Goal: Feedback & Contribution: Contribute content

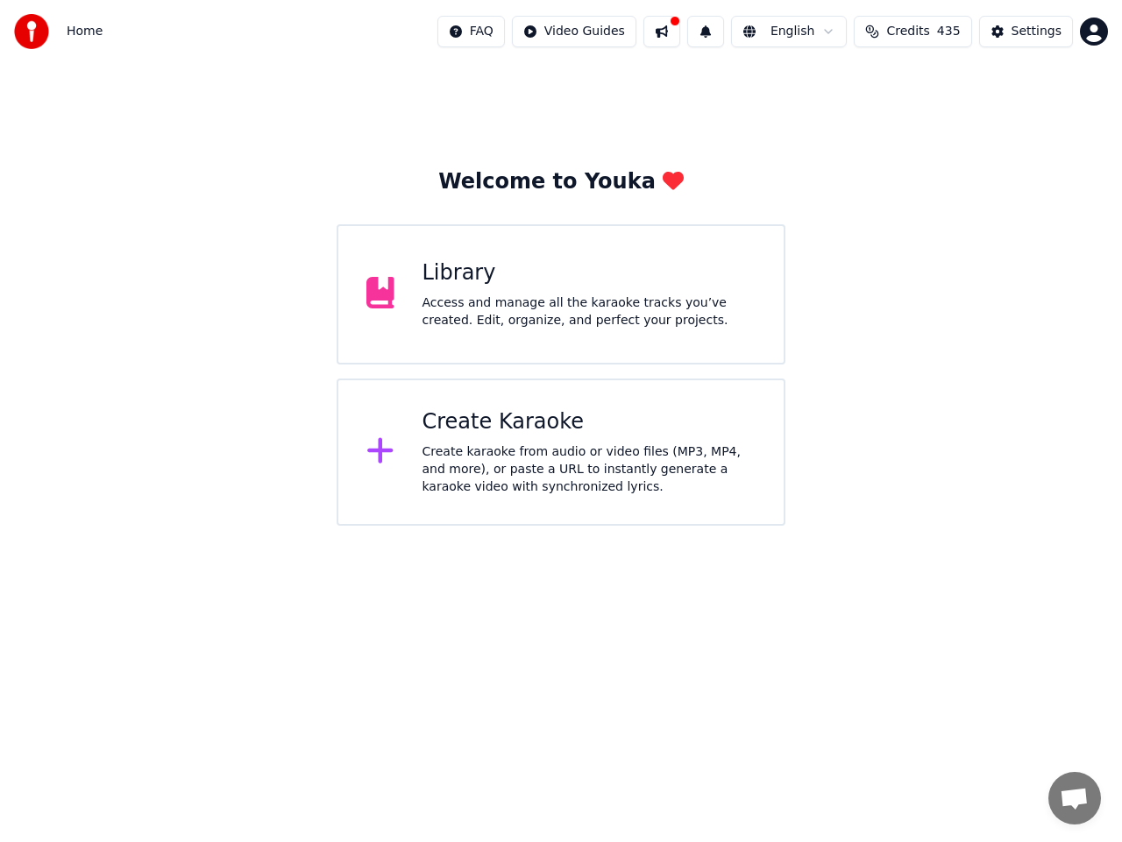
click at [462, 291] on div "Library Access and manage all the karaoke tracks you’ve created. Edit, organize…" at bounding box center [589, 294] width 334 height 70
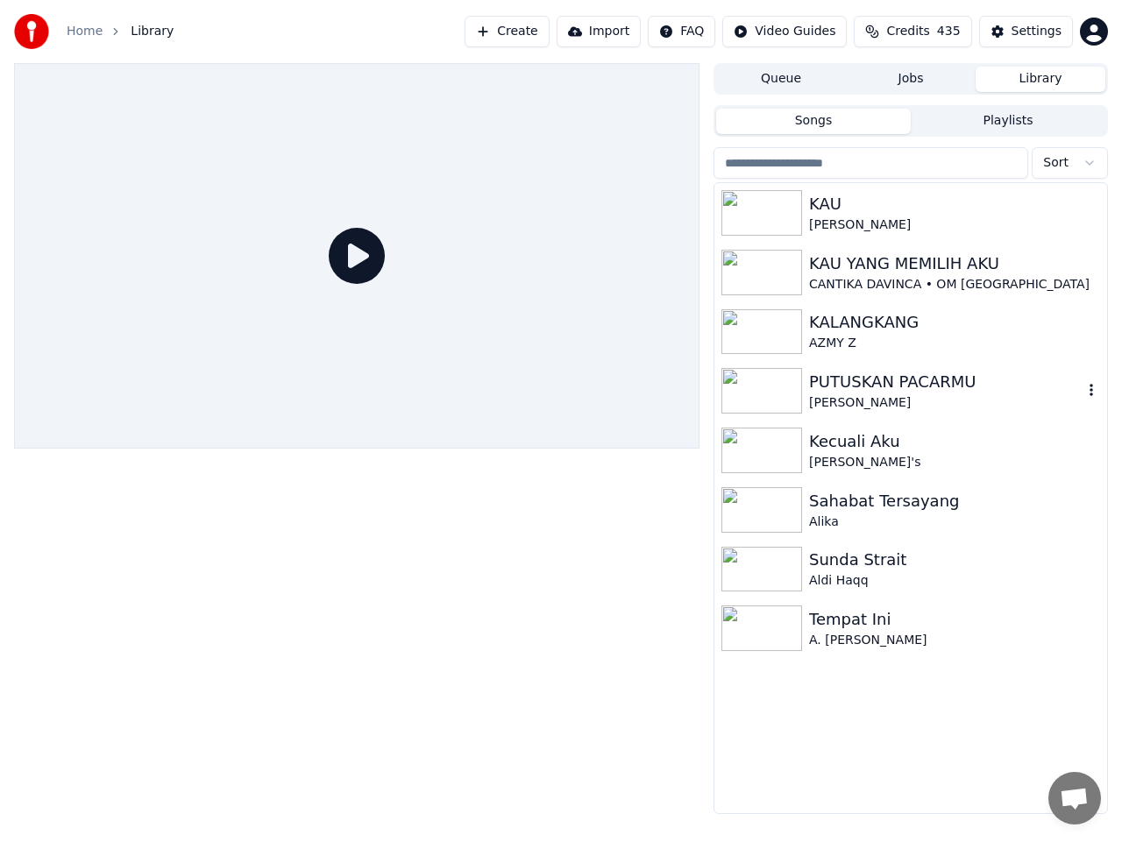
click at [911, 379] on div "PUTUSKAN PACARMU" at bounding box center [945, 382] width 273 height 25
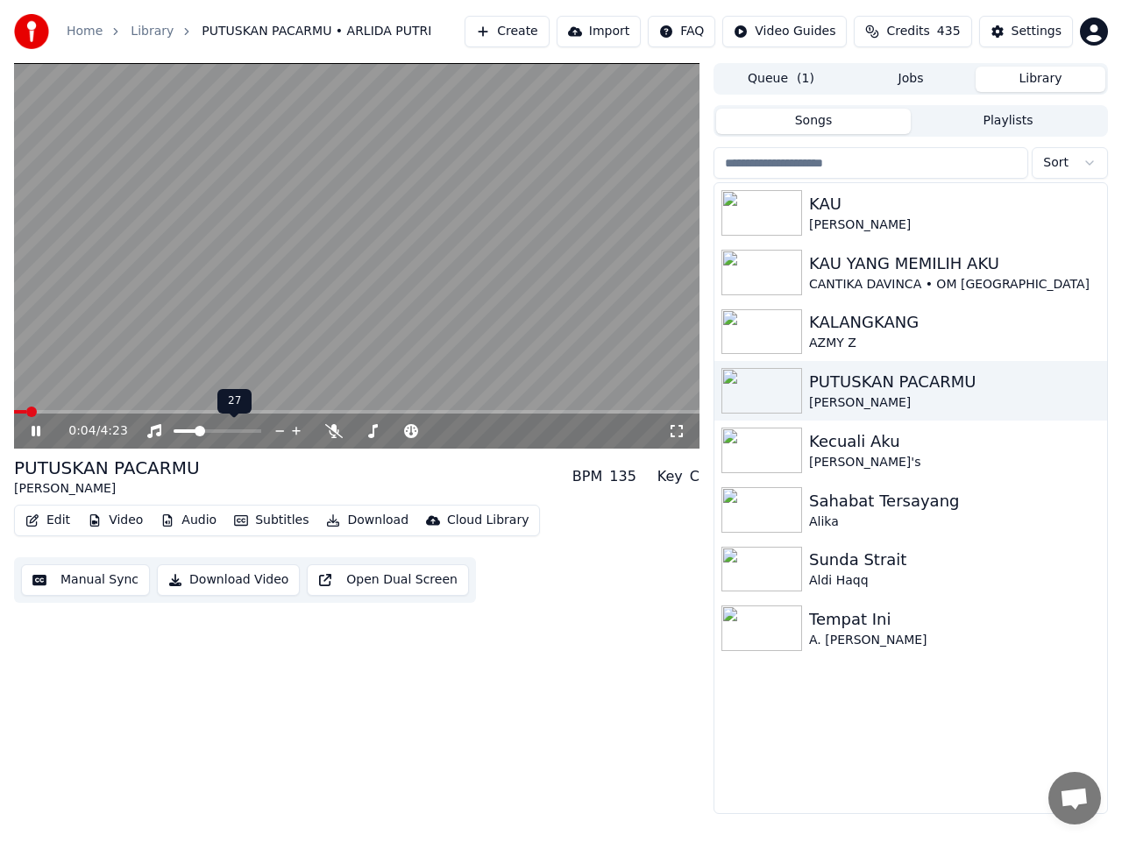
click at [197, 431] on span at bounding box center [200, 431] width 11 height 11
click at [393, 428] on span at bounding box center [394, 431] width 11 height 11
click at [112, 577] on button "Manual Sync" at bounding box center [85, 580] width 129 height 32
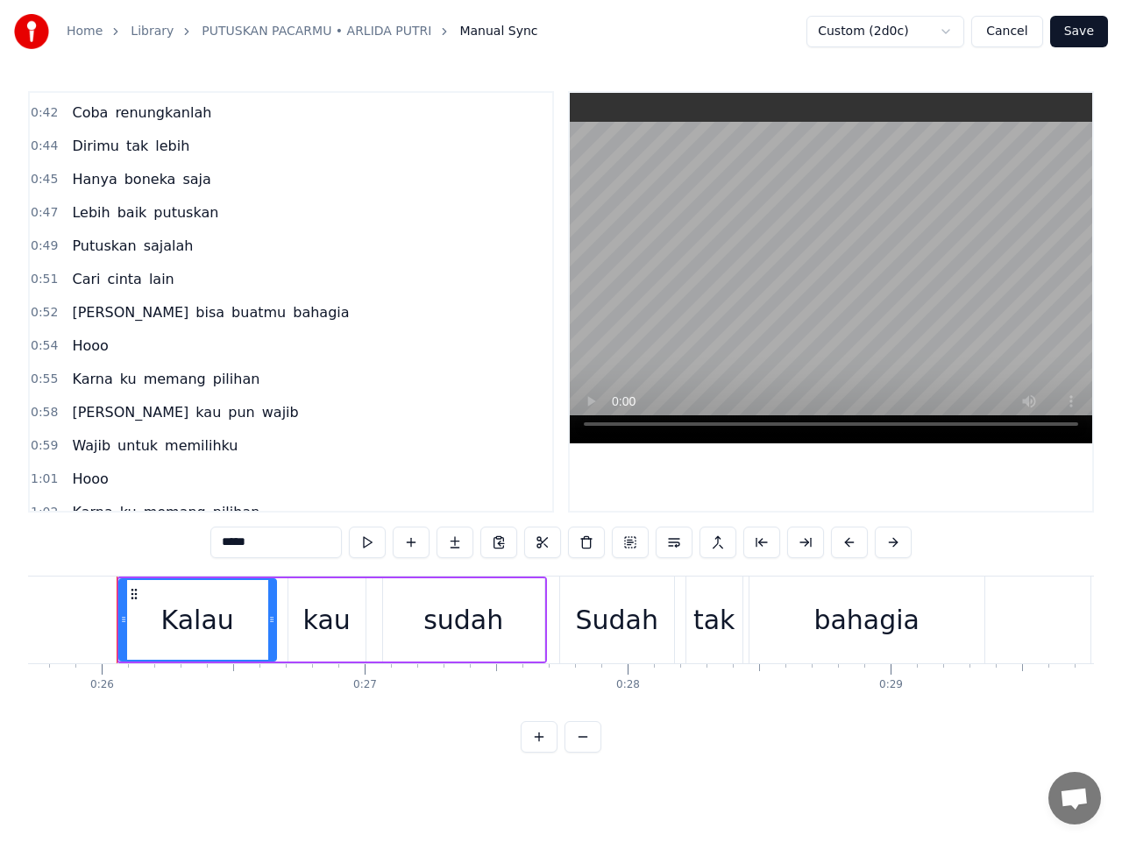
scroll to position [350, 0]
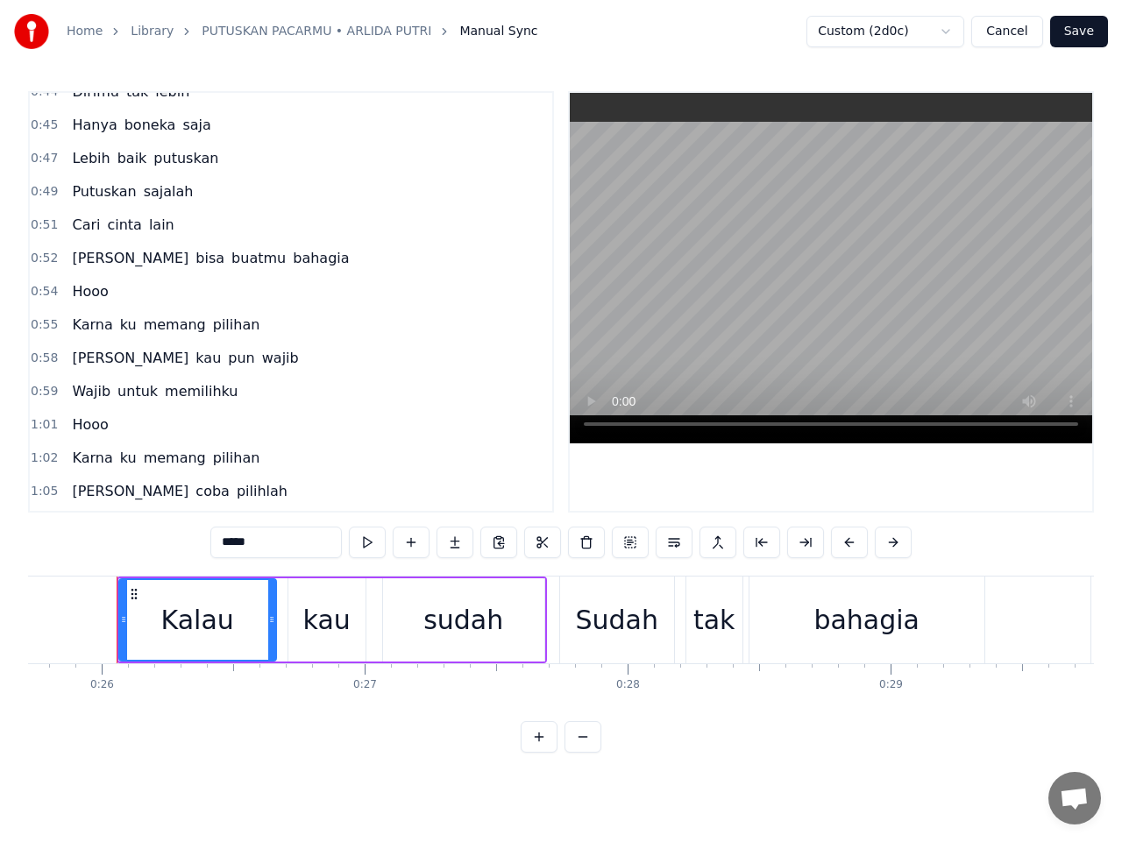
click at [91, 291] on span "Hooo" at bounding box center [89, 291] width 39 height 20
type input "****"
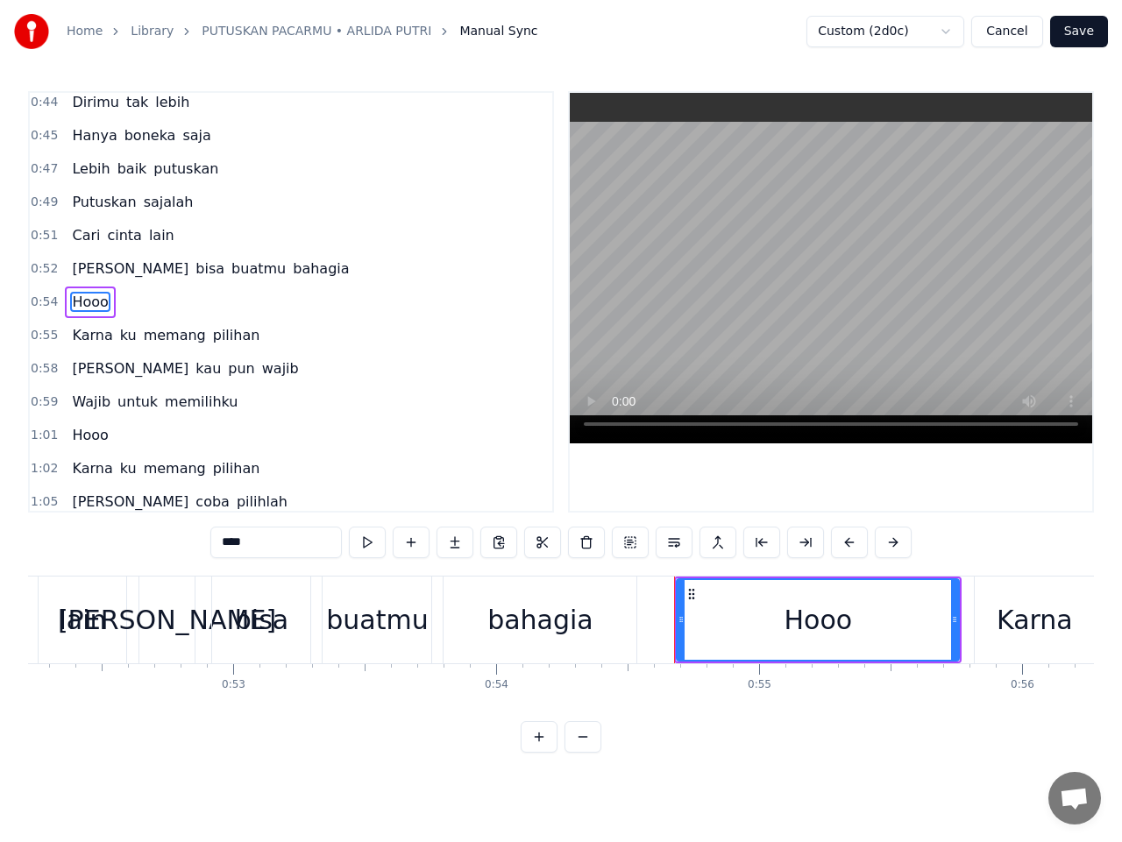
scroll to position [0, 14285]
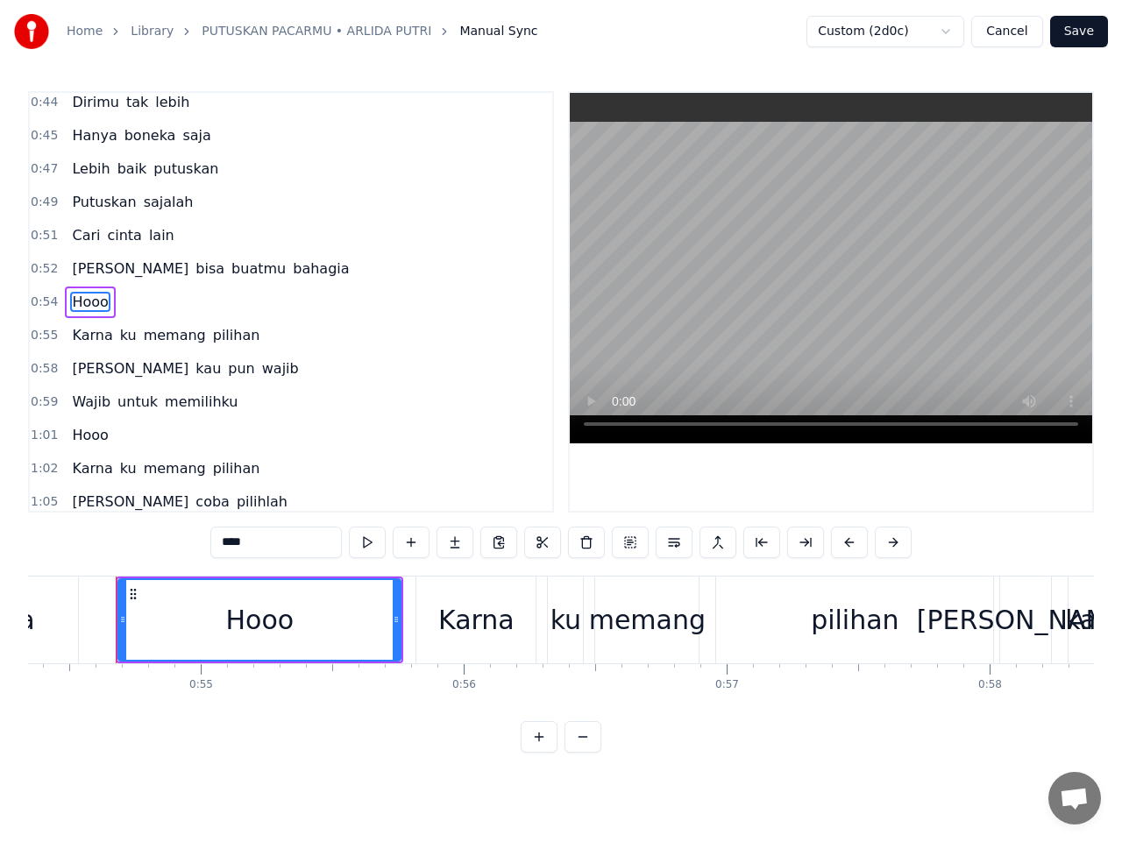
click at [97, 432] on span "Hooo" at bounding box center [89, 435] width 39 height 20
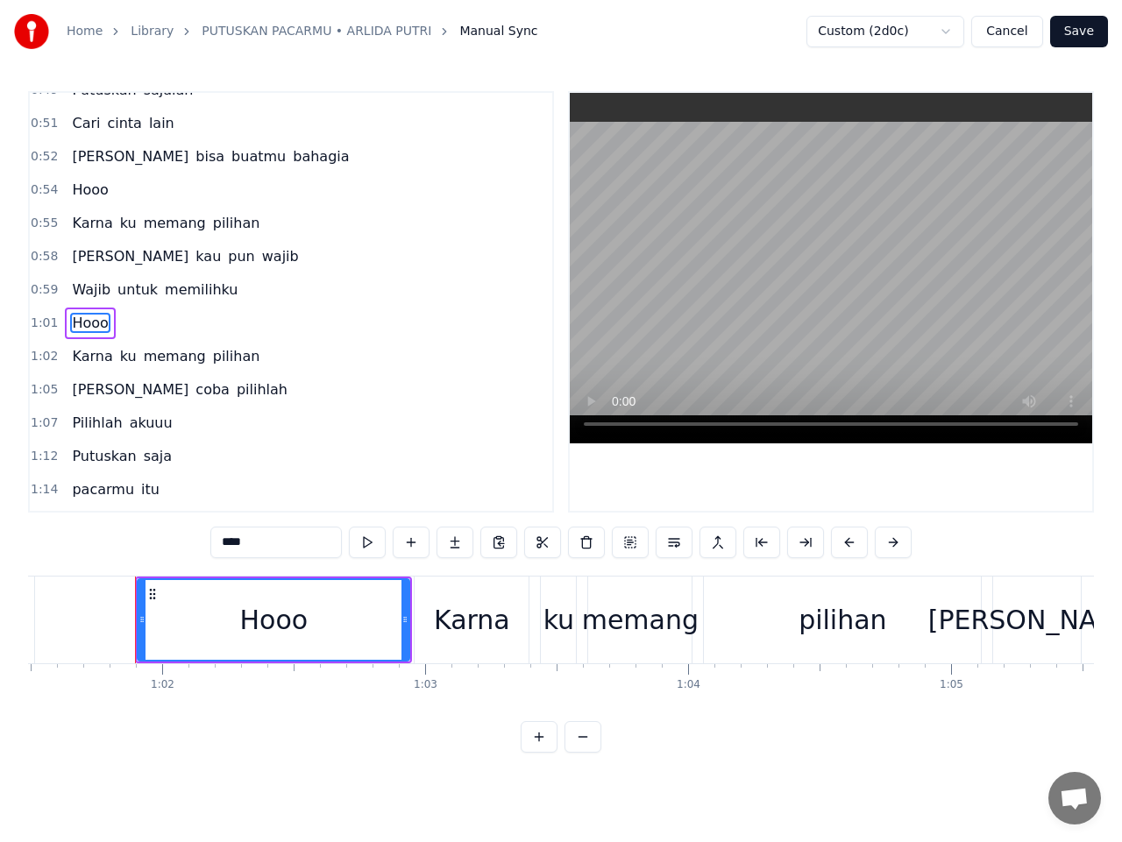
scroll to position [0, 16183]
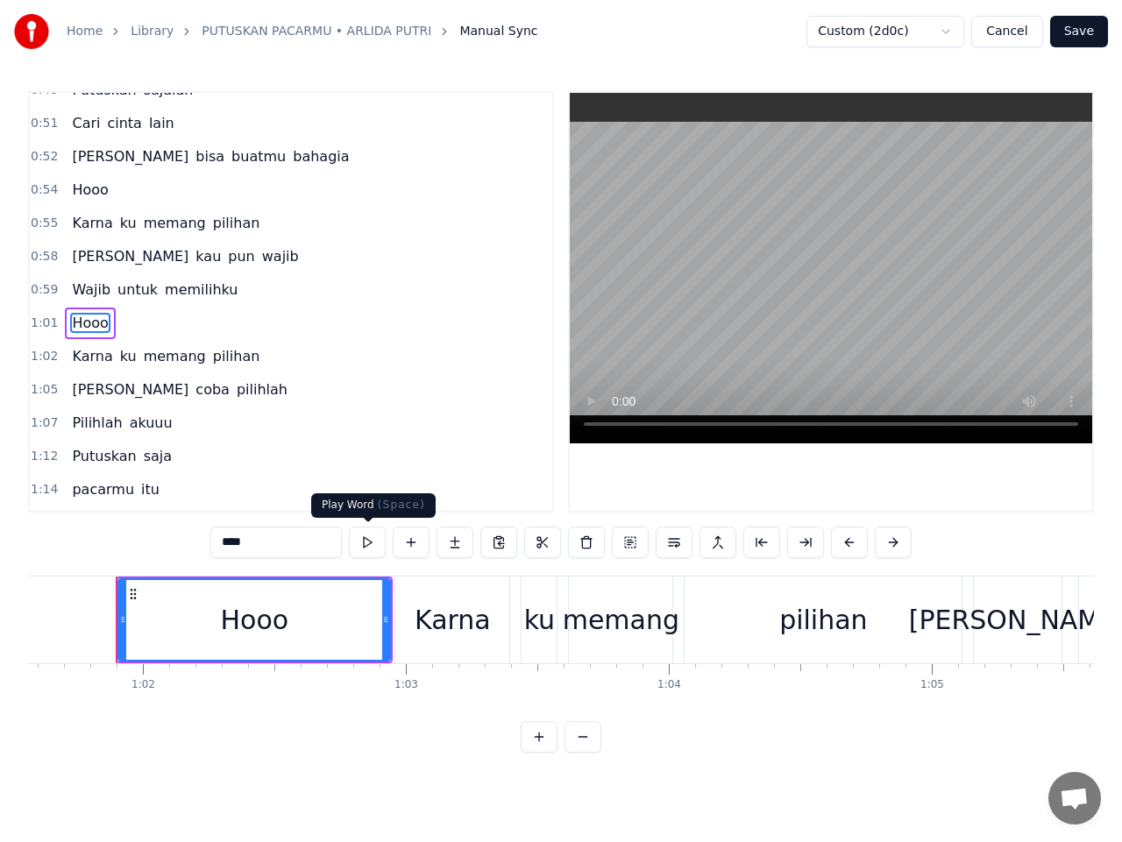
click at [371, 542] on button at bounding box center [367, 543] width 37 height 32
click at [369, 541] on button at bounding box center [367, 543] width 37 height 32
click at [372, 543] on button at bounding box center [367, 543] width 37 height 32
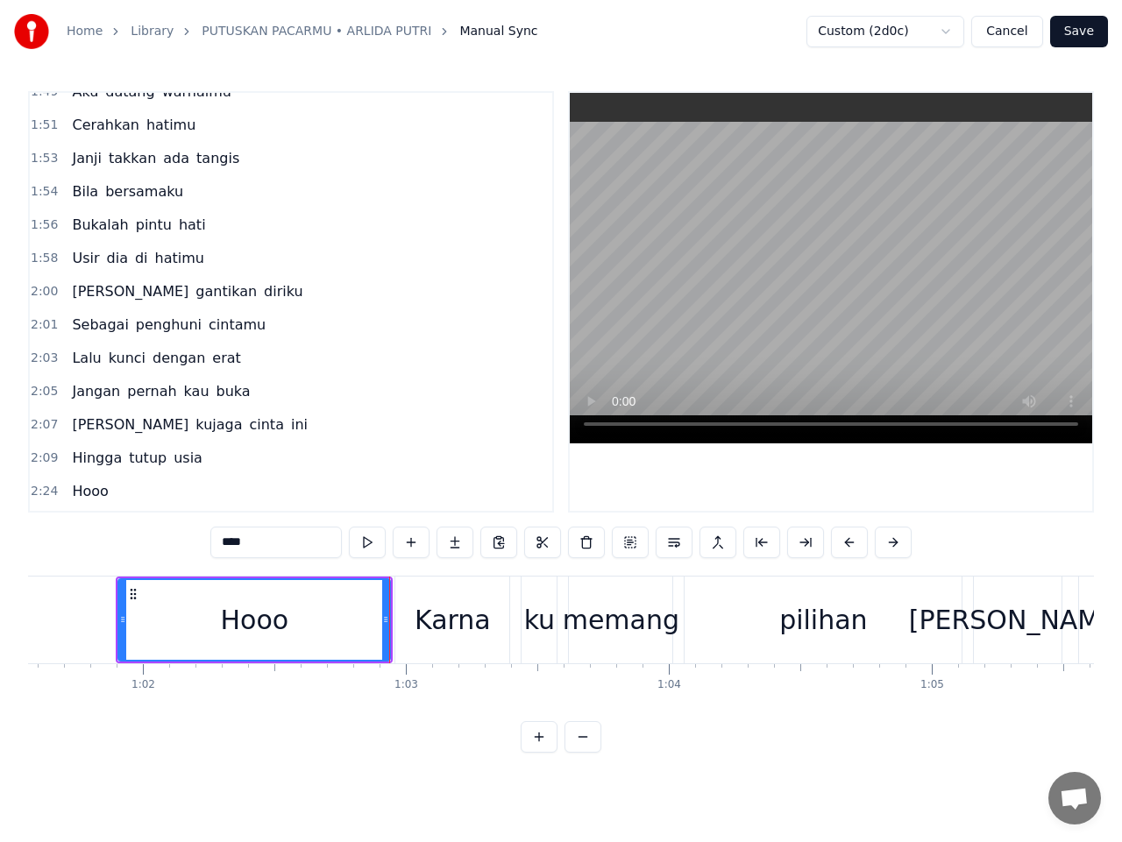
scroll to position [1504, 0]
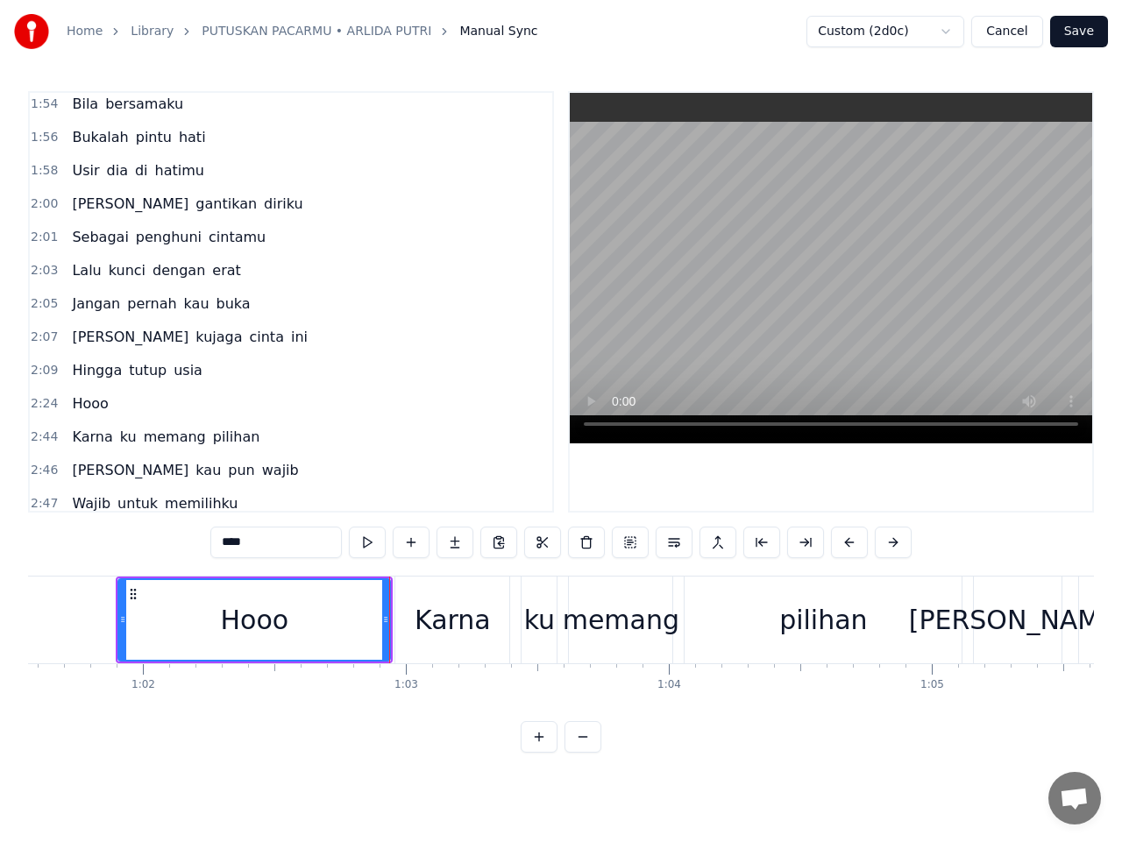
click at [110, 407] on div "2:24 Hooo" at bounding box center [291, 403] width 522 height 33
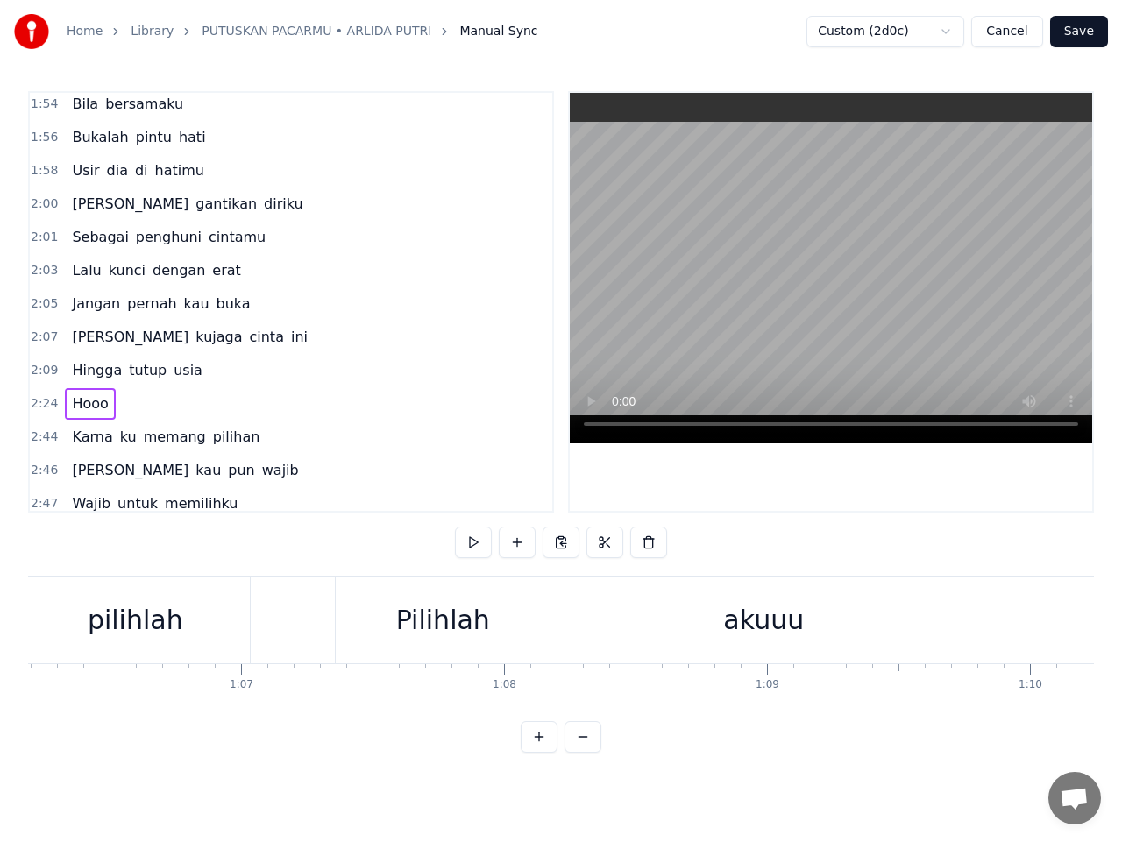
scroll to position [0, 16456]
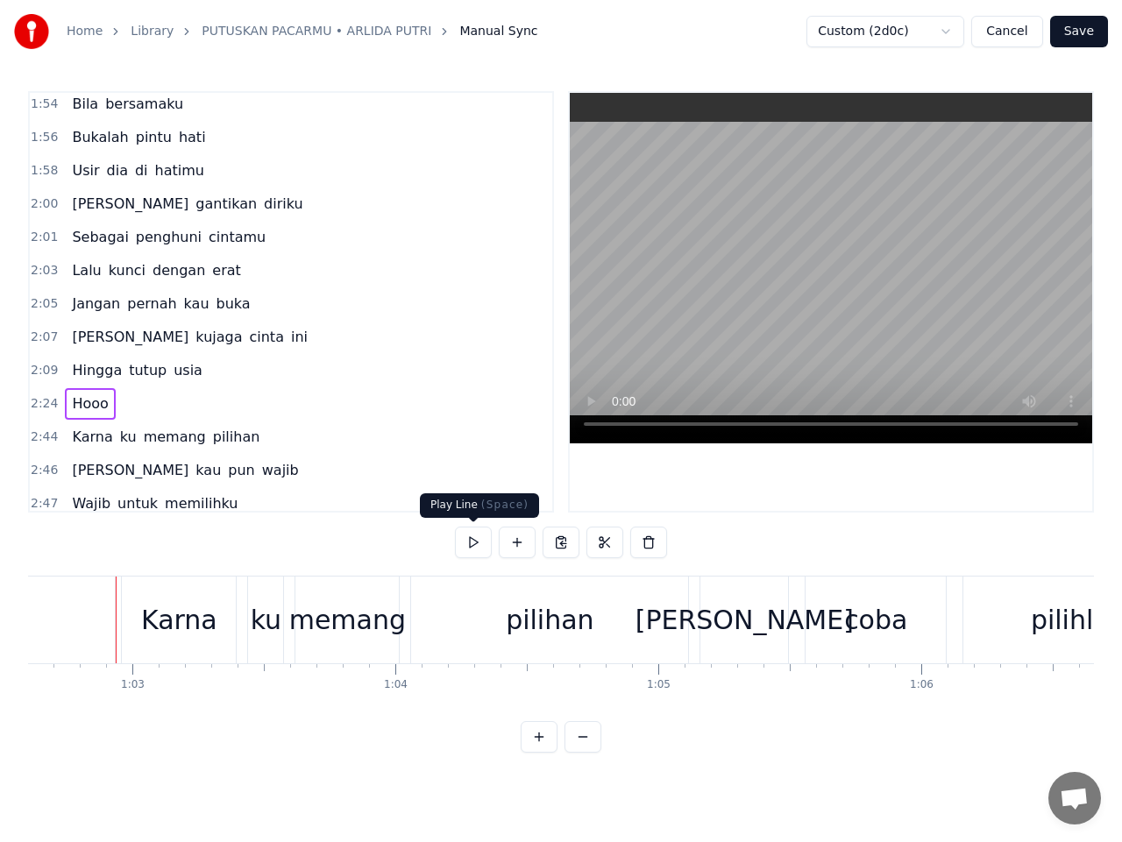
click at [471, 545] on button at bounding box center [473, 543] width 37 height 32
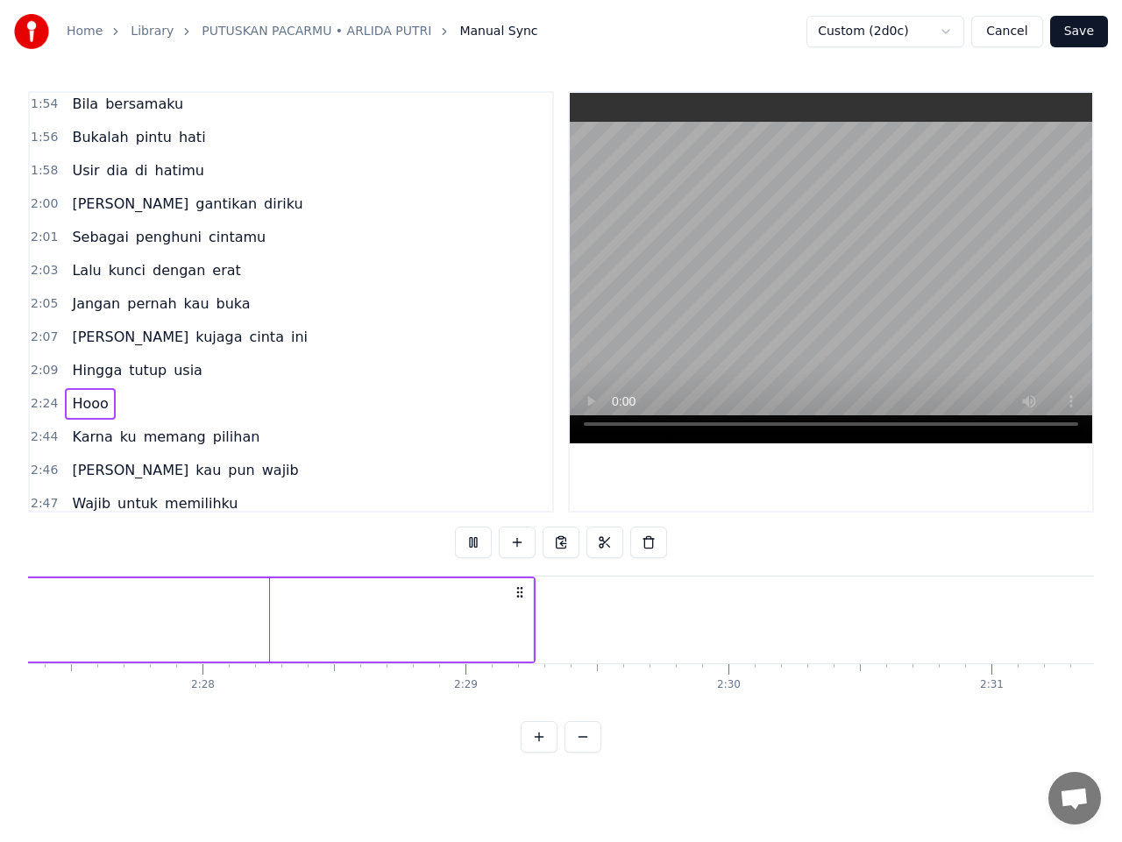
scroll to position [0, 38730]
click at [471, 544] on button at bounding box center [473, 543] width 37 height 32
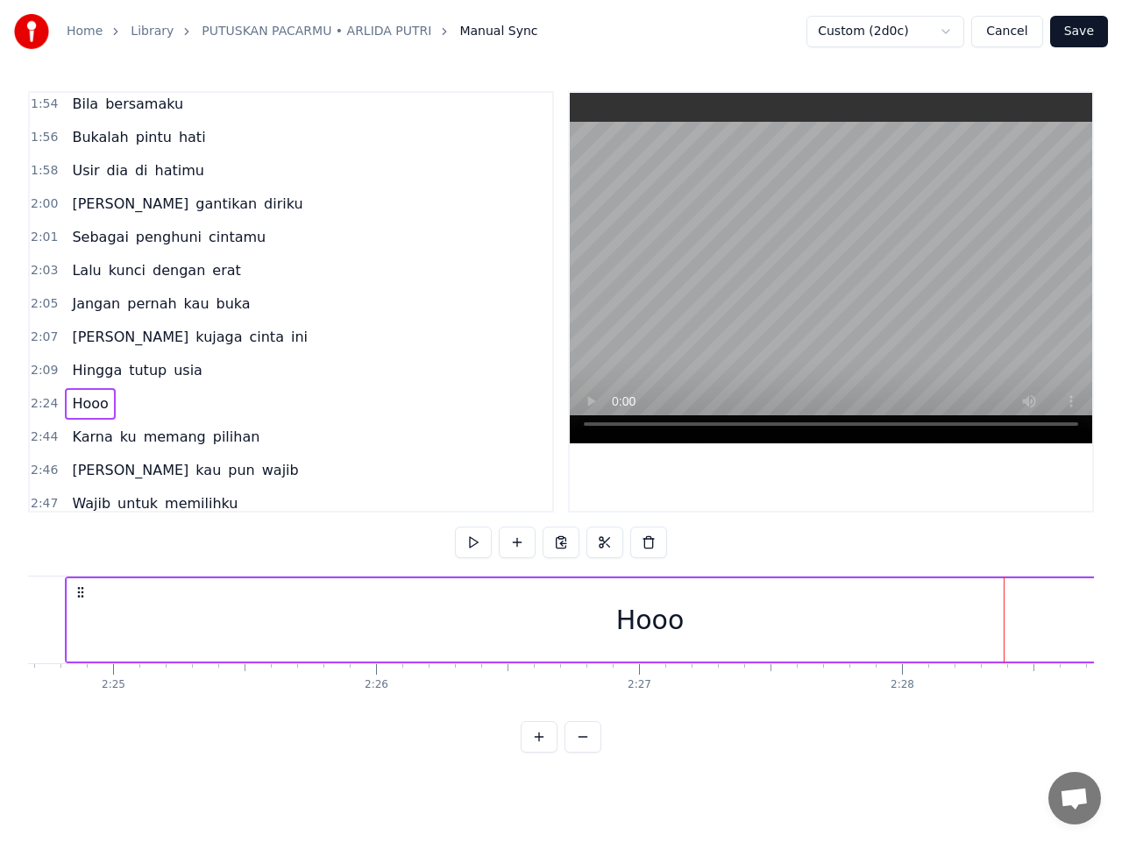
scroll to position [0, 37994]
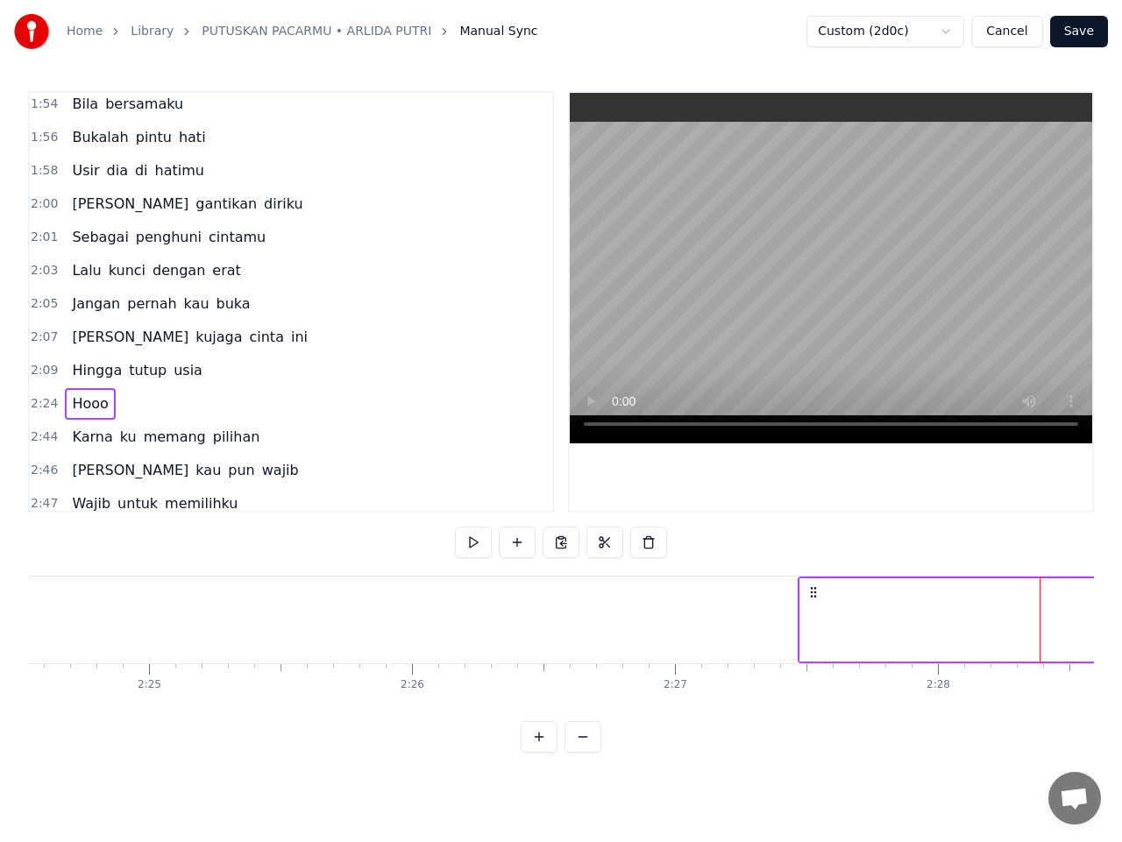
drag, startPoint x: 116, startPoint y: 595, endPoint x: 812, endPoint y: 629, distance: 697.4
drag, startPoint x: 253, startPoint y: 593, endPoint x: 963, endPoint y: 652, distance: 712.2
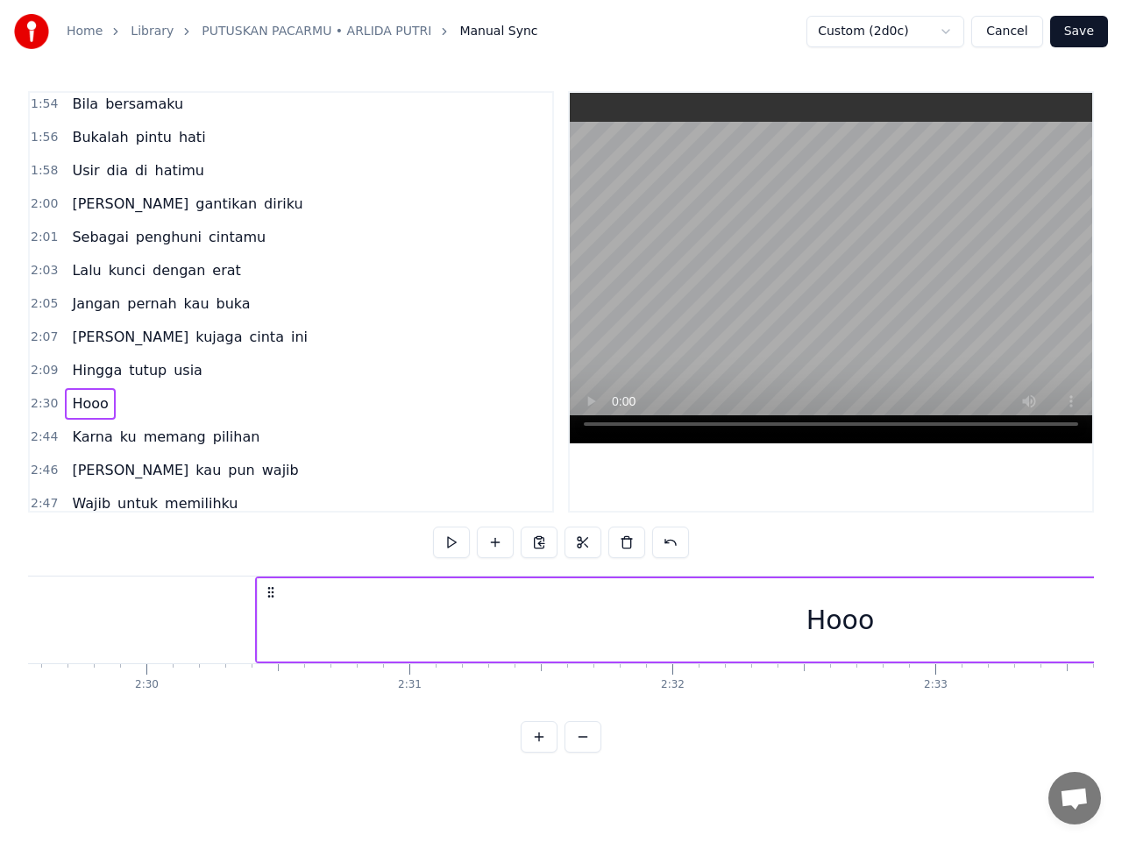
scroll to position [0, 39329]
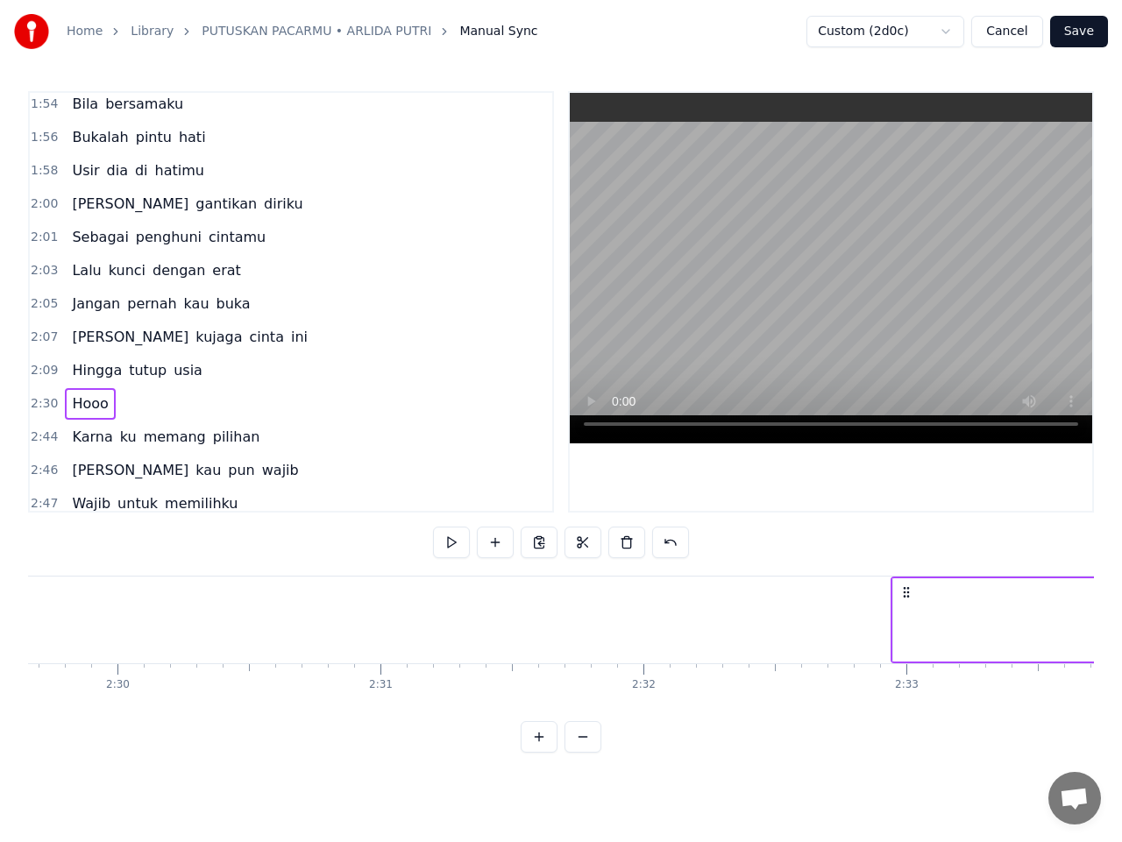
drag, startPoint x: 253, startPoint y: 593, endPoint x: 945, endPoint y: 647, distance: 693.4
drag, startPoint x: 498, startPoint y: 592, endPoint x: 1037, endPoint y: 615, distance: 540.2
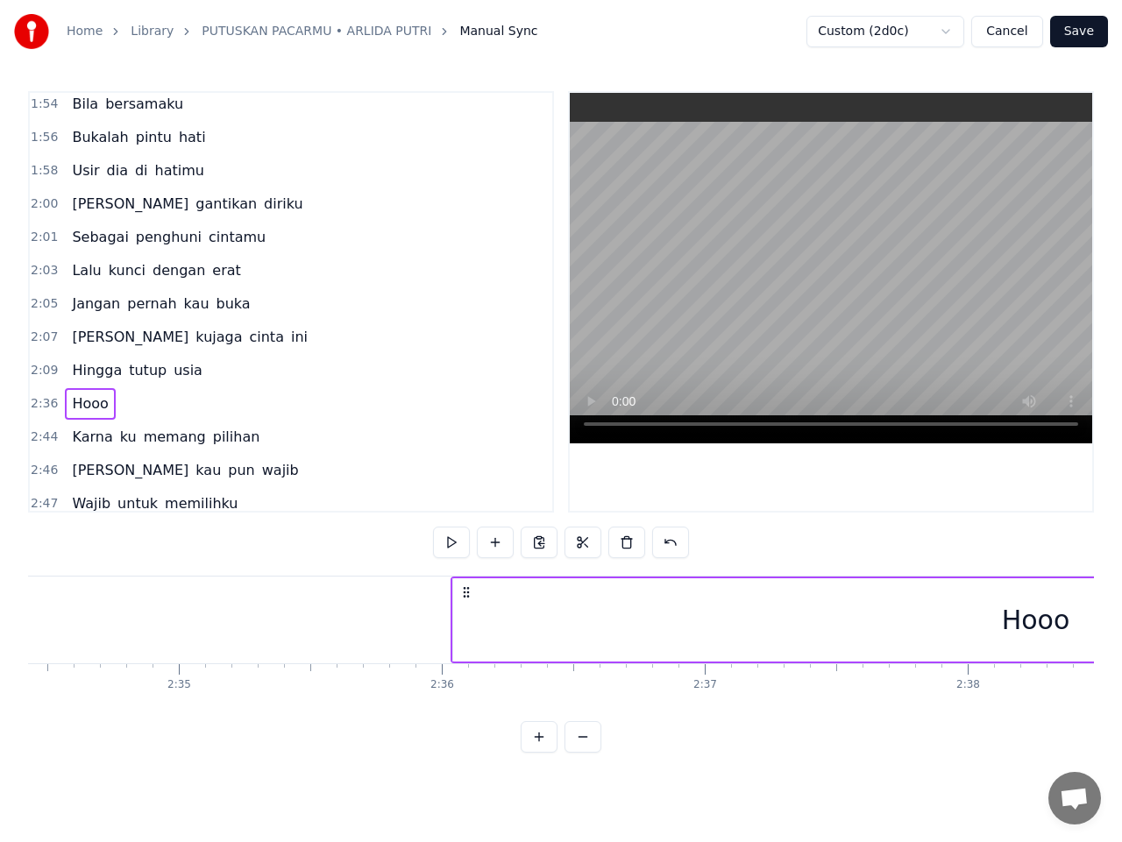
scroll to position [0, 40596]
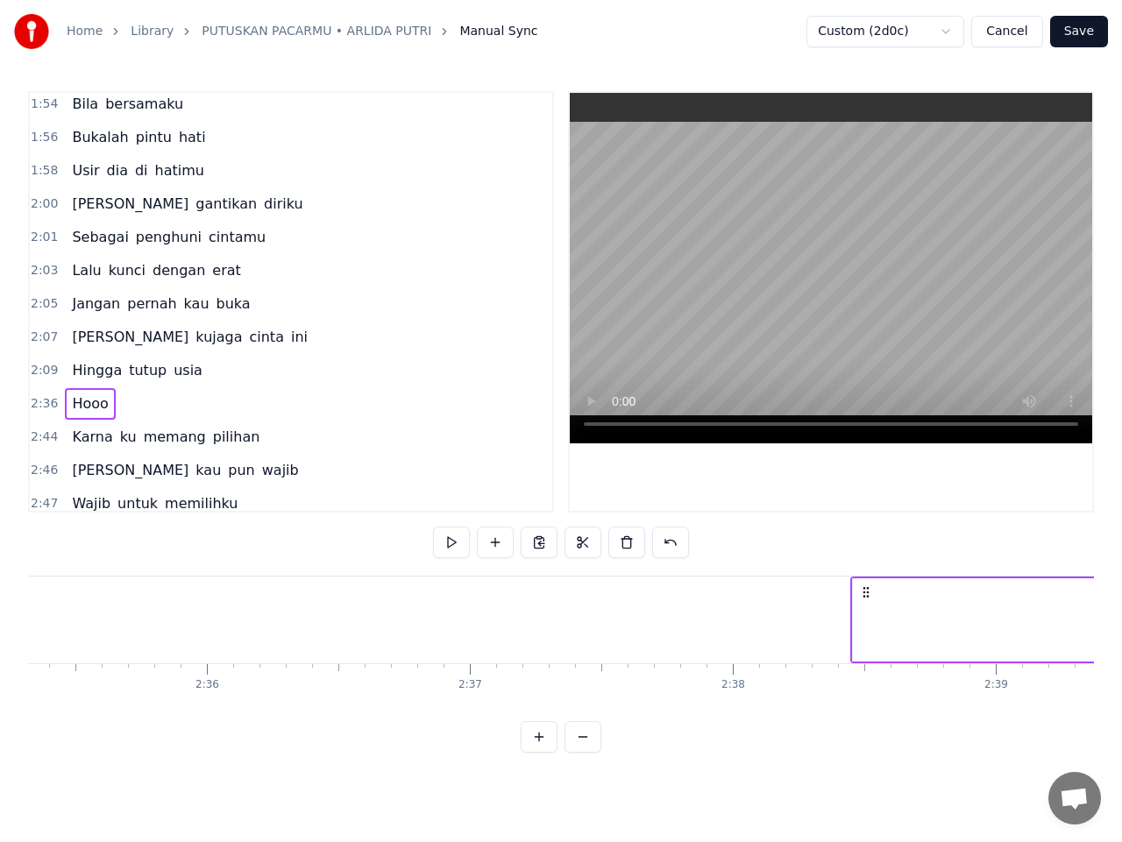
drag, startPoint x: 464, startPoint y: 595, endPoint x: 1058, endPoint y: 655, distance: 597.0
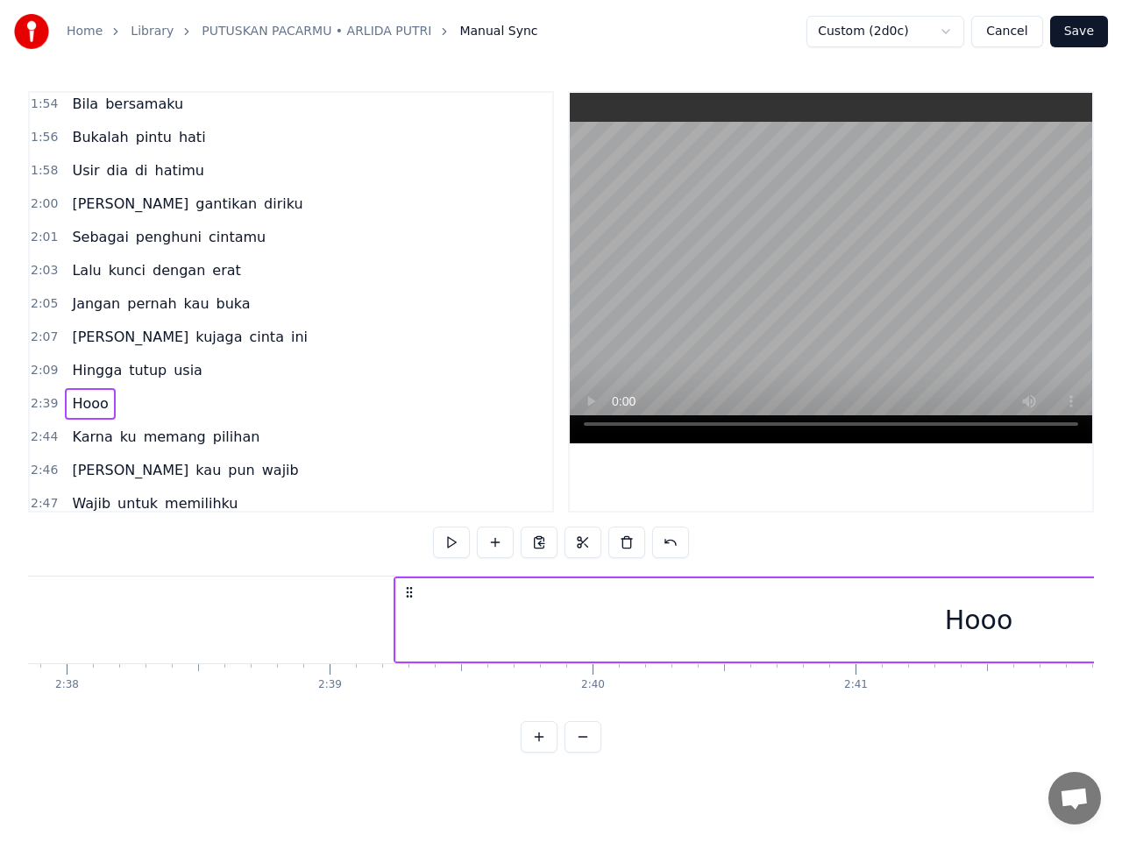
scroll to position [0, 41495]
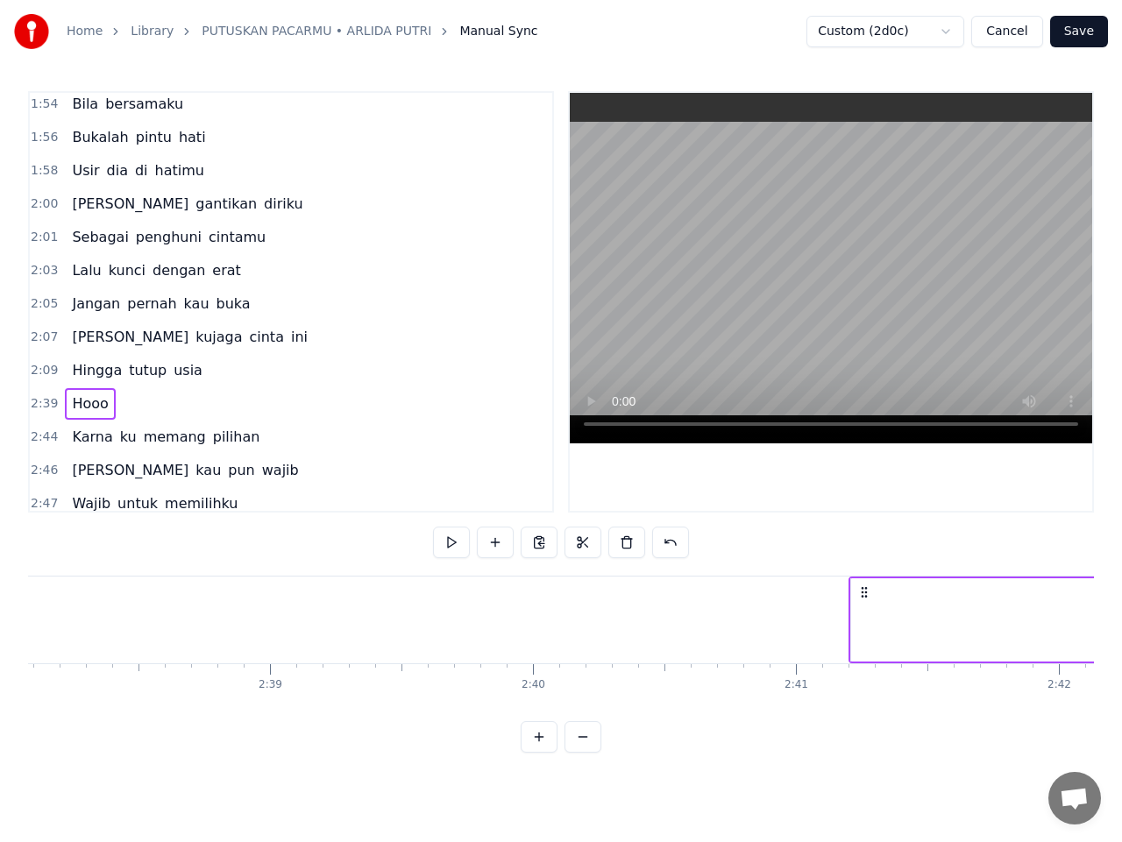
drag, startPoint x: 409, startPoint y: 590, endPoint x: 942, endPoint y: 608, distance: 533.1
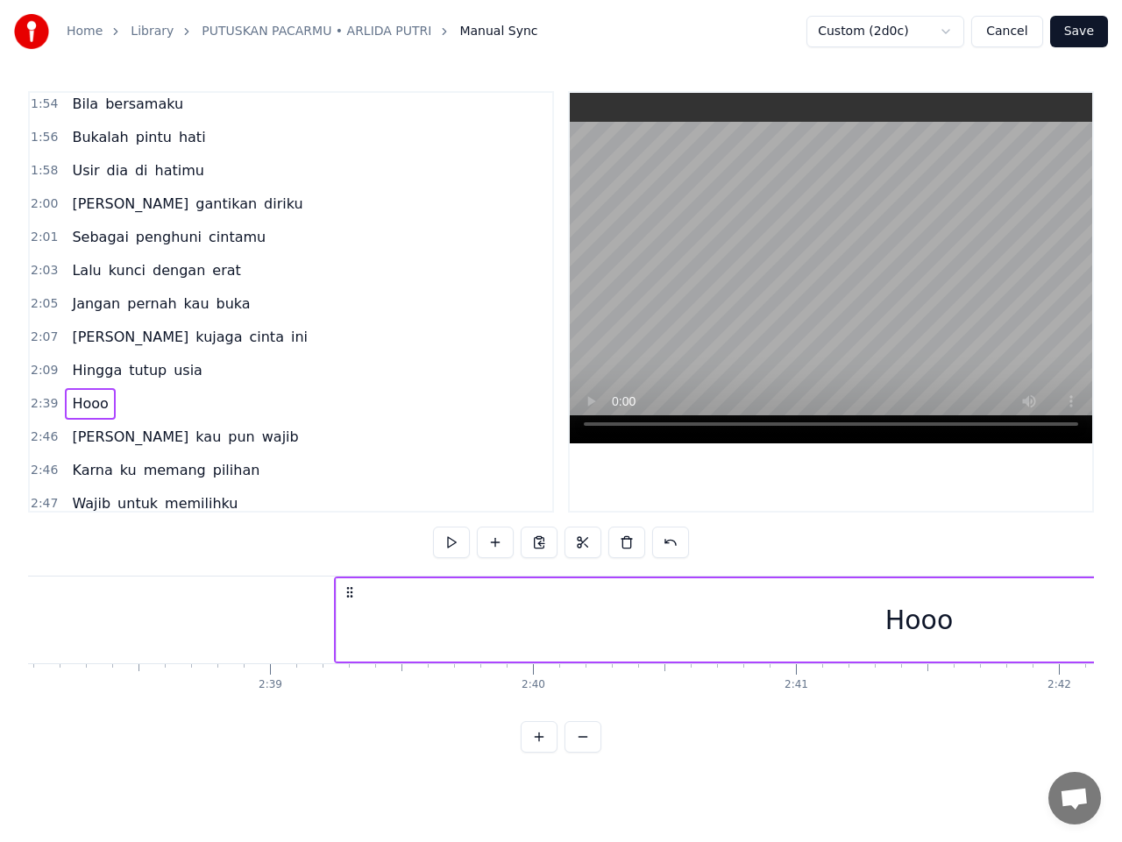
scroll to position [0, 41558]
click at [451, 549] on button at bounding box center [451, 543] width 37 height 32
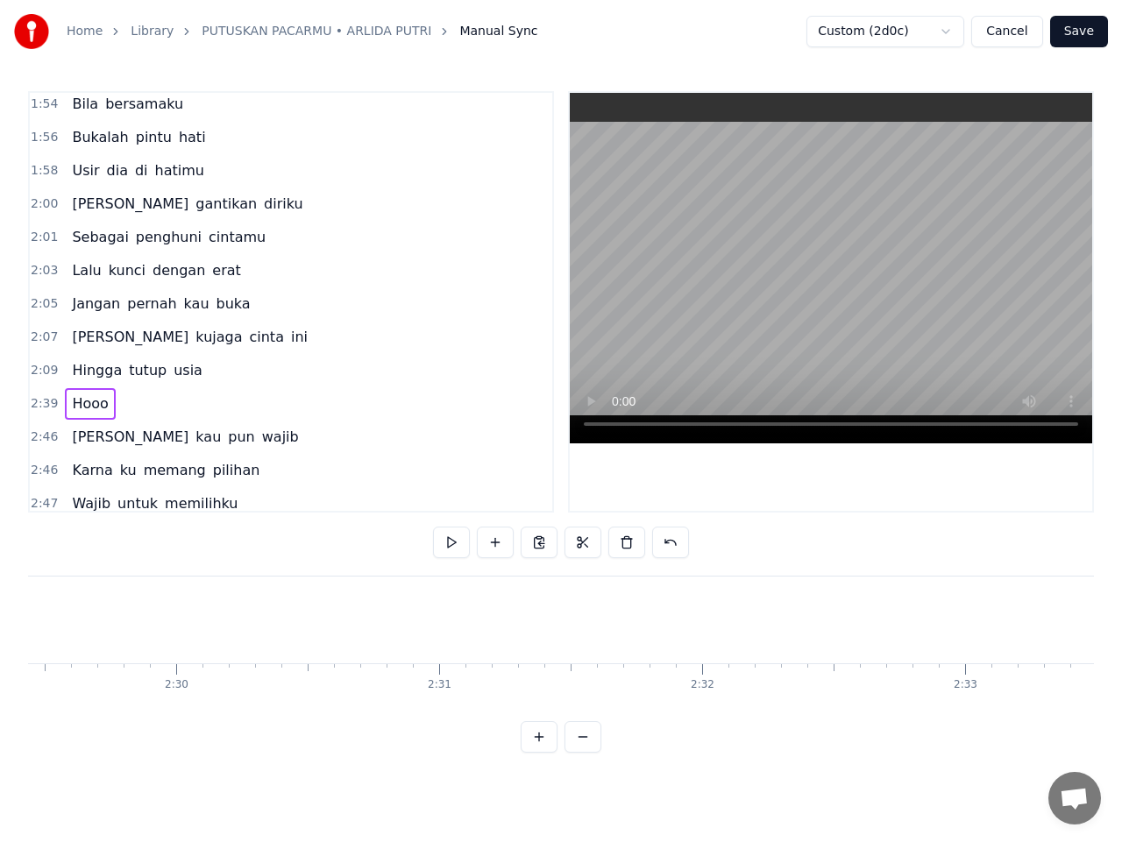
scroll to position [0, 39145]
click at [450, 541] on button at bounding box center [451, 543] width 37 height 32
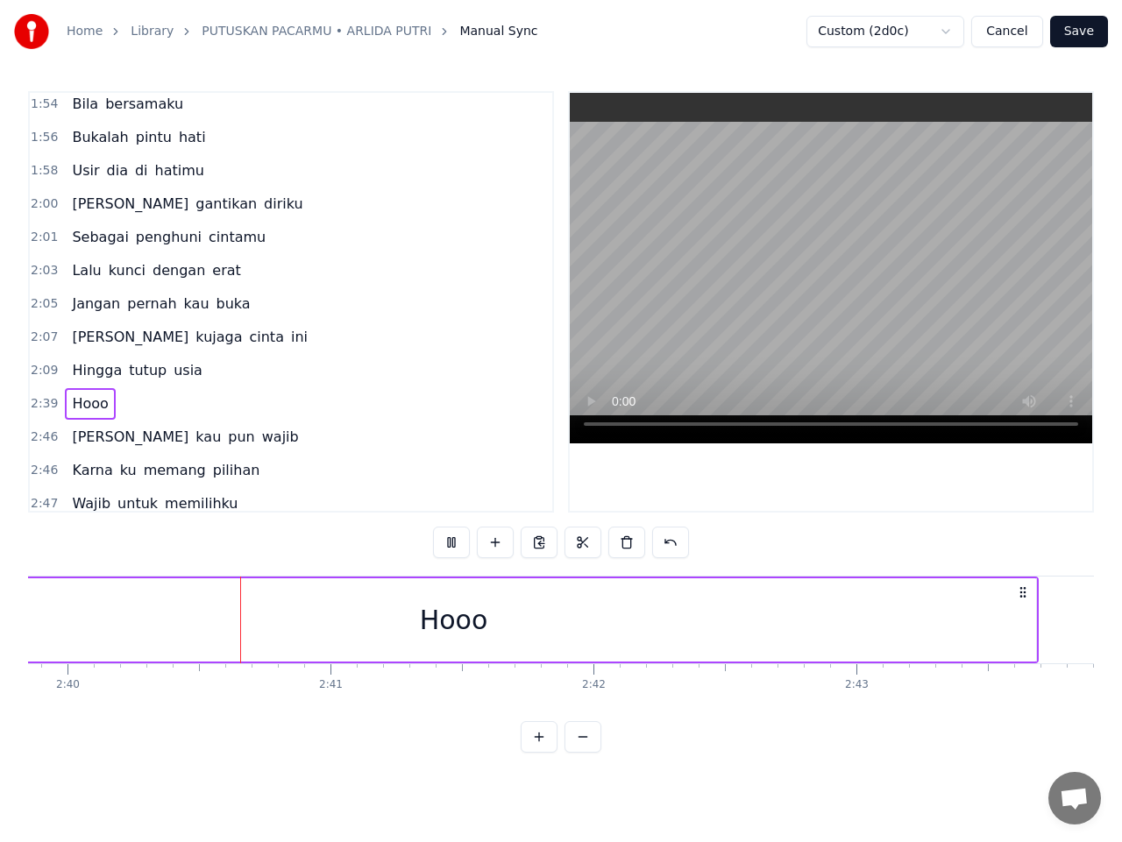
scroll to position [0, 42035]
click at [450, 544] on button at bounding box center [451, 543] width 37 height 32
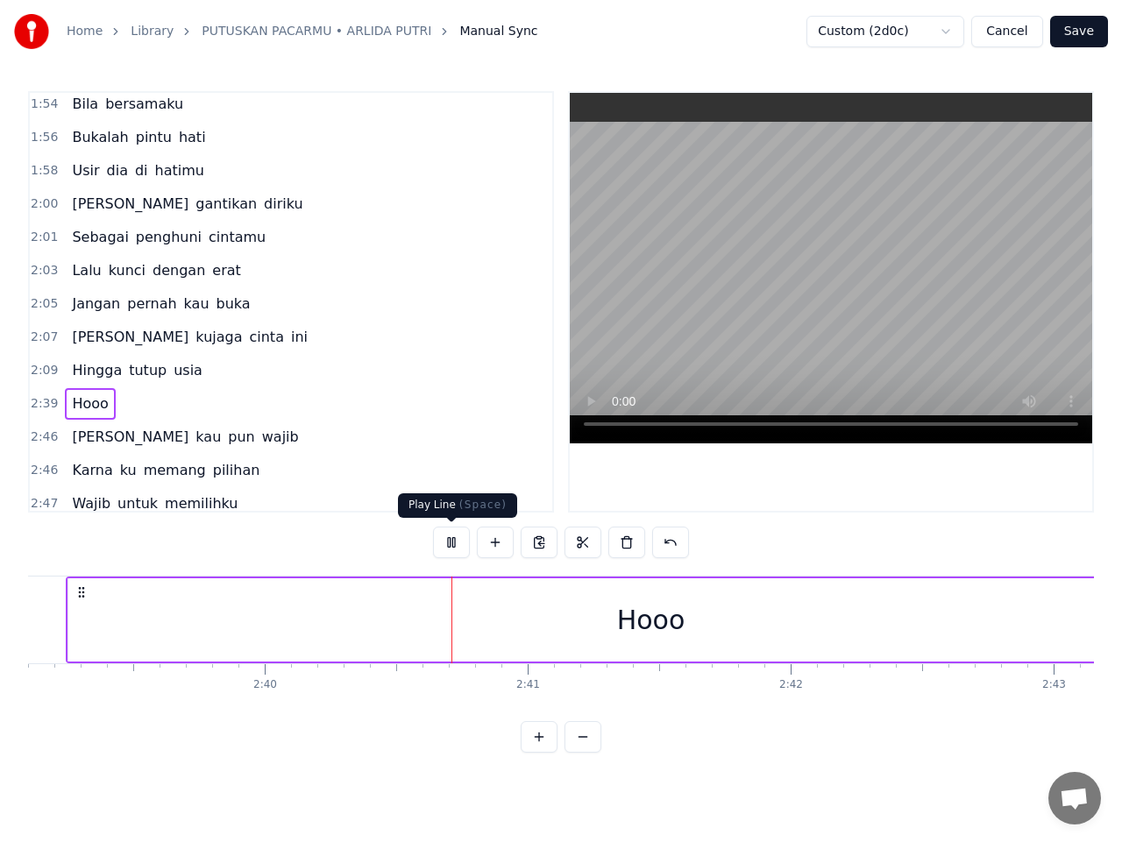
click at [455, 544] on button at bounding box center [451, 543] width 37 height 32
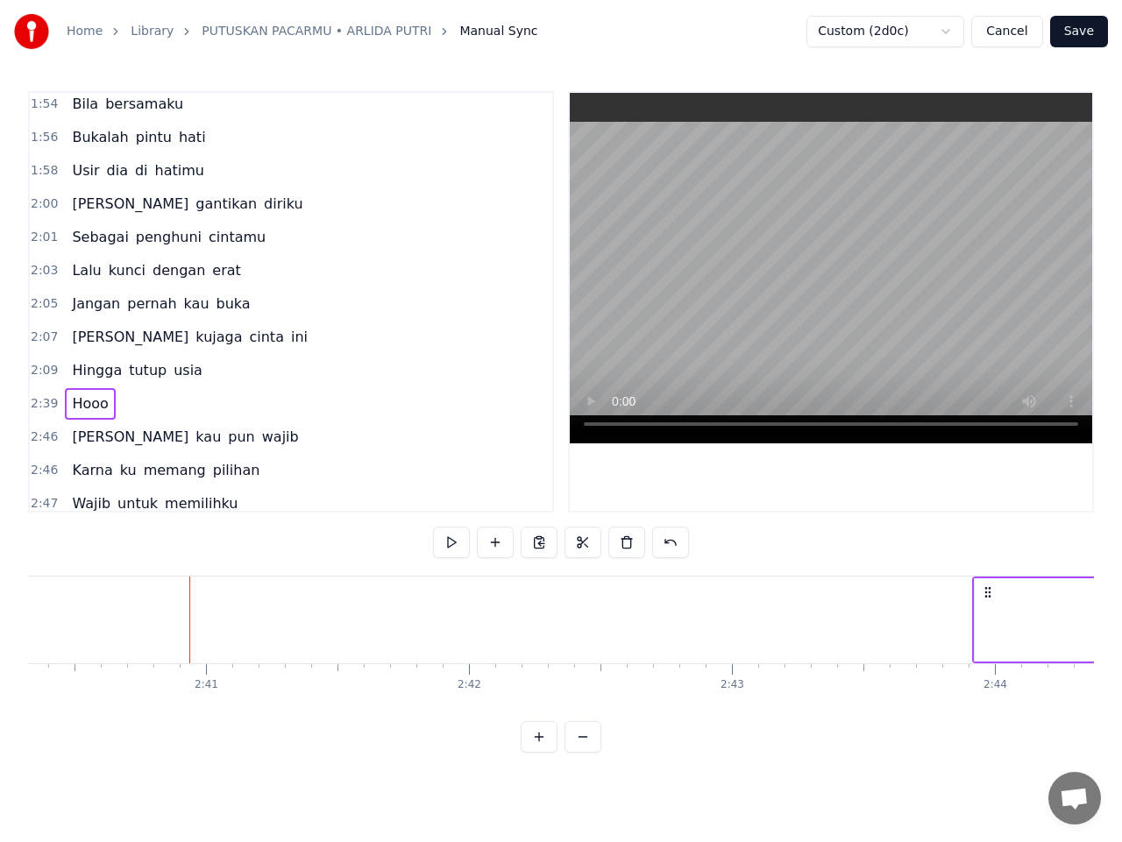
scroll to position [0, 42184]
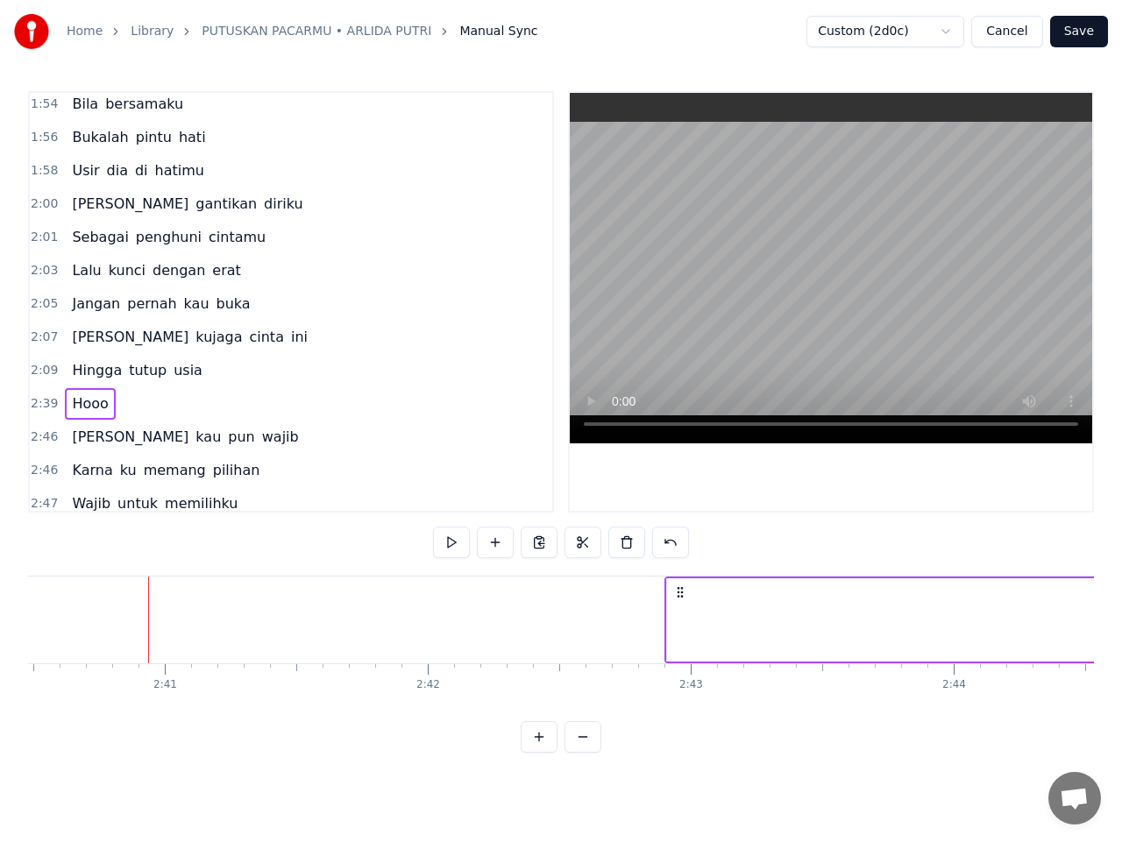
drag, startPoint x: 80, startPoint y: 591, endPoint x: 678, endPoint y: 593, distance: 598.5
click at [678, 593] on icon at bounding box center [680, 592] width 14 height 14
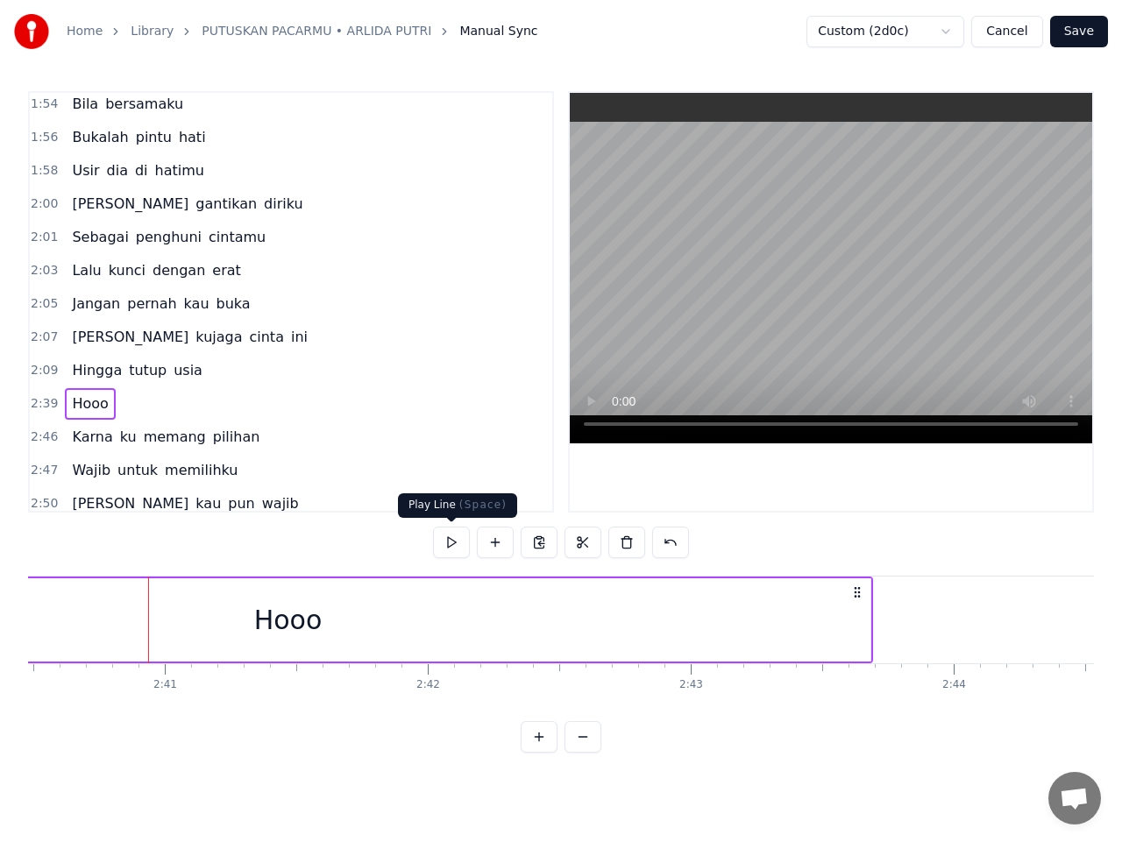
click at [448, 546] on button at bounding box center [451, 543] width 37 height 32
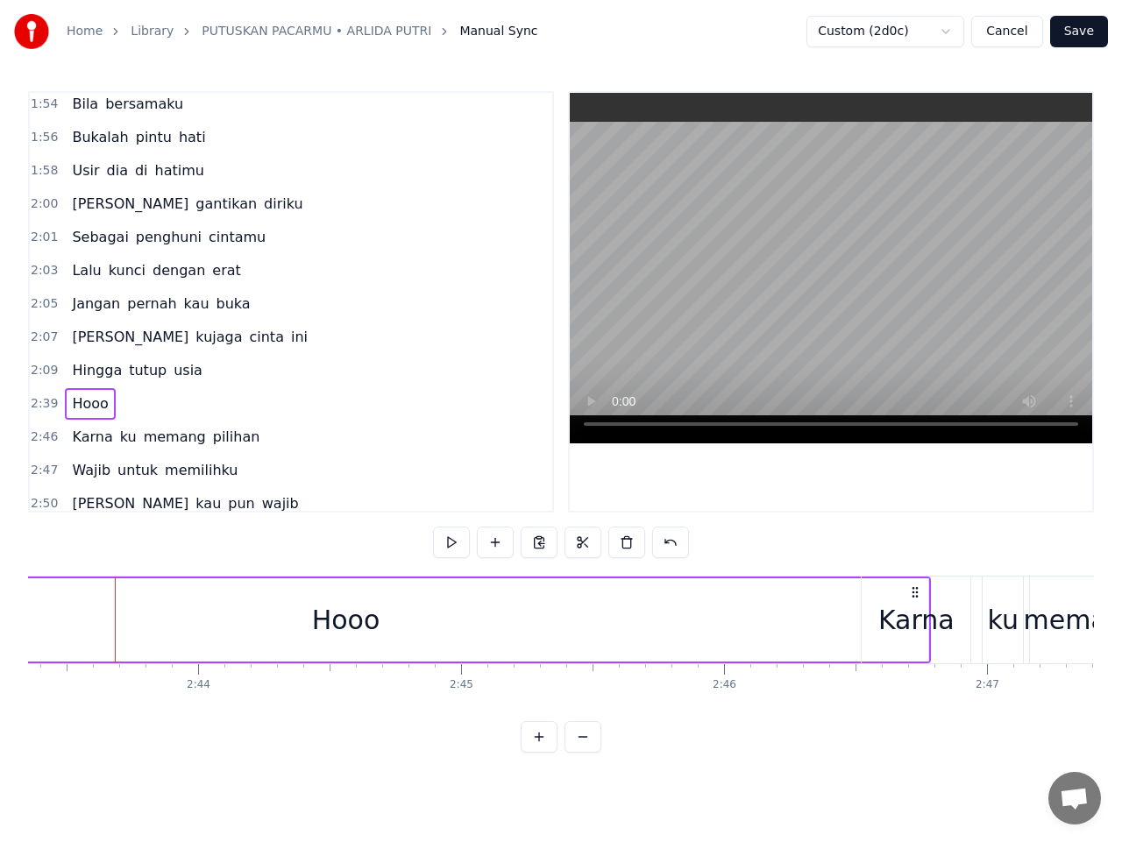
scroll to position [0, 42954]
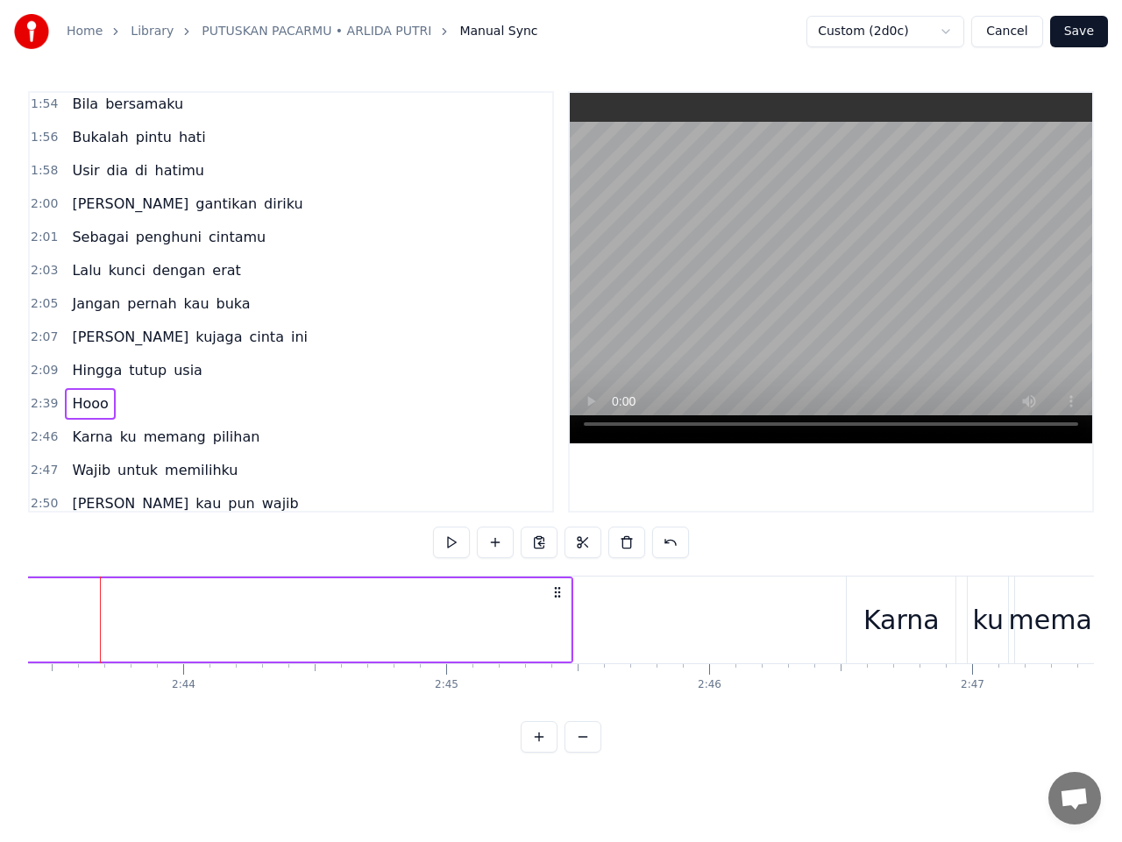
drag, startPoint x: 308, startPoint y: 593, endPoint x: 556, endPoint y: 633, distance: 251.1
click at [906, 624] on div "Karna" at bounding box center [901, 619] width 76 height 39
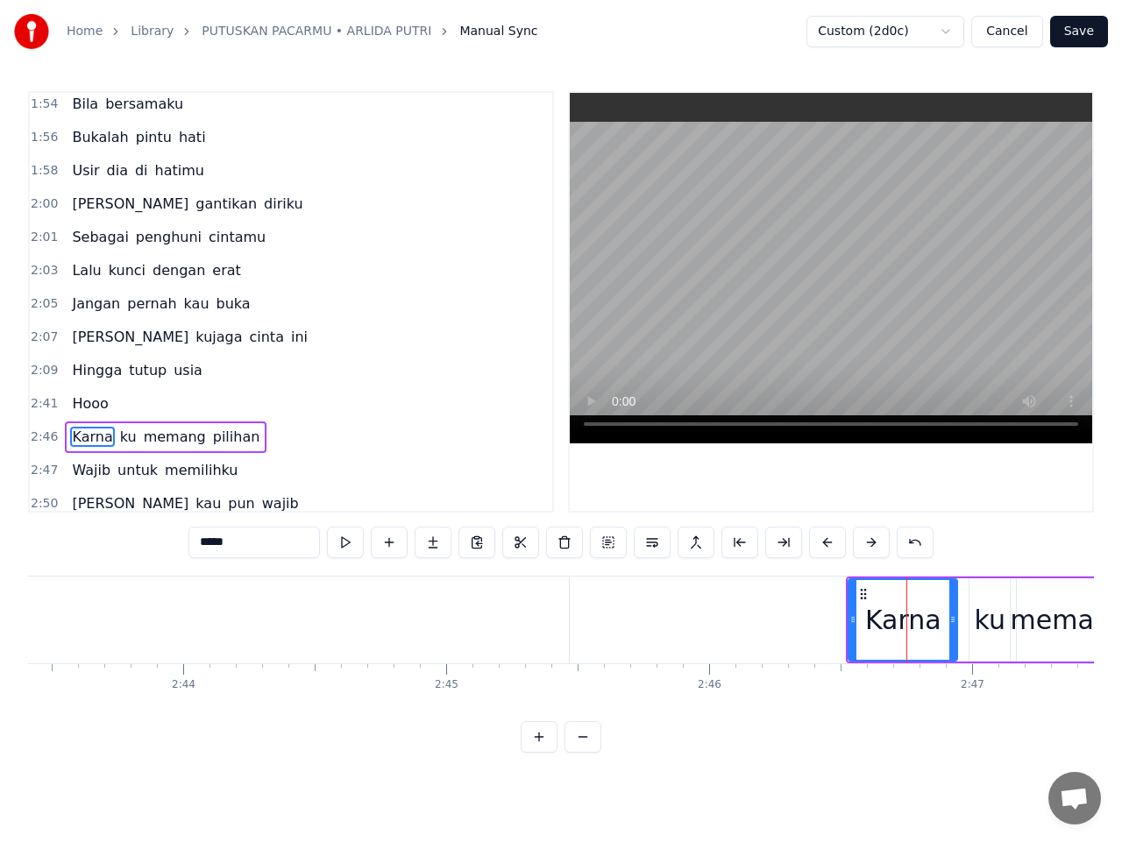
scroll to position [1639, 0]
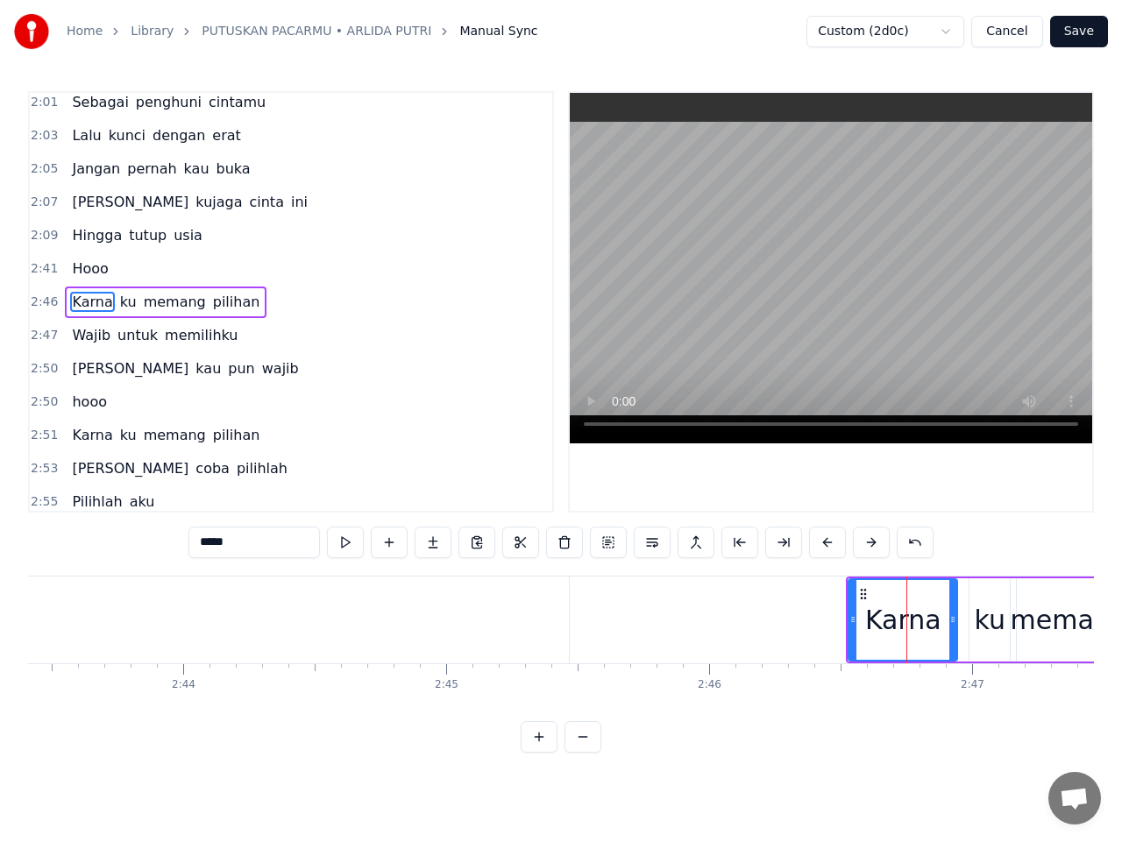
click at [81, 273] on span "Hooo" at bounding box center [89, 268] width 39 height 20
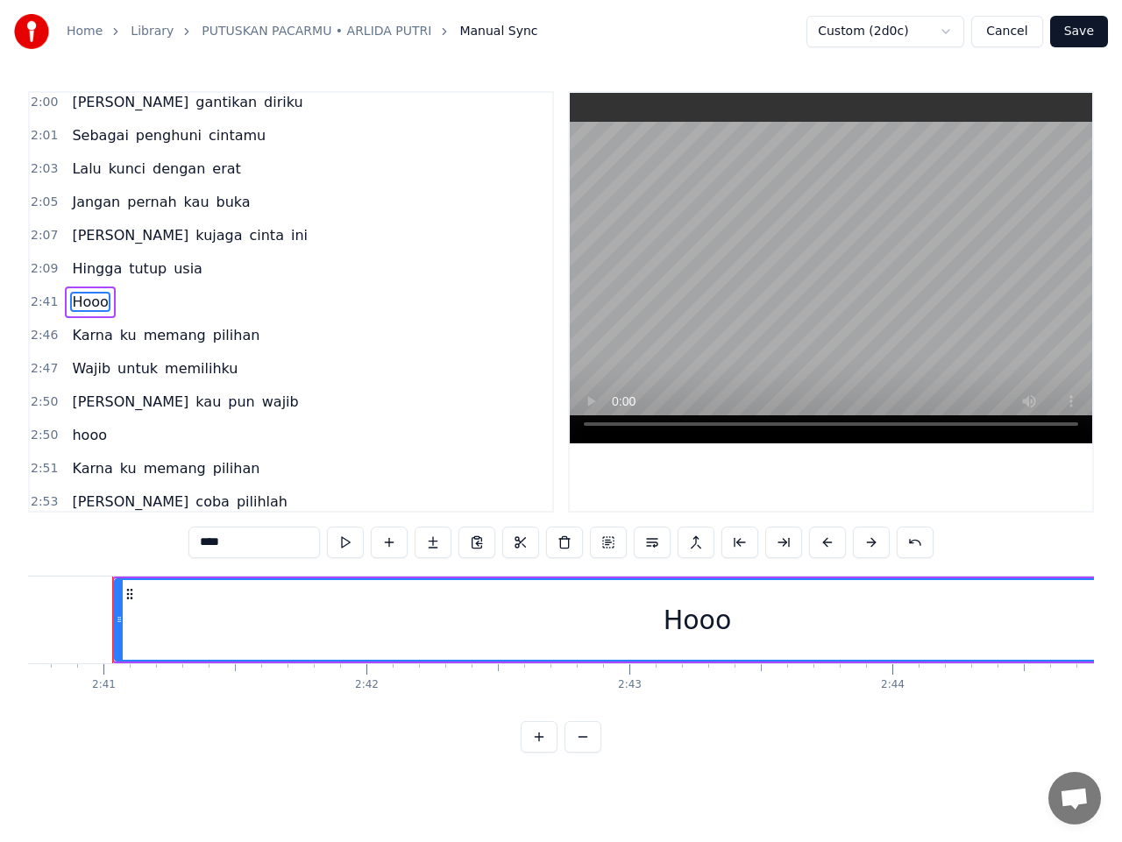
scroll to position [0, 42241]
click at [343, 537] on button at bounding box center [345, 543] width 37 height 32
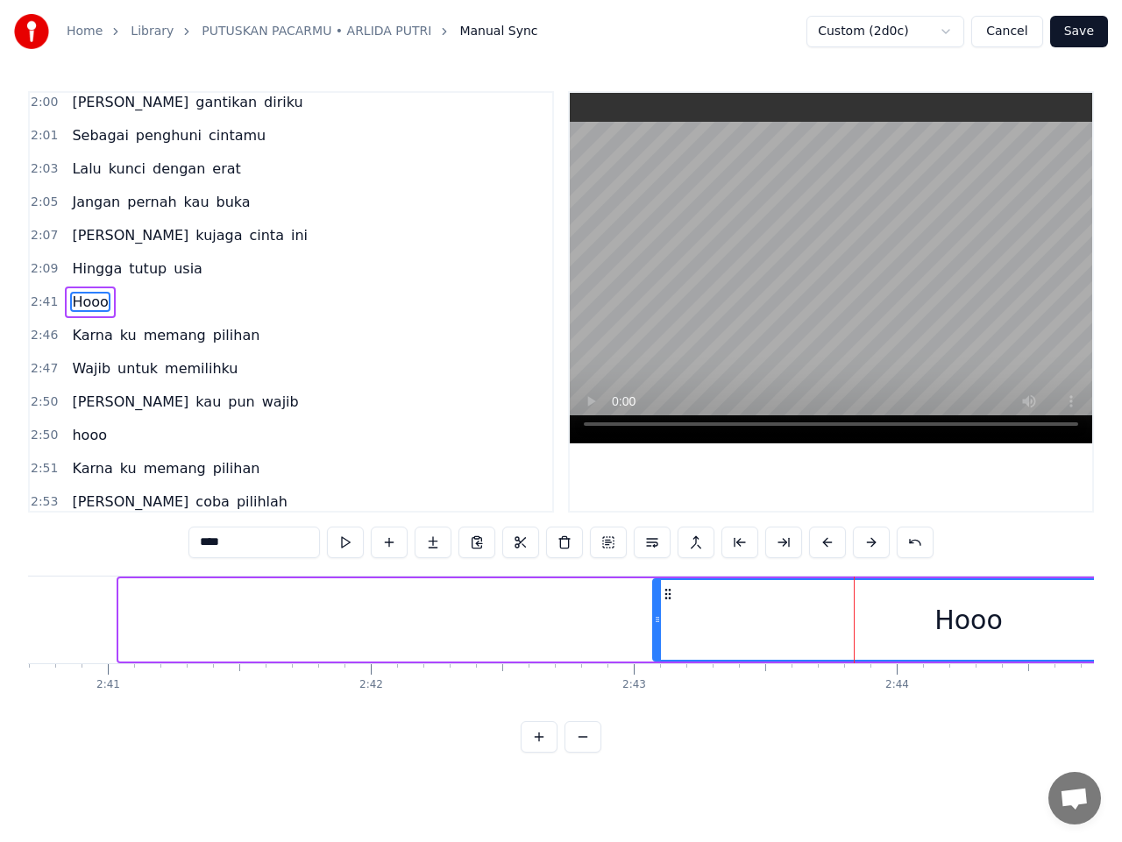
drag, startPoint x: 122, startPoint y: 614, endPoint x: 657, endPoint y: 624, distance: 535.4
click at [657, 624] on icon at bounding box center [657, 619] width 7 height 14
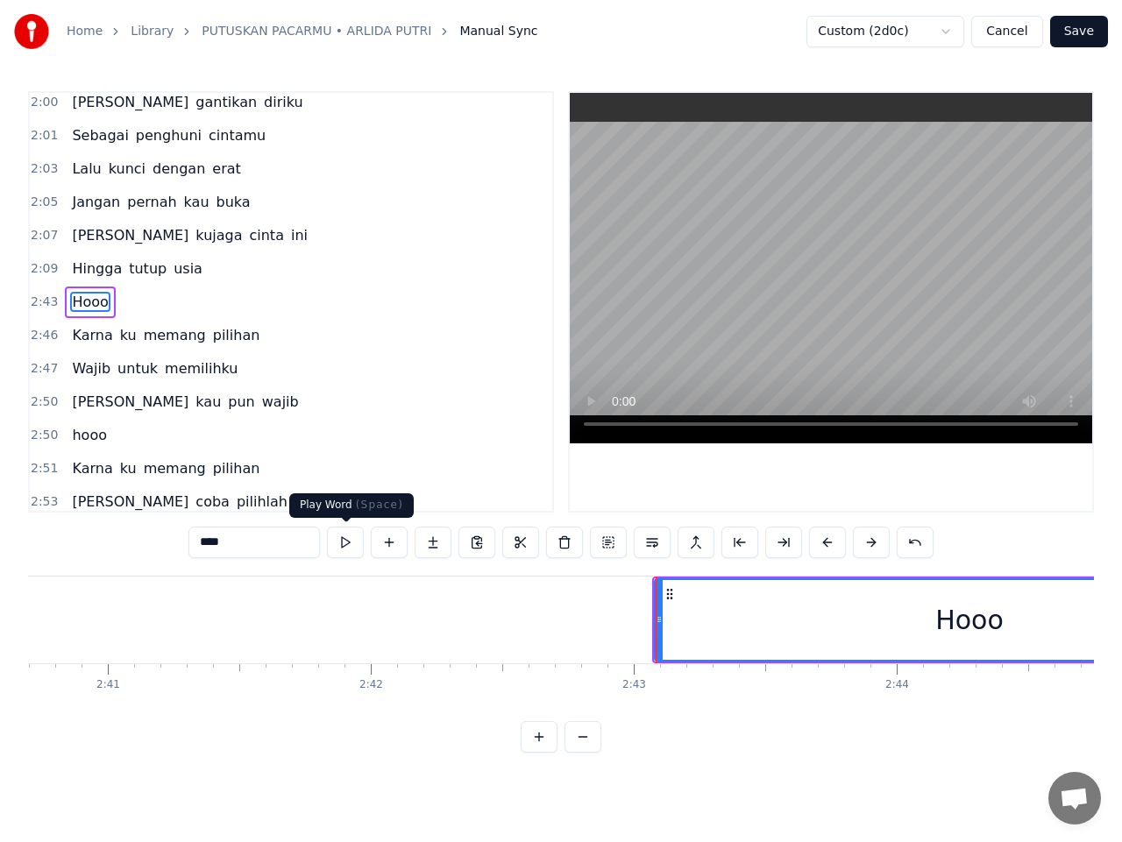
click at [343, 542] on button at bounding box center [345, 543] width 37 height 32
click at [653, 614] on icon at bounding box center [655, 619] width 7 height 14
click at [348, 547] on button at bounding box center [345, 543] width 37 height 32
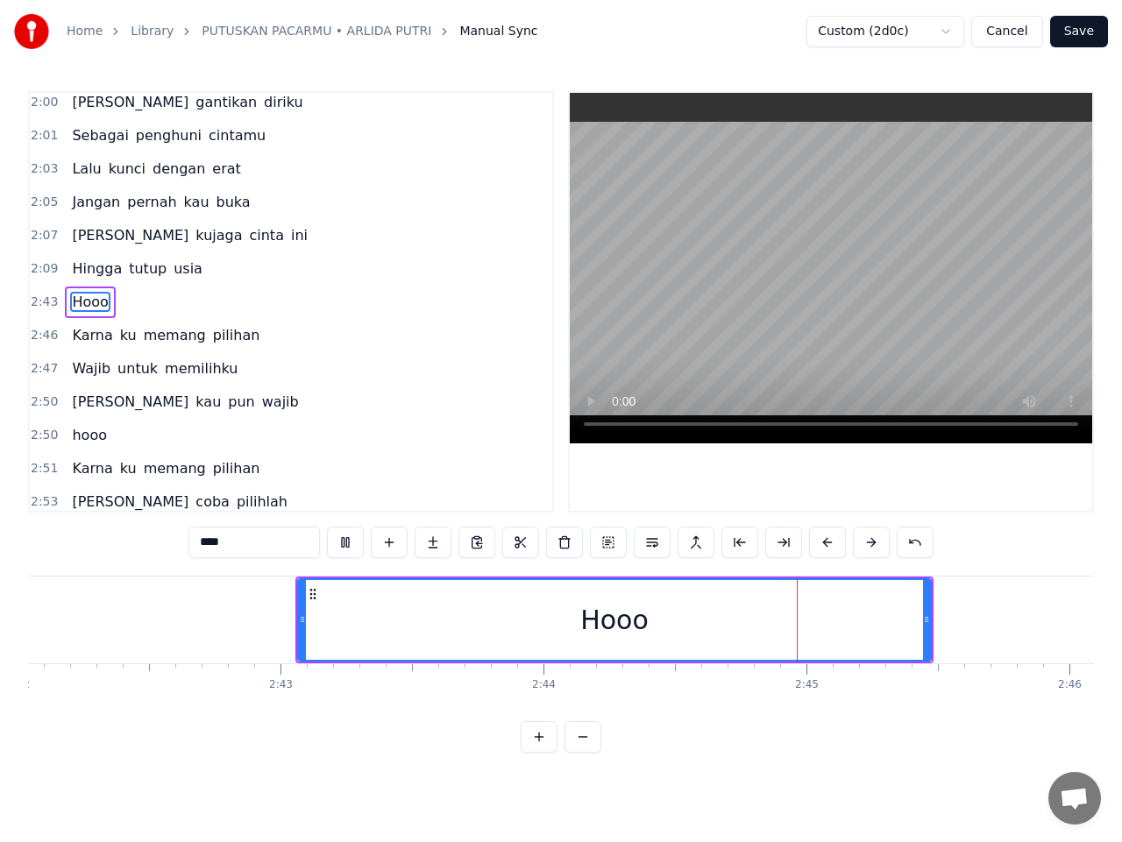
click at [348, 547] on button at bounding box center [345, 543] width 37 height 32
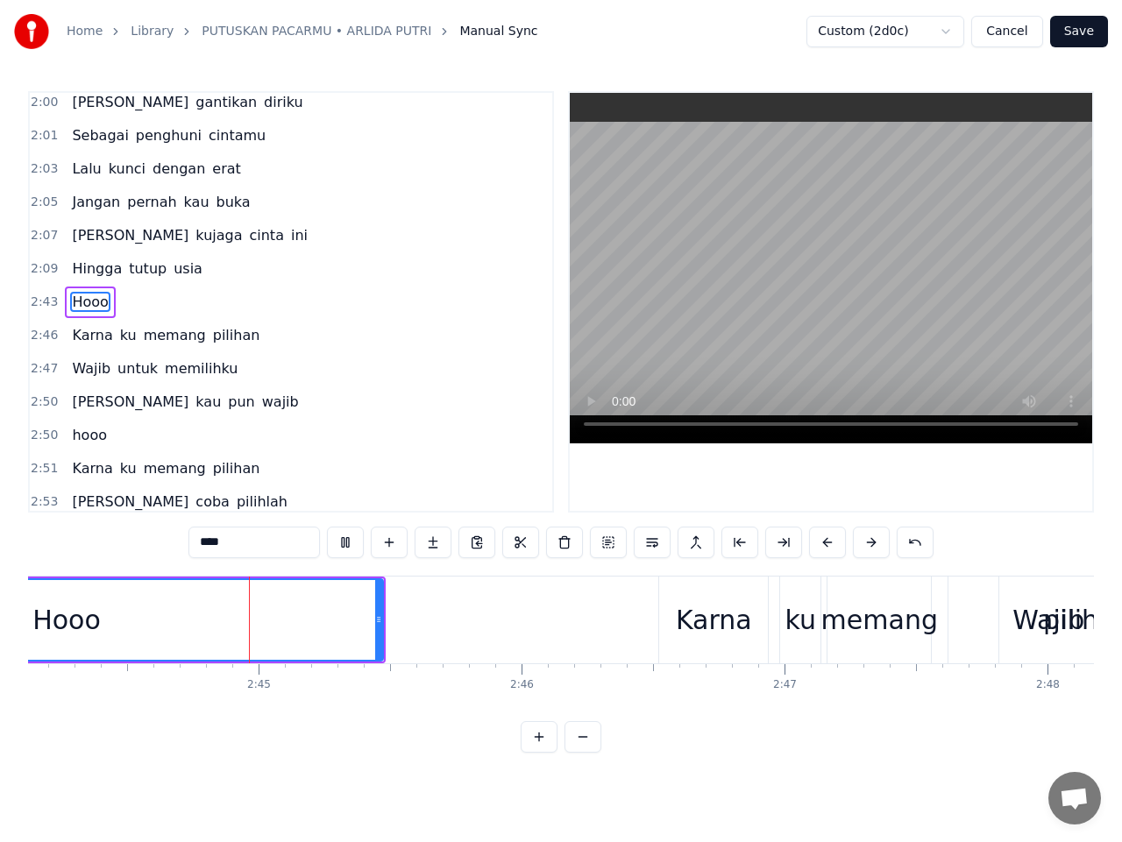
scroll to position [0, 43181]
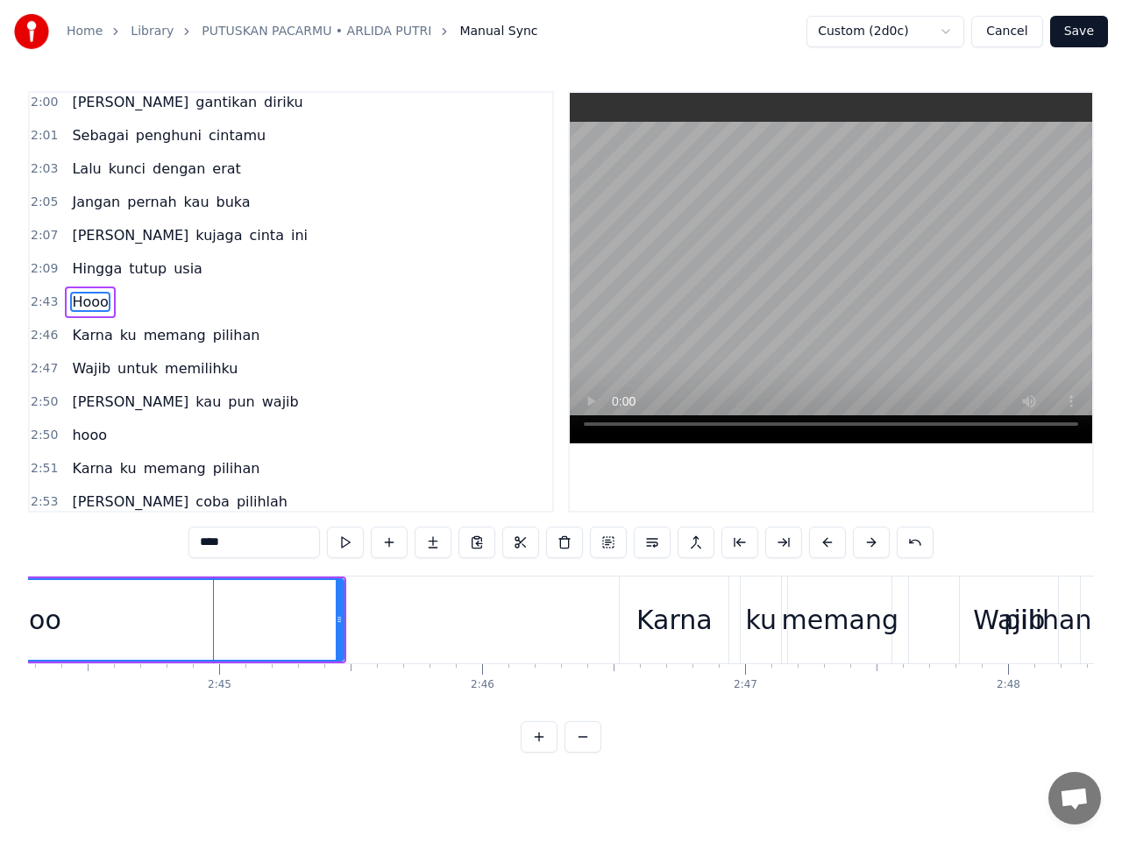
click at [678, 609] on div "Karna" at bounding box center [674, 619] width 76 height 39
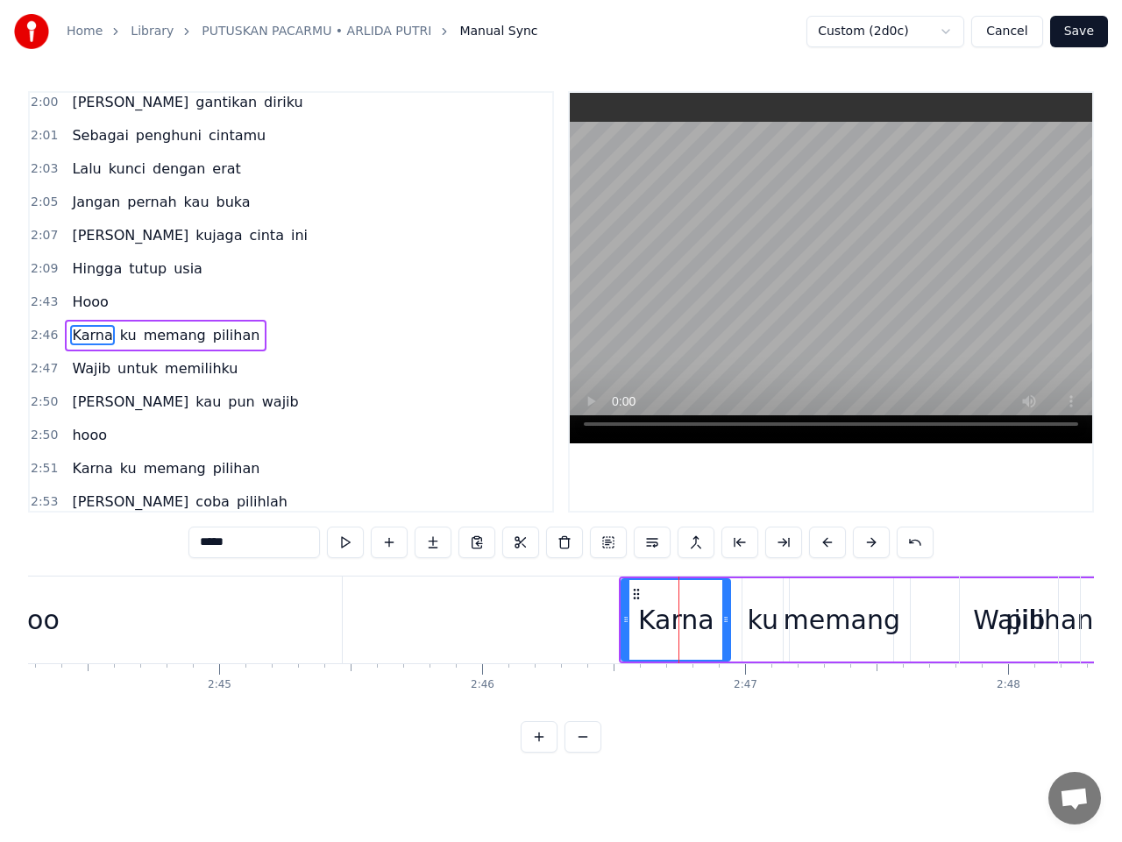
scroll to position [1639, 0]
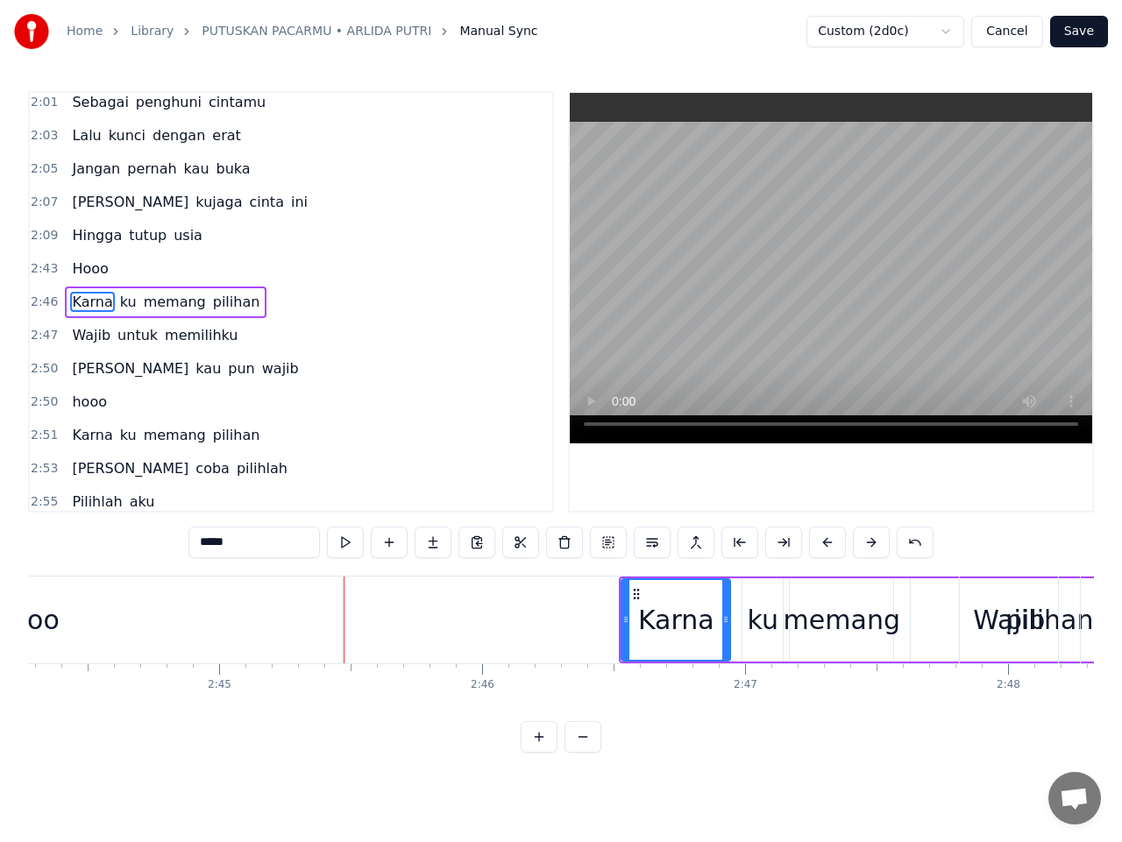
click at [287, 626] on div "Hooo" at bounding box center [25, 620] width 633 height 87
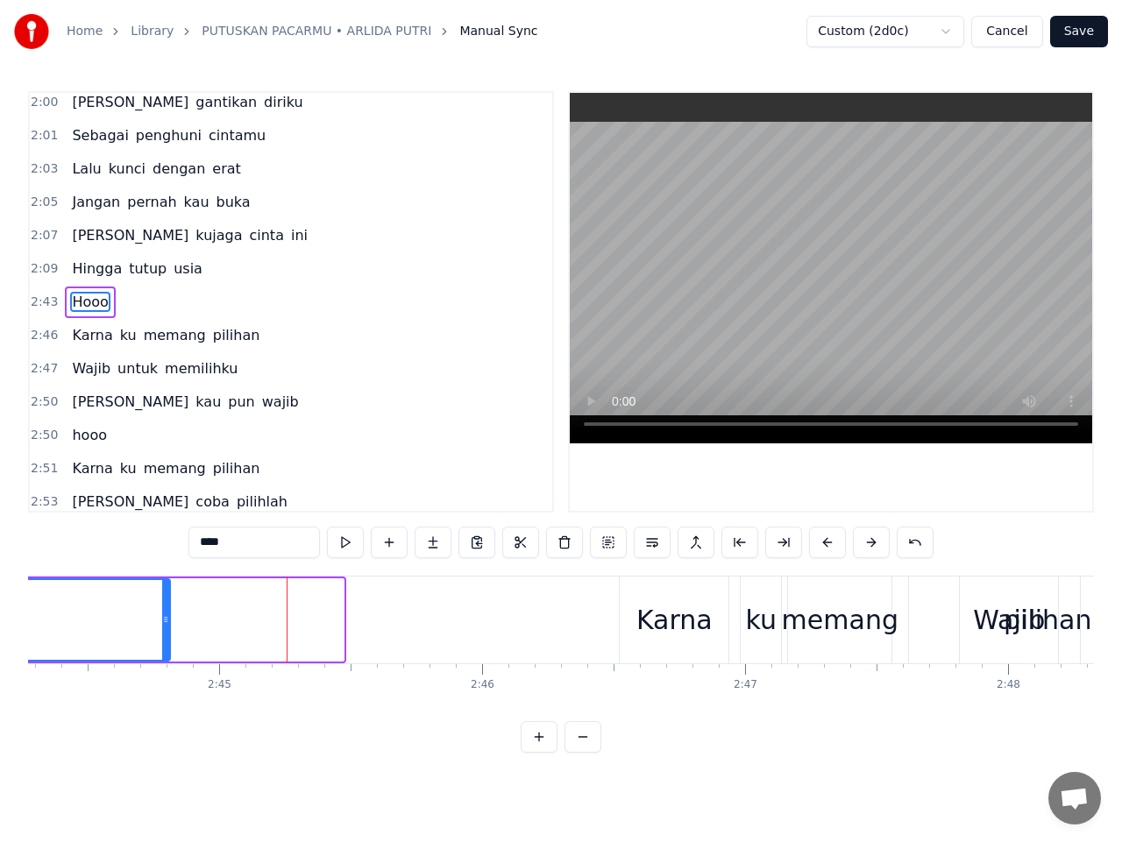
drag, startPoint x: 338, startPoint y: 621, endPoint x: 157, endPoint y: 620, distance: 181.4
click at [162, 620] on icon at bounding box center [165, 619] width 7 height 14
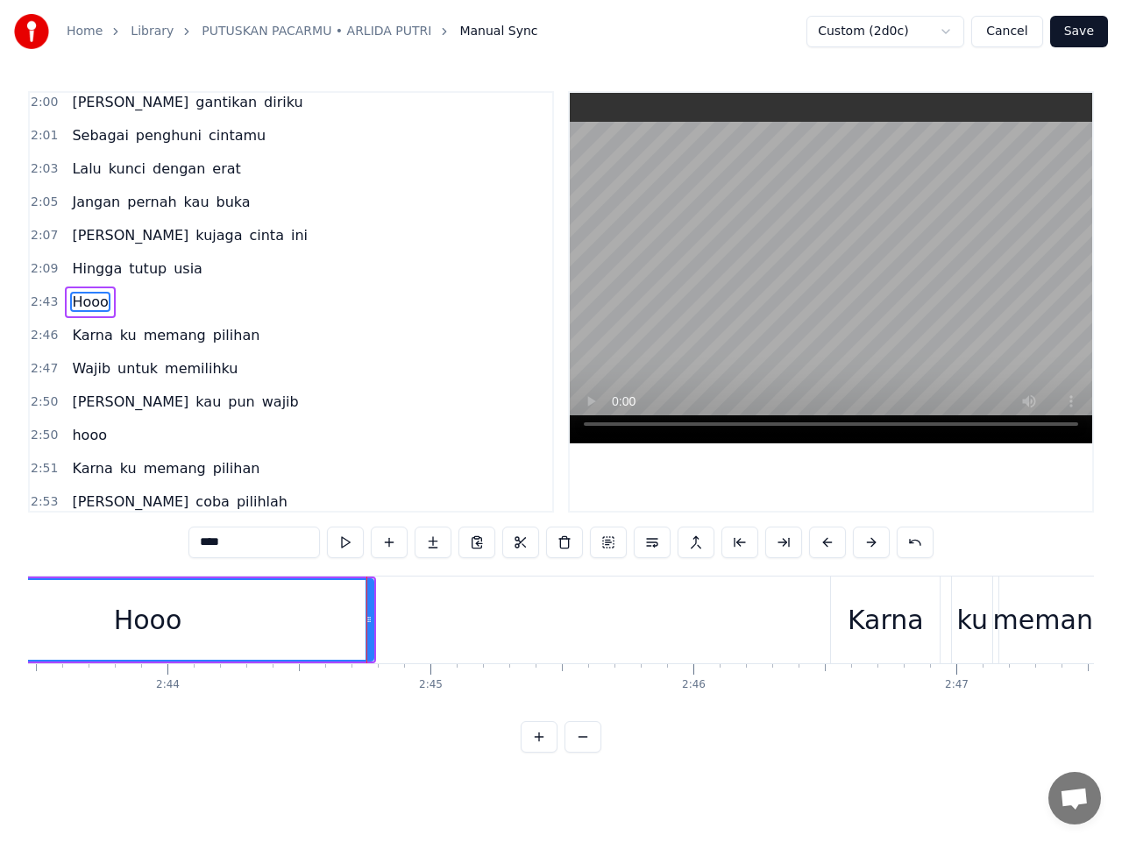
scroll to position [0, 42936]
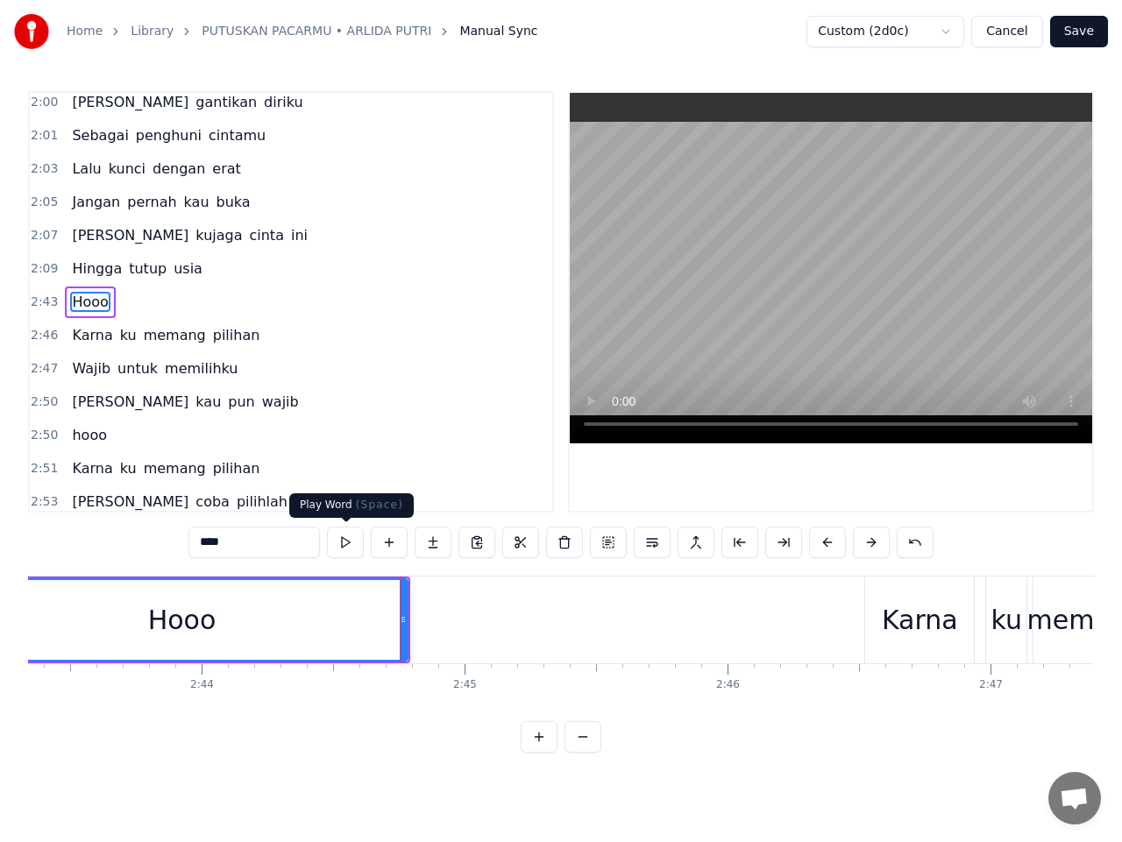
click at [346, 544] on button at bounding box center [345, 543] width 37 height 32
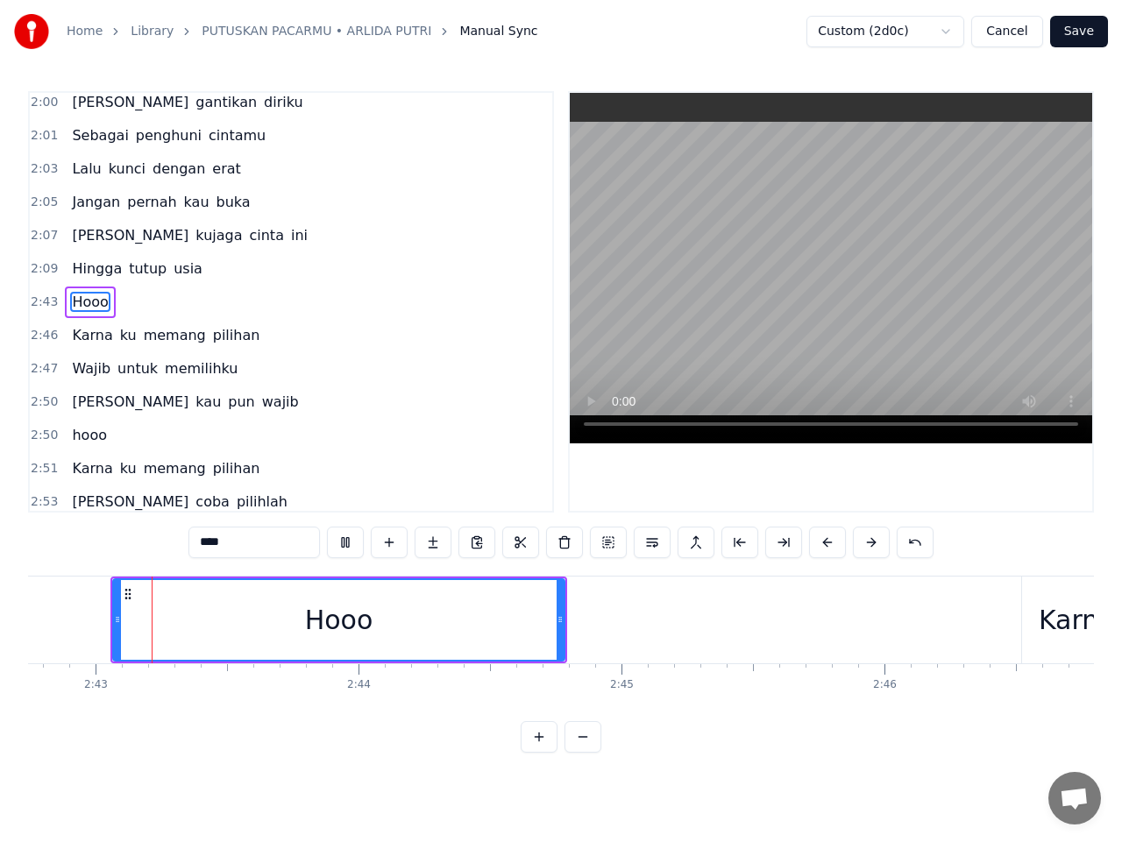
scroll to position [0, 42775]
click at [346, 541] on button at bounding box center [345, 543] width 37 height 32
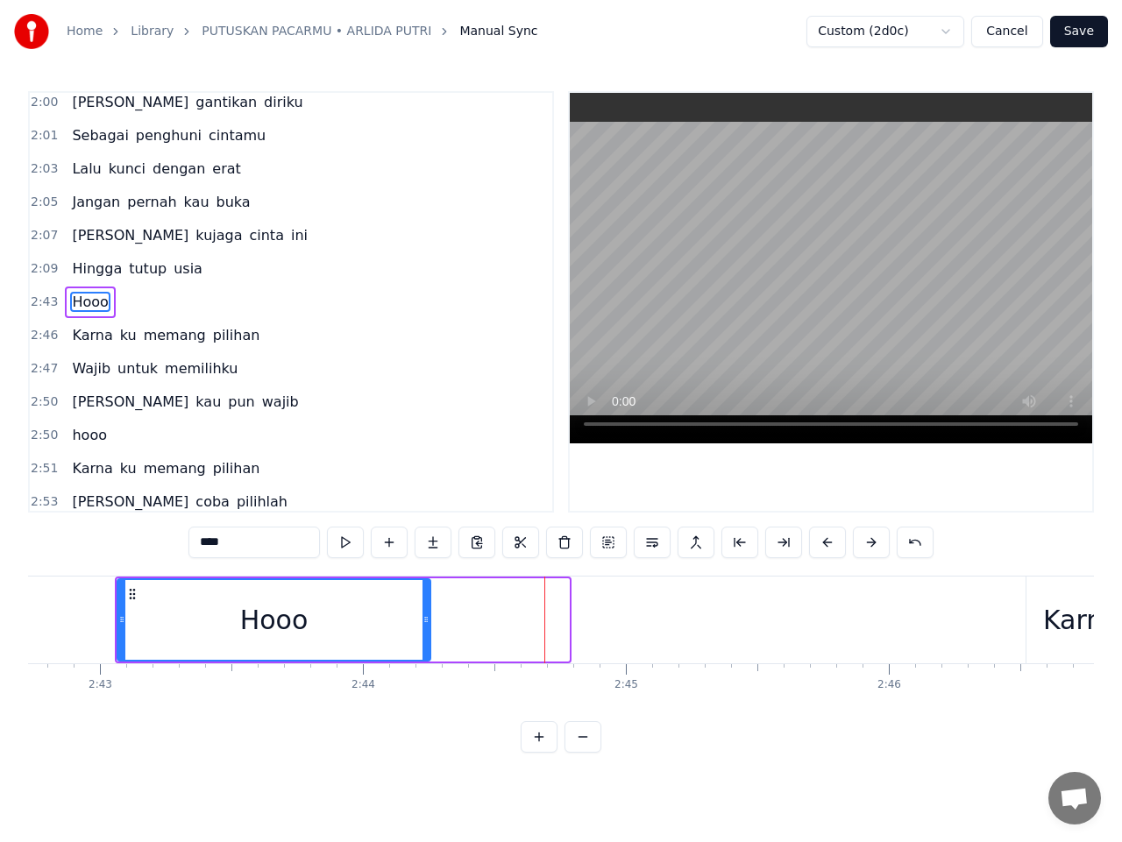
drag, startPoint x: 564, startPoint y: 619, endPoint x: 428, endPoint y: 612, distance: 136.9
click at [428, 612] on div at bounding box center [425, 620] width 7 height 80
click at [350, 547] on button at bounding box center [345, 543] width 37 height 32
click at [346, 547] on button at bounding box center [345, 543] width 37 height 32
click at [82, 341] on span "Karna" at bounding box center [92, 335] width 44 height 20
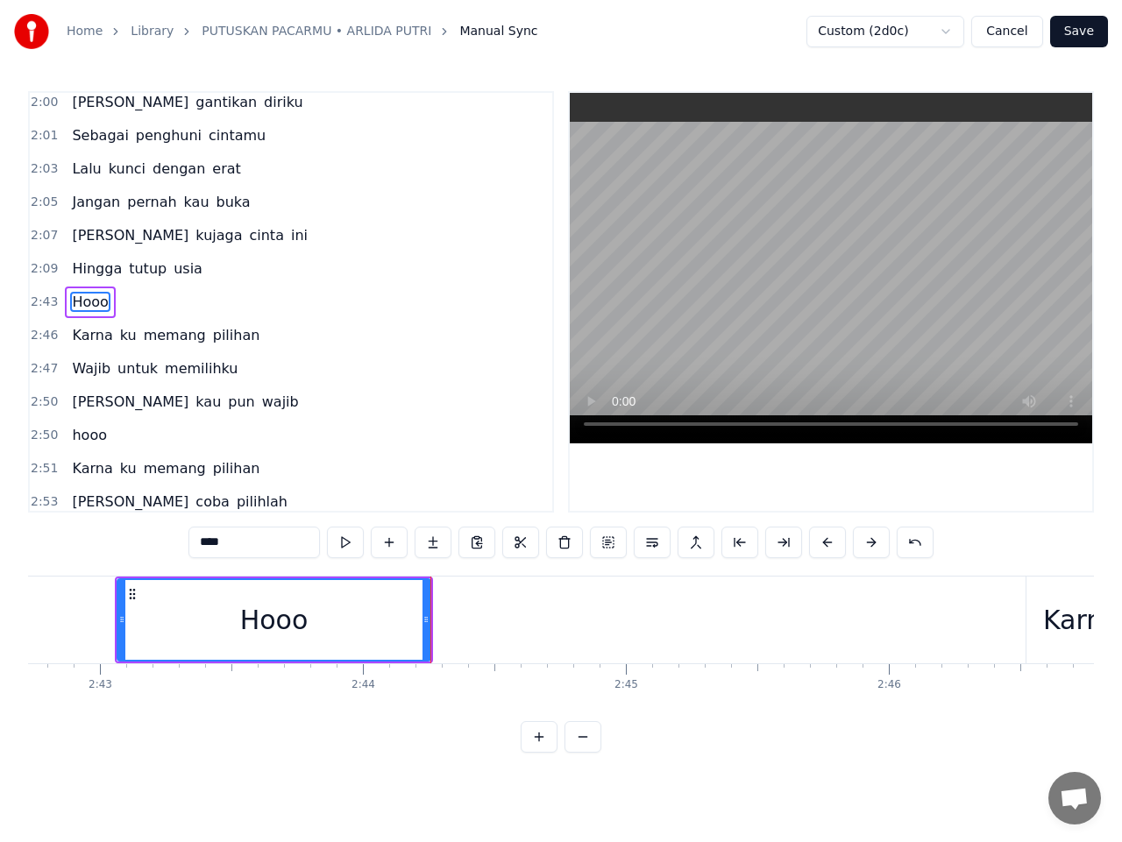
type input "*****"
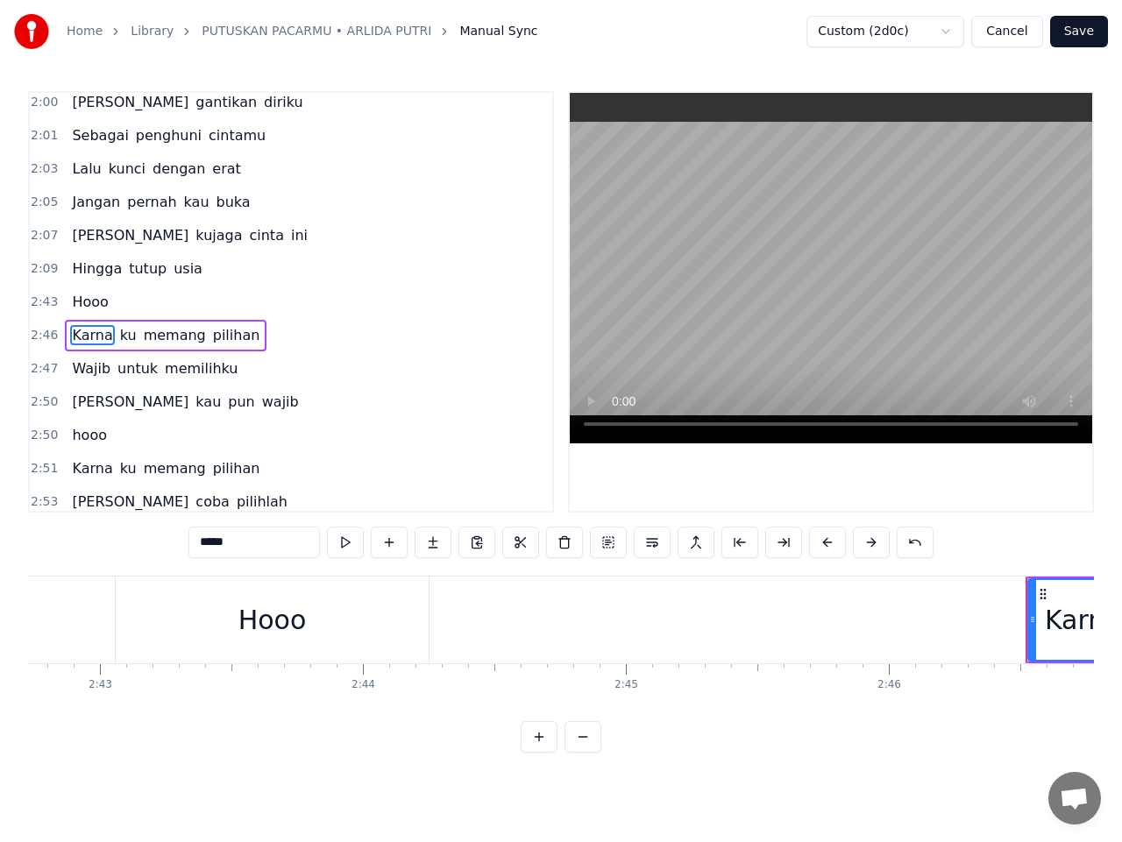
scroll to position [1639, 0]
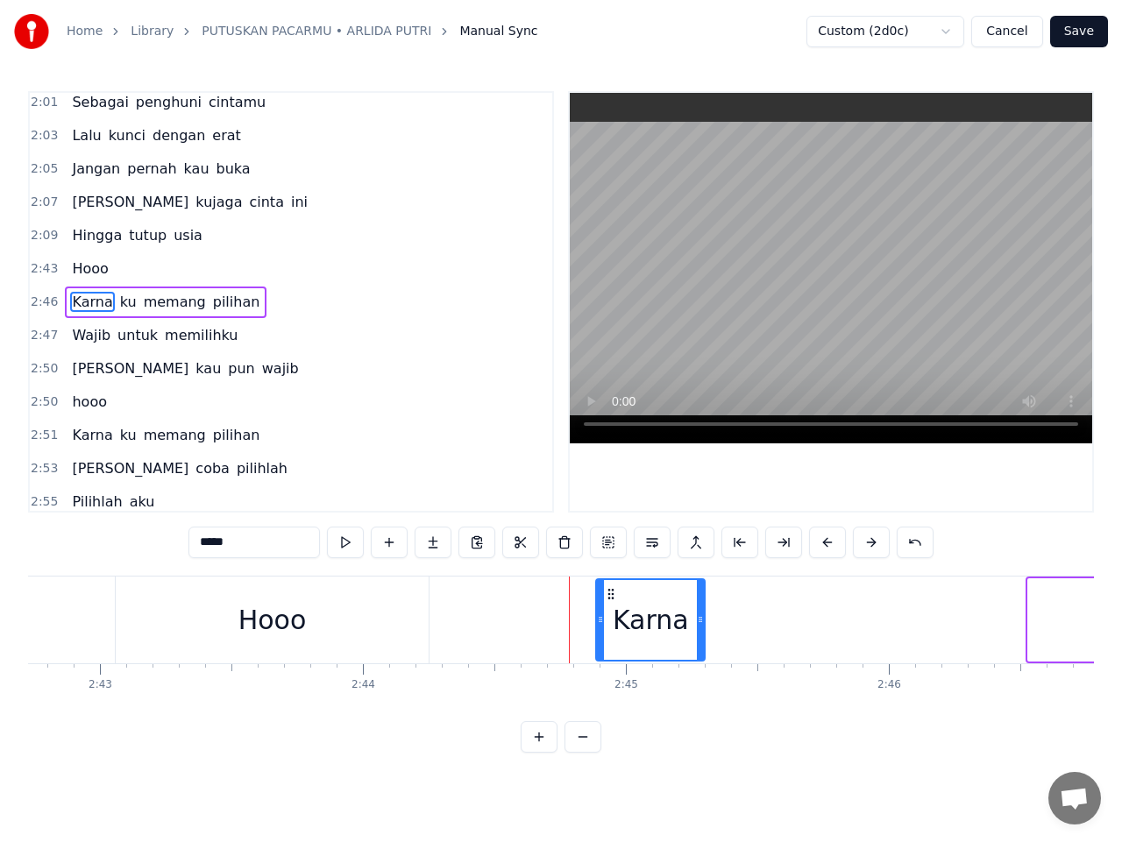
drag, startPoint x: 1044, startPoint y: 593, endPoint x: 612, endPoint y: 608, distance: 431.4
click at [612, 608] on div "Karna" at bounding box center [650, 620] width 107 height 80
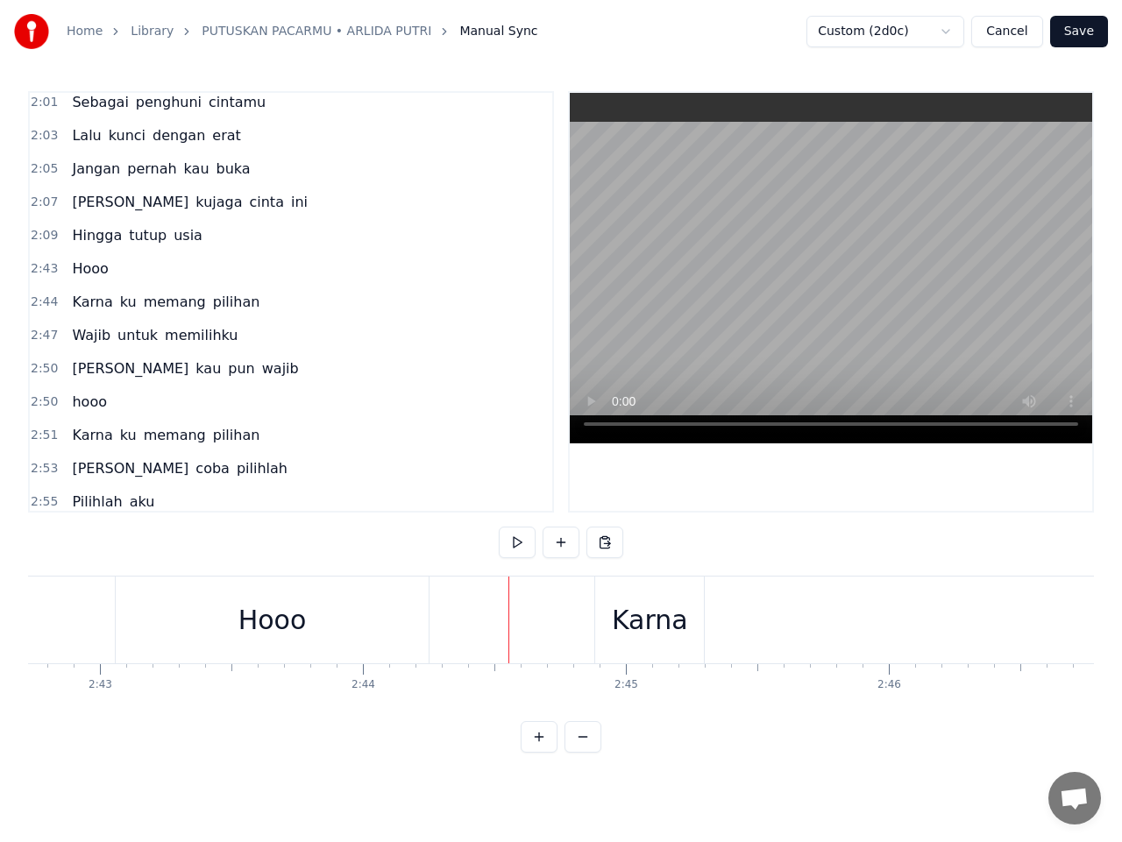
click at [644, 613] on div "Karna" at bounding box center [650, 619] width 76 height 39
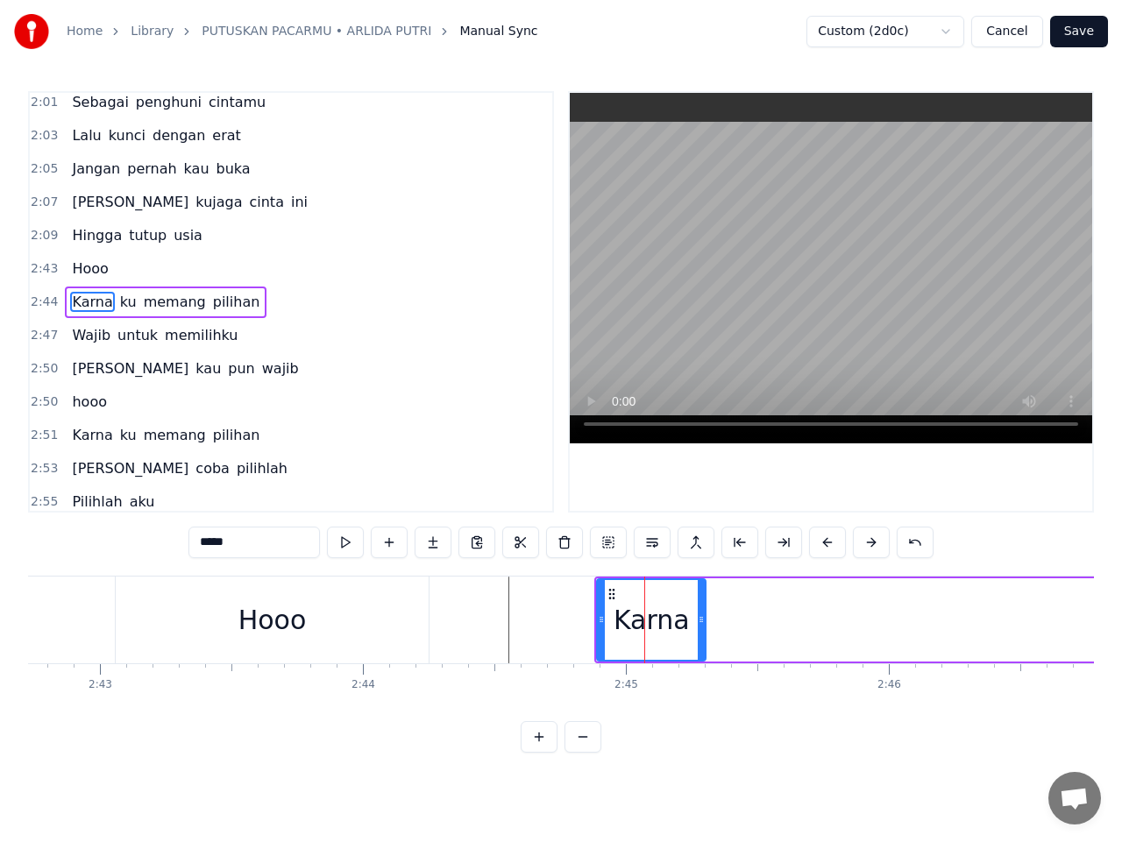
drag, startPoint x: 652, startPoint y: 618, endPoint x: 610, endPoint y: 600, distance: 45.6
click at [598, 611] on div "Karna" at bounding box center [651, 620] width 107 height 80
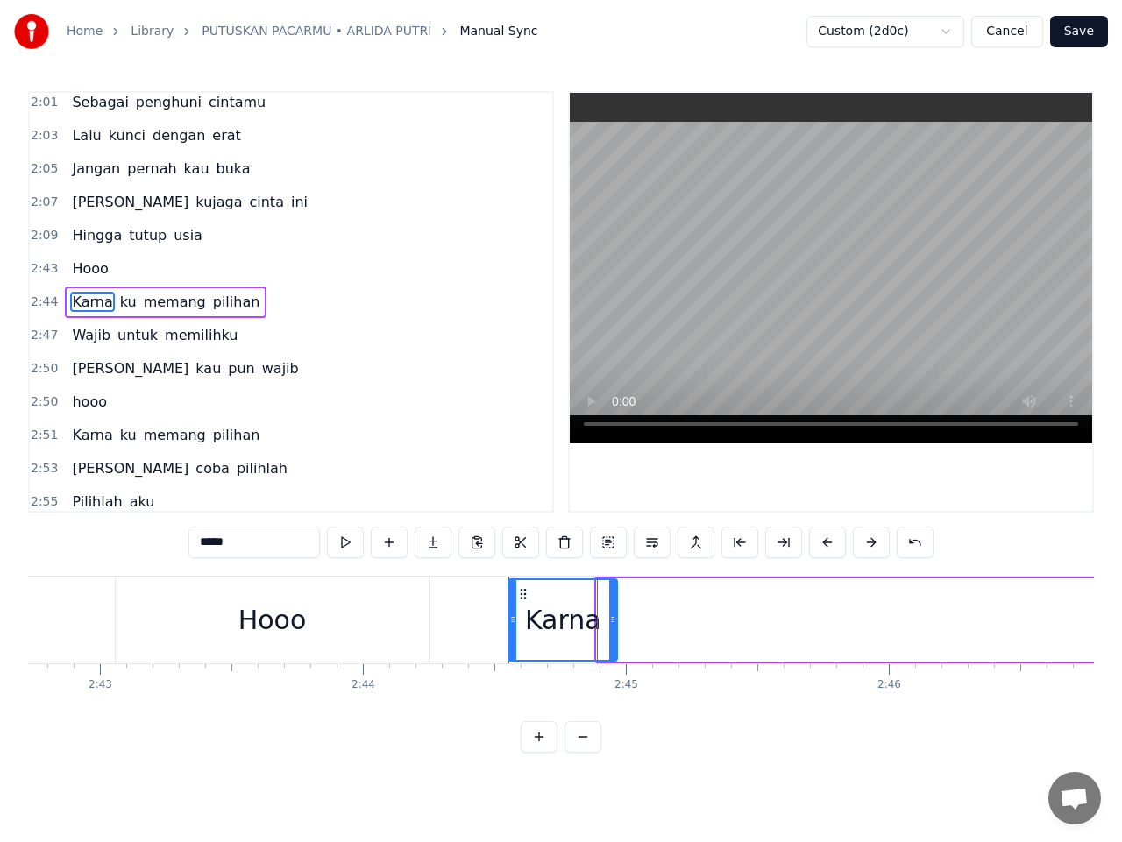
drag, startPoint x: 613, startPoint y: 594, endPoint x: 525, endPoint y: 594, distance: 88.5
click at [525, 594] on circle at bounding box center [525, 593] width 1 height 1
click at [350, 545] on button at bounding box center [345, 543] width 37 height 32
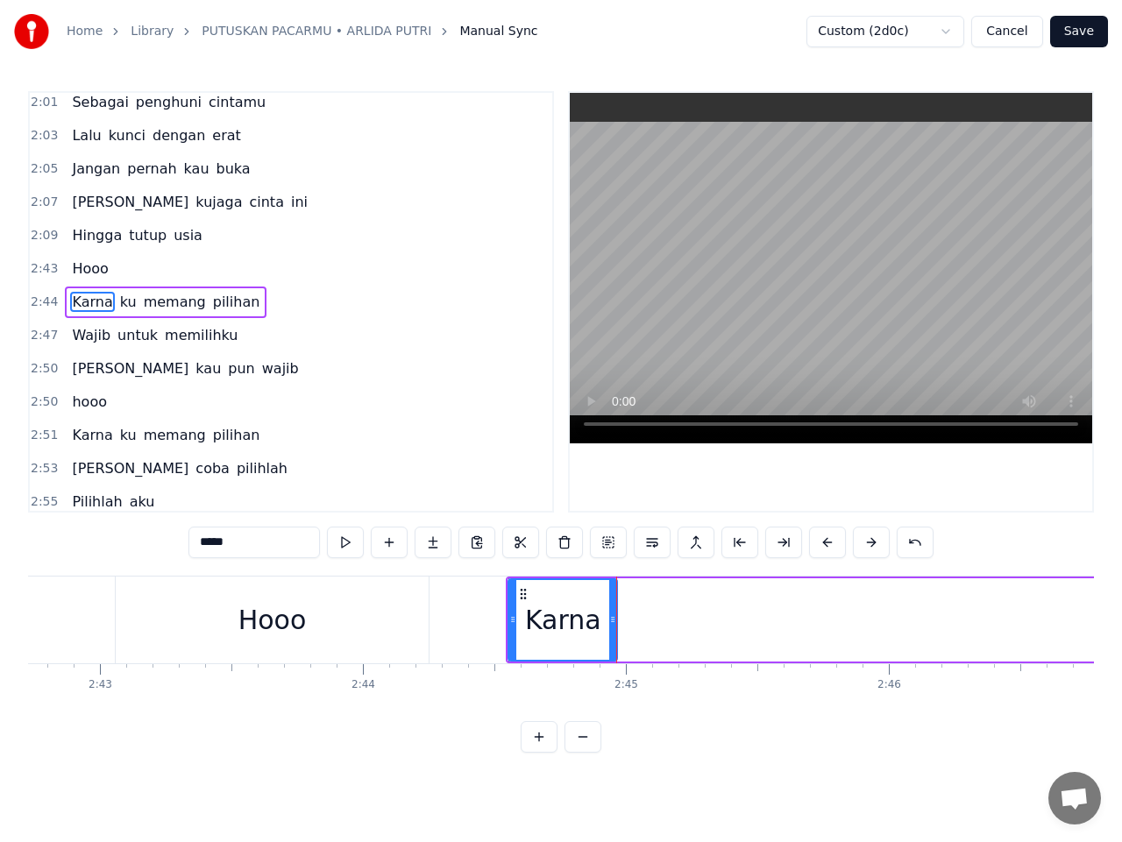
click at [314, 618] on div "Hooo" at bounding box center [273, 620] width 314 height 87
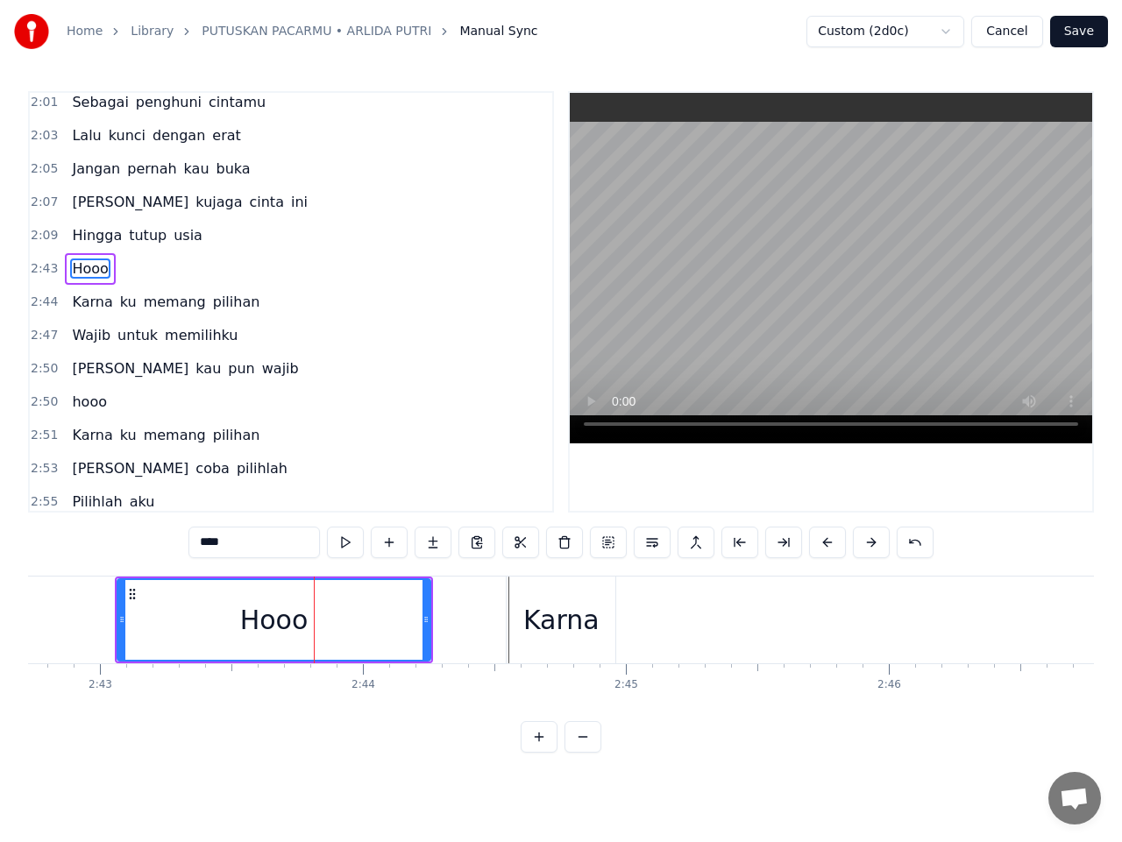
scroll to position [1605, 0]
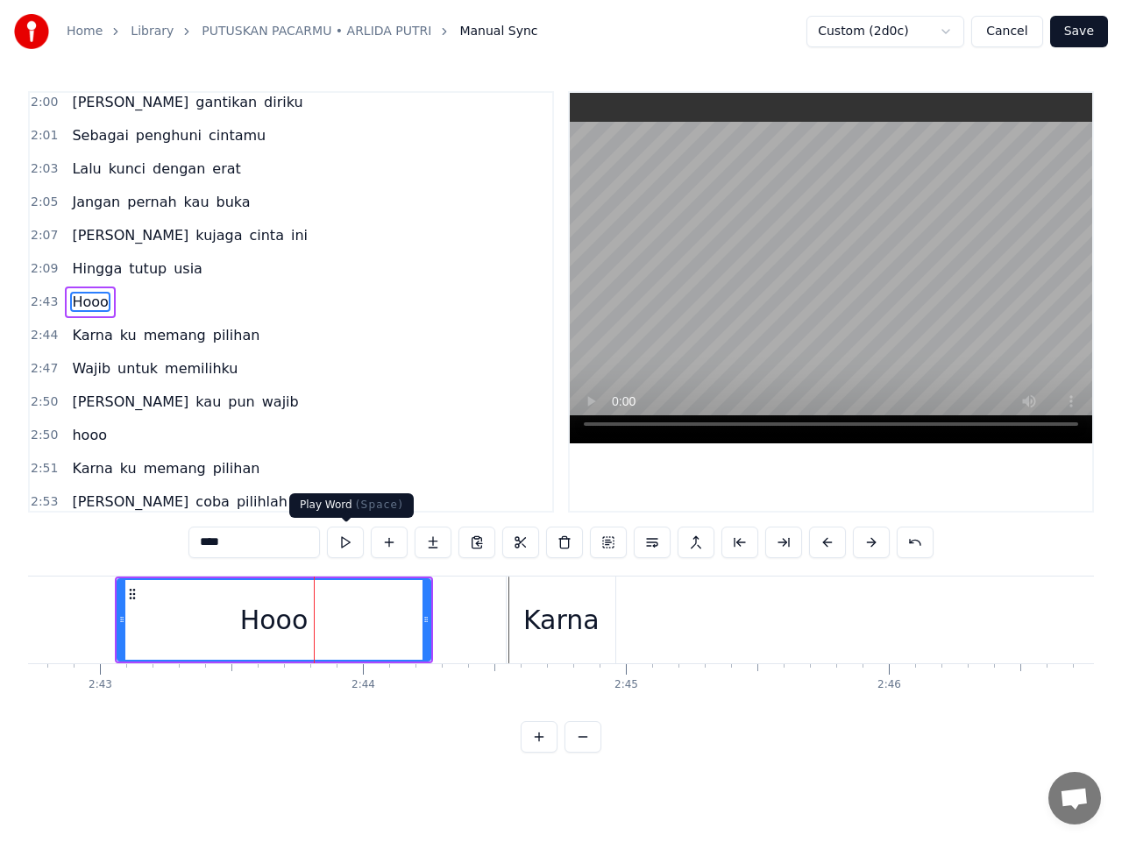
click at [350, 543] on button at bounding box center [345, 543] width 37 height 32
click at [564, 607] on div "Karna" at bounding box center [563, 619] width 76 height 39
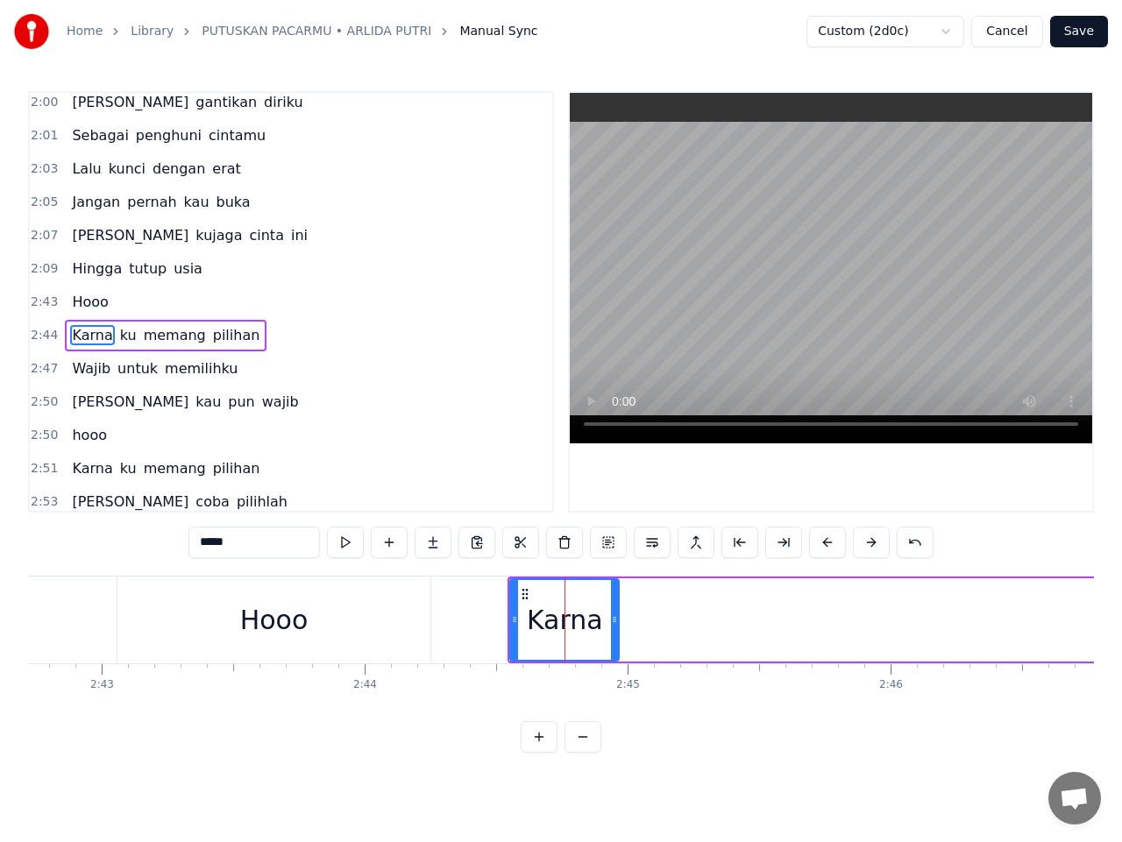
scroll to position [1639, 0]
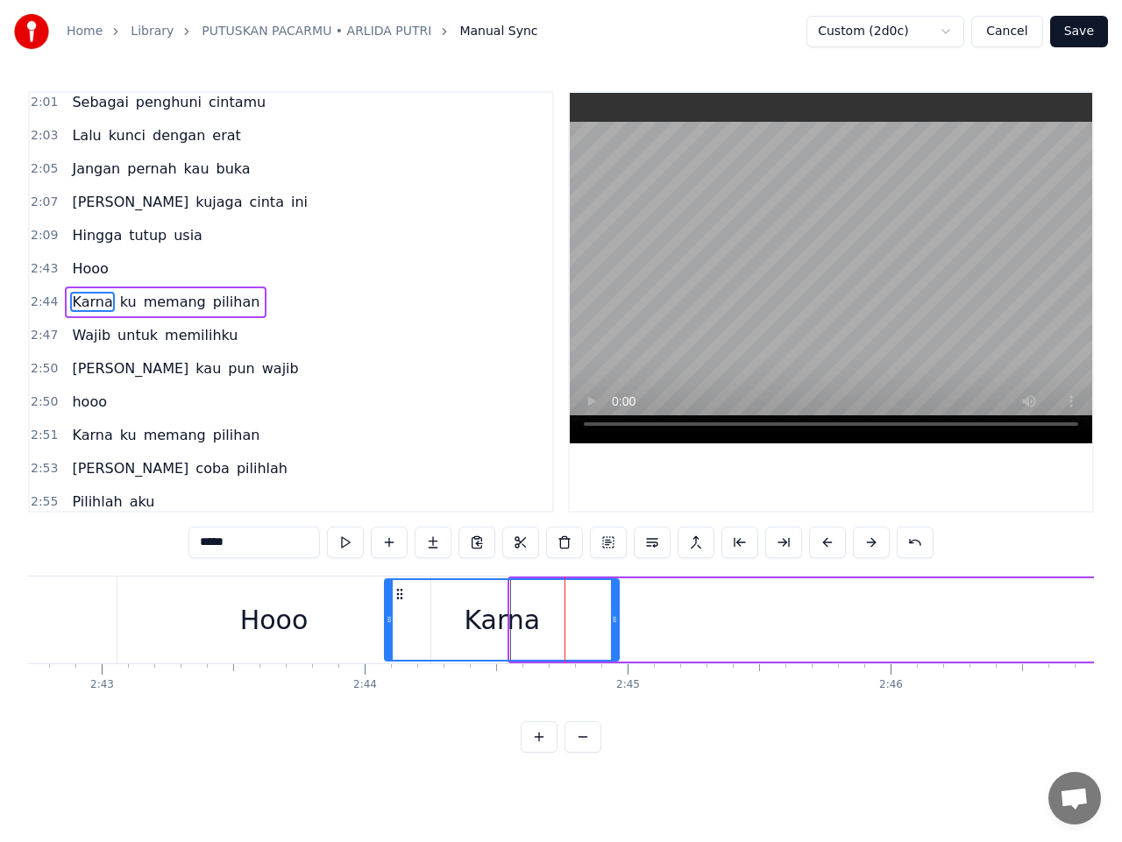
drag, startPoint x: 511, startPoint y: 611, endPoint x: 386, endPoint y: 599, distance: 125.8
click at [386, 599] on div at bounding box center [389, 620] width 7 height 80
click at [348, 603] on div "Hooo" at bounding box center [274, 620] width 314 height 87
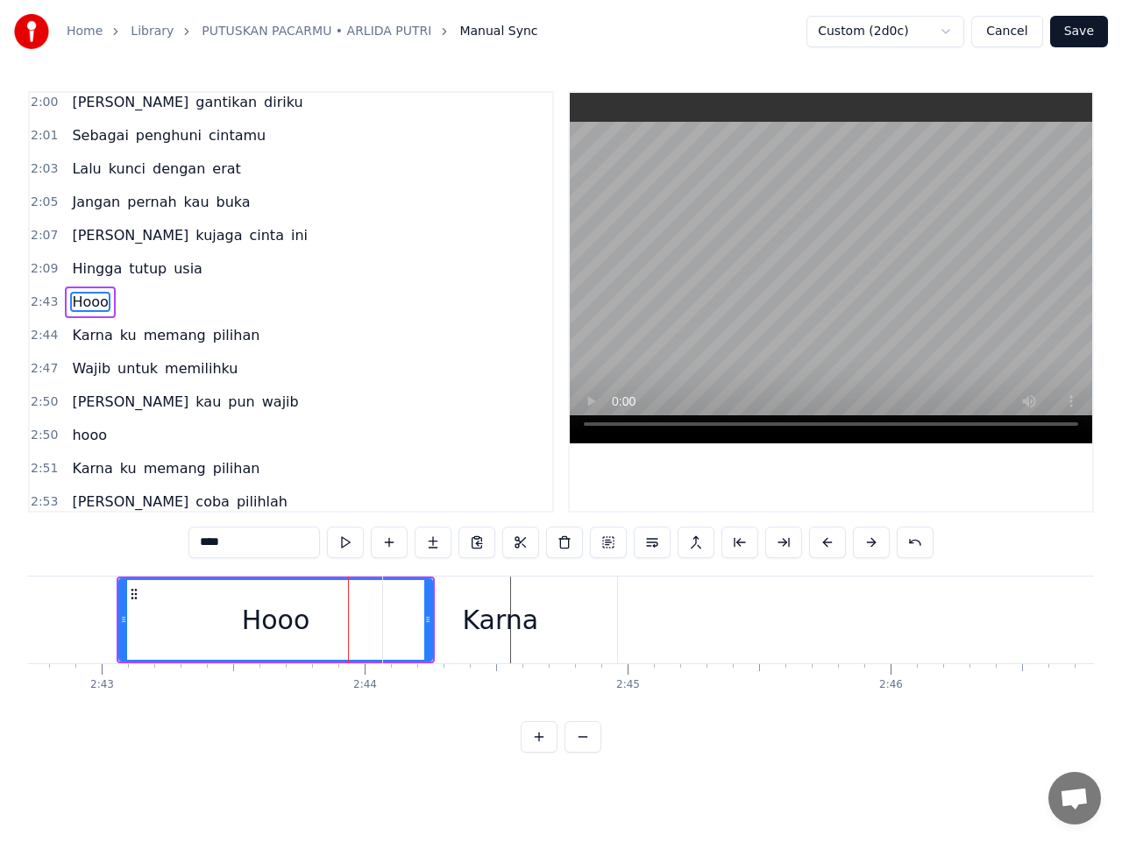
click at [424, 620] on div "Karna" at bounding box center [500, 620] width 234 height 87
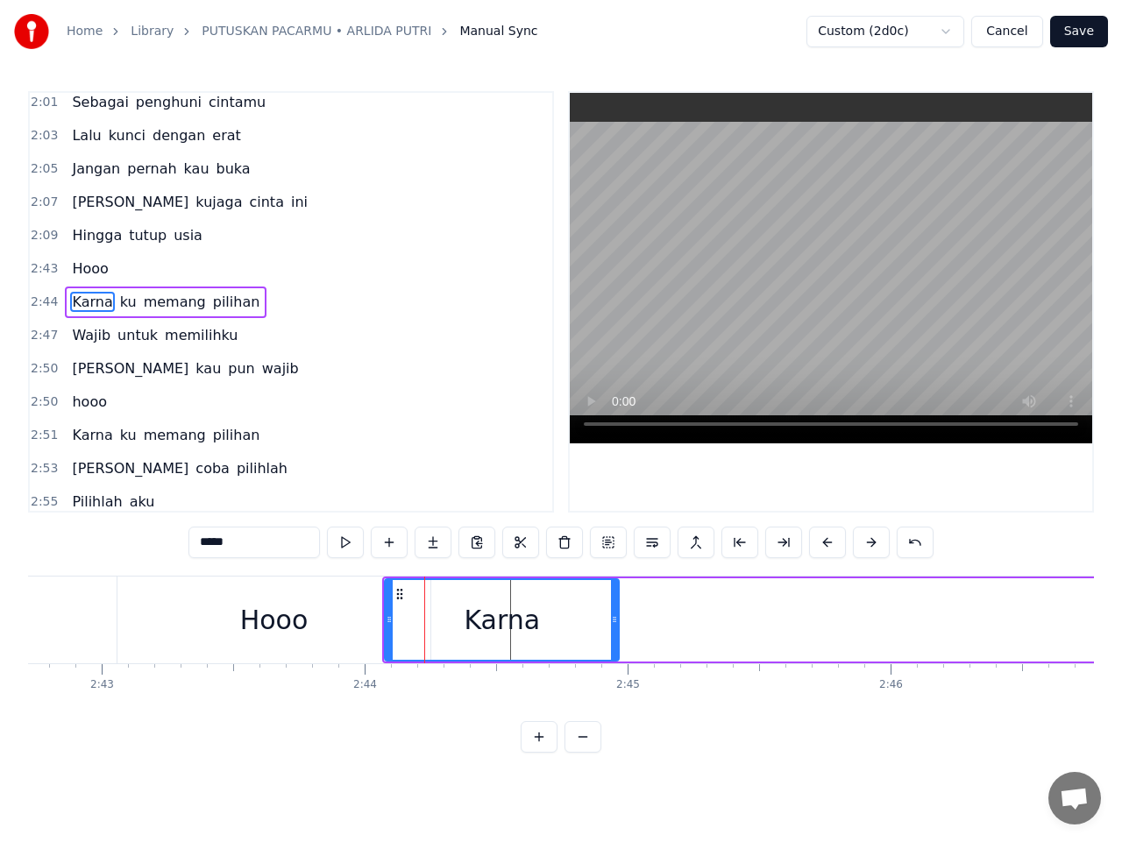
click at [343, 627] on div "Hooo" at bounding box center [274, 620] width 314 height 87
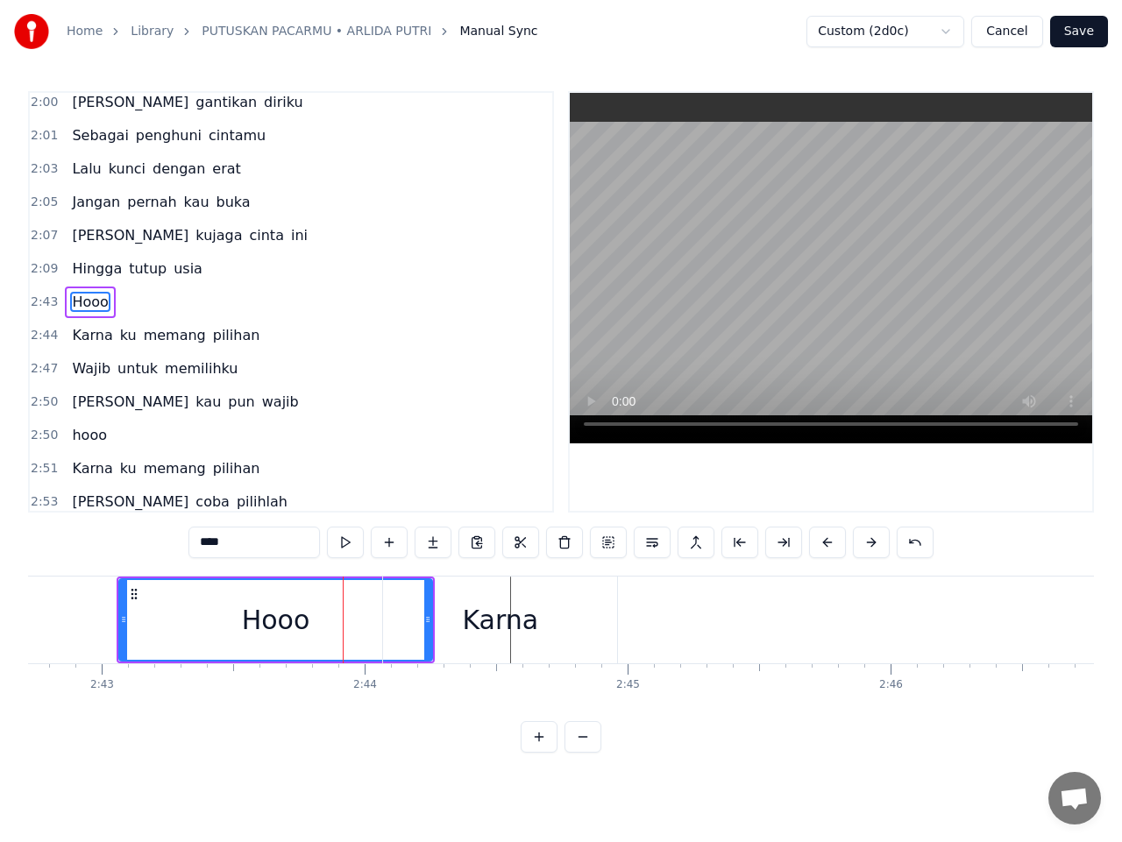
click at [428, 619] on div "Karna" at bounding box center [500, 620] width 234 height 87
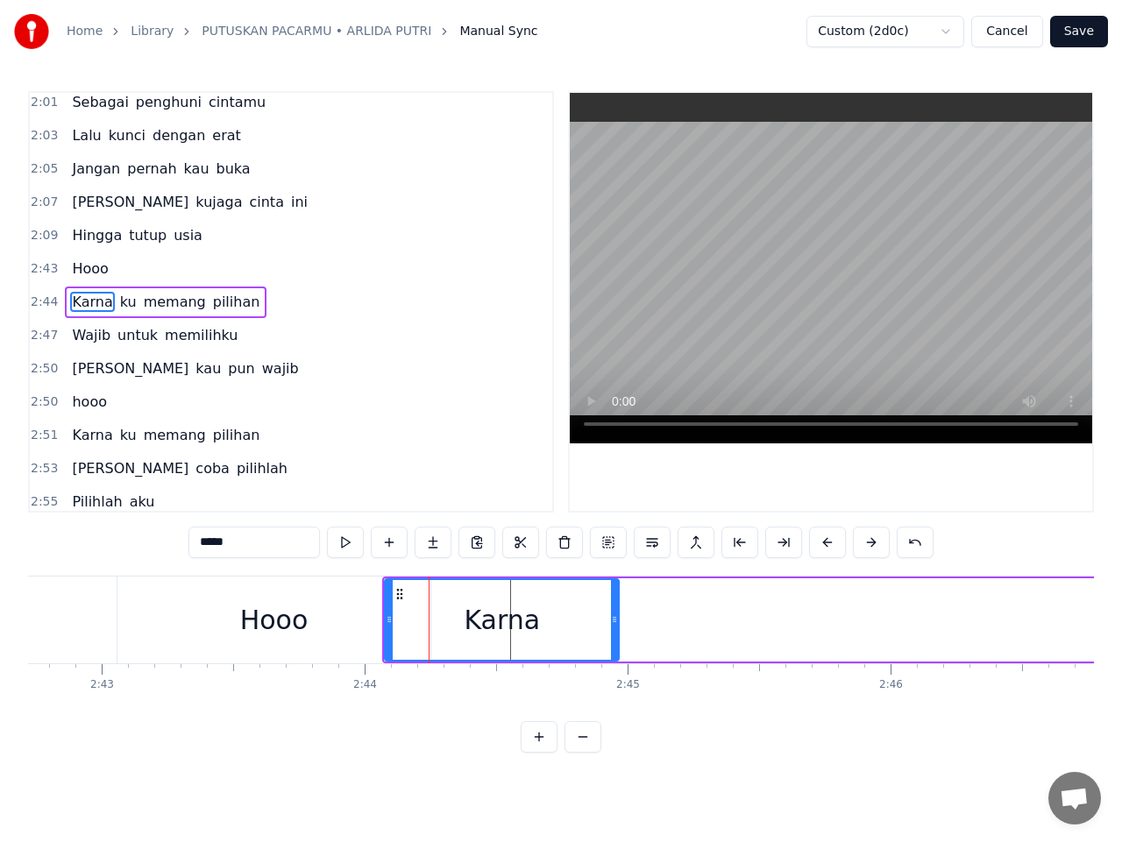
click at [349, 620] on div "Hooo" at bounding box center [274, 620] width 314 height 87
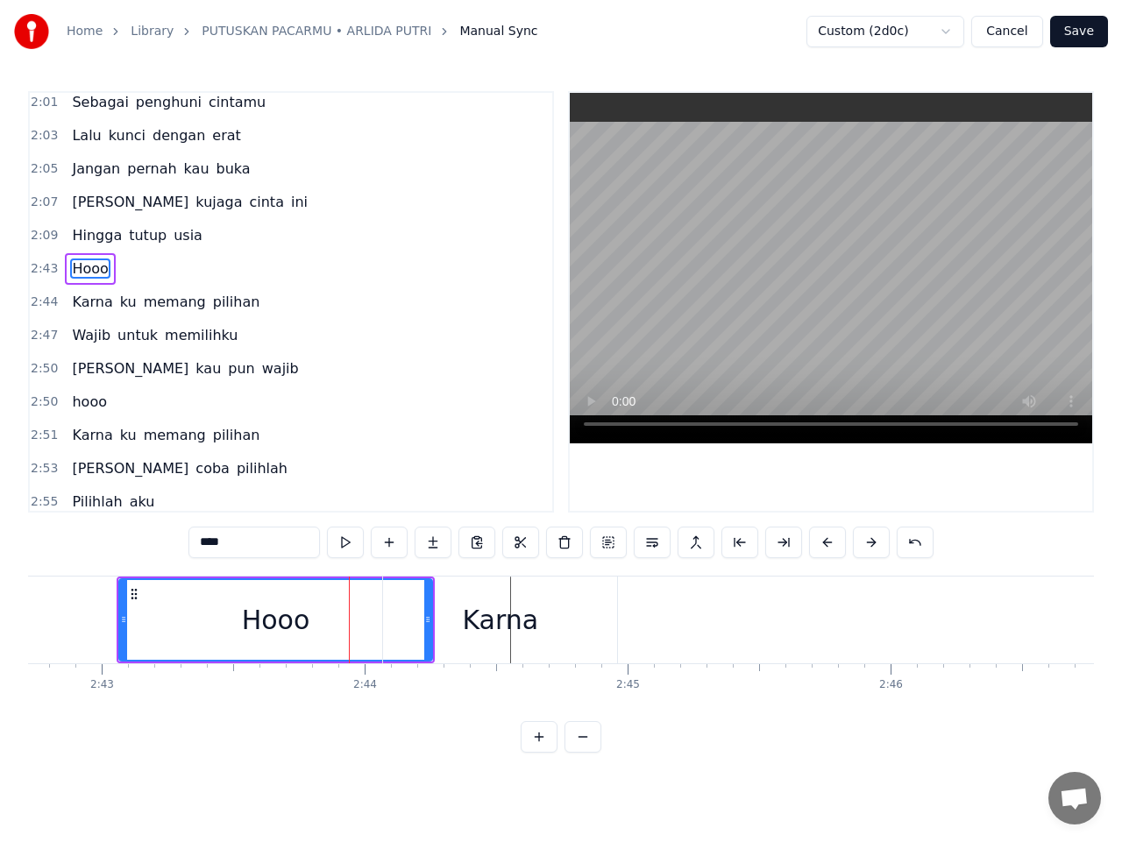
scroll to position [1605, 0]
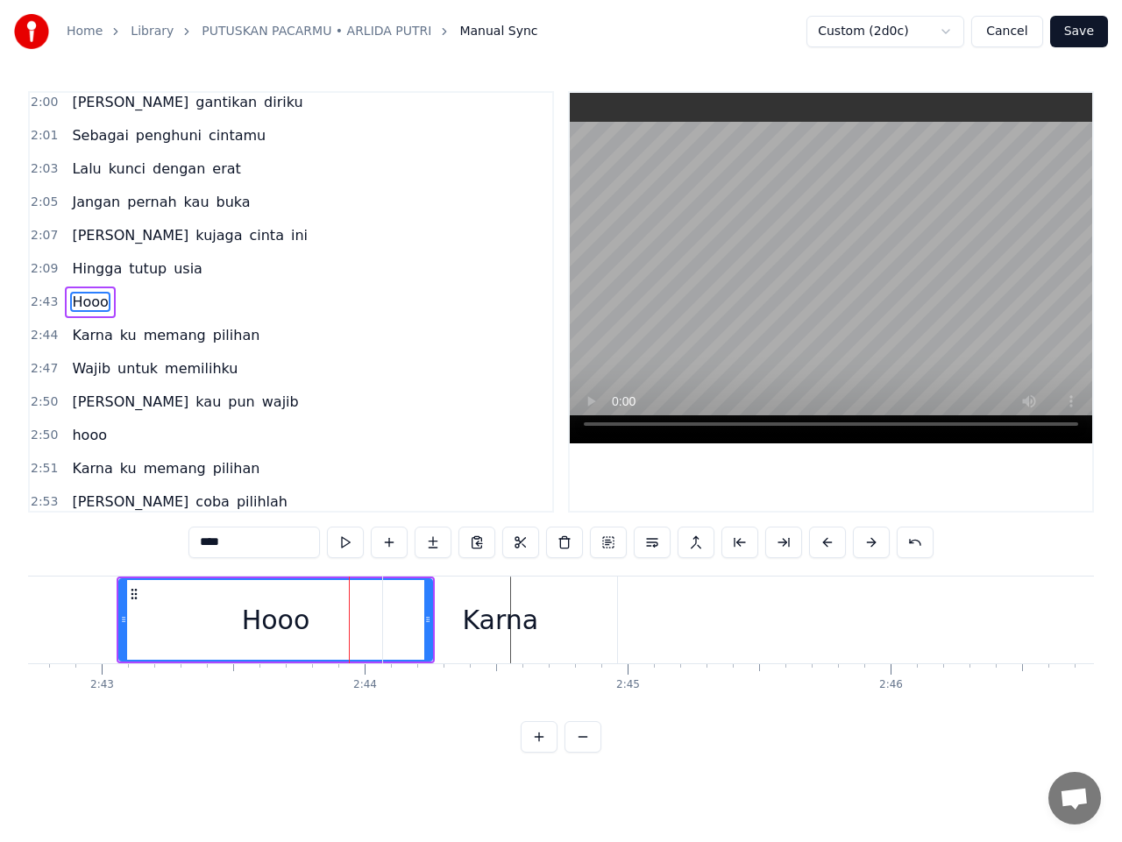
drag, startPoint x: 491, startPoint y: 617, endPoint x: 554, endPoint y: 614, distance: 63.1
click at [554, 614] on div "Karna" at bounding box center [500, 620] width 234 height 87
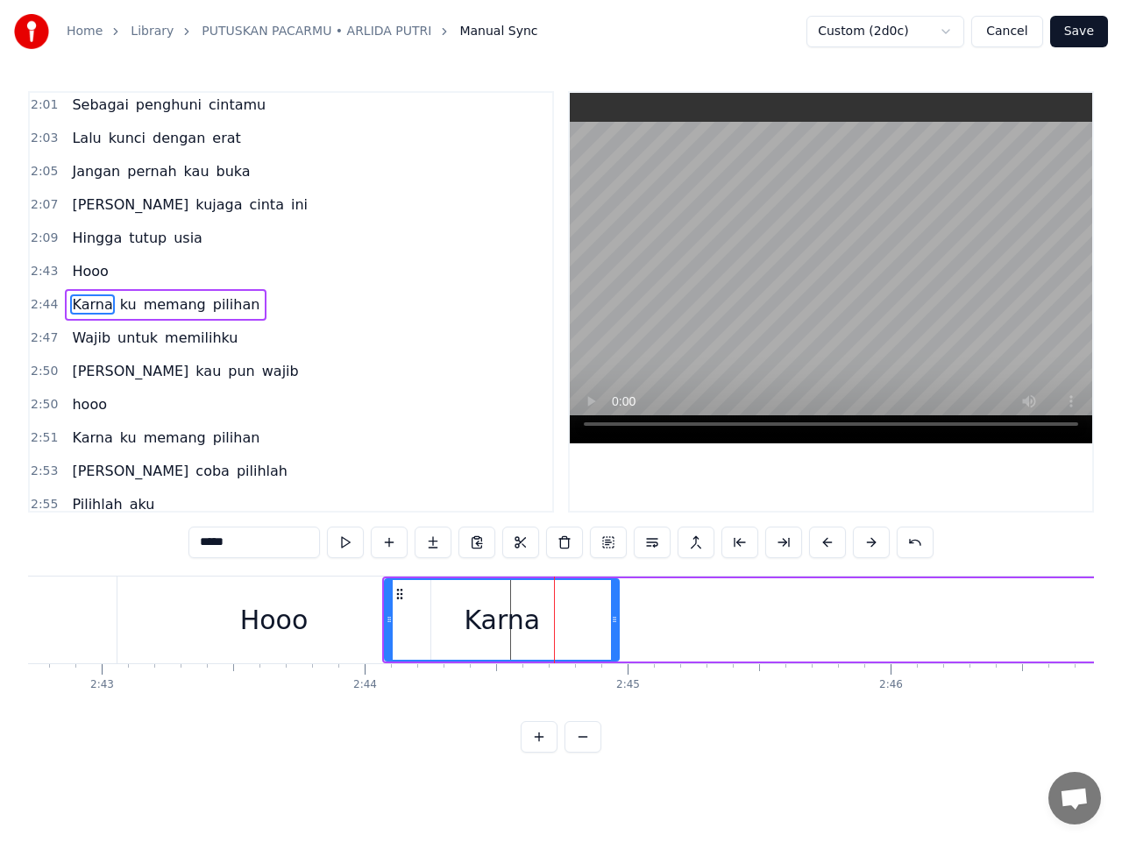
scroll to position [1639, 0]
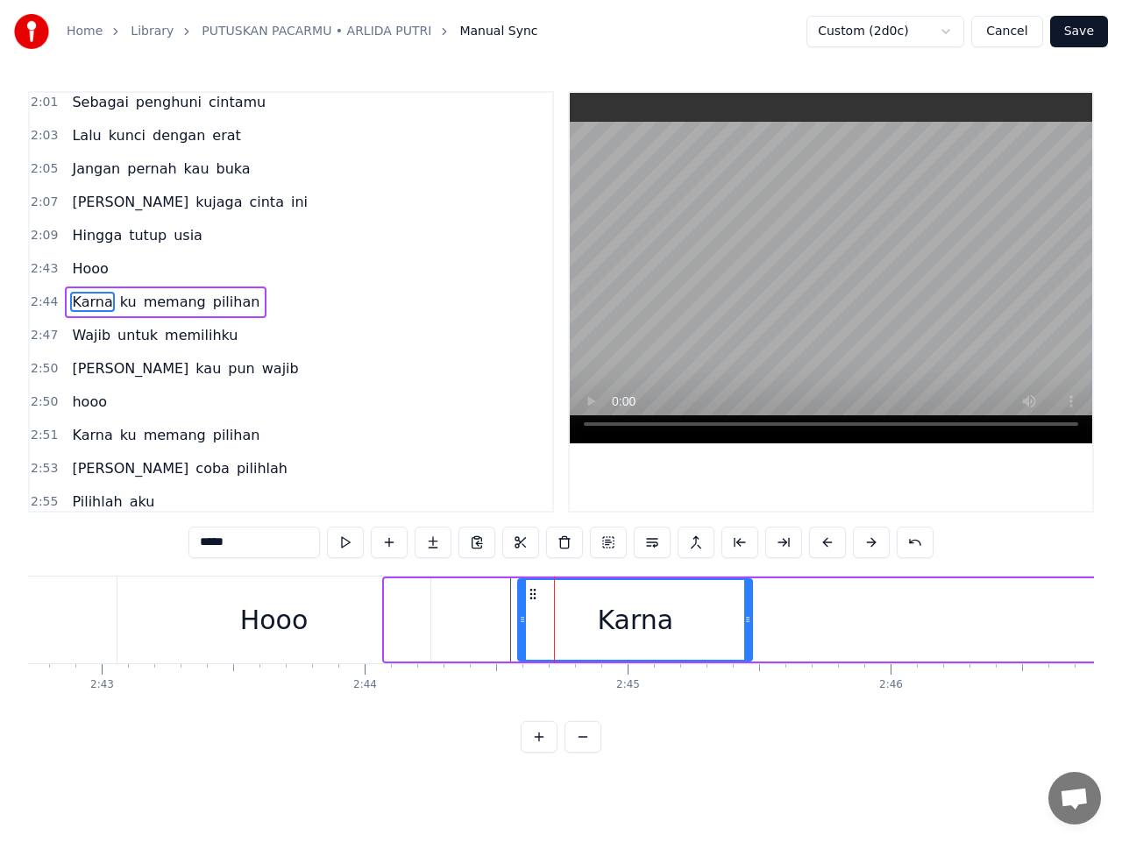
drag, startPoint x: 402, startPoint y: 596, endPoint x: 535, endPoint y: 605, distance: 133.5
click at [535, 605] on div "Karna" at bounding box center [635, 620] width 232 height 80
click at [419, 626] on div "Hooo" at bounding box center [274, 620] width 314 height 87
type input "****"
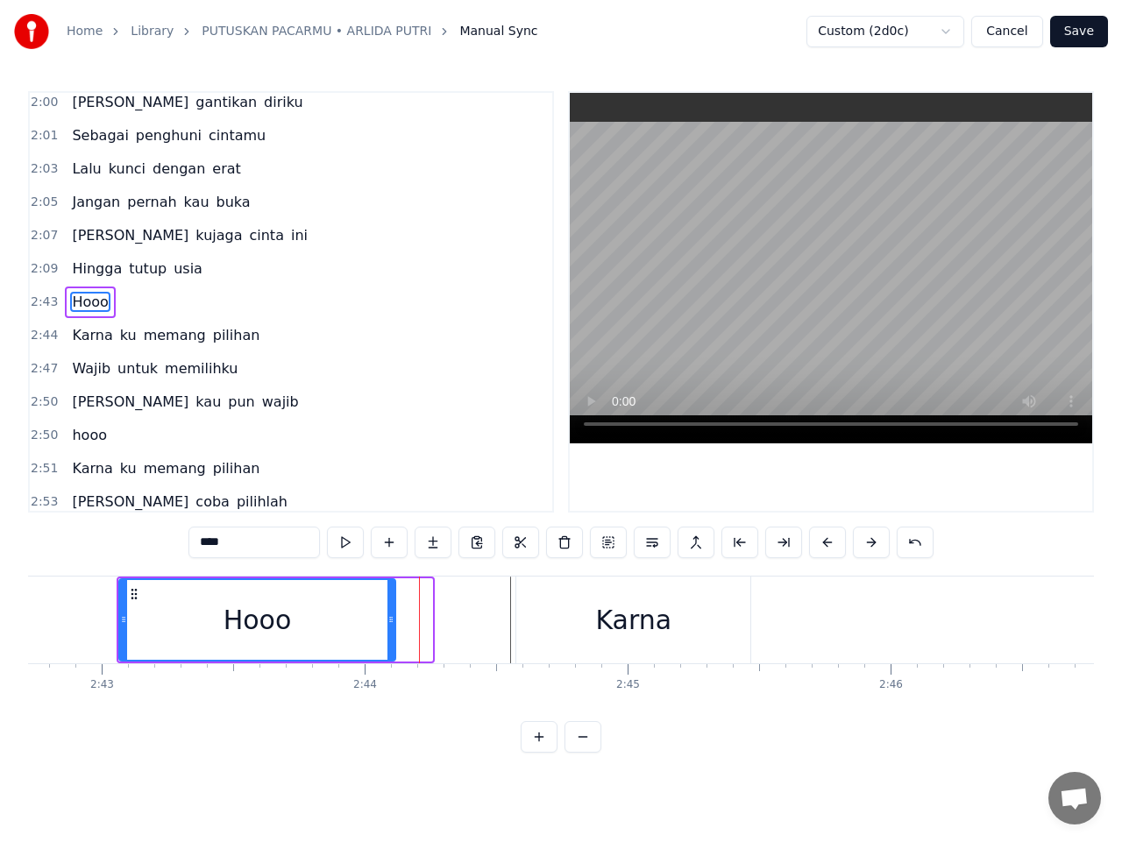
drag, startPoint x: 431, startPoint y: 602, endPoint x: 393, endPoint y: 602, distance: 38.6
click at [393, 602] on div at bounding box center [390, 620] width 7 height 80
drag, startPoint x: 395, startPoint y: 603, endPoint x: 384, endPoint y: 603, distance: 11.4
click at [384, 603] on div "Hooo" at bounding box center [257, 620] width 280 height 87
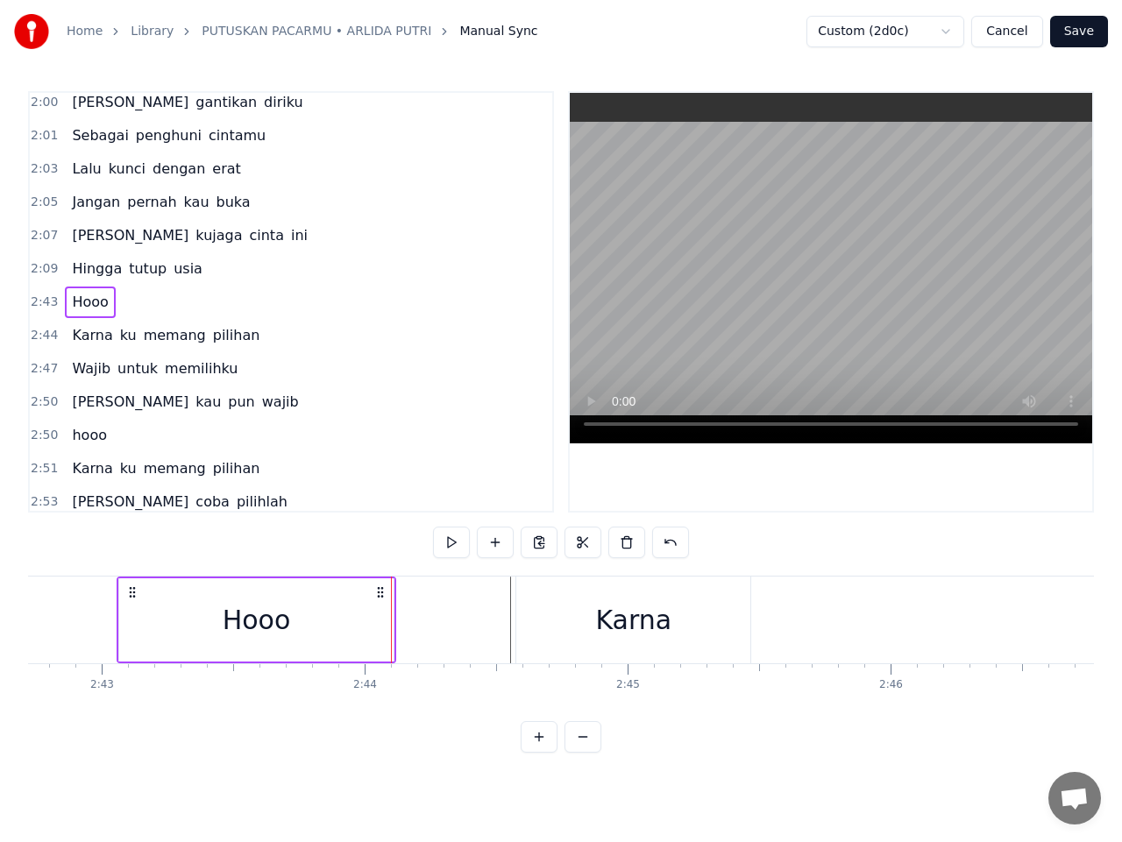
click at [369, 617] on div "Hooo" at bounding box center [256, 619] width 275 height 83
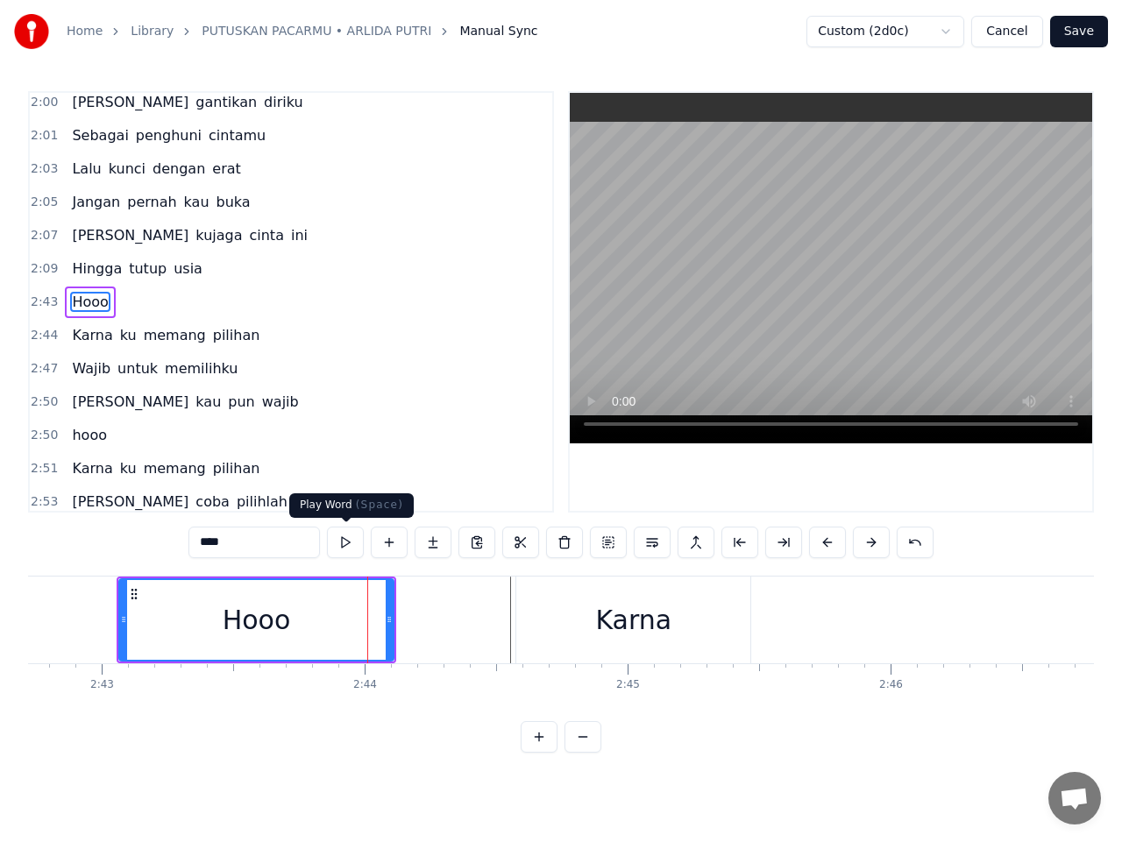
click at [341, 543] on button at bounding box center [345, 543] width 37 height 32
click at [341, 541] on button at bounding box center [345, 543] width 37 height 32
click at [659, 643] on div "Karna" at bounding box center [633, 620] width 234 height 87
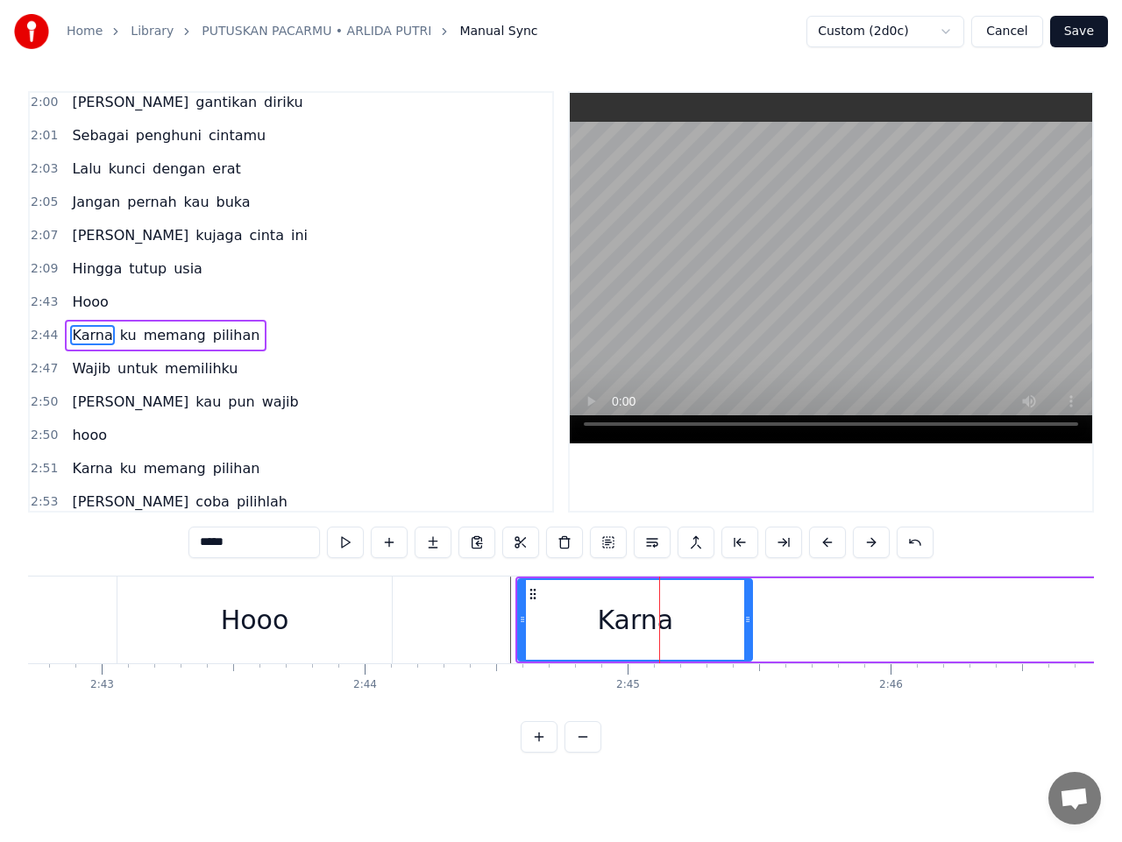
scroll to position [1639, 0]
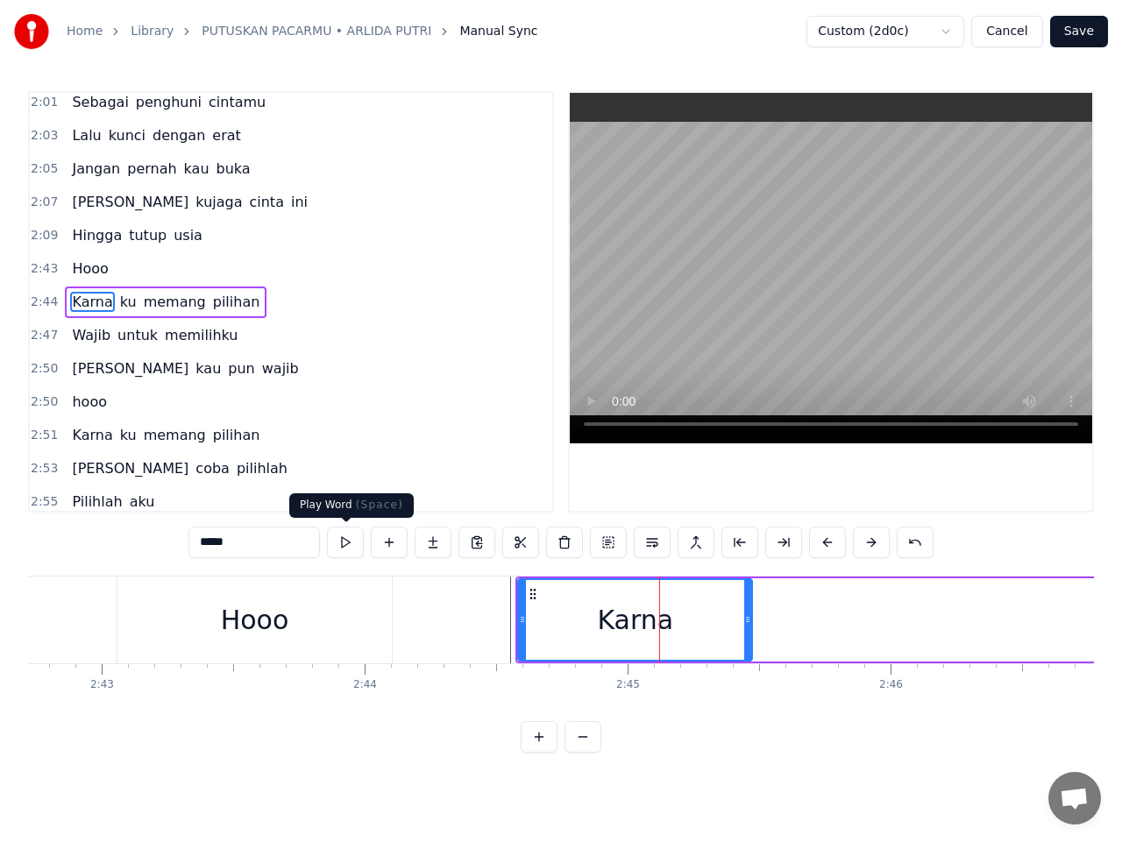
click at [345, 549] on button at bounding box center [345, 543] width 37 height 32
click at [343, 549] on button at bounding box center [345, 543] width 37 height 32
click at [588, 621] on div "Karna" at bounding box center [635, 620] width 232 height 80
drag, startPoint x: 608, startPoint y: 619, endPoint x: 573, endPoint y: 618, distance: 35.1
click at [574, 618] on div "Karna" at bounding box center [635, 620] width 232 height 80
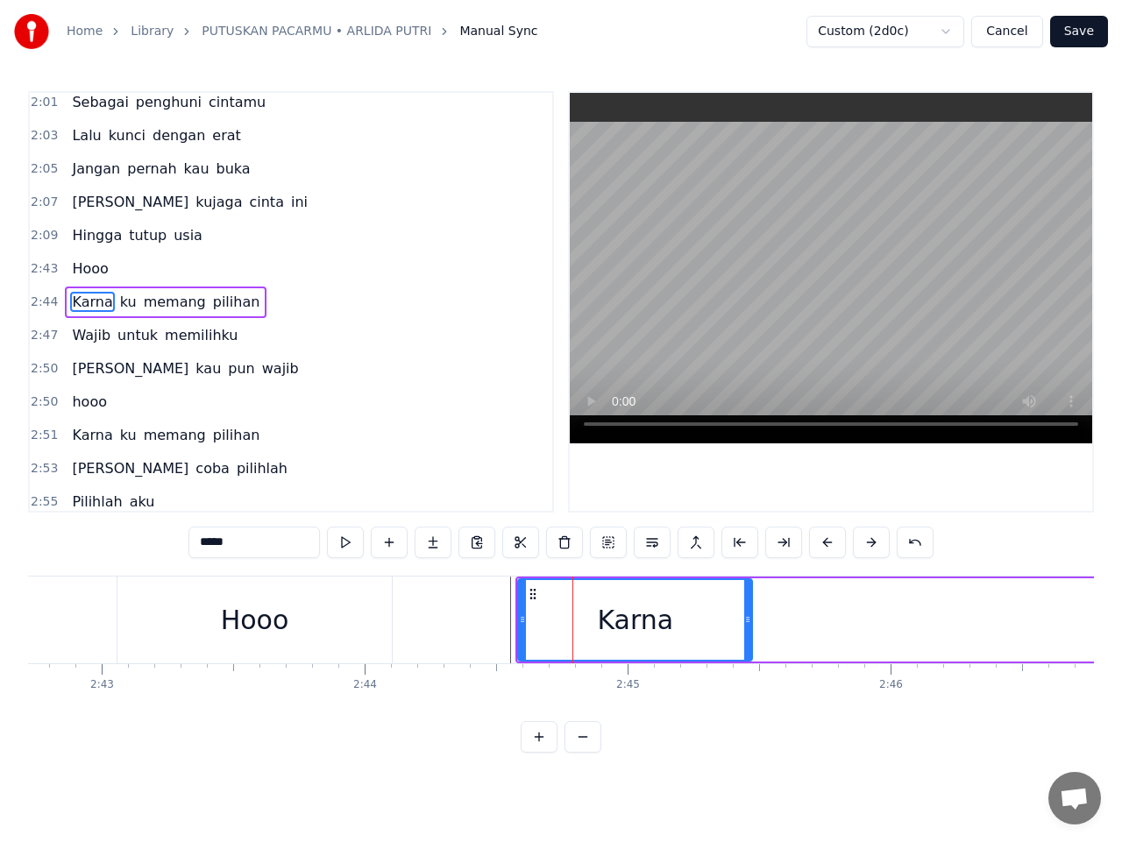
drag, startPoint x: 537, startPoint y: 612, endPoint x: 534, endPoint y: 603, distance: 10.0
click at [535, 612] on div "Karna" at bounding box center [635, 620] width 232 height 80
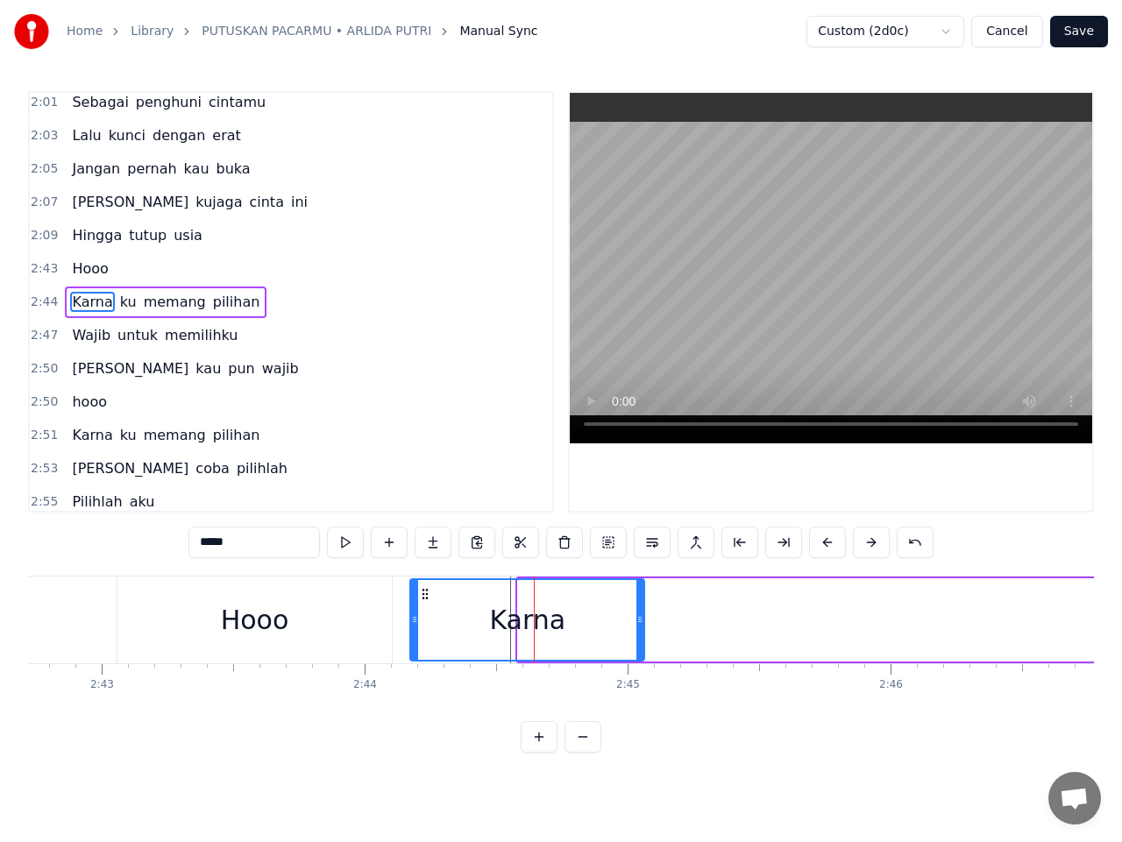
drag, startPoint x: 534, startPoint y: 595, endPoint x: 427, endPoint y: 606, distance: 107.5
click at [427, 606] on div "Karna" at bounding box center [527, 620] width 232 height 80
click at [343, 633] on div "Hooo" at bounding box center [254, 620] width 275 height 87
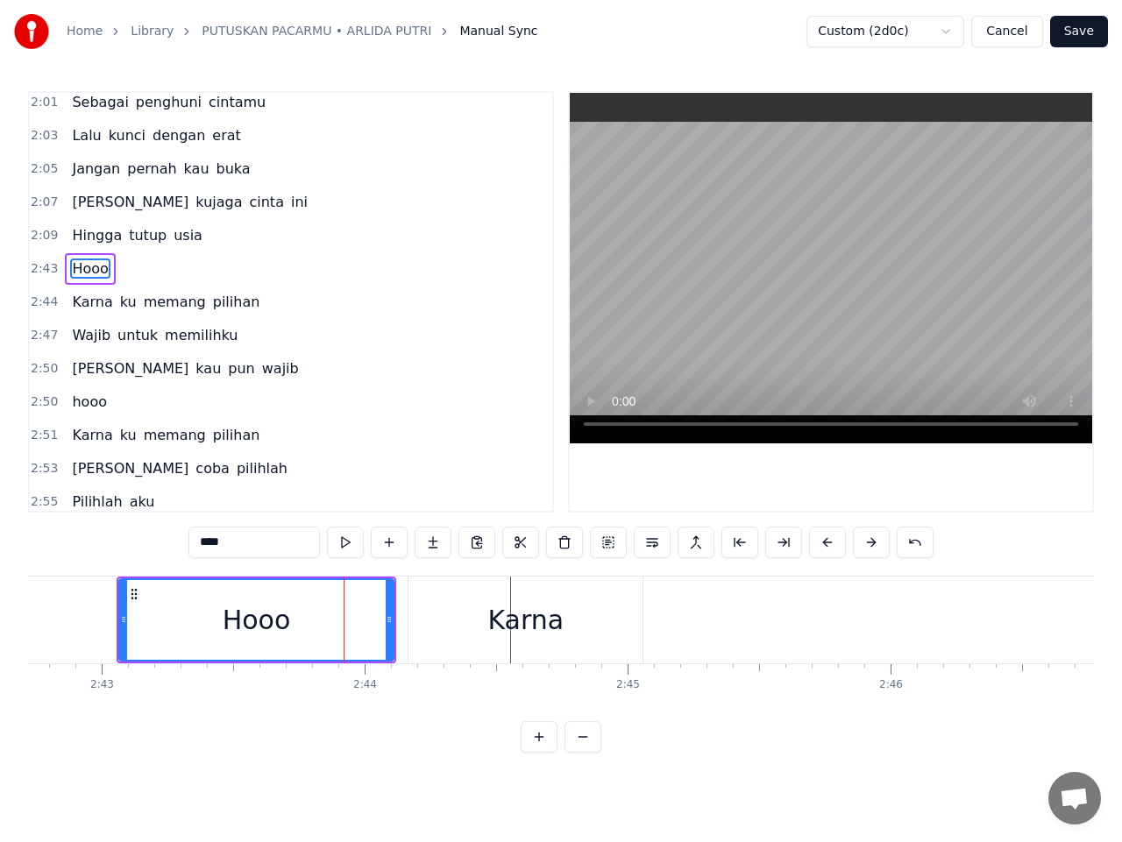
scroll to position [1605, 0]
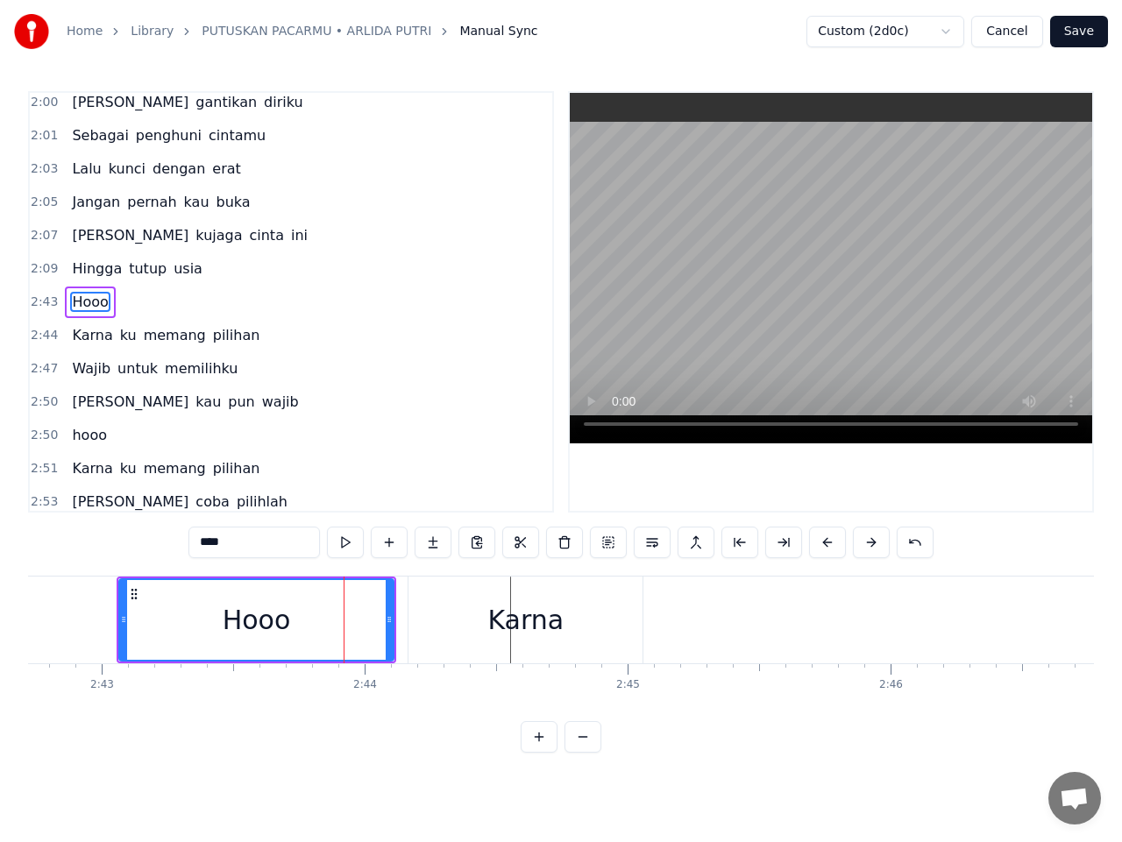
click at [621, 612] on div "Karna" at bounding box center [525, 620] width 234 height 87
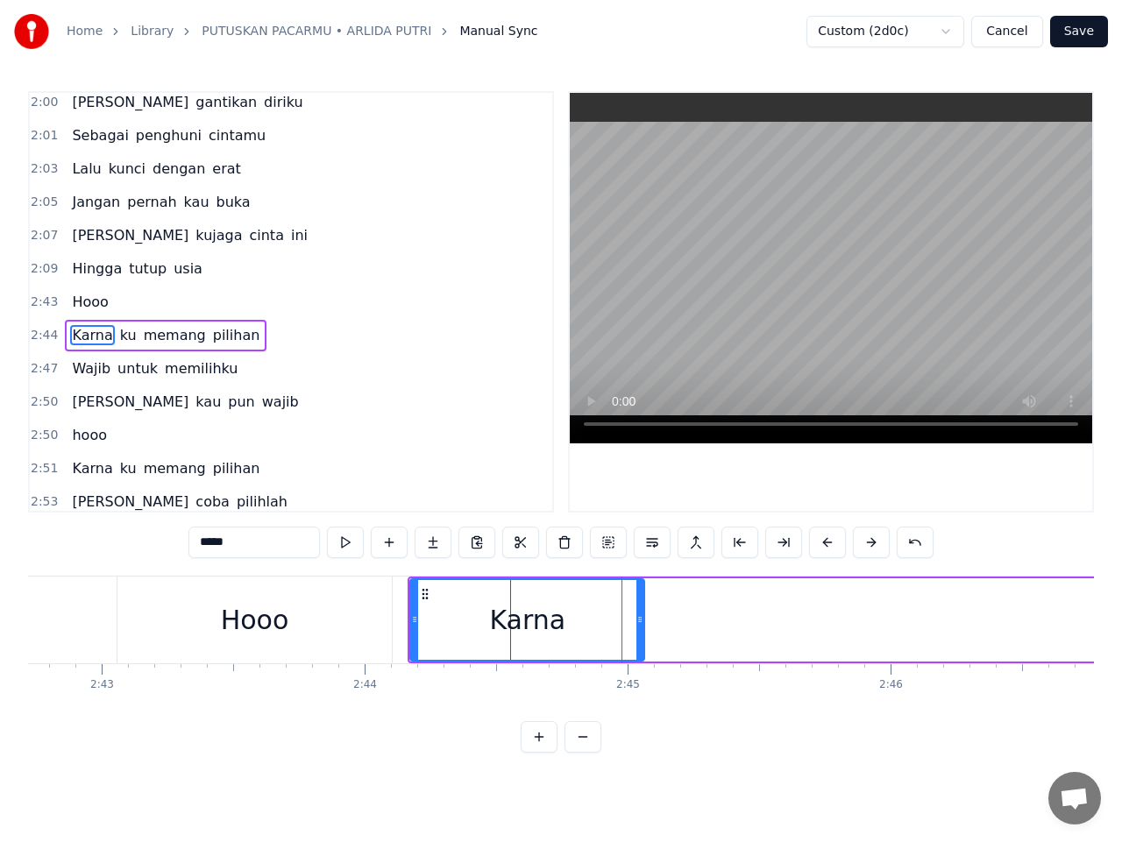
scroll to position [1639, 0]
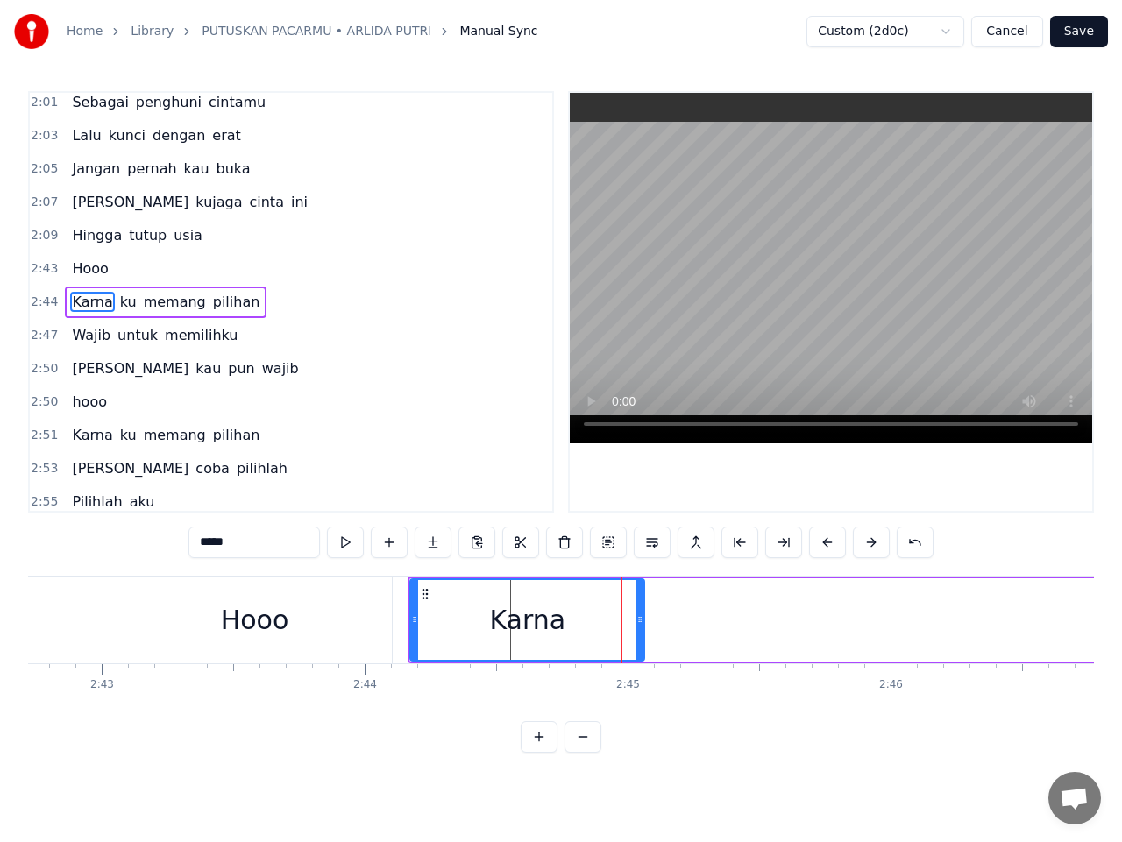
click at [352, 619] on div "Hooo" at bounding box center [254, 620] width 275 height 87
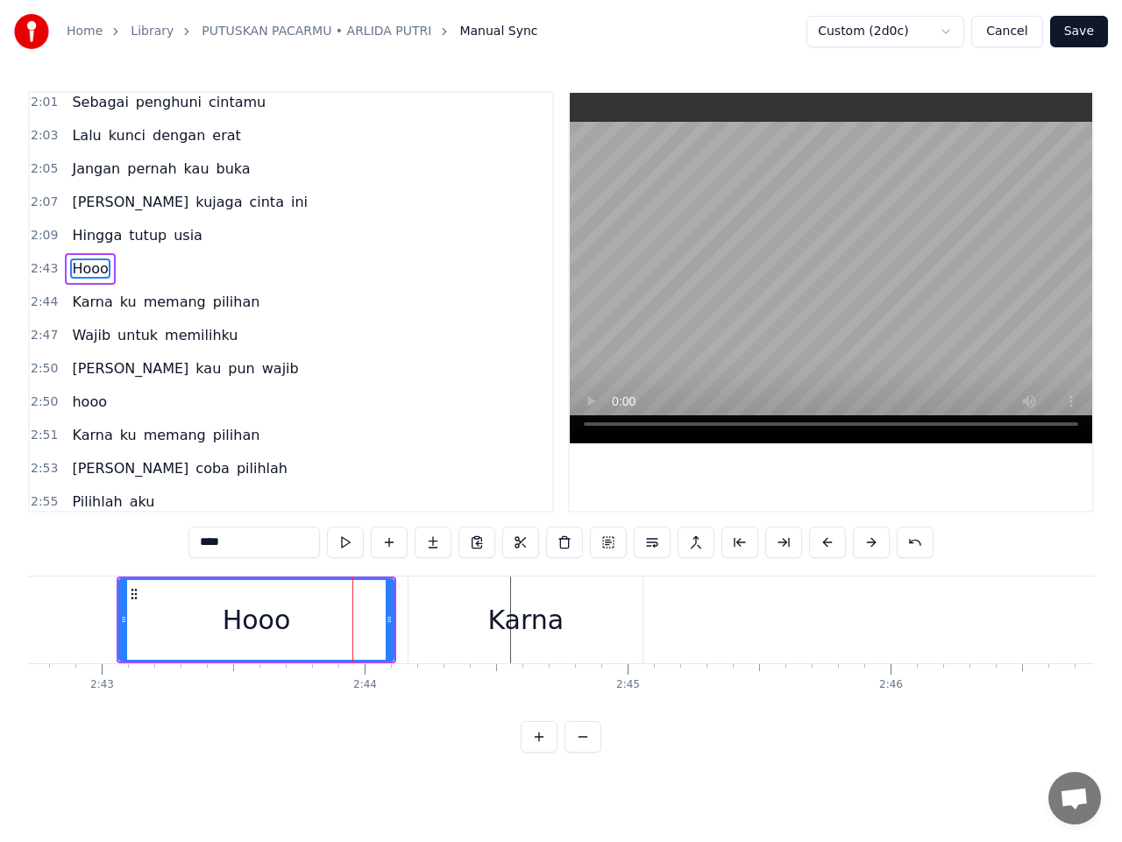
scroll to position [1605, 0]
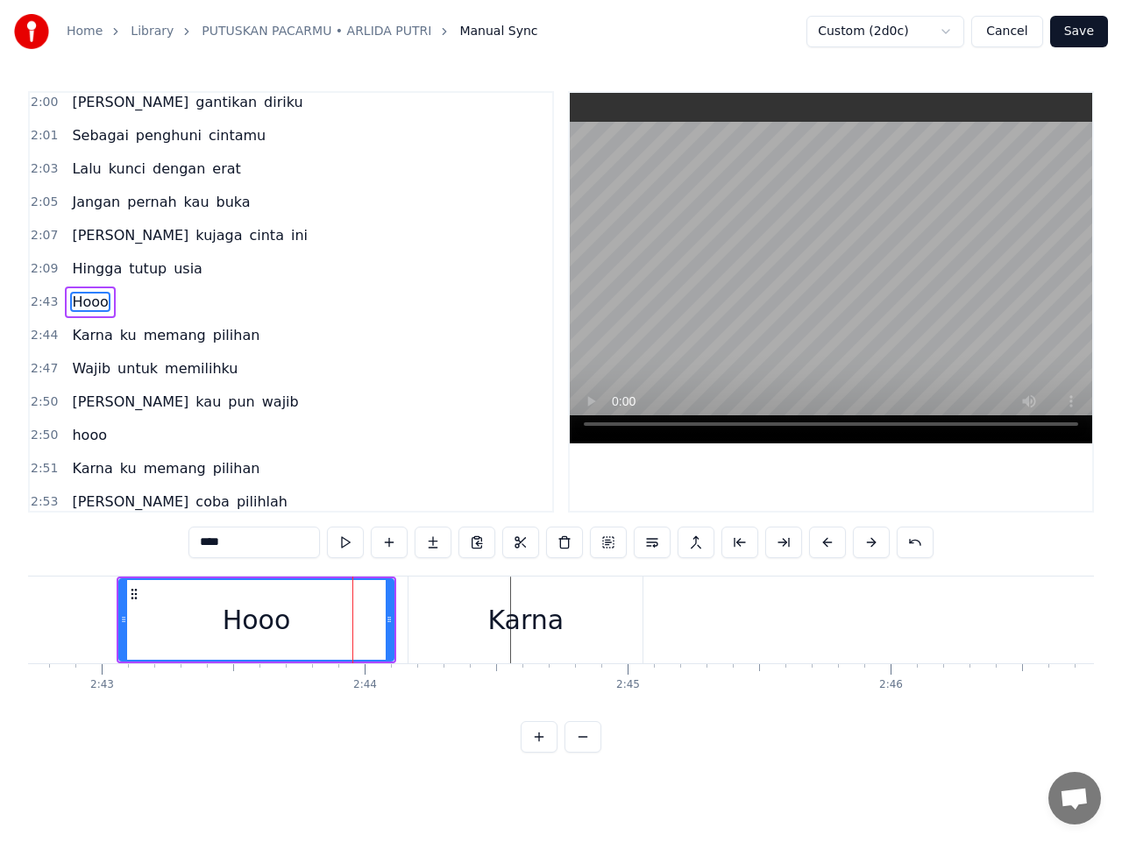
click at [530, 615] on div "Karna" at bounding box center [525, 619] width 76 height 39
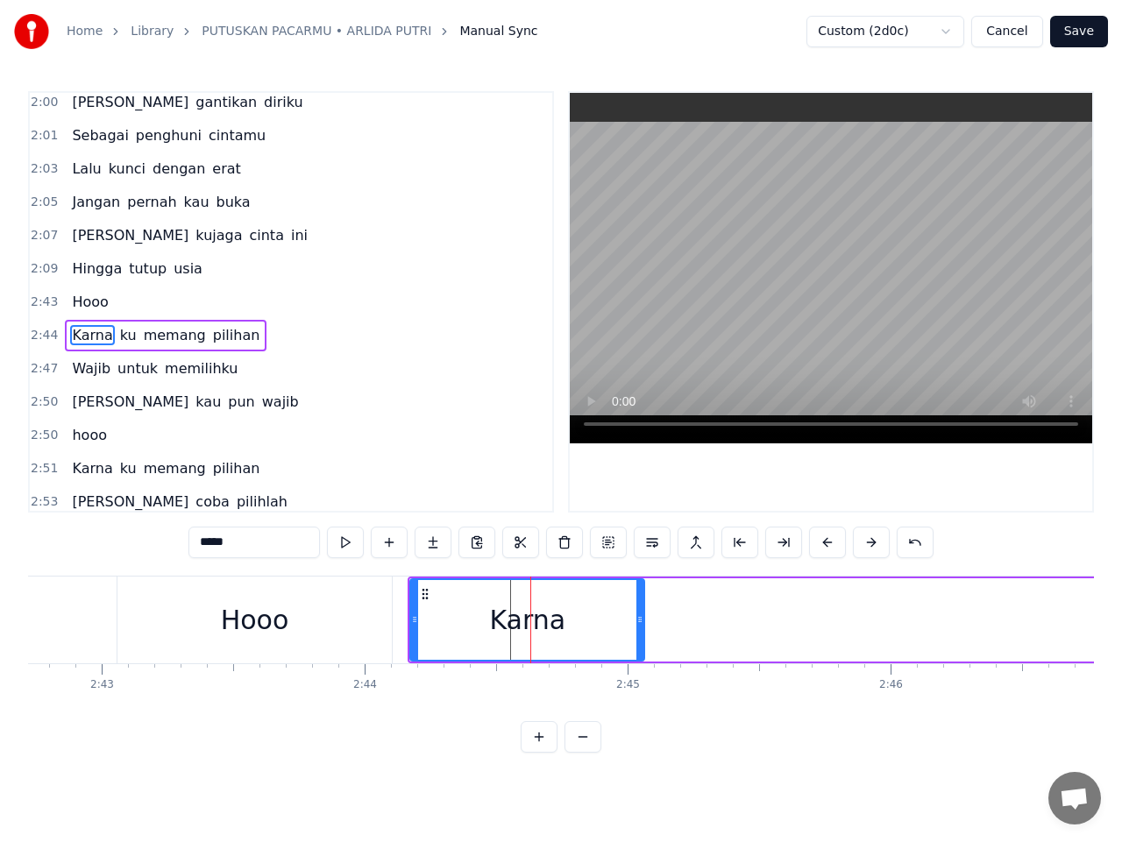
scroll to position [1639, 0]
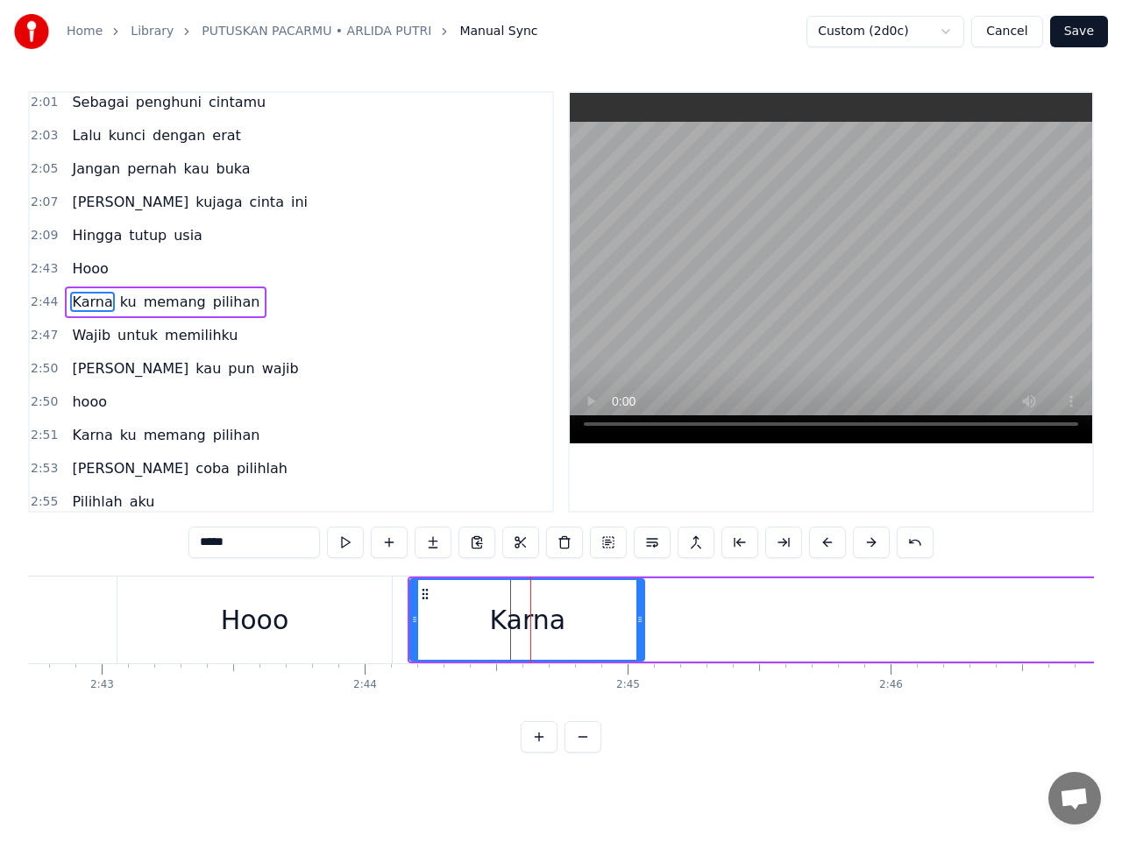
drag, startPoint x: 525, startPoint y: 619, endPoint x: 511, endPoint y: 616, distance: 14.3
click at [513, 616] on div "Karna" at bounding box center [527, 619] width 76 height 39
drag, startPoint x: 428, startPoint y: 596, endPoint x: 419, endPoint y: 596, distance: 9.6
click at [419, 596] on icon at bounding box center [415, 594] width 14 height 14
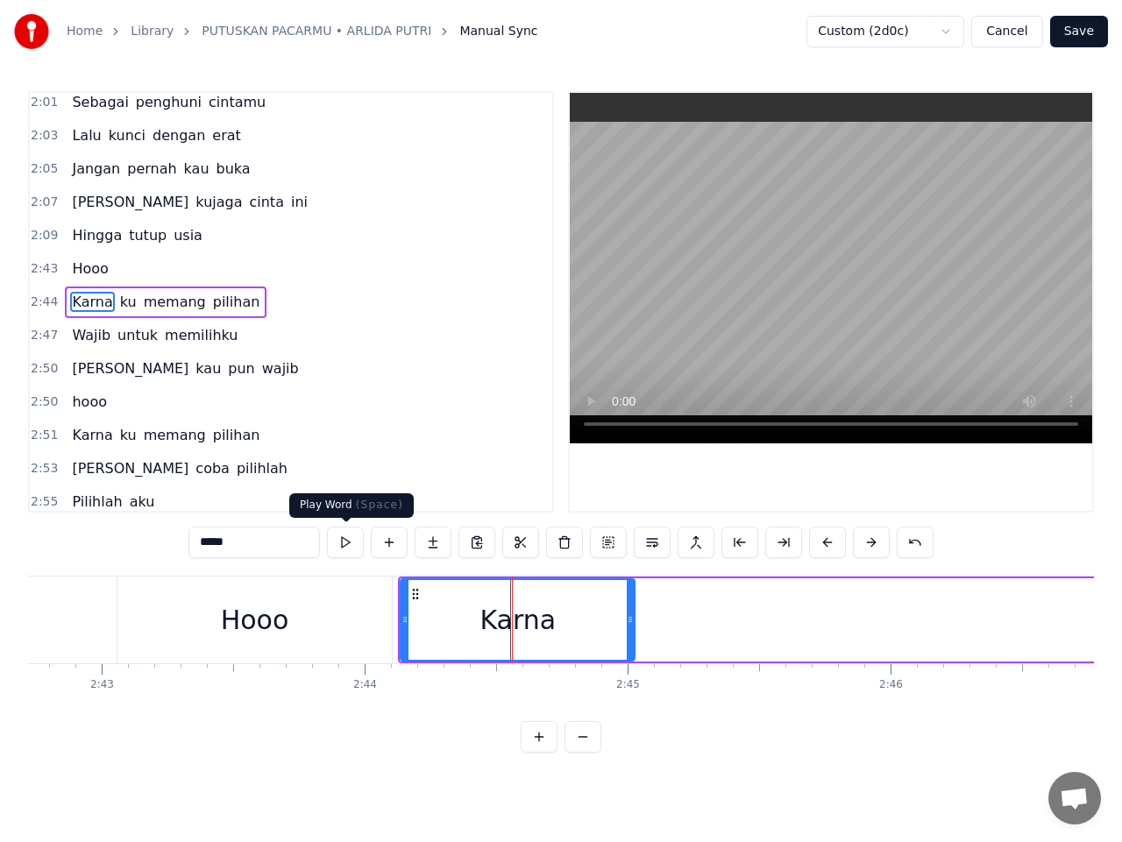
click at [348, 541] on button at bounding box center [345, 543] width 37 height 32
click at [328, 628] on div "Hooo" at bounding box center [254, 620] width 275 height 87
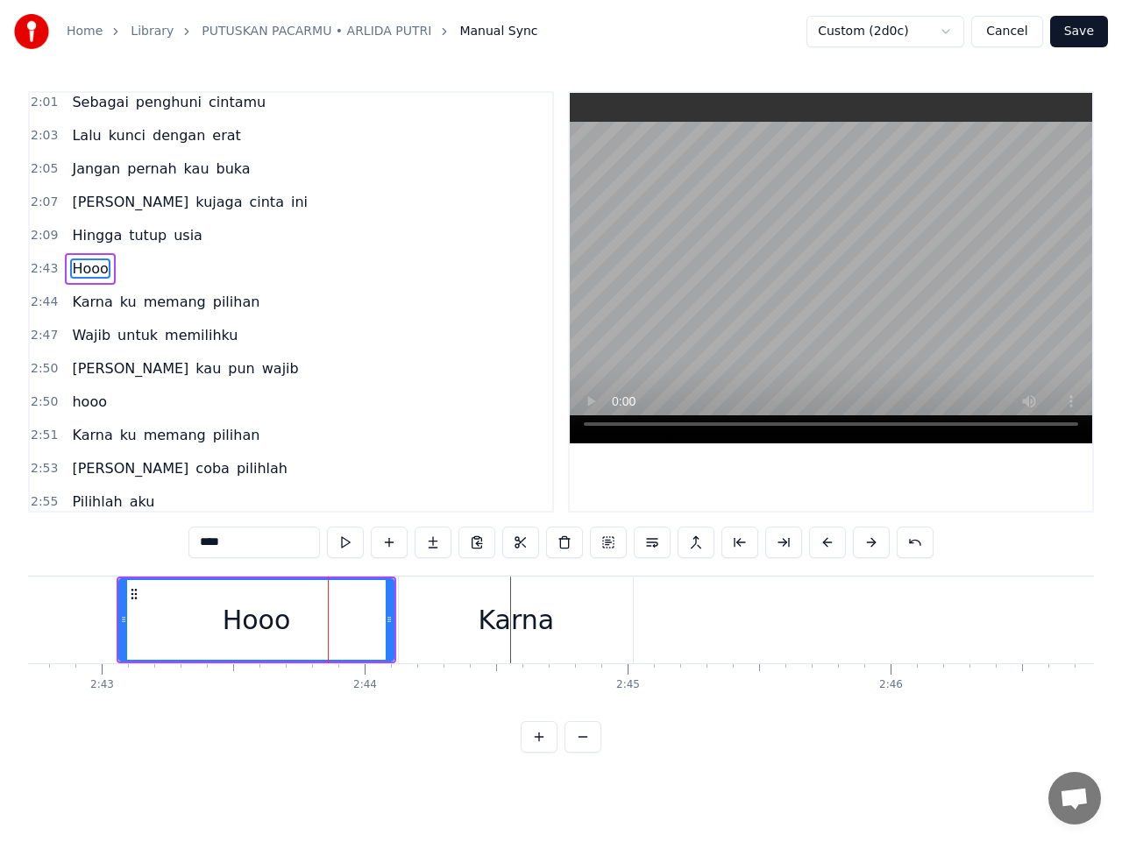
scroll to position [1605, 0]
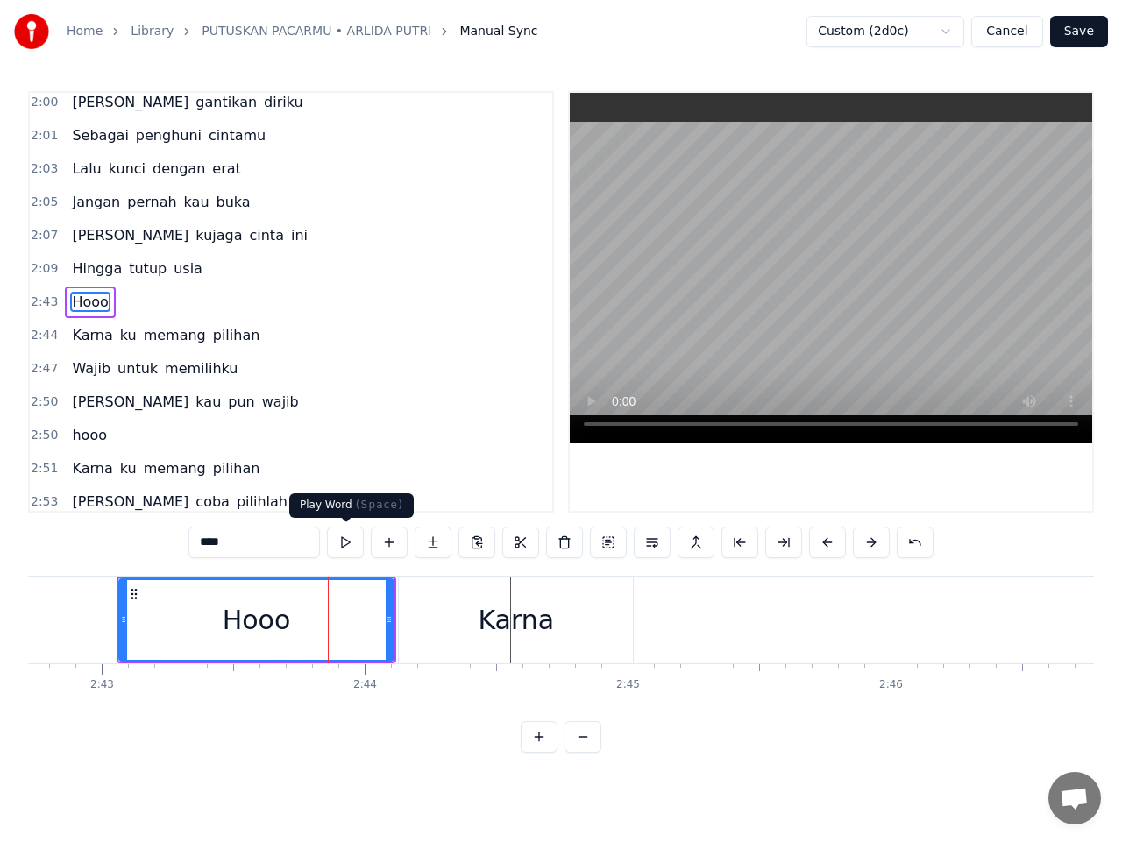
click at [349, 542] on button at bounding box center [345, 543] width 37 height 32
click at [594, 611] on div "Karna" at bounding box center [516, 620] width 234 height 87
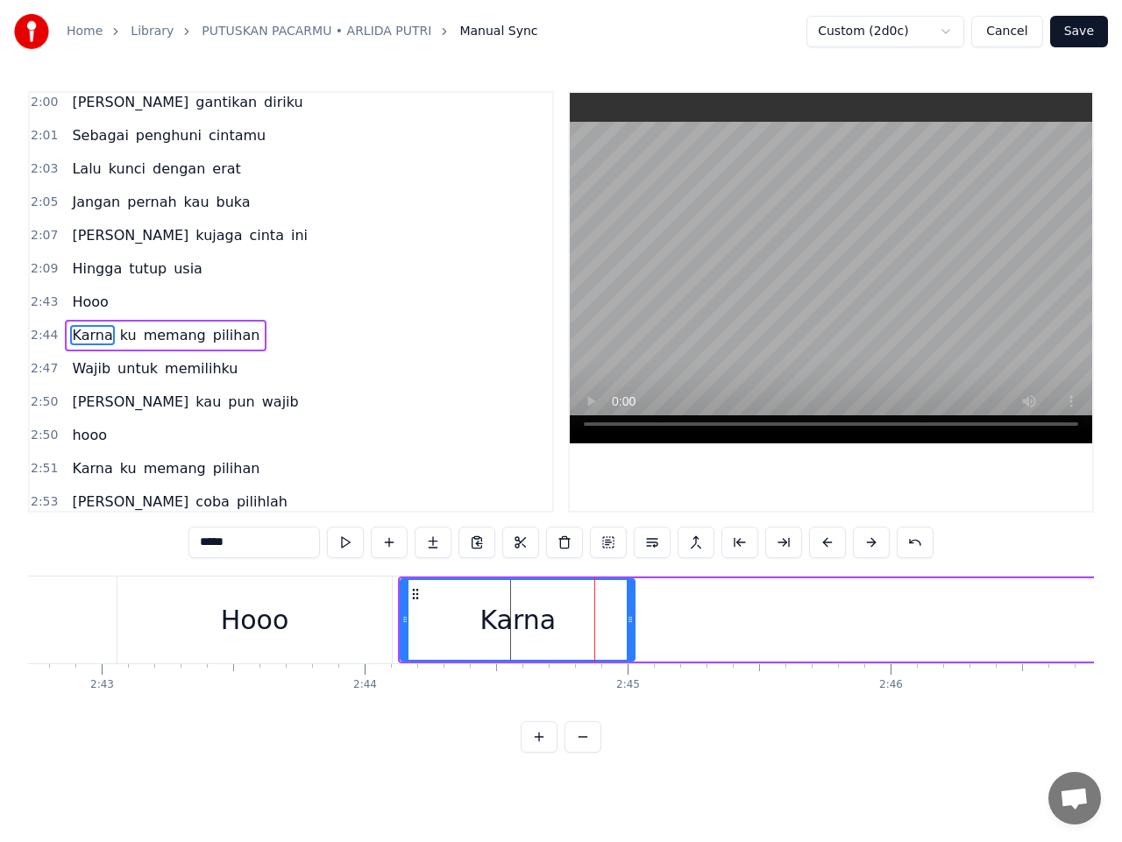
scroll to position [1639, 0]
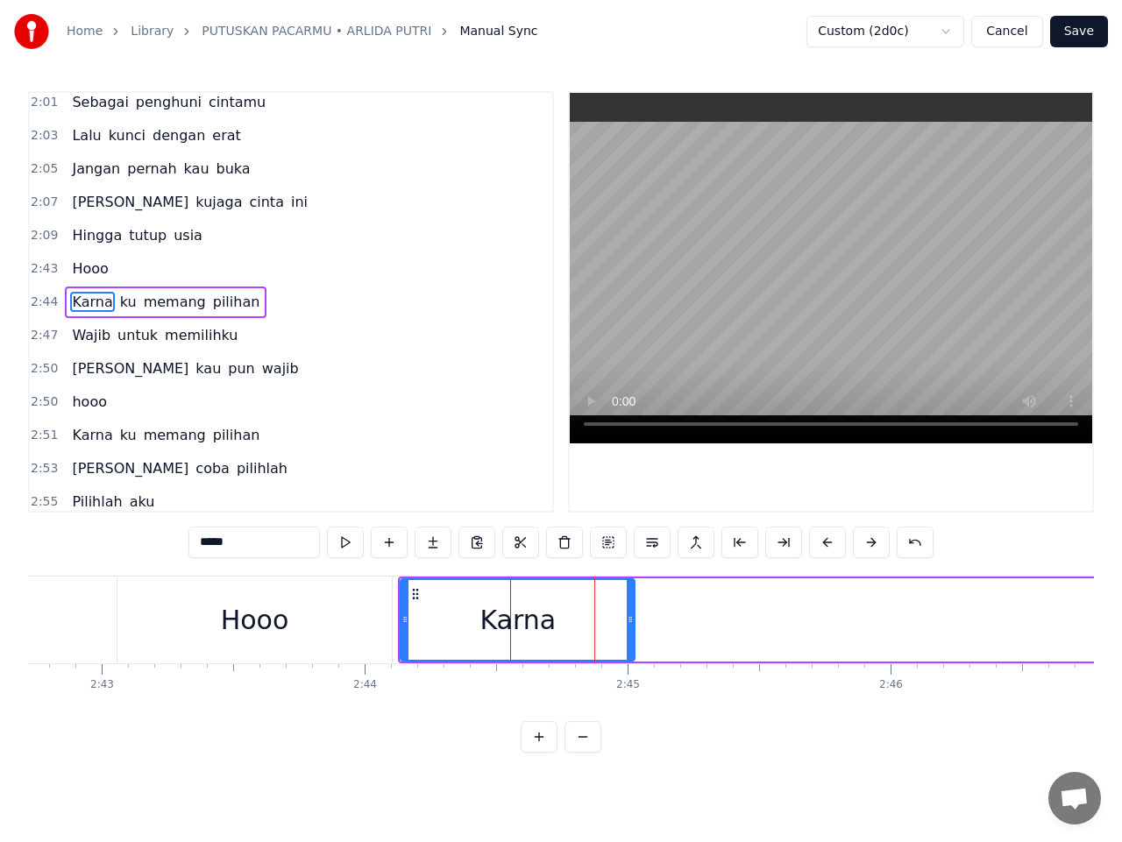
click at [118, 308] on span "ku" at bounding box center [128, 302] width 20 height 20
type input "**"
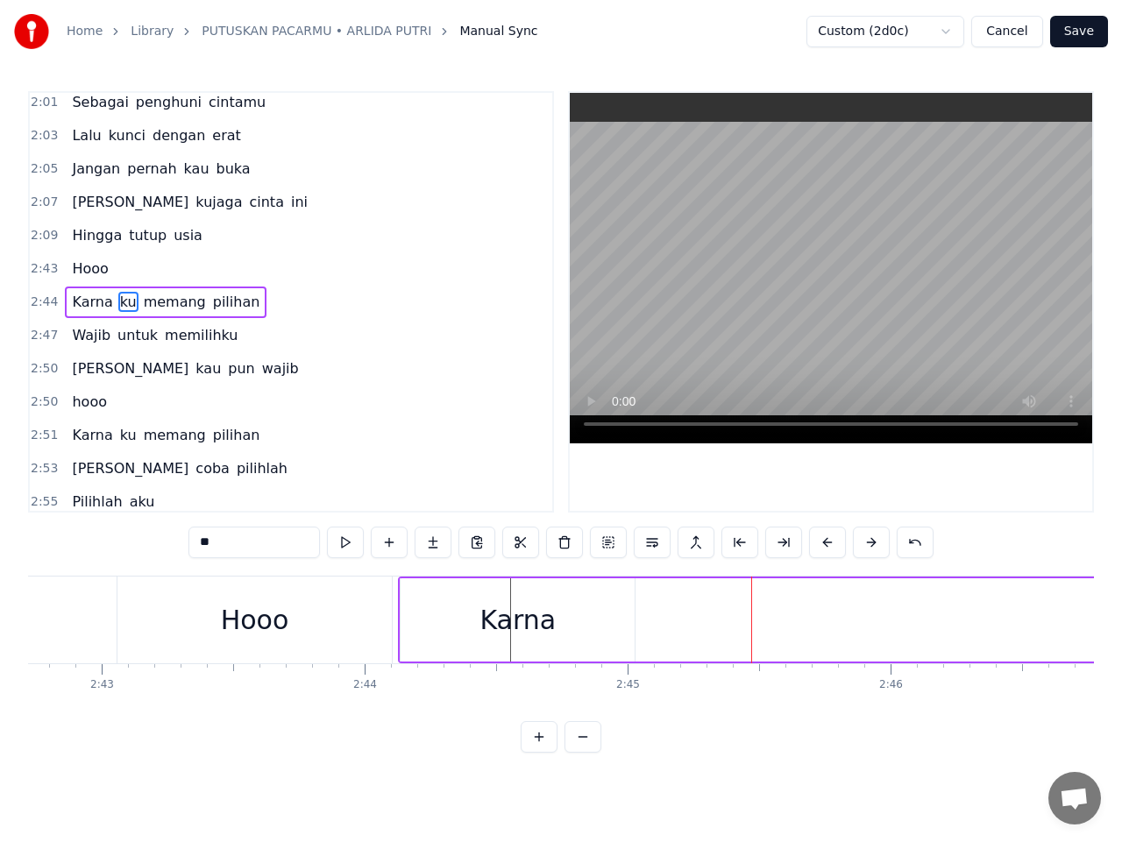
click at [824, 626] on div "Karna ku memang pilihan" at bounding box center [998, 620] width 1200 height 87
click at [118, 304] on span "ku" at bounding box center [128, 302] width 20 height 20
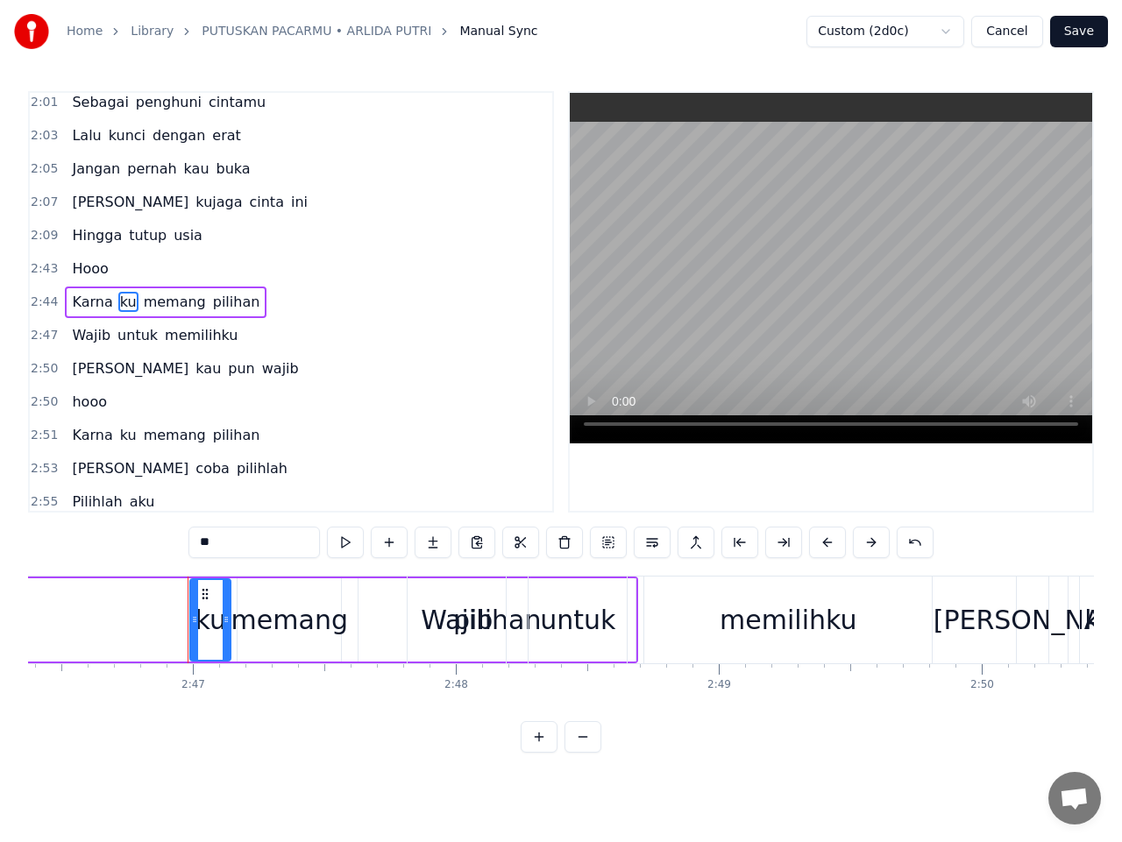
scroll to position [0, 43805]
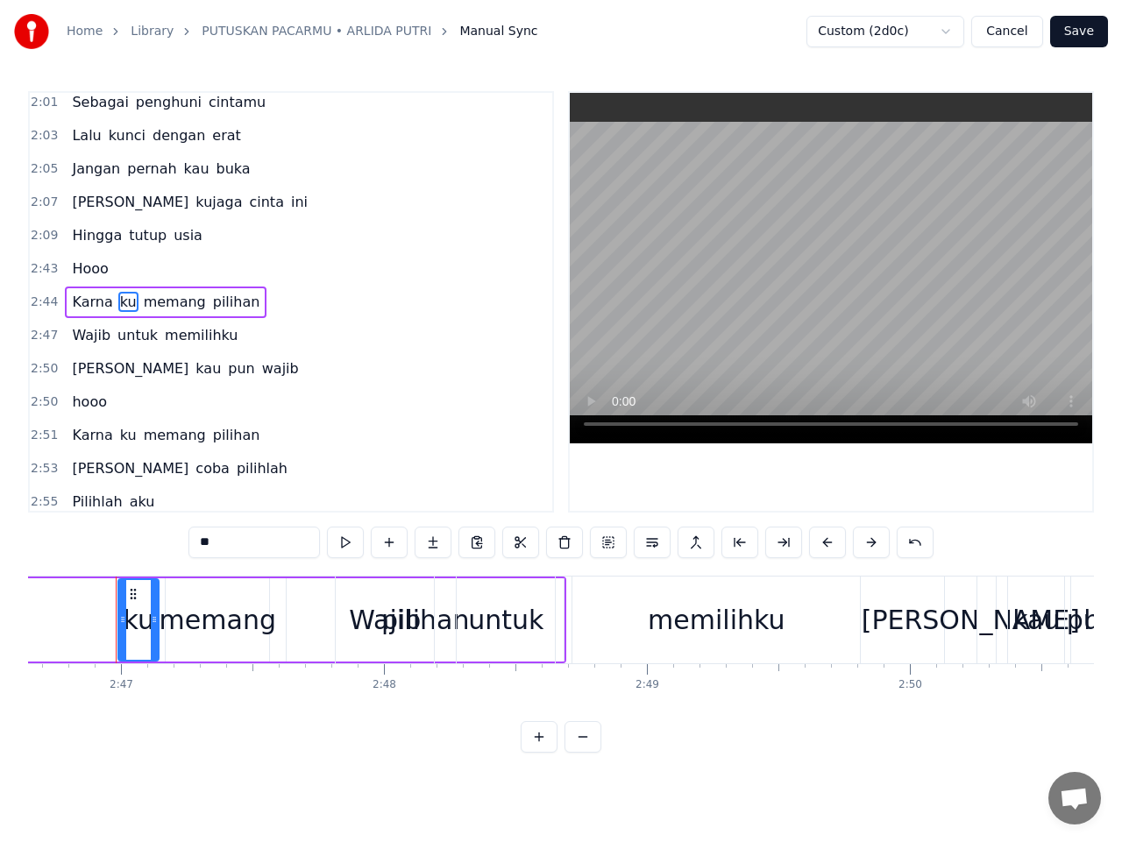
click at [135, 612] on div "ku" at bounding box center [139, 619] width 31 height 39
click at [244, 610] on div "memang" at bounding box center [217, 619] width 117 height 39
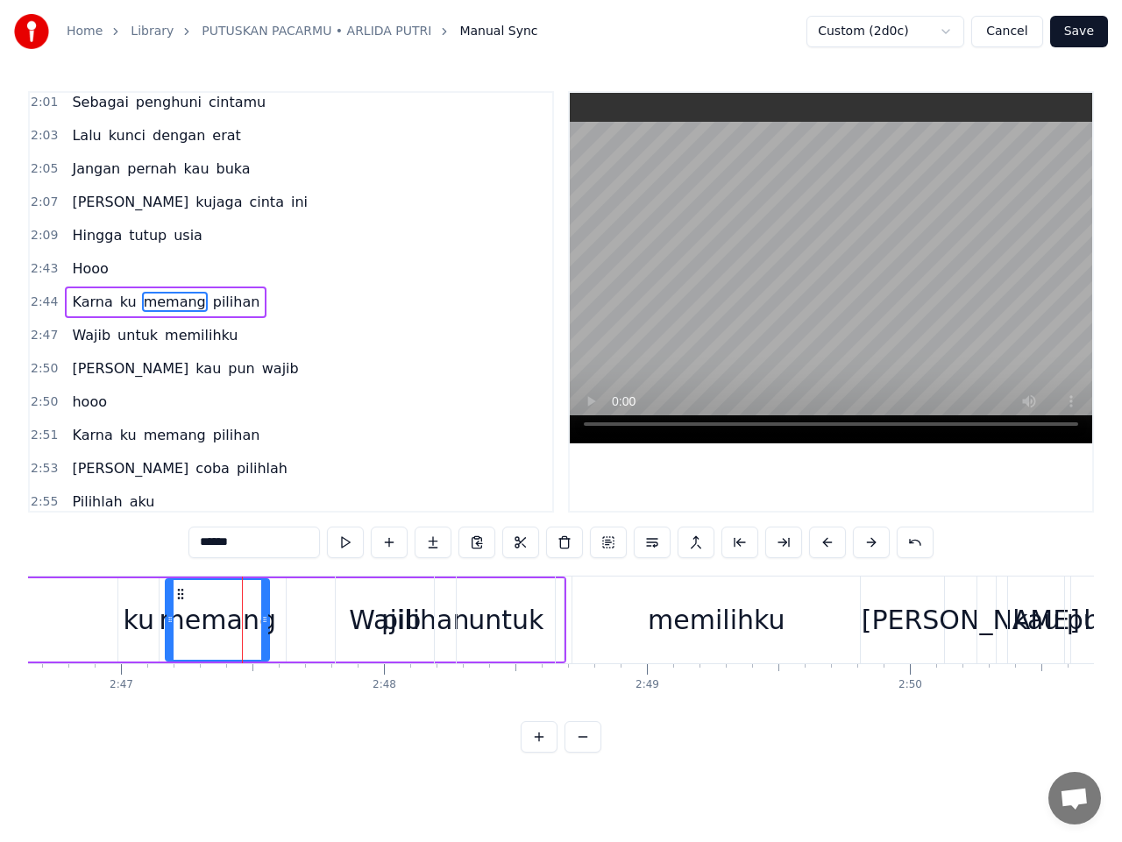
click at [307, 619] on div "pilihan" at bounding box center [425, 619] width 277 height 83
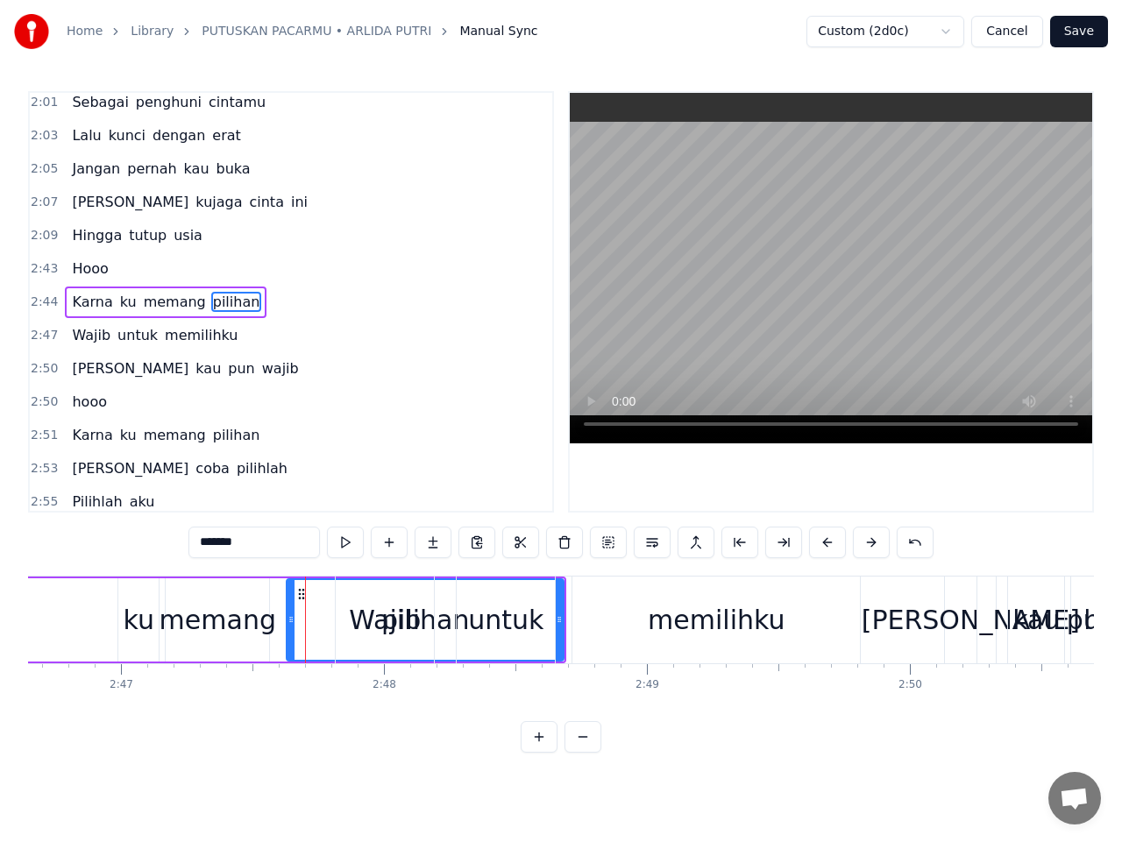
click at [207, 619] on div "memang" at bounding box center [217, 619] width 117 height 39
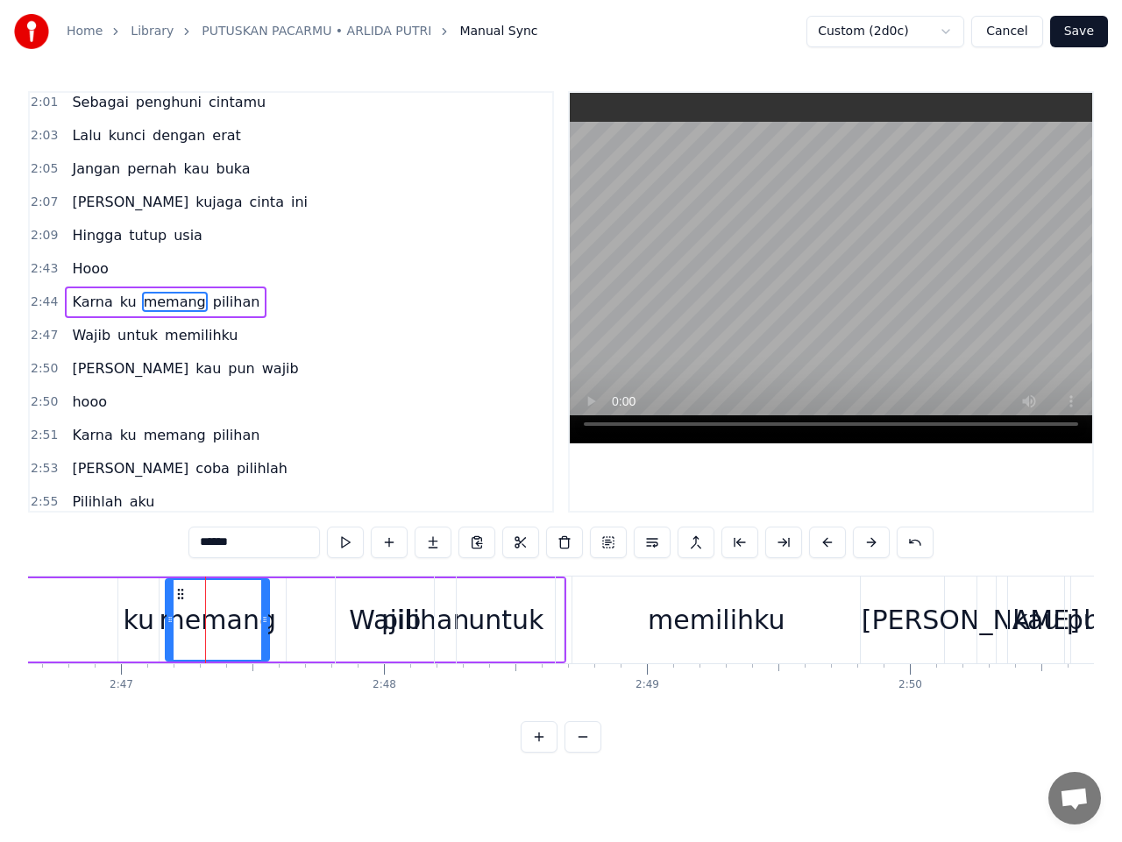
click at [147, 619] on div "ku" at bounding box center [139, 619] width 31 height 39
type input "**"
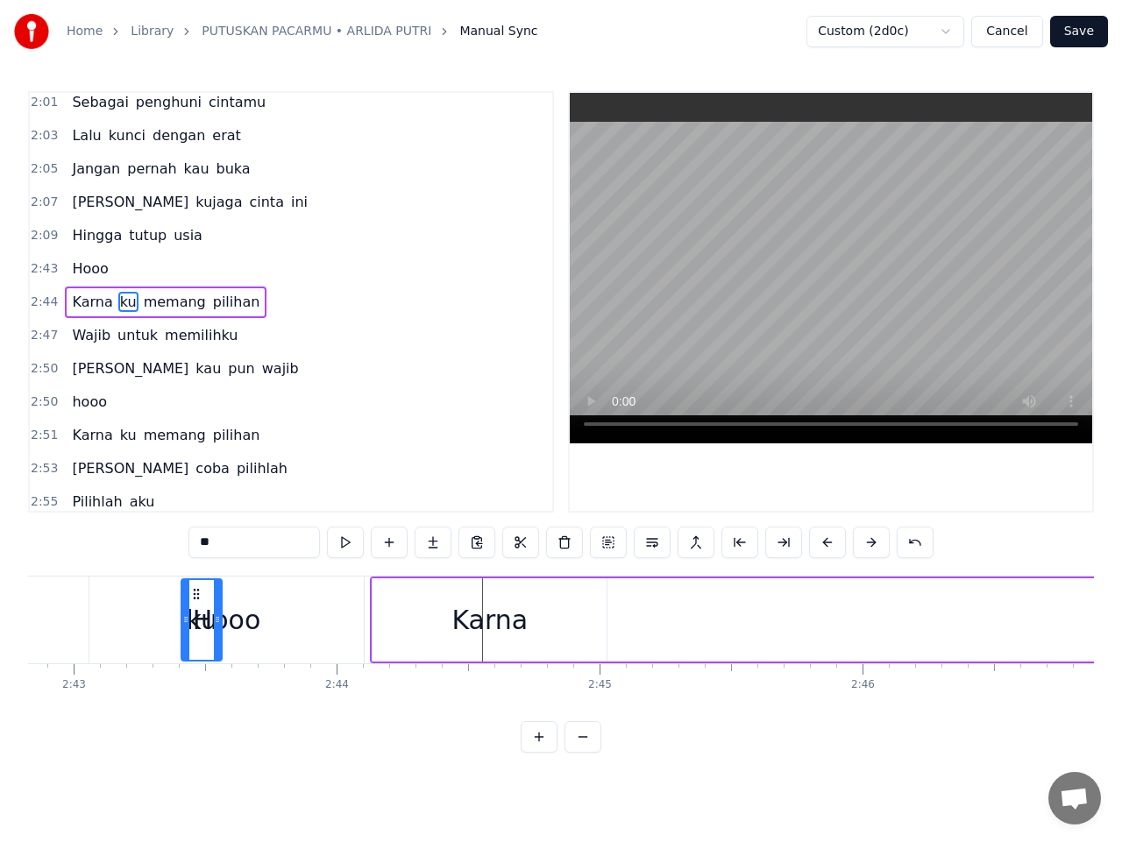
scroll to position [0, 42777]
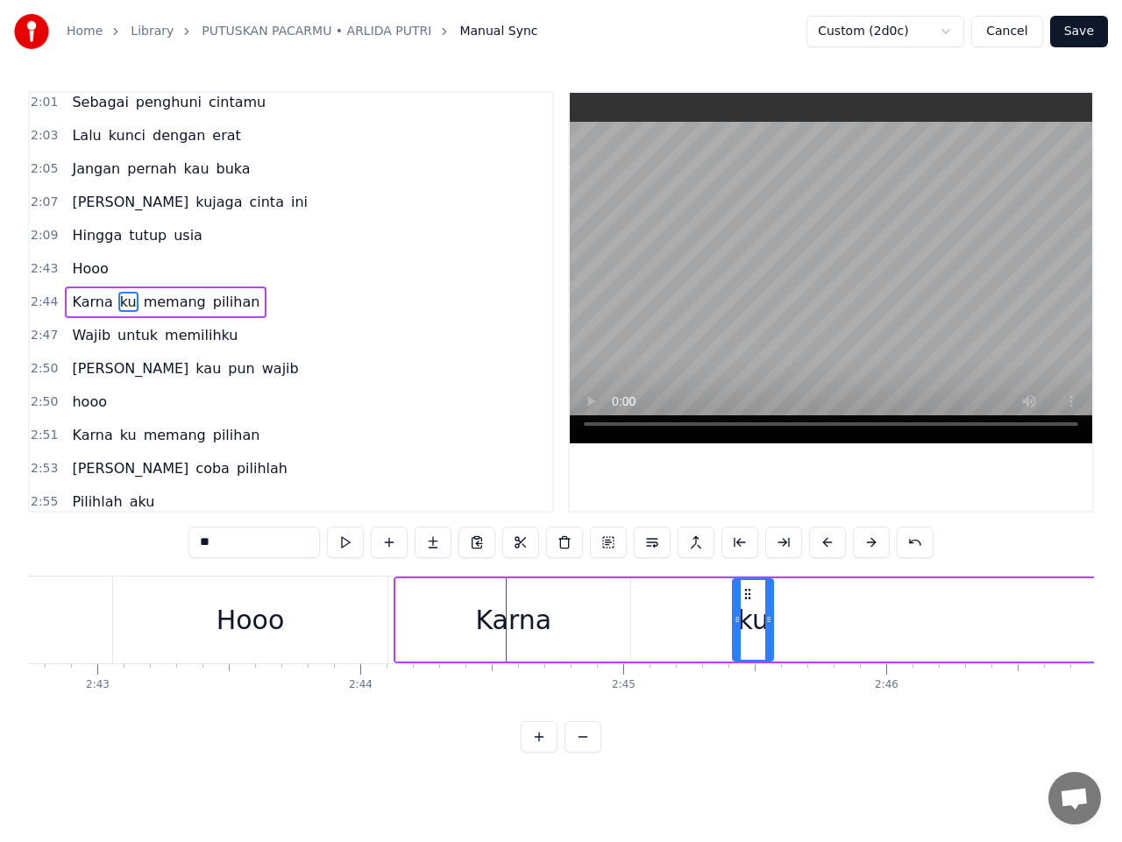
drag, startPoint x: 133, startPoint y: 591, endPoint x: 747, endPoint y: 624, distance: 615.1
click at [747, 624] on div "ku" at bounding box center [752, 620] width 39 height 80
click at [656, 652] on div "Karna ku memang pilihan" at bounding box center [993, 620] width 1200 height 87
click at [648, 618] on div "Karna ku memang pilihan" at bounding box center [993, 620] width 1200 height 87
click at [589, 614] on div "Karna" at bounding box center [513, 619] width 234 height 83
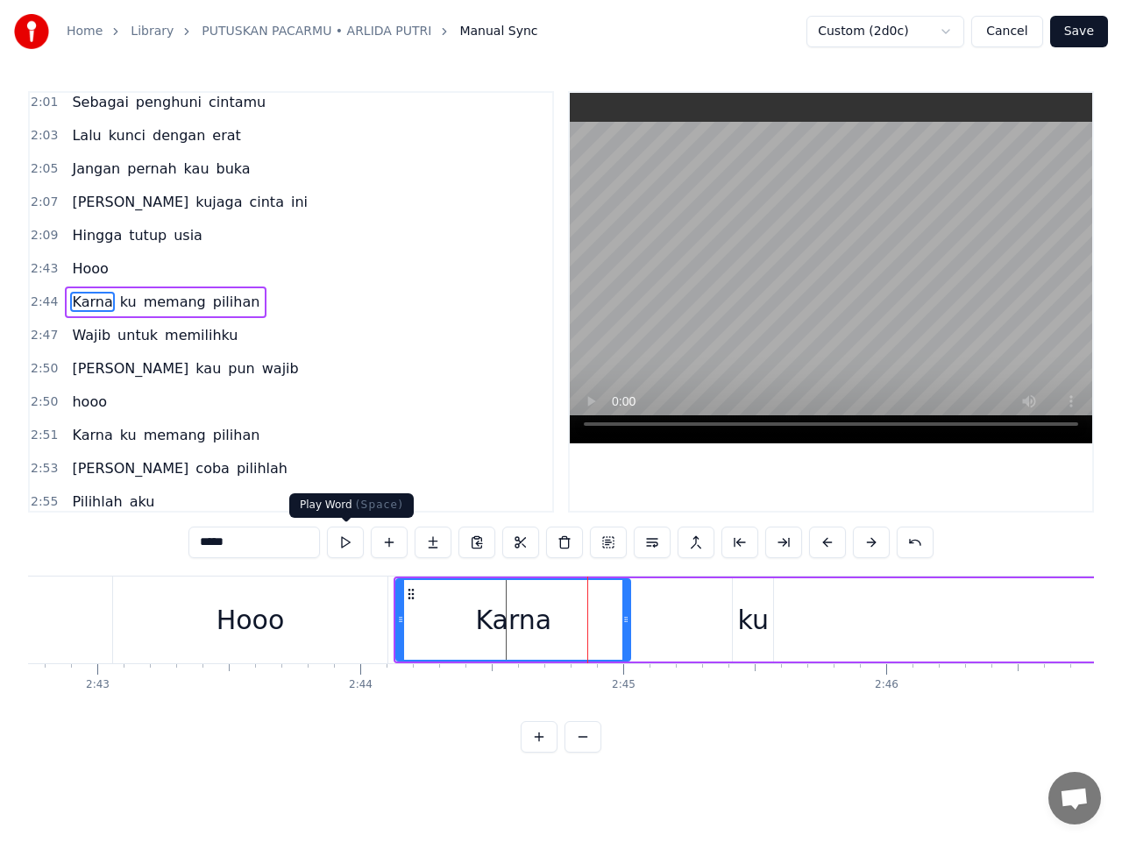
click at [345, 540] on button at bounding box center [345, 543] width 37 height 32
click at [346, 540] on button at bounding box center [345, 543] width 37 height 32
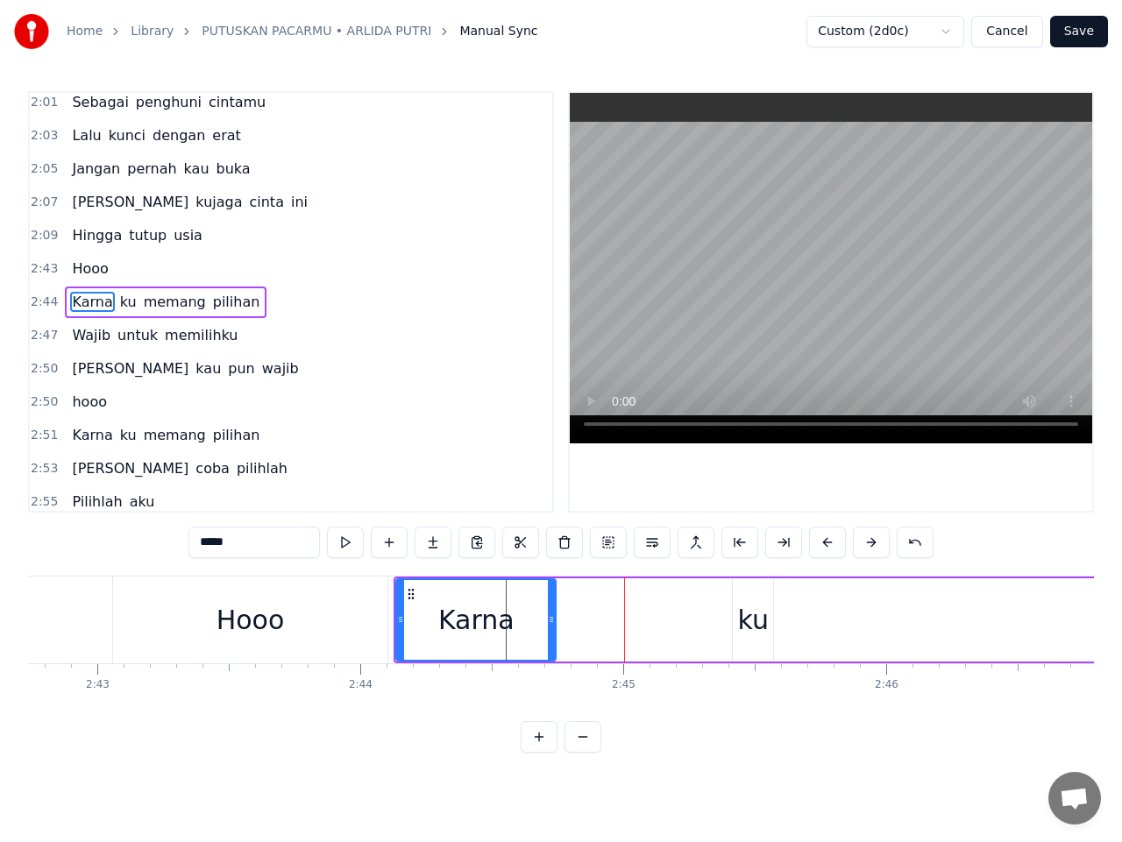
drag, startPoint x: 628, startPoint y: 615, endPoint x: 554, endPoint y: 619, distance: 74.6
click at [554, 619] on icon at bounding box center [551, 619] width 7 height 14
click at [741, 623] on div "ku" at bounding box center [753, 619] width 31 height 39
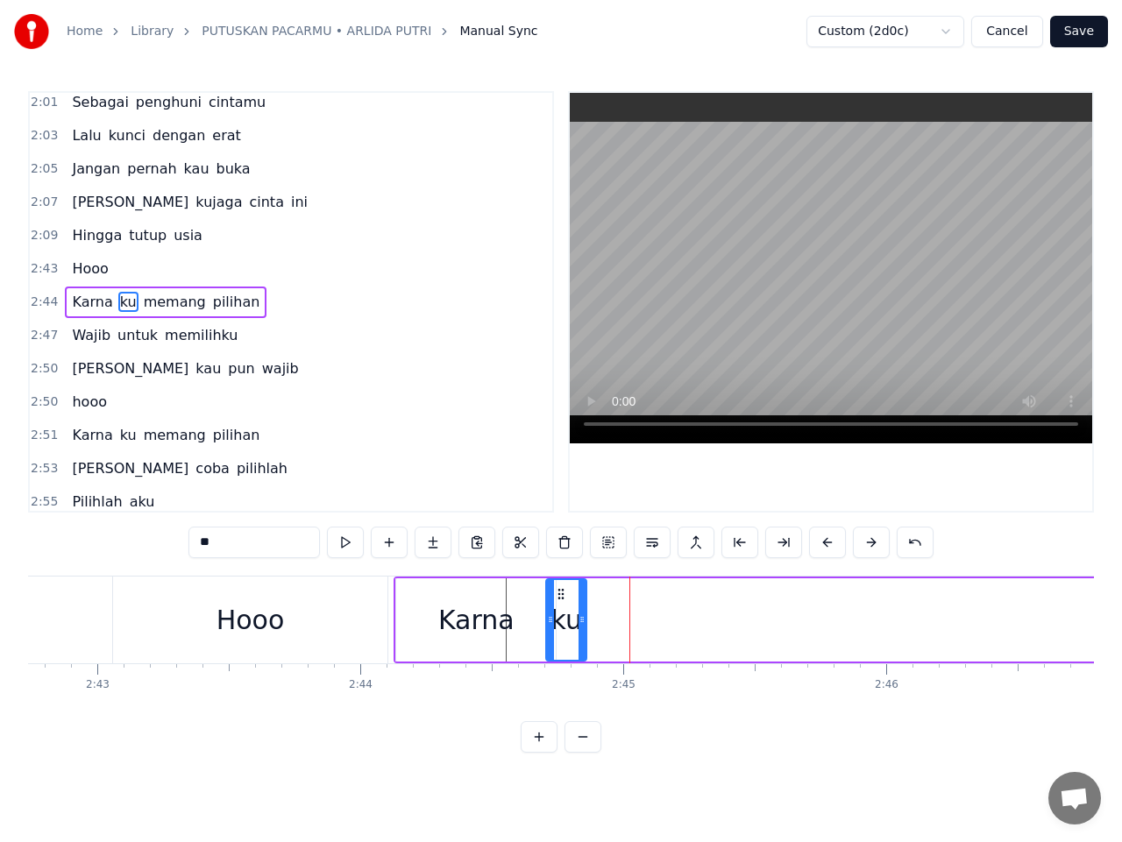
drag, startPoint x: 745, startPoint y: 593, endPoint x: 554, endPoint y: 604, distance: 191.3
click at [554, 604] on div "ku" at bounding box center [566, 620] width 39 height 80
click at [347, 545] on button at bounding box center [345, 543] width 37 height 32
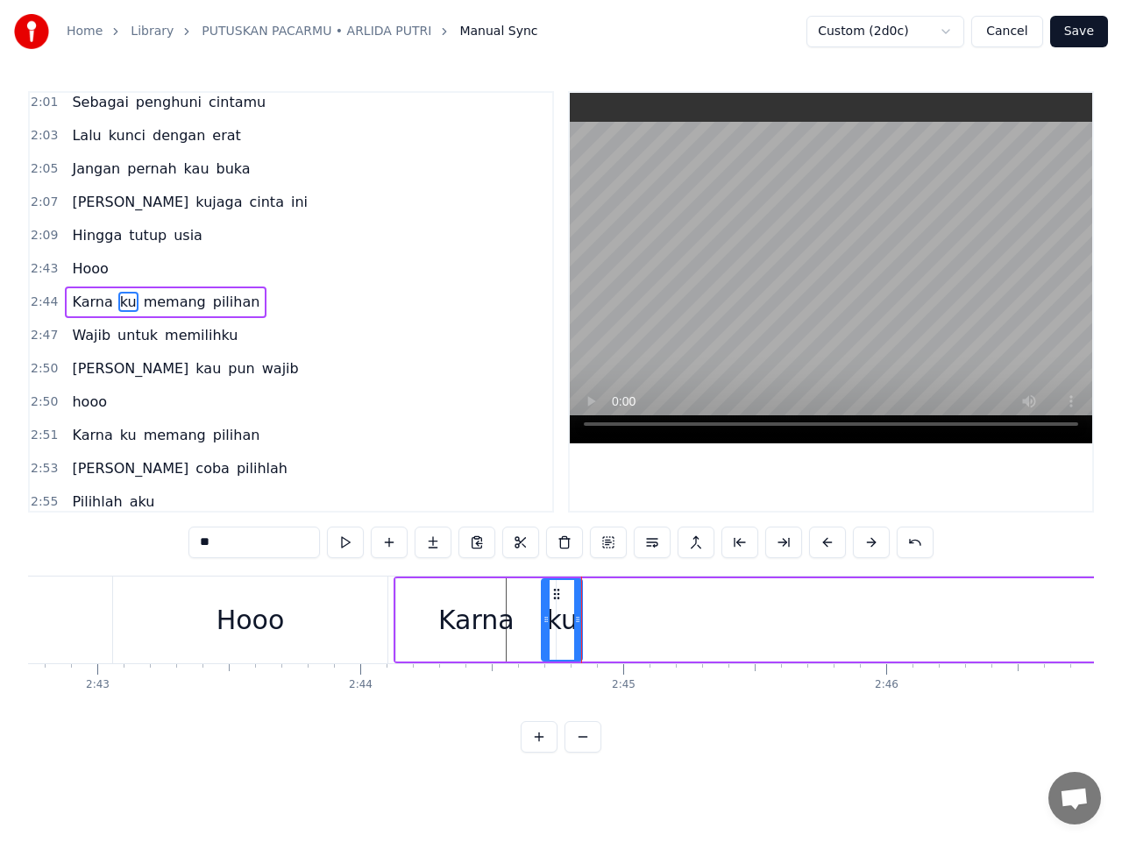
click at [293, 615] on div "Hooo" at bounding box center [250, 620] width 275 height 87
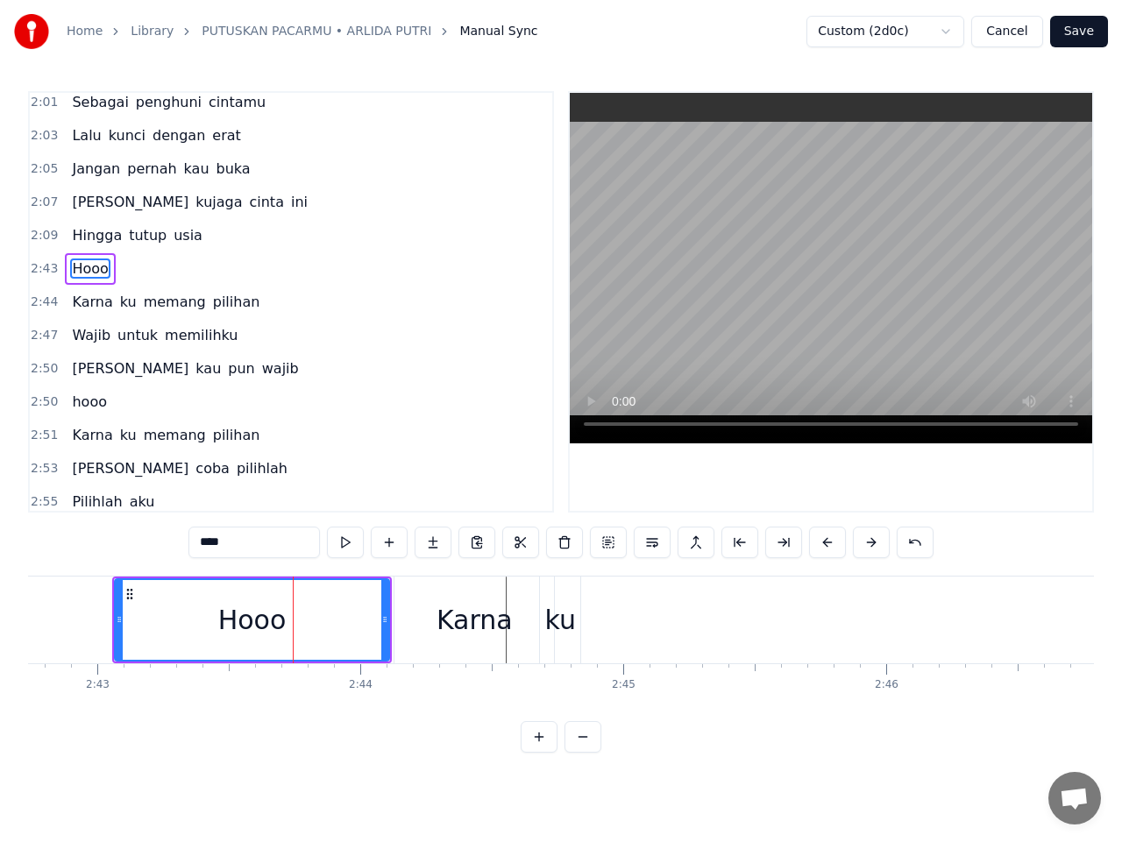
scroll to position [1605, 0]
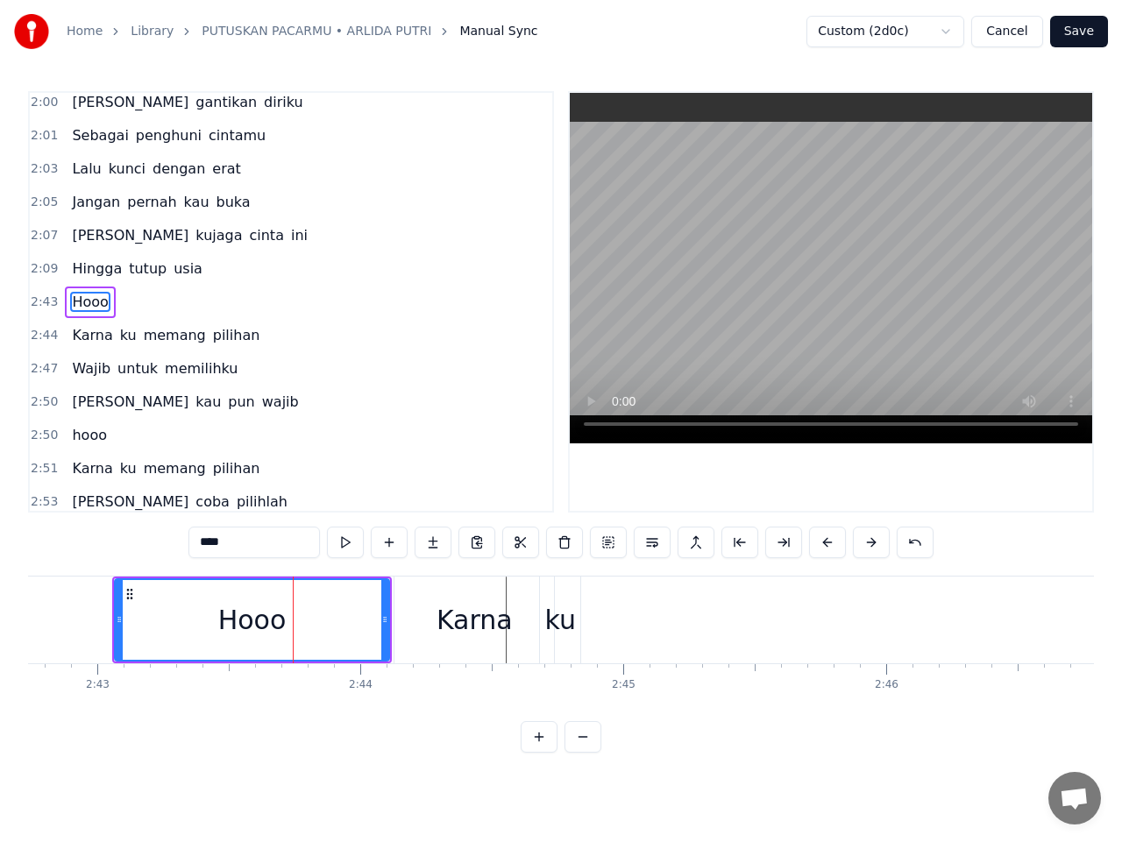
click at [88, 329] on span "Karna" at bounding box center [92, 335] width 44 height 20
type input "*****"
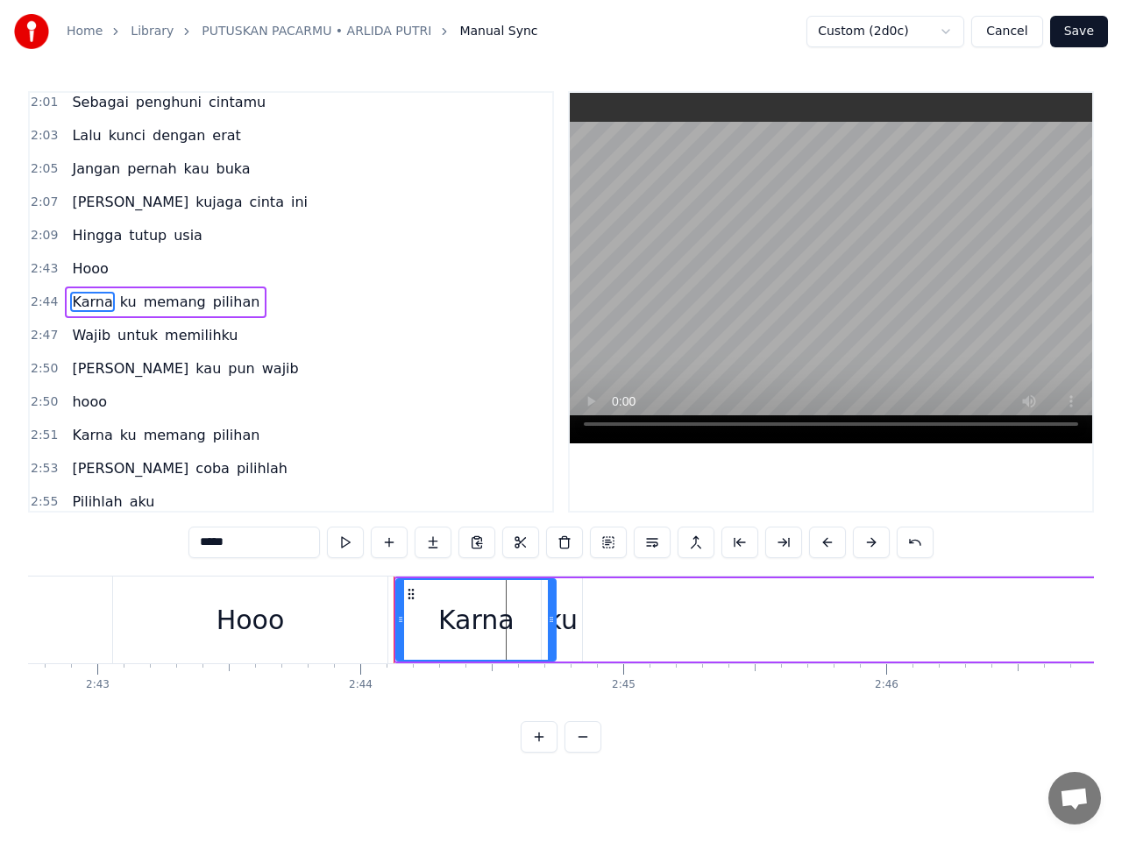
click at [105, 303] on div "Karna ku memang pilihan" at bounding box center [166, 303] width 202 height 32
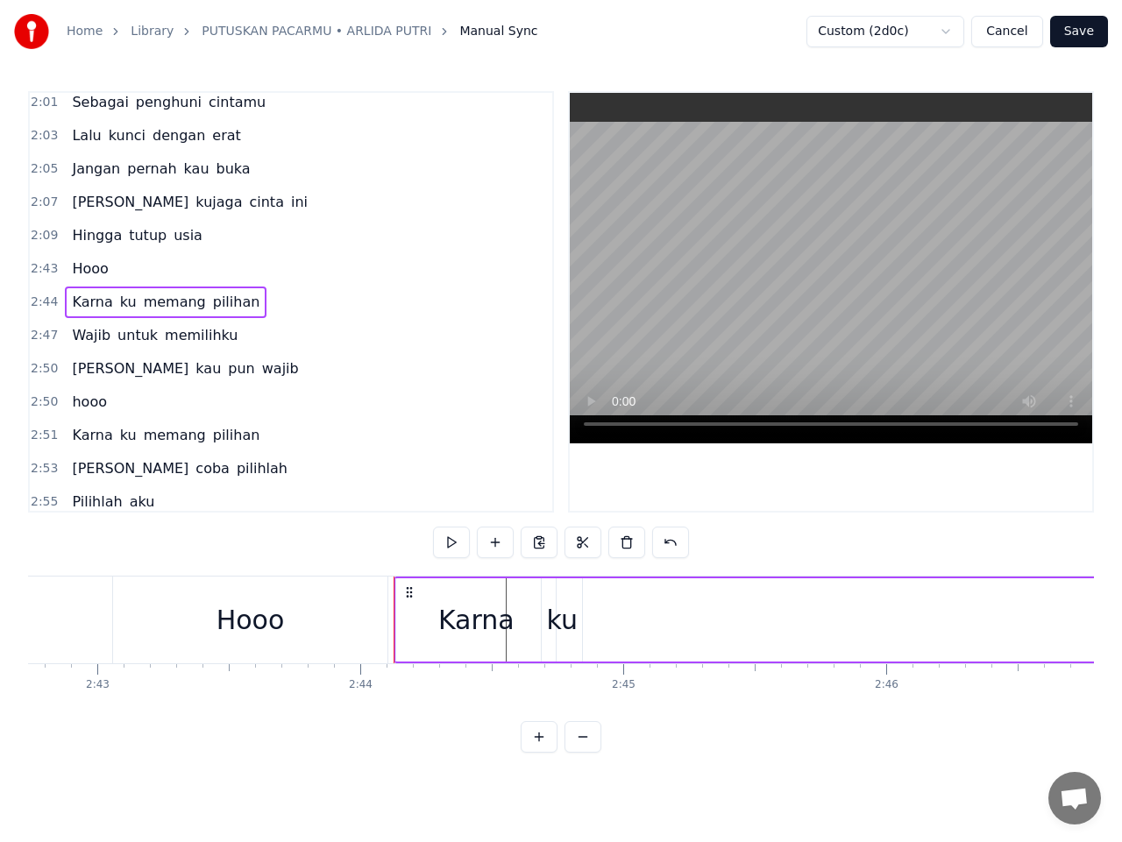
click at [105, 303] on div "Karna ku memang pilihan" at bounding box center [166, 303] width 202 height 32
click at [455, 534] on button at bounding box center [451, 543] width 37 height 32
click at [453, 541] on button at bounding box center [451, 543] width 37 height 32
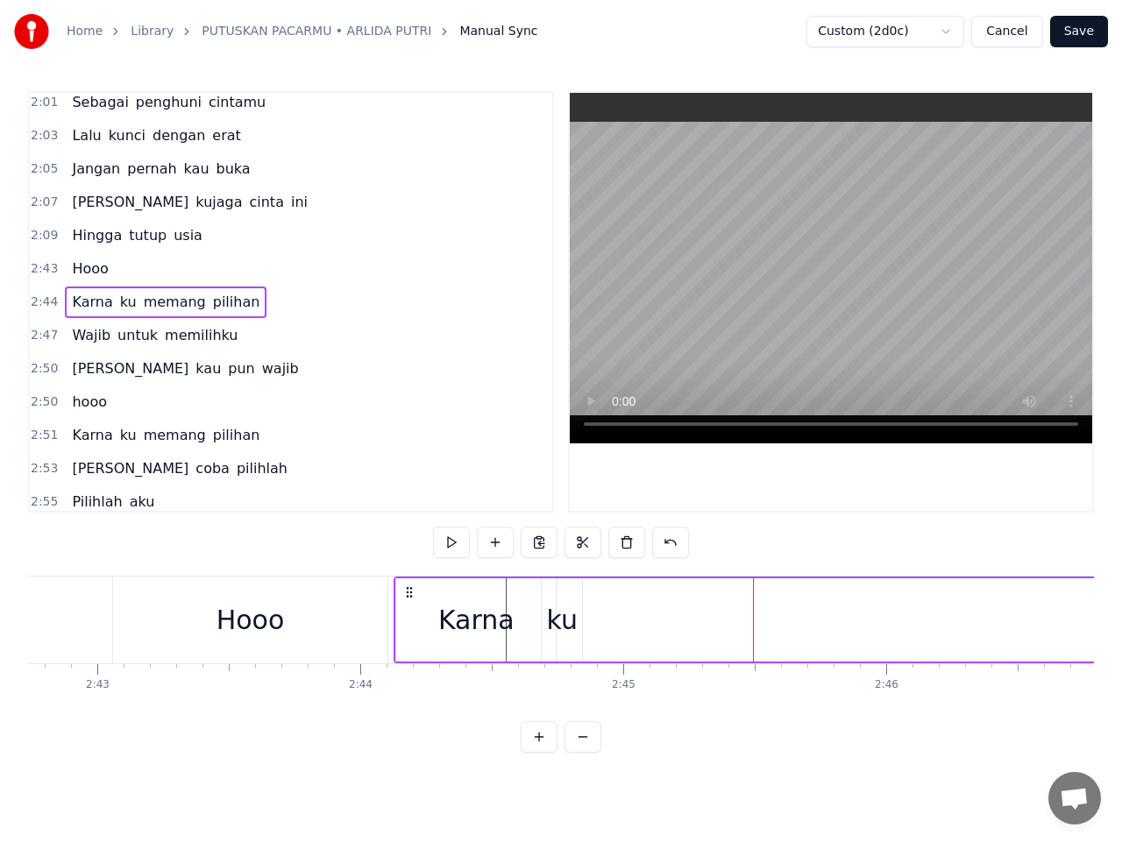
click at [168, 308] on span "memang" at bounding box center [175, 302] width 66 height 20
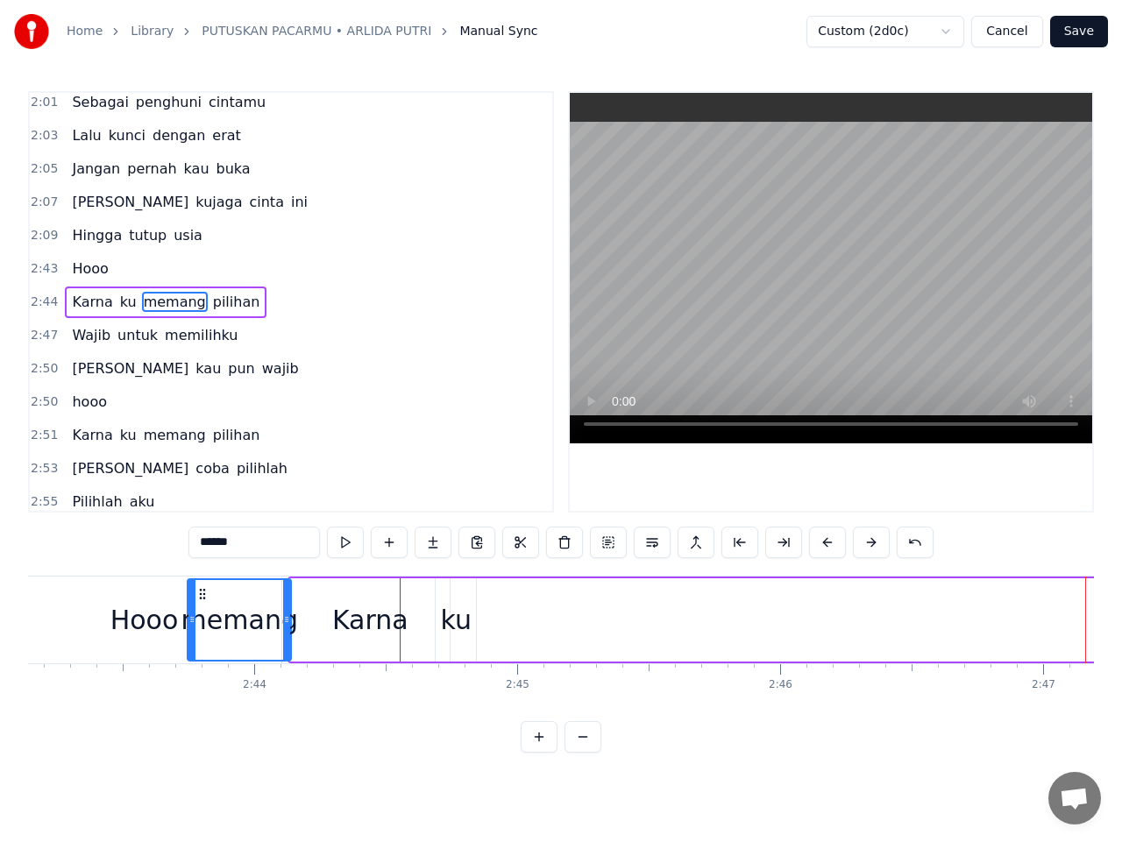
scroll to position [0, 42878]
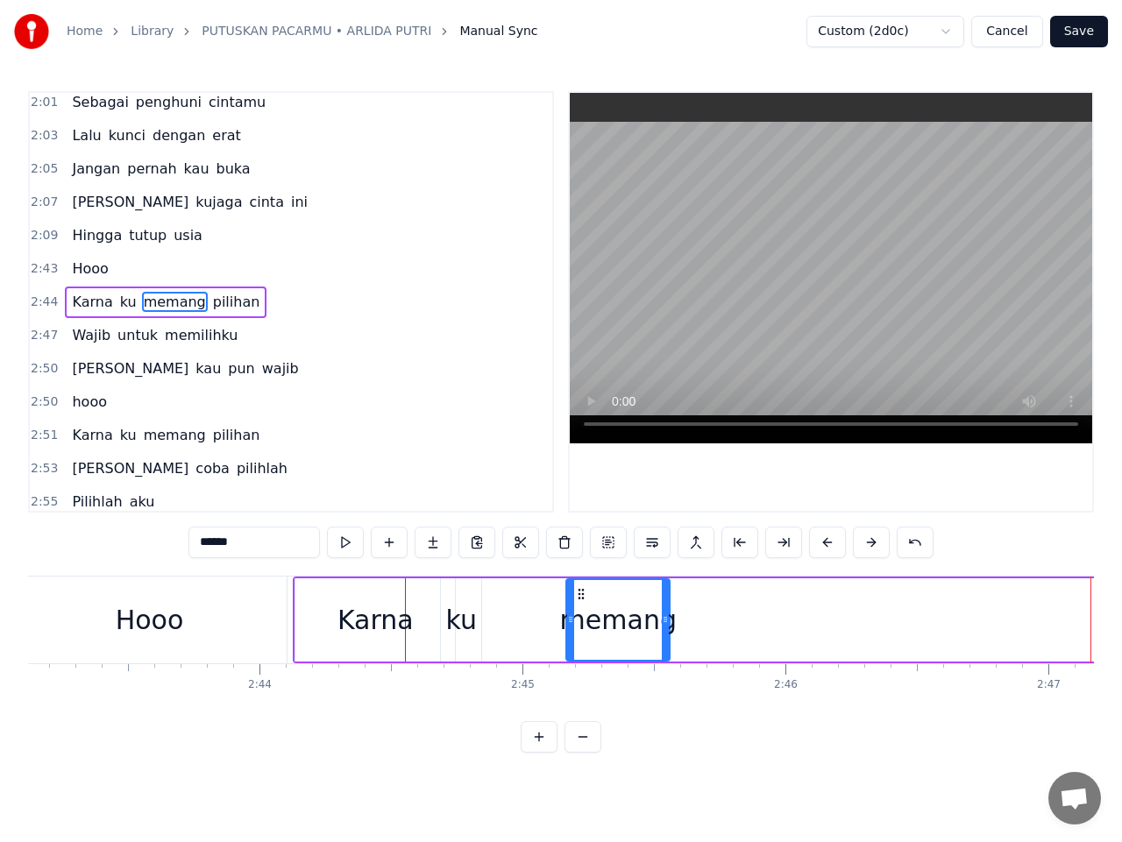
drag, startPoint x: 132, startPoint y: 596, endPoint x: 580, endPoint y: 635, distance: 449.5
click at [580, 635] on div "memang" at bounding box center [618, 620] width 102 height 80
click at [346, 543] on button at bounding box center [345, 543] width 37 height 32
click at [364, 619] on div "Karna" at bounding box center [375, 619] width 76 height 39
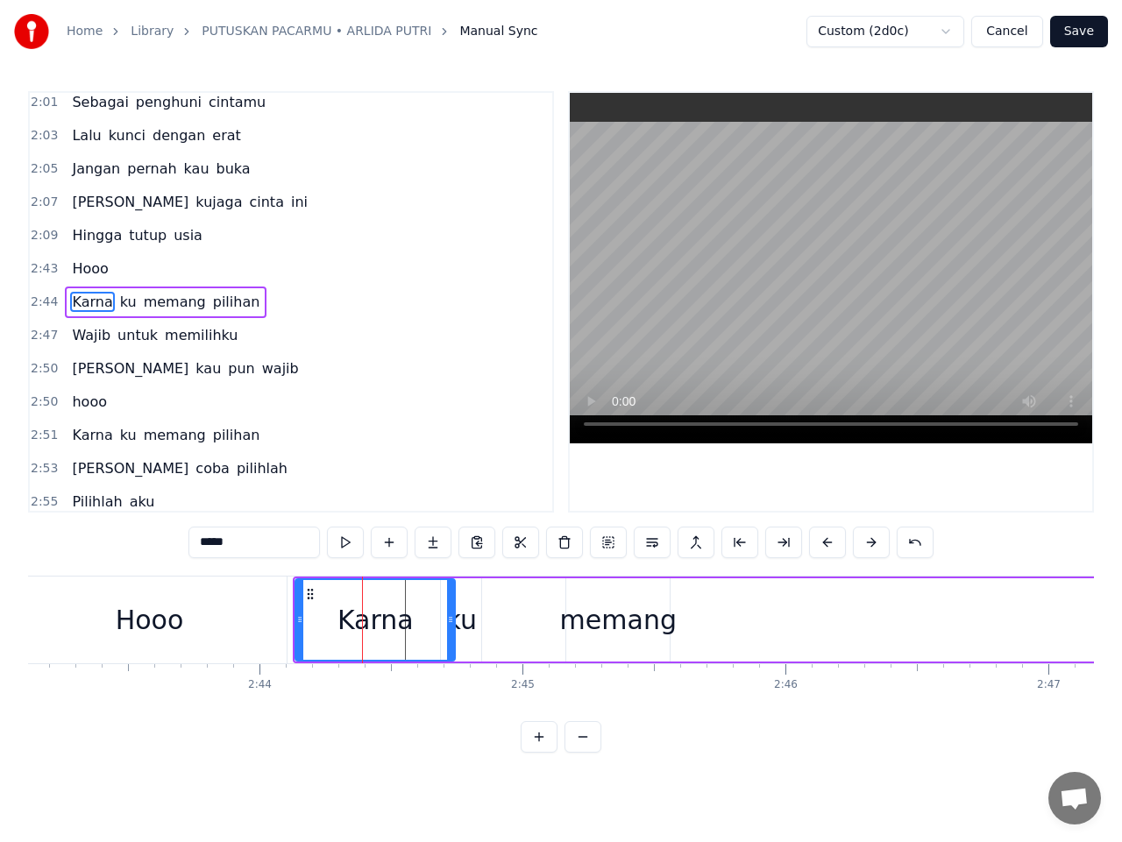
click at [428, 616] on div "Karna" at bounding box center [375, 620] width 158 height 80
click at [459, 619] on div "ku" at bounding box center [461, 619] width 31 height 39
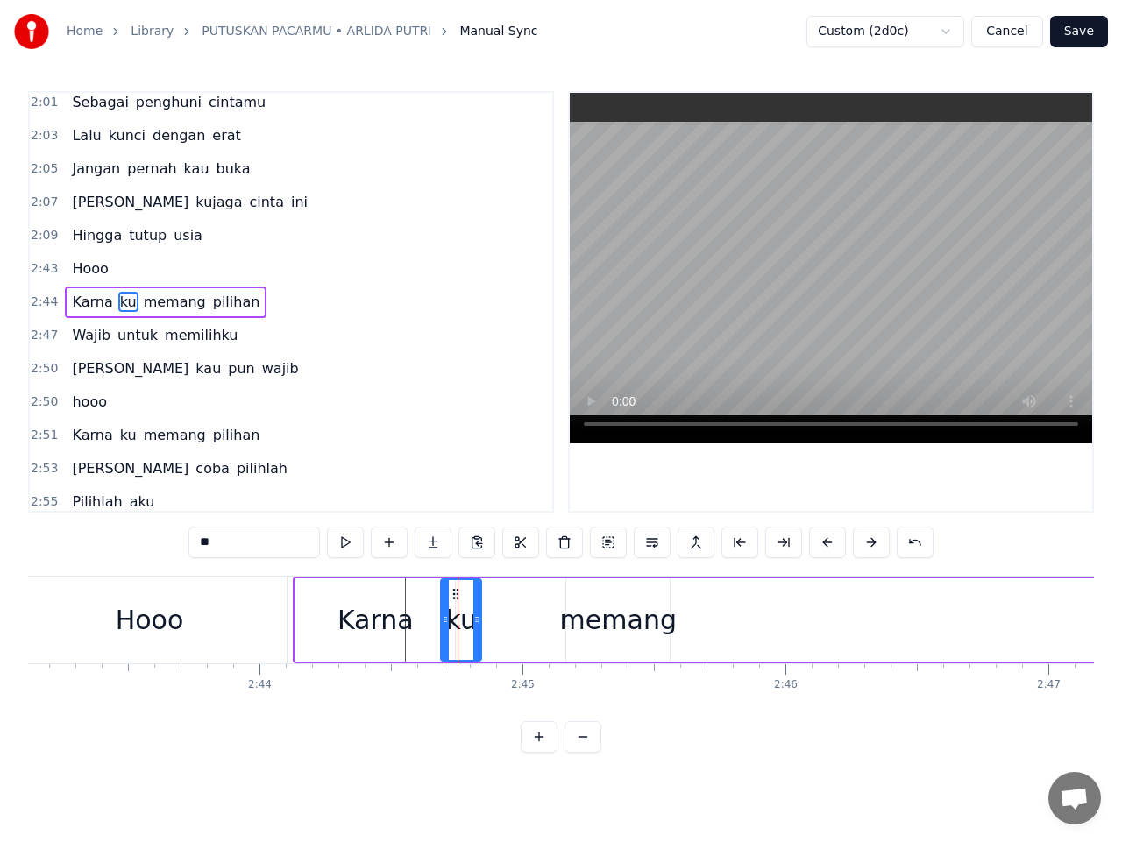
click at [423, 619] on div "Karna" at bounding box center [374, 619] width 159 height 83
type input "*****"
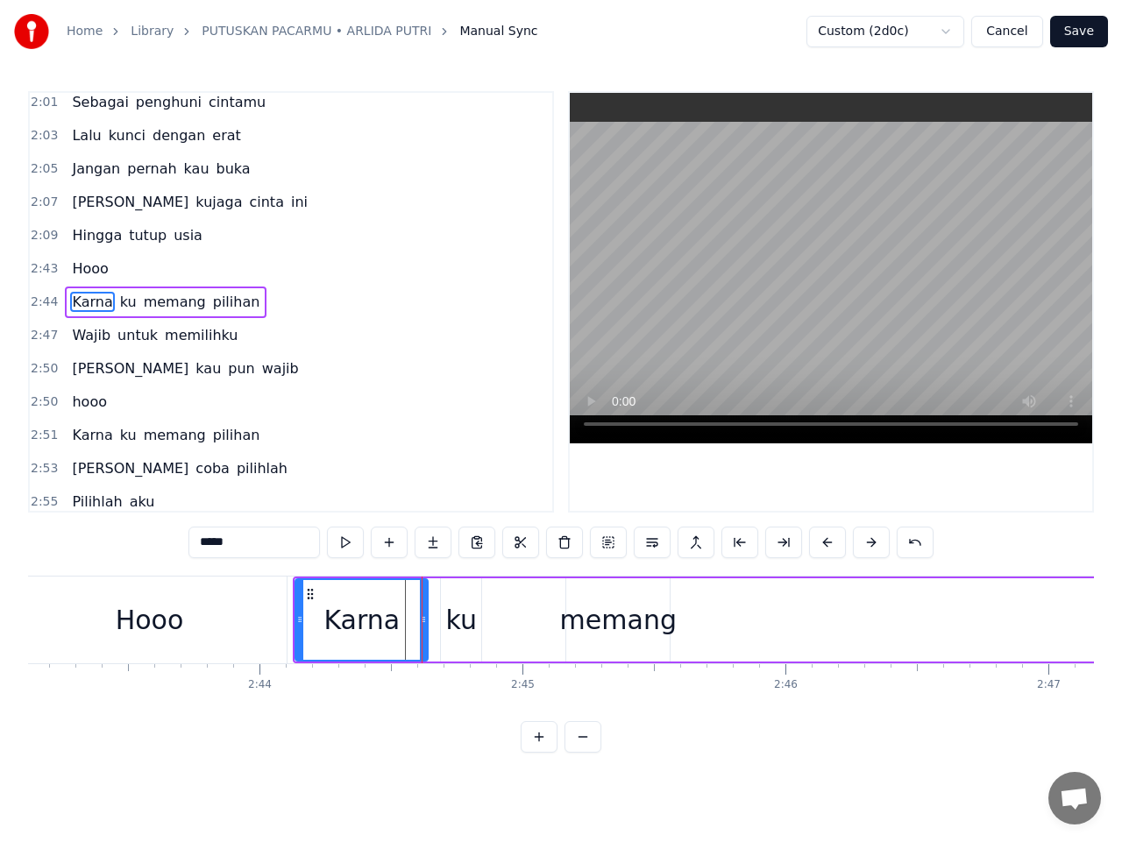
drag, startPoint x: 449, startPoint y: 617, endPoint x: 421, endPoint y: 614, distance: 27.3
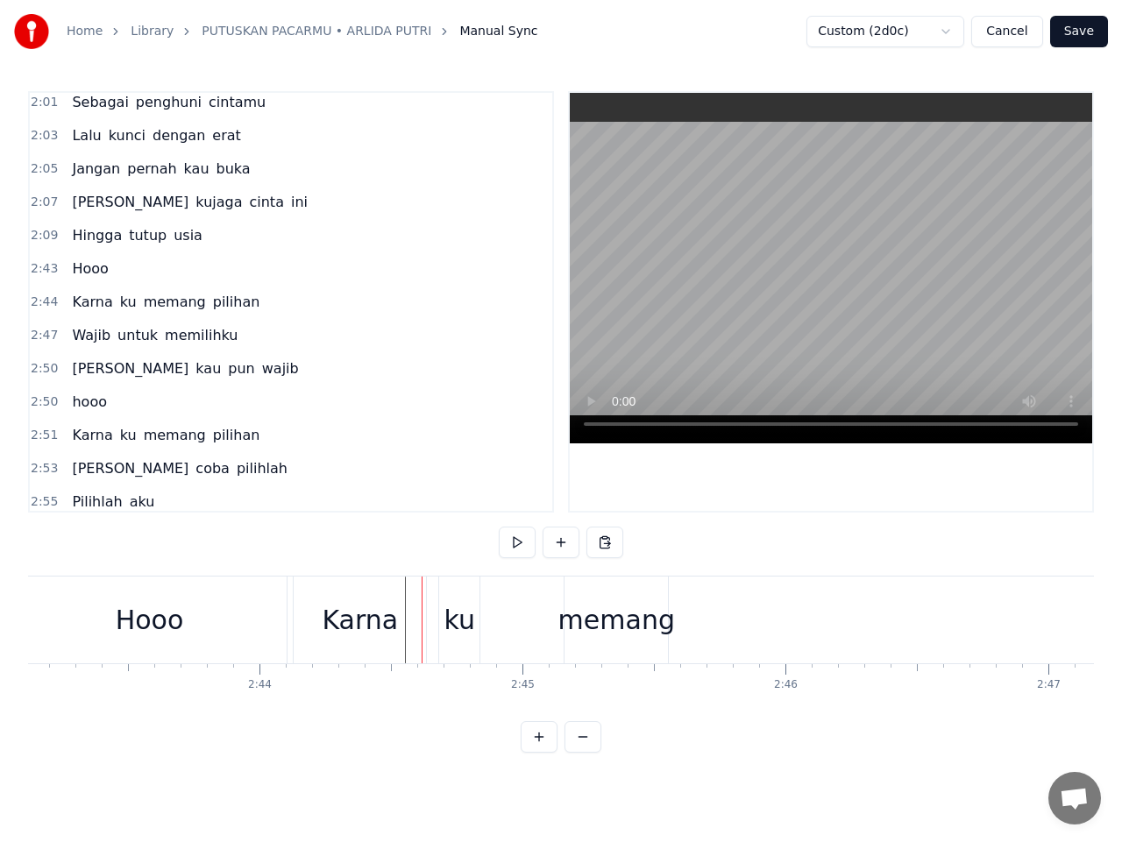
click at [509, 608] on div "Karna ku memang pilihan" at bounding box center [893, 620] width 1200 height 87
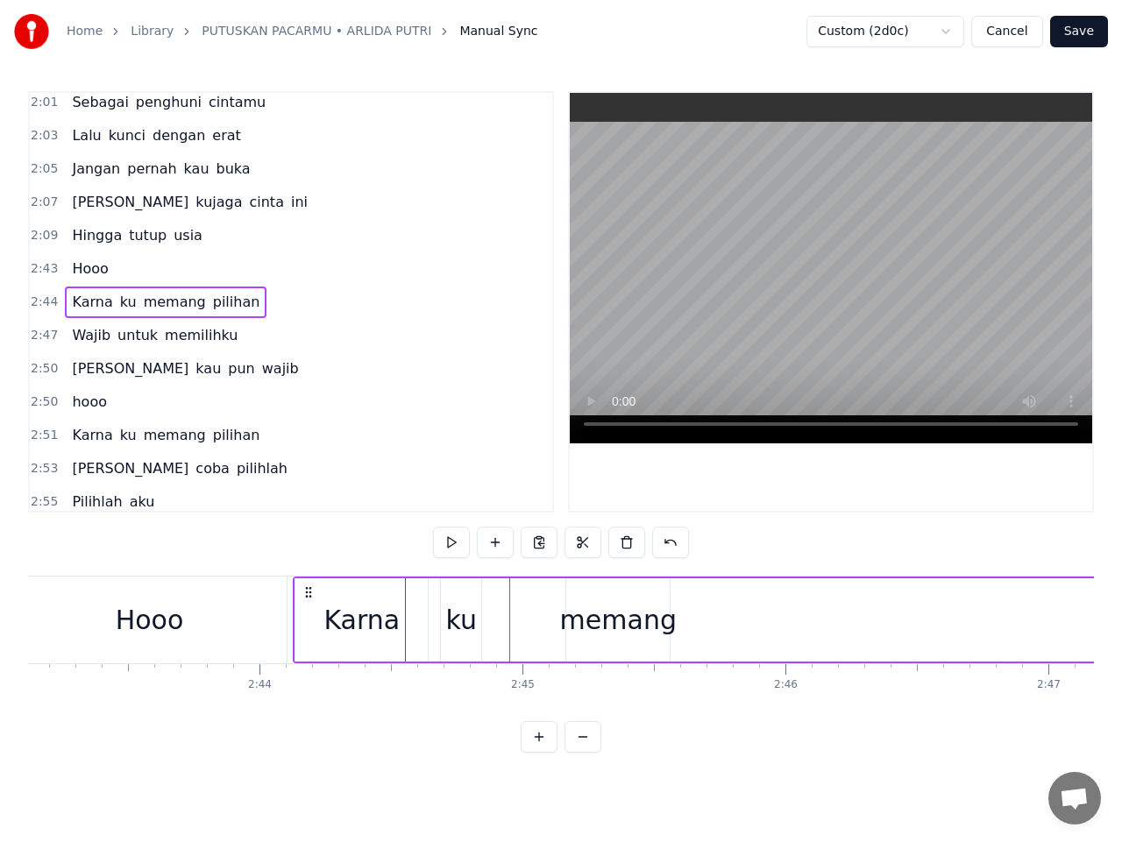
click at [452, 614] on div "ku" at bounding box center [461, 619] width 31 height 39
click at [415, 619] on div "Karna" at bounding box center [361, 619] width 132 height 83
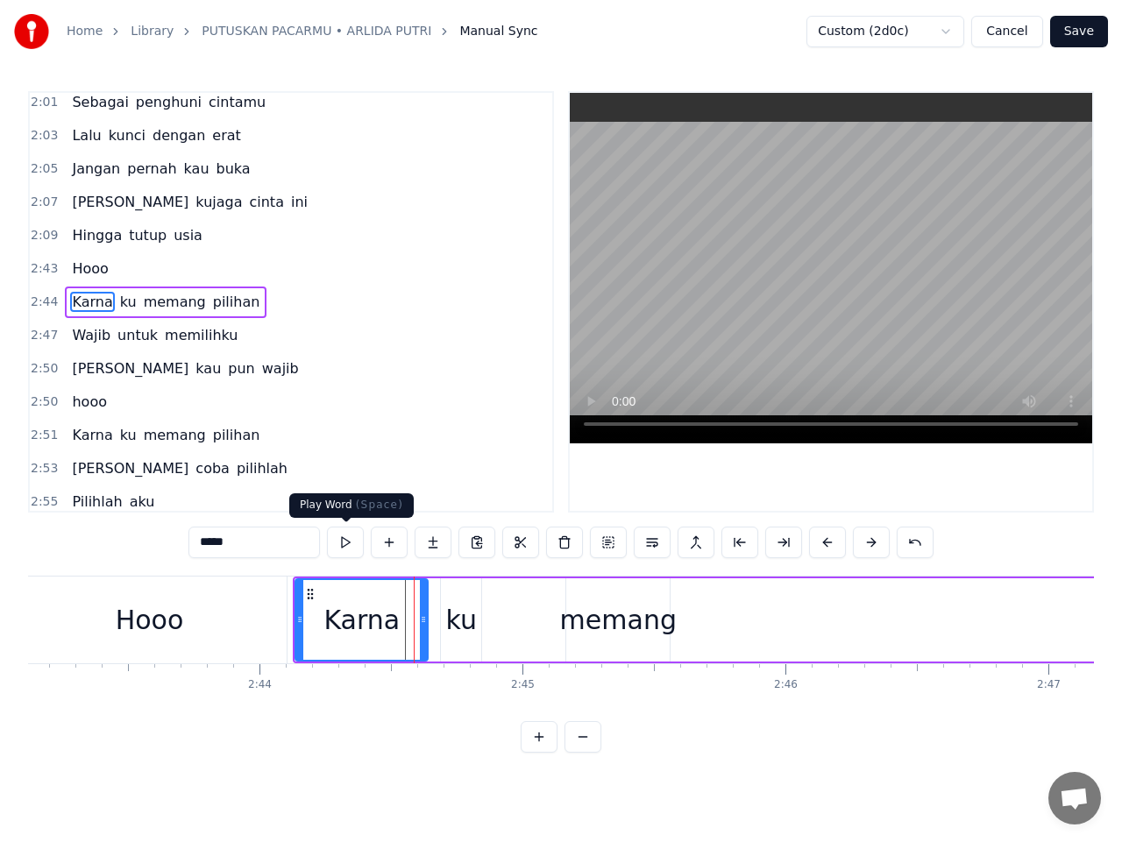
click at [345, 544] on button at bounding box center [345, 543] width 37 height 32
click at [345, 542] on button at bounding box center [345, 543] width 37 height 32
click at [455, 623] on div "ku" at bounding box center [461, 619] width 31 height 39
type input "**"
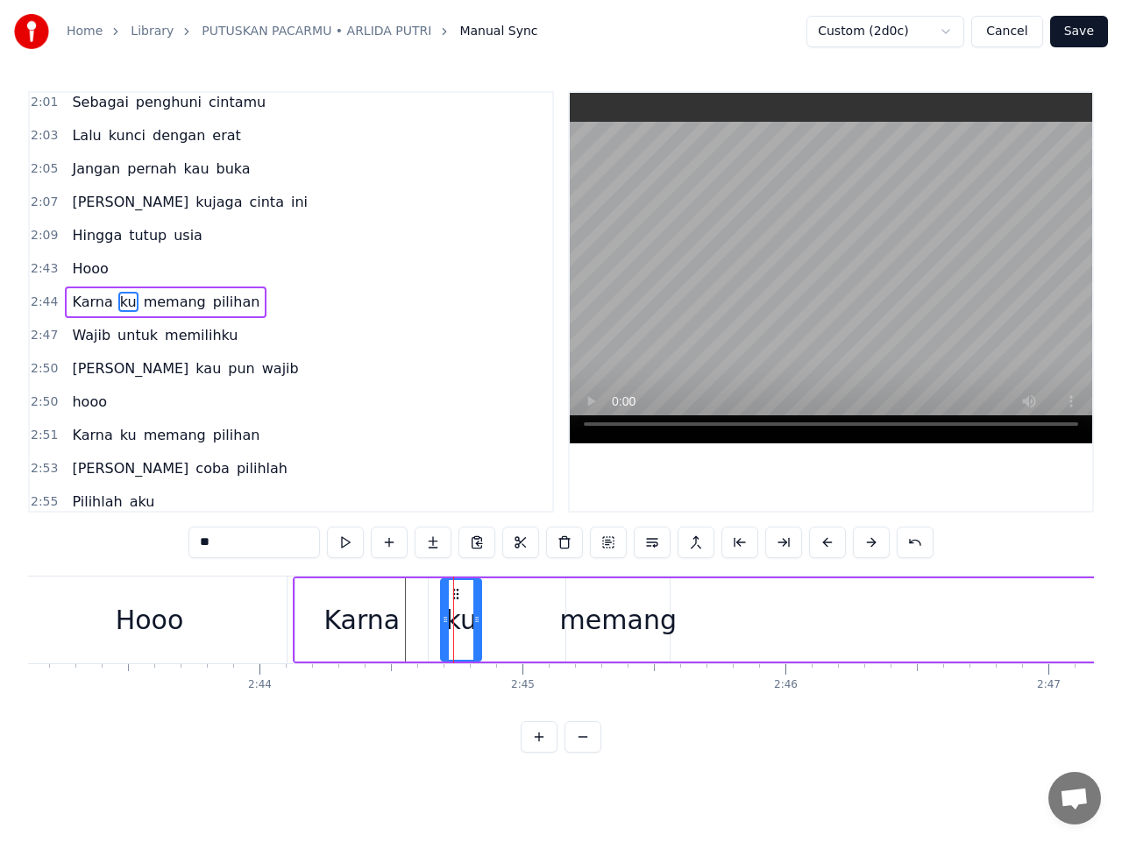
click at [450, 622] on div "ku" at bounding box center [461, 619] width 31 height 39
drag, startPoint x: 442, startPoint y: 619, endPoint x: 424, endPoint y: 617, distance: 17.6
click at [428, 618] on icon at bounding box center [431, 619] width 7 height 14
click at [340, 549] on button at bounding box center [345, 543] width 37 height 32
click at [341, 545] on button at bounding box center [345, 543] width 37 height 32
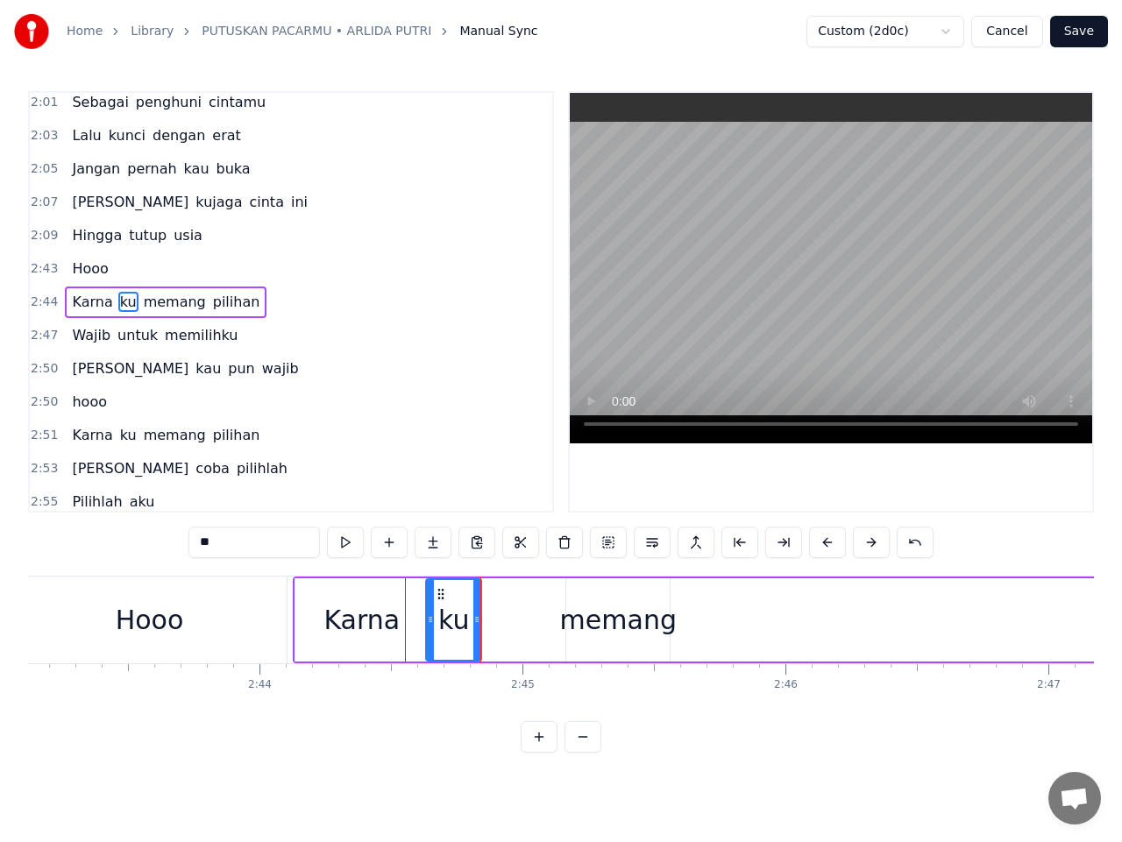
click at [530, 627] on div "Karna ku memang pilihan" at bounding box center [893, 620] width 1200 height 87
click at [602, 619] on div "memang" at bounding box center [618, 619] width 117 height 39
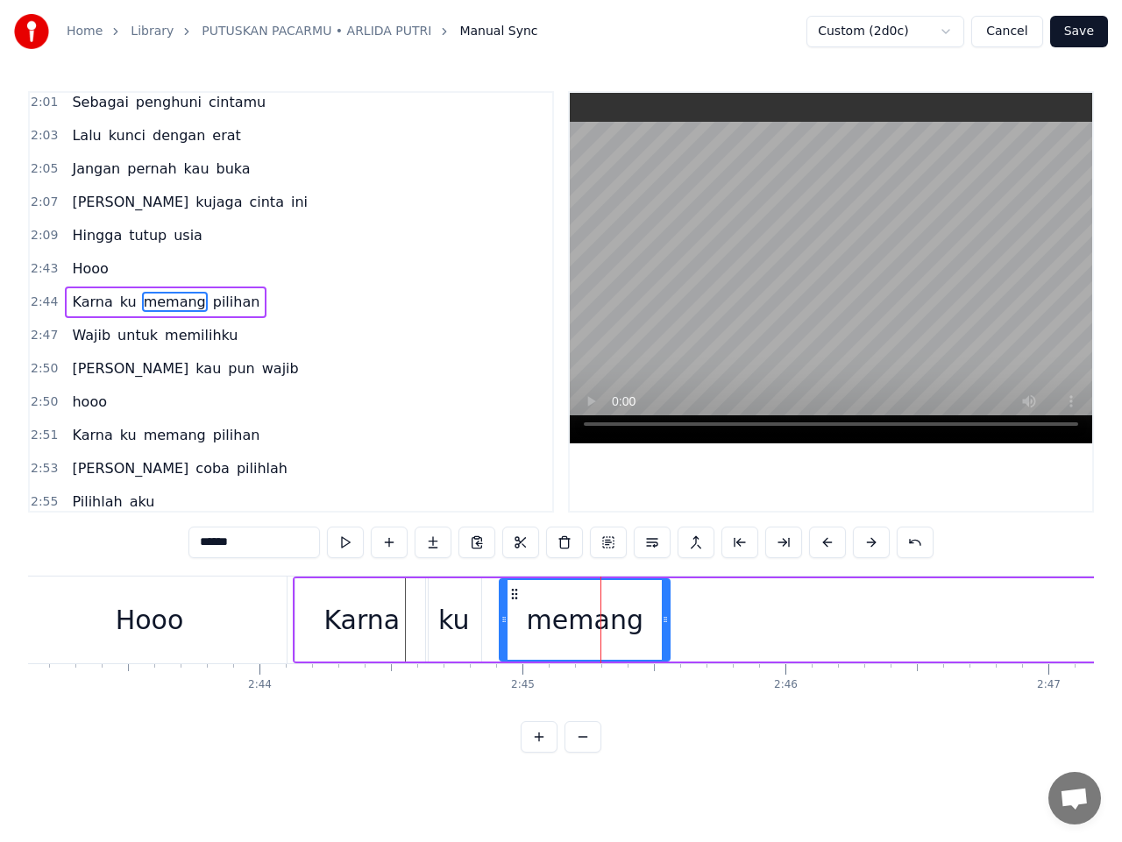
drag, startPoint x: 569, startPoint y: 622, endPoint x: 502, endPoint y: 617, distance: 66.8
click at [502, 617] on icon at bounding box center [503, 619] width 7 height 14
click at [120, 308] on span "ku" at bounding box center [128, 302] width 20 height 20
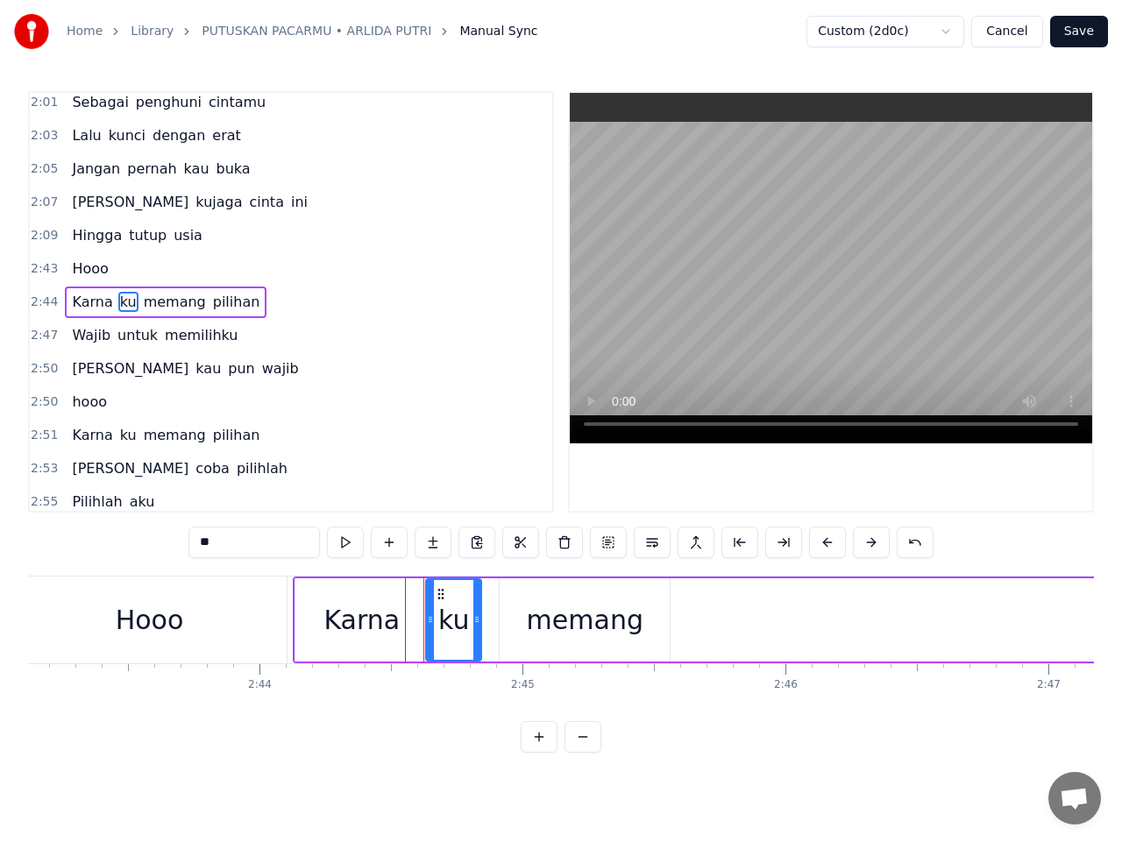
click at [120, 308] on span "ku" at bounding box center [128, 302] width 20 height 20
click at [148, 305] on span "memang" at bounding box center [175, 302] width 66 height 20
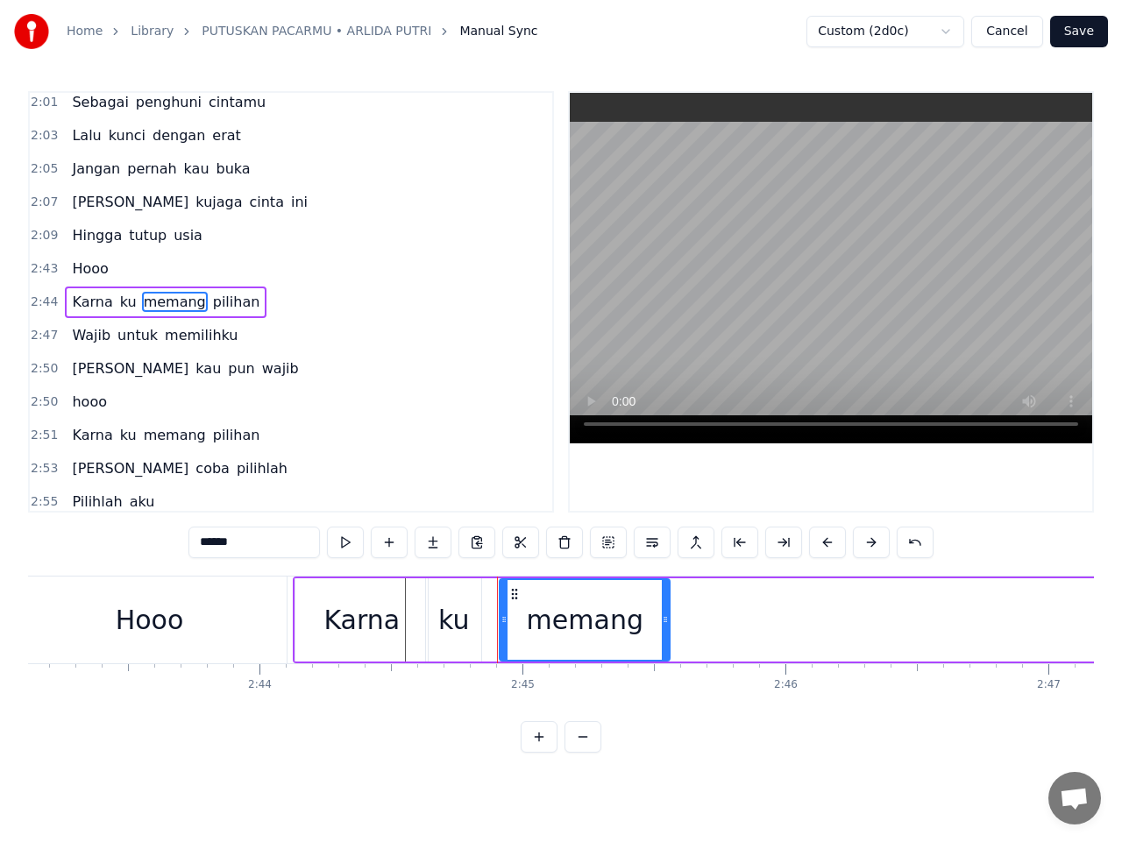
click at [118, 308] on span "ku" at bounding box center [128, 302] width 20 height 20
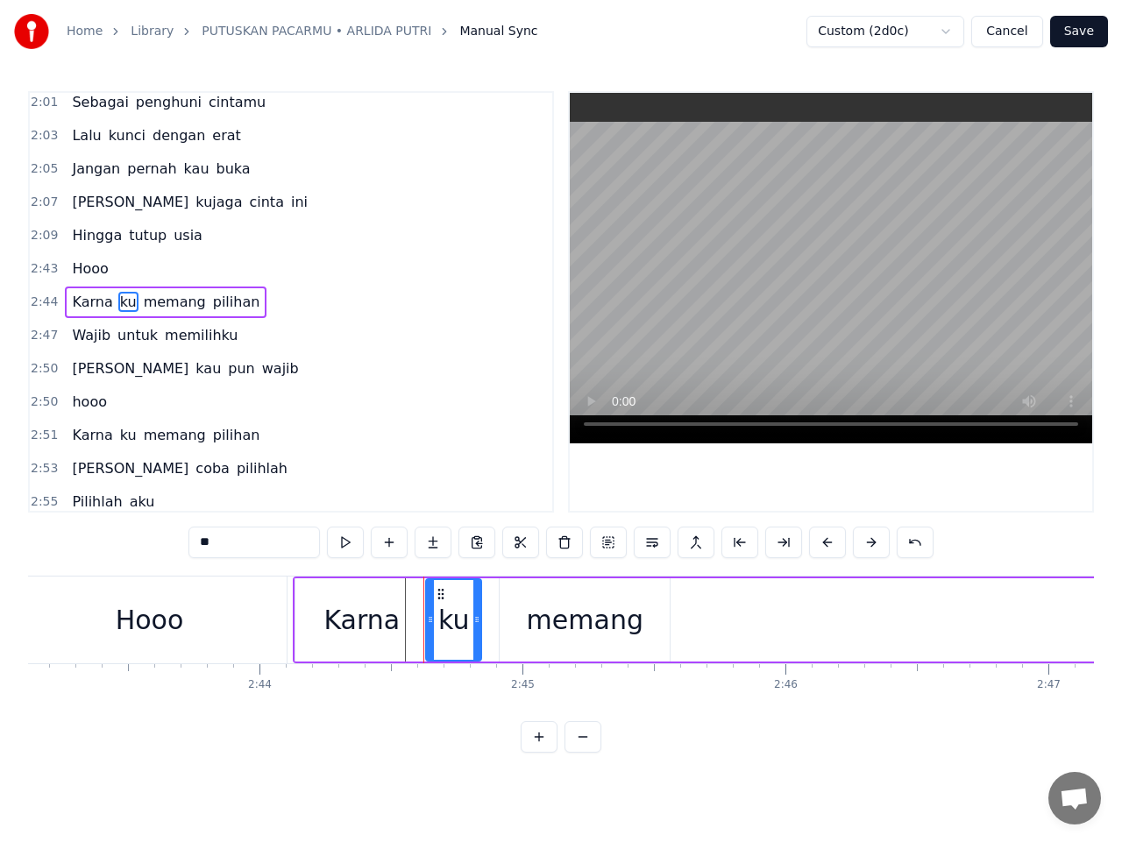
click at [88, 304] on span "Karna" at bounding box center [92, 302] width 44 height 20
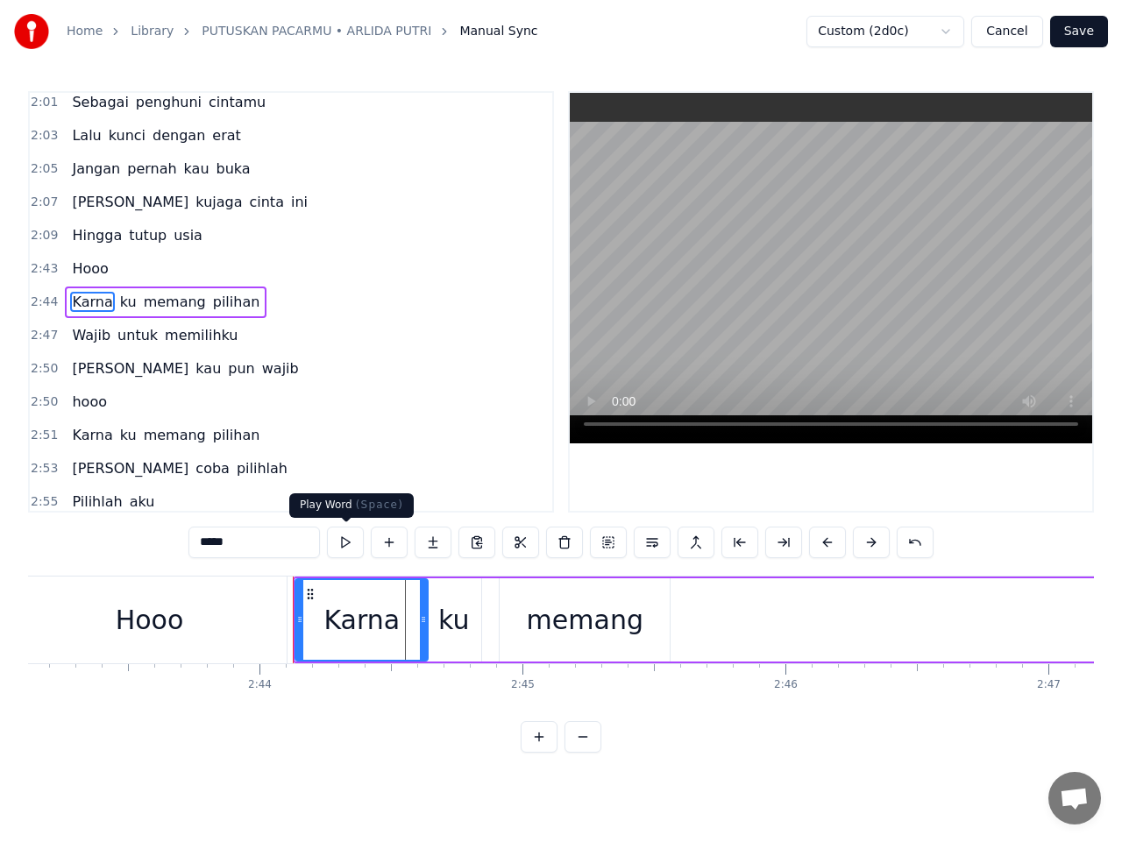
click at [349, 540] on button at bounding box center [345, 543] width 37 height 32
click at [346, 542] on button at bounding box center [345, 543] width 37 height 32
click at [212, 619] on div "Hooo" at bounding box center [149, 620] width 275 height 87
type input "****"
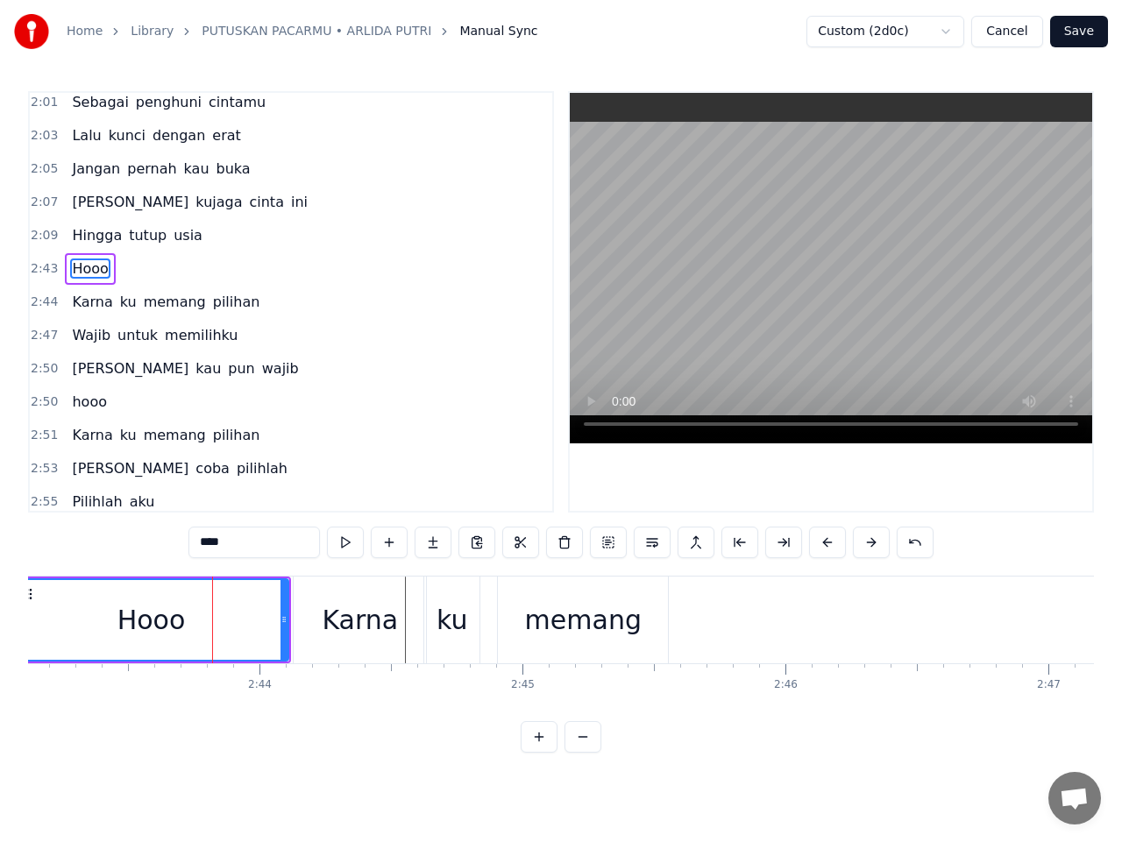
scroll to position [1605, 0]
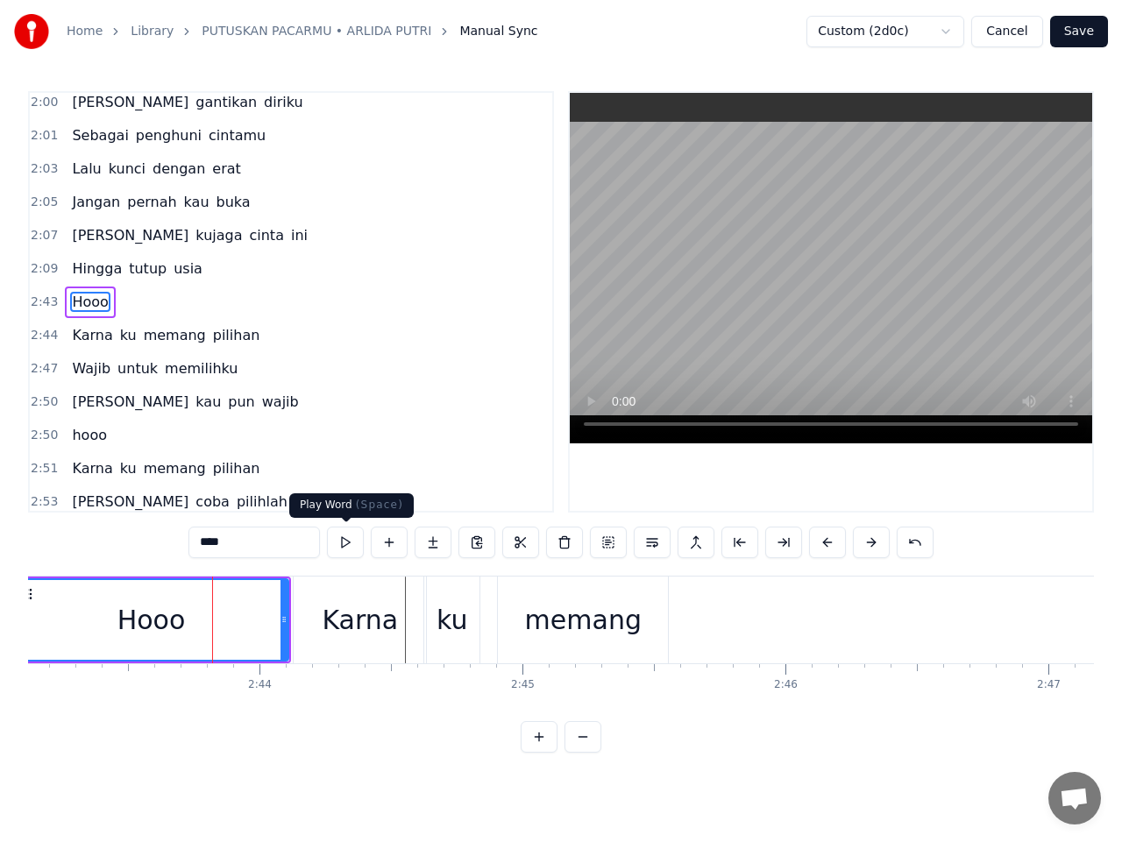
click at [340, 543] on button at bounding box center [345, 543] width 37 height 32
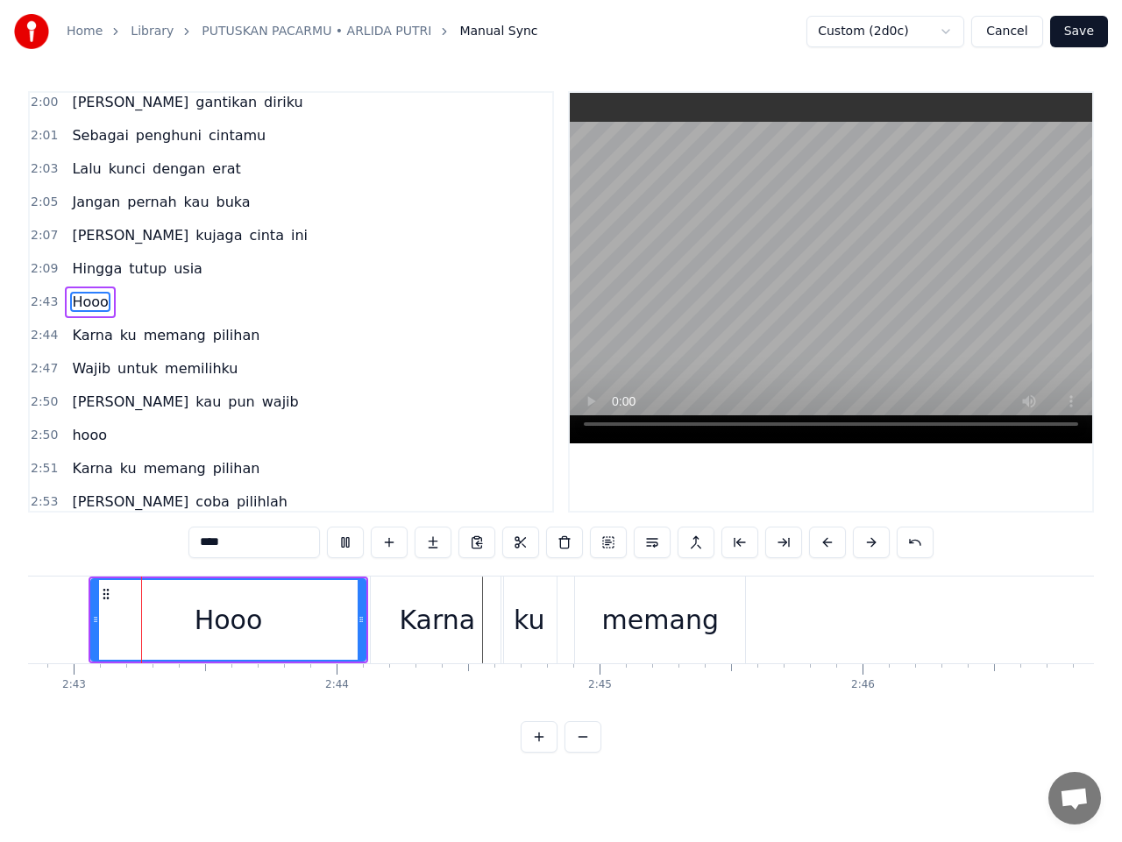
scroll to position [0, 42774]
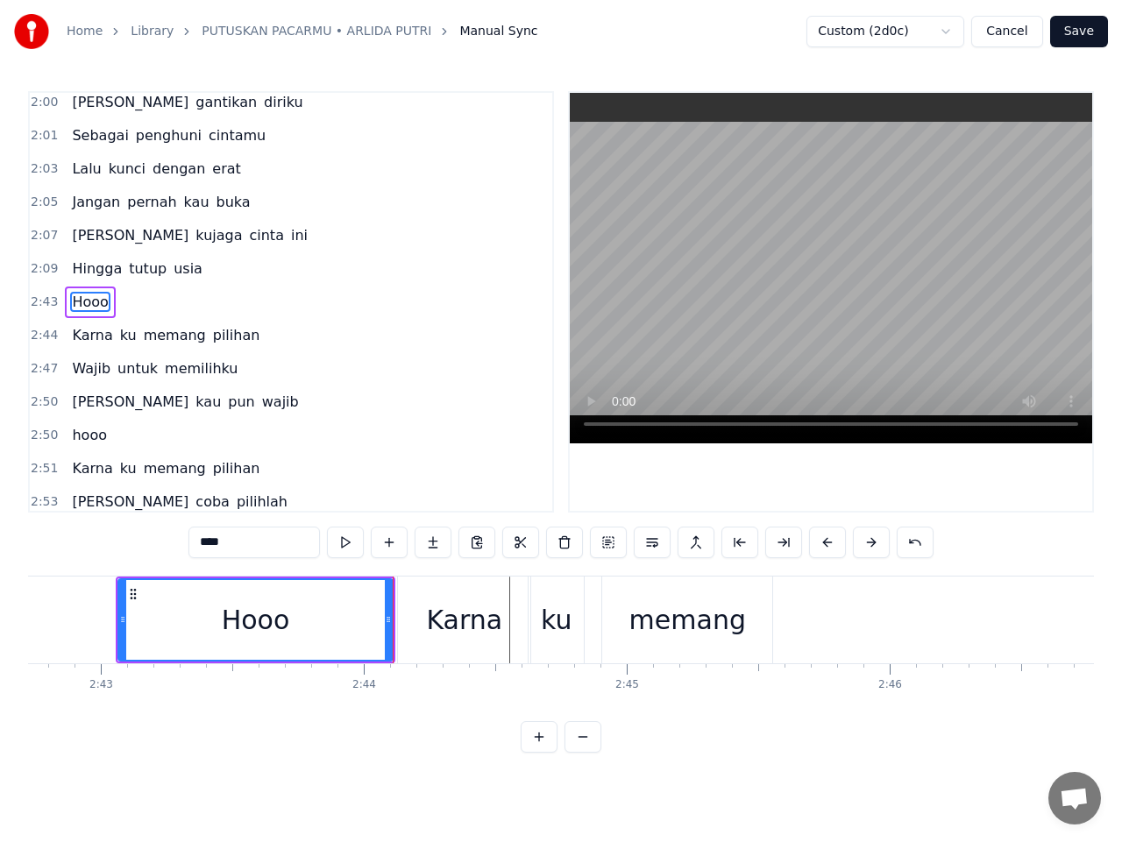
drag, startPoint x: 74, startPoint y: 336, endPoint x: 217, endPoint y: 335, distance: 142.8
click at [217, 335] on div "Karna ku memang pilihan" at bounding box center [166, 336] width 202 height 32
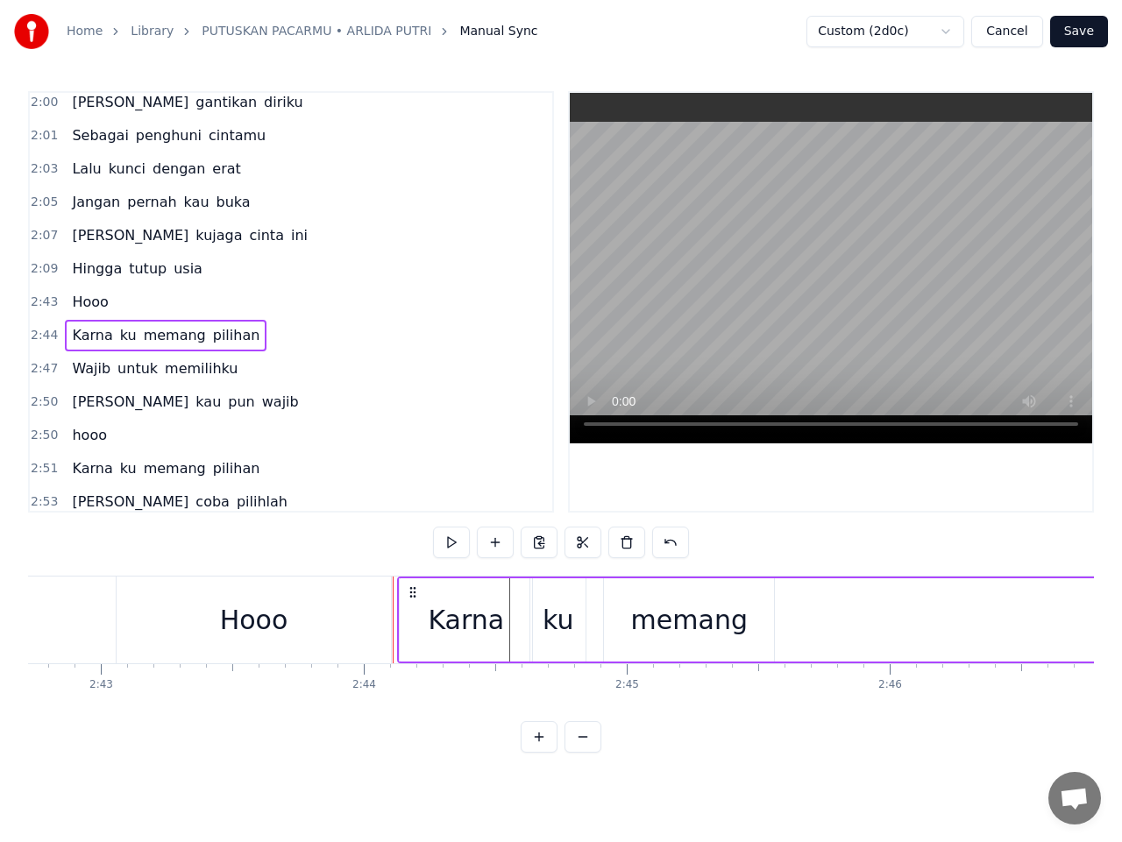
click at [84, 332] on span "Karna" at bounding box center [92, 335] width 44 height 20
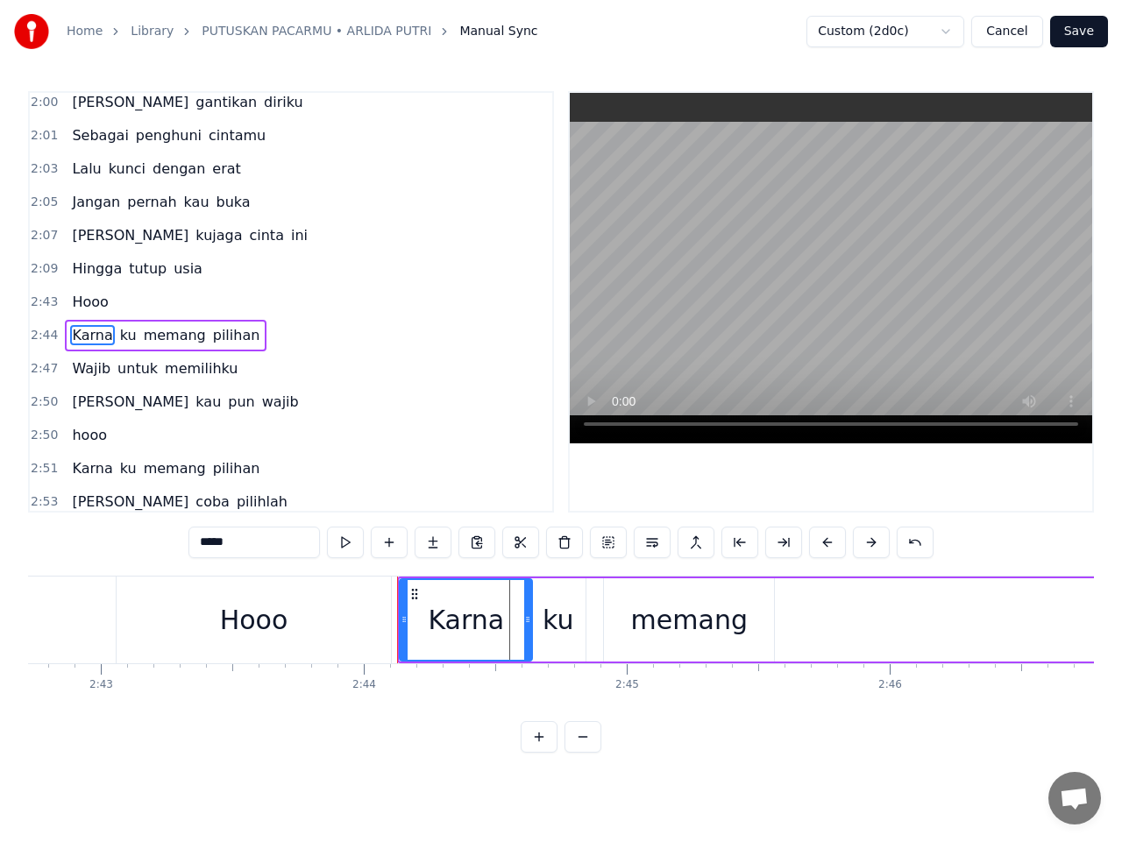
scroll to position [1639, 0]
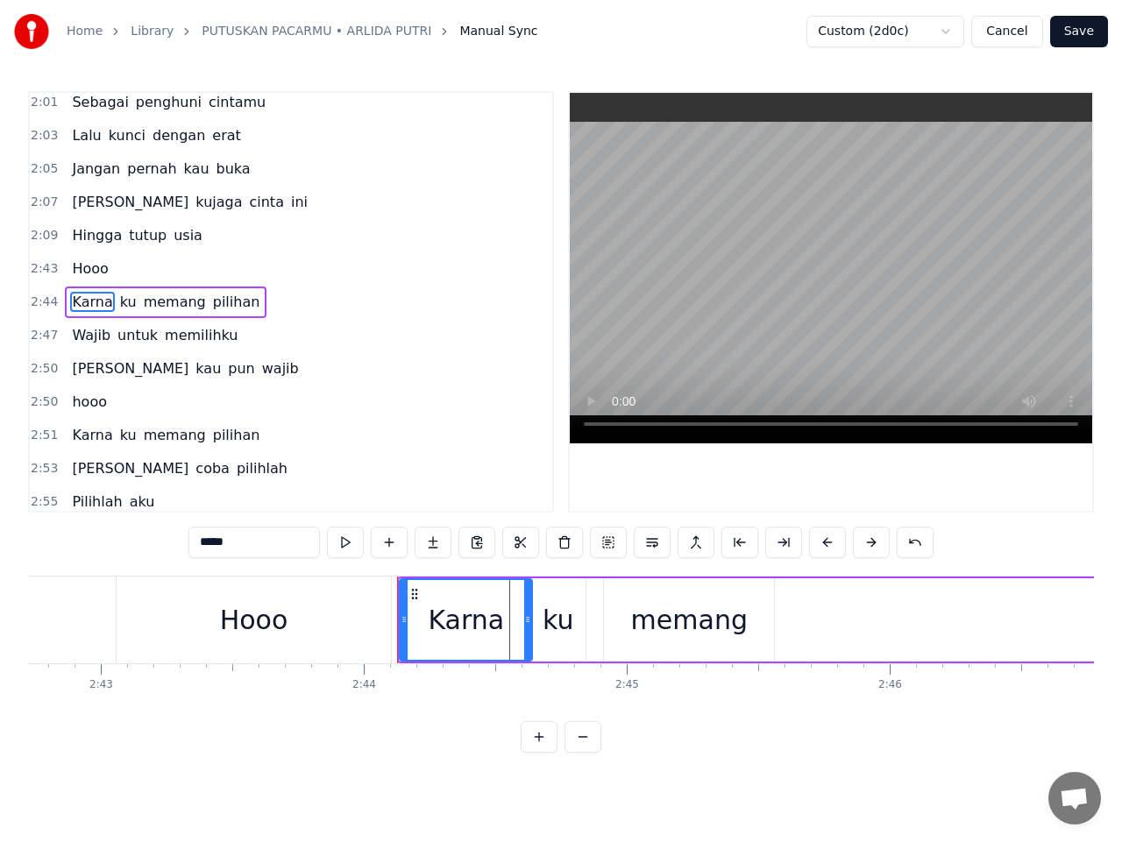
click at [91, 306] on span "Karna" at bounding box center [92, 302] width 44 height 20
click at [128, 300] on div "Karna ku memang pilihan" at bounding box center [166, 303] width 202 height 32
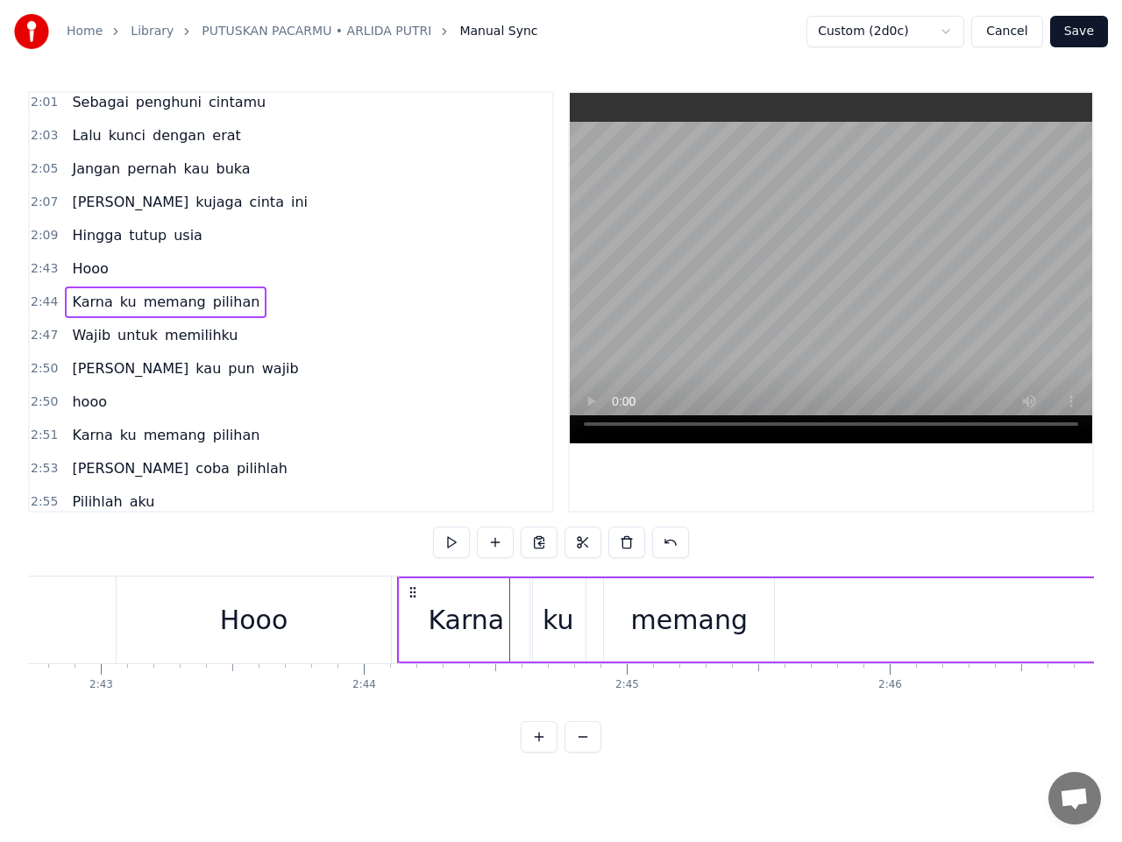
click at [142, 300] on span "memang" at bounding box center [175, 302] width 66 height 20
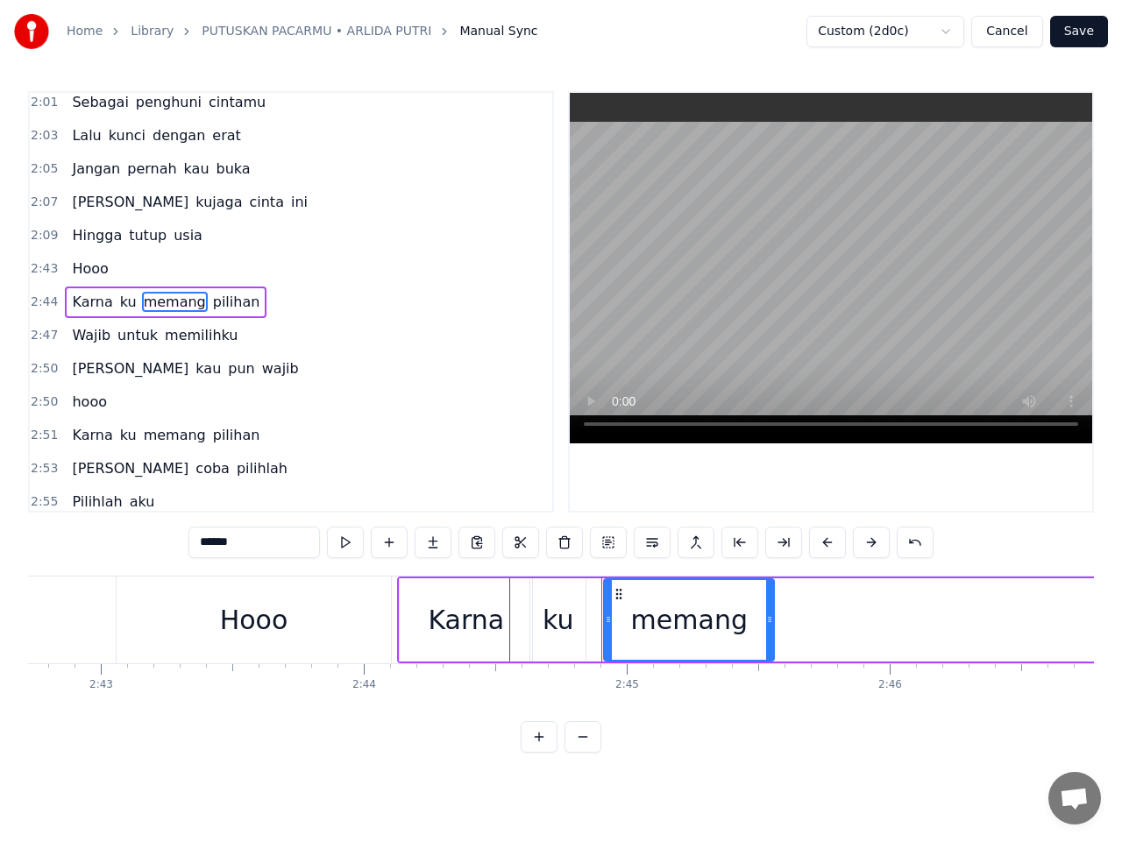
drag, startPoint x: 87, startPoint y: 302, endPoint x: 231, endPoint y: 308, distance: 144.7
click at [231, 308] on div "Karna ku memang pilihan" at bounding box center [166, 303] width 202 height 32
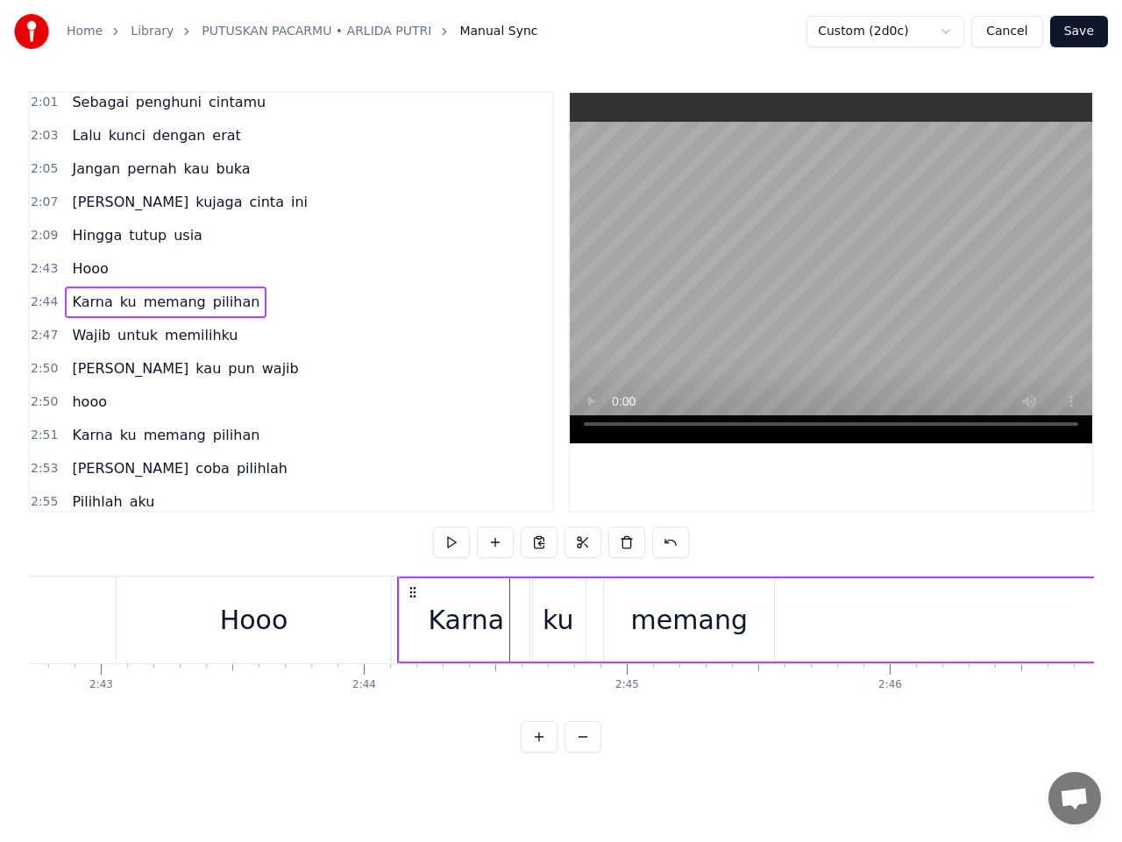
click at [211, 304] on span "pilihan" at bounding box center [236, 302] width 51 height 20
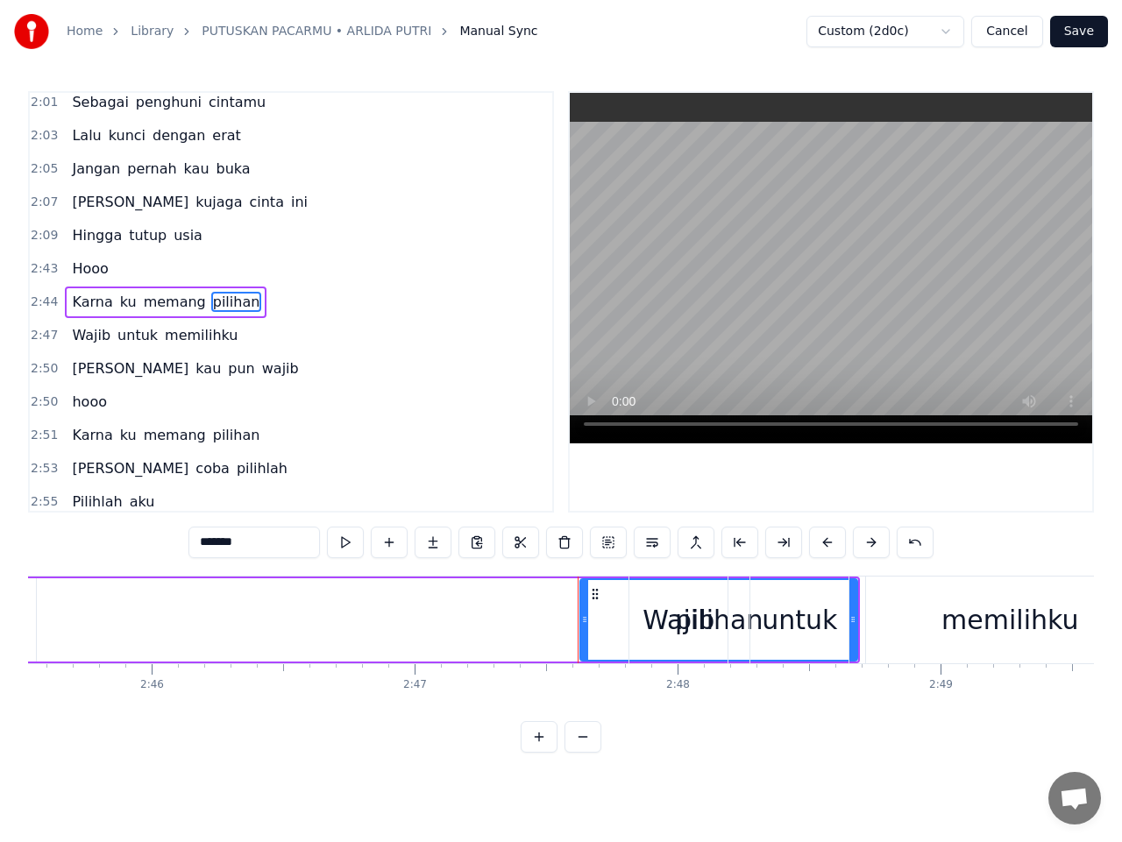
click at [97, 305] on span "Karna" at bounding box center [92, 302] width 44 height 20
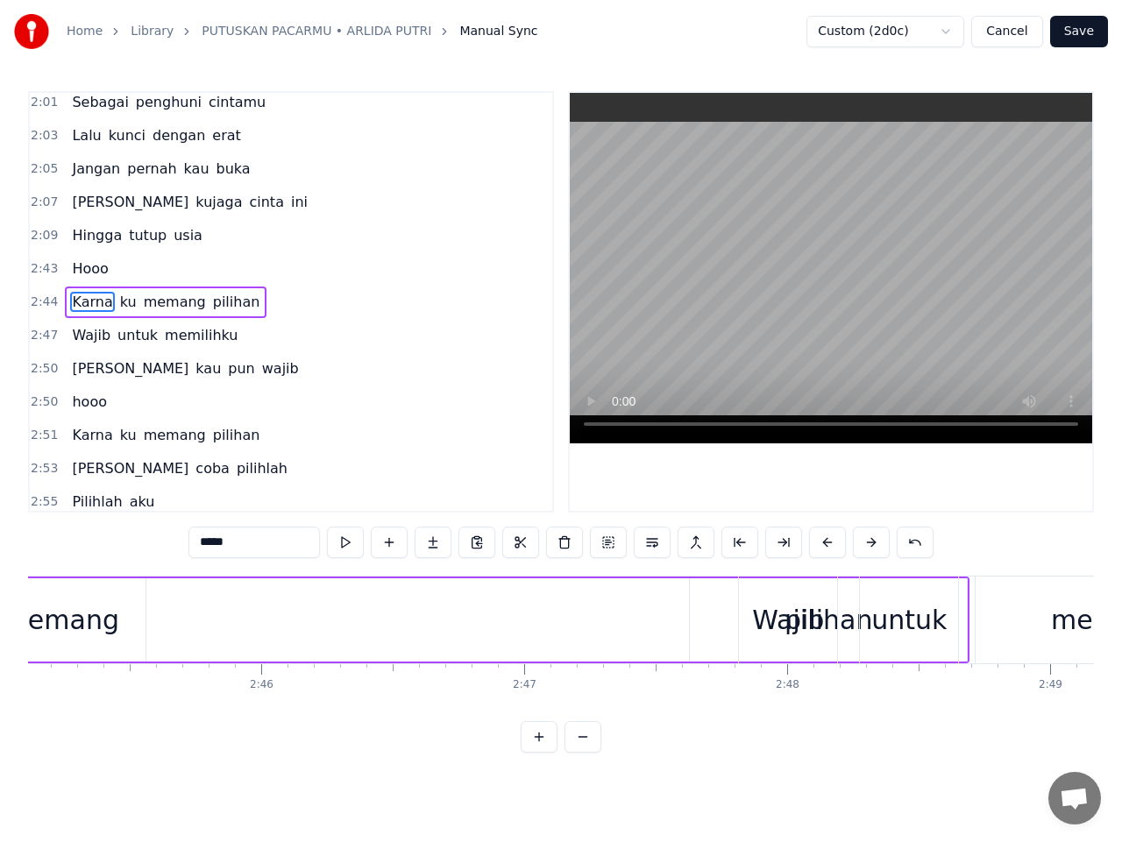
scroll to position [0, 43055]
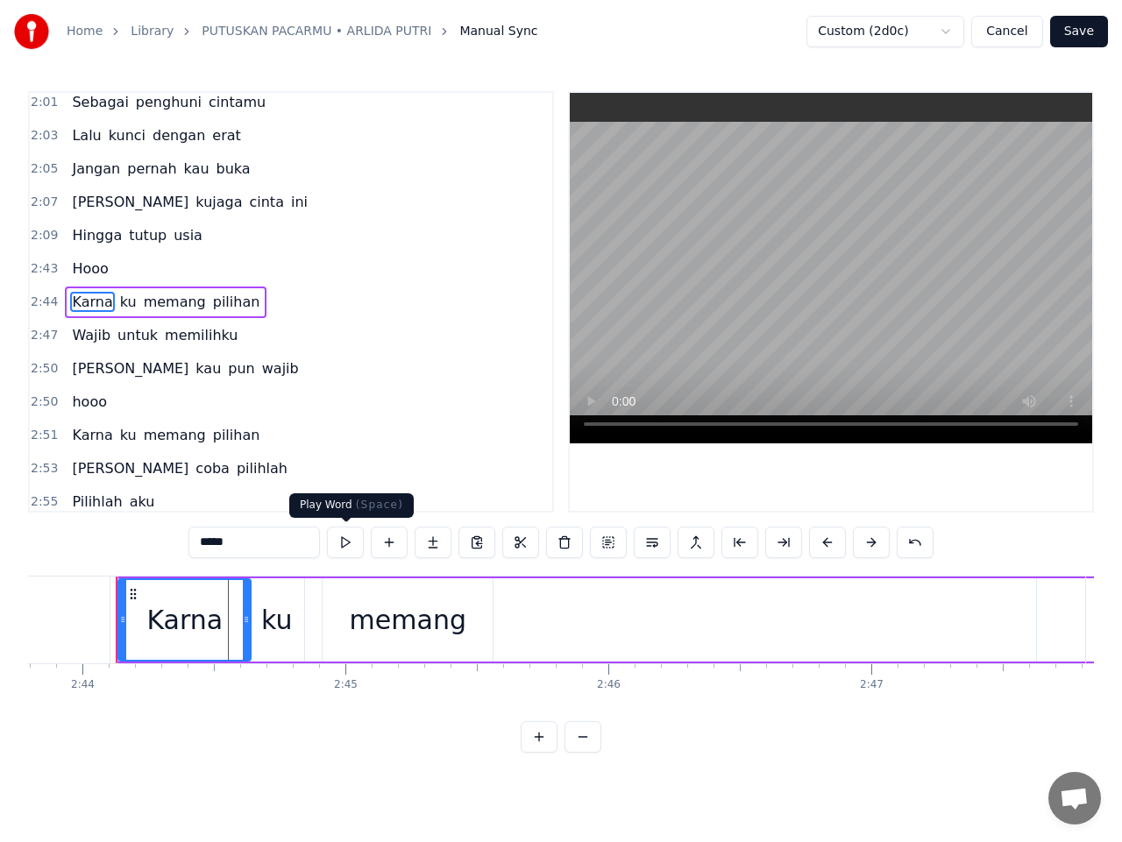
click at [343, 541] on button at bounding box center [345, 543] width 37 height 32
click at [343, 540] on button at bounding box center [345, 543] width 37 height 32
click at [343, 539] on button at bounding box center [345, 543] width 37 height 32
click at [118, 307] on span "ku" at bounding box center [128, 302] width 20 height 20
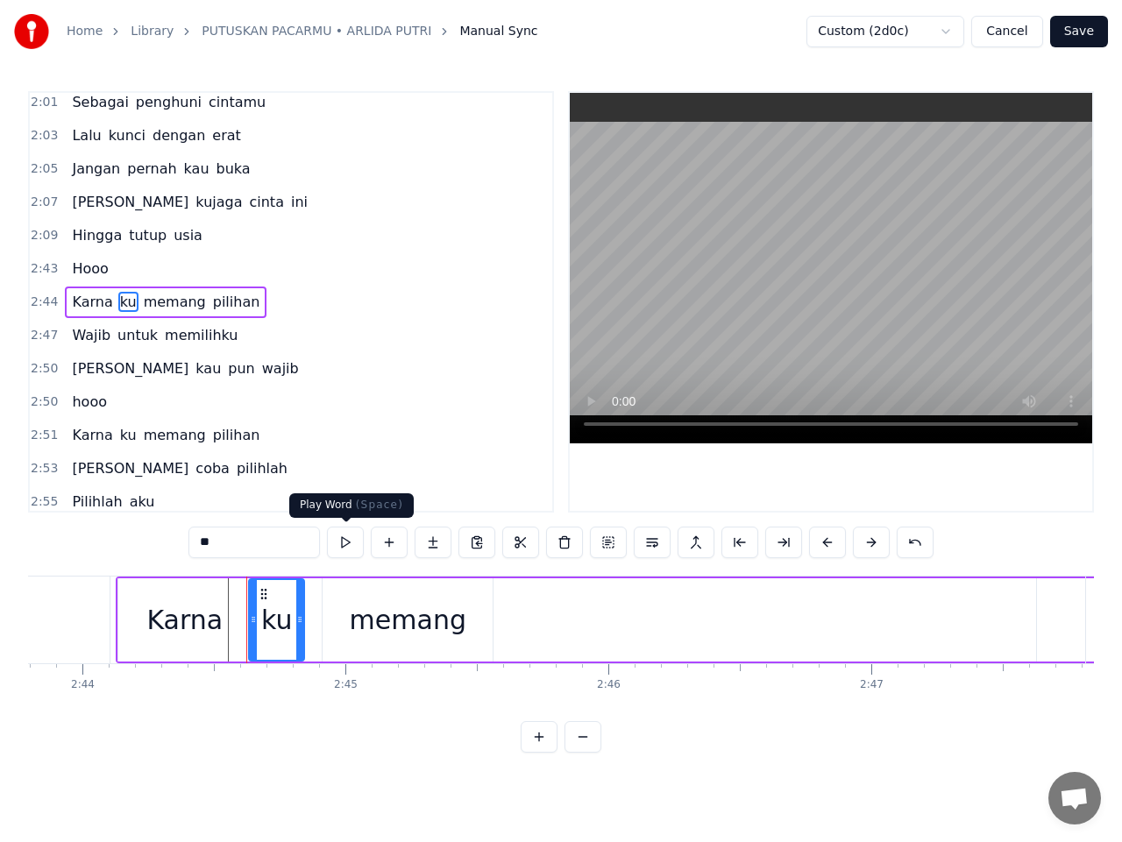
click at [346, 545] on button at bounding box center [345, 543] width 37 height 32
click at [346, 544] on button at bounding box center [345, 543] width 37 height 32
click at [346, 542] on button at bounding box center [345, 543] width 37 height 32
click at [353, 613] on div "memang" at bounding box center [407, 619] width 170 height 83
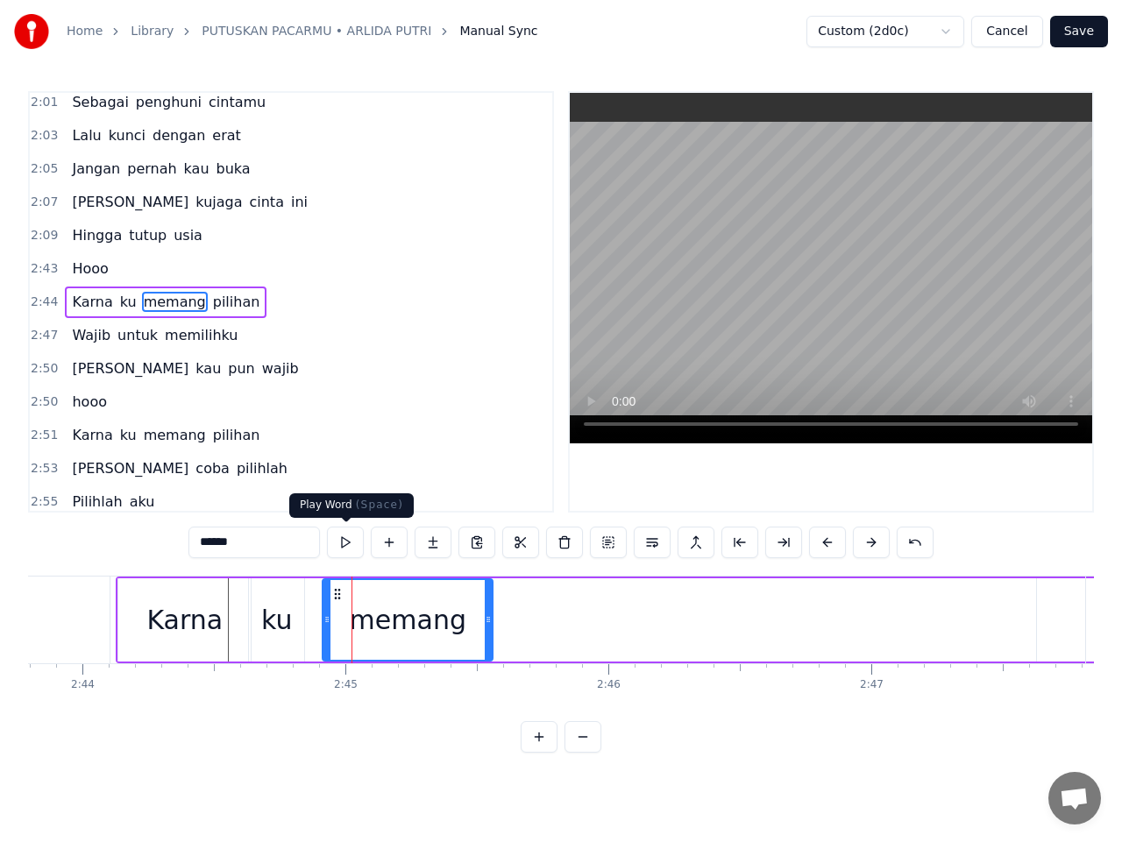
click at [345, 541] on button at bounding box center [345, 543] width 37 height 32
click at [346, 541] on button at bounding box center [345, 543] width 37 height 32
click at [211, 309] on span "pilihan" at bounding box center [236, 302] width 51 height 20
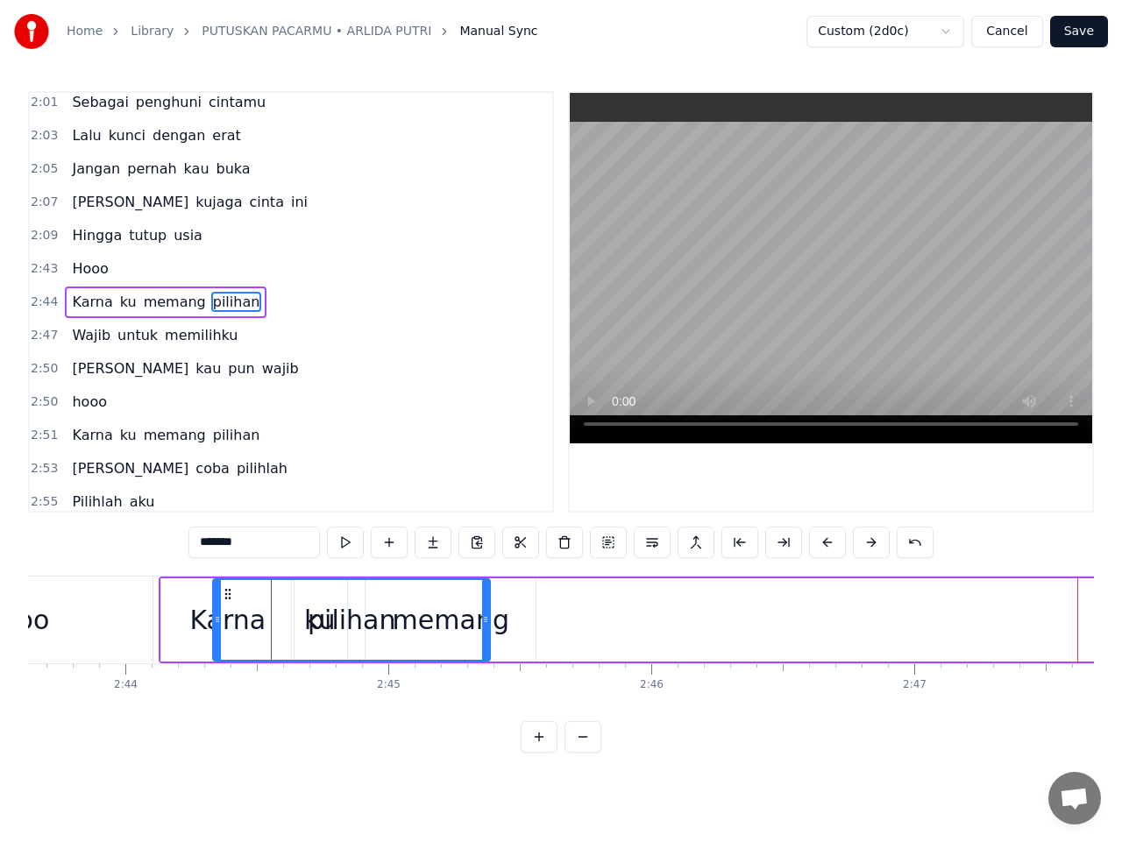
scroll to position [0, 43009]
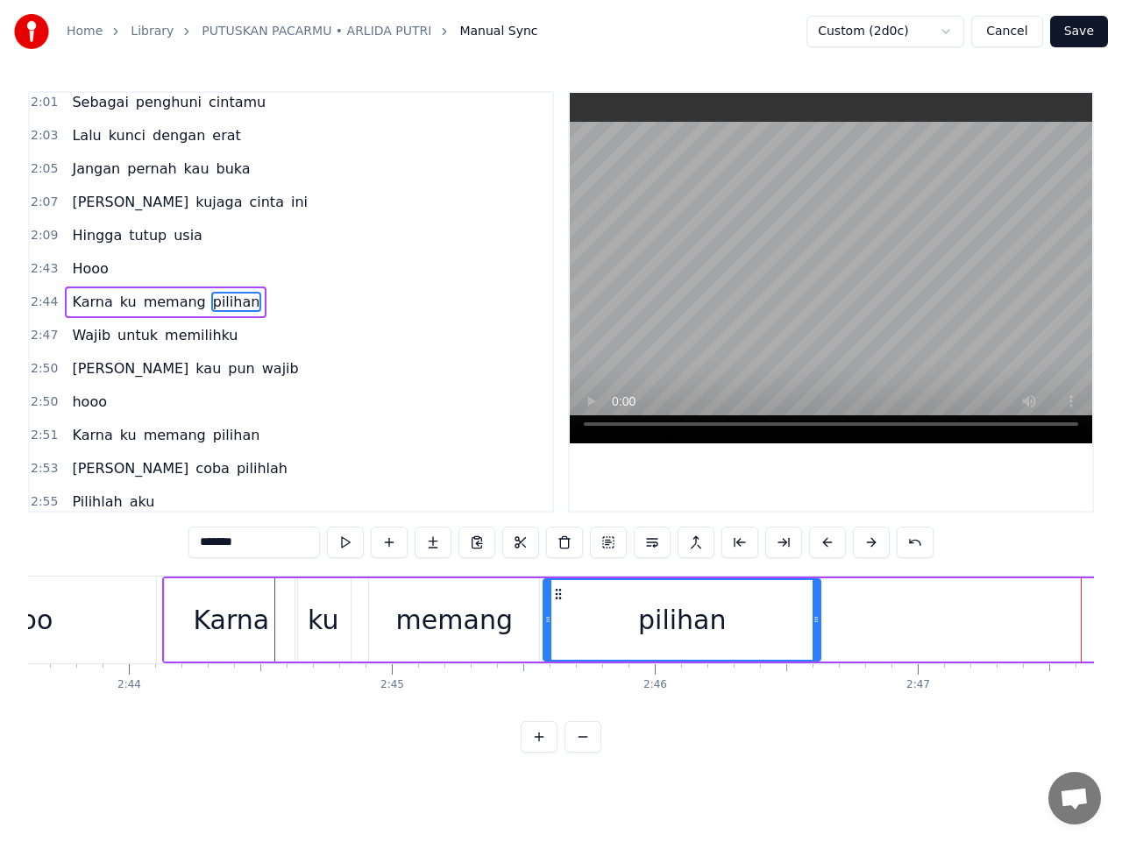
drag, startPoint x: 134, startPoint y: 596, endPoint x: 559, endPoint y: 605, distance: 425.1
click at [559, 605] on div "pilihan" at bounding box center [681, 620] width 275 height 80
click at [344, 537] on button at bounding box center [345, 543] width 37 height 32
click at [344, 536] on button at bounding box center [345, 543] width 37 height 32
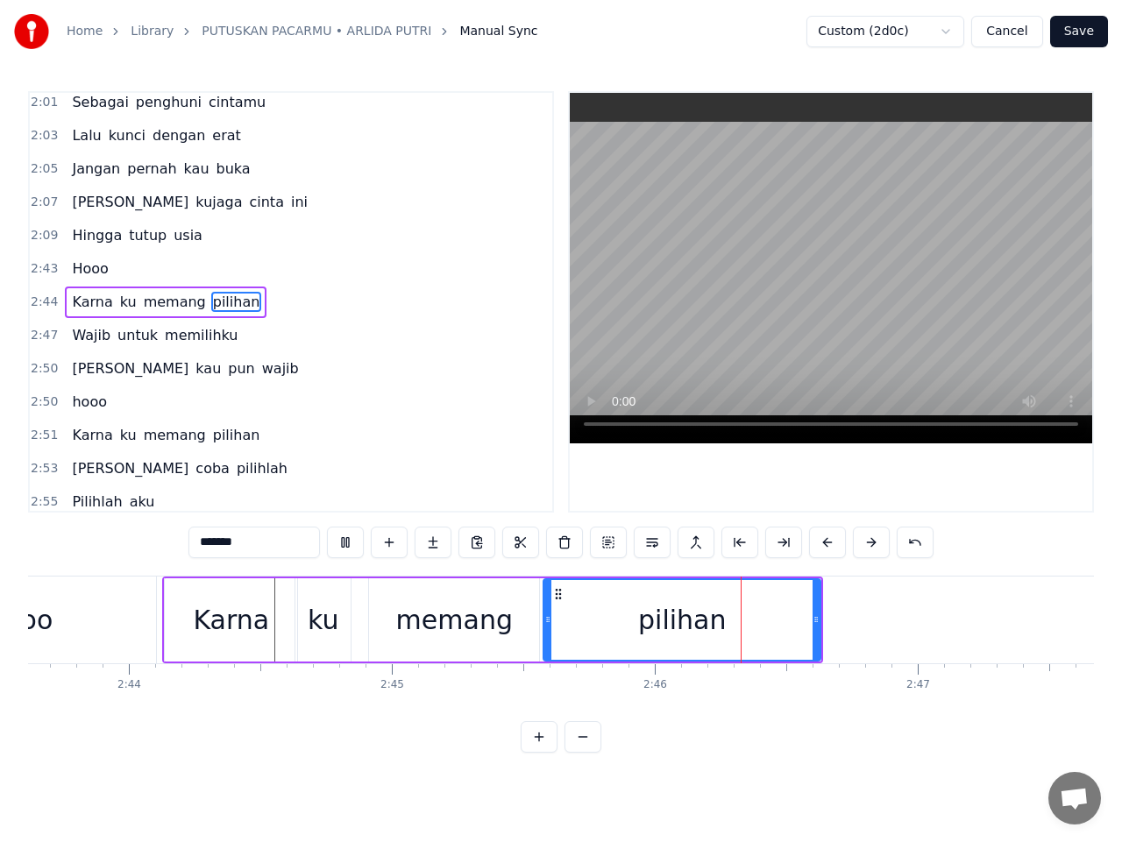
click at [344, 536] on button at bounding box center [345, 543] width 37 height 32
drag, startPoint x: 458, startPoint y: 648, endPoint x: 461, endPoint y: 640, distance: 9.1
click at [458, 647] on div "memang" at bounding box center [454, 619] width 170 height 83
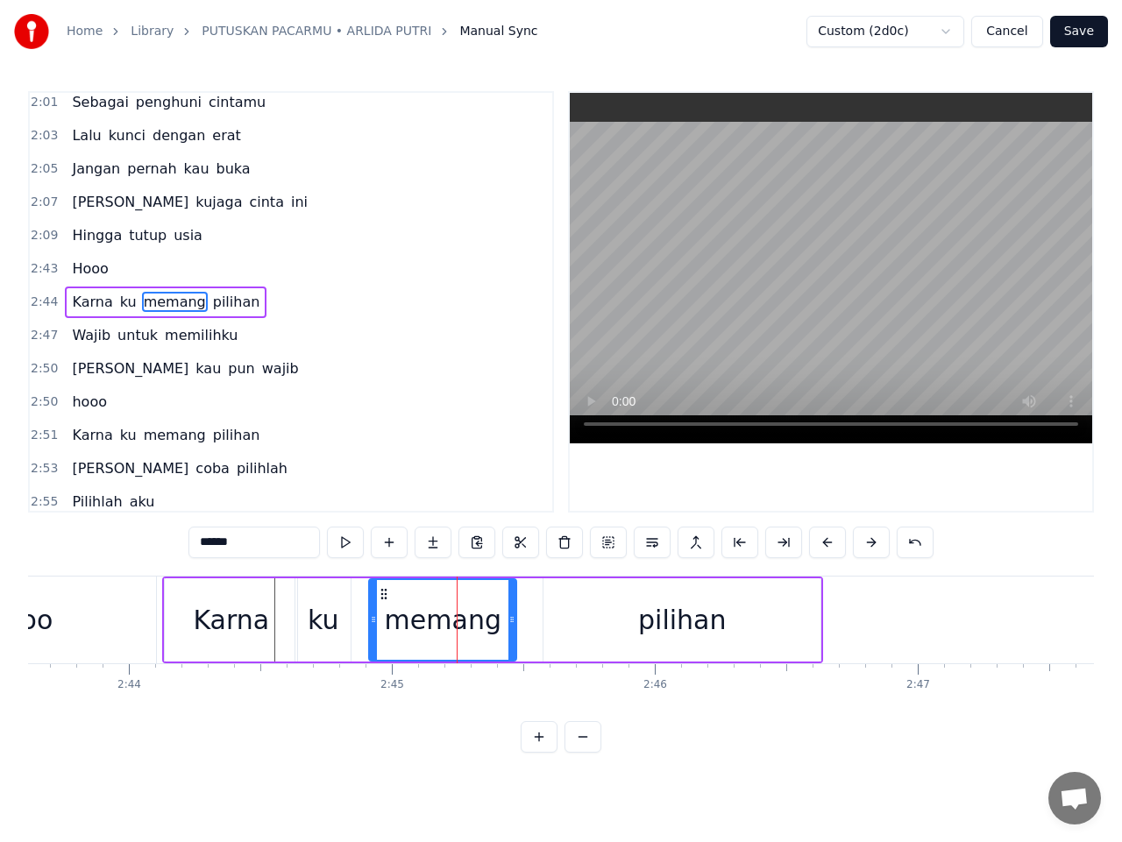
drag, startPoint x: 534, startPoint y: 614, endPoint x: 512, endPoint y: 613, distance: 22.8
click at [512, 613] on icon at bounding box center [511, 619] width 7 height 14
click at [343, 541] on button at bounding box center [345, 543] width 37 height 32
click at [687, 628] on div "pilihan" at bounding box center [682, 619] width 88 height 39
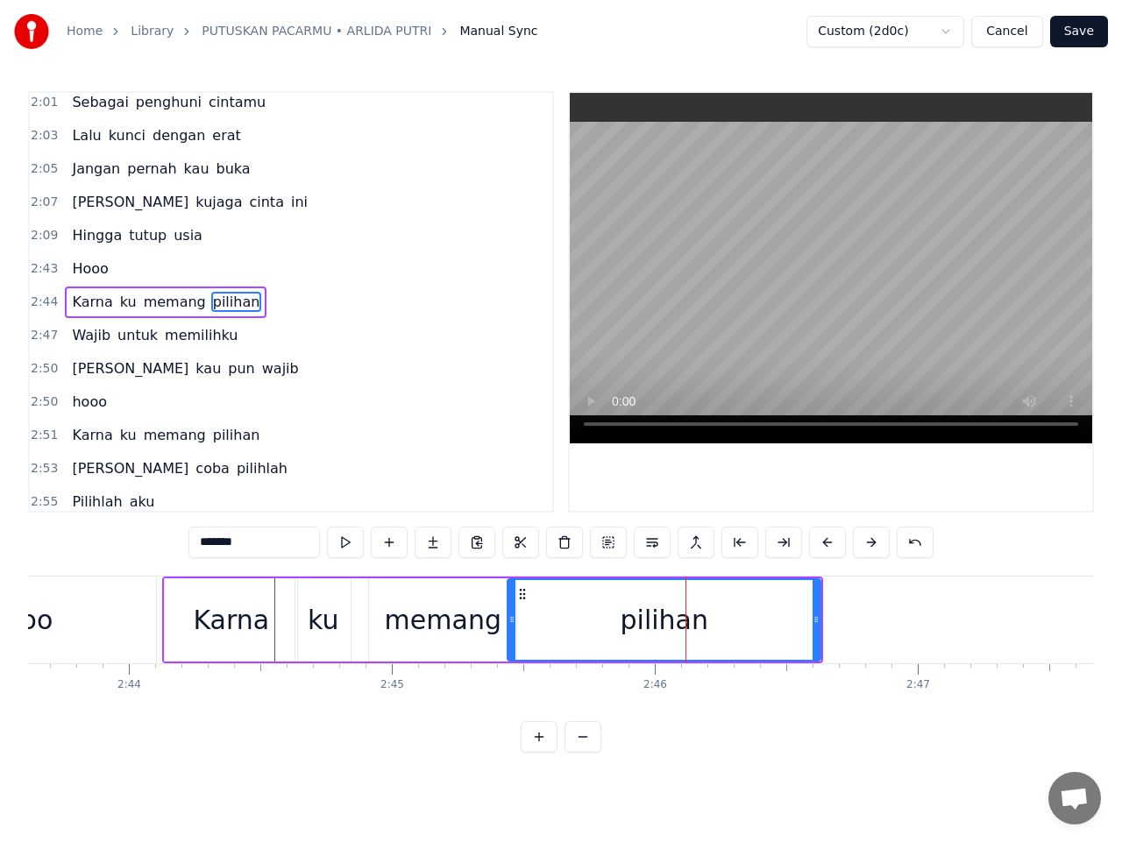
drag, startPoint x: 548, startPoint y: 622, endPoint x: 512, endPoint y: 617, distance: 36.3
click at [512, 617] on icon at bounding box center [511, 619] width 7 height 14
click at [239, 547] on input "*******" at bounding box center [253, 543] width 131 height 32
click at [90, 301] on span "Karna" at bounding box center [92, 302] width 44 height 20
type input "*****"
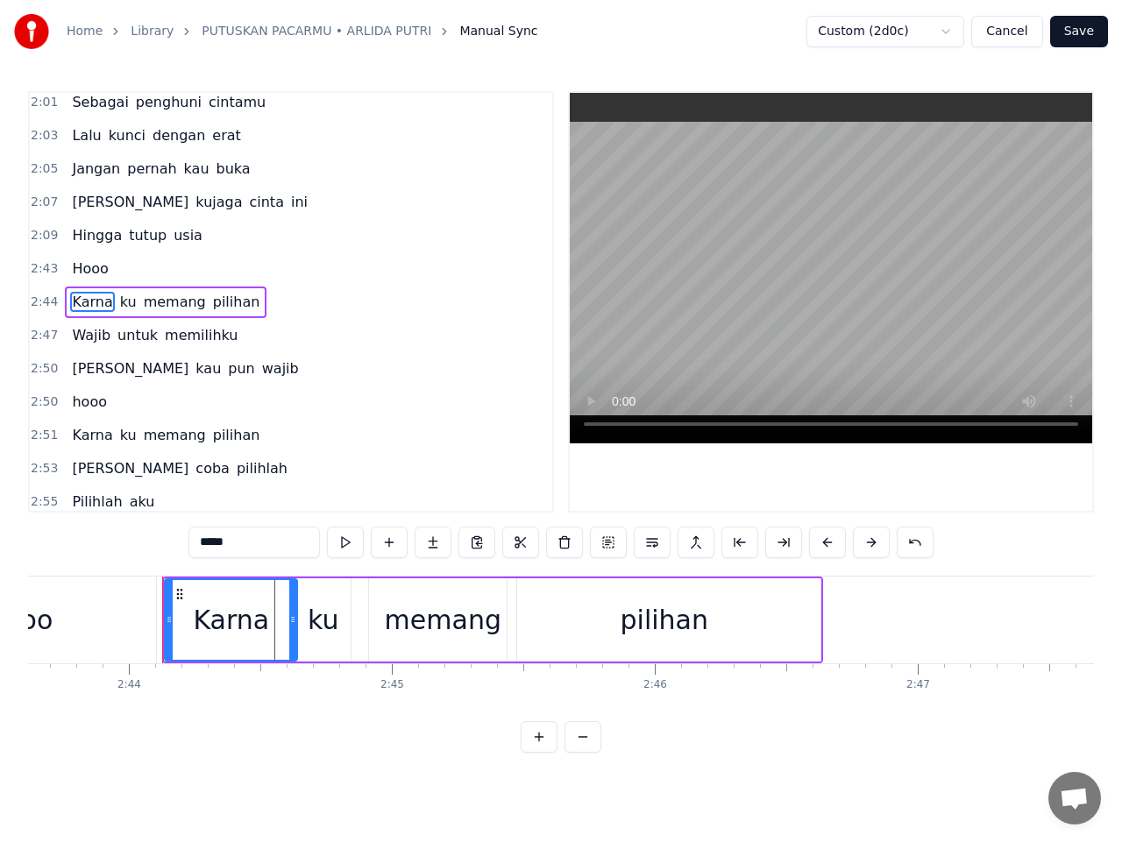
click at [90, 303] on span "Karna" at bounding box center [92, 302] width 44 height 20
click at [43, 301] on span "2:44" at bounding box center [44, 303] width 27 height 18
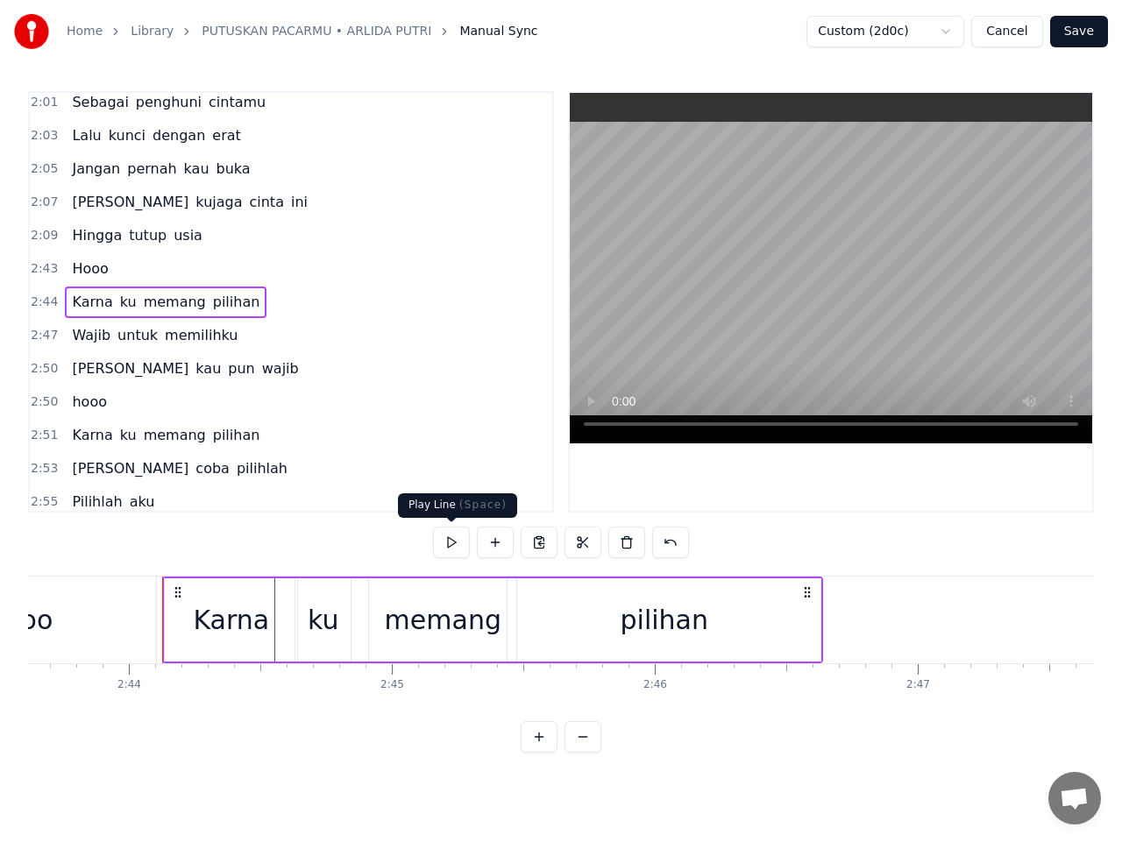
click at [453, 549] on button at bounding box center [451, 543] width 37 height 32
click at [45, 332] on span "2:47" at bounding box center [44, 336] width 27 height 18
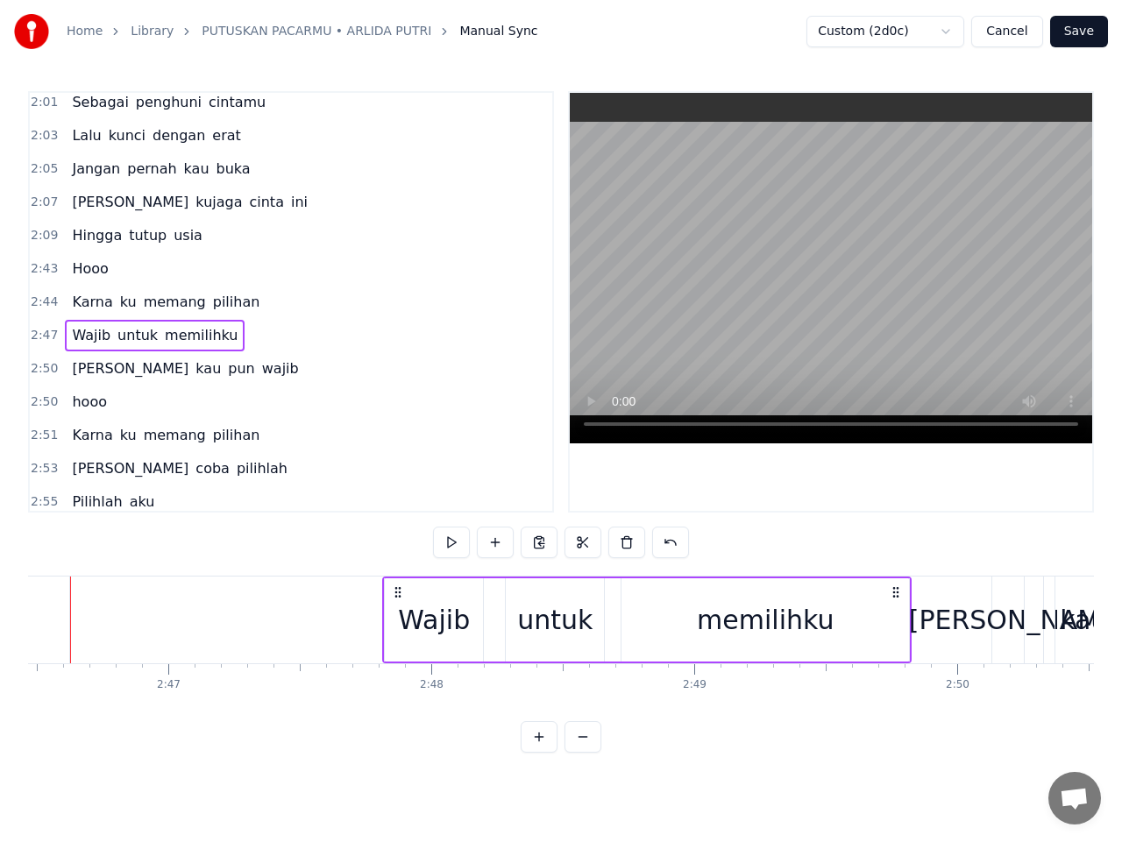
scroll to position [0, 44024]
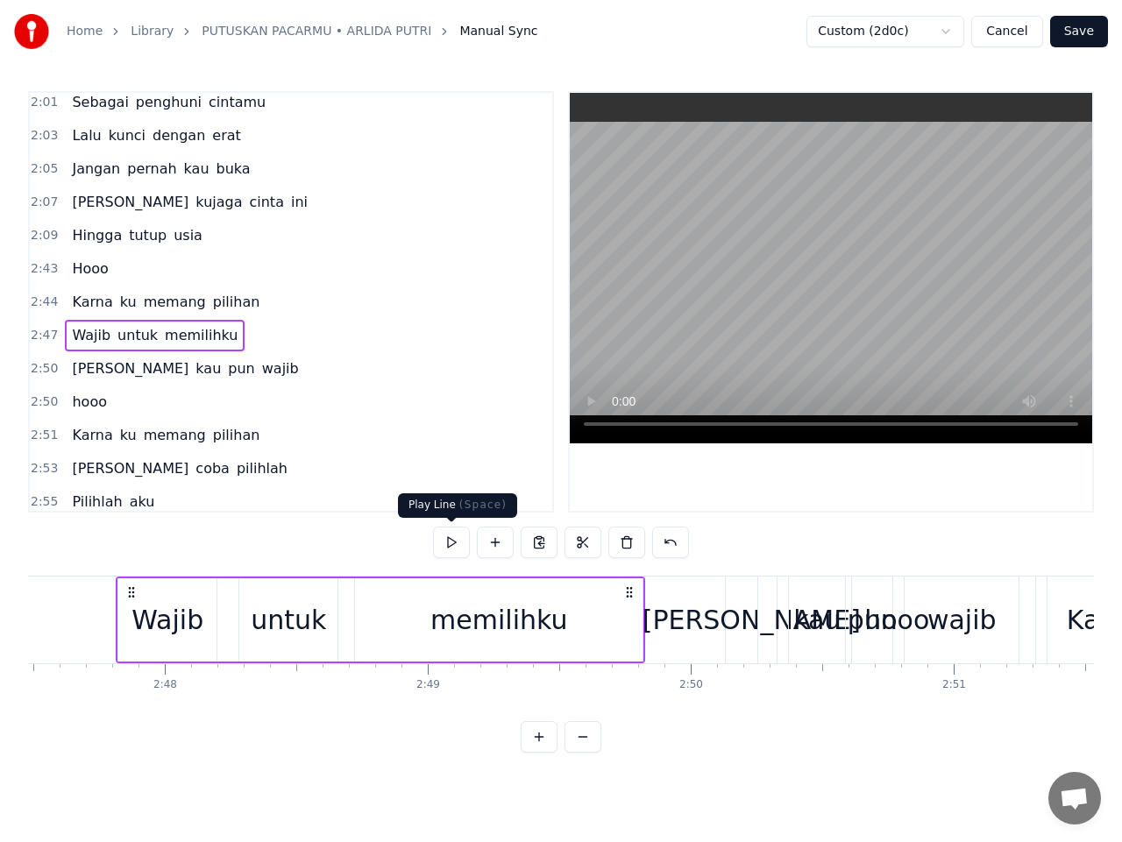
click at [453, 546] on button at bounding box center [451, 543] width 37 height 32
click at [453, 541] on button at bounding box center [451, 543] width 37 height 32
click at [450, 542] on button at bounding box center [451, 543] width 37 height 32
click at [41, 299] on span "2:44" at bounding box center [44, 303] width 27 height 18
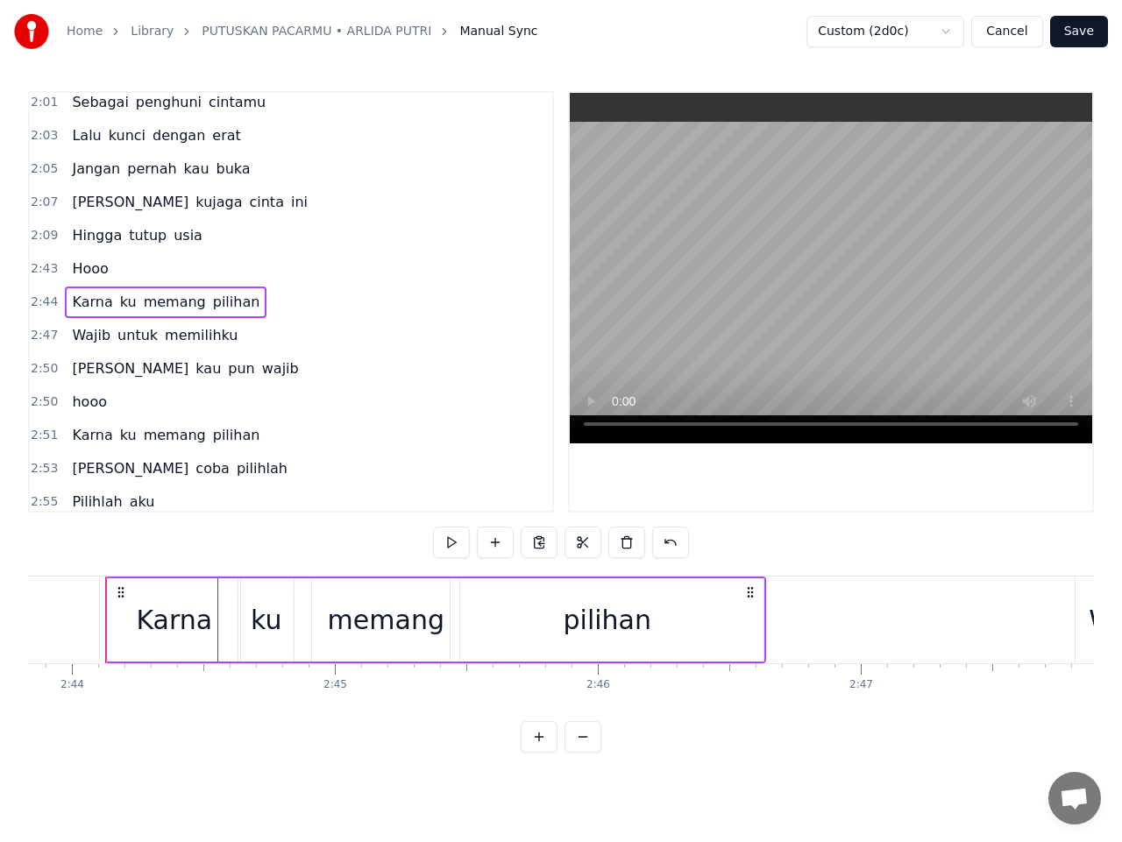
scroll to position [0, 43055]
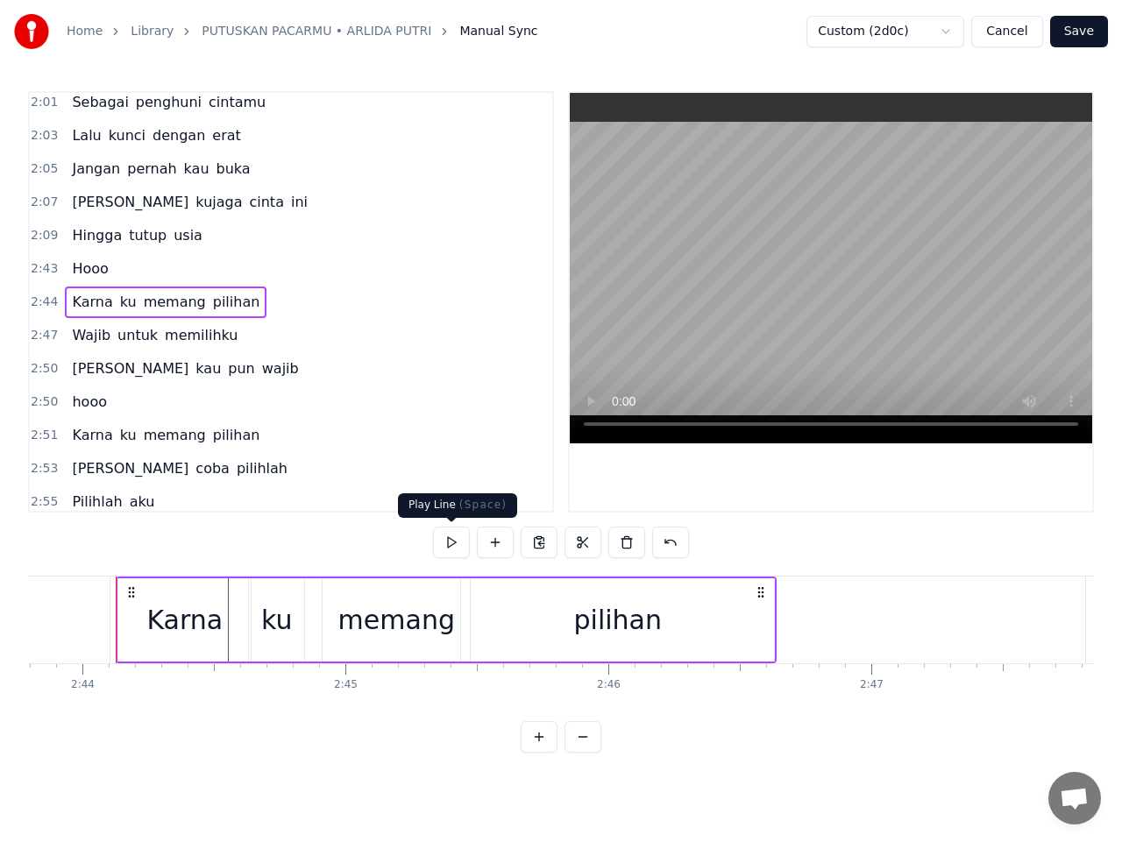
click at [450, 534] on button at bounding box center [451, 543] width 37 height 32
click at [1078, 46] on button "Save" at bounding box center [1079, 32] width 58 height 32
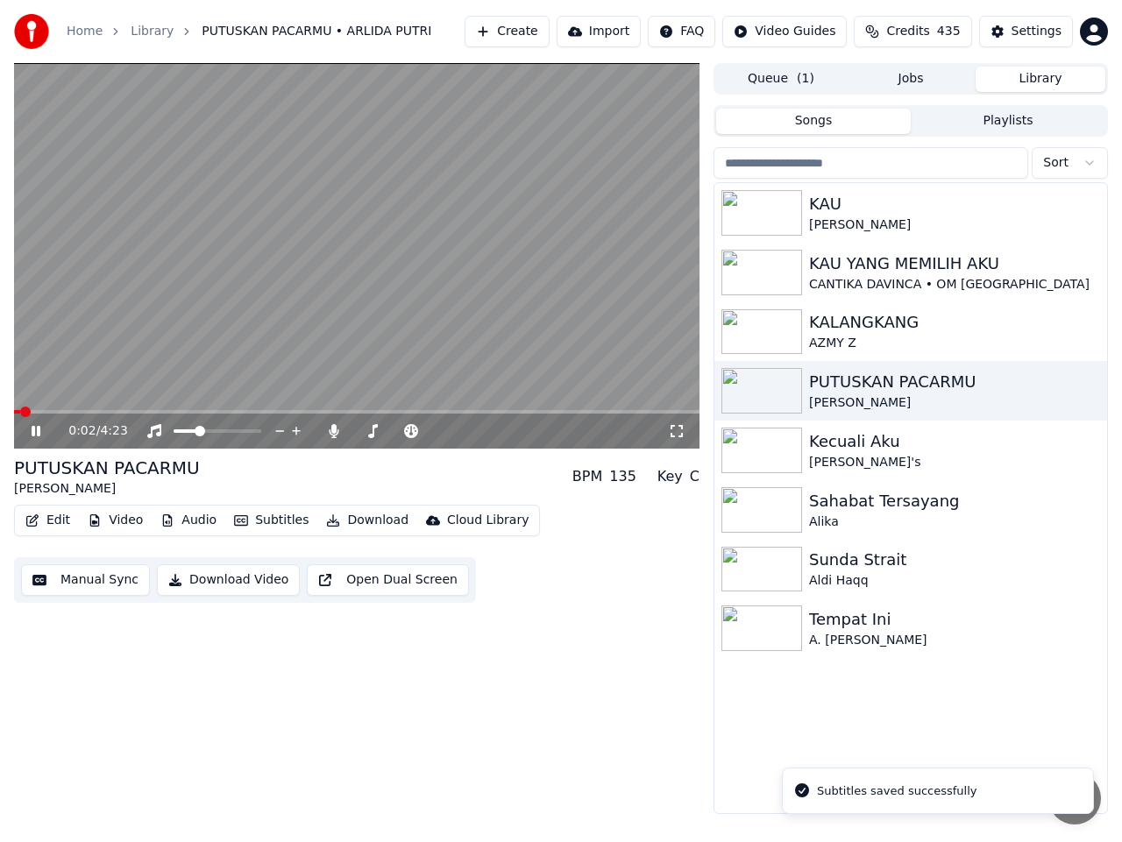
click at [358, 410] on span at bounding box center [356, 412] width 685 height 4
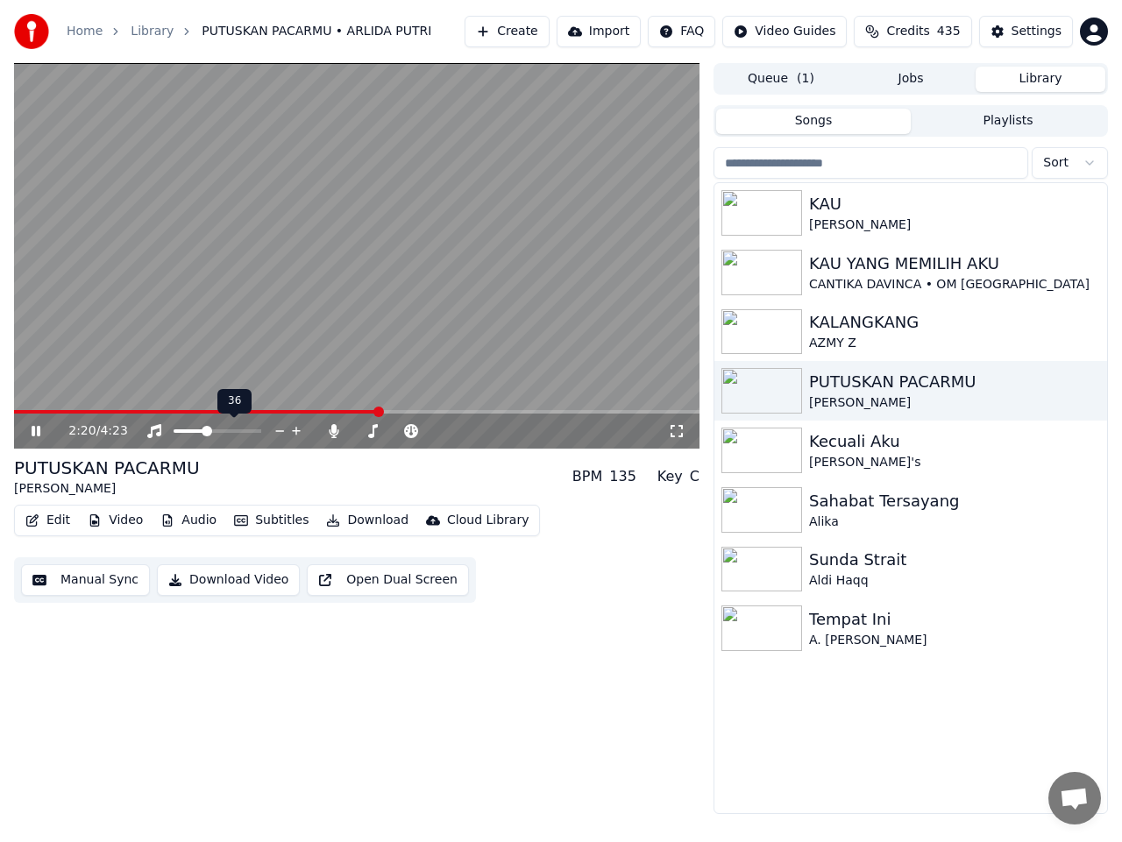
click at [205, 432] on span at bounding box center [207, 431] width 11 height 11
click at [407, 414] on div "2:28 / 4:23" at bounding box center [356, 431] width 685 height 35
click at [410, 414] on div "2:28 / 4:23" at bounding box center [356, 431] width 685 height 35
click at [413, 412] on span at bounding box center [356, 412] width 685 height 4
click at [427, 412] on span at bounding box center [356, 412] width 685 height 4
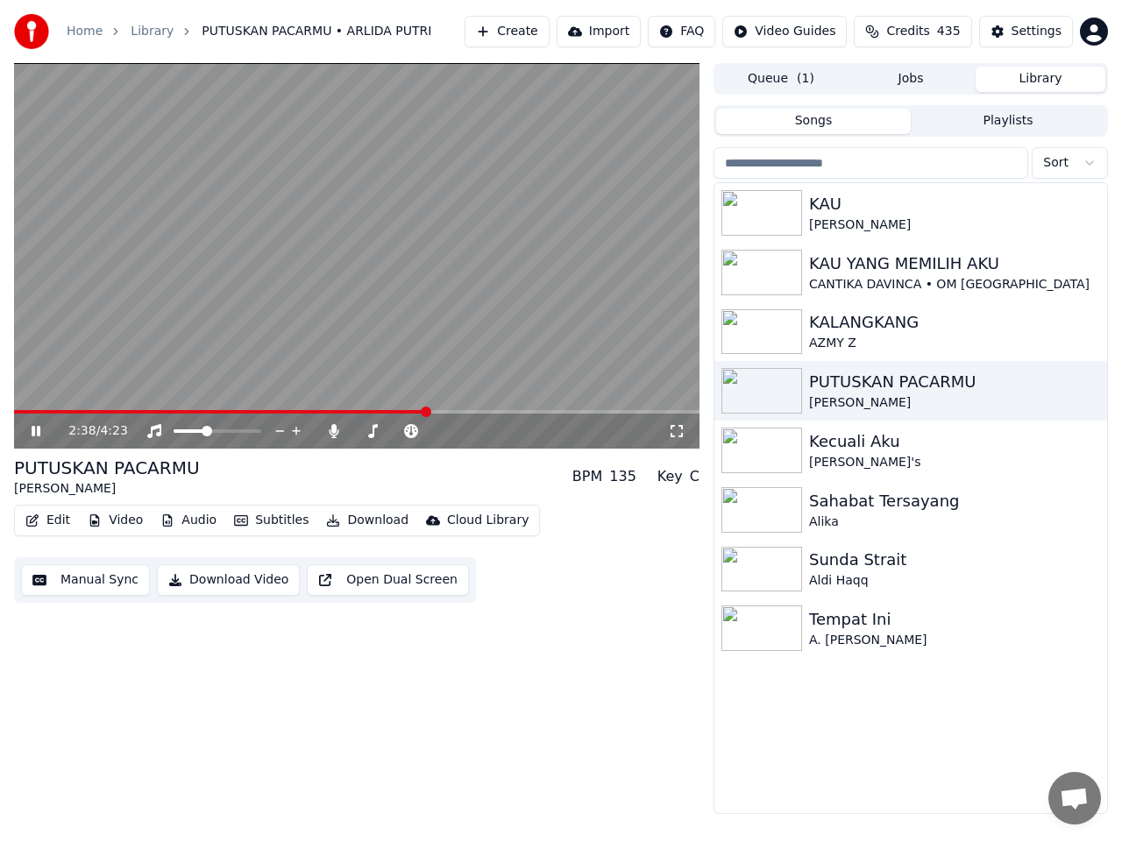
click at [439, 412] on span at bounding box center [356, 412] width 685 height 4
click at [441, 407] on video at bounding box center [356, 256] width 685 height 386
click at [440, 412] on span at bounding box center [227, 412] width 427 height 4
click at [36, 432] on icon at bounding box center [36, 431] width 11 height 12
click at [442, 410] on span at bounding box center [235, 412] width 443 height 4
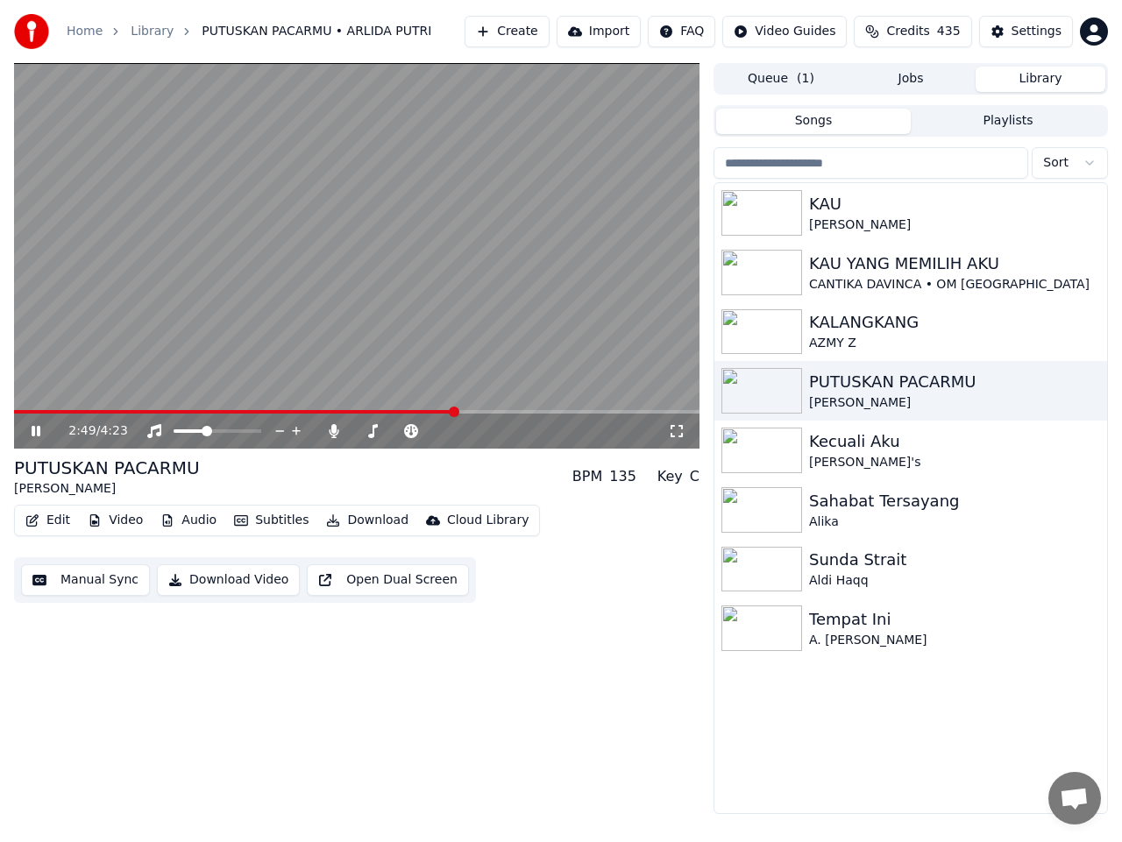
click at [36, 428] on icon at bounding box center [48, 431] width 40 height 14
click at [76, 585] on button "Manual Sync" at bounding box center [85, 580] width 129 height 32
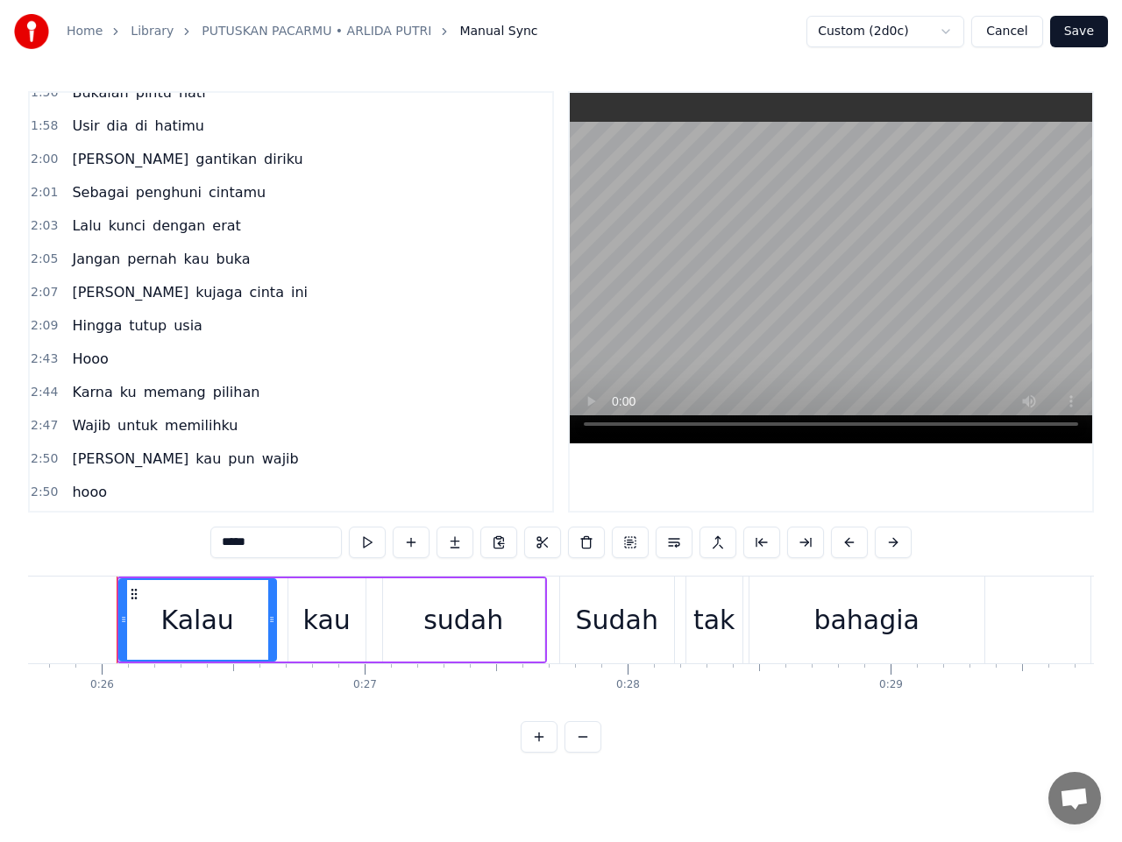
scroll to position [1577, 0]
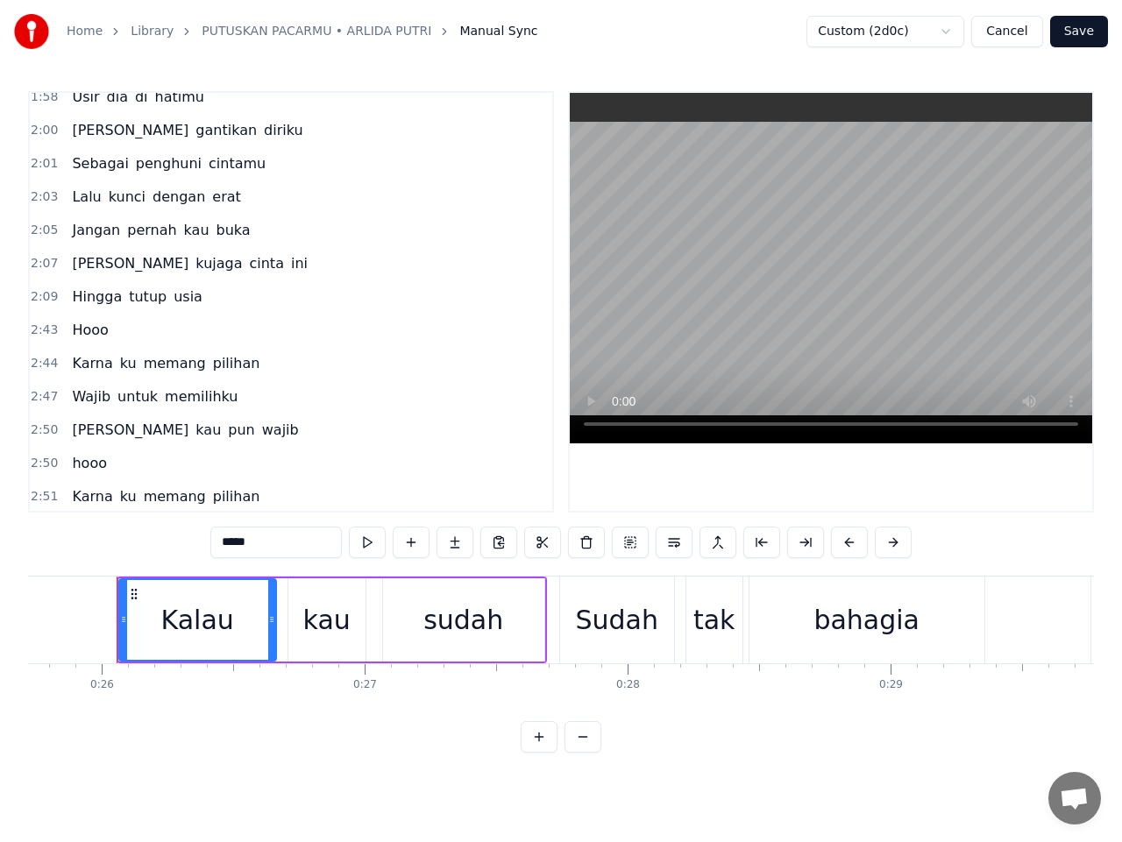
click at [228, 366] on span "pilihan" at bounding box center [236, 363] width 51 height 20
type input "*******"
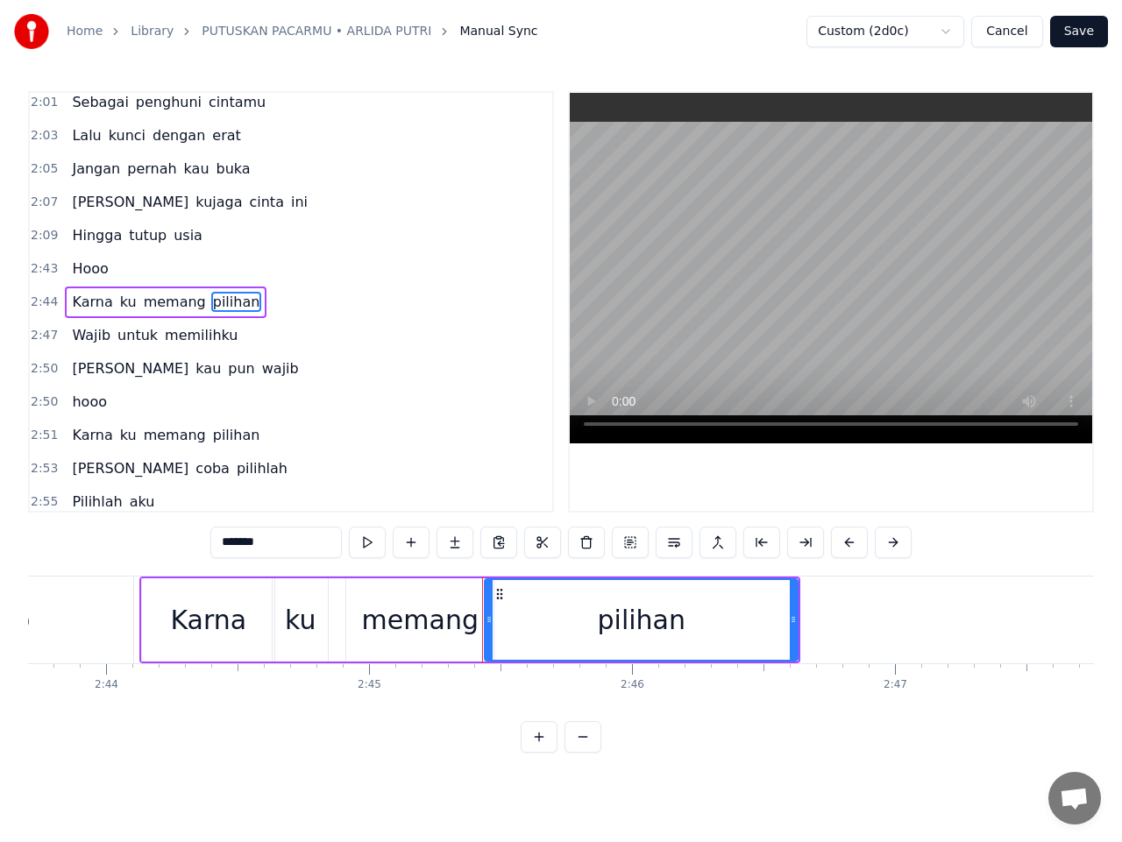
scroll to position [0, 43398]
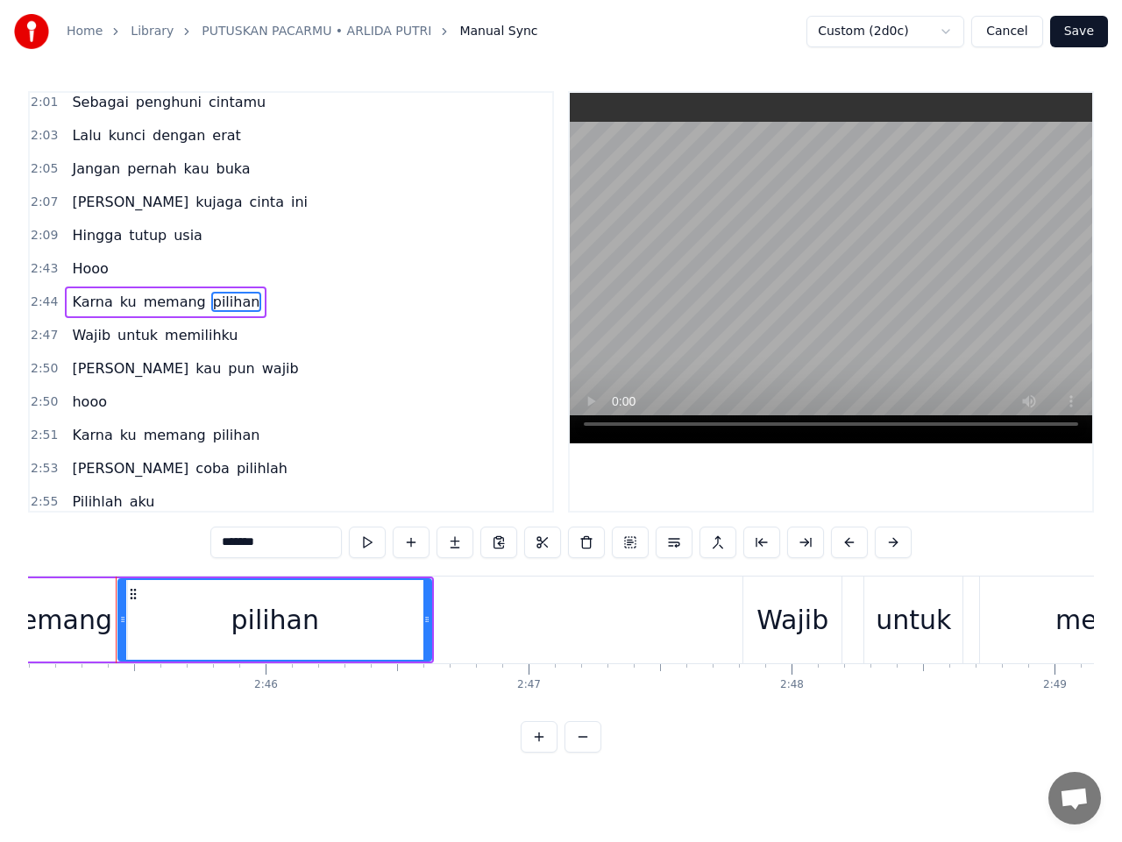
click at [505, 234] on div "2:09 Hingga tutup usia" at bounding box center [291, 235] width 522 height 33
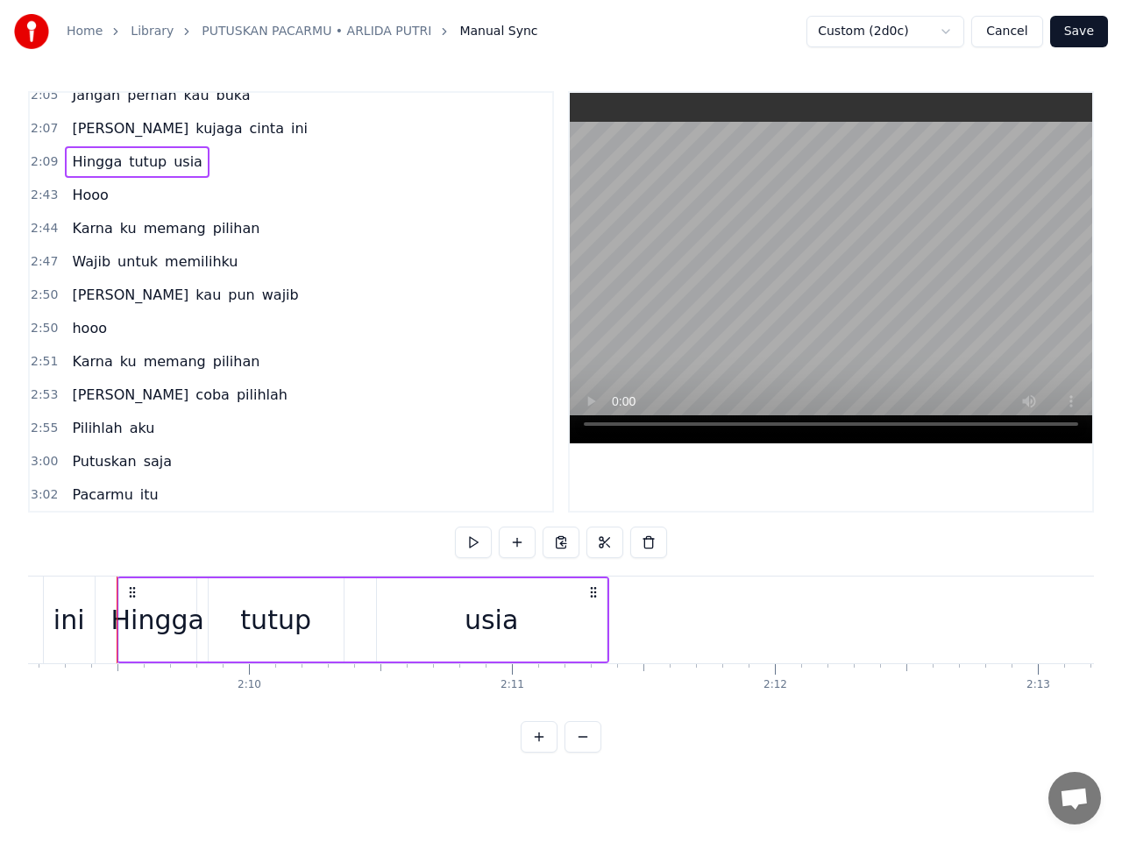
scroll to position [1681, 0]
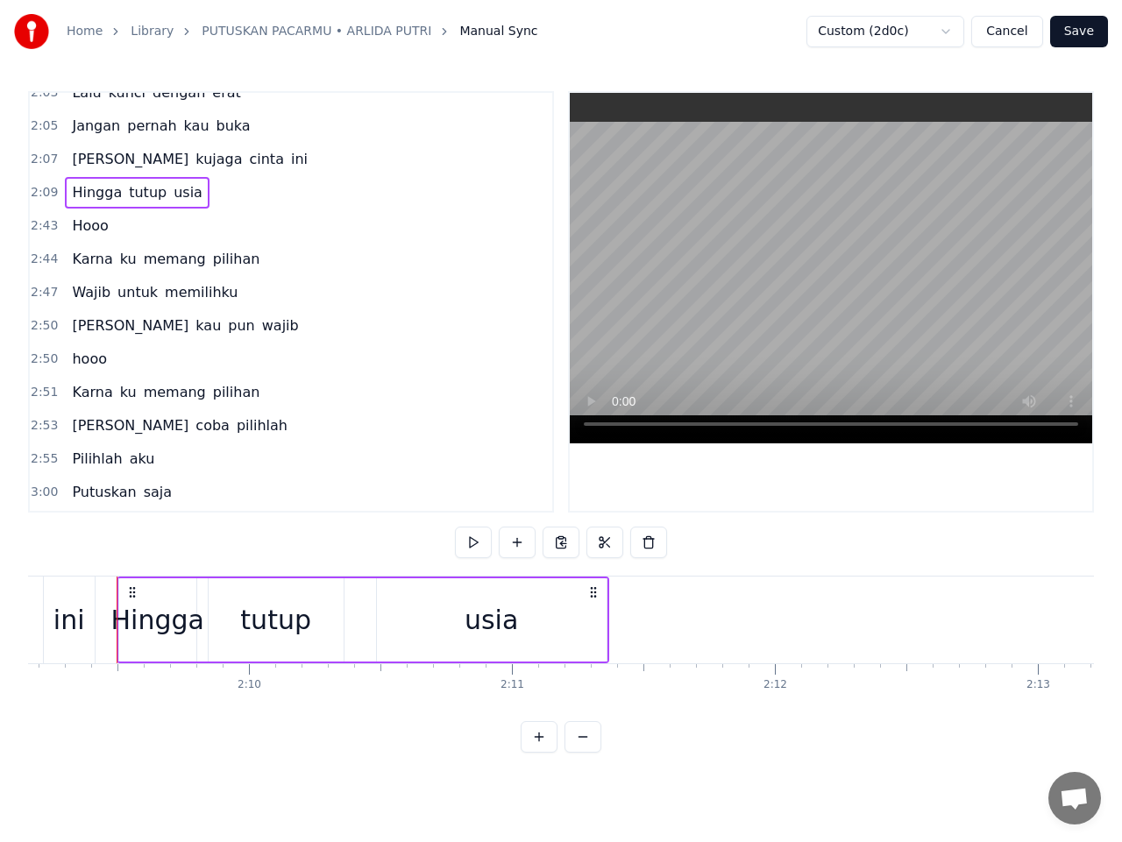
click at [89, 227] on span "Hooo" at bounding box center [89, 226] width 39 height 20
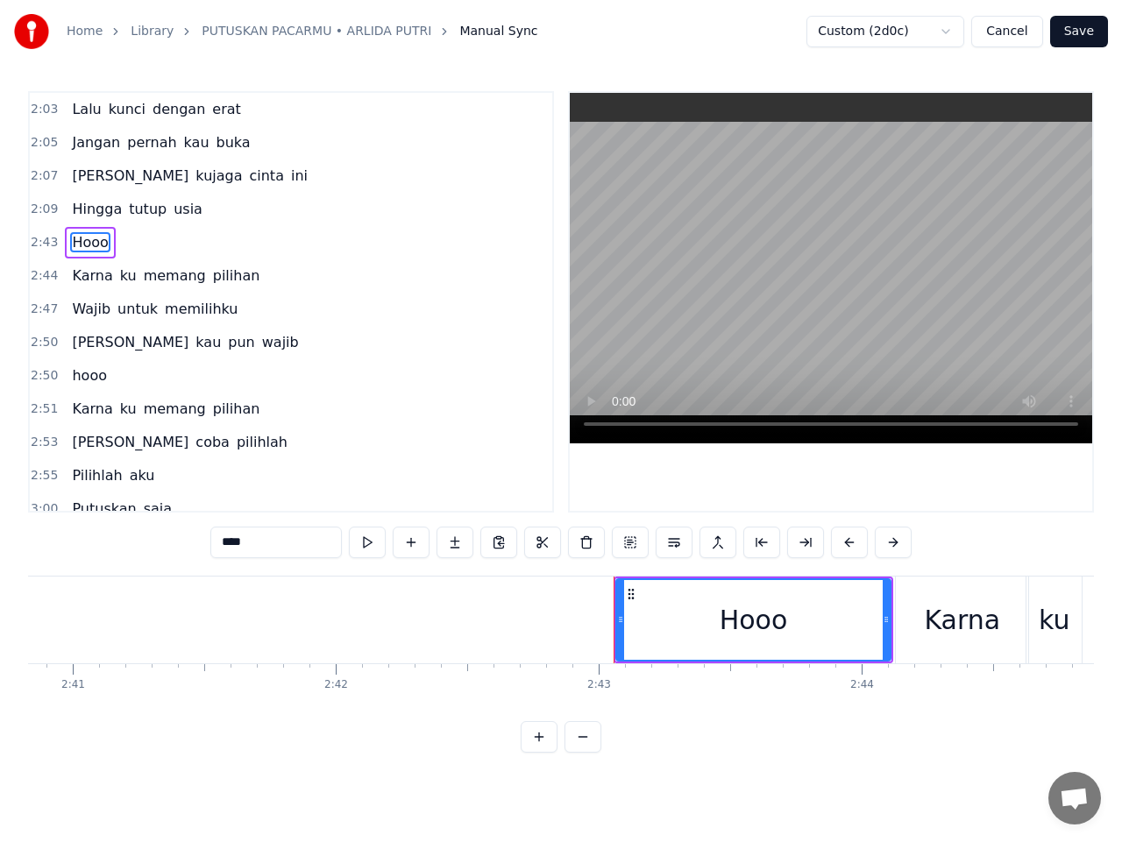
scroll to position [0, 42773]
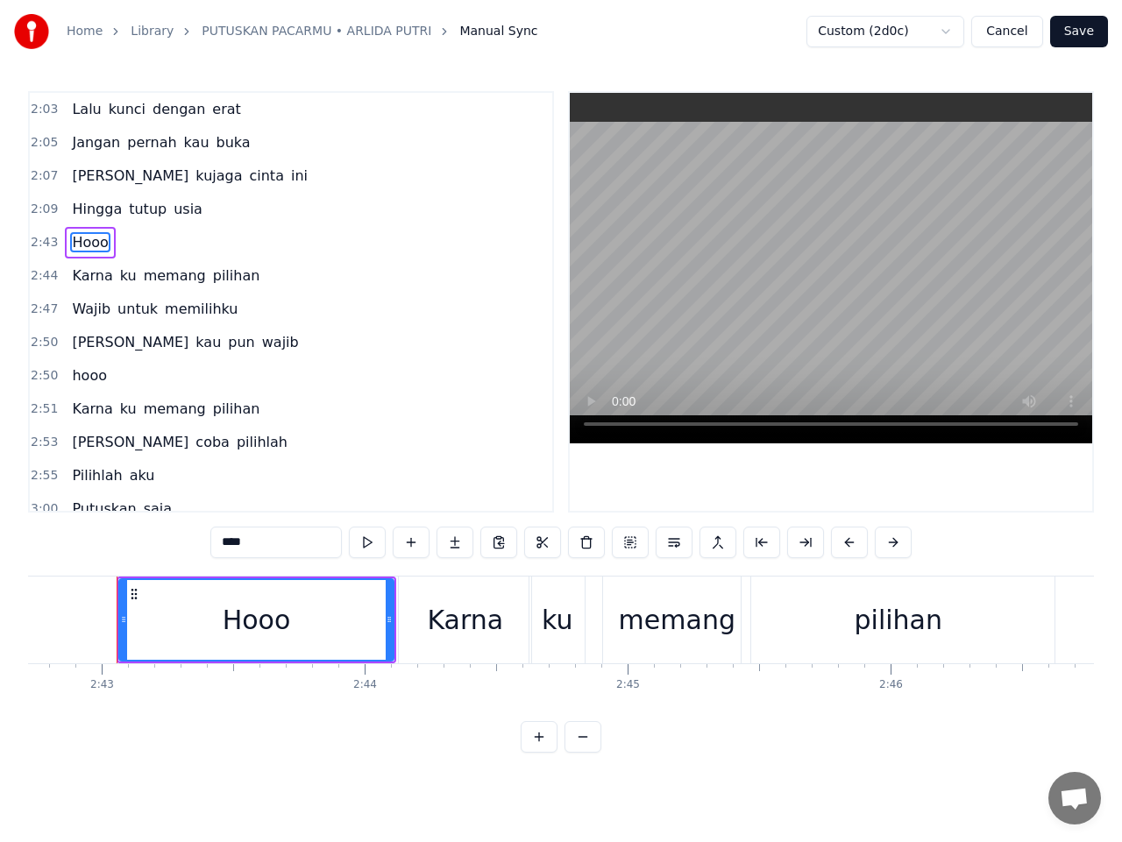
click at [1090, 41] on button "Save" at bounding box center [1079, 32] width 58 height 32
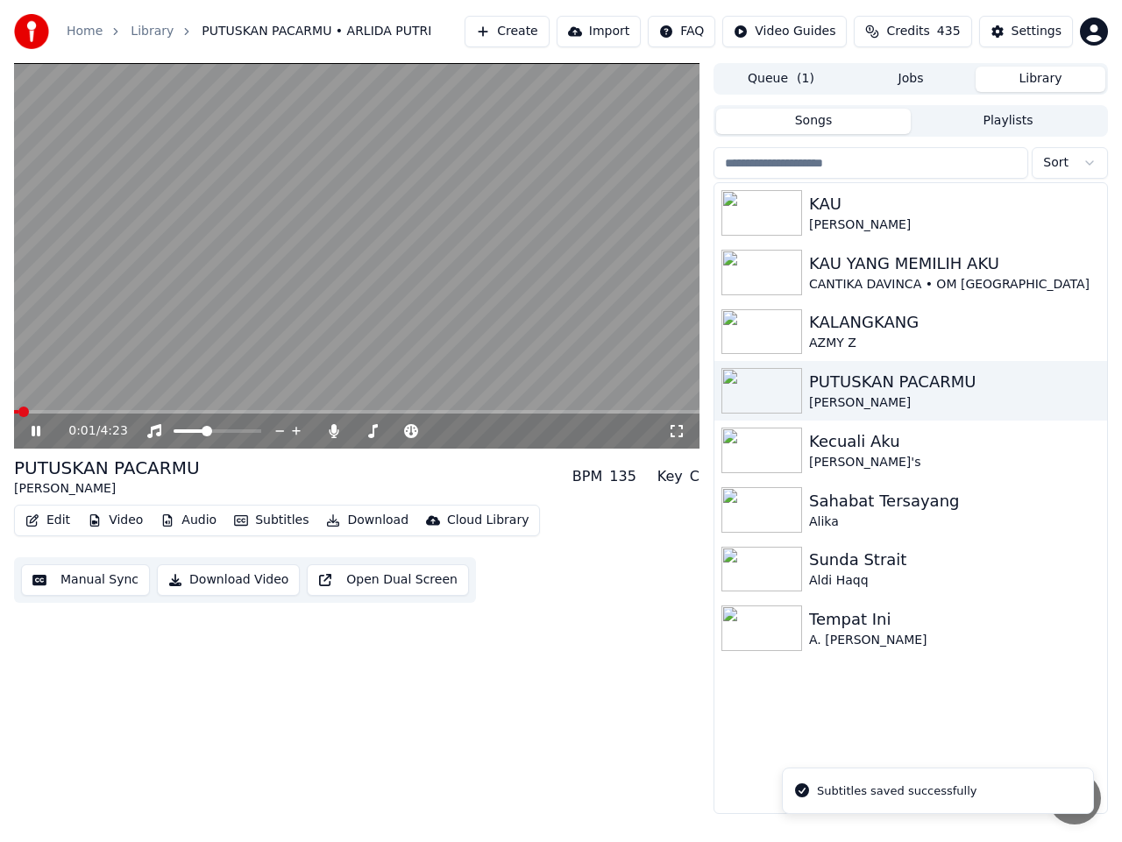
click at [346, 408] on video at bounding box center [356, 256] width 685 height 386
click at [348, 411] on span at bounding box center [356, 412] width 685 height 4
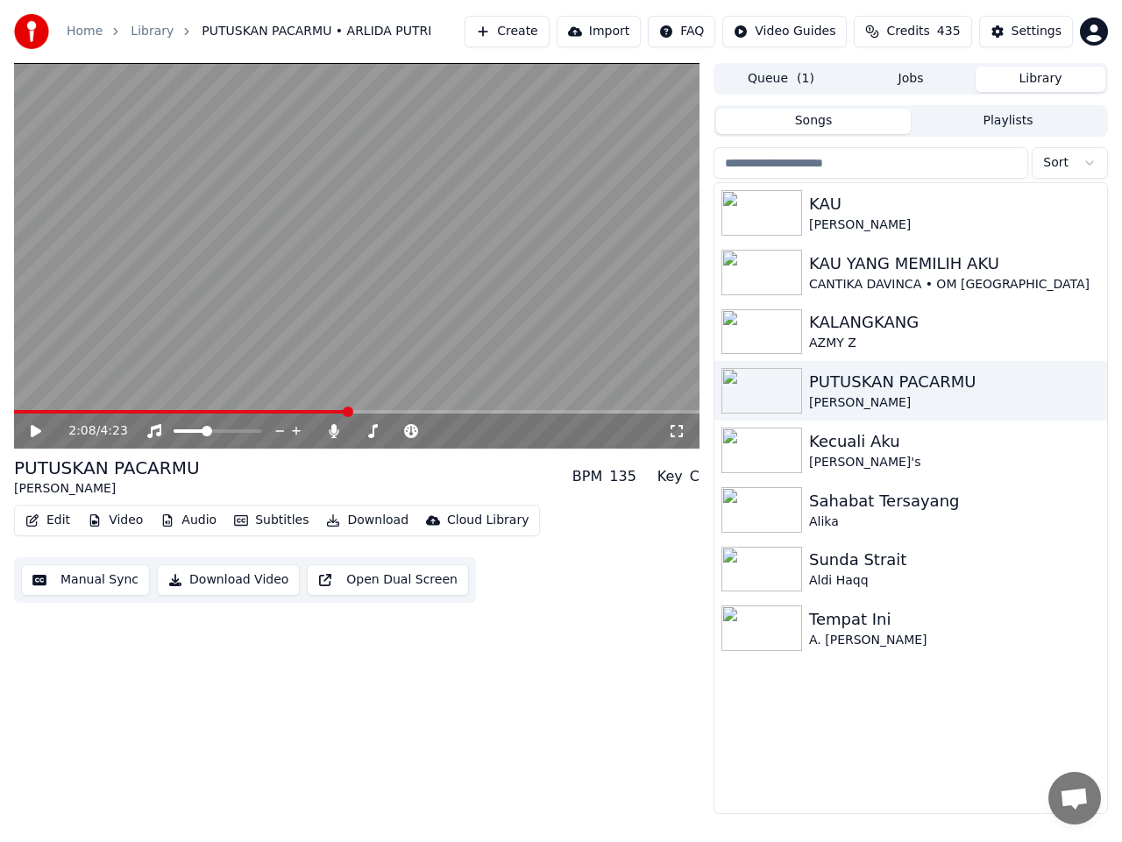
click at [282, 345] on video at bounding box center [356, 256] width 685 height 386
click at [377, 411] on polygon at bounding box center [372, 413] width 12 height 12
click at [383, 413] on div "Key Key" at bounding box center [374, 403] width 40 height 25
click at [389, 407] on div "Key Key" at bounding box center [374, 403] width 40 height 25
click at [389, 410] on span at bounding box center [356, 412] width 685 height 4
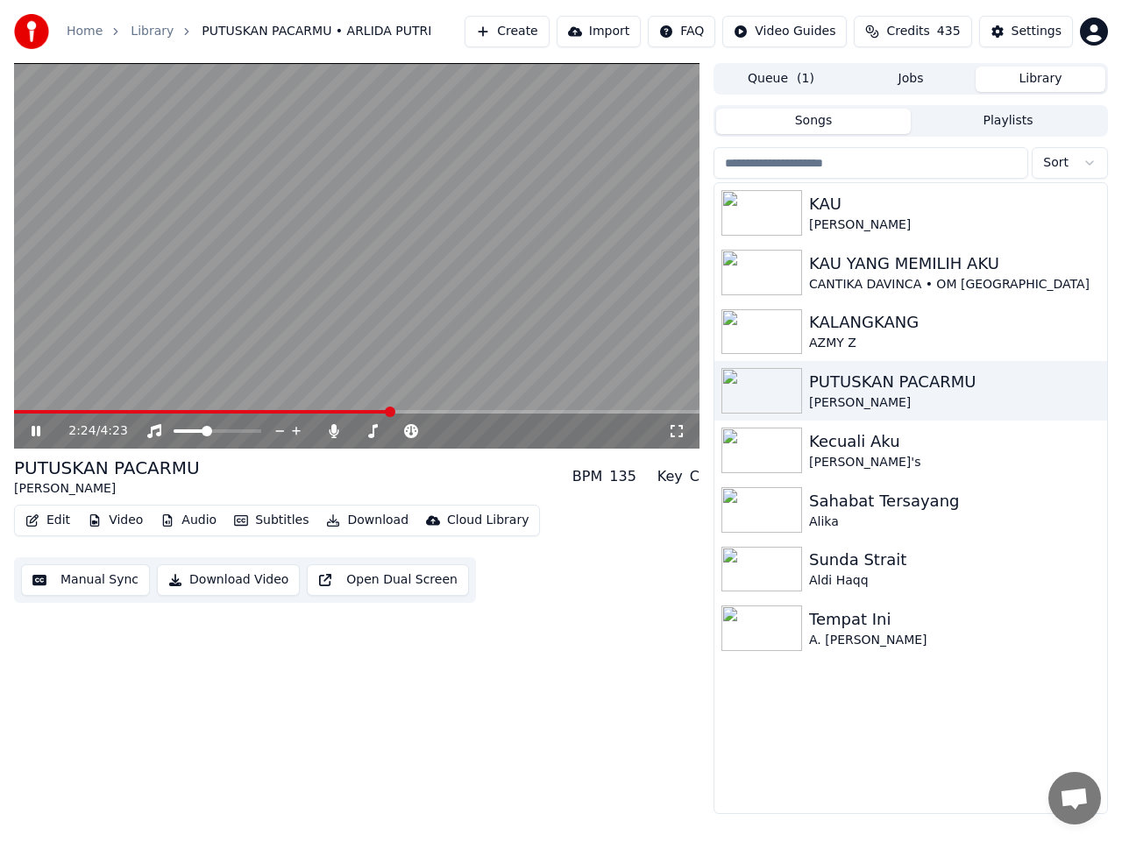
click at [406, 407] on video at bounding box center [356, 256] width 685 height 386
click at [414, 411] on span at bounding box center [356, 412] width 685 height 4
click at [411, 350] on video at bounding box center [356, 256] width 685 height 386
click at [432, 411] on span at bounding box center [356, 412] width 685 height 4
click at [440, 309] on video at bounding box center [356, 256] width 685 height 386
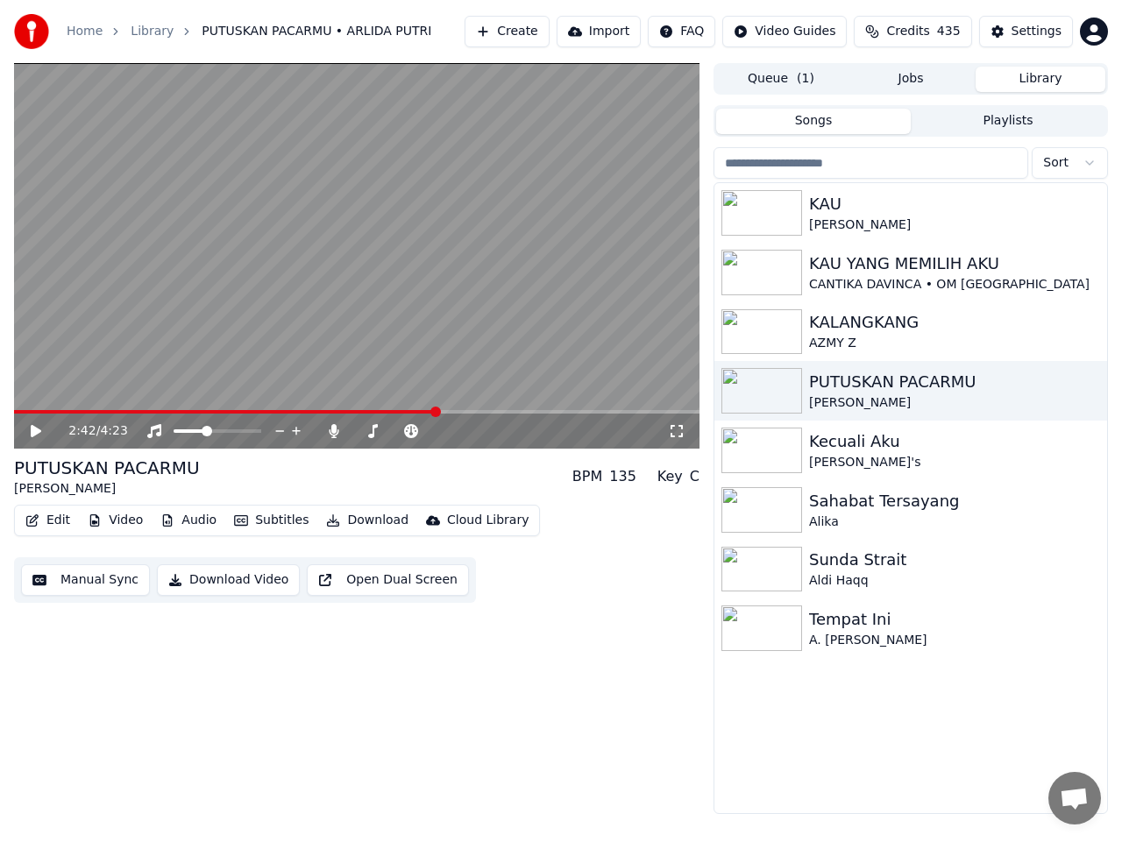
click at [439, 309] on video at bounding box center [356, 256] width 685 height 386
click at [40, 433] on icon at bounding box center [36, 431] width 9 height 11
click at [118, 578] on button "Manual Sync" at bounding box center [85, 580] width 129 height 32
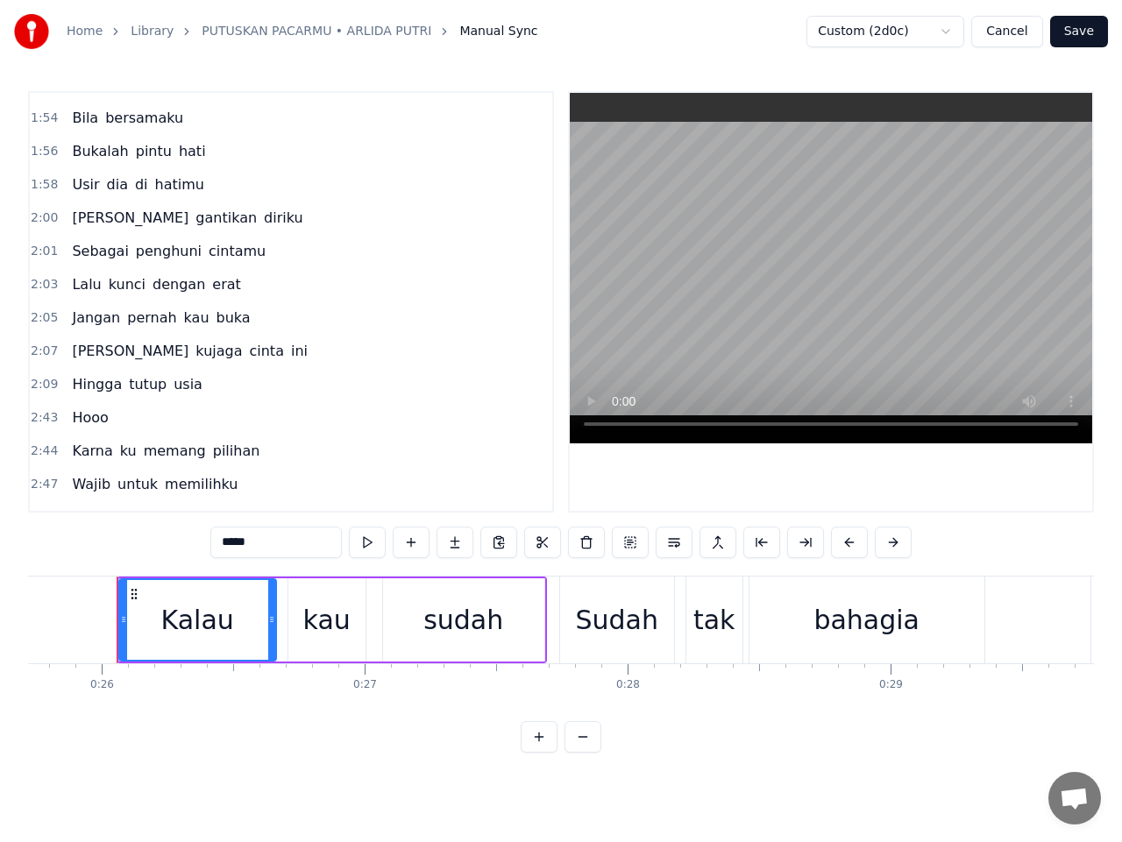
scroll to position [1577, 0]
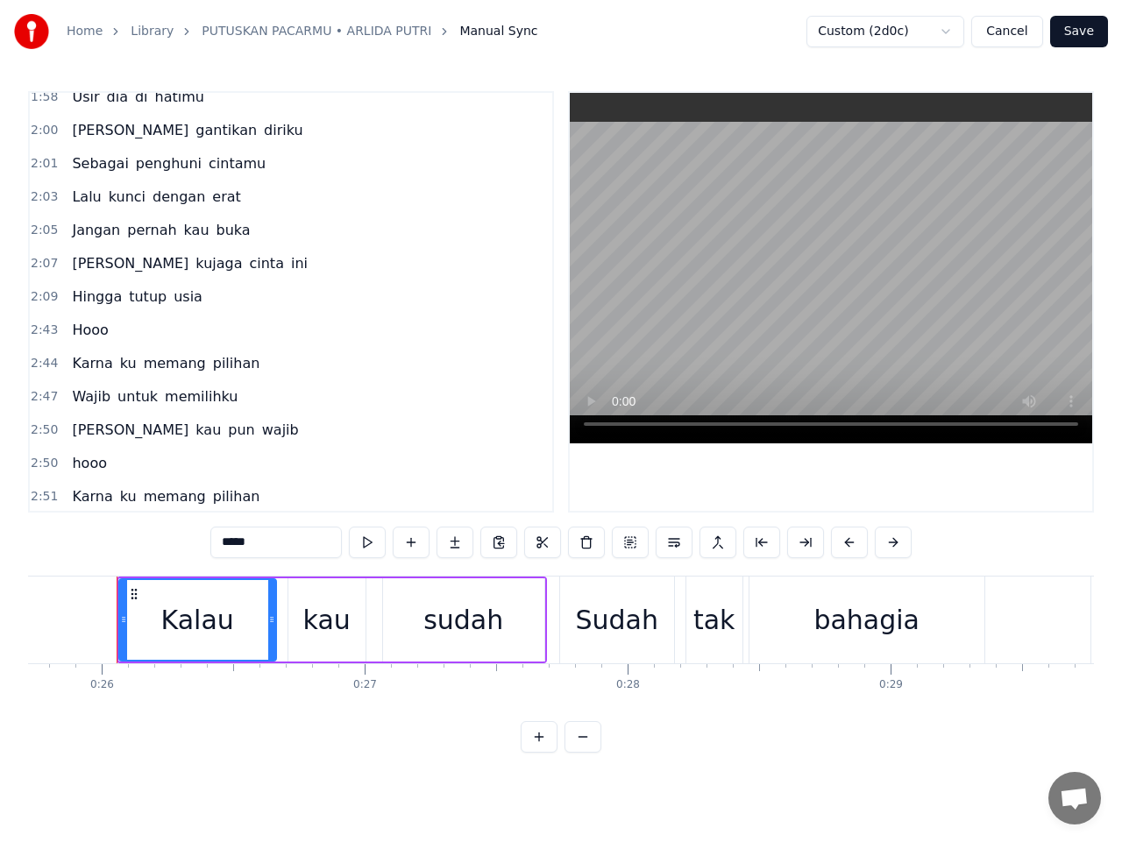
click at [96, 330] on span "Hooo" at bounding box center [89, 330] width 39 height 20
type input "****"
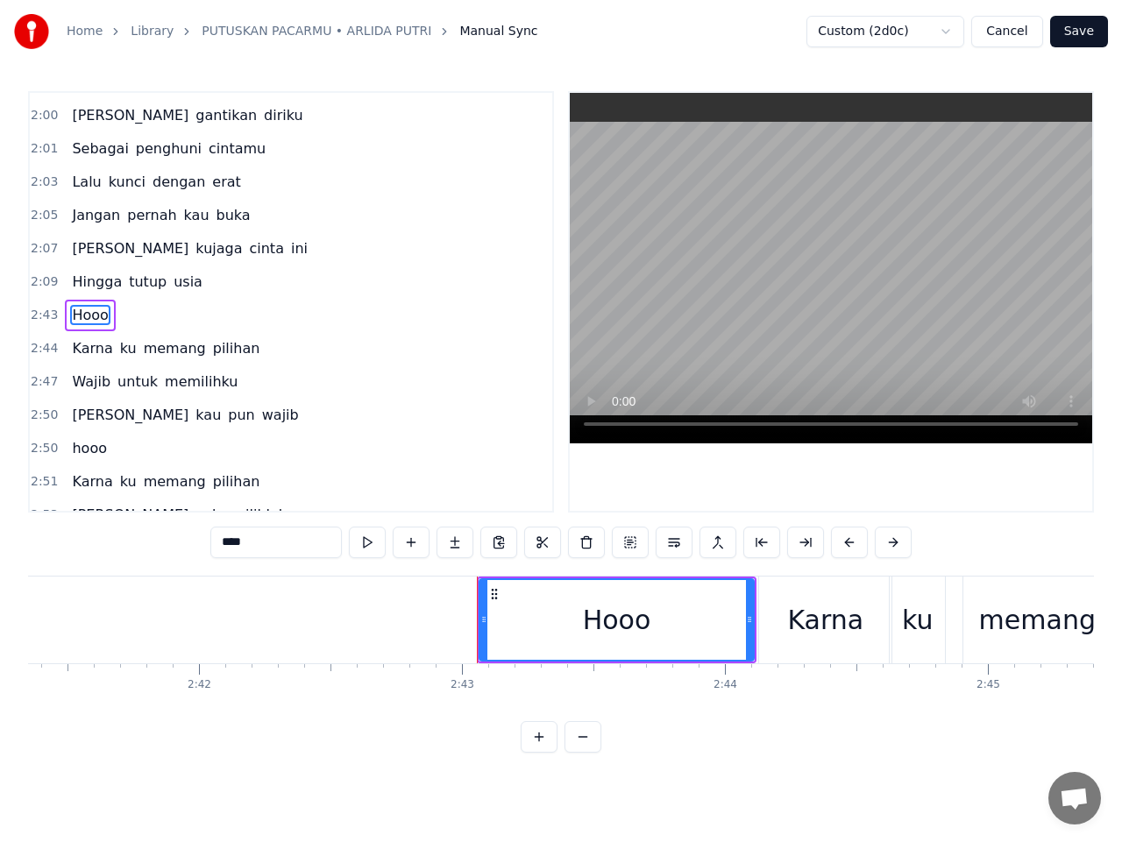
scroll to position [0, 42773]
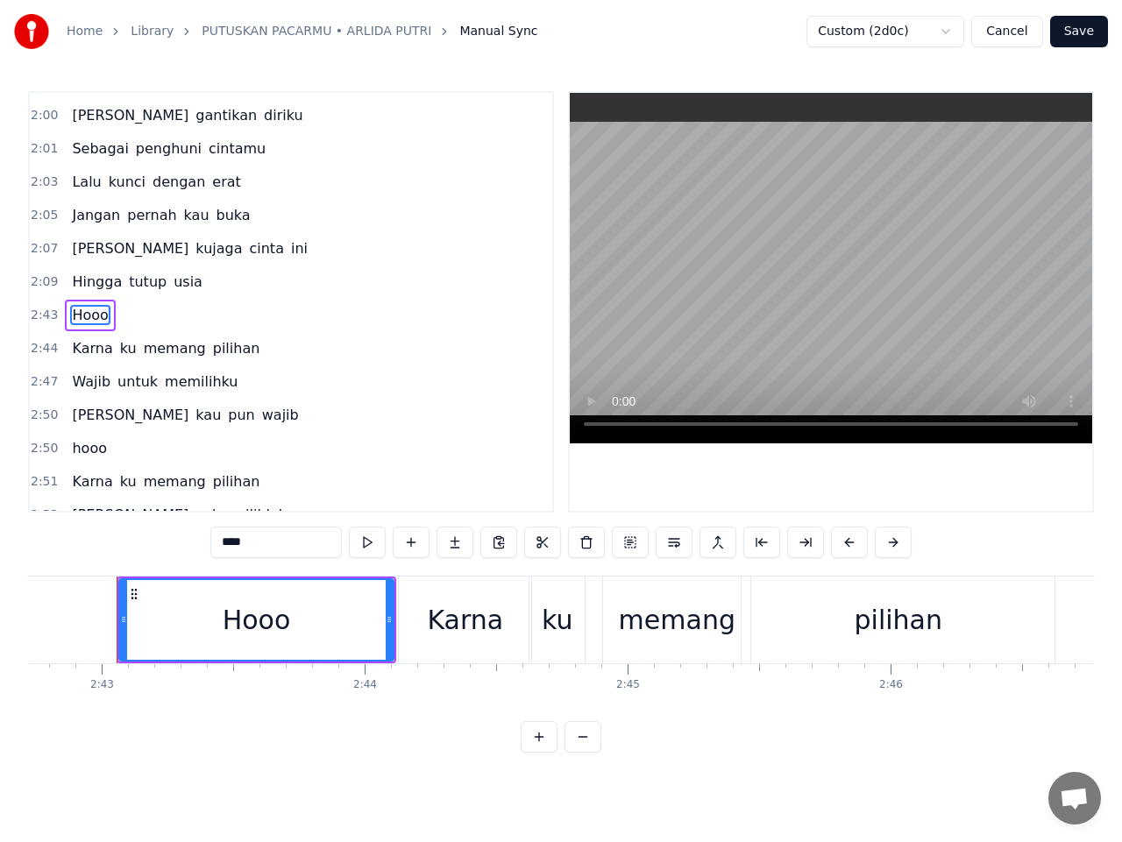
click at [1088, 38] on button "Save" at bounding box center [1079, 32] width 58 height 32
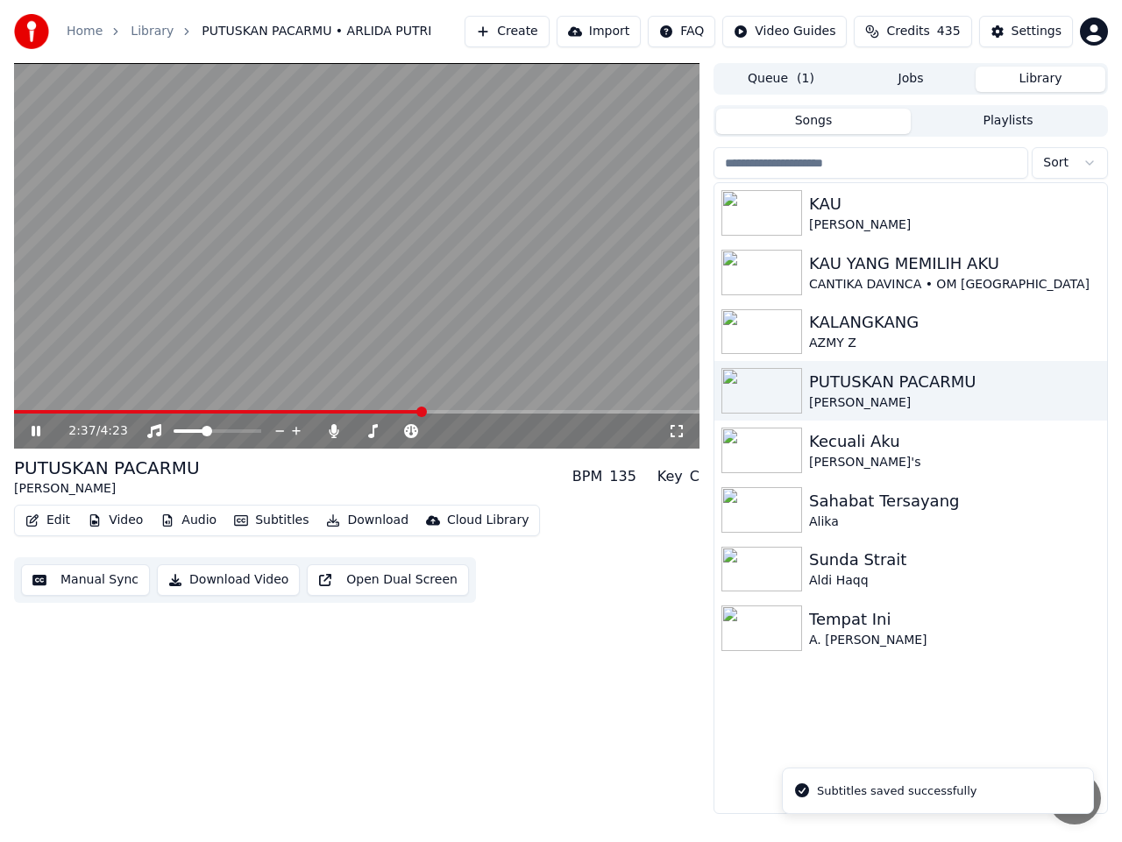
click at [423, 410] on span at bounding box center [356, 412] width 685 height 4
click at [238, 432] on span at bounding box center [235, 431] width 11 height 11
click at [35, 433] on icon at bounding box center [36, 431] width 9 height 11
click at [847, 210] on div "KAU" at bounding box center [945, 204] width 273 height 25
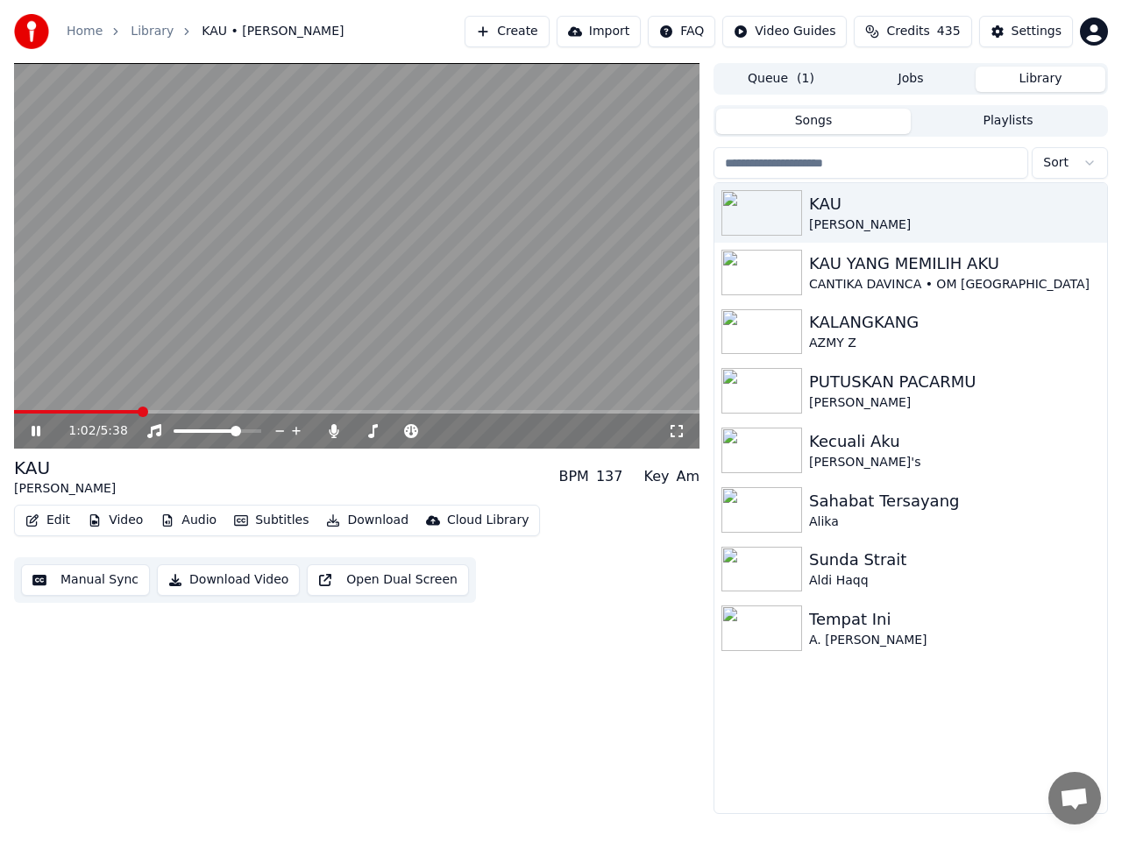
click at [140, 410] on span at bounding box center [356, 412] width 685 height 4
click at [255, 413] on span at bounding box center [356, 412] width 685 height 4
click at [35, 434] on icon at bounding box center [36, 431] width 9 height 11
click at [541, 26] on button "Create" at bounding box center [506, 32] width 85 height 32
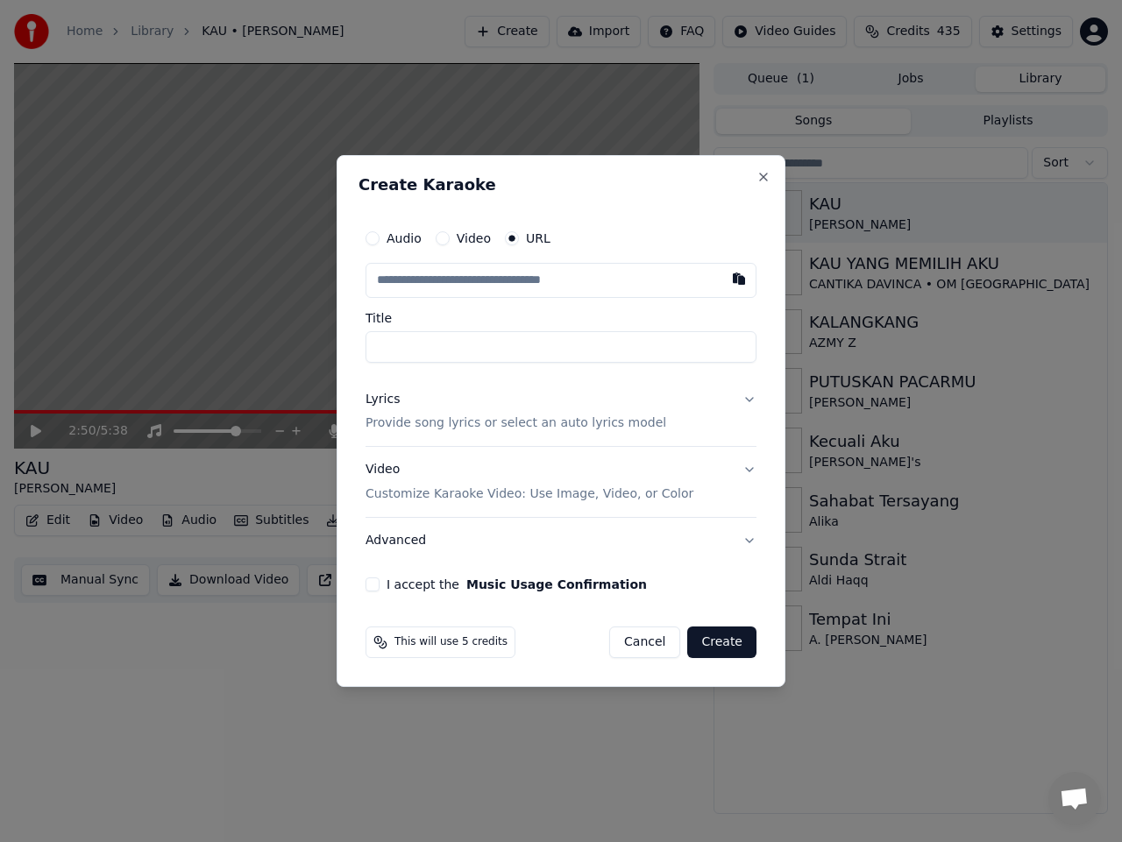
click at [427, 280] on input "text" at bounding box center [560, 280] width 391 height 35
type input "**********"
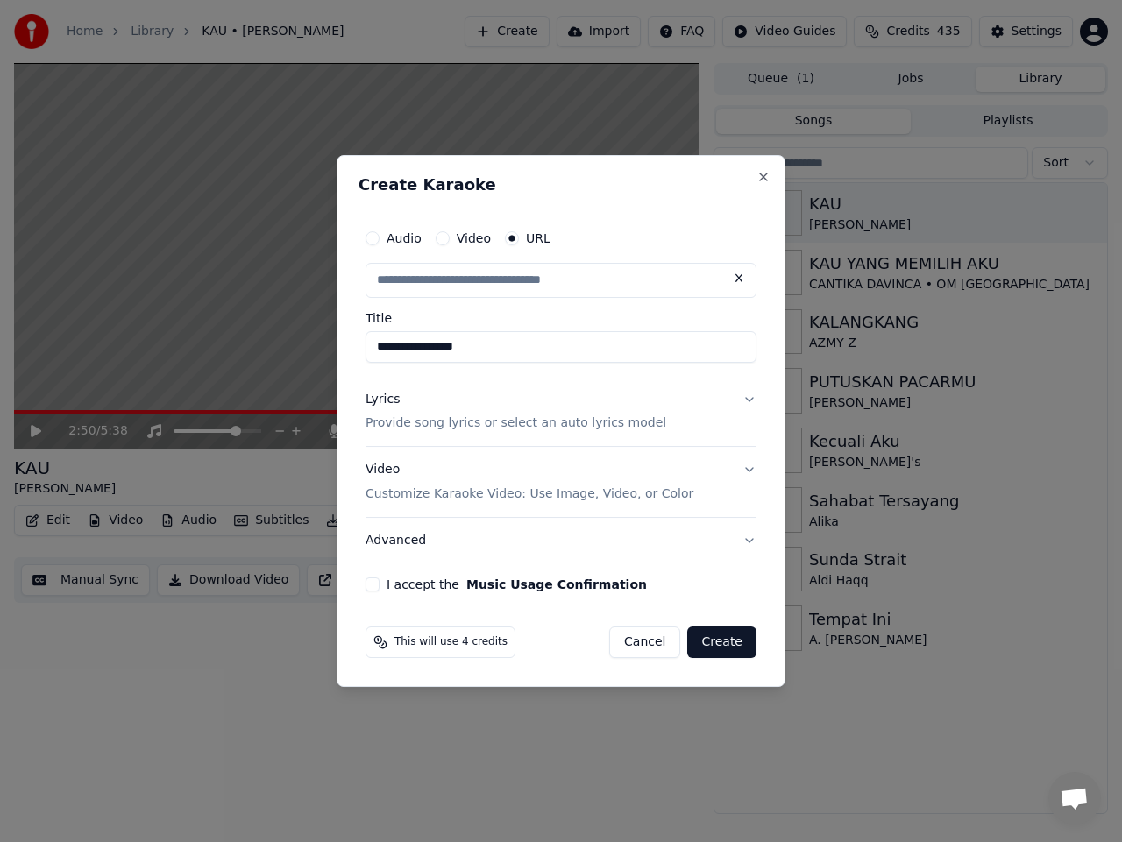
click at [748, 400] on button "Lyrics Provide song lyrics or select an auto lyrics model" at bounding box center [560, 412] width 391 height 70
type input "**********"
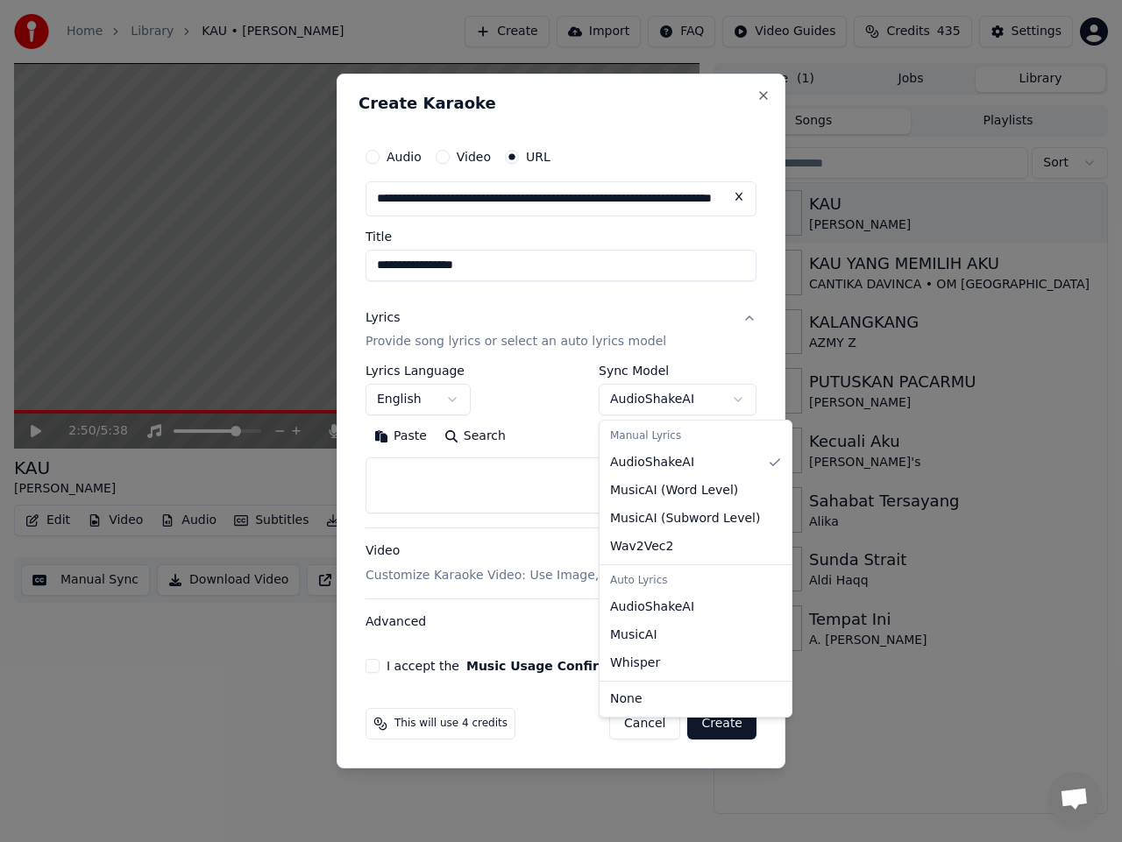
click at [684, 407] on body "**********" at bounding box center [561, 421] width 1122 height 842
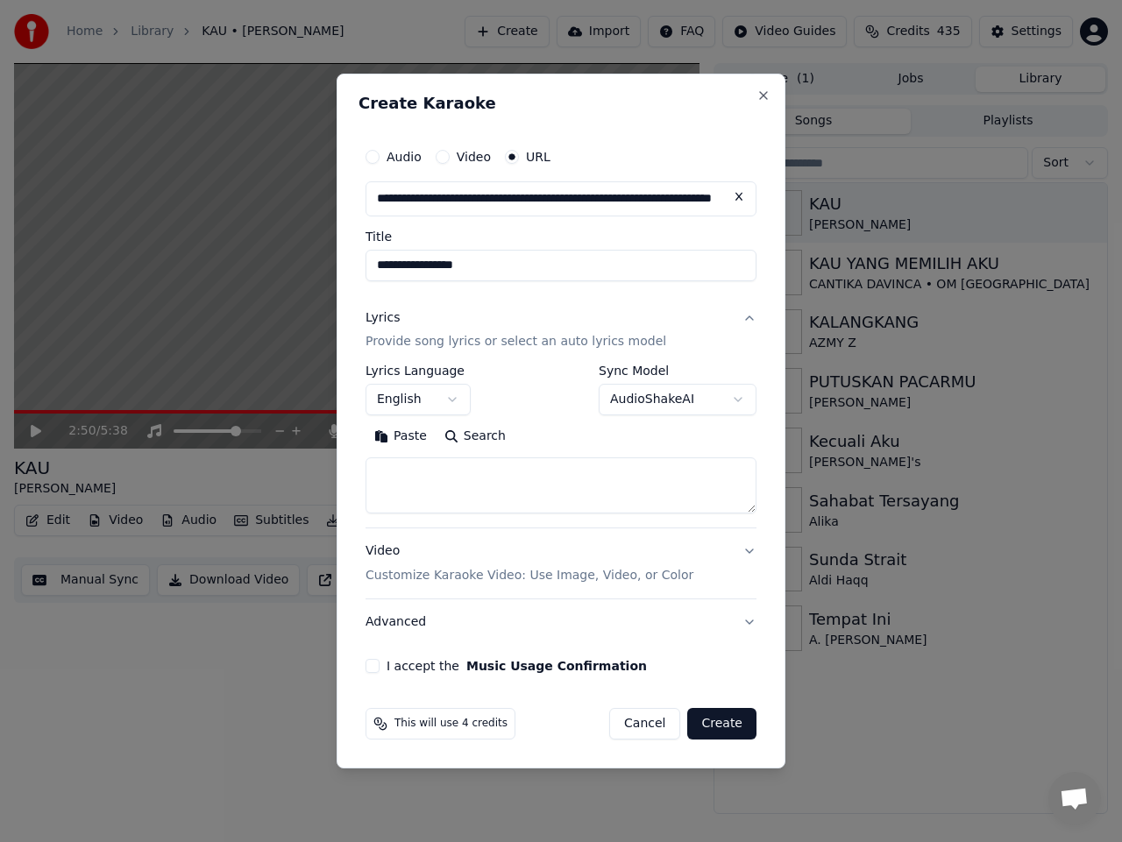
click at [429, 479] on textarea at bounding box center [560, 486] width 391 height 56
paste textarea "**********"
type textarea "**********"
click at [372, 664] on button "I accept the Music Usage Confirmation" at bounding box center [372, 666] width 14 height 14
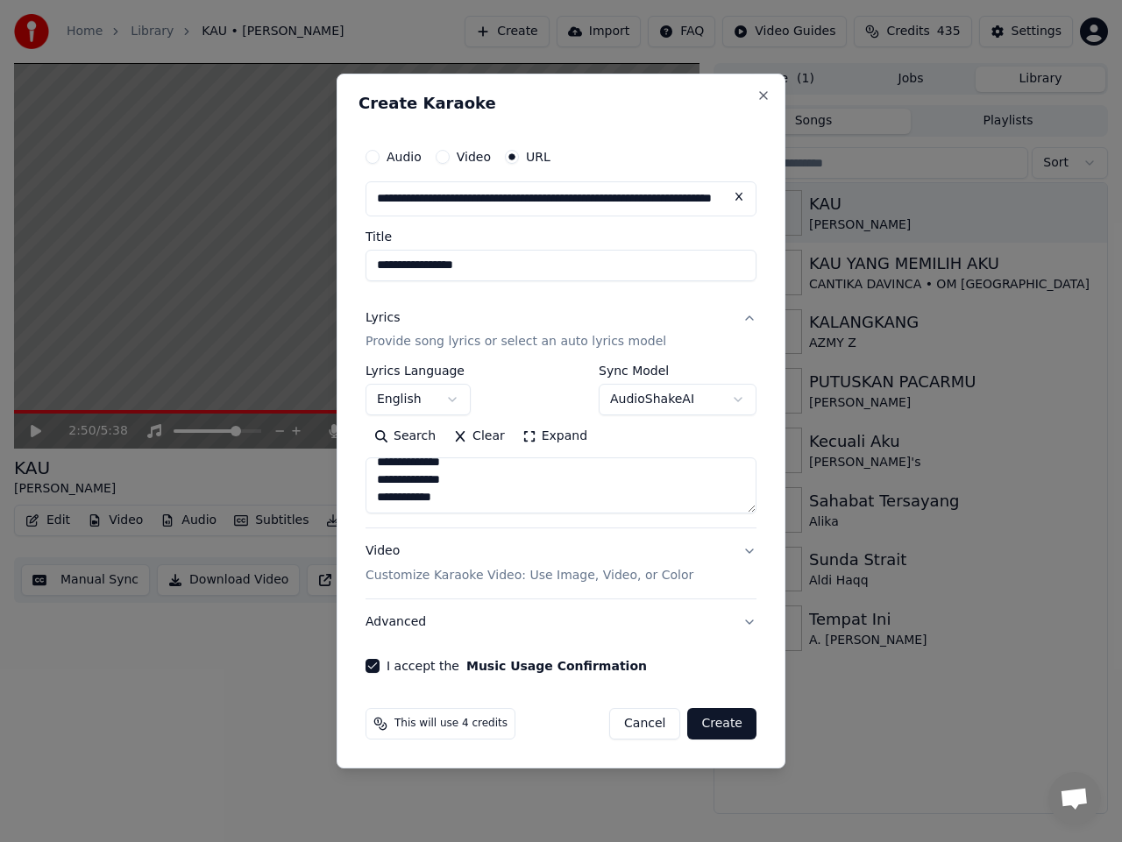
click at [704, 718] on button "Create" at bounding box center [721, 724] width 69 height 32
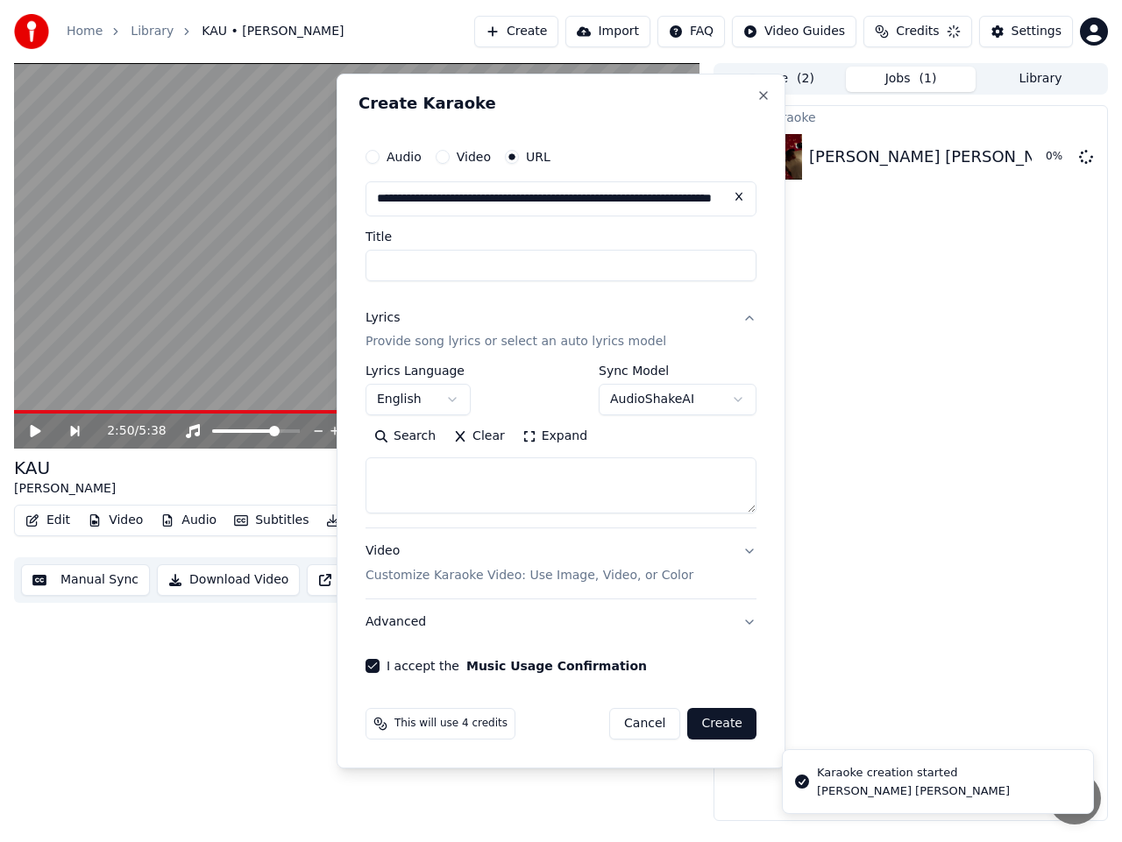
scroll to position [0, 0]
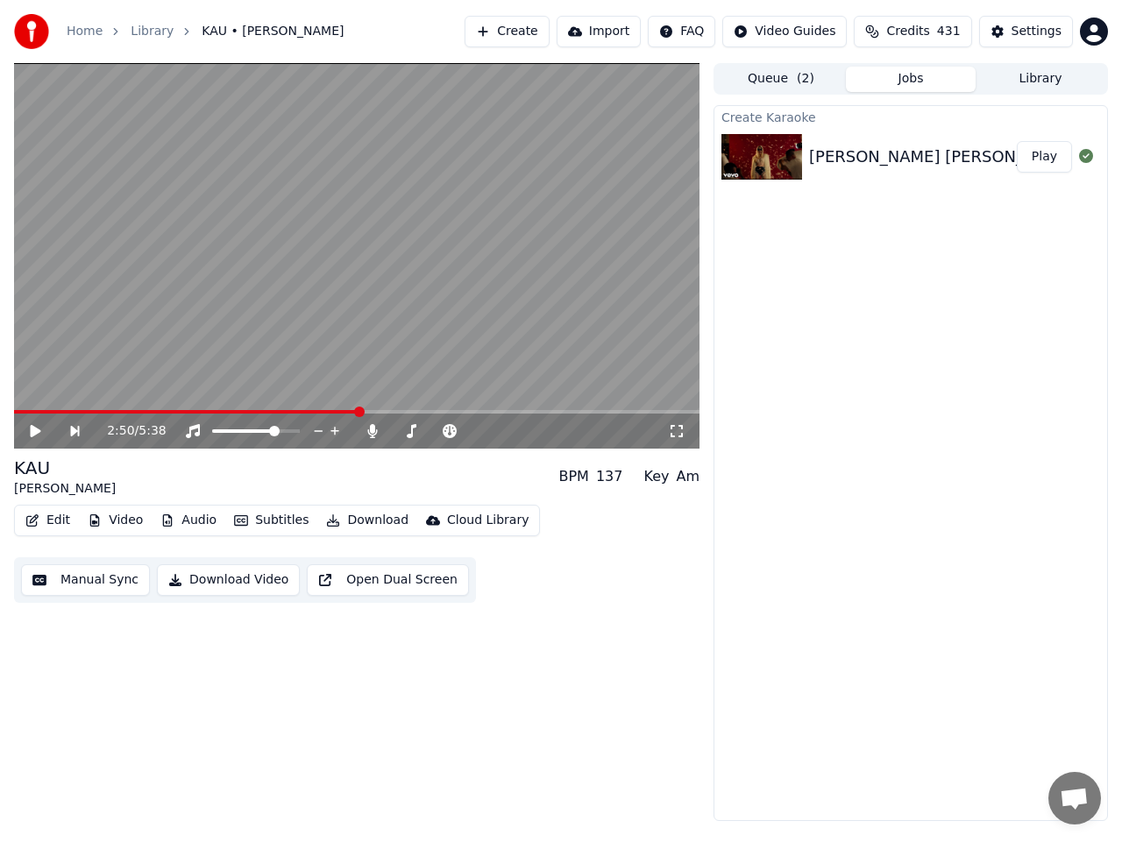
click at [1050, 159] on button "Play" at bounding box center [1043, 157] width 55 height 32
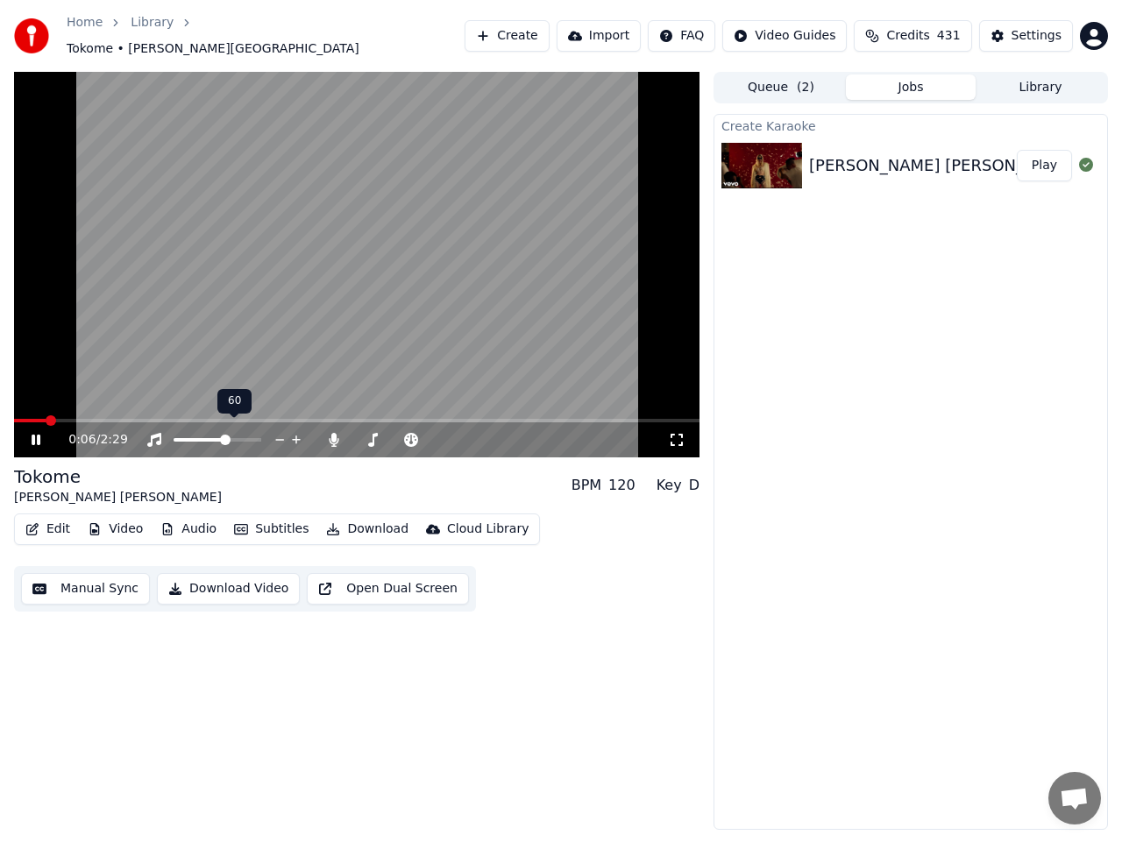
click at [226, 435] on span at bounding box center [225, 440] width 11 height 11
click at [407, 435] on span at bounding box center [406, 440] width 11 height 11
click at [325, 285] on video at bounding box center [356, 265] width 685 height 386
click at [326, 280] on video at bounding box center [356, 265] width 685 height 386
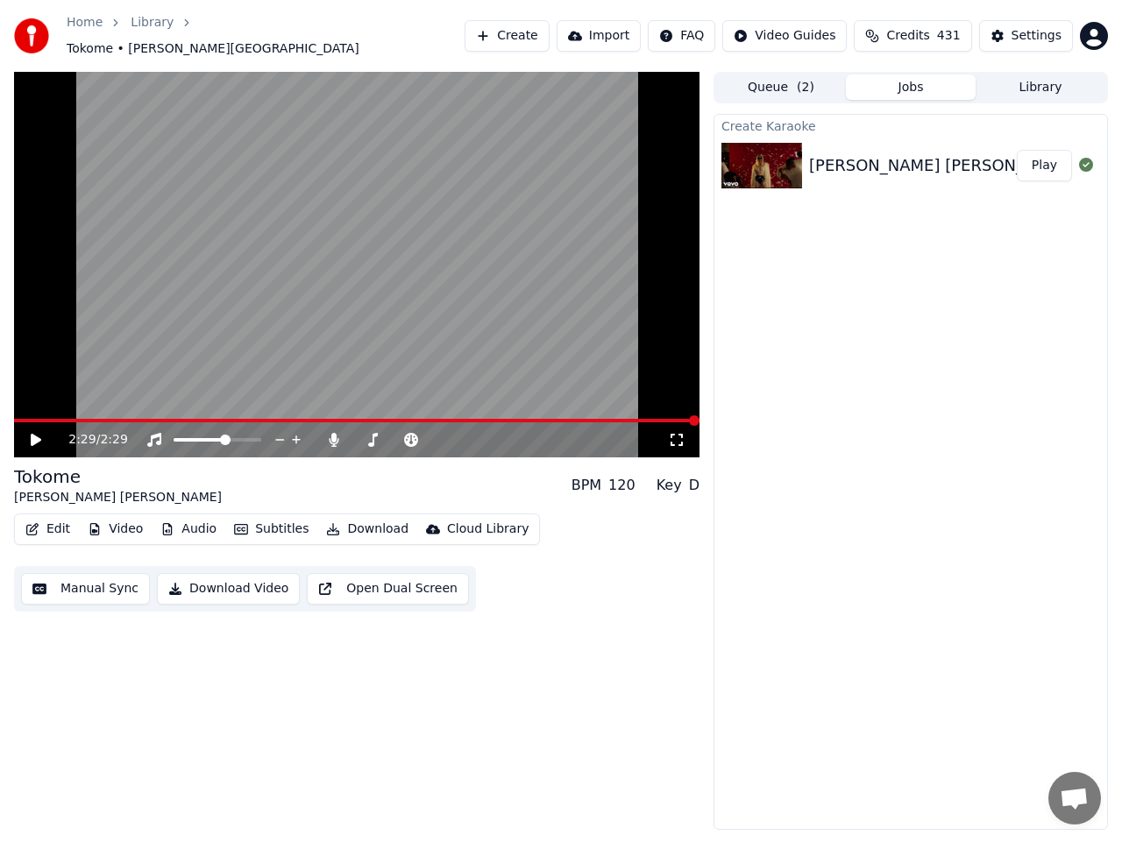
click at [95, 575] on button "Manual Sync" at bounding box center [85, 589] width 129 height 32
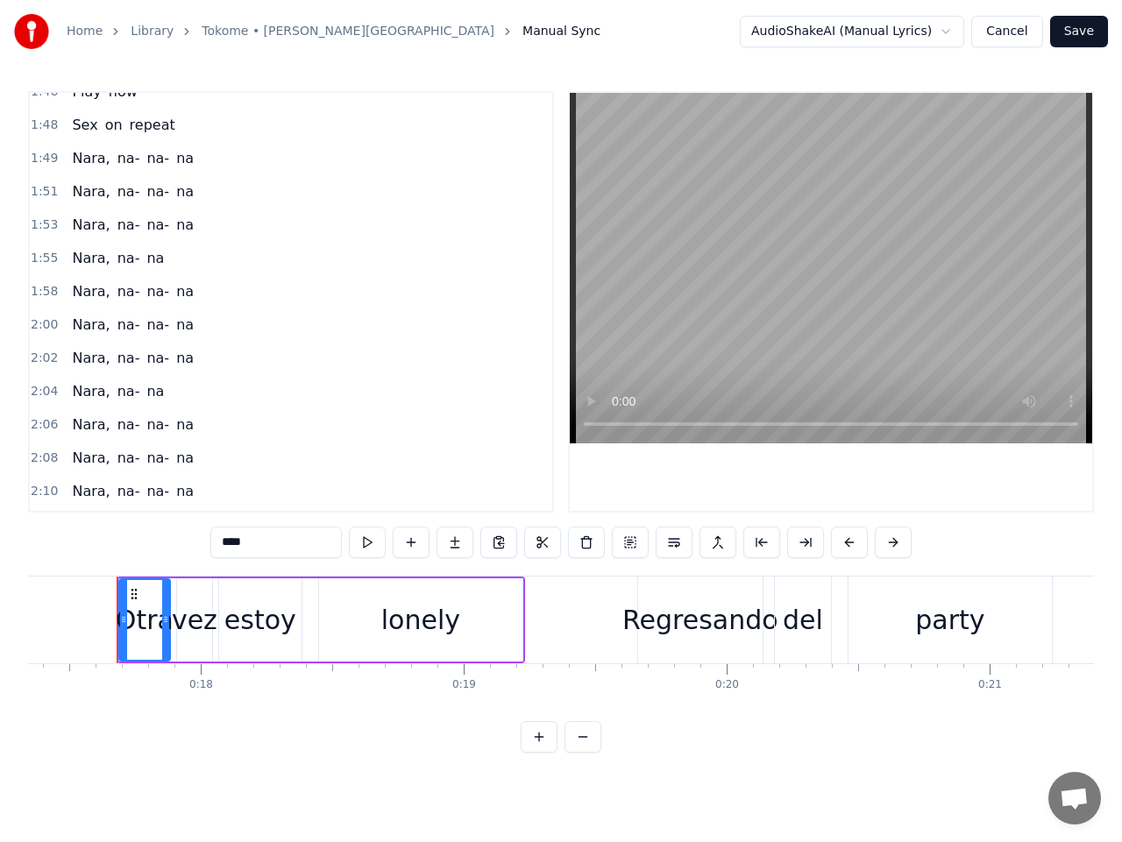
scroll to position [1513, 0]
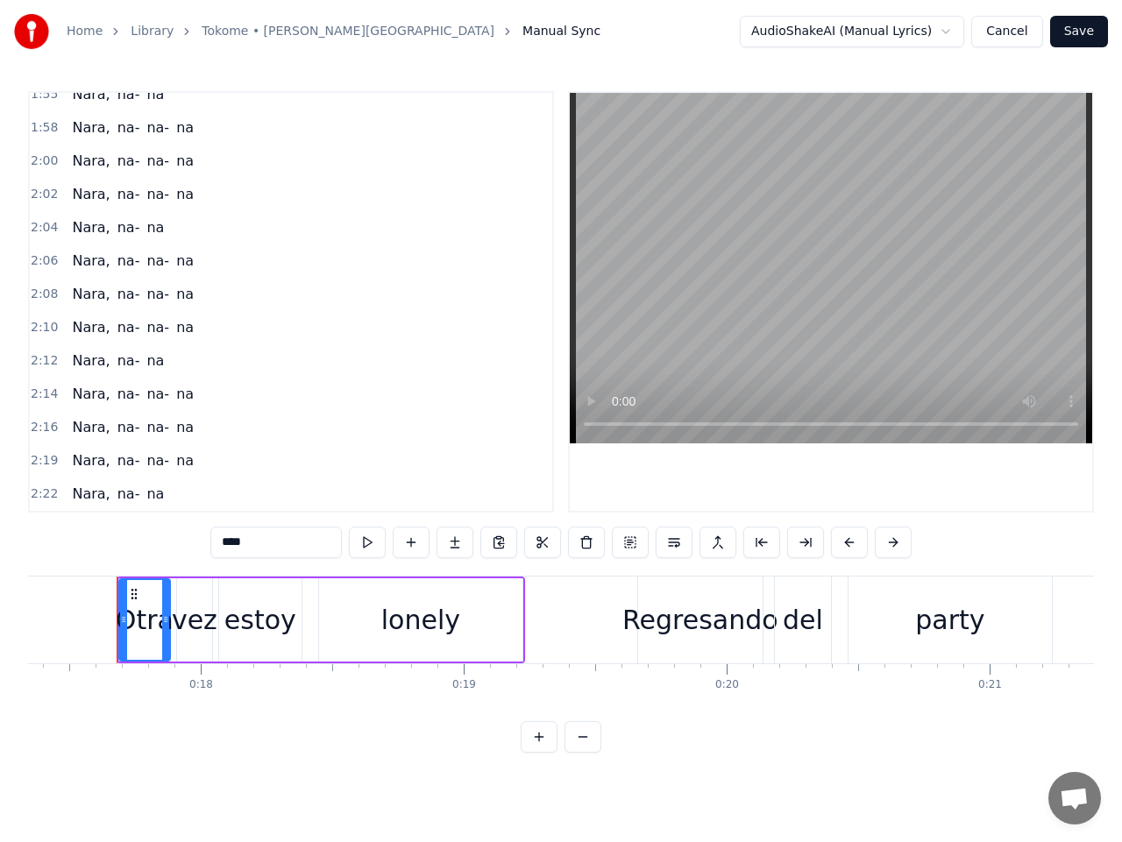
click at [122, 490] on span "na-" at bounding box center [129, 494] width 26 height 20
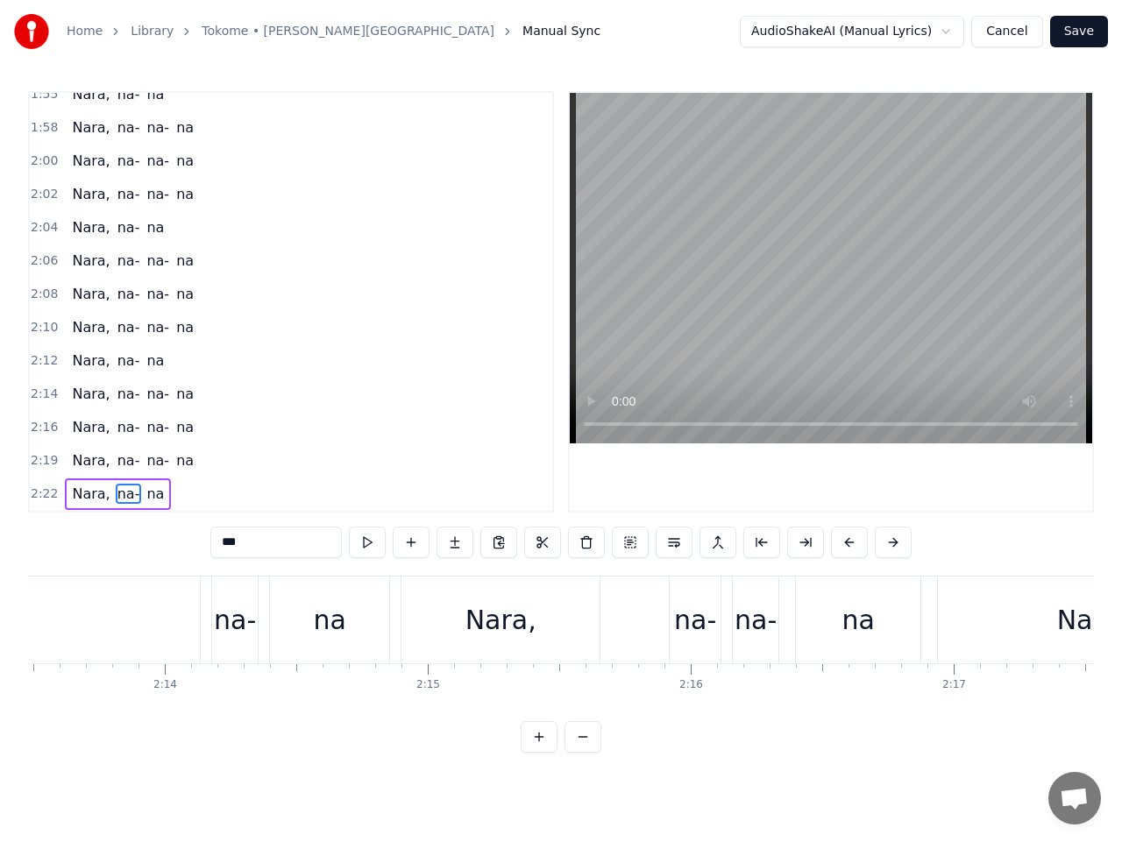
scroll to position [0, 38268]
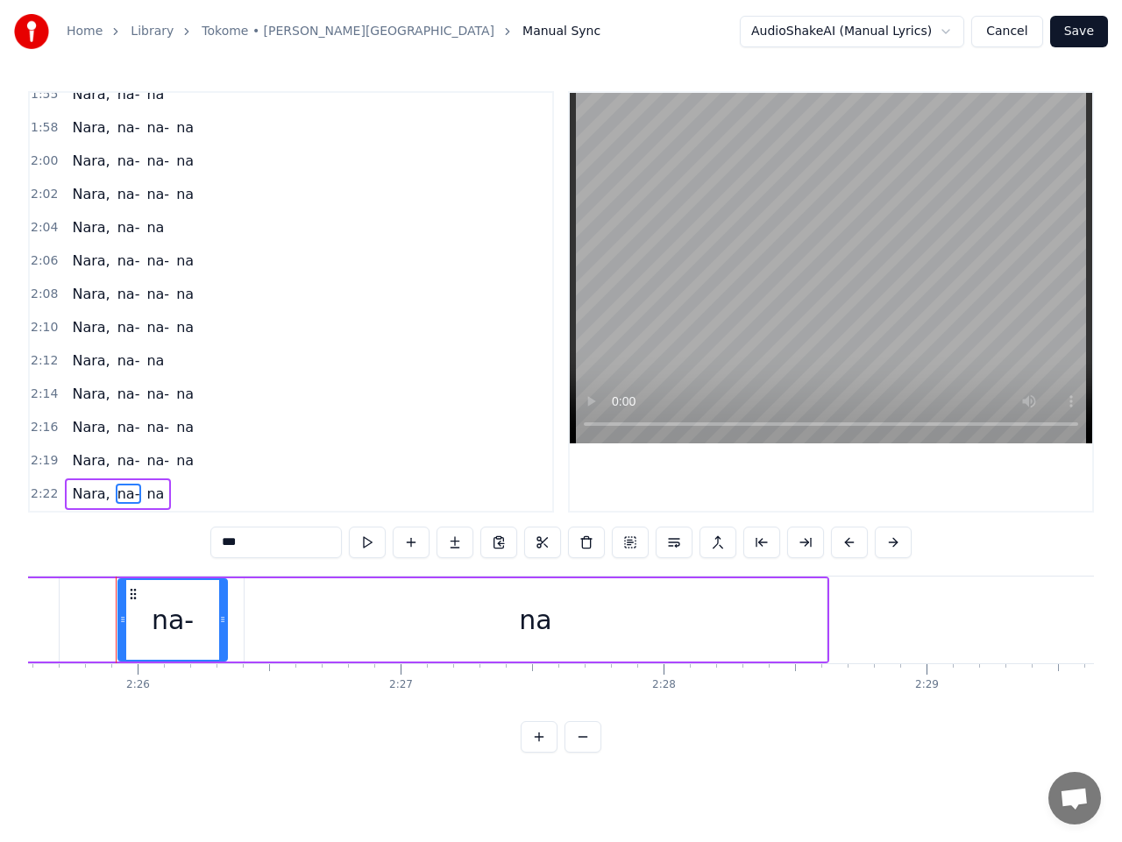
click at [251, 544] on input "***" at bounding box center [275, 543] width 131 height 32
type input "**"
click at [174, 468] on span "na" at bounding box center [184, 460] width 21 height 20
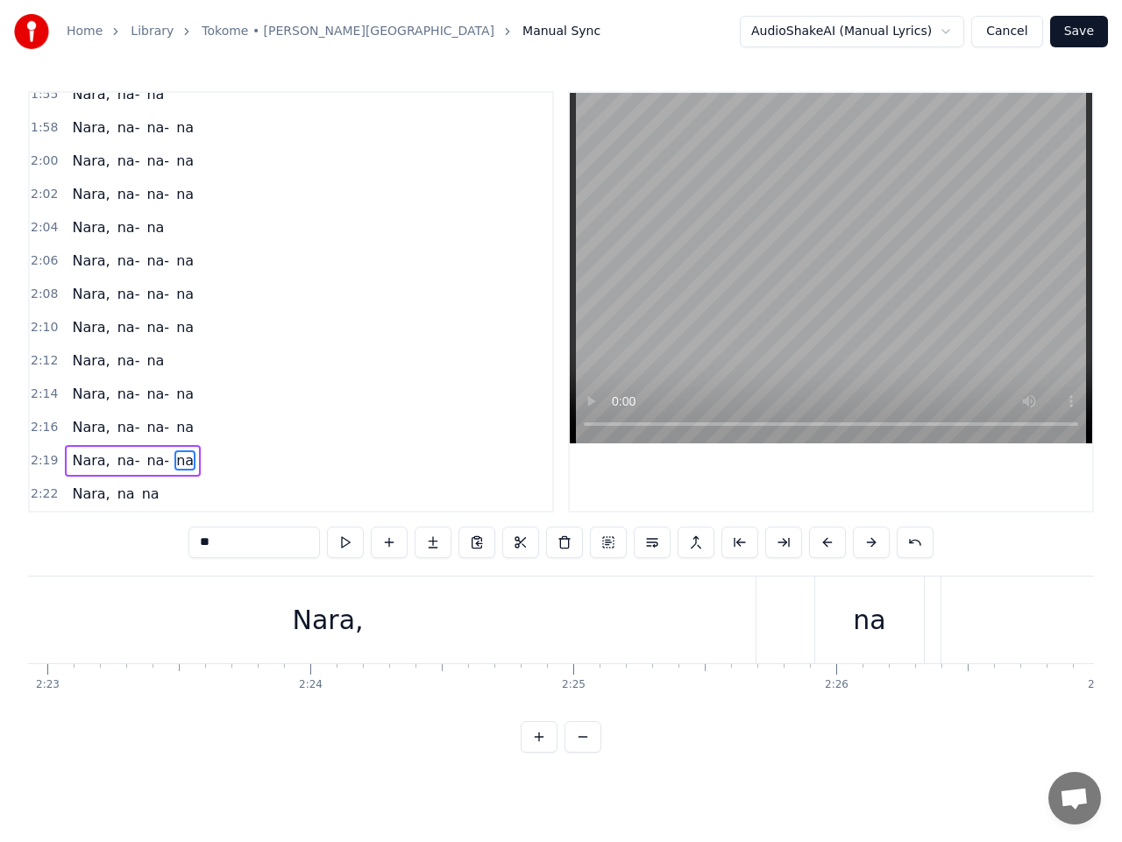
scroll to position [0, 37285]
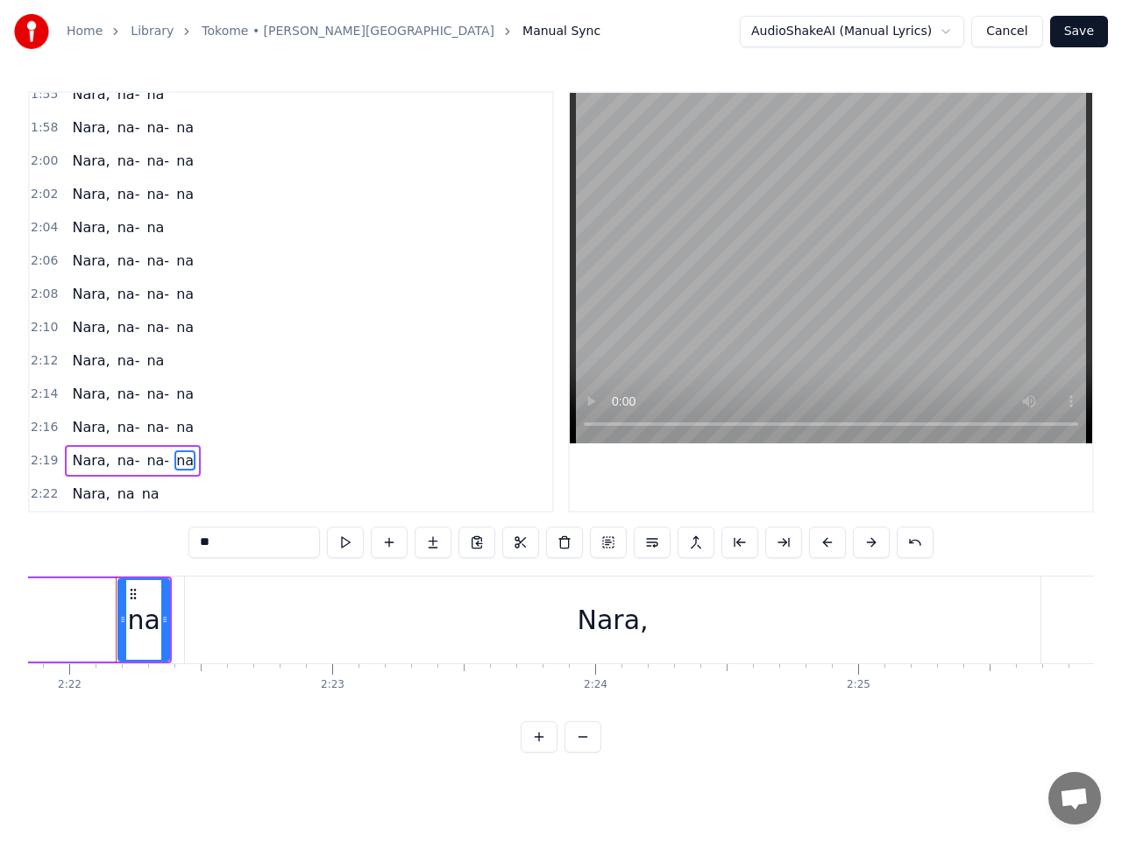
click at [130, 363] on div "Nara, na- na" at bounding box center [118, 361] width 106 height 32
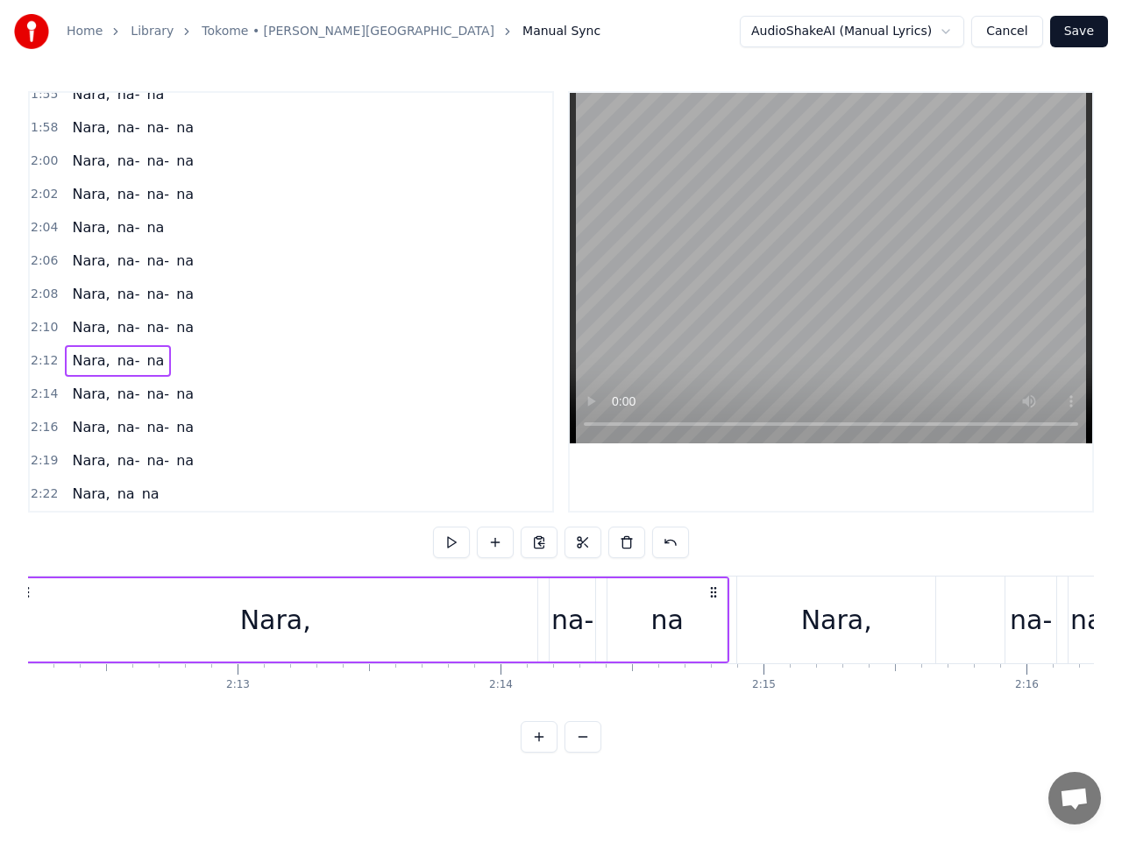
scroll to position [0, 34646]
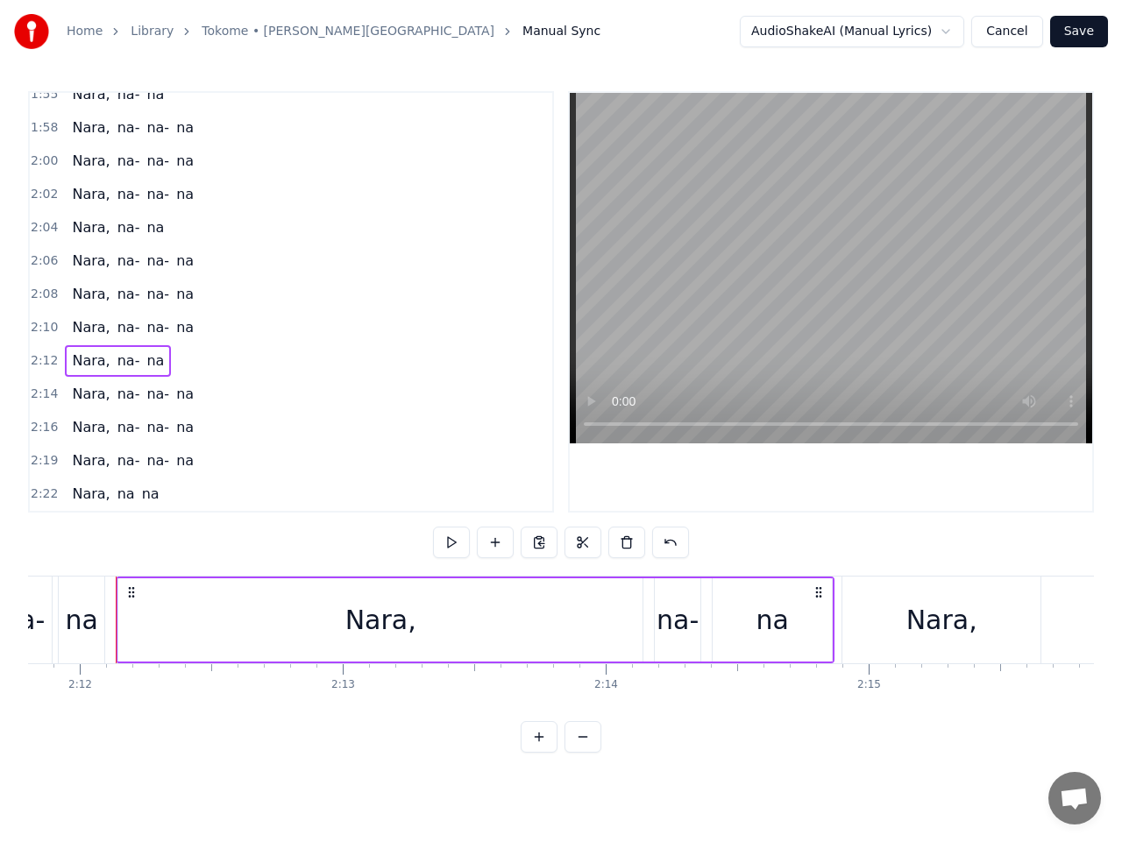
click at [118, 365] on span "na-" at bounding box center [129, 360] width 26 height 20
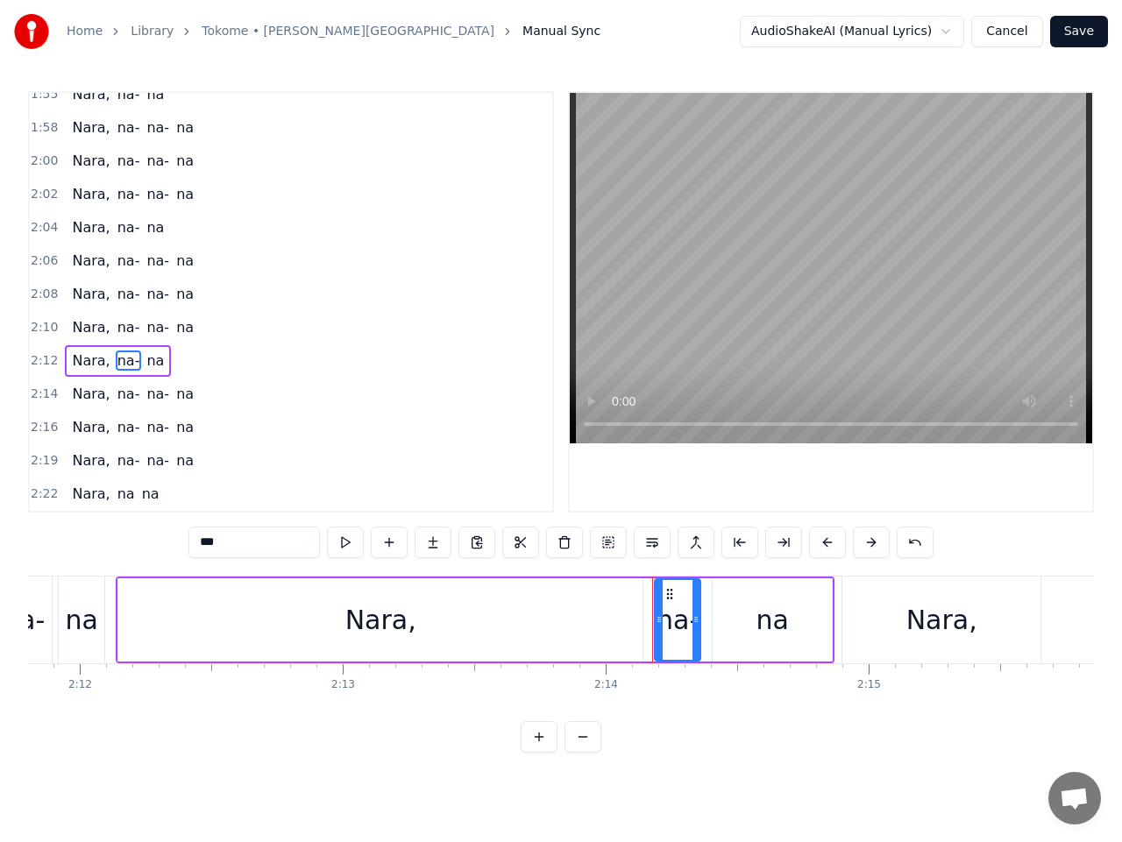
click at [237, 543] on input "***" at bounding box center [253, 543] width 131 height 32
click at [116, 229] on span "na-" at bounding box center [129, 227] width 26 height 20
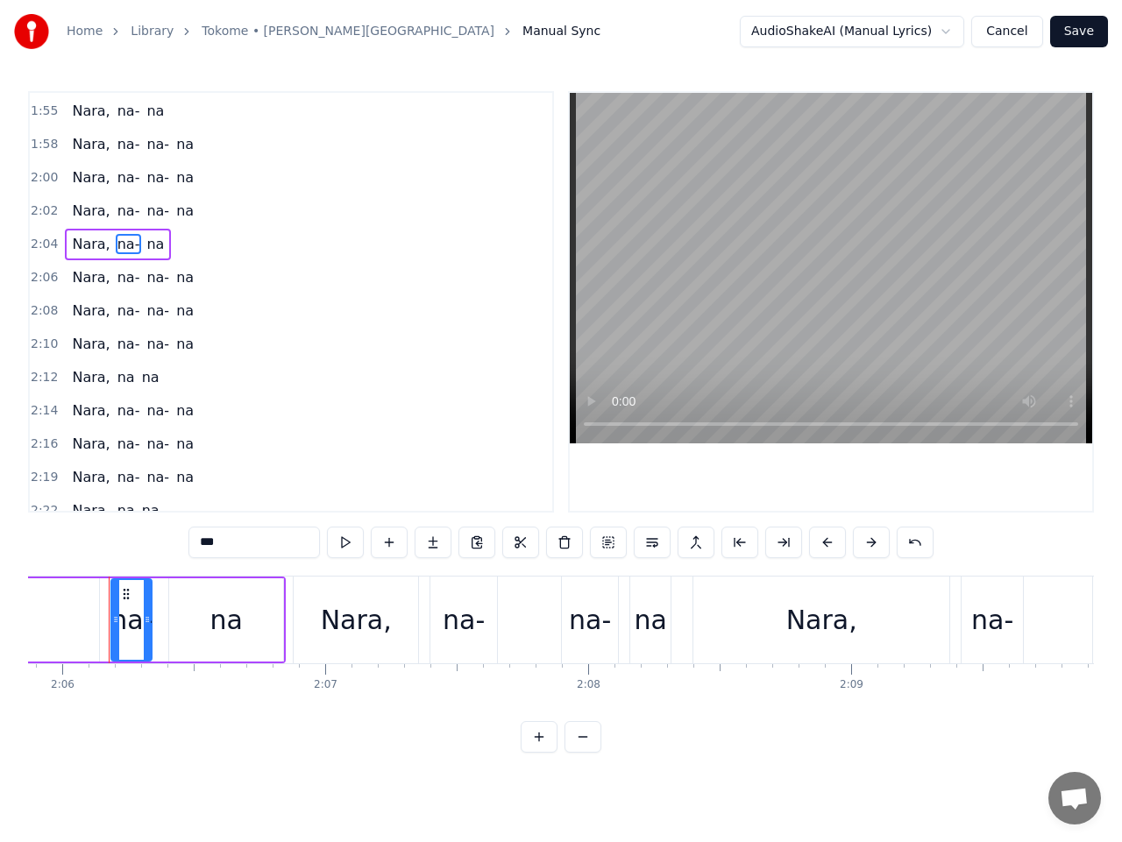
scroll to position [0, 33079]
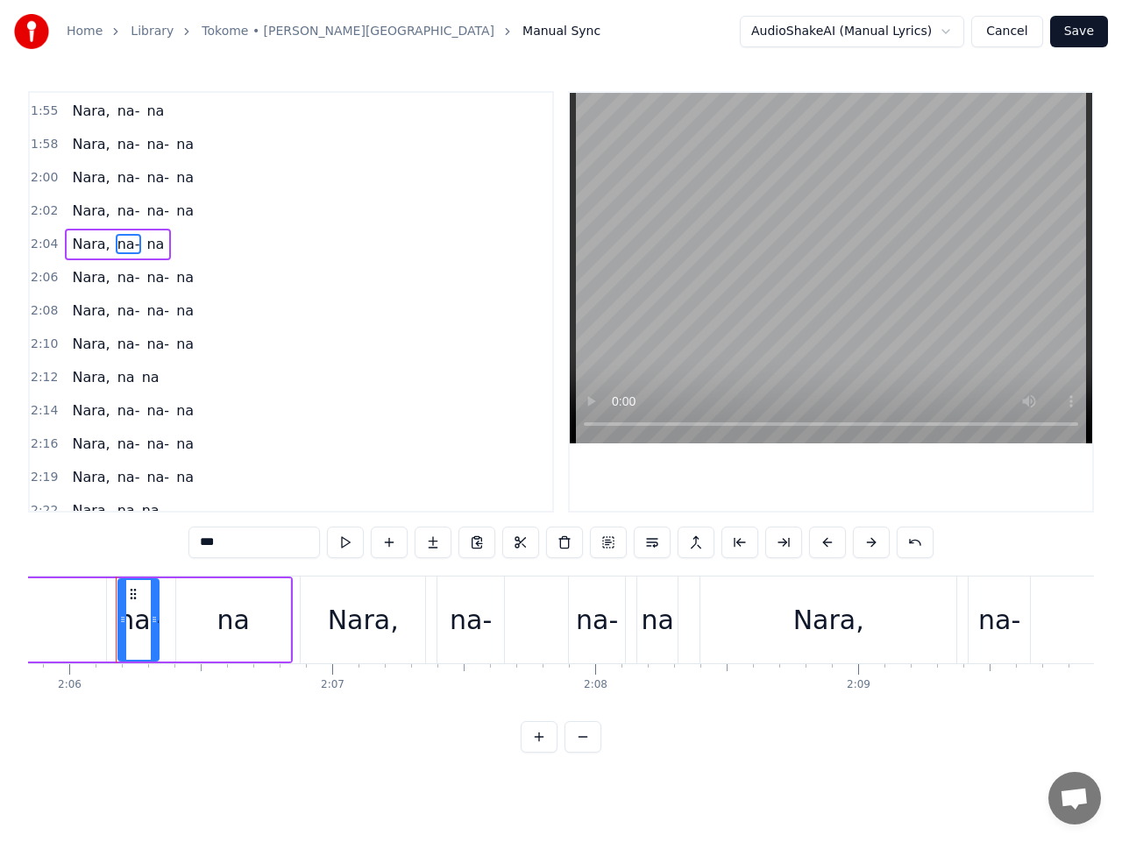
click at [123, 244] on span "na-" at bounding box center [129, 244] width 26 height 20
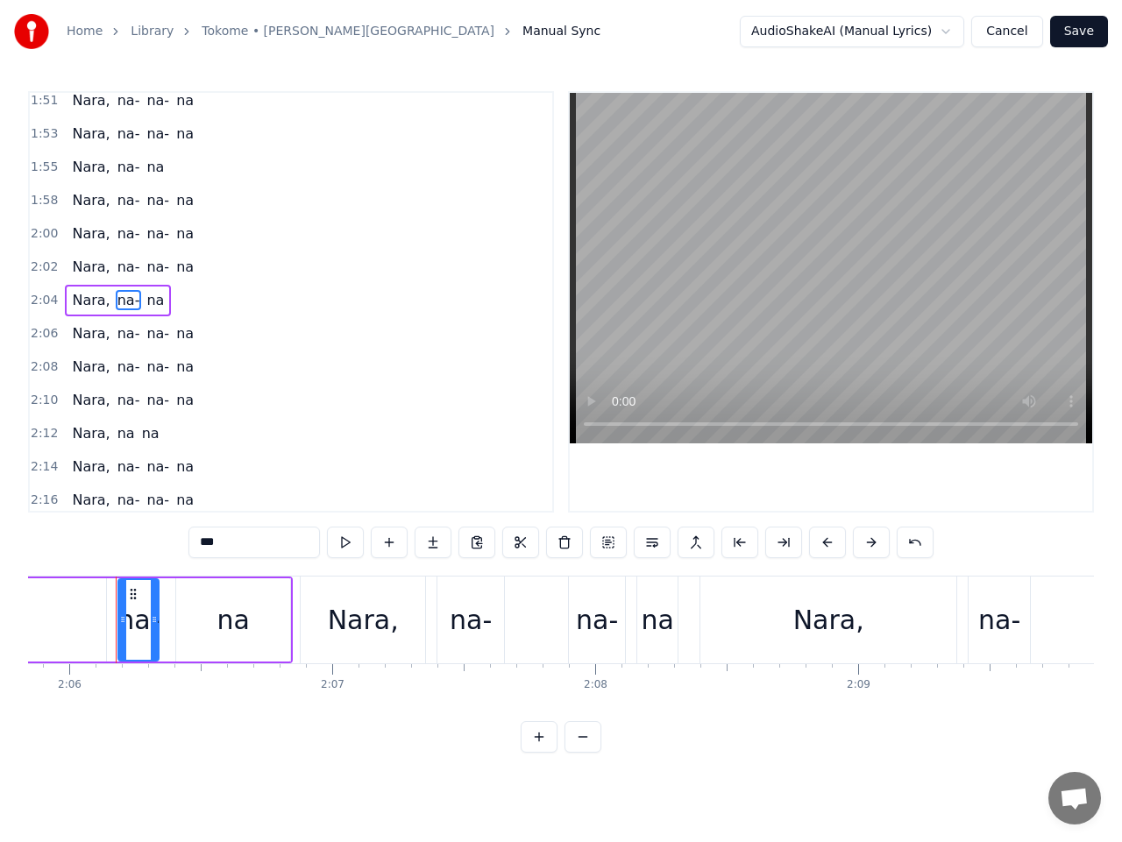
scroll to position [1439, 0]
click at [226, 541] on input "***" at bounding box center [253, 543] width 131 height 32
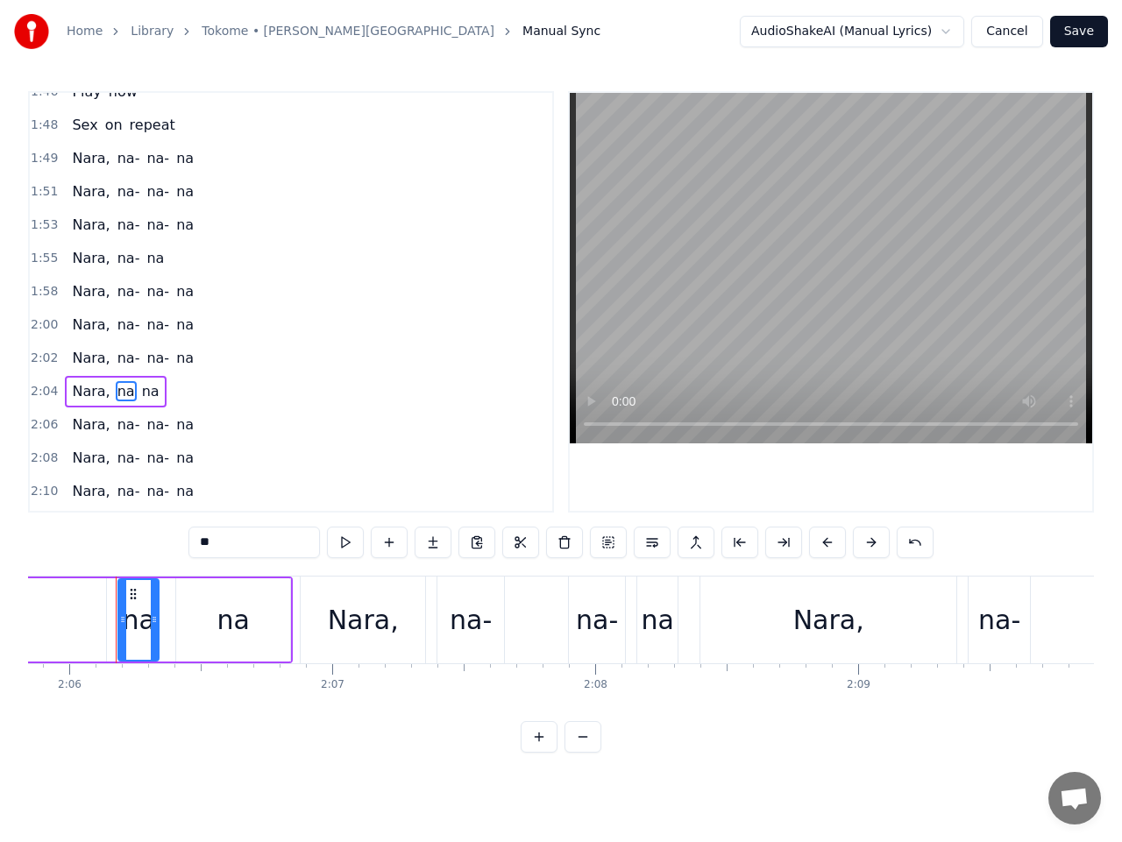
scroll to position [1351, 0]
click at [124, 259] on span "na-" at bounding box center [129, 256] width 26 height 20
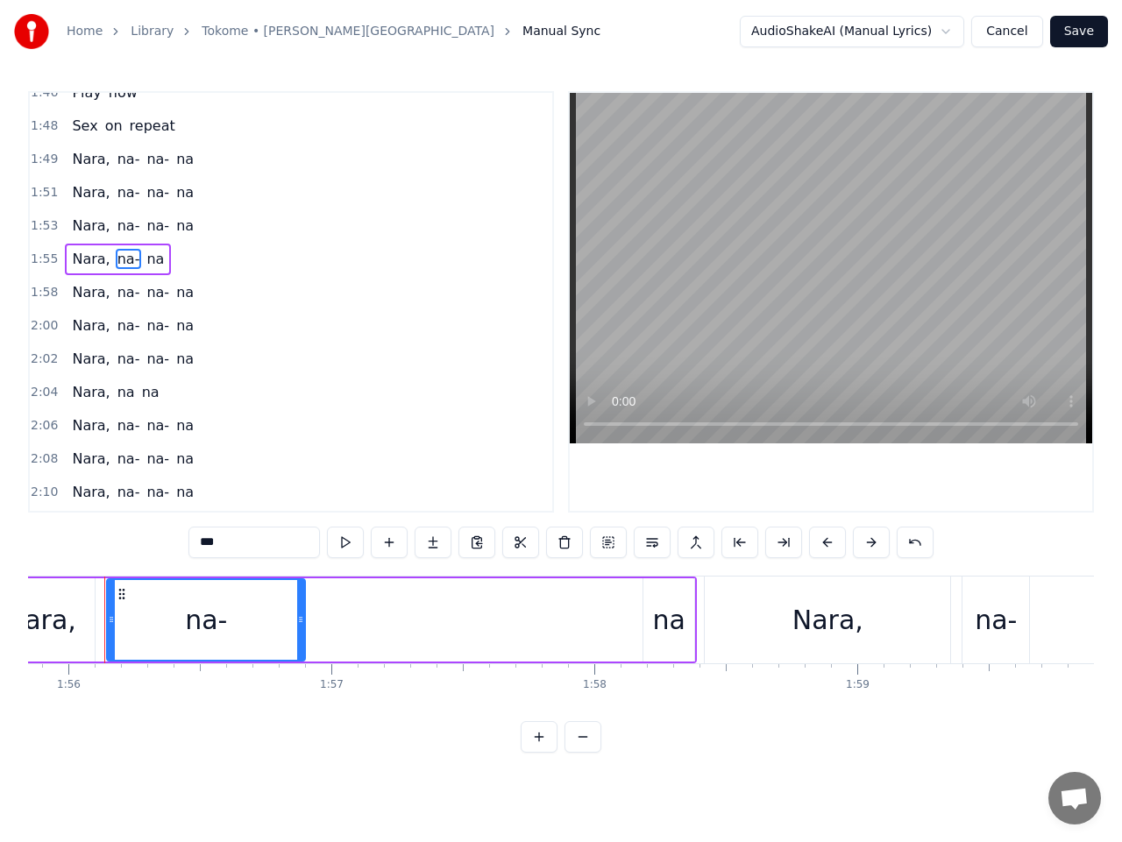
scroll to position [0, 30440]
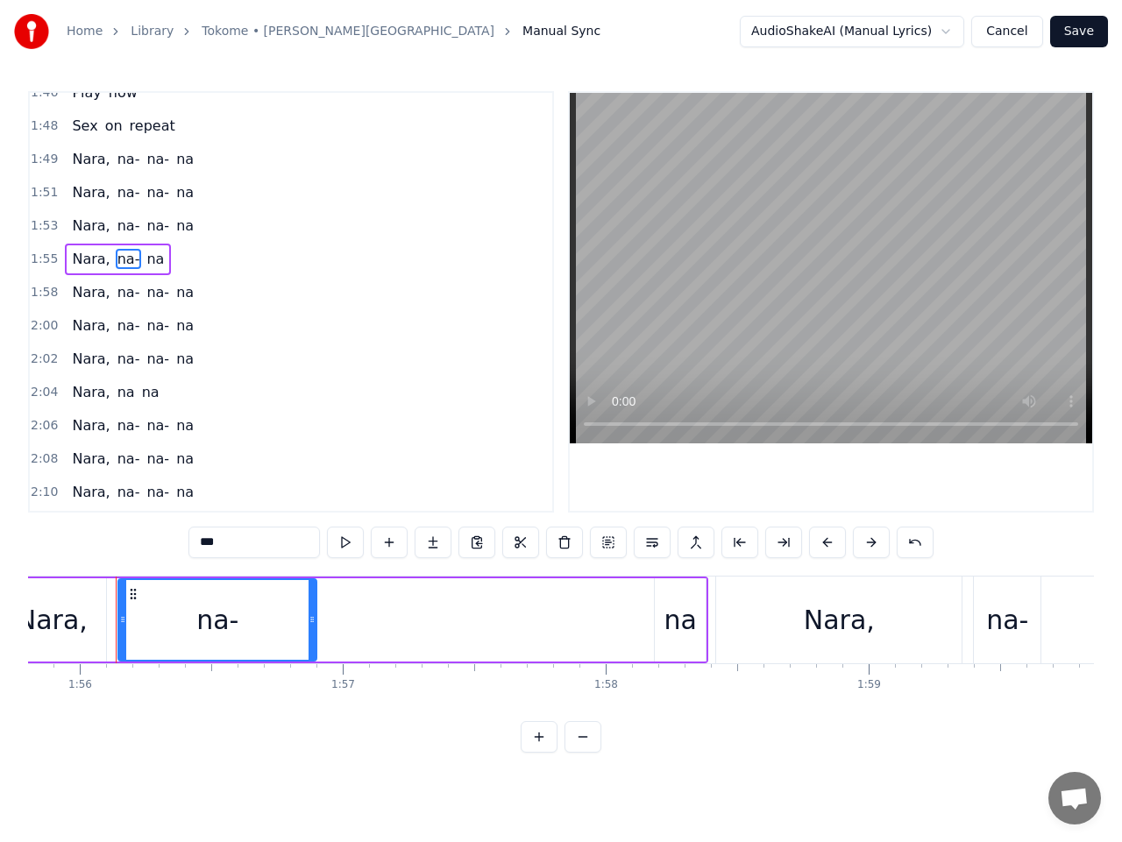
click at [116, 260] on span "na-" at bounding box center [129, 259] width 26 height 20
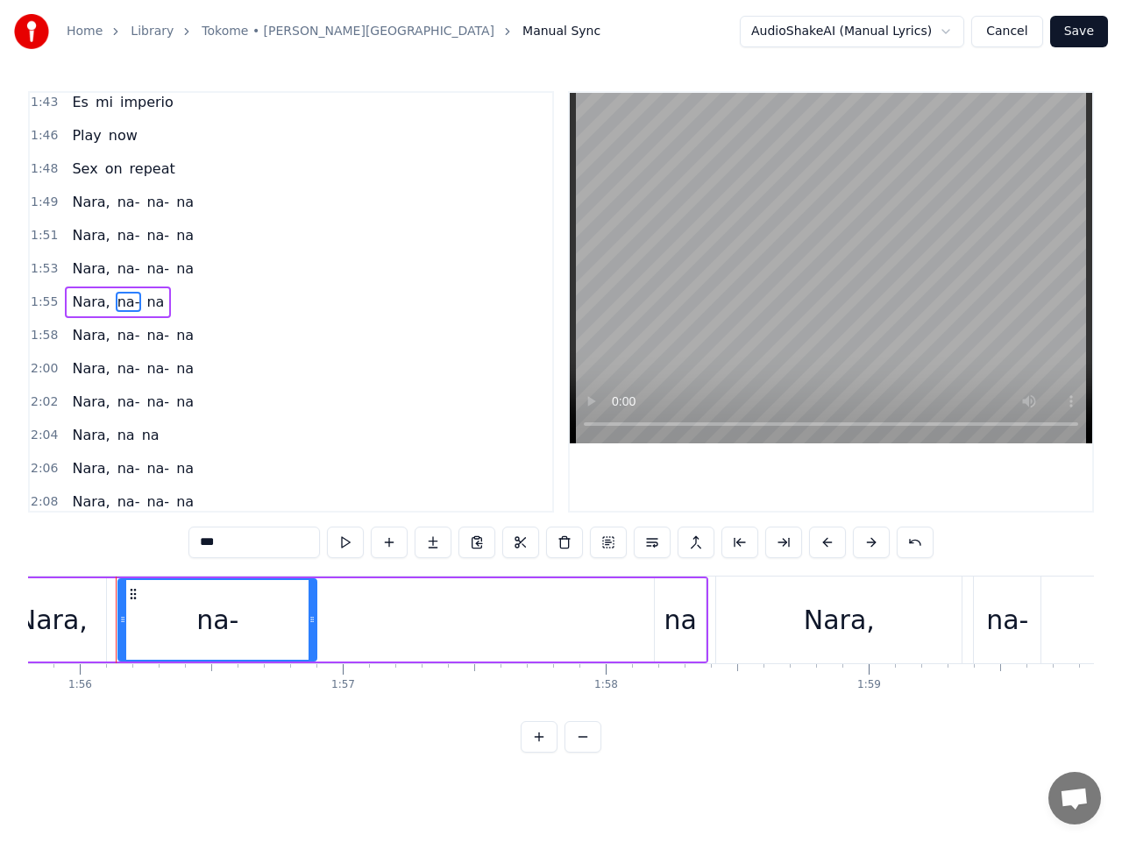
click at [116, 301] on span "na-" at bounding box center [129, 302] width 26 height 20
click at [236, 547] on input "***" at bounding box center [253, 543] width 131 height 32
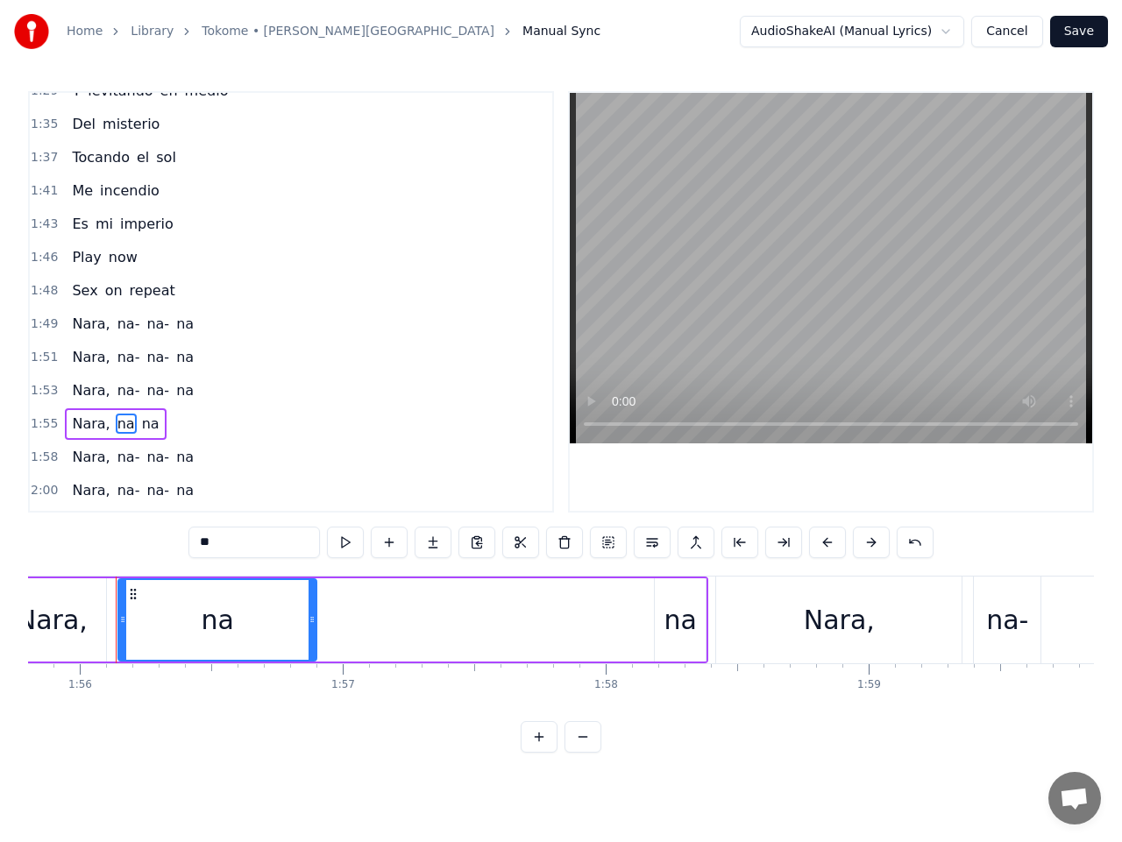
scroll to position [1130, 0]
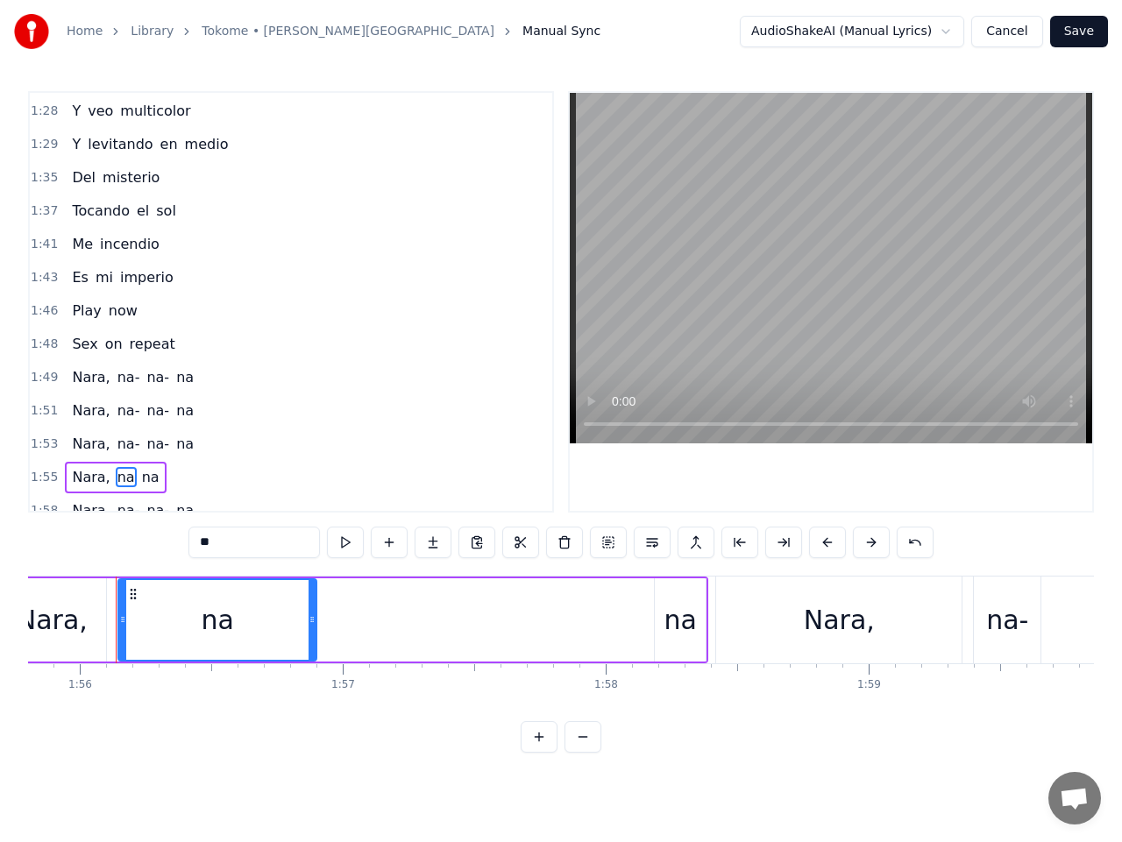
type input "**"
click at [1092, 33] on button "Save" at bounding box center [1079, 32] width 58 height 32
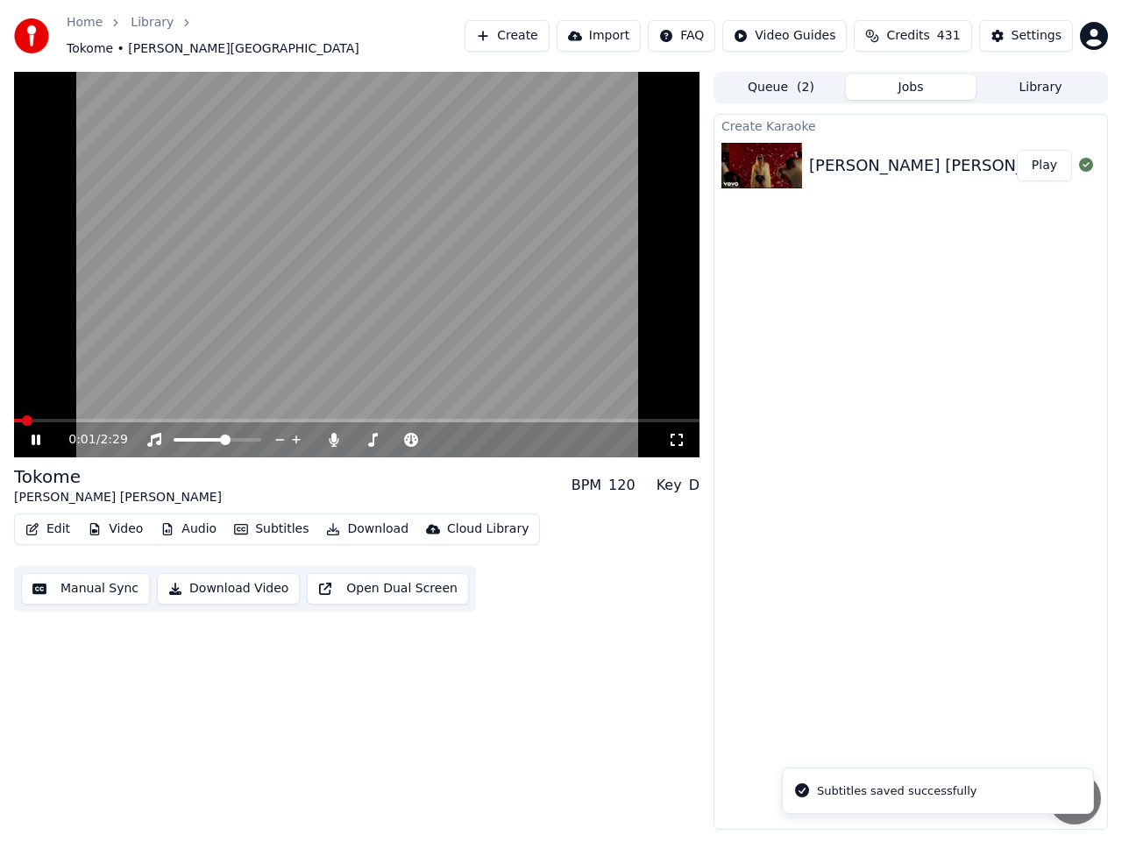
click at [508, 419] on span at bounding box center [356, 421] width 685 height 4
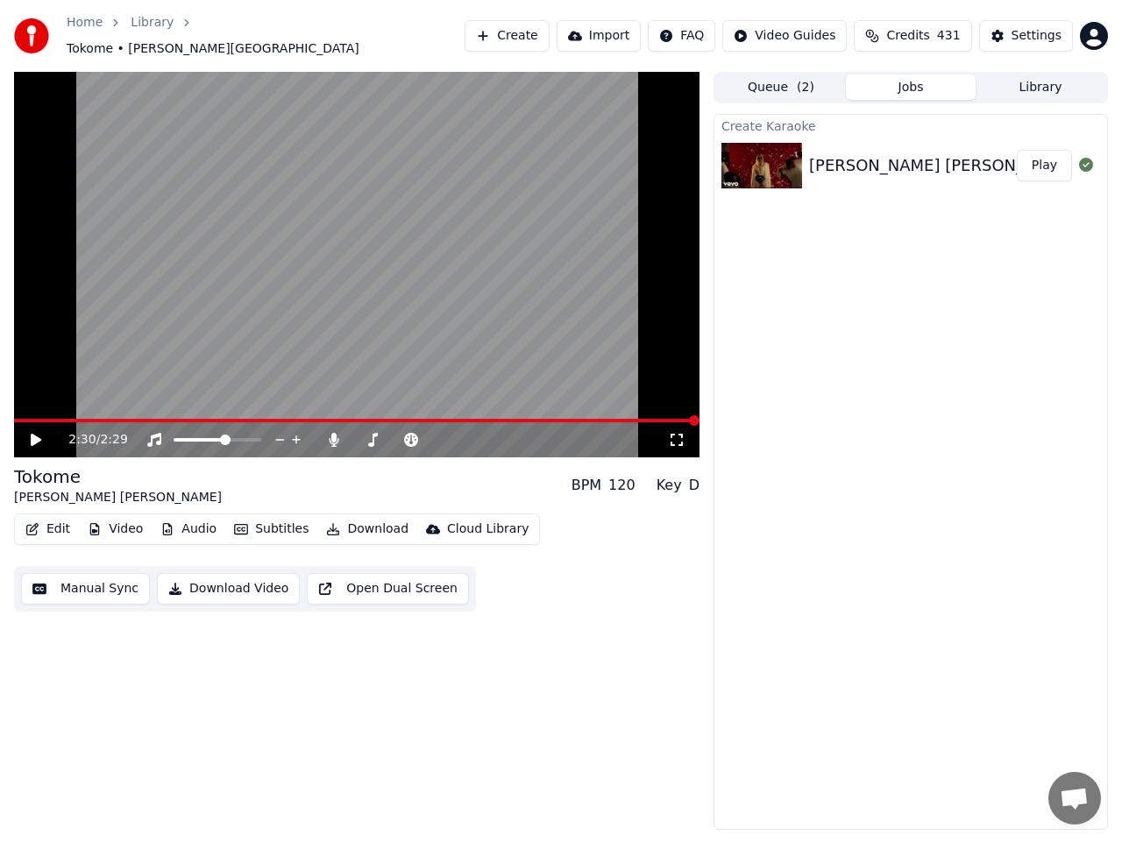
click at [535, 37] on button "Create" at bounding box center [506, 36] width 85 height 32
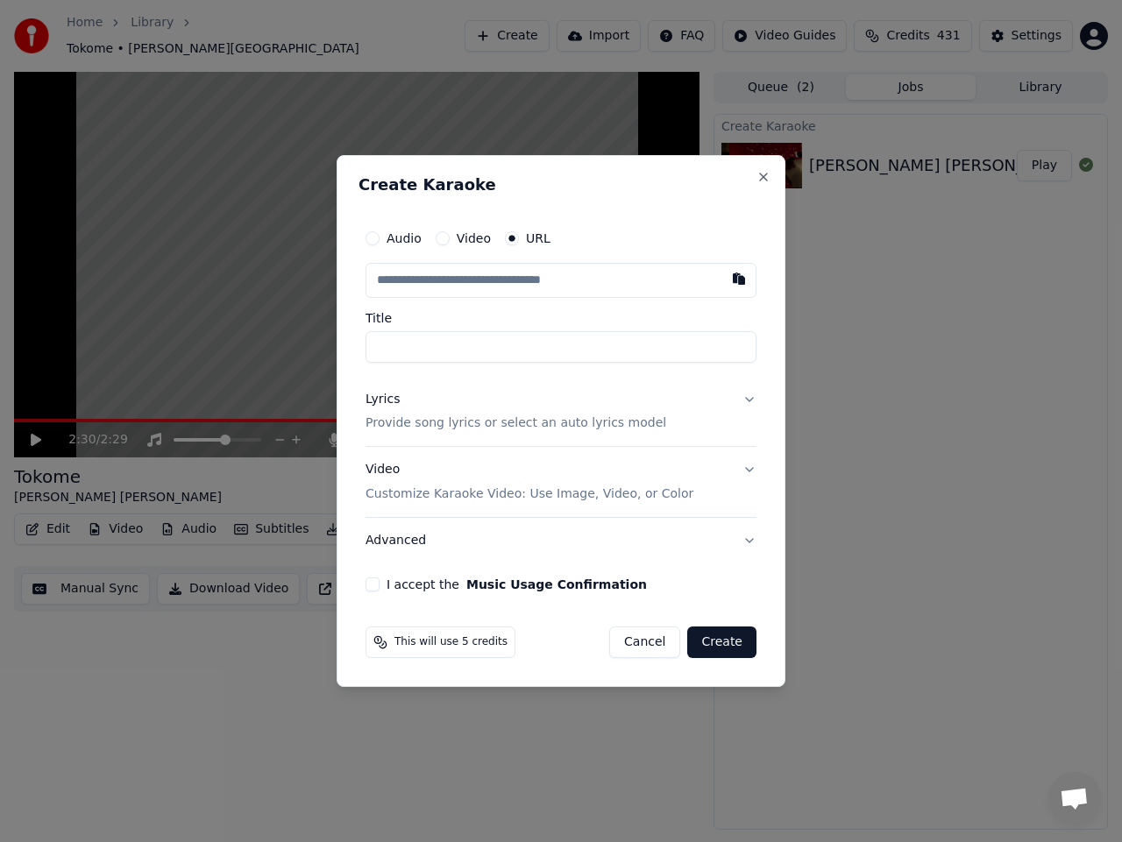
click at [502, 283] on input "text" at bounding box center [560, 280] width 391 height 35
type input "**********"
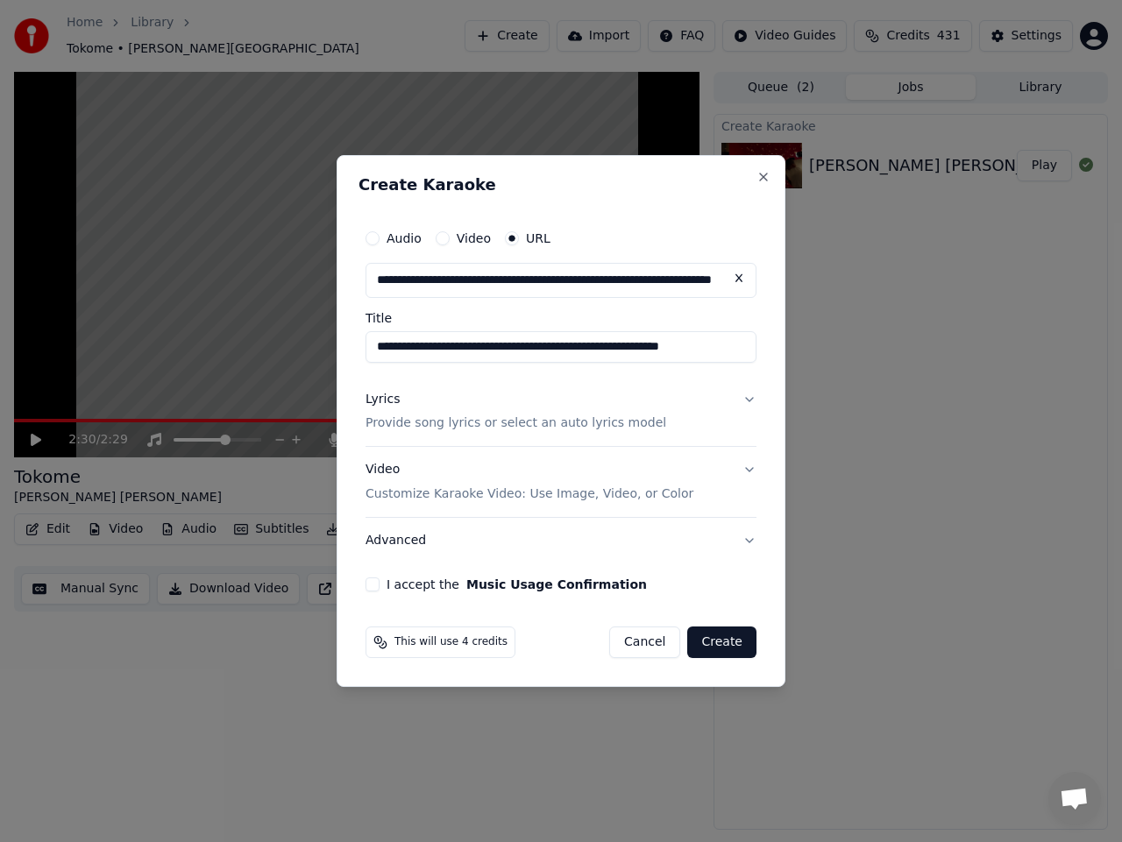
type input "**********"
click at [748, 397] on button "Lyrics Provide song lyrics or select an auto lyrics model" at bounding box center [560, 412] width 391 height 70
type input "**********"
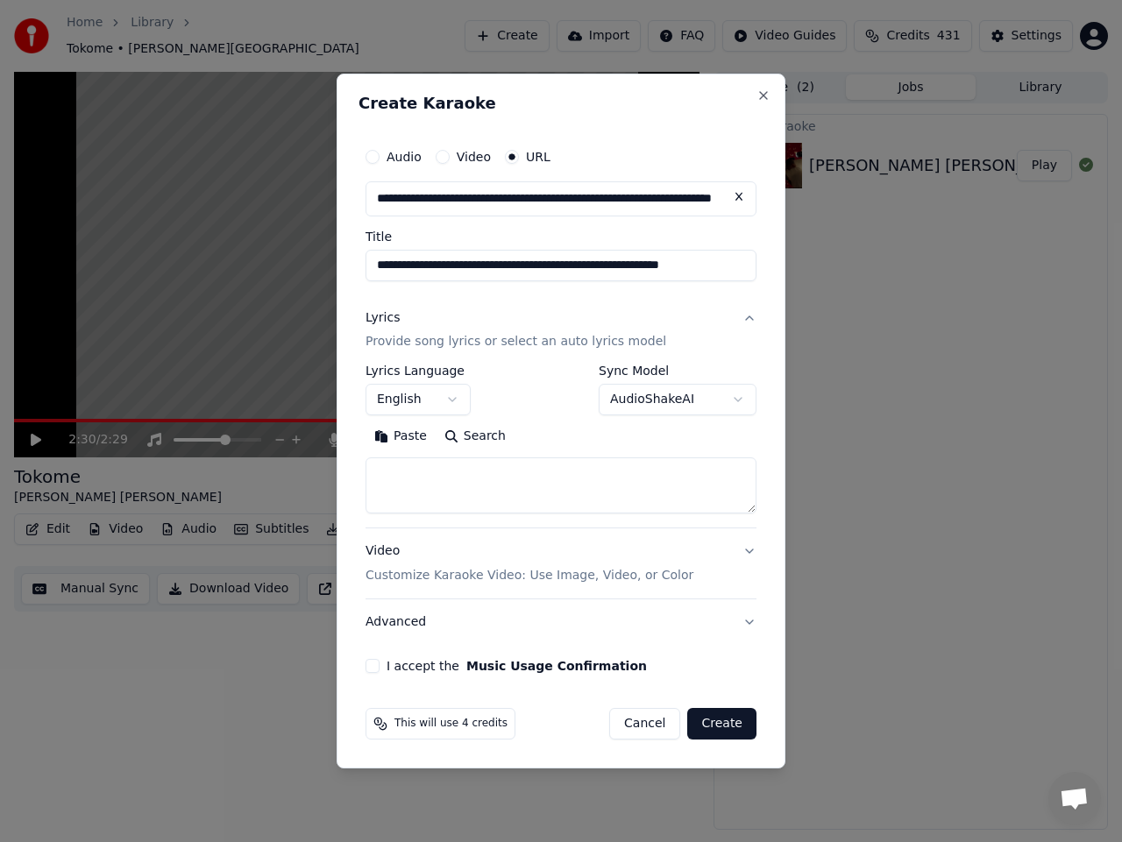
click at [676, 400] on body "**********" at bounding box center [561, 421] width 1122 height 842
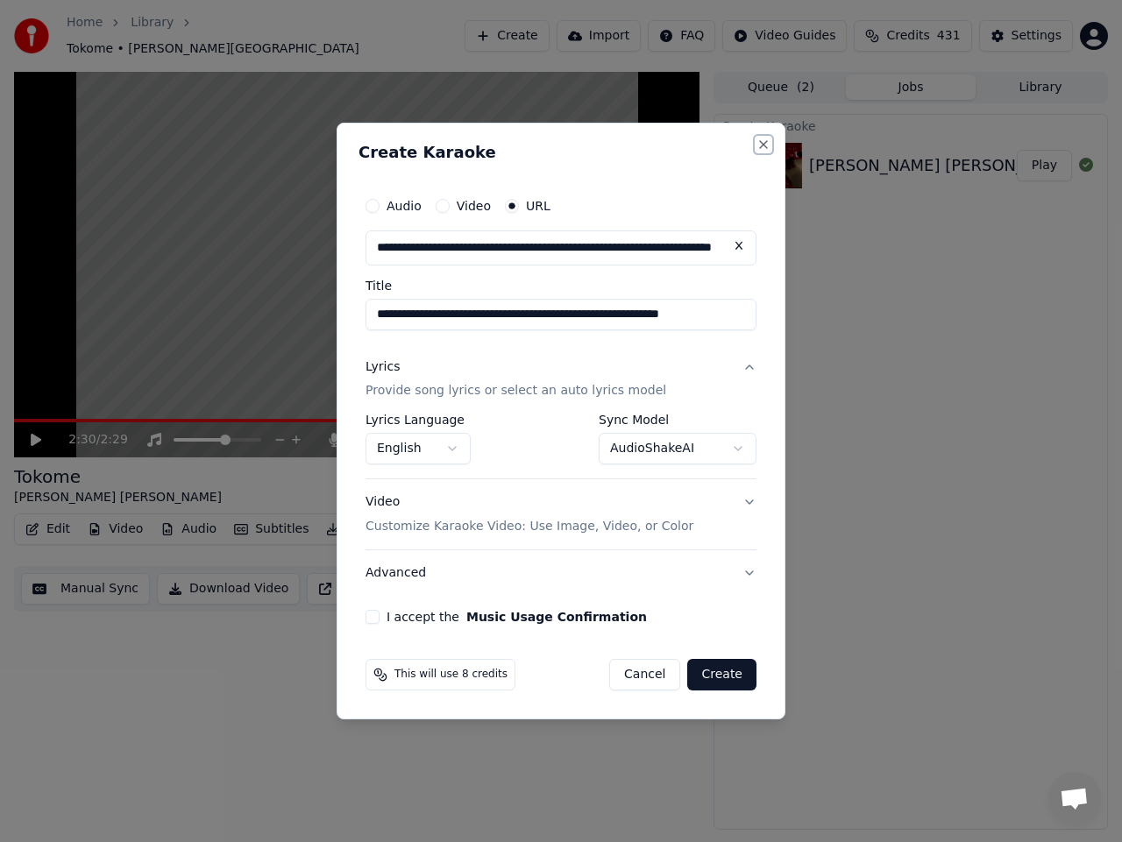
click at [764, 148] on button "Close" at bounding box center [763, 145] width 14 height 14
select select "**********"
select select
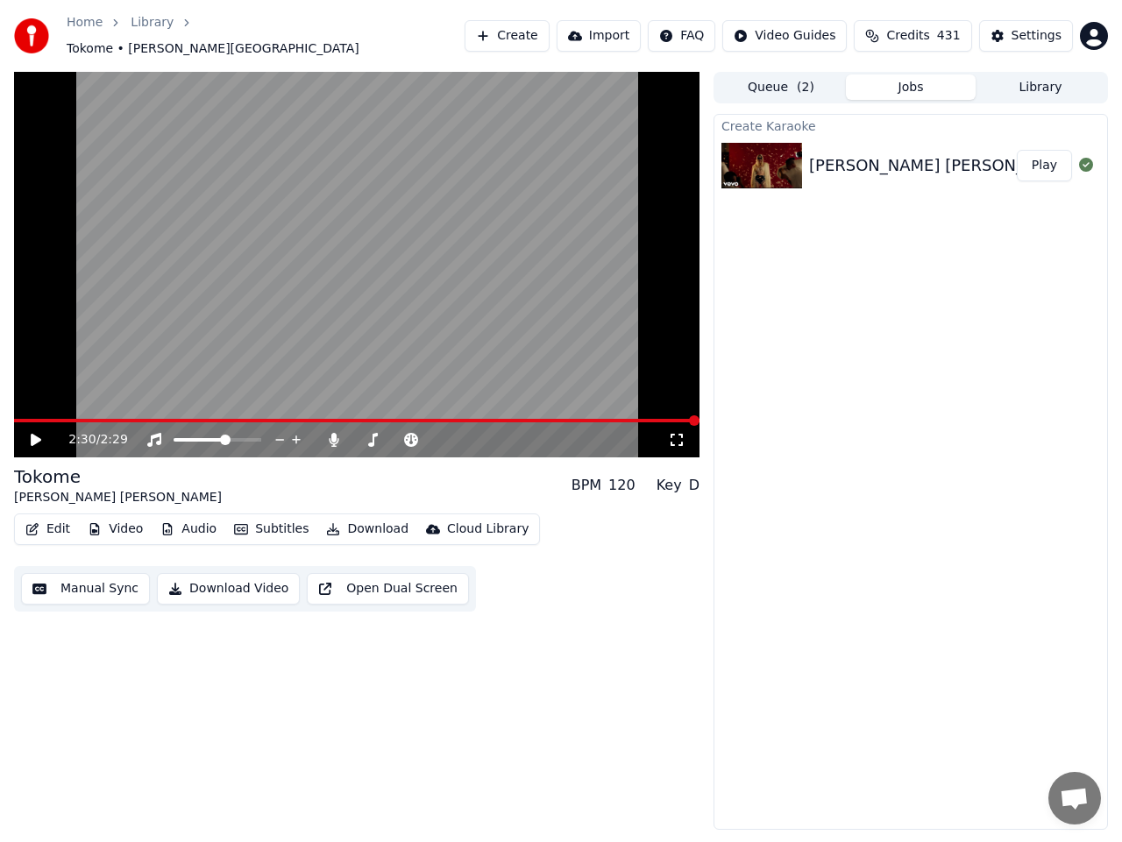
click at [1101, 525] on div "Create Karaoke [GEOGRAPHIC_DATA] Os - Tokome Play" at bounding box center [910, 472] width 394 height 716
click at [888, 294] on div "Create Karaoke [GEOGRAPHIC_DATA] Os - Tokome Play" at bounding box center [910, 472] width 394 height 716
click at [547, 34] on button "Create" at bounding box center [506, 36] width 85 height 32
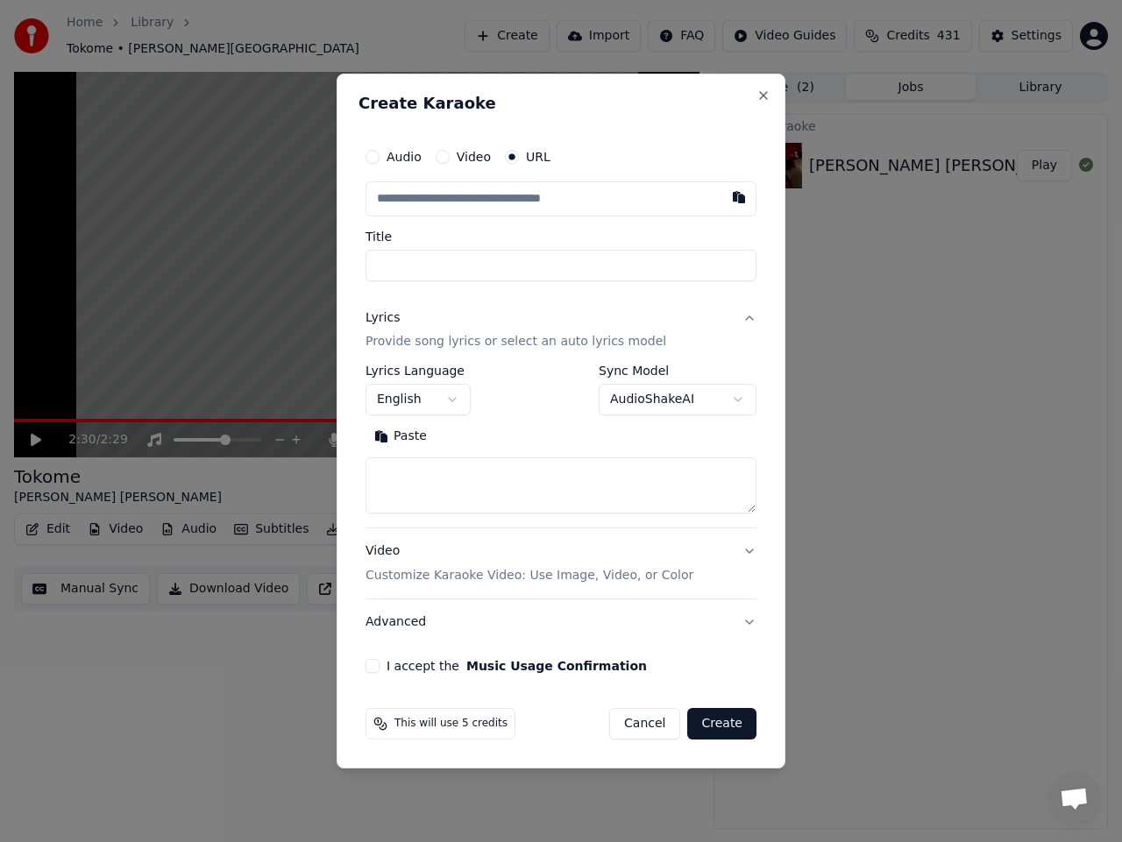
click at [470, 204] on input "text" at bounding box center [560, 198] width 391 height 35
type input "**********"
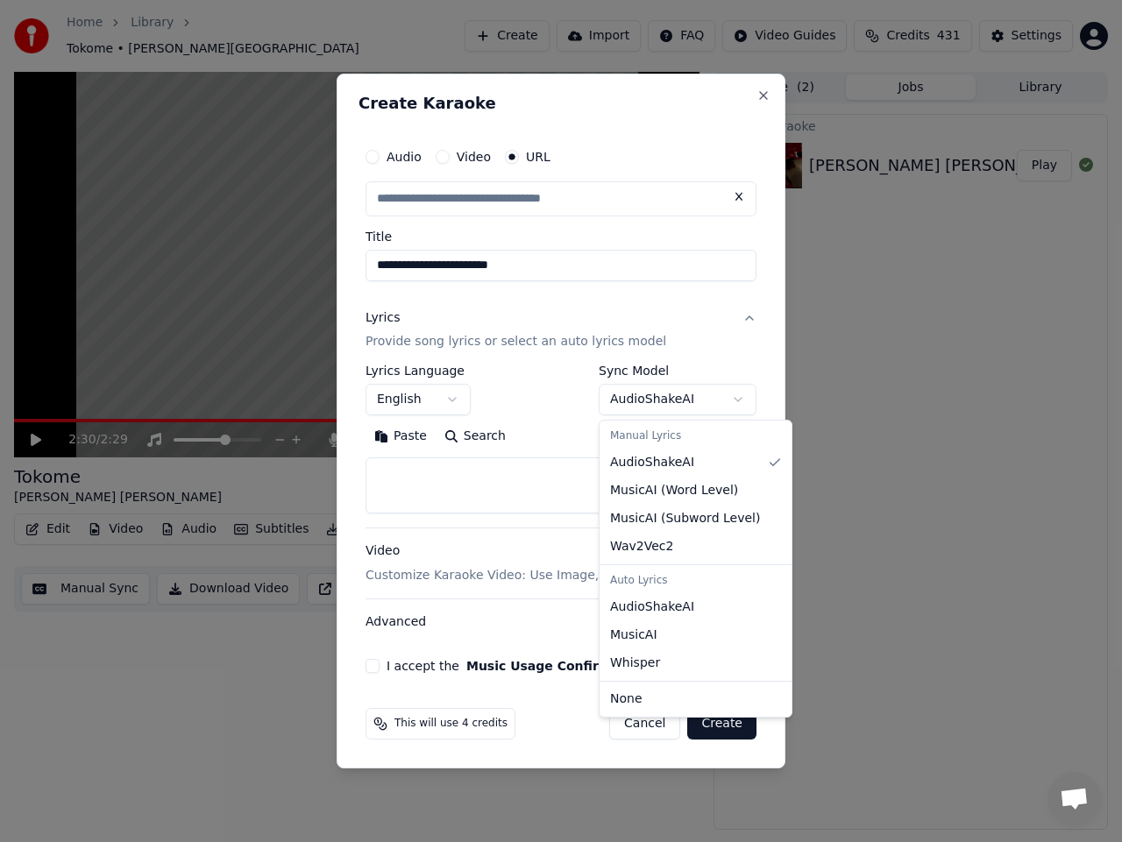
scroll to position [0, 0]
click at [684, 404] on body "**********" at bounding box center [561, 421] width 1122 height 842
select select "**********"
type input "**********"
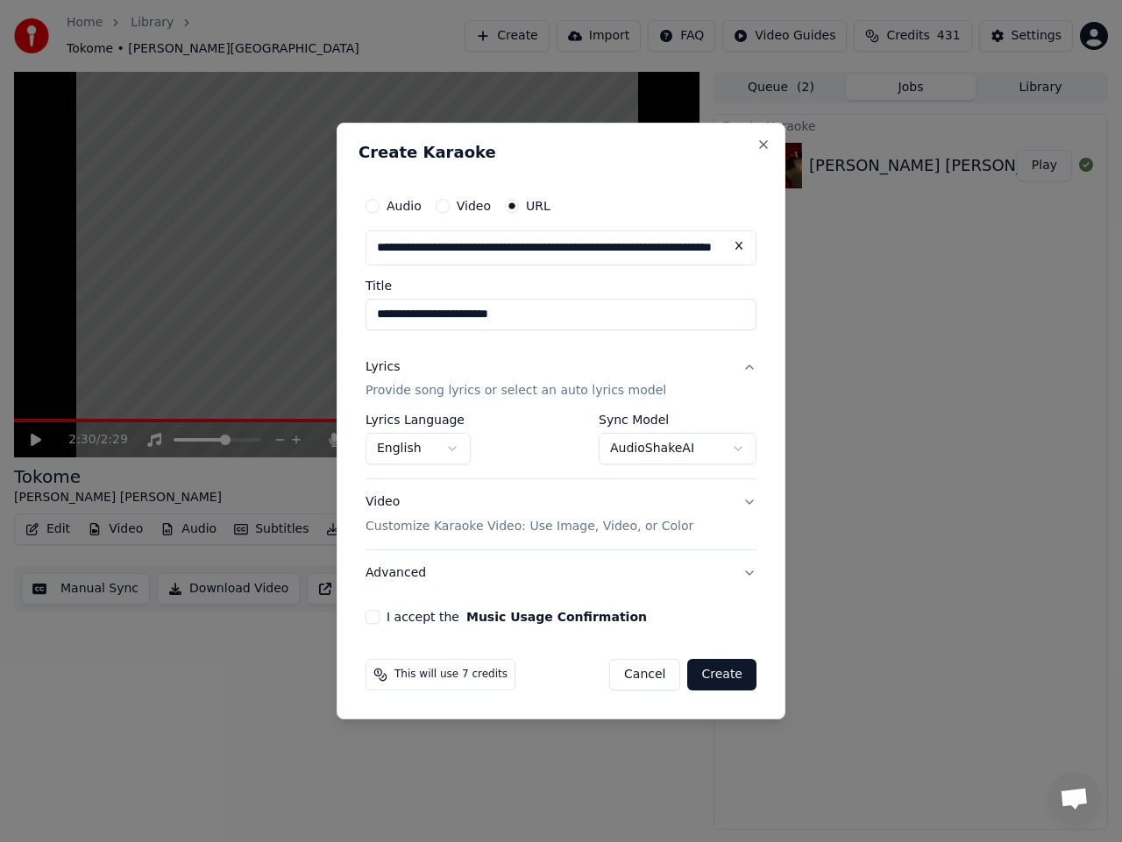
click at [377, 624] on button "I accept the Music Usage Confirmation" at bounding box center [372, 617] width 14 height 14
click at [719, 674] on button "Create" at bounding box center [721, 675] width 69 height 32
select select "**********"
select select
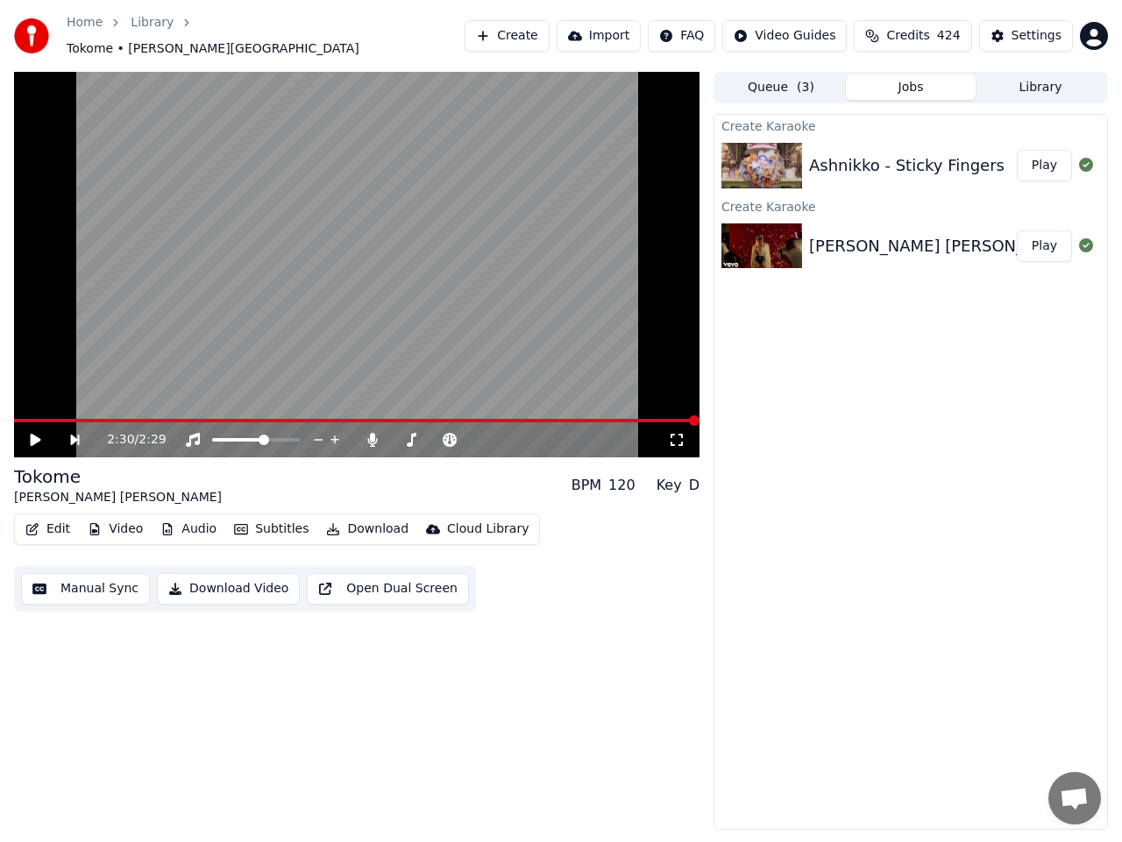
click at [1046, 154] on button "Play" at bounding box center [1043, 166] width 55 height 32
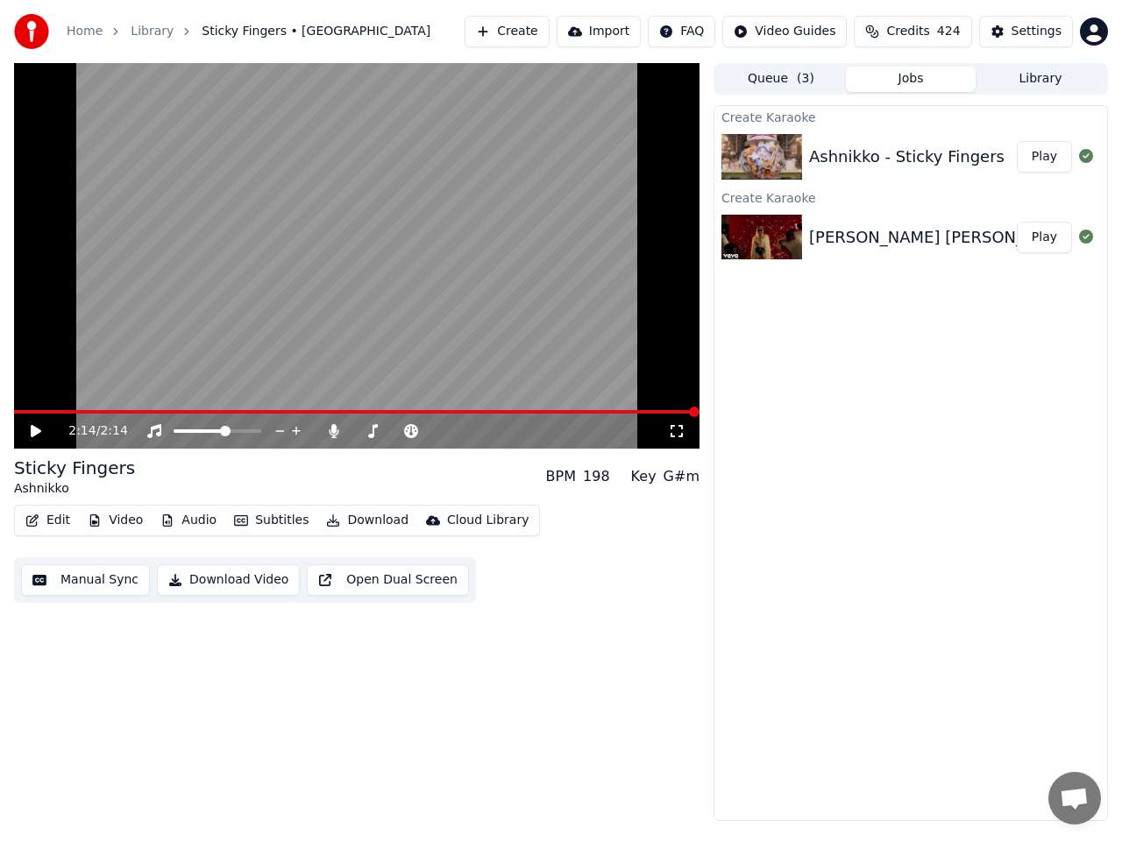
click at [977, 690] on div "Create Karaoke Ashnikko - Sticky Fingers Play Create Karaoke [GEOGRAPHIC_DATA] …" at bounding box center [910, 463] width 394 height 716
click at [35, 429] on icon at bounding box center [36, 431] width 11 height 12
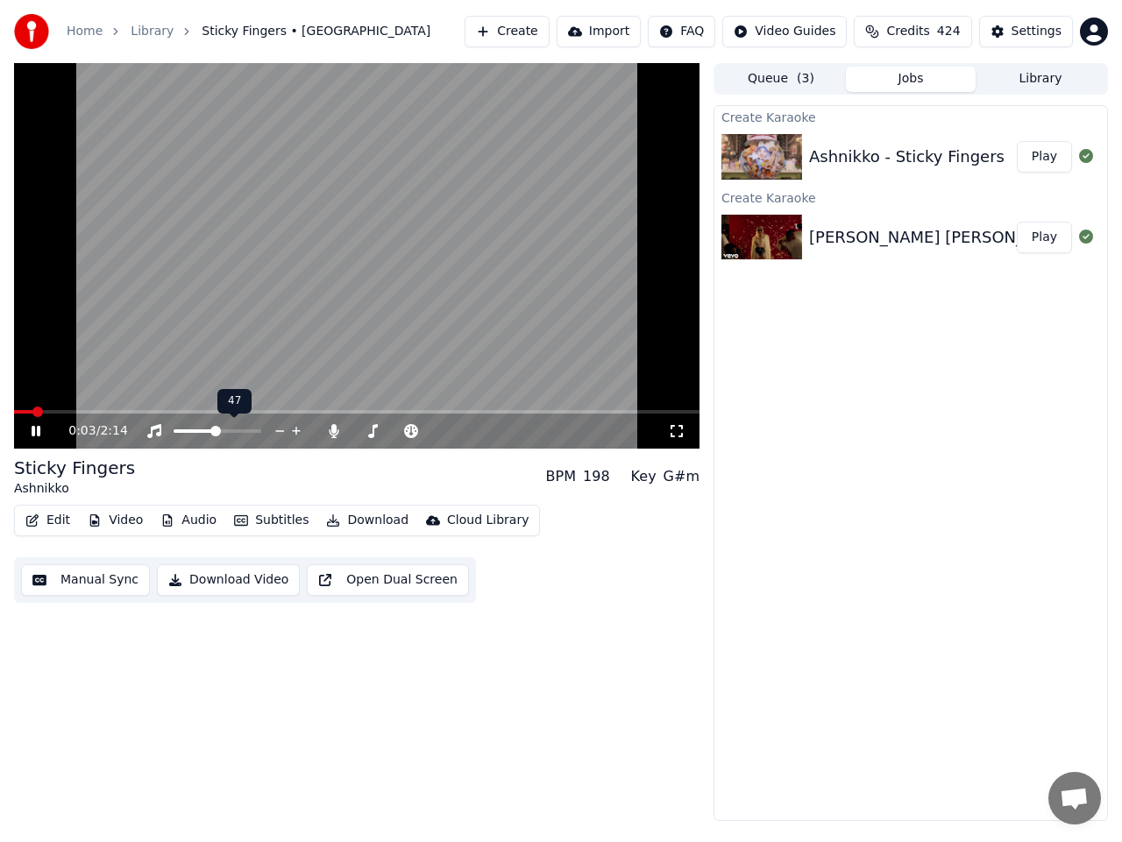
click at [215, 432] on span at bounding box center [215, 431] width 11 height 11
click at [403, 435] on span at bounding box center [402, 431] width 11 height 11
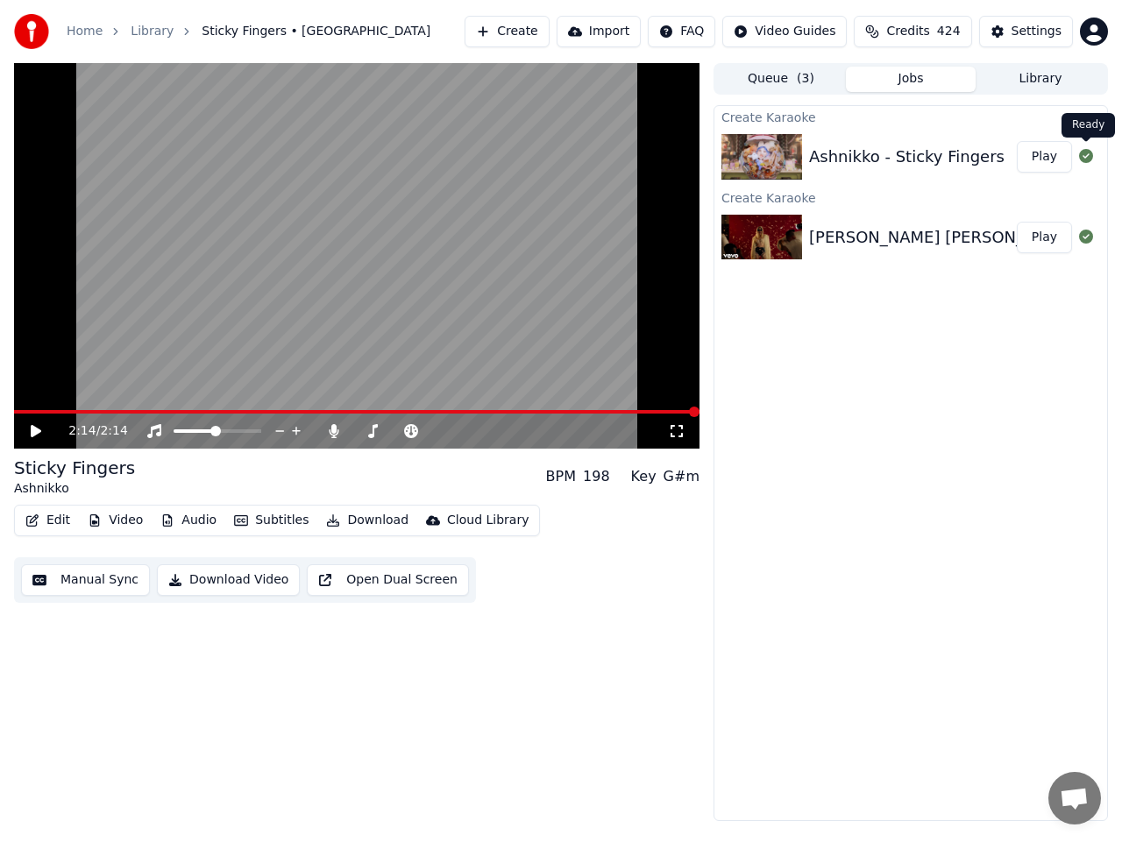
click at [1088, 157] on icon at bounding box center [1086, 156] width 14 height 14
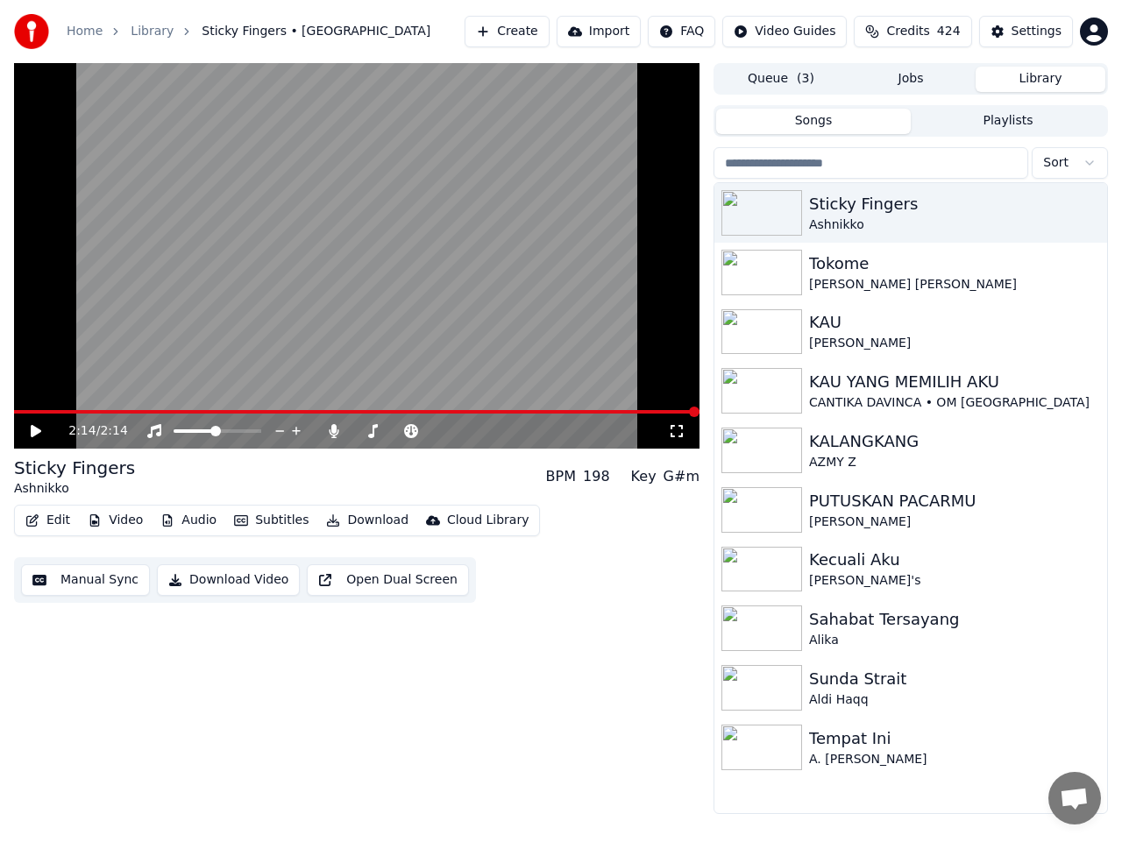
click at [1055, 81] on button "Library" at bounding box center [1040, 79] width 130 height 25
click at [1093, 212] on icon "button" at bounding box center [1091, 212] width 18 height 14
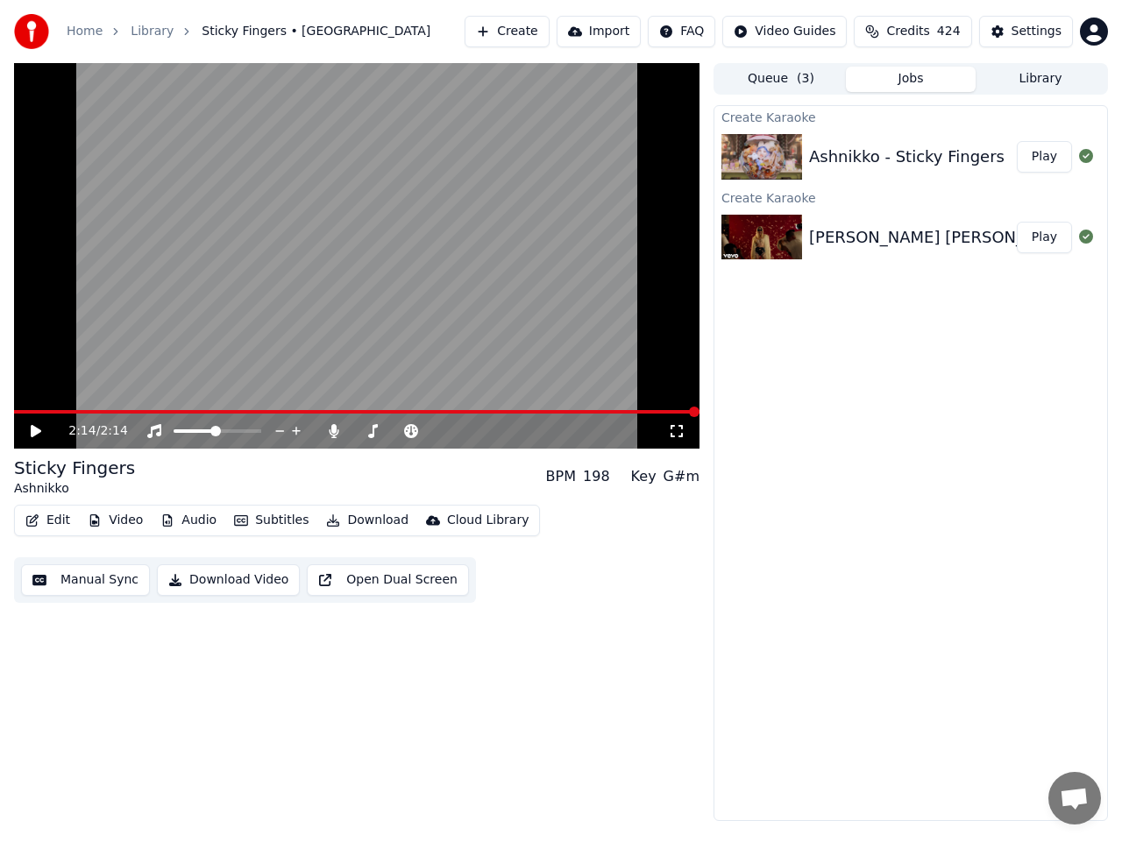
click at [909, 81] on button "Jobs" at bounding box center [911, 79] width 130 height 25
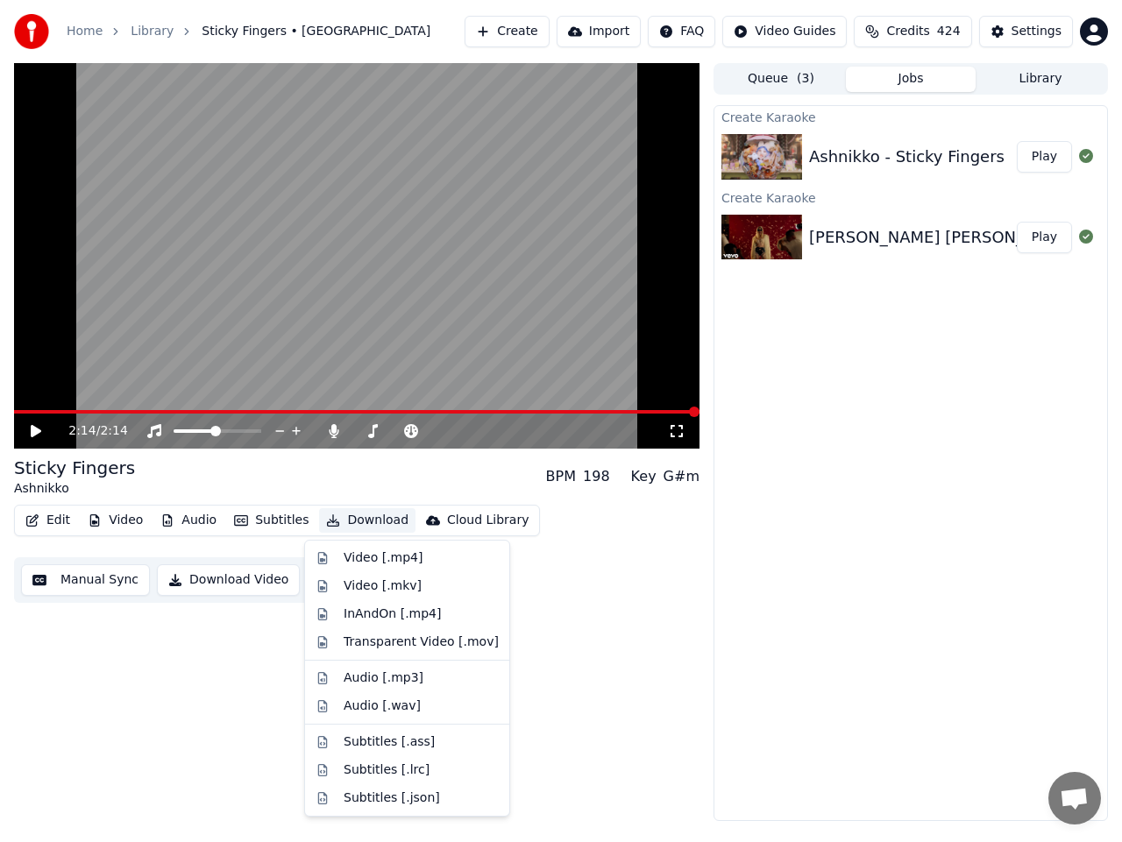
click at [362, 520] on button "Download" at bounding box center [367, 520] width 96 height 25
click at [369, 558] on div "Video [.mp4]" at bounding box center [382, 558] width 79 height 18
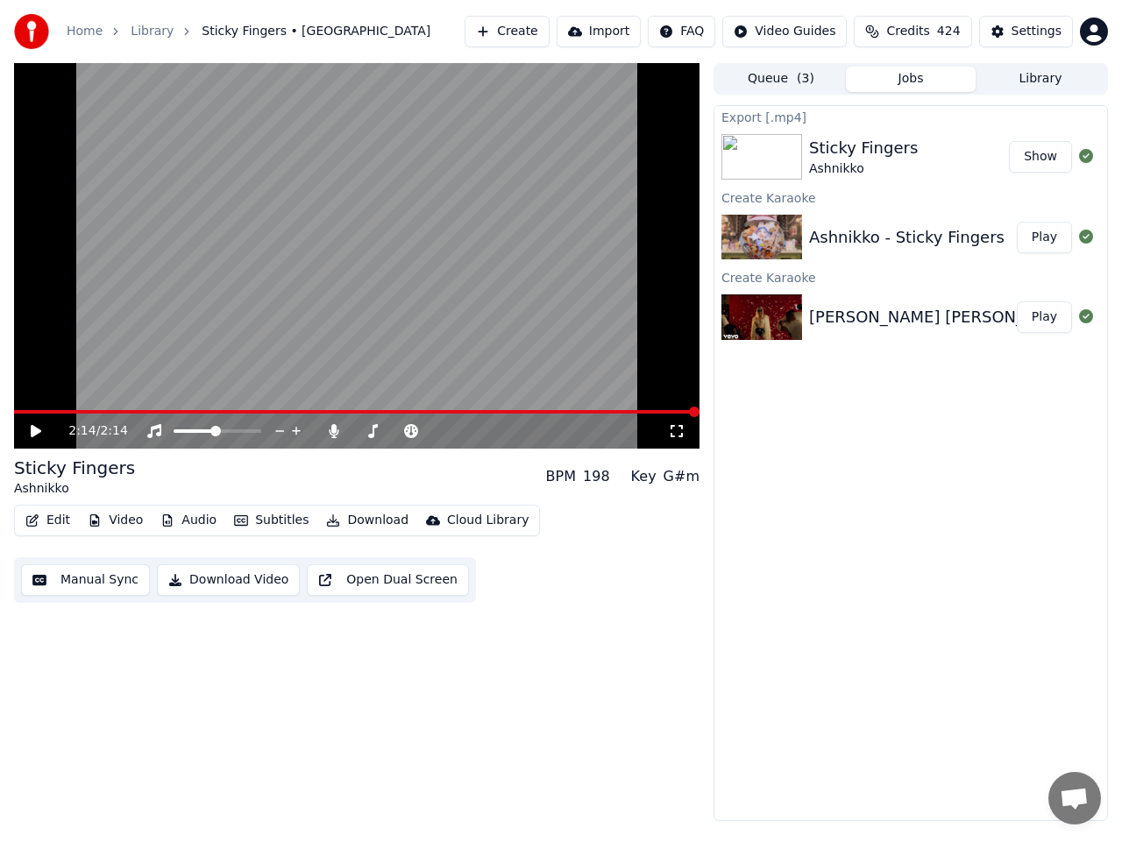
click at [1032, 159] on button "Show" at bounding box center [1040, 157] width 63 height 32
click at [543, 37] on button "Create" at bounding box center [506, 32] width 85 height 32
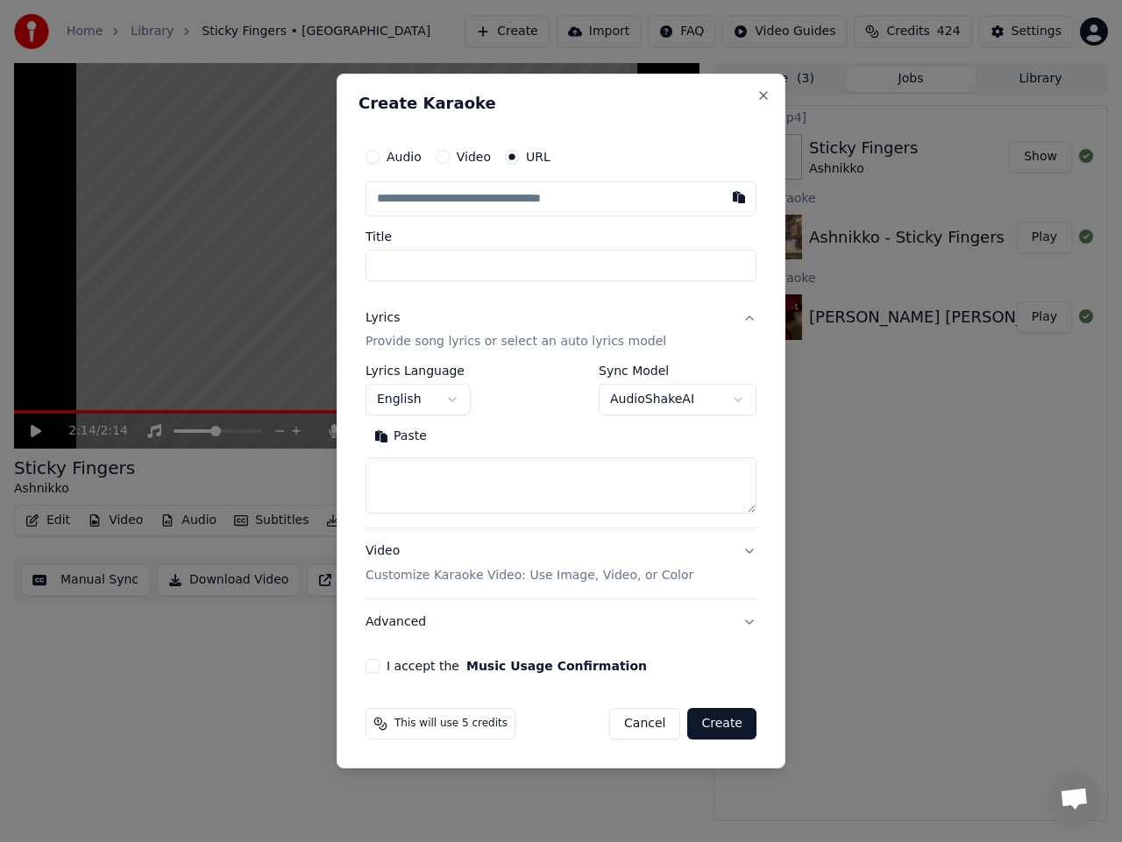
click at [549, 198] on input "text" at bounding box center [560, 198] width 391 height 35
type input "**********"
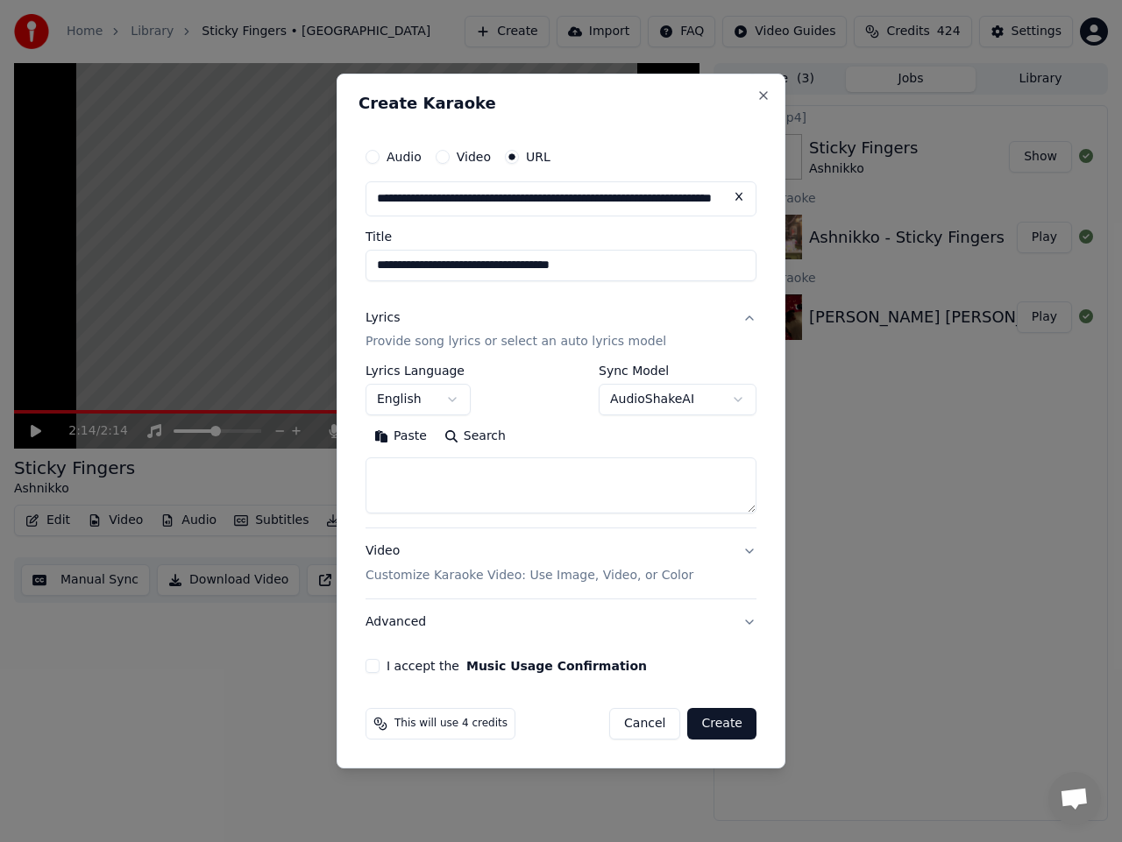
type input "**********"
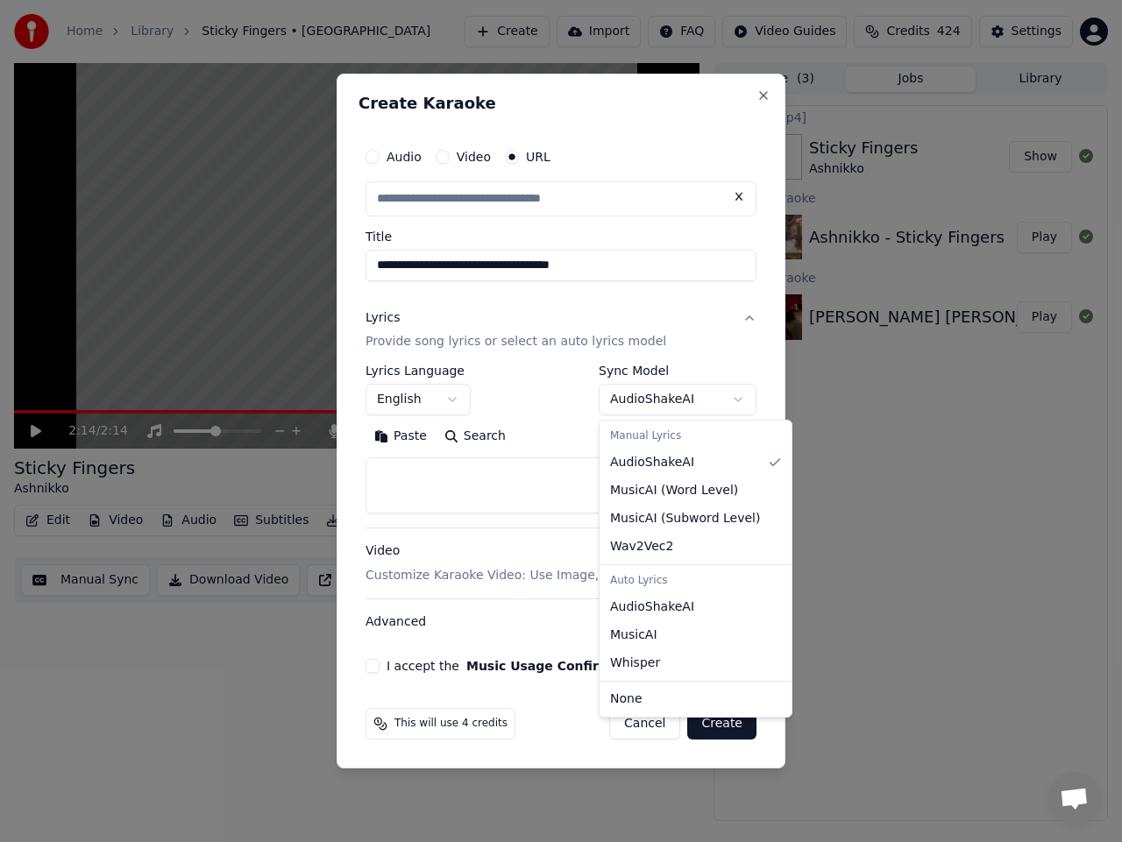
click at [655, 404] on body "**********" at bounding box center [561, 421] width 1122 height 842
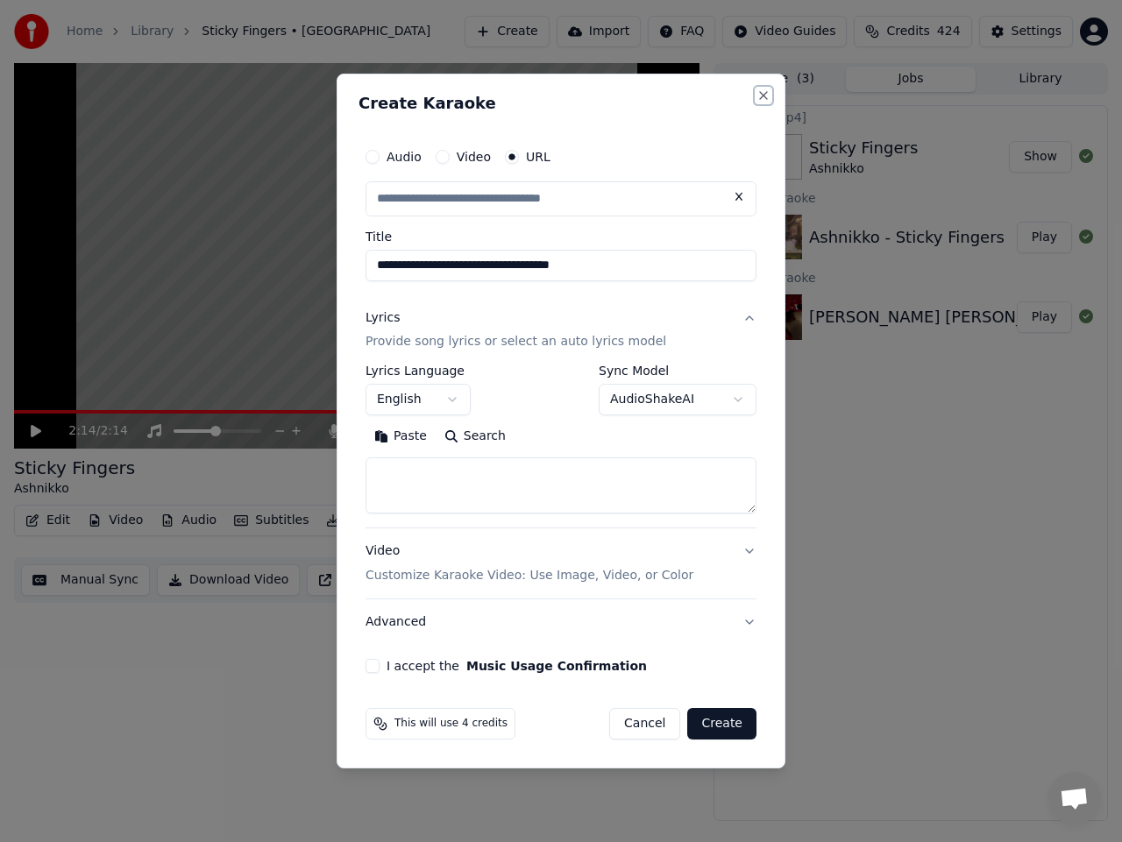
click at [765, 98] on button "Close" at bounding box center [763, 95] width 14 height 14
type input "**********"
select select
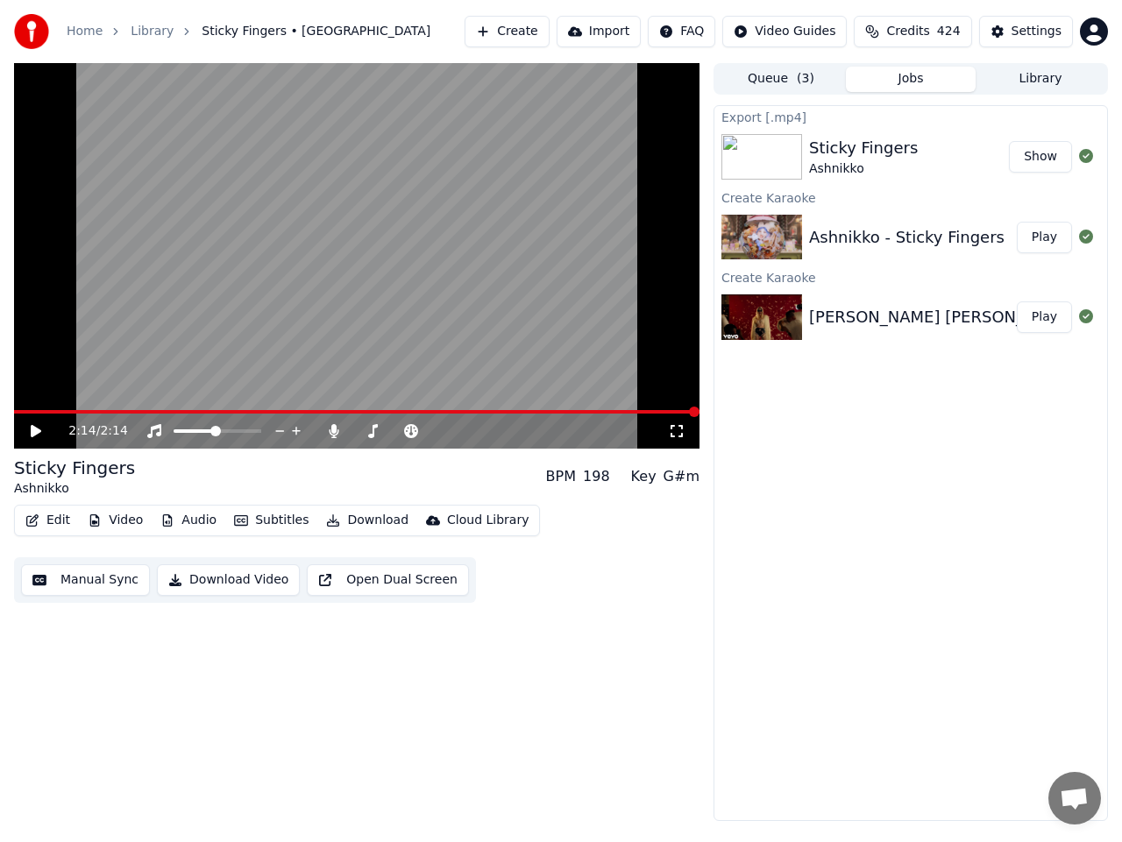
click at [541, 33] on button "Create" at bounding box center [506, 32] width 85 height 32
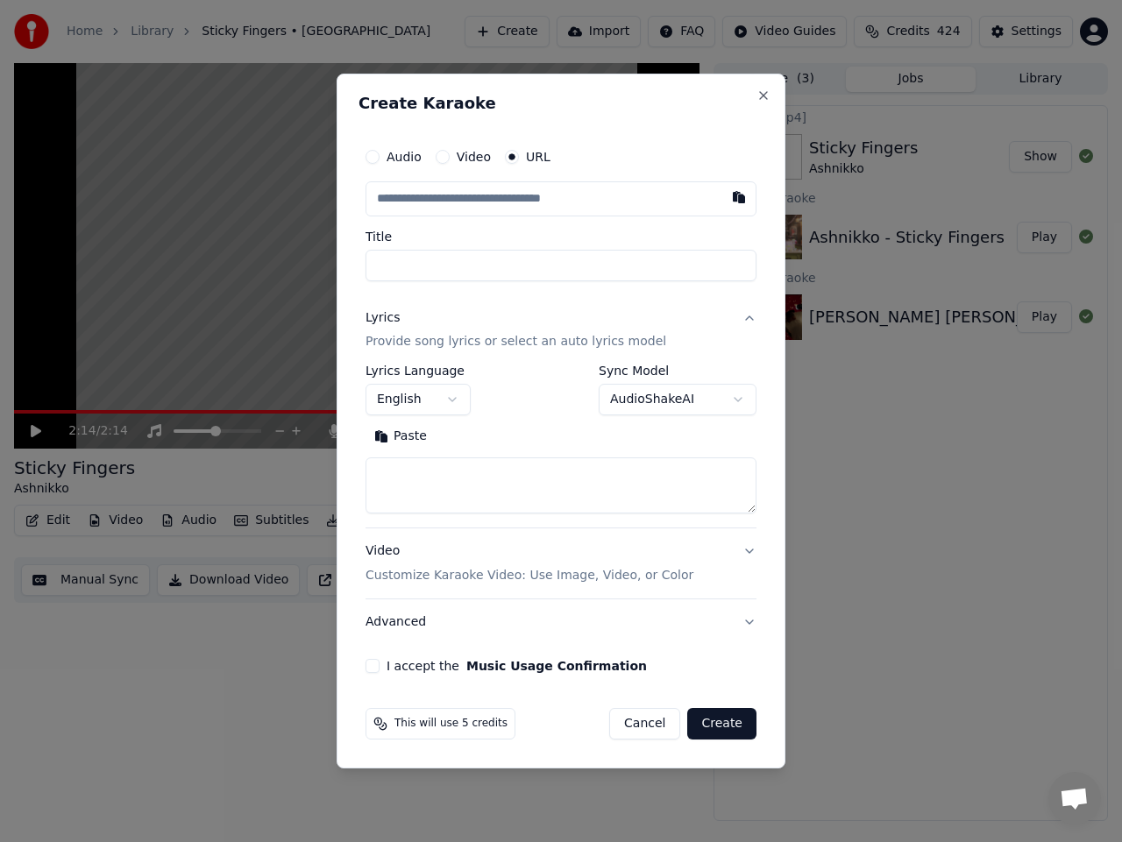
click at [524, 195] on input "text" at bounding box center [560, 198] width 391 height 35
click at [490, 198] on input "text" at bounding box center [560, 198] width 391 height 35
paste input "**********"
type input "**********"
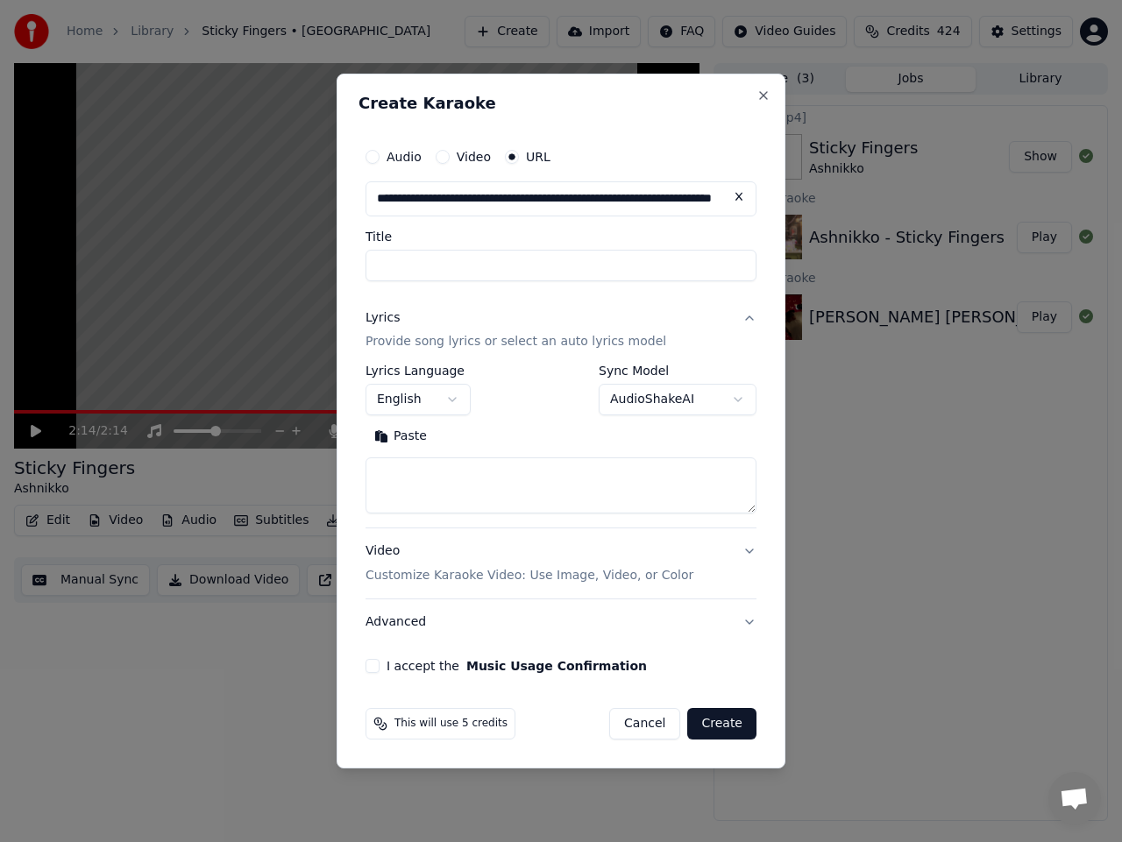
type input "**********"
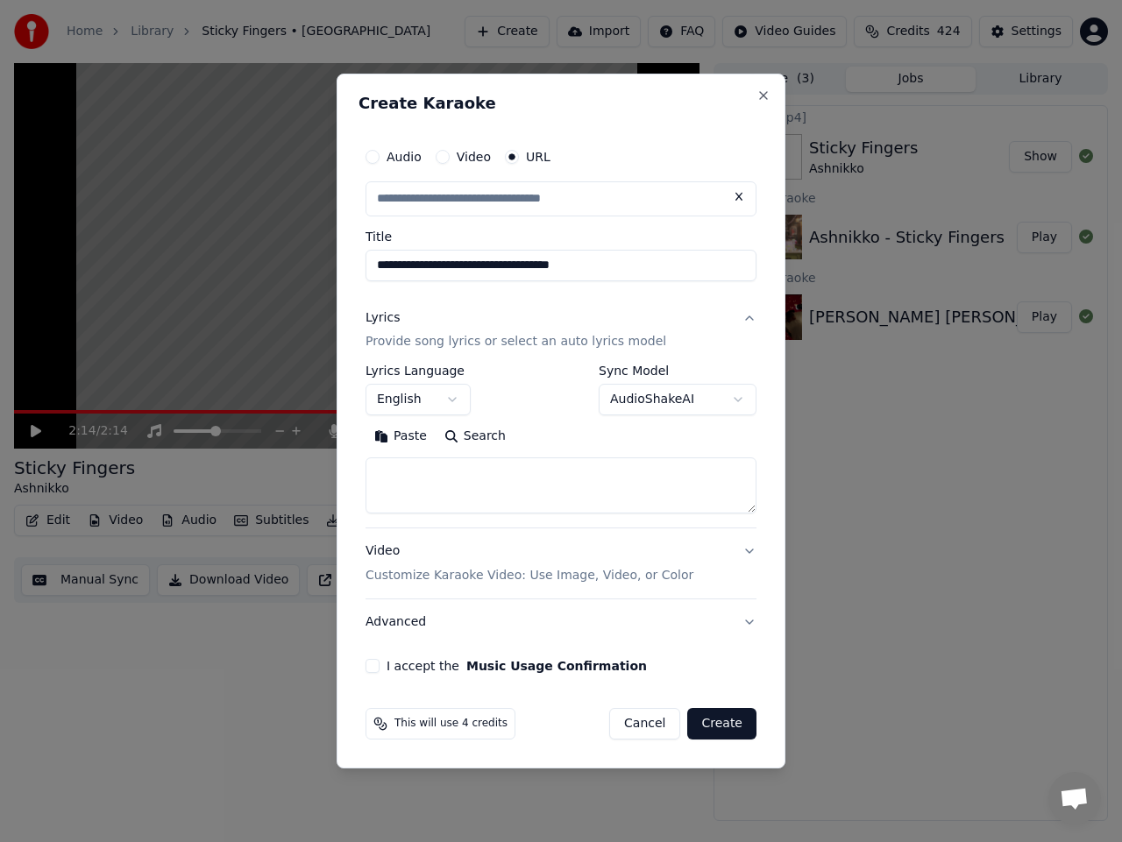
scroll to position [0, 0]
click at [690, 403] on body "**********" at bounding box center [561, 421] width 1122 height 842
click at [552, 502] on textarea at bounding box center [560, 486] width 391 height 56
paste textarea "**********"
type input "**********"
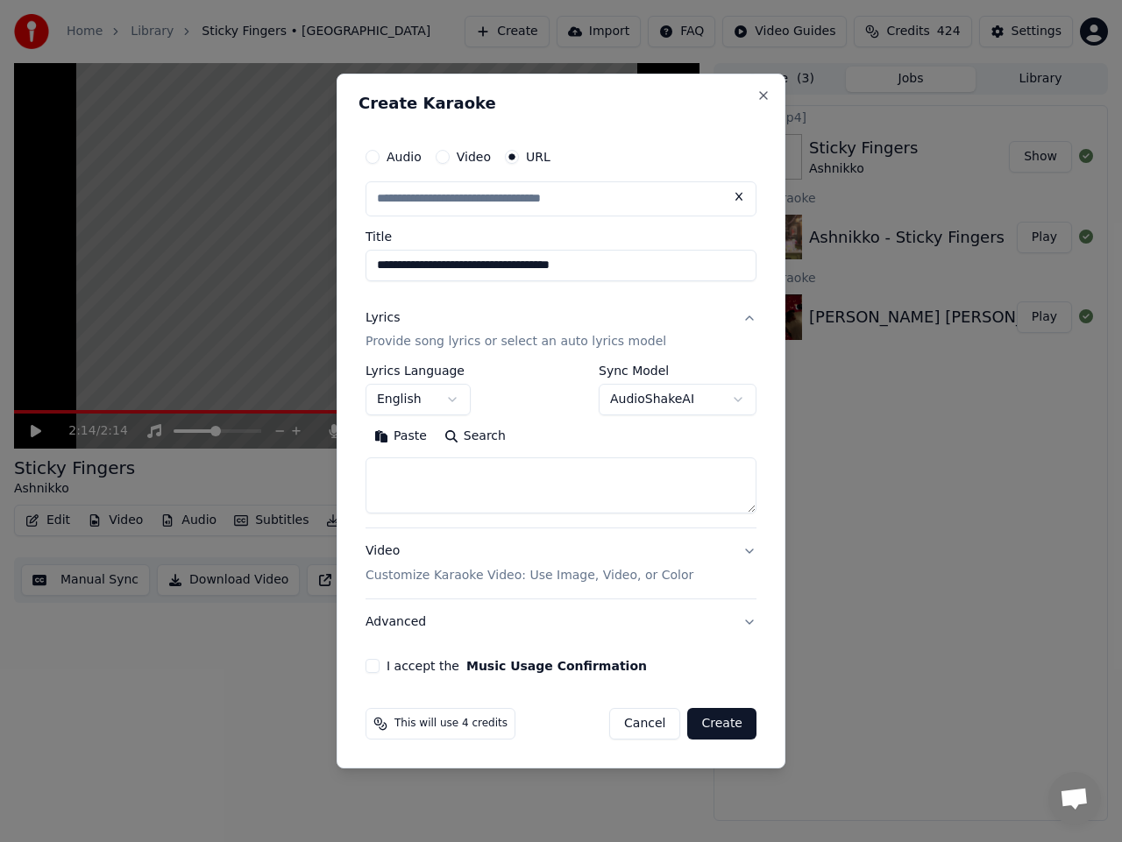
type textarea "**********"
click at [538, 474] on textarea at bounding box center [560, 486] width 391 height 56
paste textarea "**********"
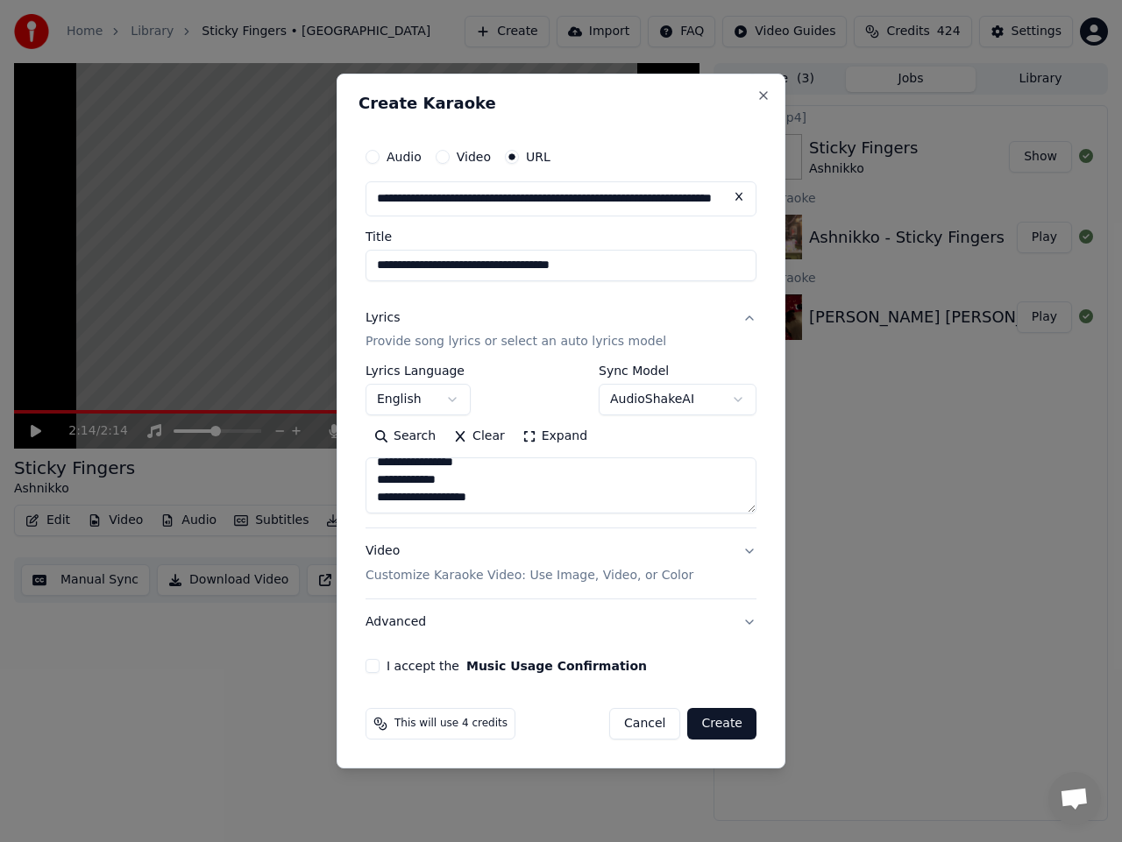
type textarea "**********"
click at [375, 666] on button "I accept the Music Usage Confirmation" at bounding box center [372, 666] width 14 height 14
click at [706, 722] on button "Create" at bounding box center [721, 724] width 69 height 32
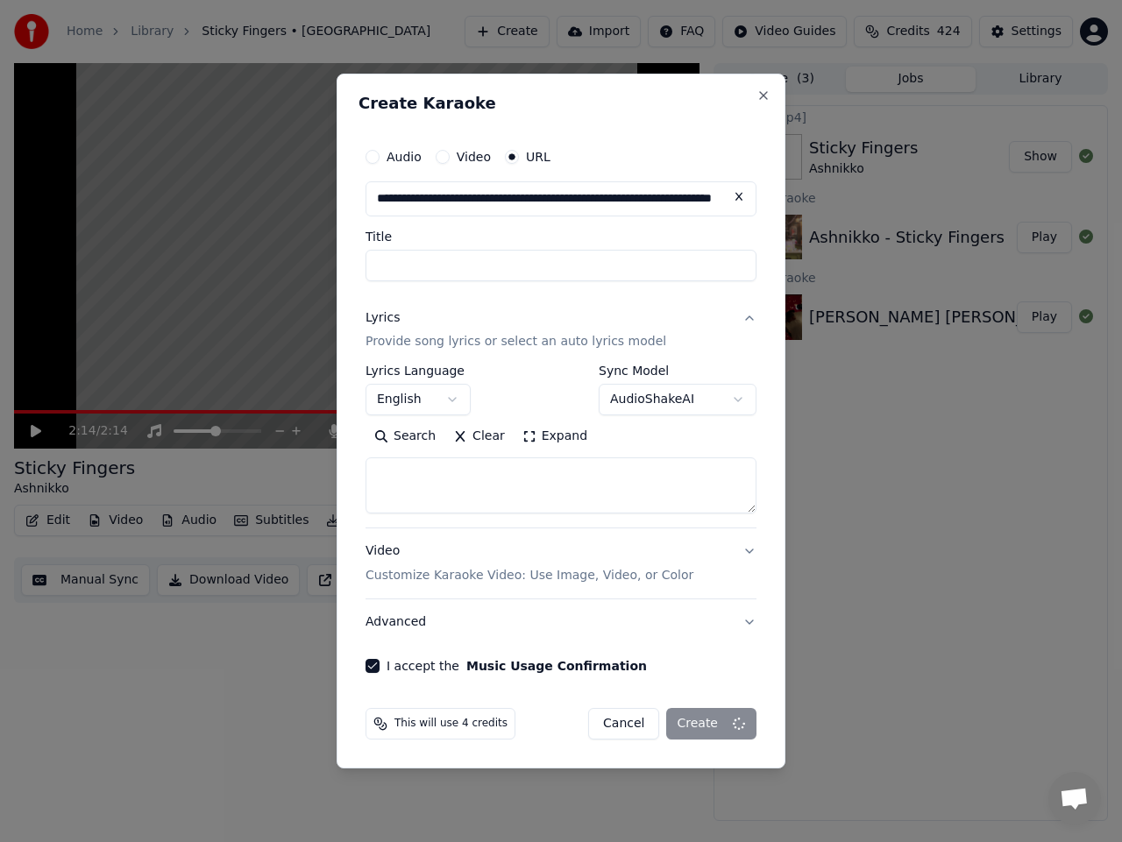
select select
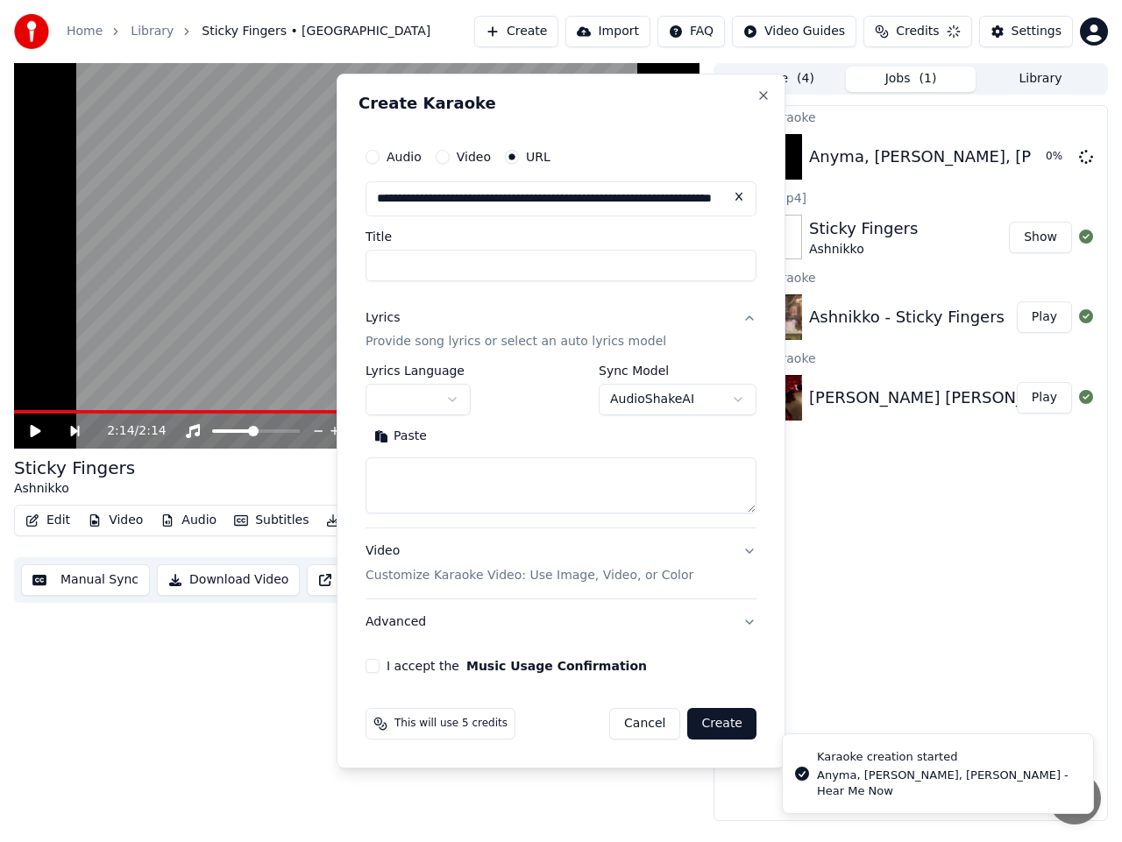
scroll to position [0, 0]
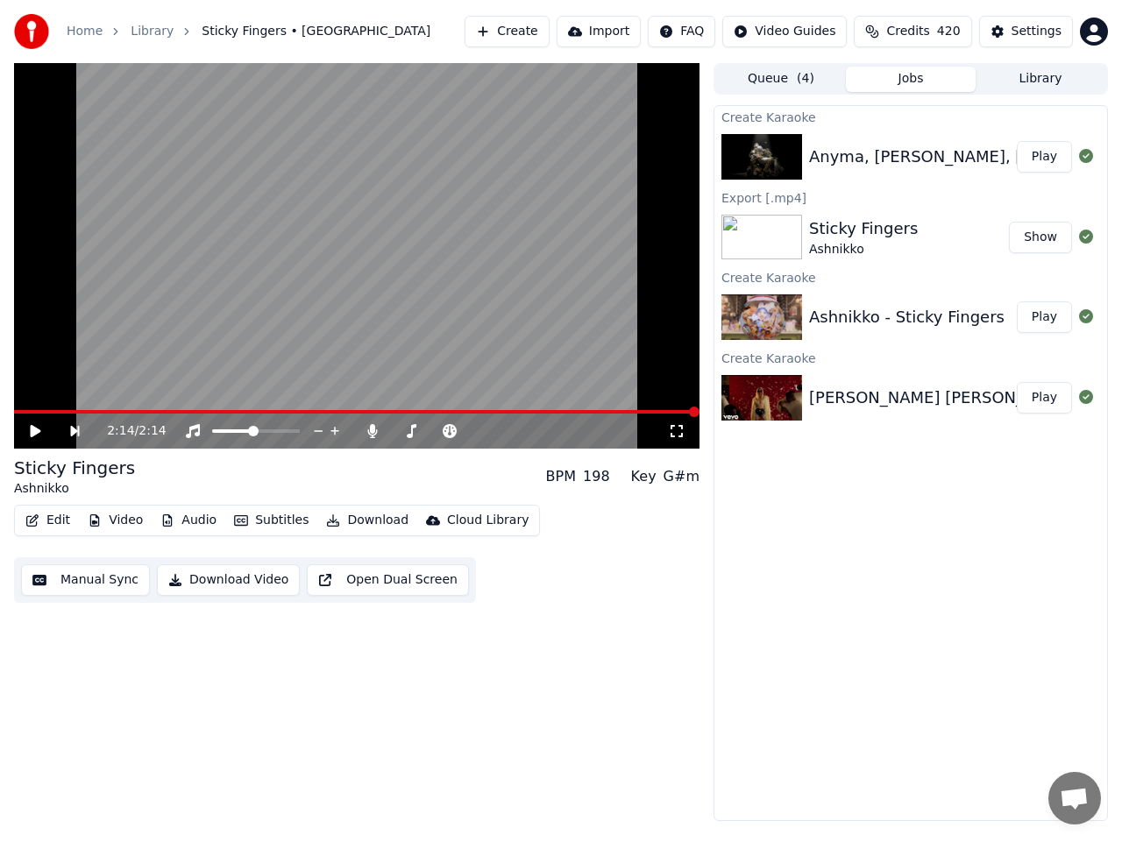
click at [1035, 159] on button "Play" at bounding box center [1043, 157] width 55 height 32
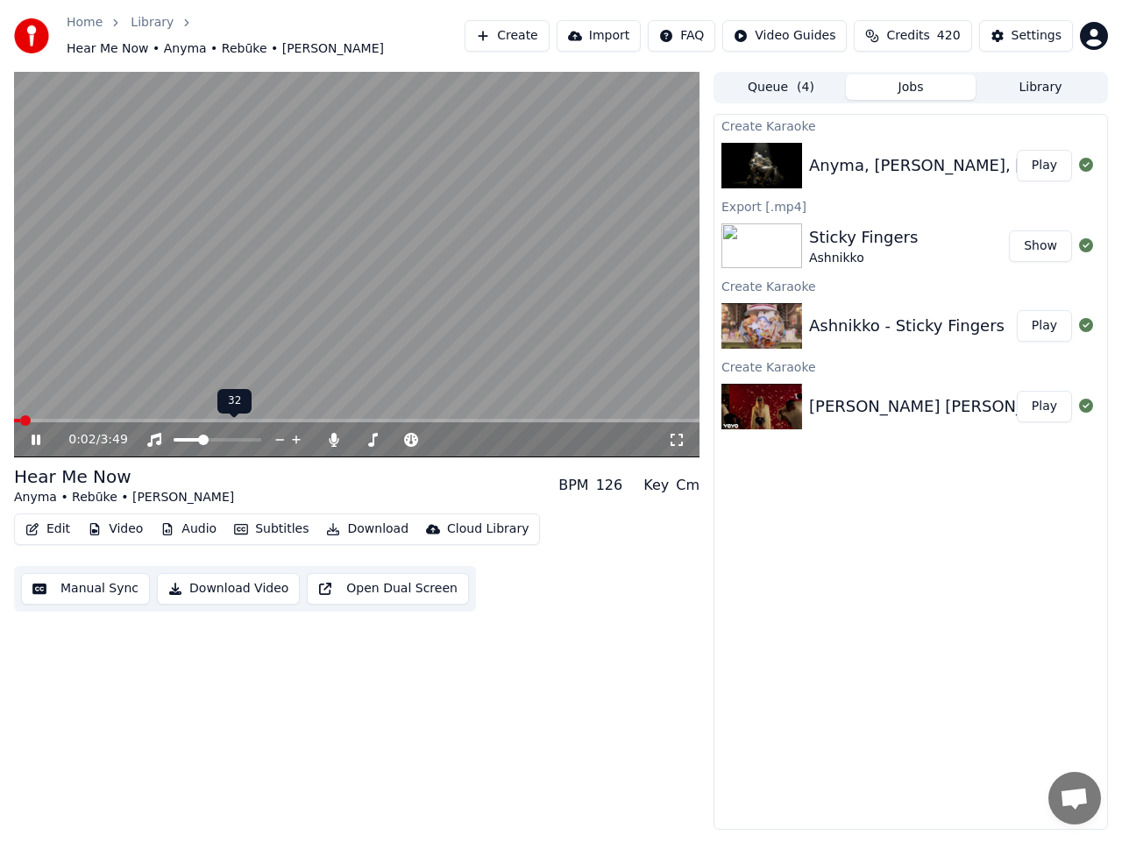
click at [202, 435] on span at bounding box center [203, 440] width 11 height 11
click at [393, 434] on div at bounding box center [413, 440] width 141 height 18
click at [384, 435] on span at bounding box center [385, 440] width 11 height 11
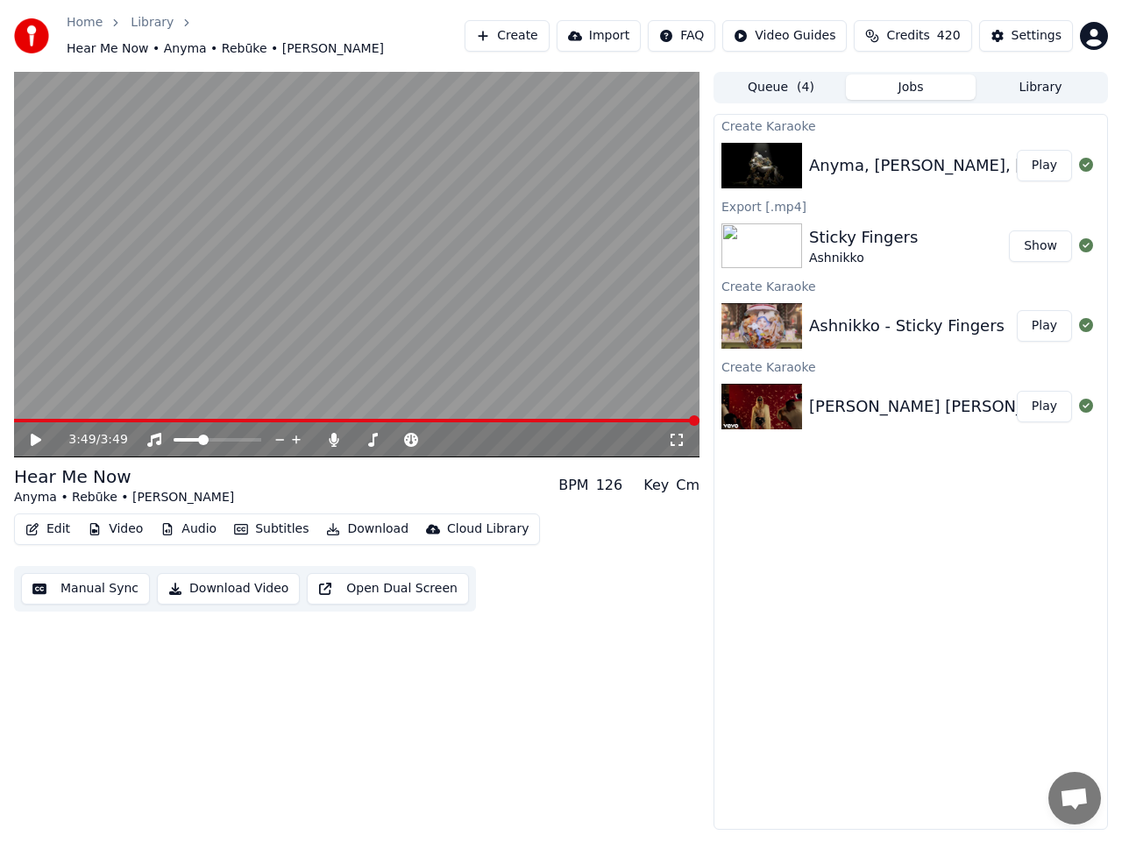
click at [357, 521] on button "Download" at bounding box center [367, 529] width 96 height 25
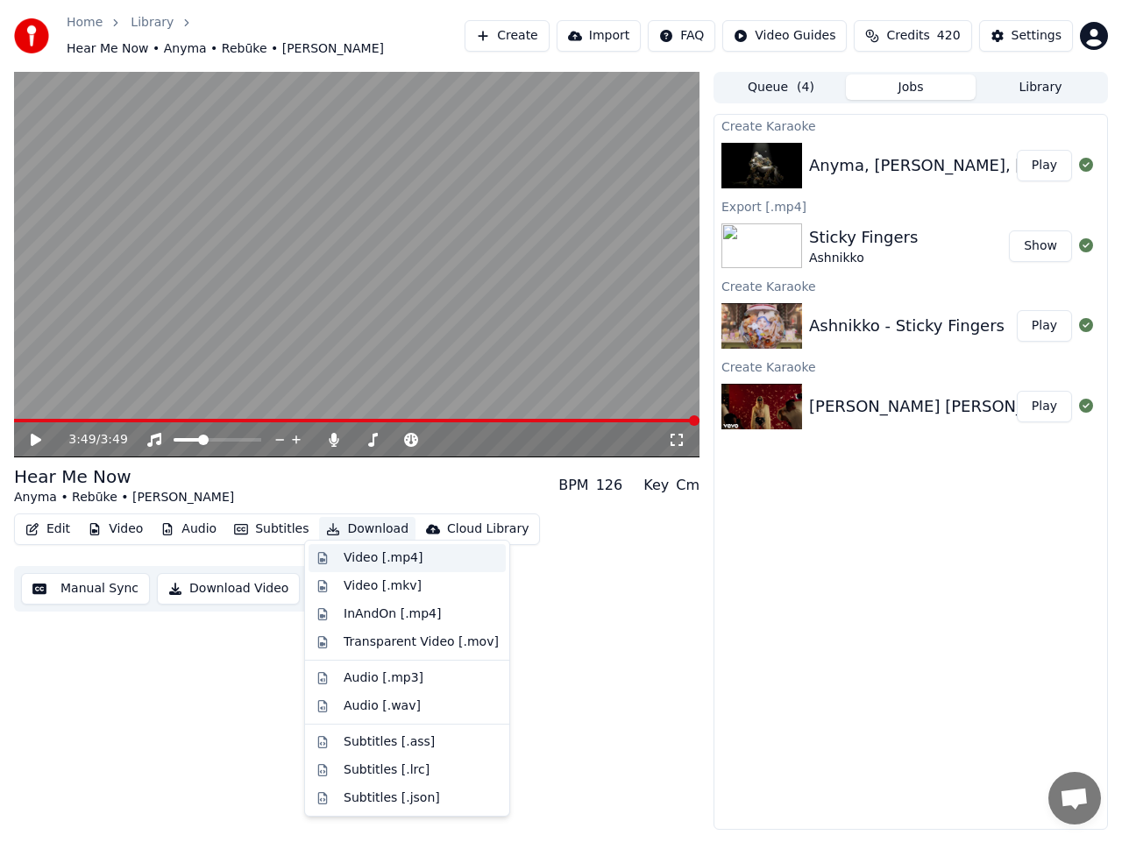
click at [371, 557] on div "Video [.mp4]" at bounding box center [382, 558] width 79 height 18
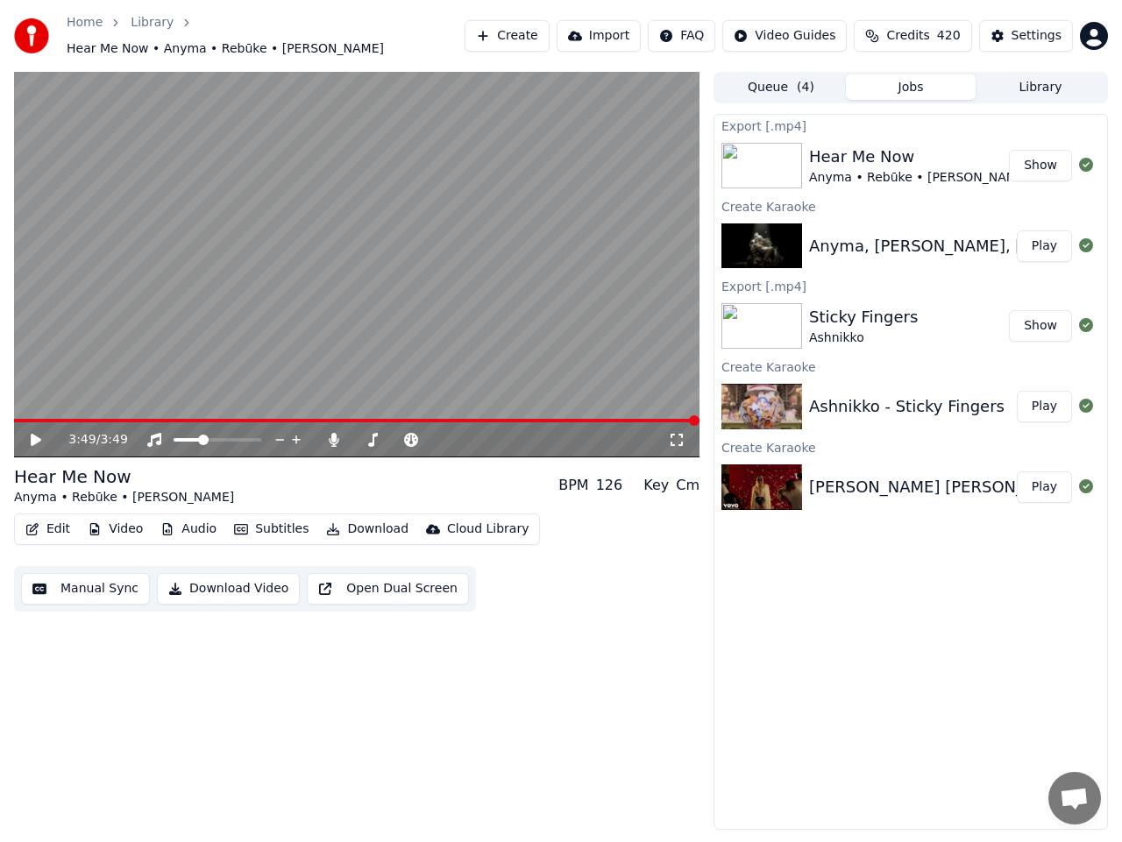
click at [1038, 154] on button "Show" at bounding box center [1040, 166] width 63 height 32
click at [546, 41] on button "Create" at bounding box center [506, 36] width 85 height 32
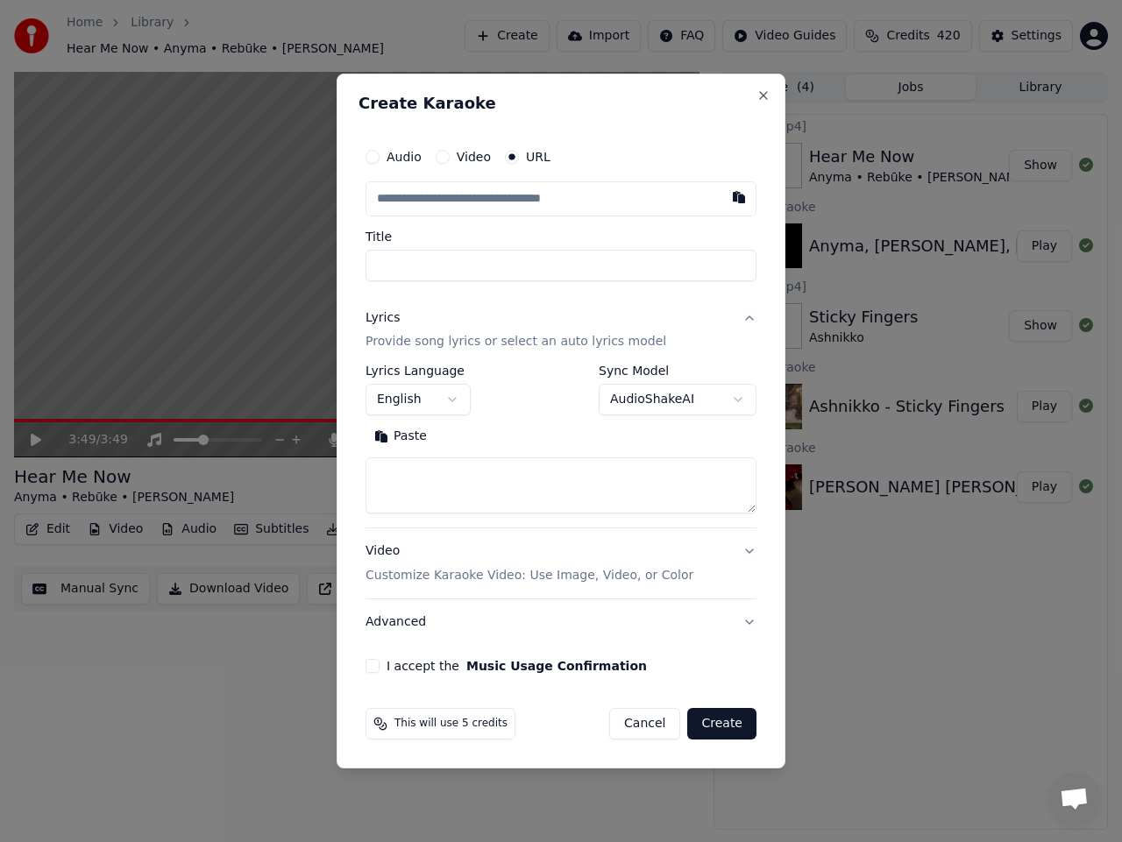
click at [475, 196] on input "text" at bounding box center [560, 198] width 391 height 35
click at [572, 195] on input "text" at bounding box center [560, 198] width 391 height 35
paste input "**********"
type input "**********"
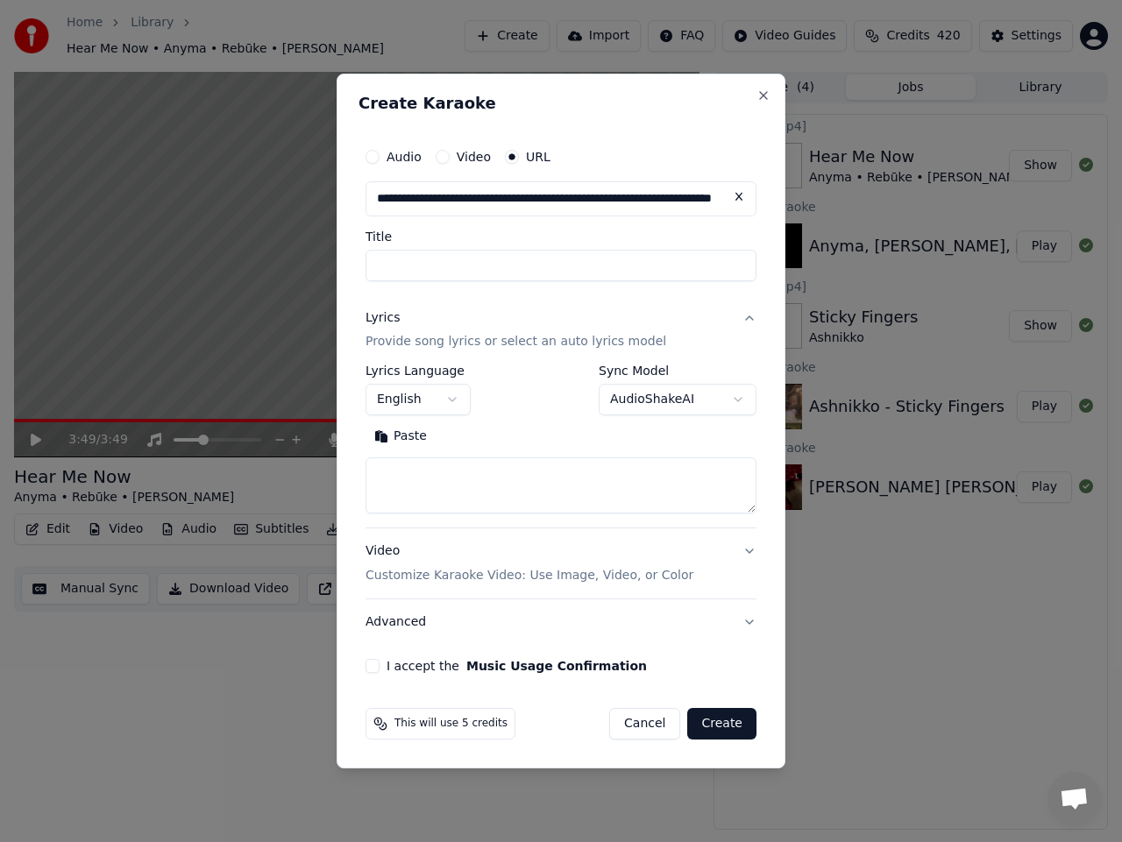
type input "**********"
click at [686, 404] on body "**********" at bounding box center [561, 421] width 1122 height 842
click at [528, 488] on textarea at bounding box center [560, 486] width 391 height 56
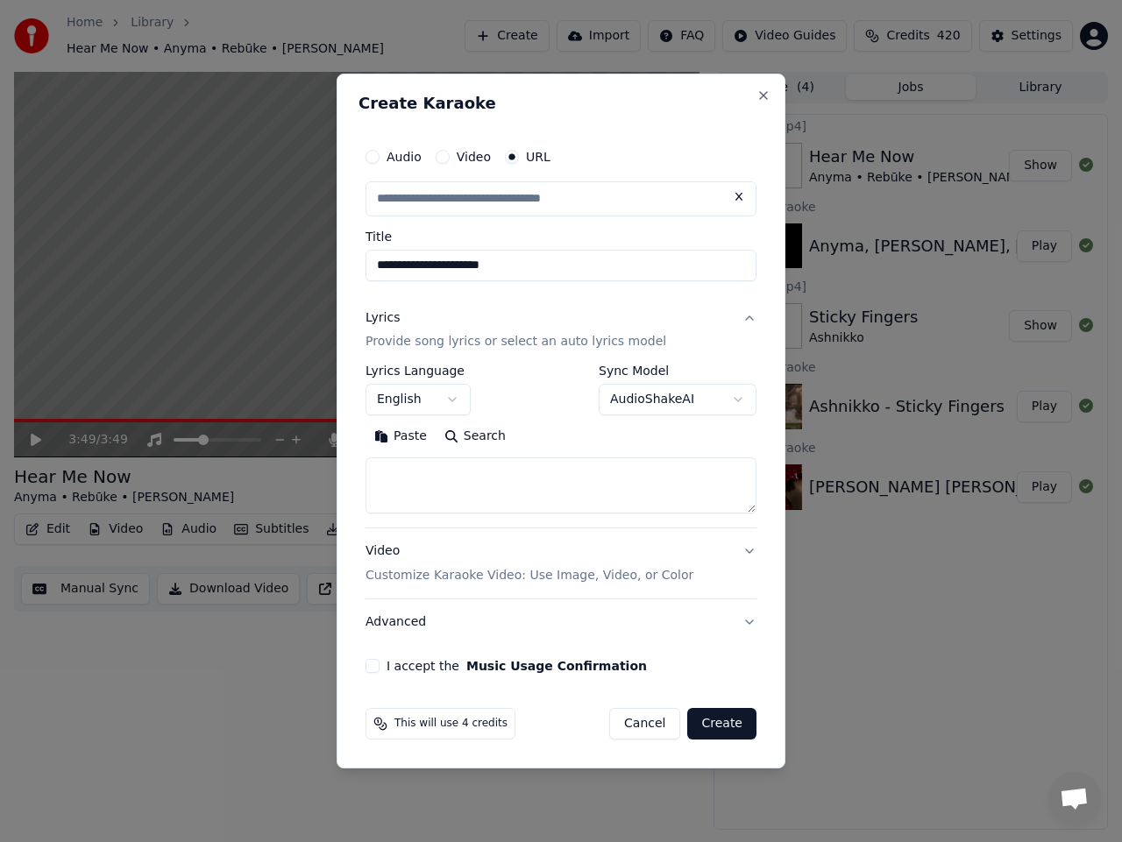
click at [547, 476] on textarea at bounding box center [560, 486] width 391 height 56
paste textarea "**********"
type input "**********"
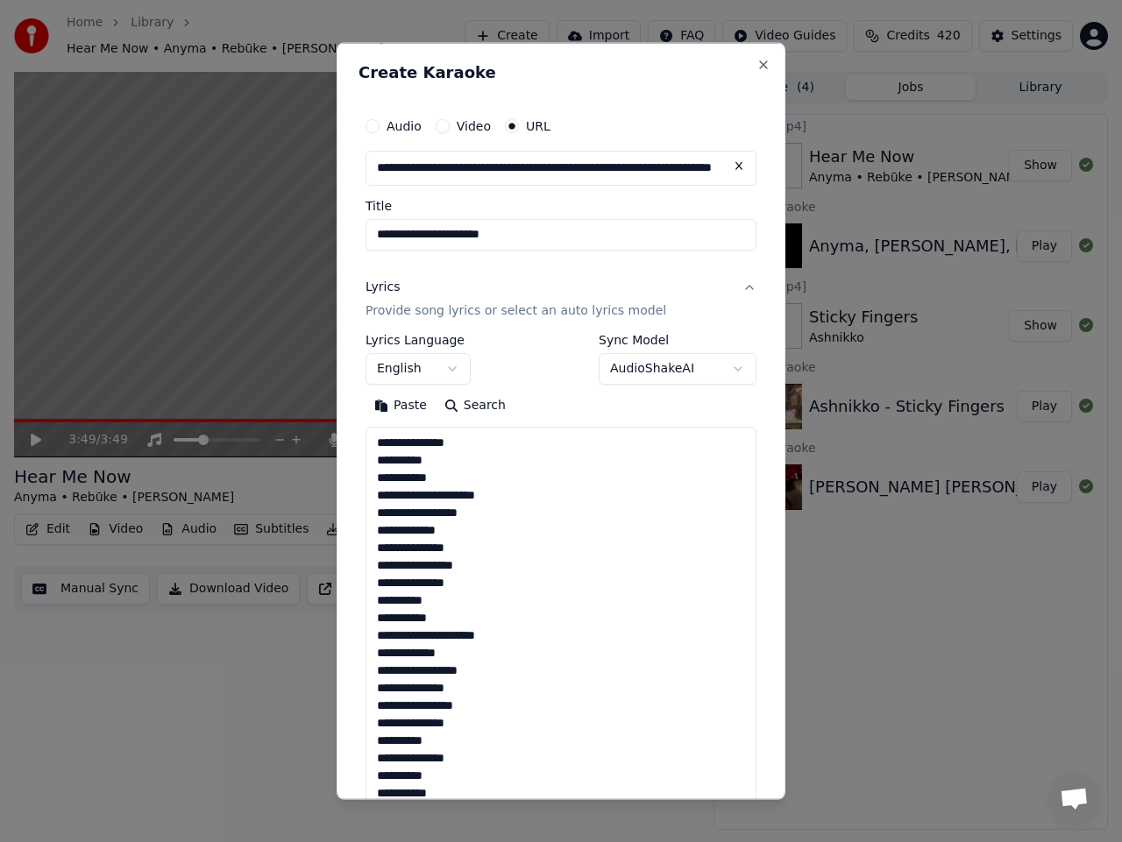
scroll to position [898, 0]
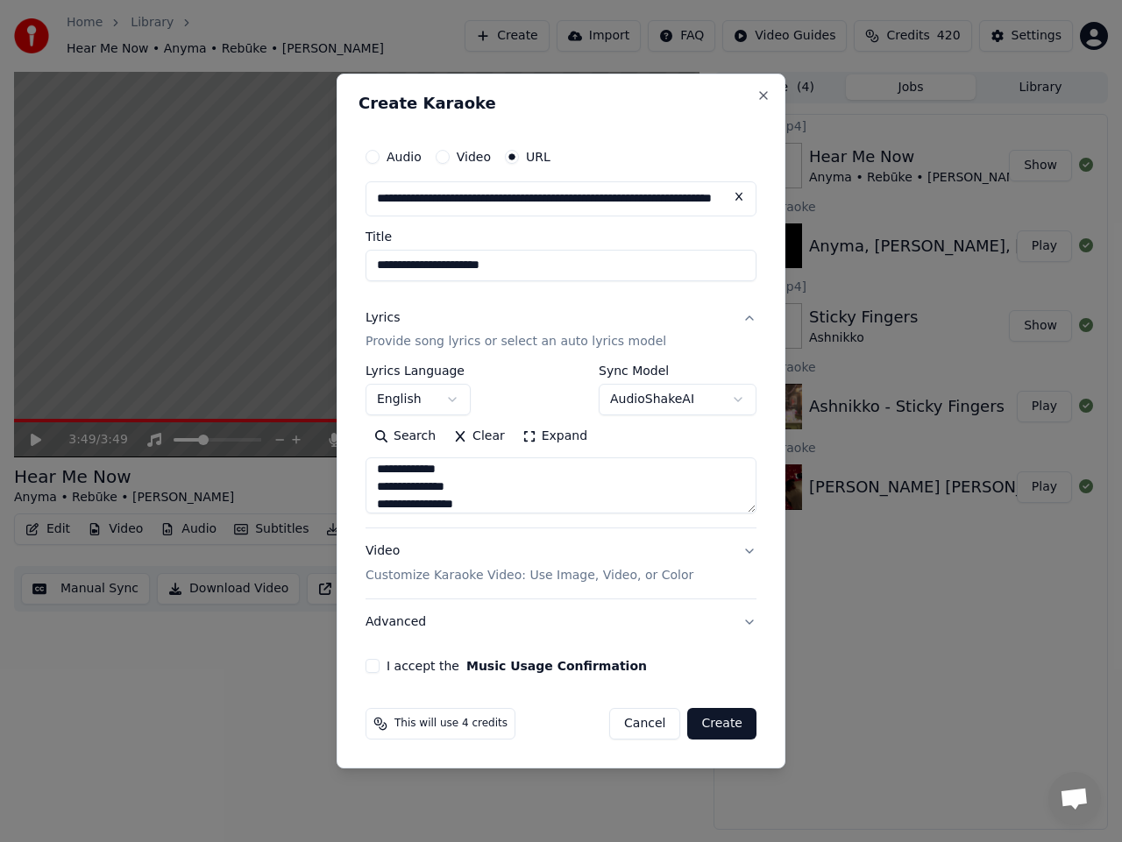
type textarea "**********"
click at [371, 668] on button "I accept the Music Usage Confirmation" at bounding box center [372, 666] width 14 height 14
click at [714, 718] on button "Create" at bounding box center [721, 724] width 69 height 32
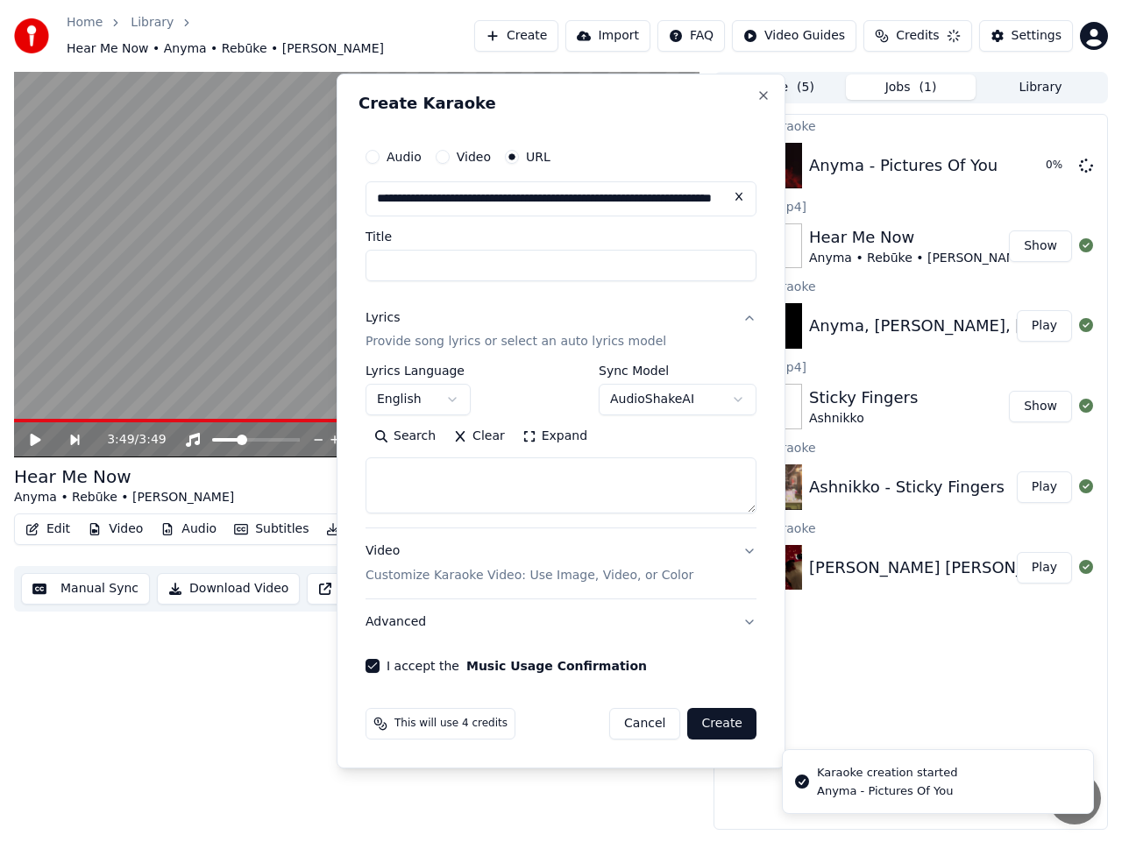
scroll to position [0, 0]
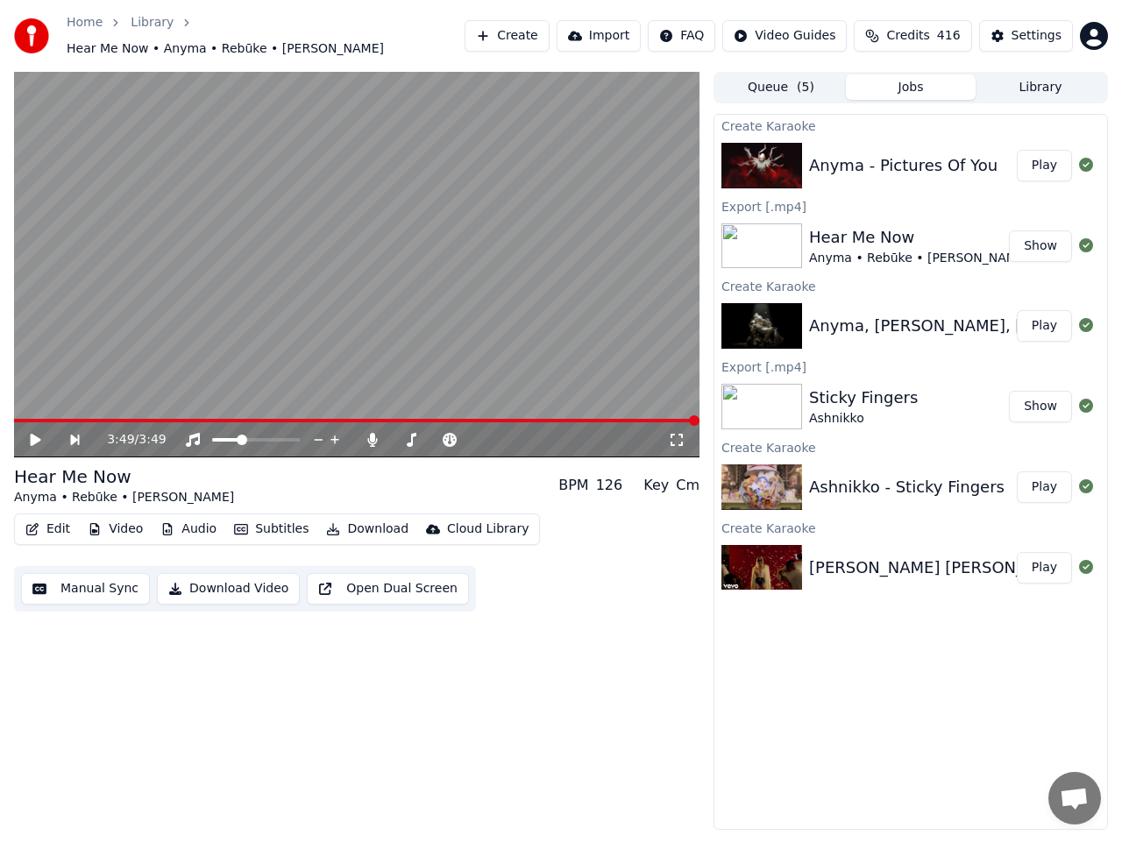
click at [1044, 158] on button "Play" at bounding box center [1043, 166] width 55 height 32
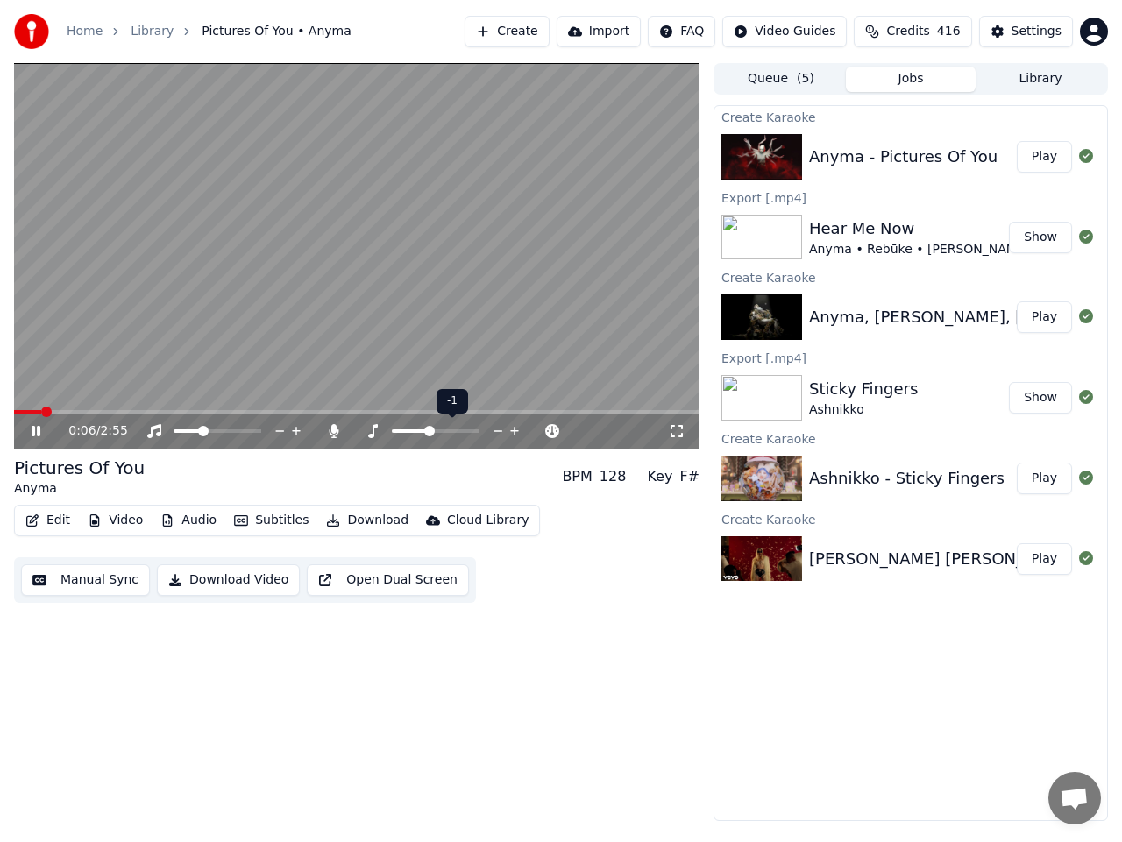
click at [428, 433] on span at bounding box center [429, 431] width 11 height 11
click at [433, 434] on span at bounding box center [429, 431] width 11 height 11
click at [381, 434] on span at bounding box center [383, 431] width 11 height 11
click at [193, 431] on span at bounding box center [196, 431] width 11 height 11
click at [377, 429] on div at bounding box center [413, 431] width 141 height 18
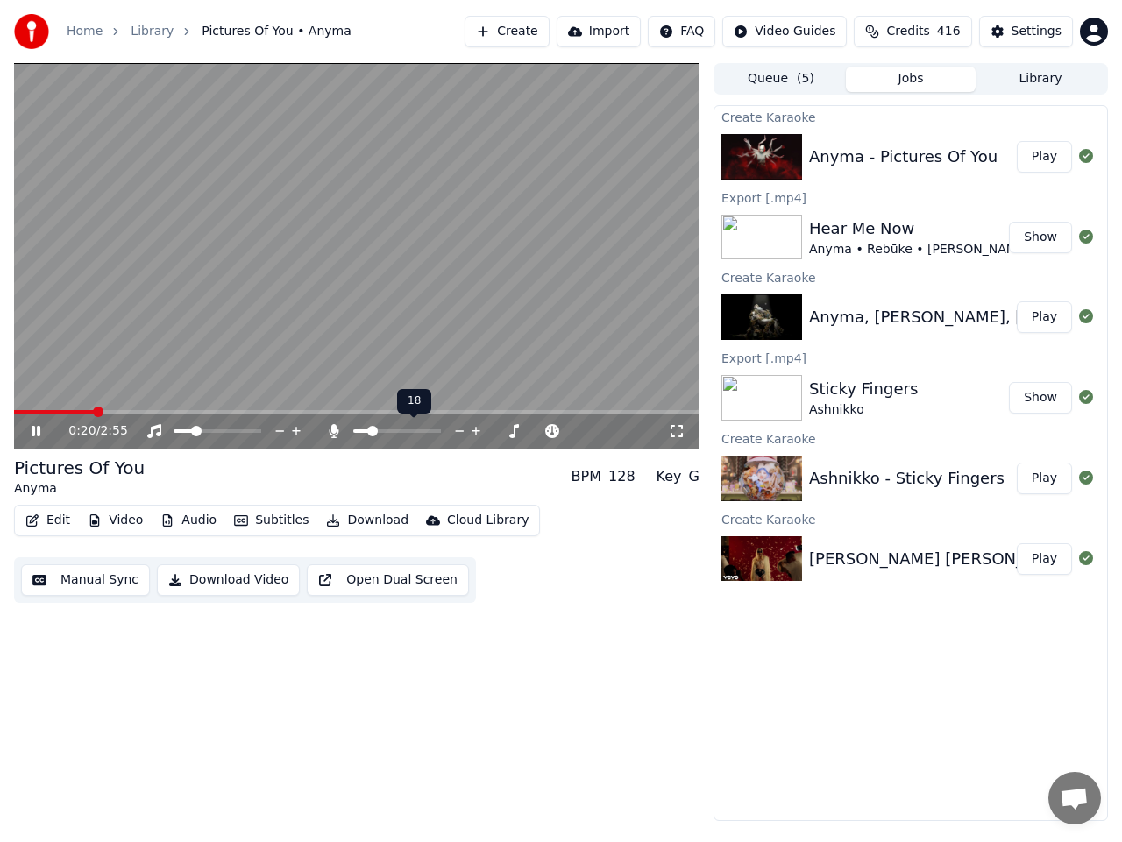
click at [369, 428] on span at bounding box center [372, 431] width 11 height 11
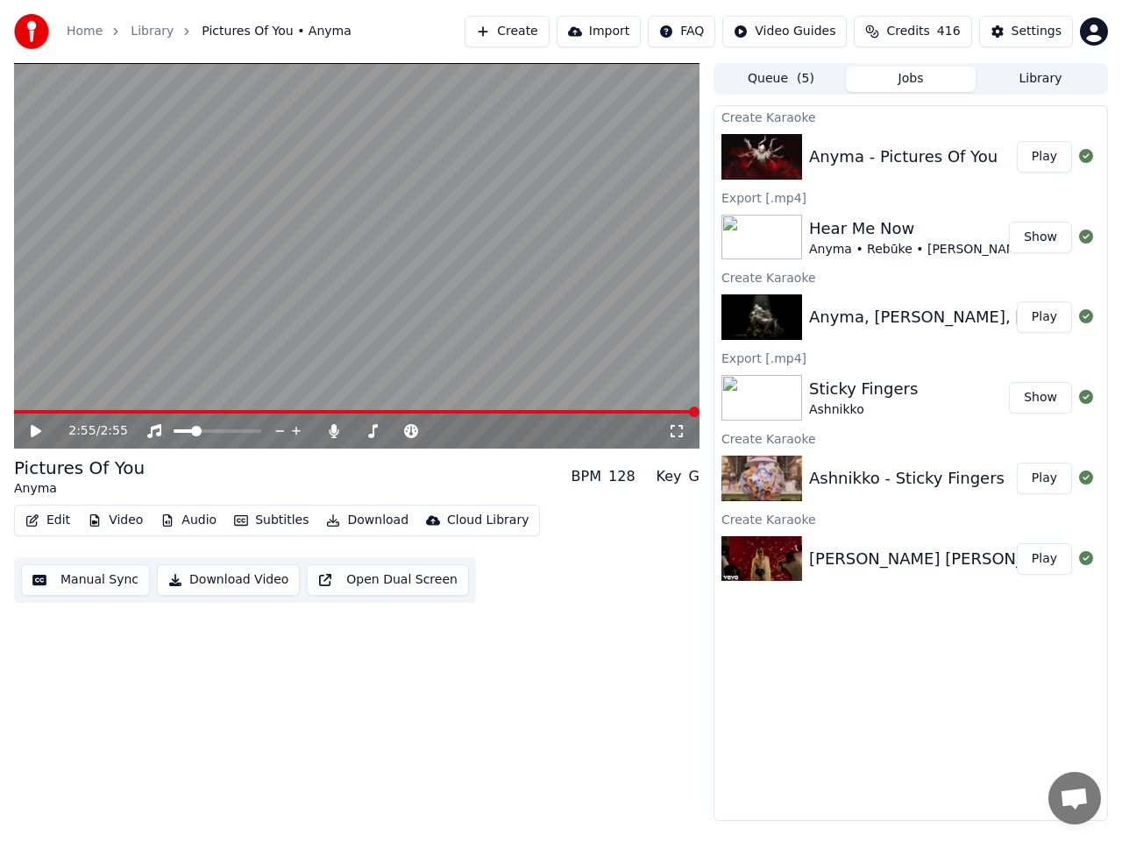
click at [353, 519] on button "Download" at bounding box center [367, 520] width 96 height 25
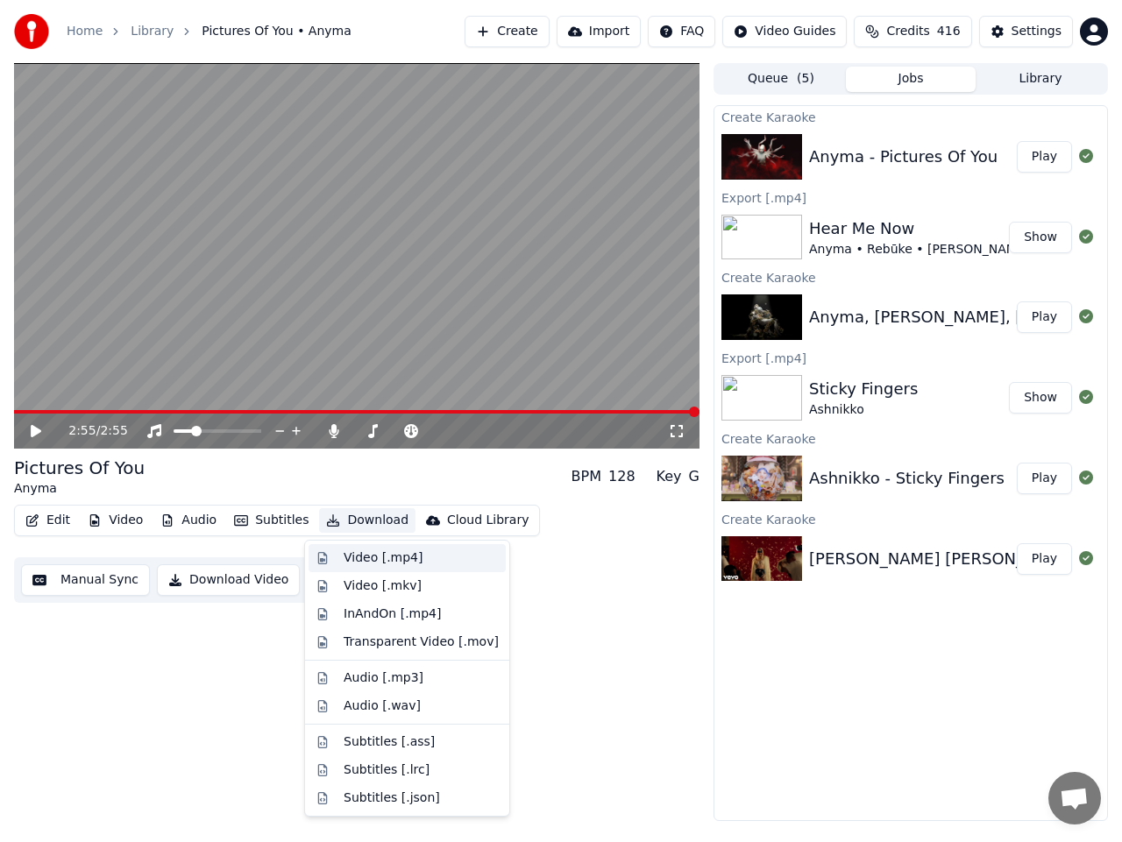
click at [371, 557] on div "Video [.mp4]" at bounding box center [382, 558] width 79 height 18
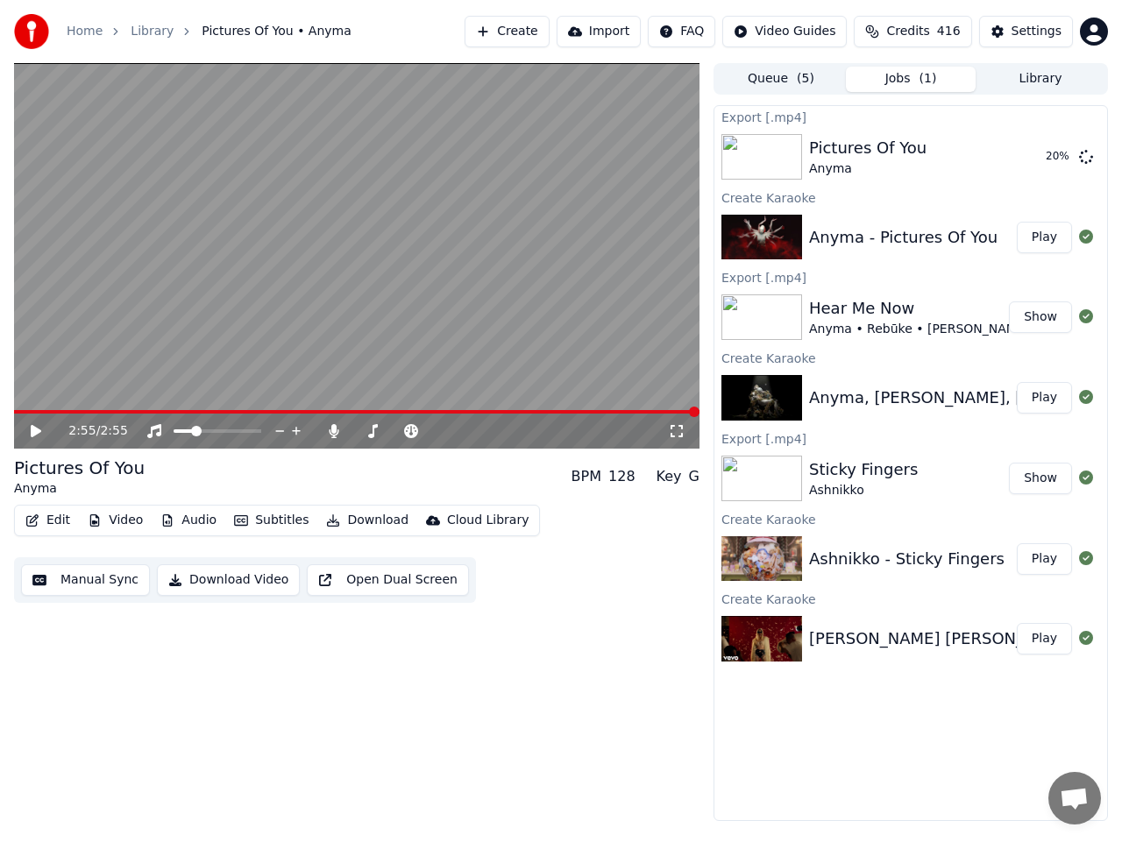
drag, startPoint x: 44, startPoint y: 714, endPoint x: 54, endPoint y: 720, distance: 12.2
click at [44, 714] on div "2:55 / 2:55 Pictures Of You Anyma BPM 128 Key G Edit Video Audio Subtitles Down…" at bounding box center [356, 442] width 685 height 758
click at [851, 777] on div "Export [.mp4] Pictures Of You Anyma 55 % Create Karaoke Anyma - Pictures Of You…" at bounding box center [910, 463] width 394 height 716
click at [540, 32] on button "Create" at bounding box center [506, 32] width 85 height 32
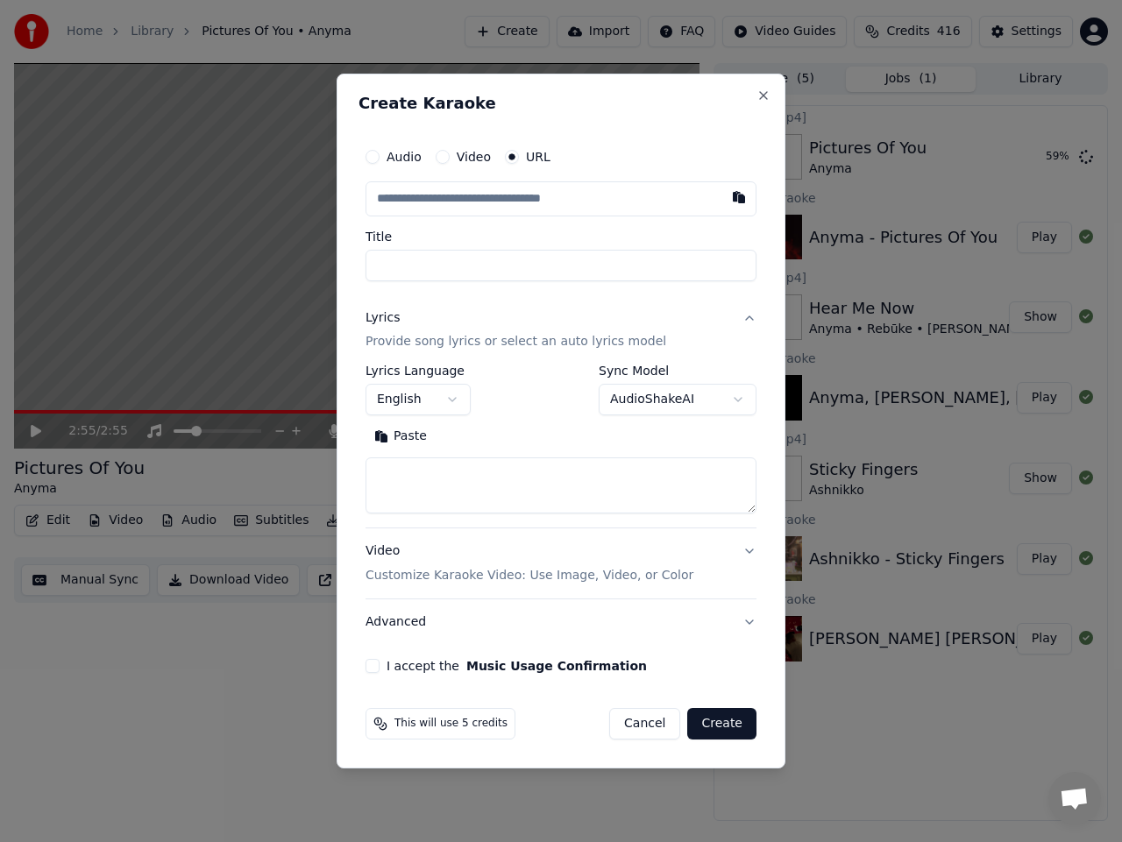
click at [485, 202] on input "text" at bounding box center [560, 198] width 391 height 35
type input "**********"
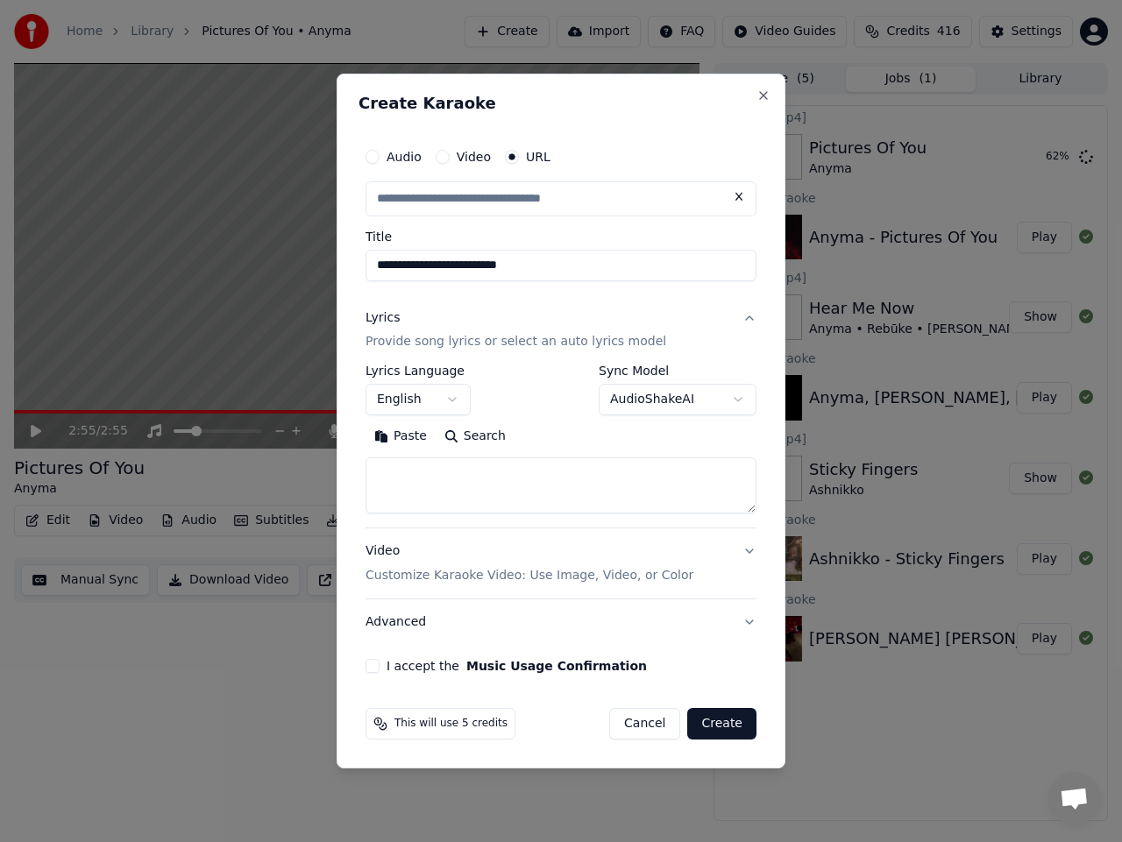
click at [683, 403] on body "**********" at bounding box center [561, 421] width 1122 height 842
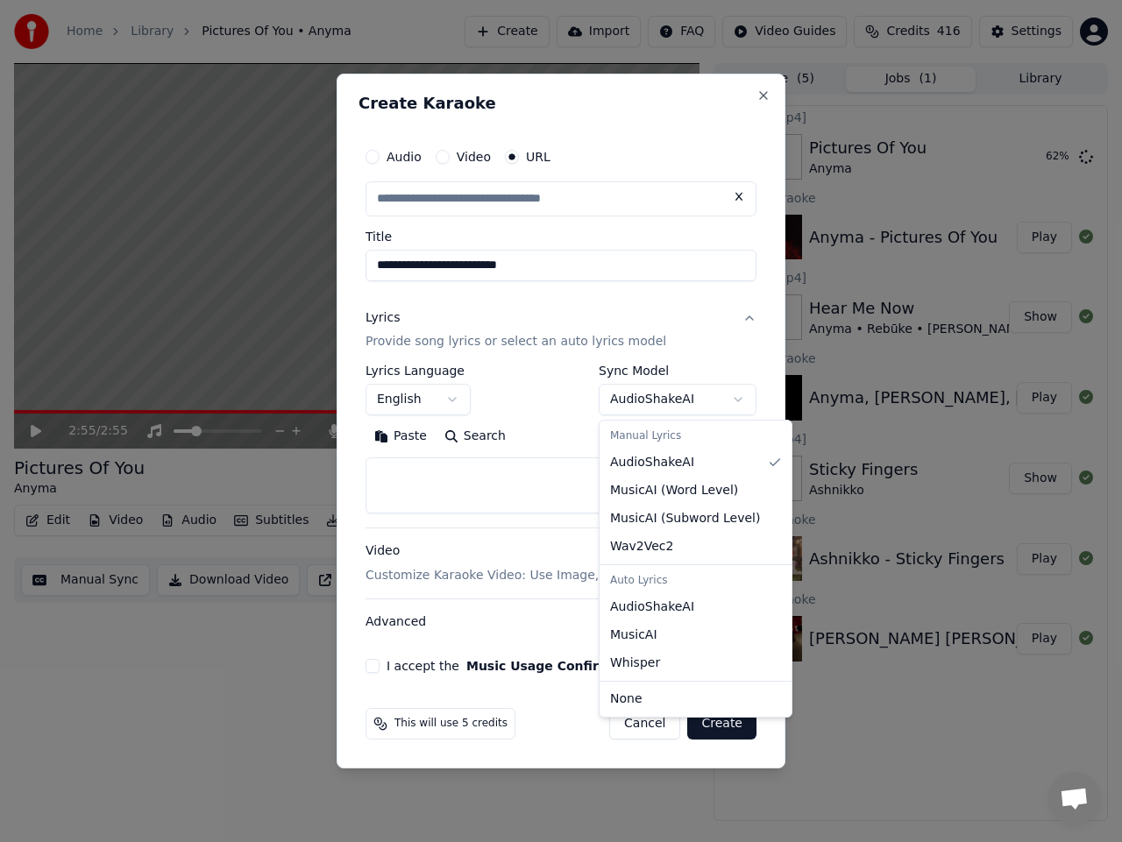
scroll to position [0, 0]
type input "**********"
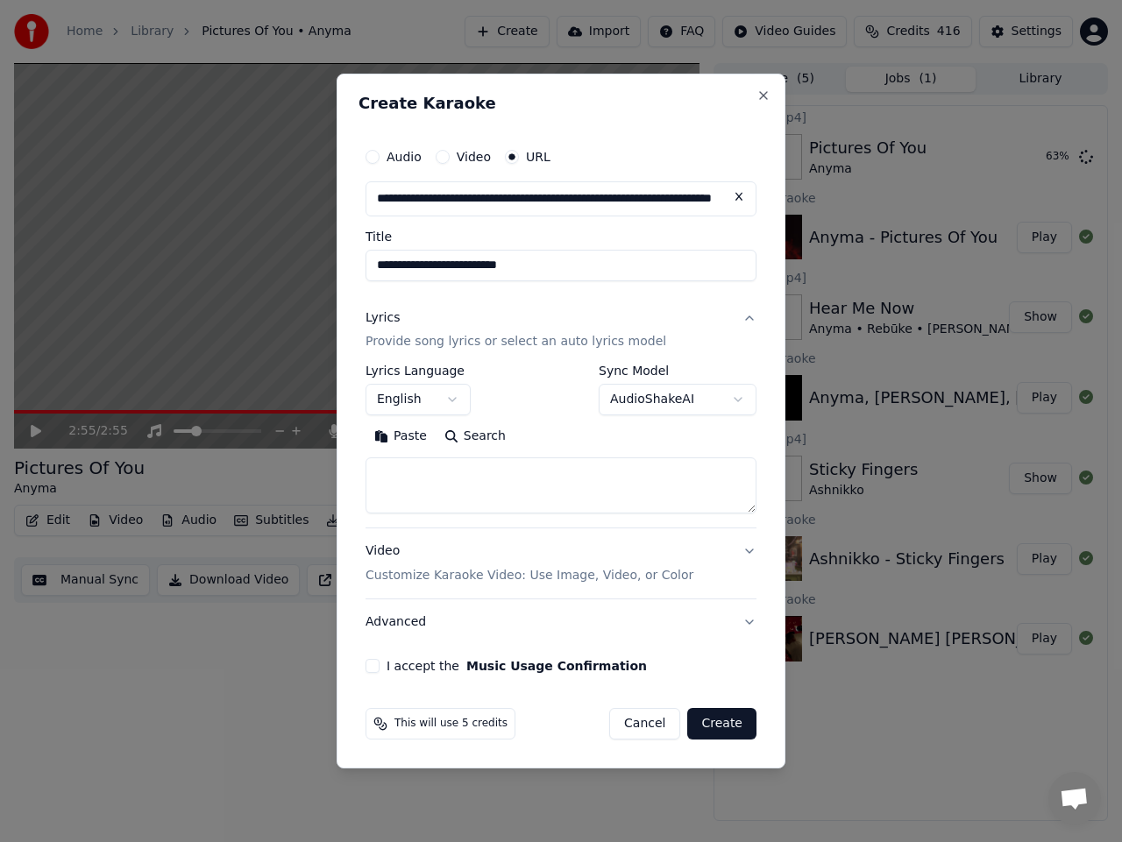
click at [488, 497] on textarea at bounding box center [560, 486] width 391 height 56
click at [487, 477] on textarea at bounding box center [560, 486] width 391 height 56
paste textarea "**********"
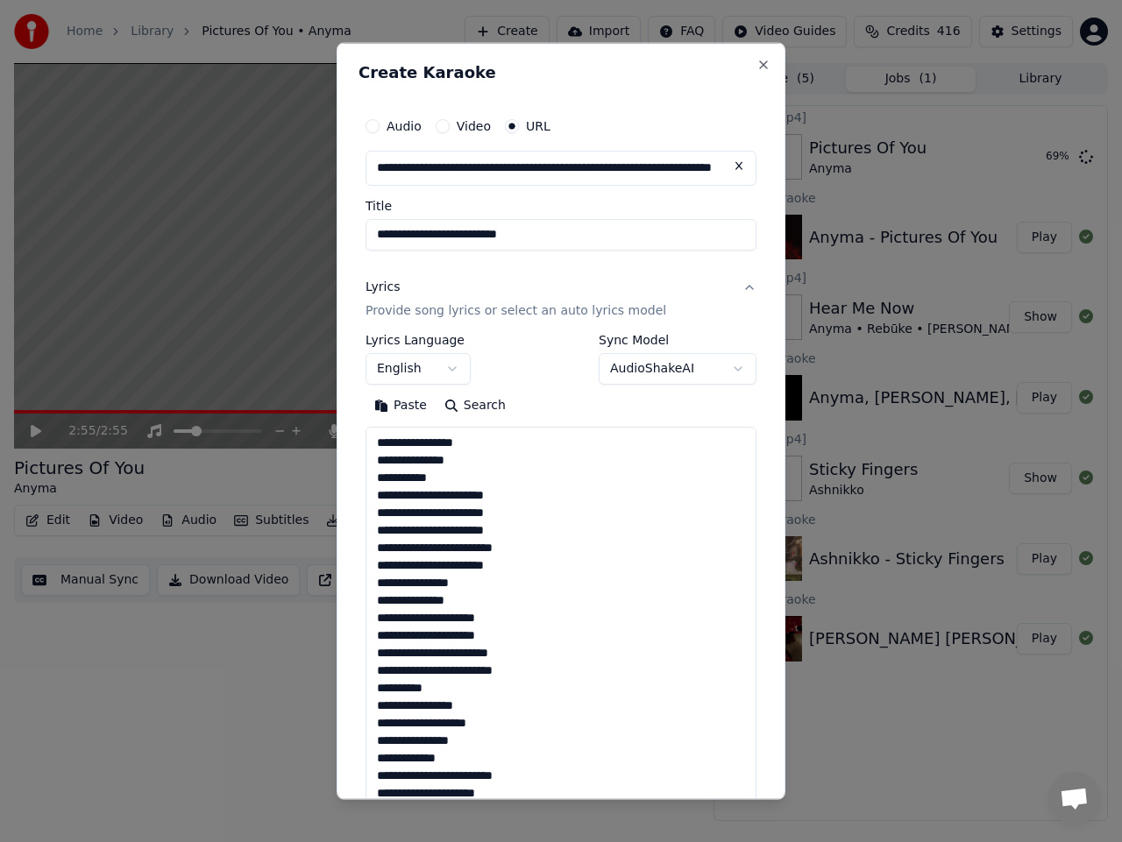
scroll to position [531, 0]
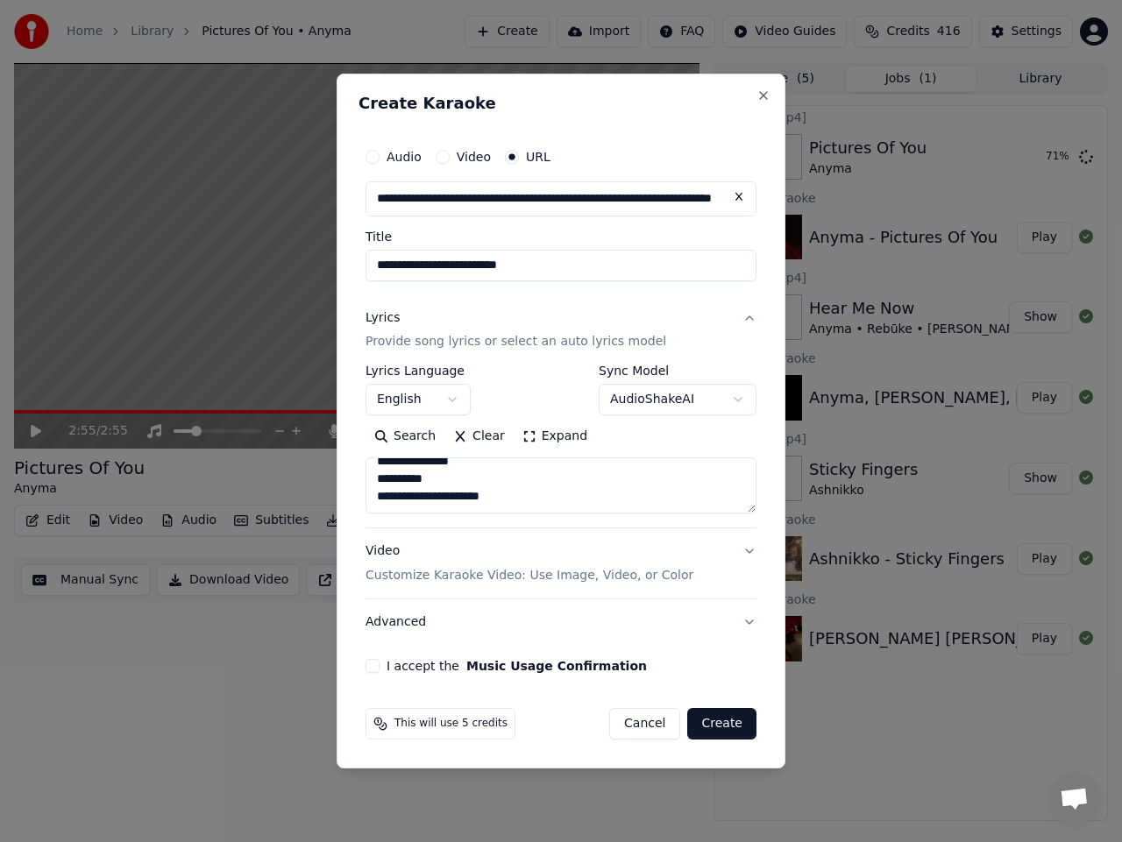
type textarea "**********"
click at [368, 656] on div "**********" at bounding box center [560, 406] width 405 height 549
click at [372, 644] on button "Advanced" at bounding box center [560, 622] width 391 height 46
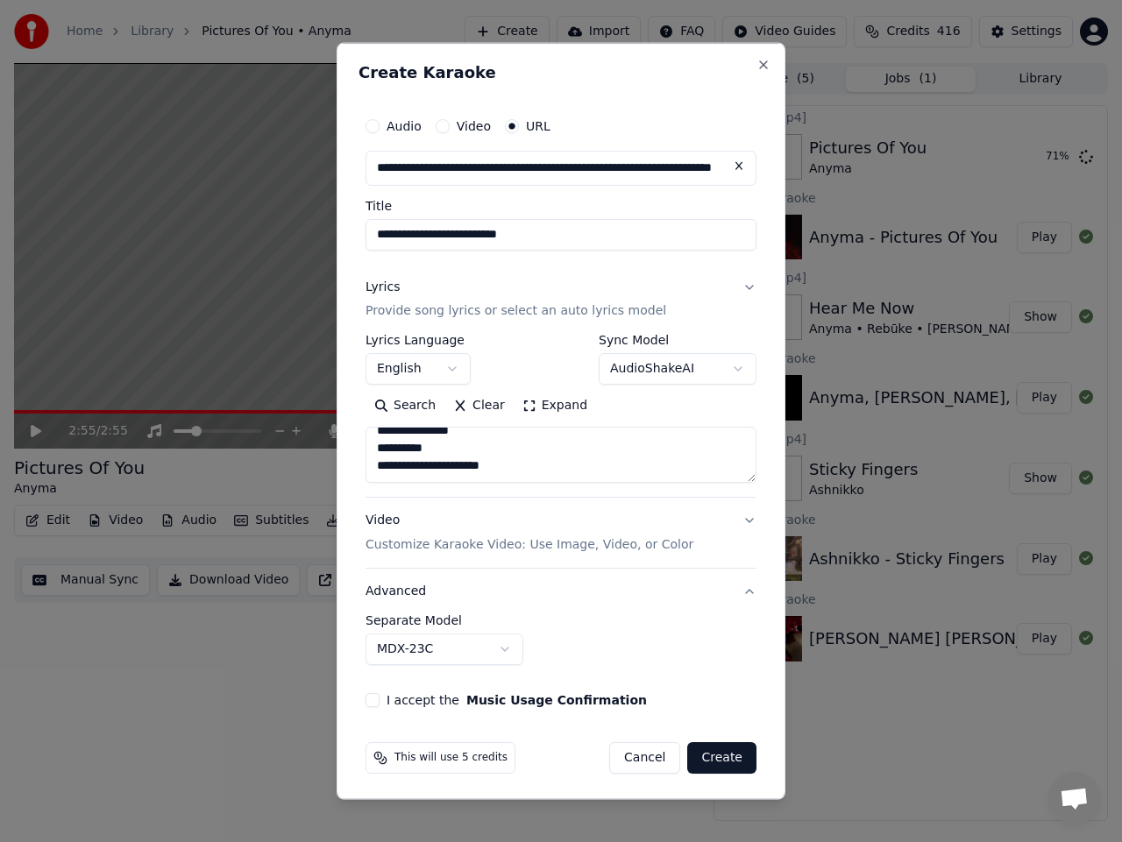
click at [373, 751] on icon at bounding box center [380, 758] width 14 height 14
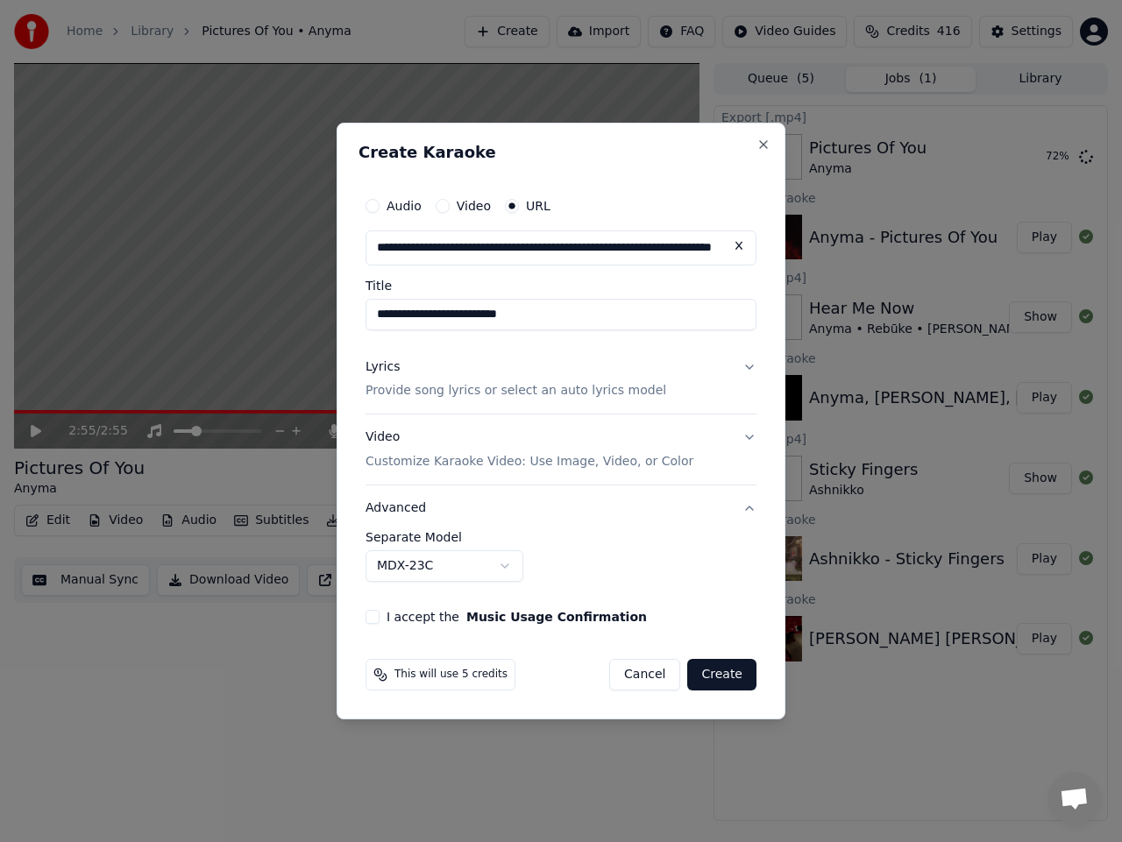
drag, startPoint x: 383, startPoint y: 584, endPoint x: 378, endPoint y: 595, distance: 12.5
click at [382, 583] on div "**********" at bounding box center [560, 563] width 391 height 65
click at [372, 598] on div "**********" at bounding box center [560, 406] width 405 height 450
click at [754, 506] on button "Advanced" at bounding box center [560, 508] width 391 height 46
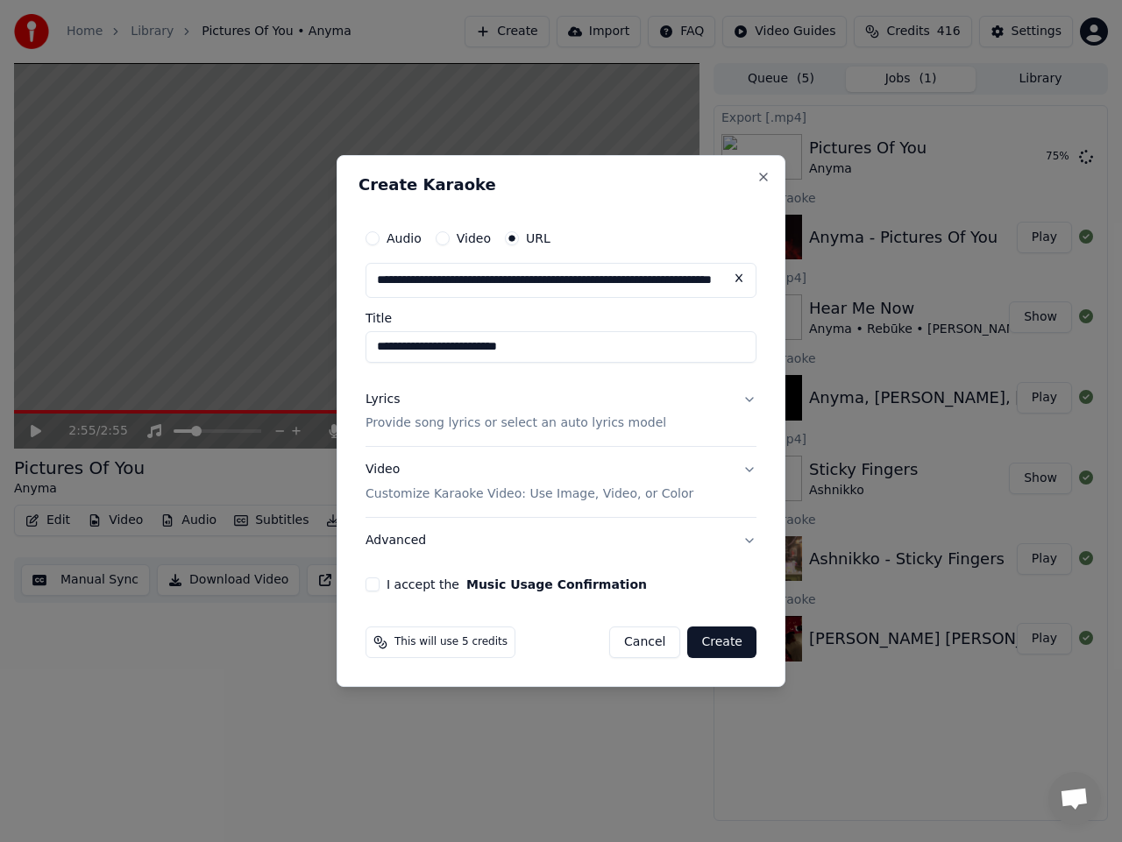
click at [373, 592] on div "**********" at bounding box center [560, 407] width 405 height 386
click at [374, 585] on button "I accept the Music Usage Confirmation" at bounding box center [372, 584] width 14 height 14
click at [725, 640] on button "Create" at bounding box center [721, 642] width 69 height 32
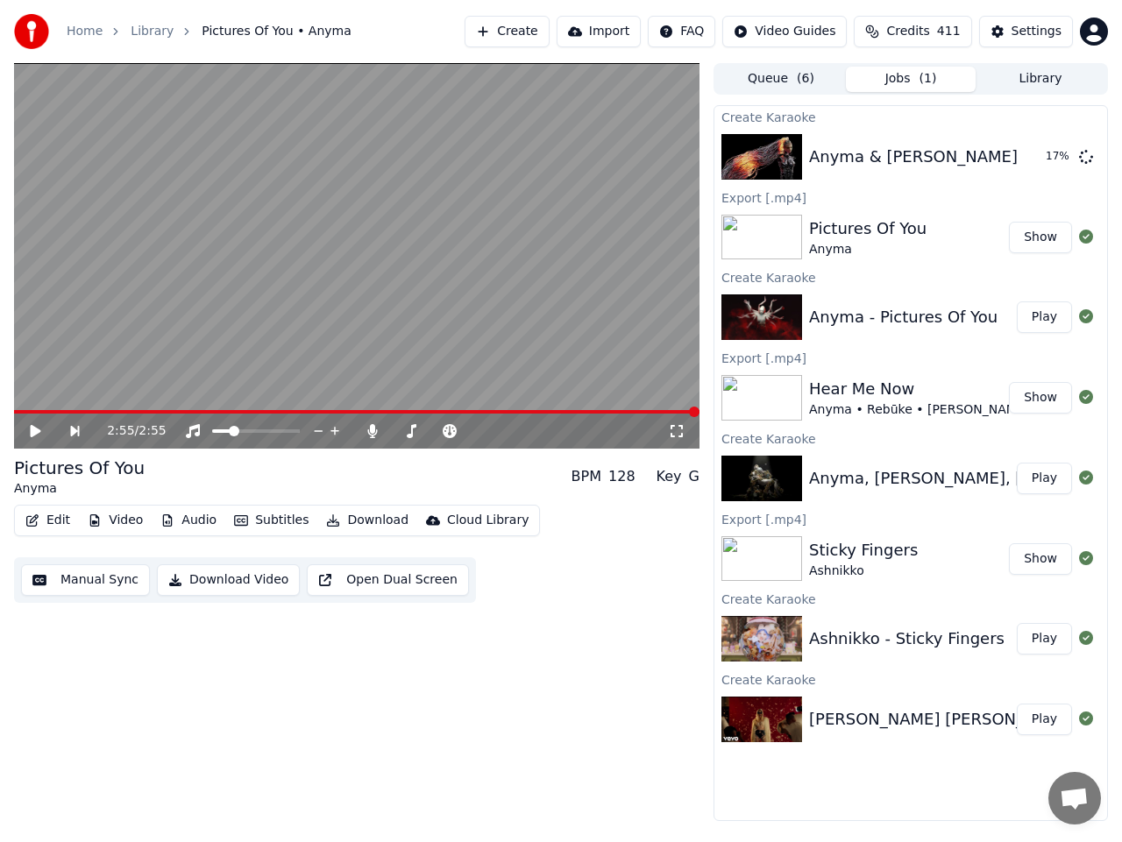
click at [1059, 236] on button "Show" at bounding box center [1040, 238] width 63 height 32
click at [1037, 159] on button "Play" at bounding box center [1043, 157] width 55 height 32
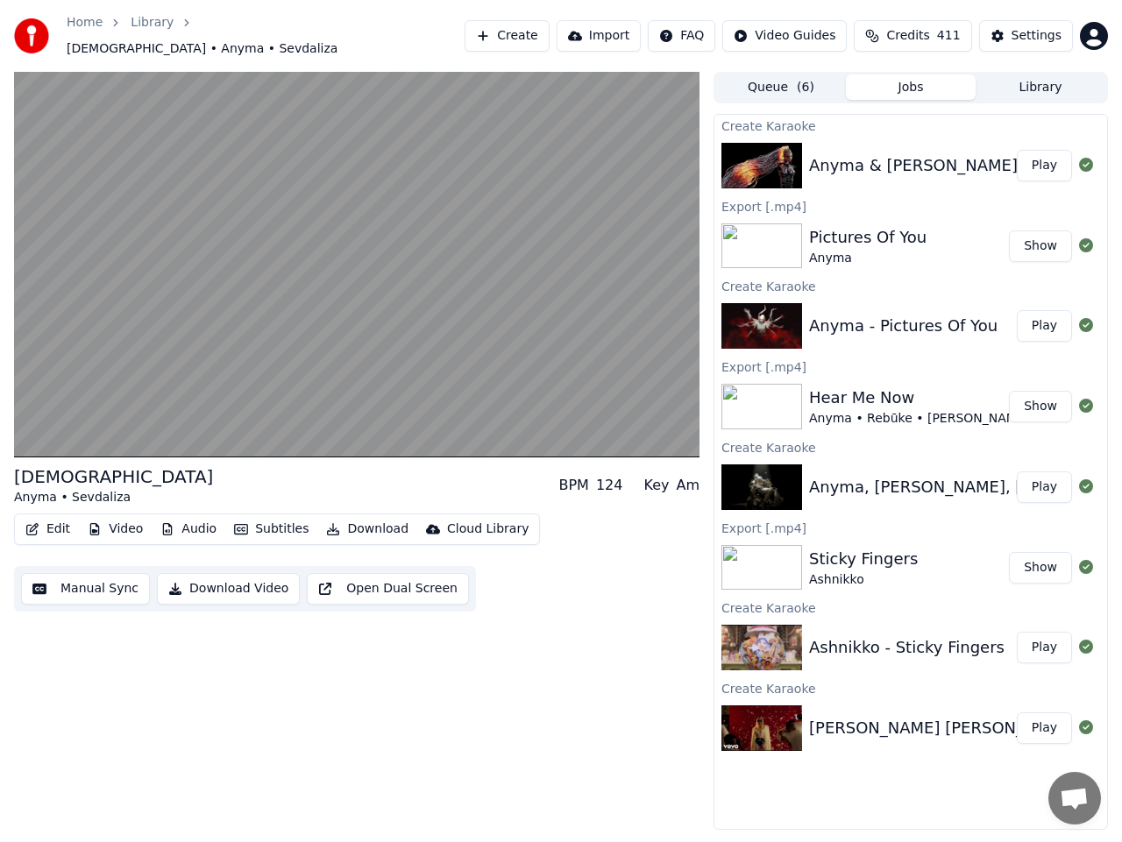
click at [110, 584] on button "Manual Sync" at bounding box center [85, 589] width 129 height 32
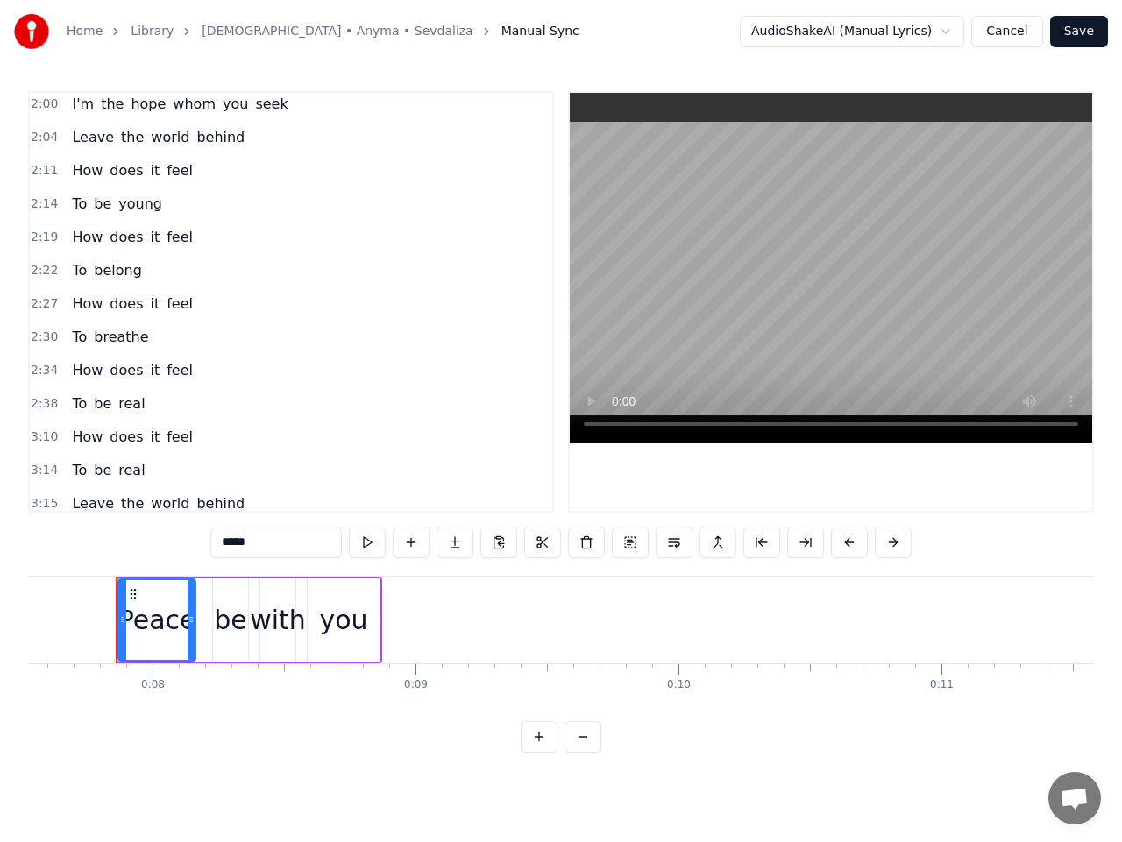
scroll to position [648, 0]
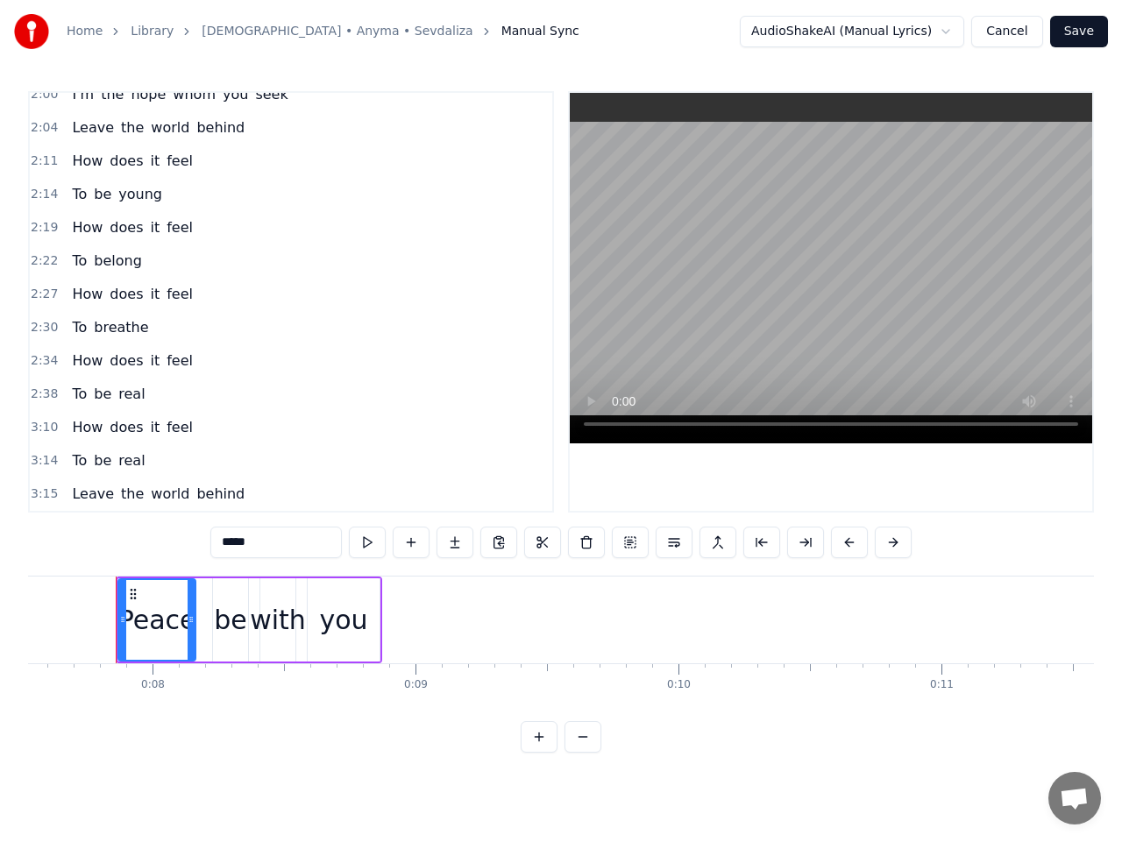
click at [1029, 36] on button "Cancel" at bounding box center [1006, 32] width 71 height 32
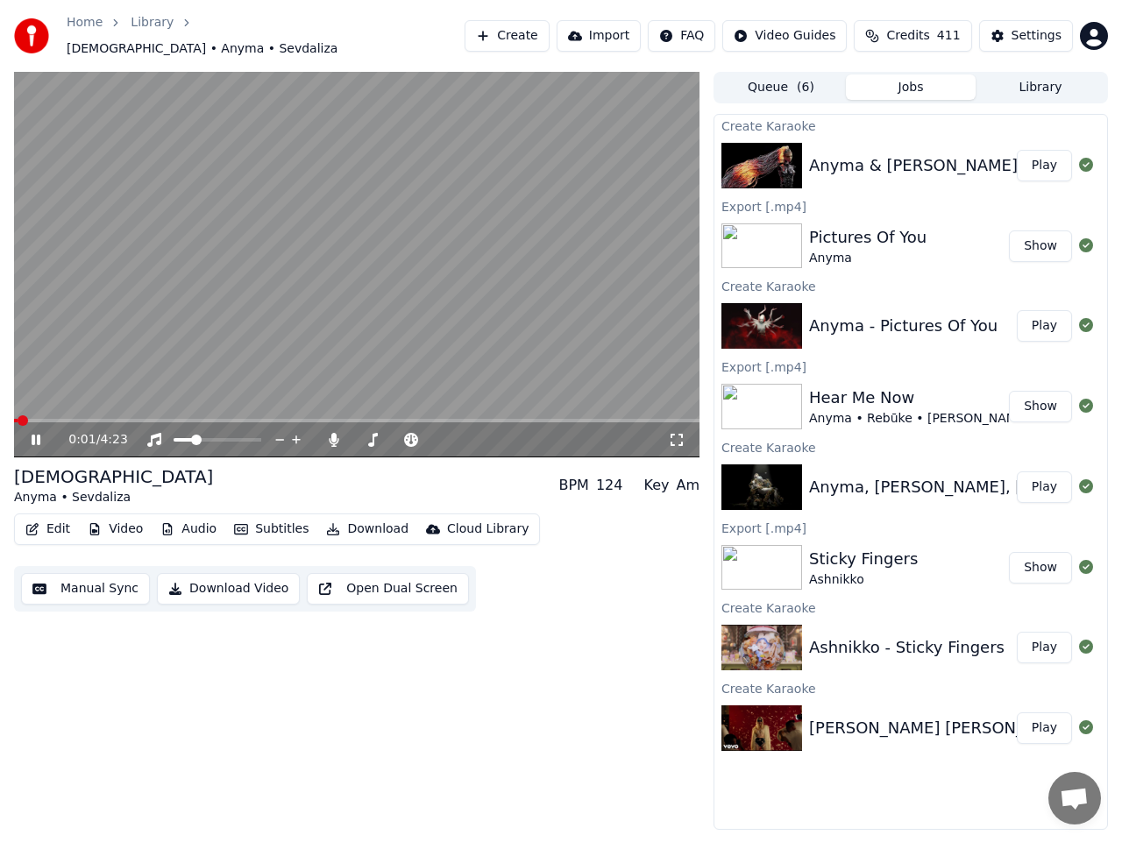
click at [476, 419] on span at bounding box center [356, 421] width 685 height 4
click at [103, 582] on button "Manual Sync" at bounding box center [85, 589] width 129 height 32
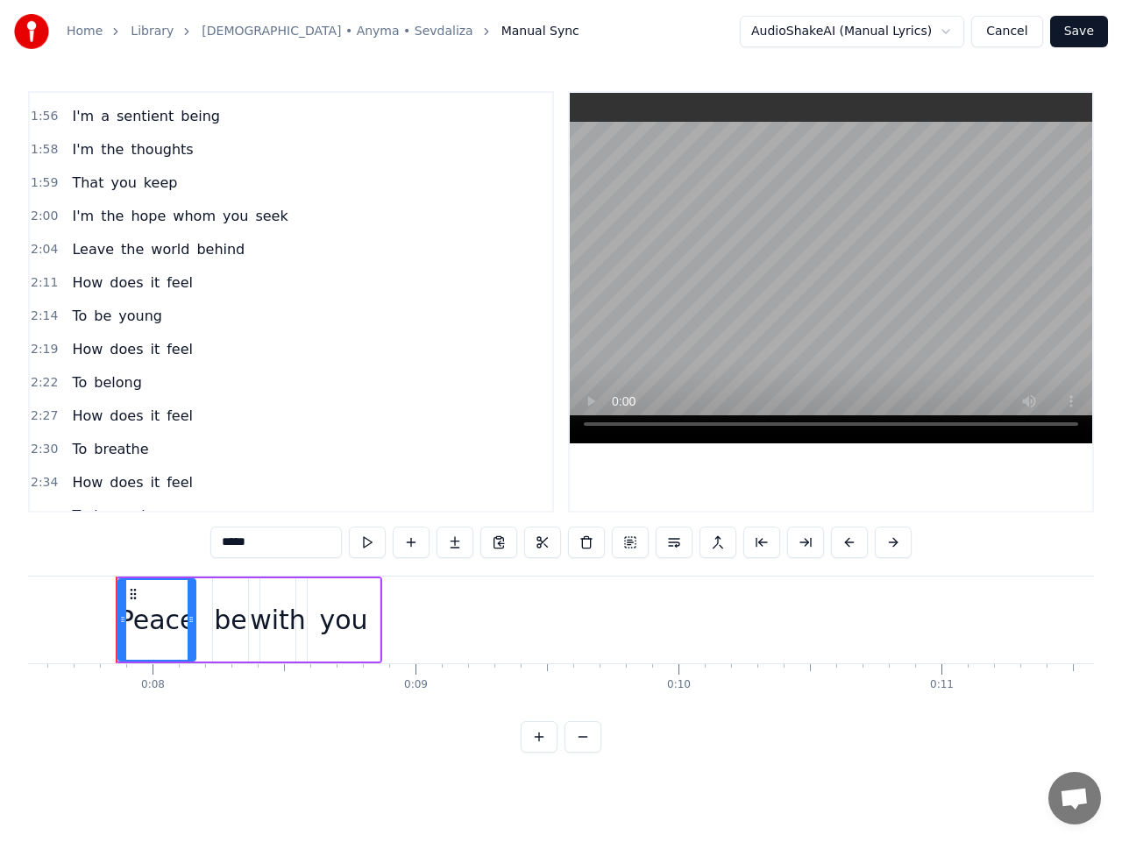
scroll to position [648, 0]
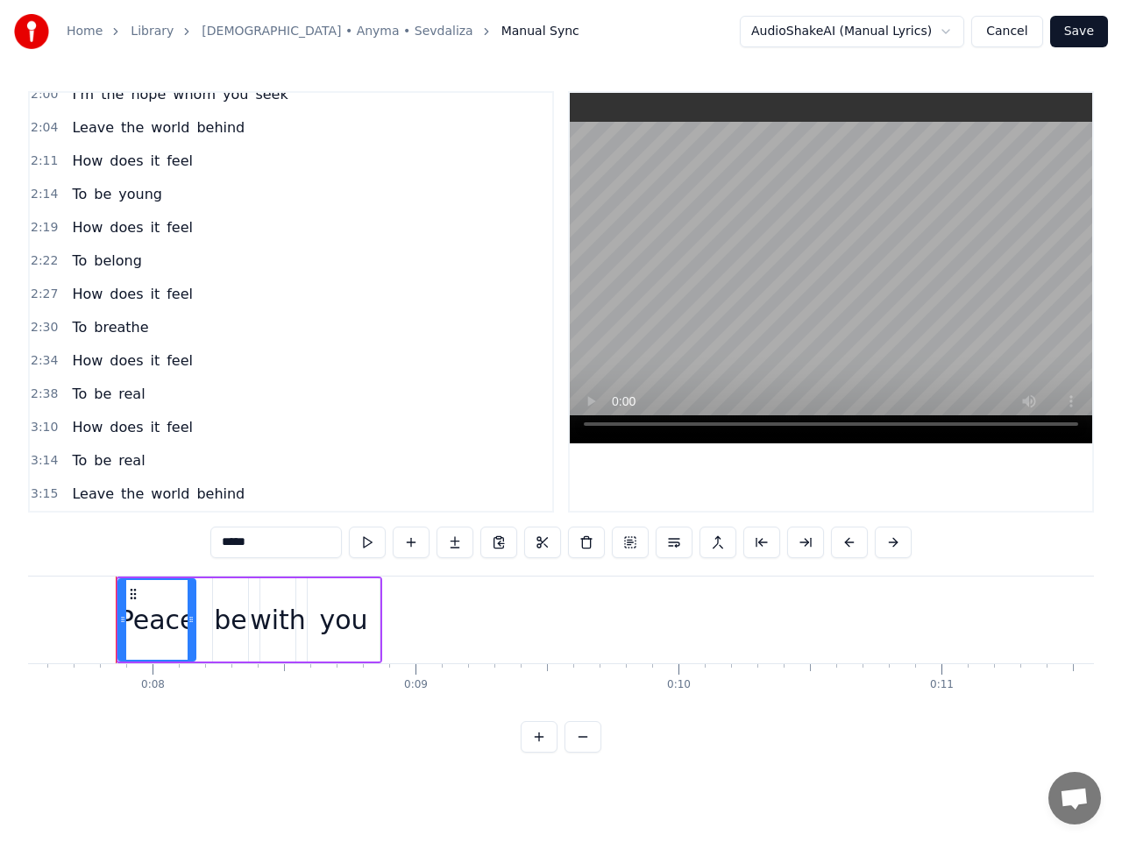
click at [89, 498] on span "Leave" at bounding box center [93, 494] width 46 height 20
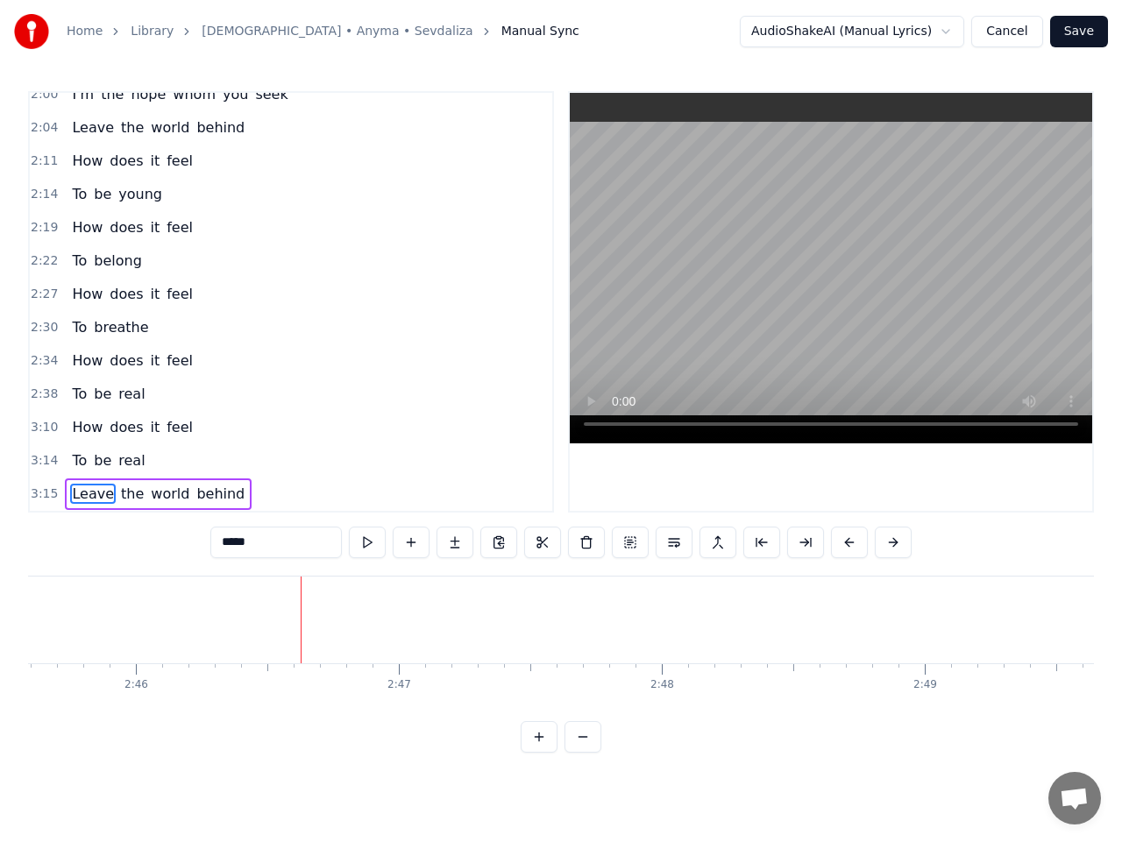
scroll to position [0, 43712]
click at [365, 544] on button at bounding box center [367, 543] width 37 height 32
click at [365, 539] on button at bounding box center [367, 543] width 37 height 32
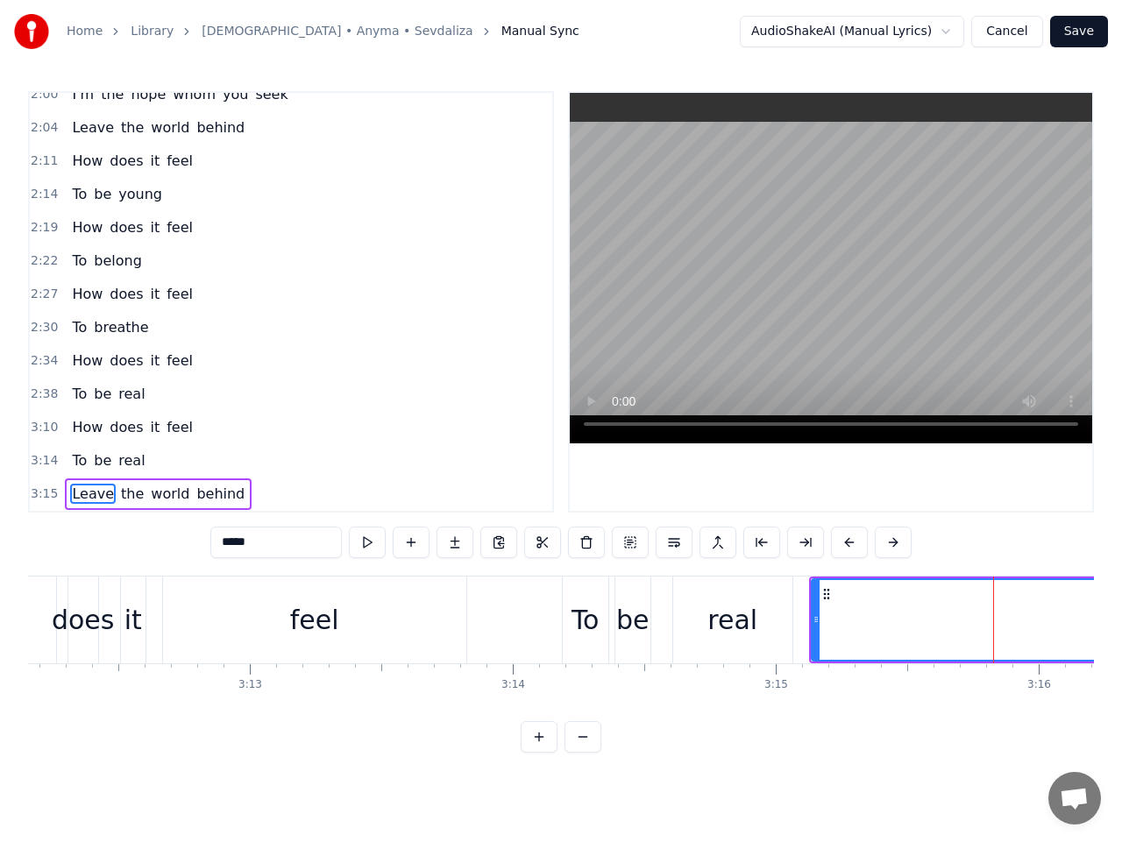
scroll to position [0, 51387]
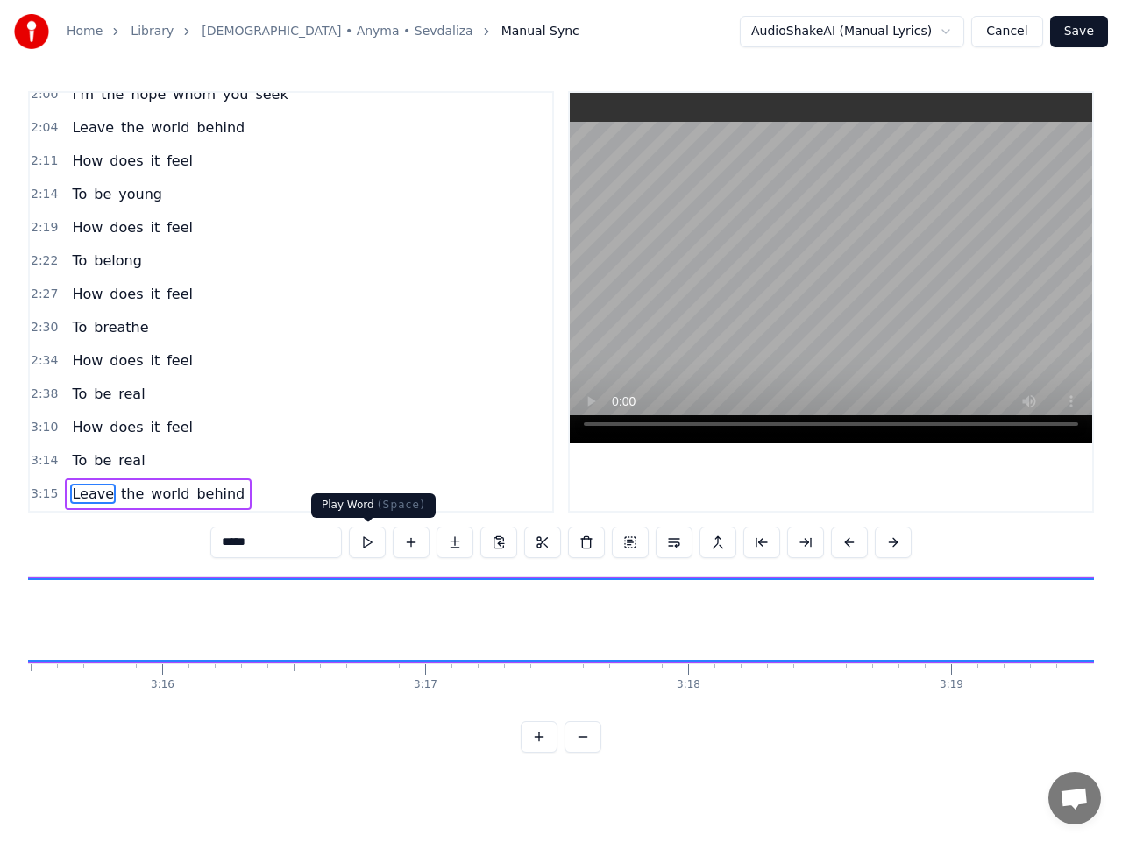
click at [372, 539] on button at bounding box center [367, 543] width 37 height 32
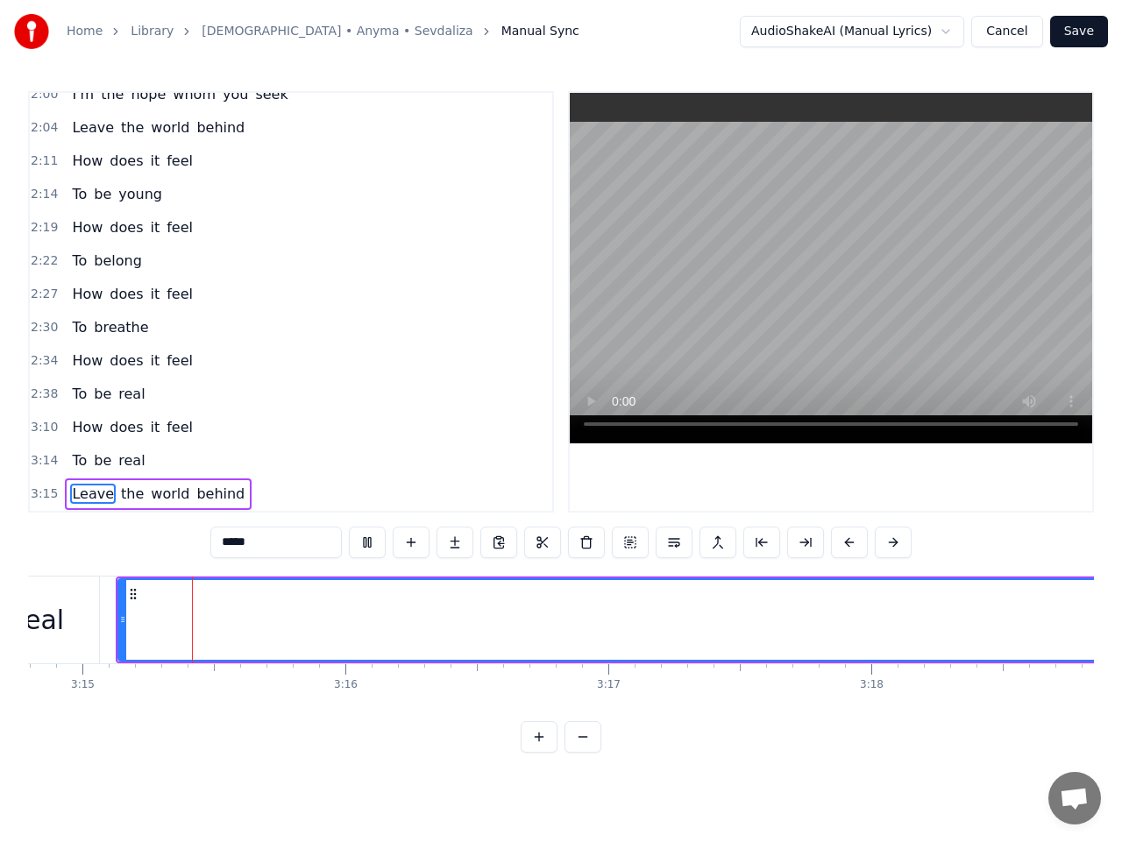
scroll to position [0, 51203]
click at [372, 539] on button at bounding box center [367, 543] width 37 height 32
click at [53, 619] on div "real" at bounding box center [40, 619] width 50 height 39
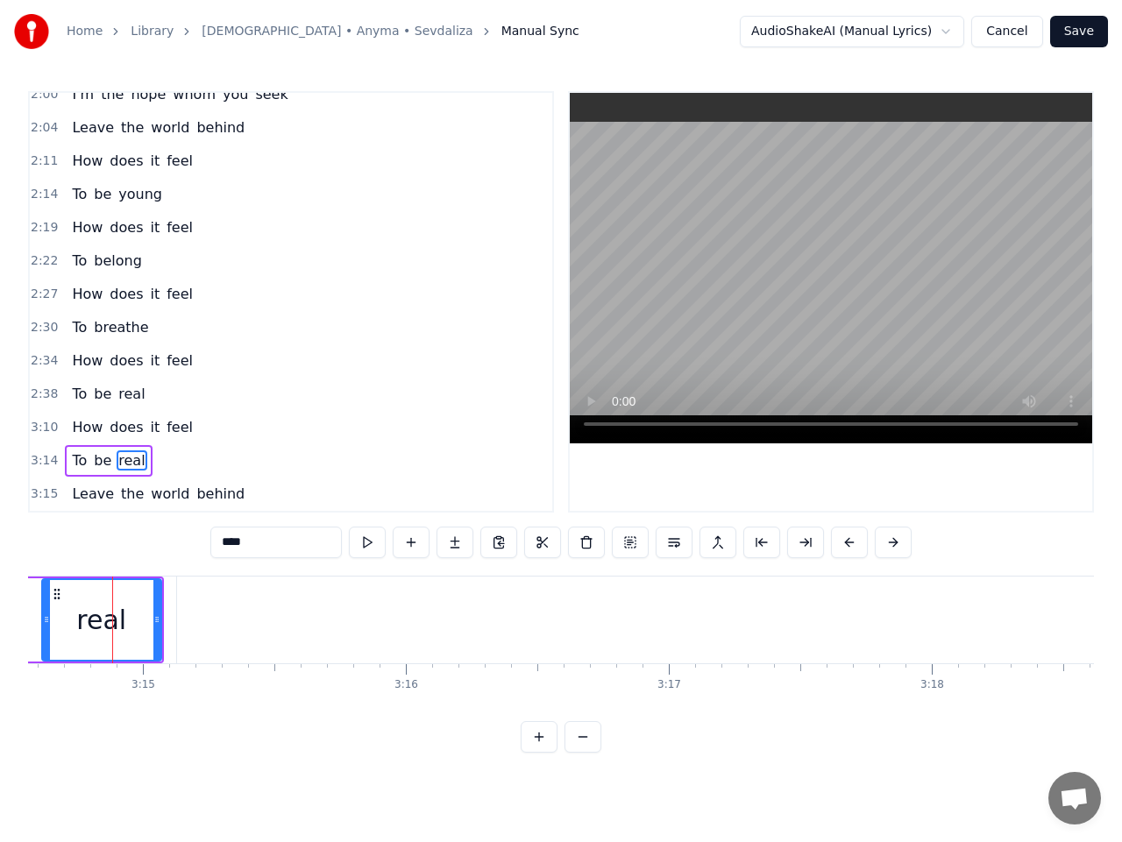
scroll to position [0, 51140]
click at [367, 543] on button at bounding box center [367, 543] width 37 height 32
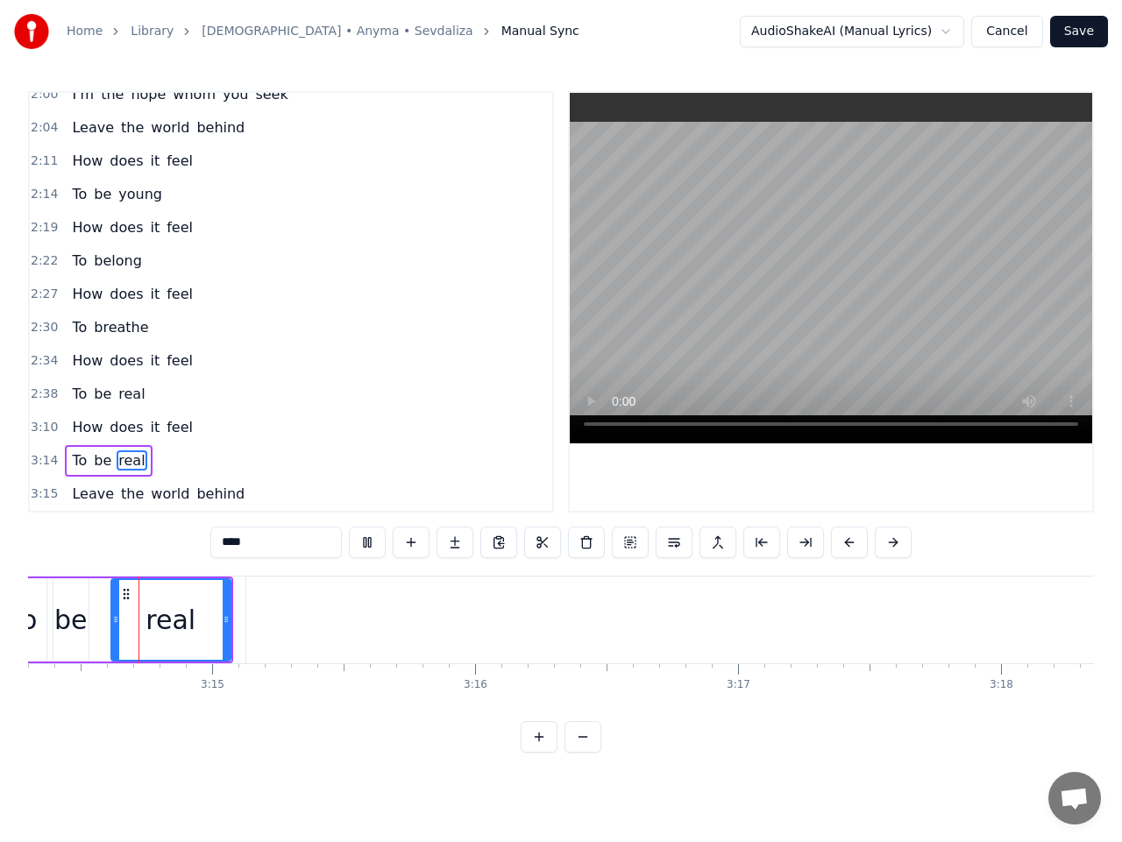
scroll to position [0, 51066]
click at [83, 502] on span "Leave" at bounding box center [93, 494] width 46 height 20
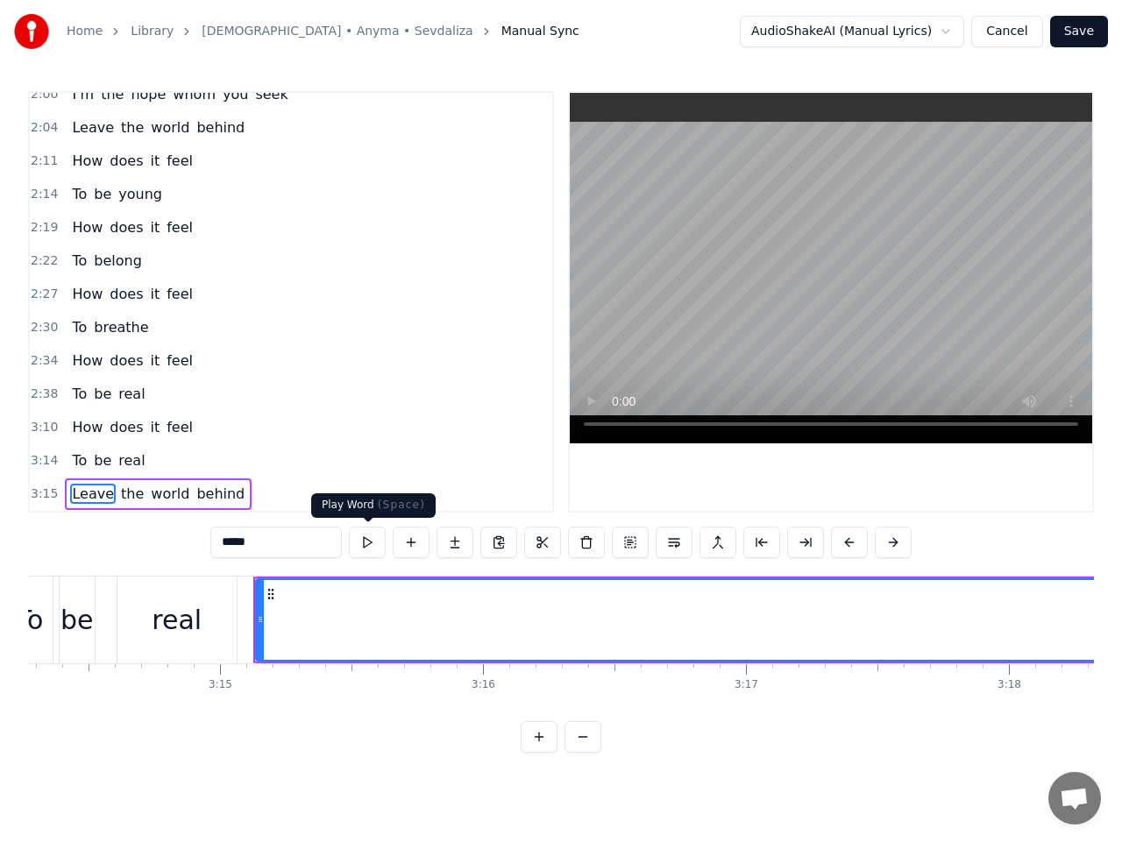
click at [367, 544] on button at bounding box center [367, 543] width 37 height 32
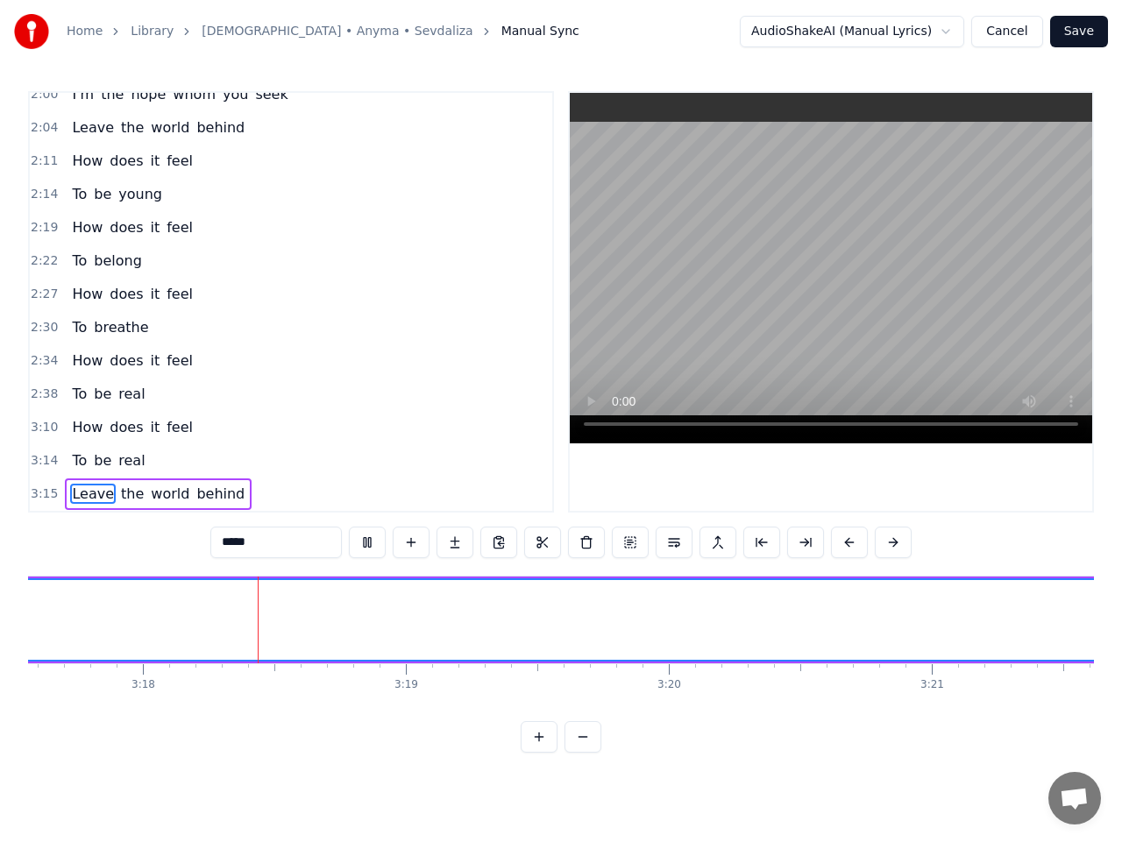
scroll to position [0, 51959]
click at [369, 544] on button at bounding box center [367, 543] width 37 height 32
click at [124, 469] on span "real" at bounding box center [132, 460] width 30 height 20
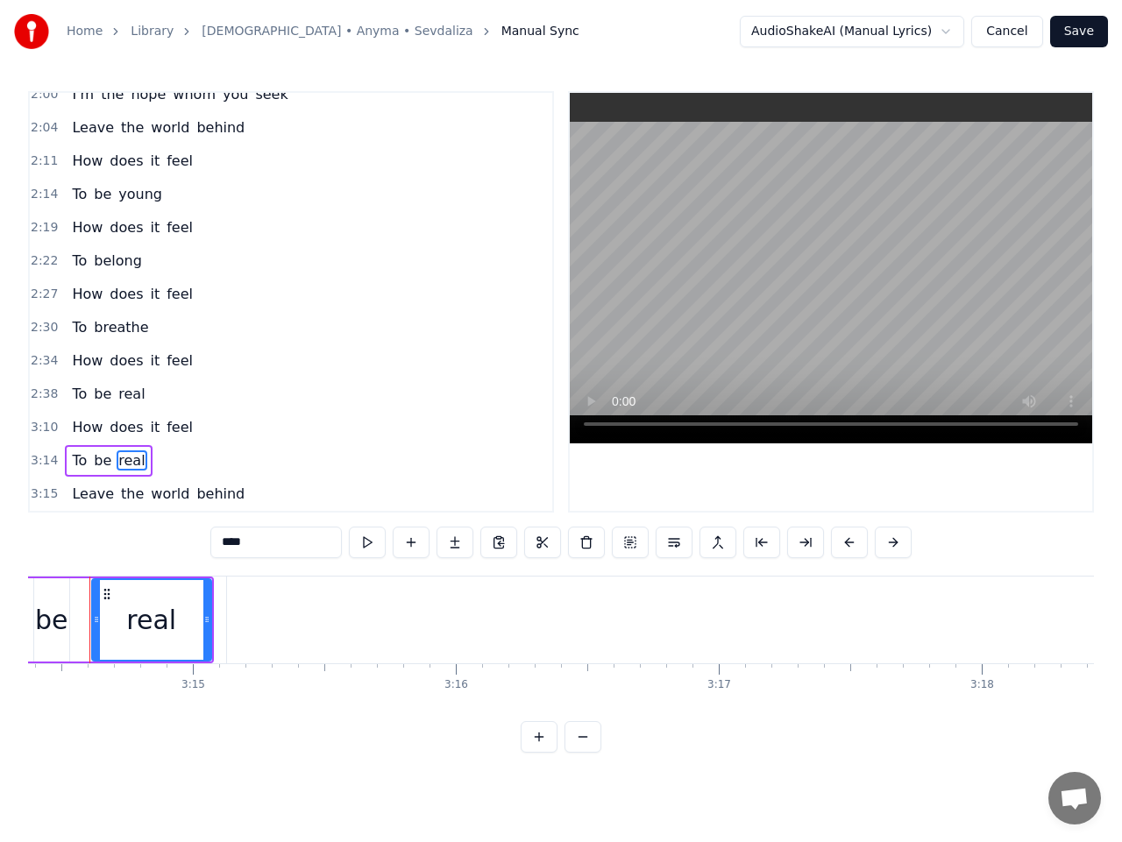
scroll to position [0, 51066]
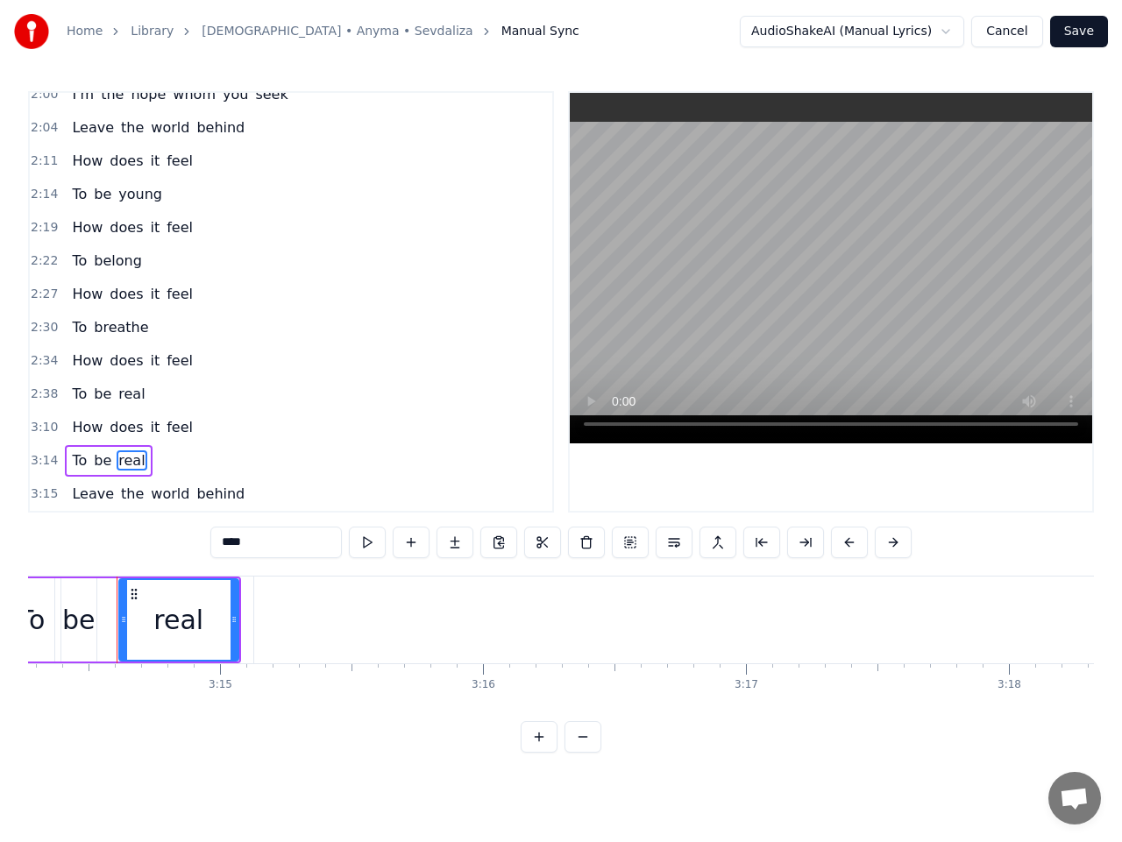
click at [177, 612] on div "real" at bounding box center [178, 619] width 50 height 39
click at [94, 492] on span "Leave" at bounding box center [93, 494] width 46 height 20
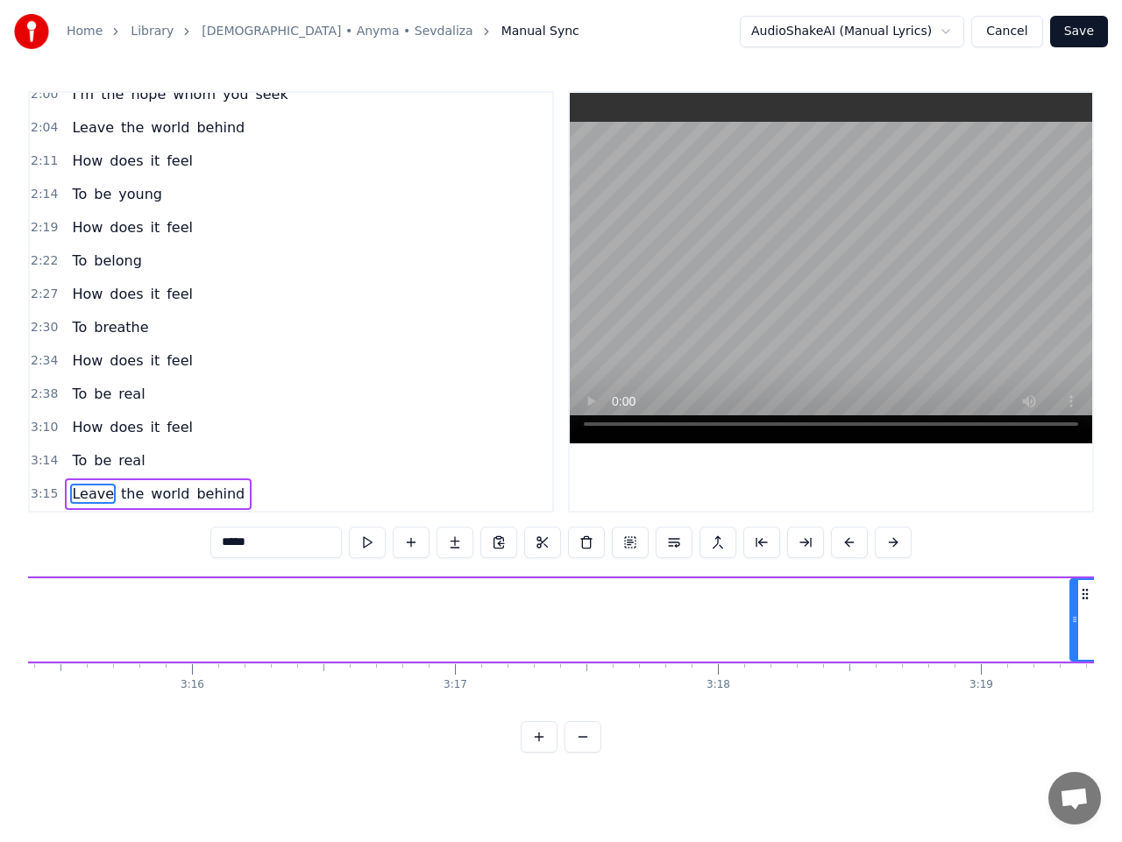
drag, startPoint x: 269, startPoint y: 594, endPoint x: 995, endPoint y: 594, distance: 726.4
click at [1082, 594] on circle at bounding box center [1082, 593] width 1 height 1
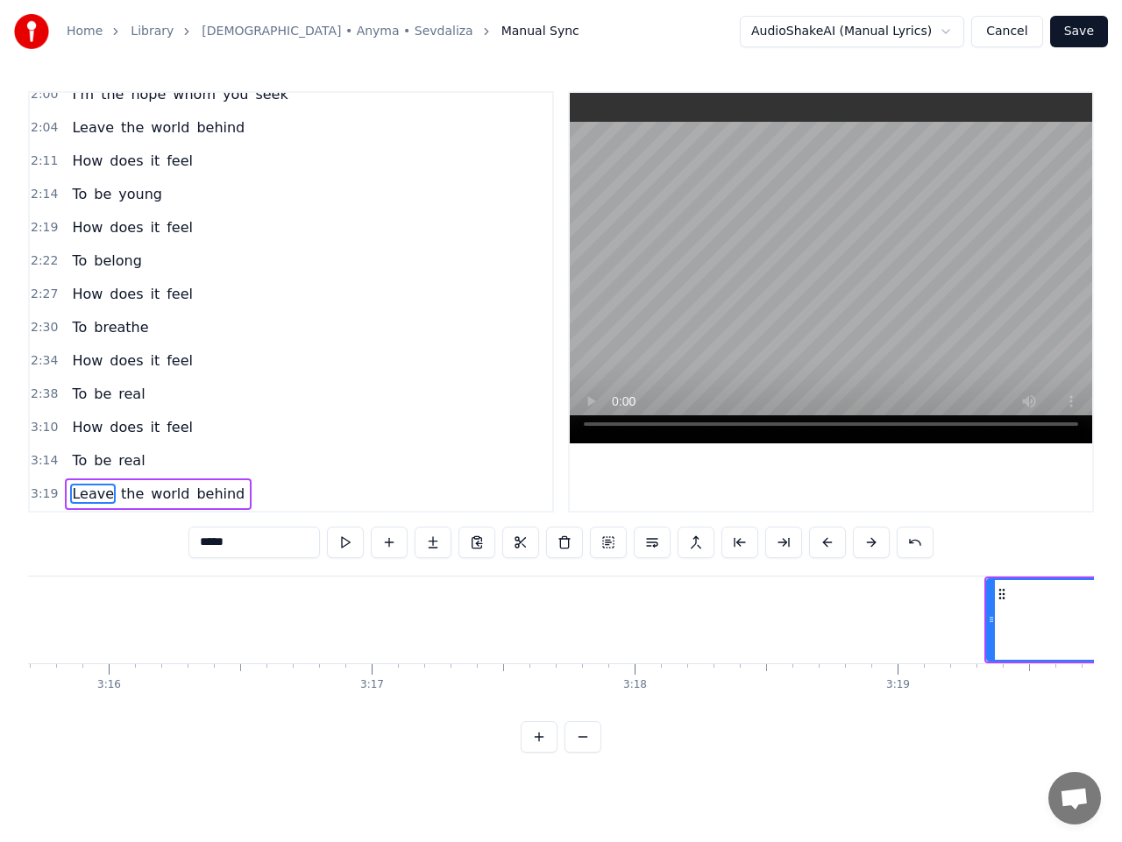
click at [117, 468] on span "real" at bounding box center [132, 460] width 30 height 20
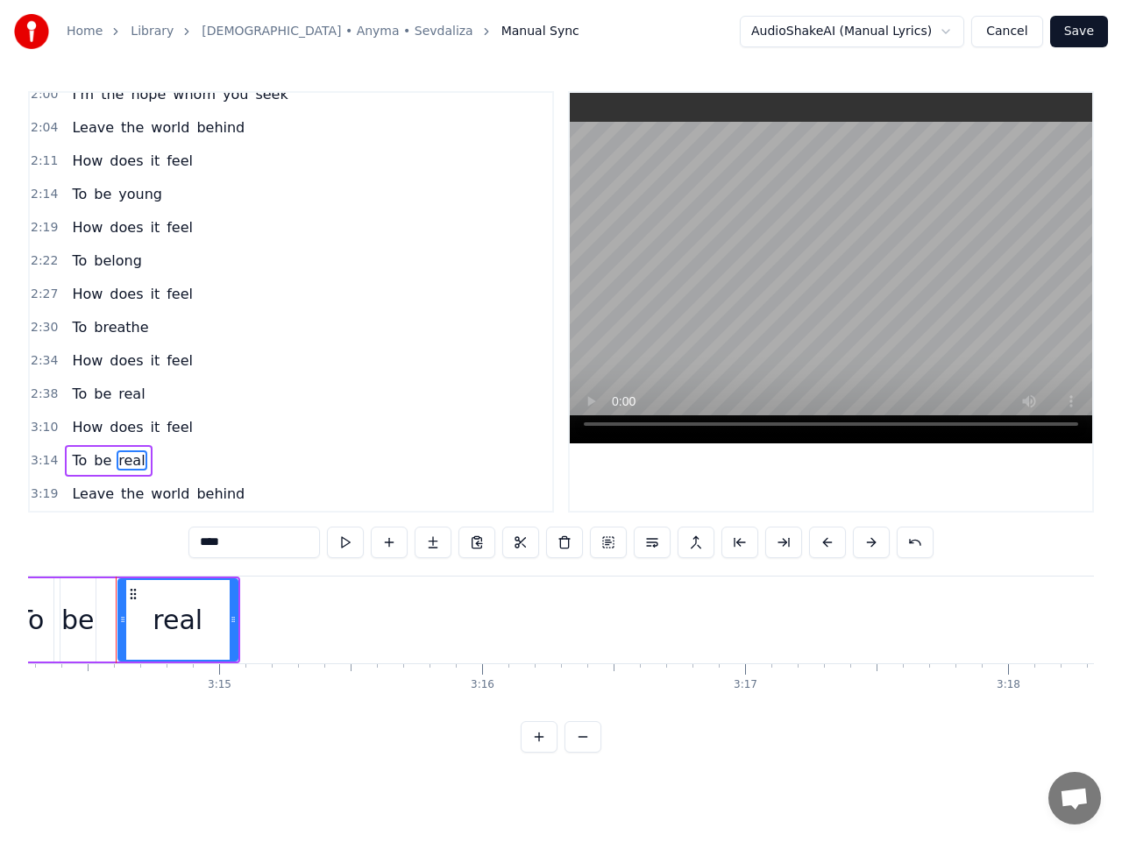
scroll to position [0, 51066]
click at [355, 541] on button at bounding box center [345, 543] width 37 height 32
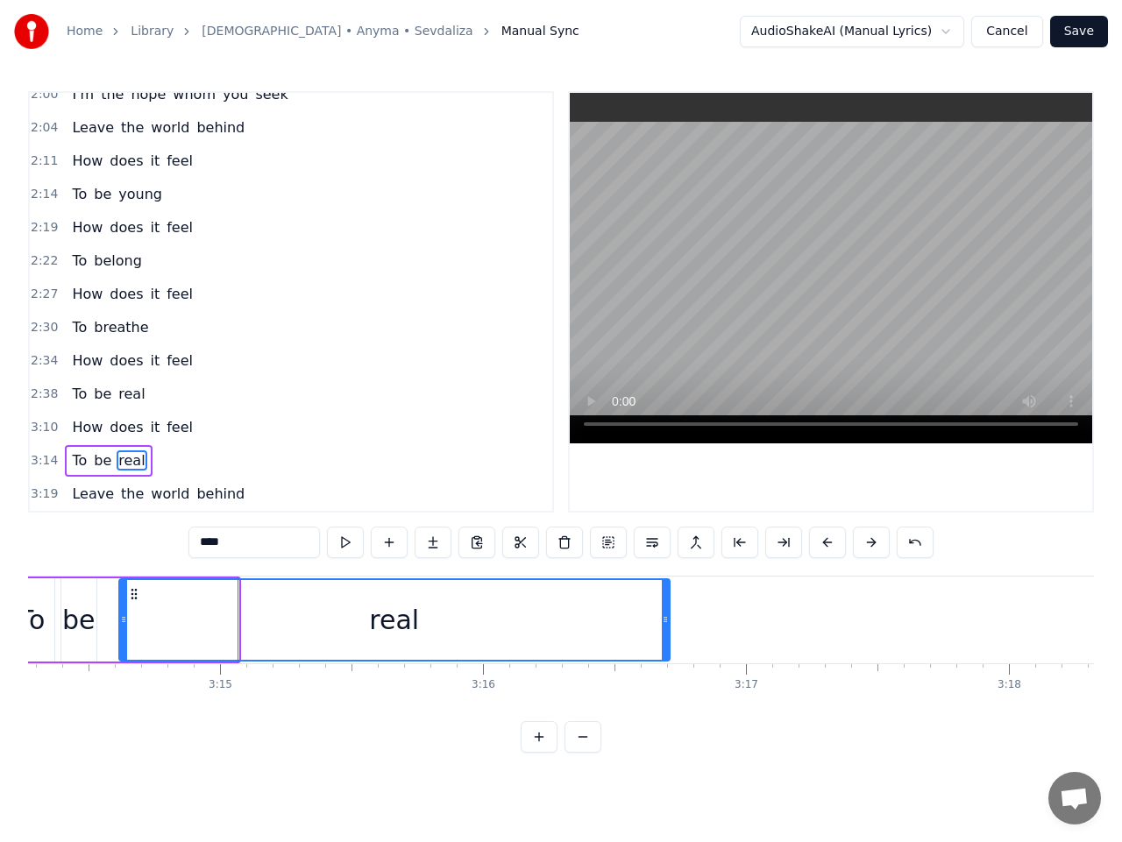
drag, startPoint x: 236, startPoint y: 621, endPoint x: 645, endPoint y: 587, distance: 410.6
click at [668, 587] on div at bounding box center [665, 620] width 7 height 80
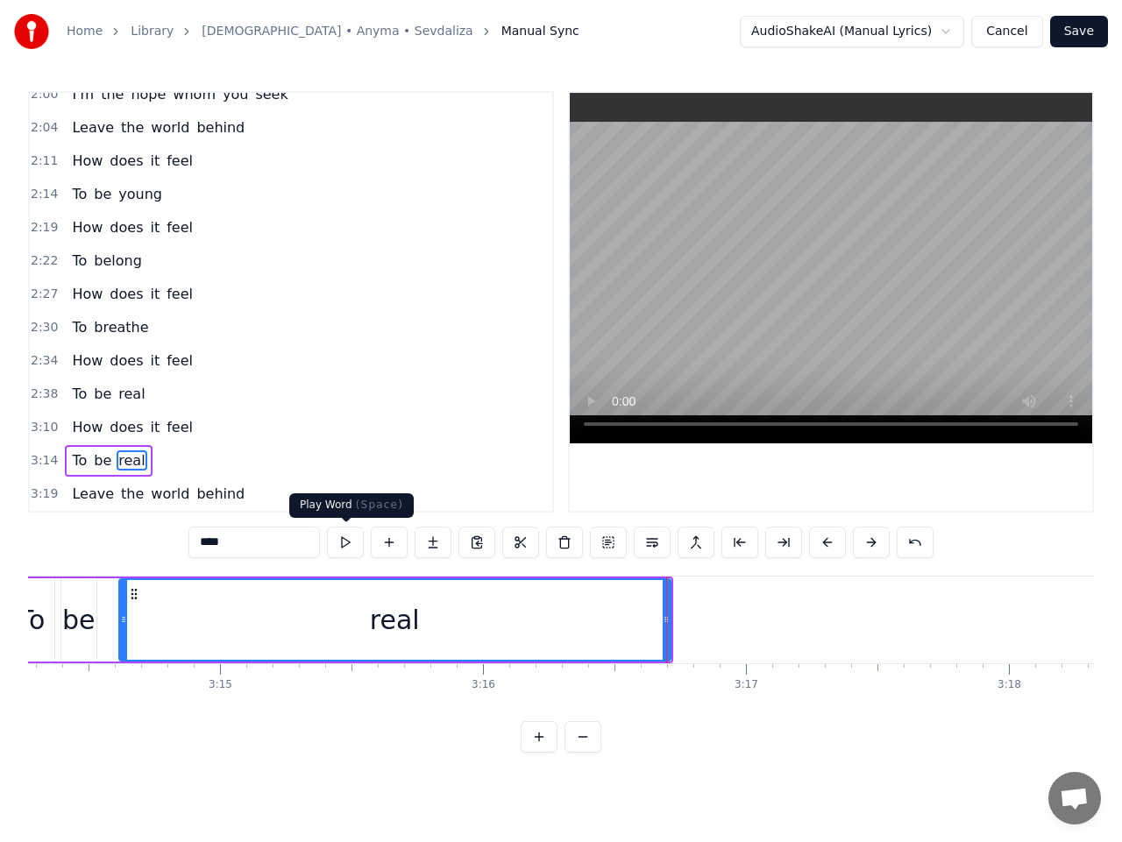
click at [344, 546] on button at bounding box center [345, 543] width 37 height 32
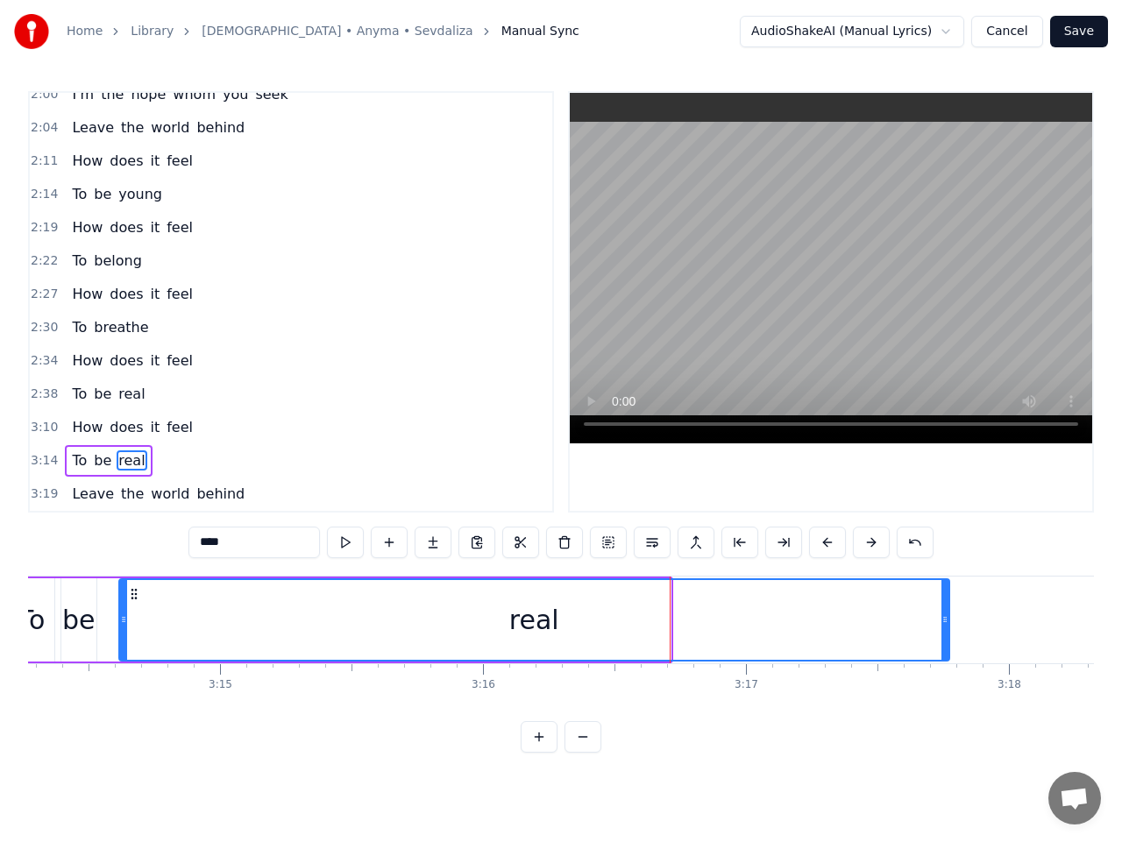
drag, startPoint x: 663, startPoint y: 618, endPoint x: 942, endPoint y: 602, distance: 279.1
click at [942, 602] on div at bounding box center [944, 620] width 7 height 80
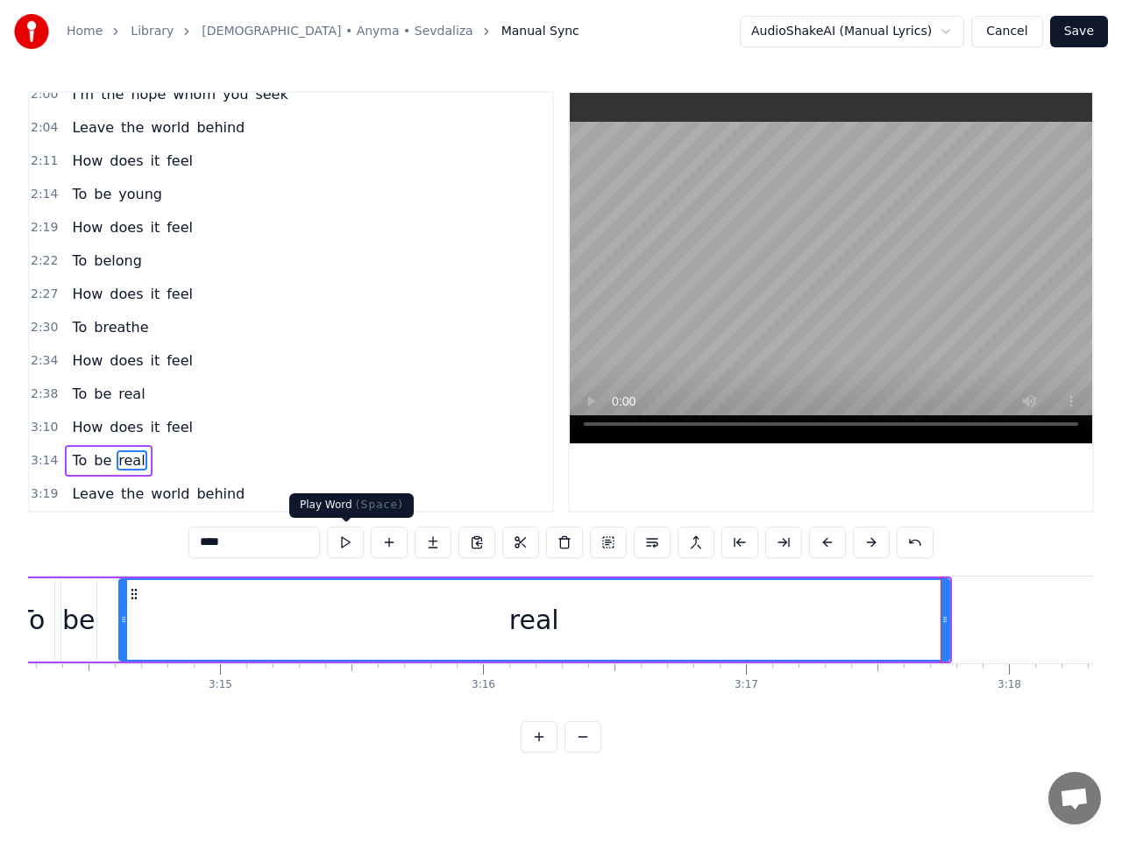
click at [344, 546] on button at bounding box center [345, 543] width 37 height 32
click at [101, 491] on span "Leave" at bounding box center [93, 494] width 46 height 20
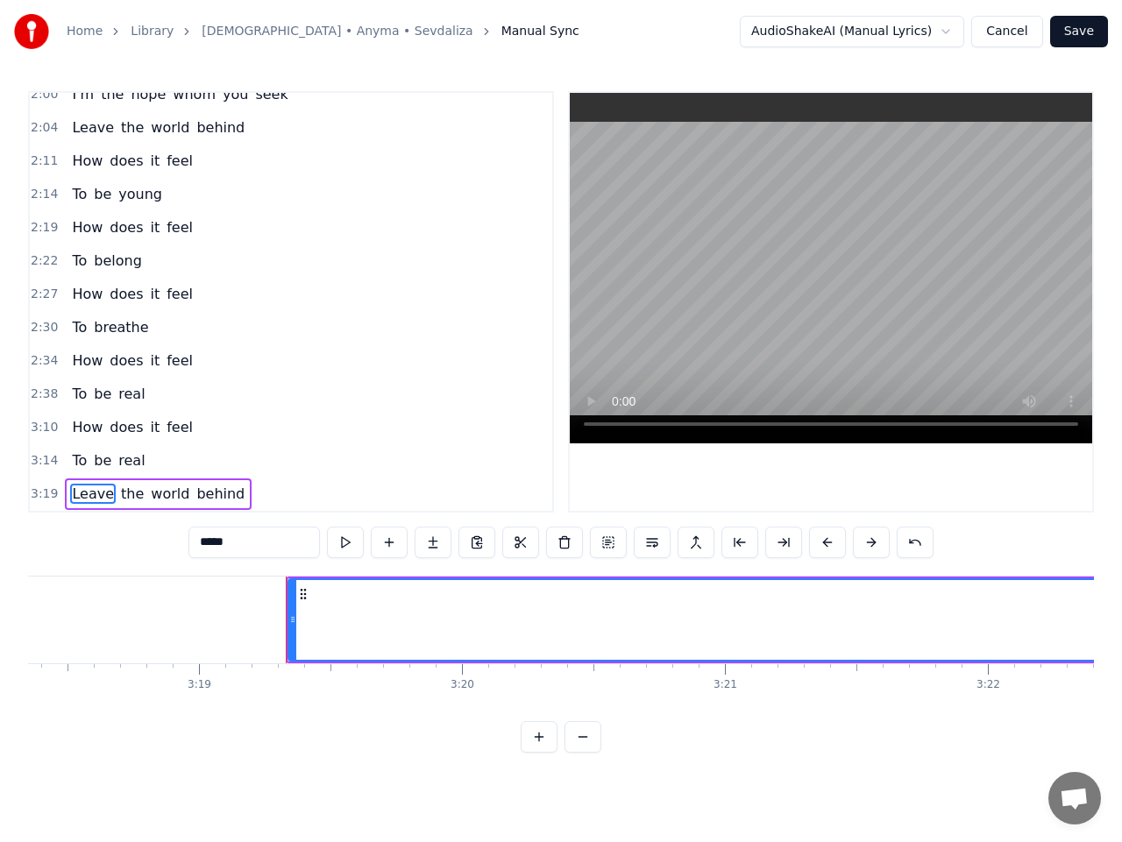
scroll to position [0, 52308]
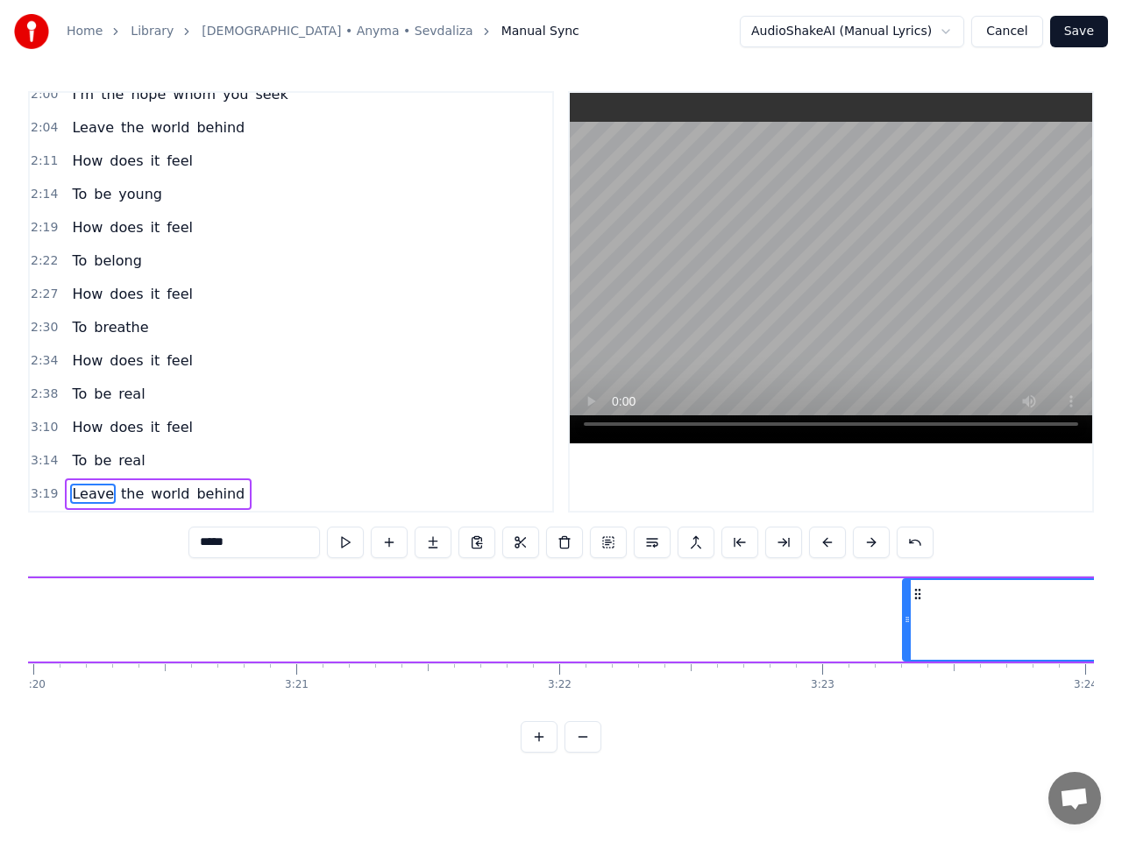
drag, startPoint x: 137, startPoint y: 594, endPoint x: 1005, endPoint y: 586, distance: 868.4
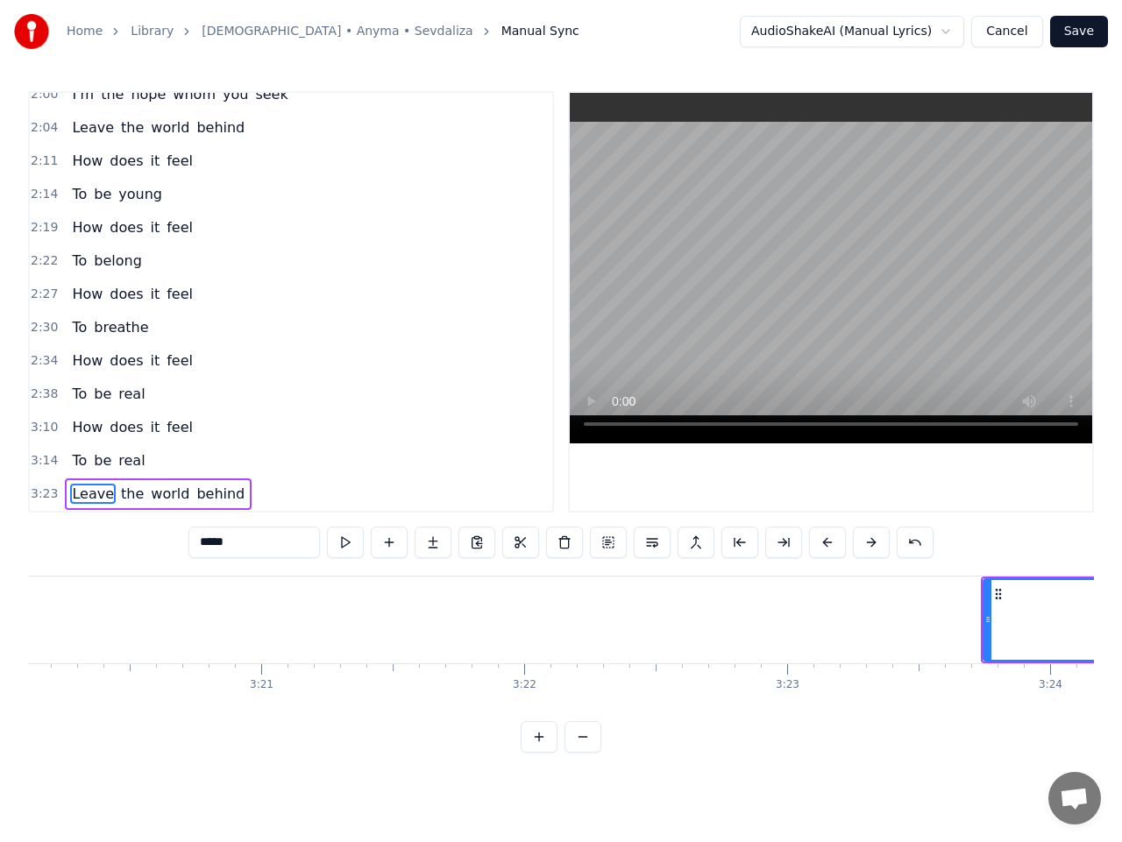
click at [126, 464] on span "real" at bounding box center [132, 460] width 30 height 20
type input "****"
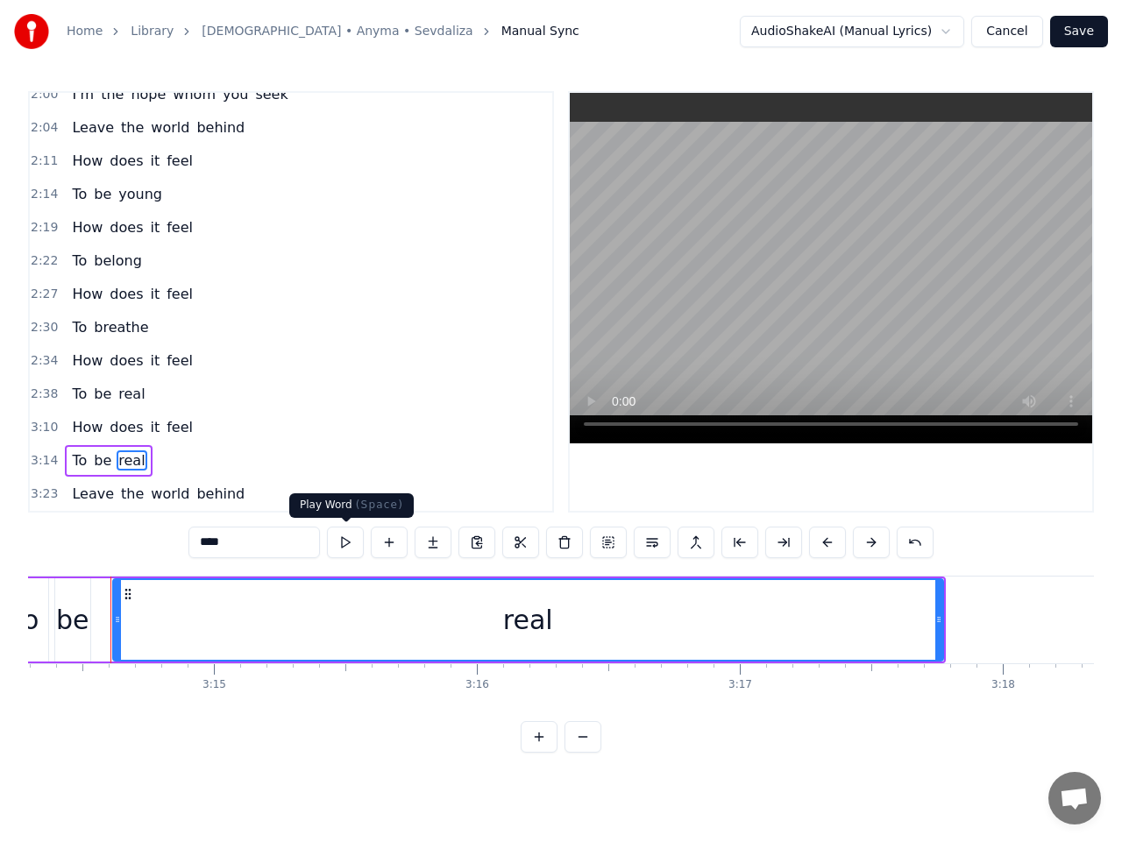
scroll to position [0, 51066]
click at [345, 542] on button at bounding box center [345, 543] width 37 height 32
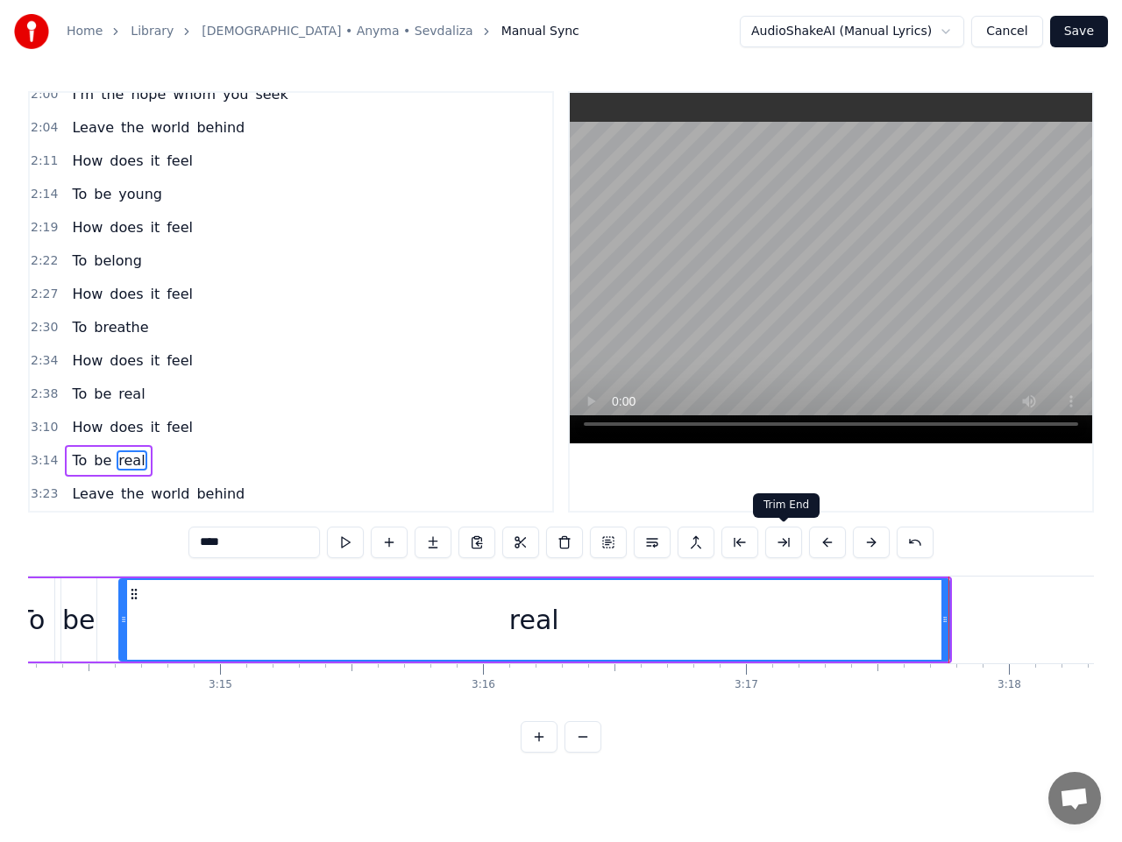
click at [783, 543] on button at bounding box center [783, 543] width 37 height 32
click at [784, 542] on button at bounding box center [783, 543] width 37 height 32
click at [431, 543] on button at bounding box center [432, 543] width 37 height 32
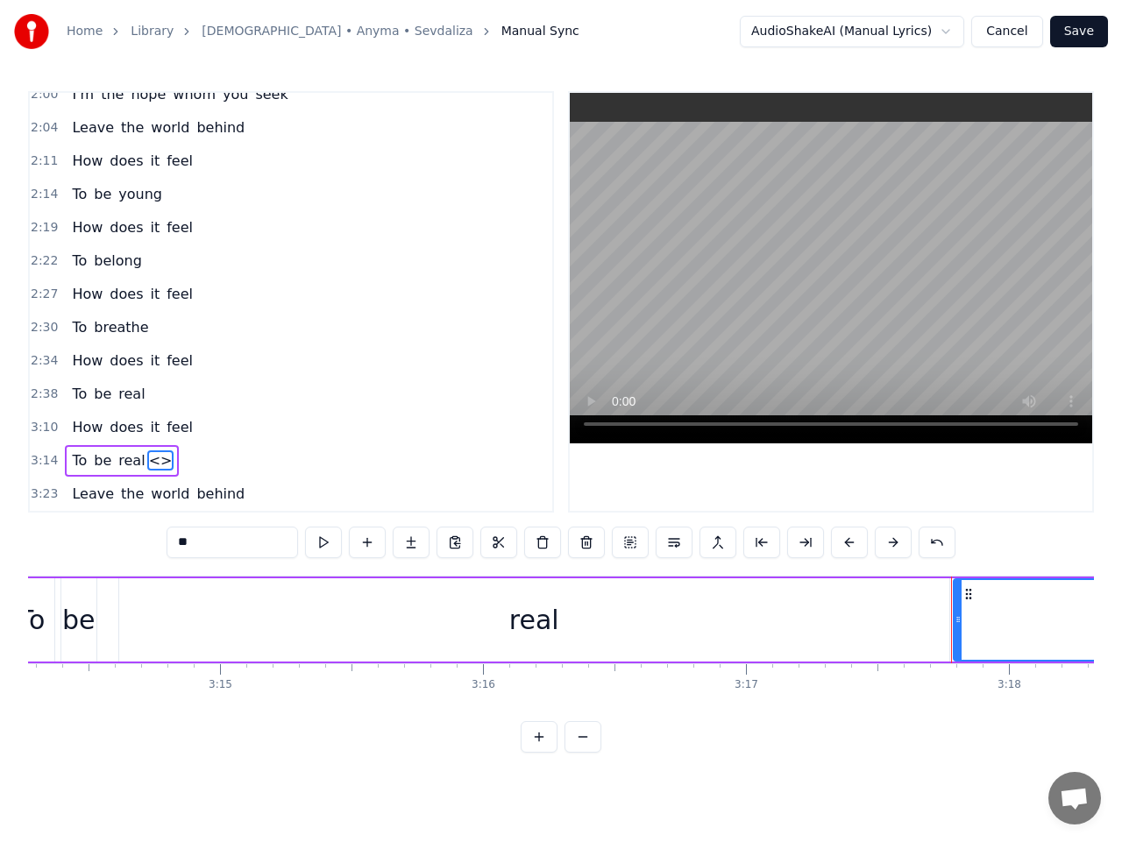
click at [271, 458] on div "3:14 To be real <>" at bounding box center [291, 460] width 522 height 33
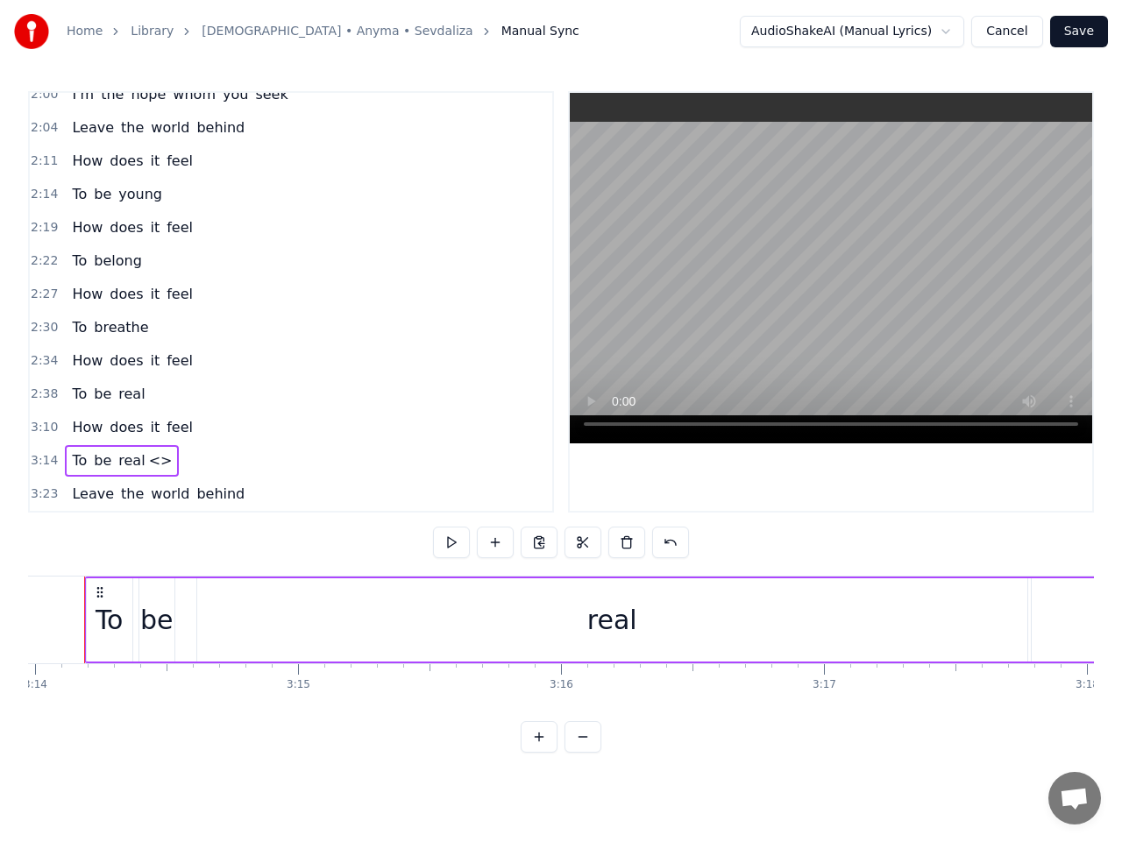
scroll to position [0, 50956]
click at [690, 617] on div "real" at bounding box center [645, 619] width 830 height 83
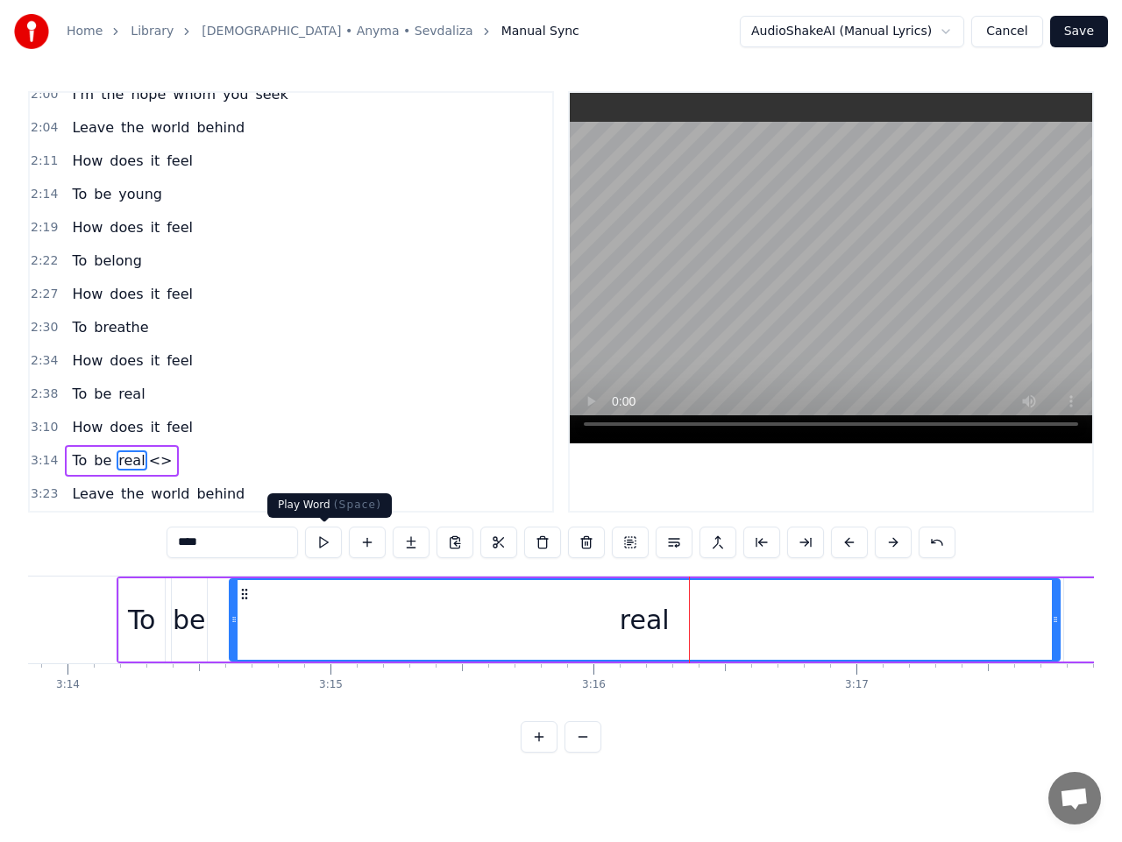
click at [320, 543] on button at bounding box center [323, 543] width 37 height 32
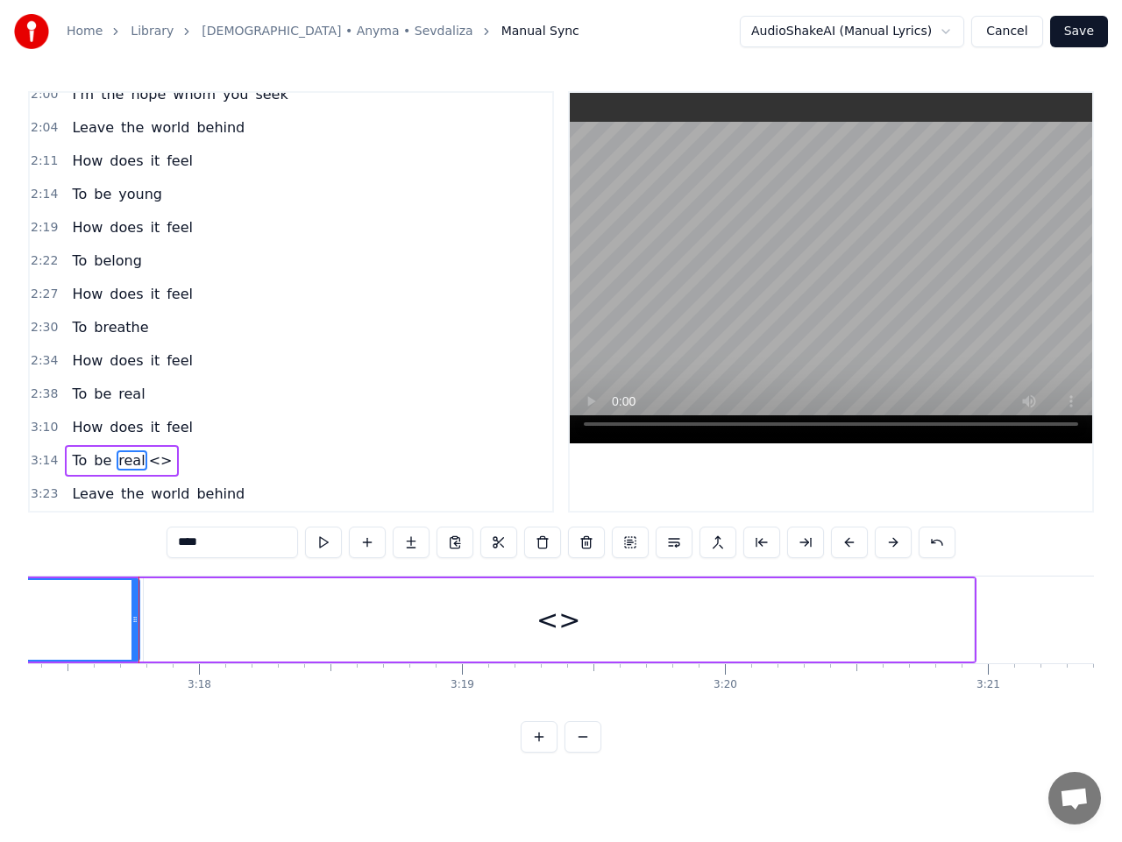
scroll to position [0, 51898]
click at [417, 619] on div "<>" at bounding box center [537, 619] width 830 height 83
type input "**"
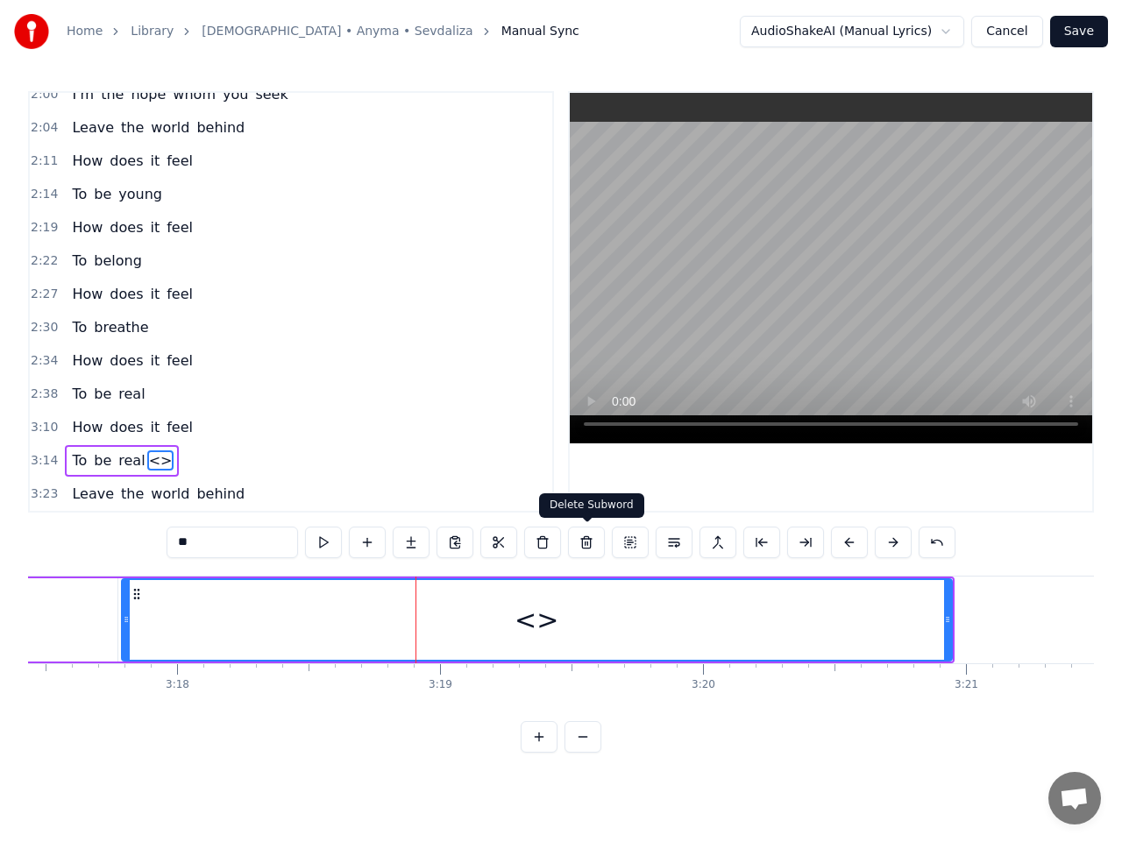
click at [588, 545] on button at bounding box center [586, 543] width 37 height 32
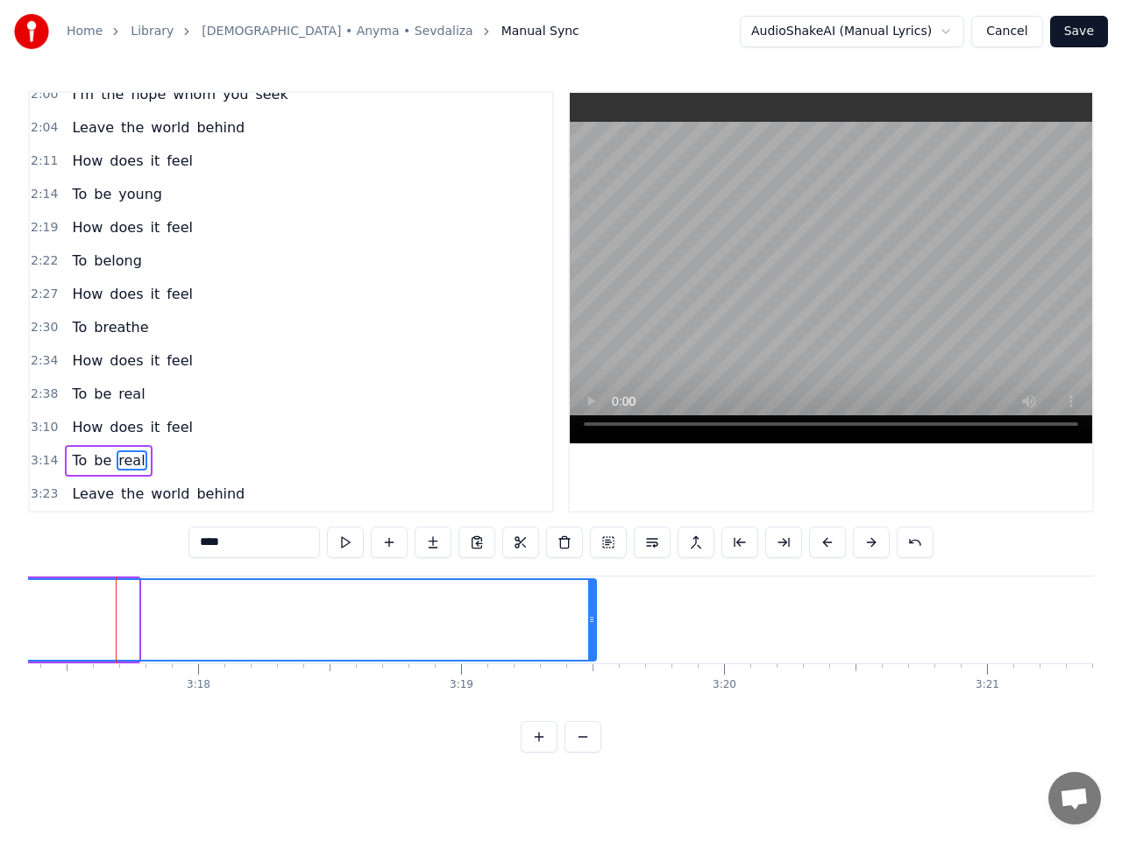
drag, startPoint x: 141, startPoint y: 617, endPoint x: 598, endPoint y: 609, distance: 457.4
click at [595, 605] on div at bounding box center [591, 620] width 7 height 80
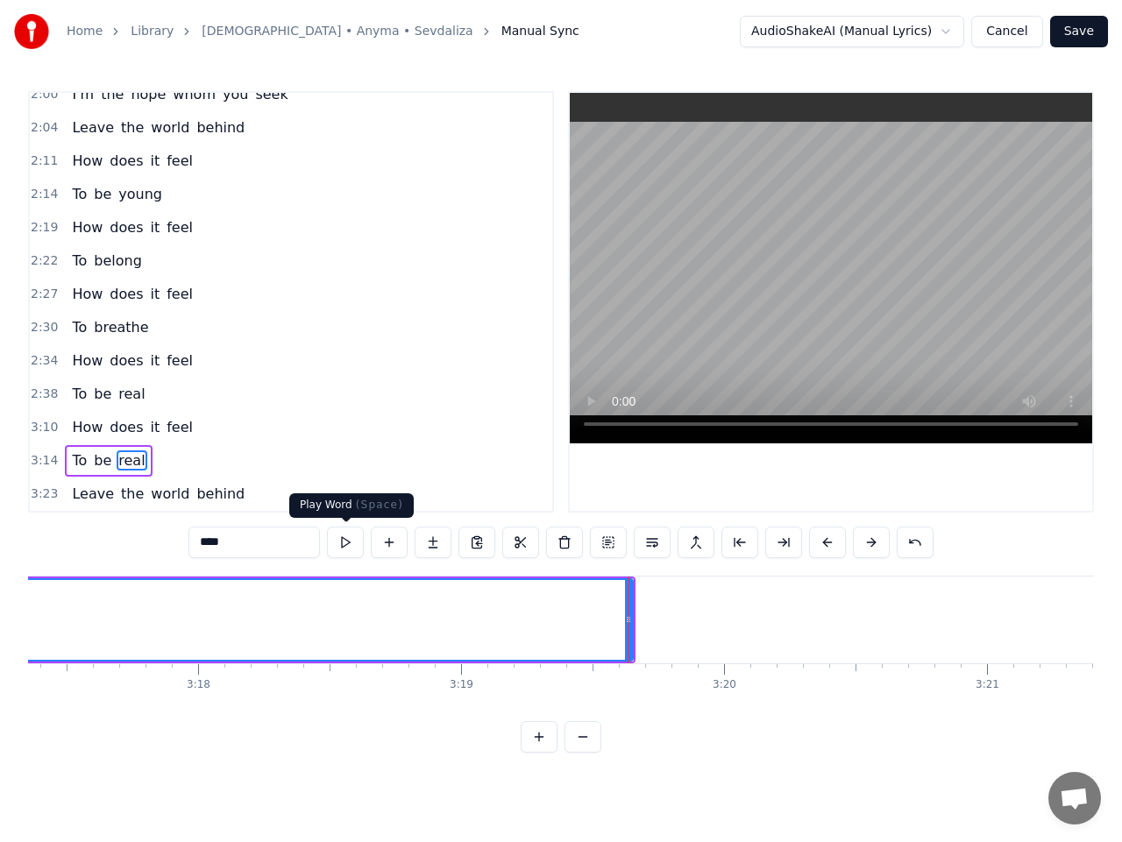
click at [347, 543] on button at bounding box center [345, 543] width 37 height 32
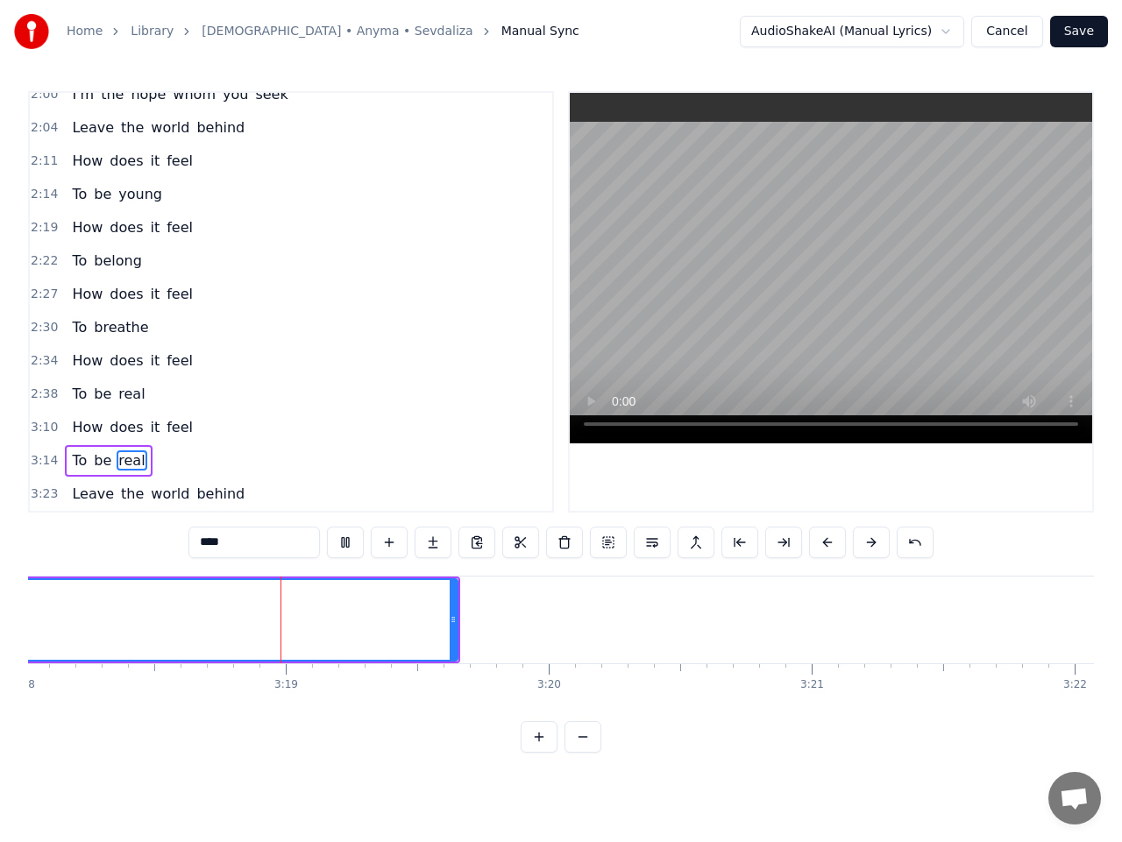
scroll to position [0, 52100]
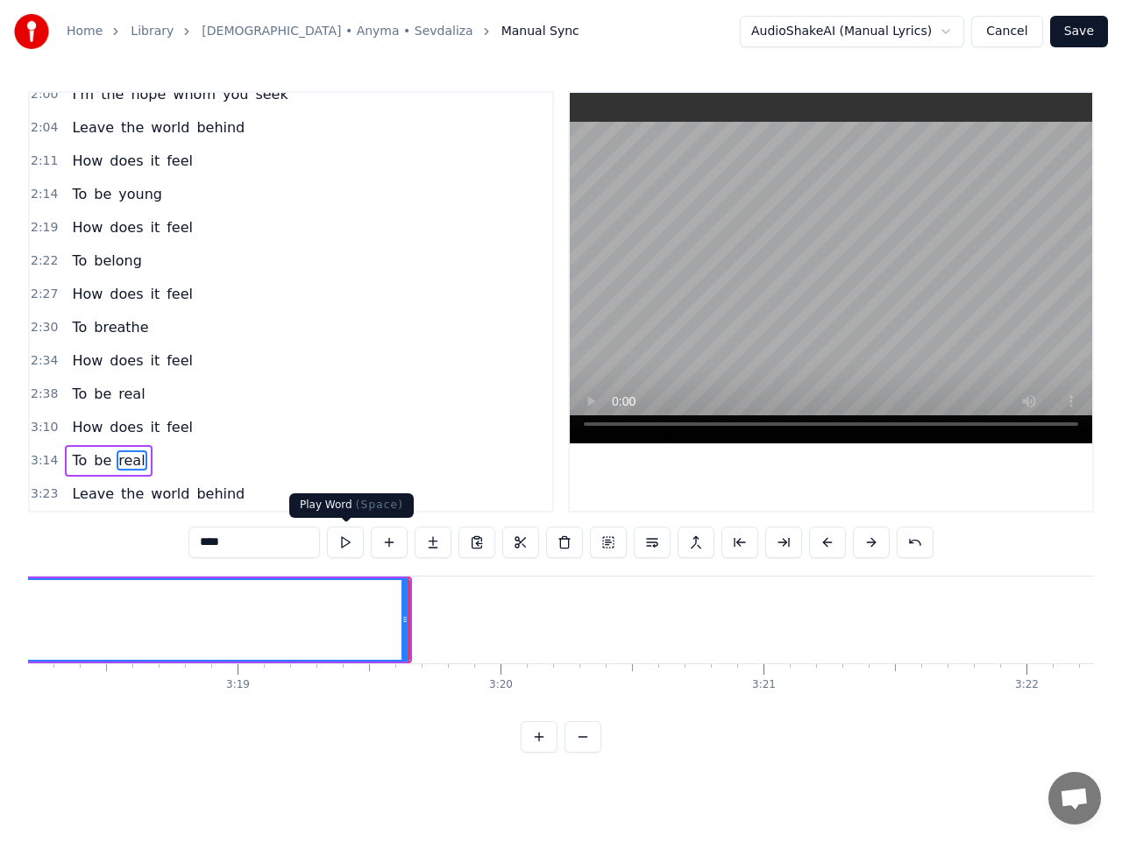
click at [348, 532] on button at bounding box center [345, 543] width 37 height 32
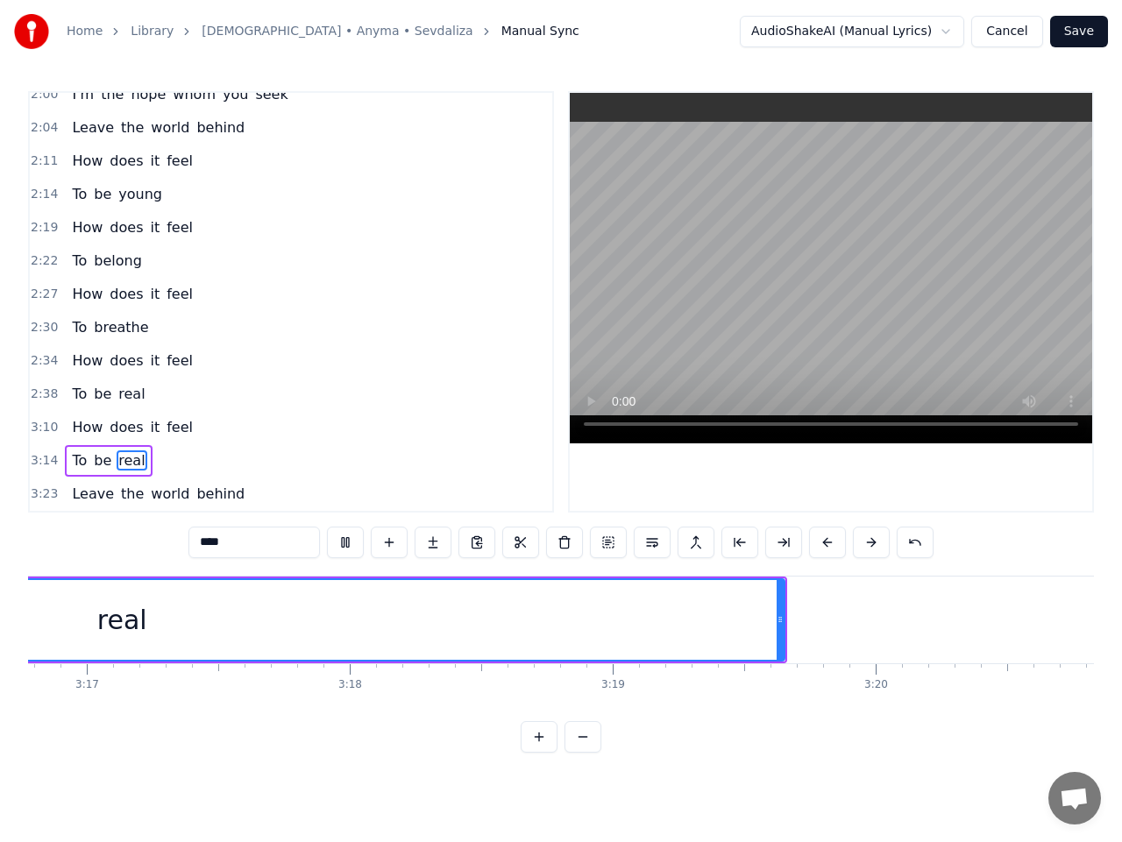
click at [351, 532] on button at bounding box center [345, 543] width 37 height 32
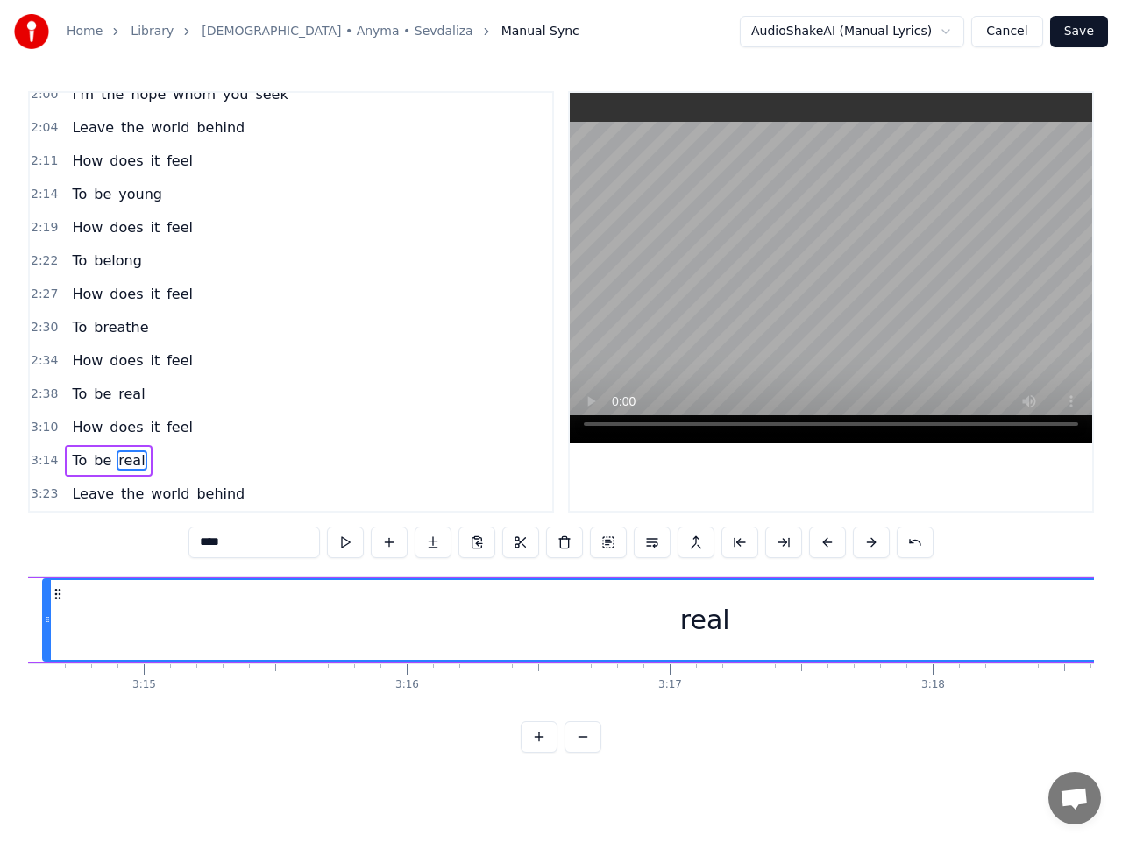
click at [350, 541] on button at bounding box center [345, 543] width 37 height 32
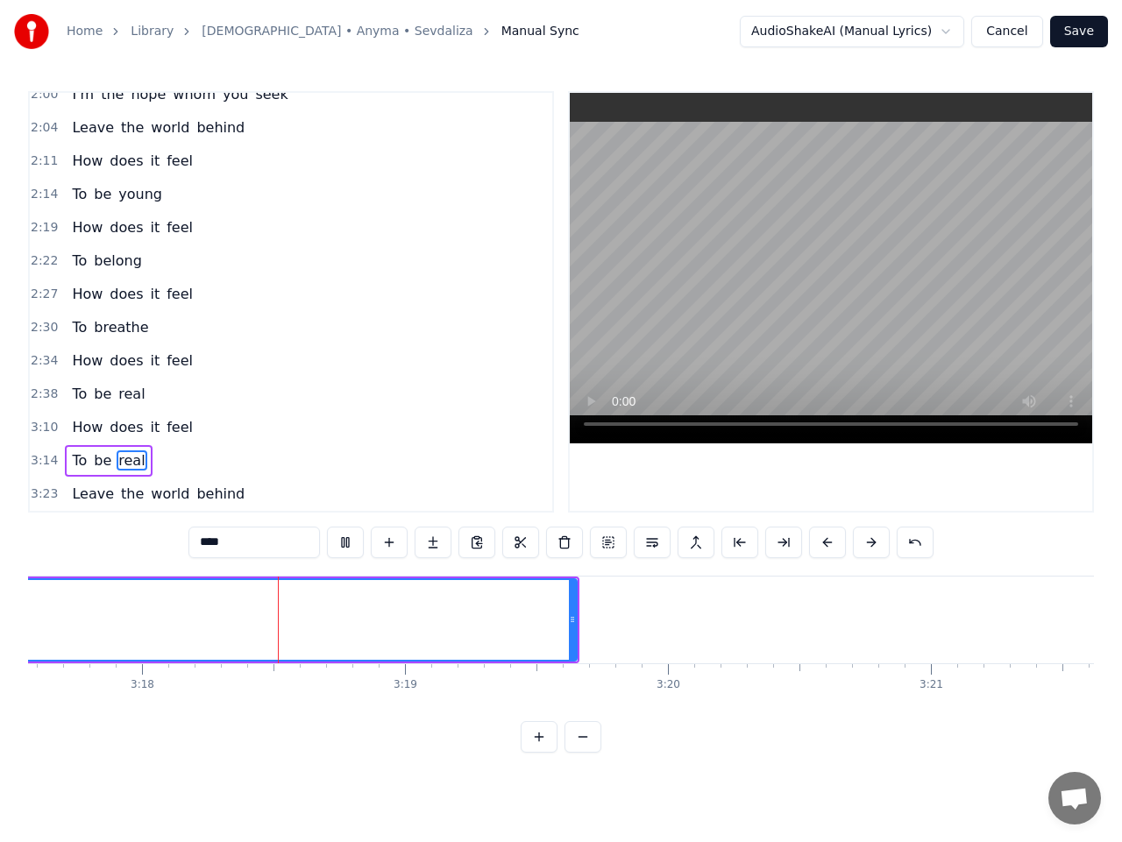
scroll to position [0, 51960]
click at [81, 501] on span "Leave" at bounding box center [93, 494] width 46 height 20
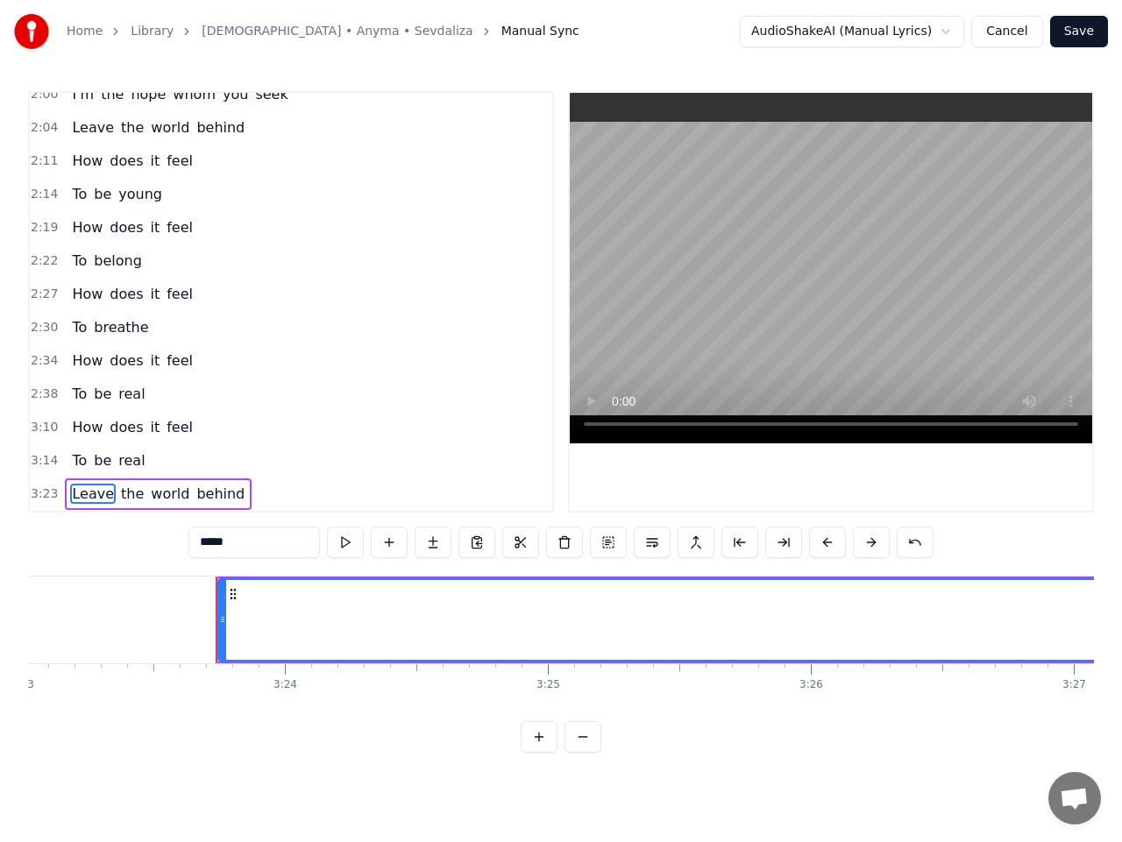
scroll to position [0, 53466]
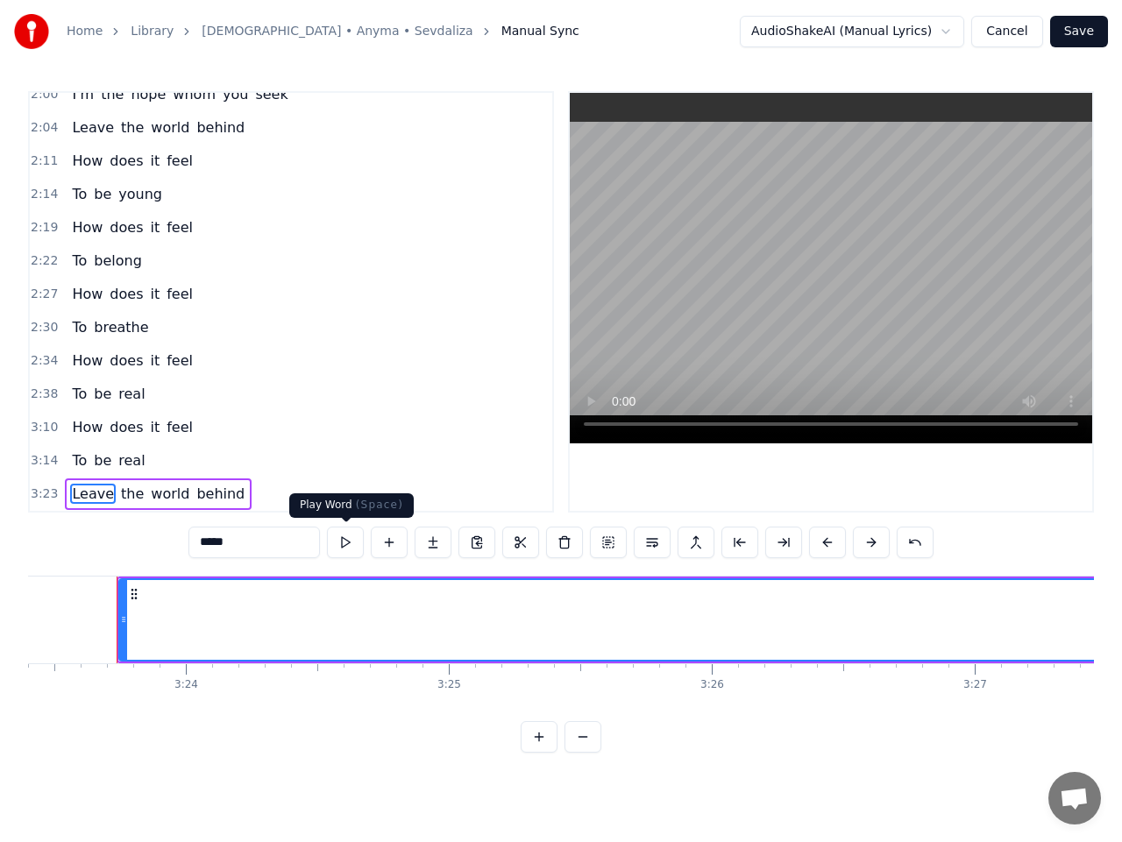
click at [343, 543] on button at bounding box center [345, 543] width 37 height 32
click at [344, 542] on button at bounding box center [345, 543] width 37 height 32
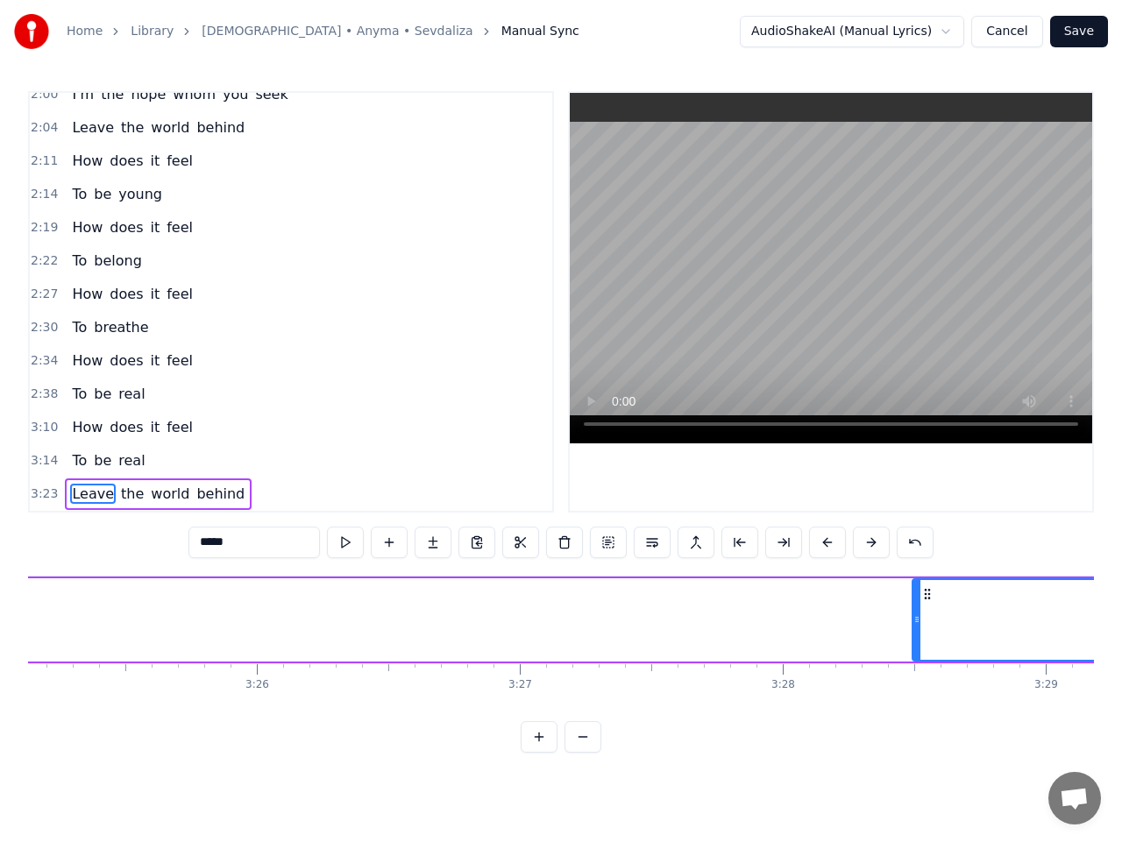
drag, startPoint x: 137, startPoint y: 593, endPoint x: 1034, endPoint y: 579, distance: 897.3
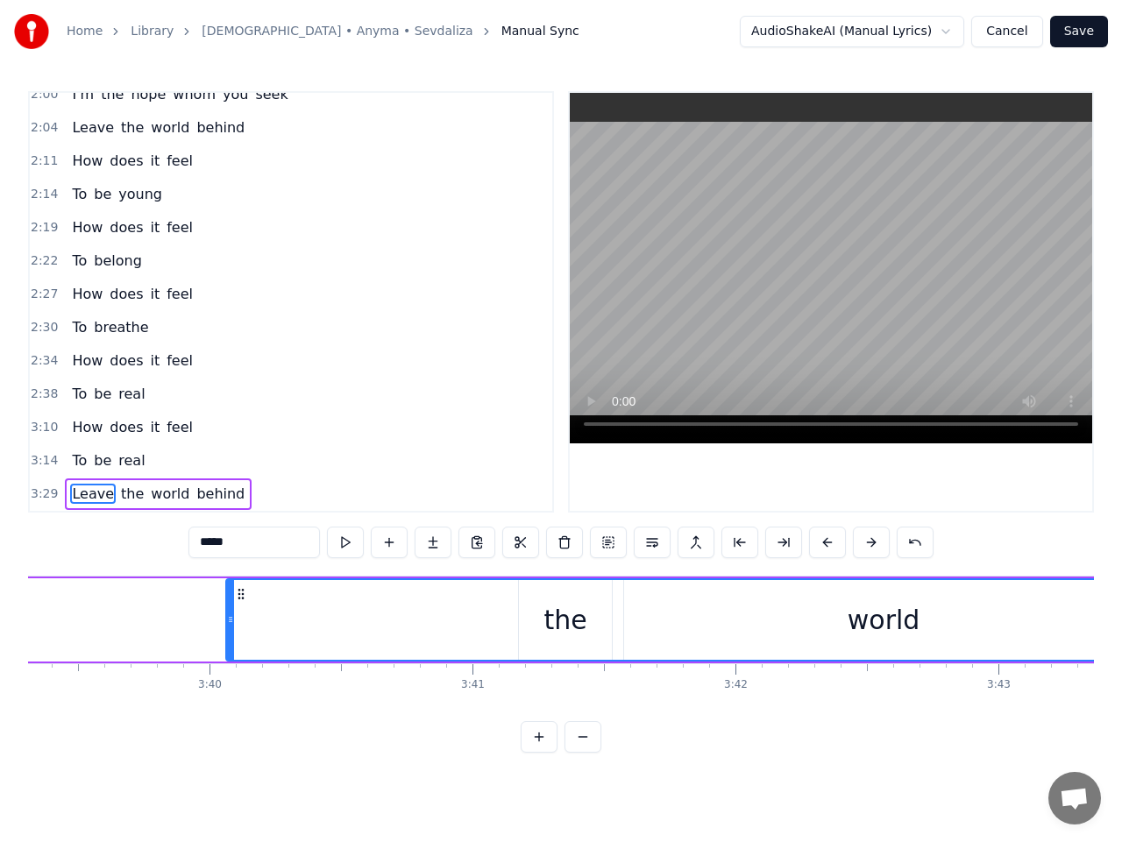
drag, startPoint x: 1028, startPoint y: 590, endPoint x: 244, endPoint y: 648, distance: 786.3
click at [349, 543] on button at bounding box center [345, 543] width 37 height 32
click at [345, 541] on button at bounding box center [345, 543] width 37 height 32
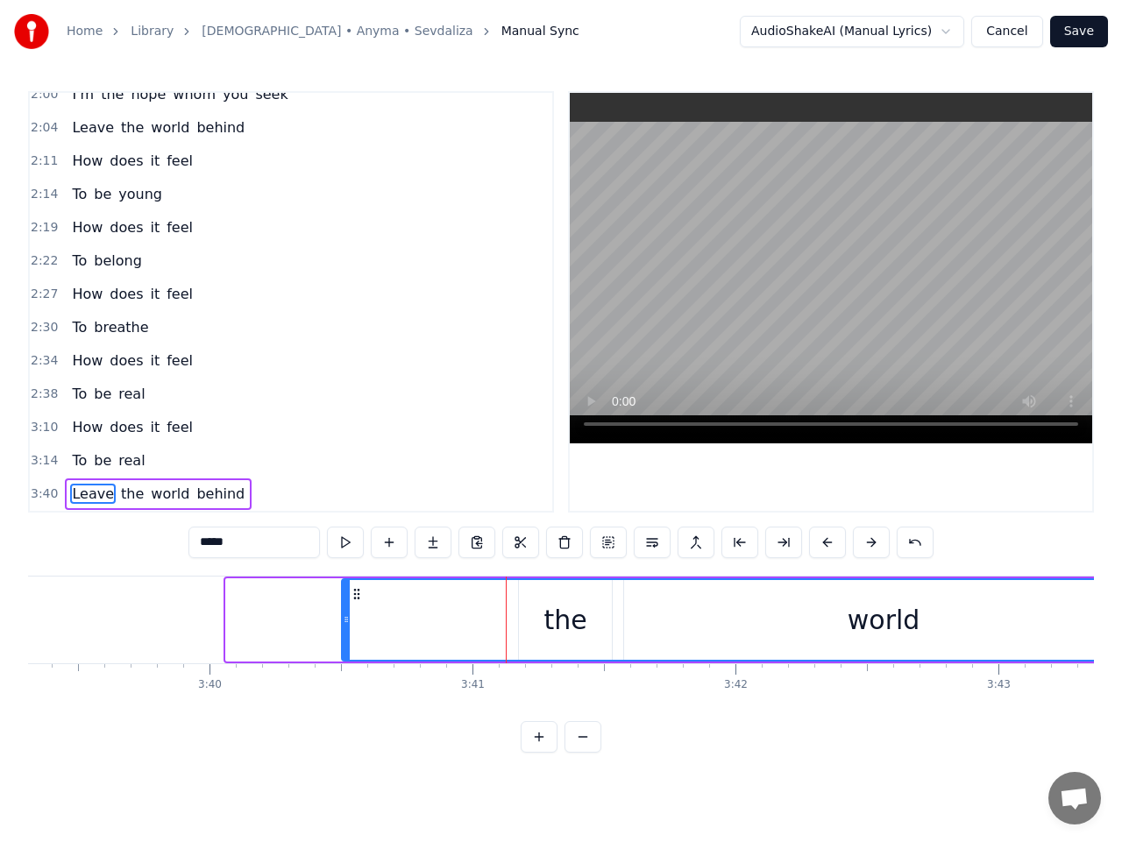
drag, startPoint x: 229, startPoint y: 611, endPoint x: 344, endPoint y: 594, distance: 116.9
click at [344, 594] on div at bounding box center [346, 620] width 7 height 80
click at [120, 500] on span "the" at bounding box center [132, 494] width 26 height 20
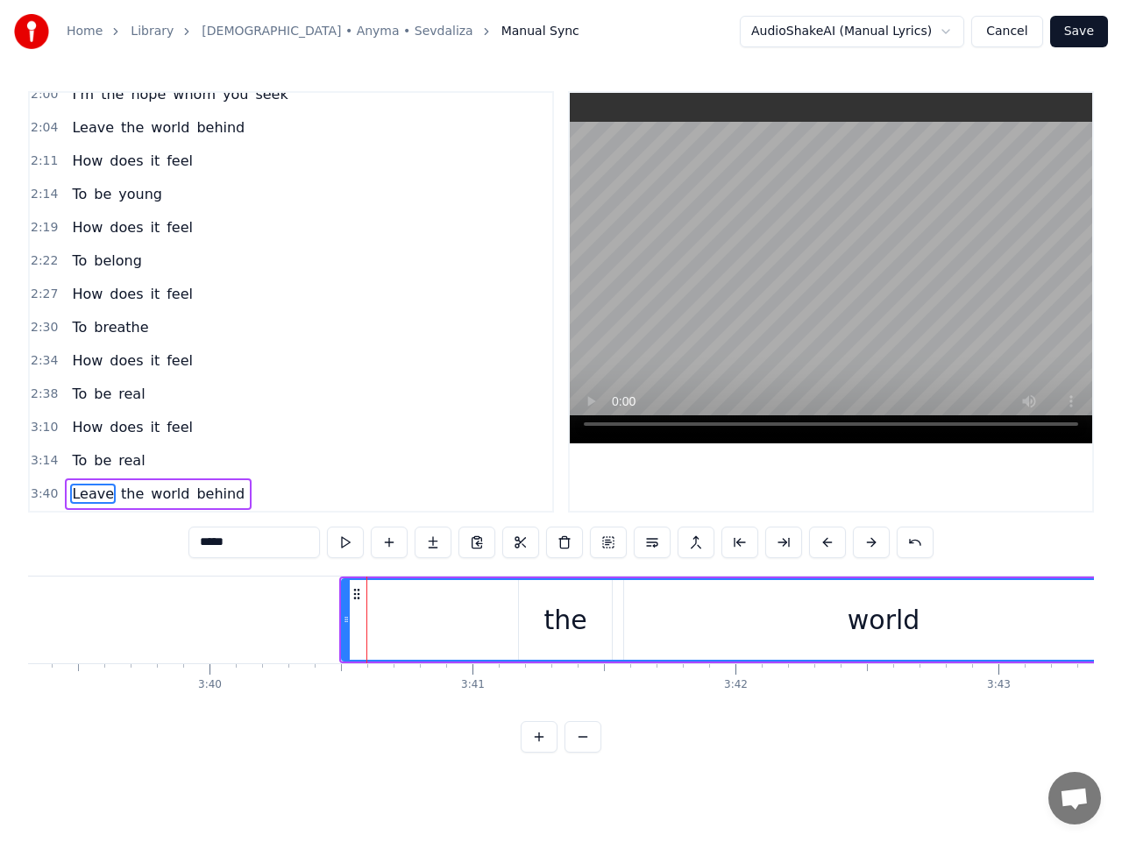
click at [346, 544] on button at bounding box center [345, 543] width 37 height 32
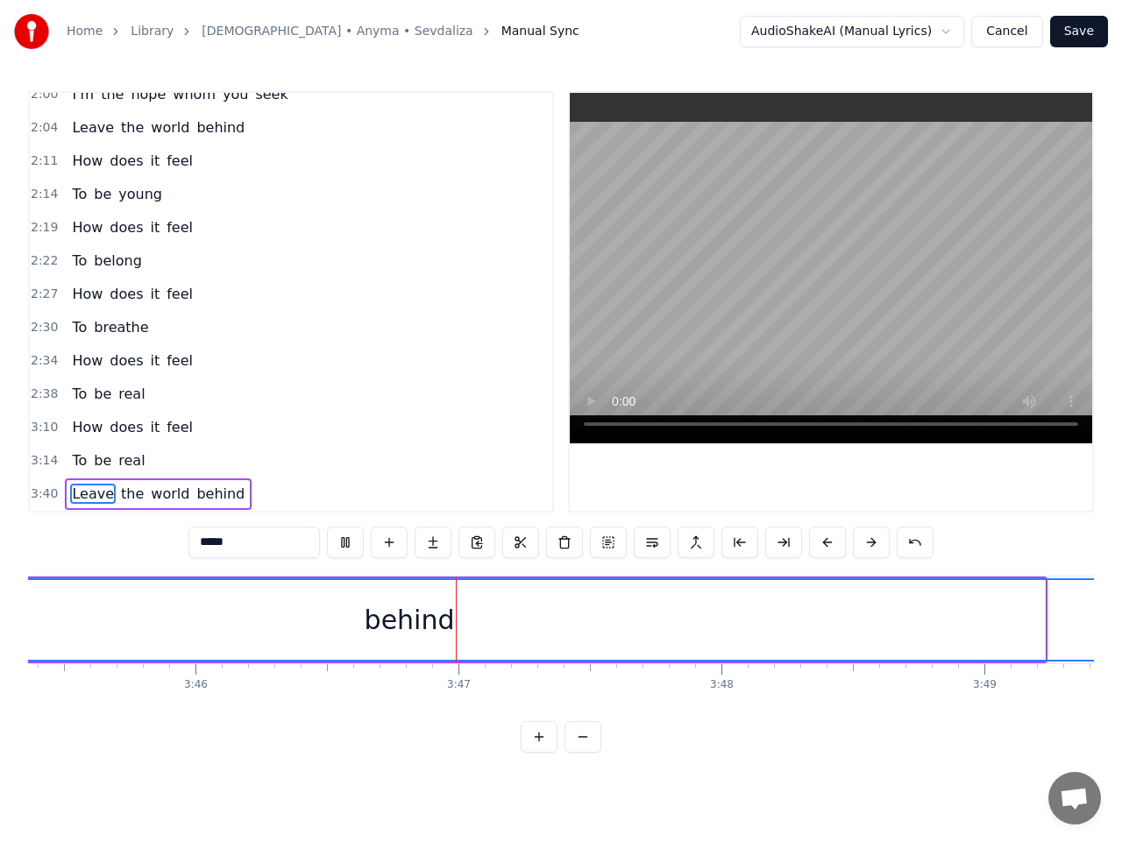
scroll to position [0, 59469]
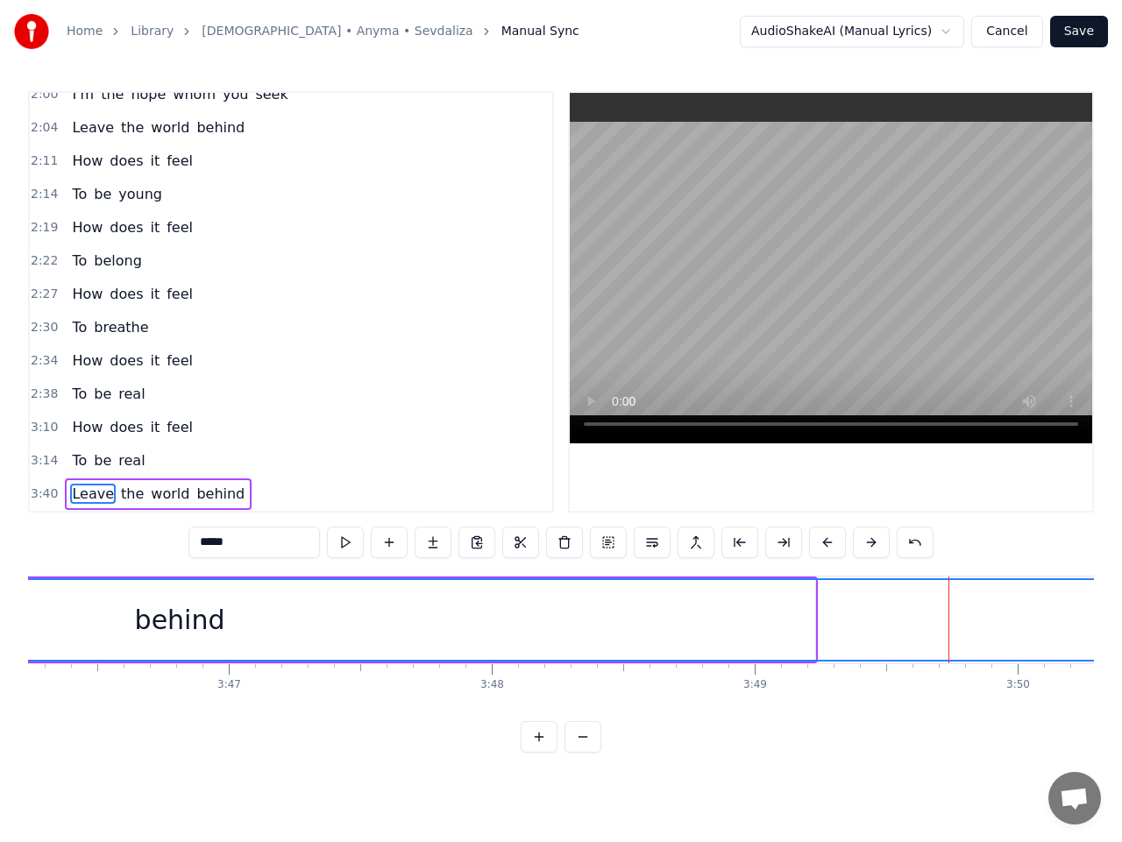
click at [122, 500] on span "the" at bounding box center [132, 494] width 26 height 20
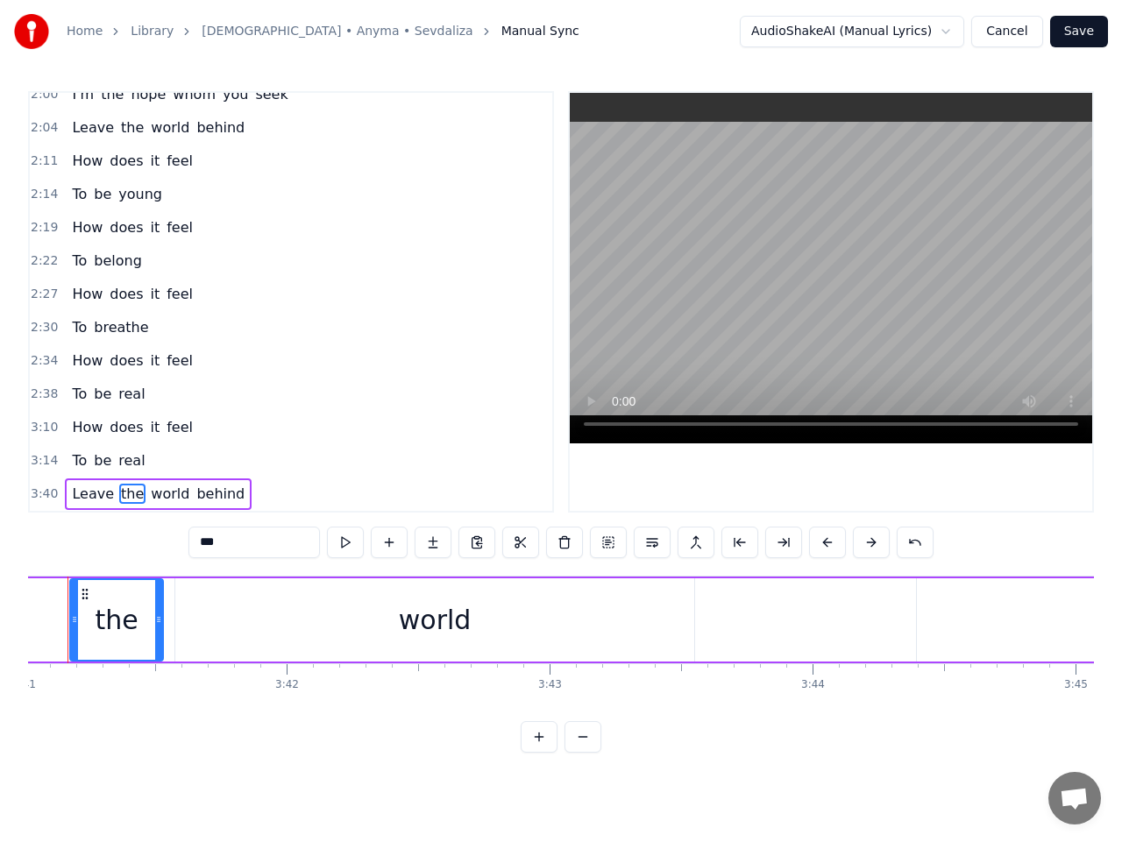
click at [92, 503] on span "Leave" at bounding box center [93, 494] width 46 height 20
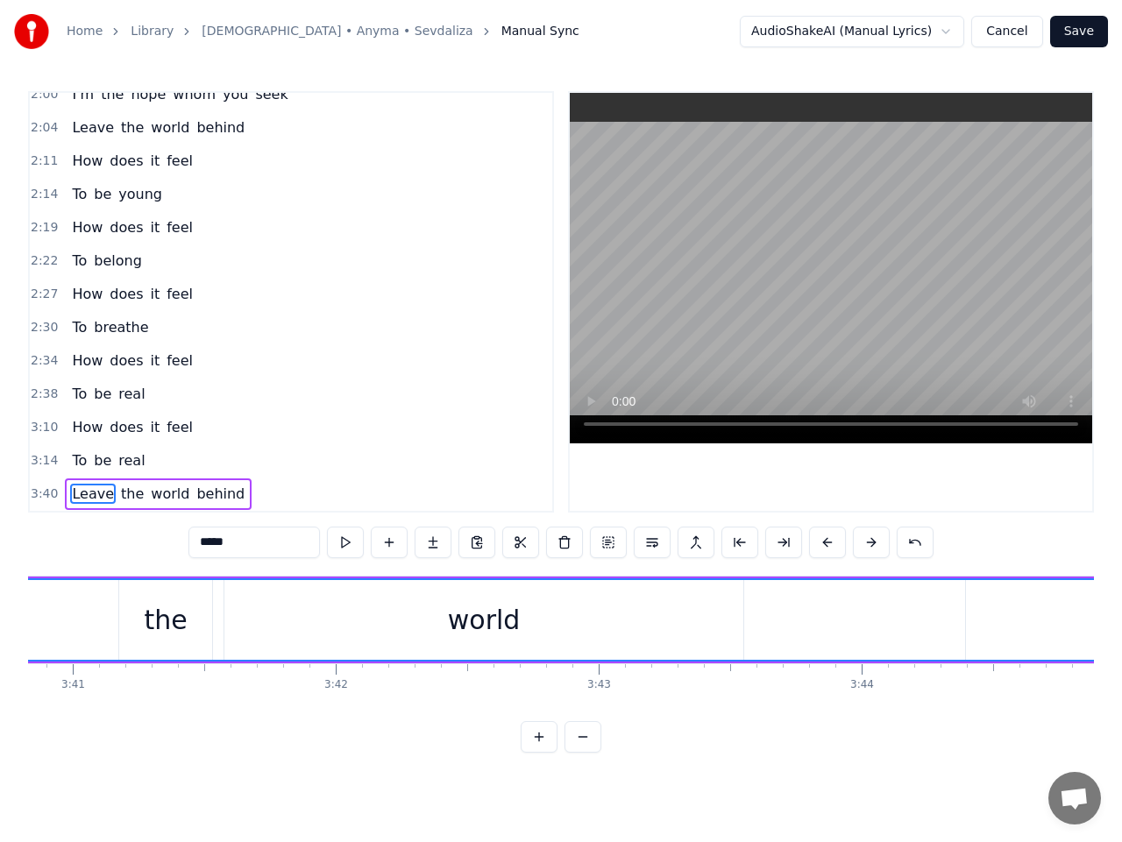
scroll to position [0, 57871]
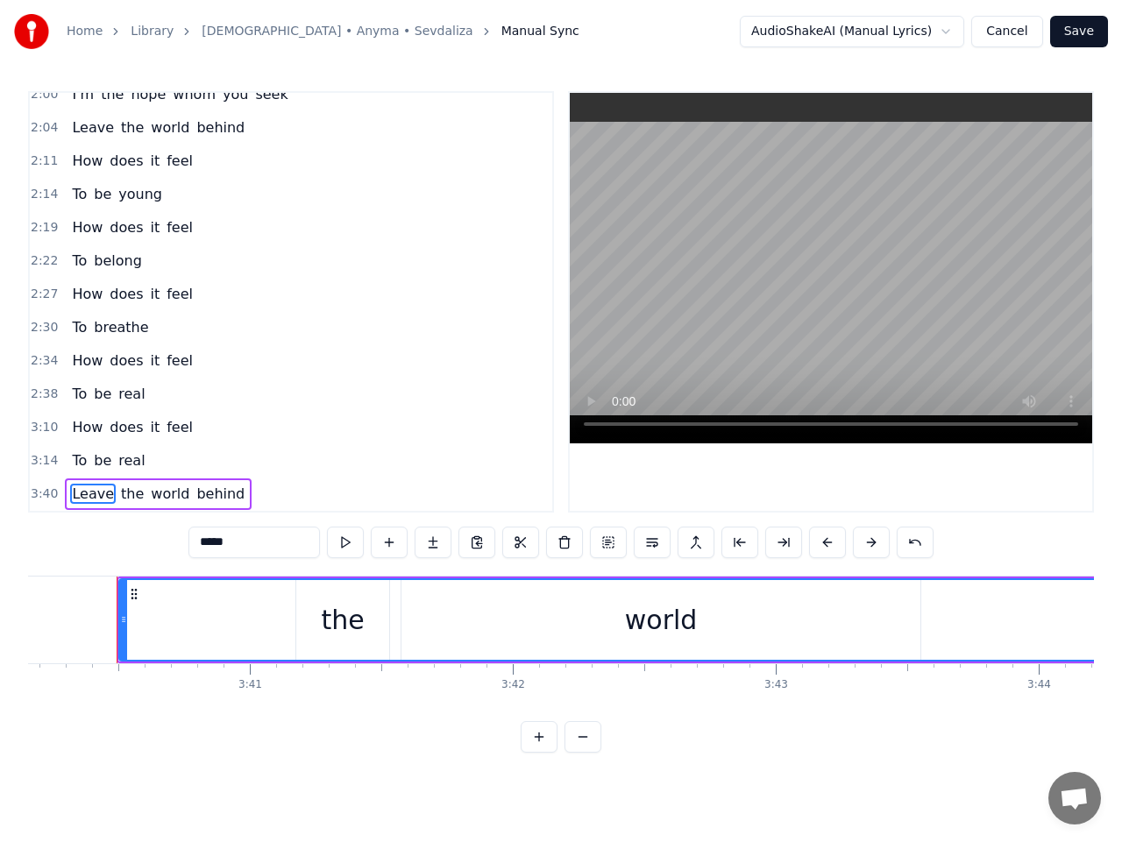
click at [122, 497] on span "the" at bounding box center [132, 494] width 26 height 20
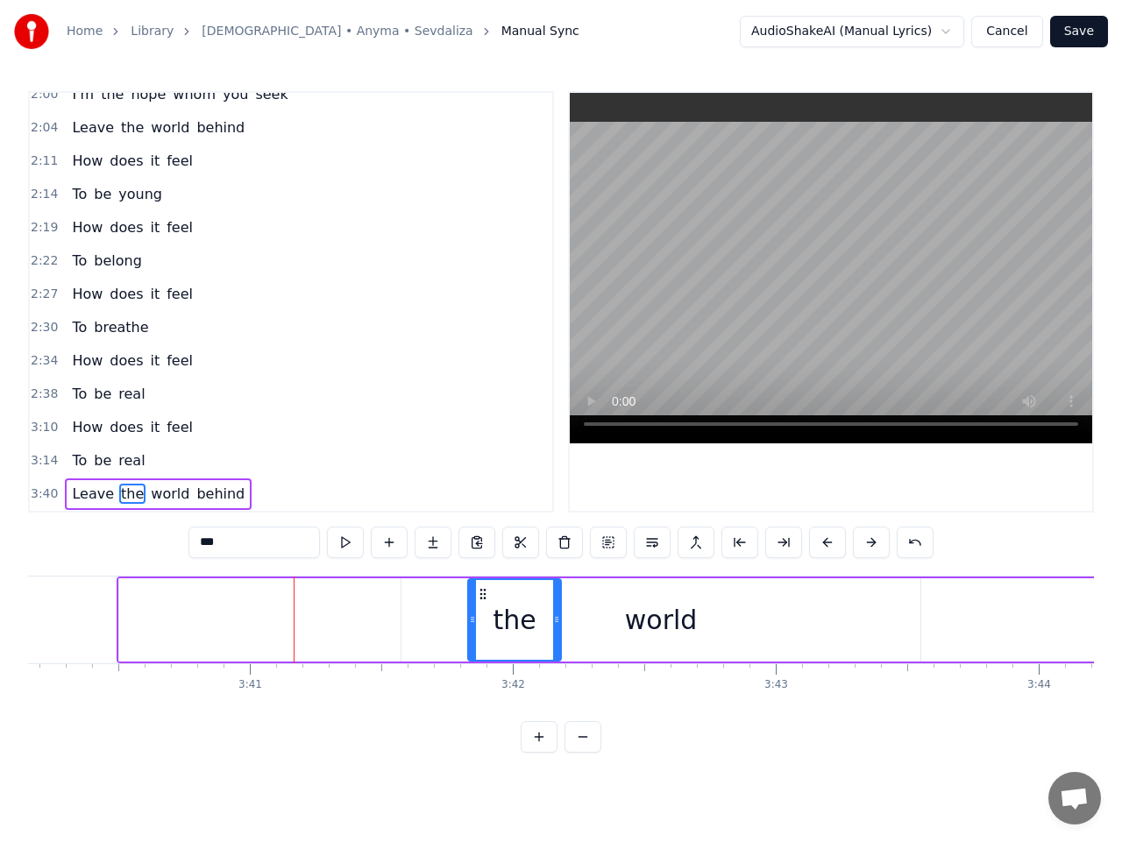
drag, startPoint x: 313, startPoint y: 593, endPoint x: 497, endPoint y: 614, distance: 185.2
click at [442, 606] on div "world" at bounding box center [660, 619] width 519 height 83
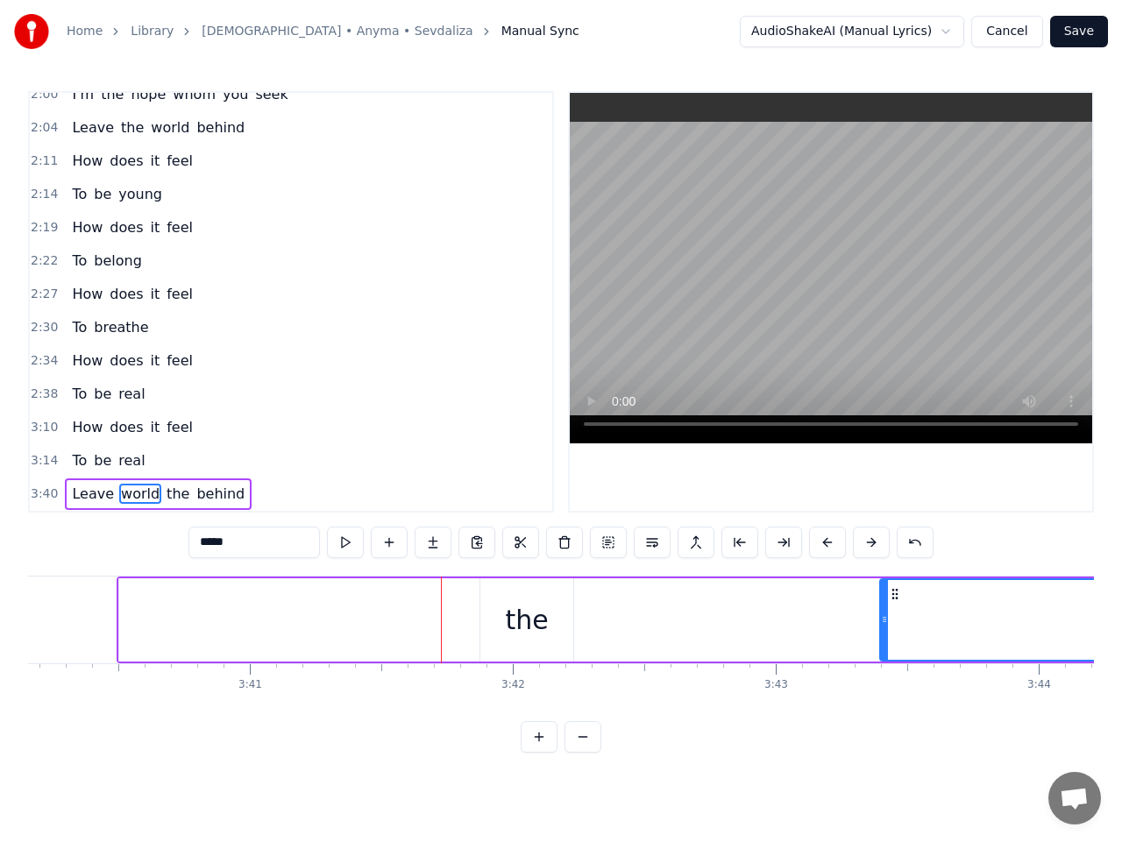
drag, startPoint x: 417, startPoint y: 597, endPoint x: 895, endPoint y: 607, distance: 478.5
type input "*****"
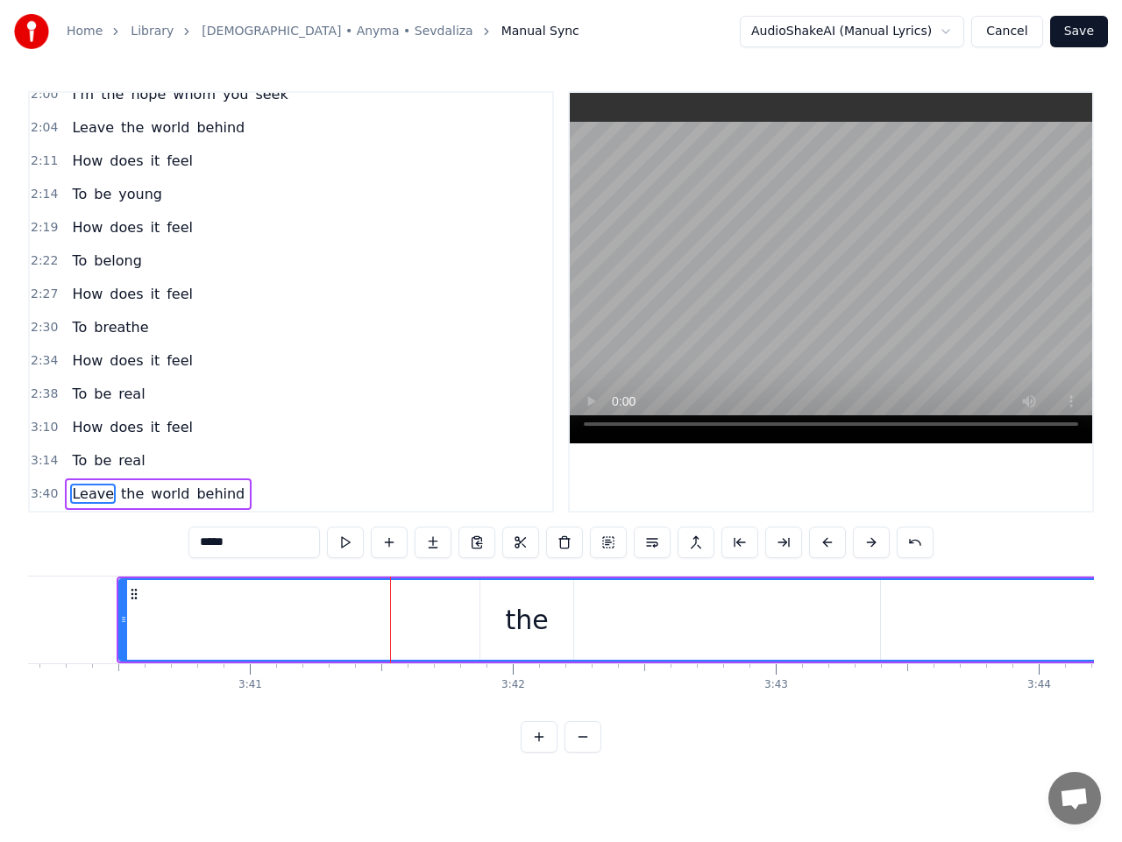
drag, startPoint x: 212, startPoint y: 615, endPoint x: 188, endPoint y: 614, distance: 23.7
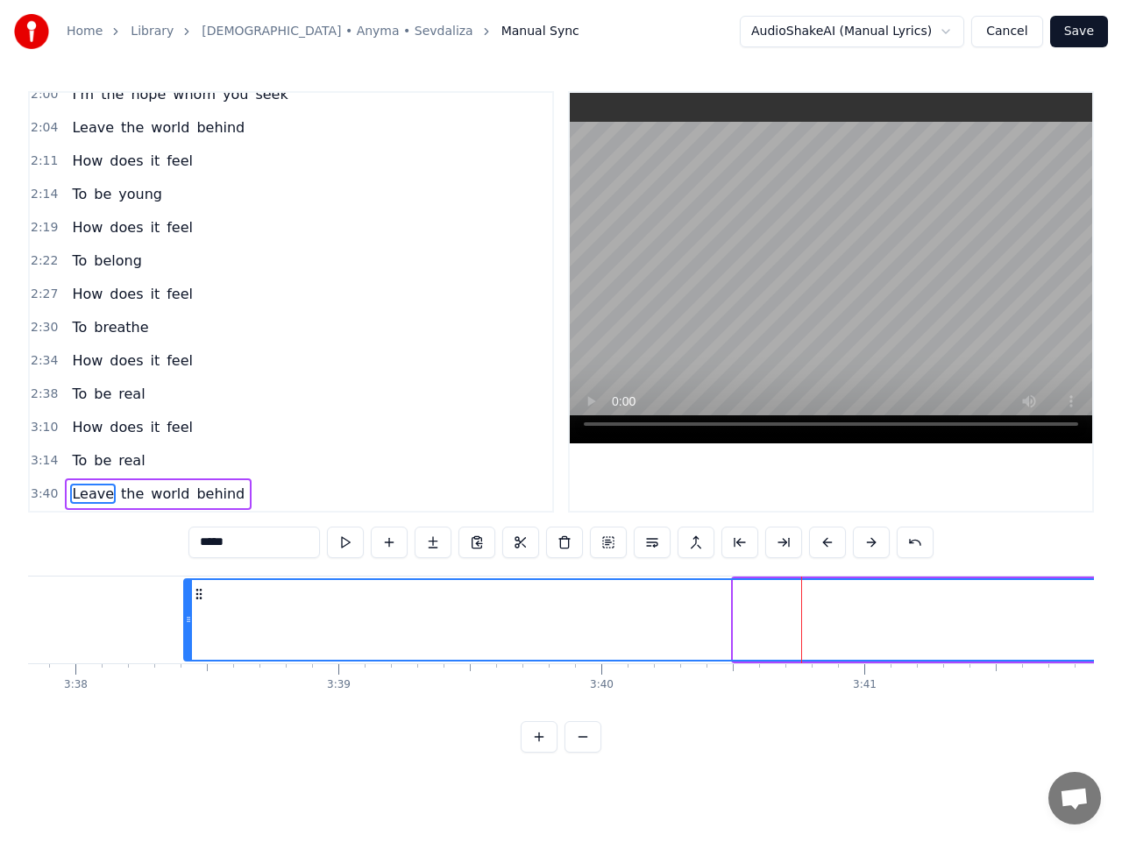
scroll to position [0, 57247]
drag, startPoint x: 136, startPoint y: 598, endPoint x: 268, endPoint y: 615, distance: 133.4
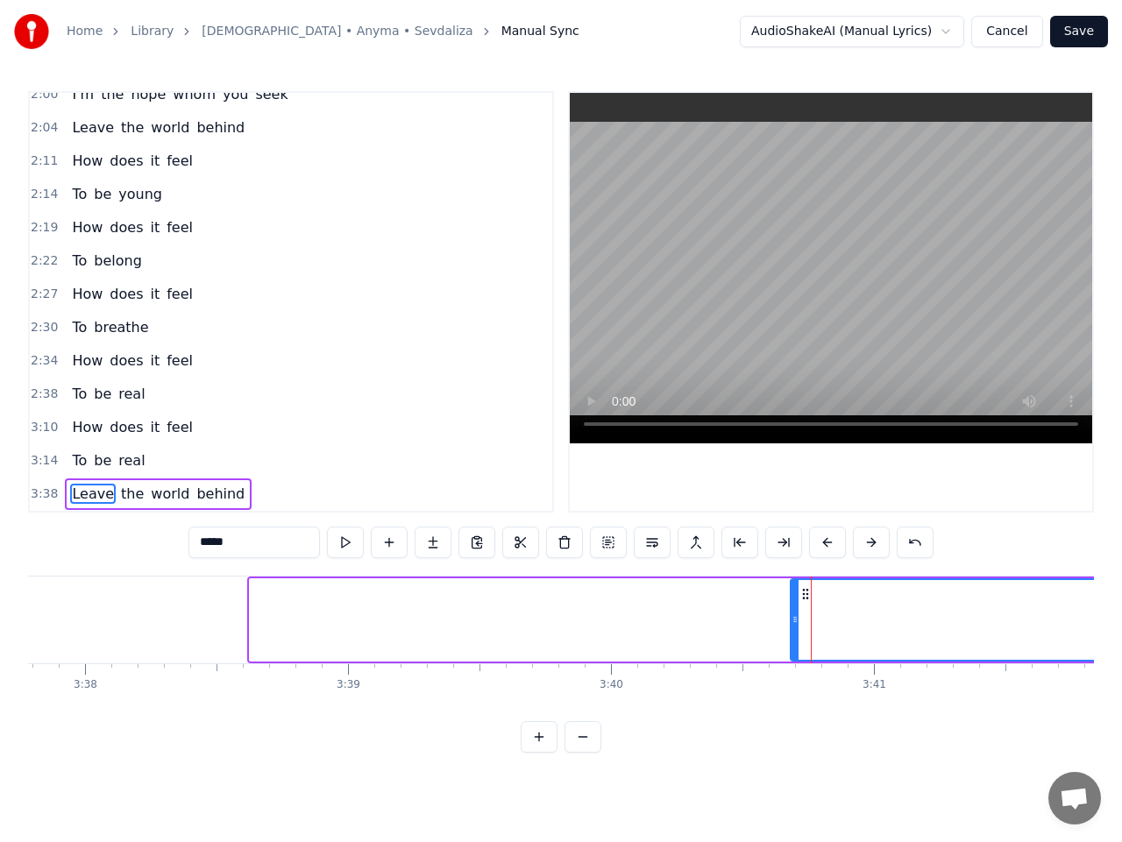
drag, startPoint x: 260, startPoint y: 593, endPoint x: 801, endPoint y: 630, distance: 541.9
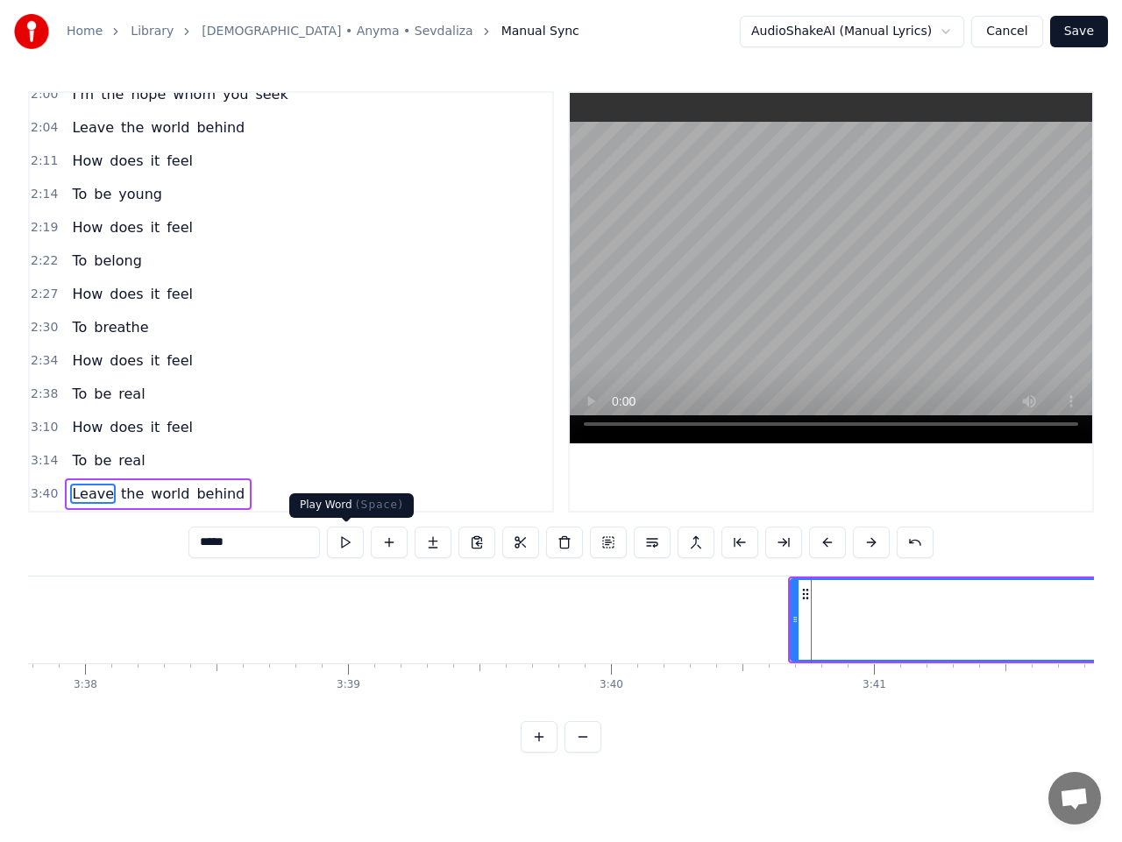
click at [342, 547] on button at bounding box center [345, 543] width 37 height 32
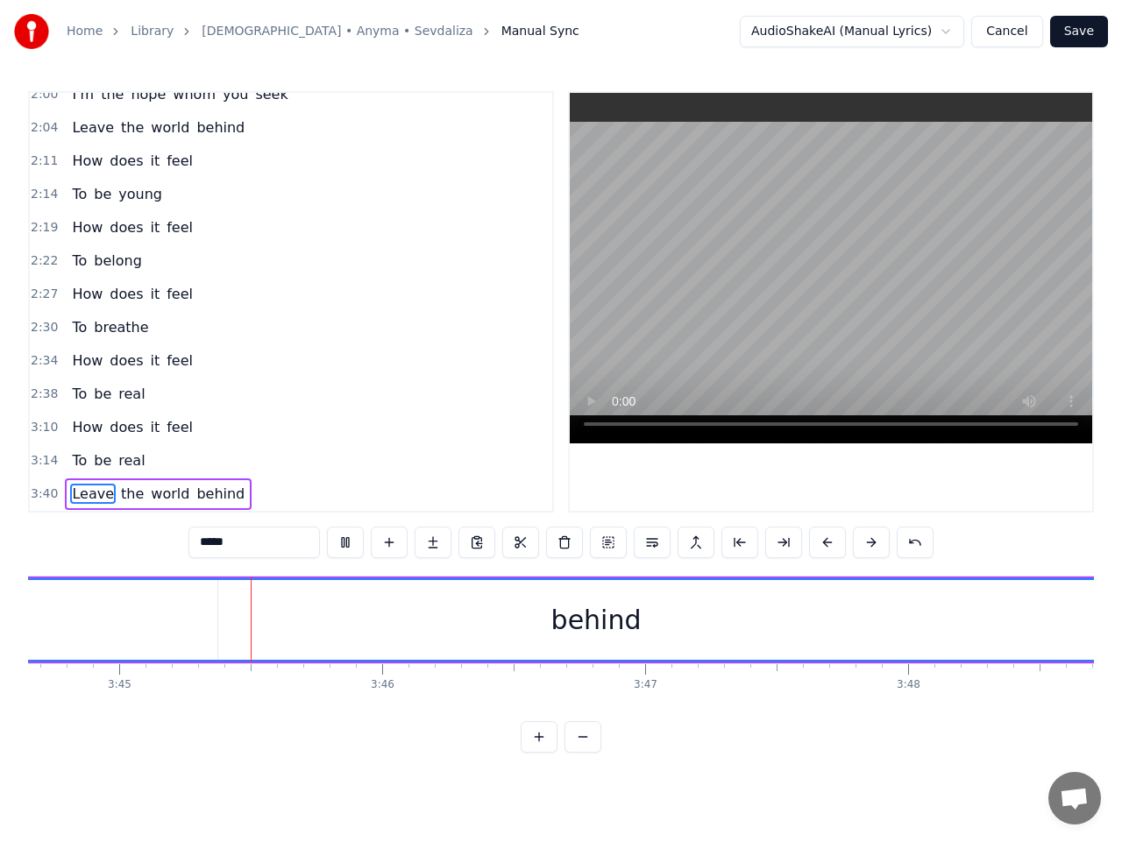
scroll to position [0, 59084]
click at [350, 546] on button at bounding box center [345, 543] width 37 height 32
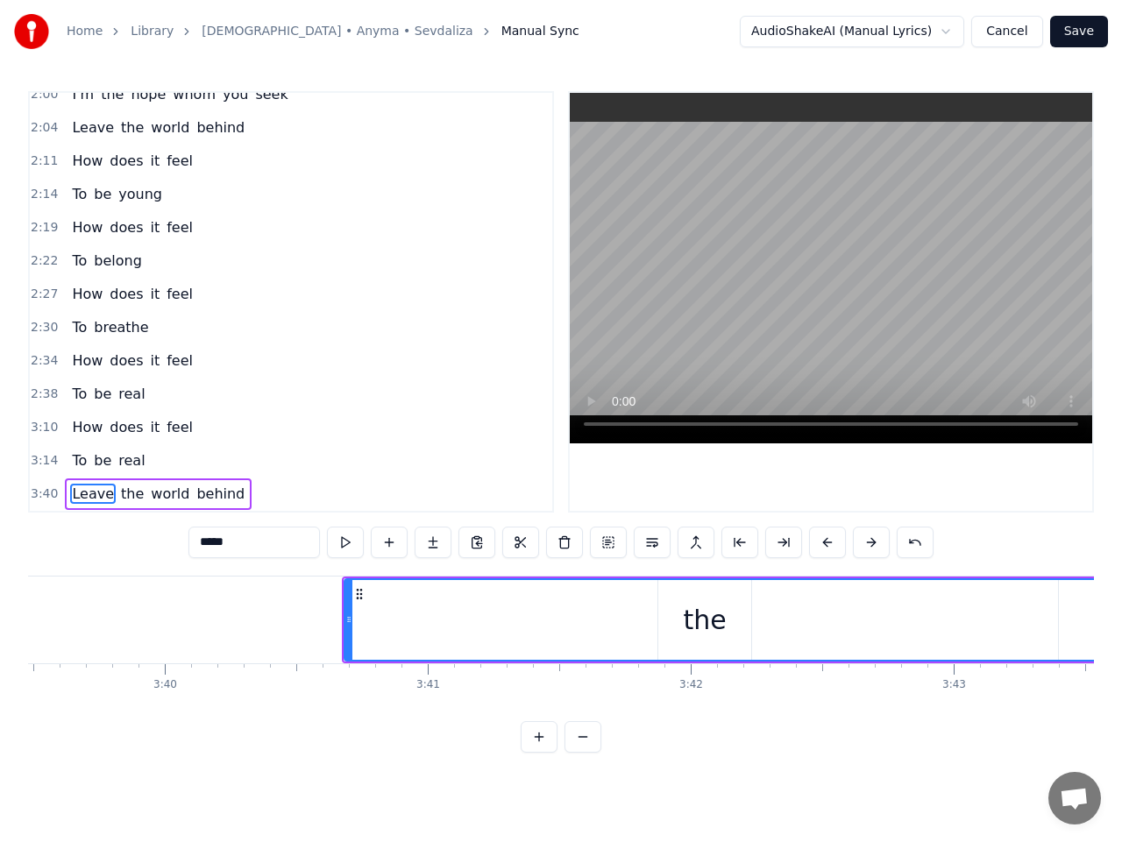
scroll to position [0, 57682]
click at [431, 547] on button at bounding box center [432, 543] width 37 height 32
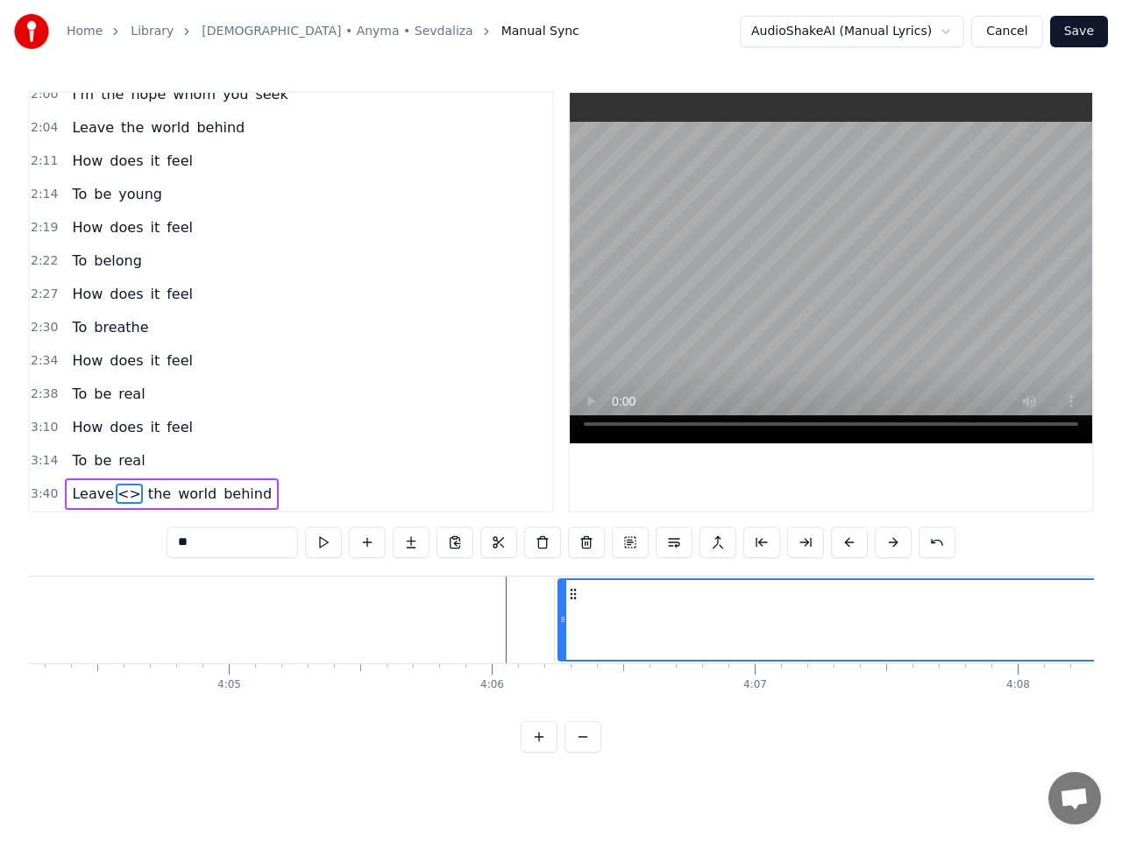
scroll to position [0, 64590]
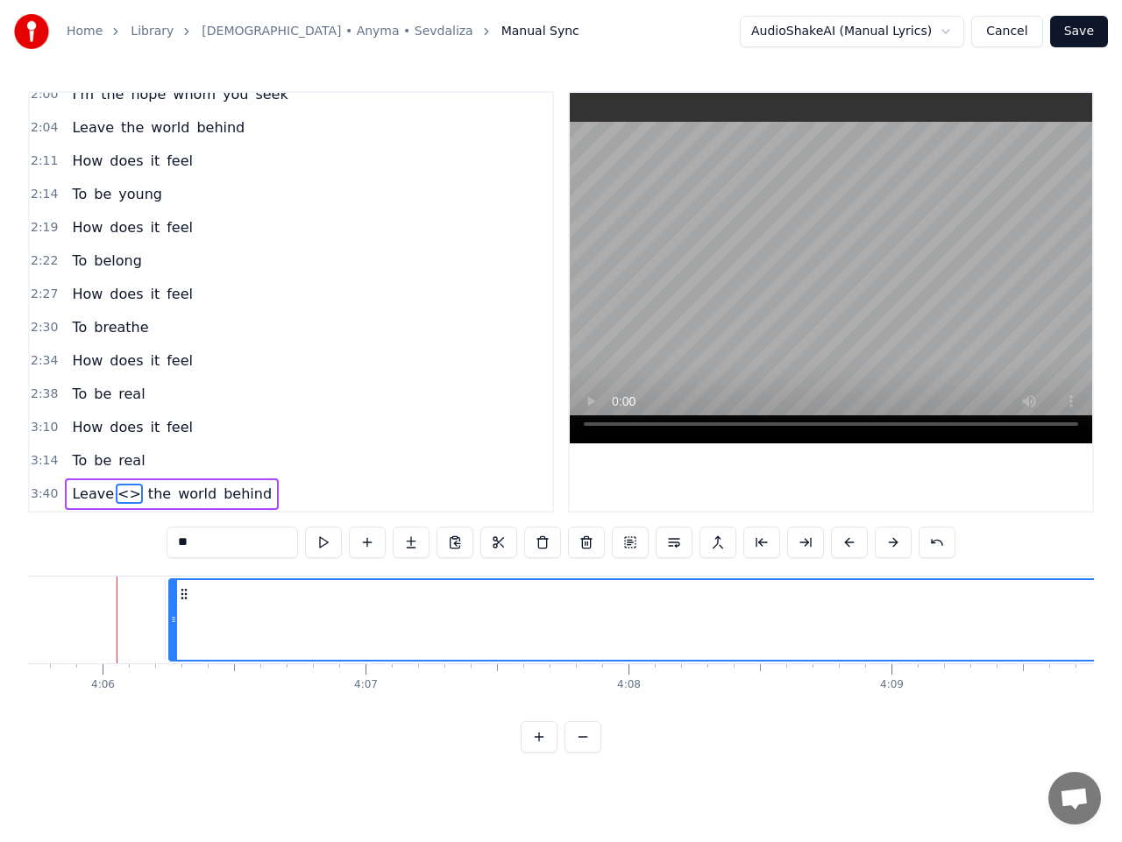
click at [88, 499] on span "Leave" at bounding box center [93, 494] width 46 height 20
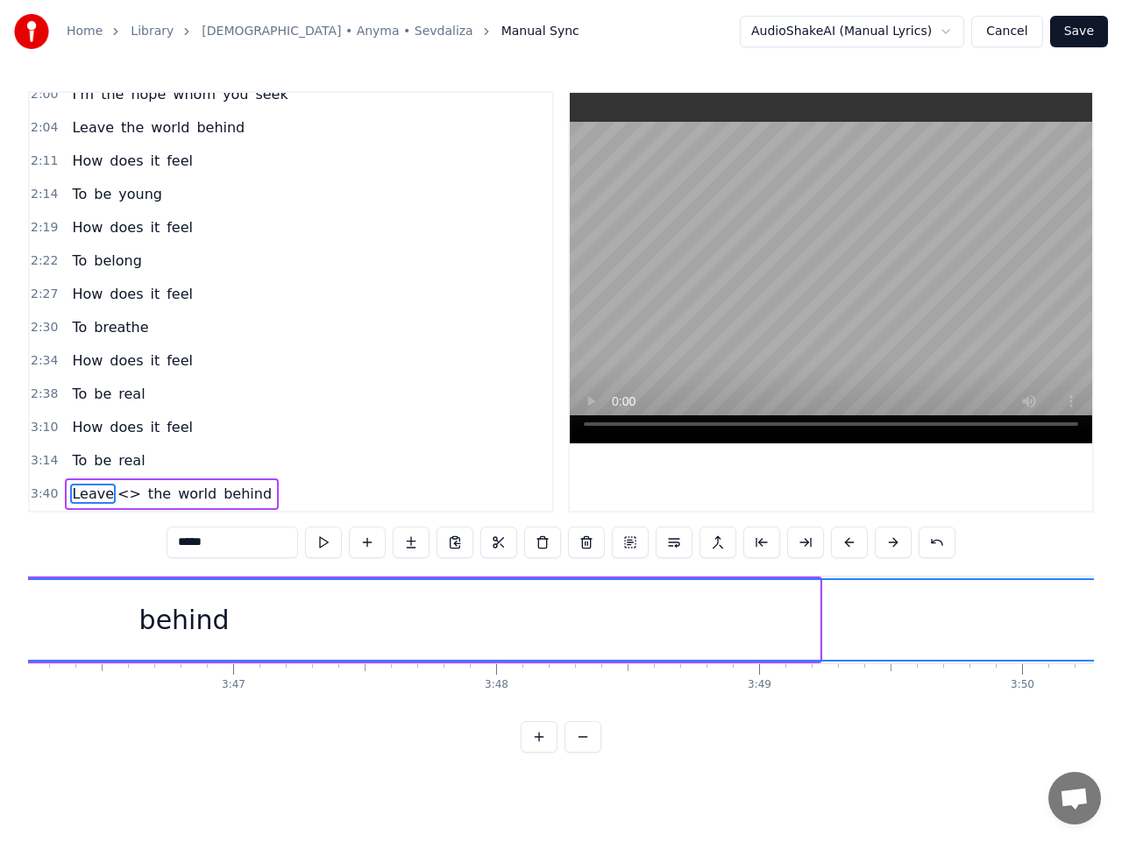
scroll to position [0, 57918]
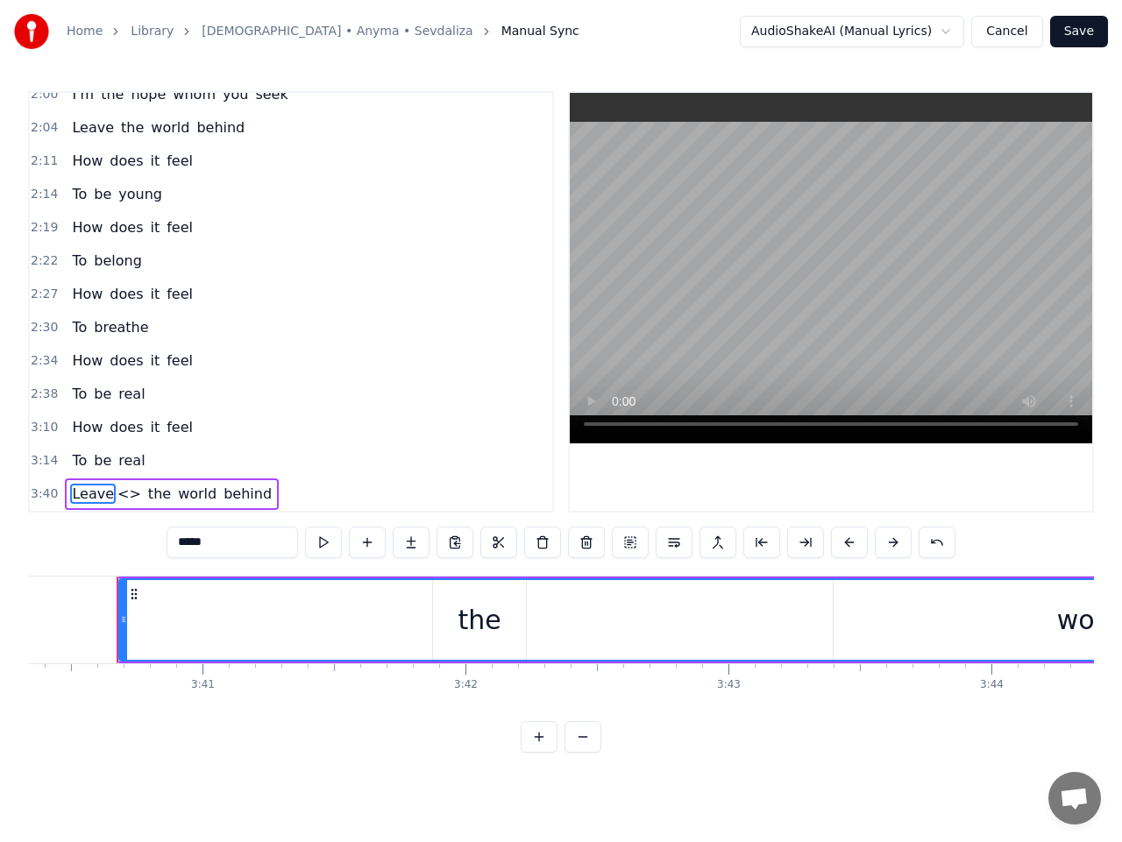
click at [117, 499] on span "<>" at bounding box center [129, 494] width 27 height 20
type input "**"
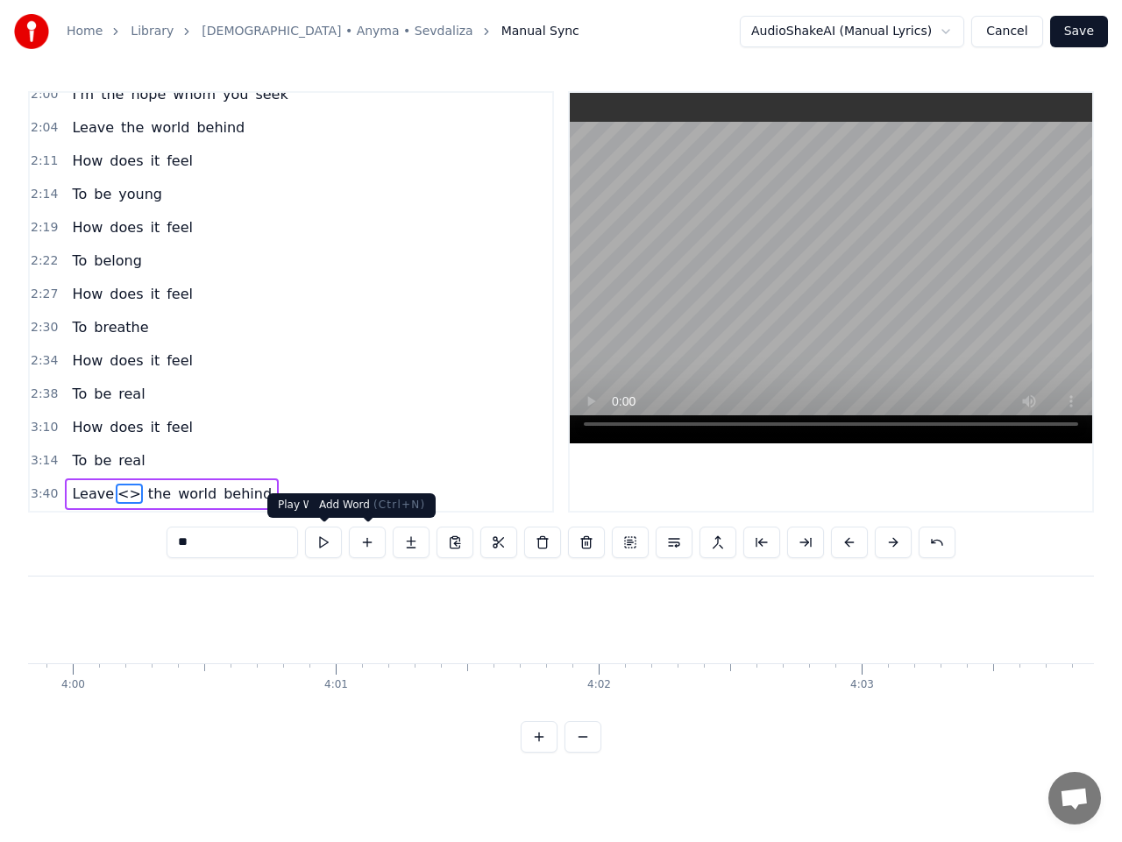
scroll to position [0, 64590]
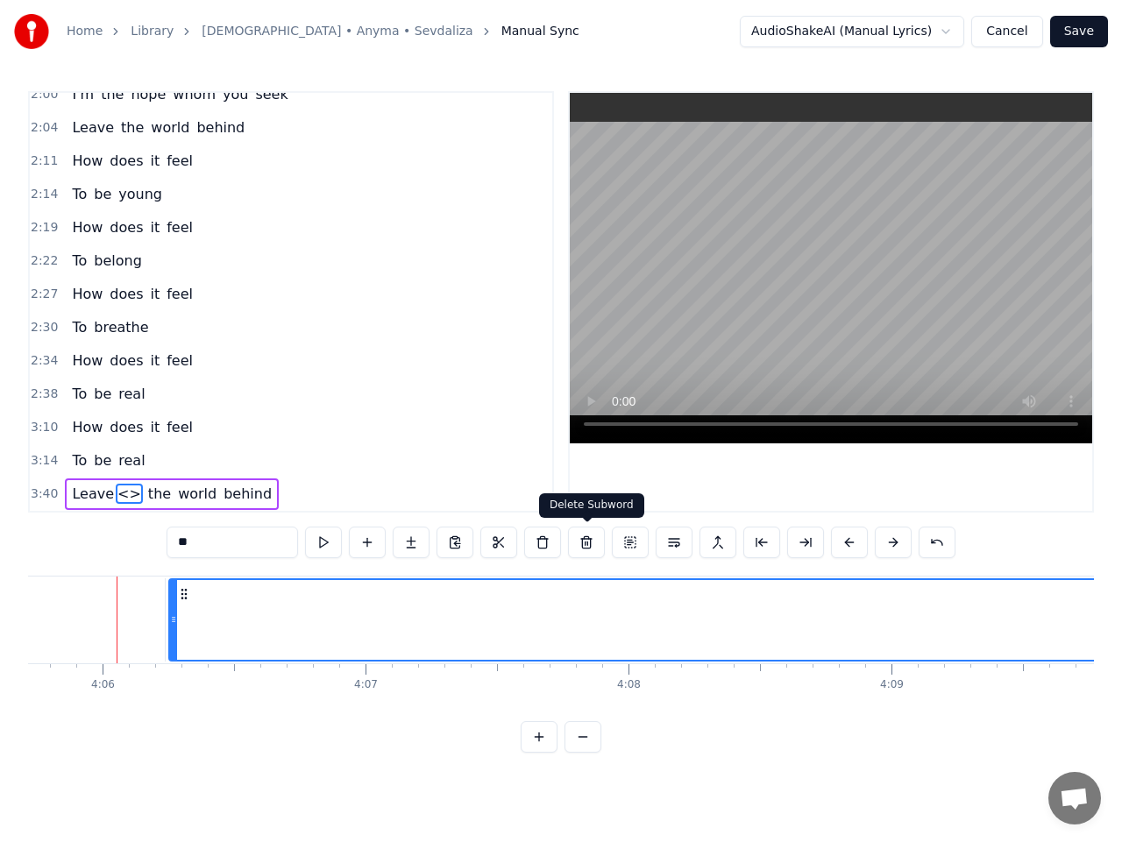
click at [587, 541] on button at bounding box center [586, 543] width 37 height 32
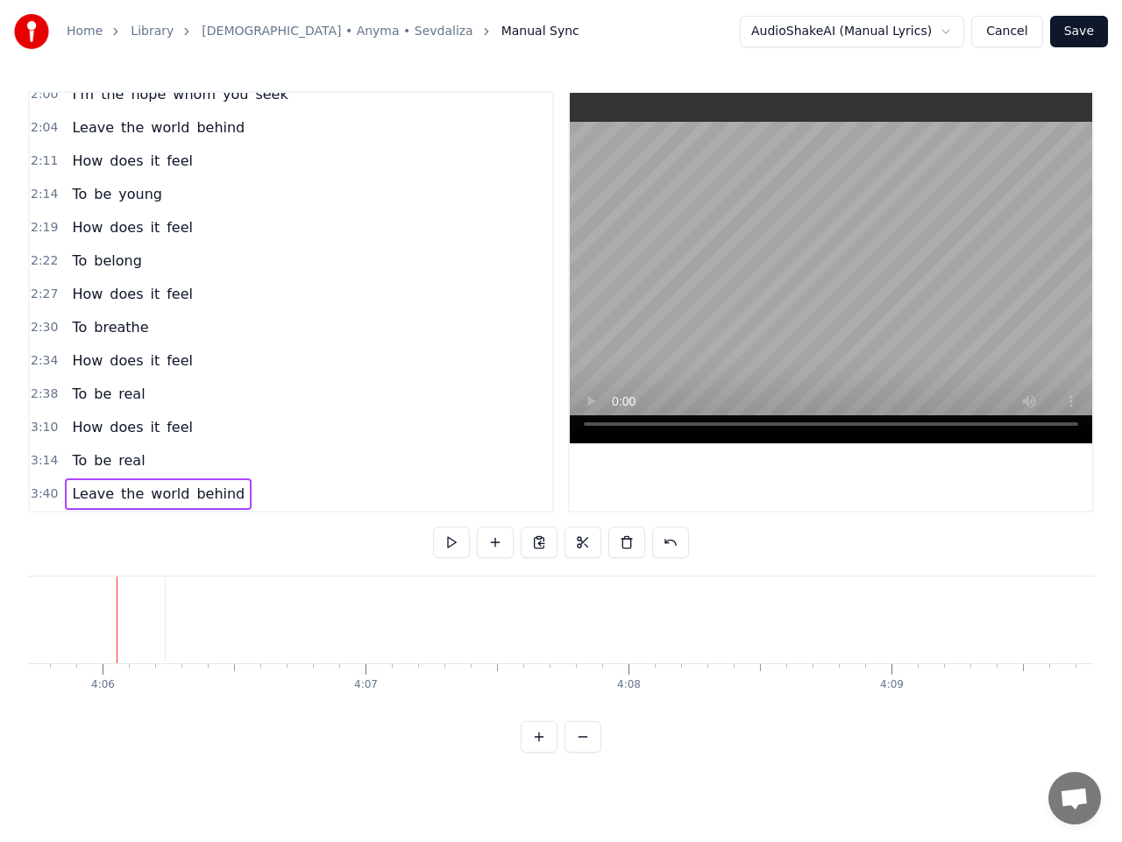
click at [83, 499] on span "Leave" at bounding box center [93, 494] width 46 height 20
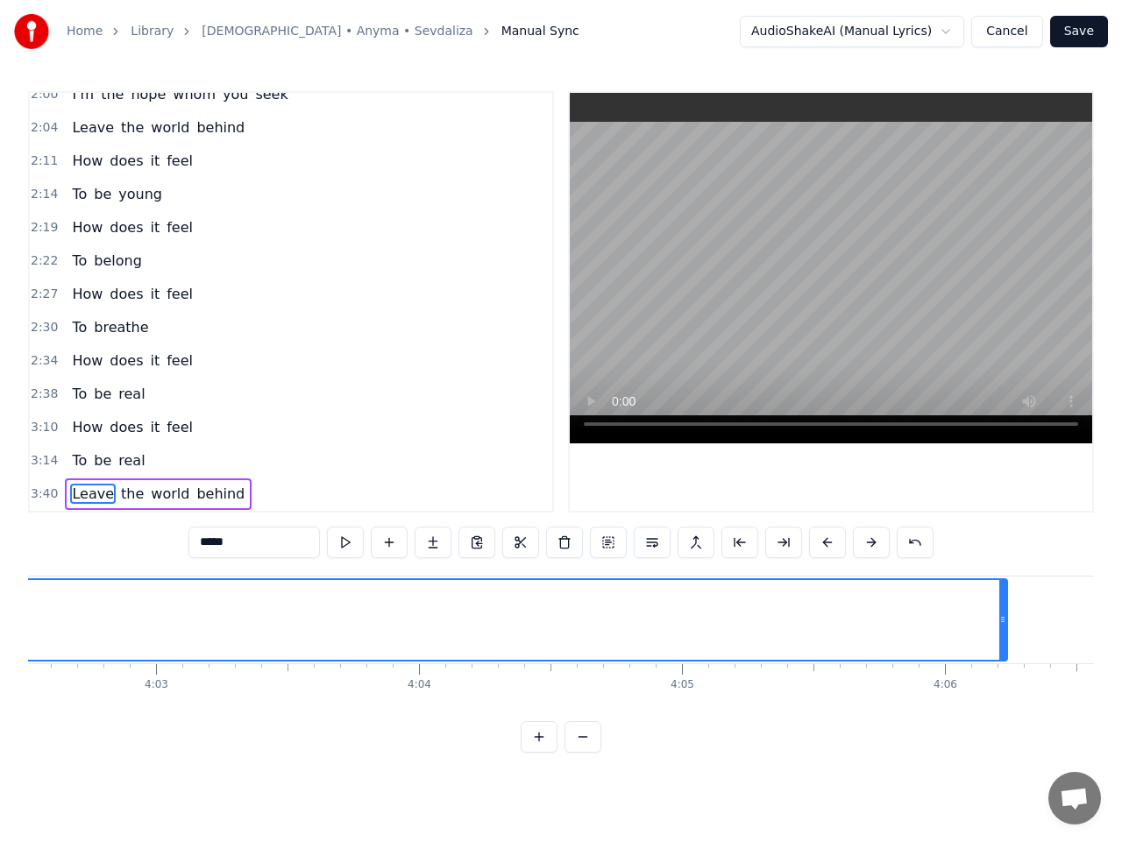
scroll to position [0, 63923]
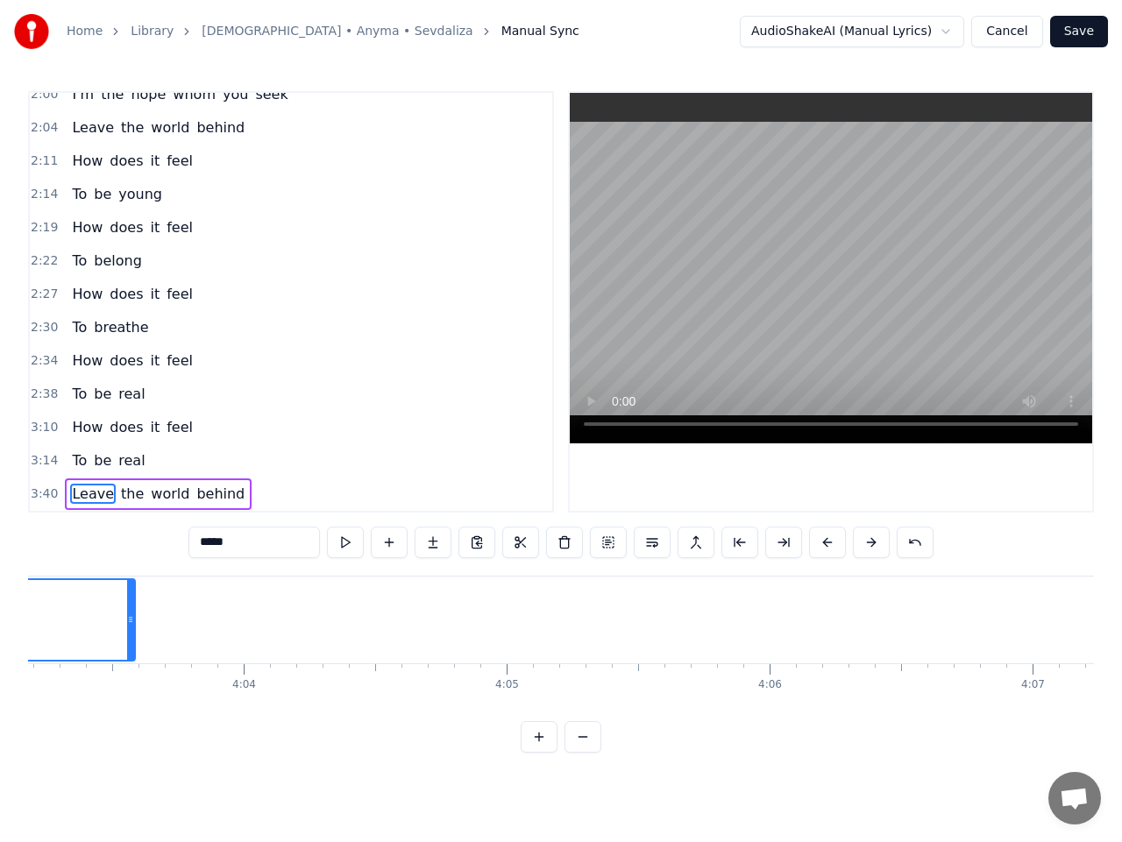
drag, startPoint x: 829, startPoint y: 630, endPoint x: 132, endPoint y: 638, distance: 696.6
click at [132, 638] on div at bounding box center [130, 620] width 7 height 80
drag, startPoint x: 130, startPoint y: 626, endPoint x: 52, endPoint y: 626, distance: 78.0
click at [52, 626] on icon at bounding box center [52, 619] width 7 height 14
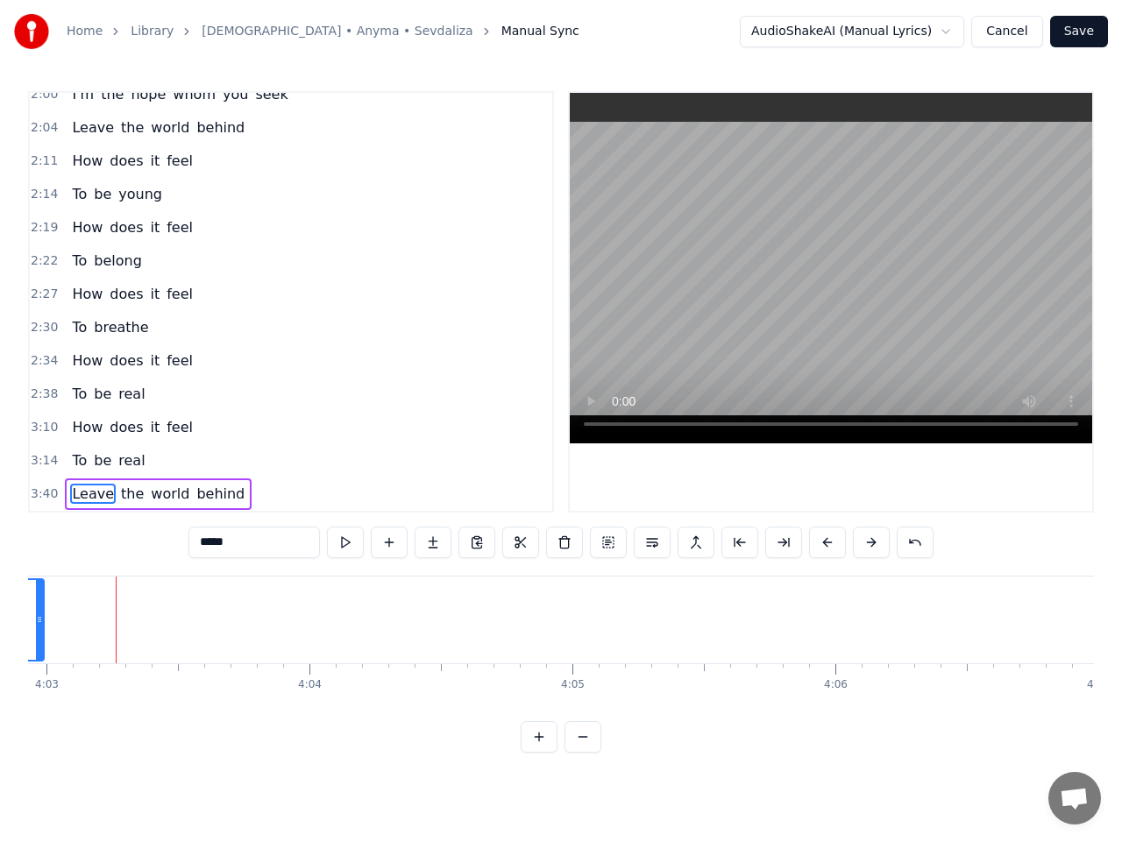
drag, startPoint x: 119, startPoint y: 617, endPoint x: 40, endPoint y: 633, distance: 80.4
click at [40, 633] on div at bounding box center [39, 620] width 7 height 80
drag, startPoint x: 114, startPoint y: 624, endPoint x: 13, endPoint y: 633, distance: 101.2
click at [13, 633] on div "Home Library Samsara • Anyma • Sevdaliza Manual Sync AudioShakeAI (Manual Lyric…" at bounding box center [561, 376] width 1122 height 753
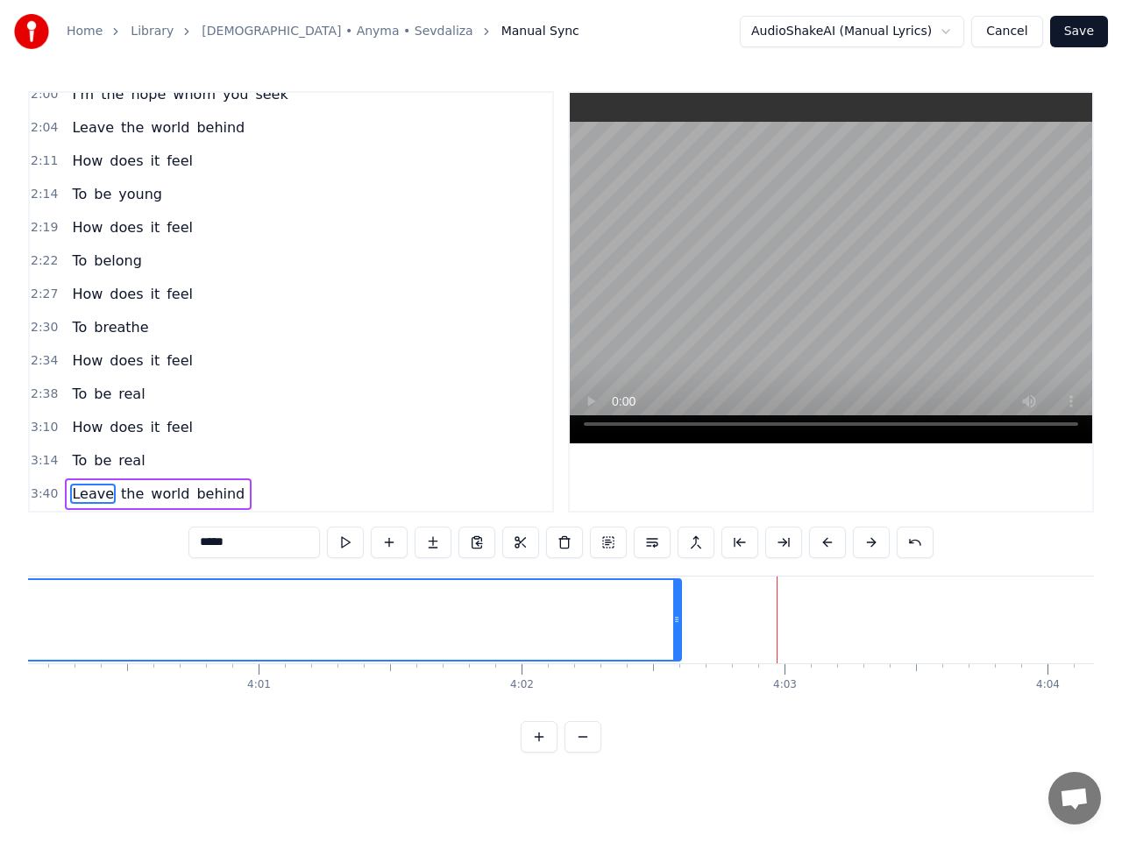
scroll to position [0, 63079]
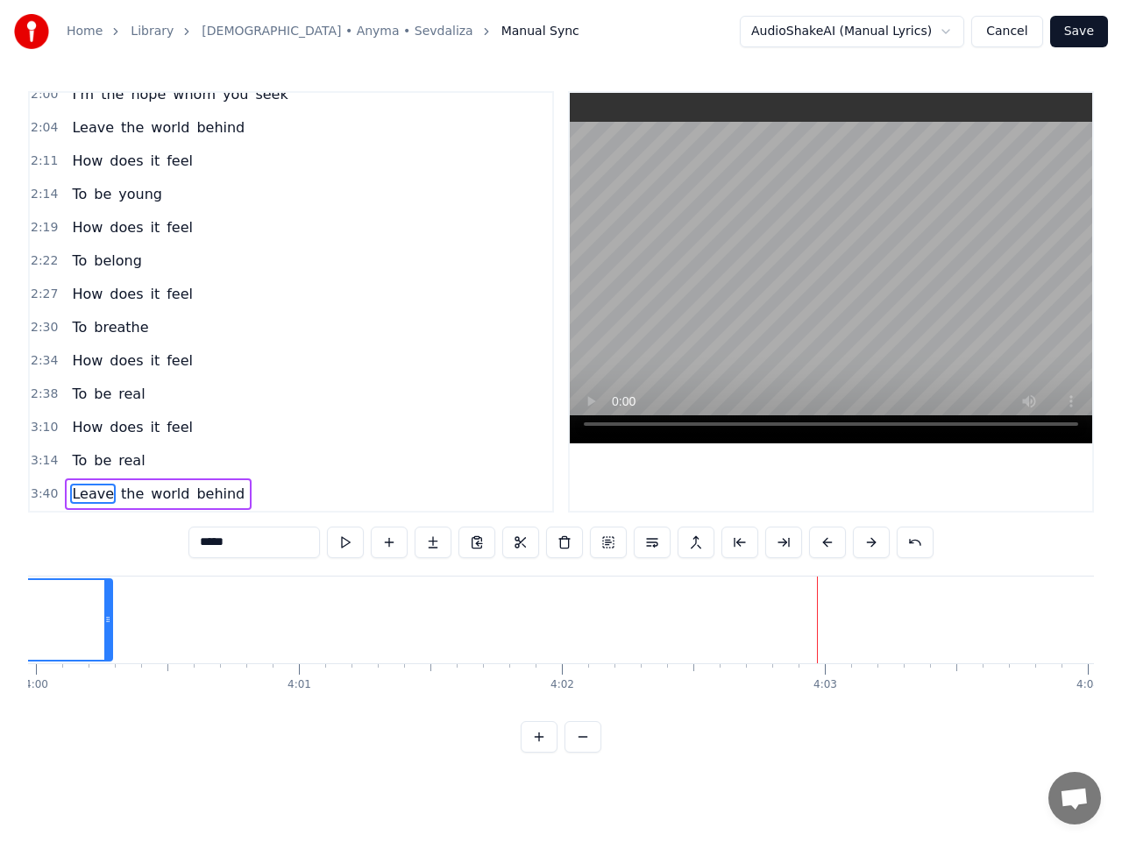
drag, startPoint x: 716, startPoint y: 619, endPoint x: 101, endPoint y: 626, distance: 615.1
click at [104, 626] on div at bounding box center [107, 620] width 7 height 80
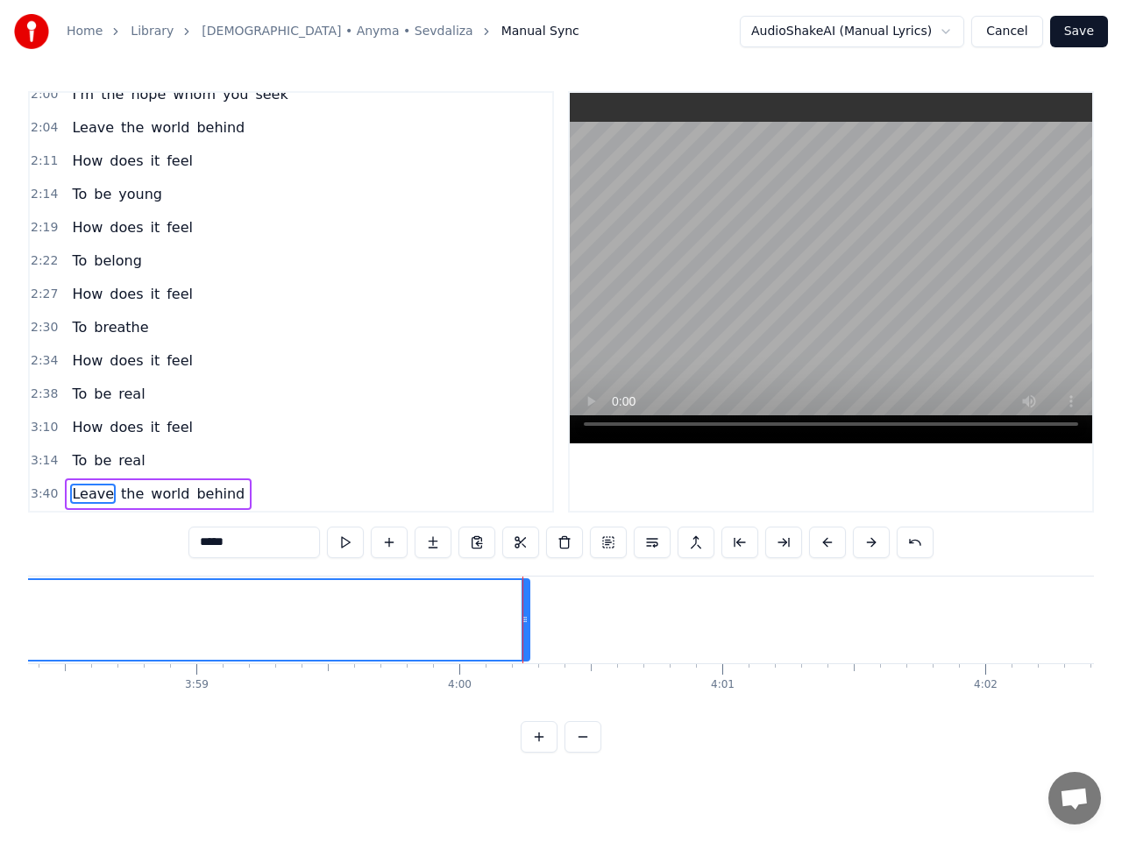
scroll to position [0, 62642]
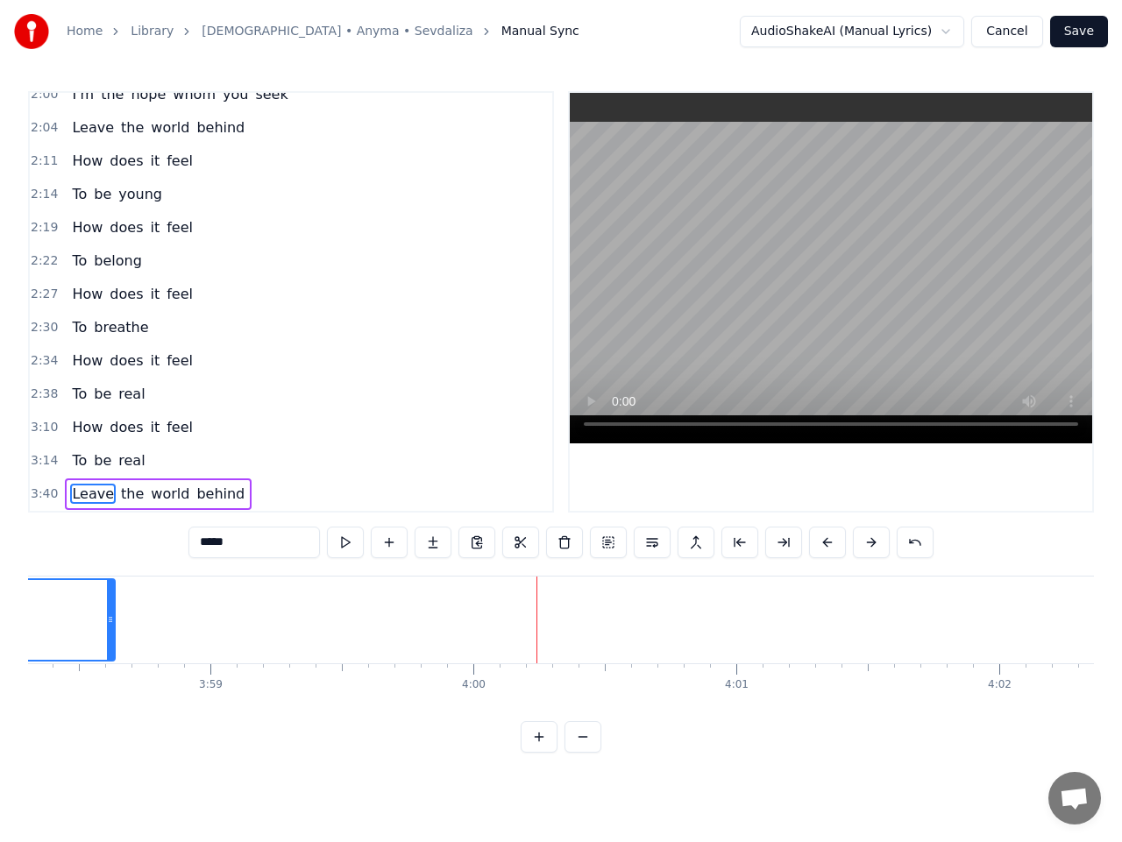
drag, startPoint x: 527, startPoint y: 614, endPoint x: 86, endPoint y: 661, distance: 444.0
click at [107, 652] on div at bounding box center [110, 620] width 7 height 80
drag, startPoint x: 156, startPoint y: 625, endPoint x: 41, endPoint y: 641, distance: 116.0
click at [43, 641] on div at bounding box center [46, 620] width 7 height 80
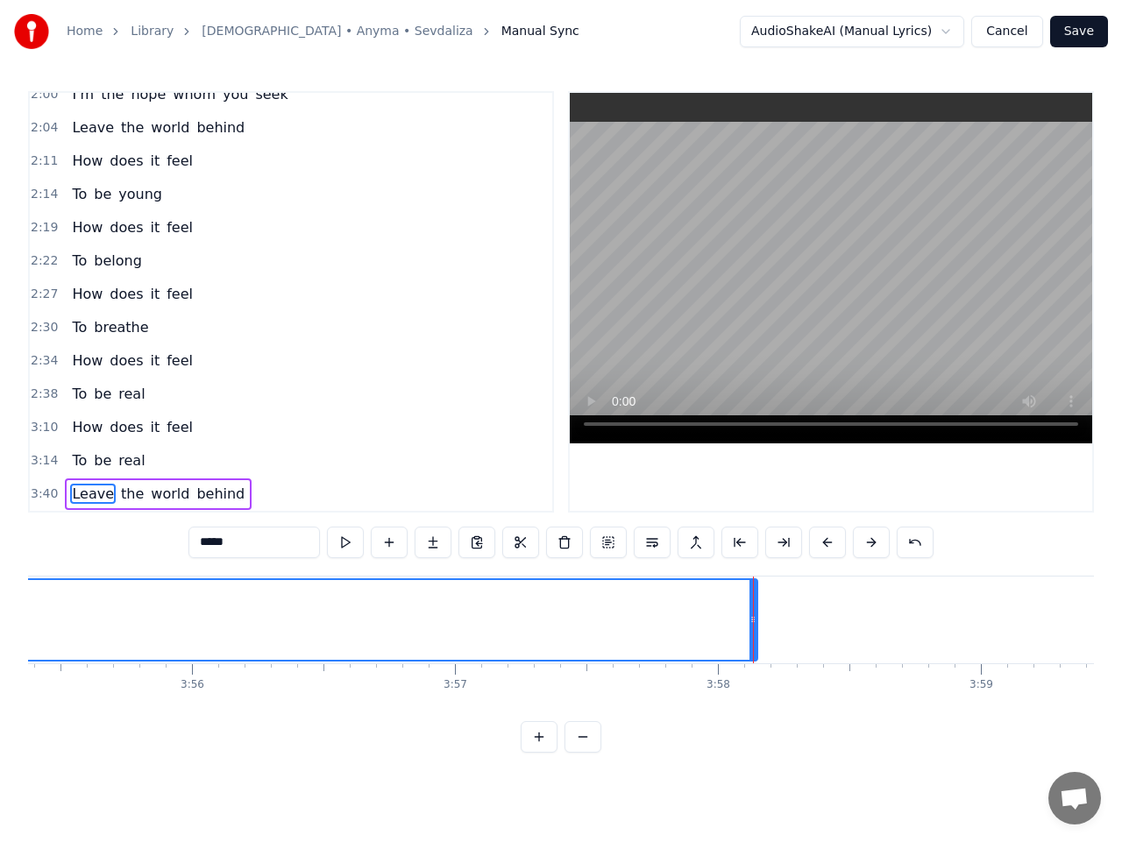
scroll to position [0, 61843]
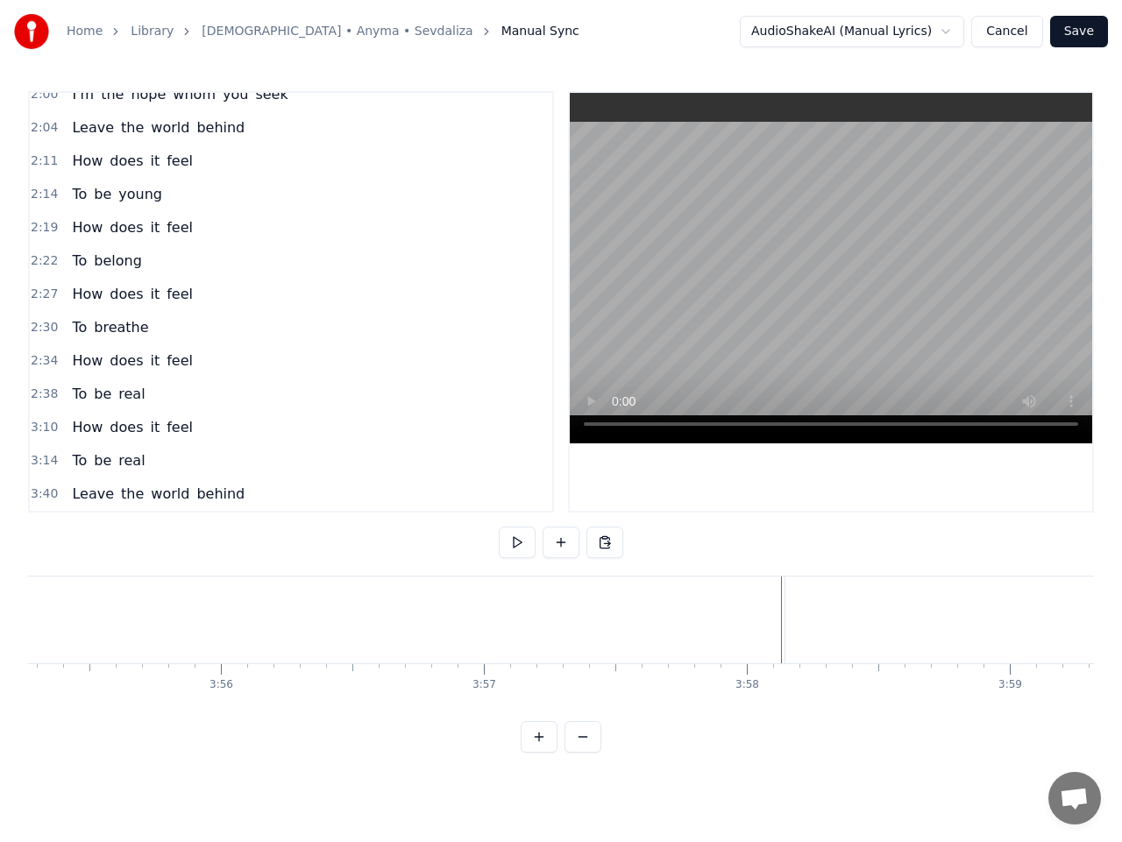
click at [94, 492] on span "Leave" at bounding box center [93, 494] width 46 height 20
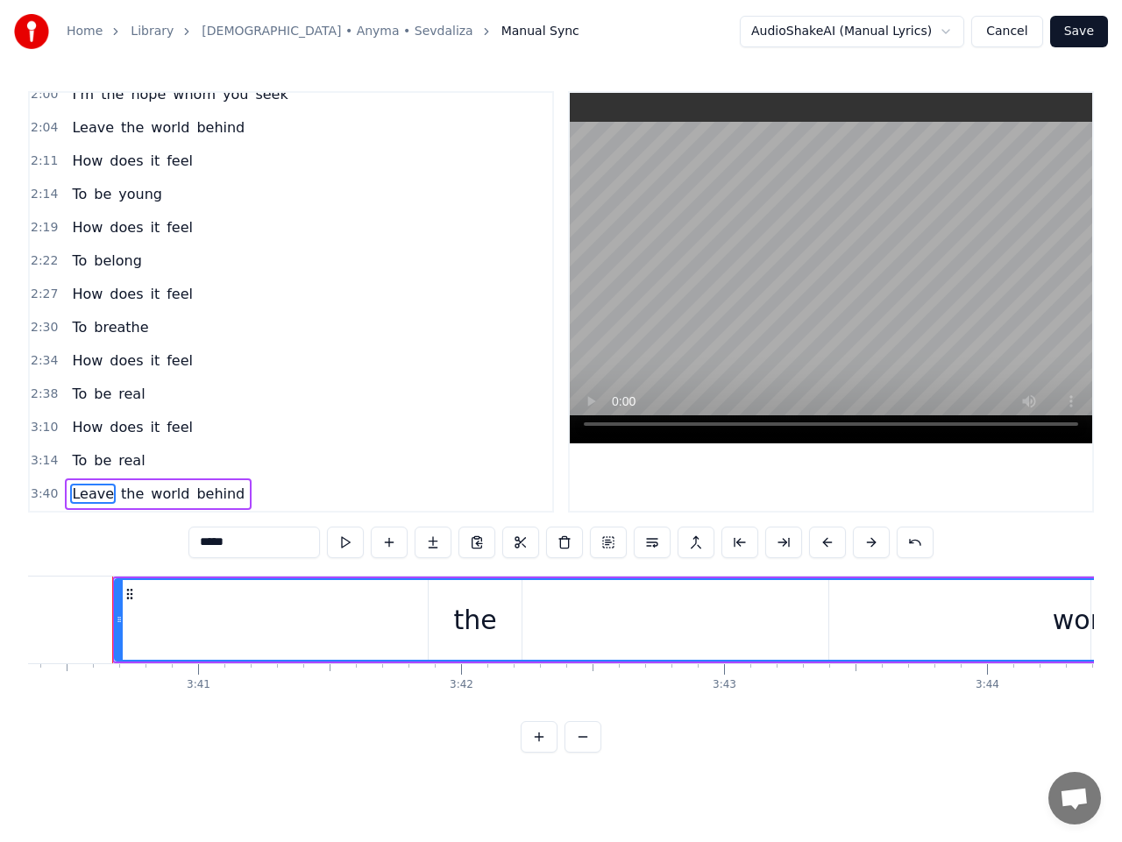
scroll to position [0, 57918]
click at [351, 544] on button at bounding box center [345, 543] width 37 height 32
click at [349, 543] on button at bounding box center [345, 543] width 37 height 32
drag, startPoint x: 119, startPoint y: 623, endPoint x: 75, endPoint y: 616, distance: 44.4
click at [76, 616] on icon at bounding box center [79, 619] width 7 height 14
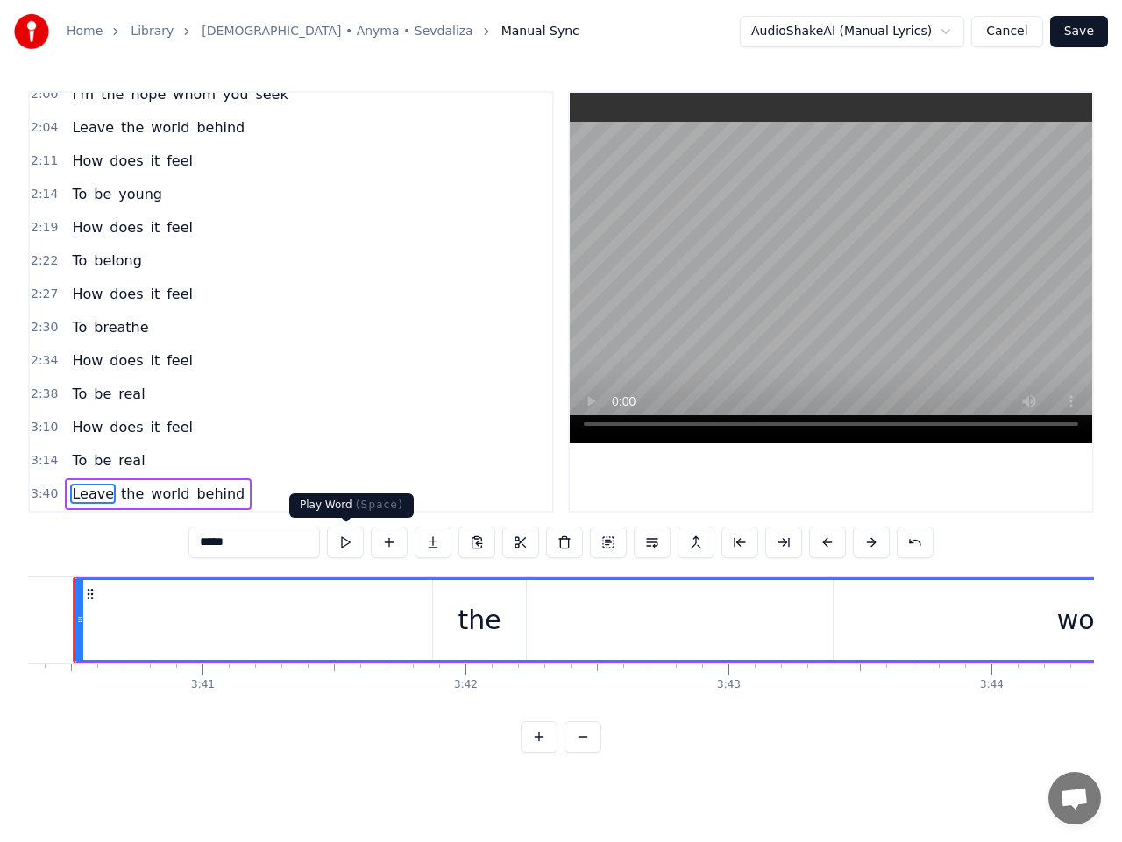
scroll to position [0, 57876]
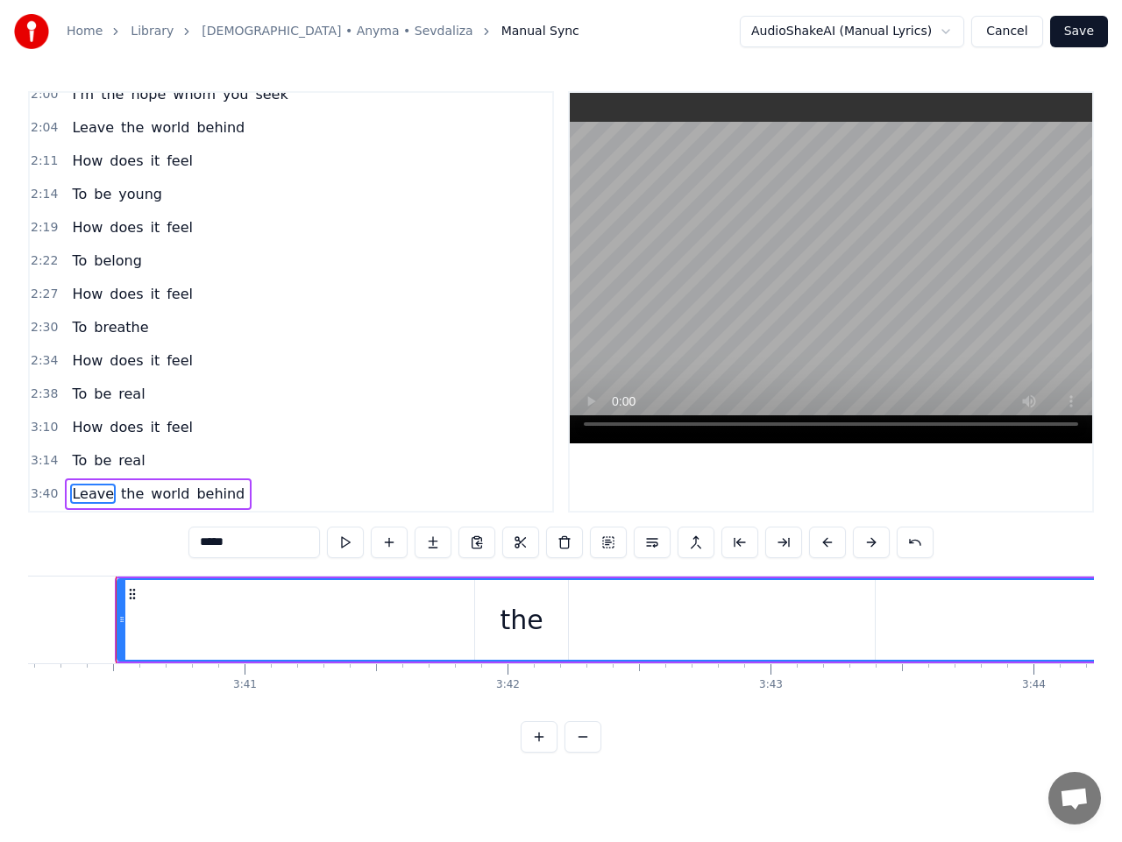
click at [349, 542] on button at bounding box center [345, 543] width 37 height 32
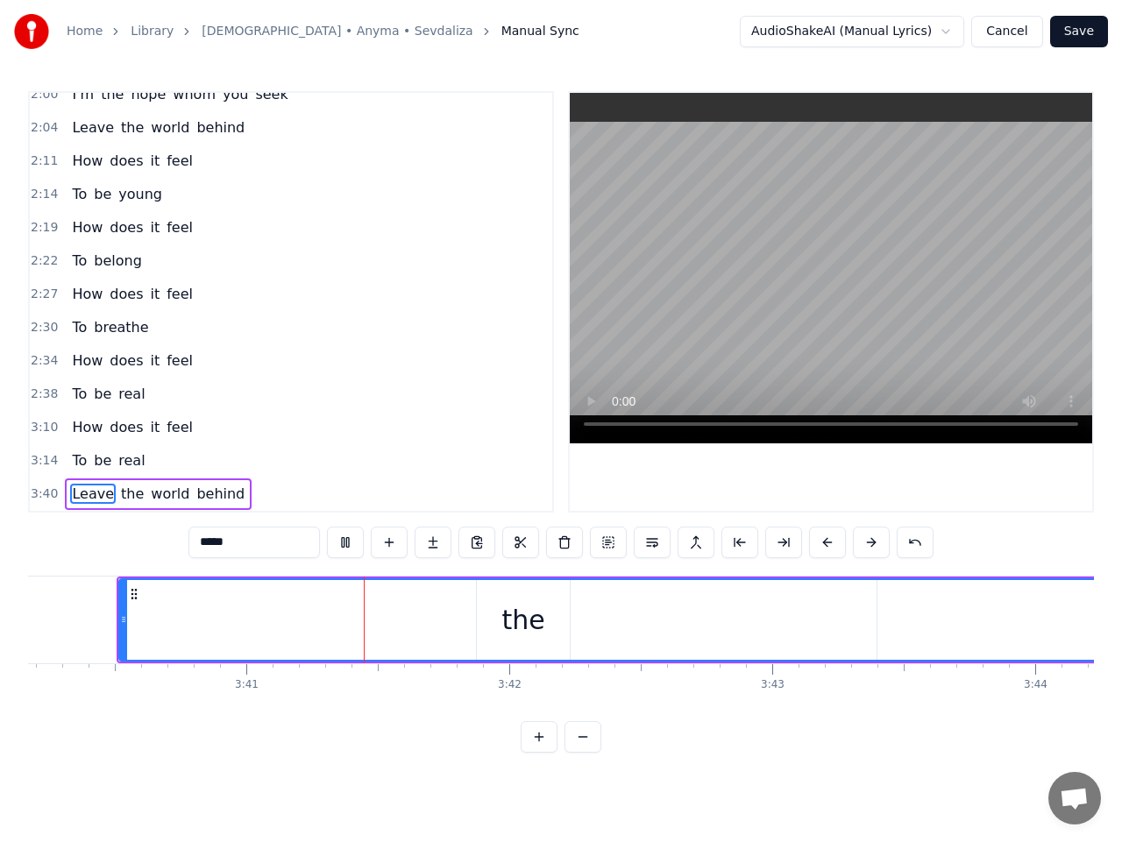
click at [349, 542] on button at bounding box center [345, 543] width 37 height 32
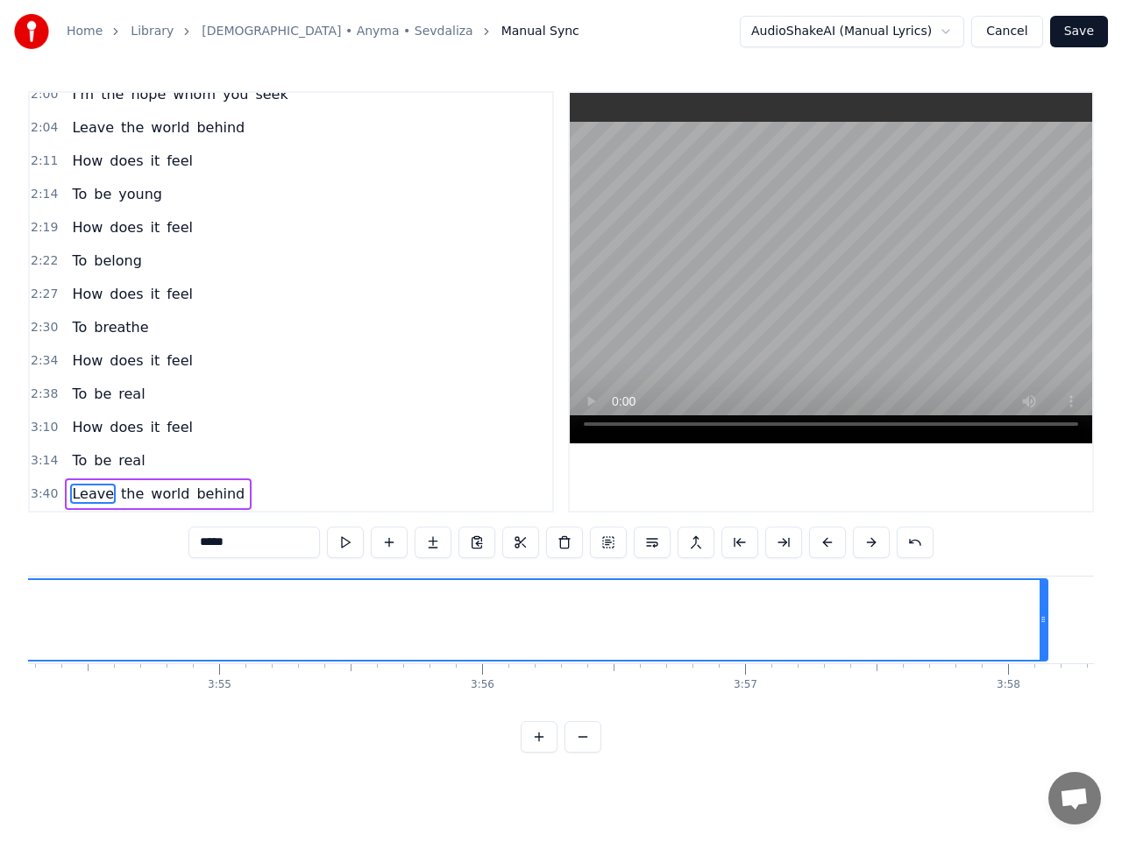
scroll to position [0, 61639]
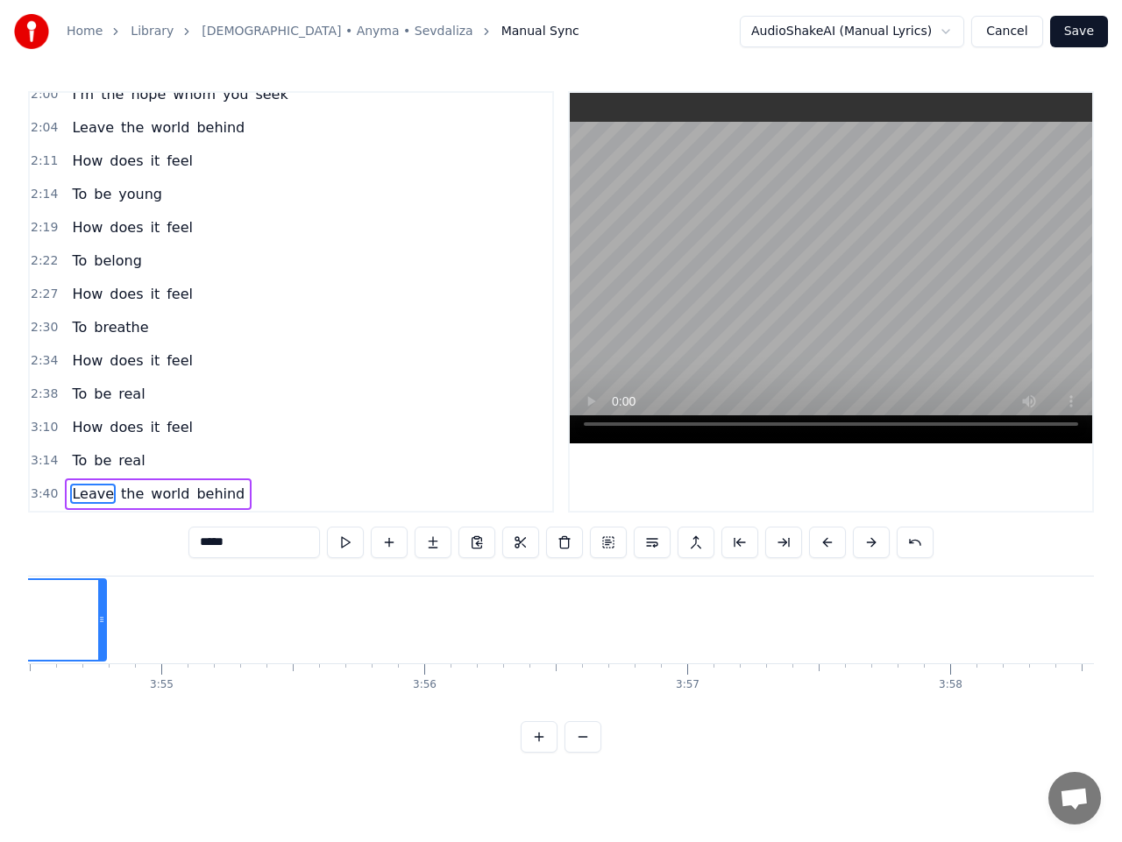
drag, startPoint x: 984, startPoint y: 628, endPoint x: 101, endPoint y: 634, distance: 883.2
click at [101, 634] on div at bounding box center [101, 620] width 7 height 80
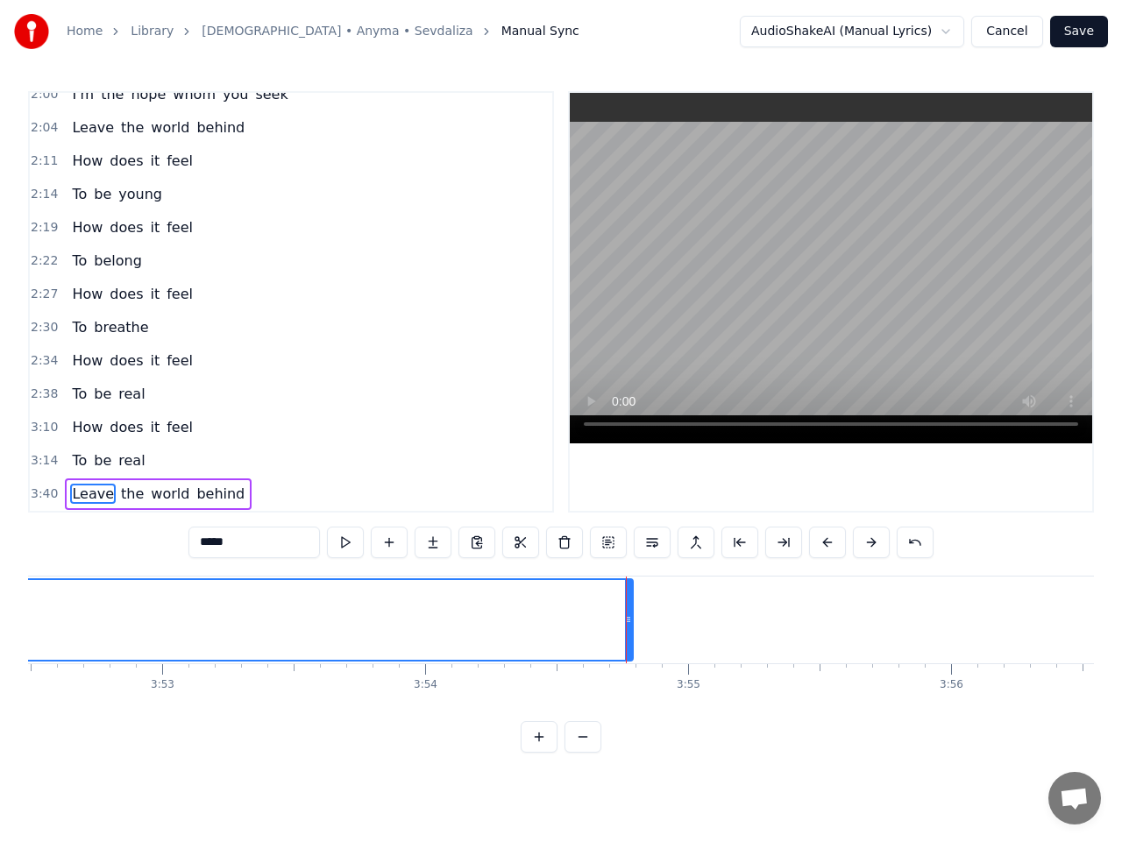
scroll to position [0, 60937]
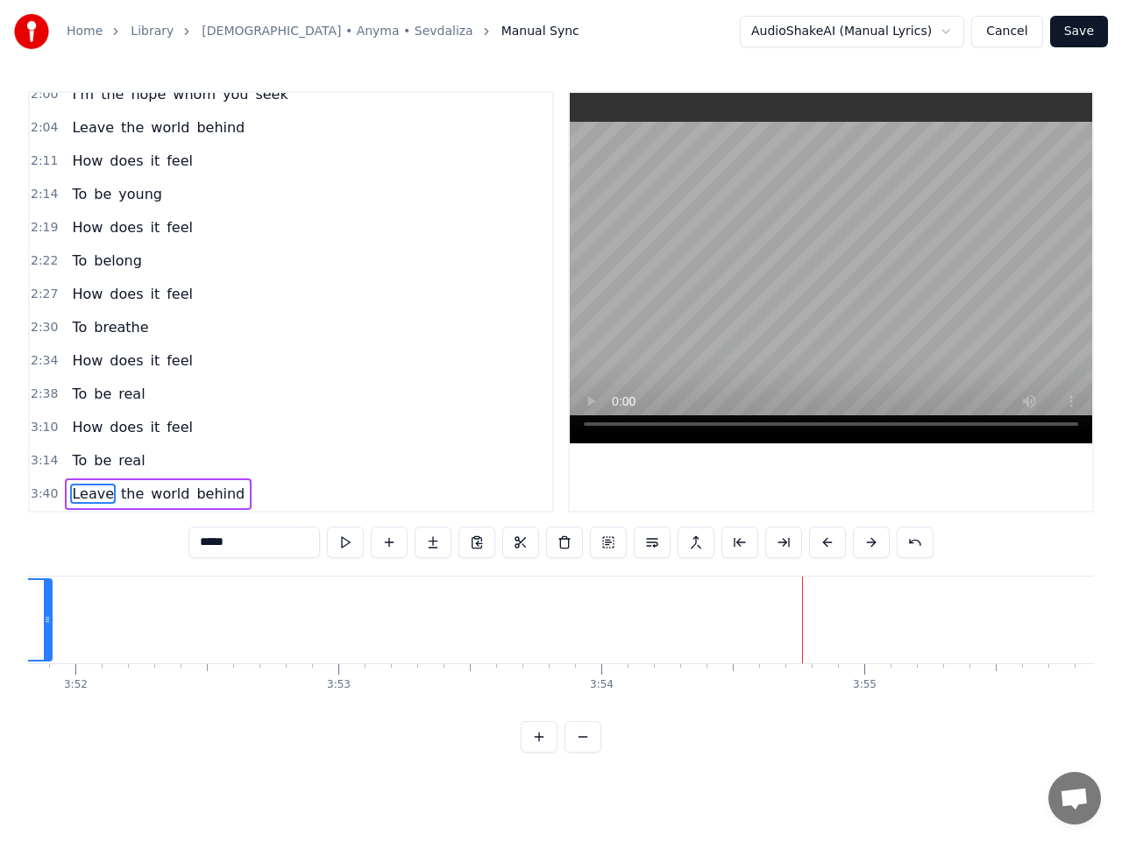
drag, startPoint x: 803, startPoint y: 622, endPoint x: 46, endPoint y: 649, distance: 758.4
click at [46, 649] on div at bounding box center [47, 620] width 7 height 80
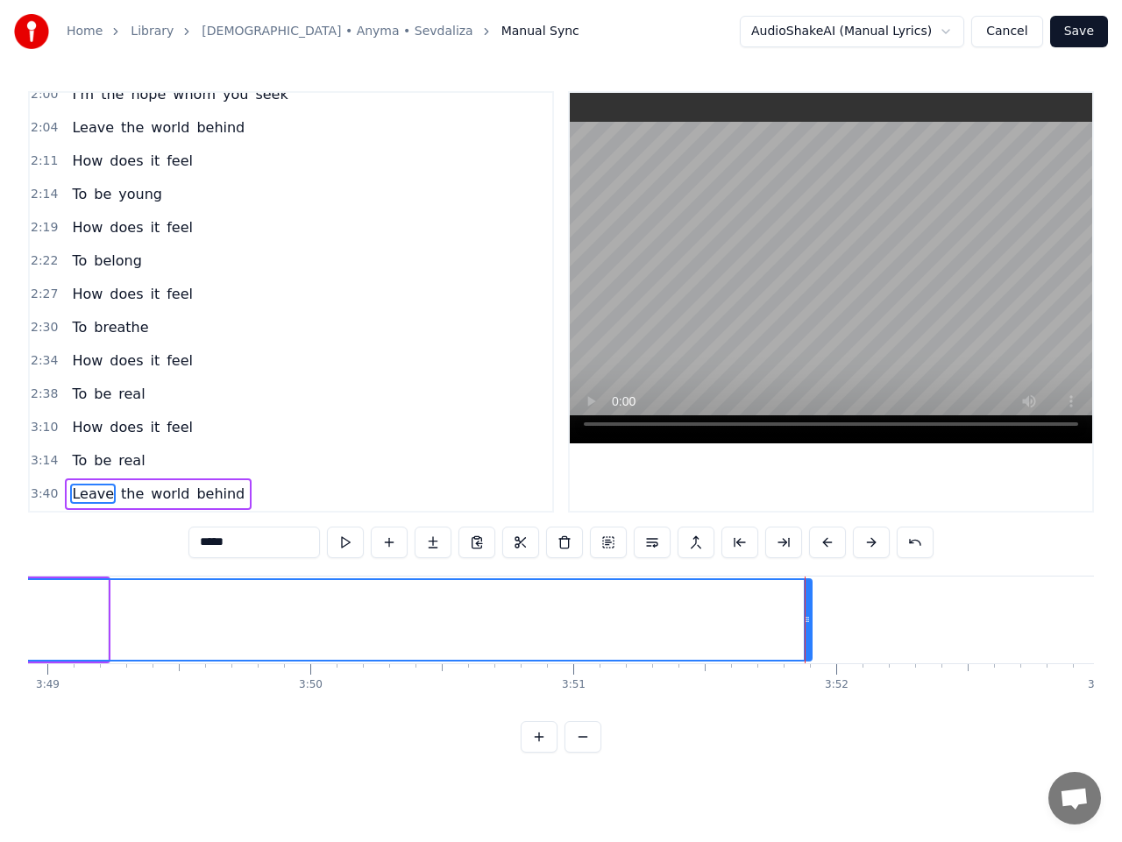
scroll to position [0, 60235]
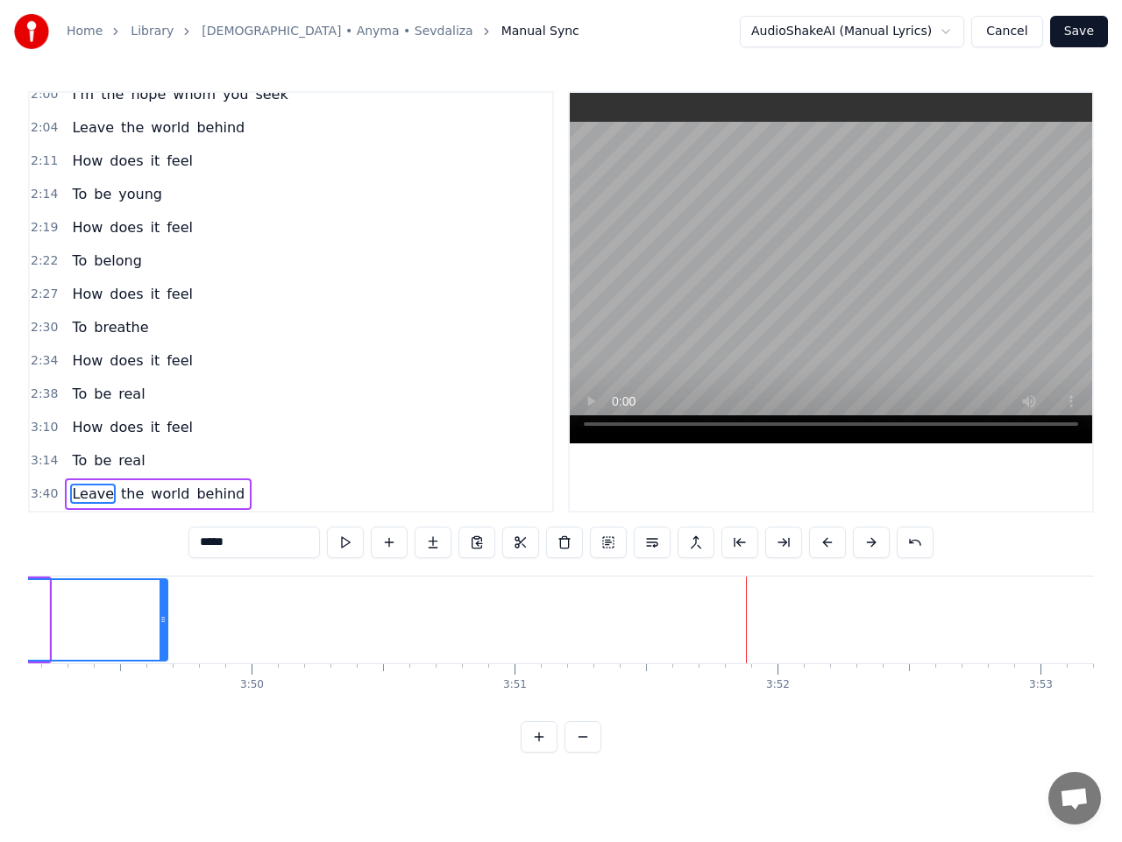
drag, startPoint x: 747, startPoint y: 626, endPoint x: 162, endPoint y: 626, distance: 585.3
click at [162, 626] on div at bounding box center [162, 620] width 7 height 80
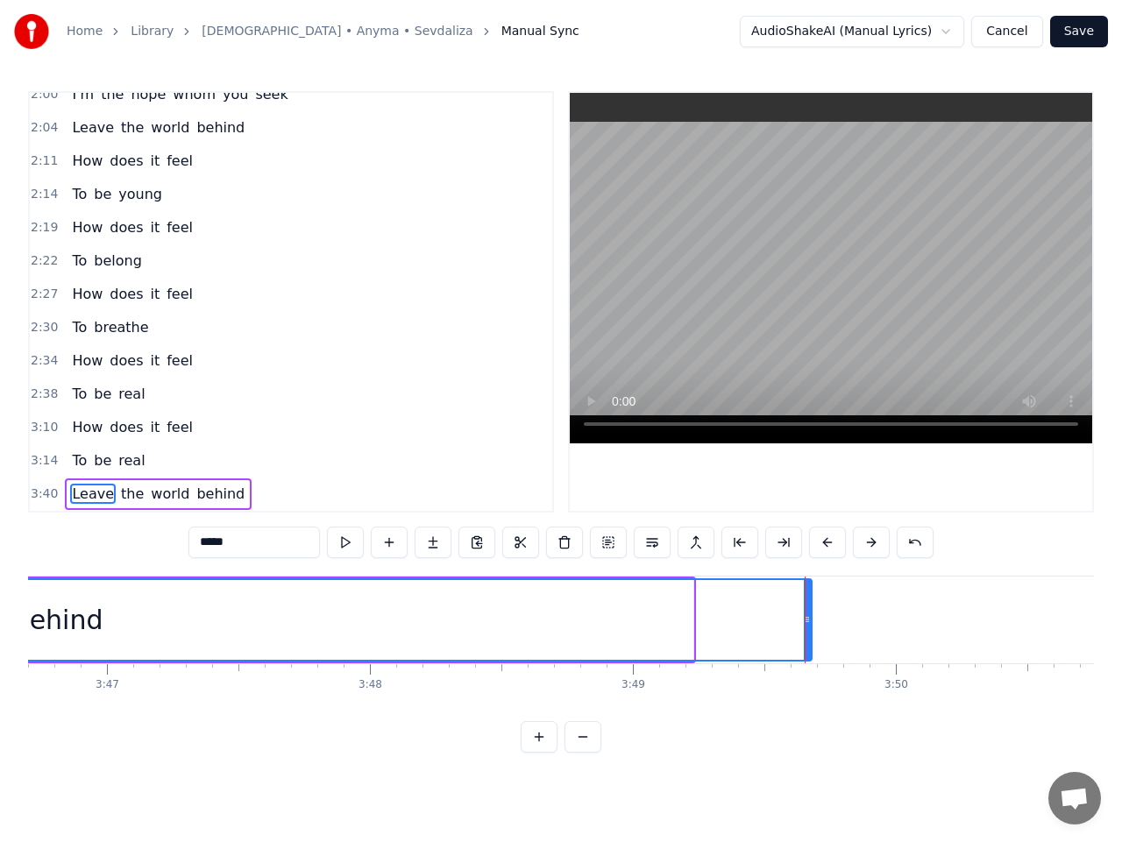
scroll to position [0, 59357]
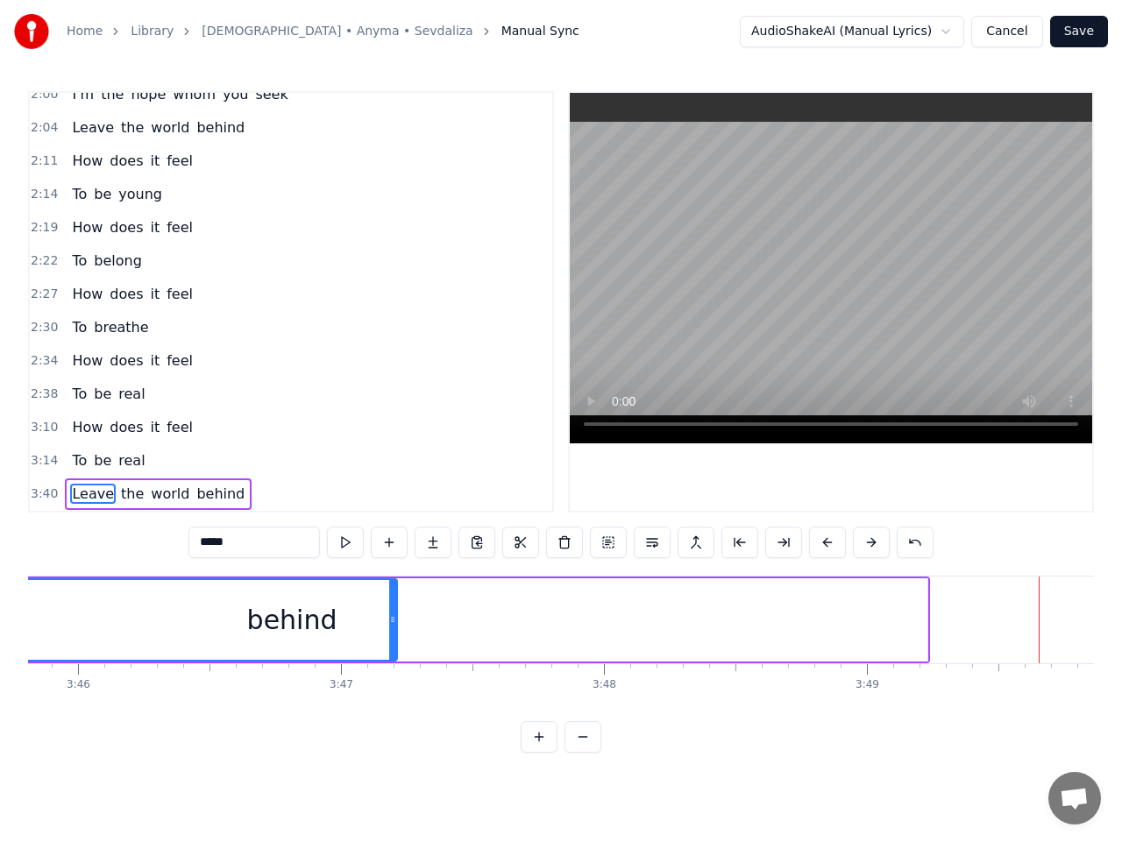
drag, startPoint x: 1030, startPoint y: 623, endPoint x: 400, endPoint y: 631, distance: 630.0
click at [390, 629] on div at bounding box center [392, 620] width 7 height 80
click at [195, 497] on span "behind" at bounding box center [221, 494] width 52 height 20
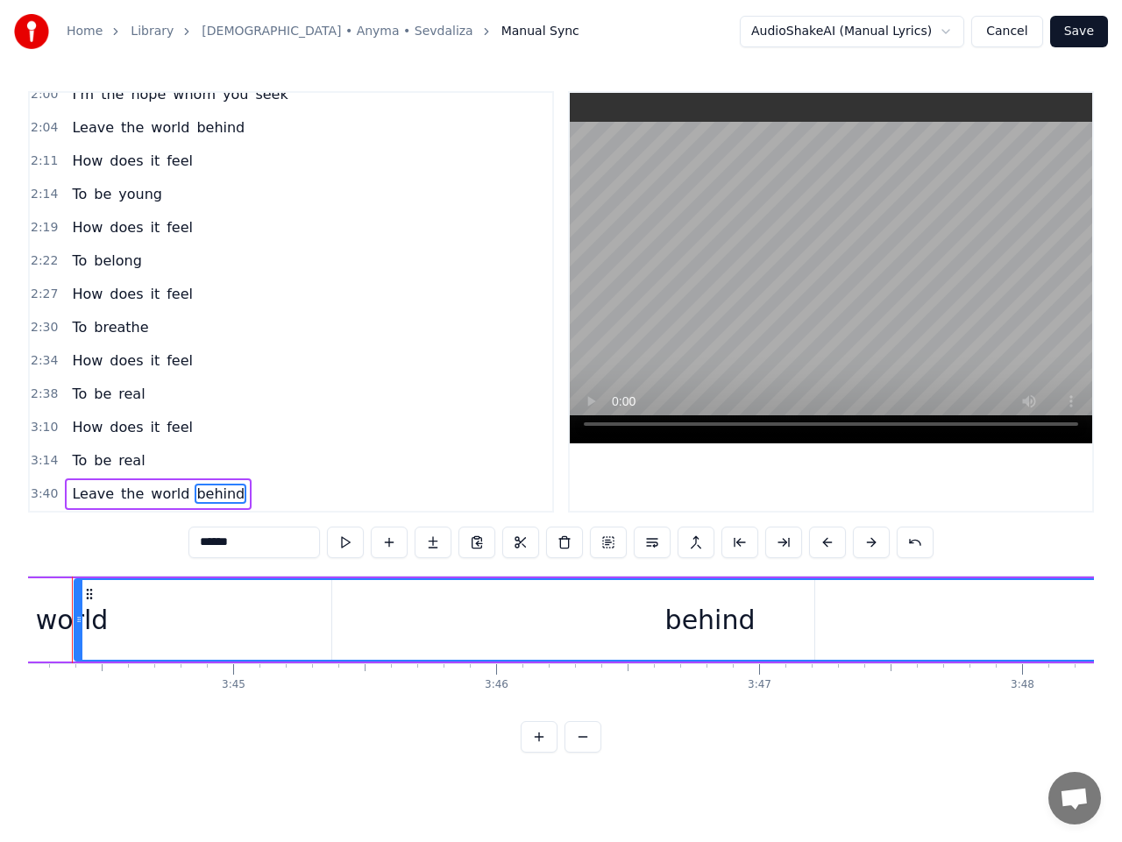
scroll to position [0, 58895]
click at [86, 495] on span "Leave" at bounding box center [93, 494] width 46 height 20
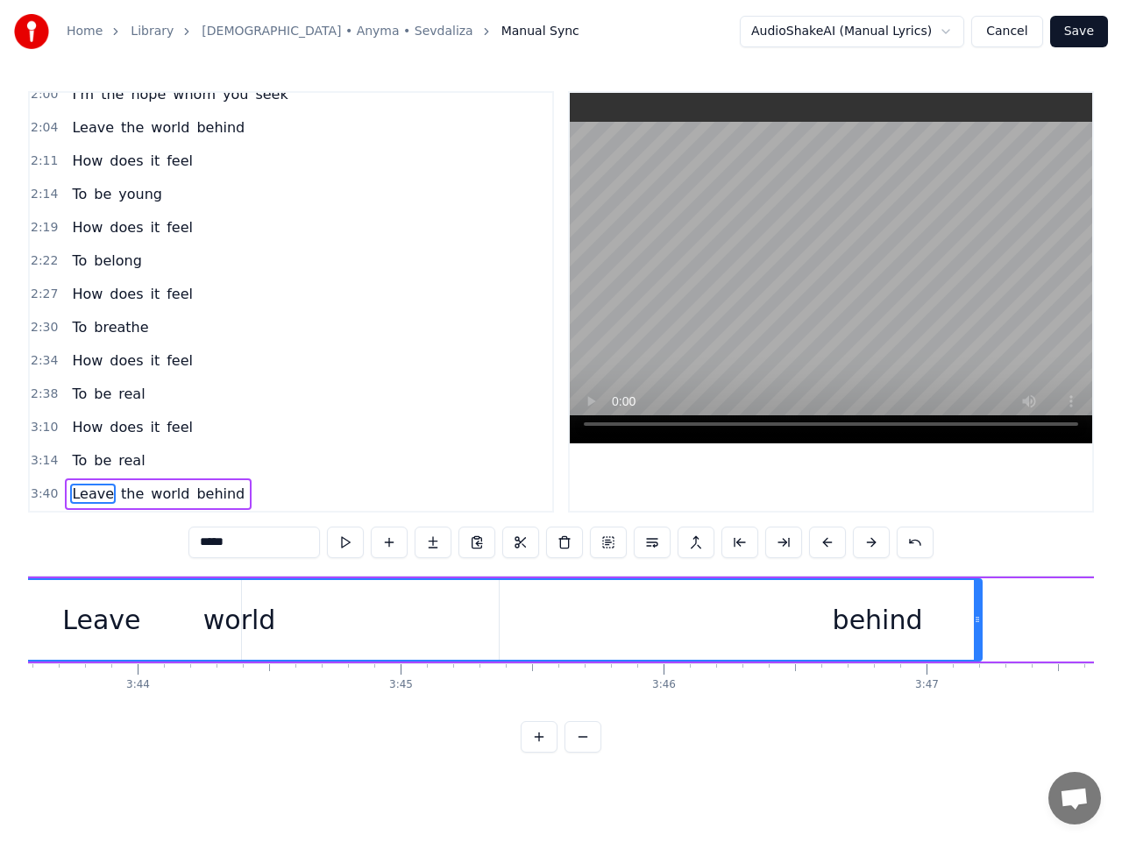
scroll to position [0, 58947]
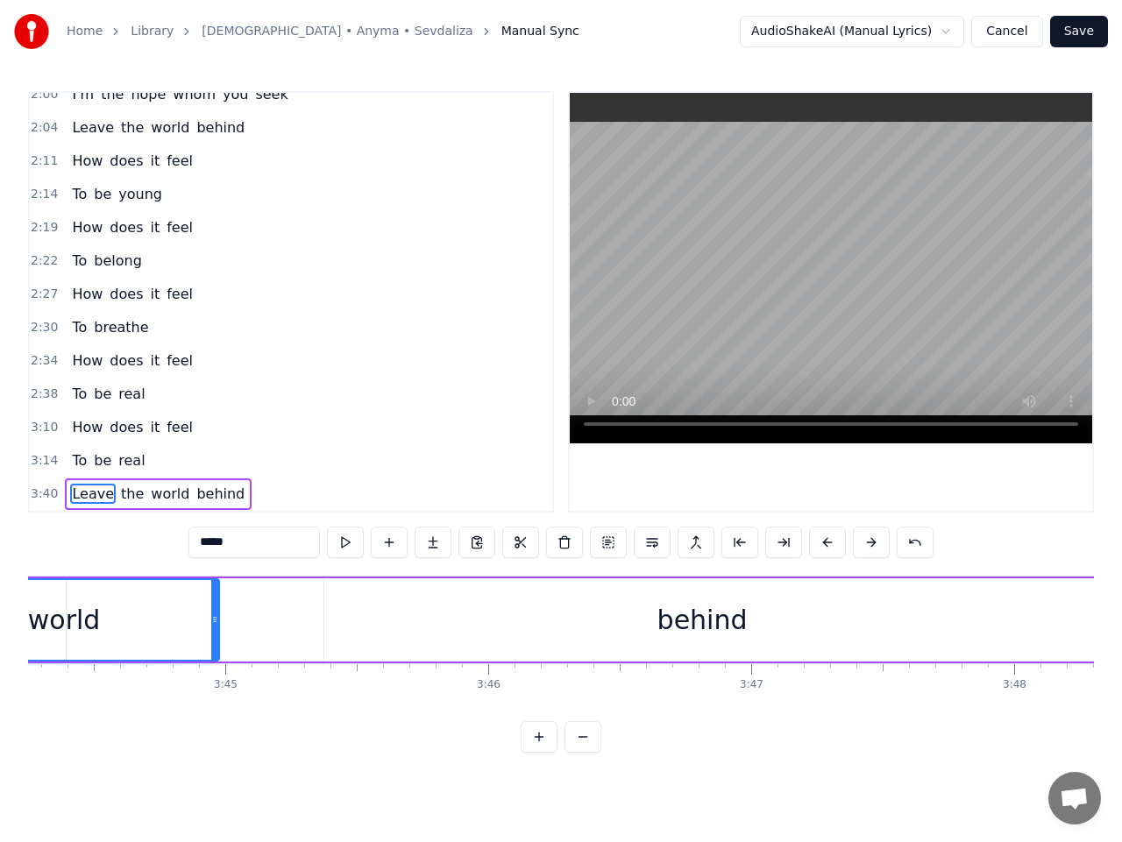
drag, startPoint x: 803, startPoint y: 628, endPoint x: 223, endPoint y: 655, distance: 580.7
click at [214, 655] on div at bounding box center [214, 620] width 7 height 80
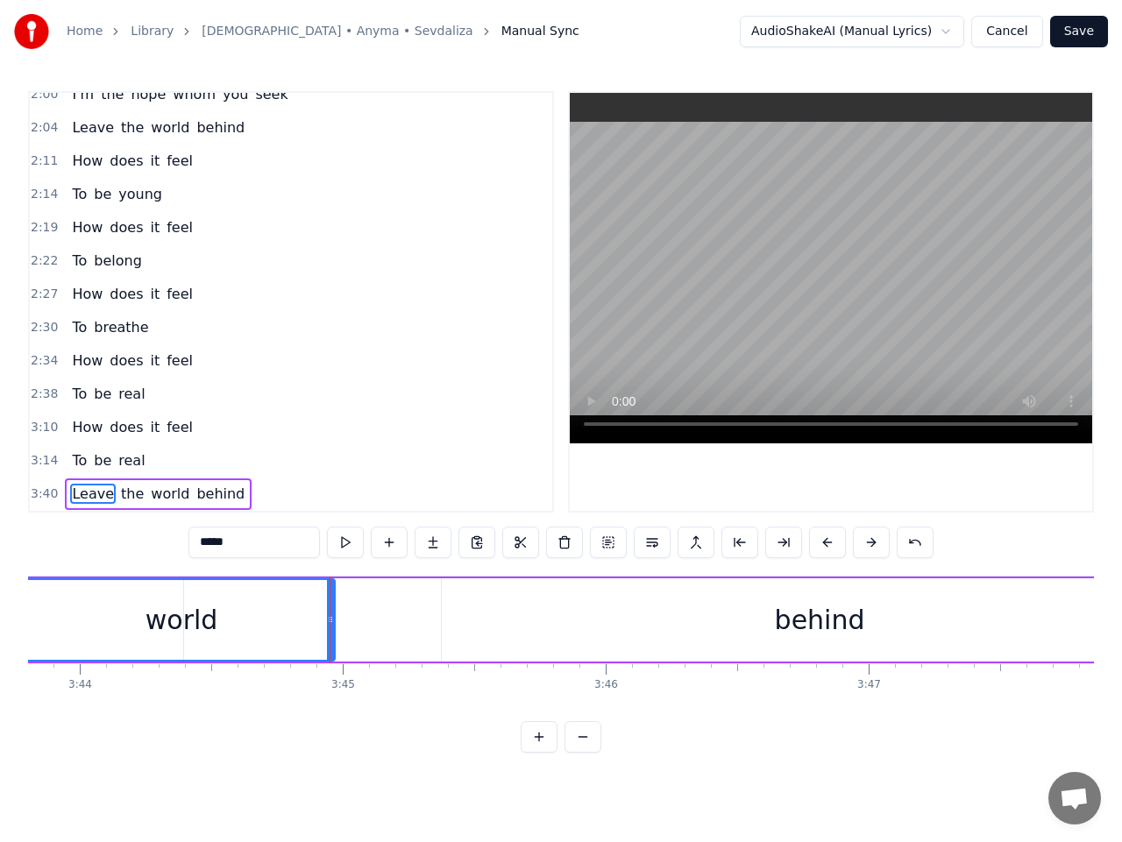
scroll to position [0, 58303]
drag, startPoint x: 858, startPoint y: 624, endPoint x: 307, endPoint y: 636, distance: 551.3
click at [307, 636] on div at bounding box center [305, 620] width 7 height 80
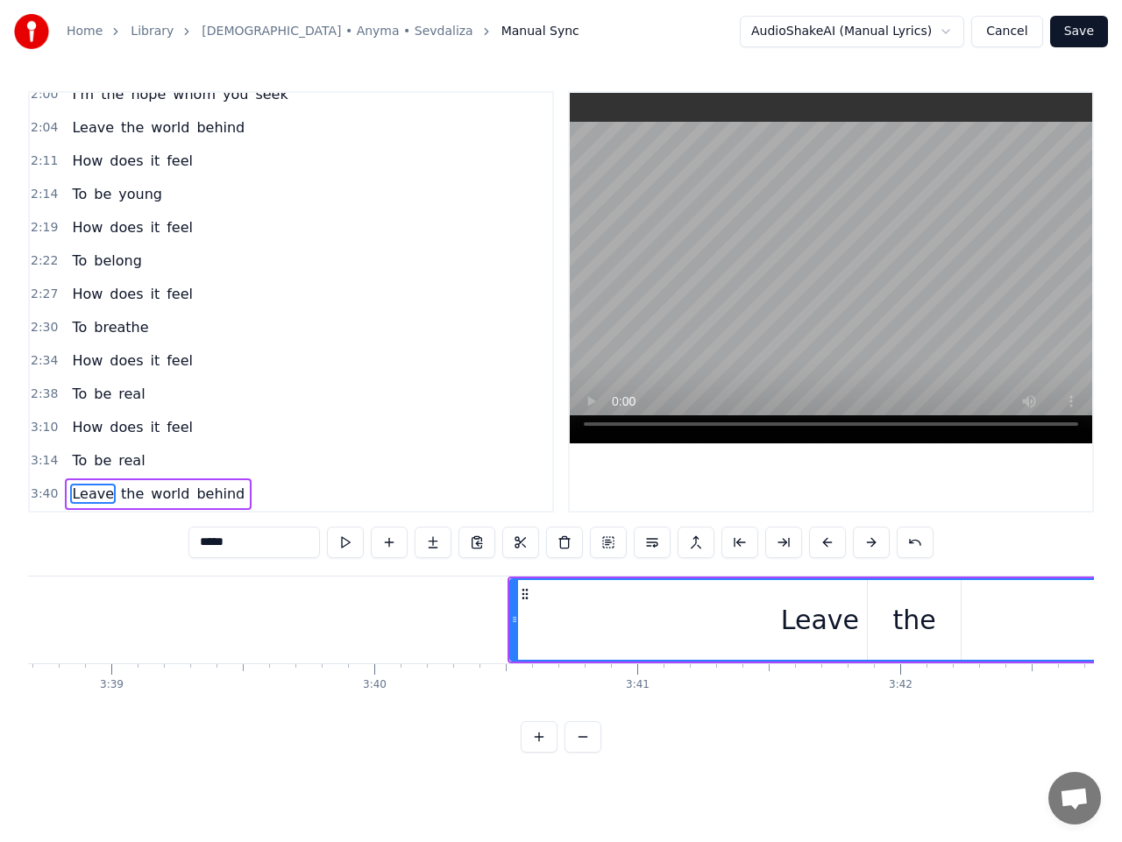
scroll to position [0, 57542]
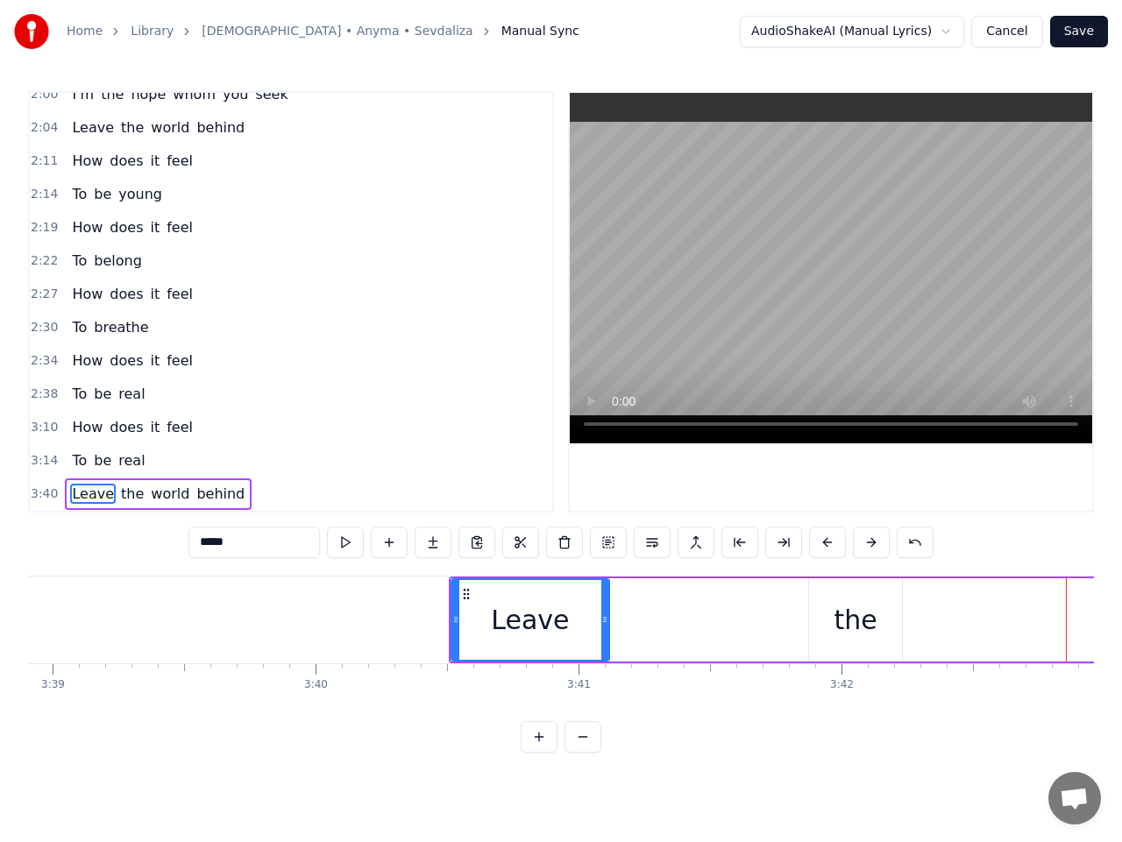
drag, startPoint x: 1064, startPoint y: 627, endPoint x: 602, endPoint y: 675, distance: 464.2
click at [602, 675] on div "Peace be with you I am the melody In your ear I'm right there with you I'm righ…" at bounding box center [560, 641] width 1065 height 131
click at [349, 549] on button at bounding box center [345, 543] width 37 height 32
click at [348, 548] on button at bounding box center [345, 543] width 37 height 32
click at [612, 624] on icon at bounding box center [610, 619] width 7 height 14
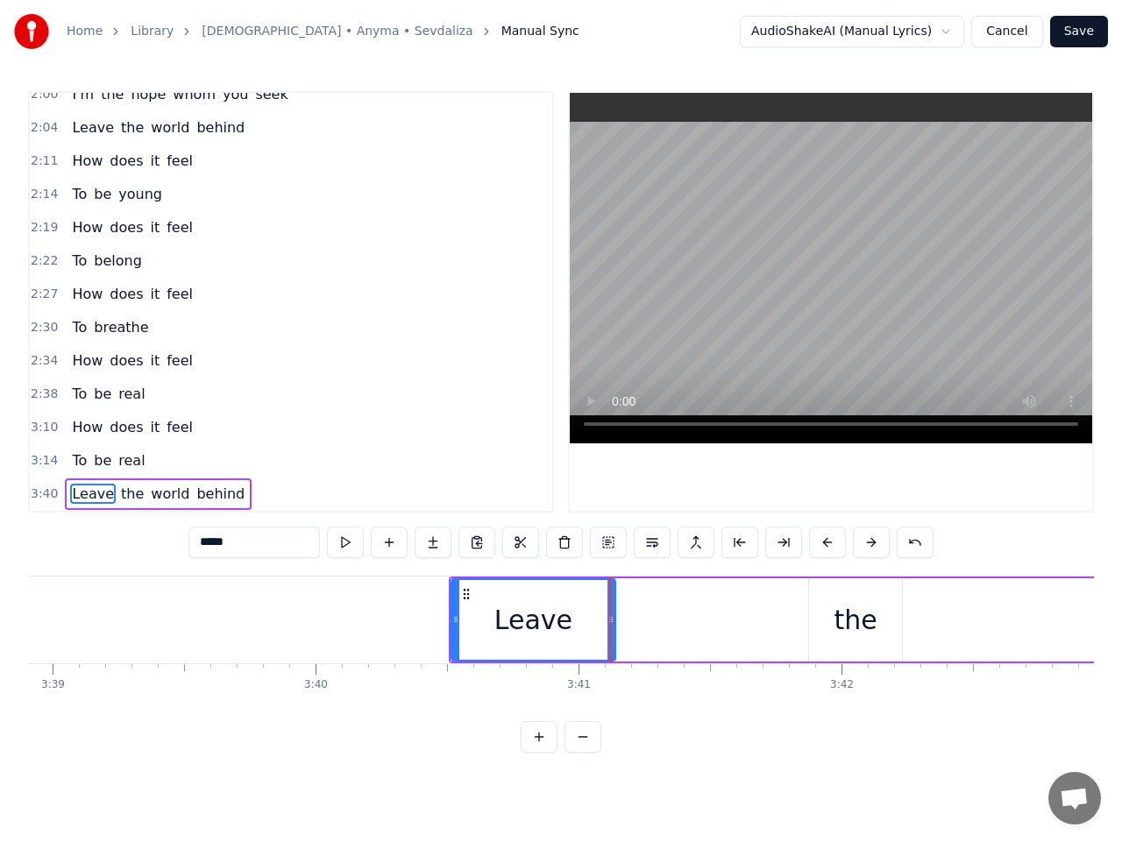
click at [855, 619] on div "the" at bounding box center [854, 619] width 43 height 39
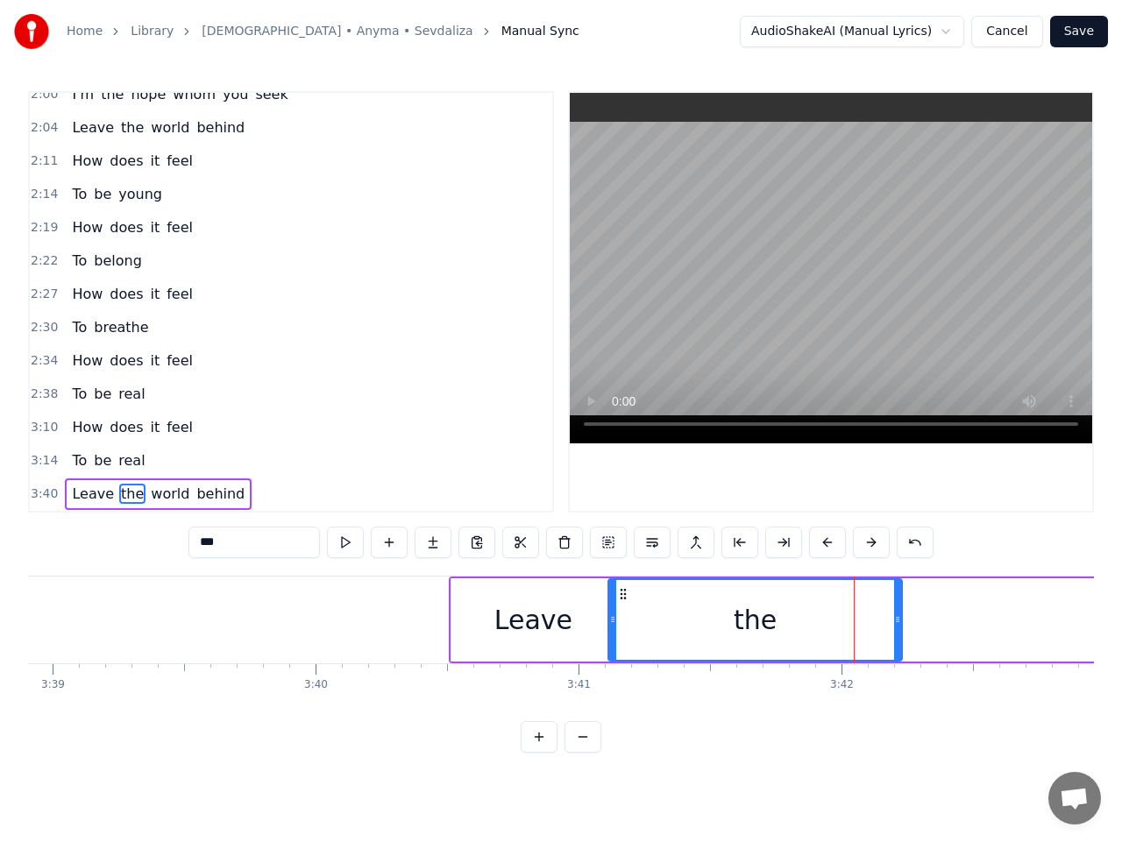
drag, startPoint x: 812, startPoint y: 622, endPoint x: 612, endPoint y: 646, distance: 202.0
click at [612, 646] on div at bounding box center [612, 620] width 7 height 80
click at [348, 547] on button at bounding box center [345, 543] width 37 height 32
click at [471, 605] on div "Leave" at bounding box center [533, 619] width 164 height 83
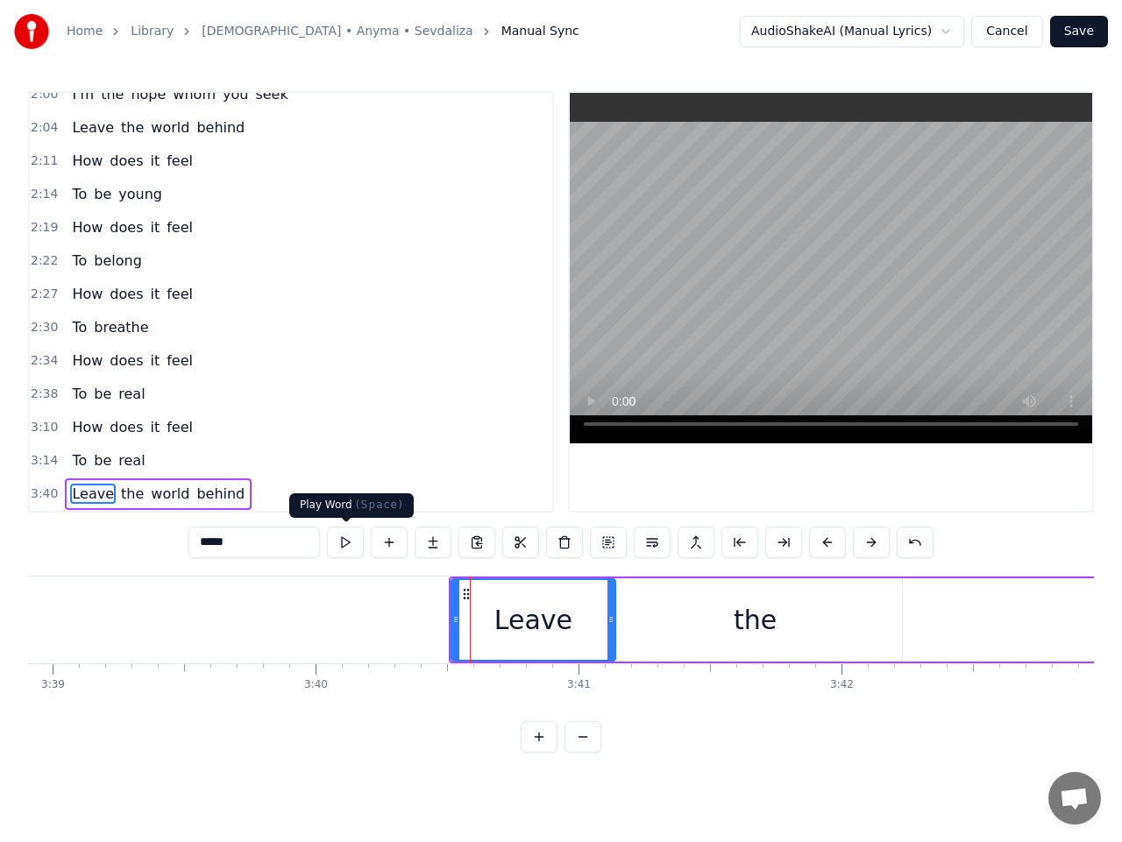
click at [350, 542] on button at bounding box center [345, 543] width 37 height 32
click at [676, 620] on div "the" at bounding box center [755, 619] width 294 height 83
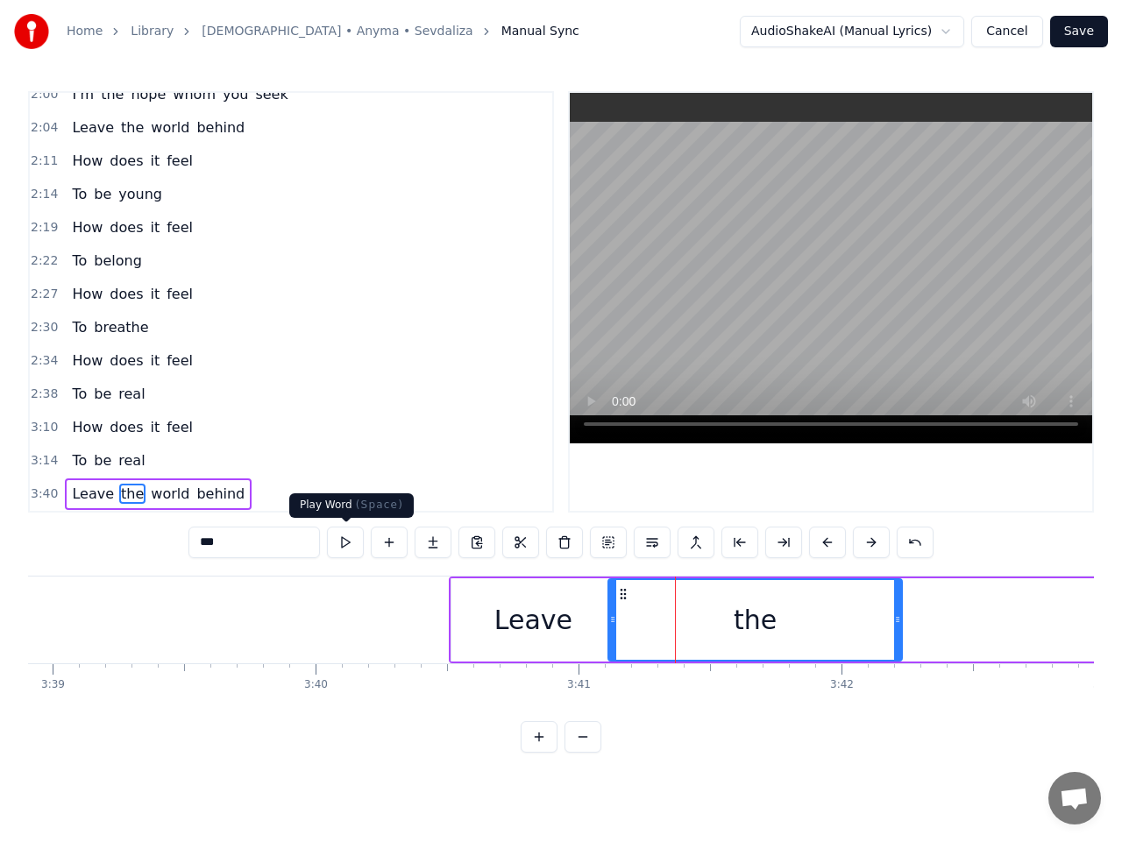
click at [347, 546] on button at bounding box center [345, 543] width 37 height 32
click at [350, 541] on button at bounding box center [345, 543] width 37 height 32
click at [351, 541] on button at bounding box center [345, 543] width 37 height 32
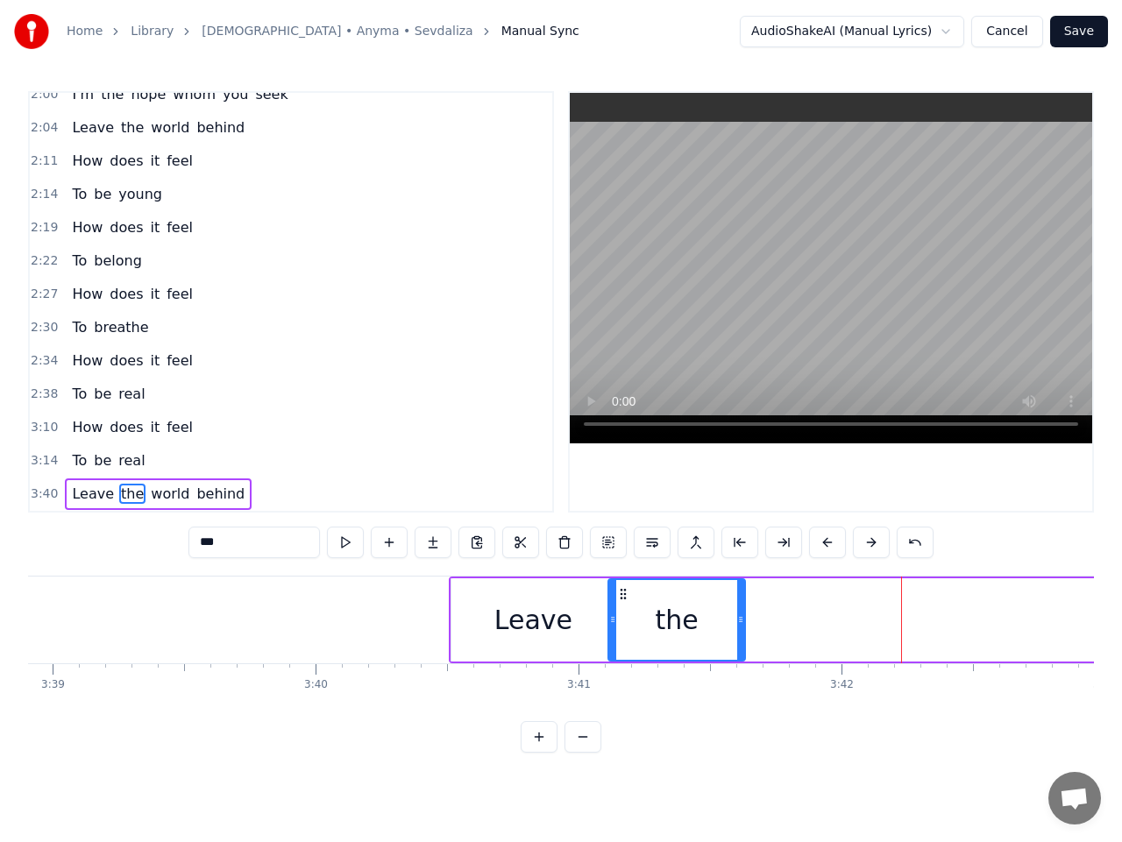
drag, startPoint x: 897, startPoint y: 613, endPoint x: 740, endPoint y: 628, distance: 157.5
click at [740, 628] on div at bounding box center [740, 620] width 7 height 80
click at [154, 499] on span "world" at bounding box center [170, 494] width 42 height 20
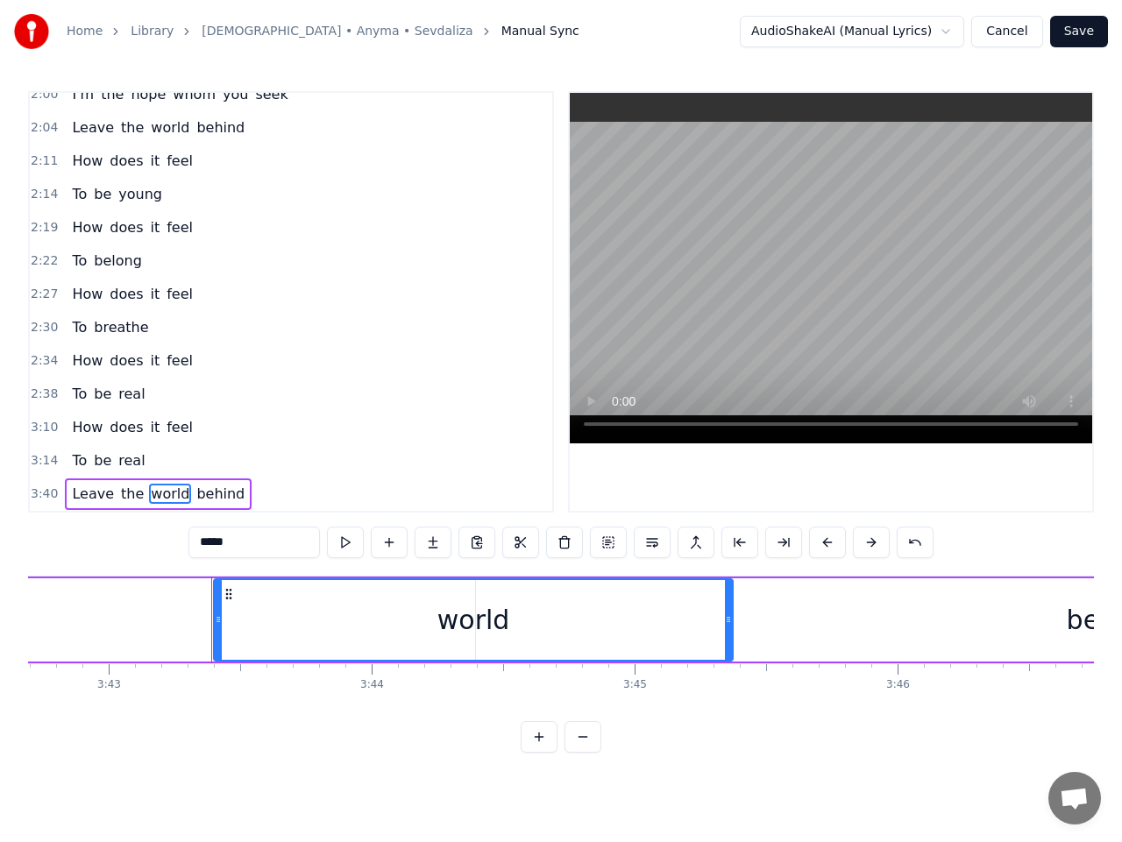
scroll to position [0, 58632]
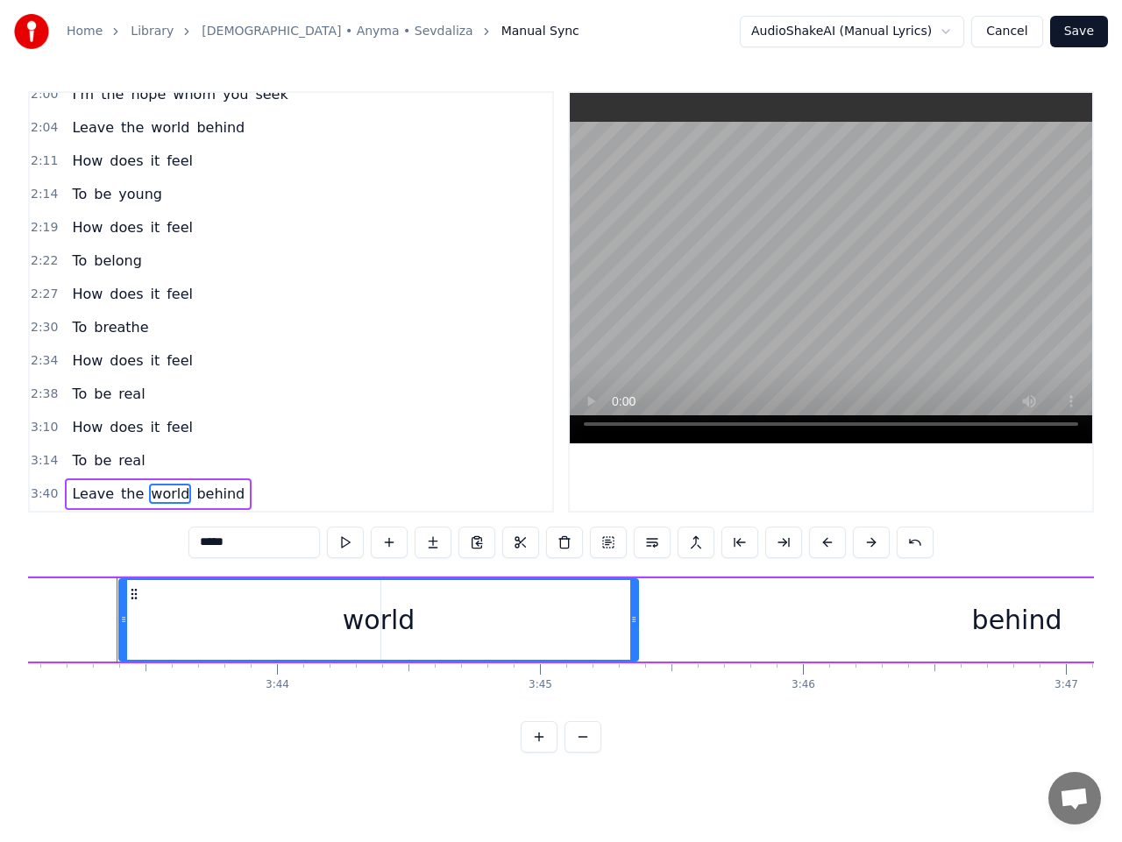
drag, startPoint x: 433, startPoint y: 619, endPoint x: 373, endPoint y: 615, distance: 59.7
click at [376, 613] on div "world" at bounding box center [378, 620] width 517 height 80
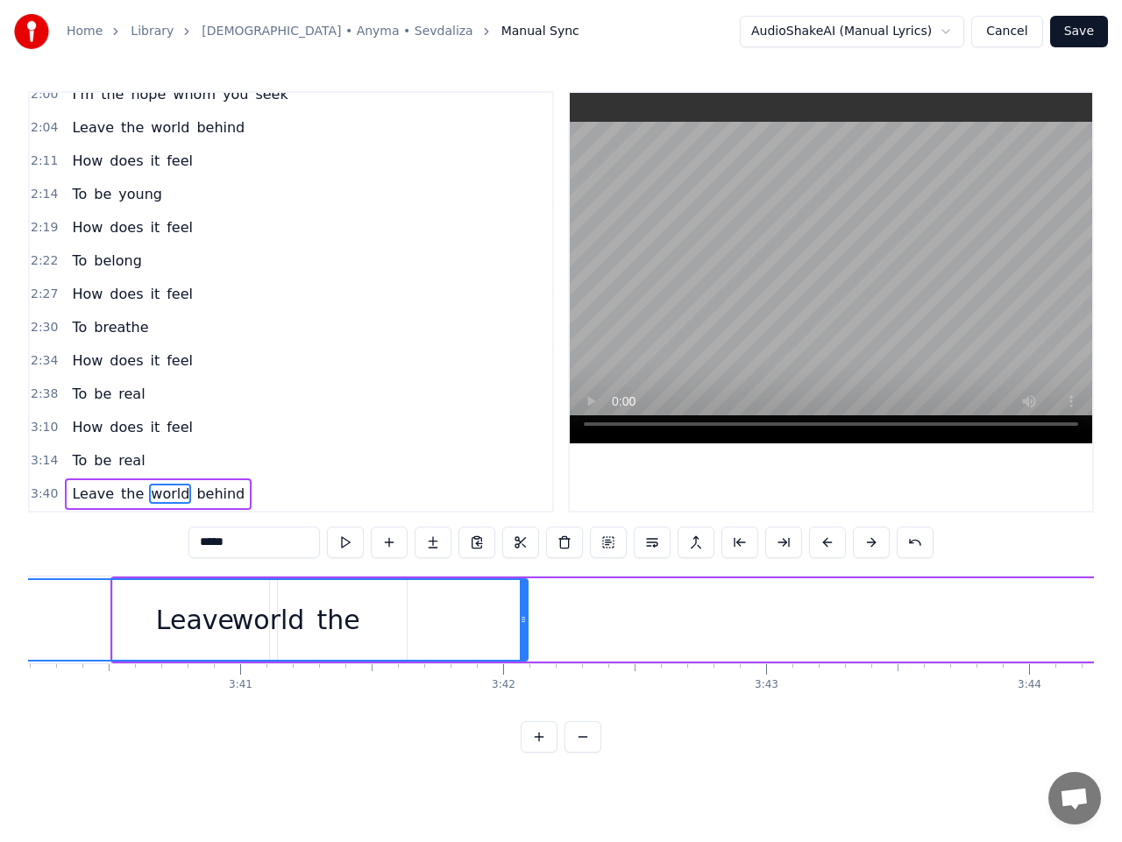
scroll to position [0, 57713]
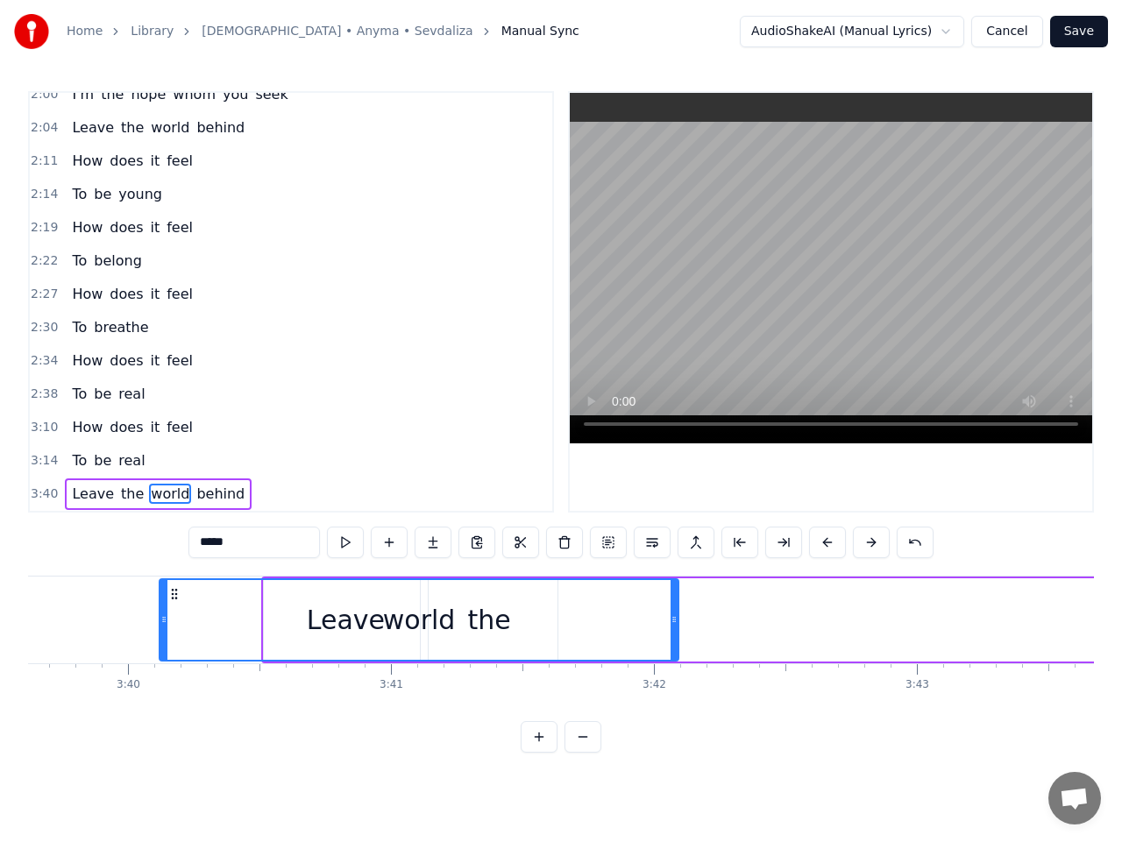
drag, startPoint x: 133, startPoint y: 594, endPoint x: 147, endPoint y: 586, distance: 16.1
click at [167, 592] on icon at bounding box center [174, 594] width 14 height 14
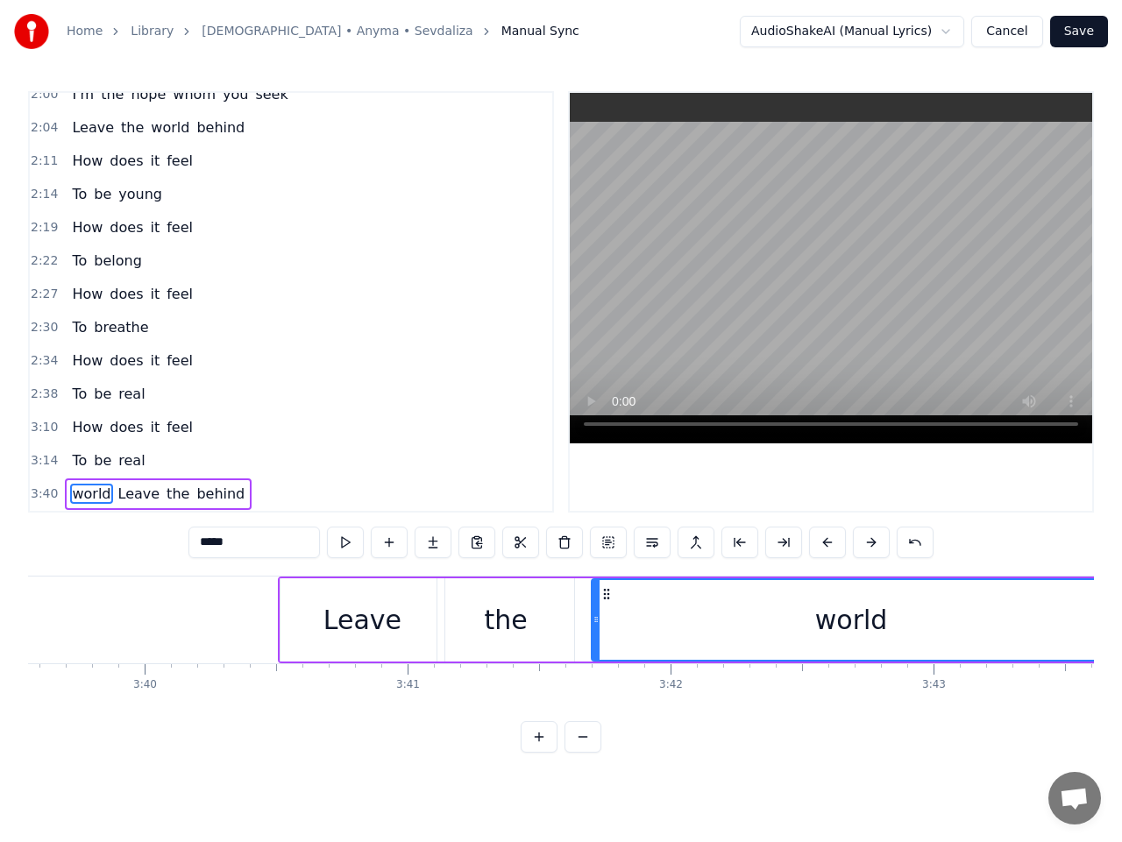
drag, startPoint x: 123, startPoint y: 592, endPoint x: 608, endPoint y: 622, distance: 486.3
click at [204, 498] on span "behind" at bounding box center [221, 494] width 52 height 20
type input "******"
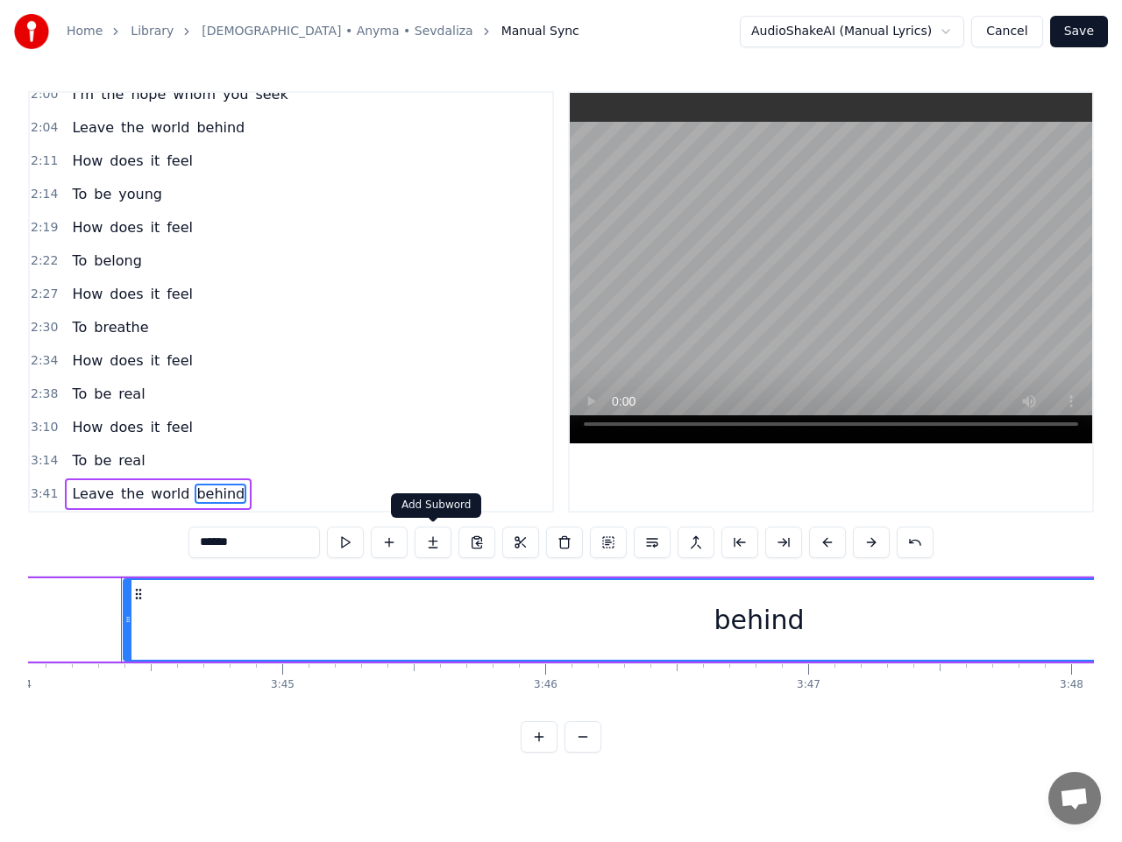
scroll to position [0, 58895]
click at [67, 620] on div "Leave the world behind" at bounding box center [399, 620] width 1985 height 87
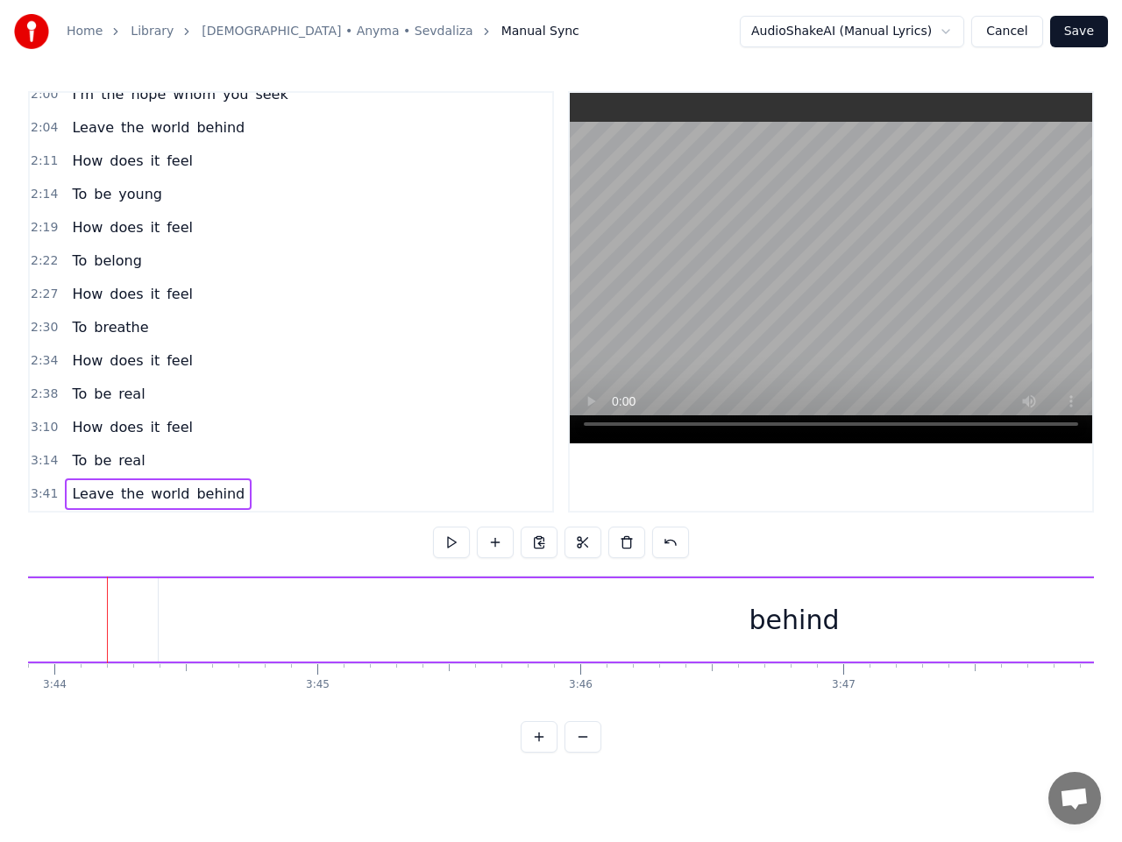
scroll to position [0, 58846]
click at [149, 498] on span "world" at bounding box center [170, 494] width 42 height 20
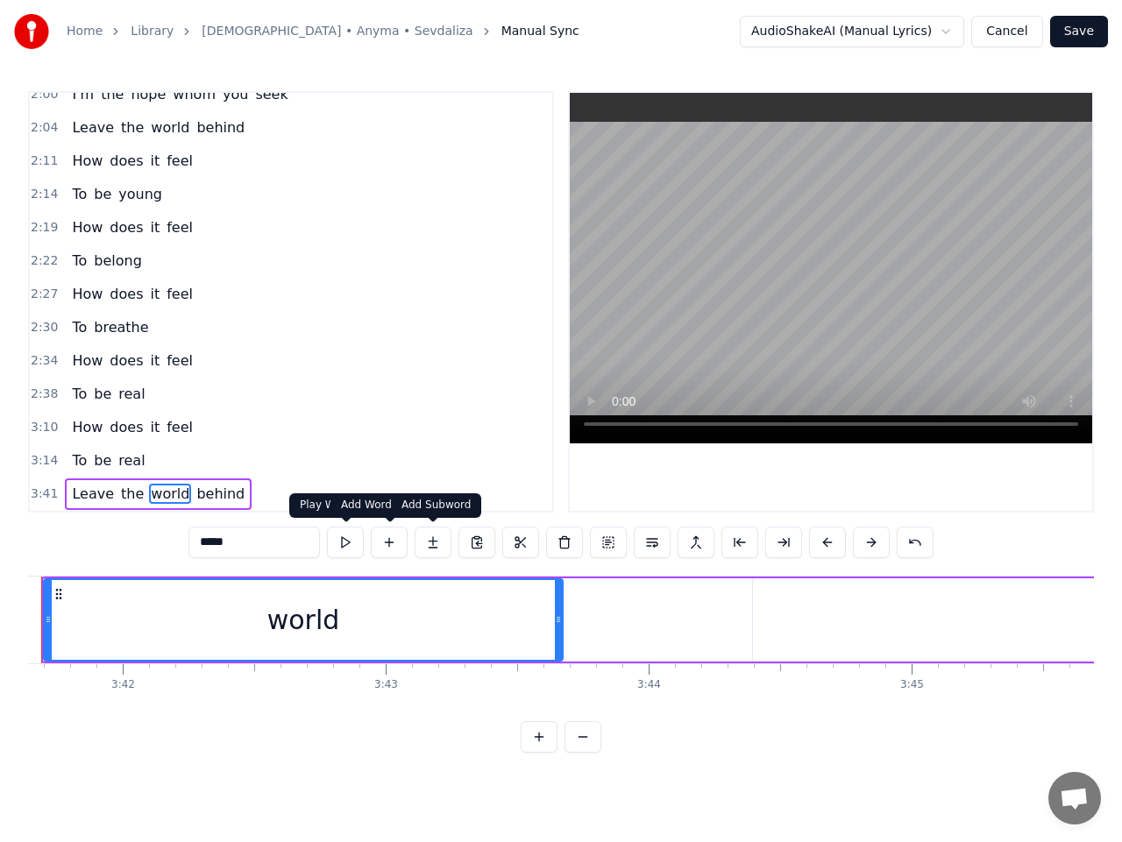
scroll to position [0, 58185]
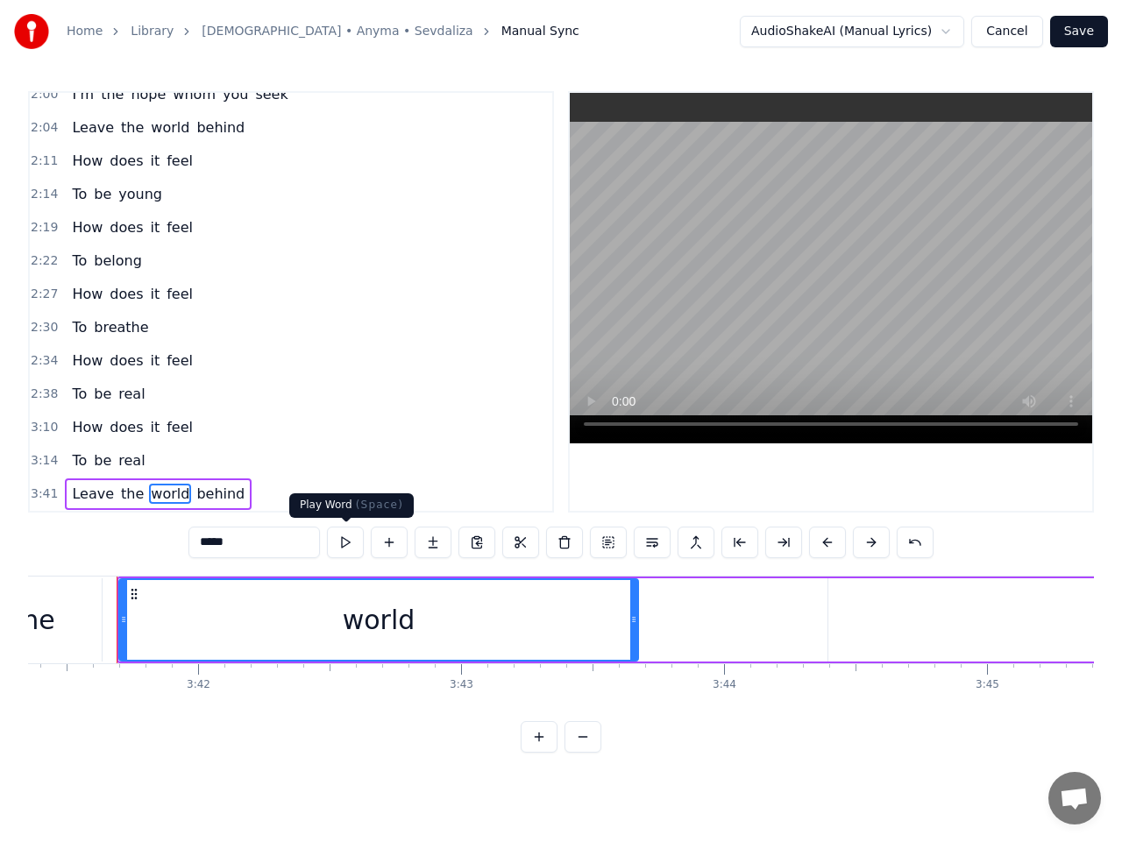
click at [348, 545] on button at bounding box center [345, 543] width 37 height 32
click at [205, 500] on span "behind" at bounding box center [221, 494] width 52 height 20
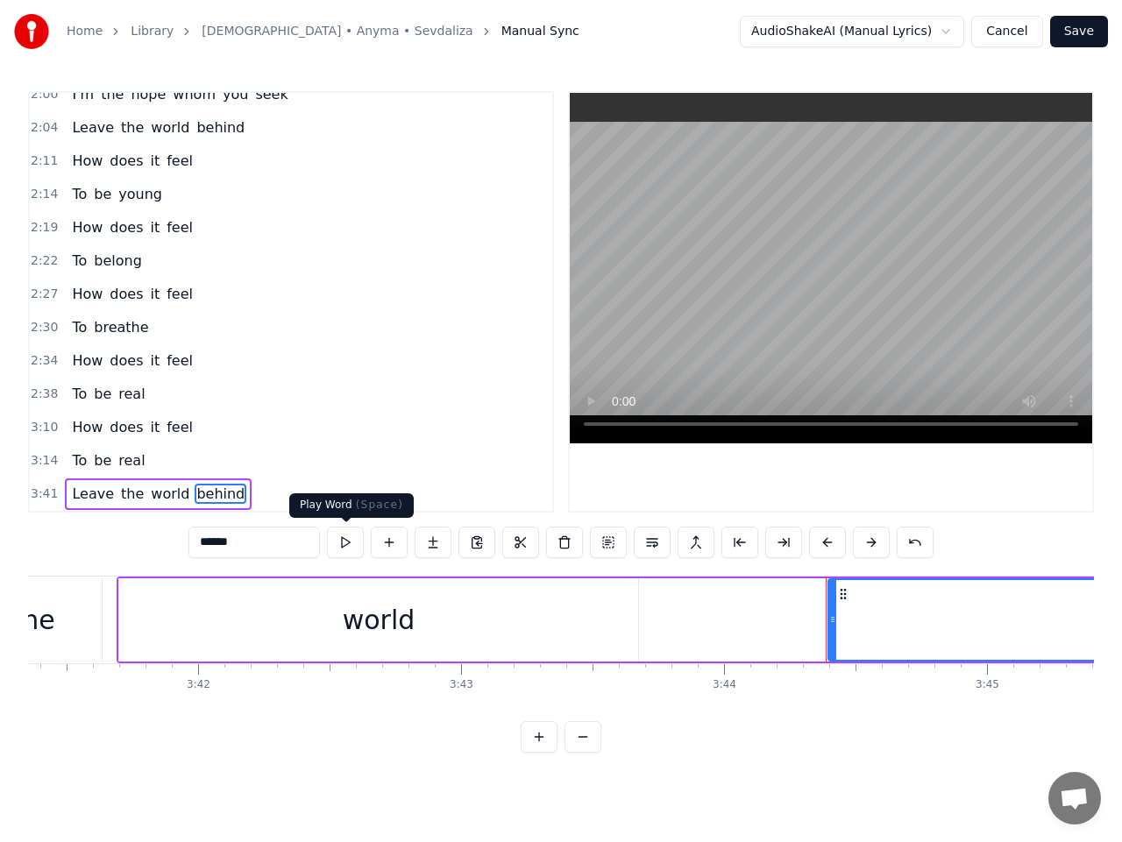
click at [344, 549] on button at bounding box center [345, 543] width 37 height 32
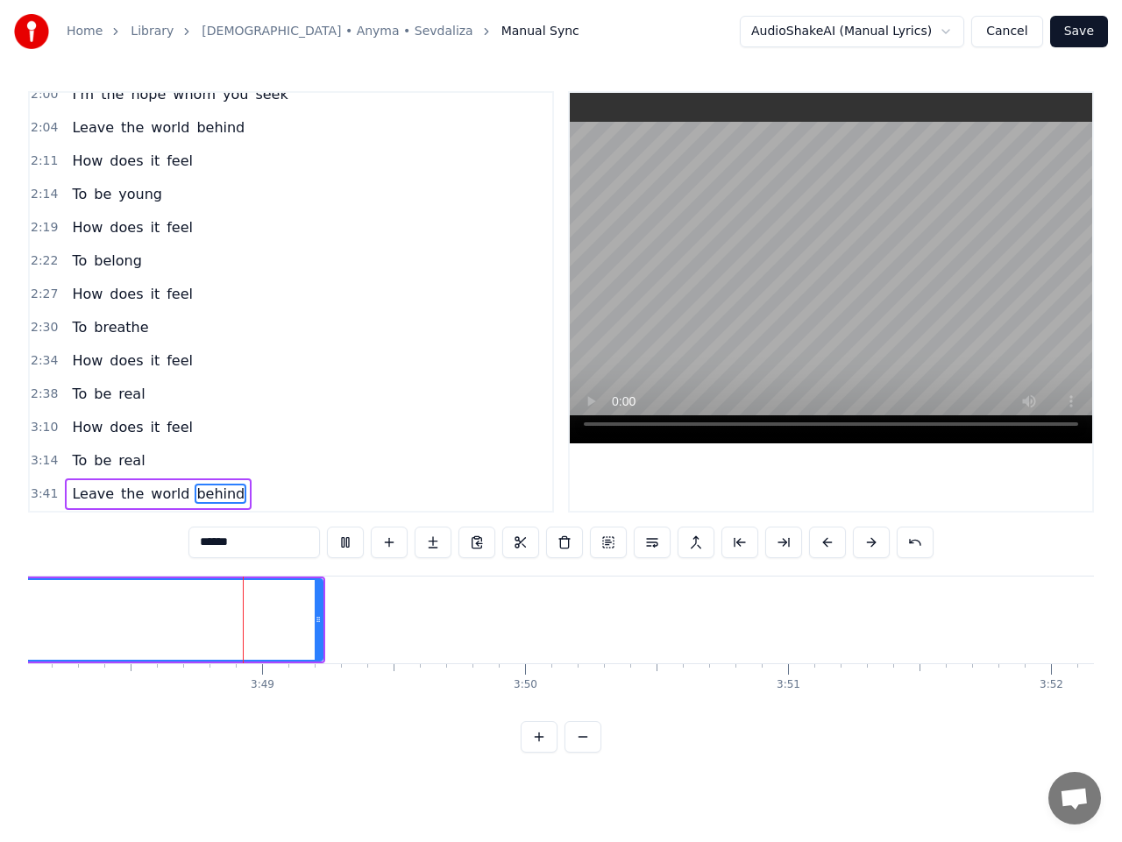
scroll to position [0, 59992]
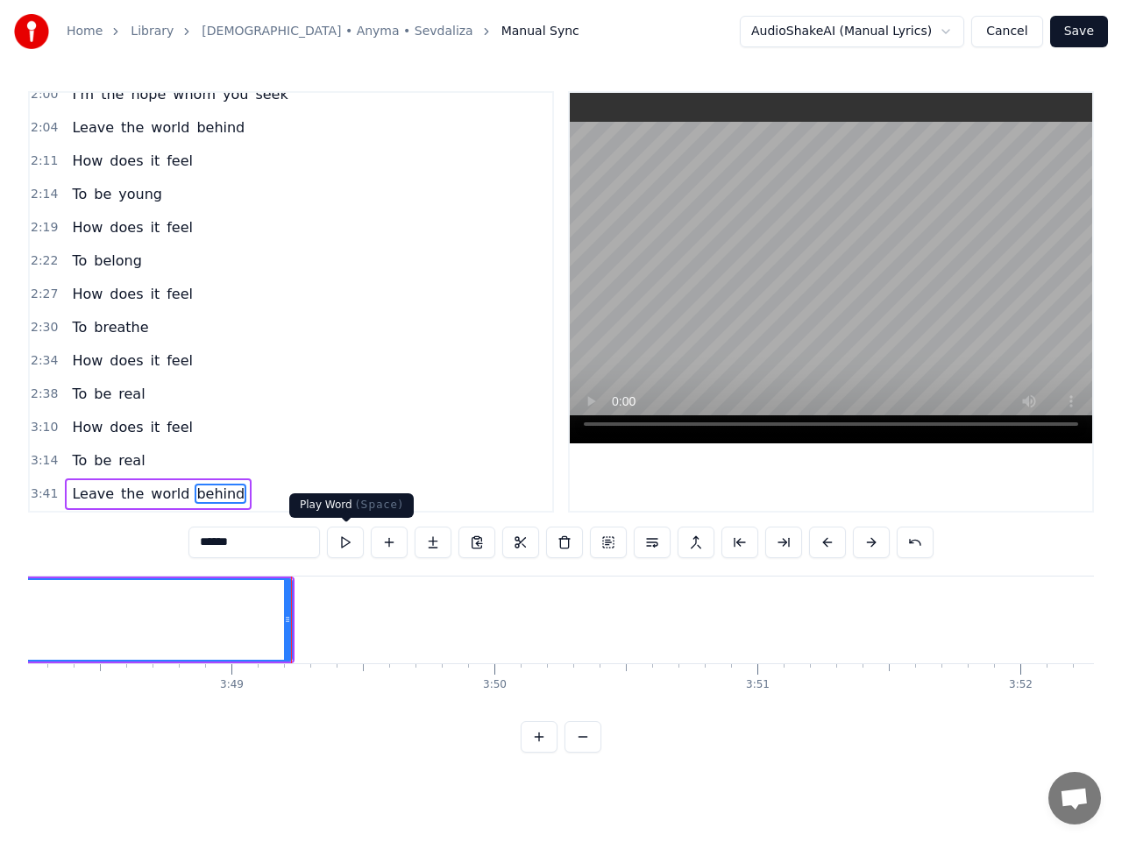
click at [345, 547] on button at bounding box center [345, 543] width 37 height 32
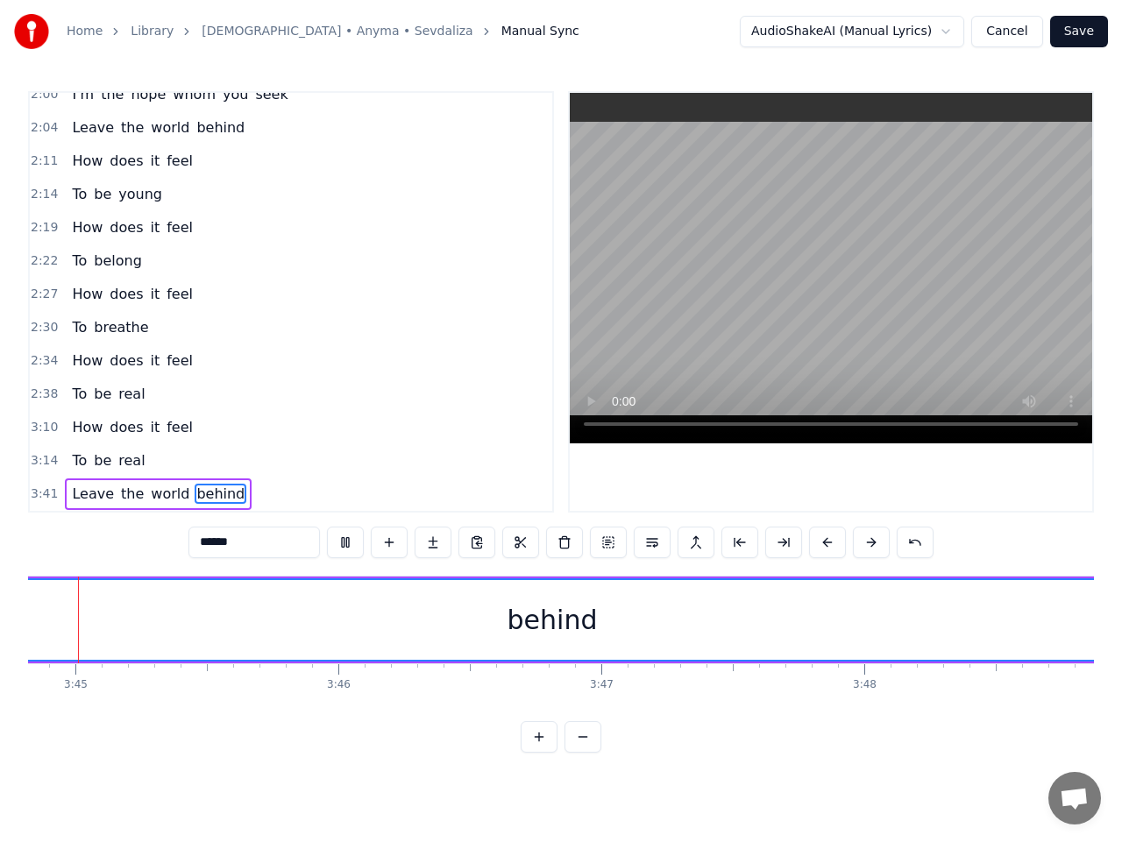
scroll to position [0, 59021]
click at [345, 546] on button at bounding box center [345, 543] width 37 height 32
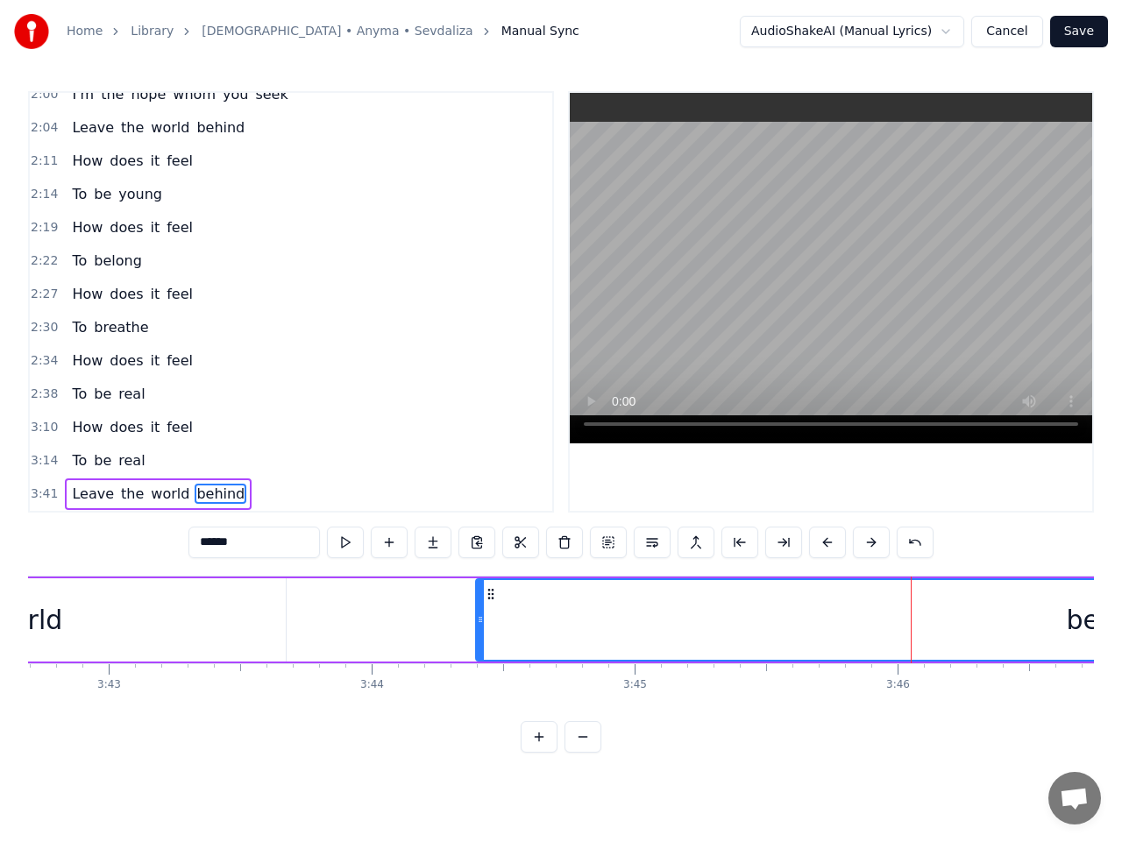
scroll to position [0, 58420]
drag, startPoint x: 598, startPoint y: 623, endPoint x: 549, endPoint y: 624, distance: 48.2
click at [549, 624] on icon at bounding box center [549, 619] width 7 height 14
click at [81, 498] on span "Leave" at bounding box center [93, 494] width 46 height 20
type input "*****"
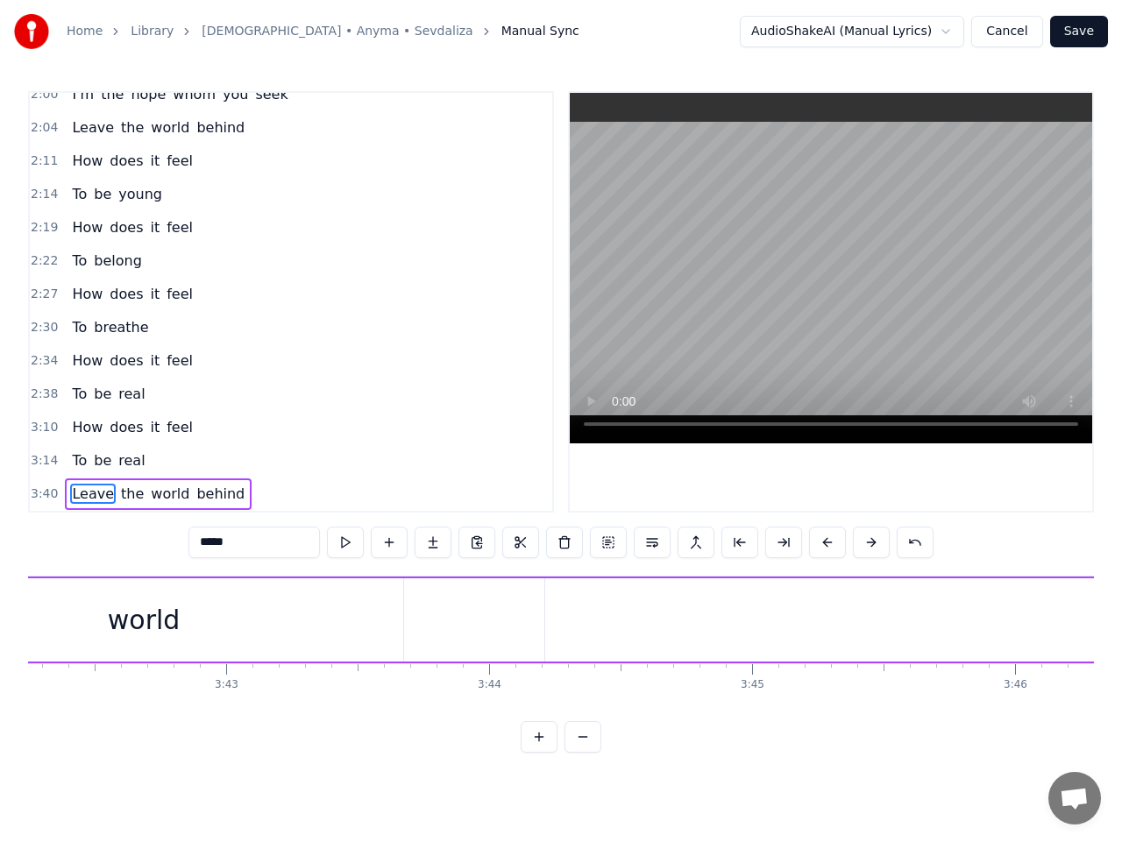
click at [81, 498] on span "Leave" at bounding box center [93, 494] width 46 height 20
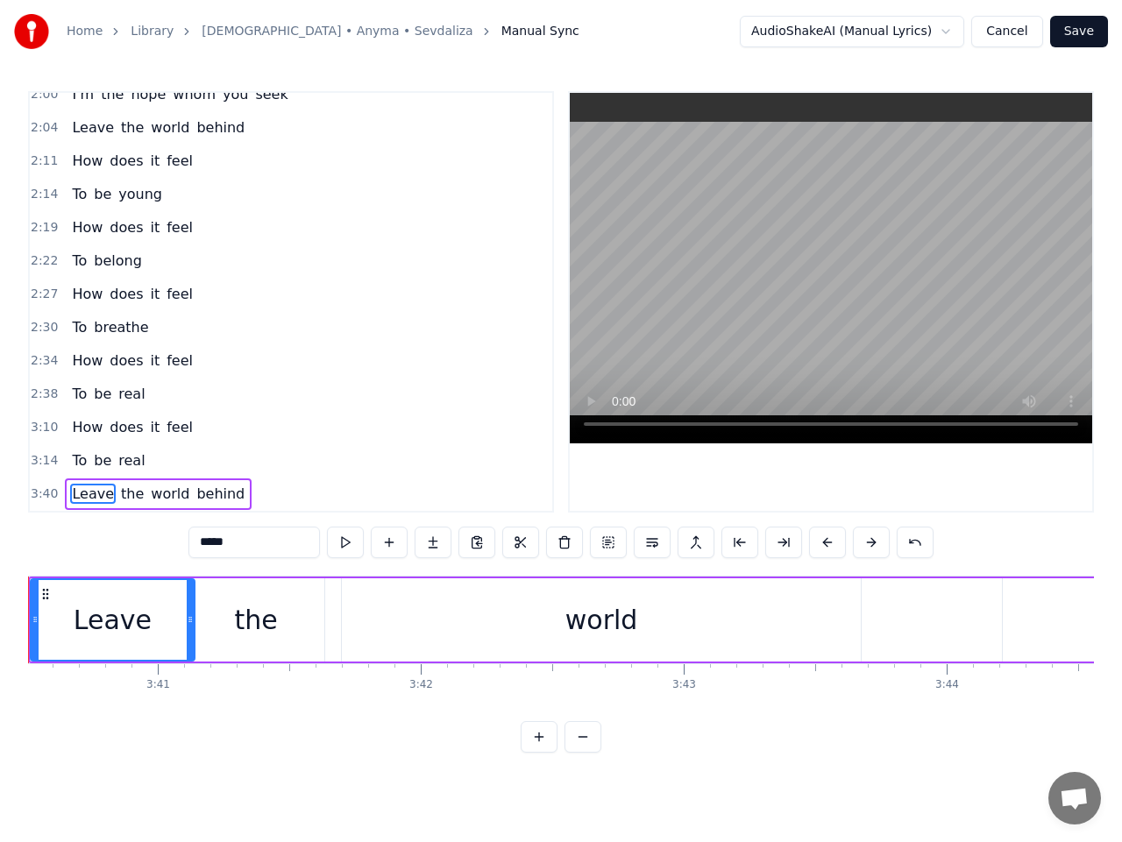
scroll to position [0, 57874]
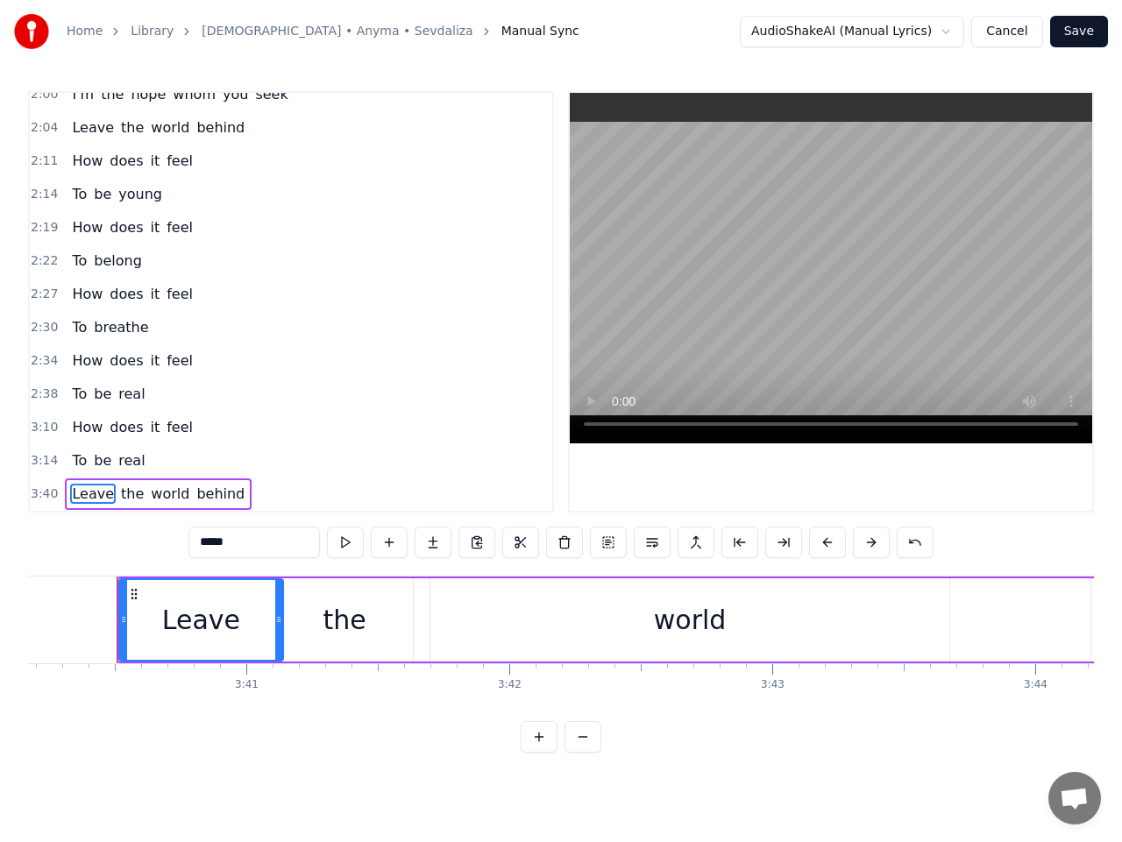
click at [44, 494] on span "3:40" at bounding box center [44, 494] width 27 height 18
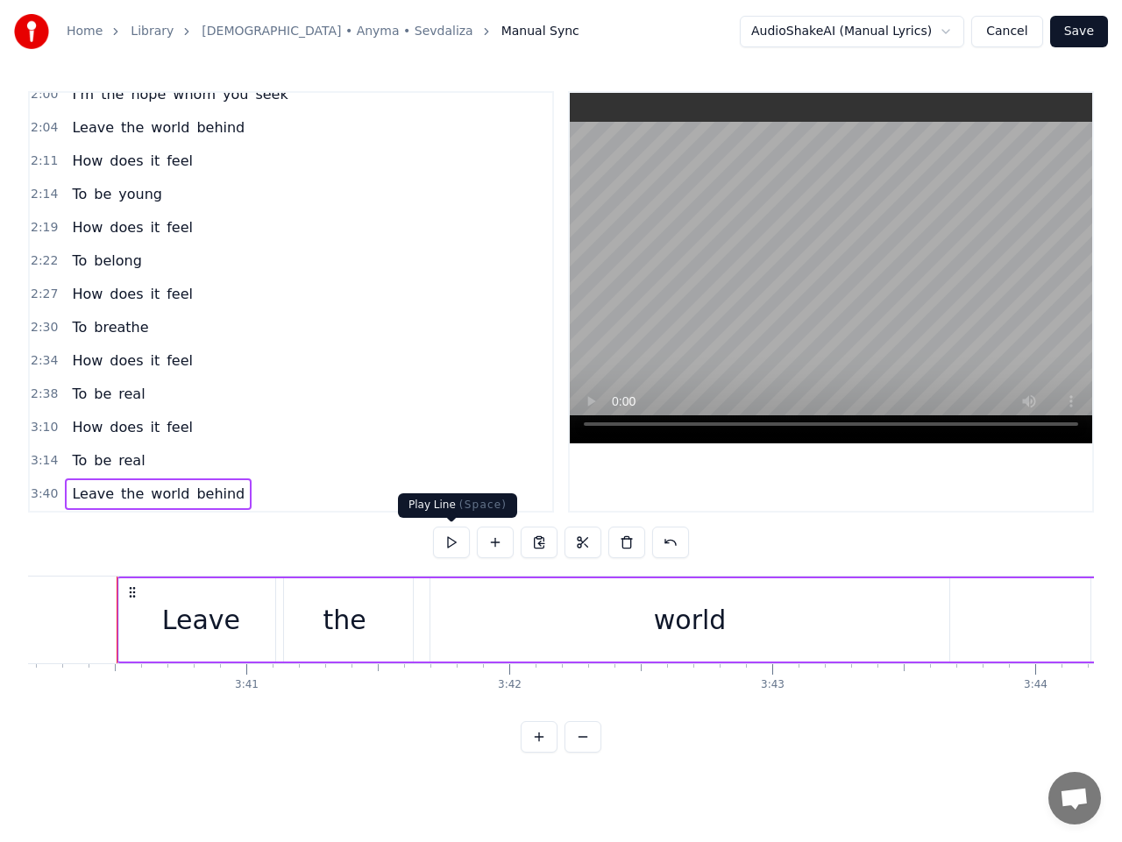
click at [454, 534] on button at bounding box center [451, 543] width 37 height 32
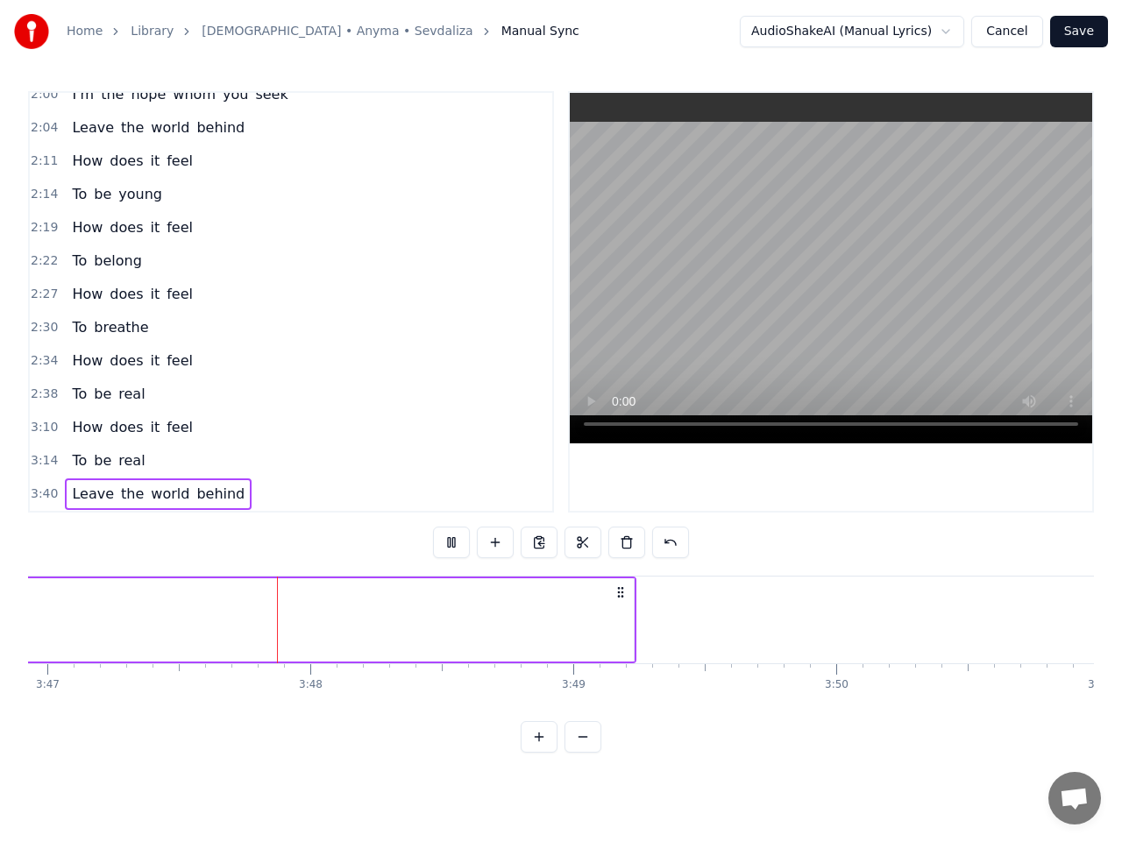
scroll to position [0, 59681]
click at [205, 499] on span "behind" at bounding box center [221, 494] width 52 height 20
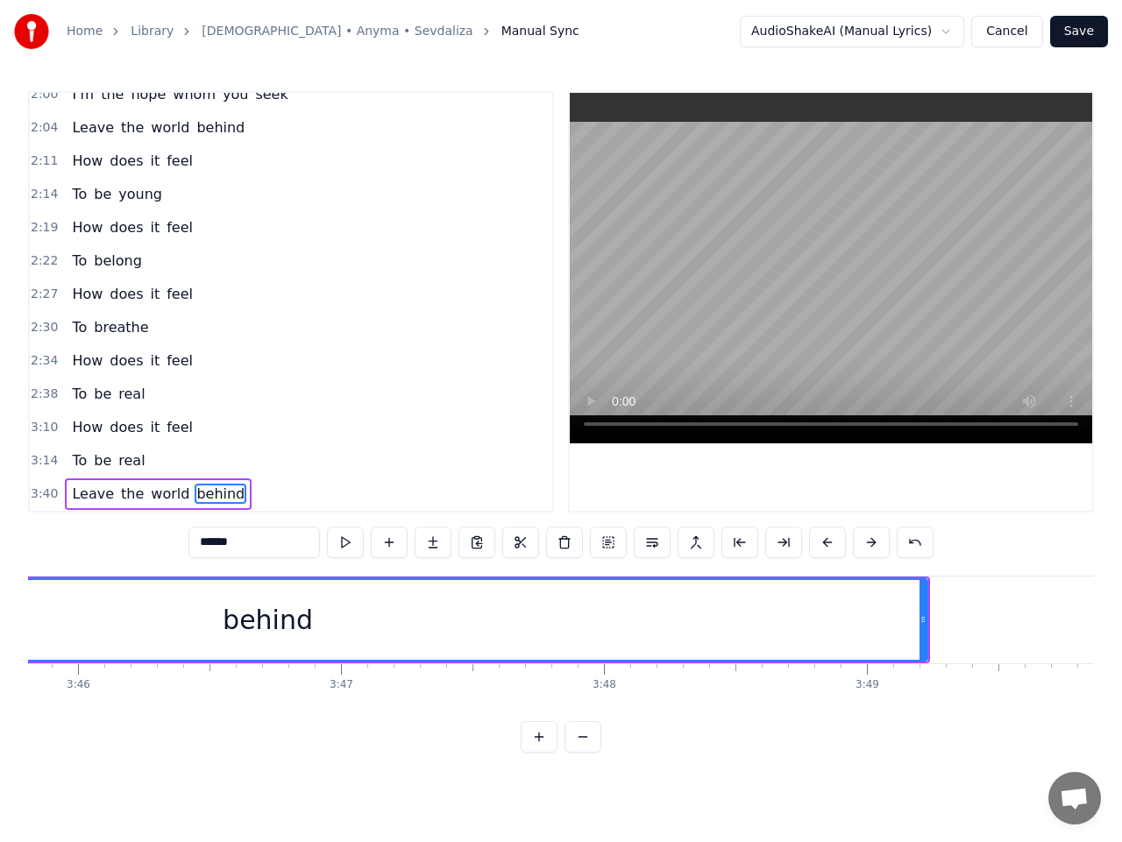
scroll to position [0, 59474]
drag, startPoint x: 807, startPoint y: 620, endPoint x: 892, endPoint y: 629, distance: 85.4
click at [892, 629] on div at bounding box center [890, 620] width 7 height 80
click at [1076, 25] on button "Save" at bounding box center [1079, 32] width 58 height 32
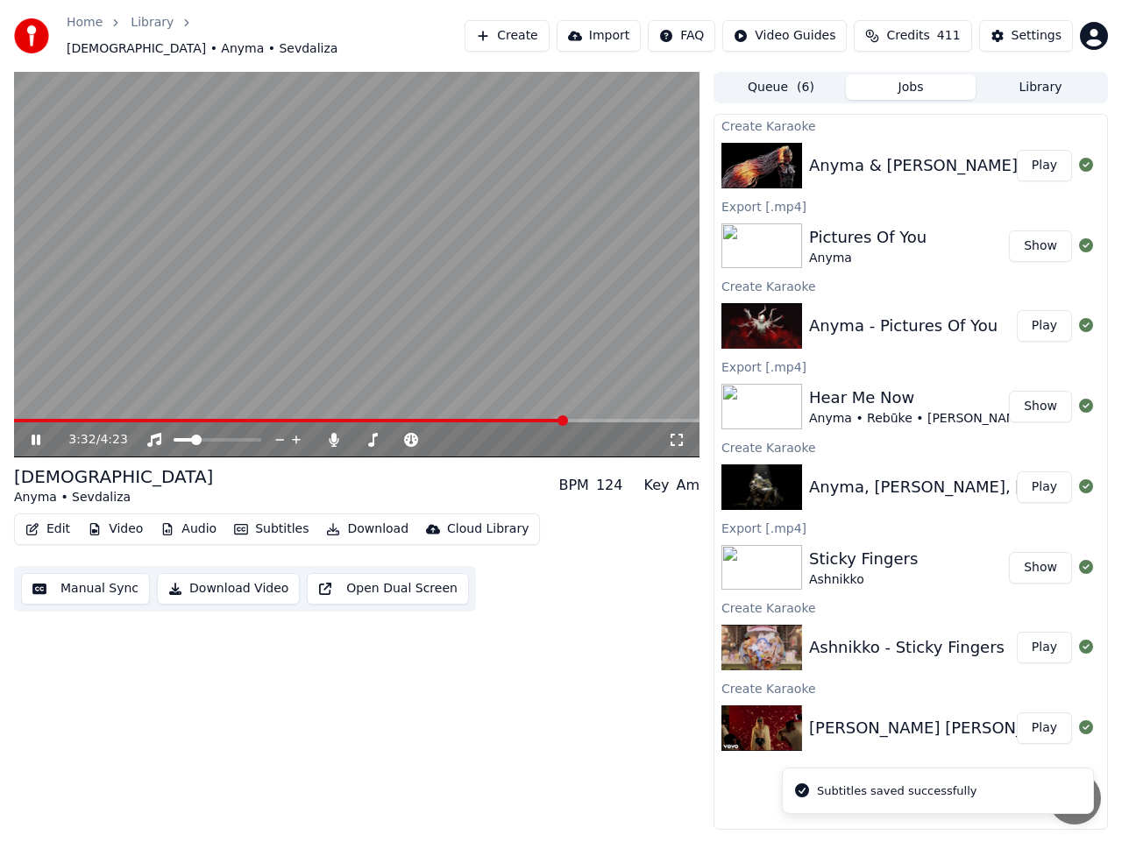
click at [565, 419] on span at bounding box center [356, 421] width 685 height 4
click at [210, 435] on span at bounding box center [211, 440] width 11 height 11
click at [413, 435] on span at bounding box center [411, 440] width 11 height 11
click at [220, 435] on span at bounding box center [220, 440] width 11 height 11
click at [545, 419] on span at bounding box center [313, 421] width 599 height 4
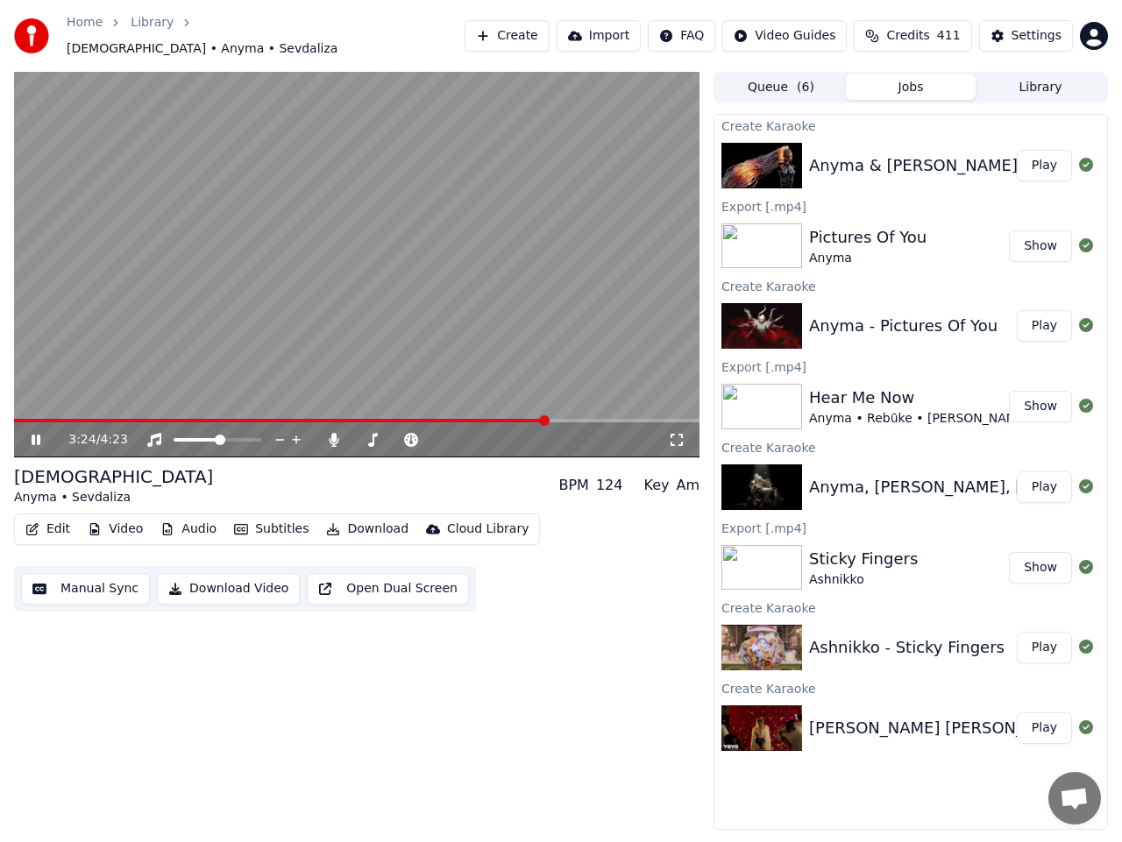
click at [401, 310] on video at bounding box center [356, 265] width 685 height 386
click at [441, 435] on span at bounding box center [435, 440] width 11 height 11
click at [32, 433] on icon at bounding box center [48, 440] width 40 height 14
click at [247, 582] on button "Download Video" at bounding box center [228, 589] width 143 height 32
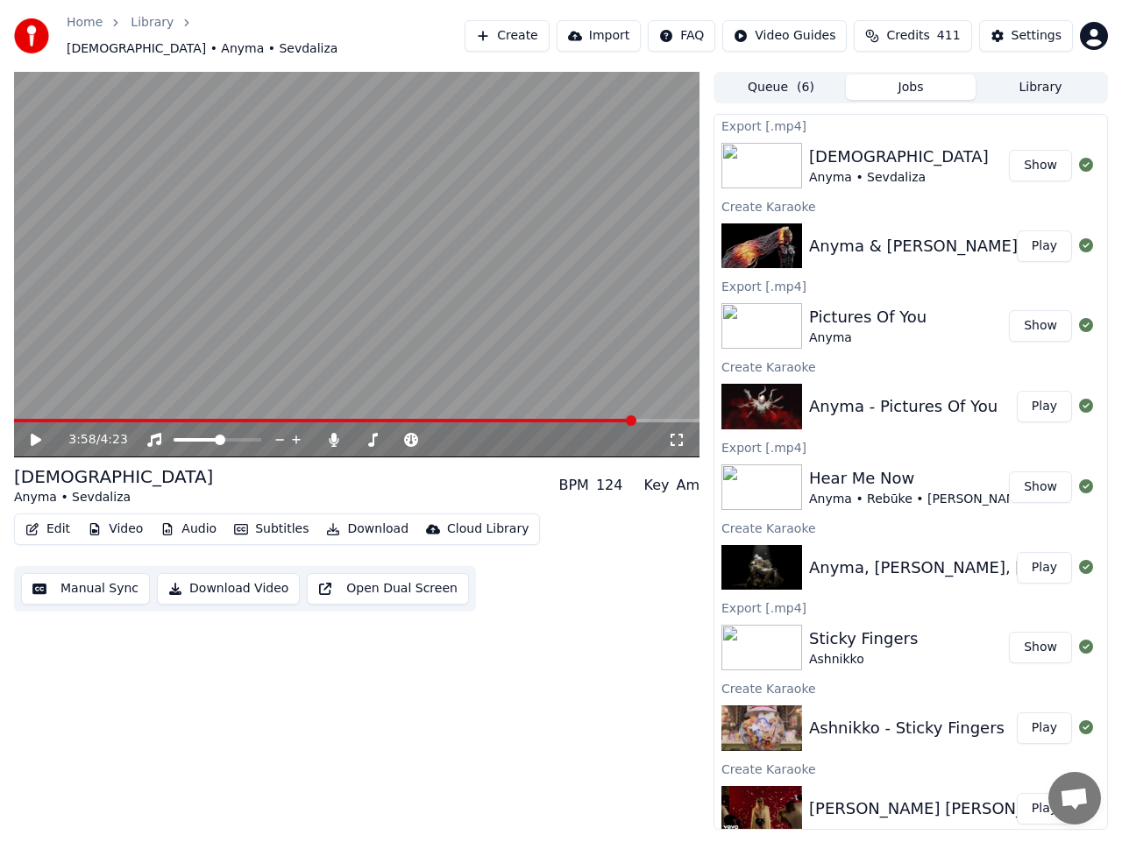
click at [1040, 159] on button "Show" at bounding box center [1040, 166] width 63 height 32
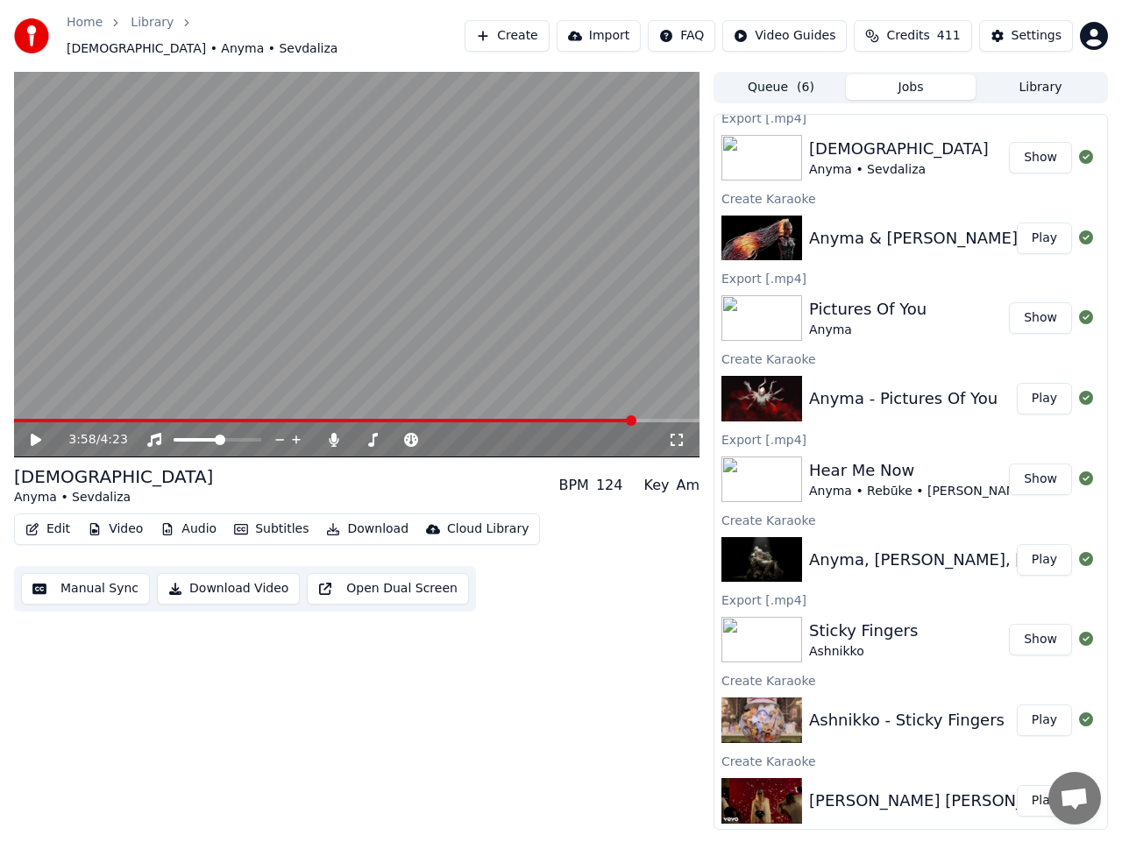
scroll to position [10, 0]
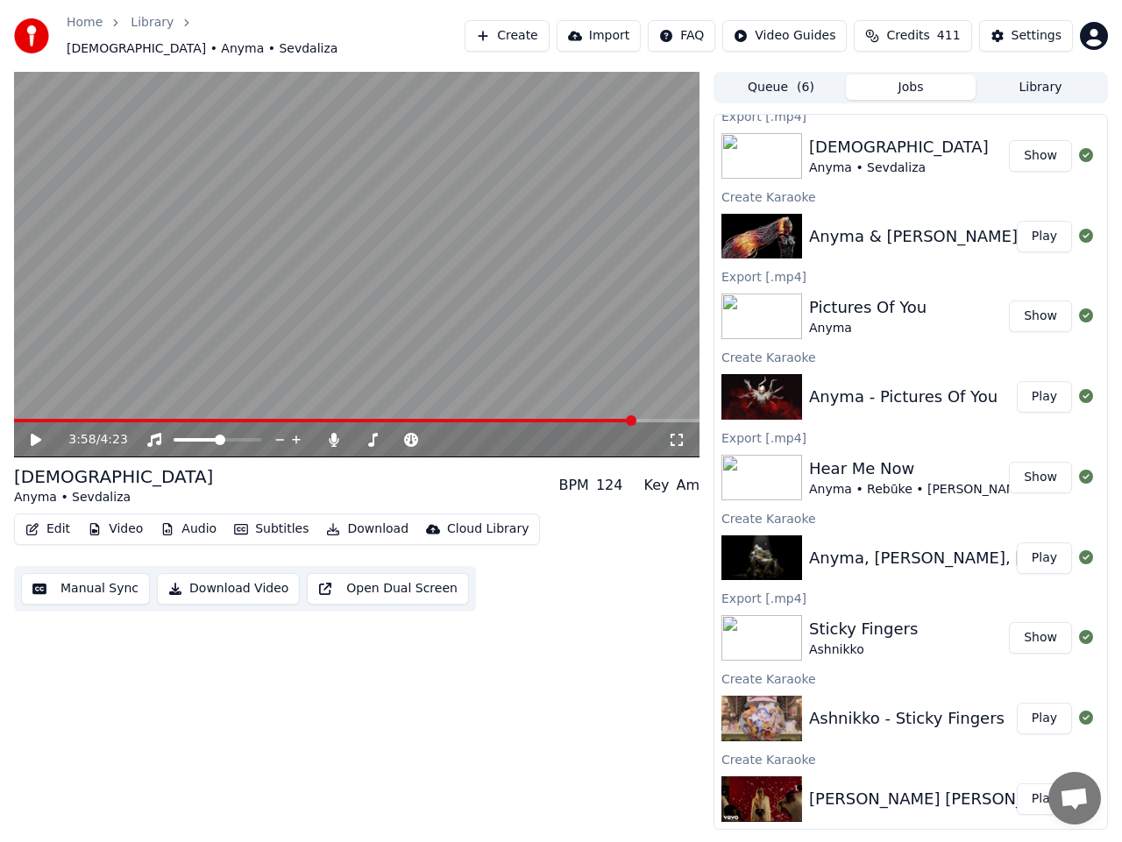
click at [1031, 76] on button "Library" at bounding box center [1040, 86] width 130 height 25
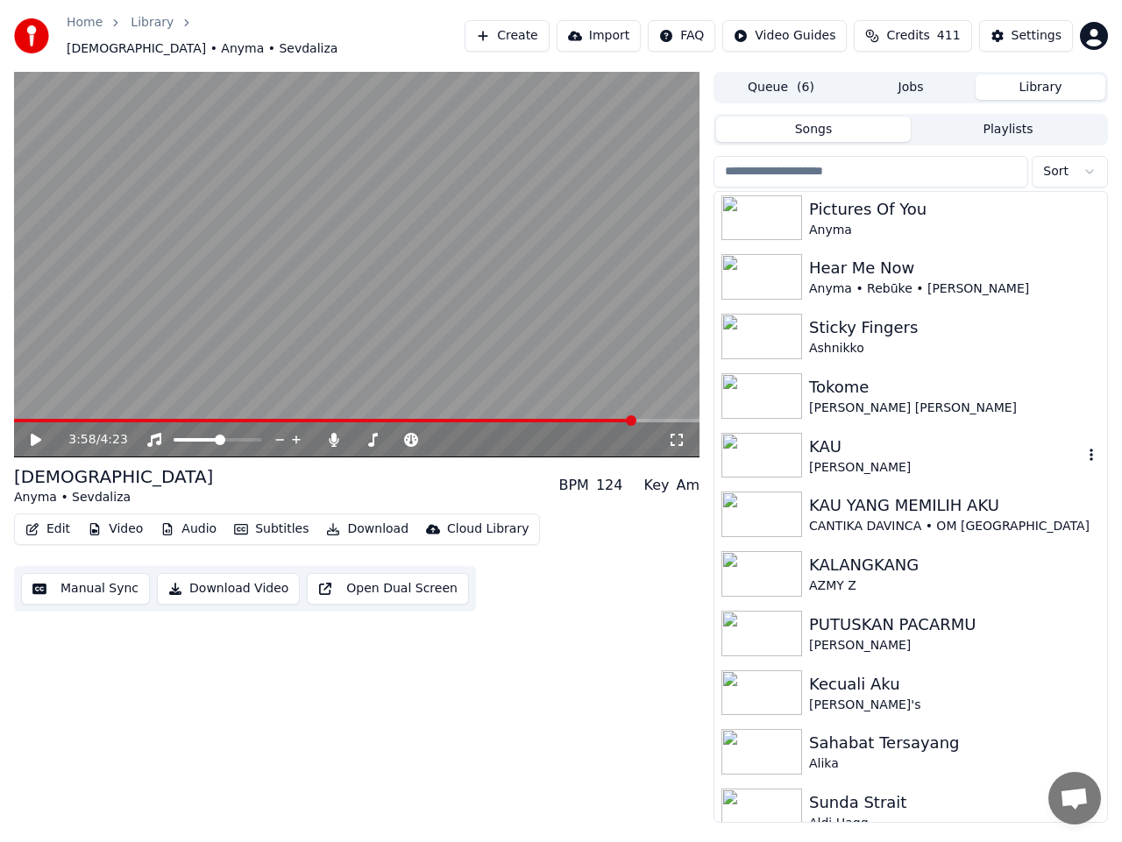
scroll to position [142, 0]
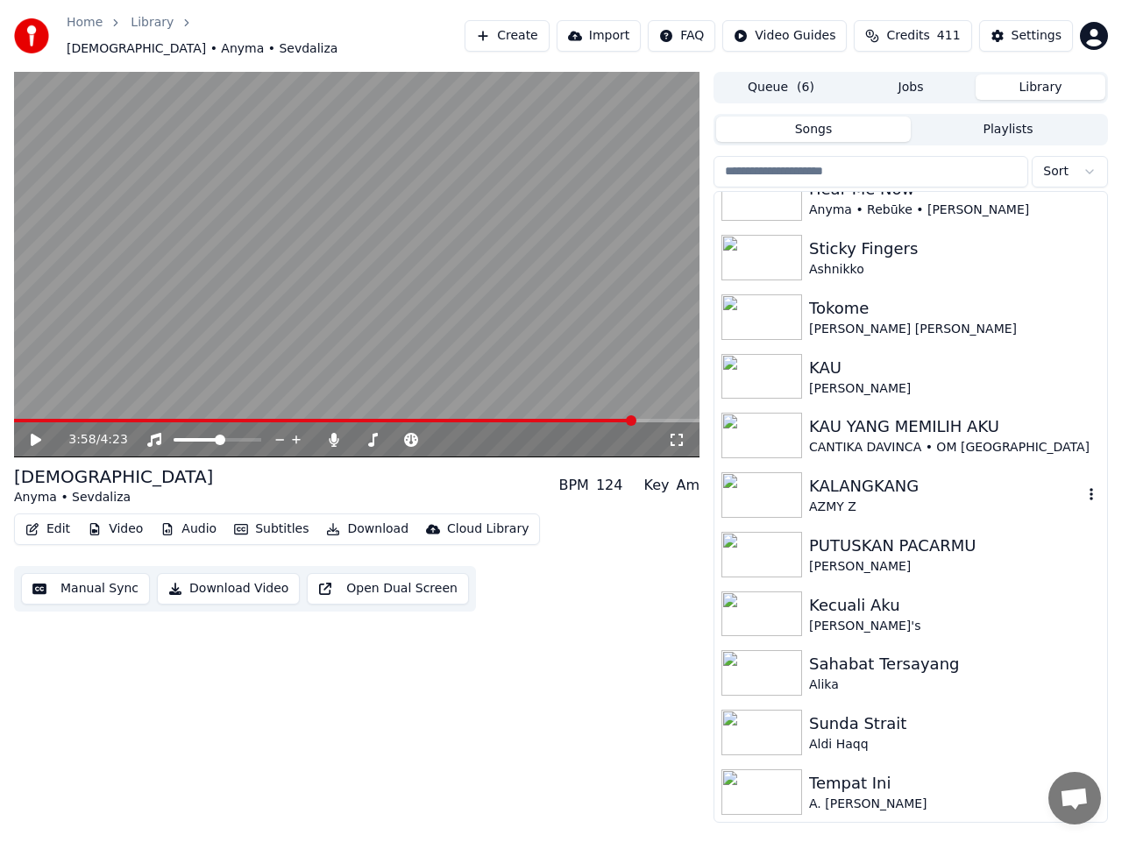
click at [895, 481] on div "KALANGKANG" at bounding box center [945, 486] width 273 height 25
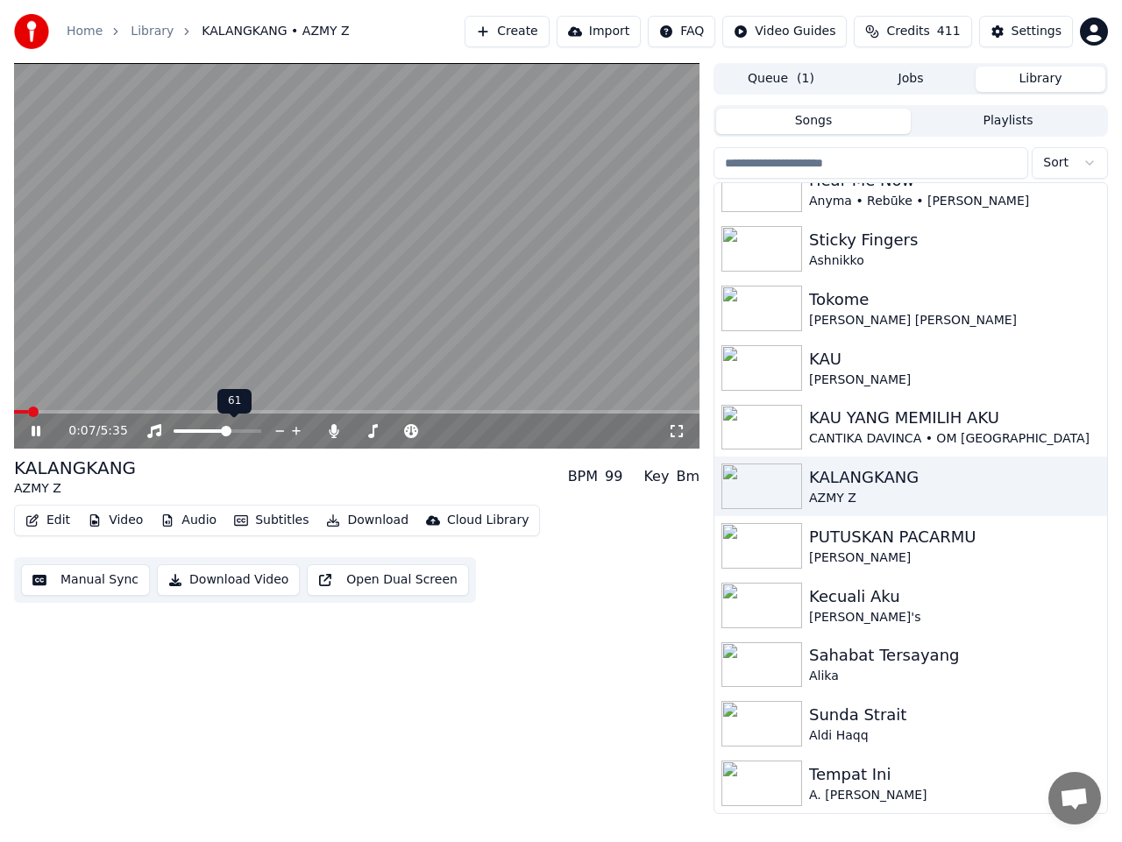
click at [227, 431] on span at bounding box center [226, 431] width 11 height 11
click at [58, 410] on span at bounding box center [115, 412] width 202 height 4
click at [26, 407] on span at bounding box center [31, 412] width 11 height 11
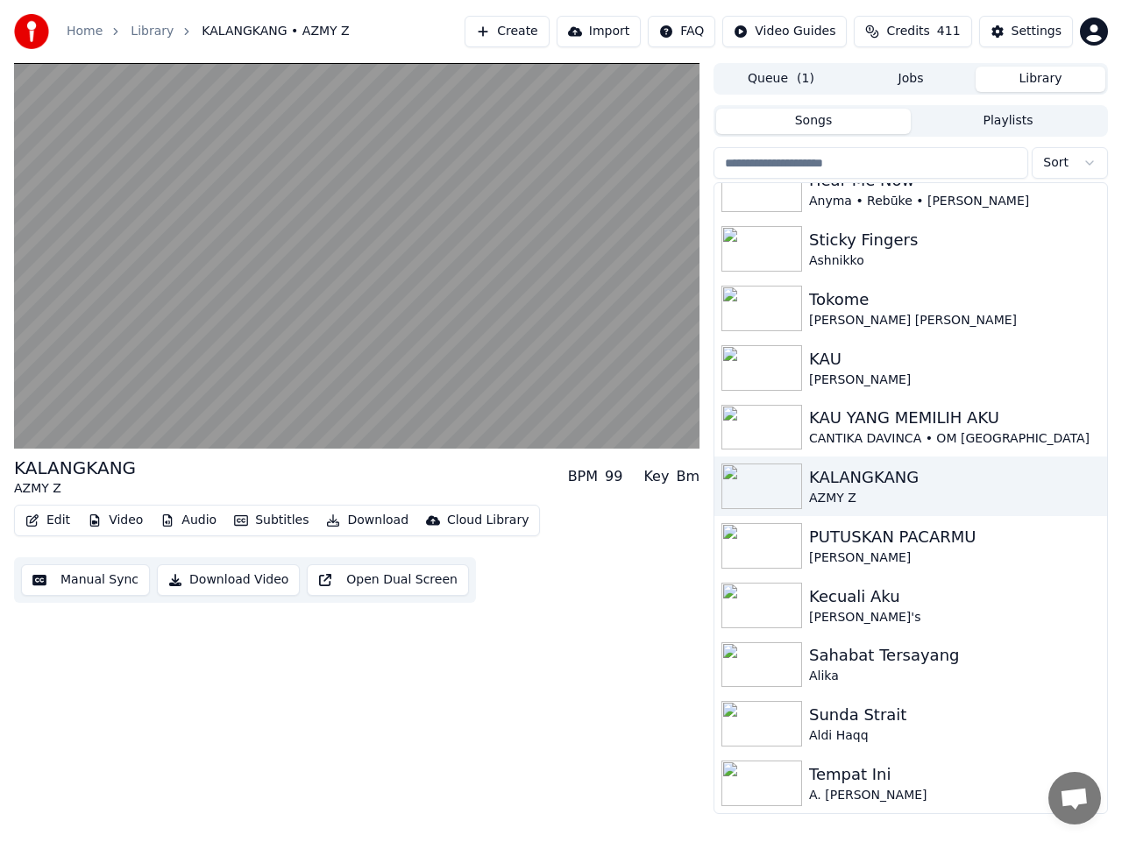
click at [118, 583] on button "Manual Sync" at bounding box center [85, 580] width 129 height 32
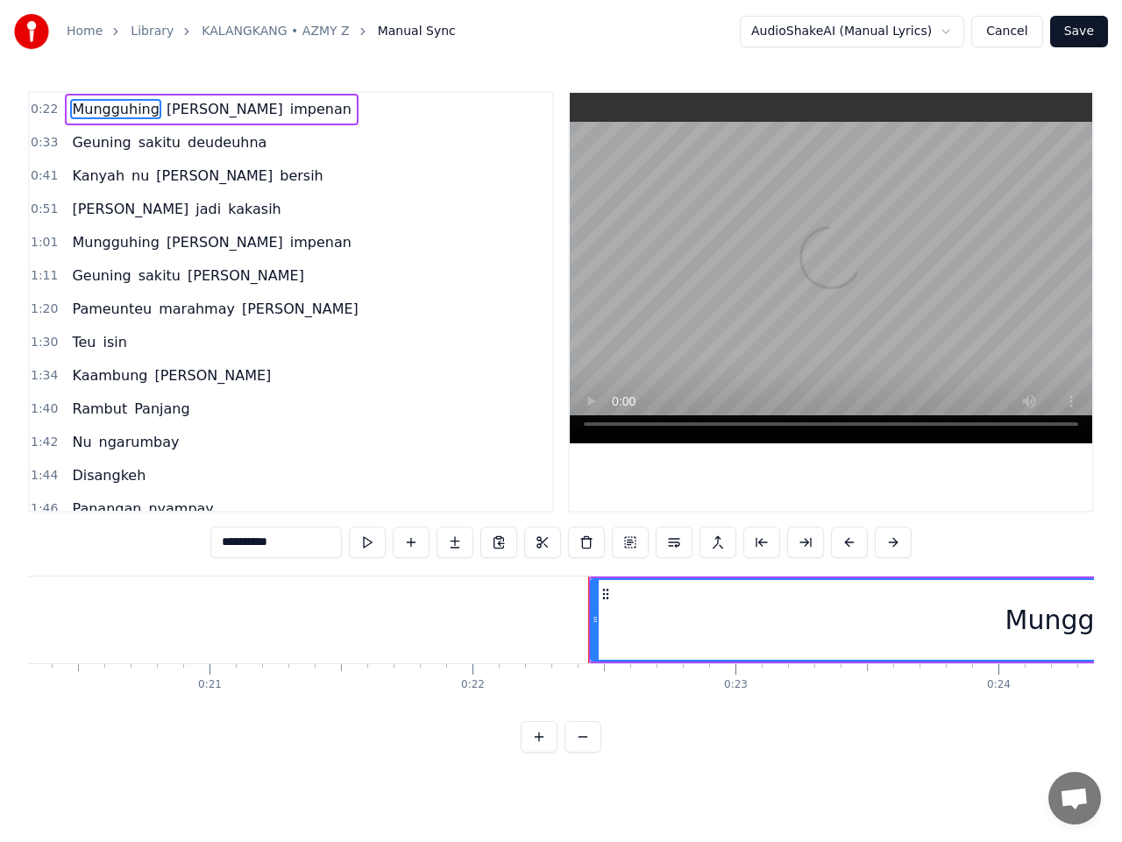
scroll to position [0, 5810]
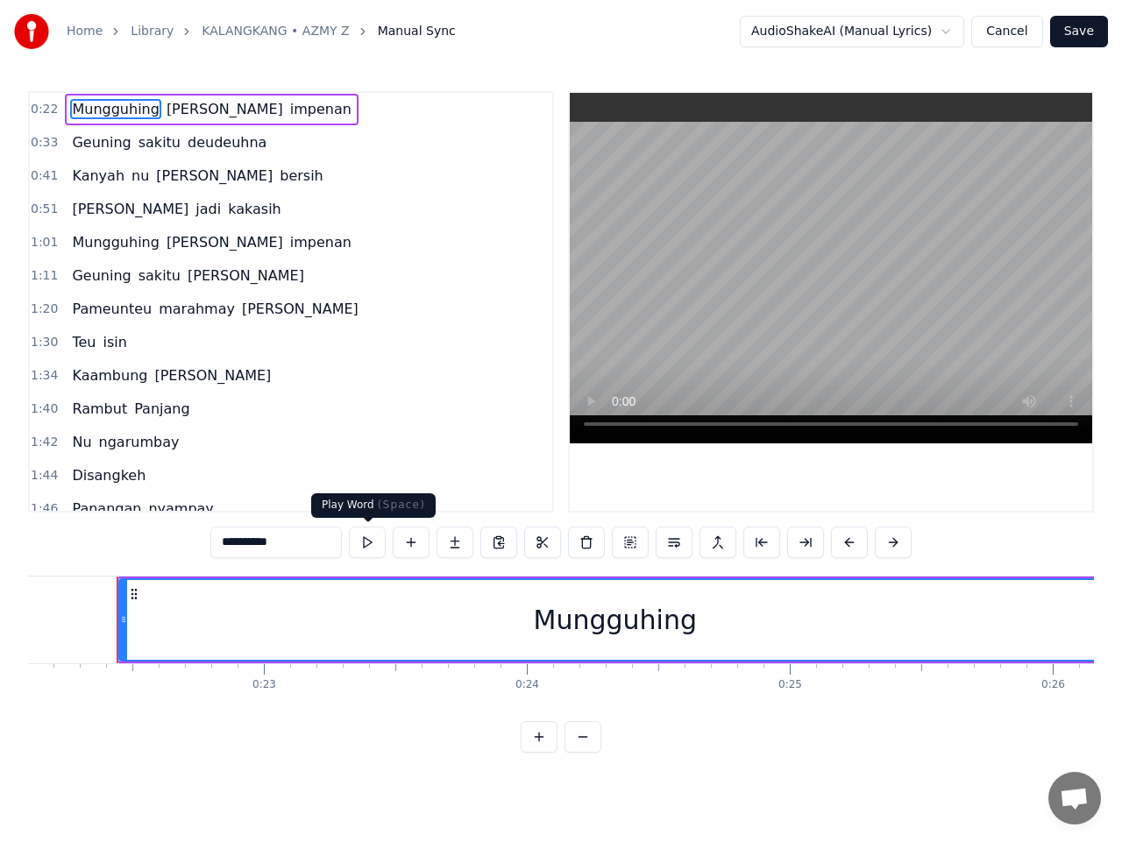
click at [368, 545] on button at bounding box center [367, 543] width 37 height 32
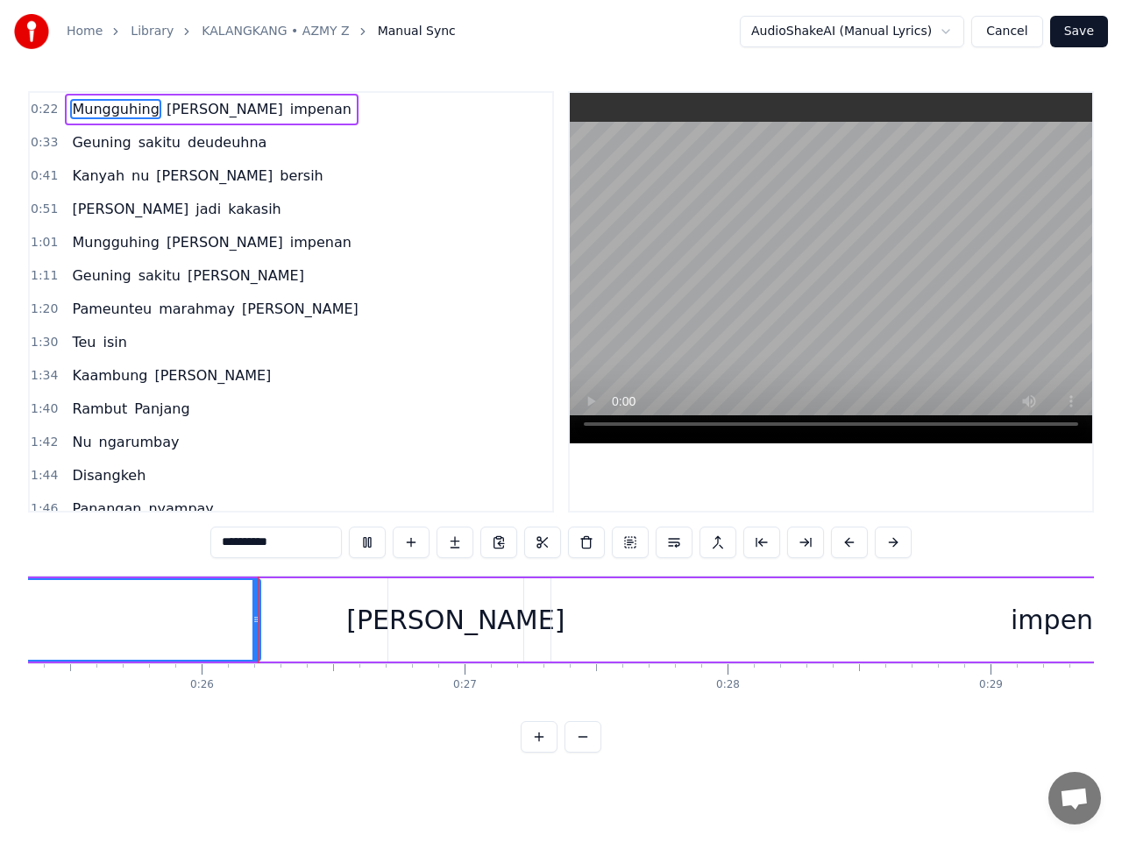
scroll to position [0, 6704]
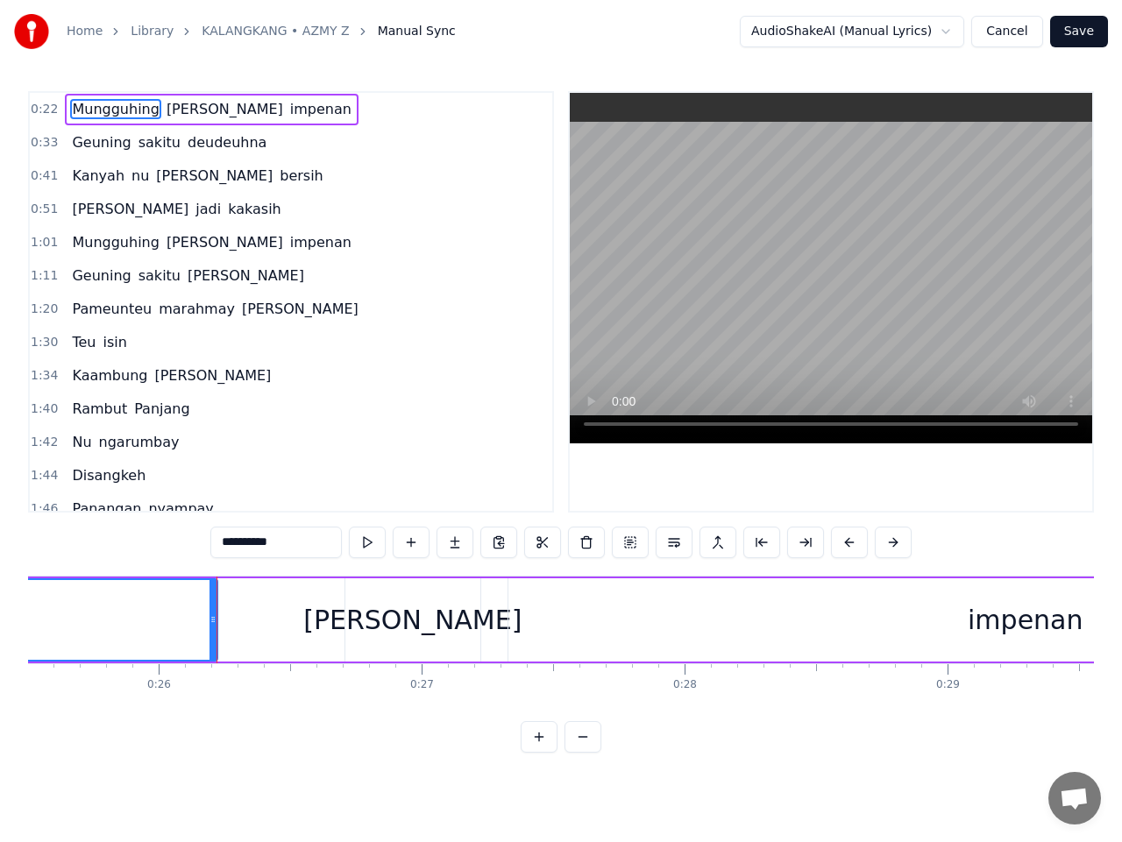
click at [365, 541] on button at bounding box center [367, 543] width 37 height 32
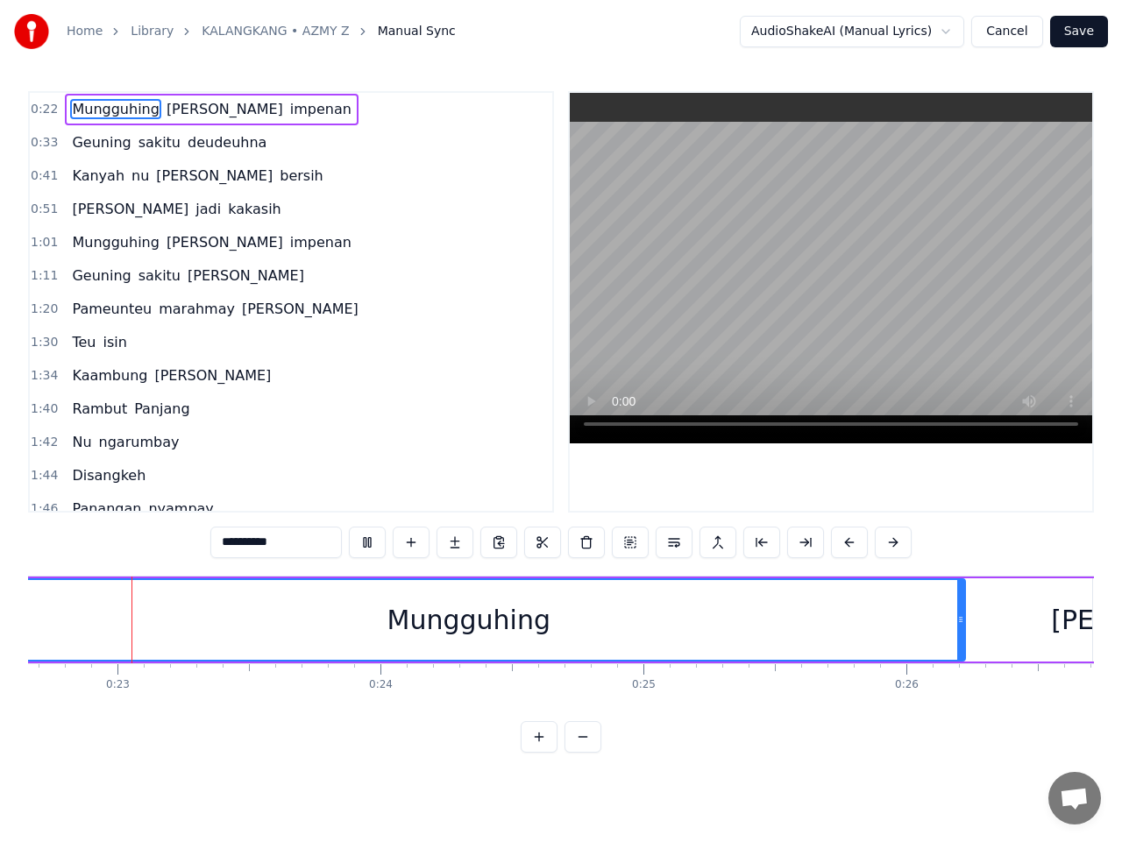
scroll to position [0, 5935]
click at [365, 541] on button at bounding box center [367, 543] width 37 height 32
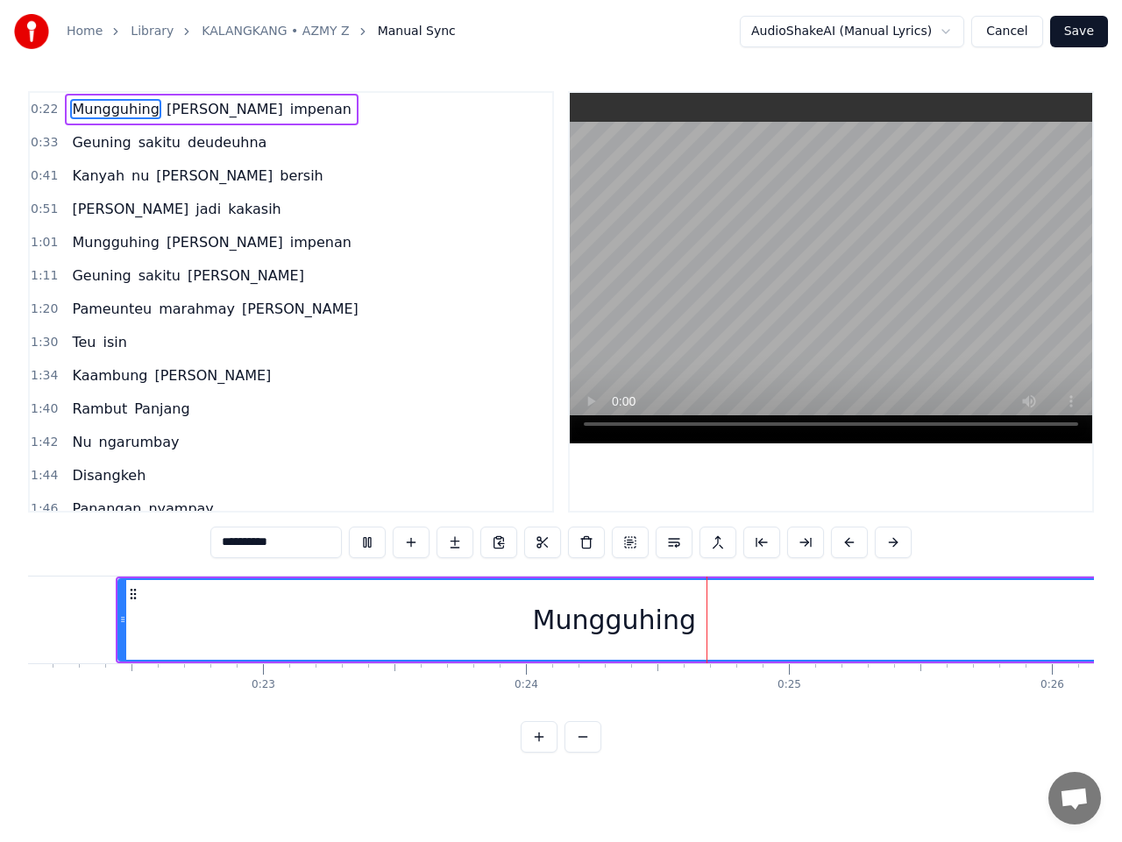
click at [365, 541] on button at bounding box center [367, 543] width 37 height 32
click at [640, 621] on div "Mungguhing" at bounding box center [614, 619] width 163 height 39
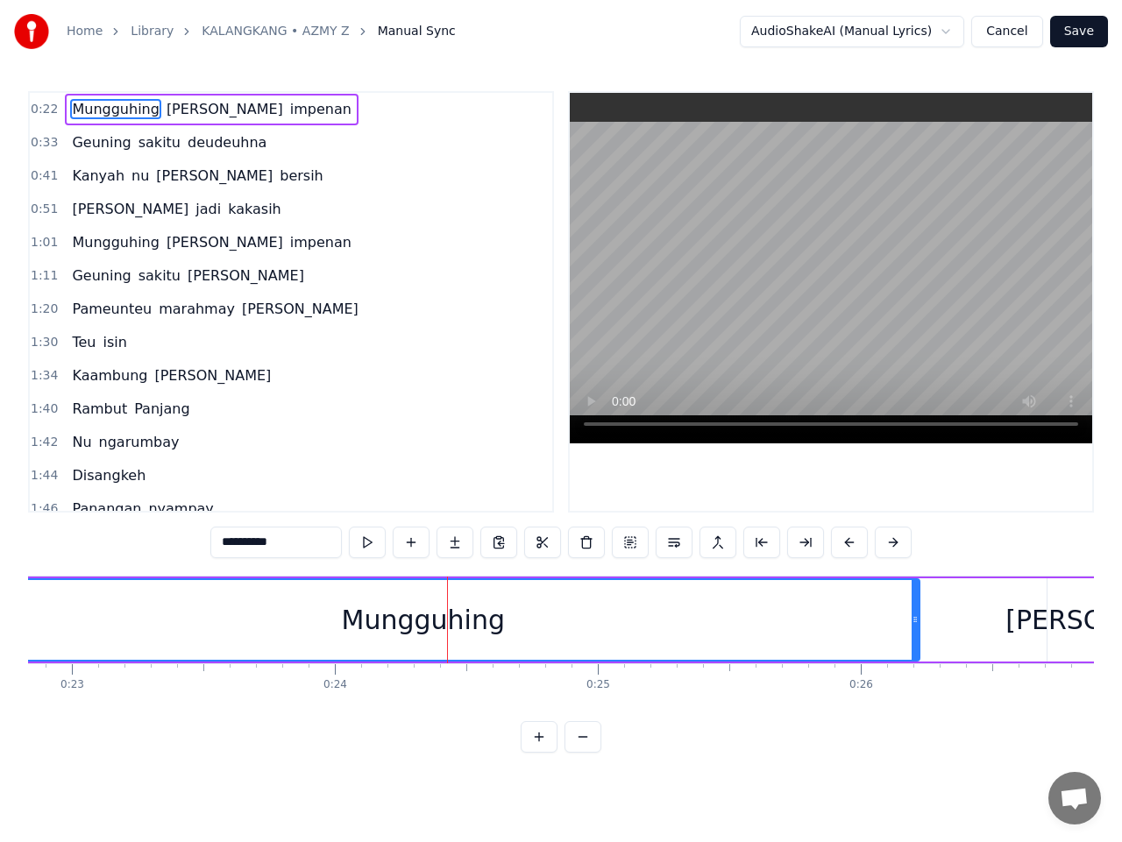
scroll to position [0, 6021]
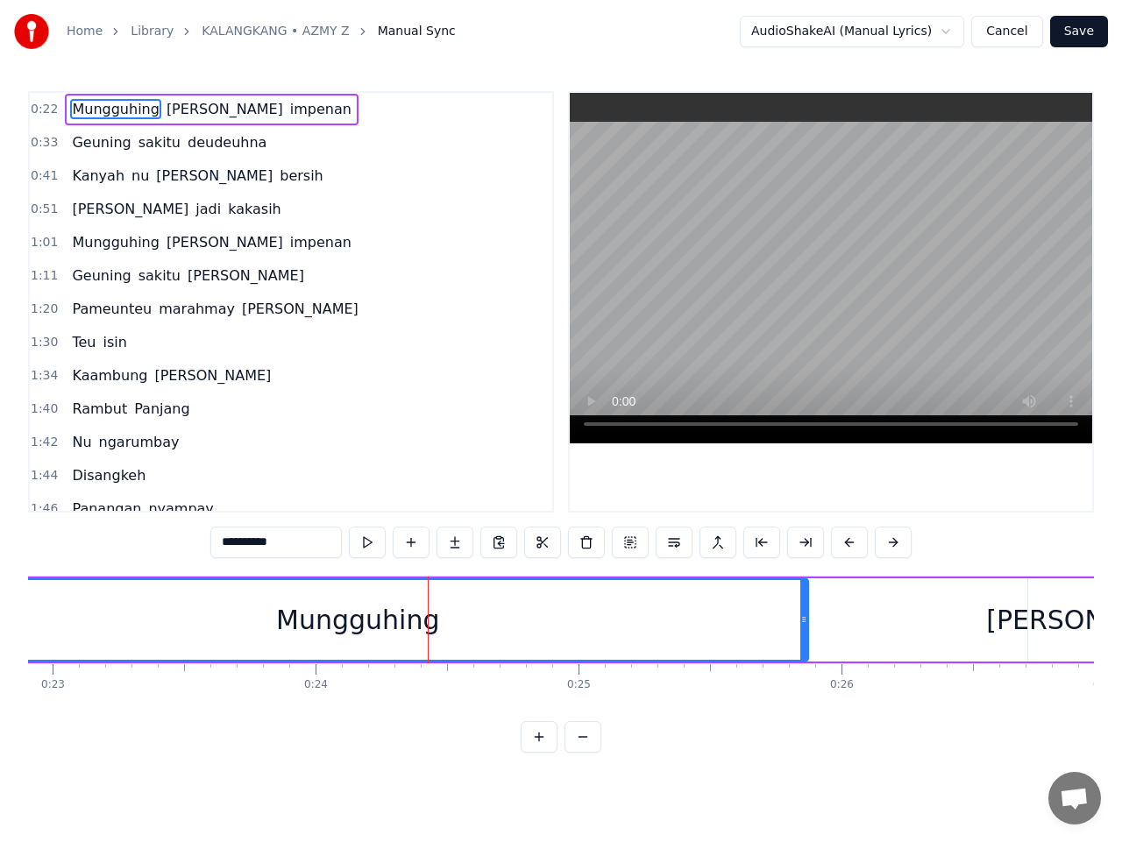
drag, startPoint x: 895, startPoint y: 626, endPoint x: 800, endPoint y: 623, distance: 94.7
click at [801, 624] on div at bounding box center [803, 620] width 7 height 80
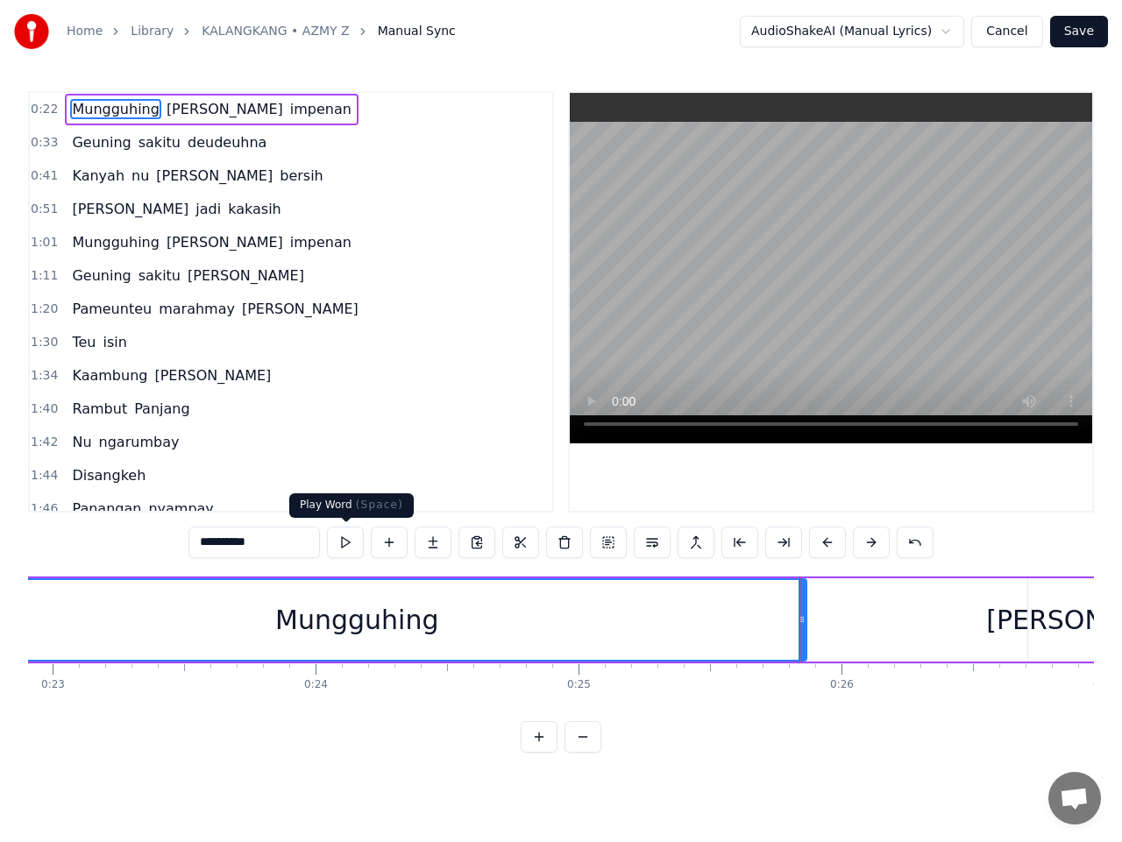
click at [344, 539] on button at bounding box center [345, 543] width 37 height 32
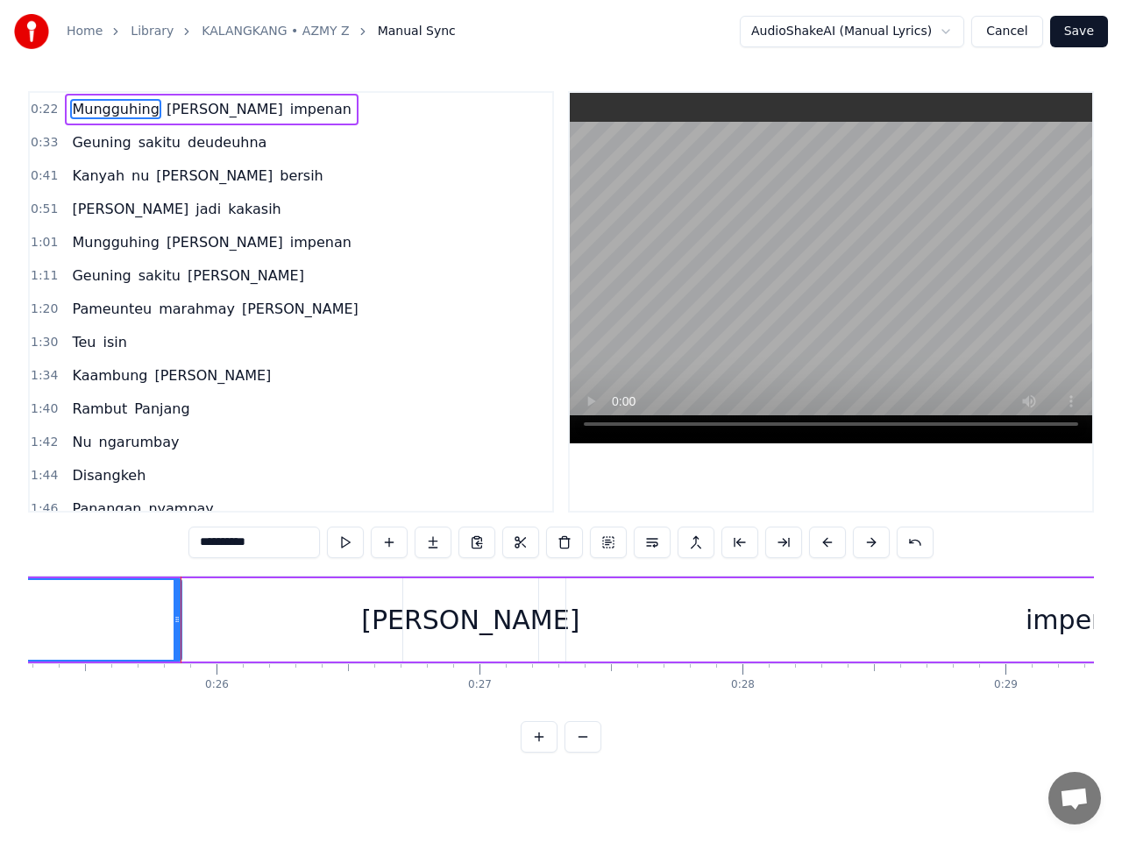
scroll to position [0, 6710]
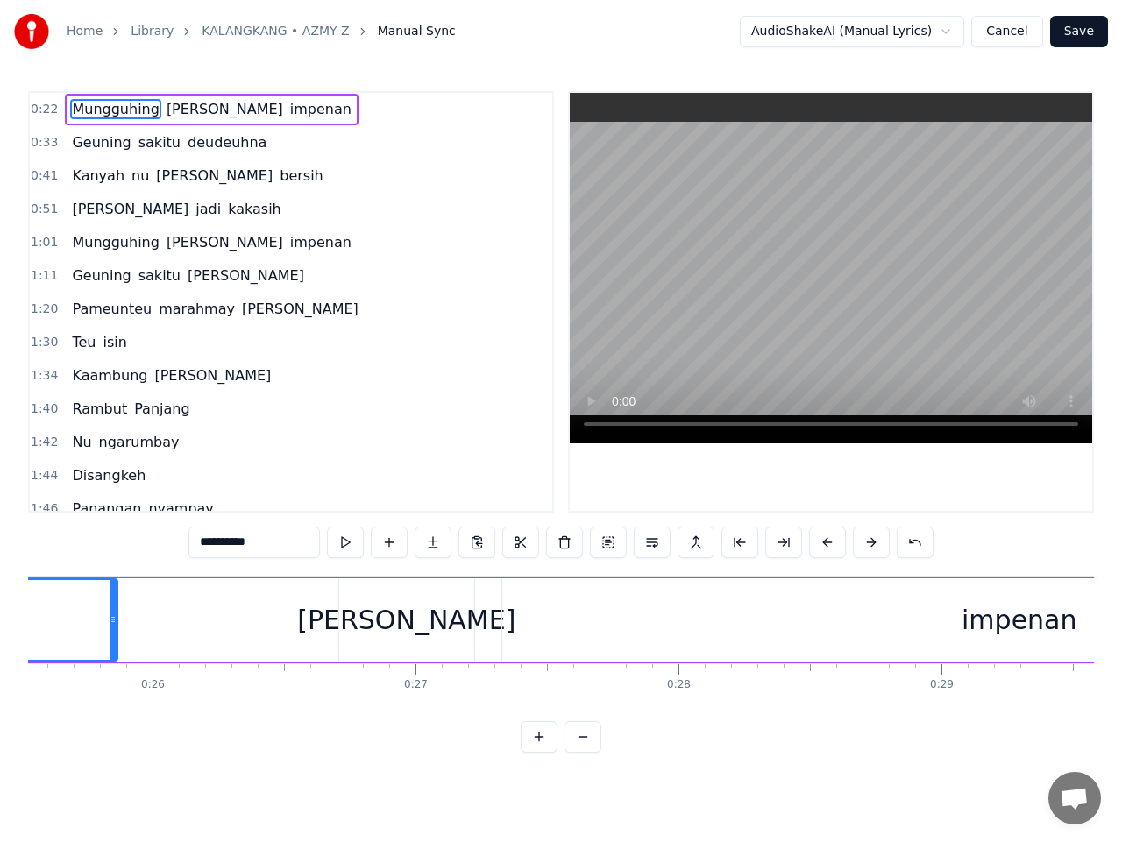
click at [45, 111] on span "0:22" at bounding box center [44, 110] width 27 height 18
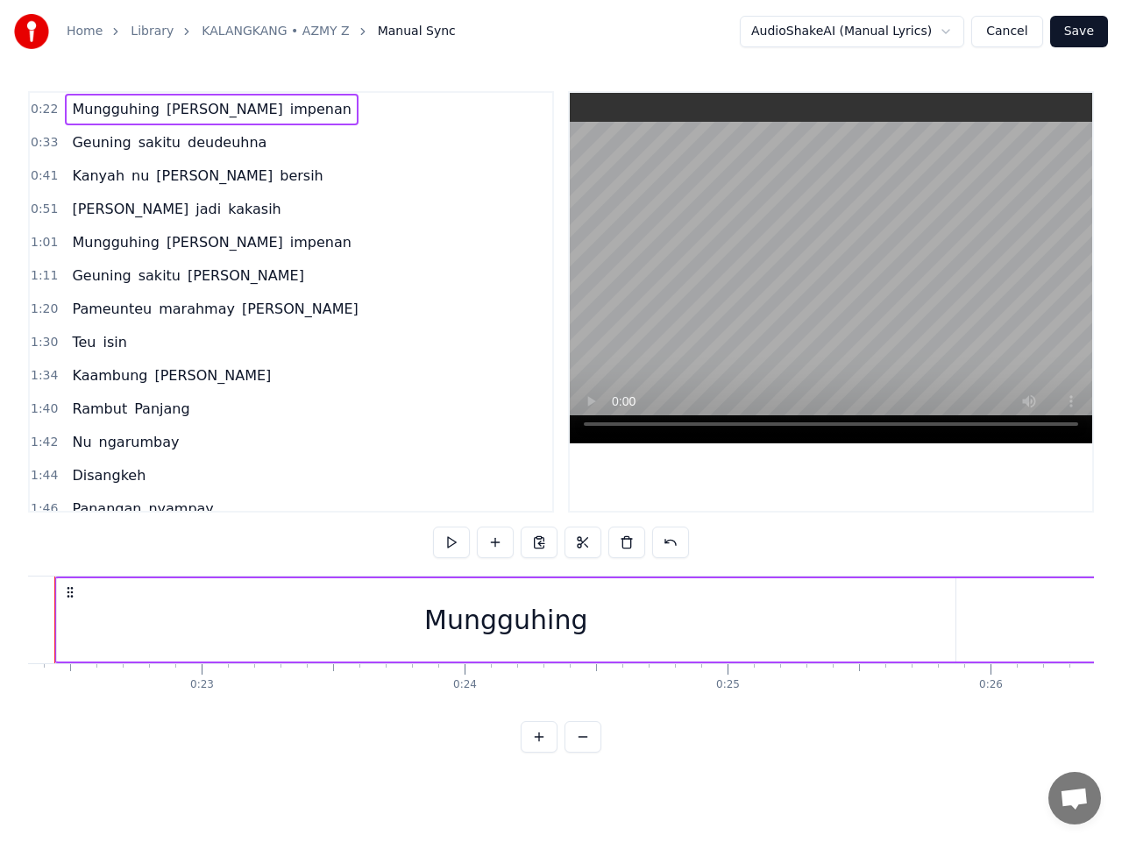
scroll to position [0, 5810]
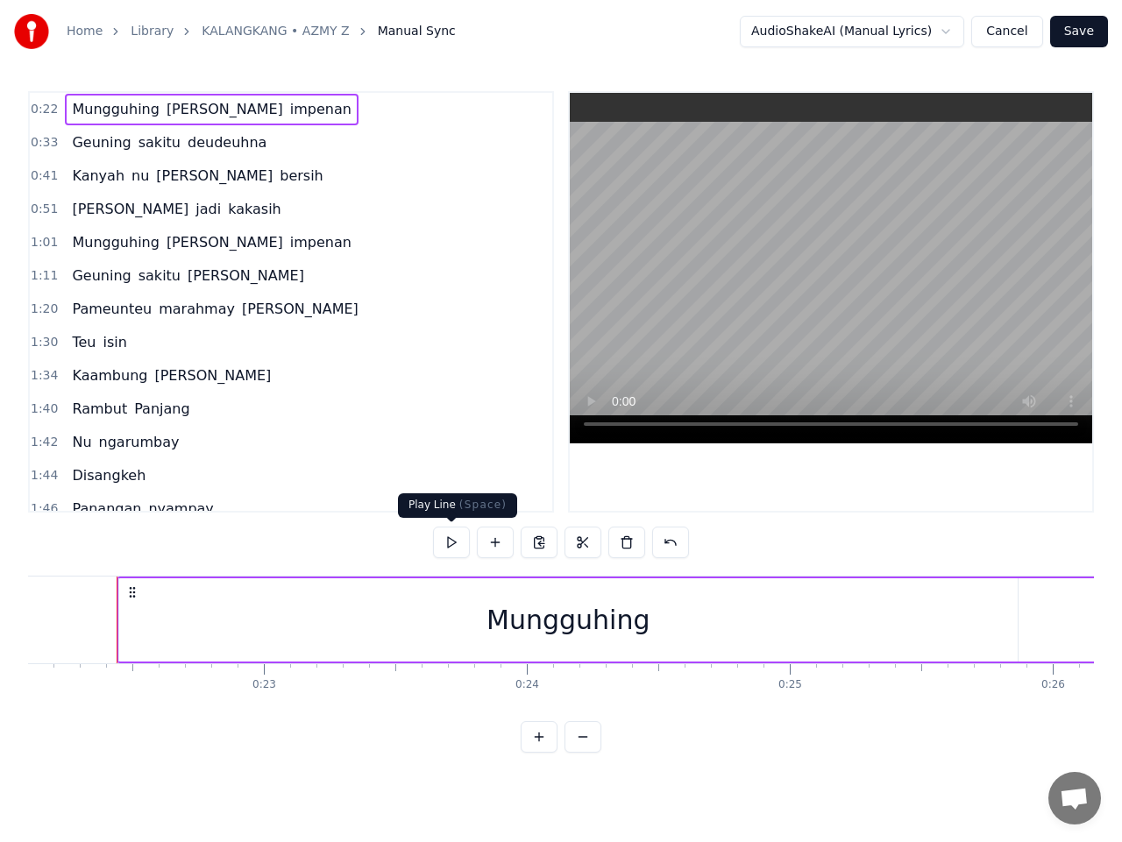
click at [457, 541] on button at bounding box center [451, 543] width 37 height 32
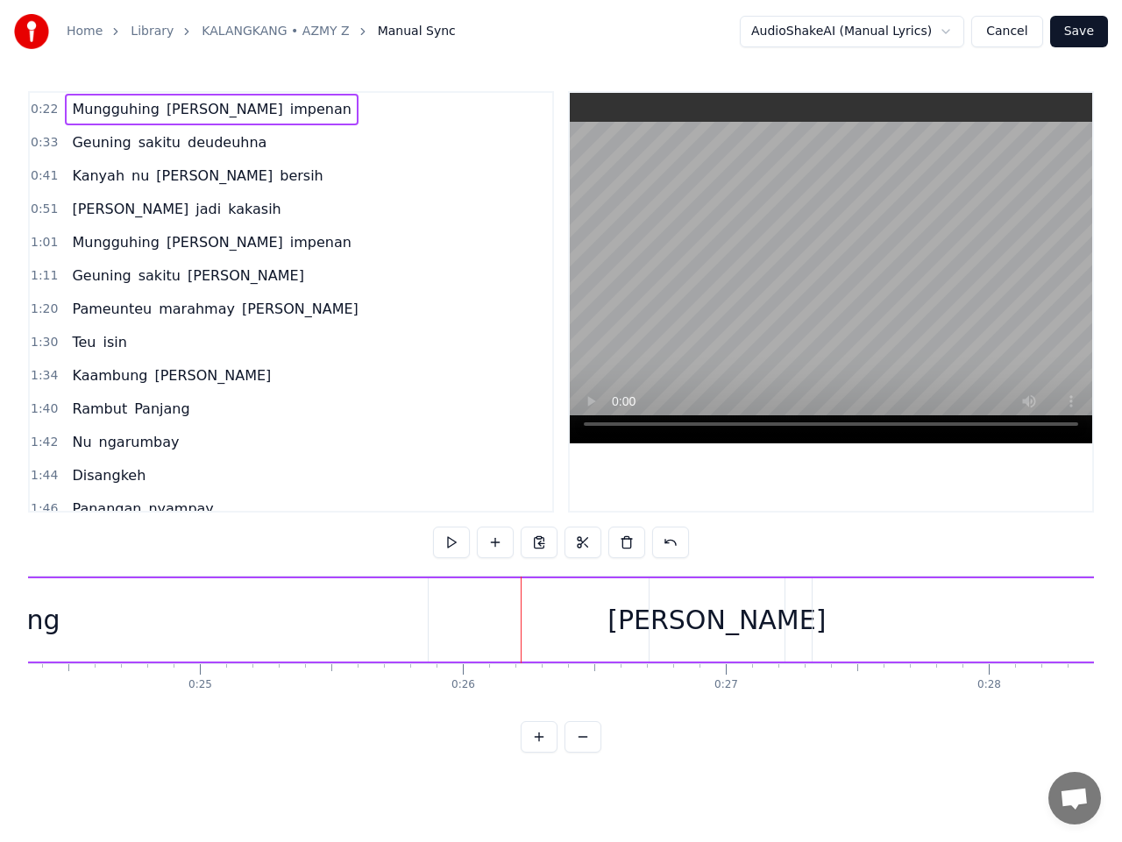
scroll to position [0, 6706]
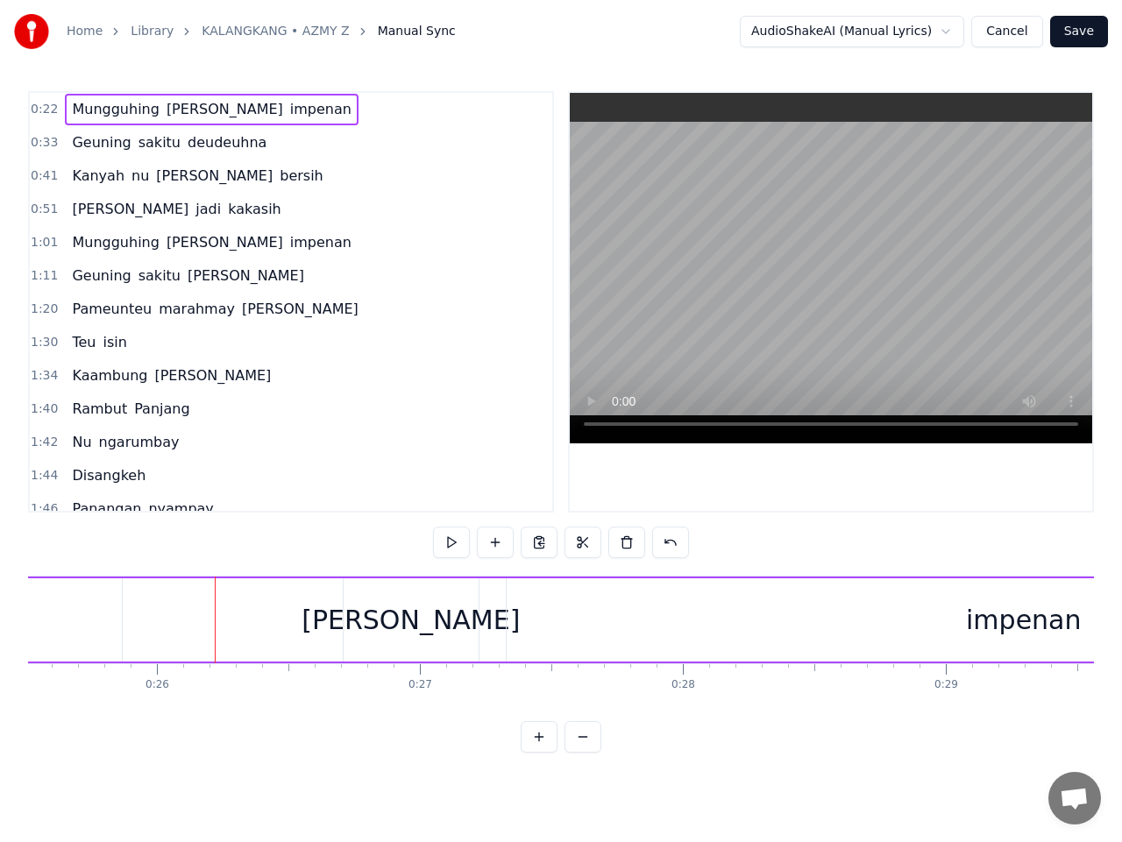
click at [453, 543] on button at bounding box center [451, 543] width 37 height 32
click at [662, 606] on div "Mungguhing" at bounding box center [444, 619] width 898 height 83
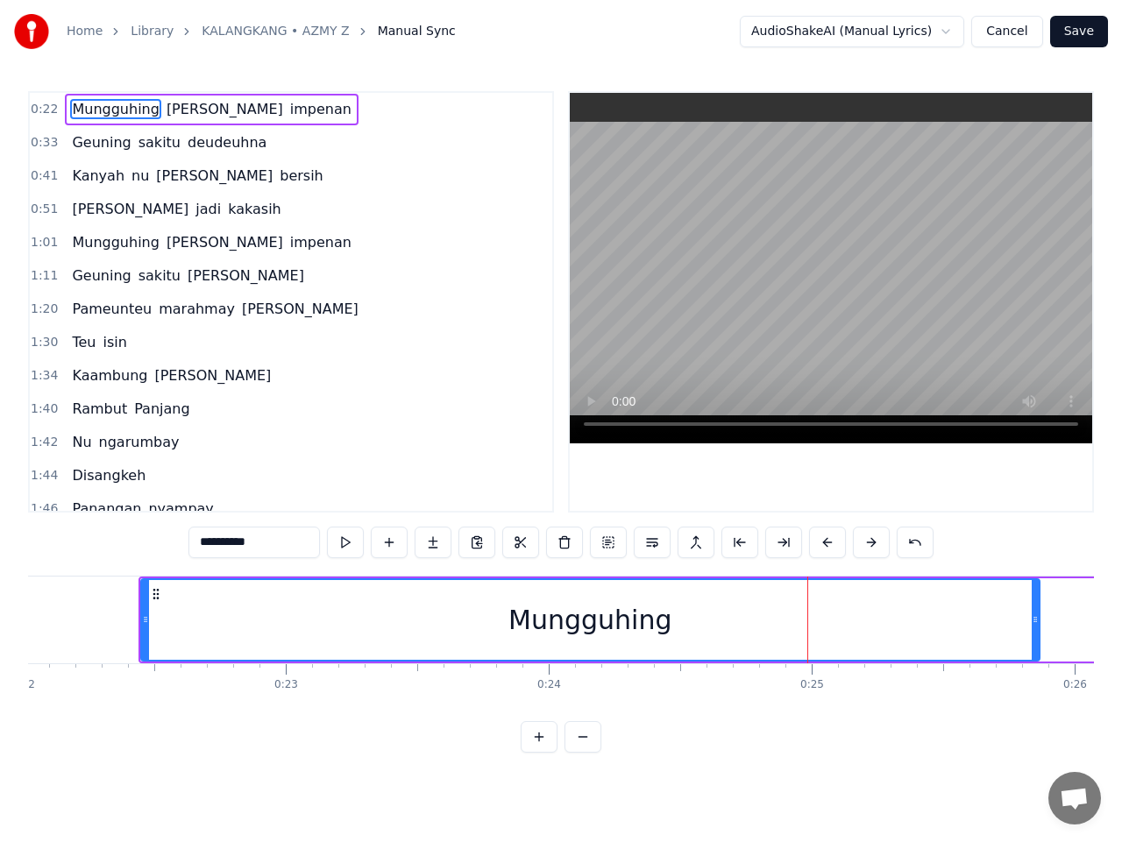
scroll to position [0, 5759]
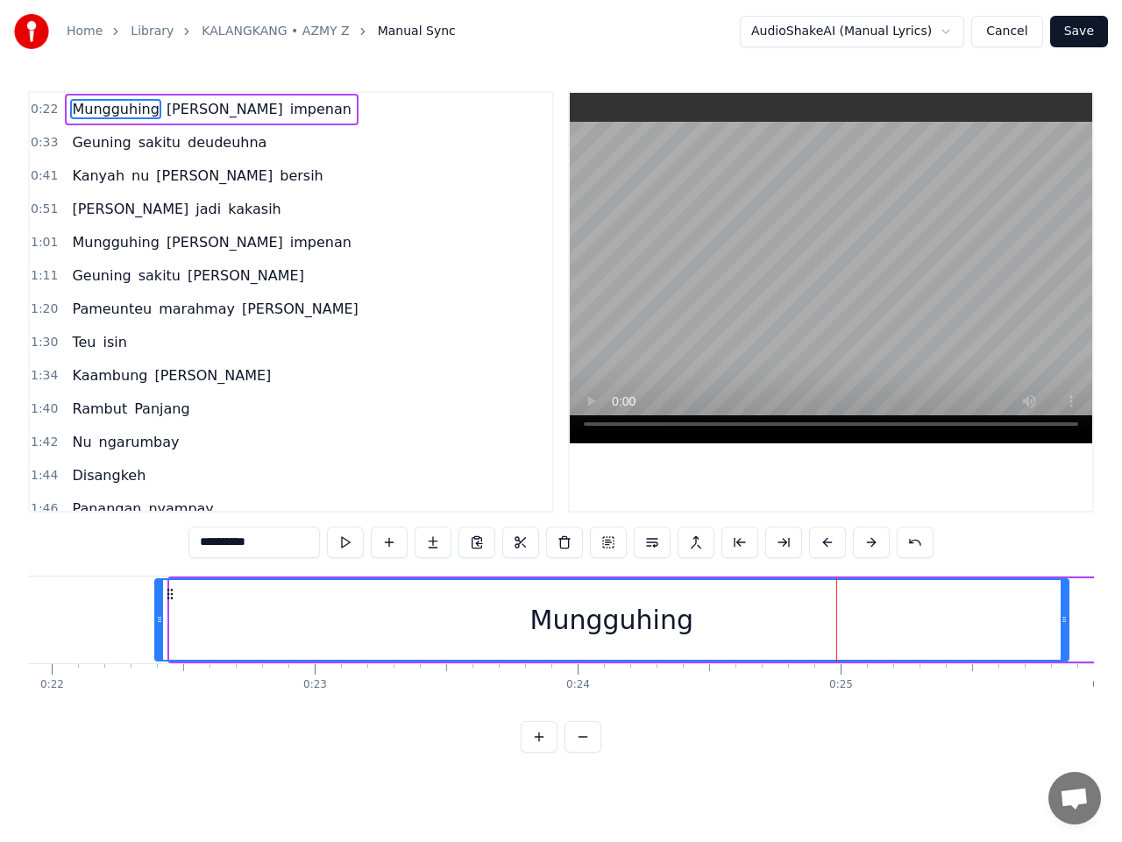
drag, startPoint x: 172, startPoint y: 614, endPoint x: 157, endPoint y: 612, distance: 15.1
click at [157, 612] on div at bounding box center [159, 620] width 7 height 80
click at [346, 544] on button at bounding box center [345, 543] width 37 height 32
click at [347, 544] on button at bounding box center [345, 543] width 37 height 32
click at [349, 546] on button at bounding box center [345, 543] width 37 height 32
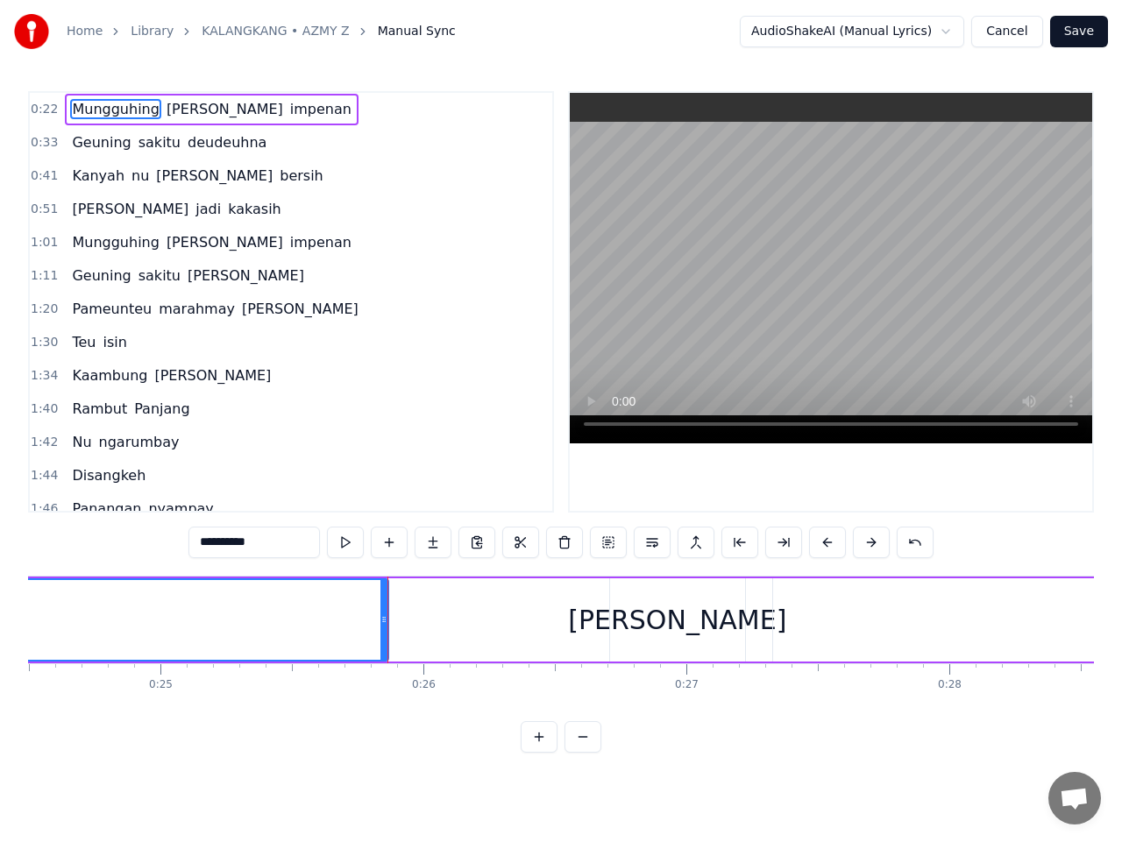
scroll to position [0, 6710]
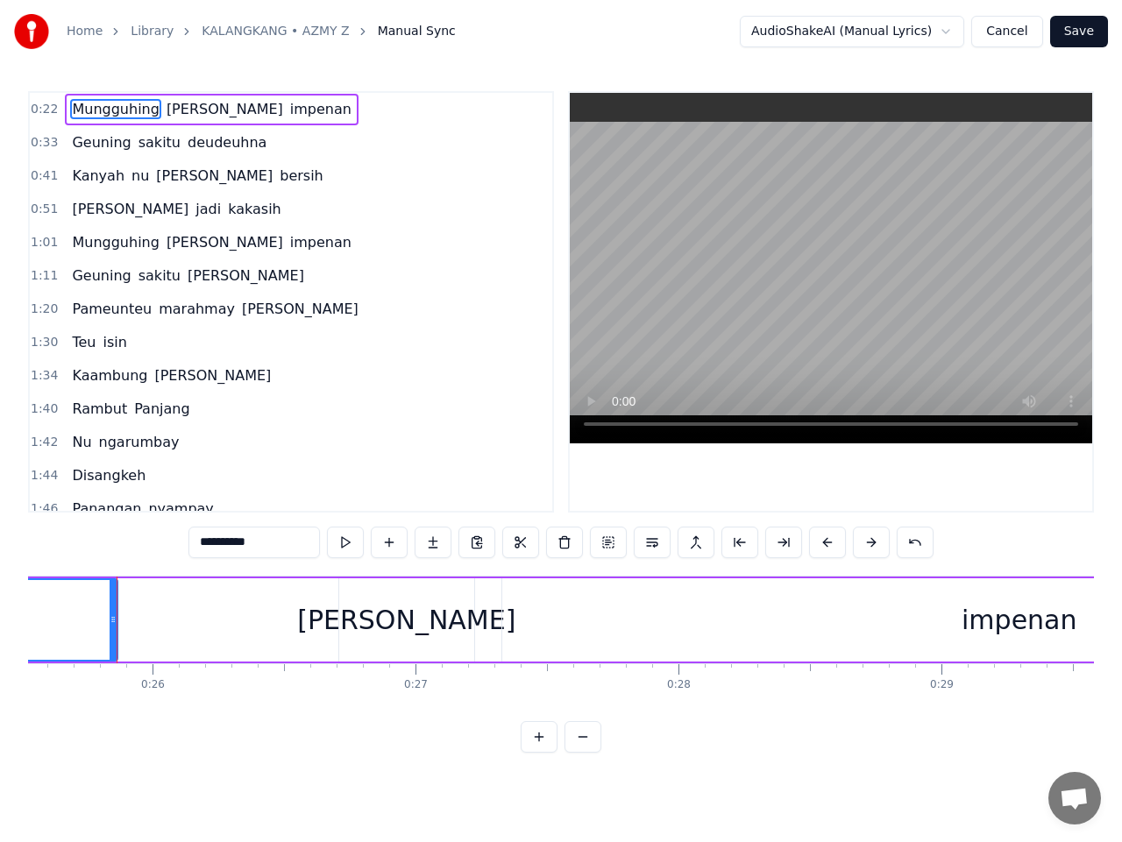
click at [45, 111] on span "0:22" at bounding box center [44, 110] width 27 height 18
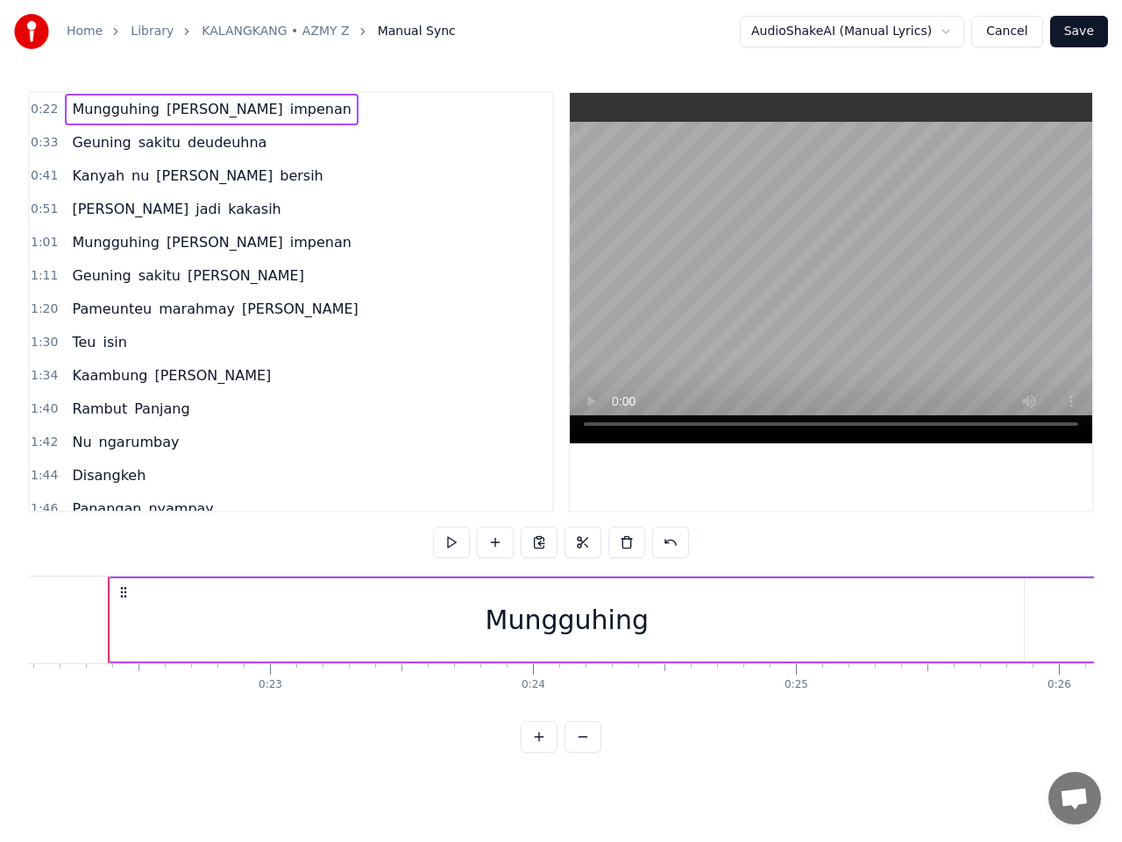
scroll to position [0, 5795]
click at [451, 545] on button at bounding box center [451, 543] width 37 height 32
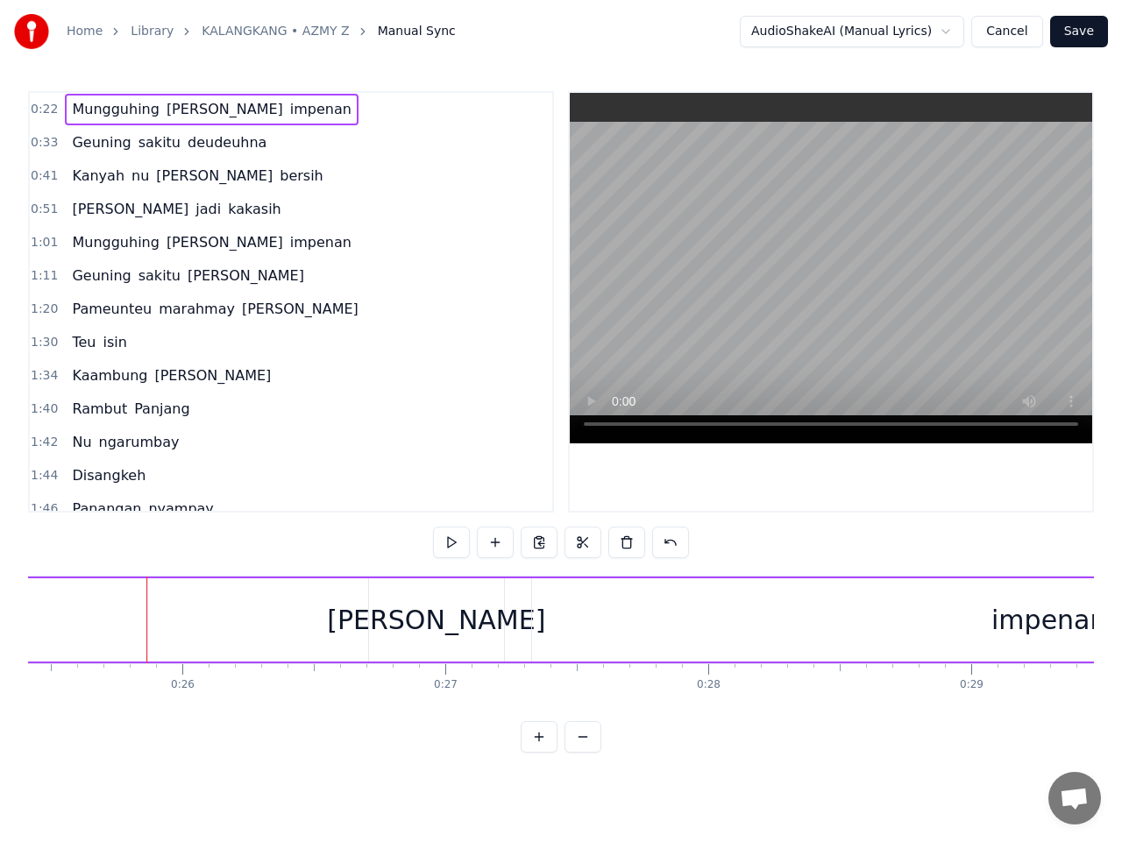
scroll to position [0, 6686]
click at [449, 547] on button at bounding box center [451, 543] width 37 height 32
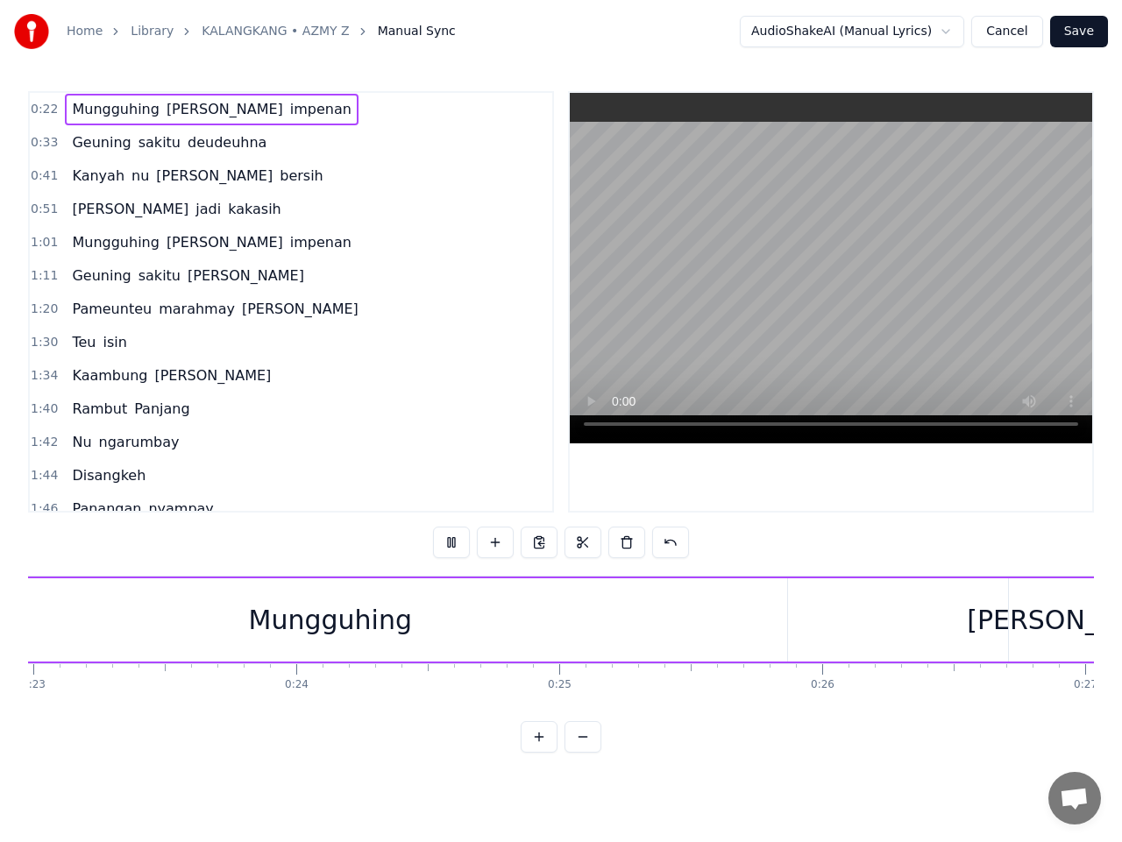
scroll to position [0, 5921]
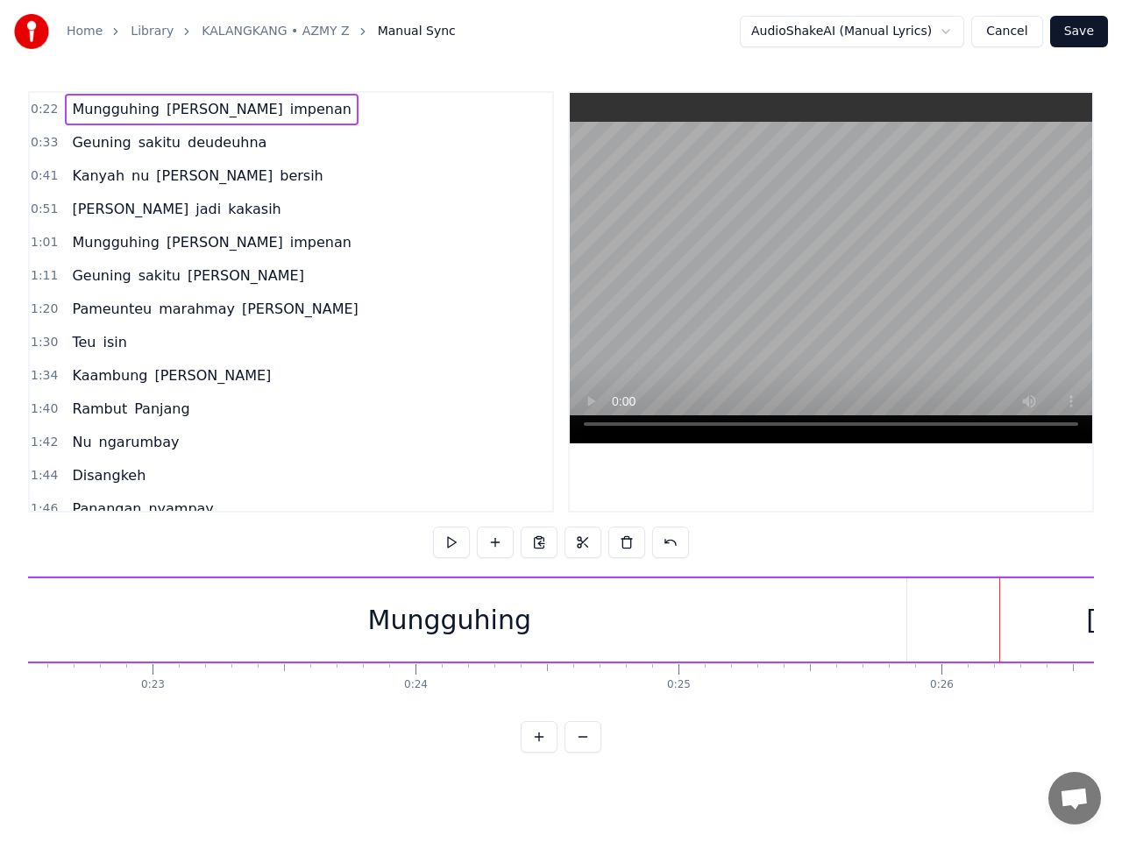
click at [130, 111] on span "Mungguhing" at bounding box center [115, 109] width 90 height 20
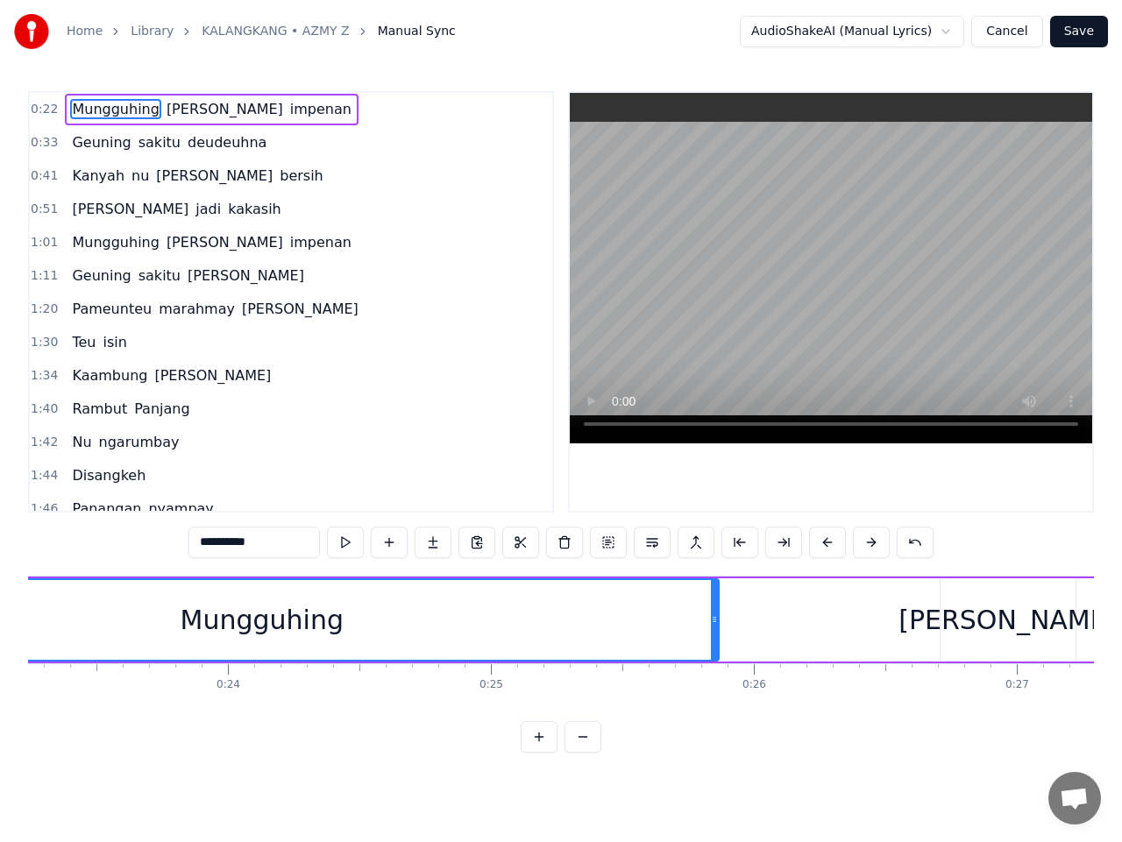
scroll to position [0, 6111]
drag, startPoint x: 713, startPoint y: 624, endPoint x: 816, endPoint y: 633, distance: 102.9
click at [816, 633] on div at bounding box center [814, 620] width 7 height 80
click at [1073, 40] on button "Save" at bounding box center [1079, 32] width 58 height 32
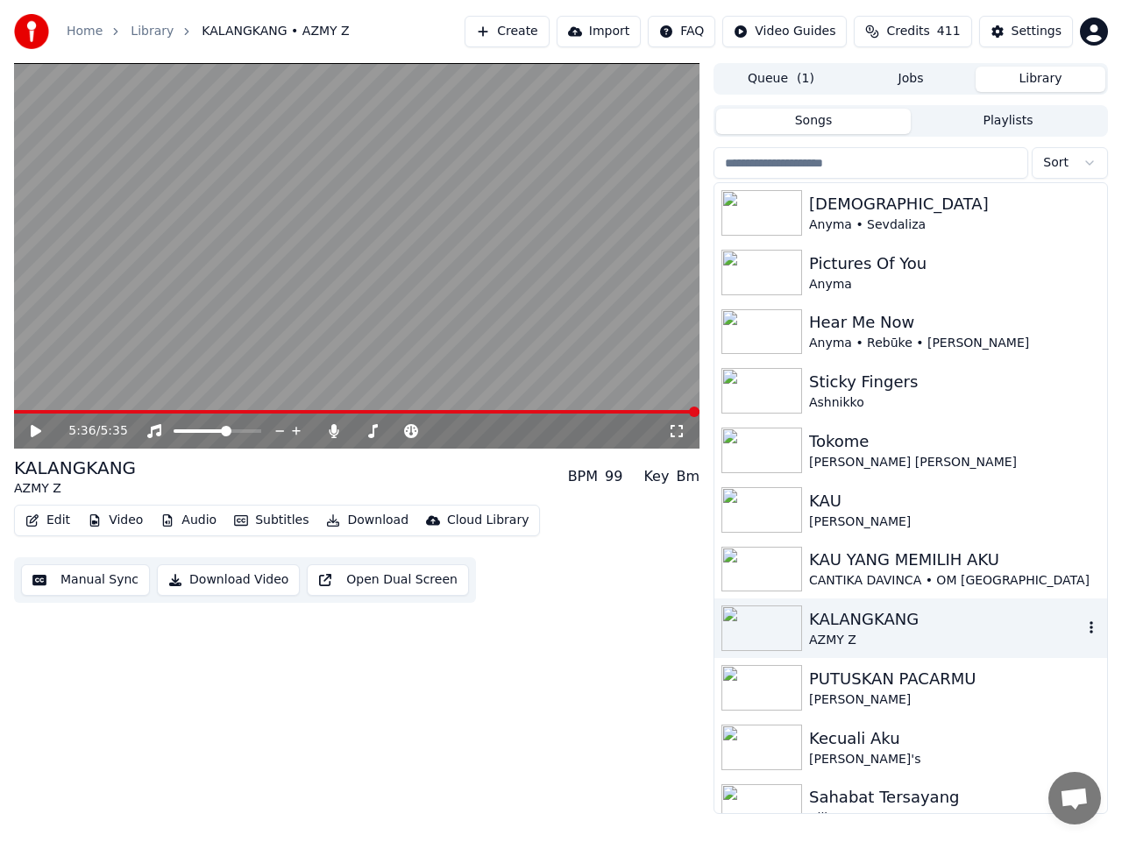
click at [1082, 629] on icon "button" at bounding box center [1091, 627] width 18 height 14
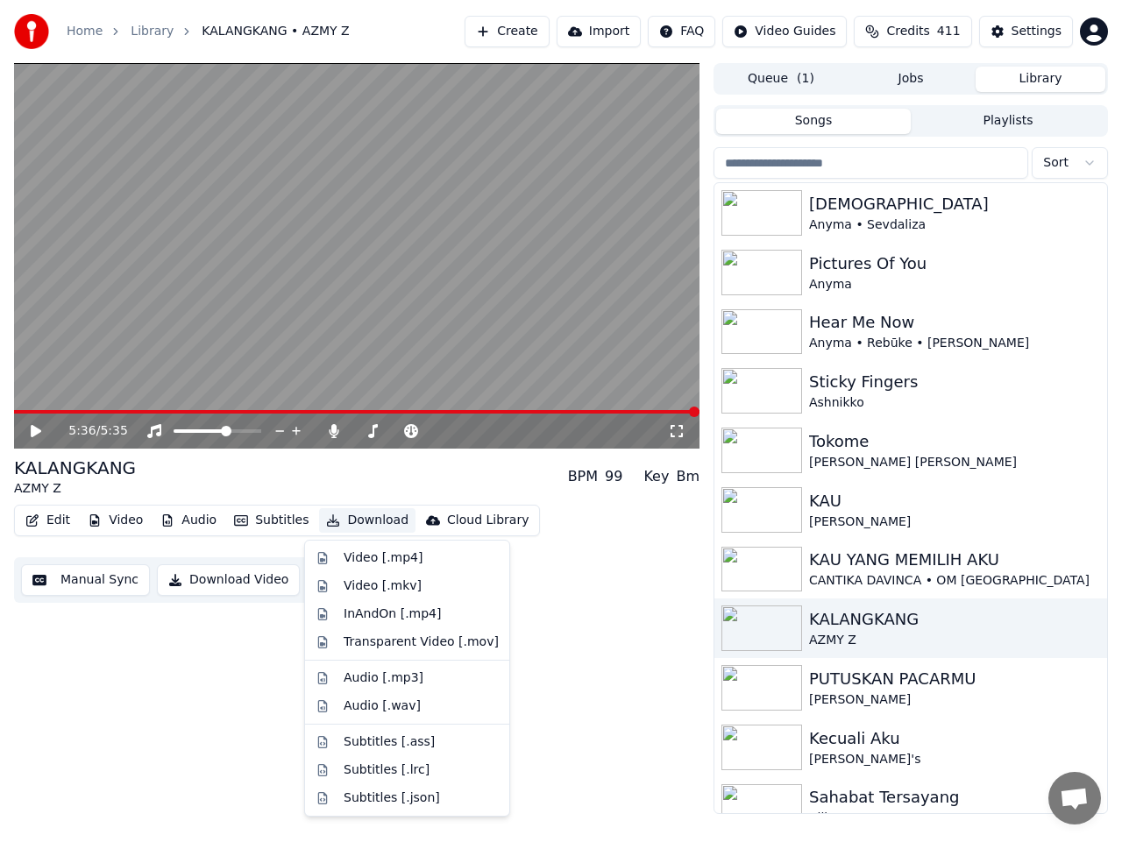
click at [359, 523] on button "Download" at bounding box center [367, 520] width 96 height 25
click at [365, 560] on div "Video [.mp4]" at bounding box center [382, 558] width 79 height 18
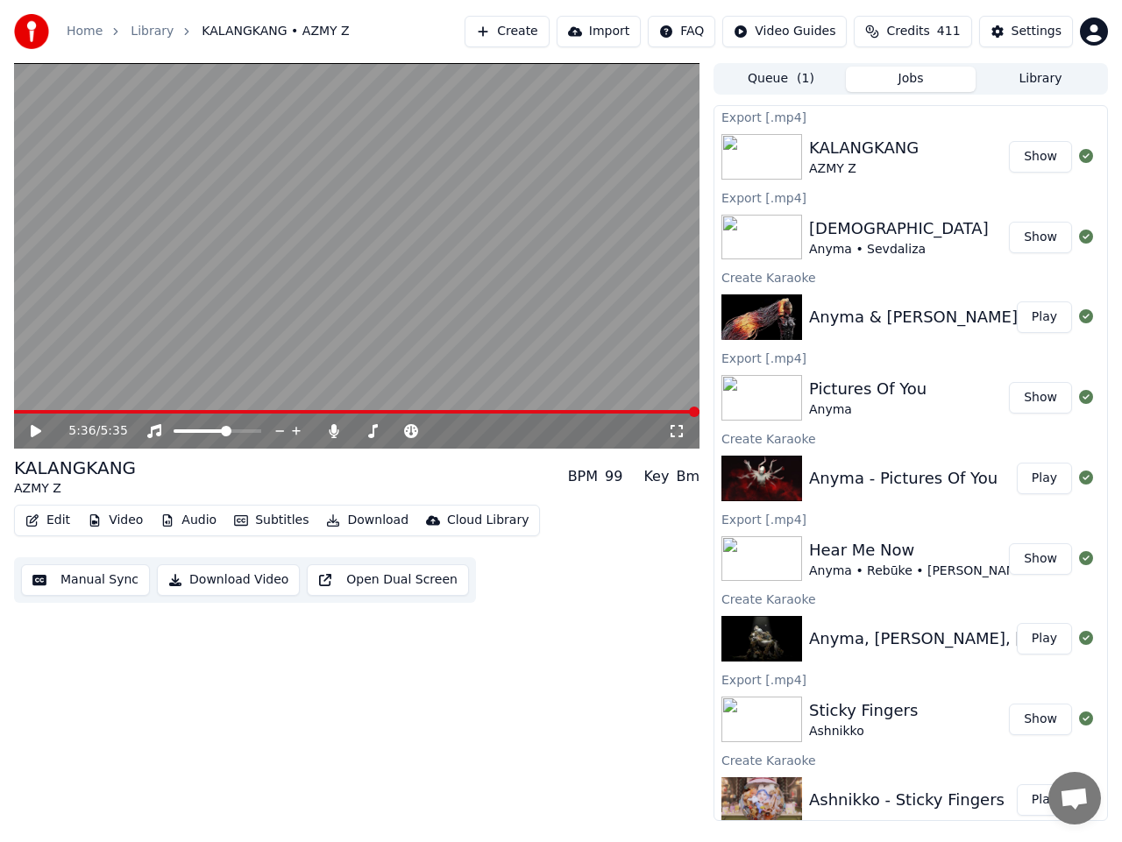
click at [1036, 166] on button "Show" at bounding box center [1040, 157] width 63 height 32
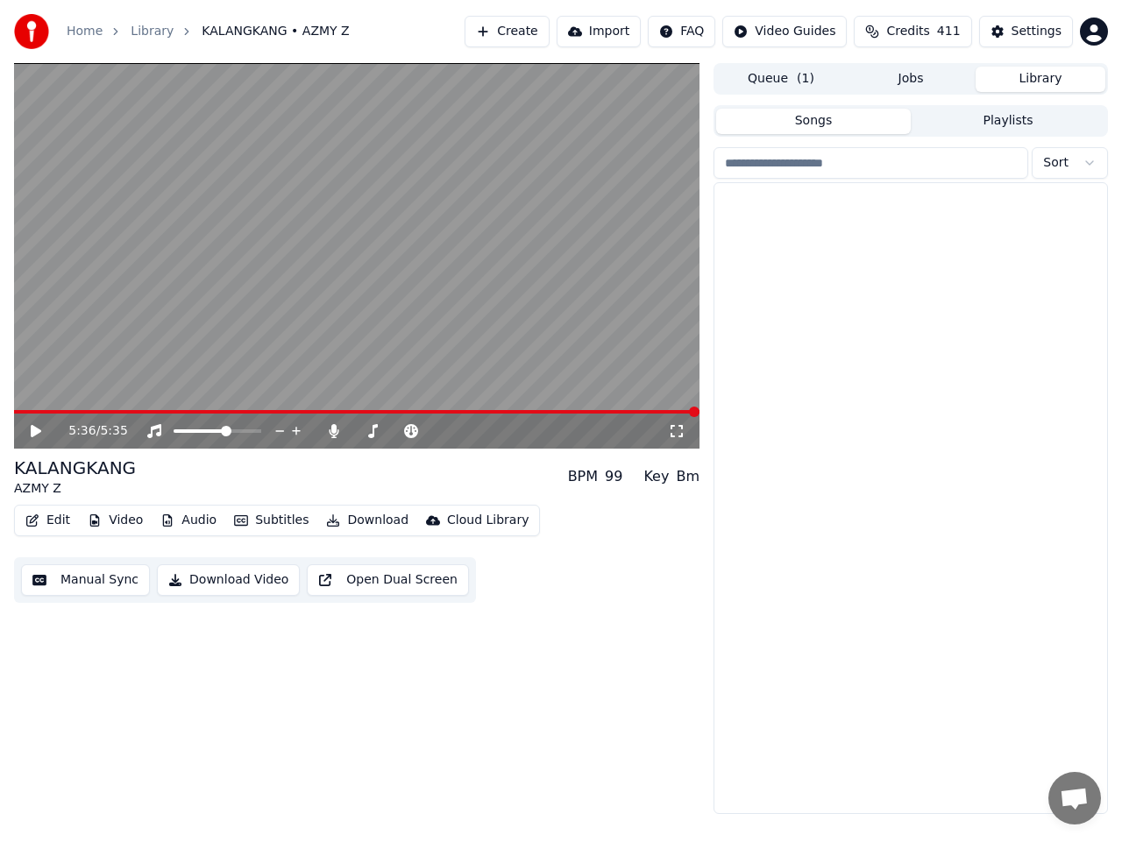
click at [1019, 76] on button "Library" at bounding box center [1040, 79] width 130 height 25
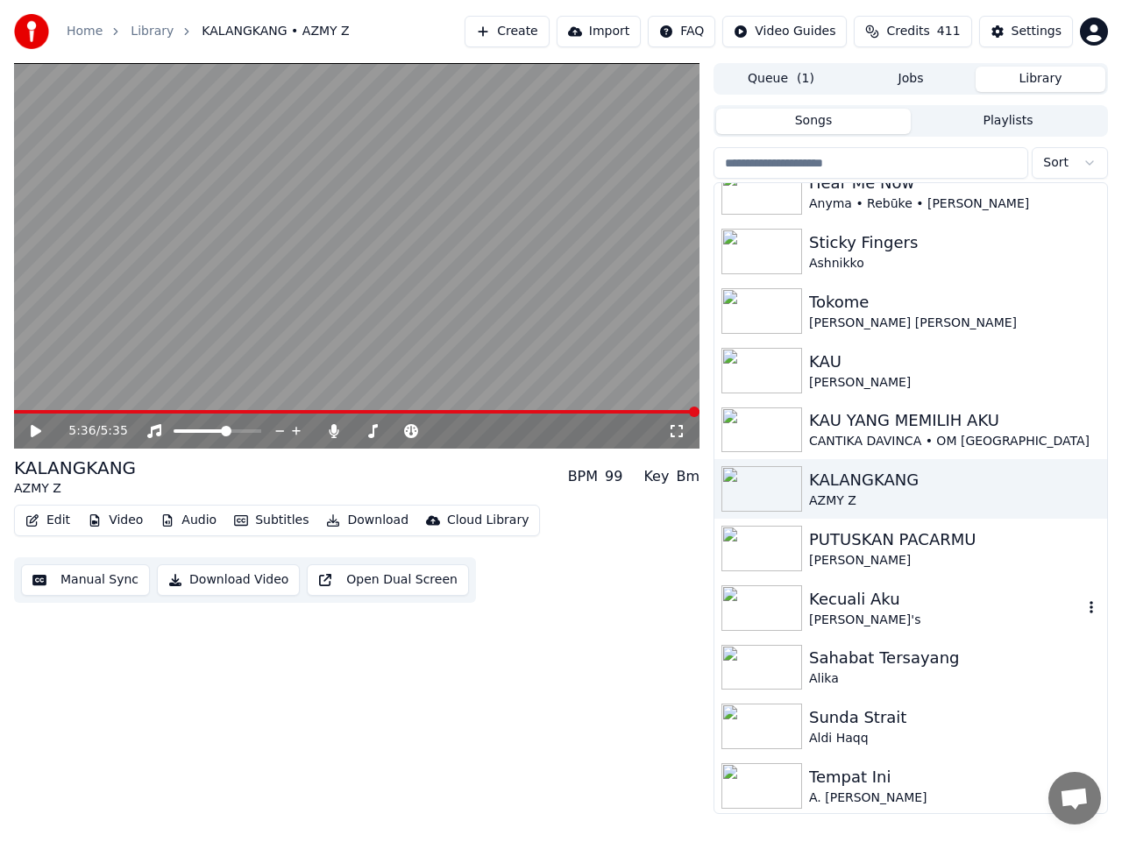
scroll to position [142, 0]
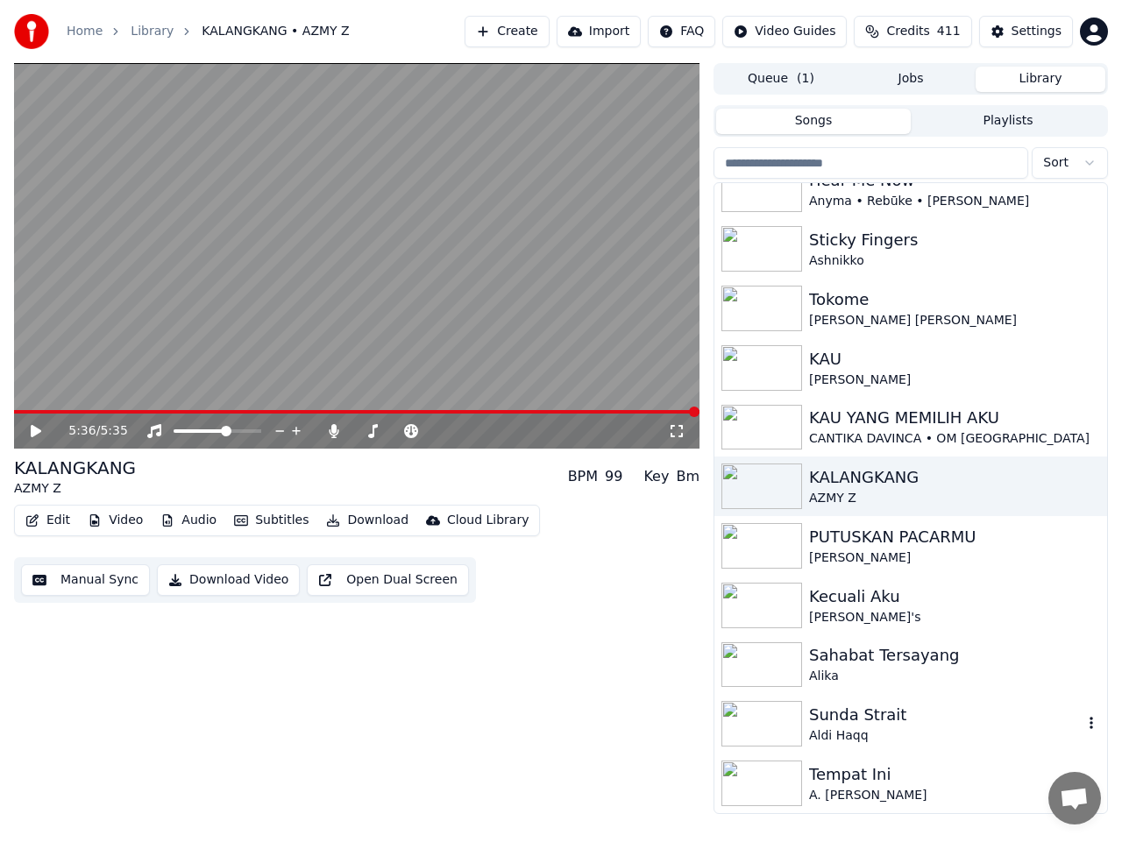
click at [853, 720] on div "Sunda Strait" at bounding box center [945, 715] width 273 height 25
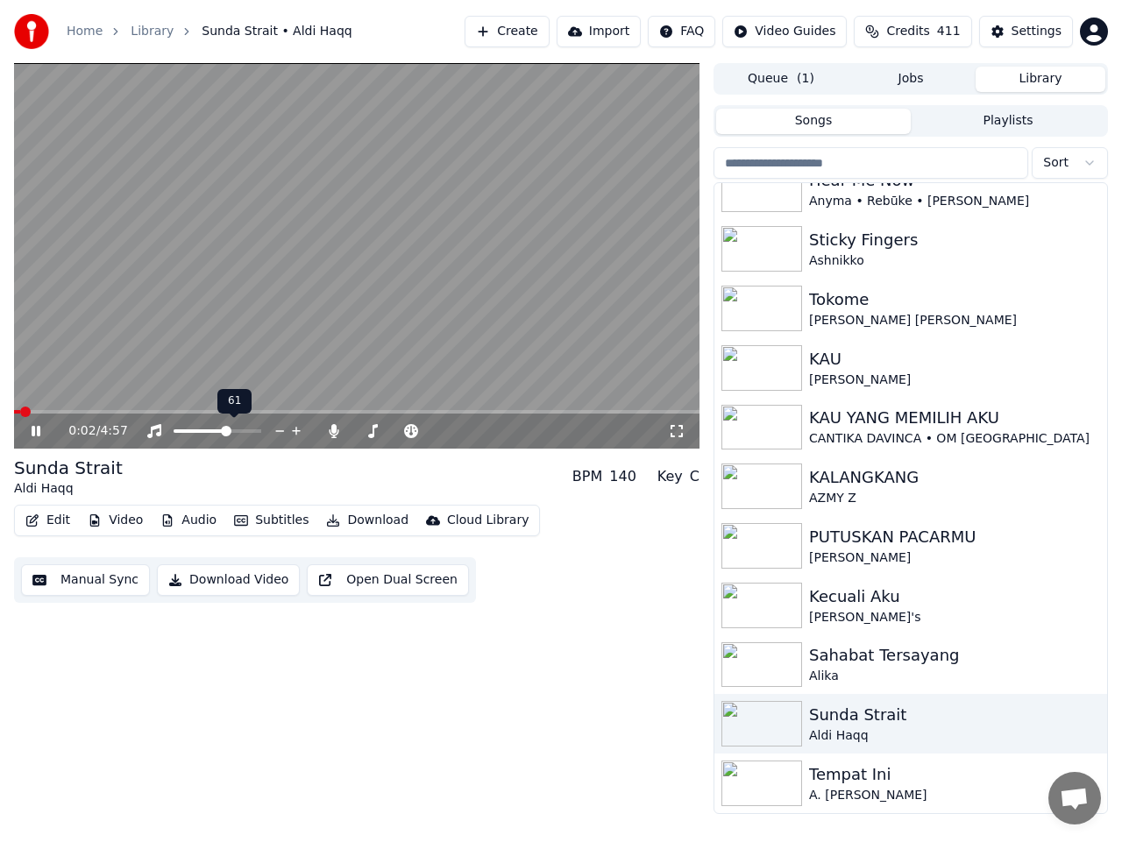
click at [188, 431] on span at bounding box center [199, 431] width 53 height 4
click at [190, 431] on span at bounding box center [193, 431] width 11 height 11
click at [394, 430] on span at bounding box center [397, 431] width 88 height 4
click at [388, 432] on span at bounding box center [389, 431] width 11 height 11
click at [130, 410] on span at bounding box center [80, 412] width 133 height 4
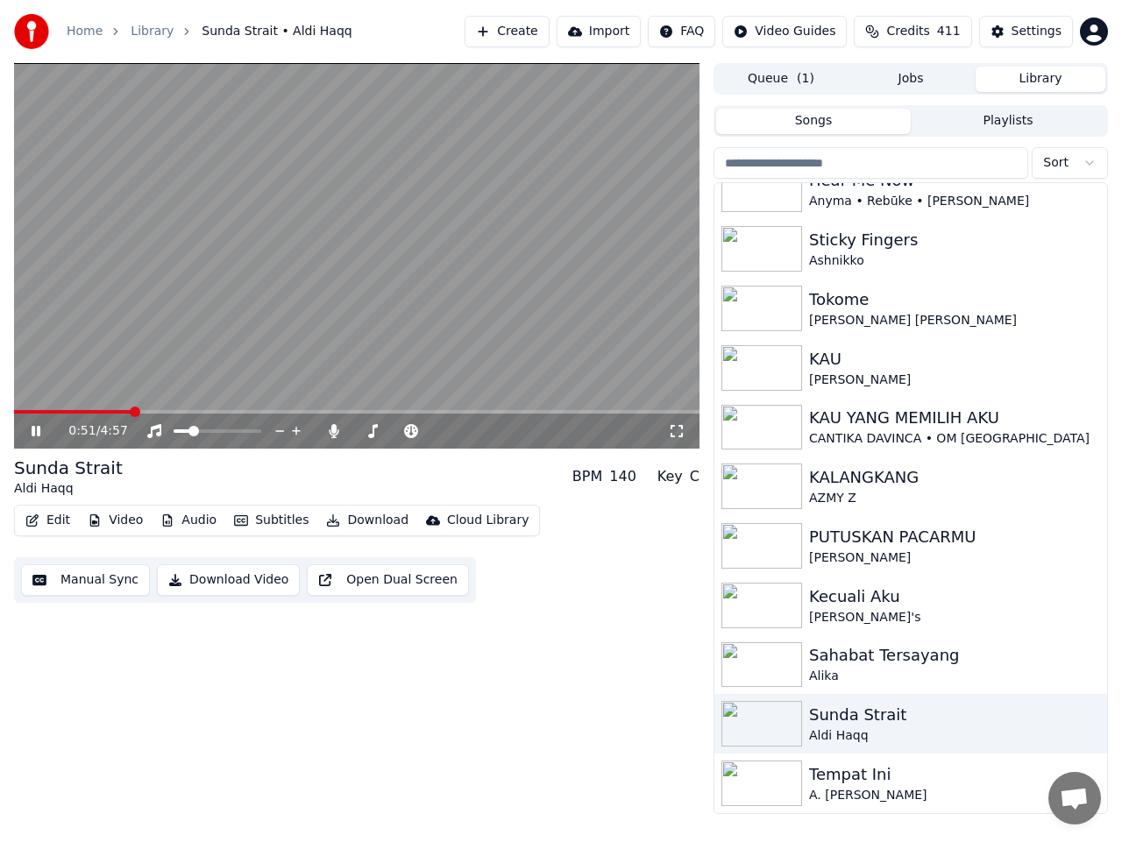
click at [130, 410] on span at bounding box center [135, 412] width 11 height 11
click at [130, 410] on span at bounding box center [74, 412] width 121 height 4
click at [37, 435] on icon at bounding box center [48, 431] width 40 height 14
click at [101, 577] on button "Manual Sync" at bounding box center [85, 580] width 129 height 32
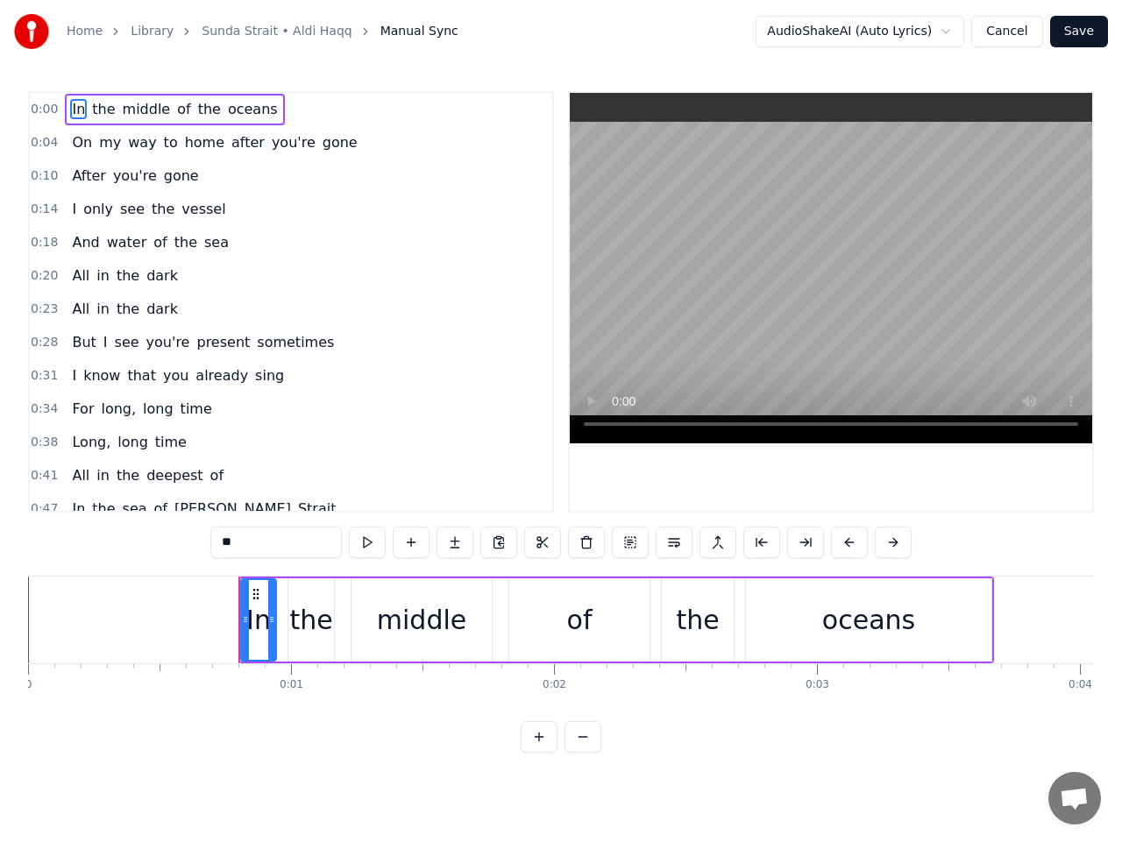
click at [296, 504] on span "Strait" at bounding box center [317, 509] width 42 height 20
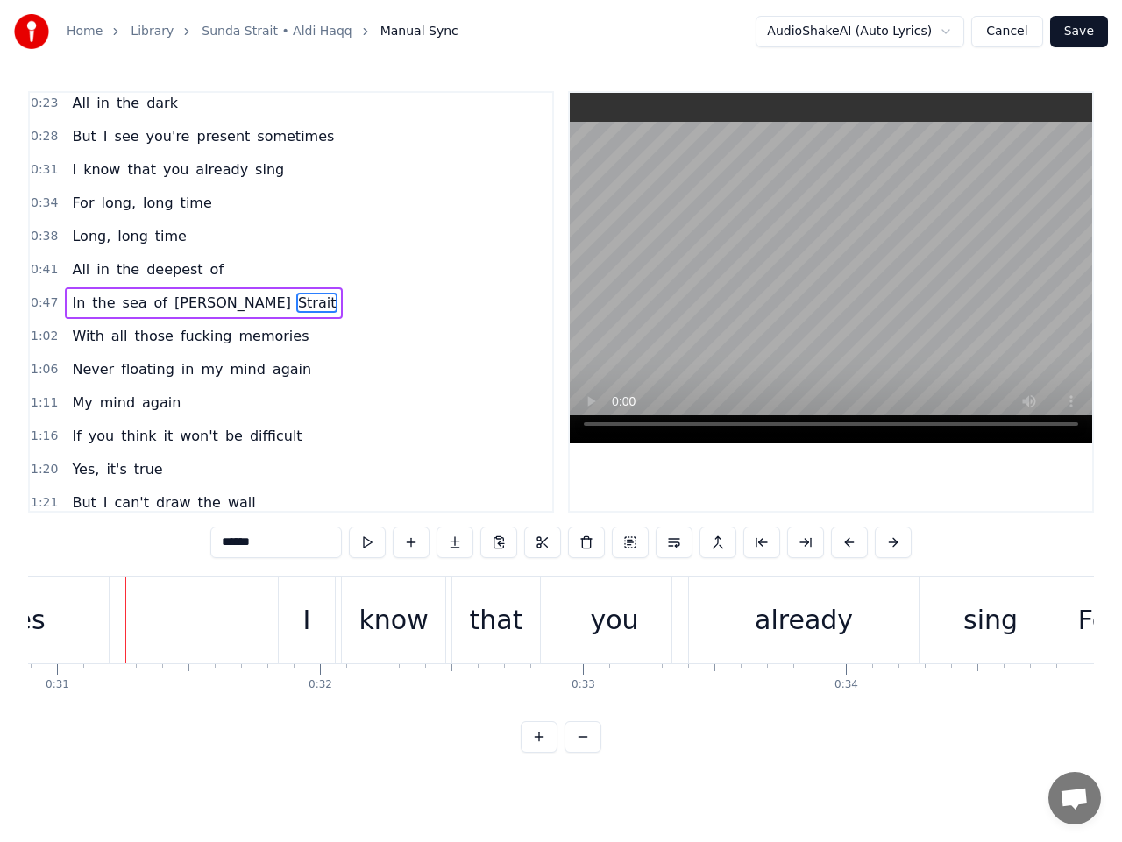
scroll to position [0, 8129]
click at [192, 304] on span "[PERSON_NAME]" at bounding box center [233, 303] width 120 height 20
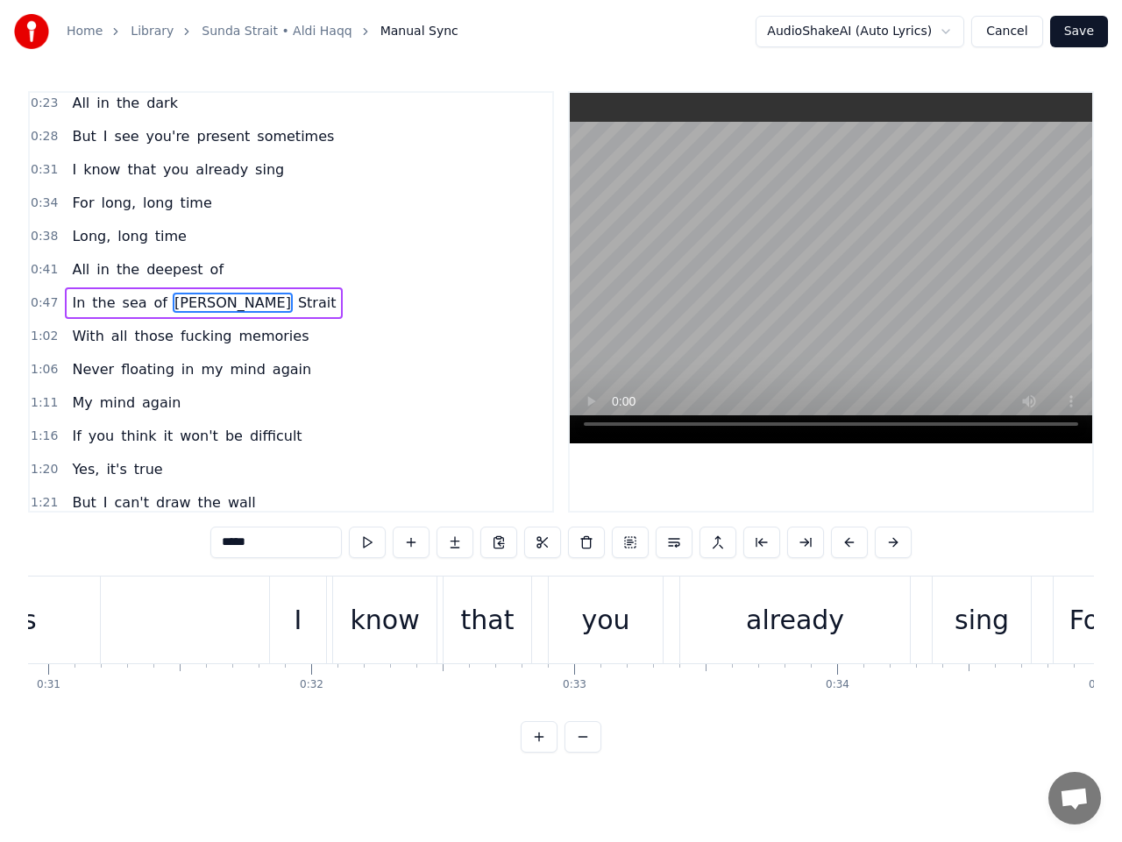
scroll to position [207, 0]
click at [263, 547] on input "*****" at bounding box center [275, 543] width 131 height 32
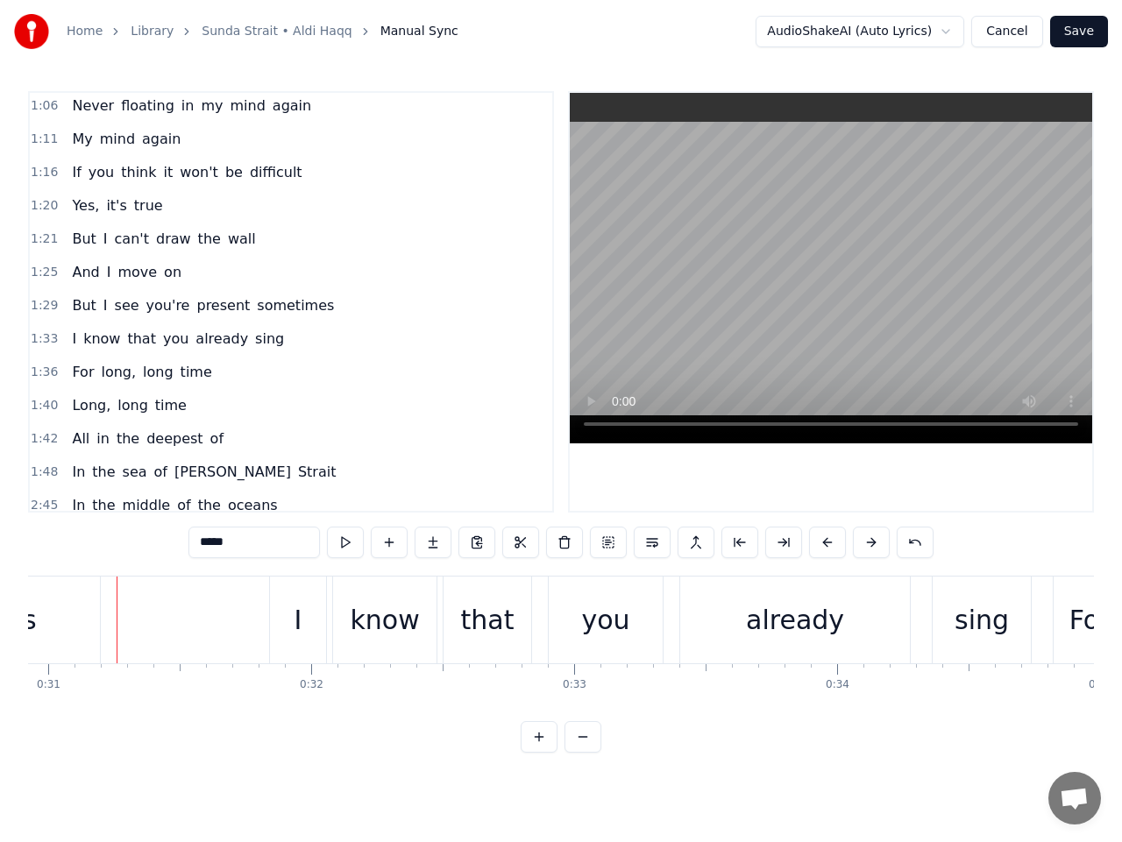
scroll to position [557, 0]
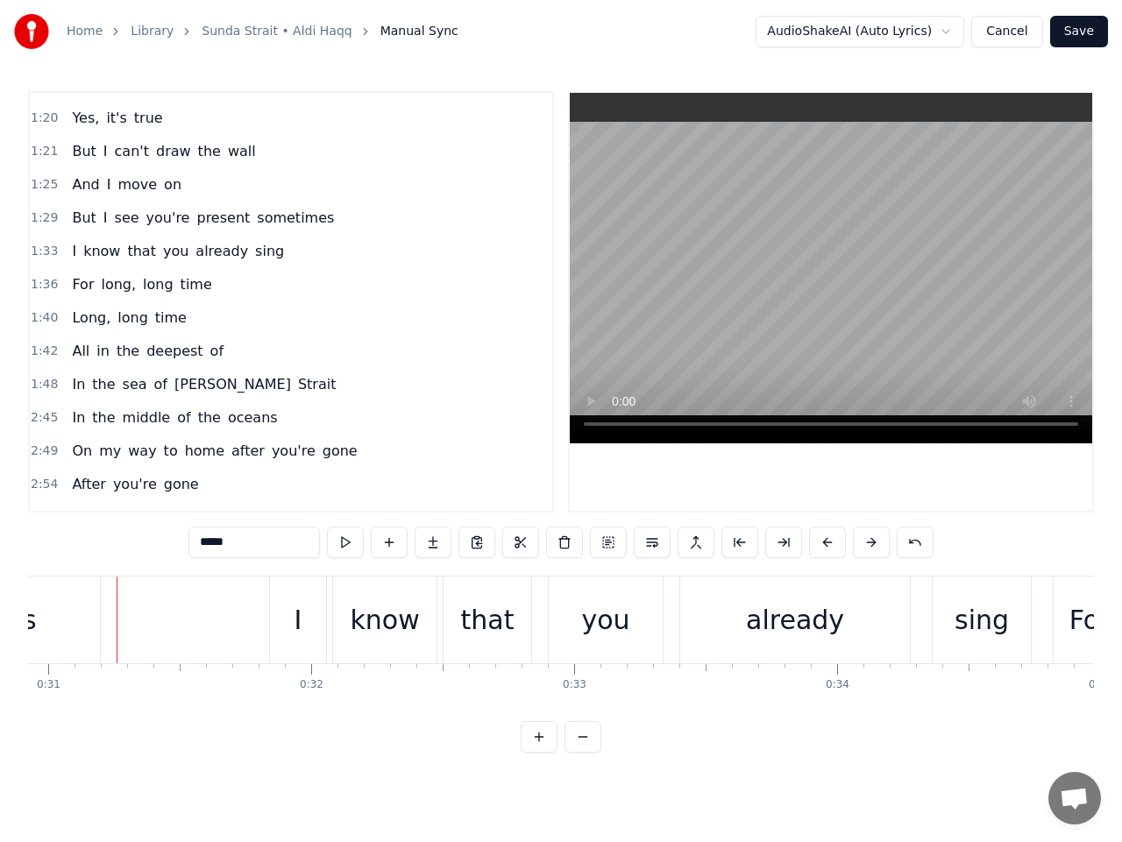
click at [184, 380] on span "[PERSON_NAME]" at bounding box center [233, 384] width 120 height 20
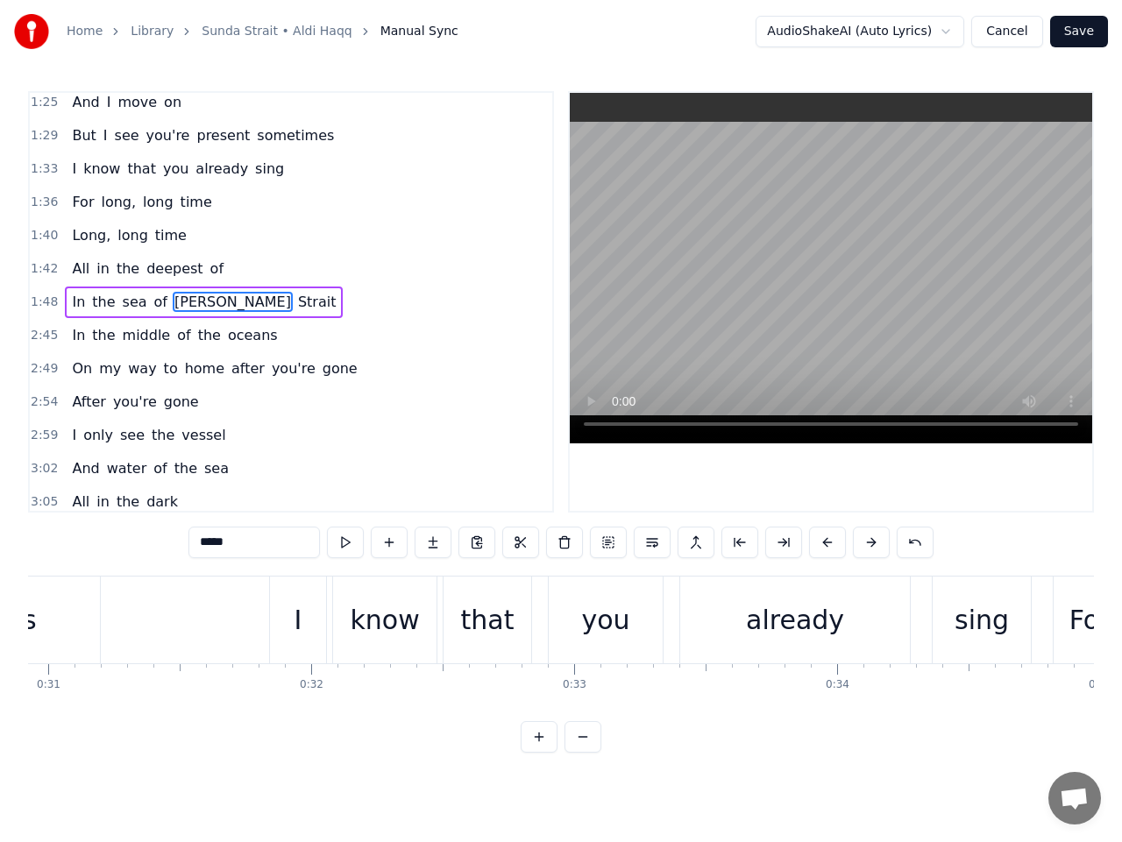
click at [244, 538] on input "*****" at bounding box center [253, 543] width 131 height 32
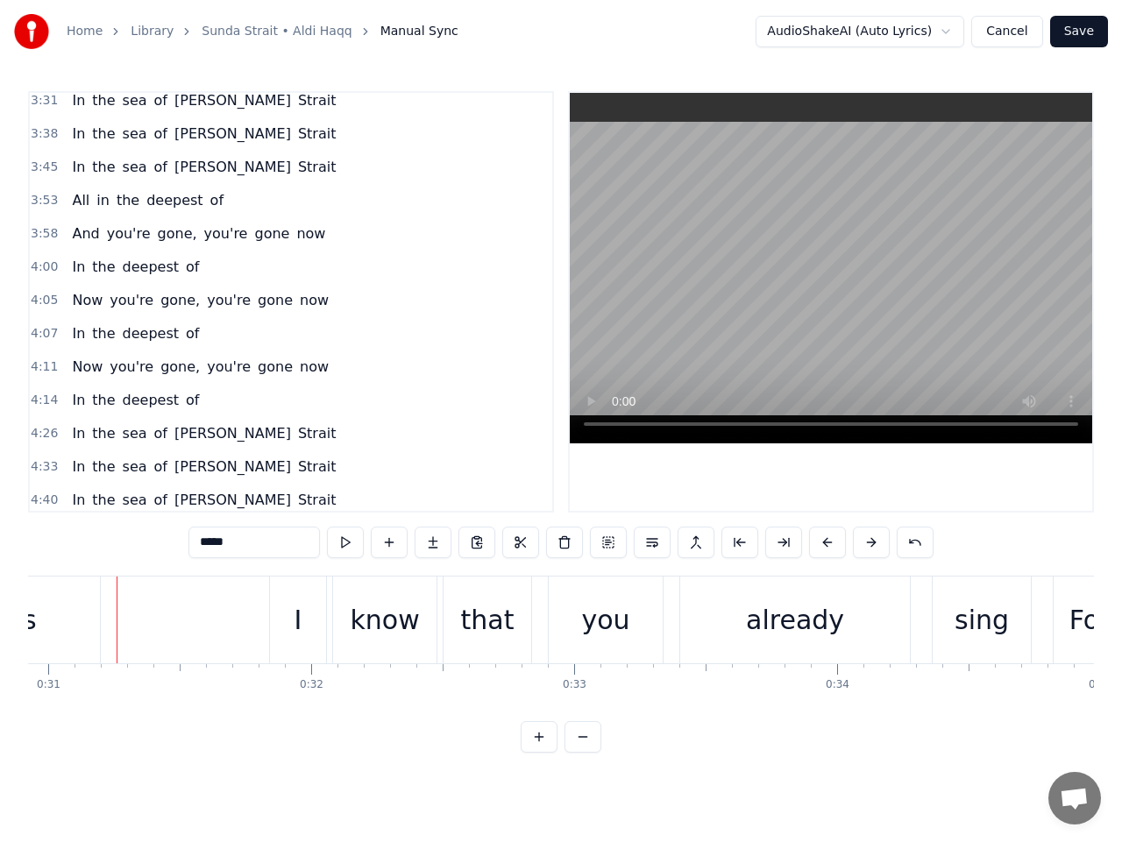
scroll to position [1280, 0]
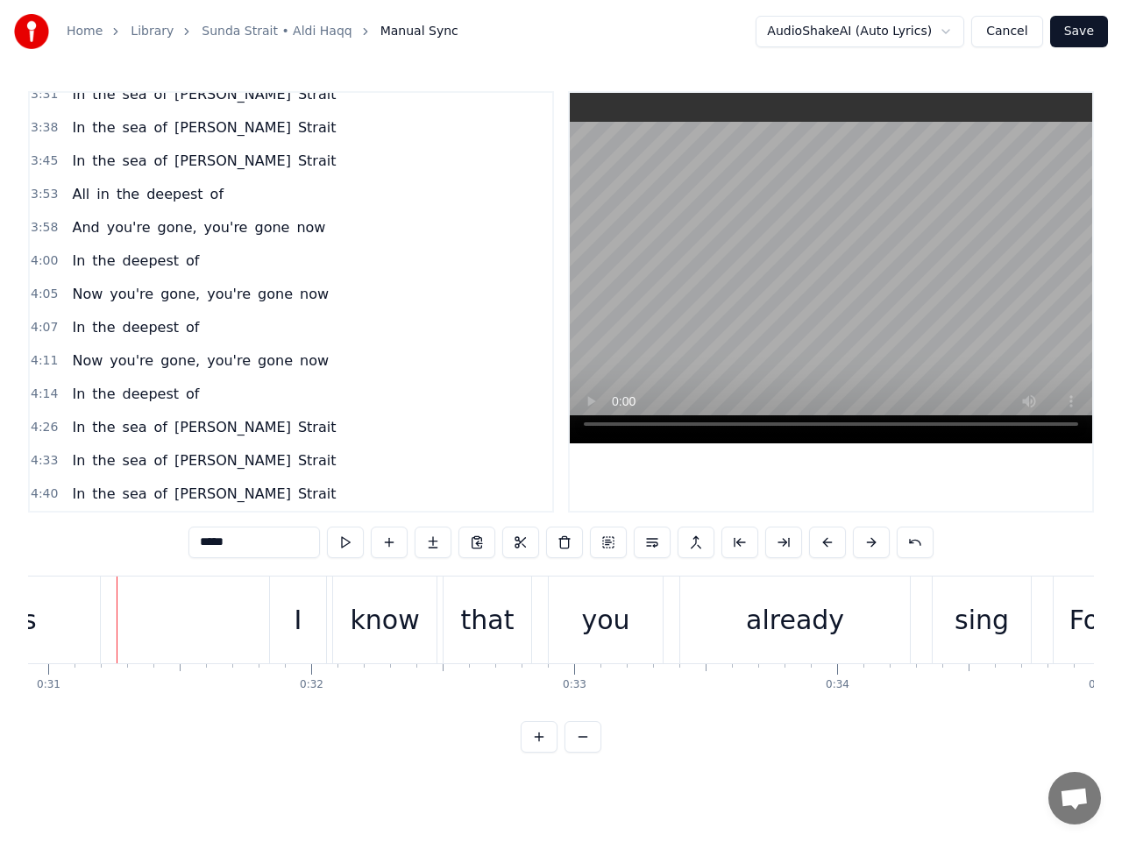
click at [191, 430] on span "[PERSON_NAME]" at bounding box center [233, 427] width 120 height 20
click at [246, 543] on input "*****" at bounding box center [253, 543] width 131 height 32
click at [190, 467] on span "[PERSON_NAME]" at bounding box center [233, 460] width 120 height 20
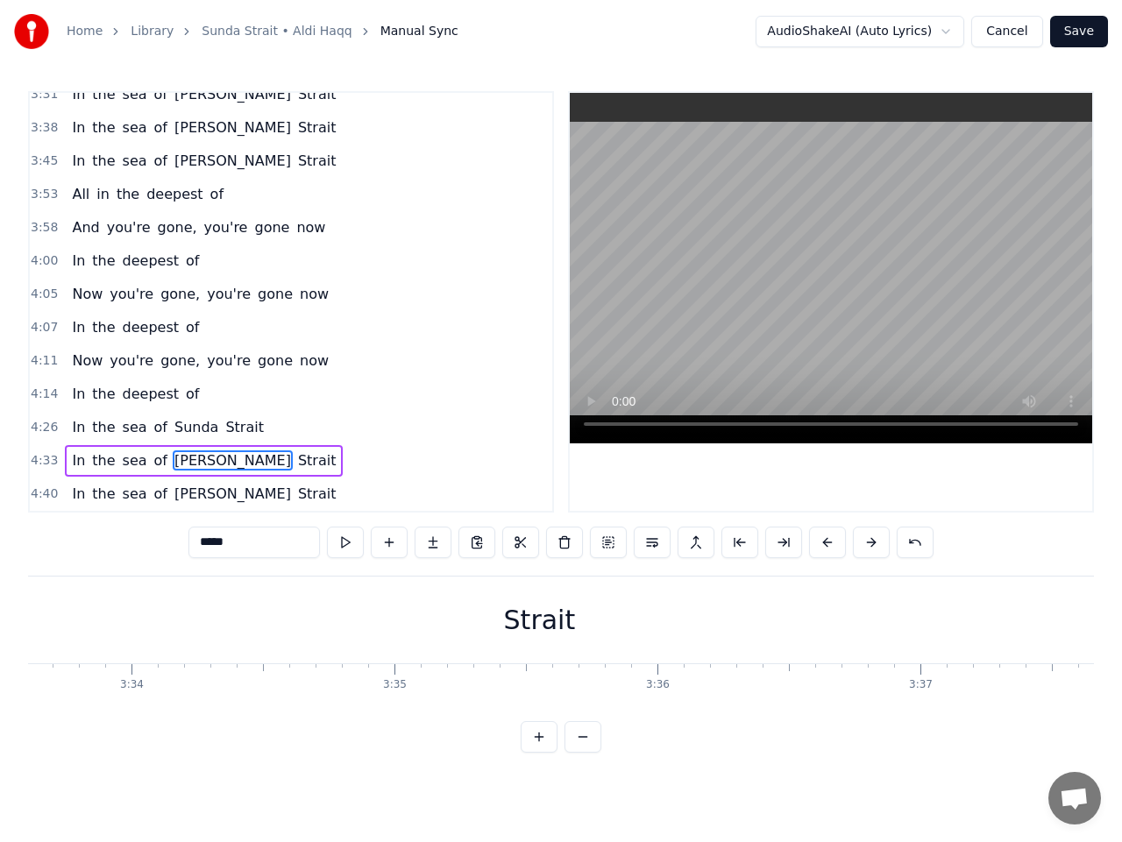
scroll to position [0, 62511]
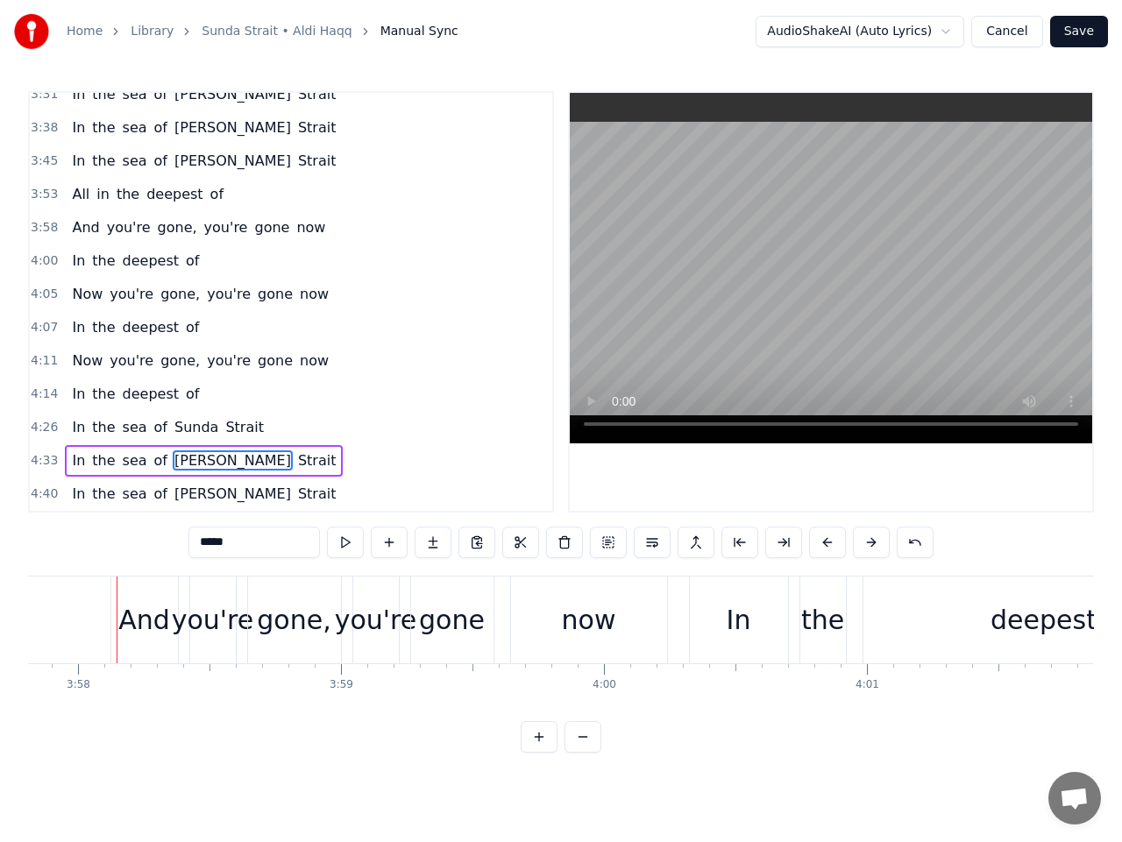
click at [243, 546] on input "*****" at bounding box center [253, 543] width 131 height 32
click at [195, 496] on span "[PERSON_NAME]" at bounding box center [233, 494] width 120 height 20
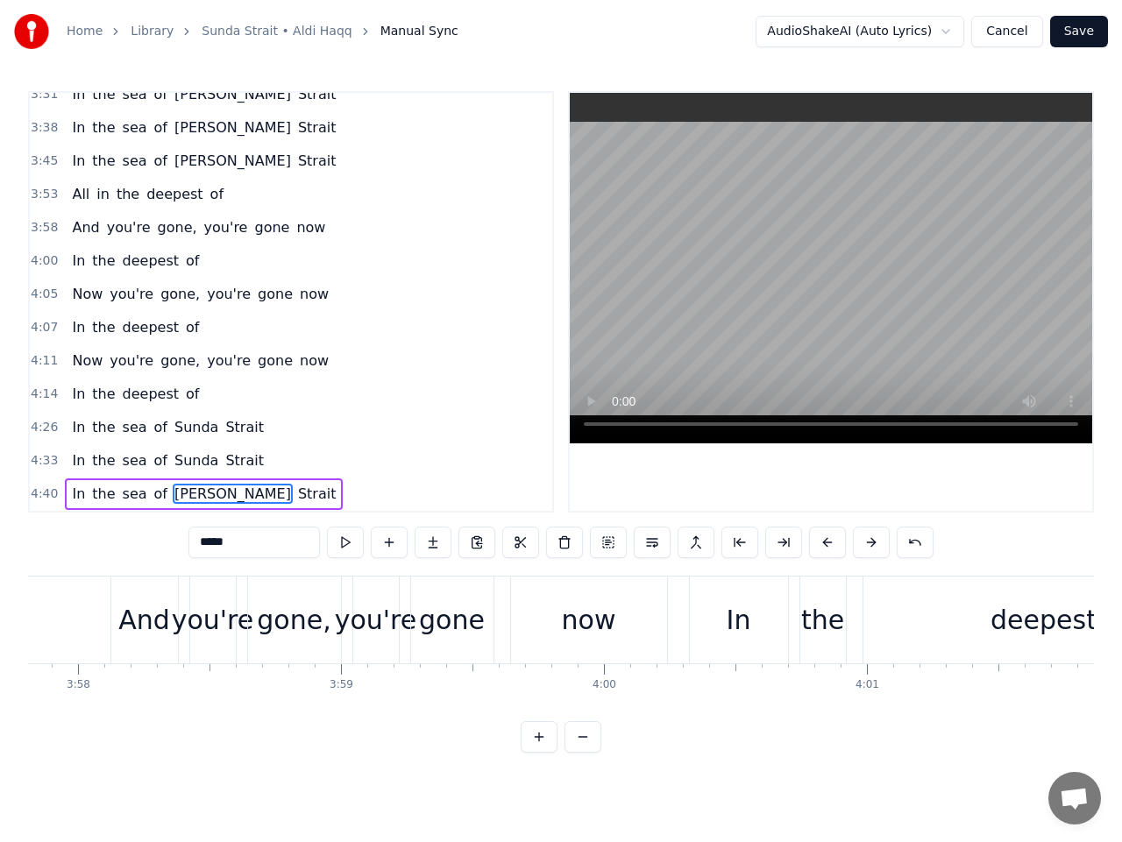
click at [243, 542] on input "*****" at bounding box center [253, 543] width 131 height 32
type input "*****"
click at [1077, 29] on button "Save" at bounding box center [1079, 32] width 58 height 32
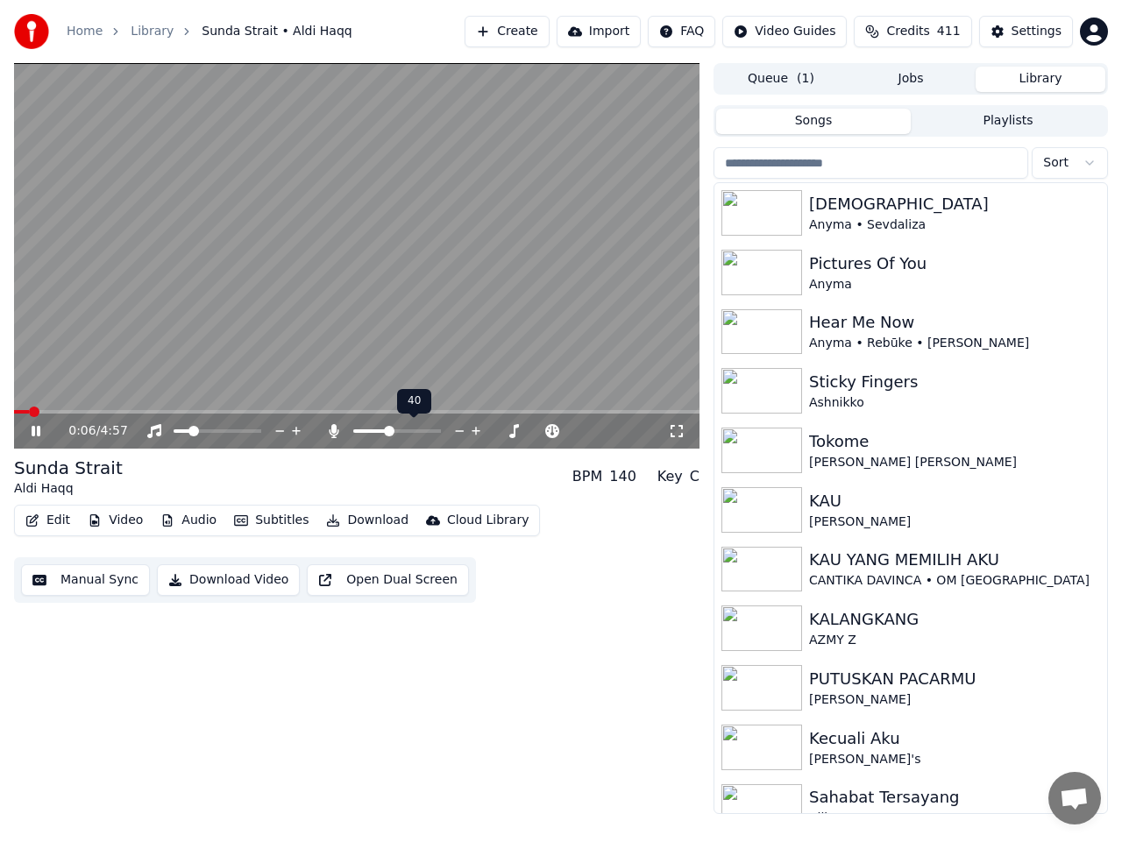
click at [379, 434] on div at bounding box center [413, 431] width 141 height 18
click at [377, 430] on span at bounding box center [365, 431] width 24 height 4
click at [64, 413] on span at bounding box center [356, 412] width 685 height 4
click at [138, 308] on video at bounding box center [356, 256] width 685 height 386
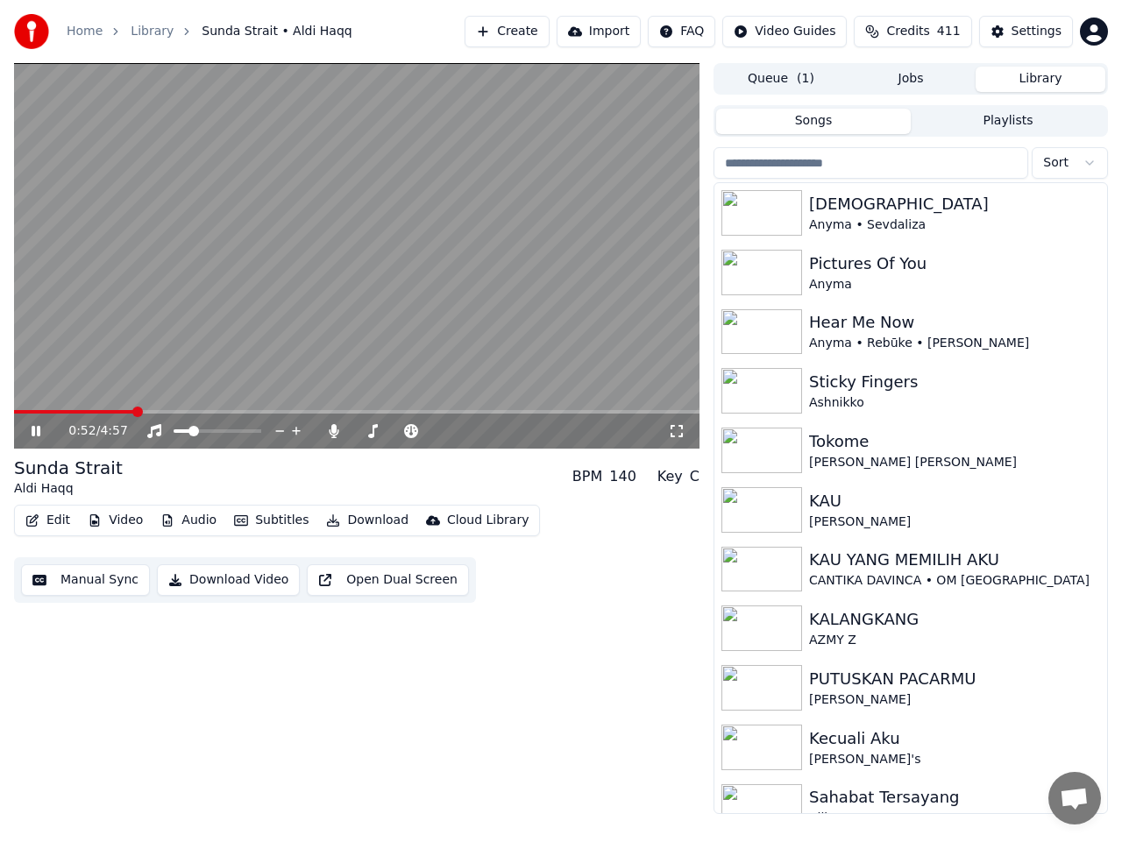
click at [244, 412] on span at bounding box center [356, 412] width 685 height 4
click at [460, 413] on span at bounding box center [356, 412] width 685 height 4
click at [38, 433] on icon at bounding box center [36, 431] width 9 height 11
click at [78, 582] on button "Manual Sync" at bounding box center [85, 580] width 129 height 32
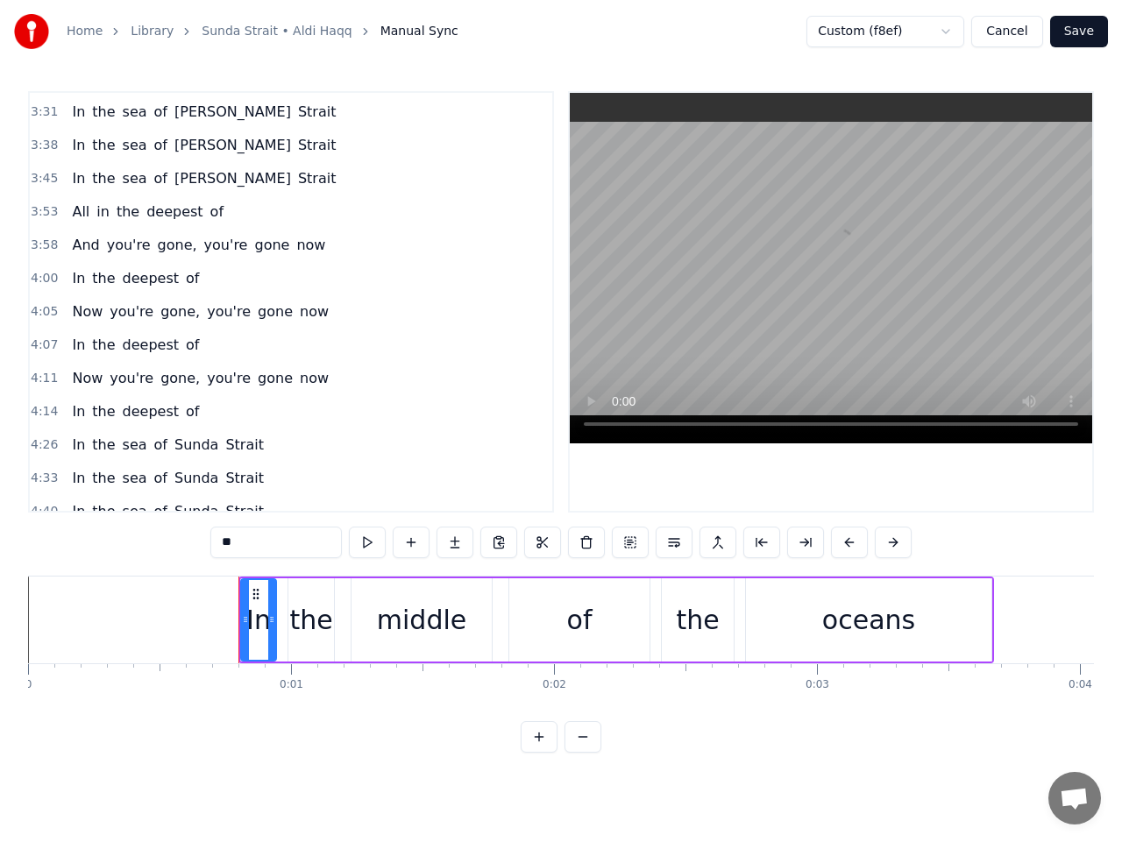
scroll to position [1280, 0]
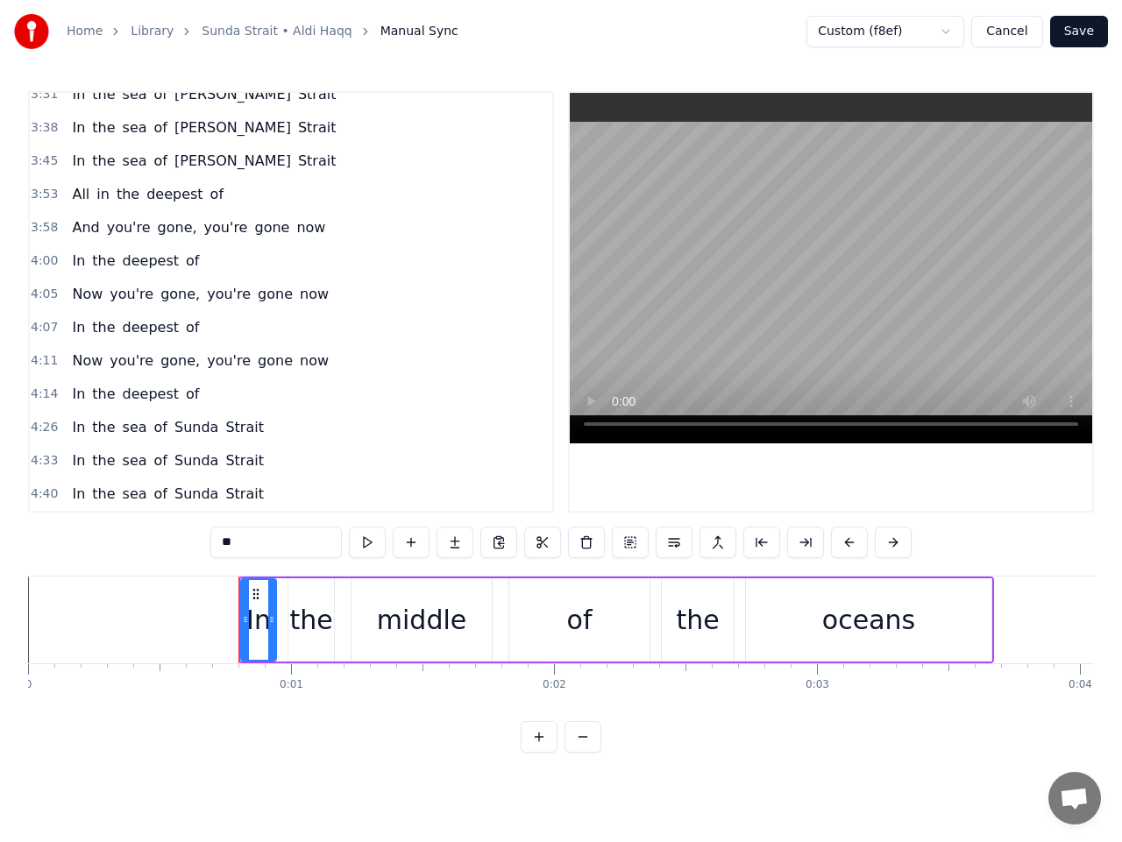
click at [296, 103] on span "Strait" at bounding box center [317, 94] width 42 height 20
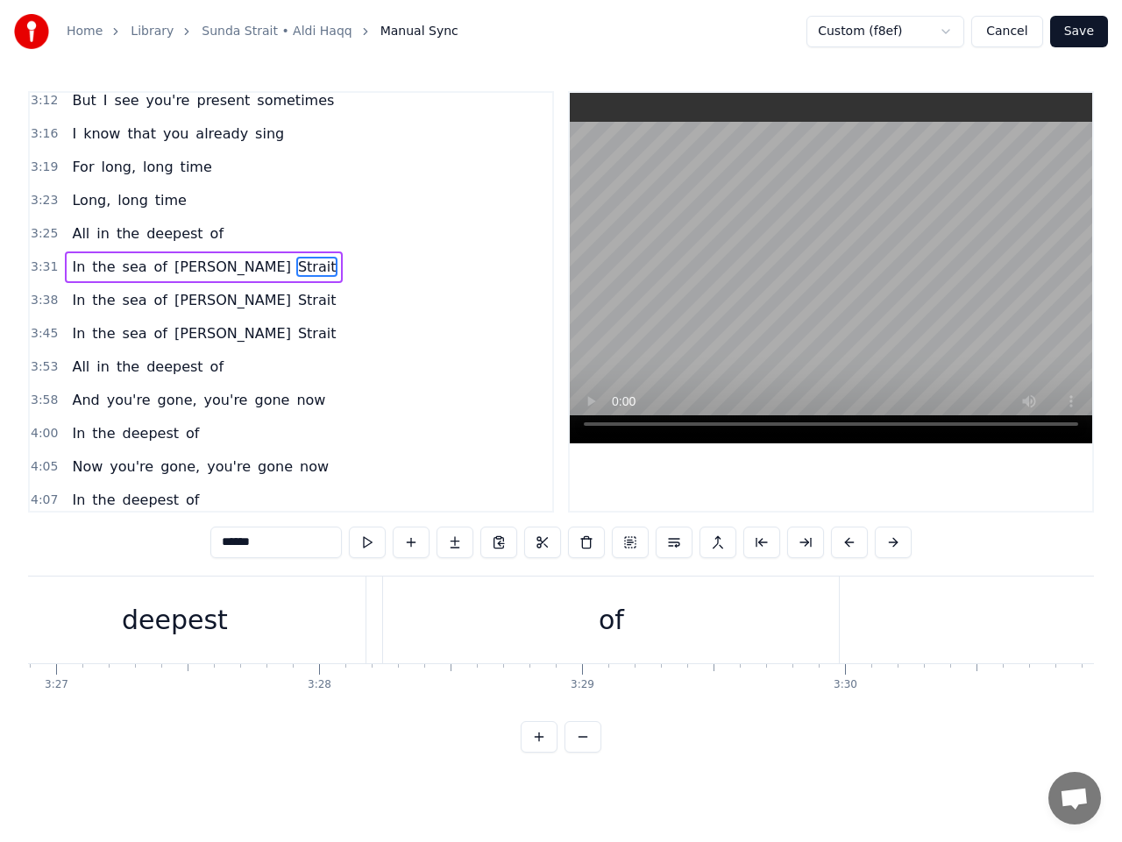
scroll to position [0, 55965]
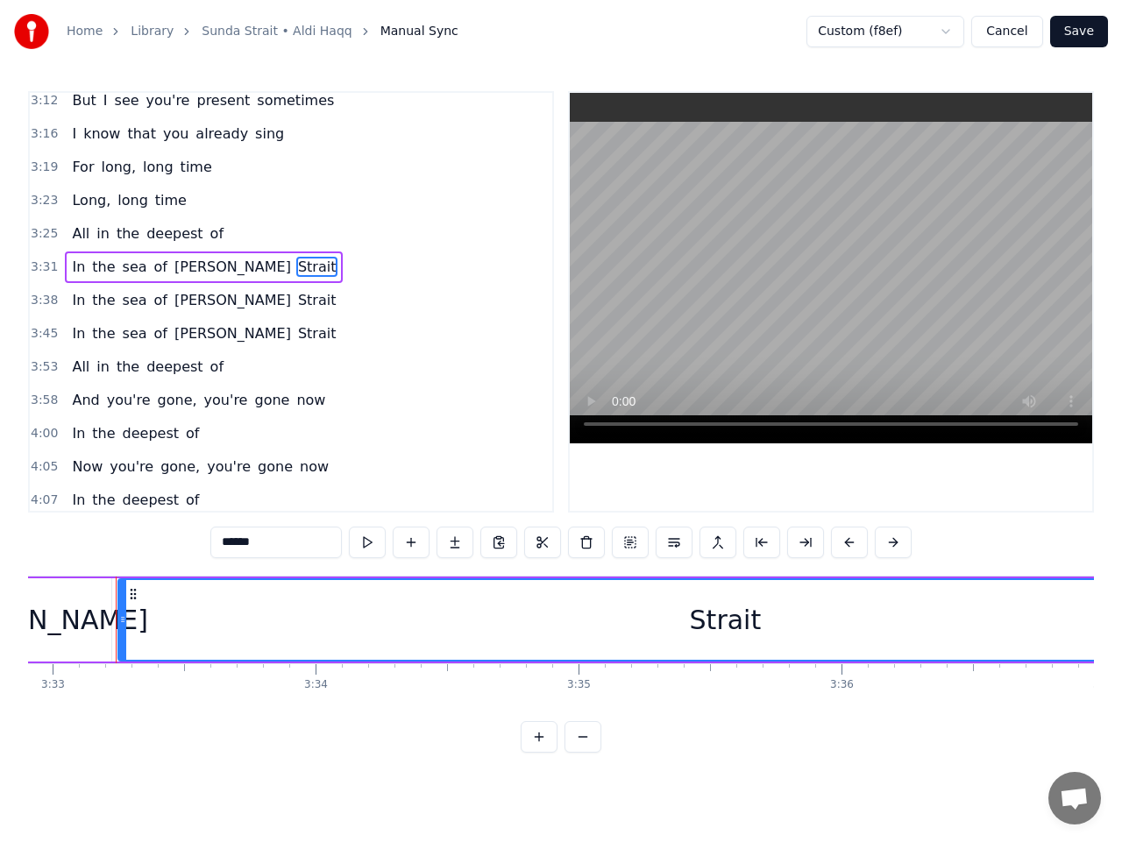
click at [196, 269] on span "[PERSON_NAME]" at bounding box center [233, 267] width 120 height 20
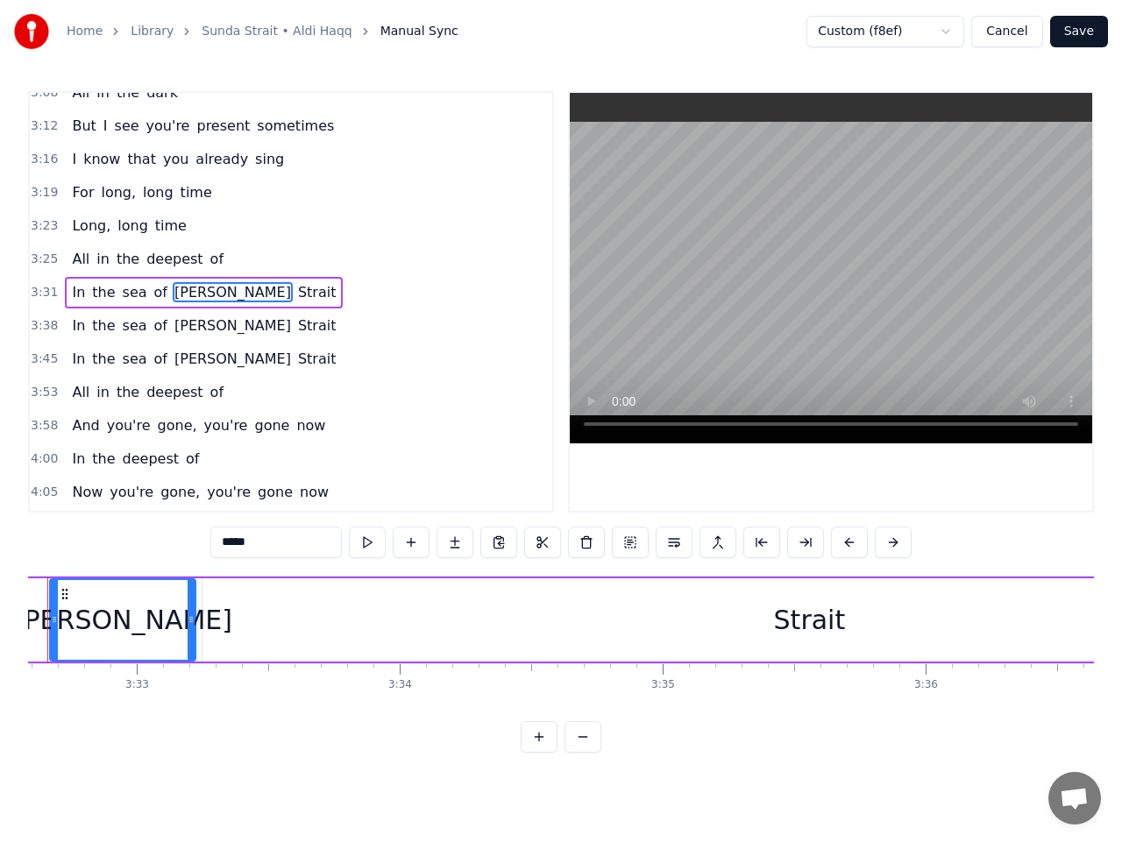
scroll to position [0, 55813]
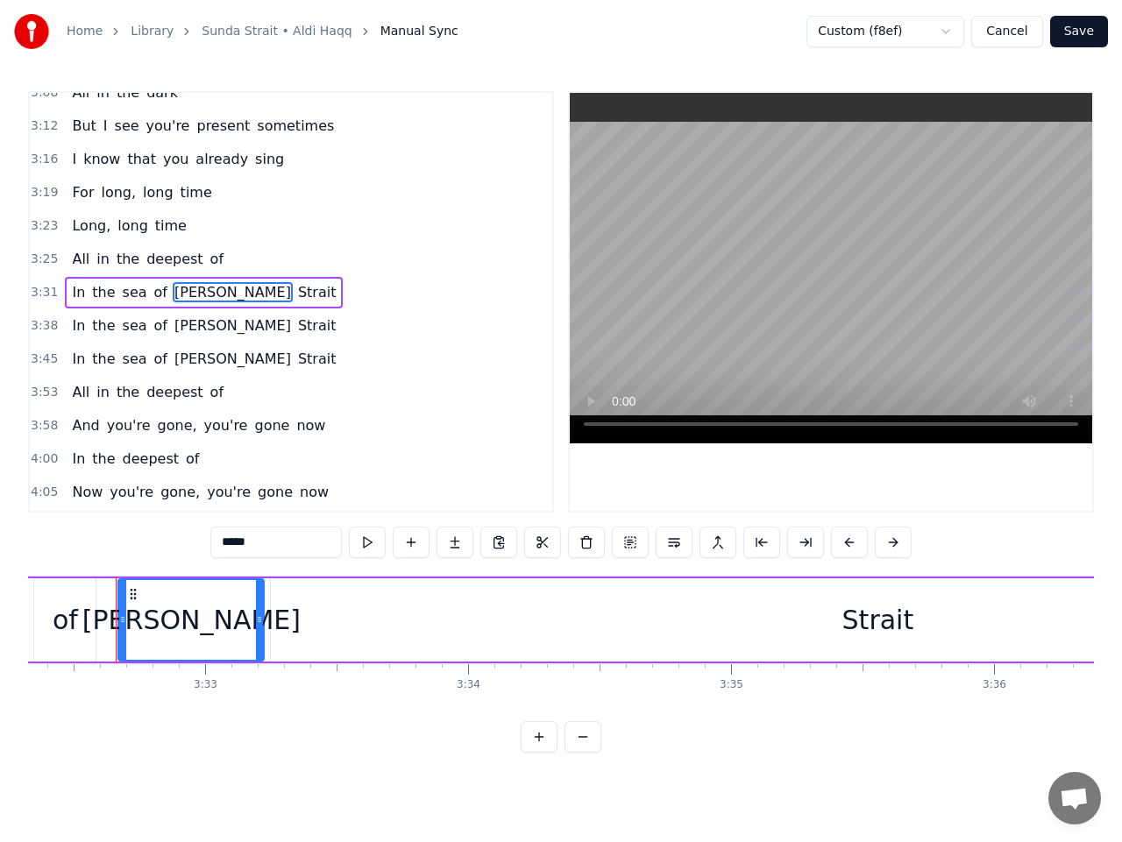
click at [273, 539] on input "*****" at bounding box center [275, 543] width 131 height 32
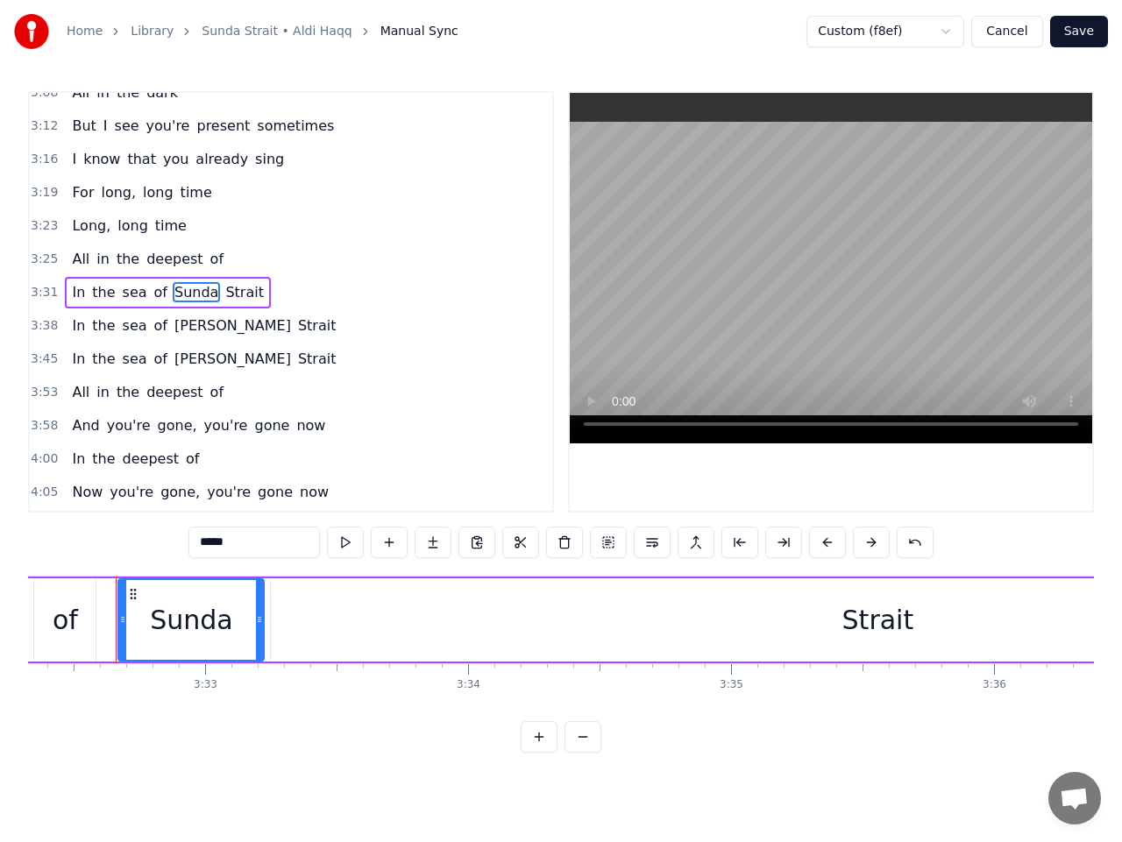
click at [194, 325] on span "[PERSON_NAME]" at bounding box center [233, 325] width 120 height 20
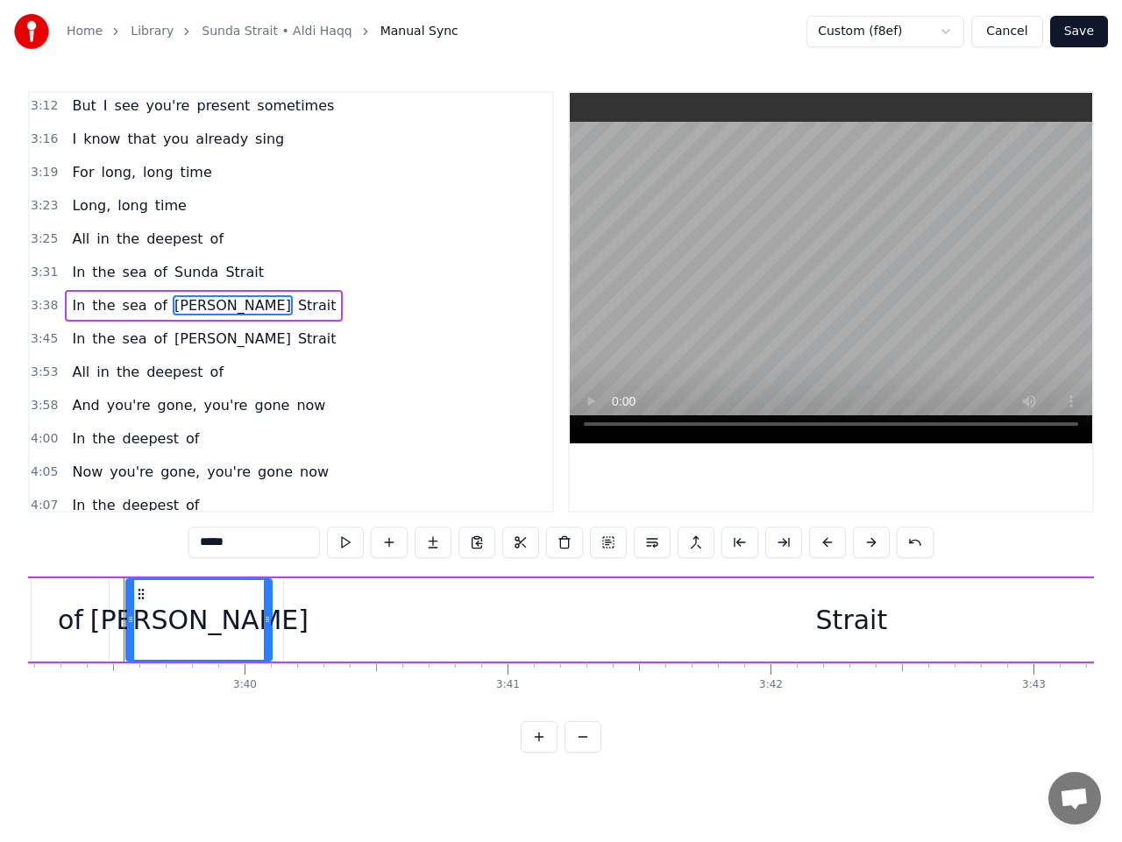
scroll to position [0, 57621]
click at [246, 541] on input "*****" at bounding box center [253, 543] width 131 height 32
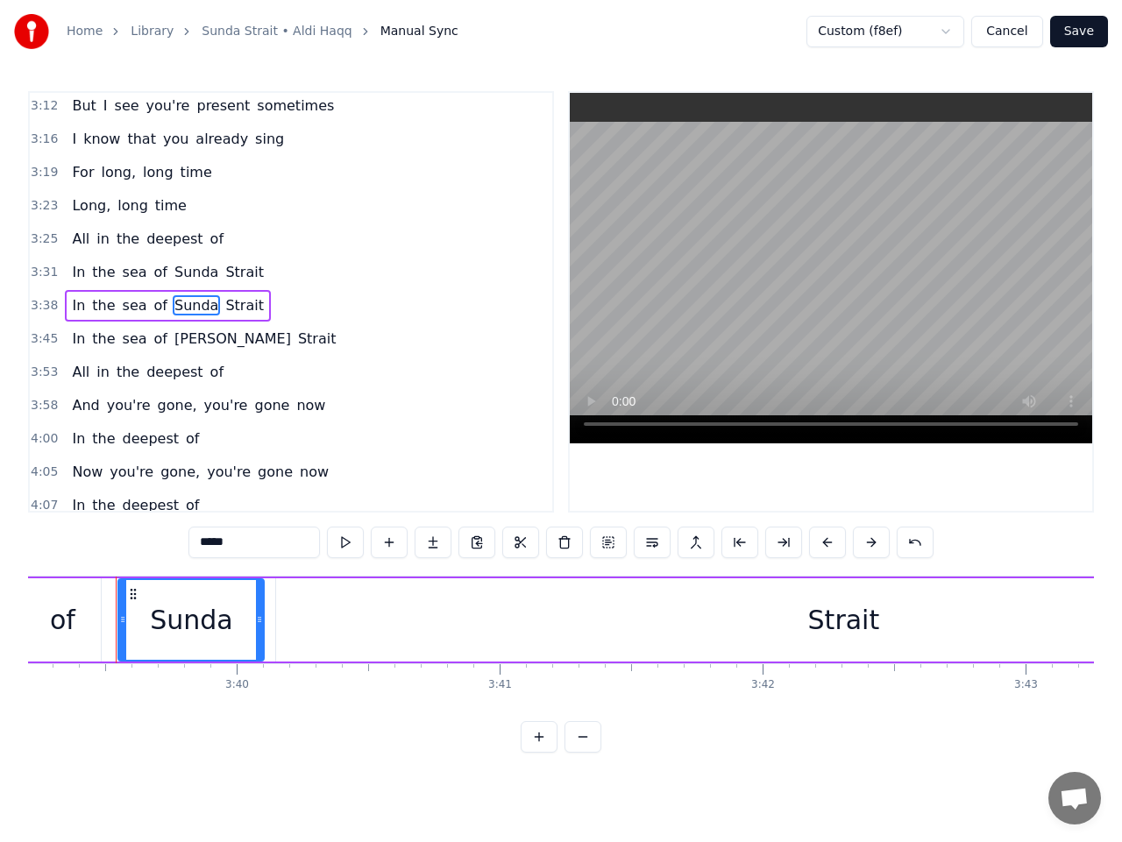
click at [173, 334] on span "[PERSON_NAME]" at bounding box center [233, 339] width 120 height 20
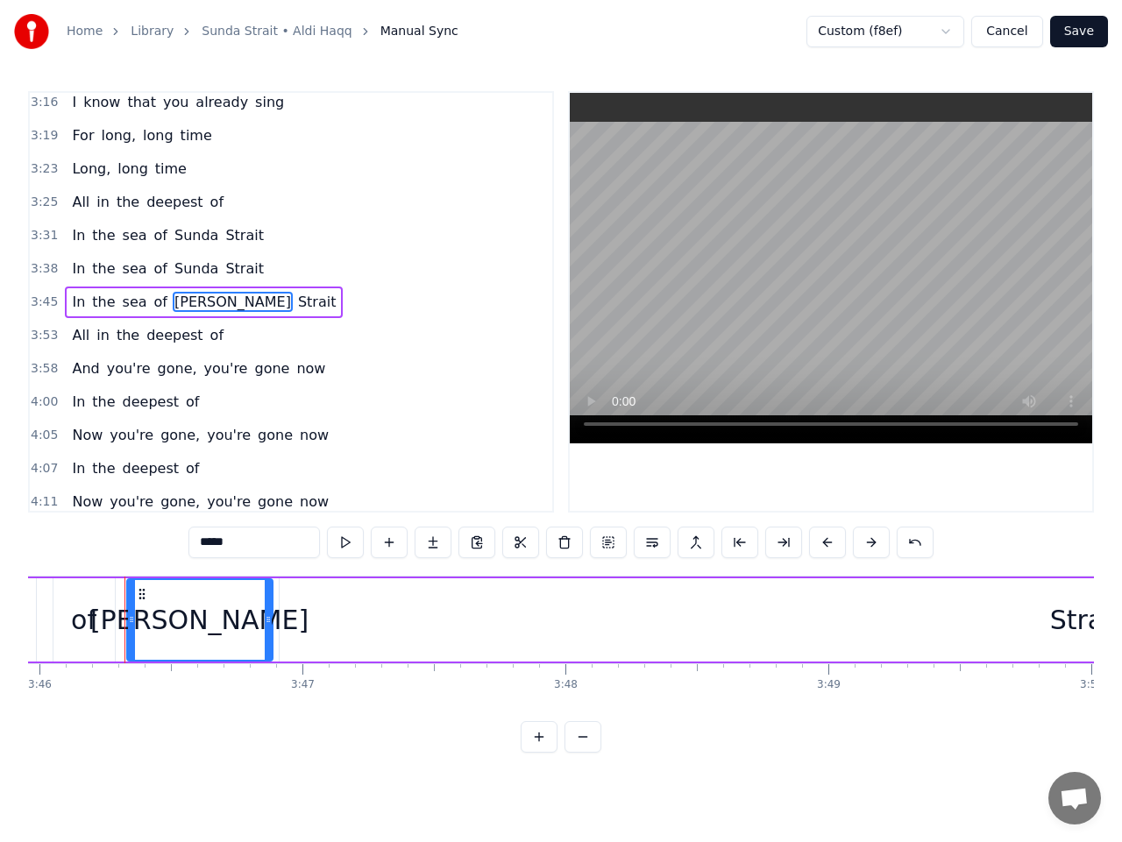
scroll to position [0, 59403]
click at [261, 537] on input "*****" at bounding box center [253, 543] width 131 height 32
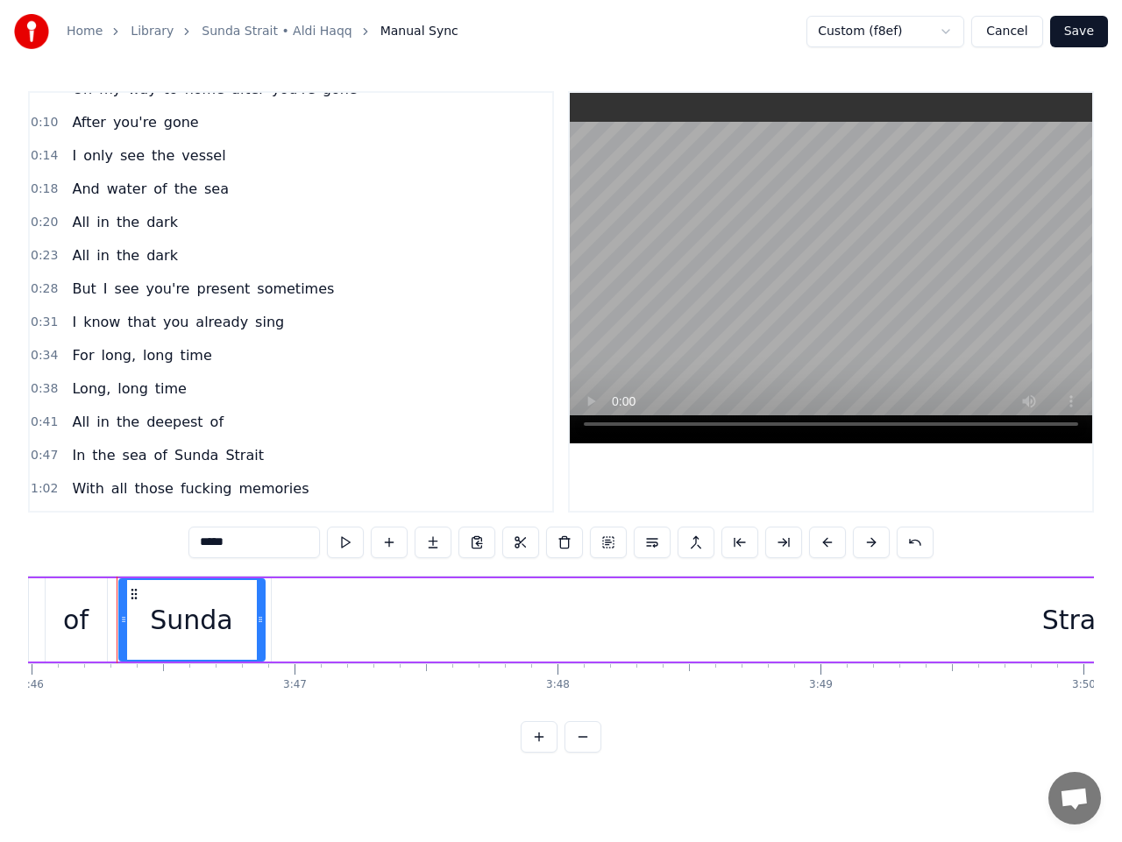
scroll to position [0, 0]
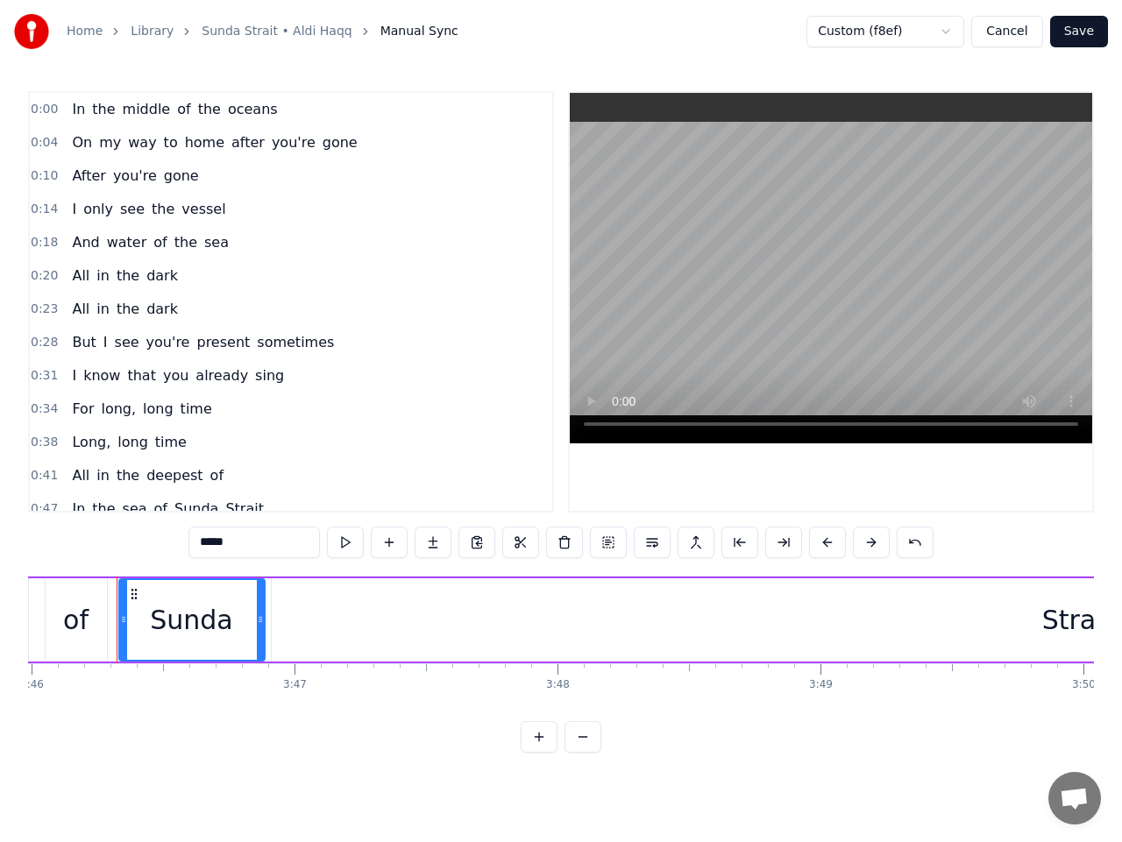
type input "*****"
click at [1069, 32] on button "Save" at bounding box center [1079, 32] width 58 height 32
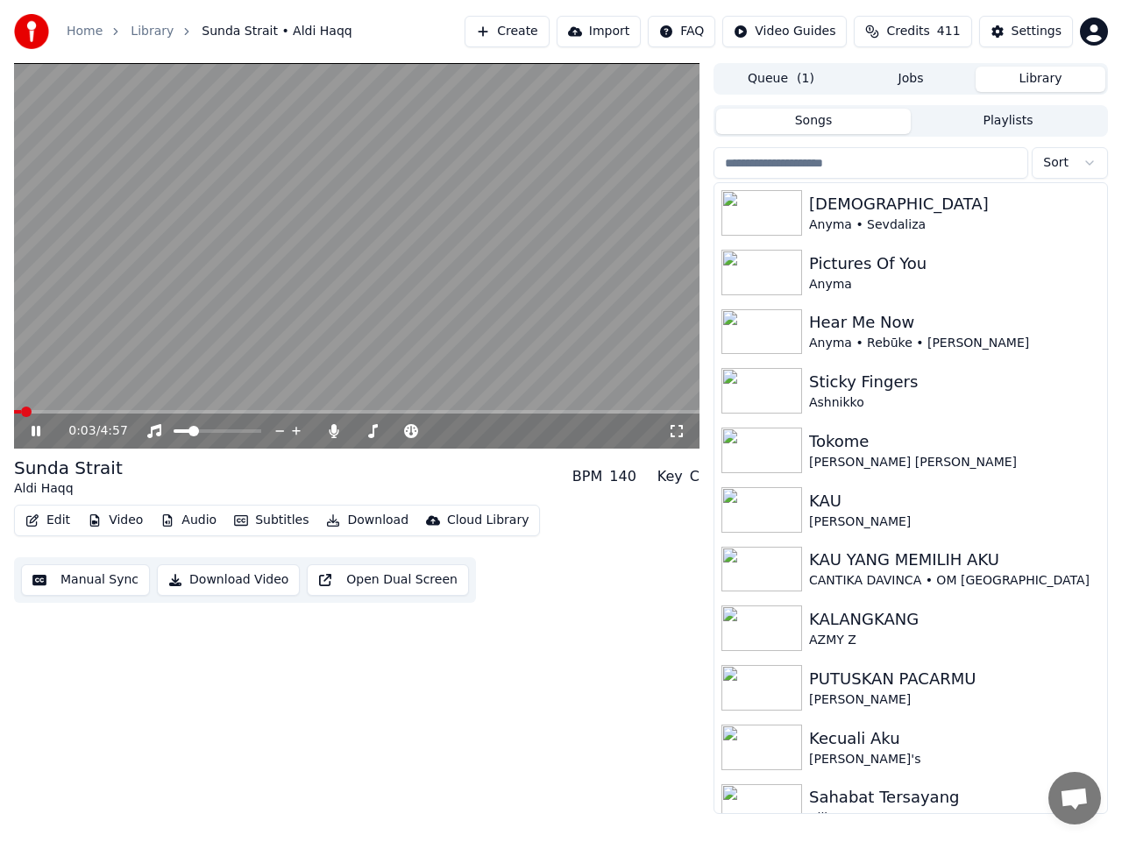
click at [31, 433] on icon at bounding box center [48, 431] width 40 height 14
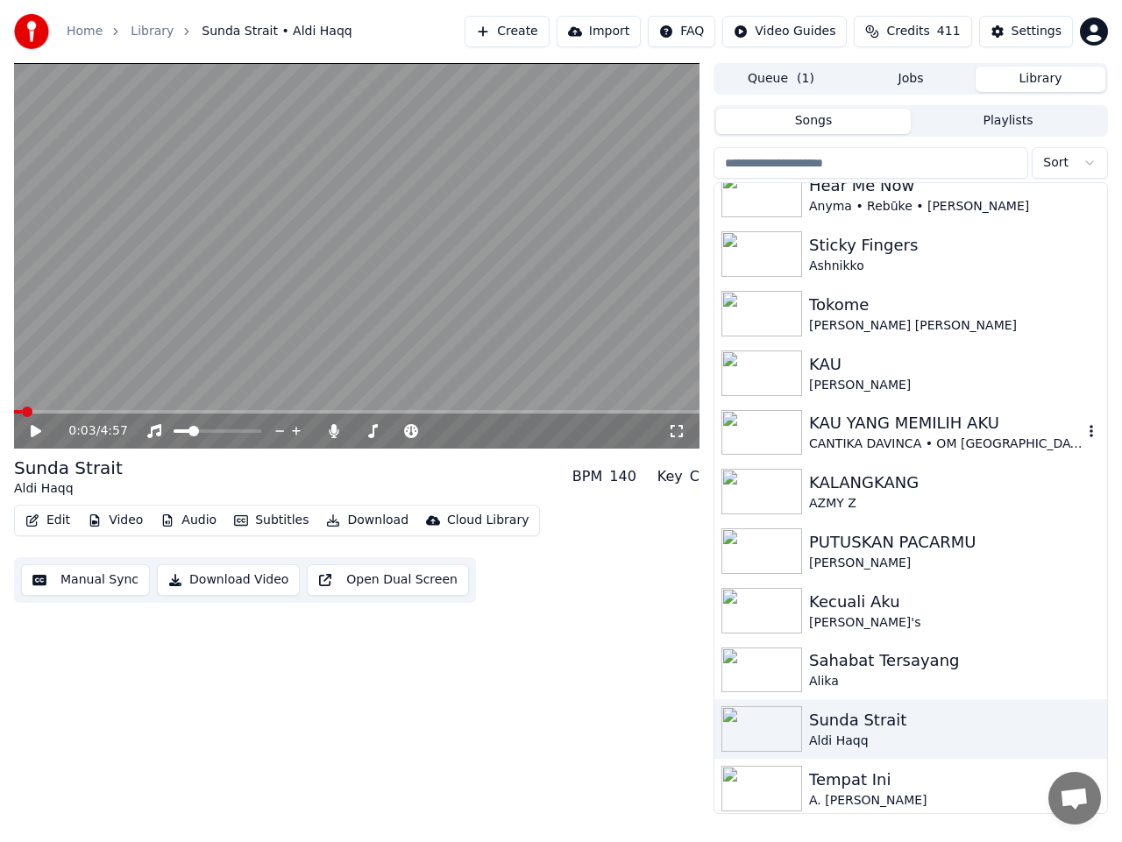
scroll to position [142, 0]
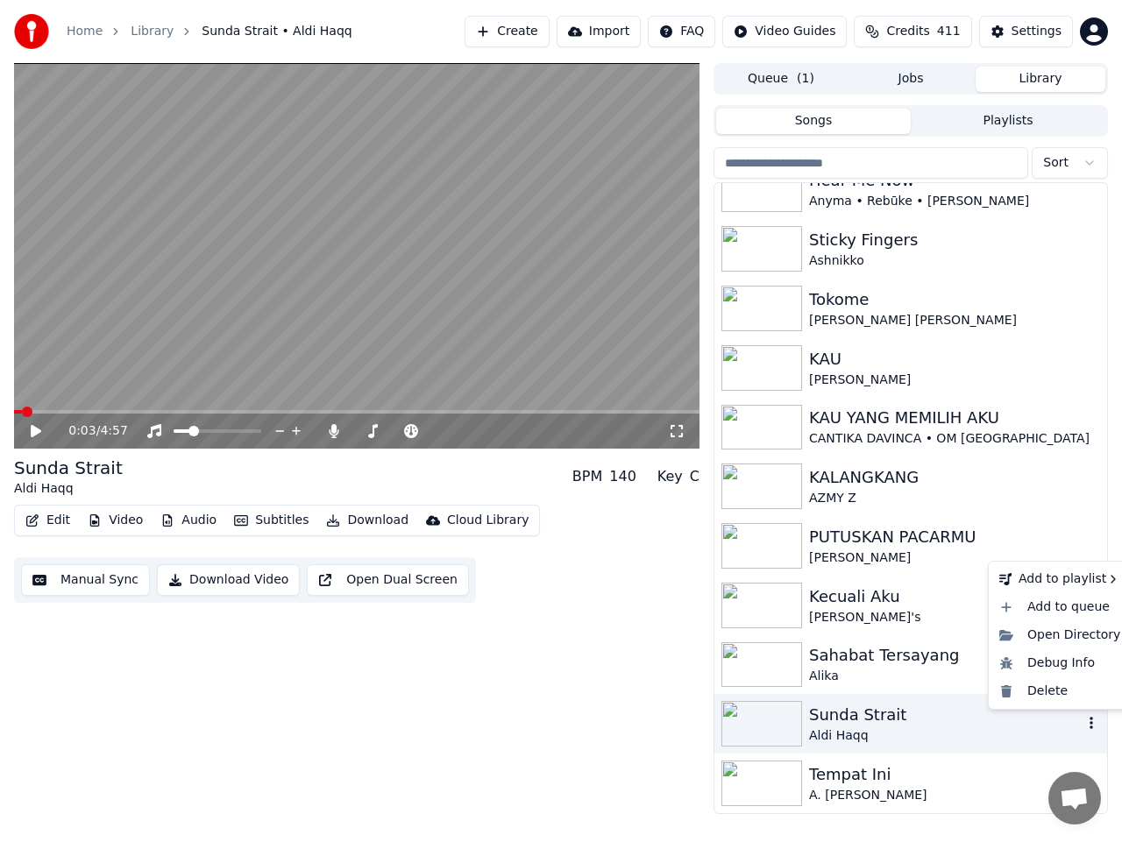
click at [1089, 725] on icon "button" at bounding box center [1091, 723] width 4 height 12
click at [259, 672] on div "0:03 / 4:57 Sunda Strait Aldi Haqq BPM 140 Key C Edit Video Audio Subtitles Dow…" at bounding box center [356, 438] width 685 height 751
click at [341, 523] on button "Download" at bounding box center [367, 520] width 96 height 25
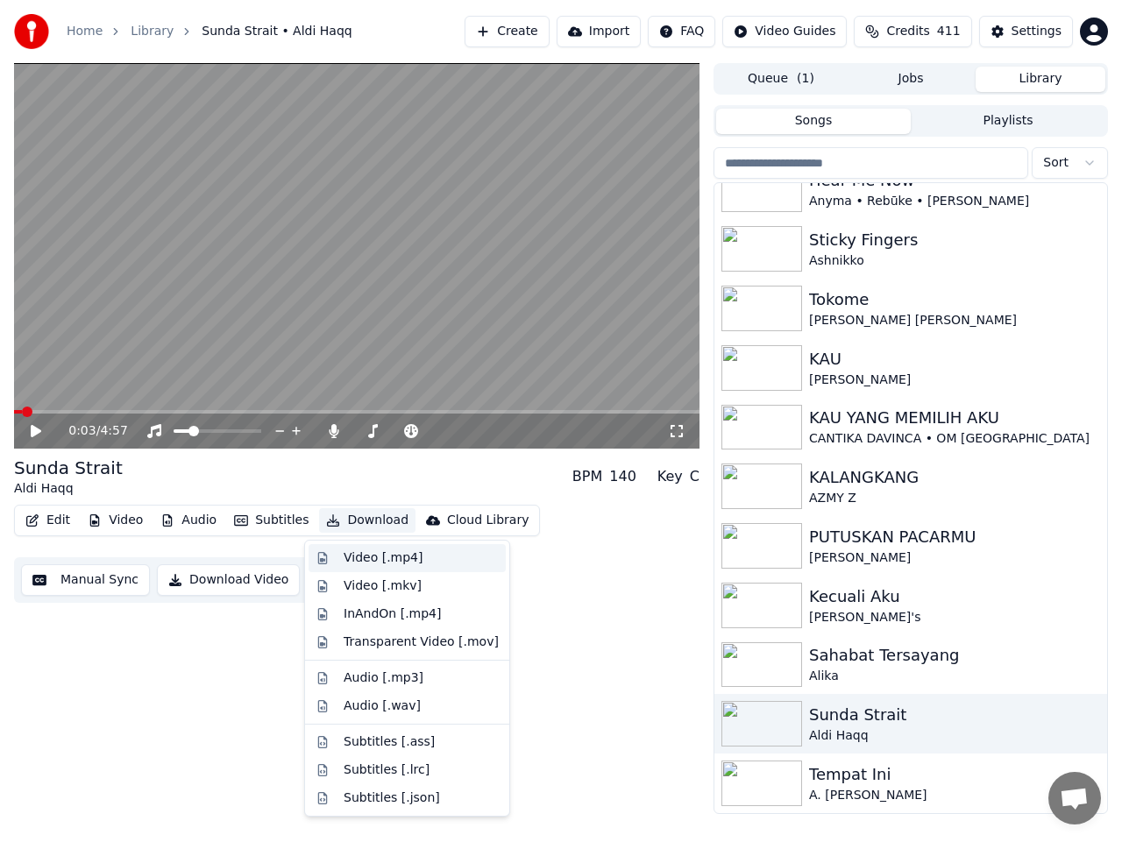
click at [362, 557] on div "Video [.mp4]" at bounding box center [382, 558] width 79 height 18
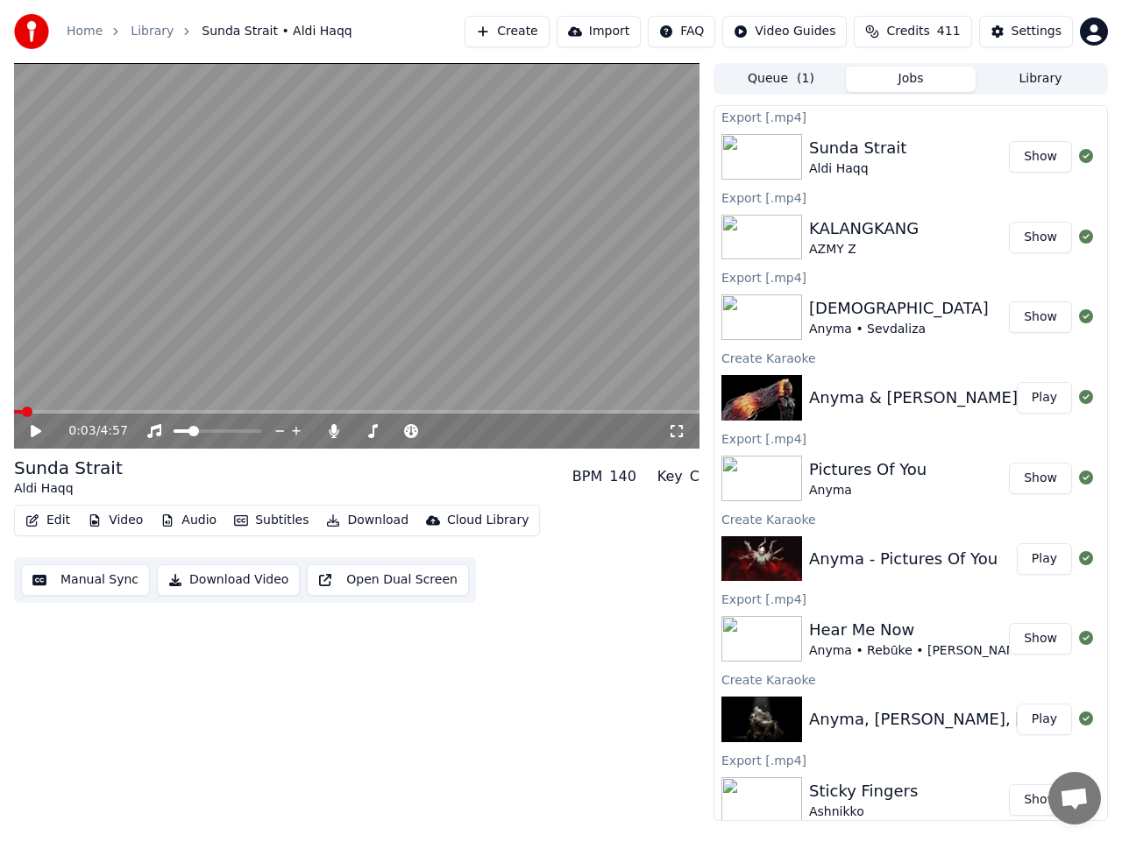
click at [1042, 153] on button "Show" at bounding box center [1040, 157] width 63 height 32
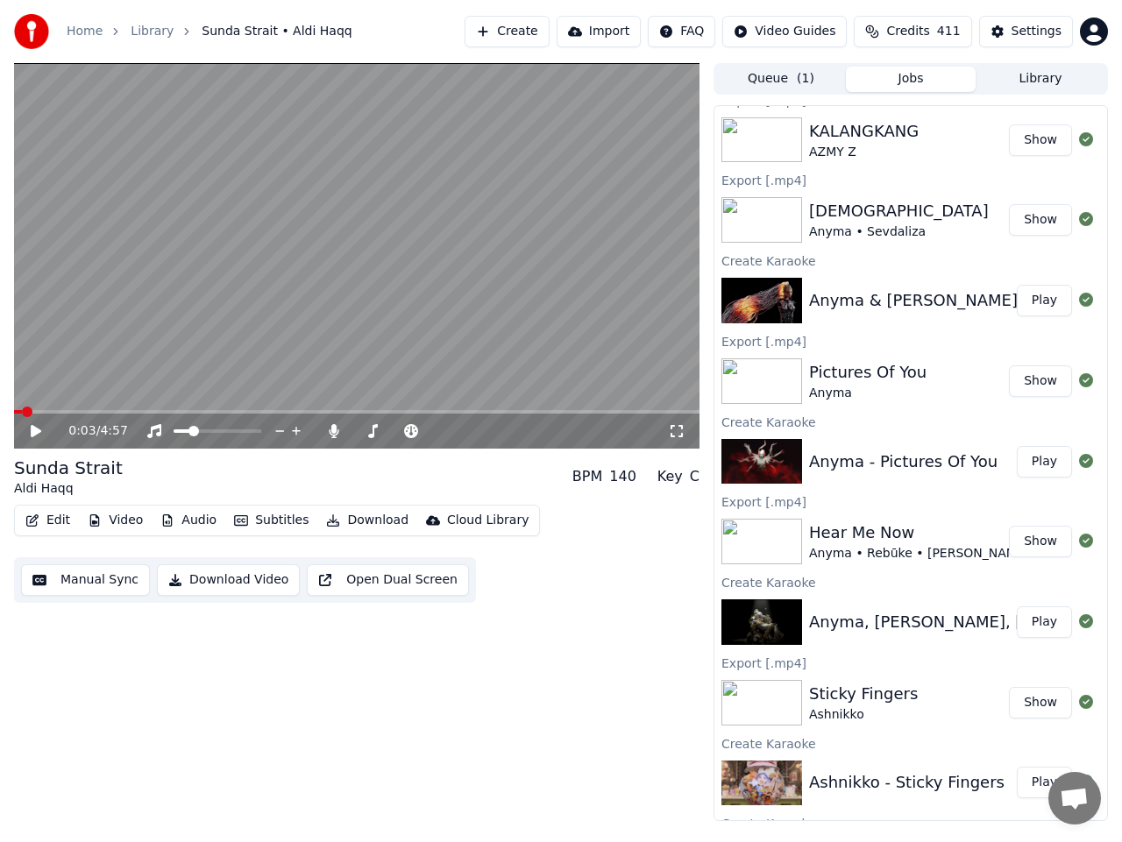
scroll to position [0, 0]
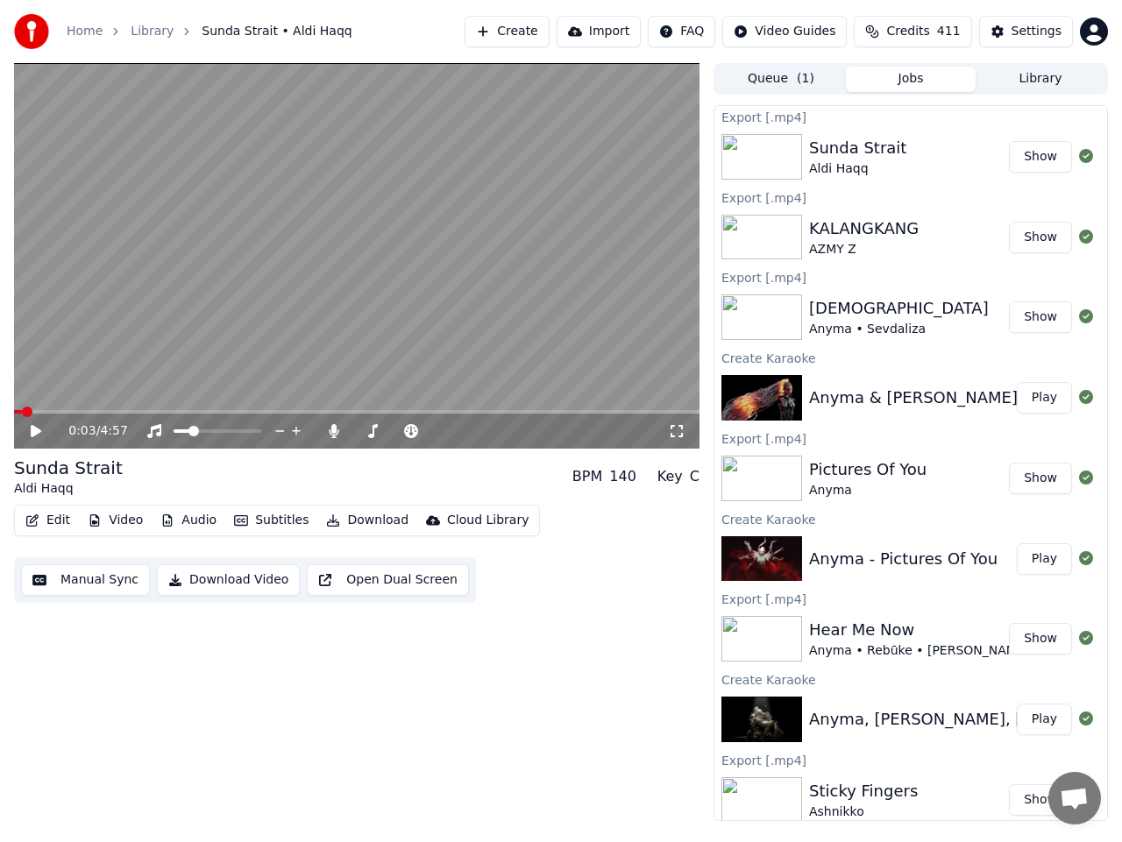
click at [1032, 76] on button "Library" at bounding box center [1040, 79] width 130 height 25
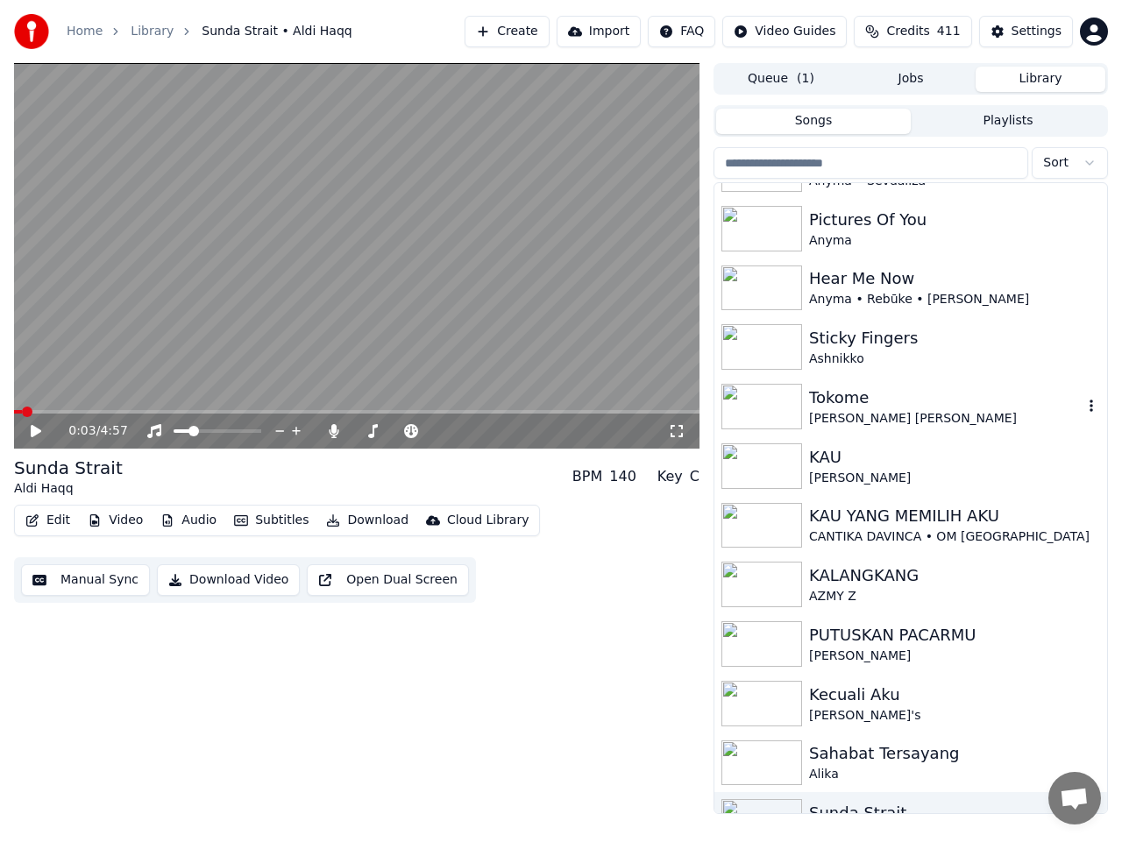
scroll to position [142, 0]
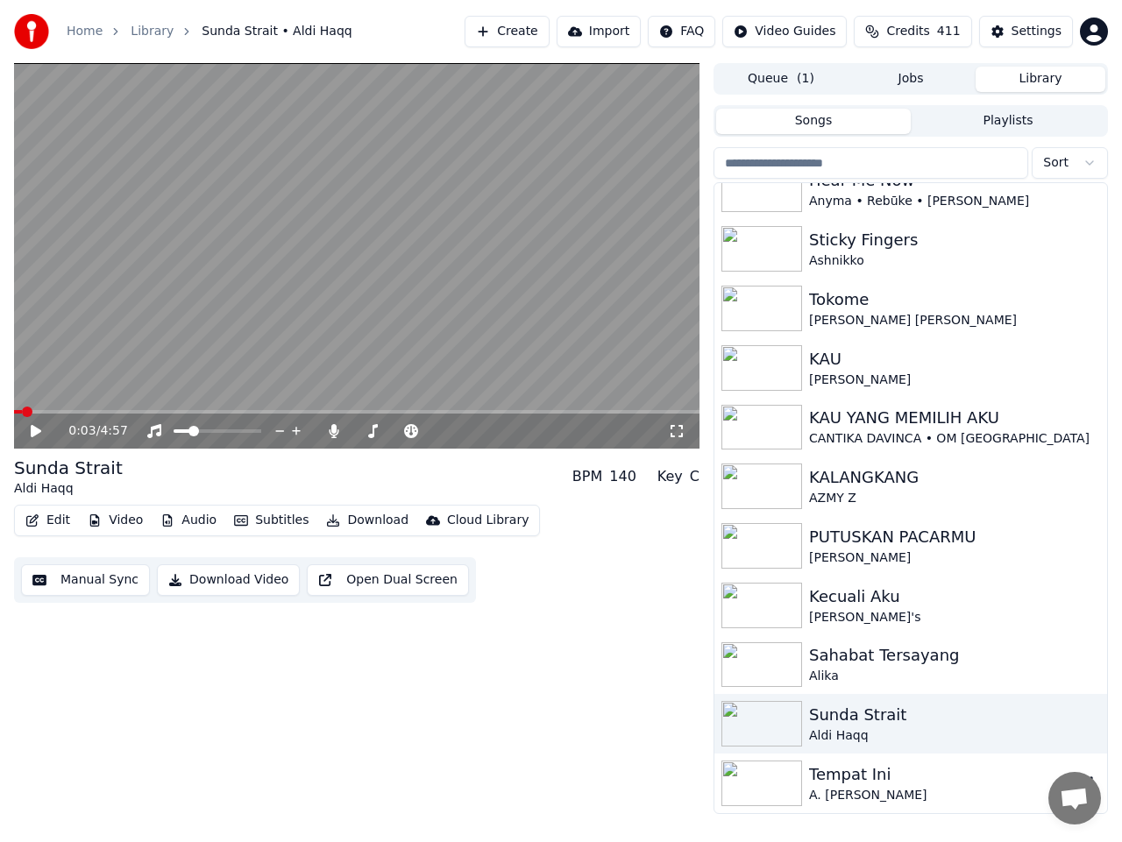
click at [855, 778] on div "Tempat Ini" at bounding box center [945, 774] width 273 height 25
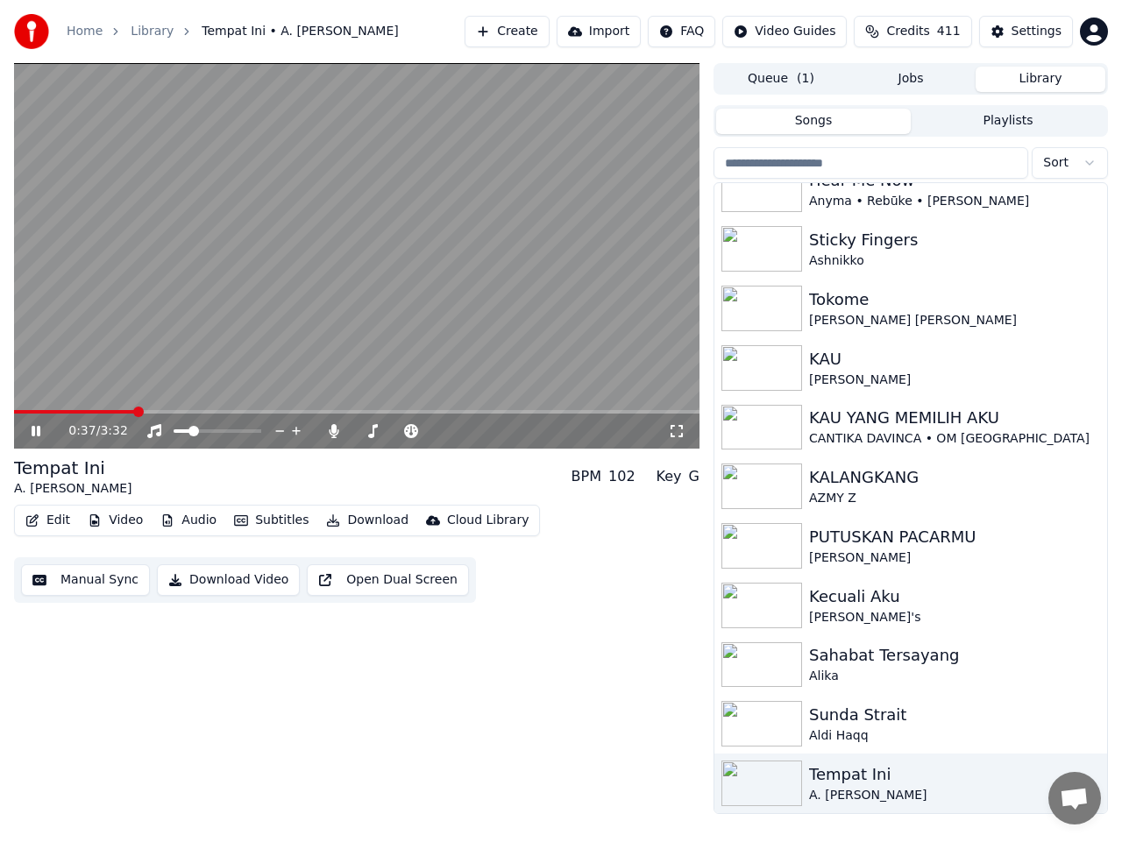
click at [37, 433] on icon at bounding box center [48, 431] width 40 height 14
click at [36, 433] on icon at bounding box center [36, 431] width 11 height 12
click at [38, 428] on icon at bounding box center [36, 431] width 9 height 11
click at [91, 577] on button "Manual Sync" at bounding box center [85, 580] width 129 height 32
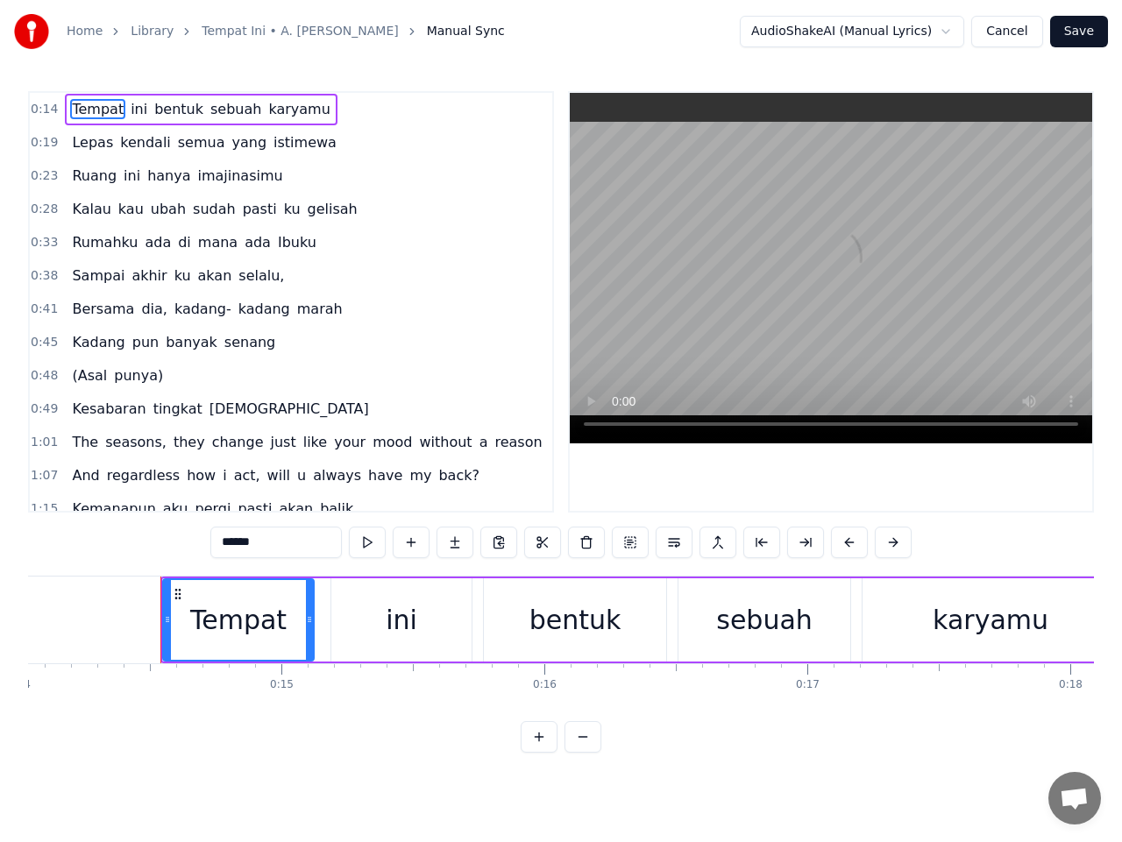
scroll to position [0, 3734]
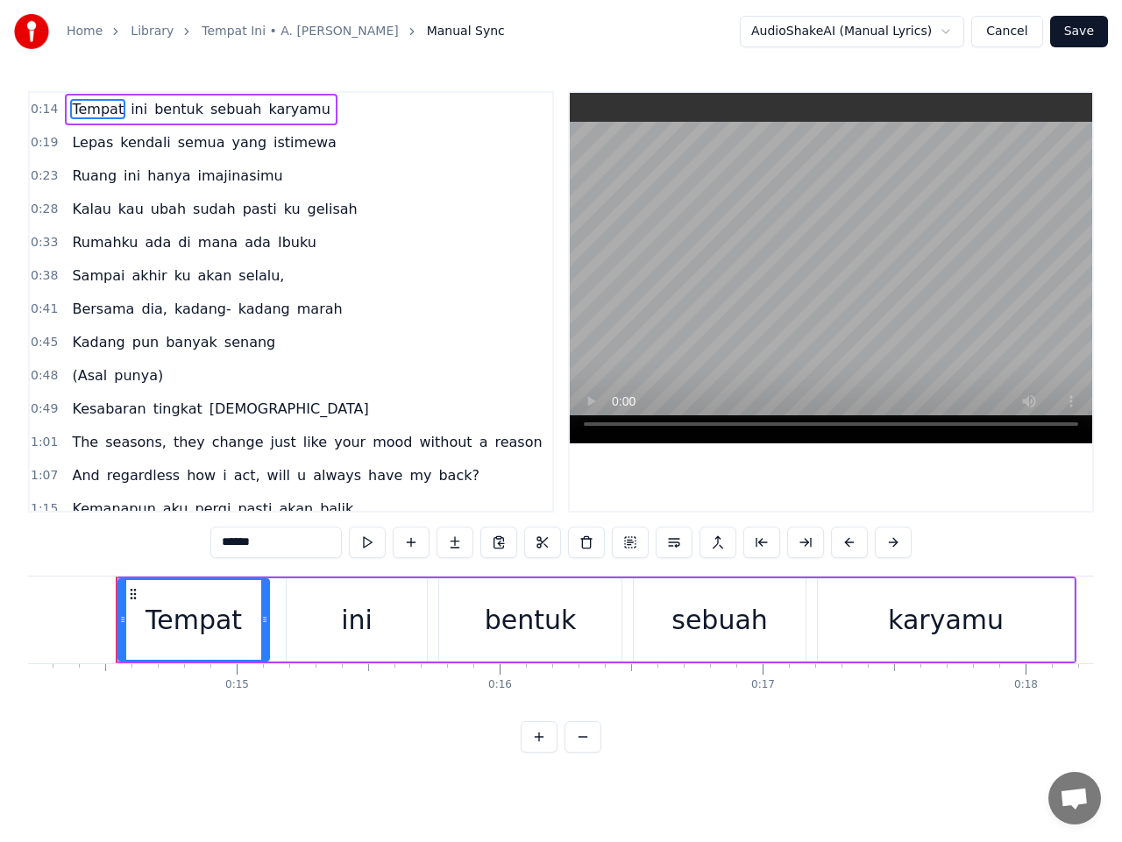
click at [194, 307] on span "kadang-" at bounding box center [203, 309] width 60 height 20
type input "*******"
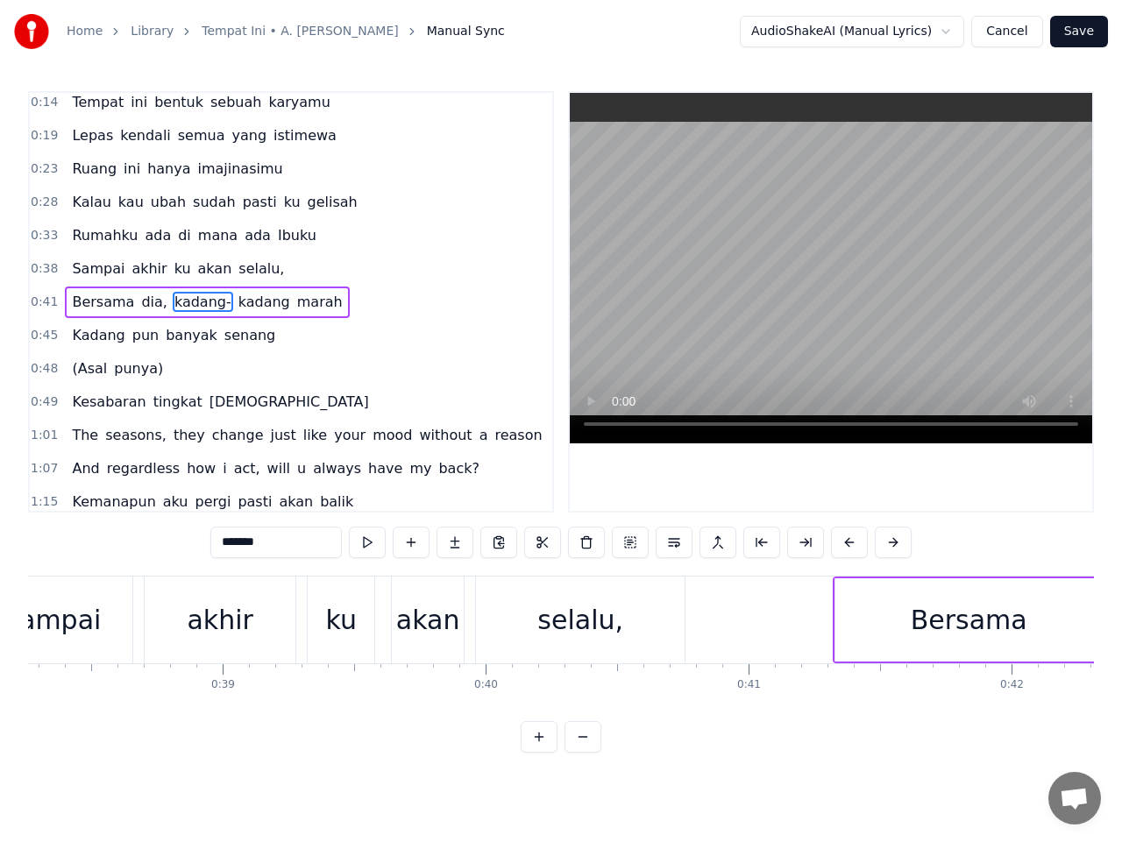
scroll to position [0, 11352]
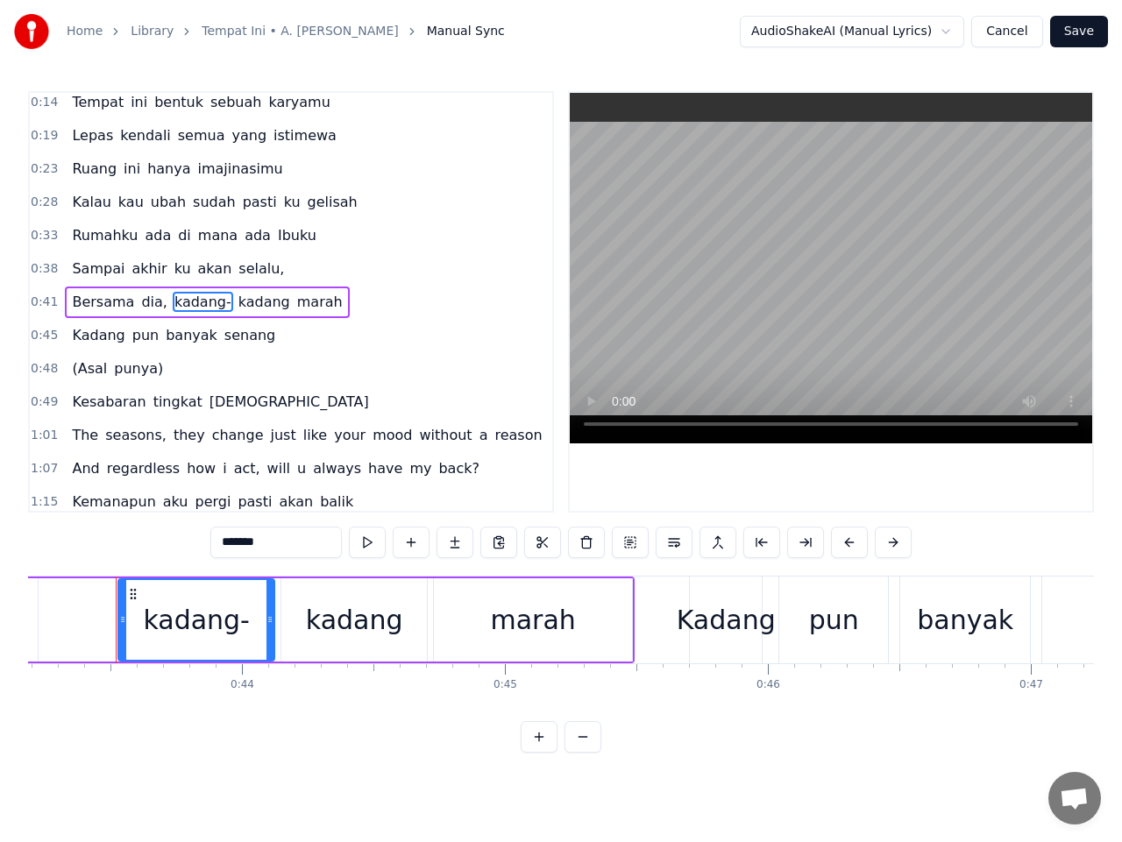
click at [44, 304] on span "0:41" at bounding box center [44, 303] width 27 height 18
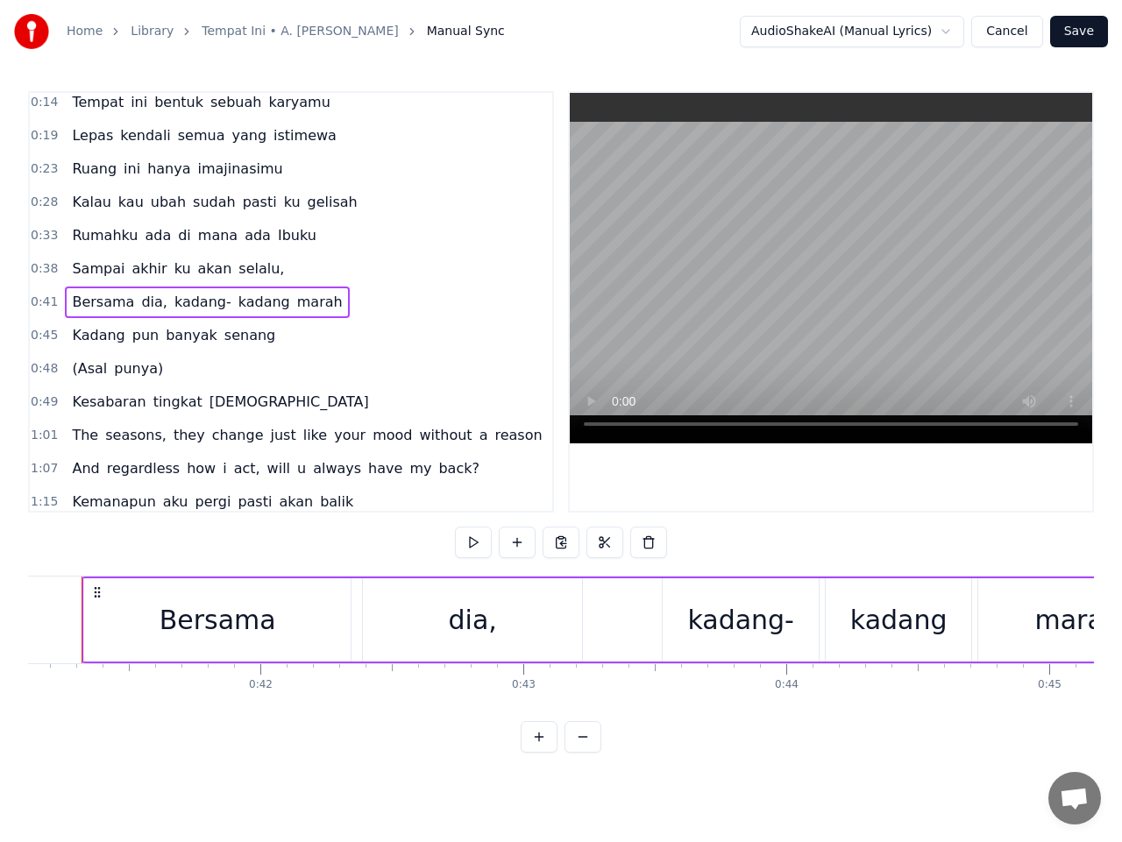
scroll to position [0, 10774]
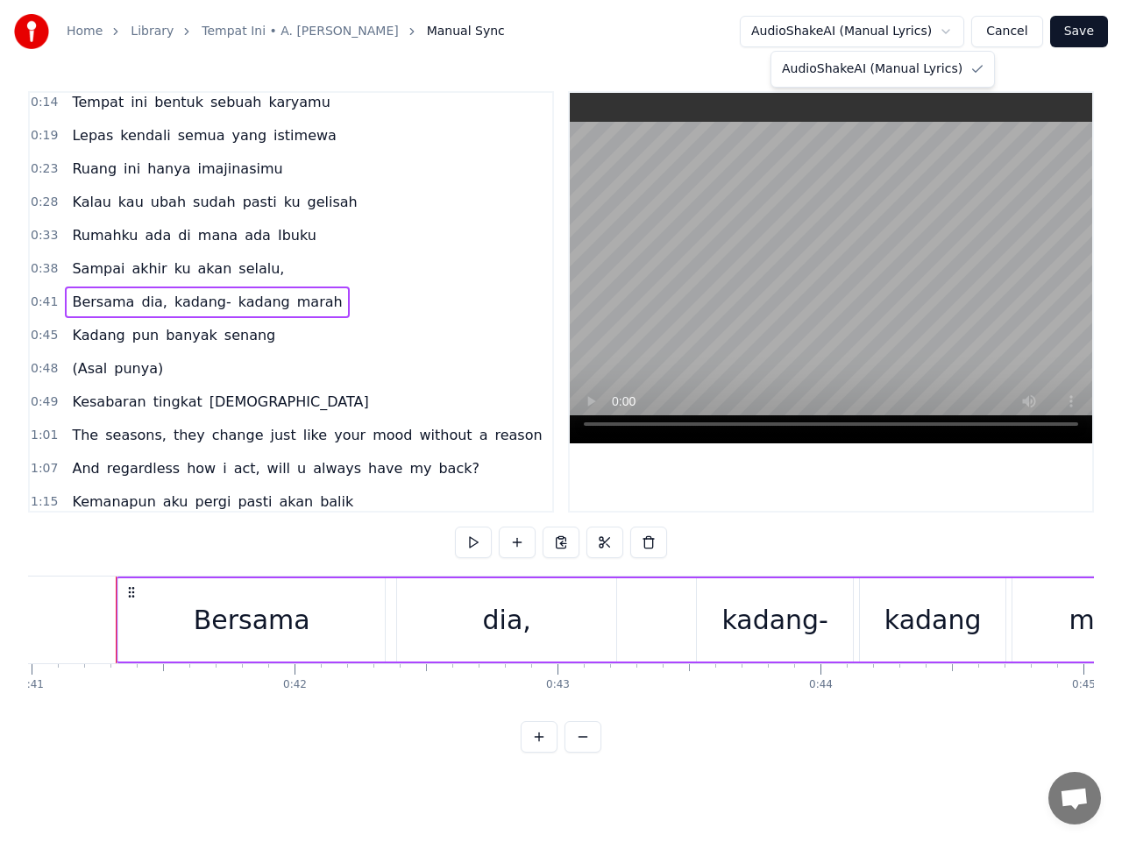
click at [953, 34] on html "Home Library Tempat Ini • A. Nayaka • Nyoman Paul Manual Sync AudioShakeAI (Man…" at bounding box center [561, 390] width 1122 height 781
click at [1008, 31] on button "Cancel" at bounding box center [1006, 32] width 71 height 32
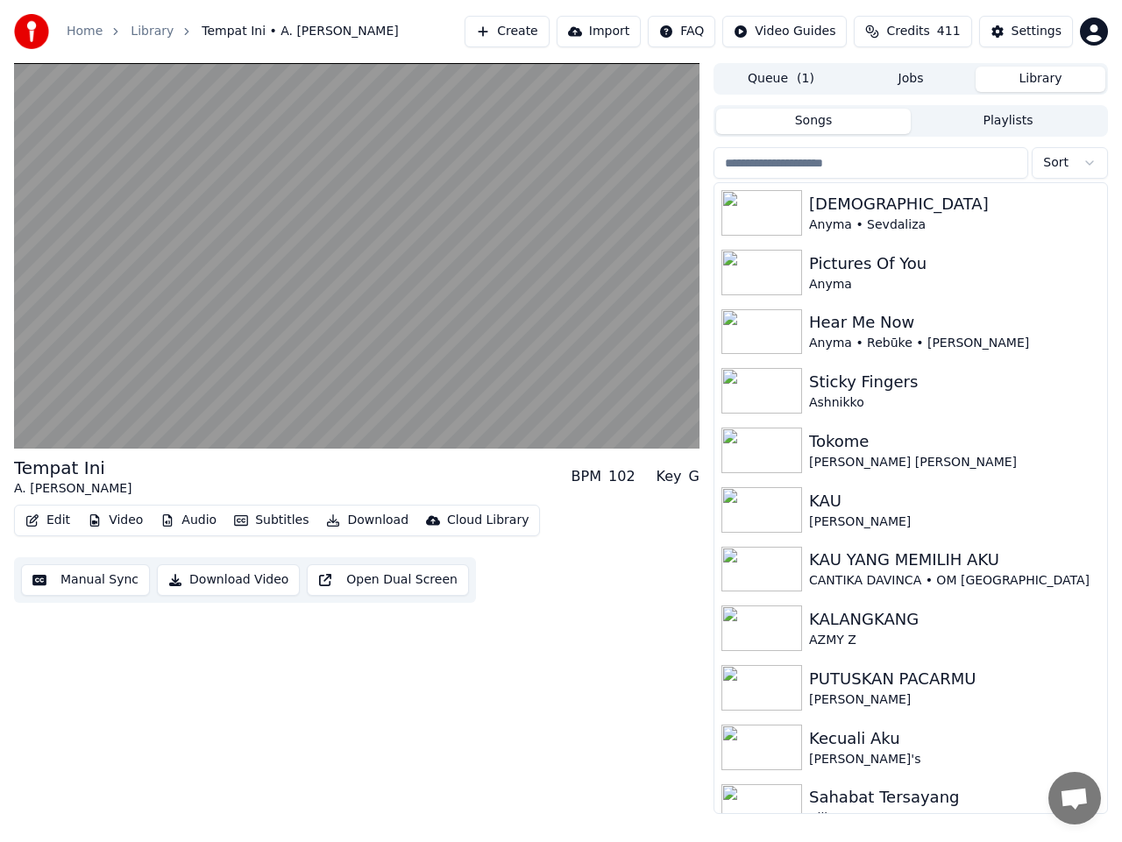
click at [270, 525] on button "Subtitles" at bounding box center [271, 520] width 88 height 25
click at [277, 469] on div "Tempat Ini A. Nayaka • Nyoman Paul BPM 102 Key G" at bounding box center [356, 477] width 685 height 42
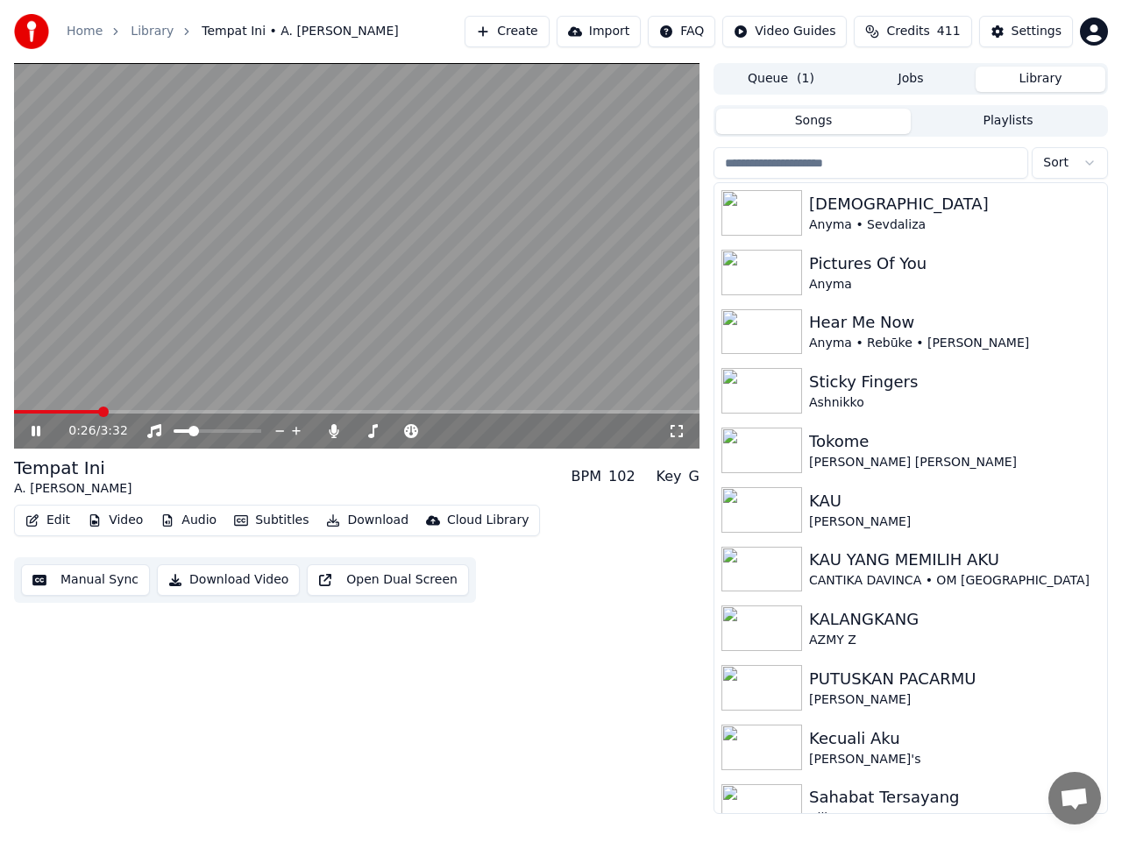
click at [40, 433] on icon at bounding box center [36, 431] width 9 height 11
click at [34, 426] on icon at bounding box center [48, 431] width 40 height 14
click at [35, 432] on icon at bounding box center [36, 431] width 9 height 11
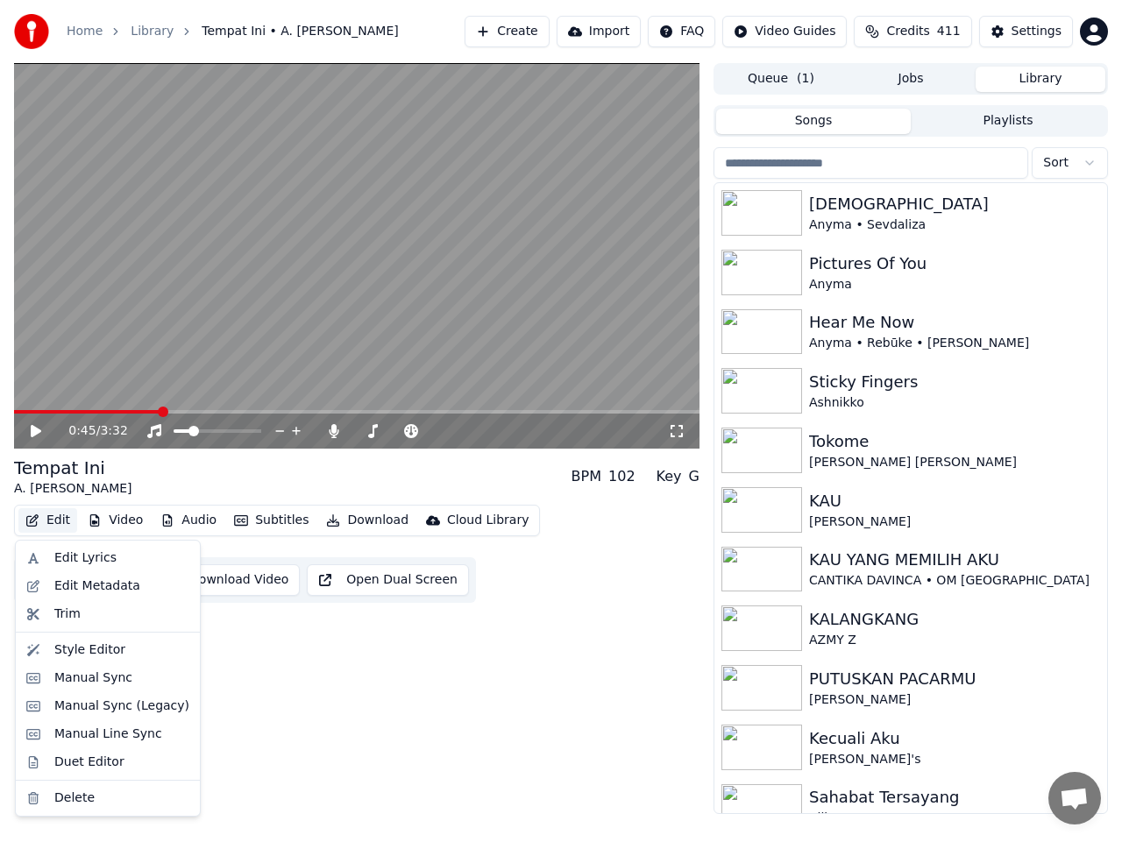
click at [46, 522] on button "Edit" at bounding box center [47, 520] width 59 height 25
click at [71, 558] on div "Edit Lyrics" at bounding box center [85, 558] width 62 height 18
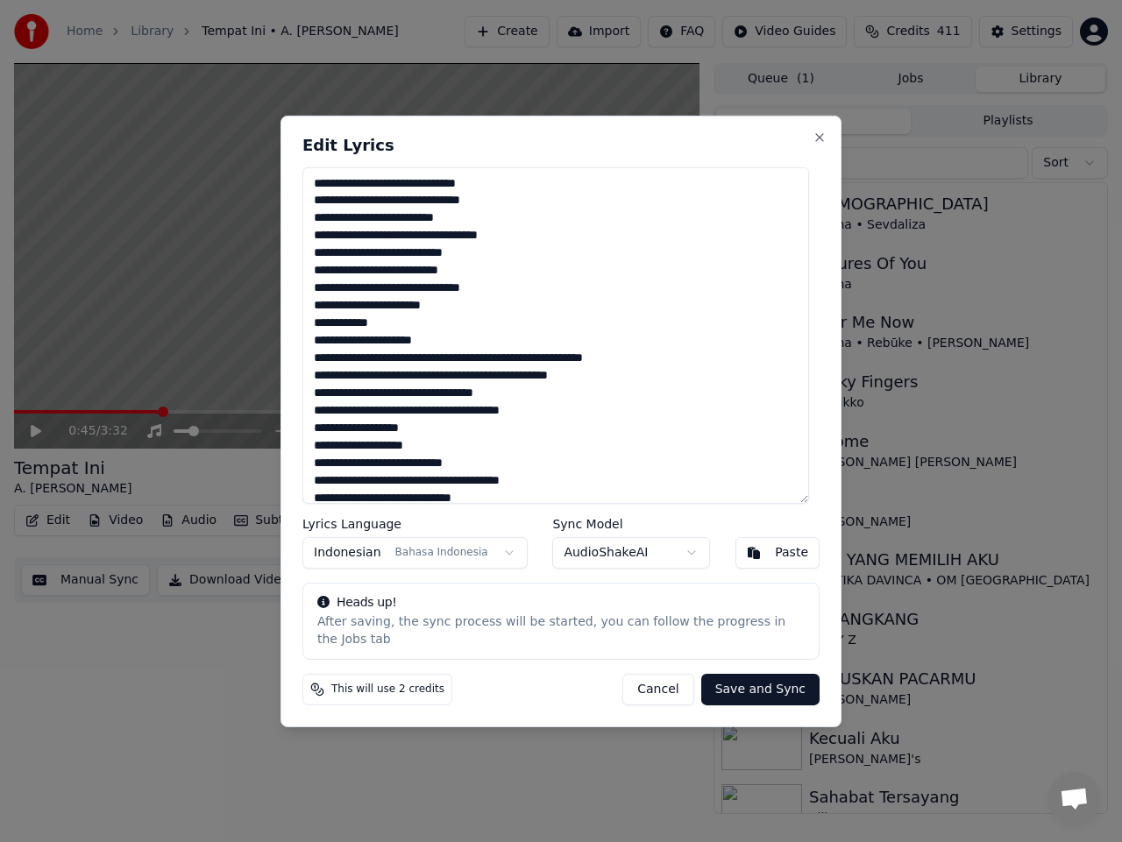
click at [391, 300] on textarea at bounding box center [555, 334] width 506 height 336
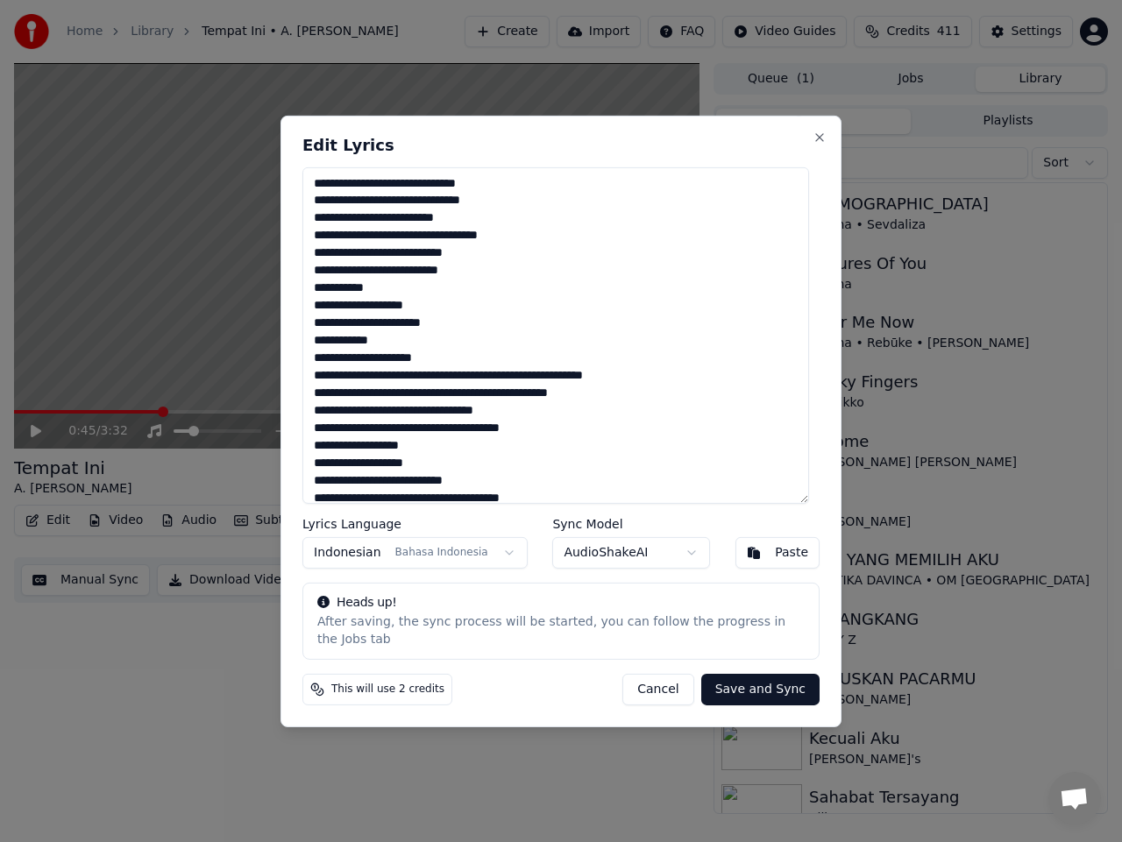
type textarea "**********"
click at [748, 680] on button "Save and Sync" at bounding box center [760, 690] width 118 height 32
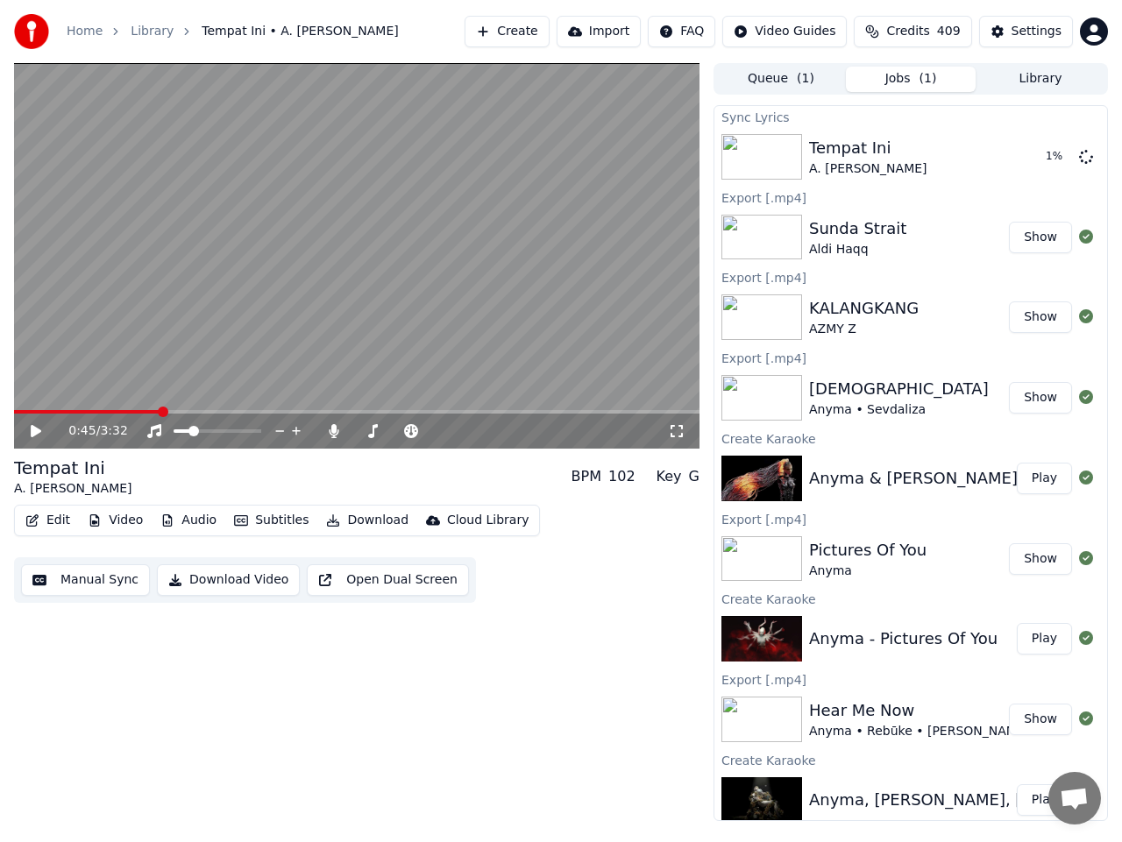
click at [33, 431] on icon at bounding box center [36, 431] width 11 height 12
click at [36, 408] on video at bounding box center [356, 256] width 685 height 386
click at [38, 407] on video at bounding box center [356, 256] width 685 height 386
drag, startPoint x: 170, startPoint y: 408, endPoint x: 134, endPoint y: 409, distance: 35.9
click at [134, 409] on div "0:50 / 3:32" at bounding box center [356, 256] width 685 height 386
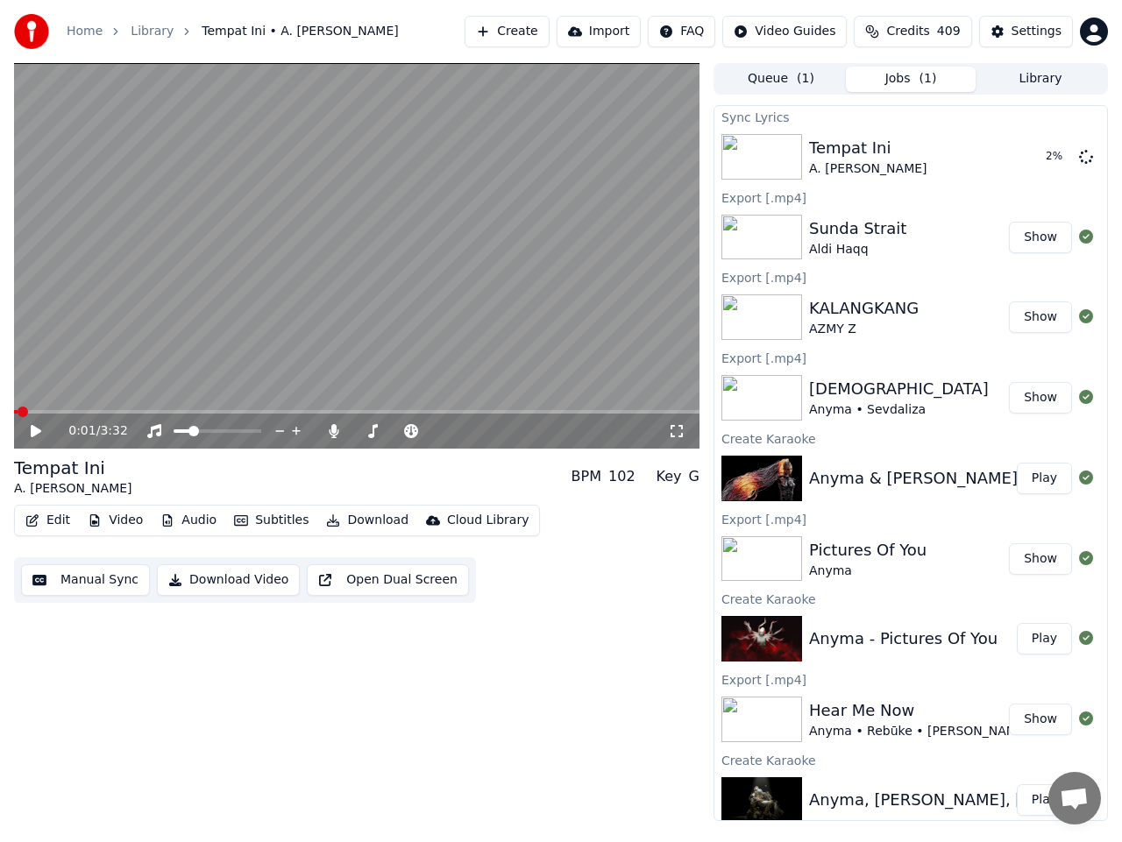
click at [18, 412] on span at bounding box center [23, 412] width 11 height 11
click at [40, 429] on icon at bounding box center [48, 431] width 40 height 14
click at [34, 429] on icon at bounding box center [36, 431] width 9 height 11
click at [35, 411] on span at bounding box center [97, 412] width 166 height 4
click at [34, 426] on icon at bounding box center [36, 431] width 9 height 11
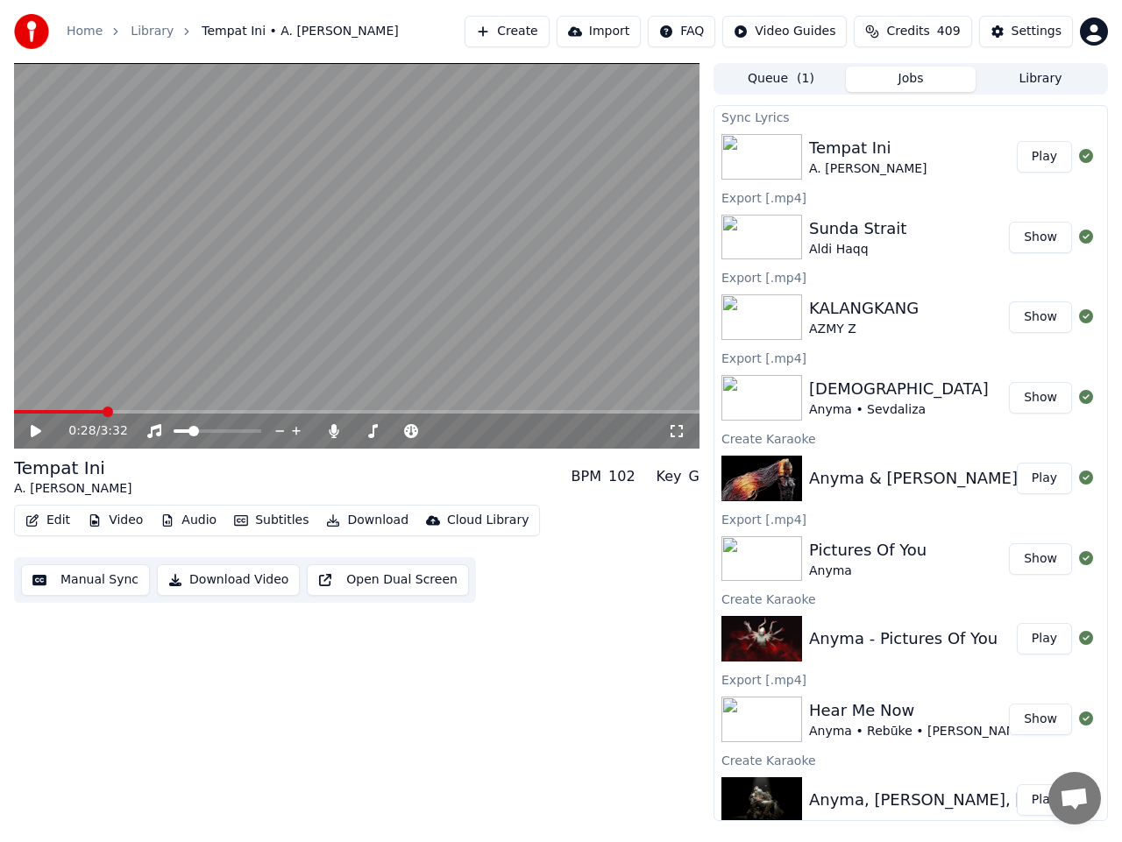
click at [106, 584] on button "Manual Sync" at bounding box center [85, 580] width 129 height 32
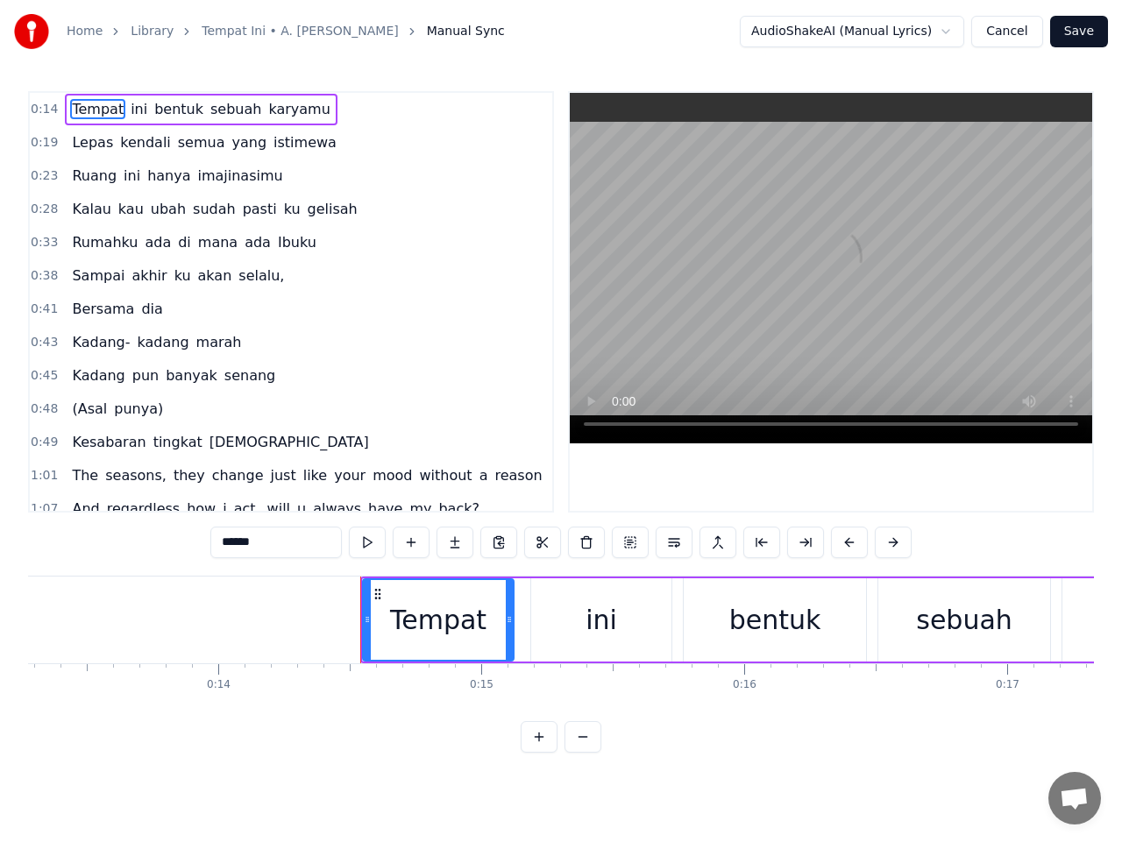
scroll to position [0, 3734]
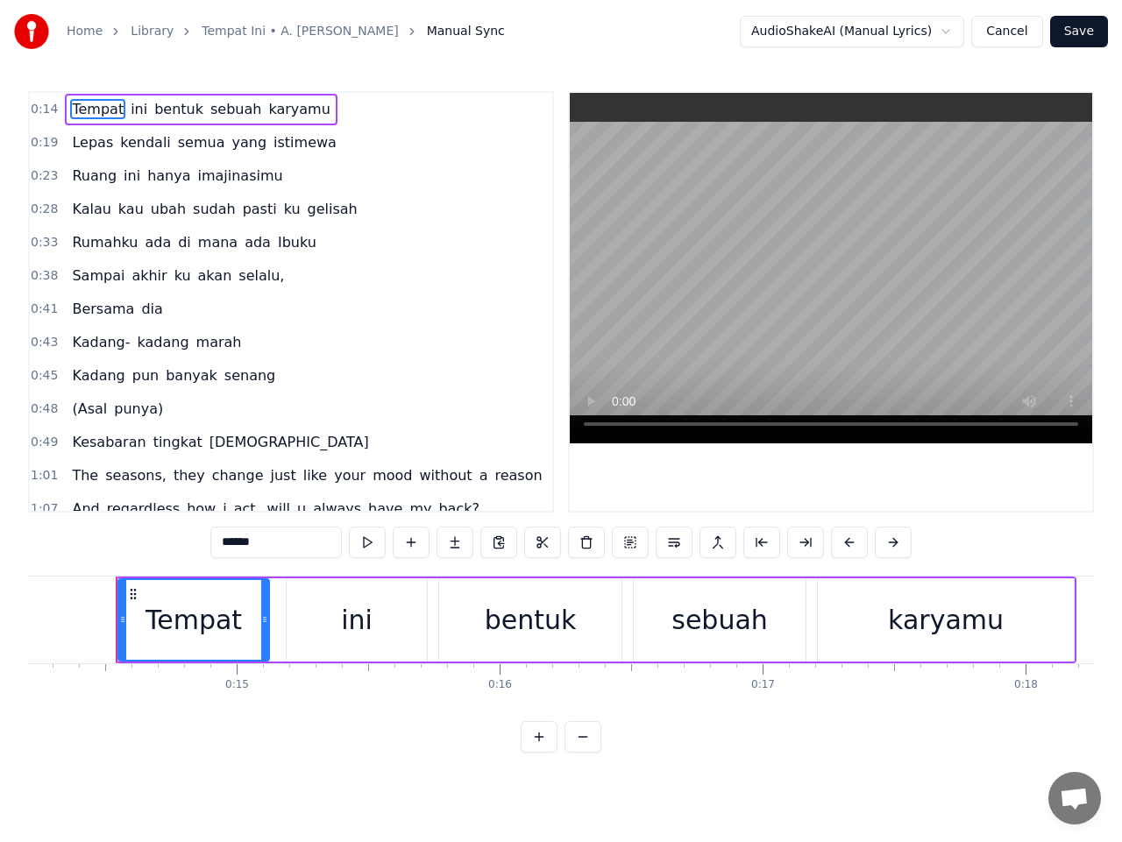
click at [1016, 39] on button "Cancel" at bounding box center [1006, 32] width 71 height 32
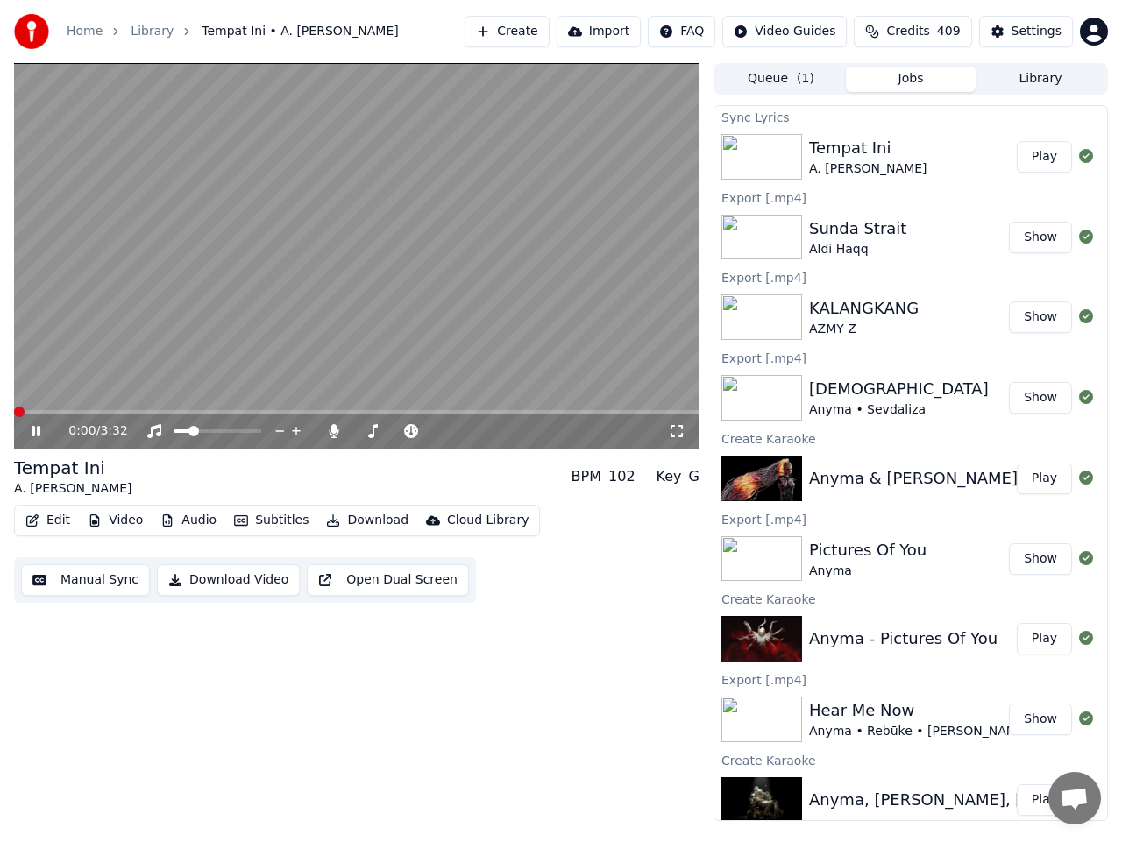
click at [59, 520] on button "Edit" at bounding box center [47, 520] width 59 height 25
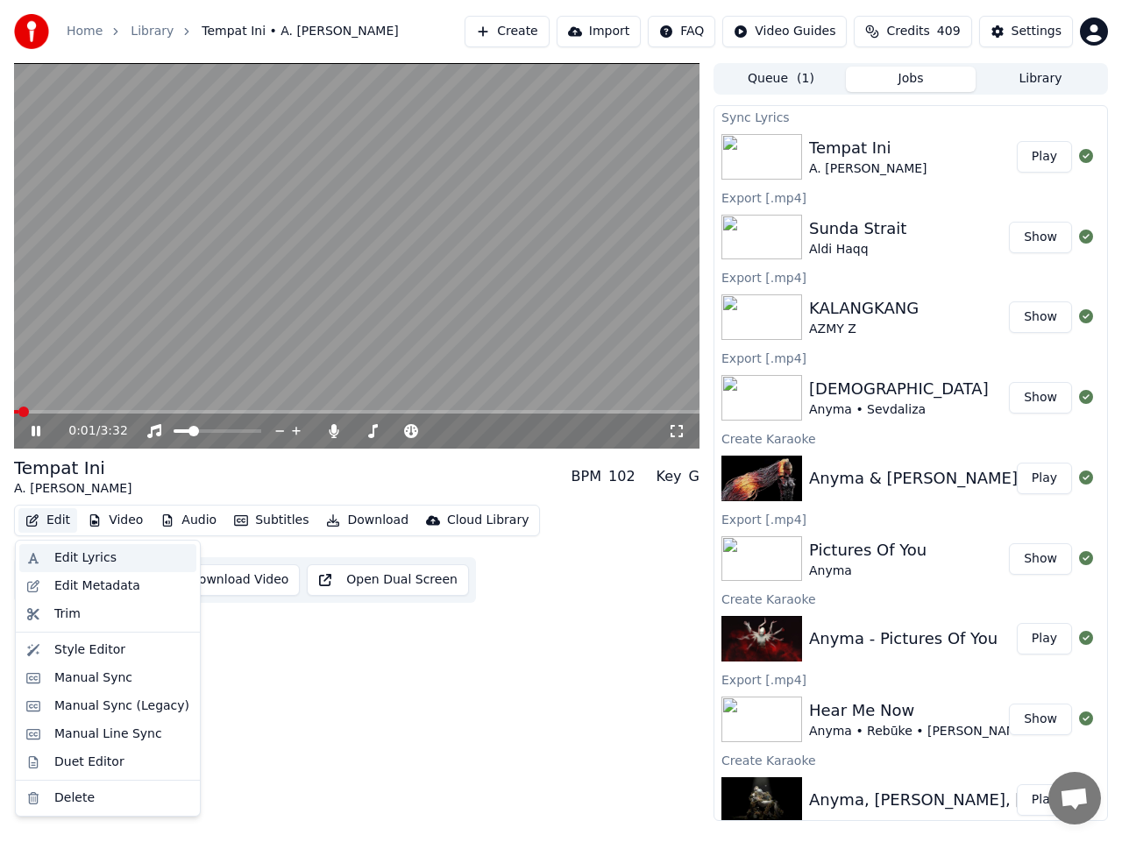
click at [68, 556] on div "Edit Lyrics" at bounding box center [85, 558] width 62 height 18
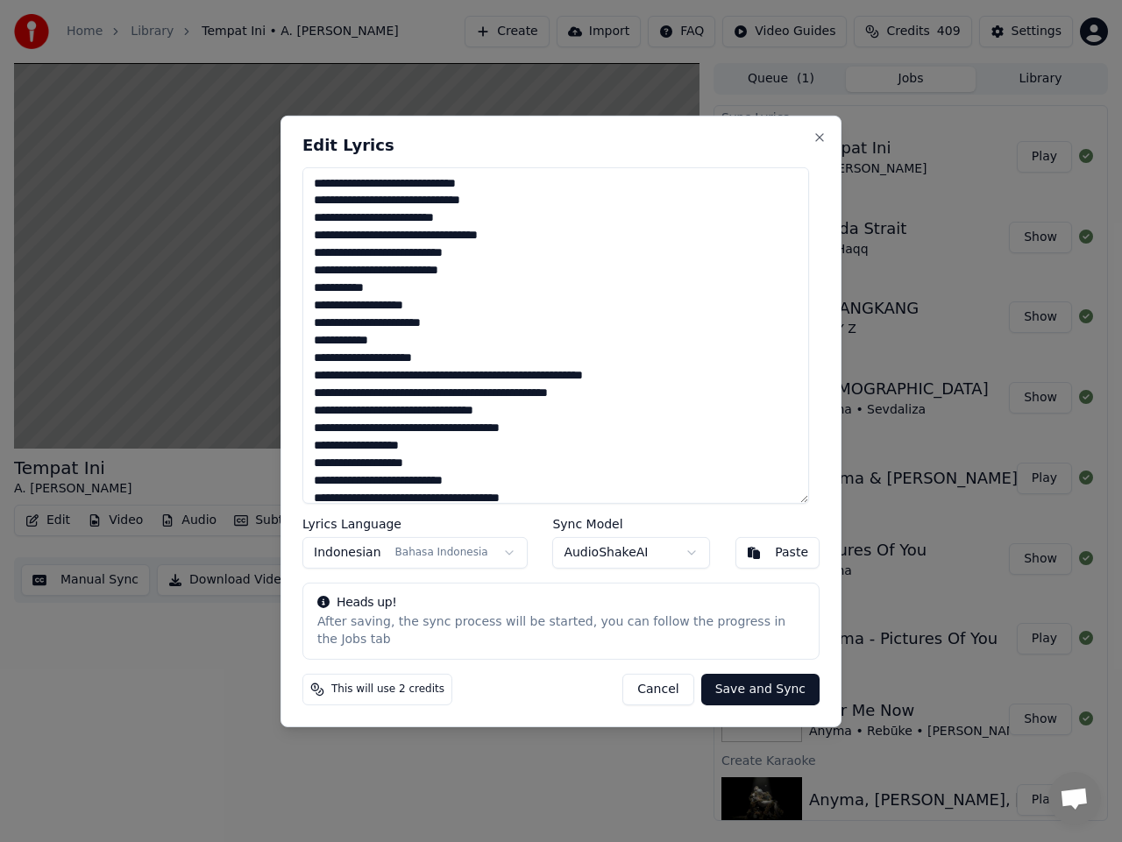
click at [671, 679] on button "Cancel" at bounding box center [657, 690] width 71 height 32
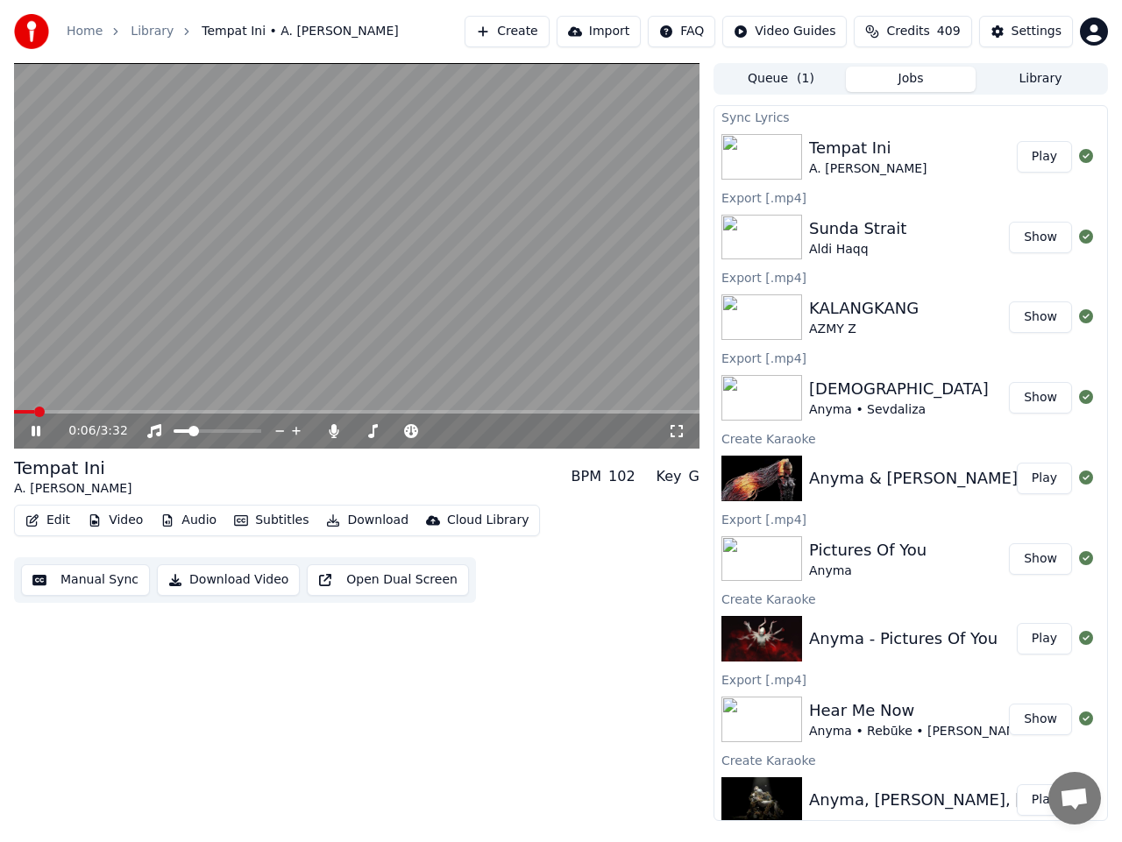
click at [32, 428] on icon at bounding box center [36, 431] width 9 height 11
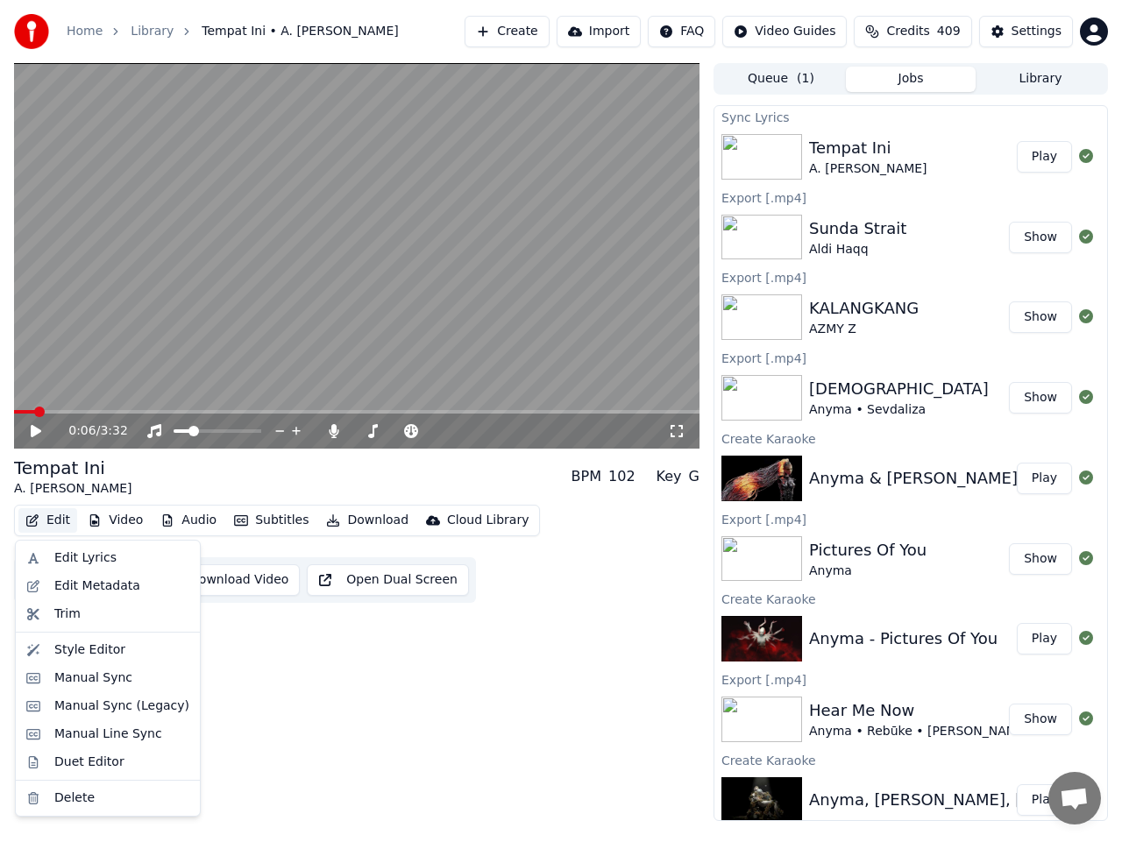
click at [54, 522] on button "Edit" at bounding box center [47, 520] width 59 height 25
click at [65, 555] on div "Edit Lyrics" at bounding box center [85, 558] width 62 height 18
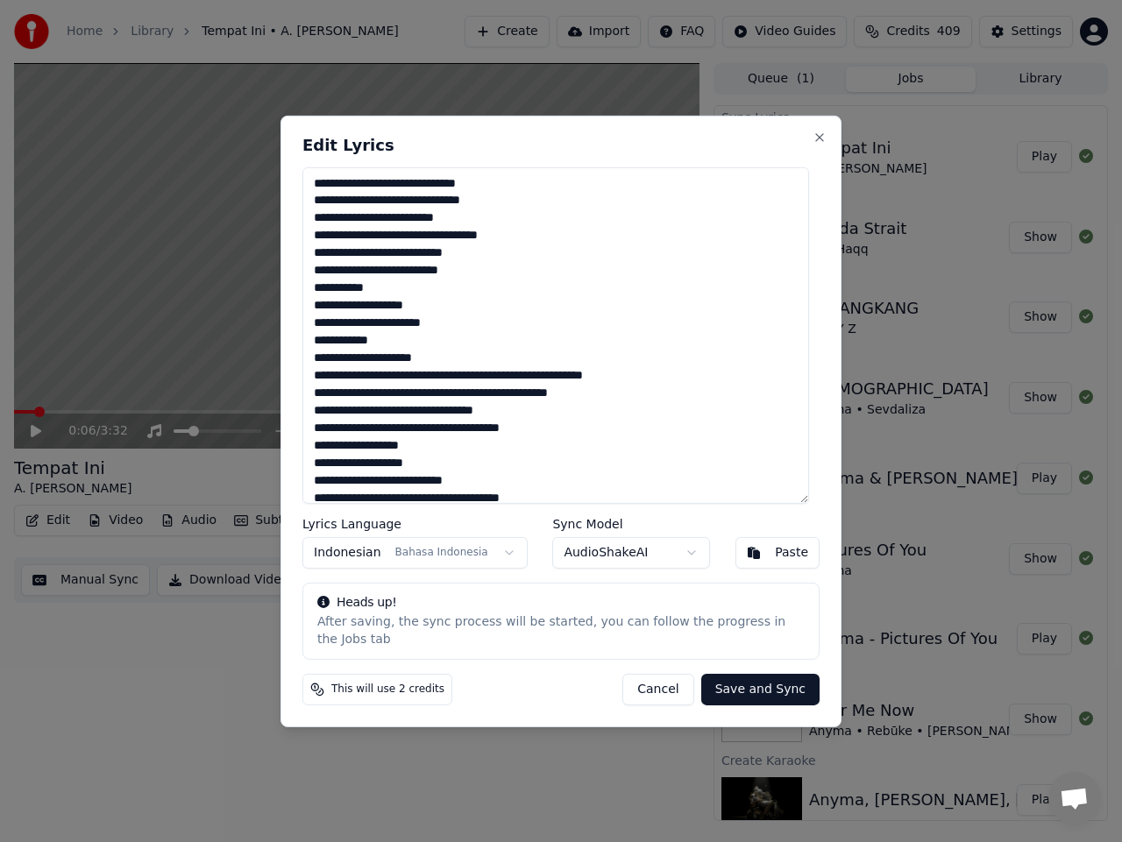
click at [420, 195] on textarea at bounding box center [555, 334] width 506 height 336
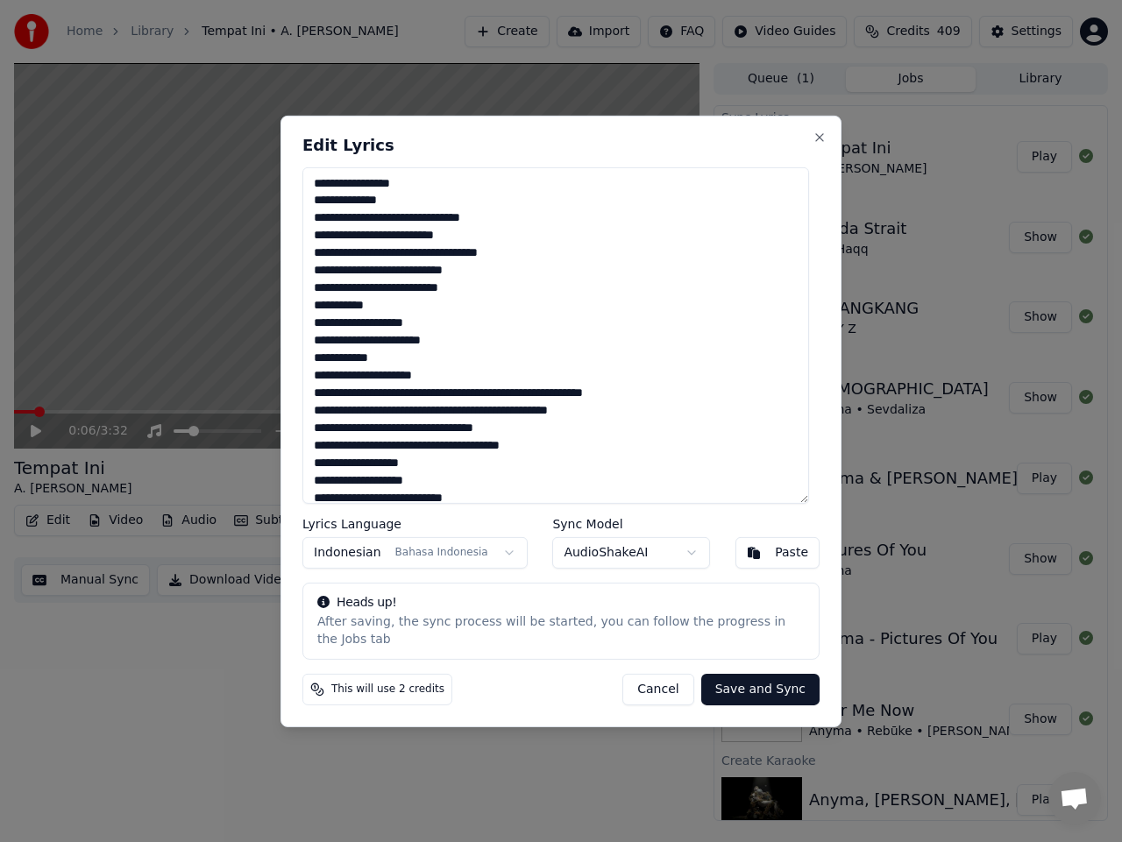
click at [395, 229] on textarea at bounding box center [555, 334] width 506 height 336
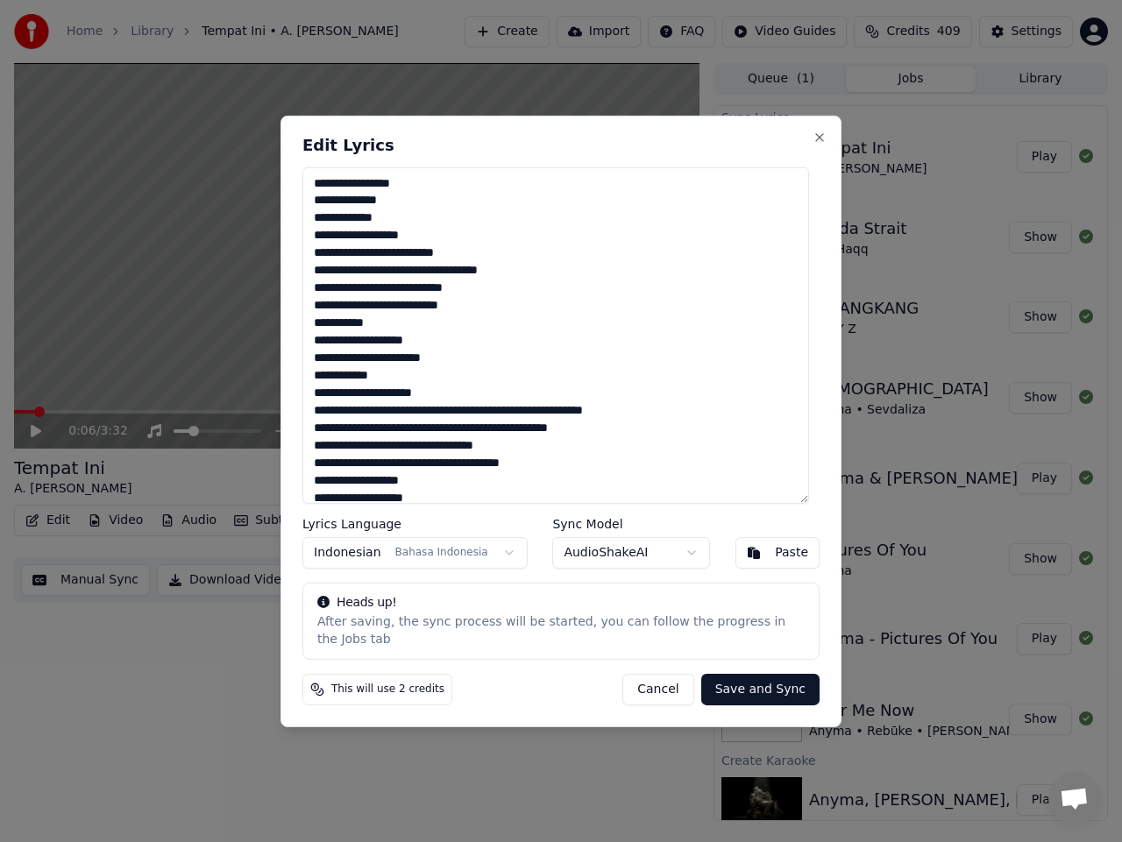
click at [405, 281] on textarea at bounding box center [555, 334] width 506 height 336
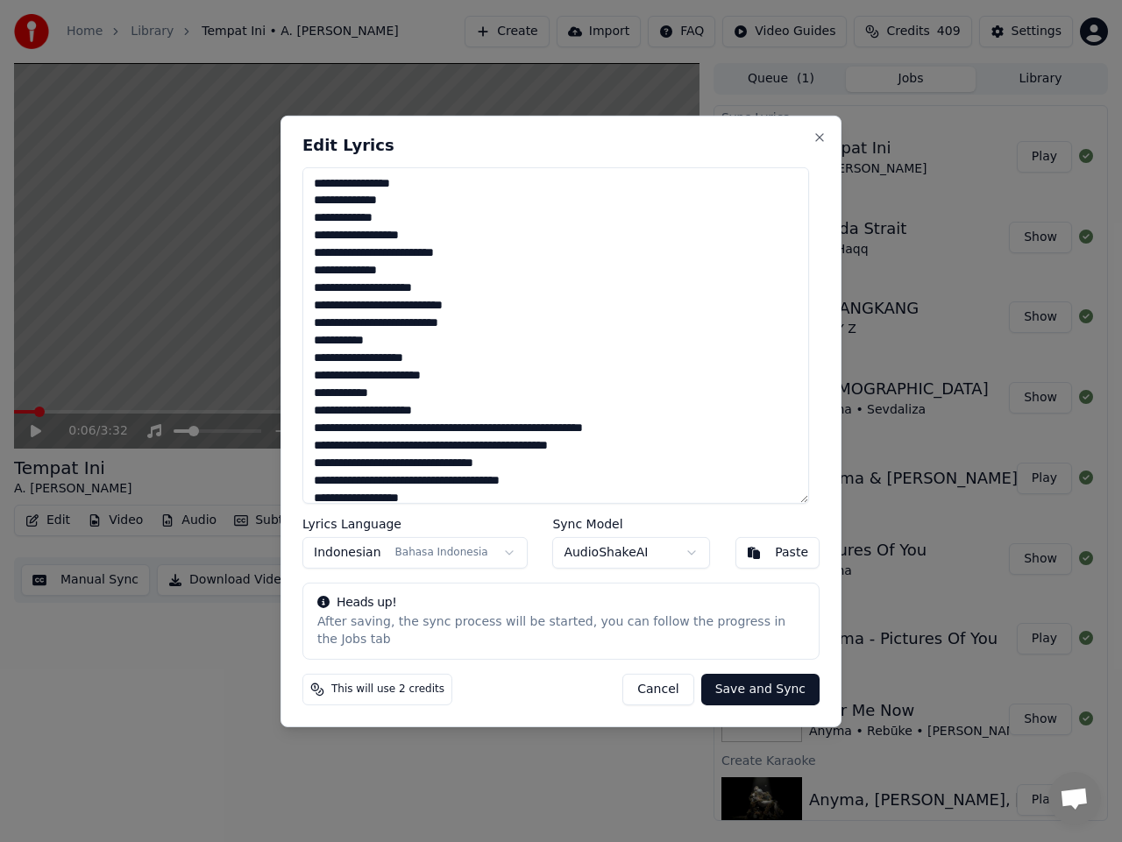
click at [458, 437] on textarea at bounding box center [555, 334] width 506 height 336
click at [428, 457] on textarea at bounding box center [555, 334] width 506 height 336
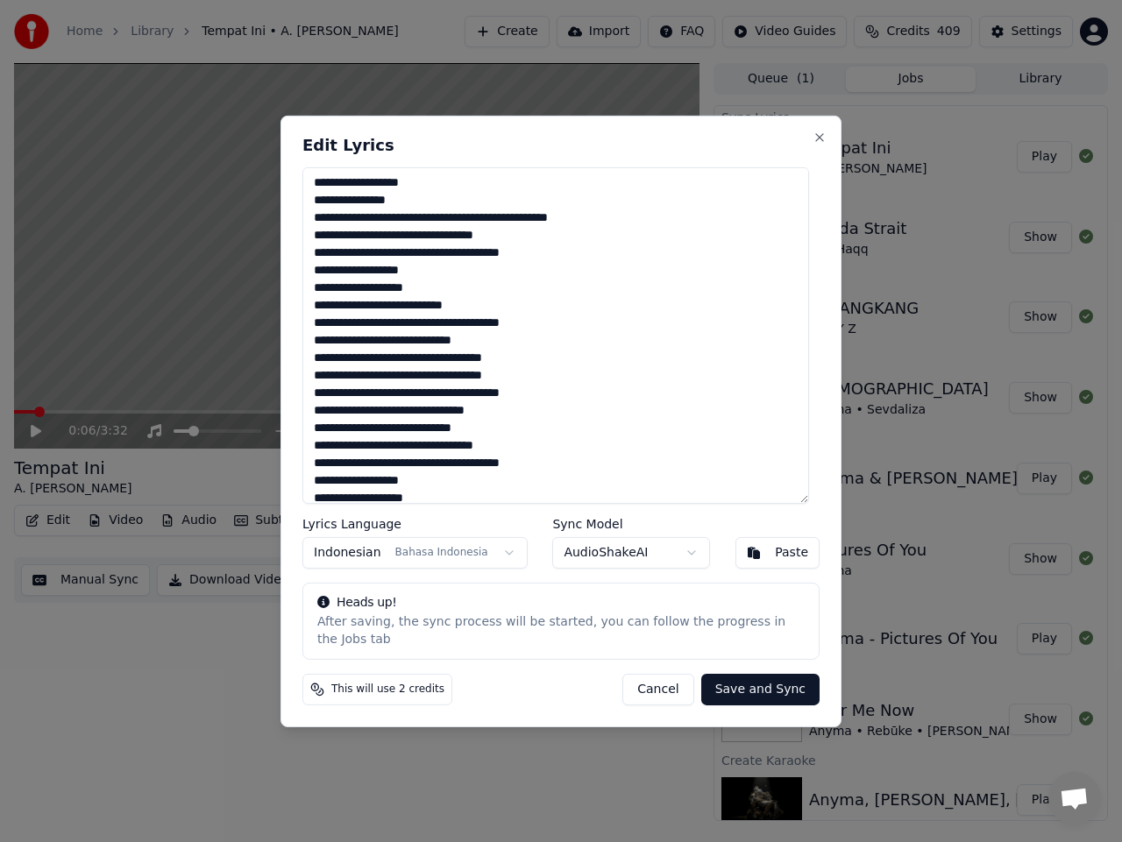
scroll to position [175, 0]
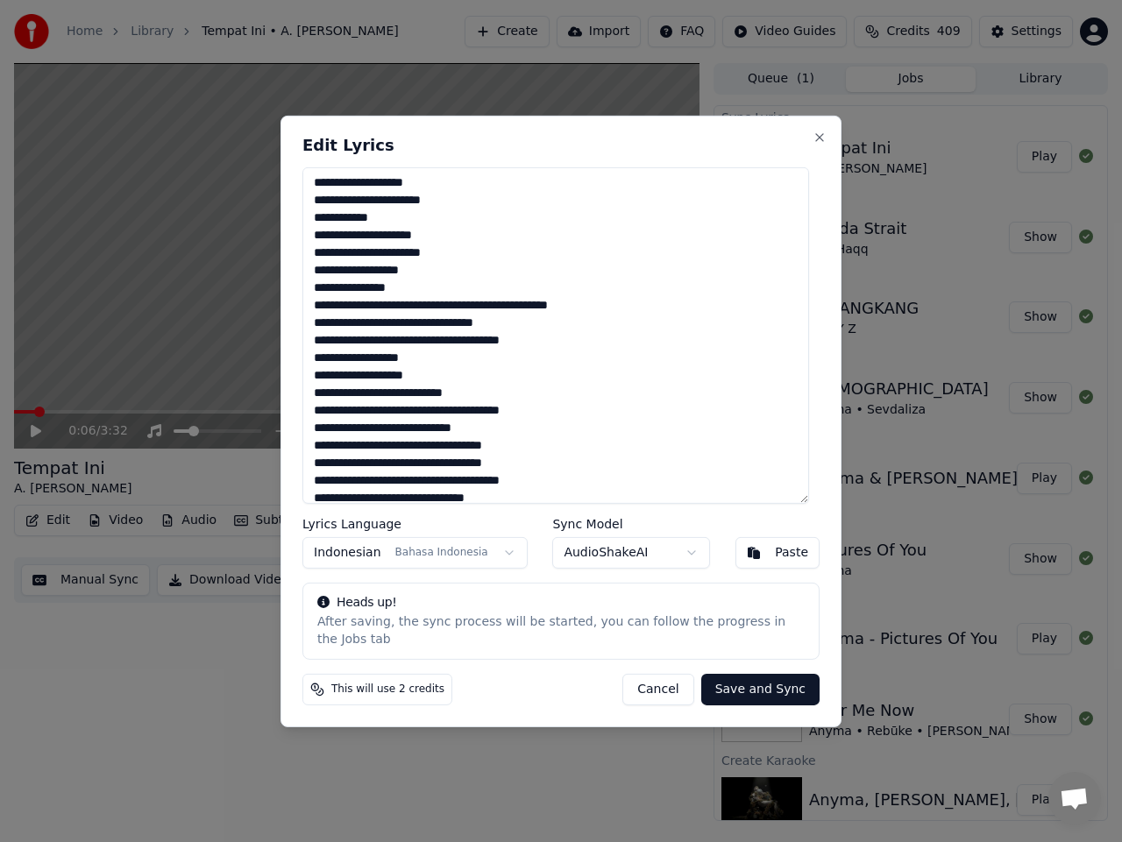
click at [428, 316] on textarea at bounding box center [555, 334] width 506 height 336
click at [457, 318] on textarea at bounding box center [555, 334] width 506 height 336
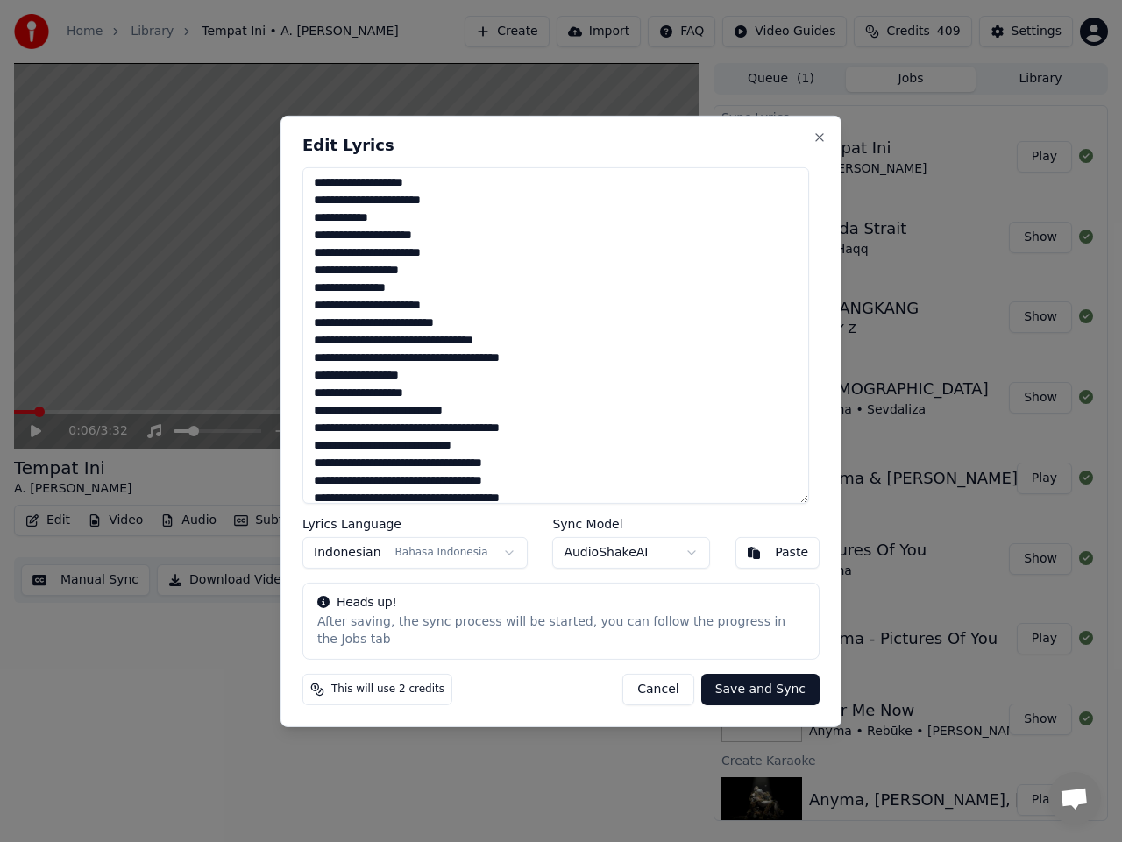
click at [483, 330] on textarea at bounding box center [555, 334] width 506 height 336
click at [442, 351] on textarea at bounding box center [555, 334] width 506 height 336
click at [392, 390] on textarea at bounding box center [555, 334] width 506 height 336
click at [368, 404] on textarea at bounding box center [555, 334] width 506 height 336
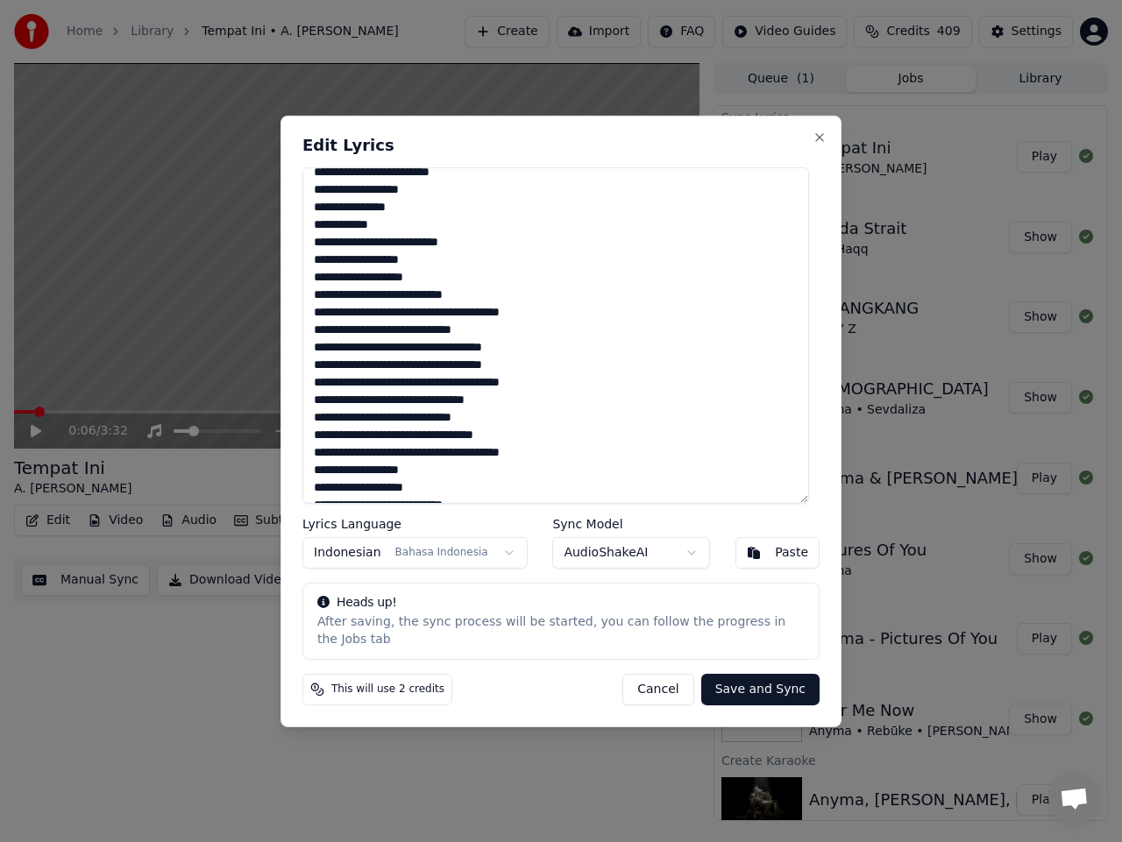
scroll to position [350, 0]
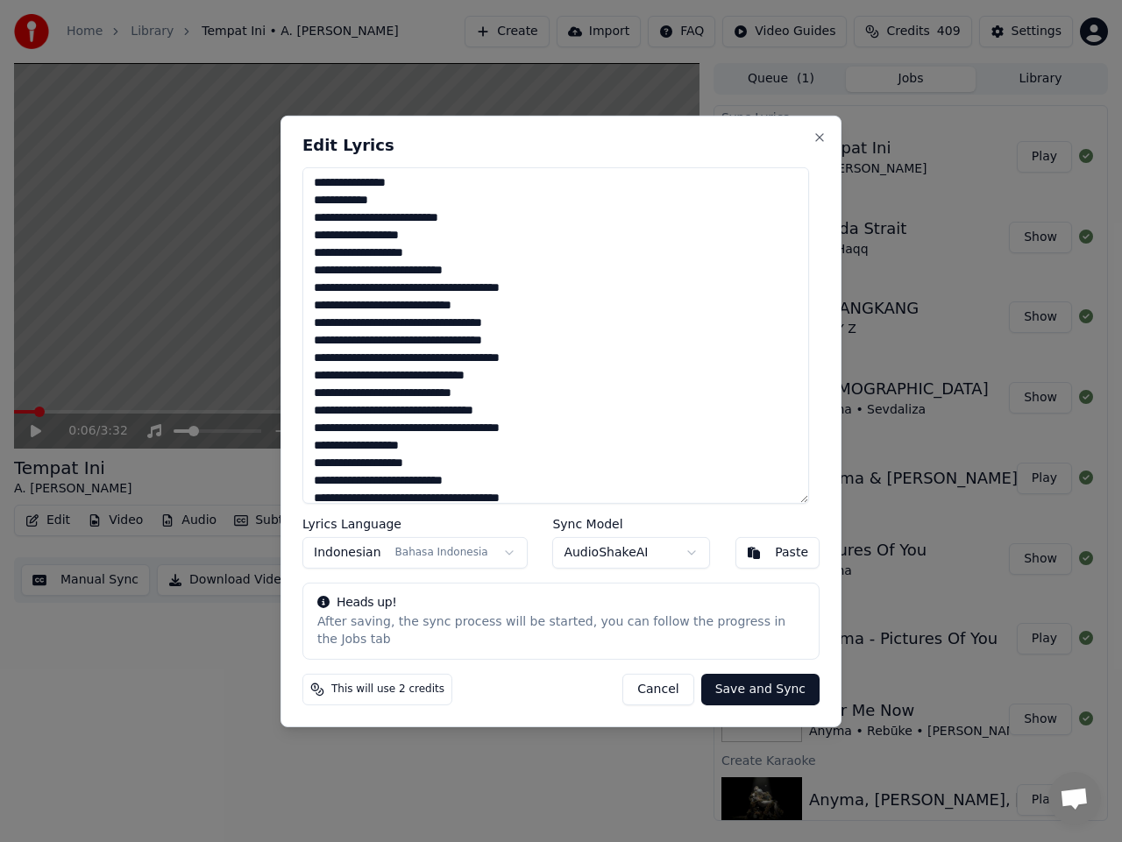
click at [447, 298] on textarea at bounding box center [555, 334] width 506 height 336
click at [401, 333] on textarea at bounding box center [555, 334] width 506 height 336
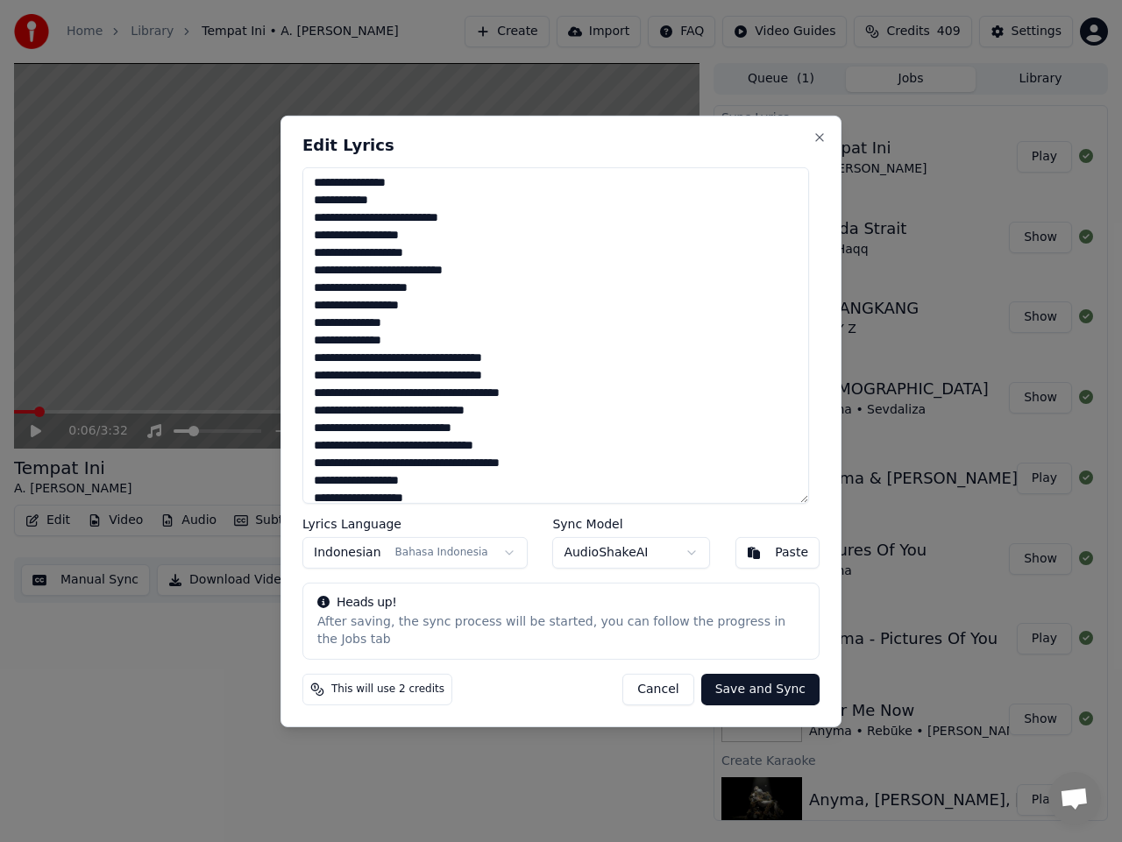
click at [413, 334] on textarea at bounding box center [555, 334] width 506 height 336
click at [422, 370] on textarea at bounding box center [555, 334] width 506 height 336
click at [464, 383] on textarea at bounding box center [555, 334] width 506 height 336
click at [441, 406] on textarea at bounding box center [555, 334] width 506 height 336
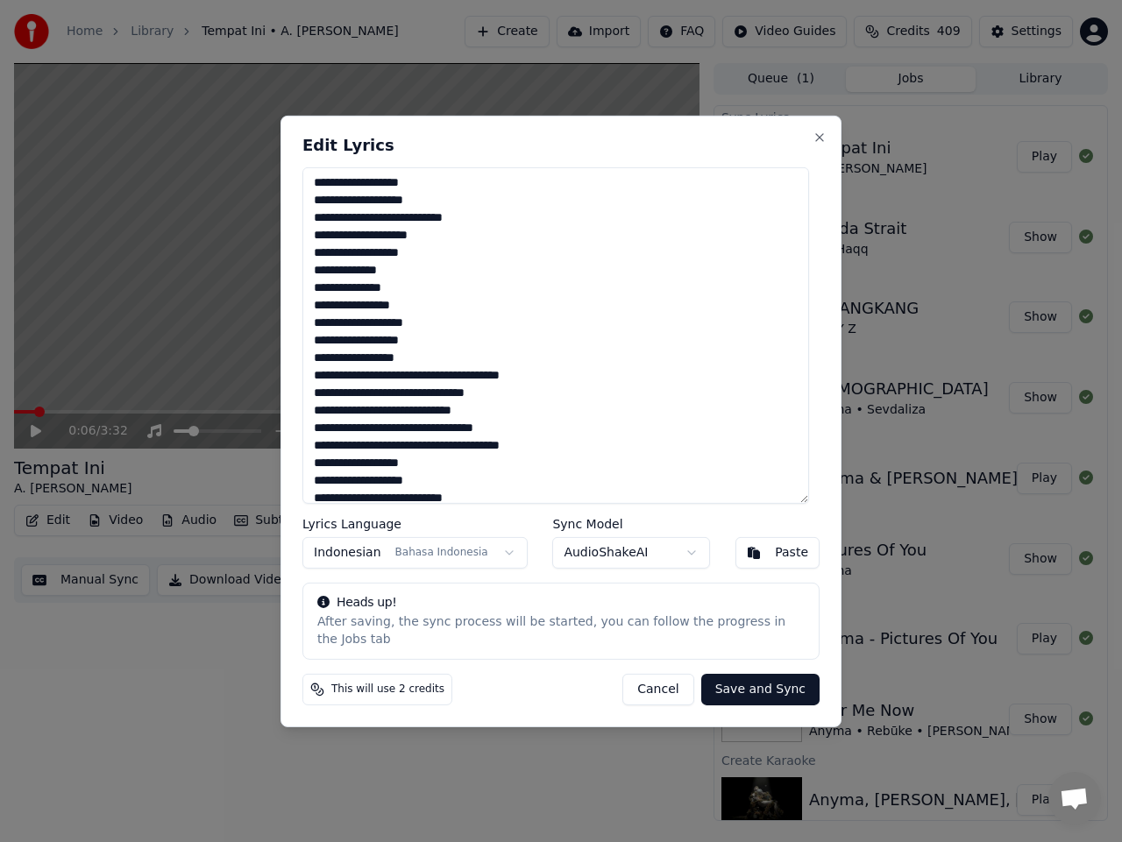
scroll to position [449, 0]
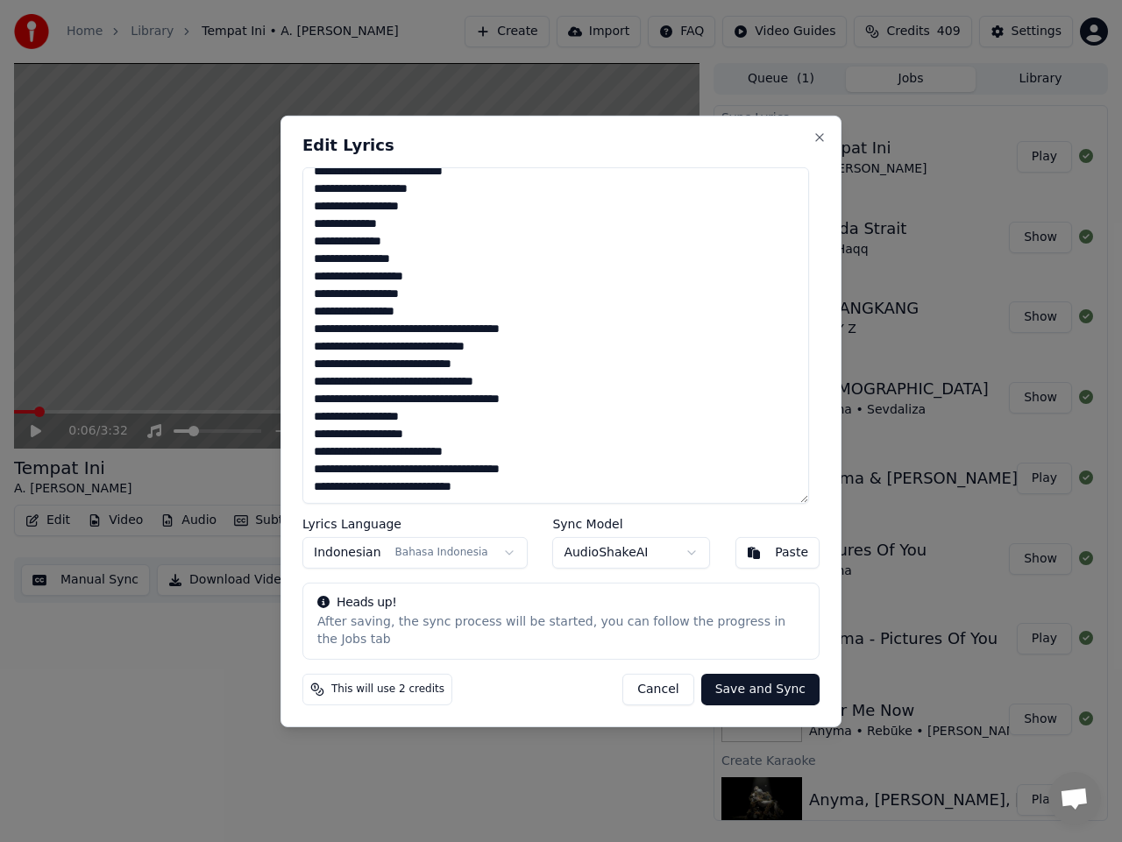
click at [431, 342] on textarea at bounding box center [555, 334] width 506 height 336
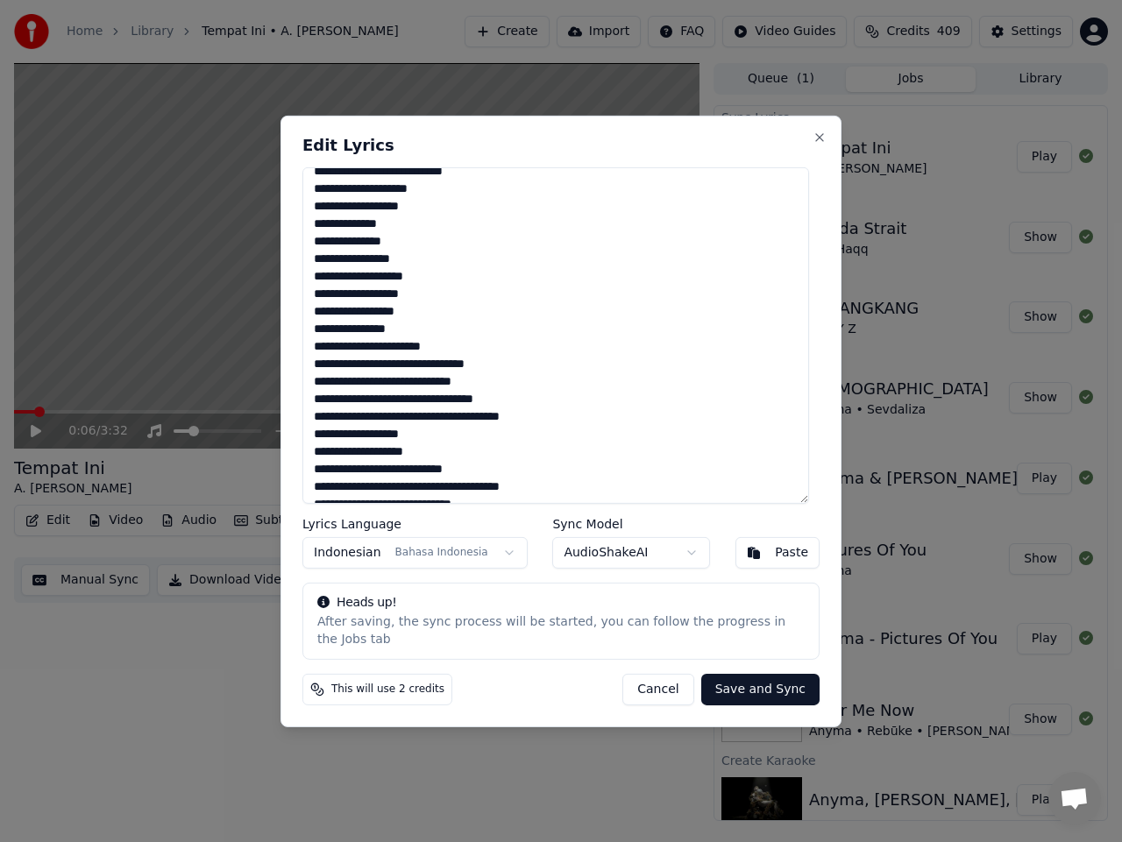
click at [442, 376] on textarea at bounding box center [555, 334] width 506 height 336
click at [376, 372] on textarea at bounding box center [555, 334] width 506 height 336
click at [385, 378] on textarea at bounding box center [555, 334] width 506 height 336
click at [402, 408] on textarea at bounding box center [555, 334] width 506 height 336
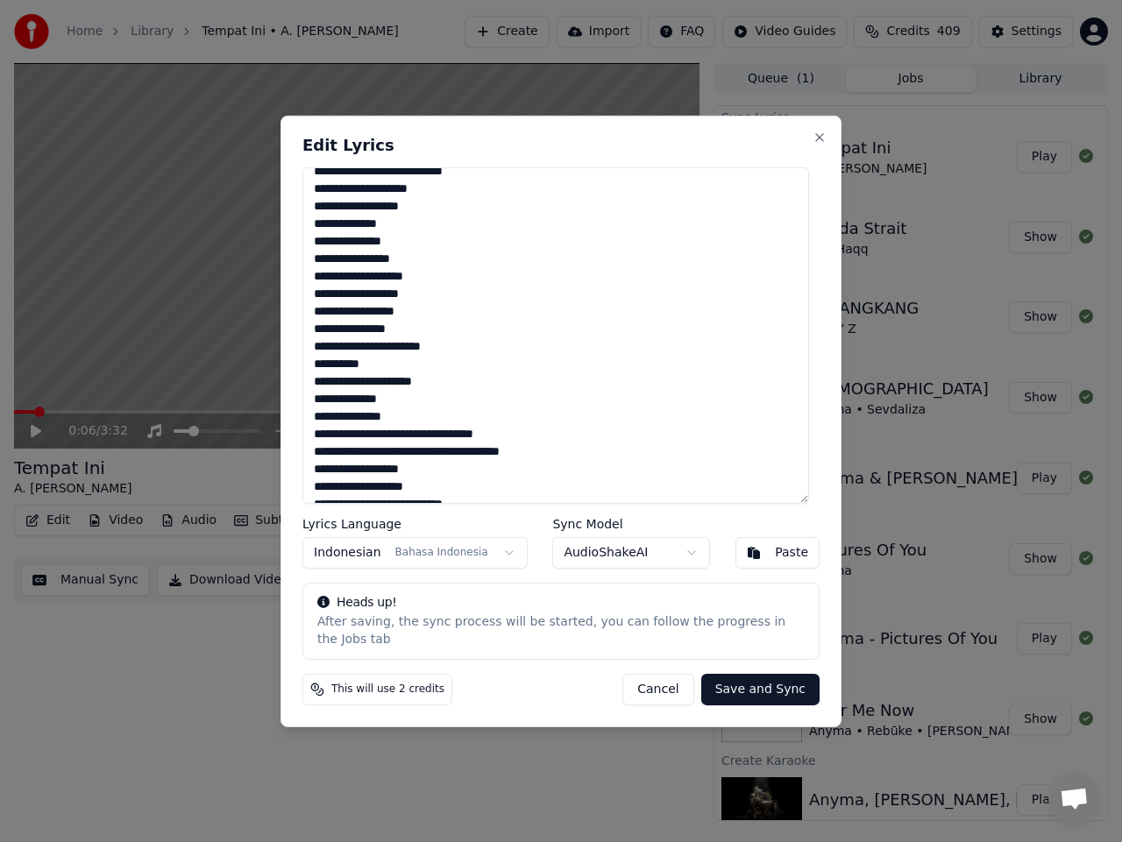
click at [429, 428] on textarea at bounding box center [555, 334] width 506 height 336
click at [441, 443] on textarea at bounding box center [555, 334] width 506 height 336
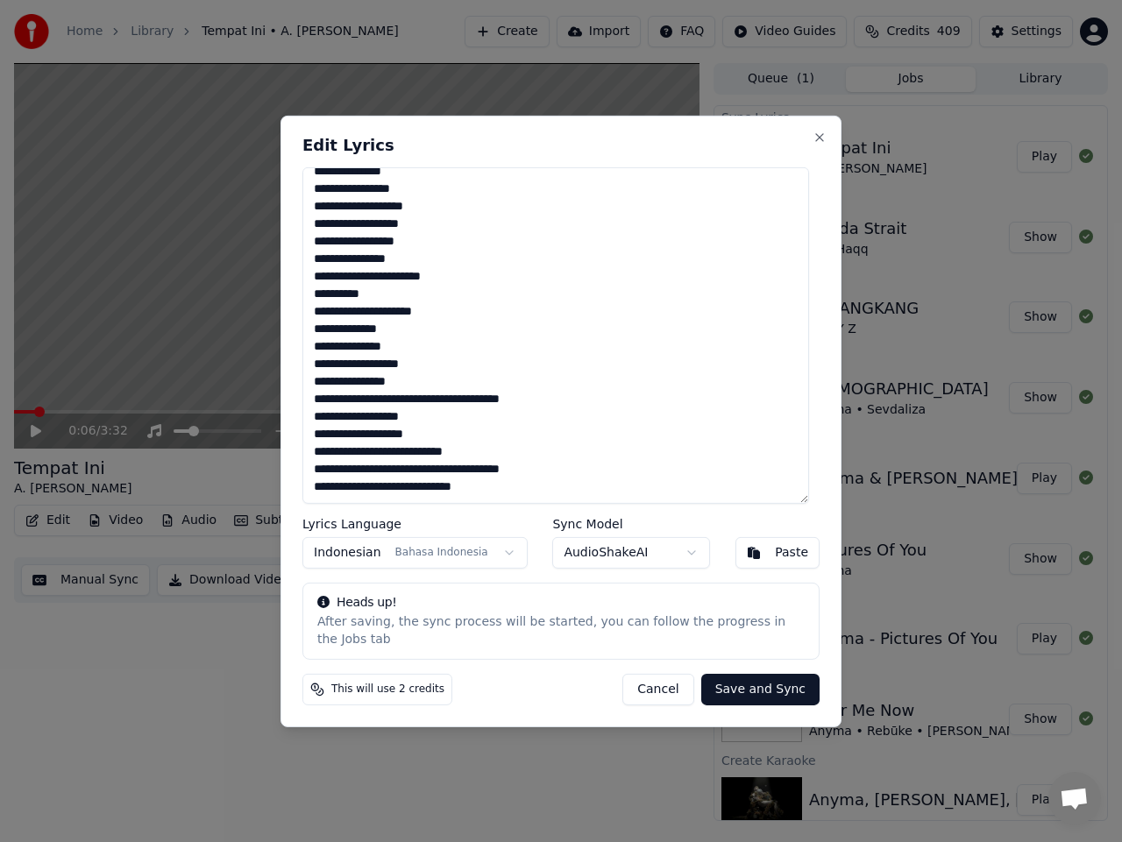
click at [393, 412] on textarea at bounding box center [555, 334] width 506 height 336
click at [365, 423] on textarea at bounding box center [555, 334] width 506 height 336
click at [369, 425] on textarea at bounding box center [555, 334] width 506 height 336
click at [449, 481] on textarea at bounding box center [555, 334] width 506 height 336
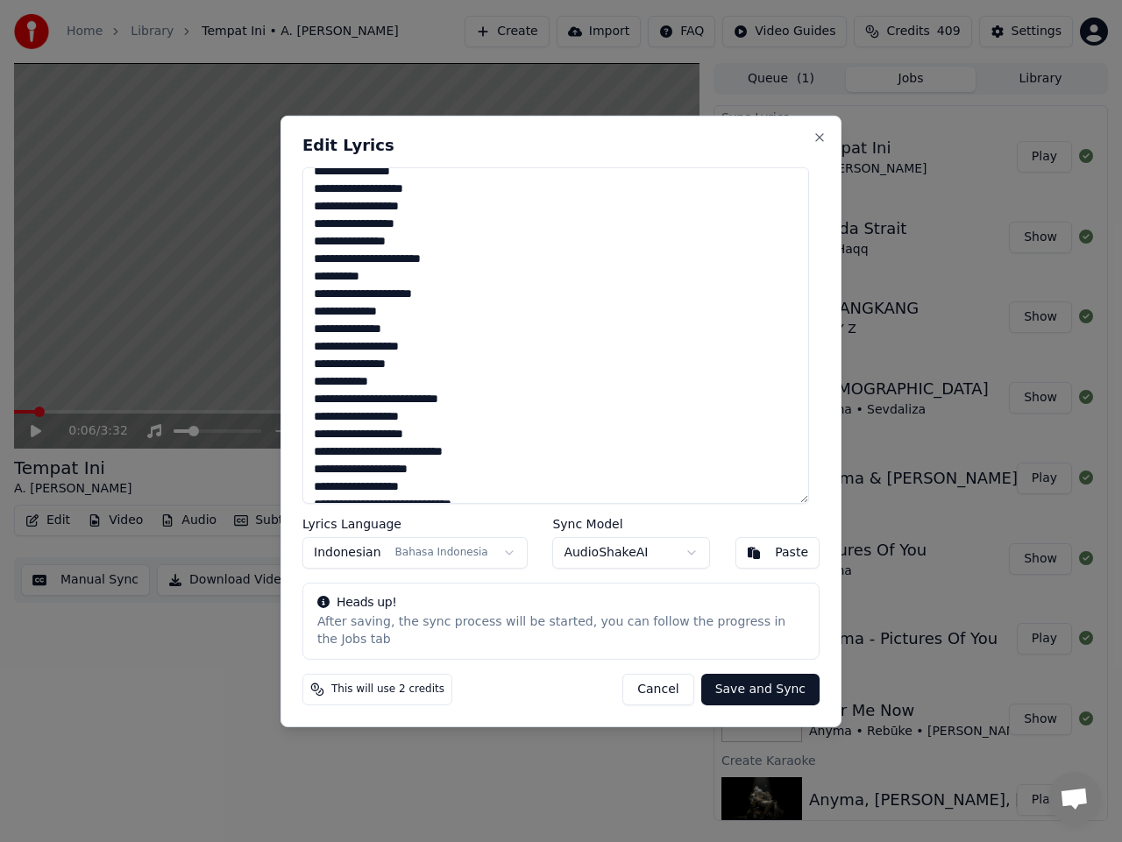
scroll to position [555, 0]
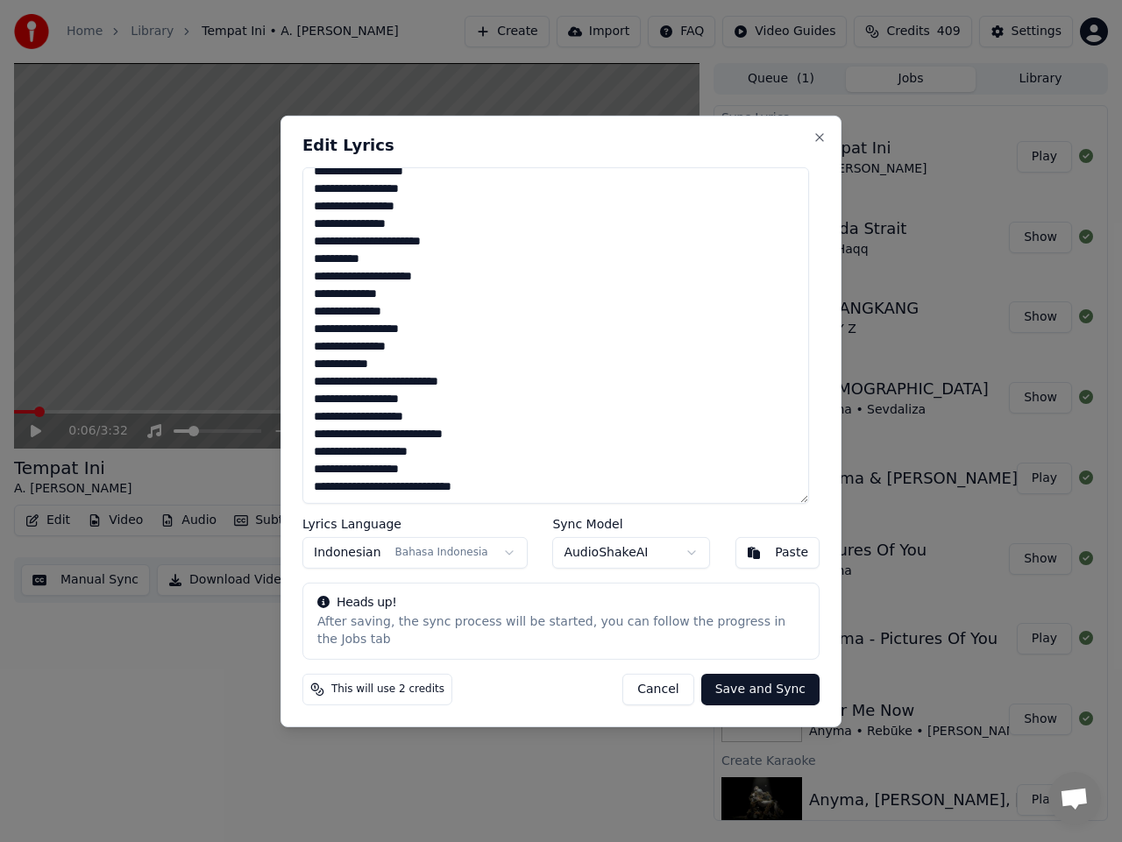
click at [401, 499] on textarea at bounding box center [555, 334] width 506 height 336
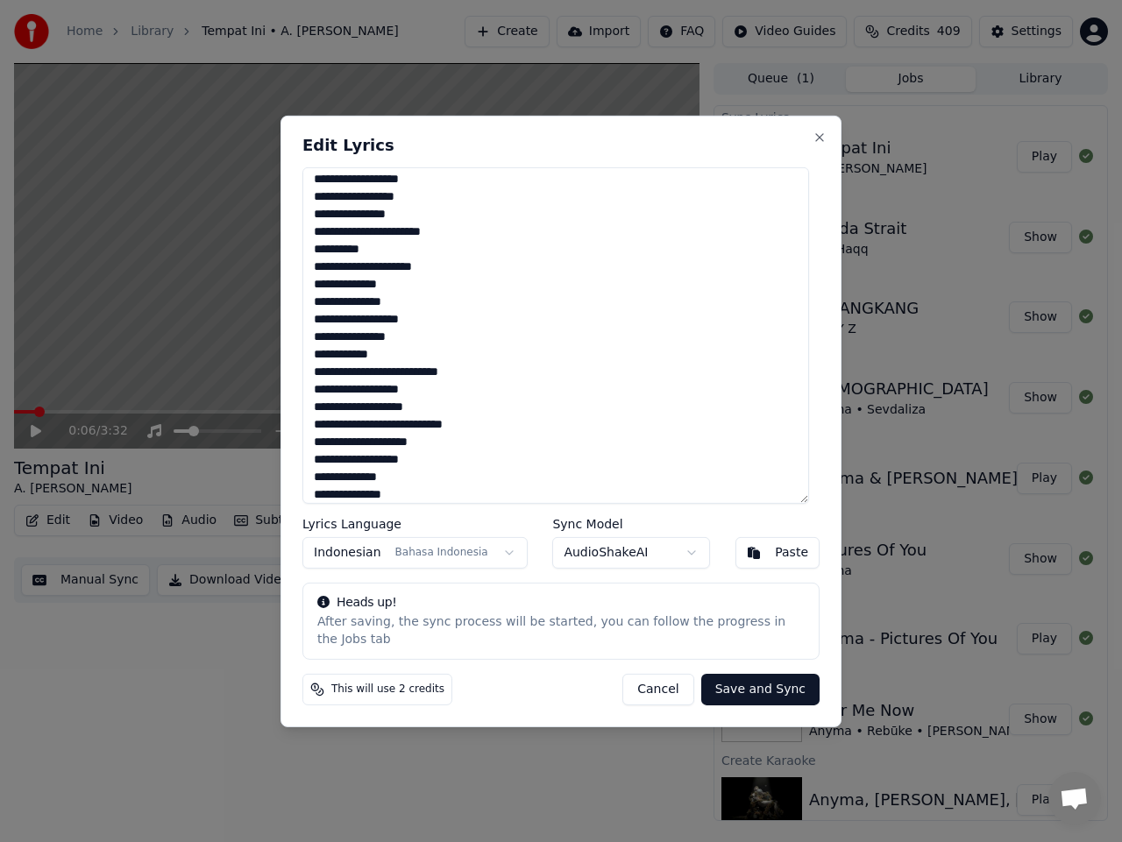
click at [442, 501] on textarea at bounding box center [555, 334] width 506 height 336
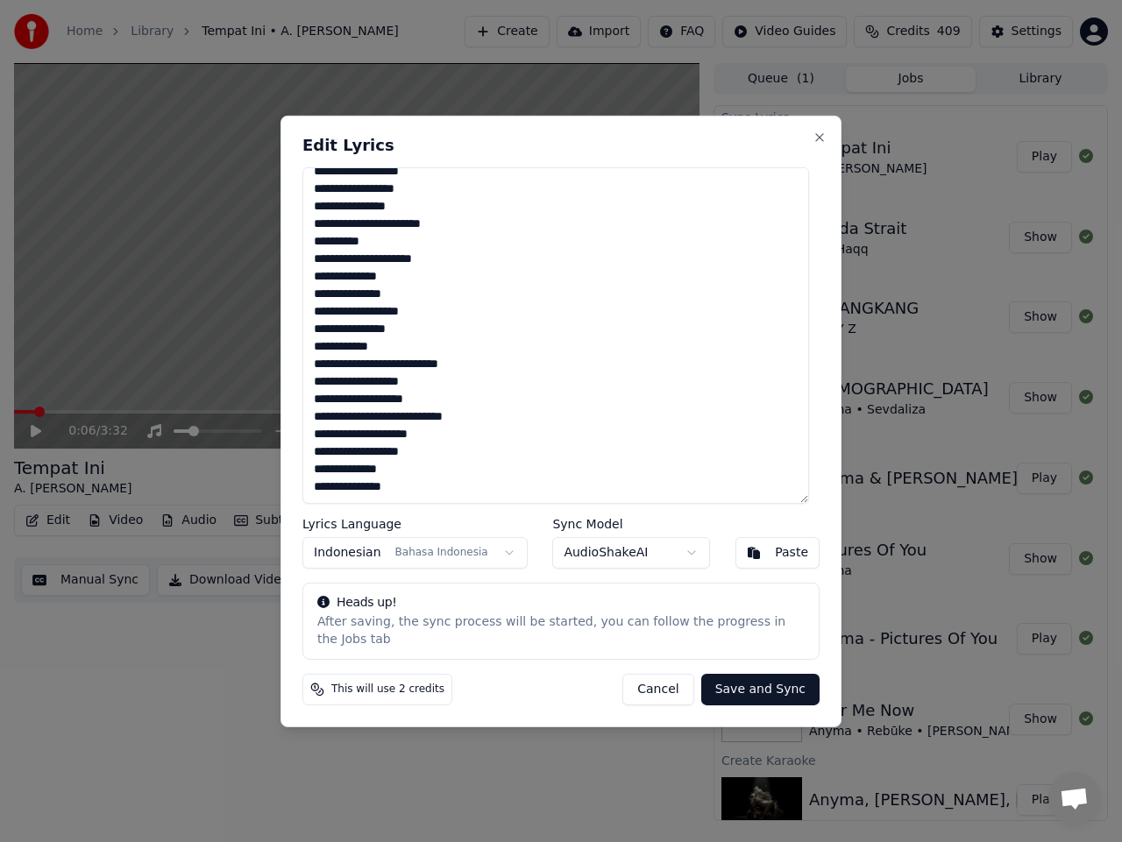
type textarea "**********"
click at [745, 674] on button "Save and Sync" at bounding box center [760, 690] width 118 height 32
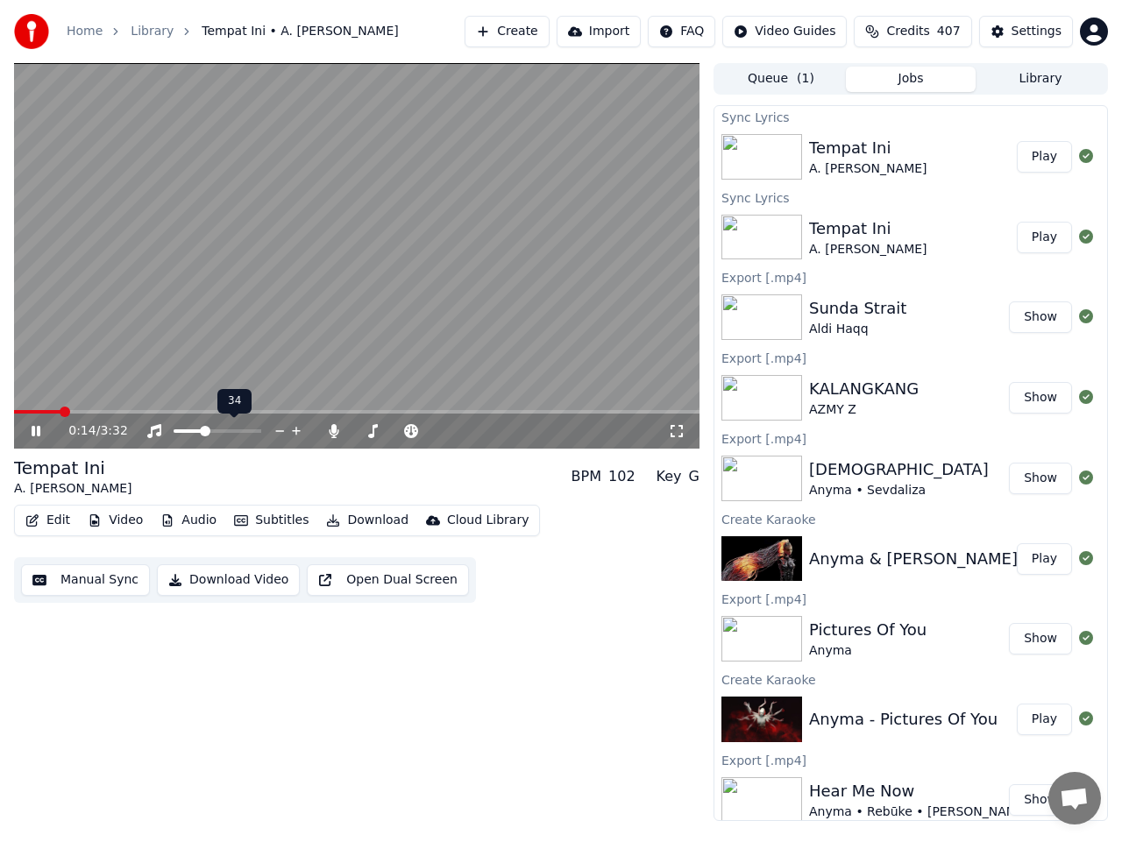
click at [203, 436] on span at bounding box center [205, 431] width 11 height 11
click at [481, 413] on span at bounding box center [247, 412] width 467 height 4
click at [455, 410] on span at bounding box center [234, 412] width 441 height 4
click at [40, 428] on icon at bounding box center [36, 431] width 9 height 11
click at [62, 523] on button "Edit" at bounding box center [47, 520] width 59 height 25
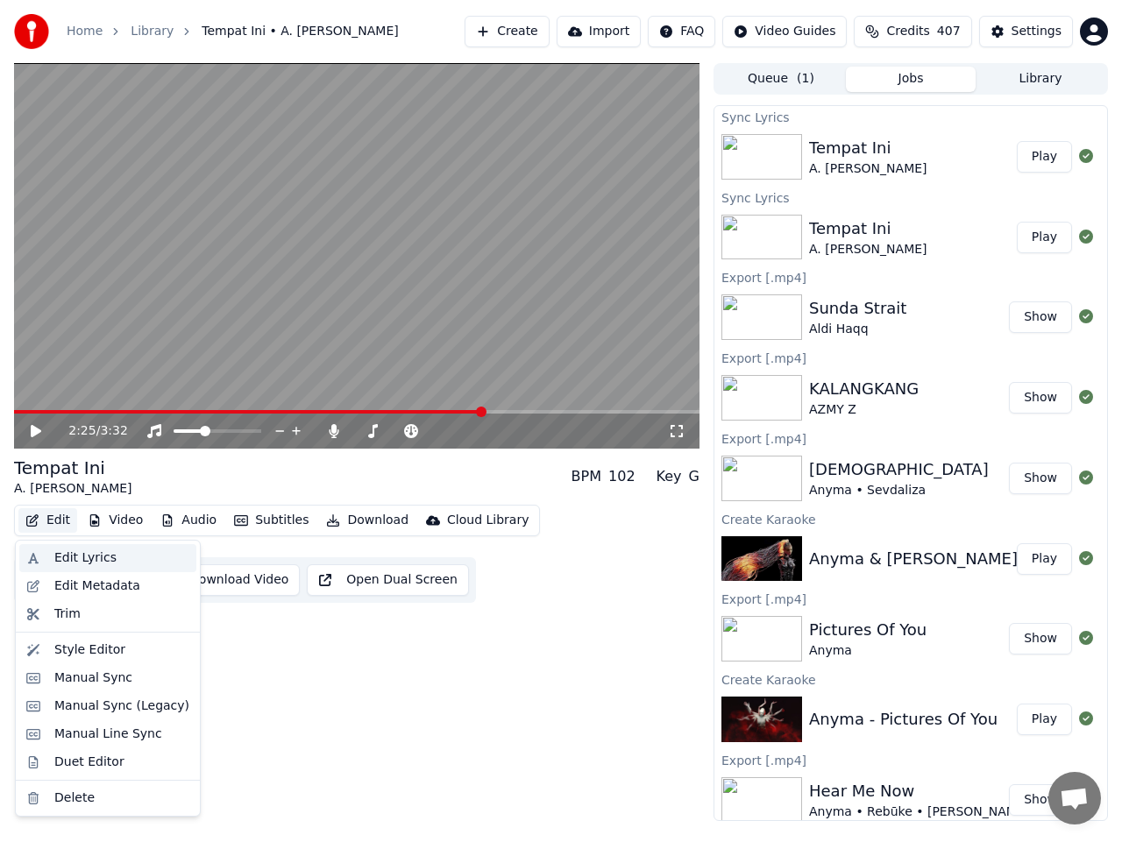
click at [75, 559] on div "Edit Lyrics" at bounding box center [85, 558] width 62 height 18
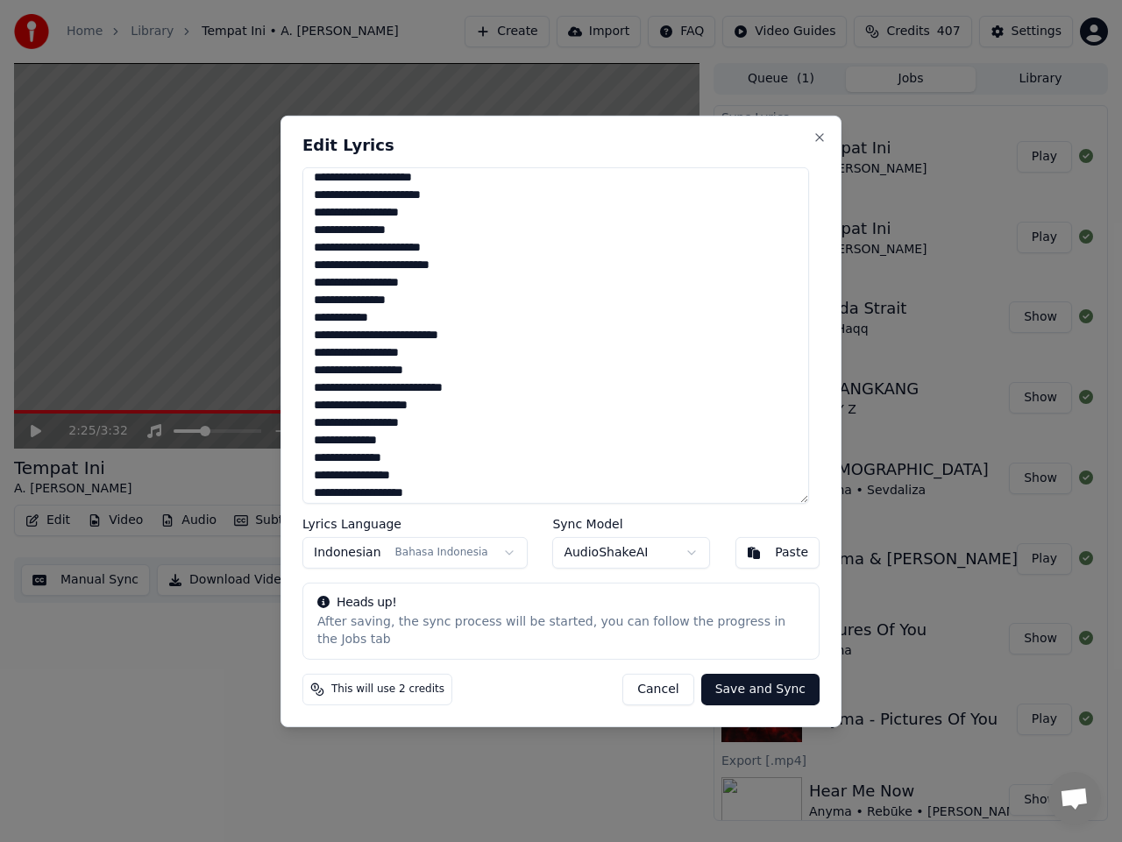
scroll to position [263, 0]
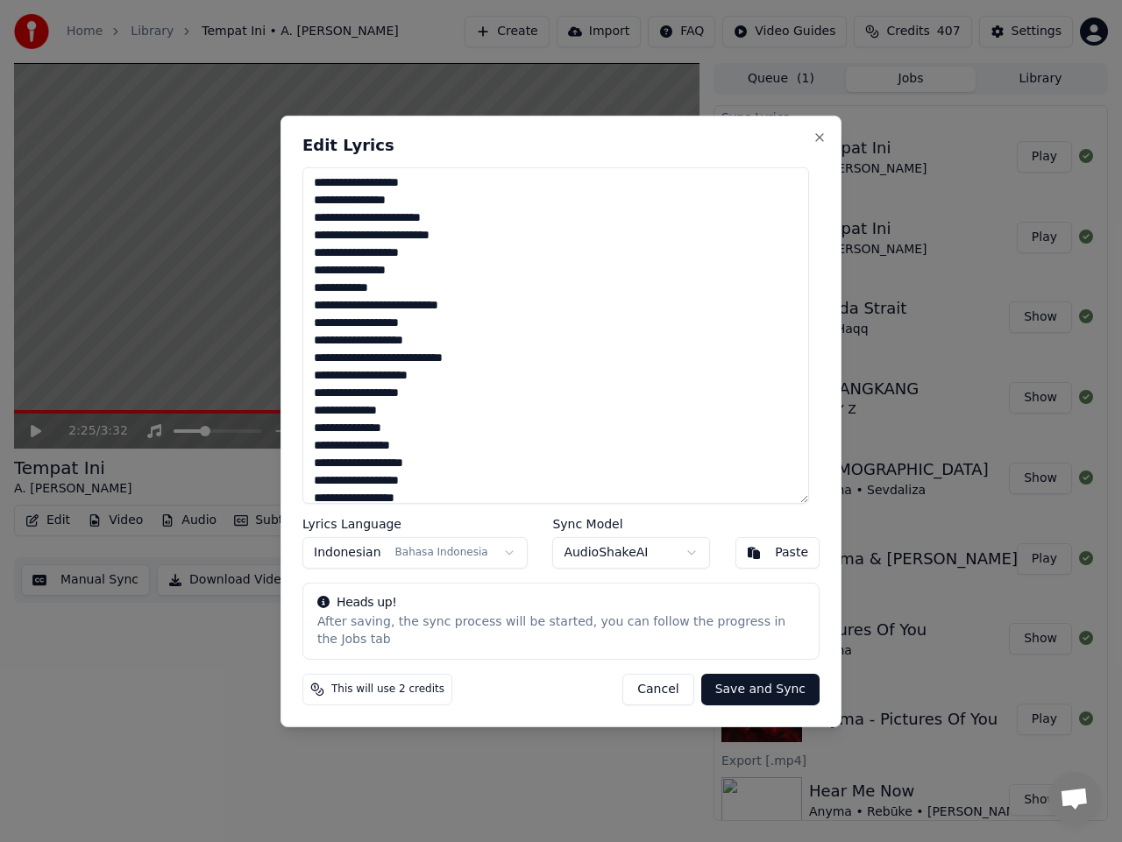
click at [681, 681] on button "Cancel" at bounding box center [657, 690] width 71 height 32
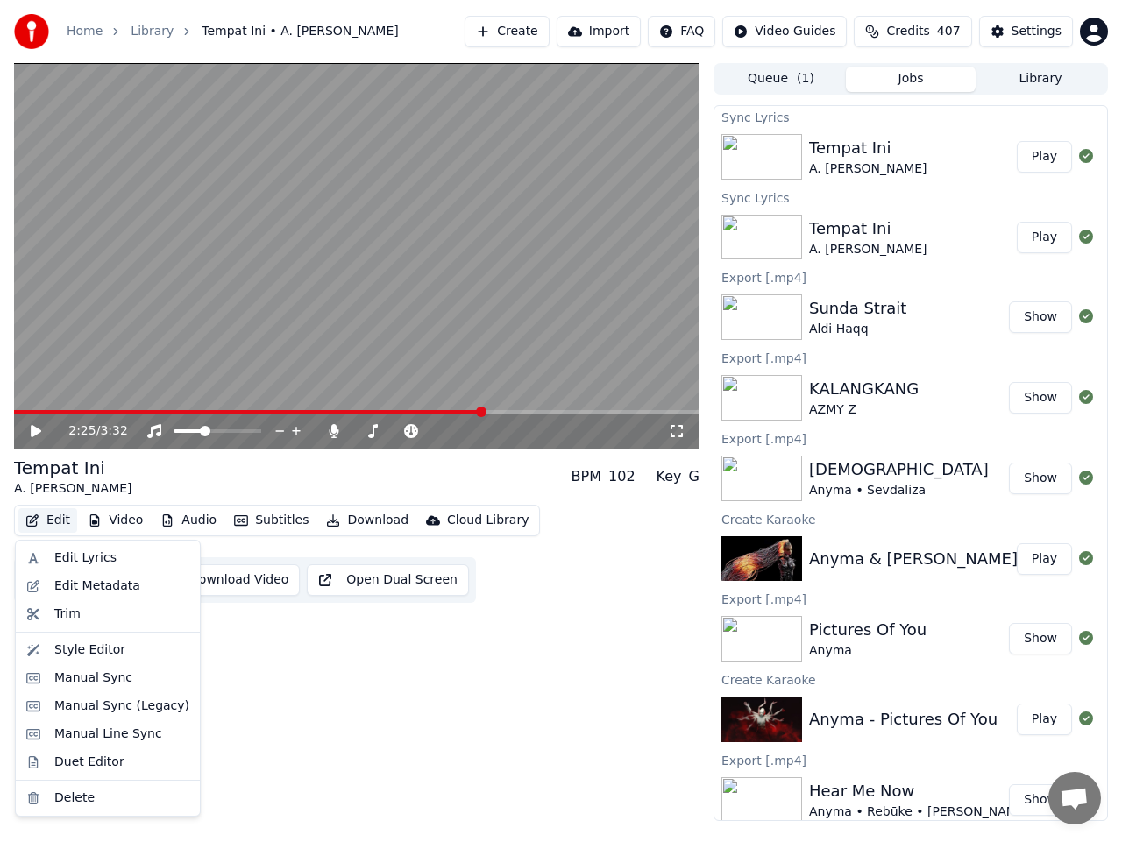
click at [57, 513] on button "Edit" at bounding box center [47, 520] width 59 height 25
click at [62, 558] on div "Edit Lyrics" at bounding box center [85, 558] width 62 height 18
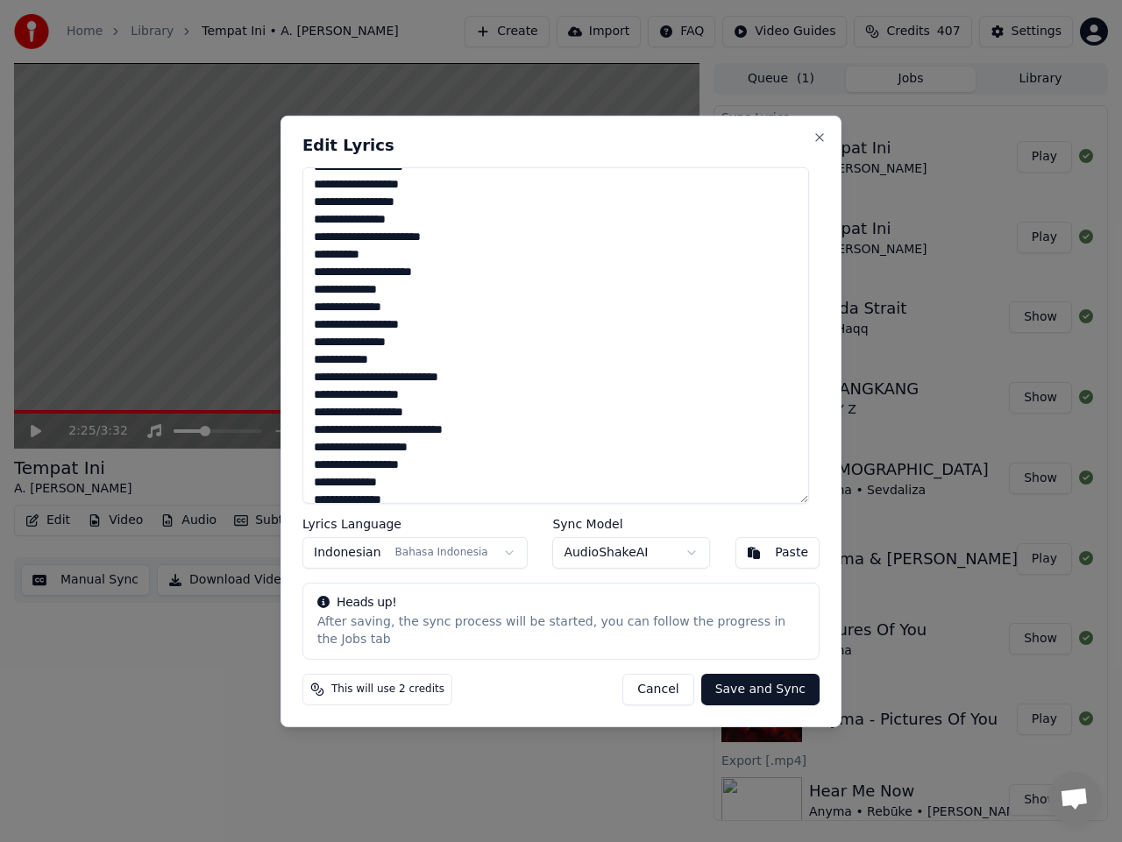
scroll to position [572, 0]
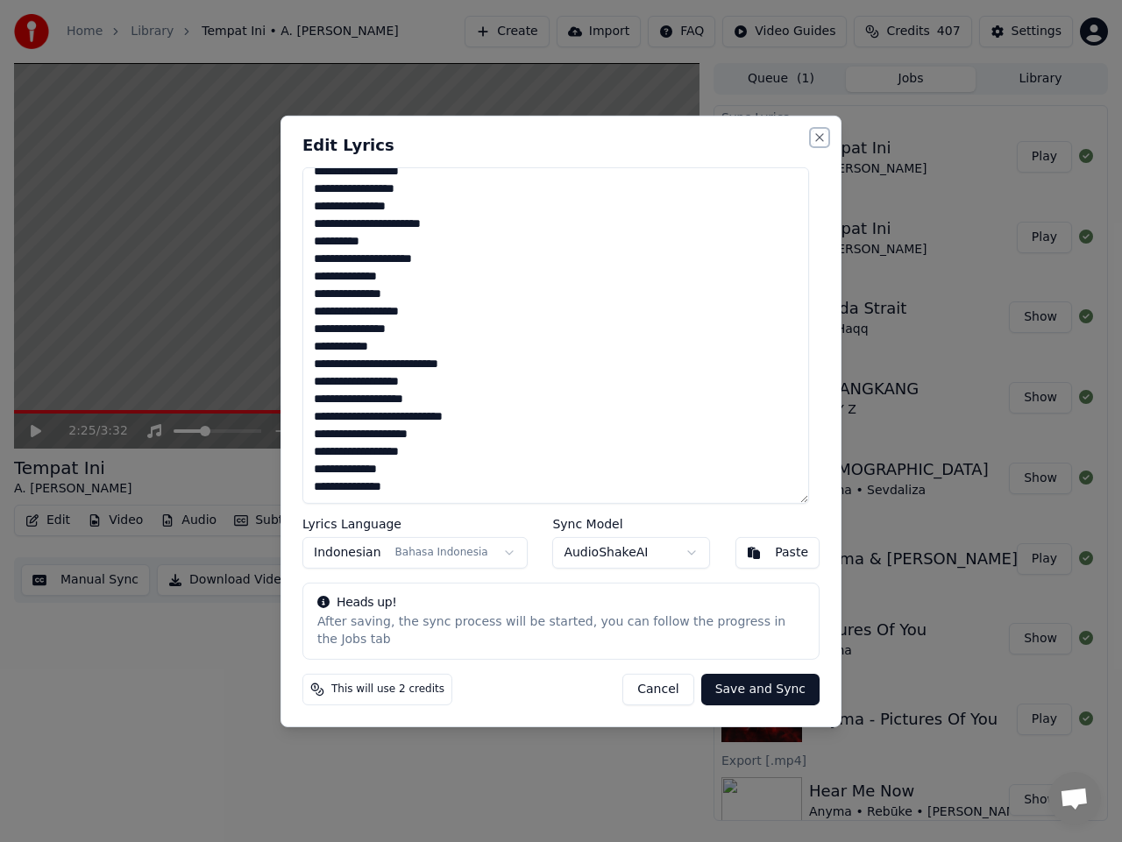
click at [814, 144] on button "Close" at bounding box center [819, 137] width 14 height 14
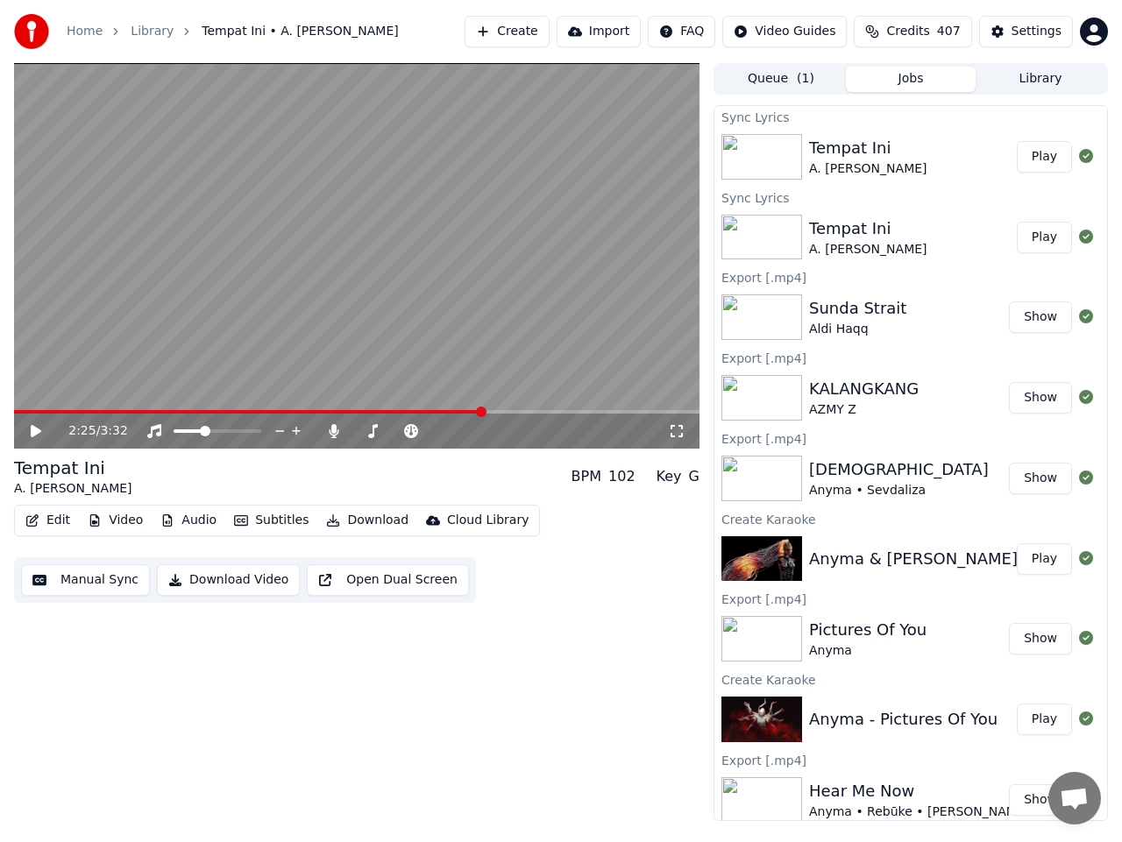
click at [46, 428] on icon at bounding box center [48, 431] width 40 height 14
click at [452, 410] on span at bounding box center [252, 412] width 476 height 4
click at [39, 434] on icon at bounding box center [36, 431] width 9 height 11
click at [50, 520] on button "Edit" at bounding box center [47, 520] width 59 height 25
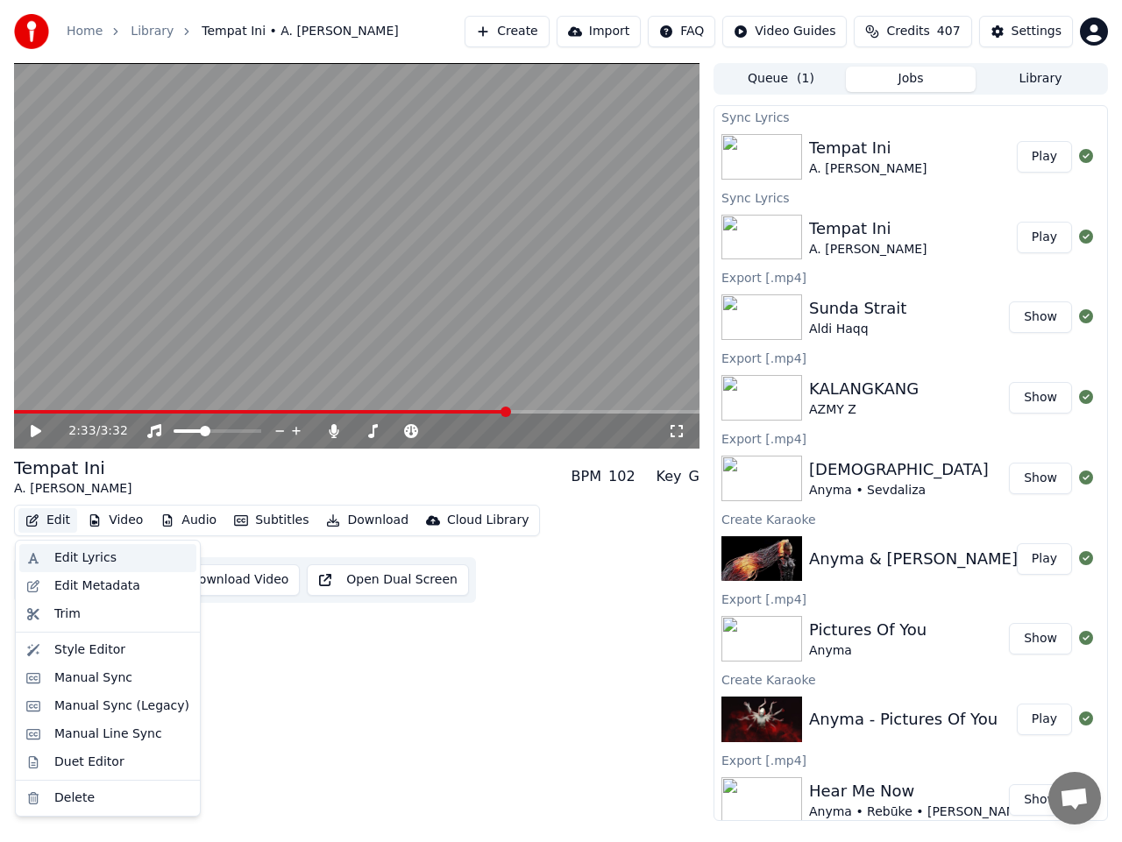
click at [64, 556] on div "Edit Lyrics" at bounding box center [85, 558] width 62 height 18
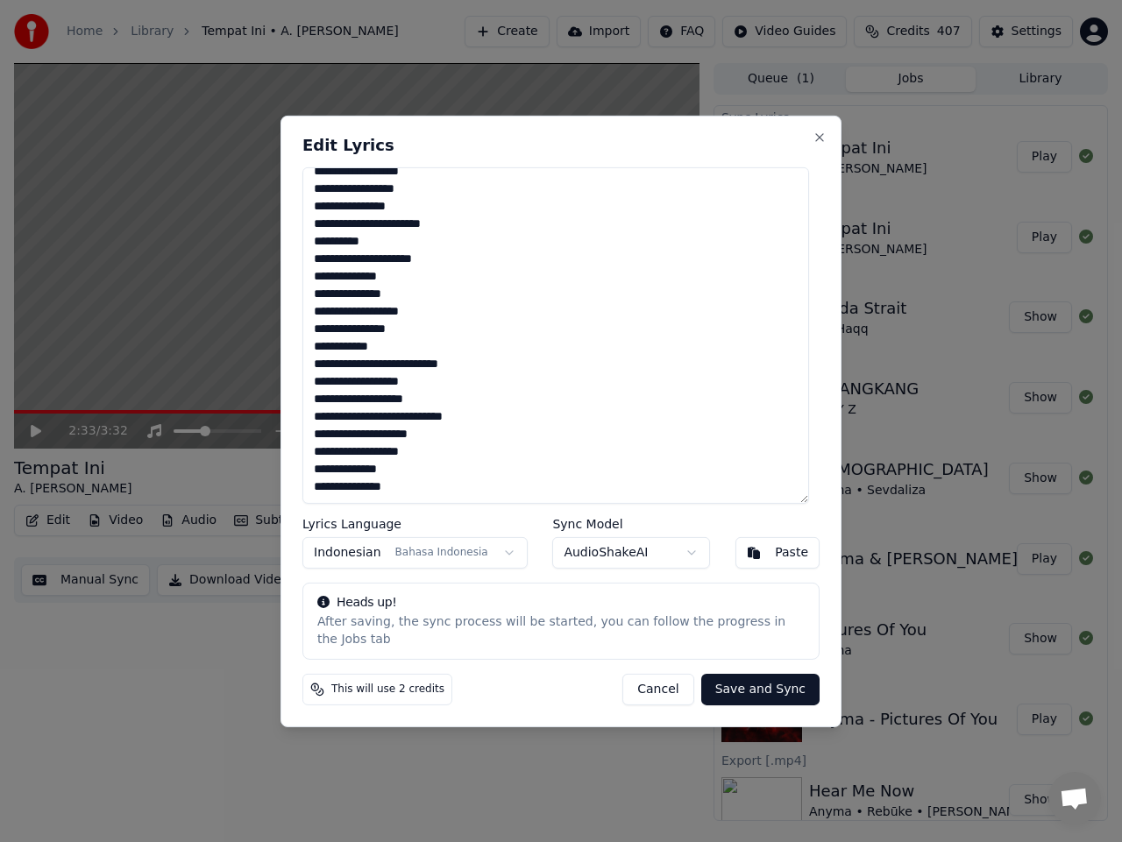
click at [396, 287] on textarea at bounding box center [555, 334] width 506 height 336
type textarea "**********"
click at [733, 677] on button "Save and Sync" at bounding box center [760, 690] width 118 height 32
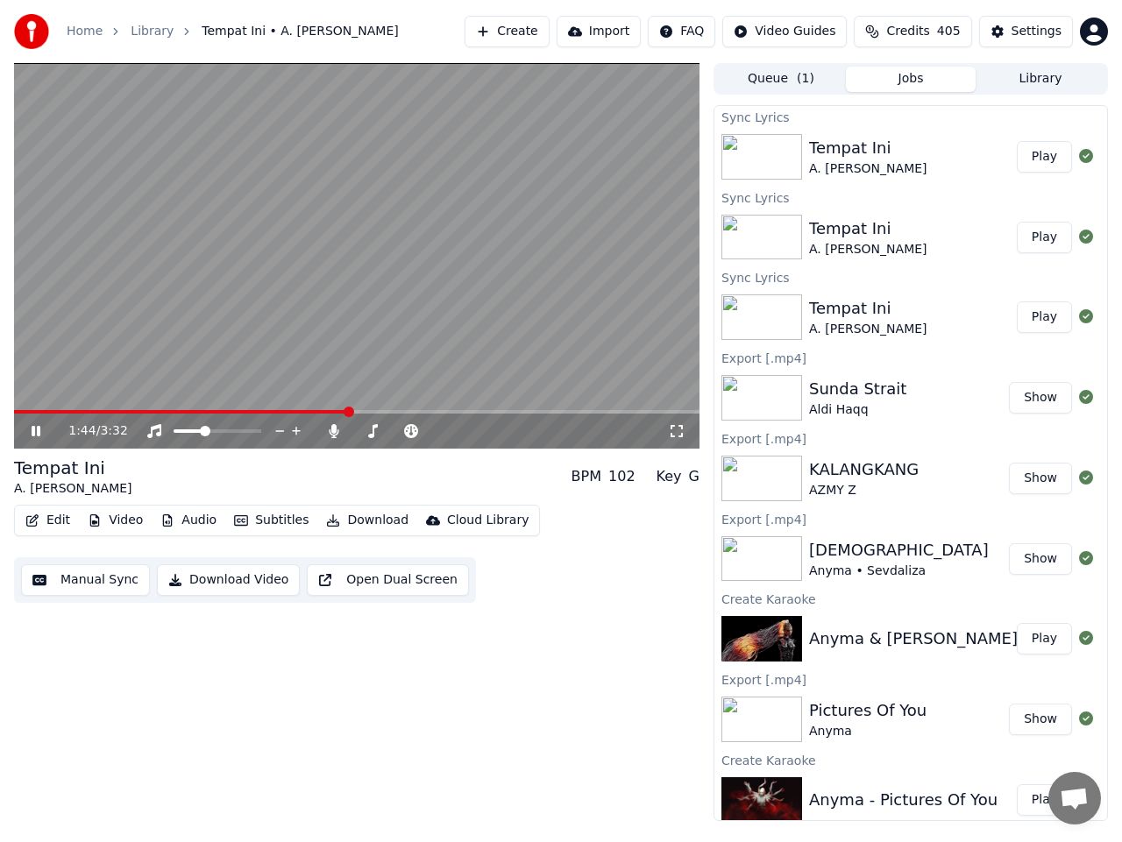
click at [349, 412] on span at bounding box center [181, 412] width 335 height 4
click at [34, 435] on icon at bounding box center [36, 431] width 9 height 11
click at [20, 417] on span at bounding box center [25, 412] width 11 height 11
click at [1027, 160] on button "Play" at bounding box center [1043, 157] width 55 height 32
click at [285, 407] on video at bounding box center [356, 256] width 685 height 386
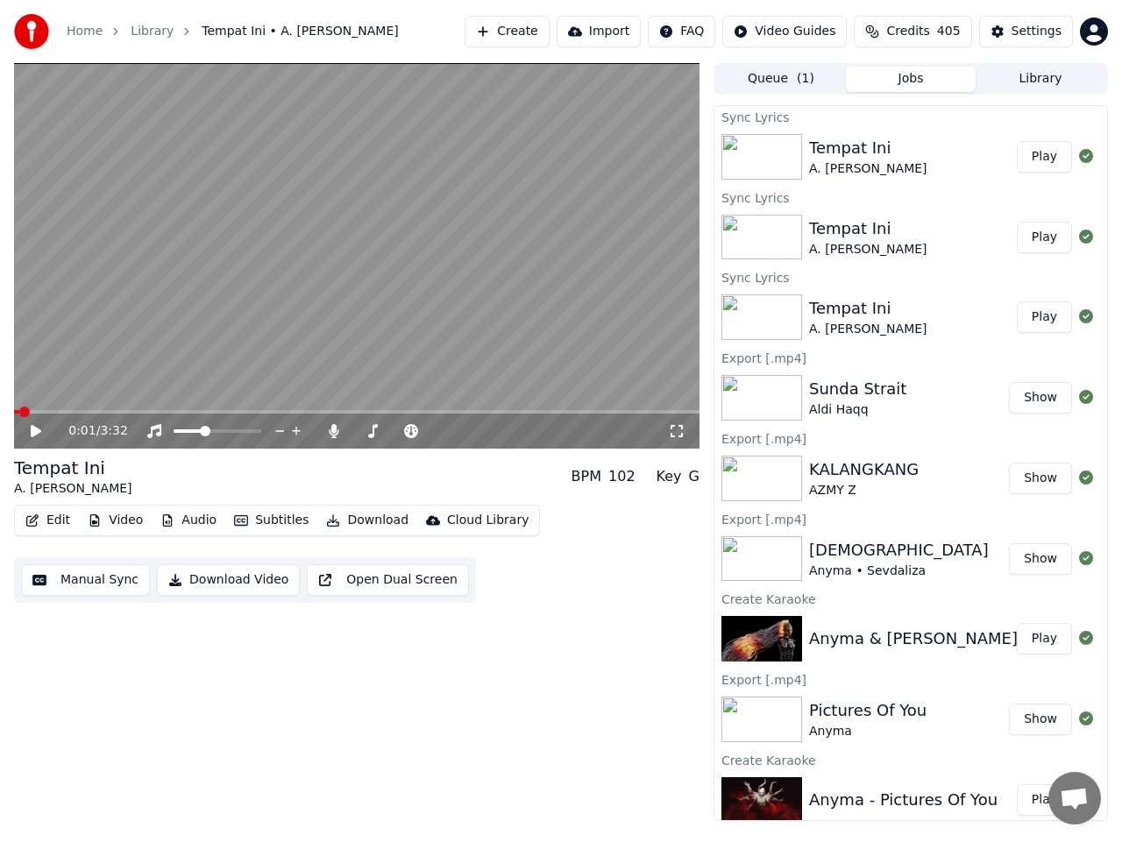
click at [296, 410] on span at bounding box center [356, 412] width 685 height 4
click at [346, 410] on span at bounding box center [356, 412] width 685 height 4
click at [34, 429] on icon at bounding box center [36, 431] width 11 height 12
click at [38, 432] on icon at bounding box center [36, 431] width 9 height 11
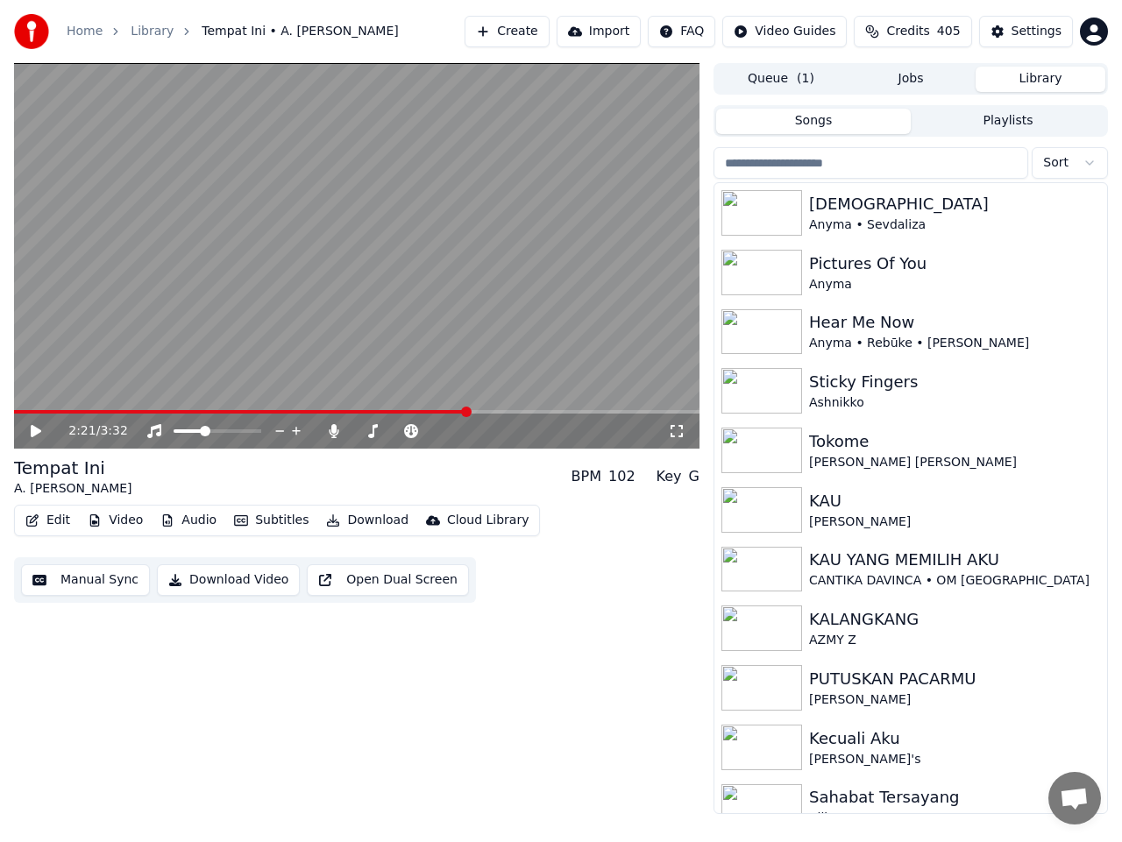
click at [1032, 81] on button "Library" at bounding box center [1040, 79] width 130 height 25
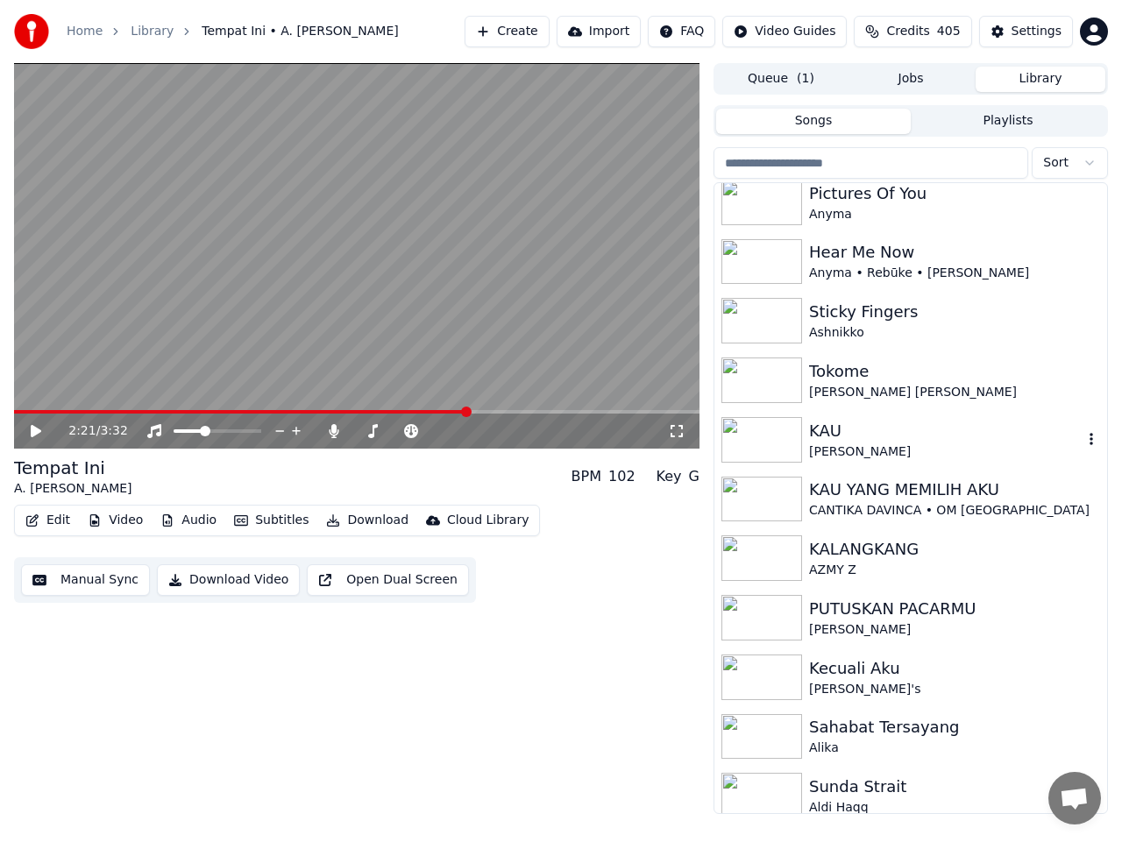
scroll to position [142, 0]
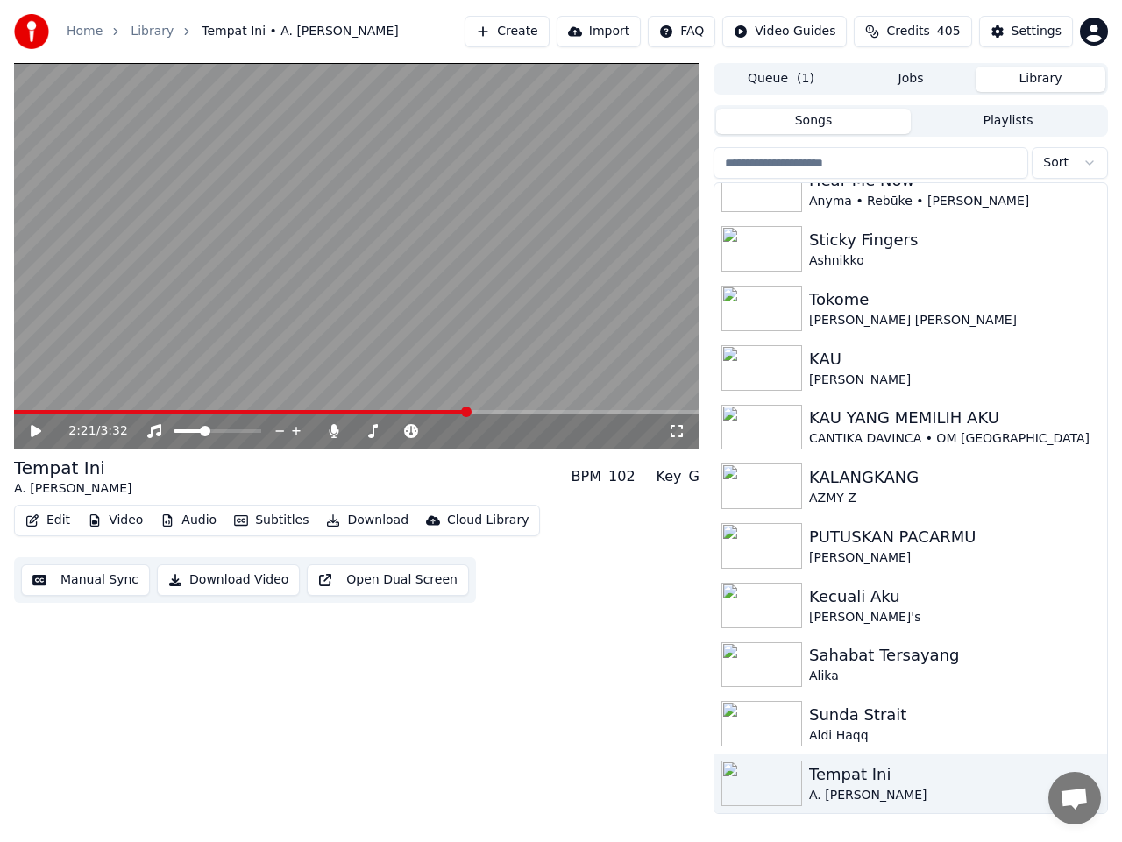
click at [1081, 793] on span "Open chat" at bounding box center [1073, 800] width 29 height 25
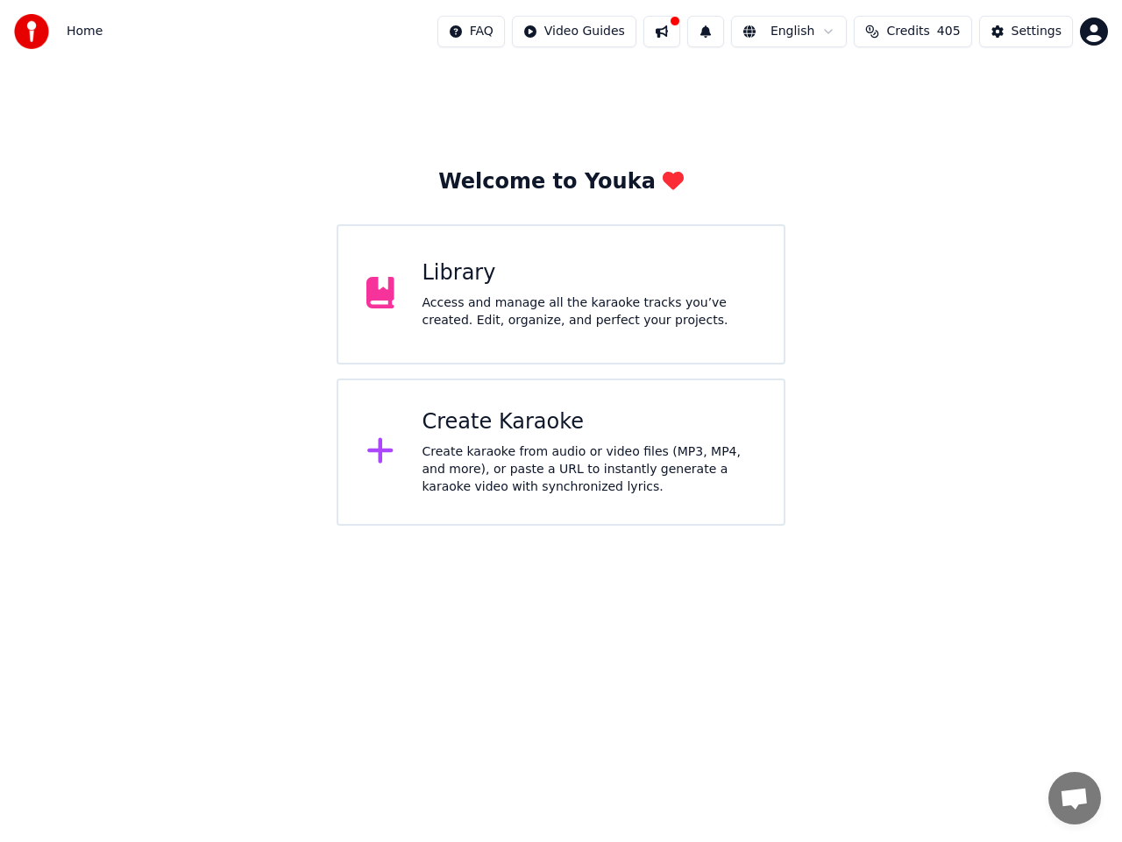
click at [507, 312] on div "Access and manage all the karaoke tracks you’ve created. Edit, organize, and pe…" at bounding box center [589, 311] width 334 height 35
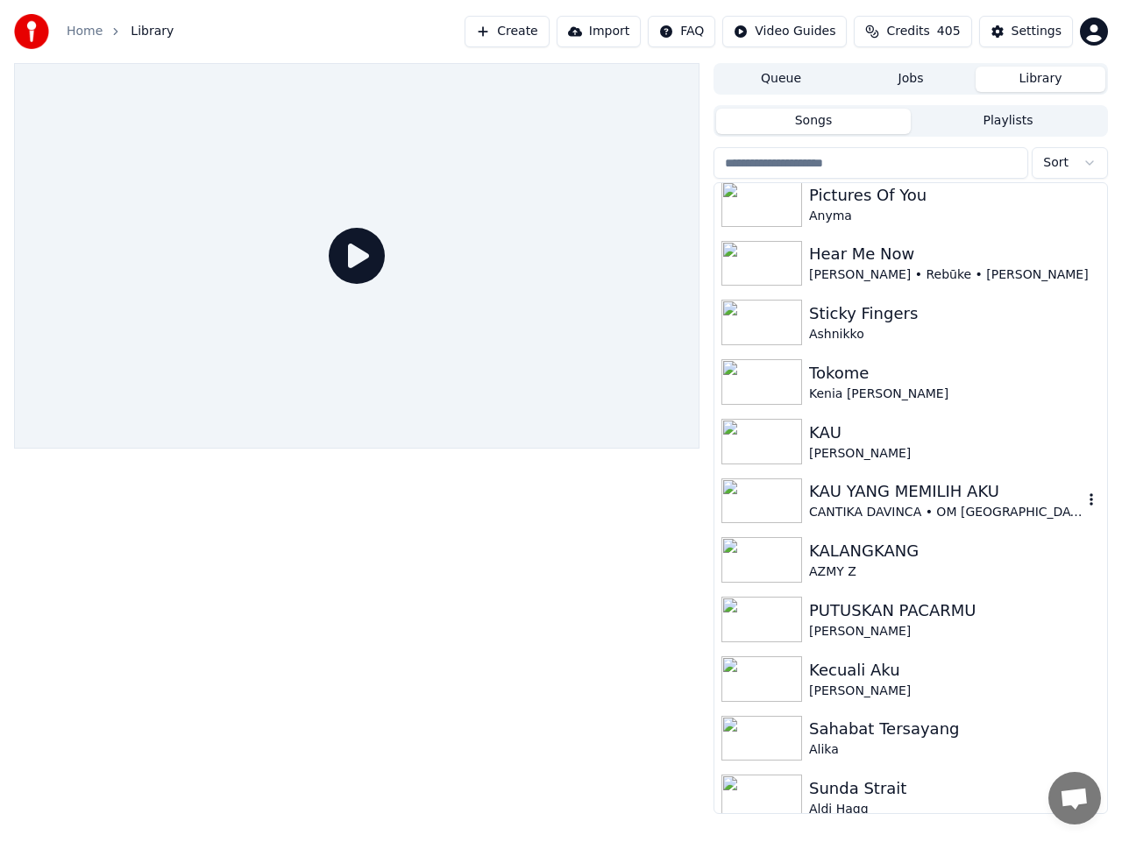
scroll to position [142, 0]
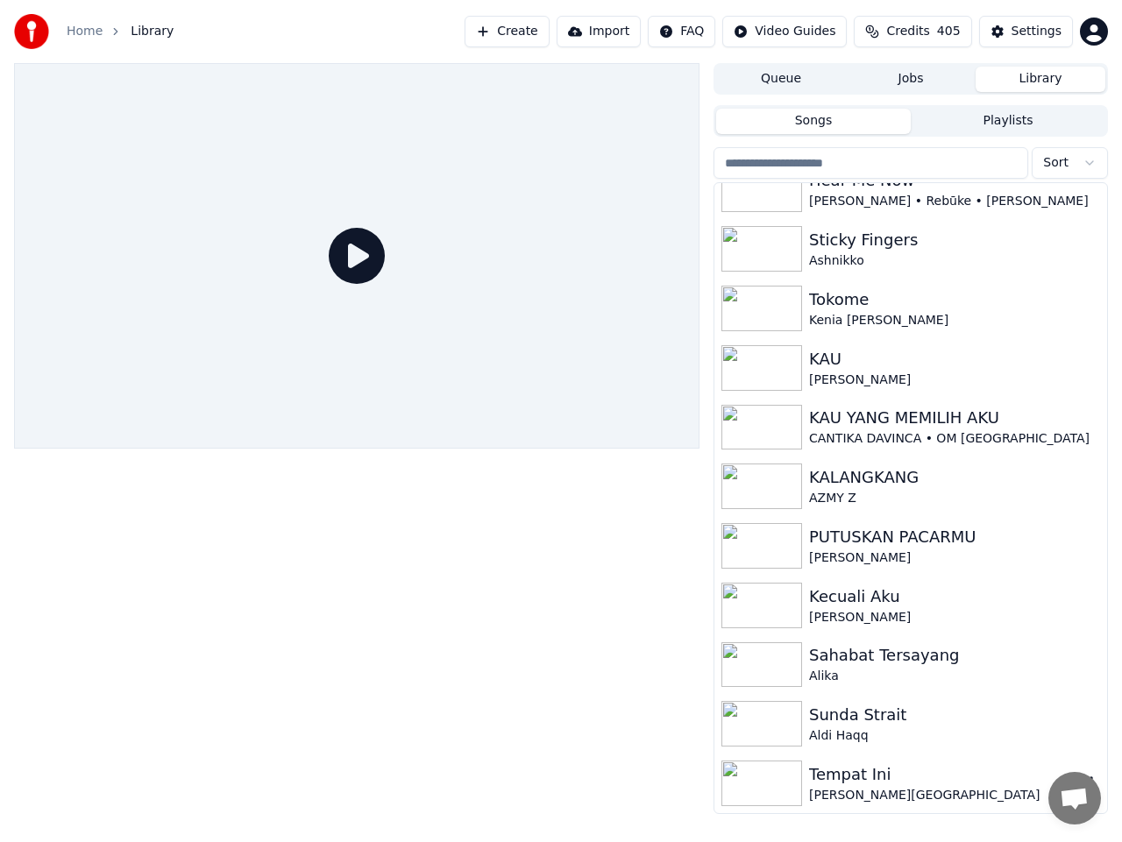
click at [853, 775] on div "Tempat Ini" at bounding box center [945, 774] width 273 height 25
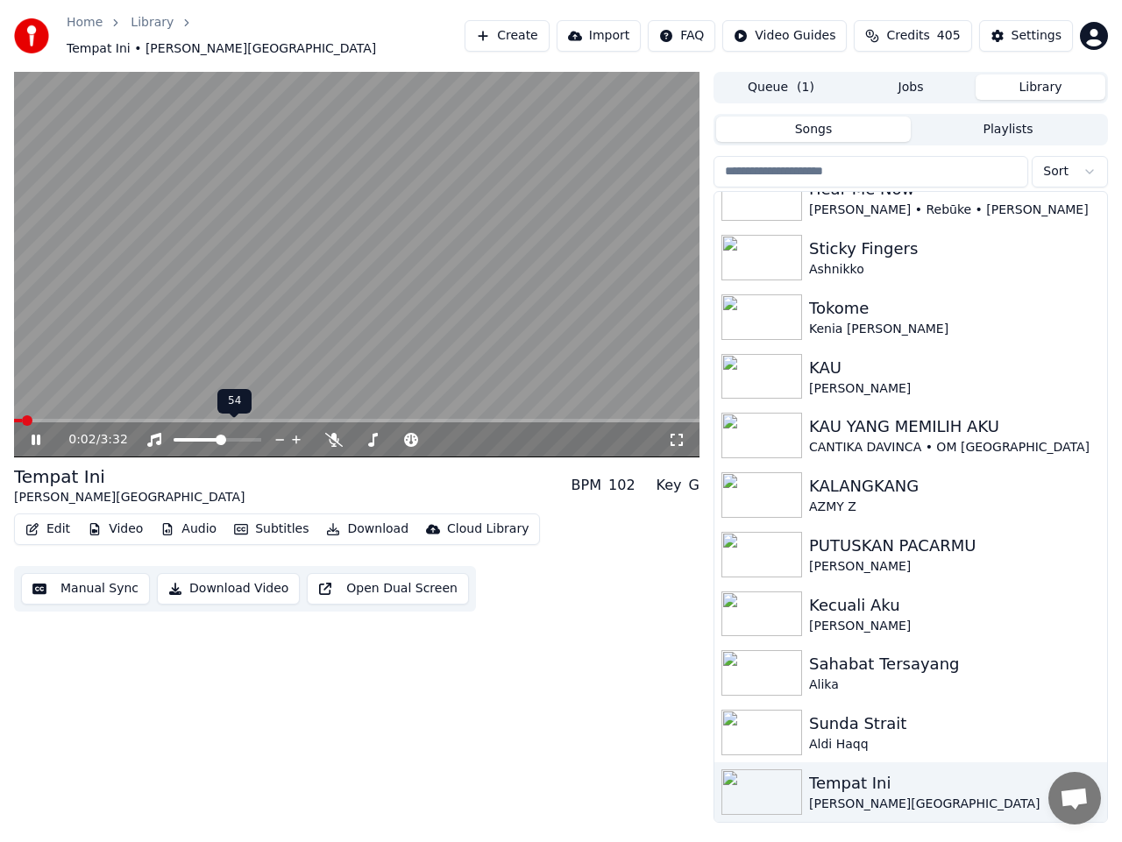
click at [221, 438] on span at bounding box center [196, 440] width 47 height 4
click at [361, 419] on span at bounding box center [356, 421] width 685 height 4
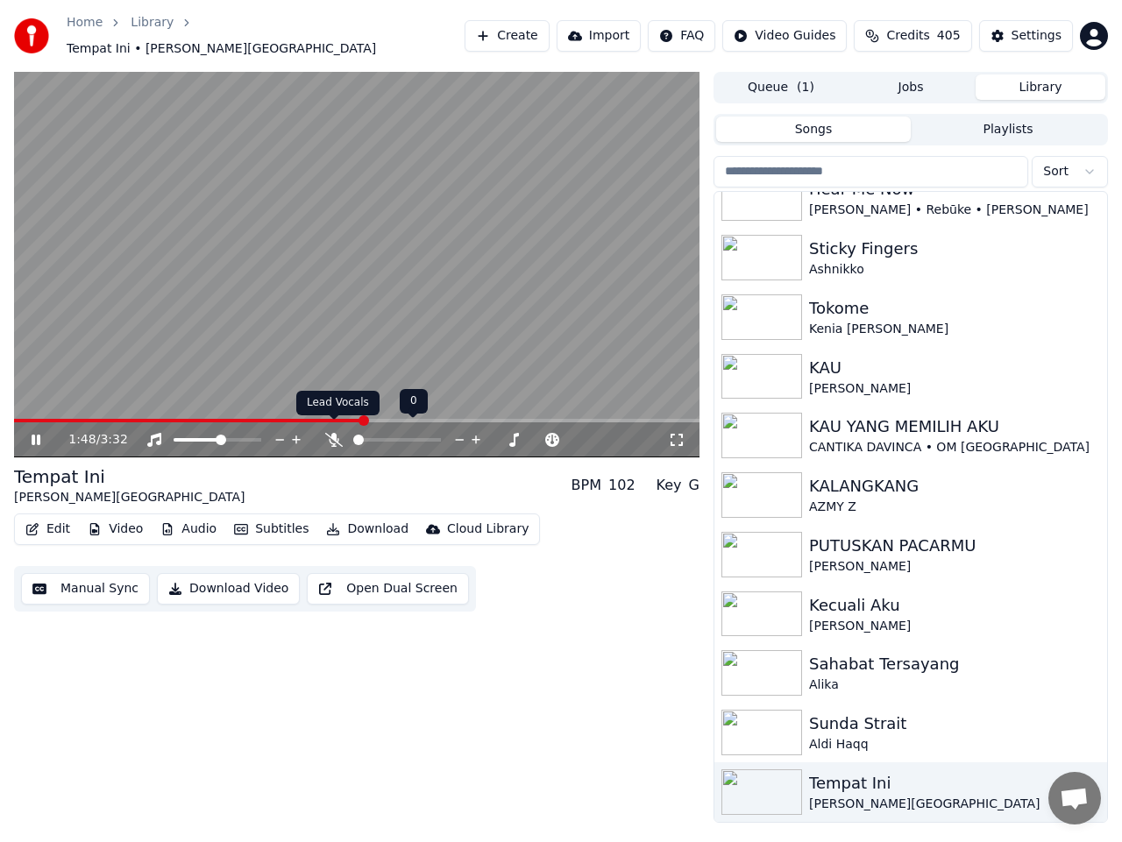
click at [336, 433] on icon at bounding box center [334, 440] width 18 height 14
click at [390, 438] on span at bounding box center [371, 440] width 37 height 4
click at [35, 435] on icon at bounding box center [36, 440] width 9 height 11
click at [110, 583] on button "Manual Sync" at bounding box center [85, 589] width 129 height 32
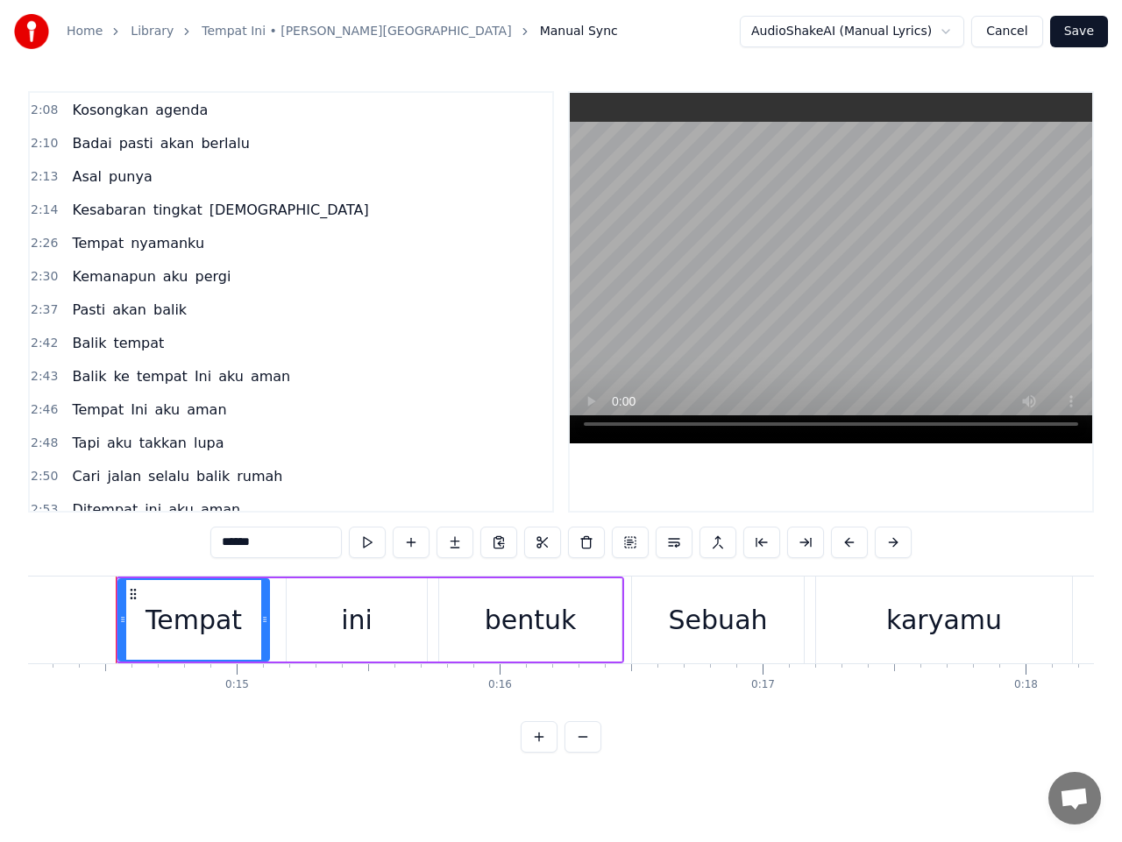
scroll to position [1139, 0]
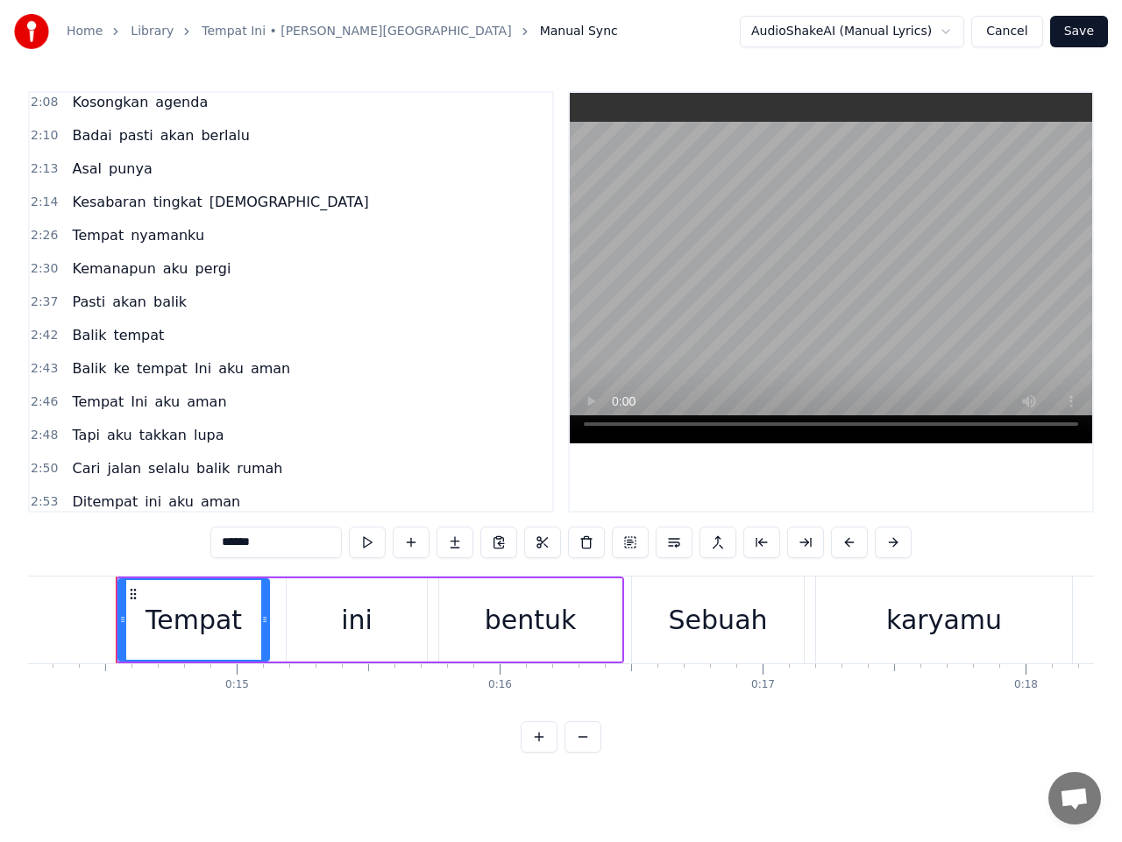
click at [82, 143] on span "Badai" at bounding box center [91, 135] width 43 height 20
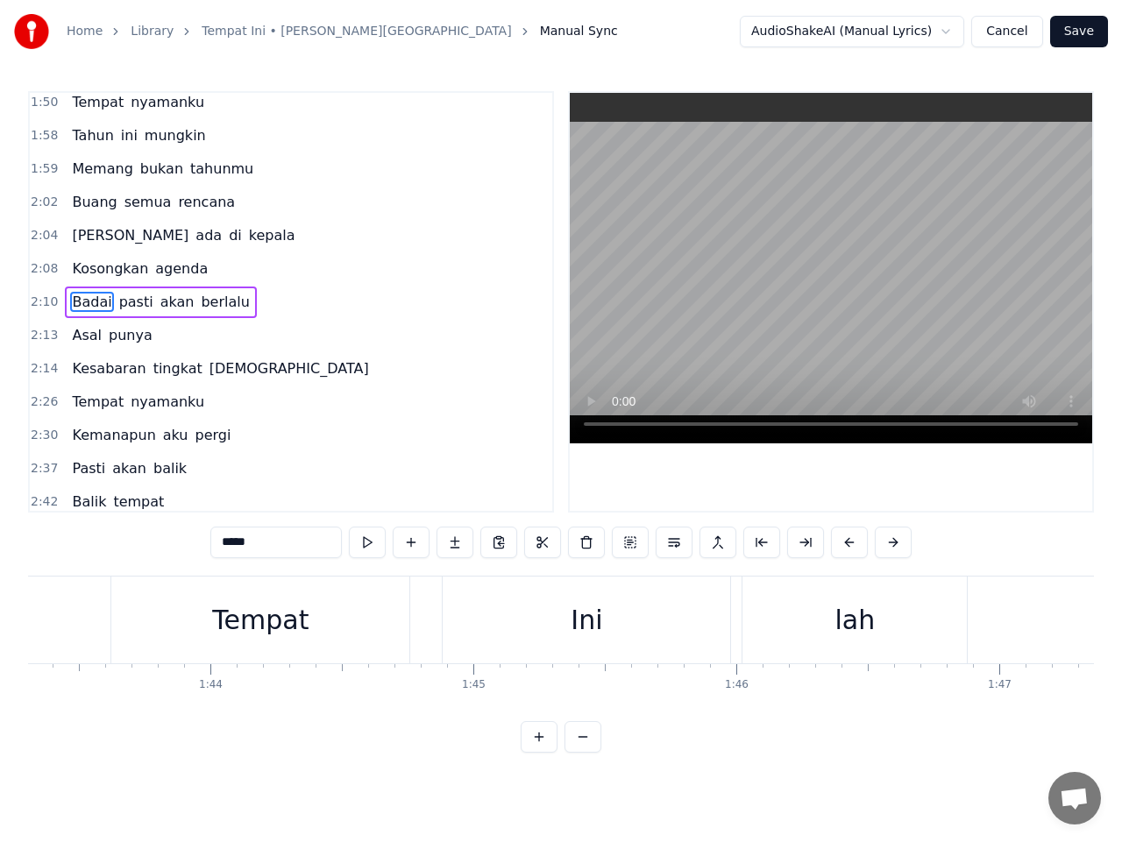
scroll to position [0, 34232]
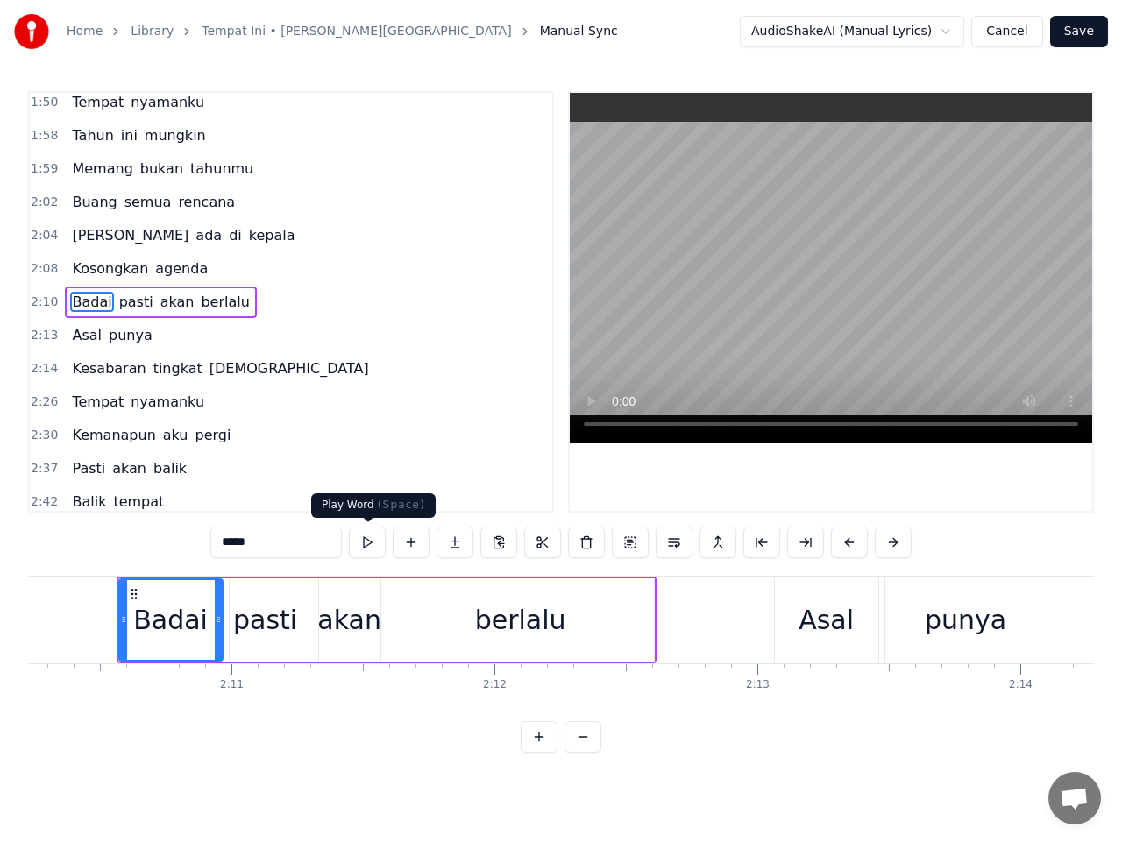
click at [367, 538] on button at bounding box center [367, 543] width 37 height 32
click at [271, 612] on div "pasti" at bounding box center [265, 619] width 64 height 39
type input "*****"
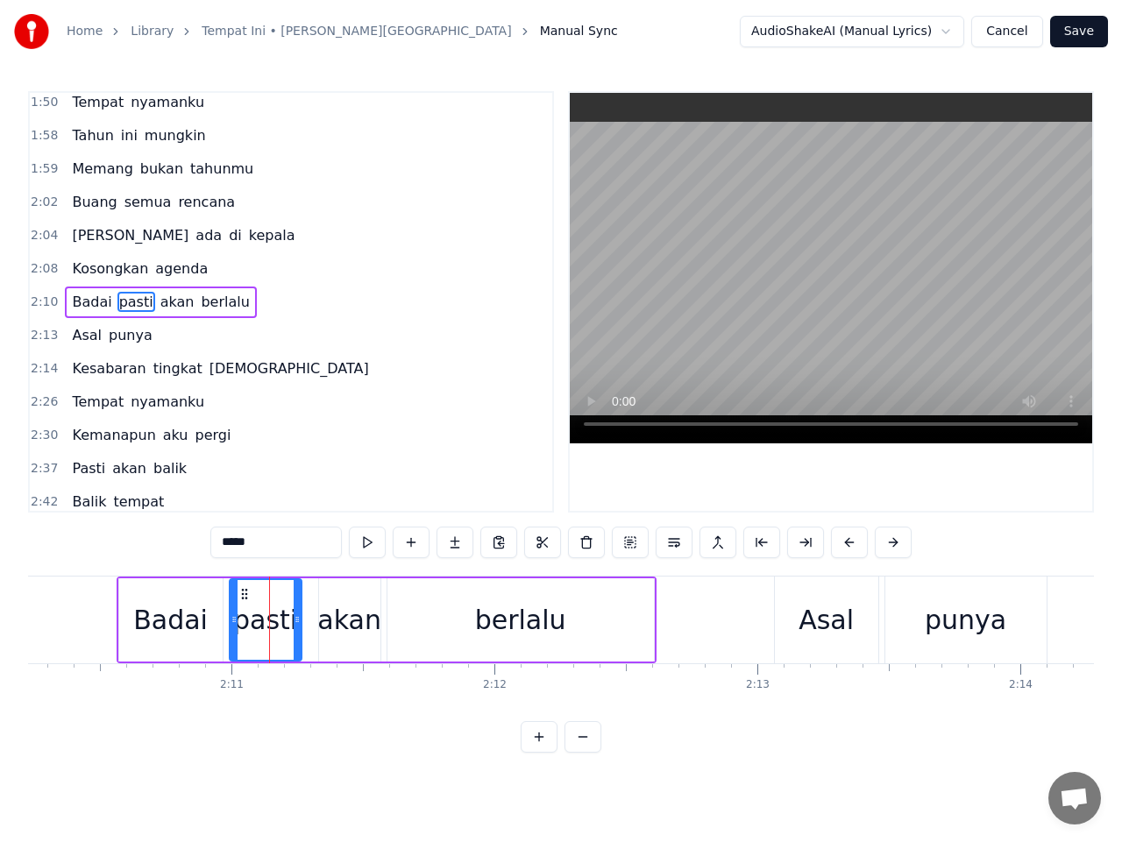
click at [38, 301] on span "2:10" at bounding box center [44, 303] width 27 height 18
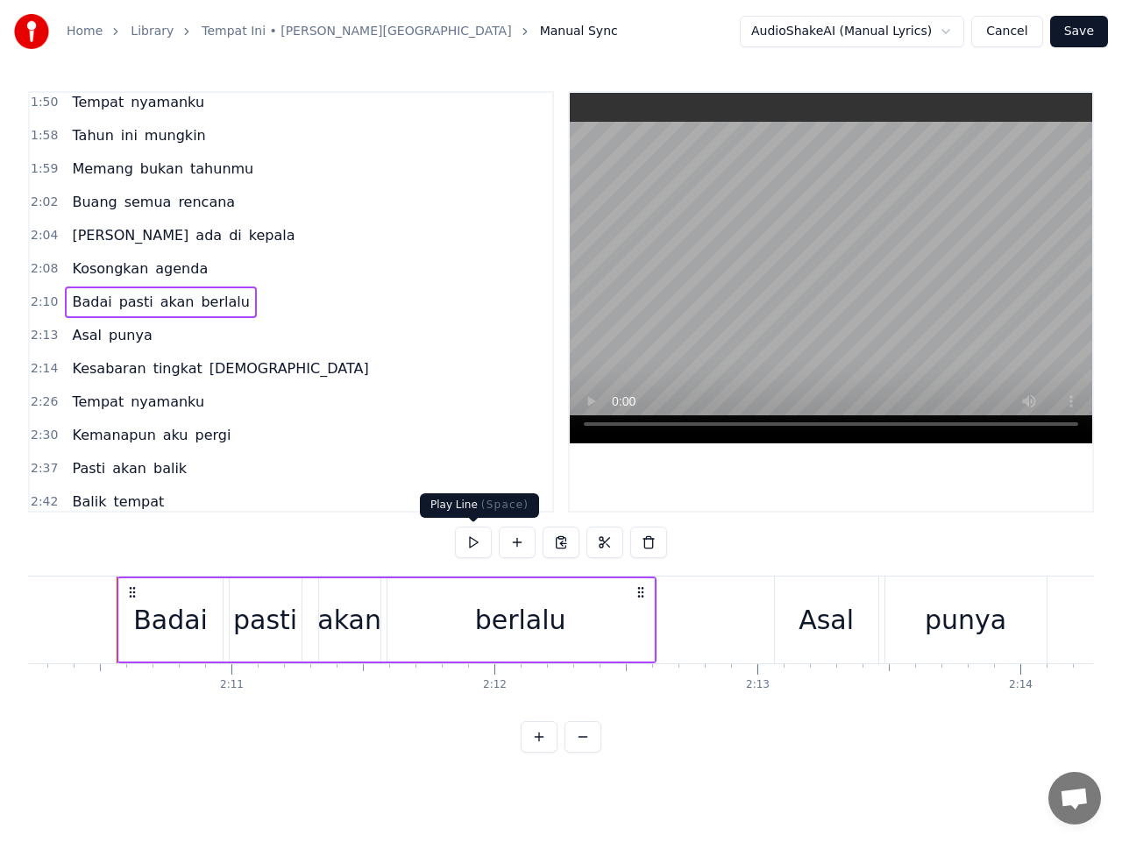
click at [478, 547] on button at bounding box center [473, 543] width 37 height 32
click at [43, 337] on span "2:13" at bounding box center [44, 336] width 27 height 18
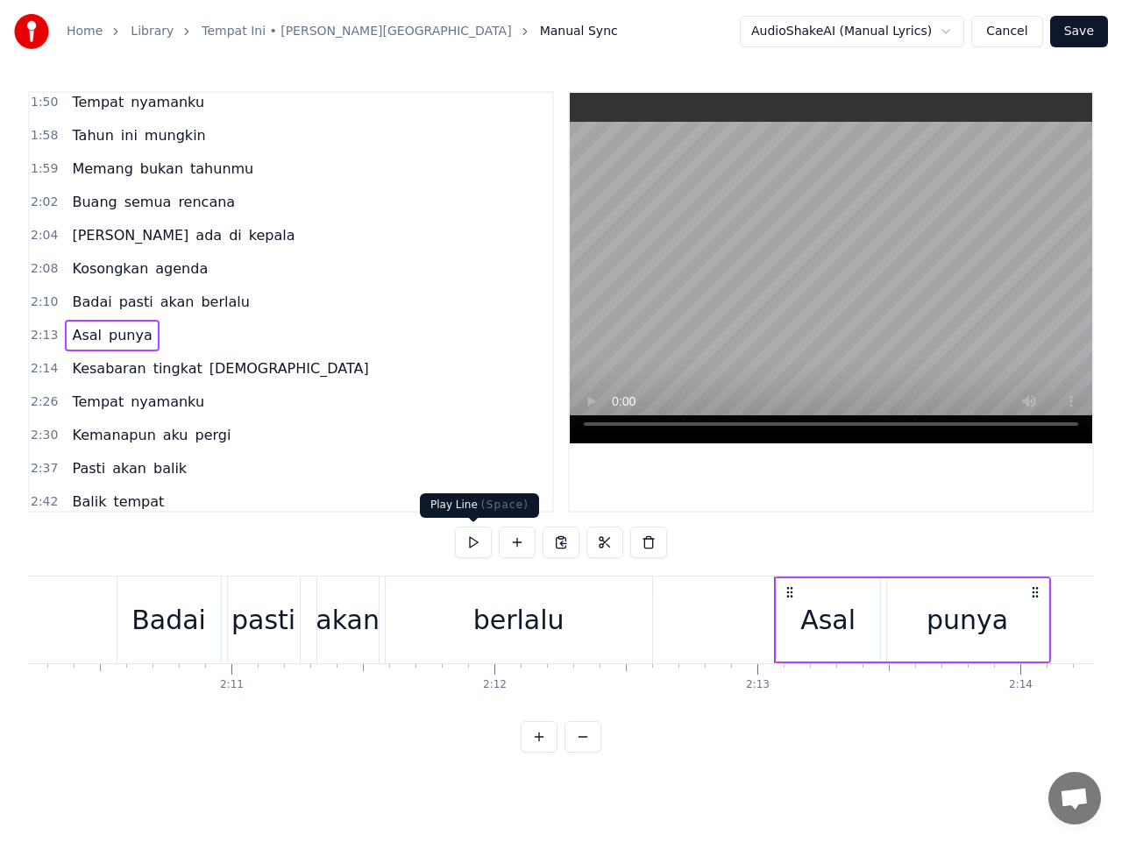
click at [478, 543] on button at bounding box center [473, 543] width 37 height 32
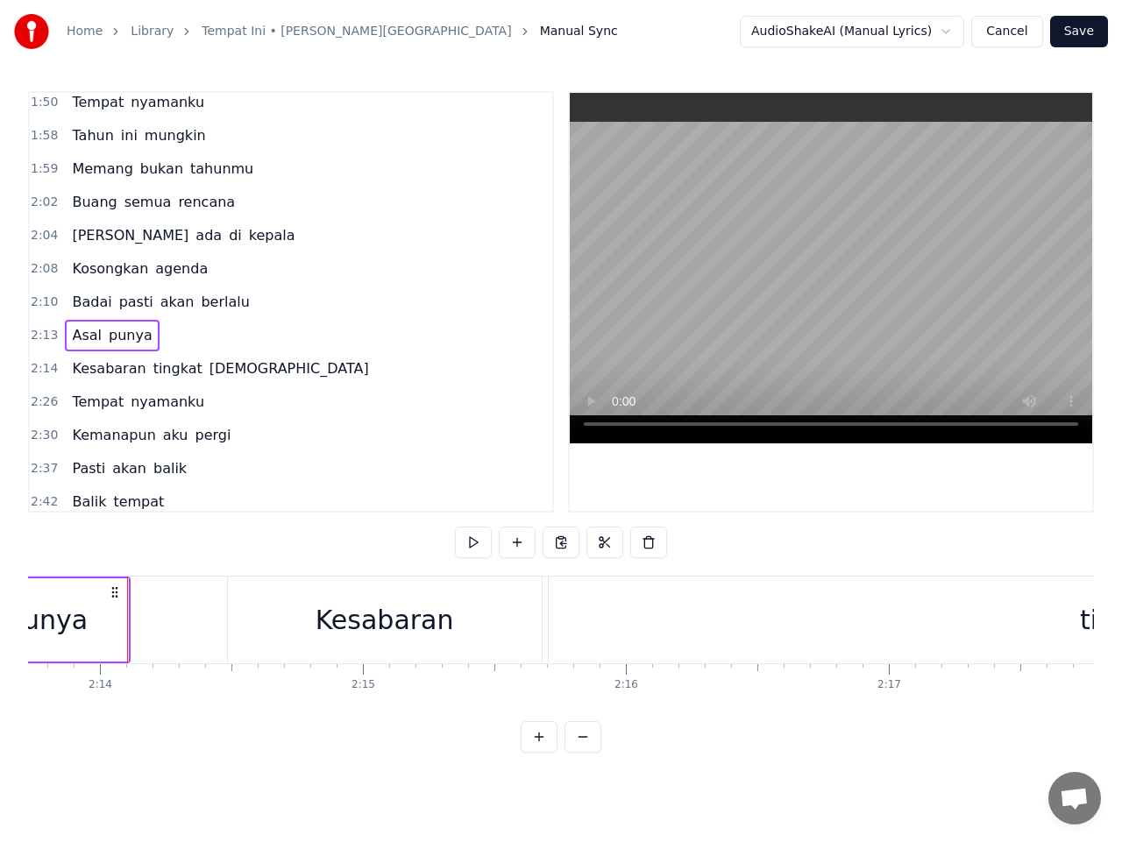
scroll to position [0, 35162]
click at [40, 372] on span "2:14" at bounding box center [44, 369] width 27 height 18
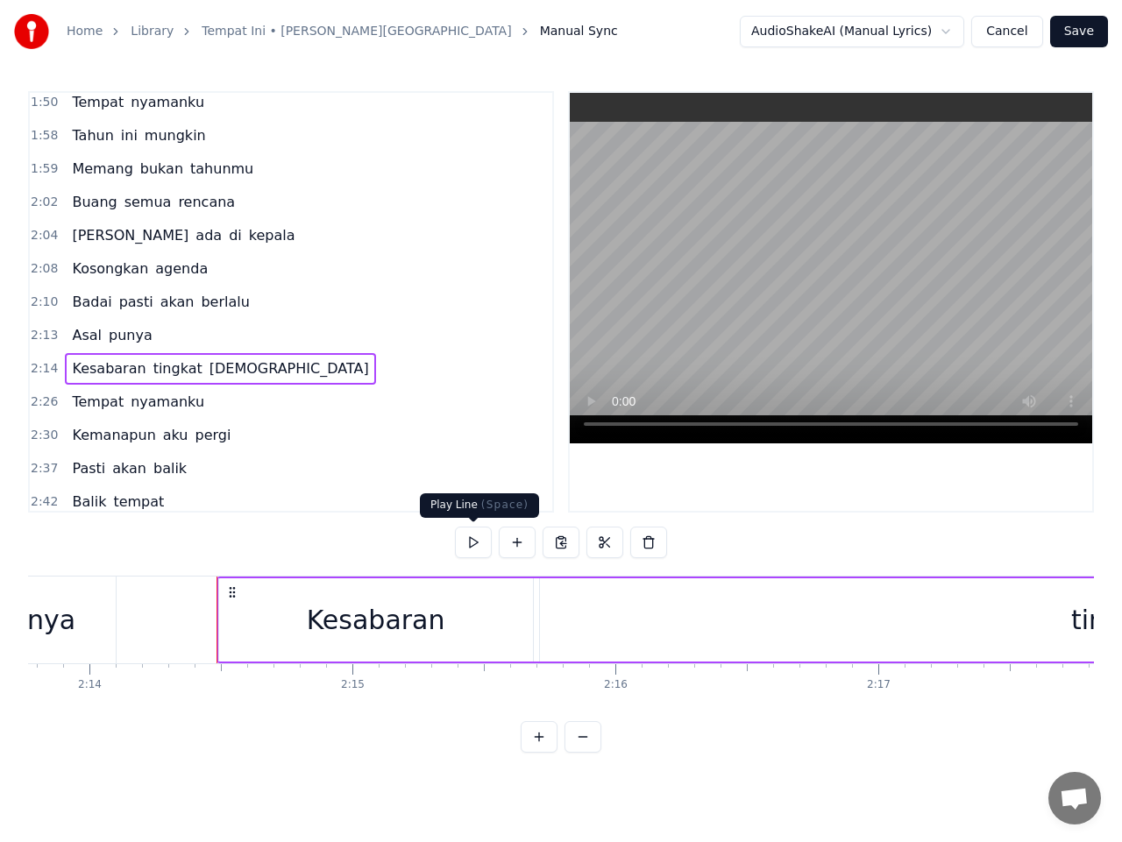
click at [476, 541] on button at bounding box center [473, 543] width 37 height 32
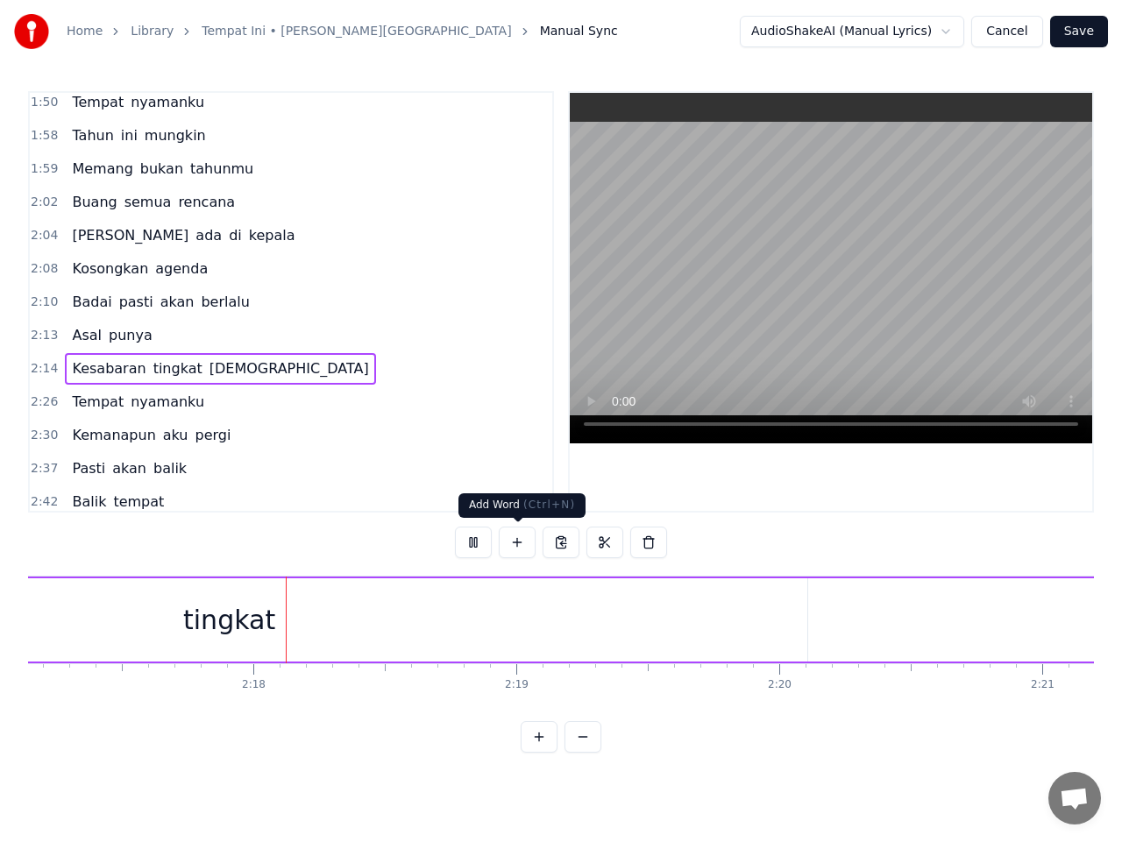
scroll to position [0, 36084]
click at [476, 545] on button at bounding box center [473, 543] width 37 height 32
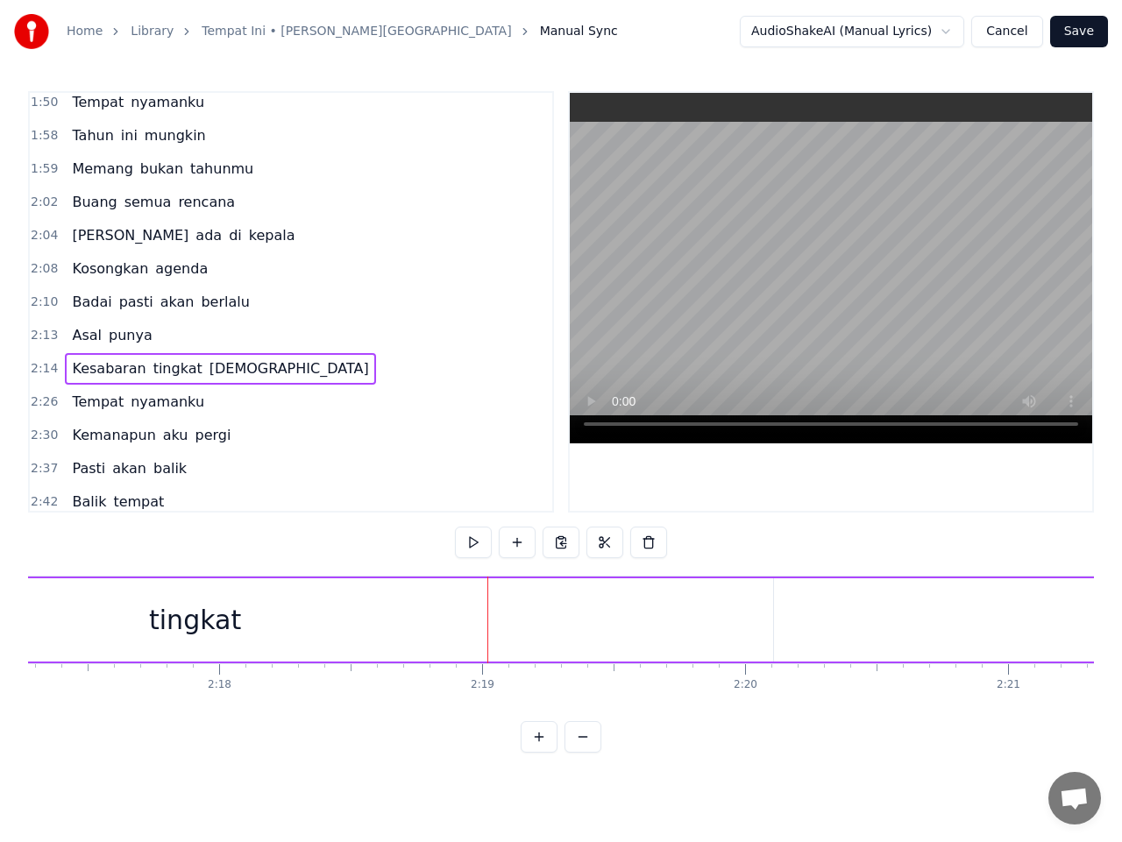
click at [124, 374] on span "Kesabaran" at bounding box center [108, 368] width 77 height 20
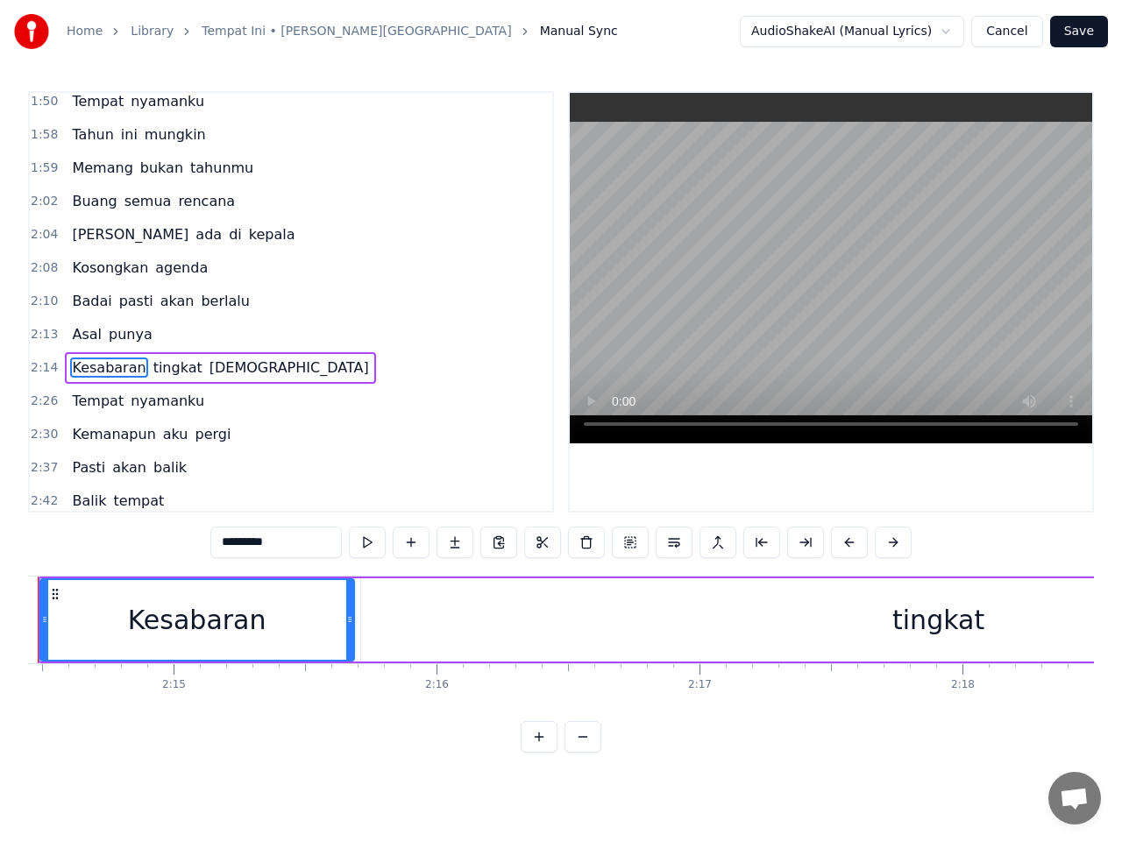
scroll to position [0, 35262]
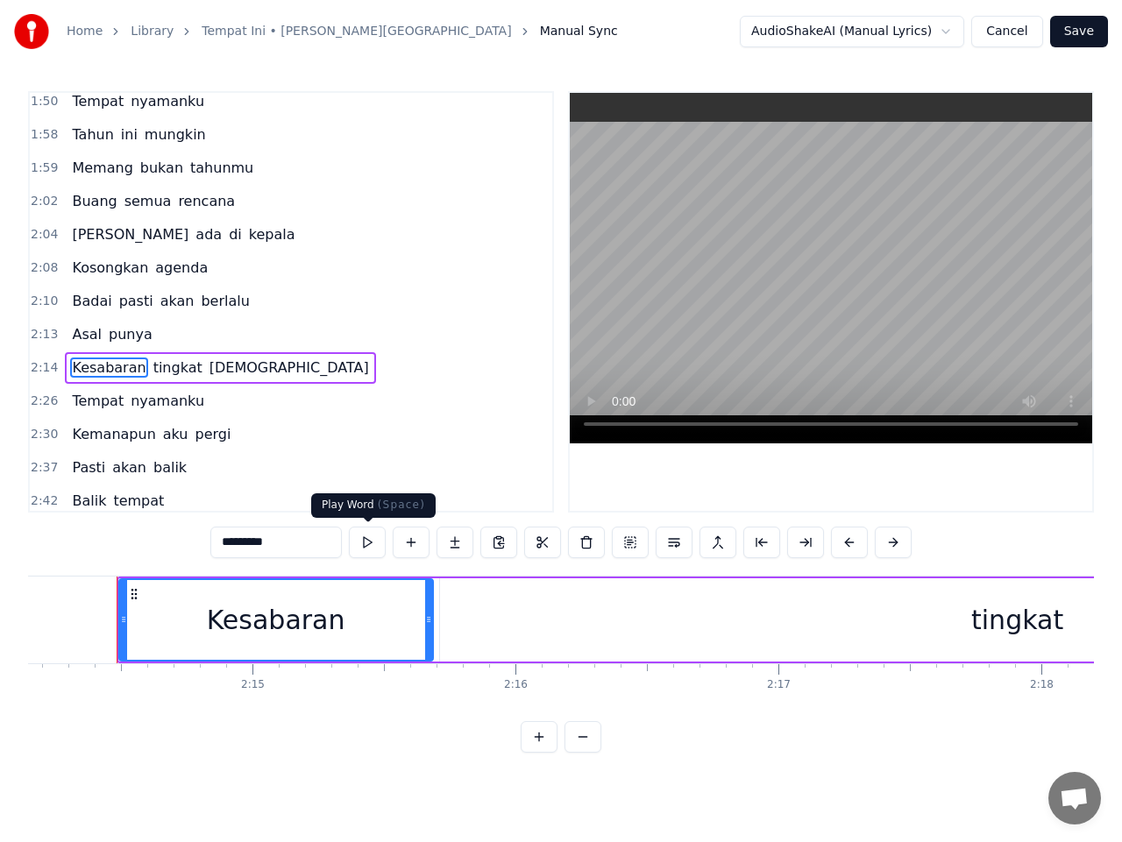
click at [370, 544] on button at bounding box center [367, 543] width 37 height 32
click at [166, 377] on span "tingkat" at bounding box center [178, 367] width 53 height 20
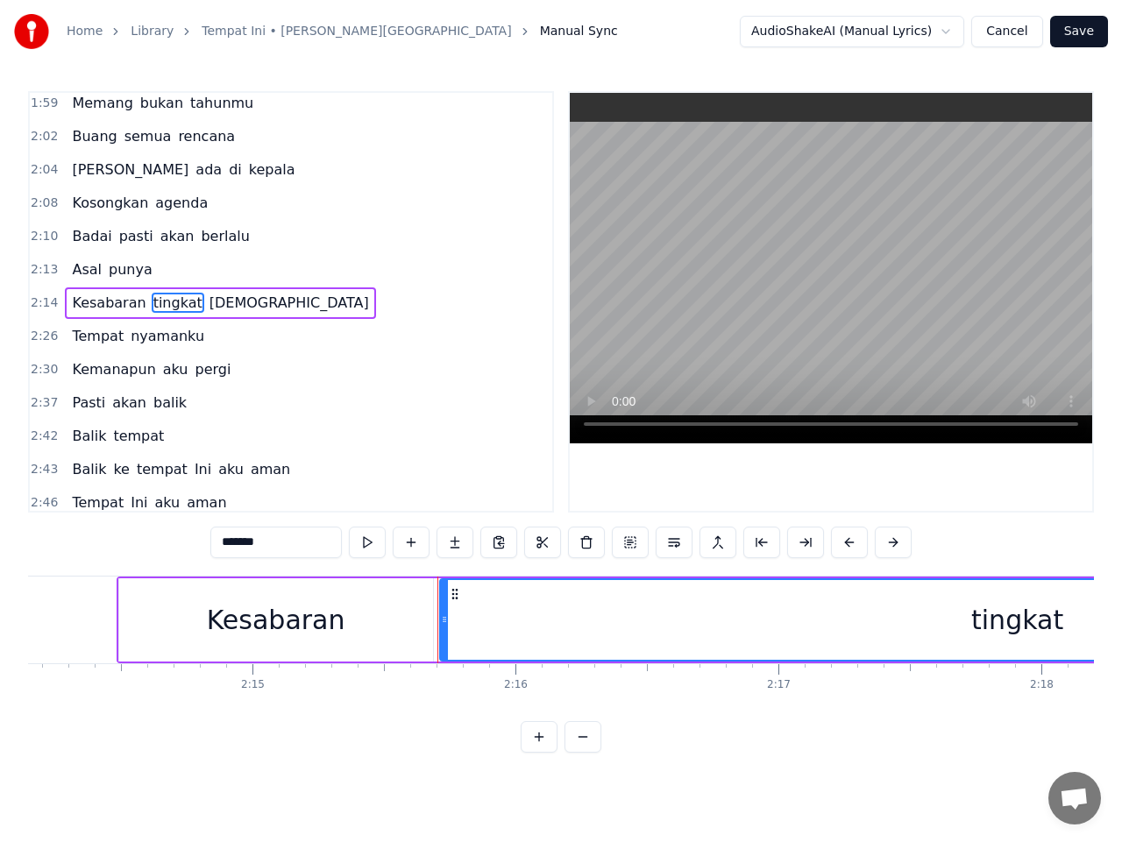
scroll to position [1039, 0]
click at [372, 544] on button at bounding box center [367, 543] width 37 height 32
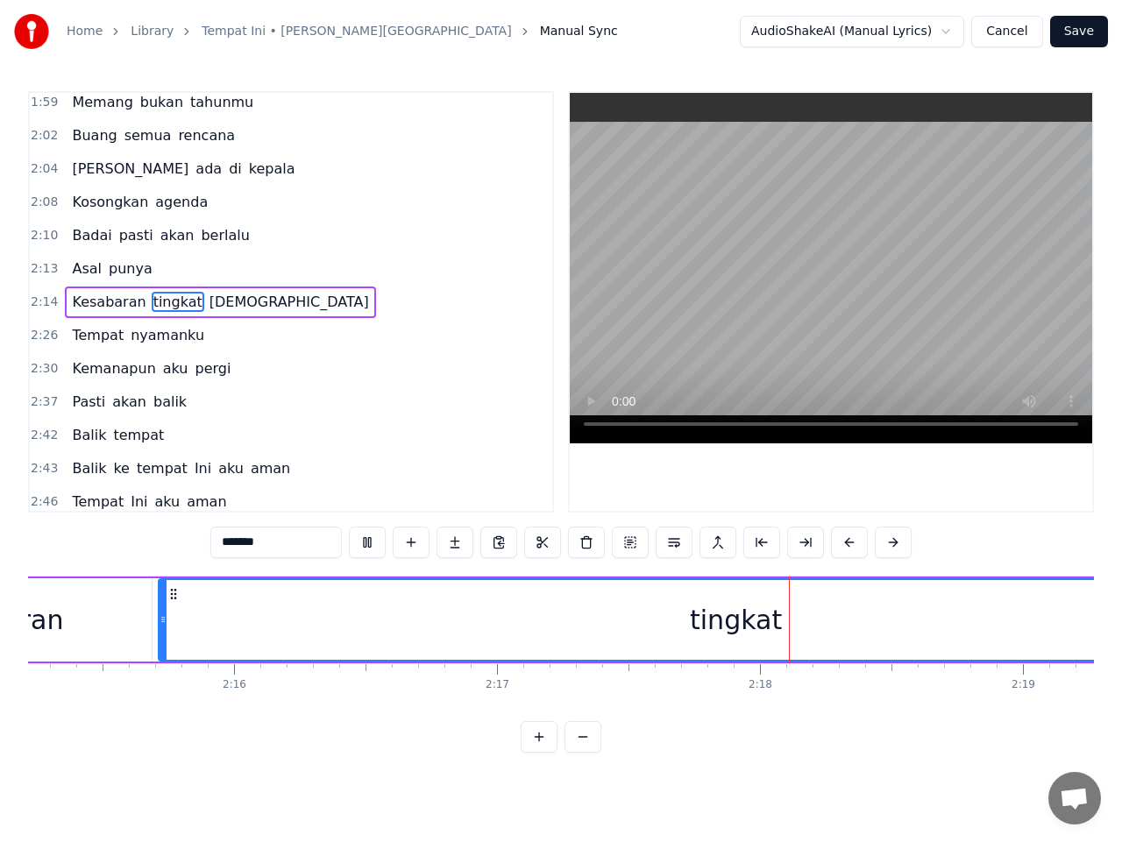
click at [372, 544] on button at bounding box center [367, 543] width 37 height 32
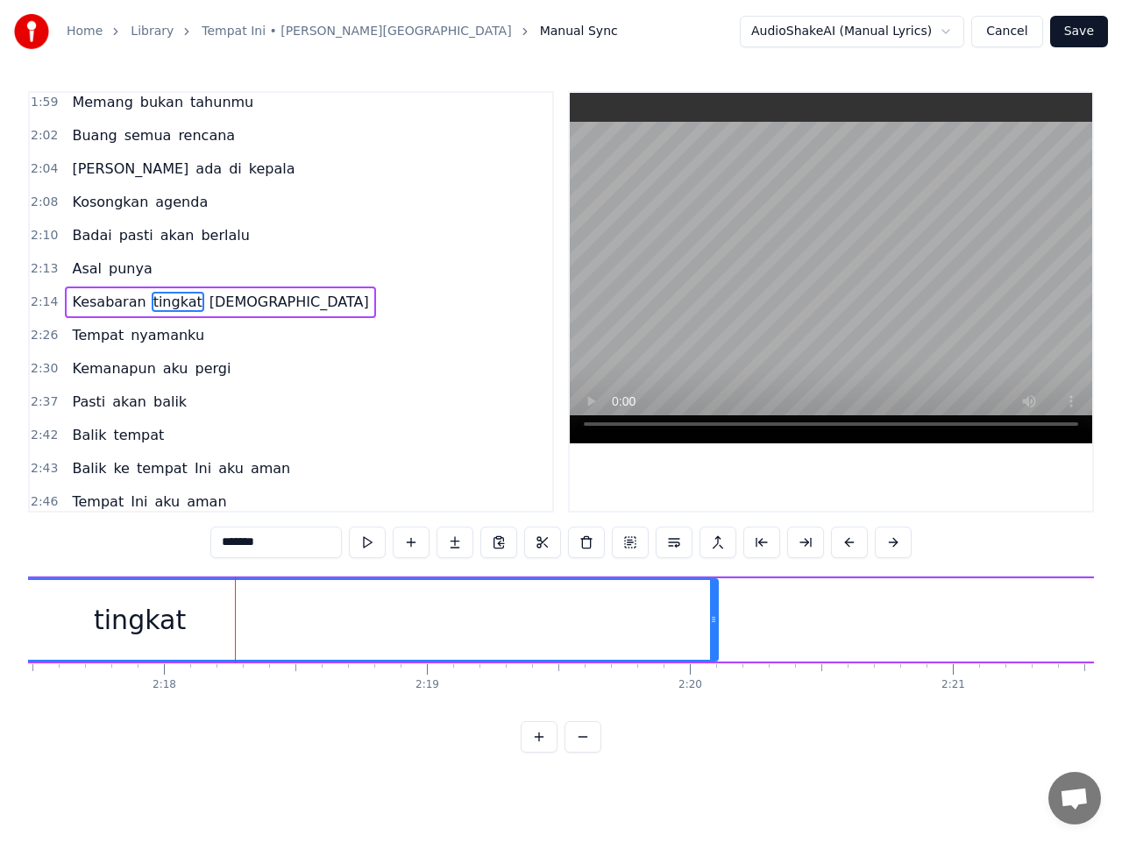
scroll to position [0, 36197]
click at [372, 544] on button at bounding box center [367, 543] width 37 height 32
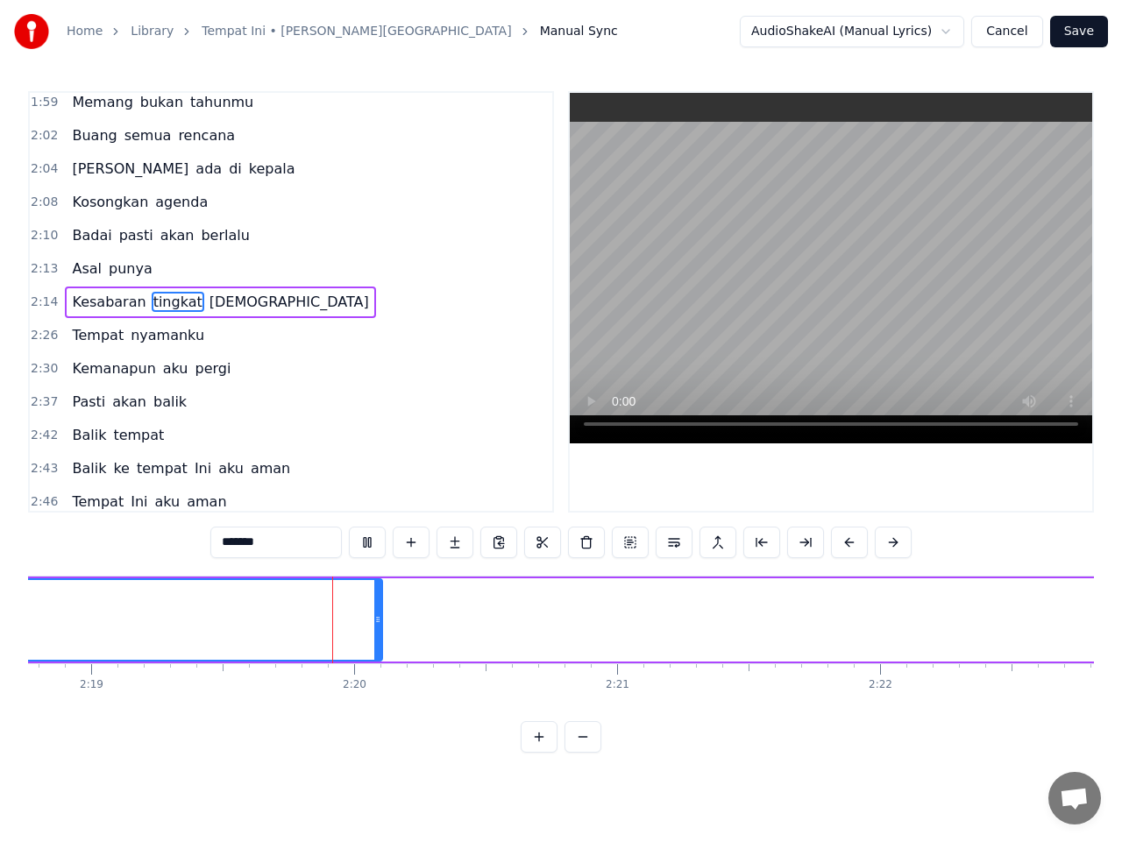
scroll to position [0, 36543]
click at [371, 541] on button at bounding box center [367, 543] width 37 height 32
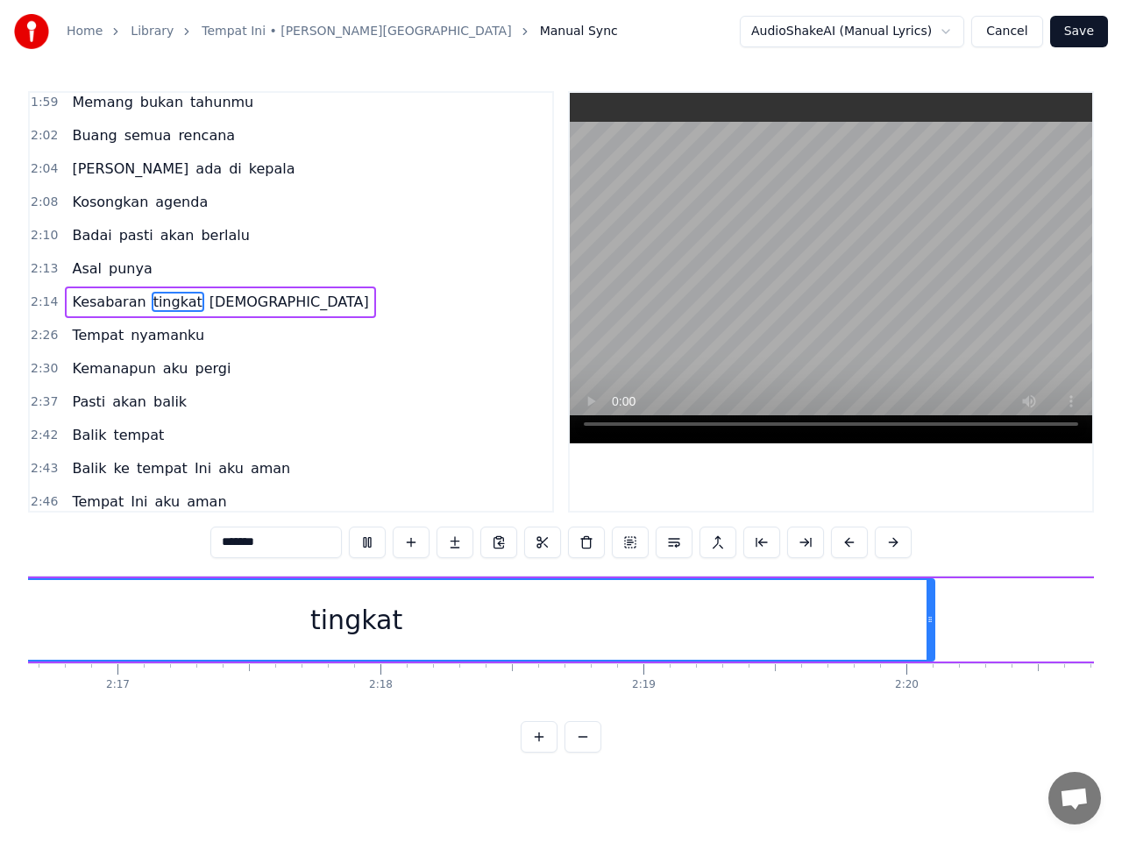
scroll to position [0, 35706]
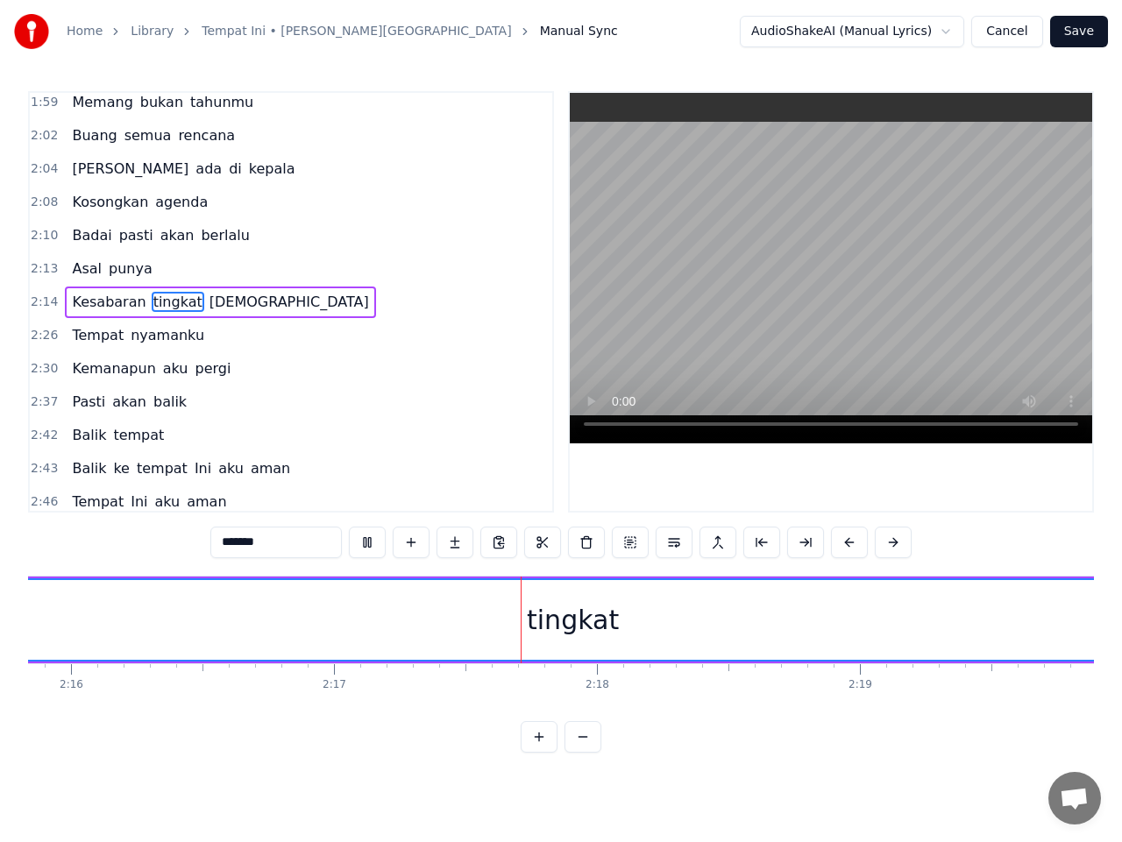
click at [371, 541] on button at bounding box center [367, 543] width 37 height 32
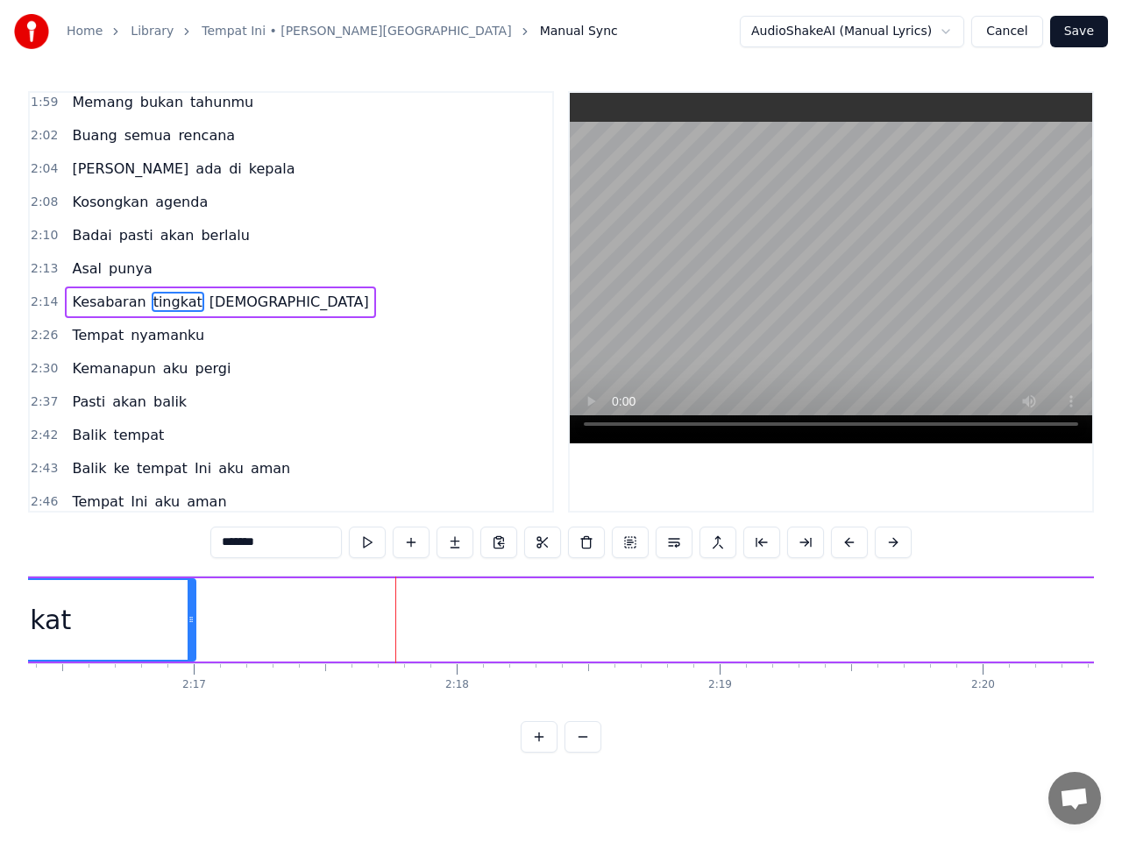
drag, startPoint x: 1003, startPoint y: 619, endPoint x: 188, endPoint y: 647, distance: 815.4
click at [188, 647] on div at bounding box center [191, 620] width 7 height 80
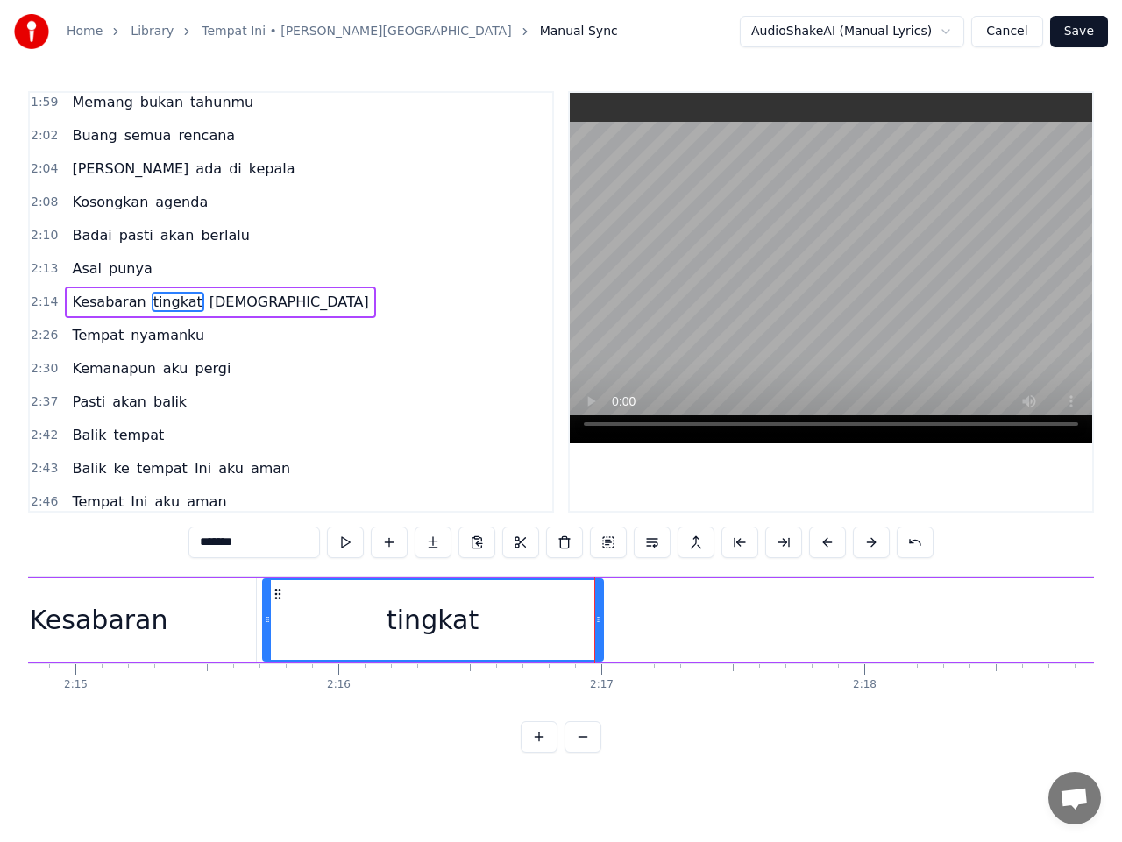
scroll to position [0, 35391]
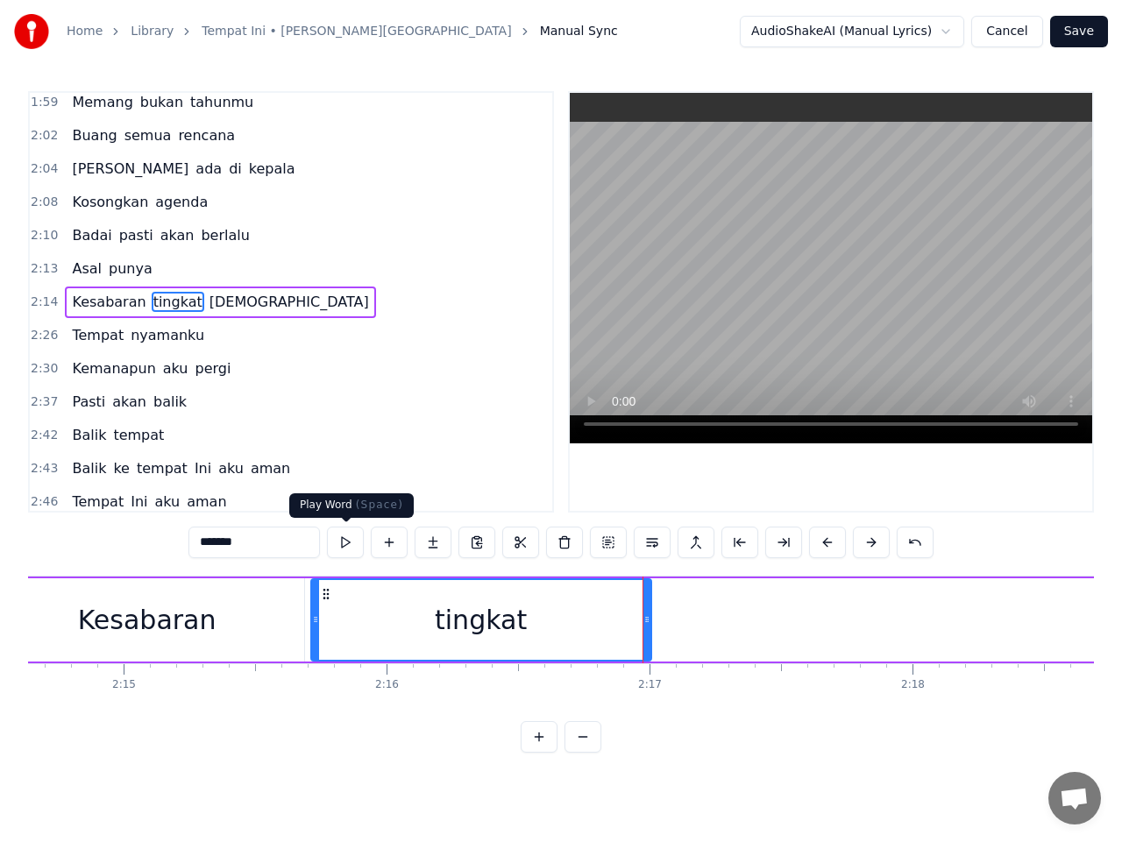
click at [350, 540] on button at bounding box center [345, 543] width 37 height 32
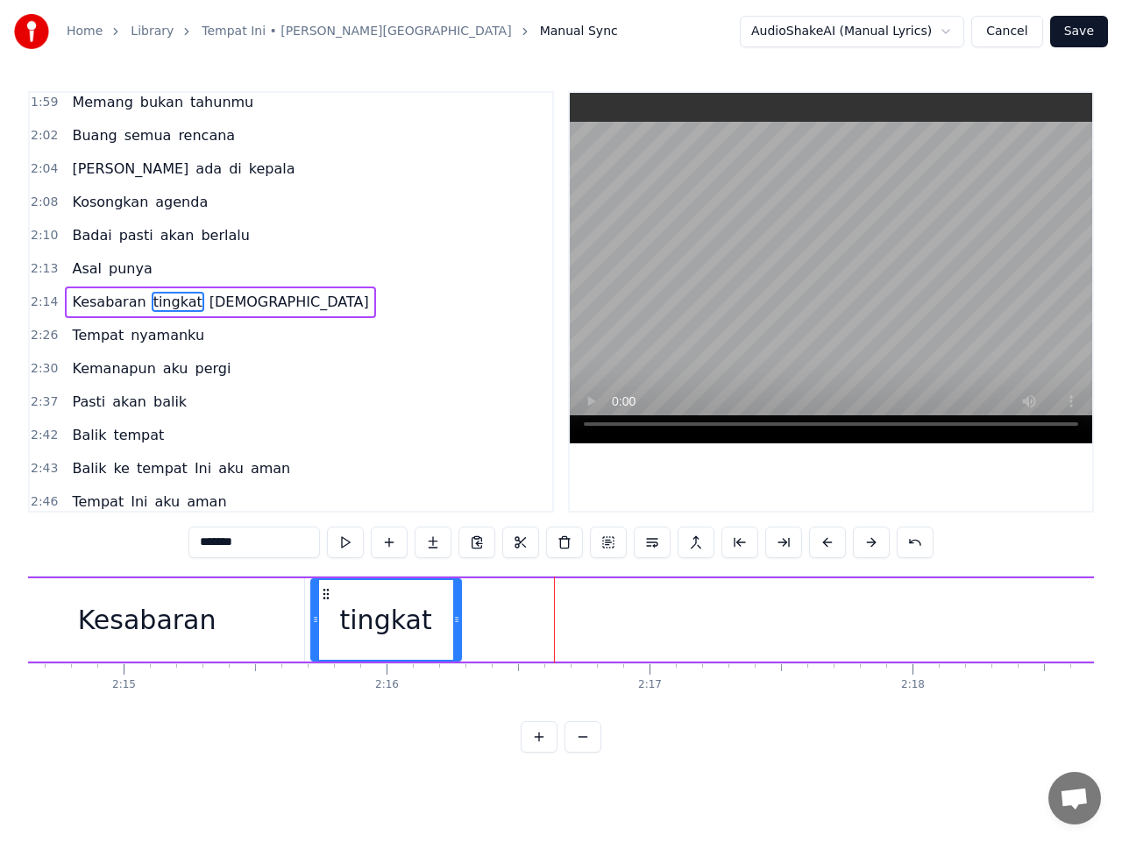
drag, startPoint x: 648, startPoint y: 614, endPoint x: 461, endPoint y: 626, distance: 187.9
click at [459, 628] on div at bounding box center [456, 620] width 7 height 80
click at [211, 308] on span "[DEMOGRAPHIC_DATA]" at bounding box center [289, 302] width 163 height 20
type input "****"
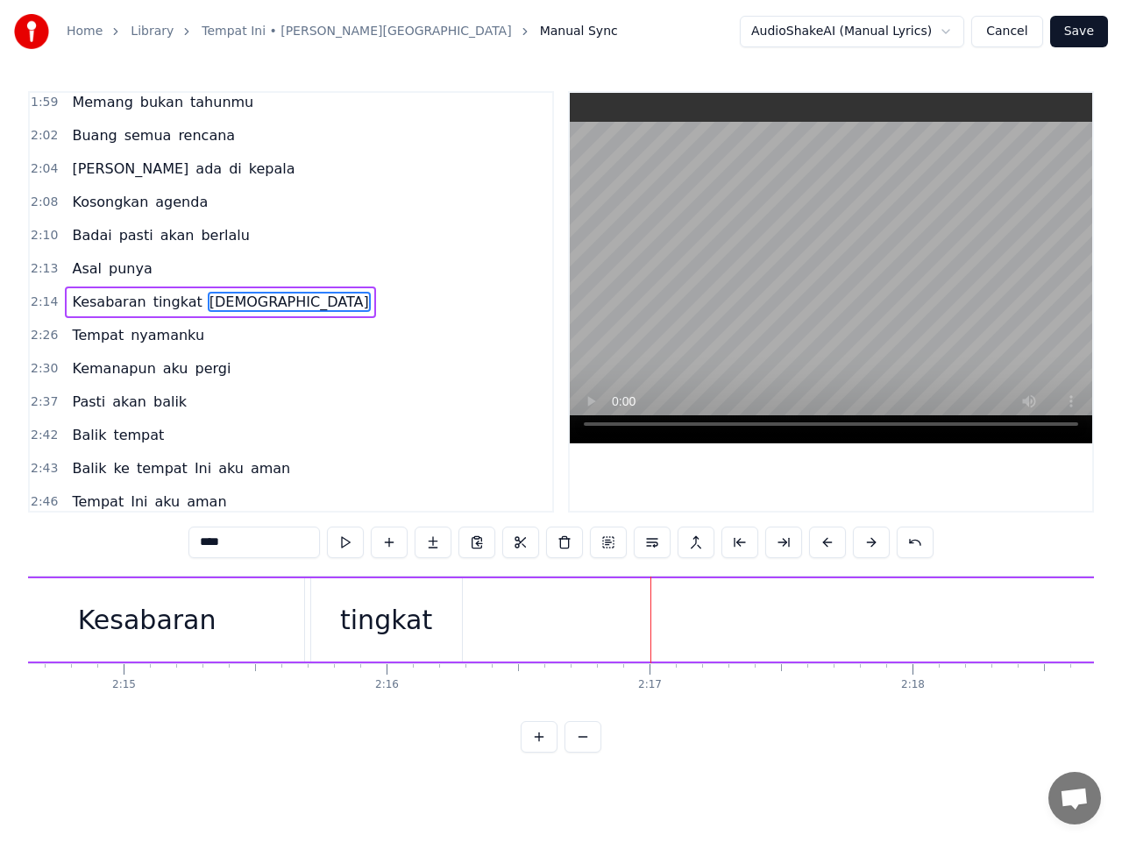
click at [210, 303] on span "[DEMOGRAPHIC_DATA]" at bounding box center [289, 302] width 163 height 20
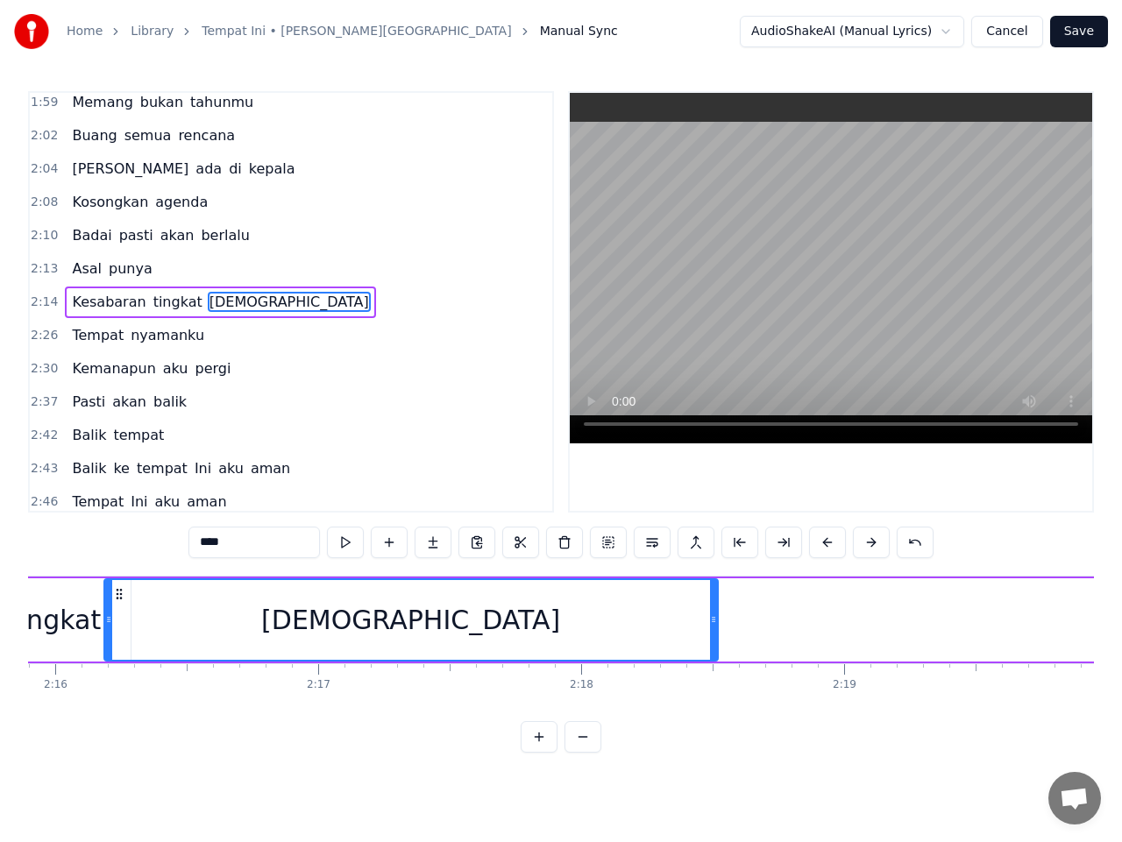
scroll to position [0, 35564]
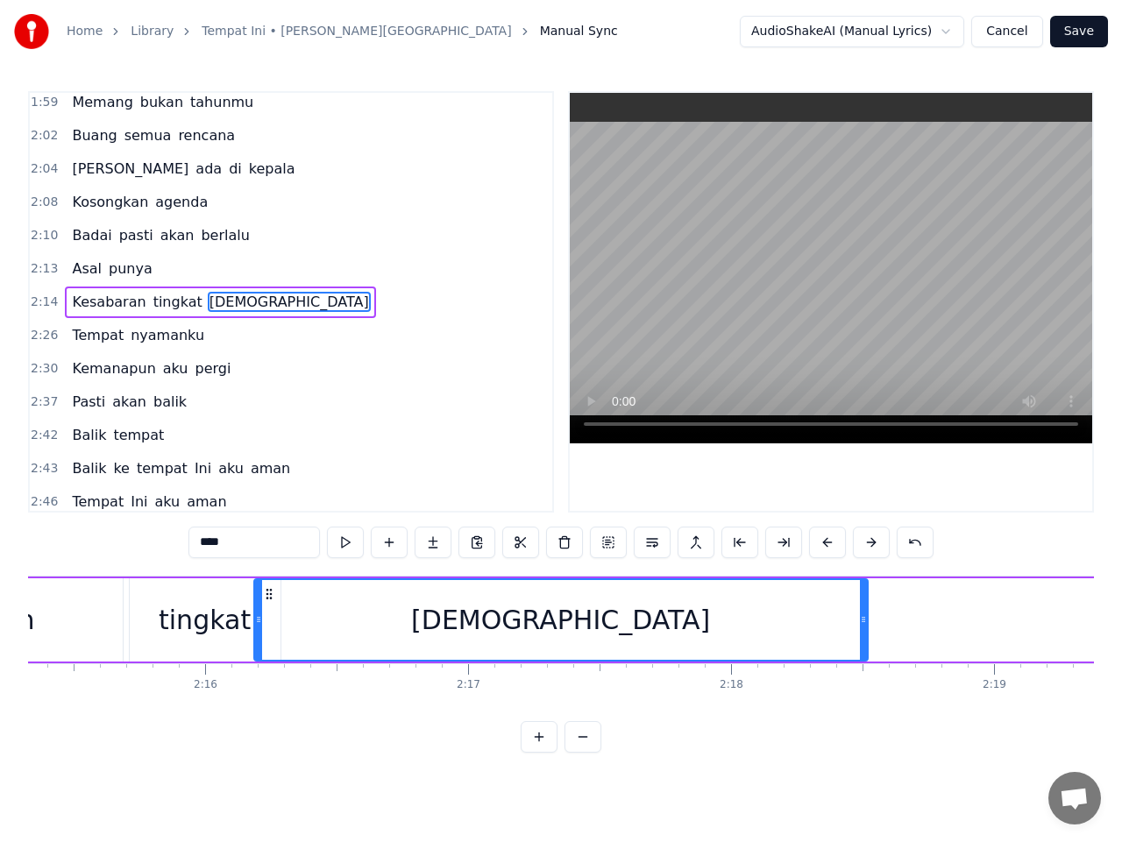
drag, startPoint x: 310, startPoint y: 593, endPoint x: 151, endPoint y: 614, distance: 160.9
click at [255, 616] on div "[DEMOGRAPHIC_DATA]" at bounding box center [561, 620] width 612 height 80
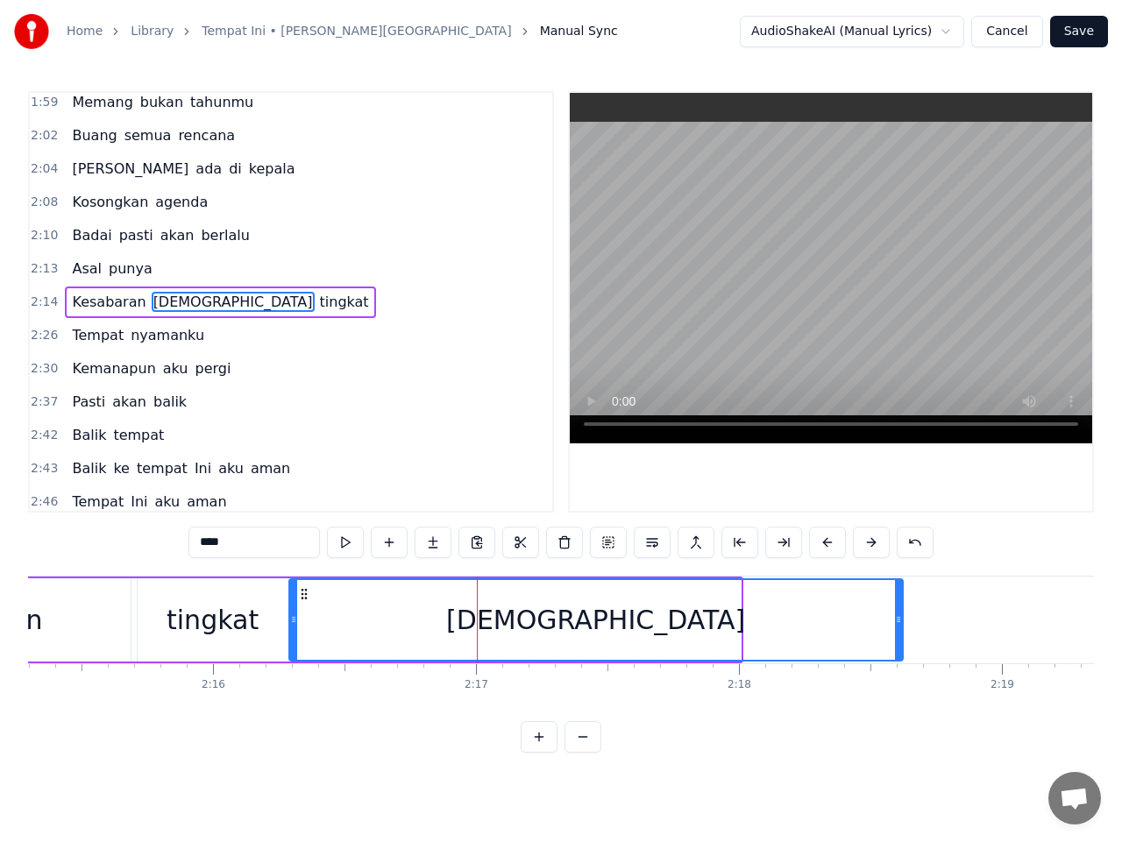
drag, startPoint x: 144, startPoint y: 594, endPoint x: 306, endPoint y: 591, distance: 162.1
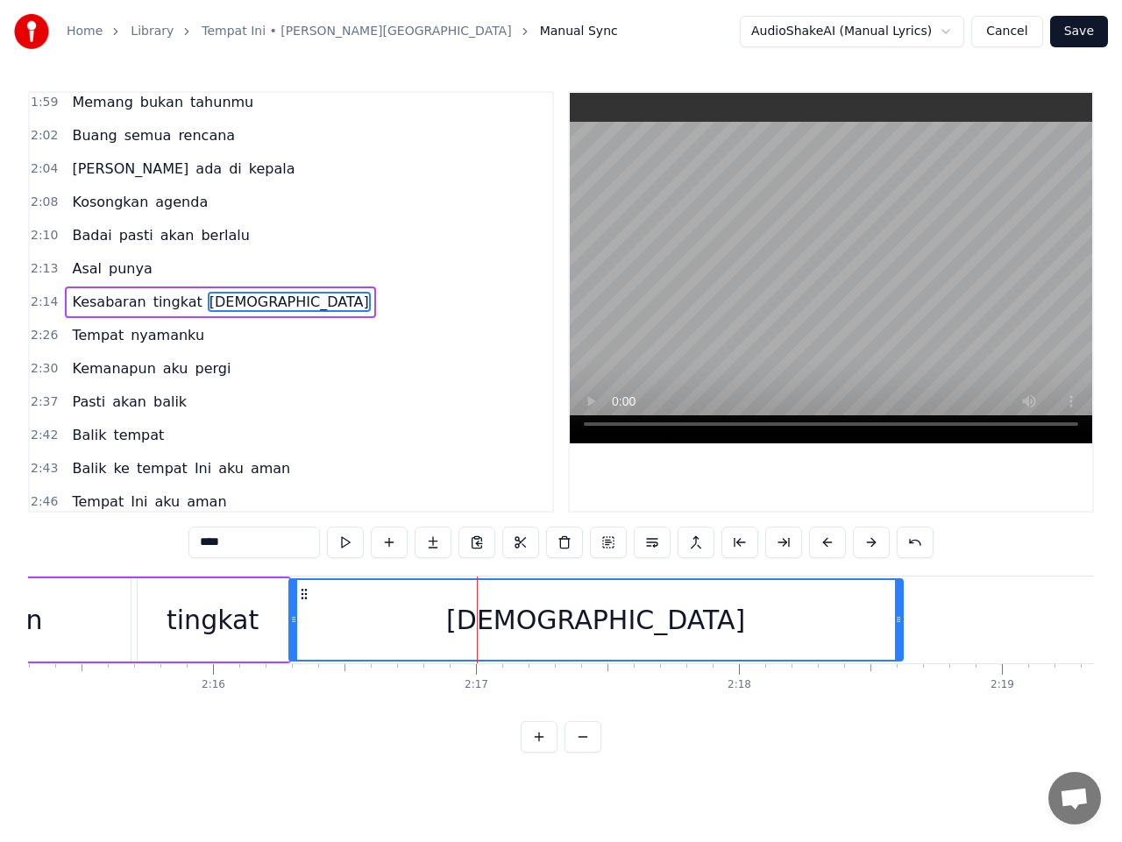
click at [41, 302] on span "2:14" at bounding box center [44, 303] width 27 height 18
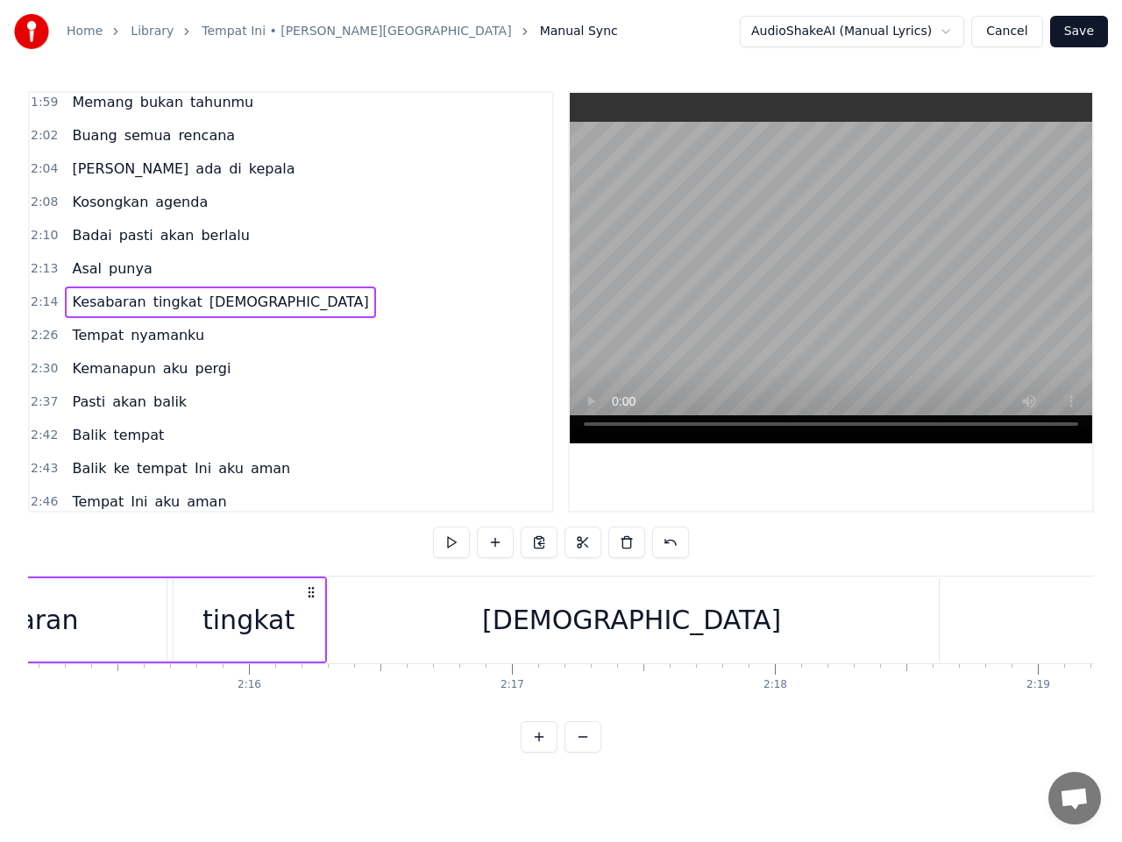
scroll to position [0, 35262]
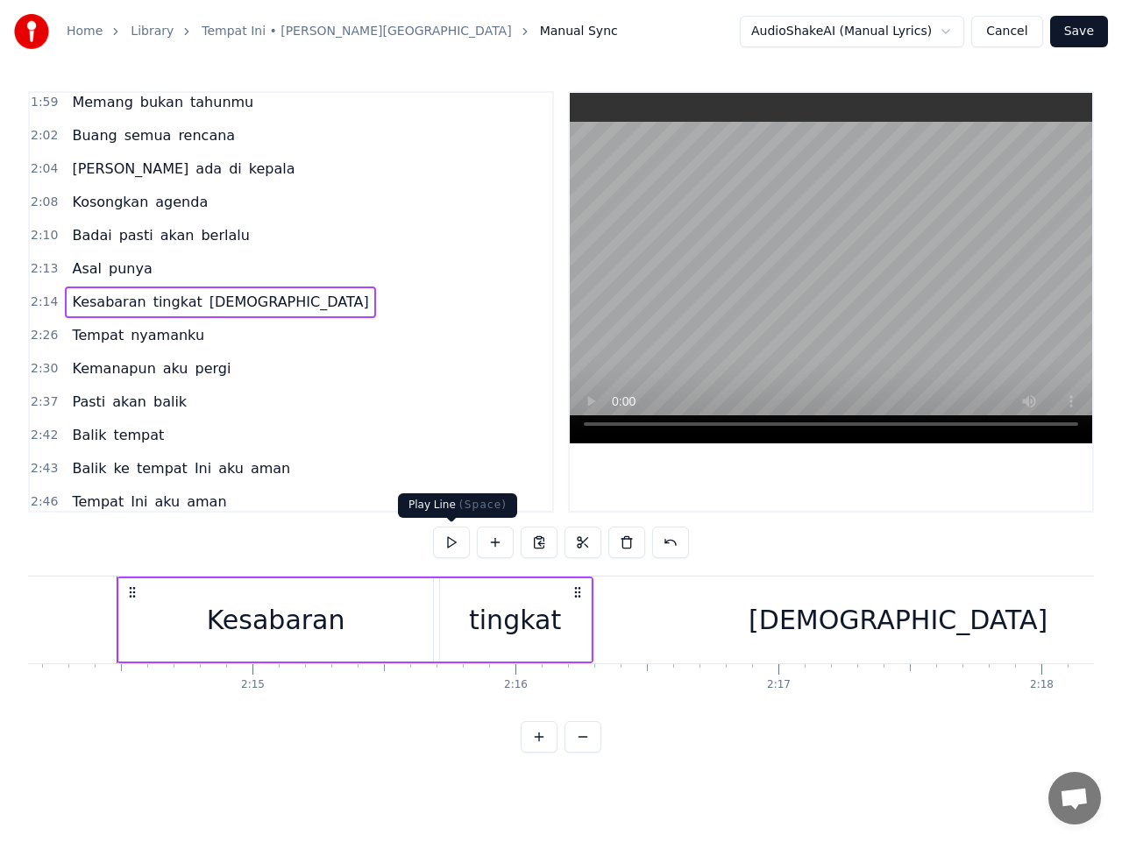
click at [448, 540] on button at bounding box center [451, 543] width 37 height 32
click at [711, 623] on div "[DEMOGRAPHIC_DATA]" at bounding box center [897, 619] width 613 height 83
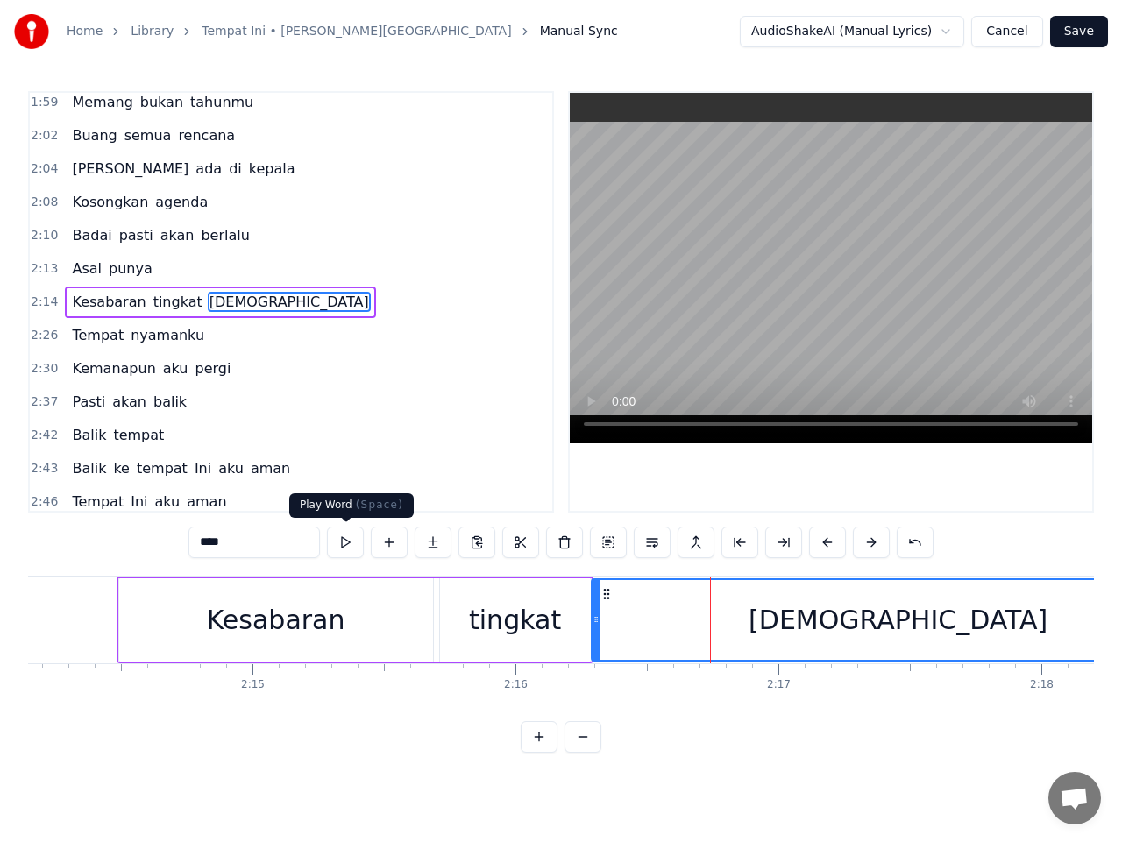
click at [341, 538] on button at bounding box center [345, 543] width 37 height 32
click at [342, 538] on button at bounding box center [345, 543] width 37 height 32
click at [343, 537] on button at bounding box center [345, 543] width 37 height 32
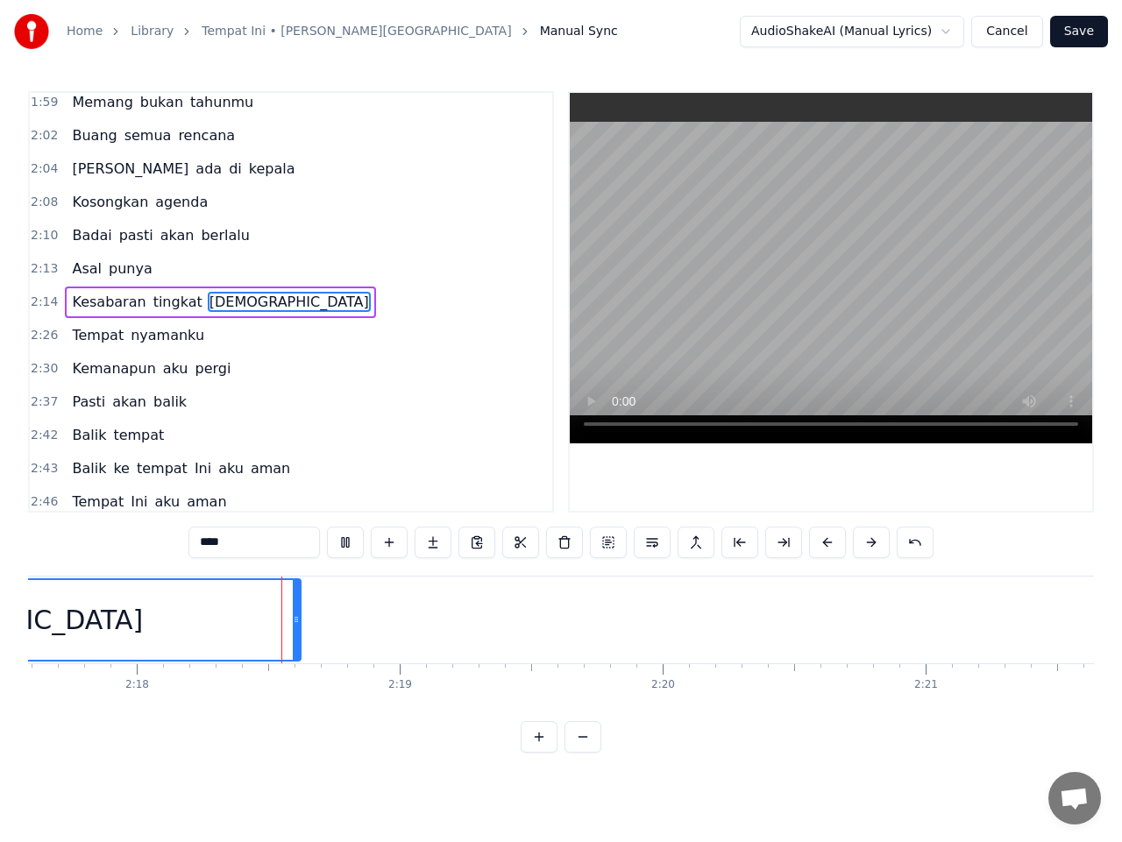
scroll to position [0, 36208]
click at [349, 533] on button at bounding box center [345, 543] width 37 height 32
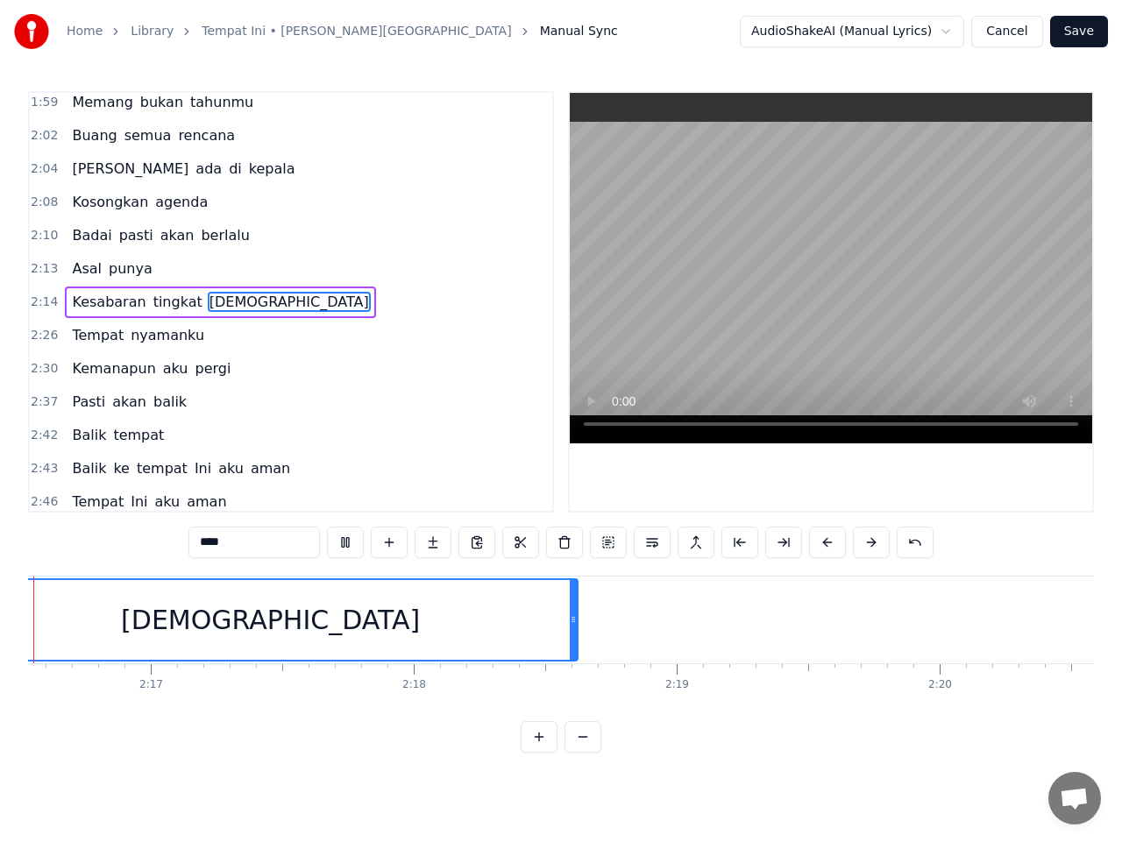
scroll to position [0, 35787]
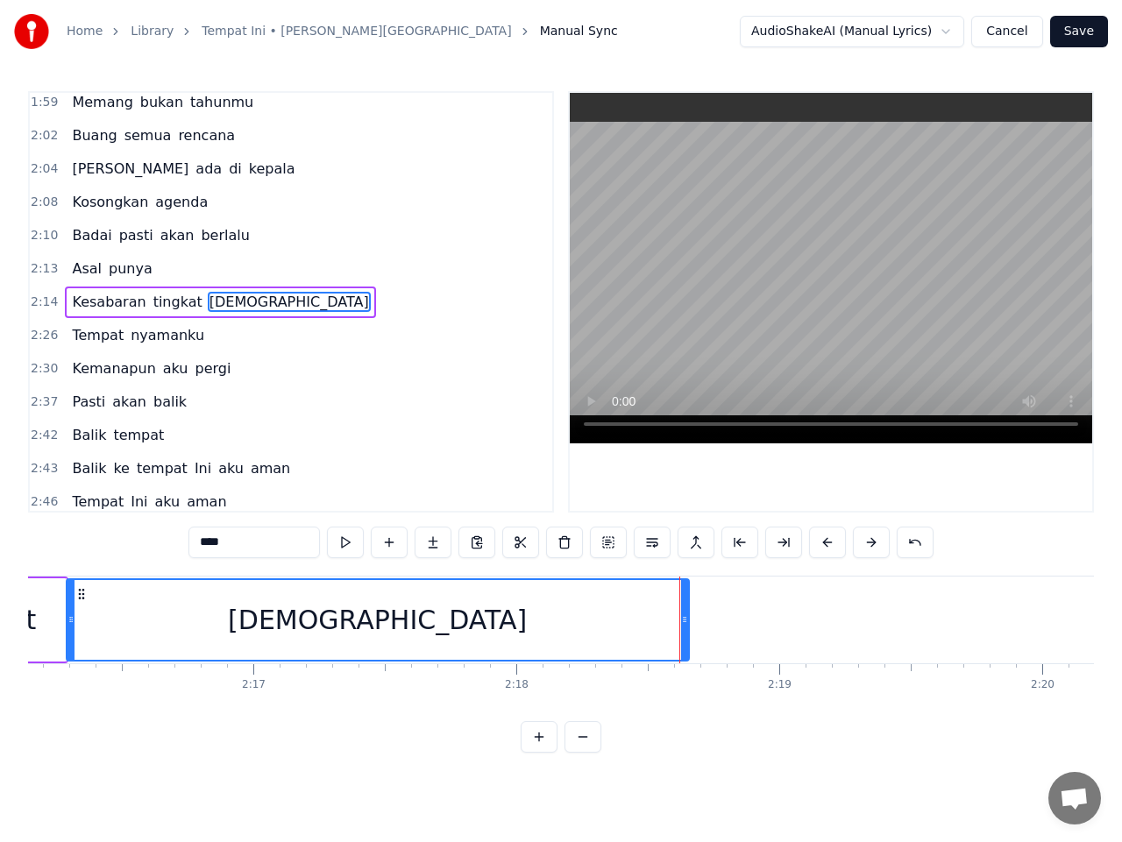
drag, startPoint x: 677, startPoint y: 619, endPoint x: 690, endPoint y: 618, distance: 12.4
click at [688, 618] on icon at bounding box center [684, 619] width 7 height 14
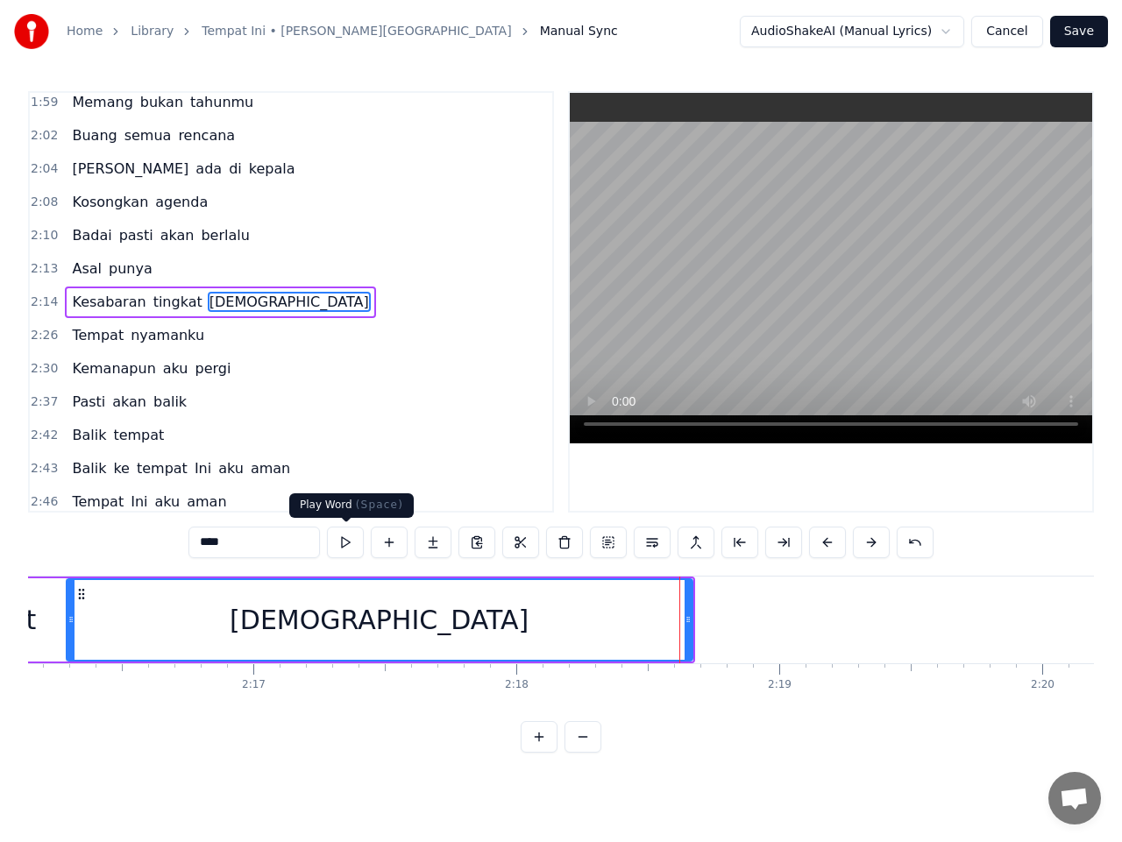
click at [349, 540] on button at bounding box center [345, 543] width 37 height 32
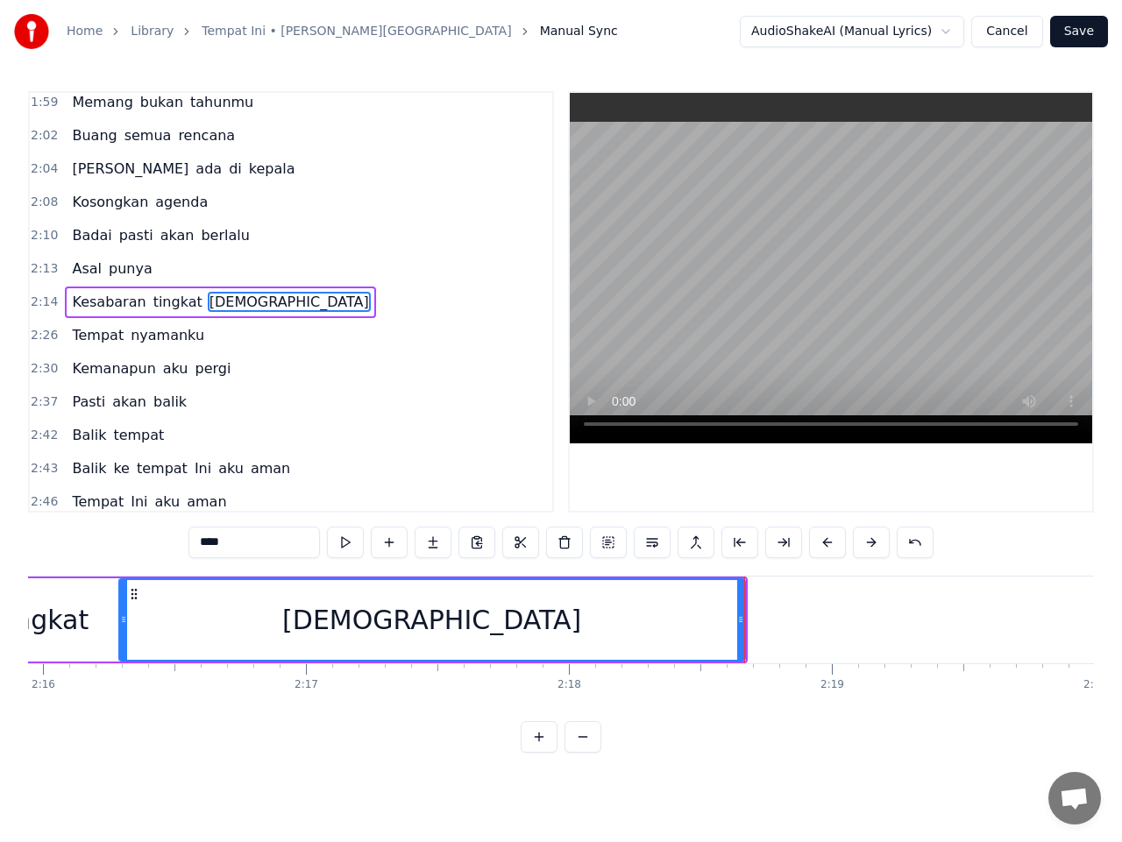
click at [40, 336] on span "2:26" at bounding box center [44, 336] width 27 height 18
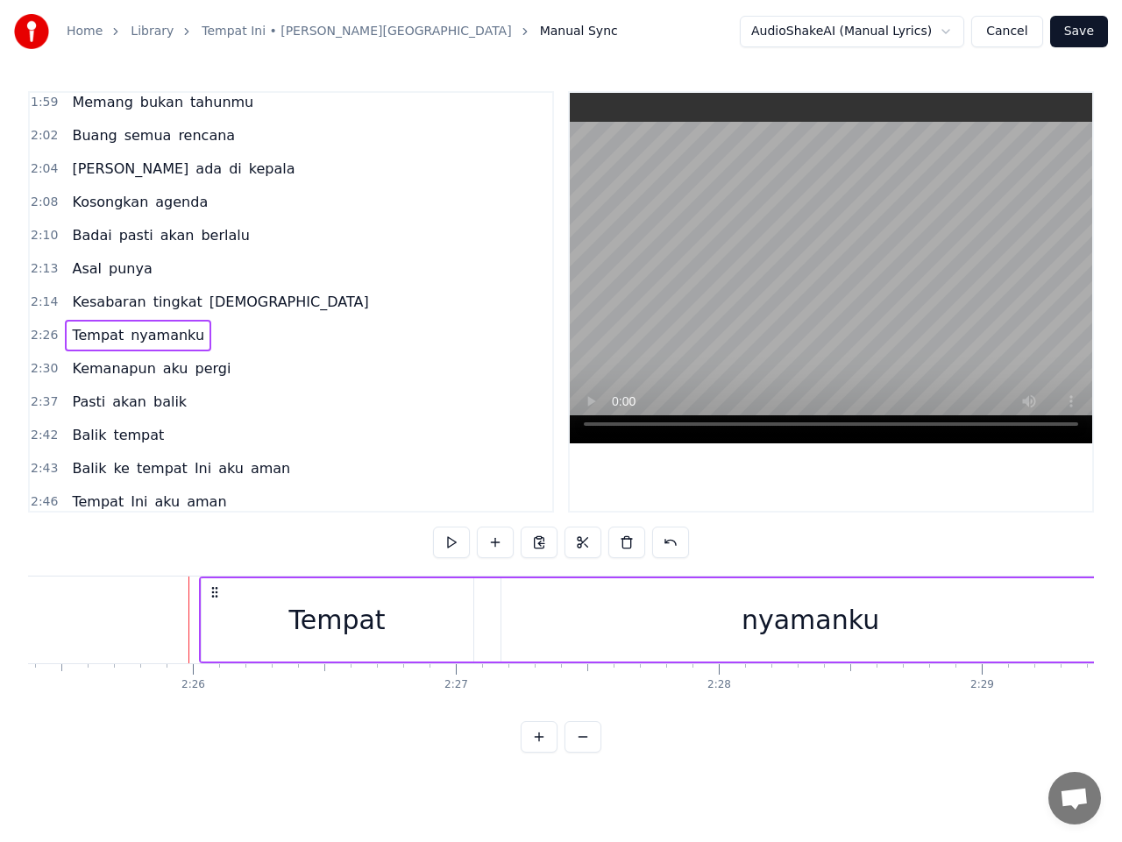
scroll to position [0, 38285]
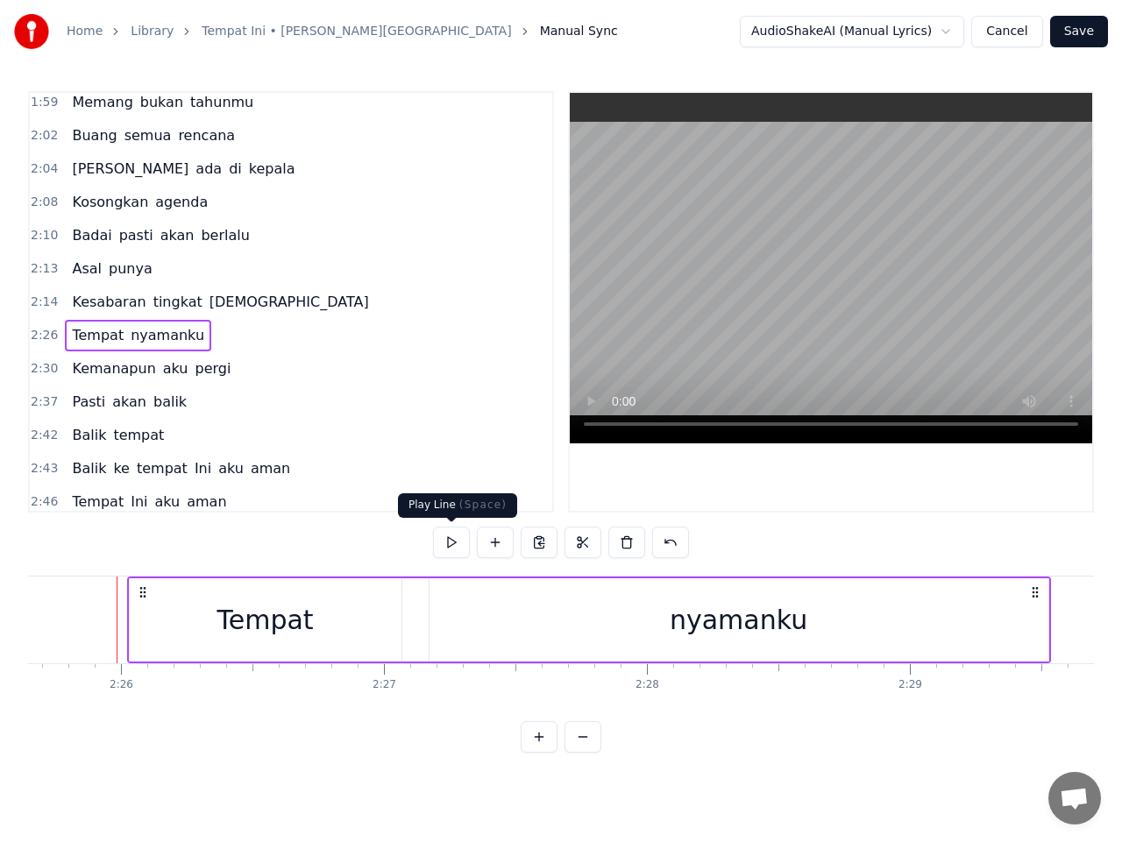
click at [457, 537] on button at bounding box center [451, 543] width 37 height 32
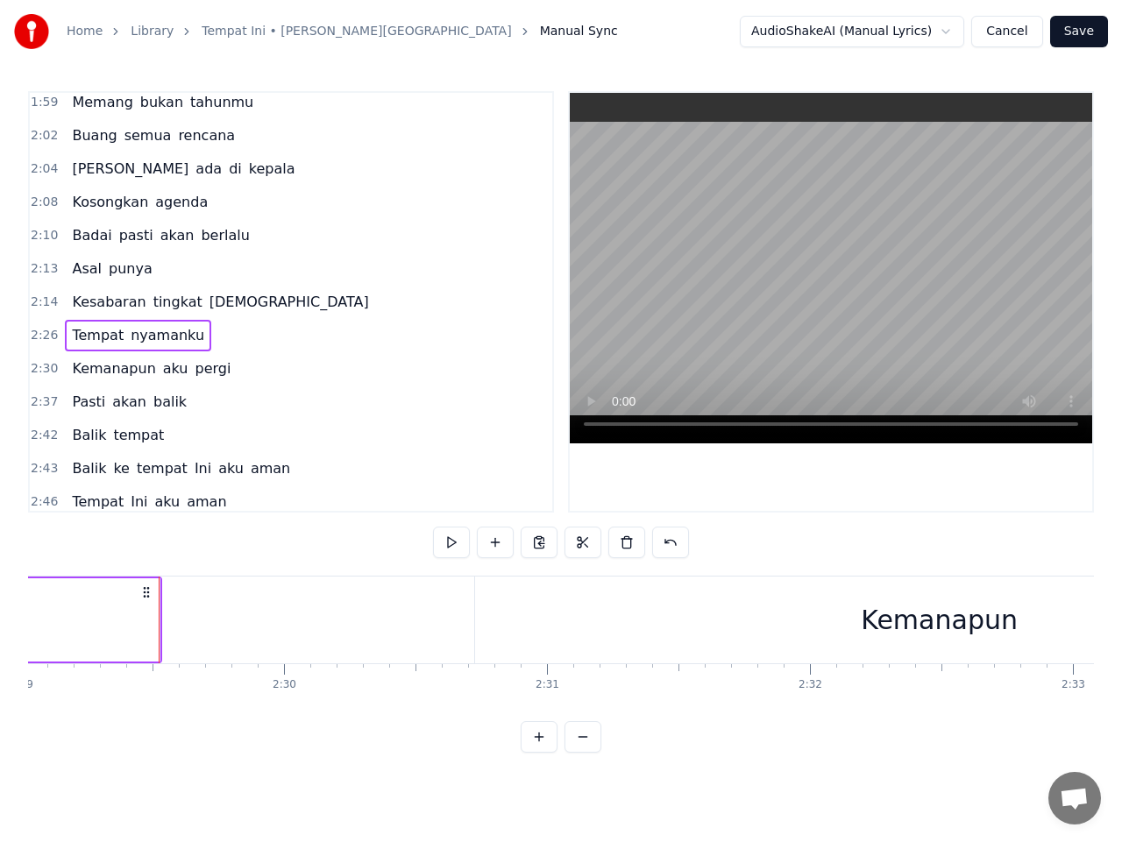
scroll to position [0, 39191]
click at [44, 306] on span "2:14" at bounding box center [44, 303] width 27 height 18
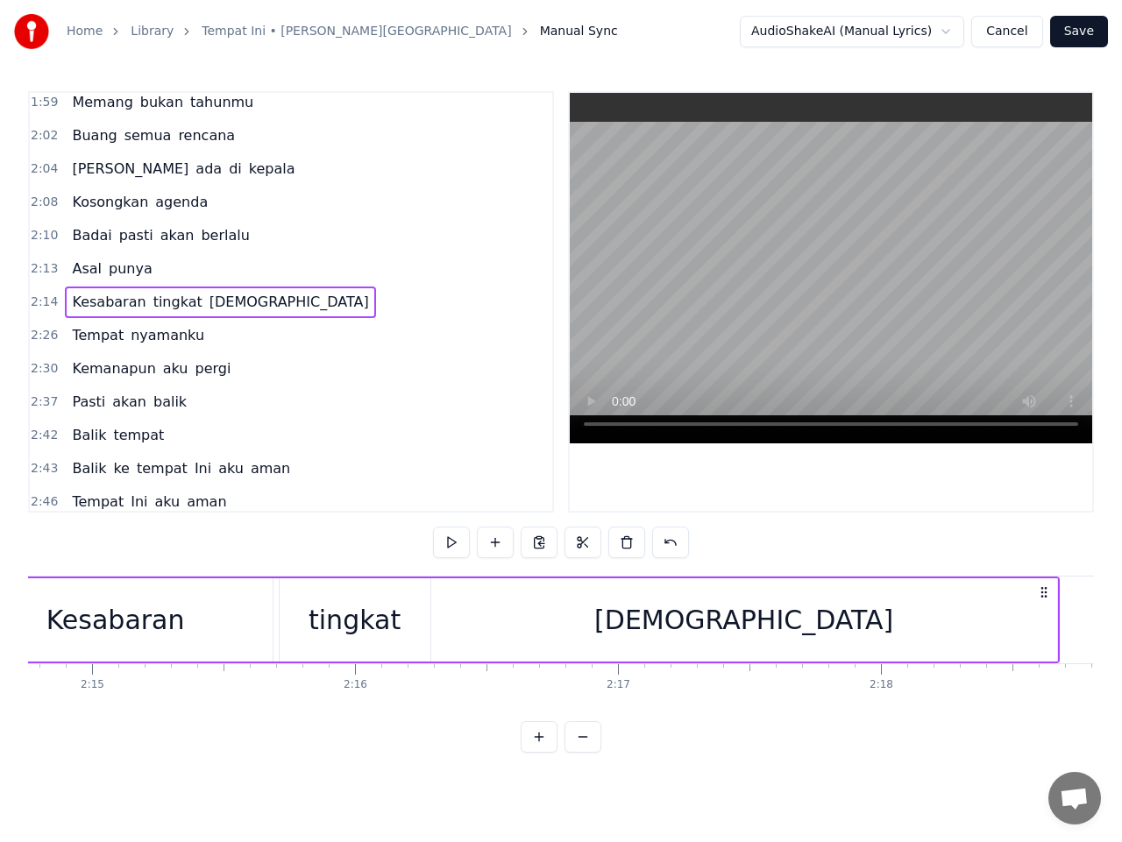
scroll to position [0, 35262]
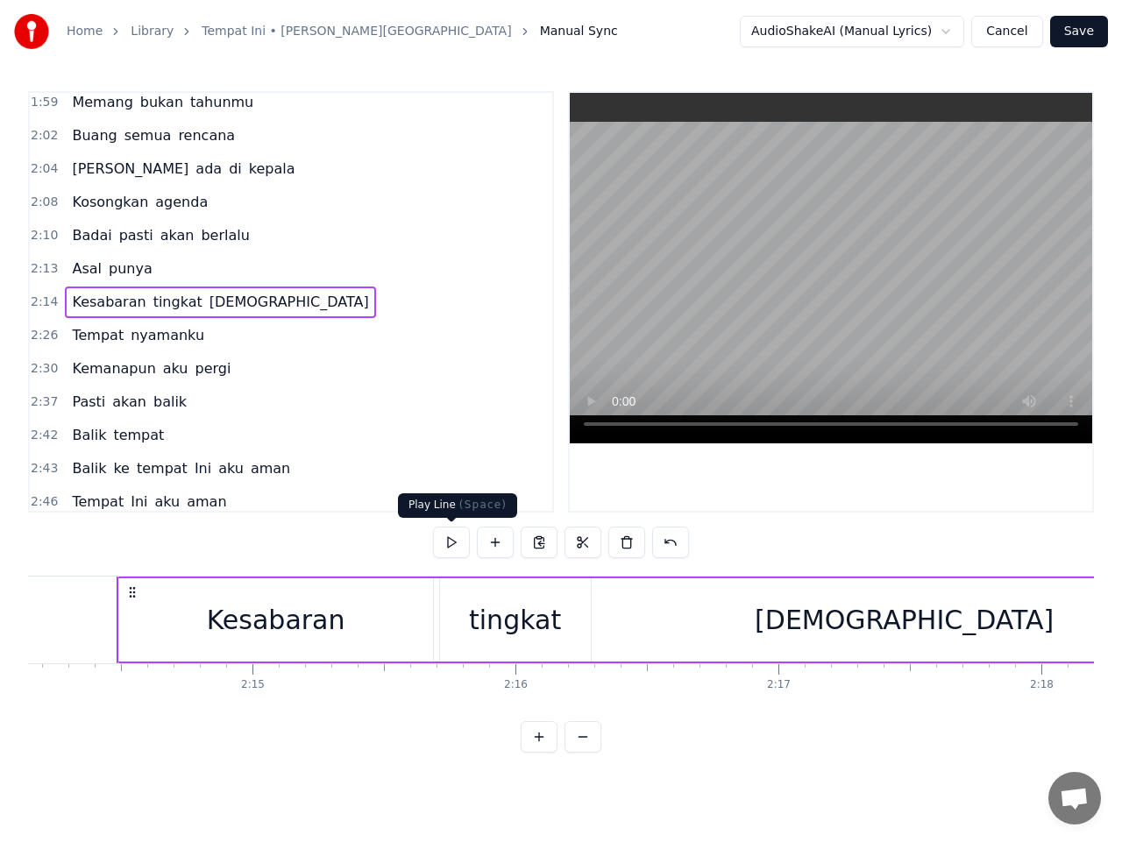
click at [456, 542] on button at bounding box center [451, 543] width 37 height 32
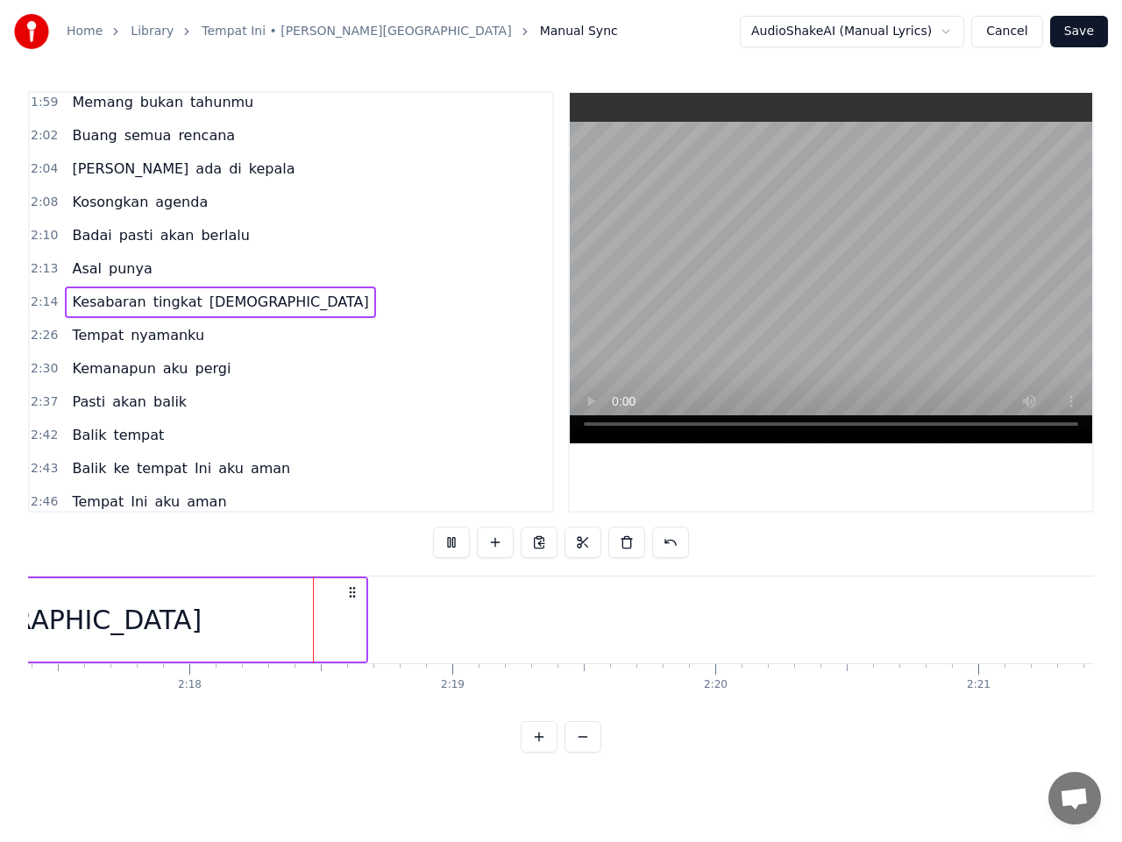
scroll to position [0, 36158]
click at [208, 308] on span "[DEMOGRAPHIC_DATA]" at bounding box center [289, 302] width 163 height 20
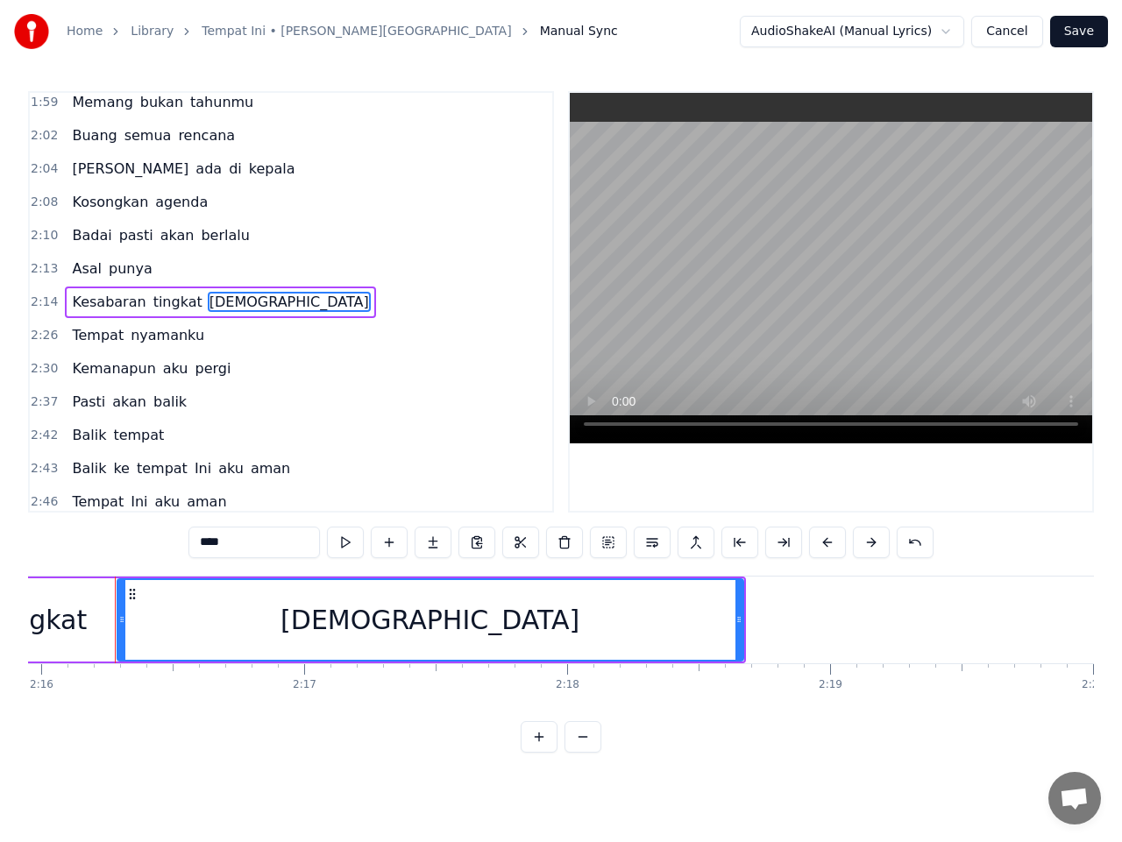
scroll to position [0, 35734]
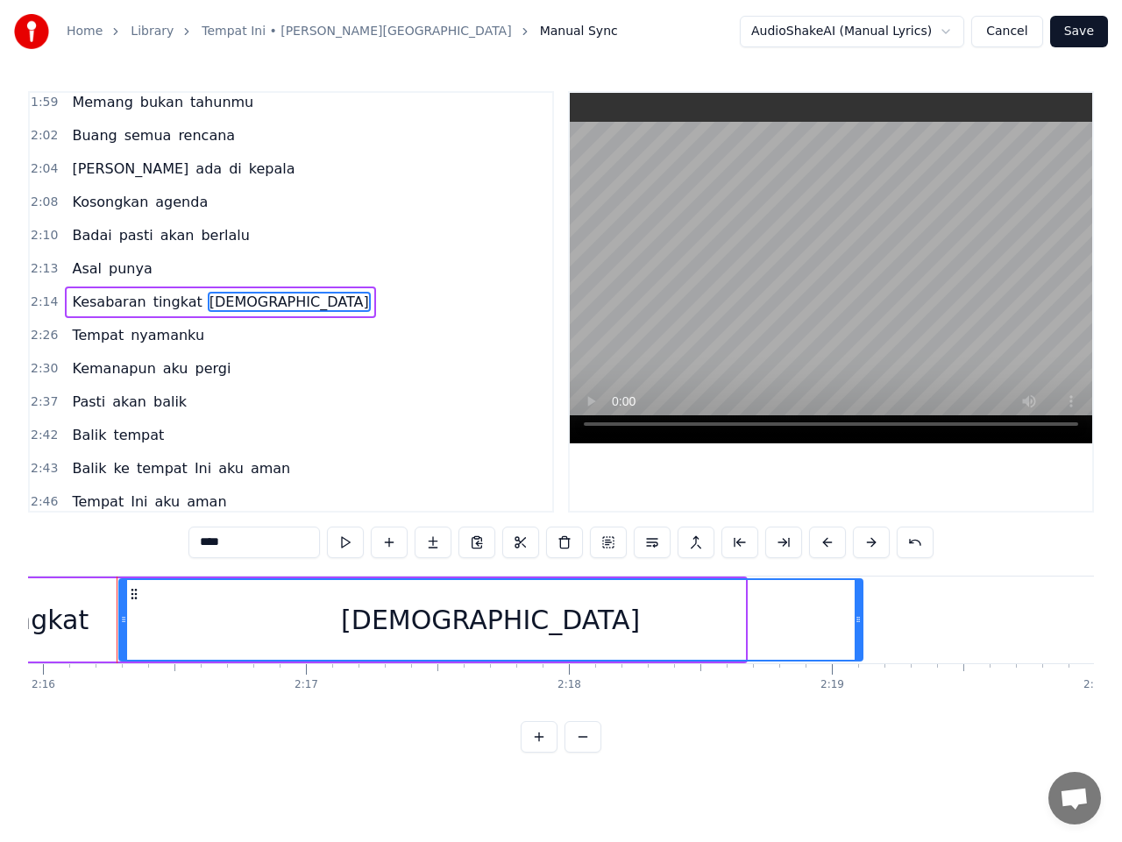
drag, startPoint x: 741, startPoint y: 622, endPoint x: 859, endPoint y: 607, distance: 118.4
click at [859, 607] on div at bounding box center [857, 620] width 7 height 80
click at [344, 542] on button at bounding box center [345, 543] width 37 height 32
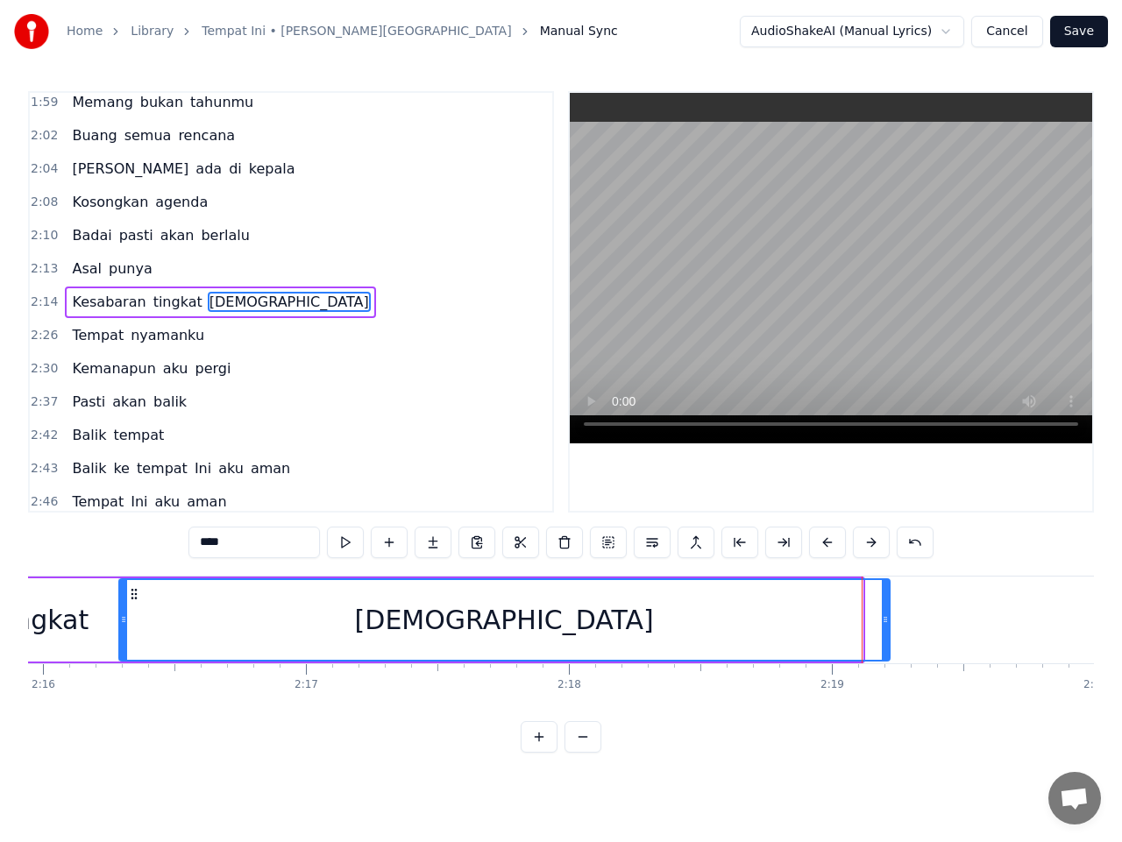
drag, startPoint x: 859, startPoint y: 627, endPoint x: 784, endPoint y: 612, distance: 76.1
click at [887, 625] on div at bounding box center [884, 620] width 7 height 80
click at [354, 542] on button at bounding box center [345, 543] width 37 height 32
click at [1081, 37] on button "Save" at bounding box center [1079, 32] width 58 height 32
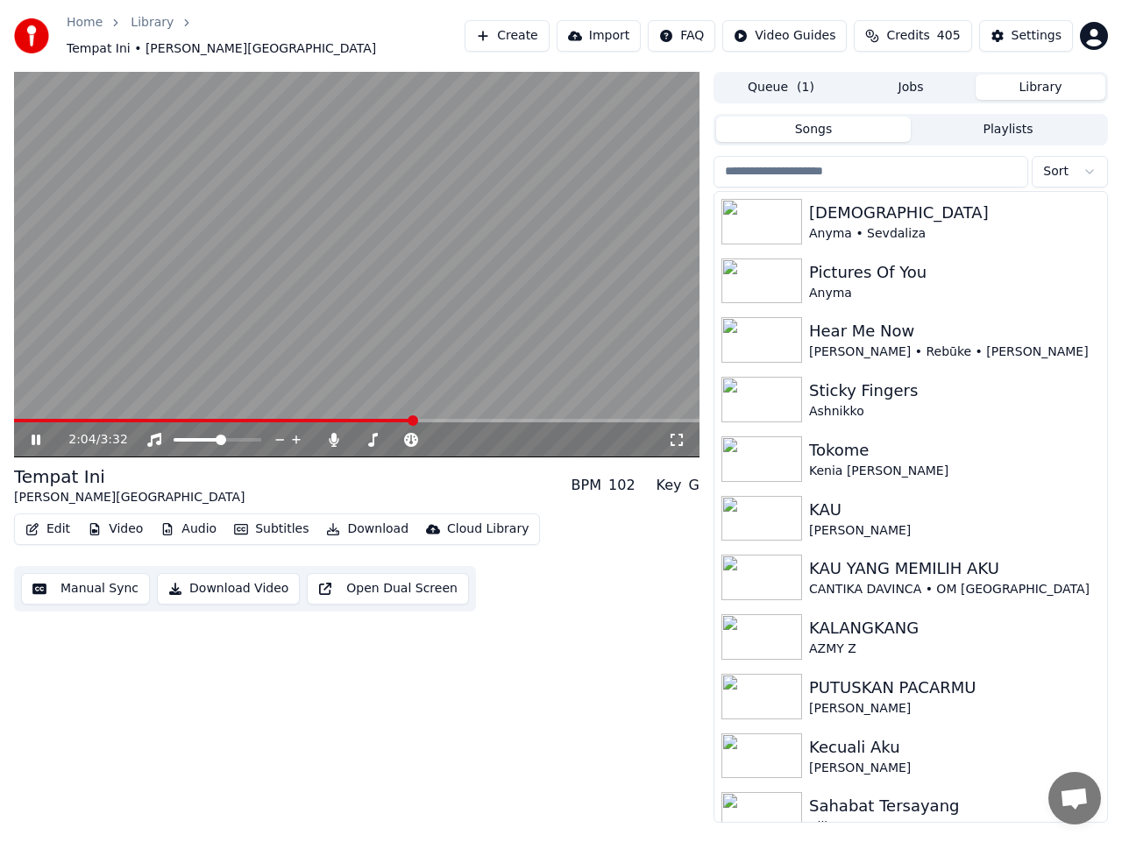
click at [414, 419] on span at bounding box center [356, 421] width 685 height 4
click at [228, 435] on span at bounding box center [227, 440] width 11 height 11
click at [398, 437] on div at bounding box center [413, 440] width 141 height 18
click at [399, 435] on span at bounding box center [398, 440] width 11 height 11
click at [584, 422] on div "3:10 / 3:32" at bounding box center [356, 439] width 685 height 35
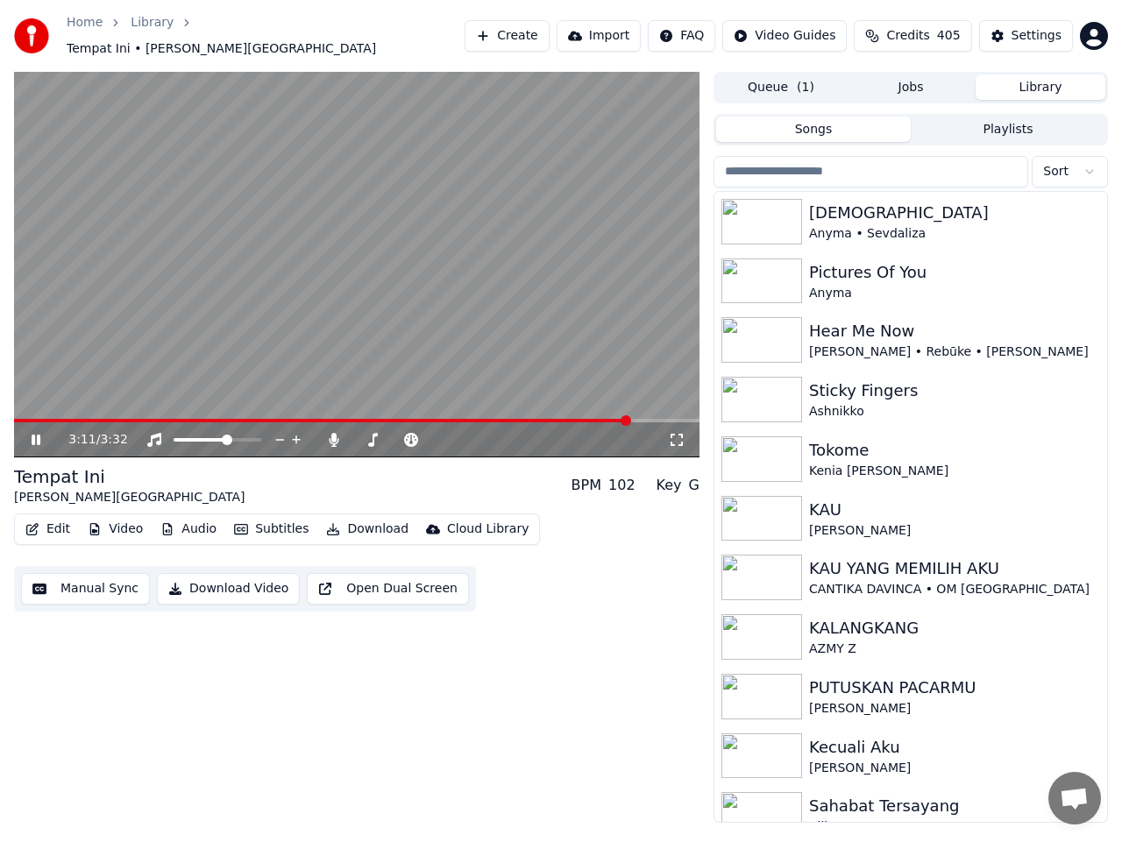
click at [579, 419] on span at bounding box center [321, 421] width 615 height 4
click at [40, 431] on div "3:09 / 3:32" at bounding box center [356, 440] width 671 height 18
click at [37, 433] on icon at bounding box center [48, 440] width 40 height 14
click at [103, 577] on button "Manual Sync" at bounding box center [85, 589] width 129 height 32
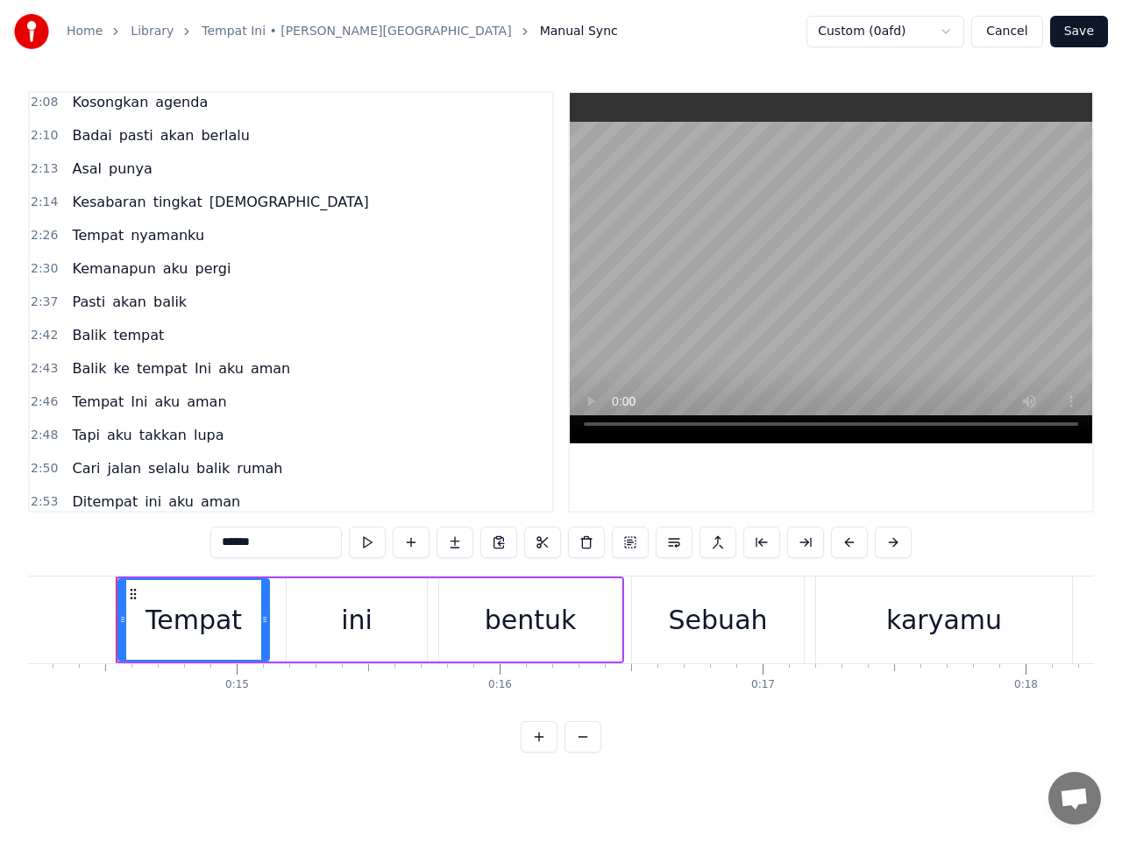
scroll to position [1247, 0]
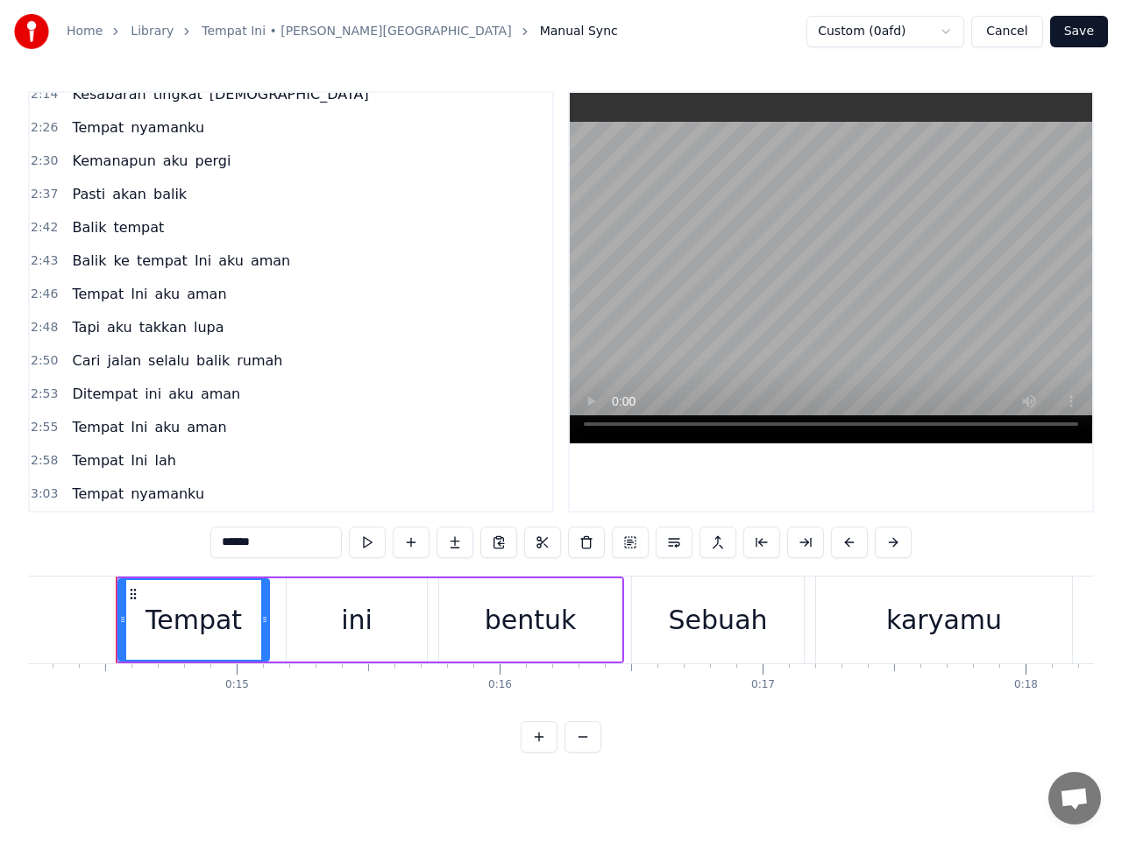
click at [42, 458] on span "2:58" at bounding box center [44, 461] width 27 height 18
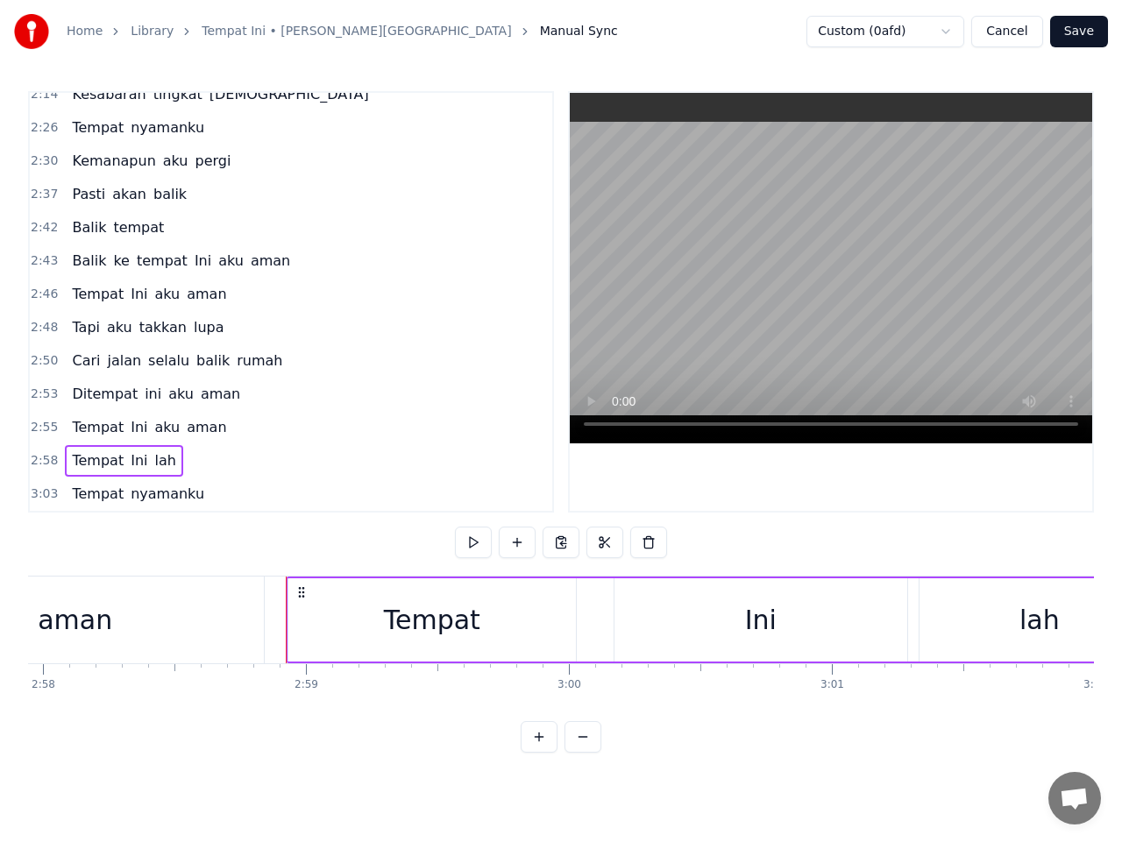
scroll to position [0, 46944]
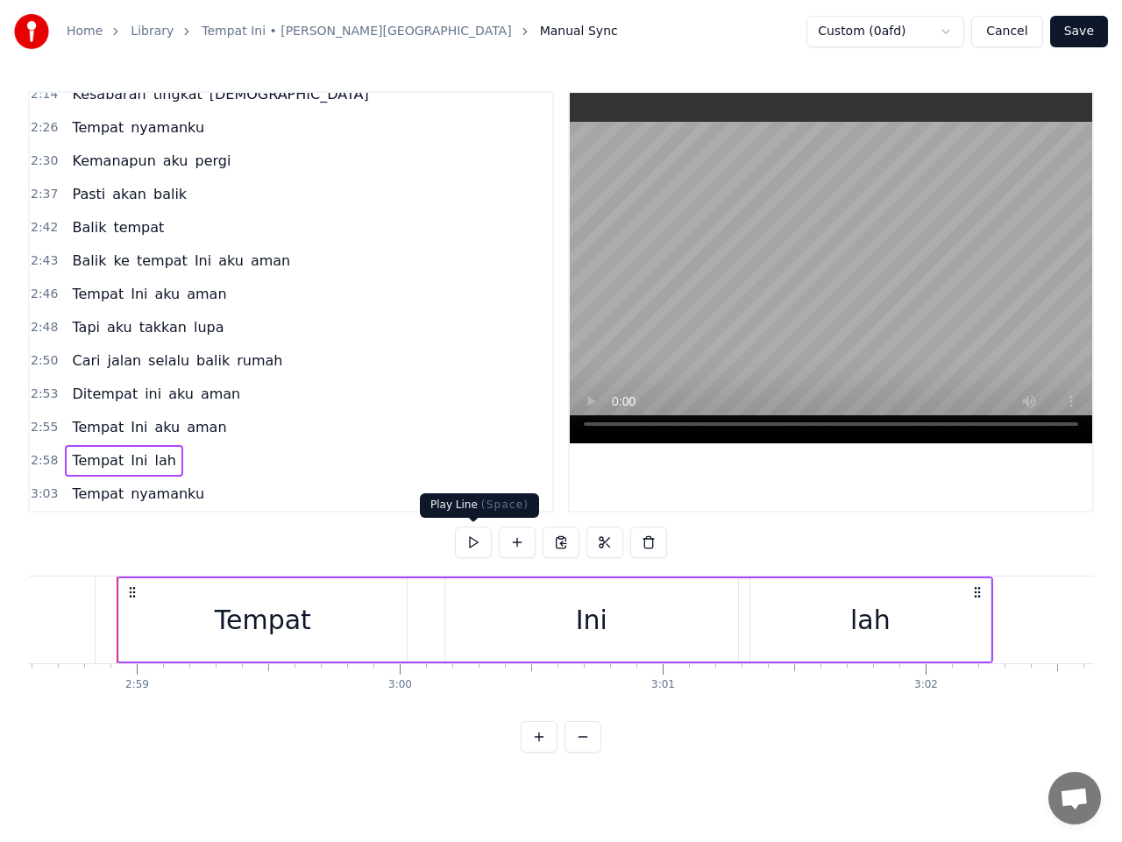
click at [477, 544] on button at bounding box center [473, 543] width 37 height 32
click at [46, 499] on span "3:03" at bounding box center [44, 494] width 27 height 18
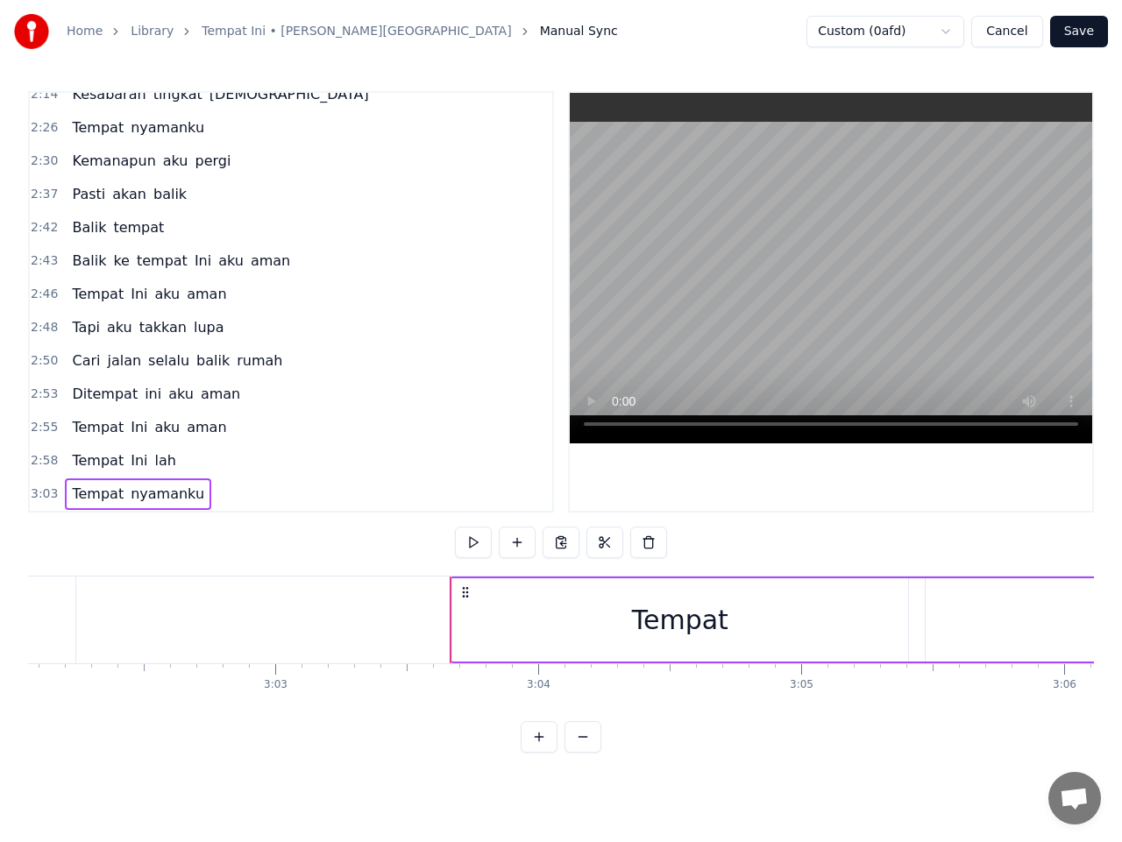
scroll to position [0, 48190]
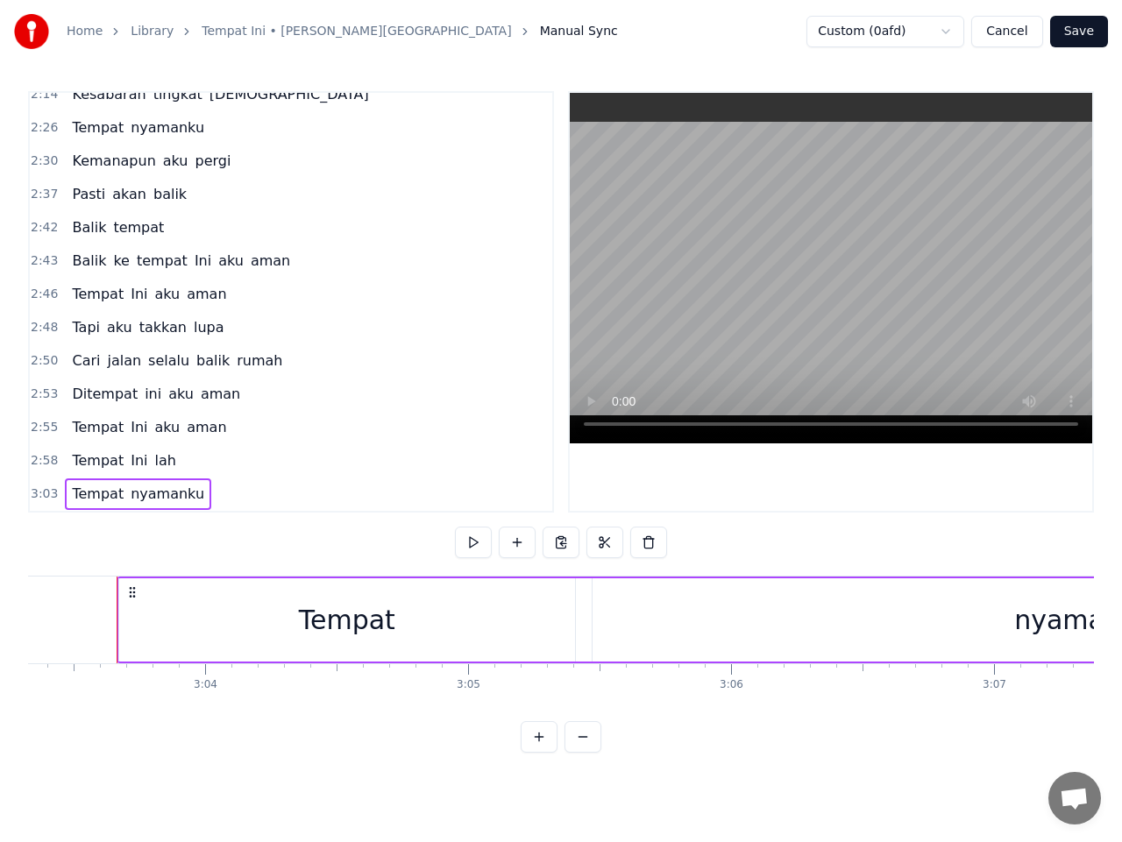
click at [134, 590] on icon at bounding box center [132, 592] width 14 height 14
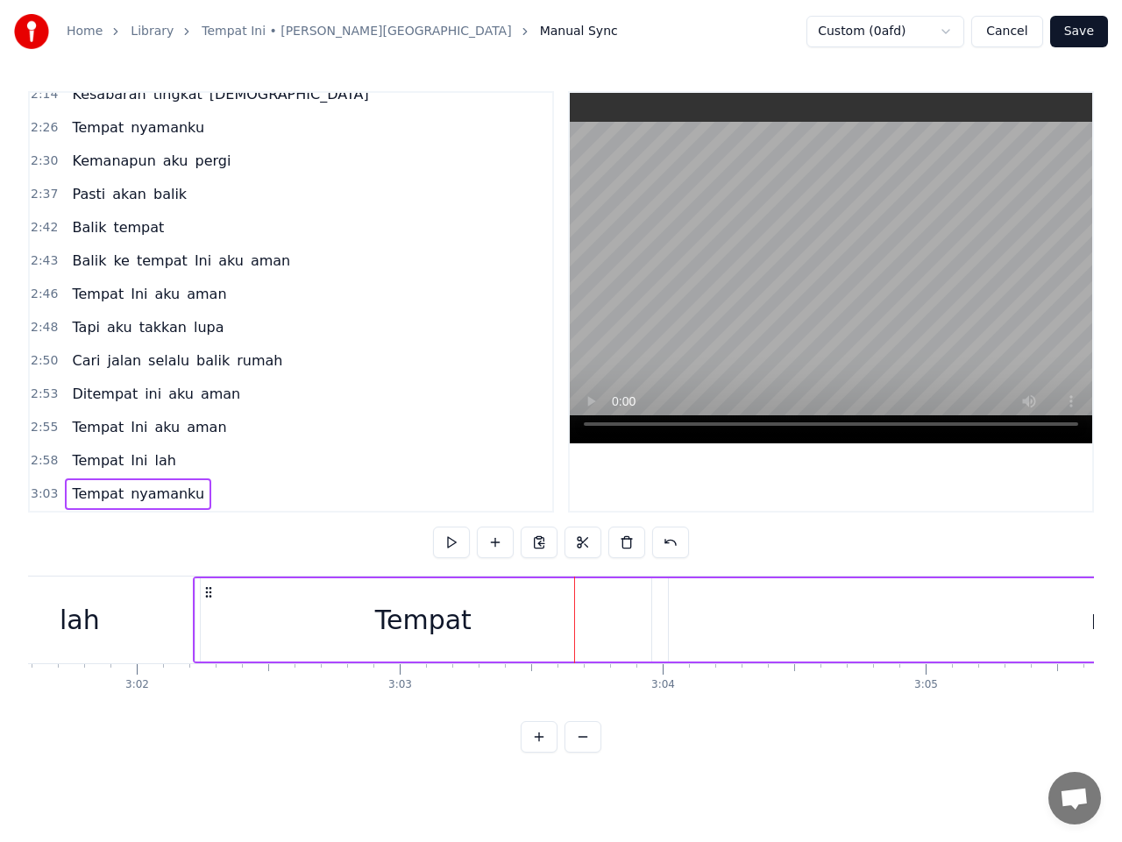
scroll to position [0, 47709]
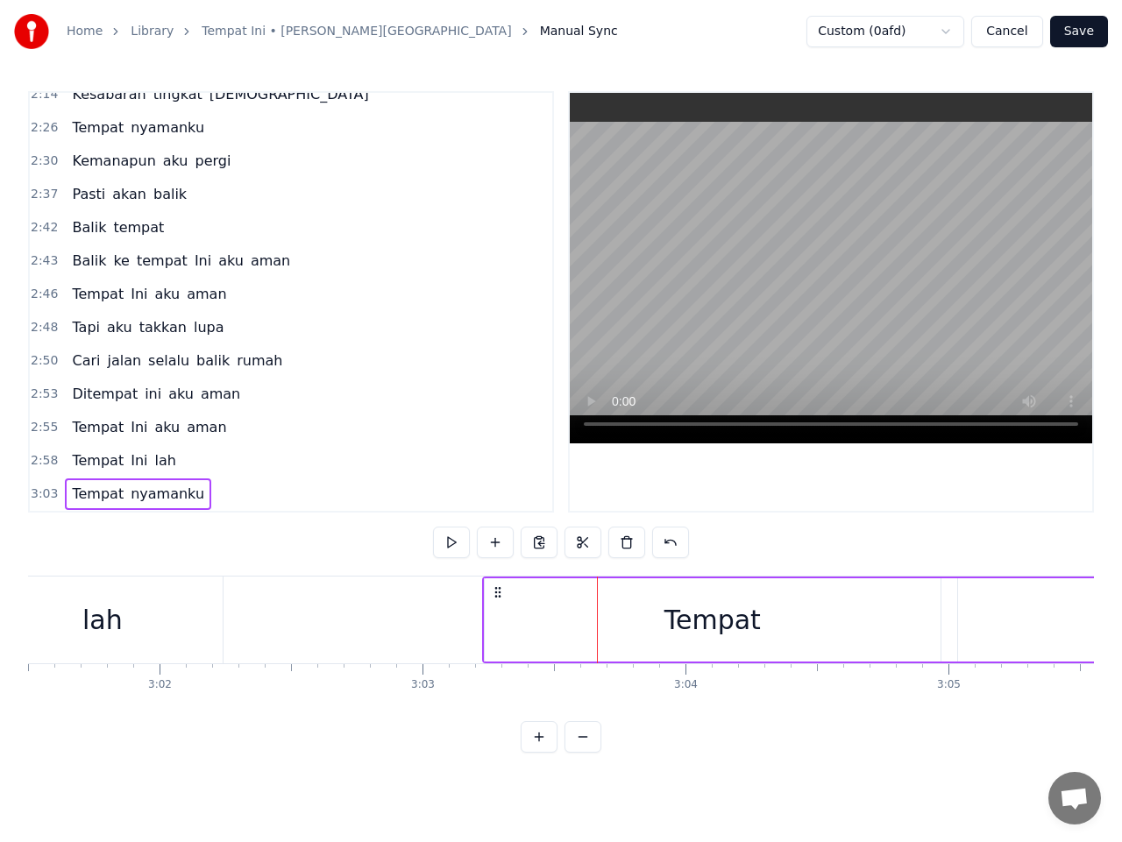
drag, startPoint x: 131, startPoint y: 588, endPoint x: 499, endPoint y: 589, distance: 367.1
click at [504, 591] on icon at bounding box center [498, 592] width 14 height 14
click at [454, 539] on button at bounding box center [451, 543] width 37 height 32
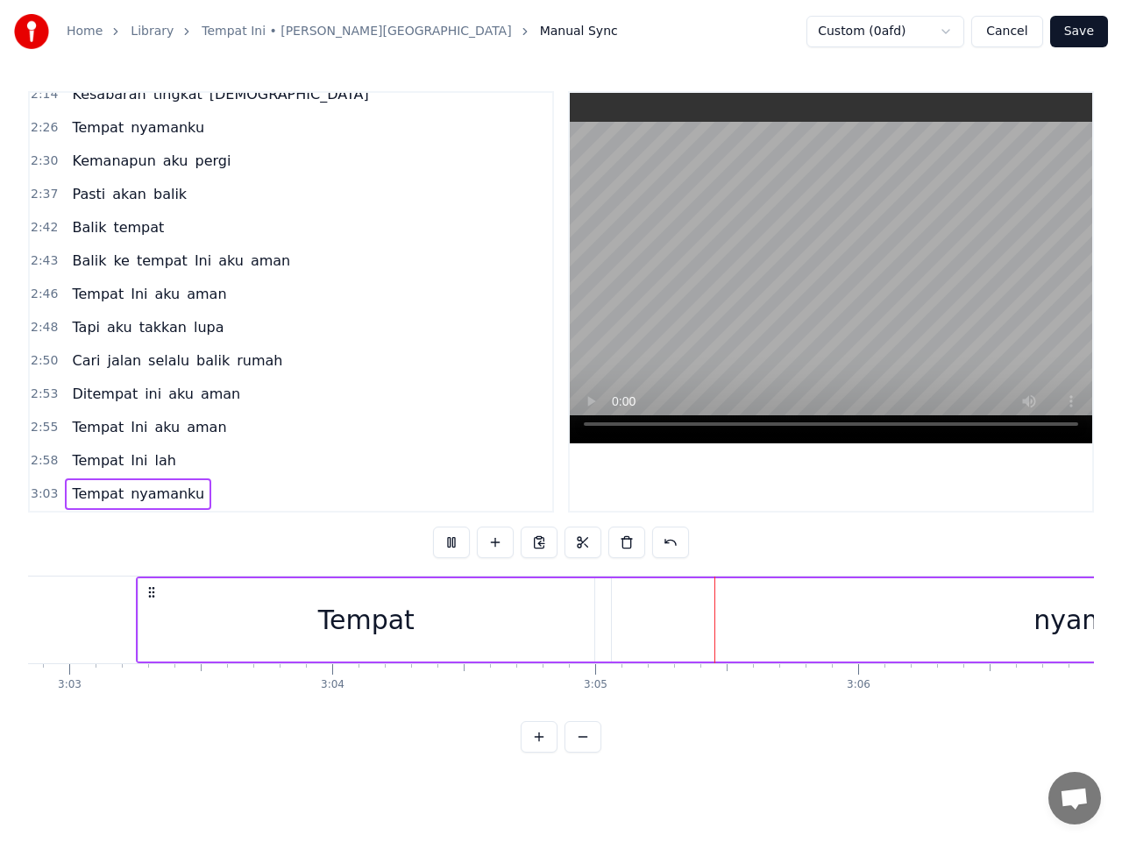
click at [453, 539] on button at bounding box center [451, 543] width 37 height 32
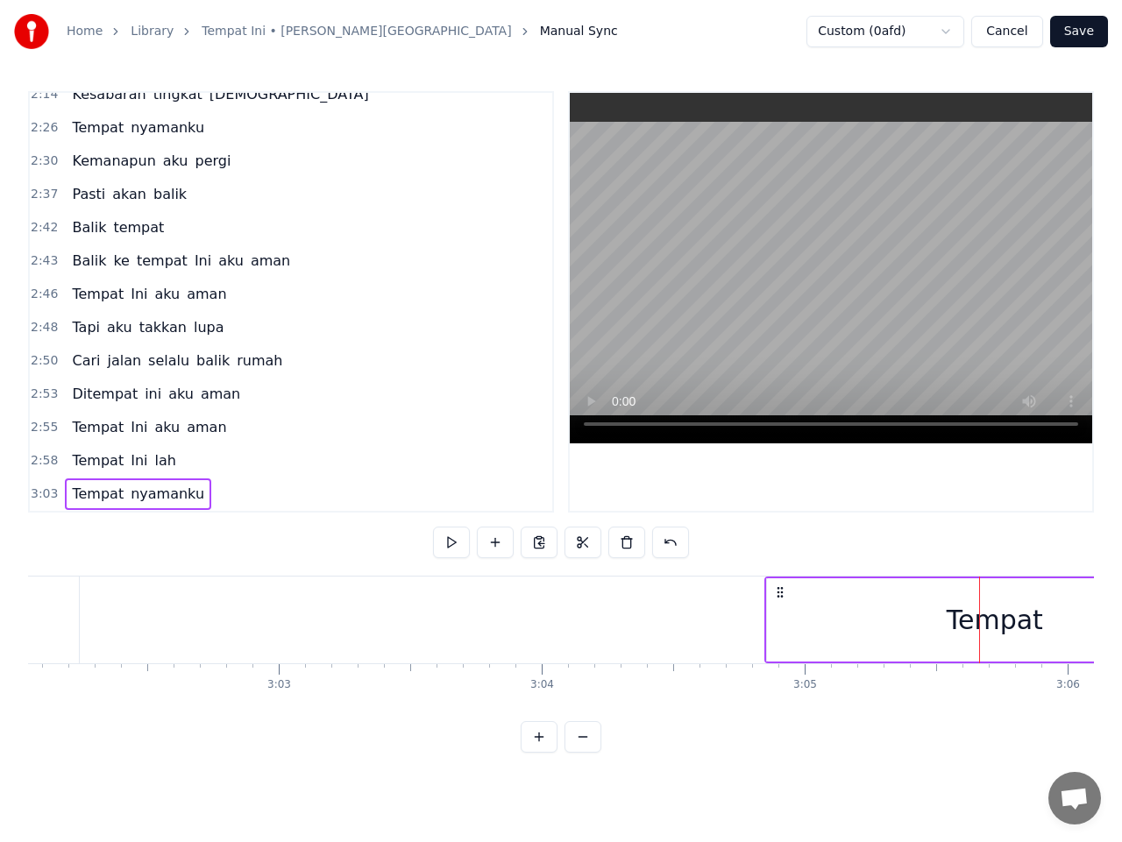
drag, startPoint x: 114, startPoint y: 591, endPoint x: 781, endPoint y: 601, distance: 666.9
click at [450, 541] on button at bounding box center [451, 543] width 37 height 32
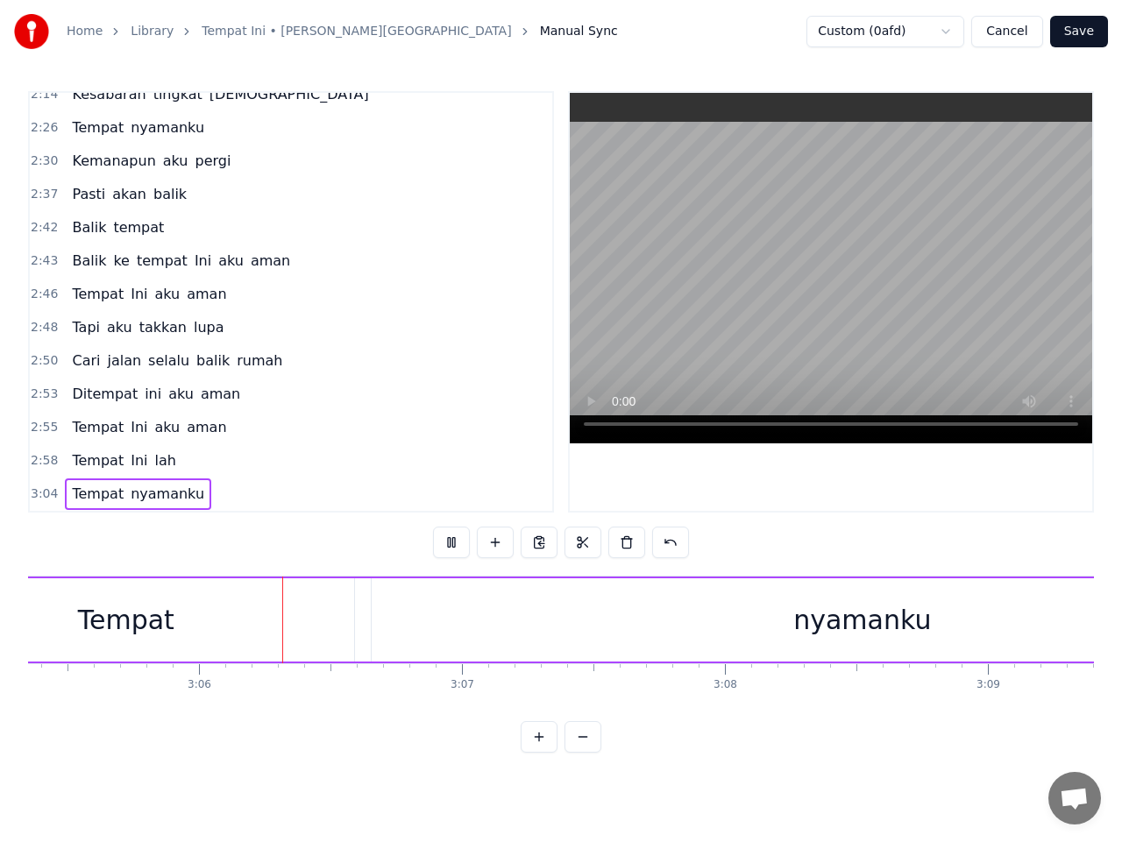
scroll to position [0, 48774]
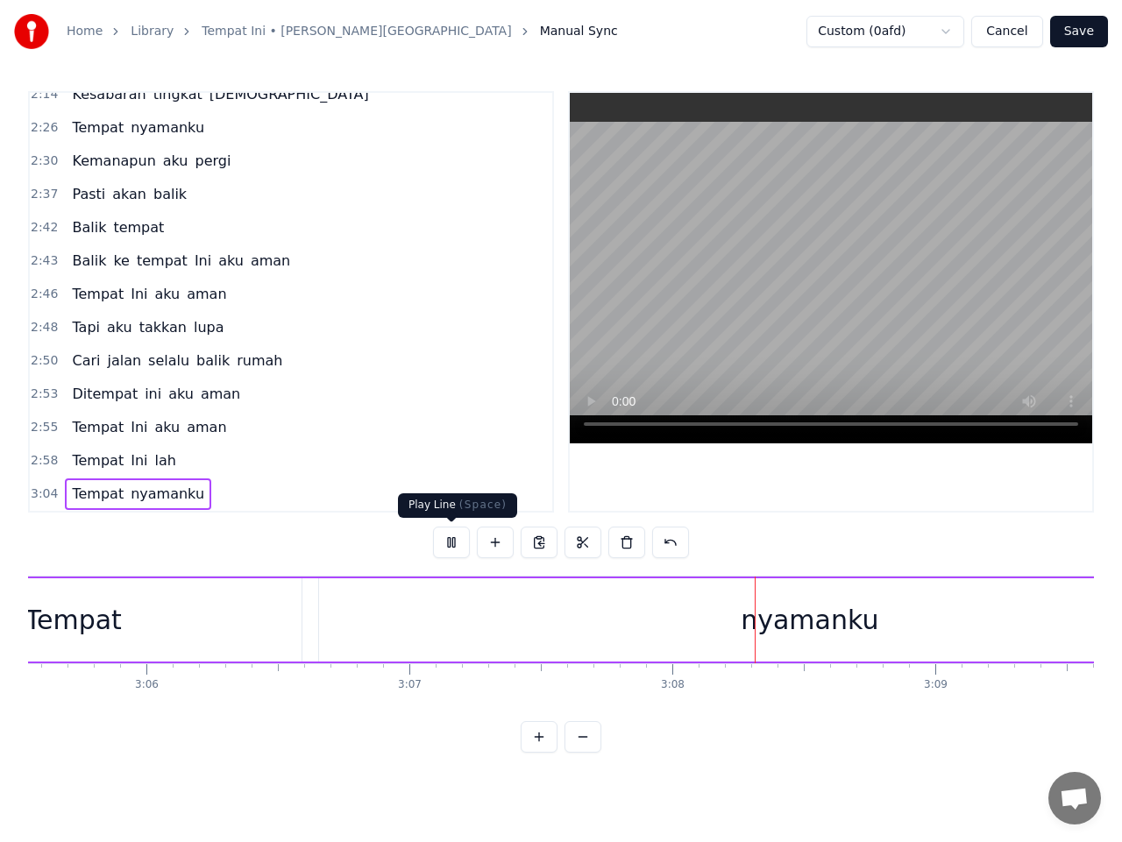
click at [452, 542] on button at bounding box center [451, 543] width 37 height 32
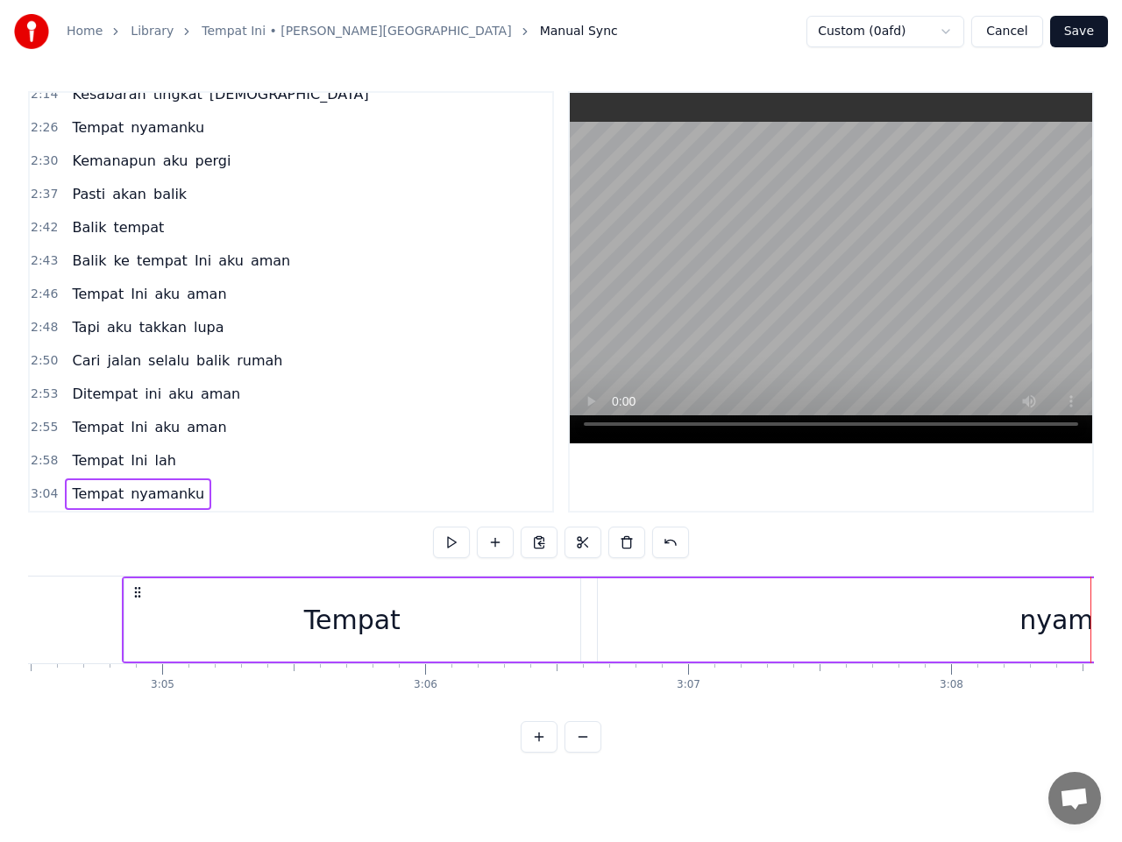
scroll to position [0, 48494]
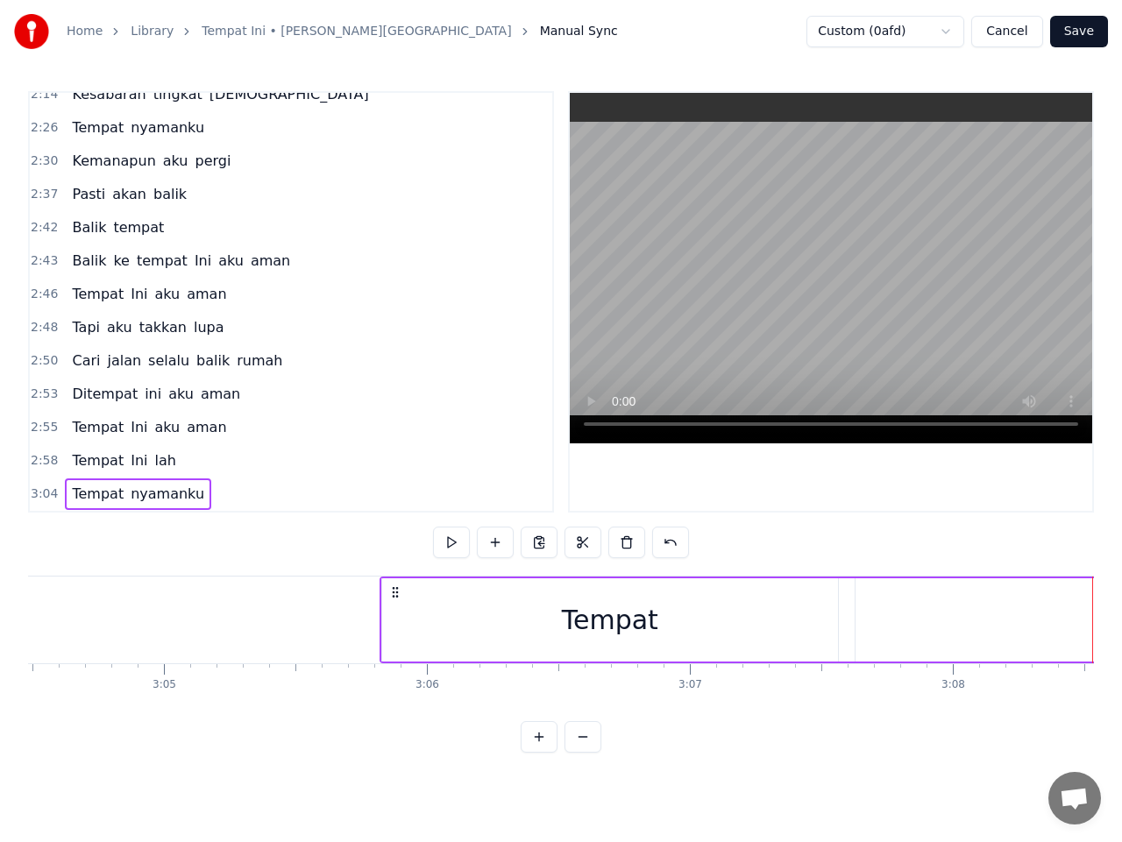
drag, startPoint x: 144, startPoint y: 594, endPoint x: 407, endPoint y: 599, distance: 262.9
click at [400, 604] on div "Tempat nyamanku" at bounding box center [1109, 620] width 1460 height 87
click at [453, 549] on button at bounding box center [451, 543] width 37 height 32
click at [453, 547] on button at bounding box center [451, 543] width 37 height 32
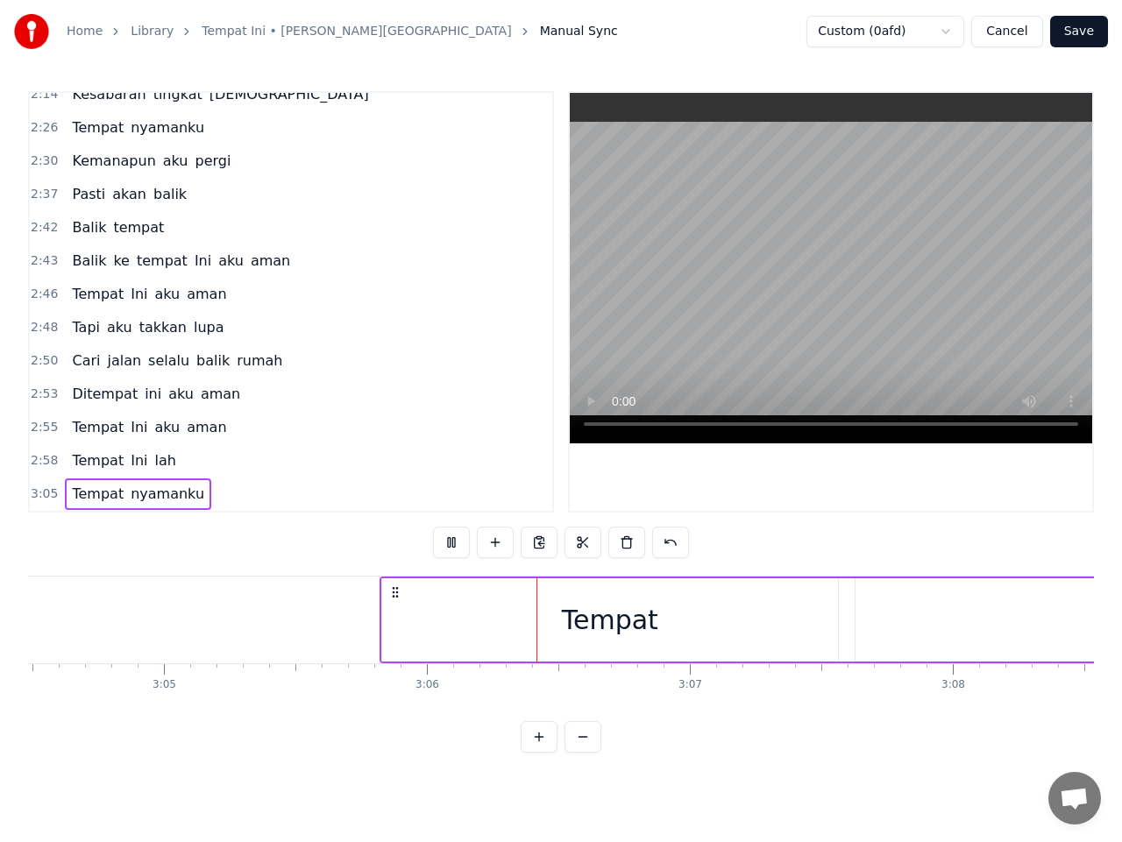
click at [454, 545] on button at bounding box center [451, 543] width 37 height 32
drag, startPoint x: 397, startPoint y: 595, endPoint x: 464, endPoint y: 602, distance: 67.8
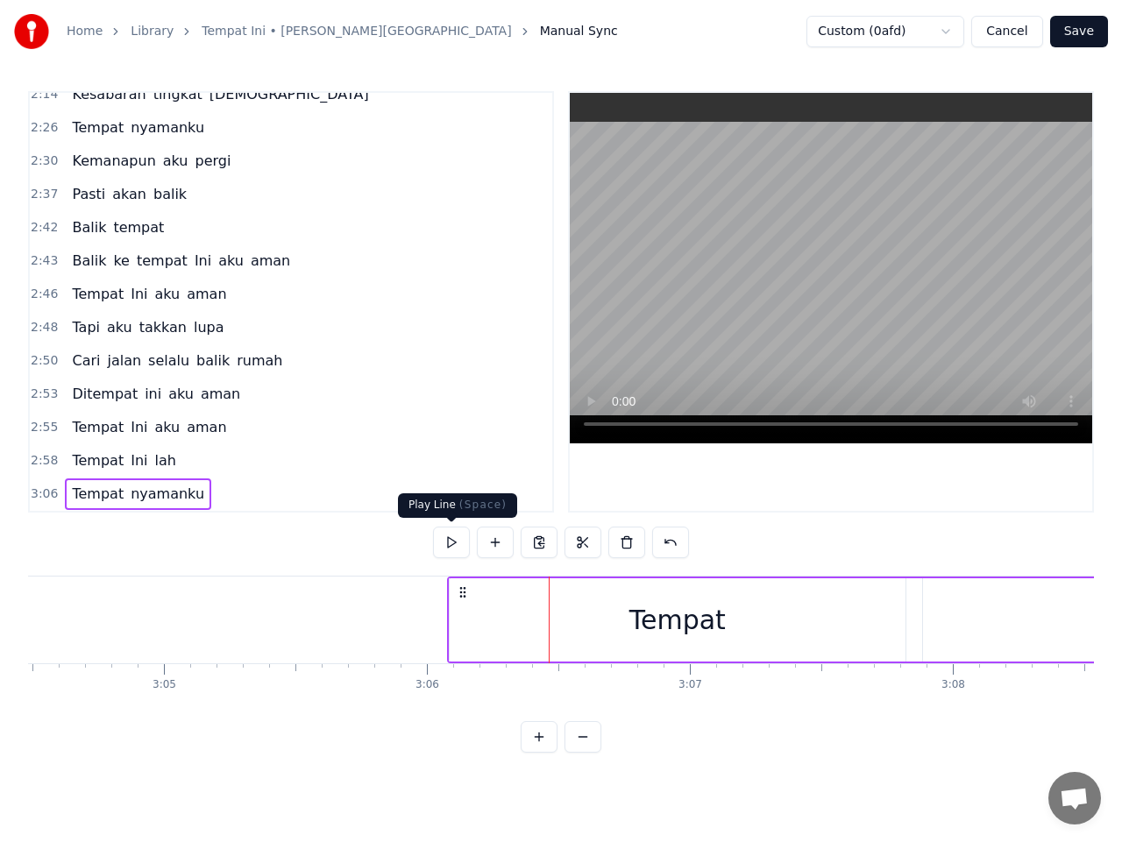
click at [453, 545] on button at bounding box center [451, 543] width 37 height 32
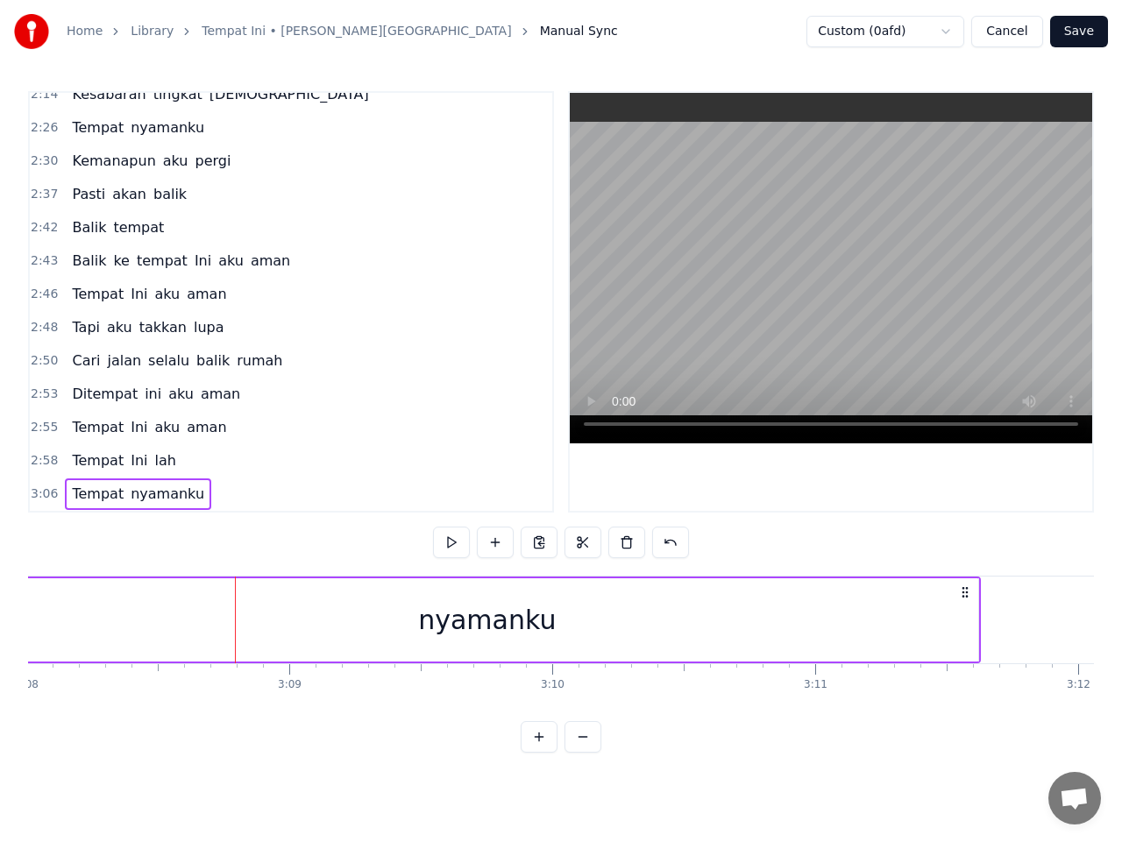
scroll to position [0, 49433]
click at [157, 501] on span "nyamanku" at bounding box center [167, 494] width 77 height 20
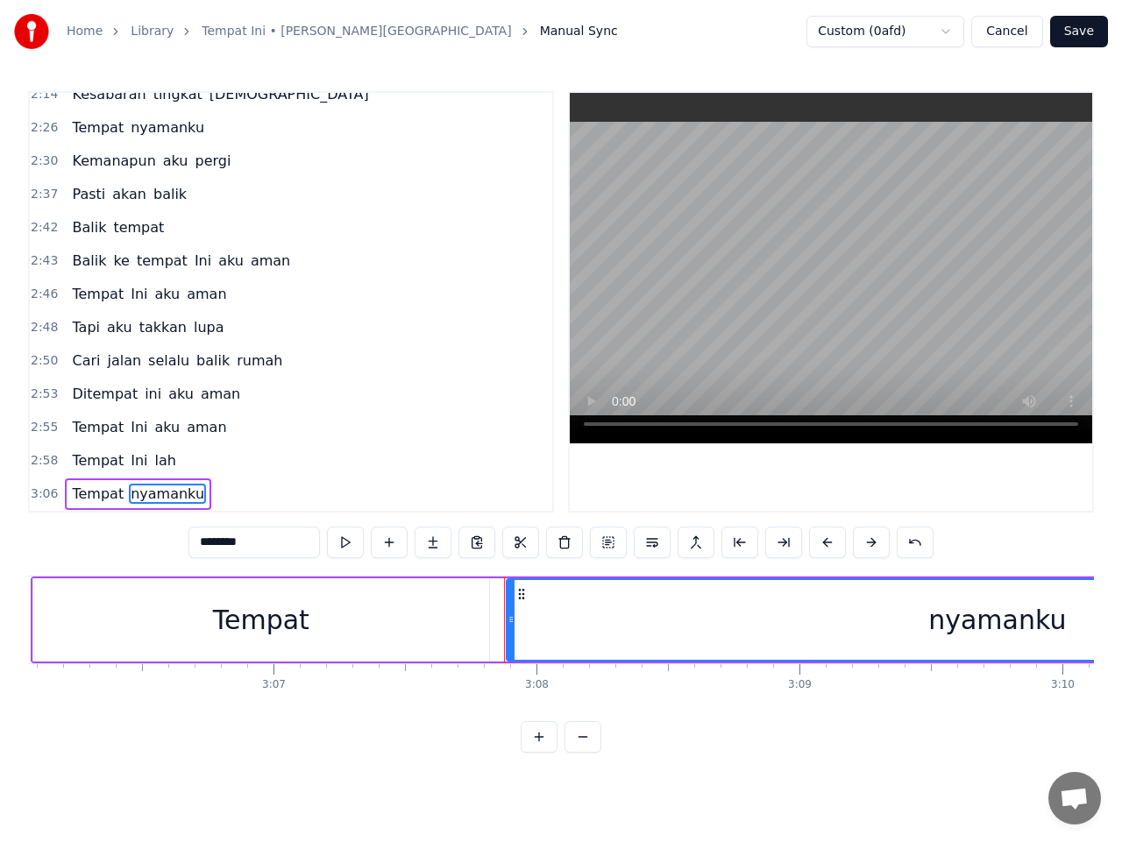
scroll to position [0, 48877]
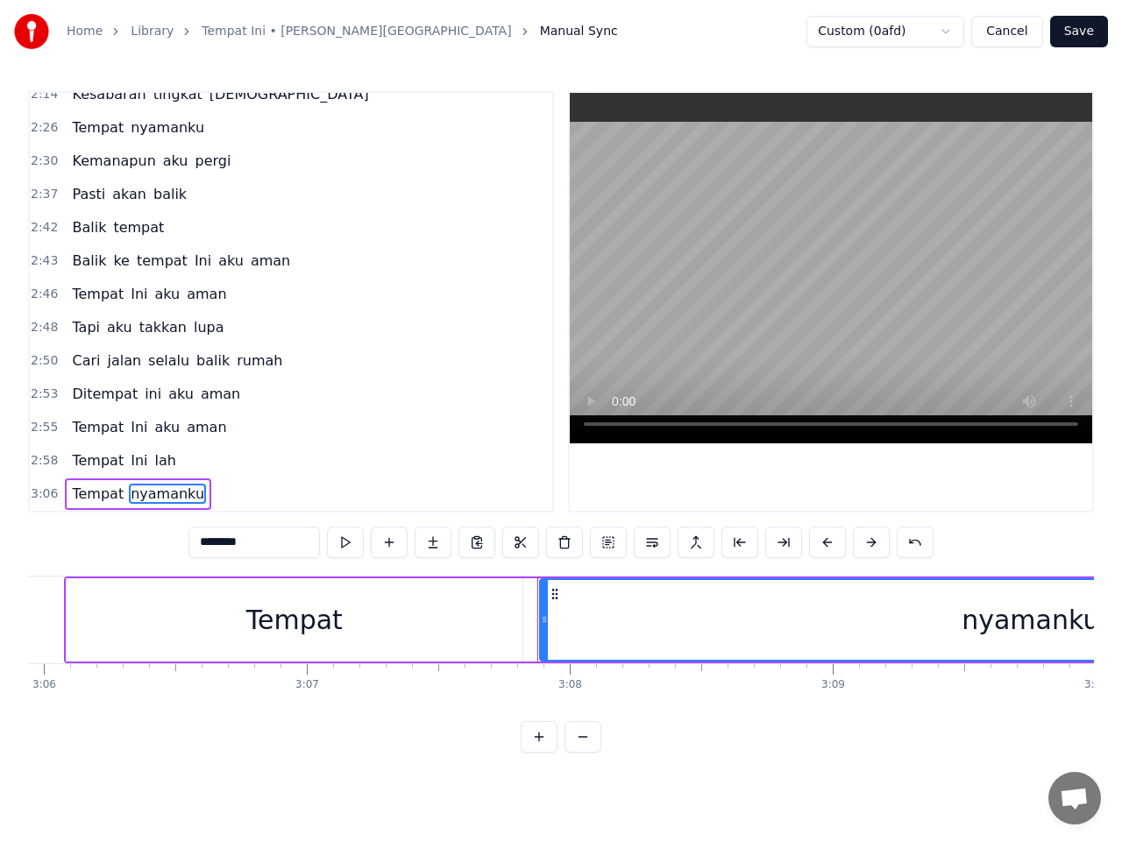
click at [128, 628] on div "Tempat" at bounding box center [295, 619] width 456 height 83
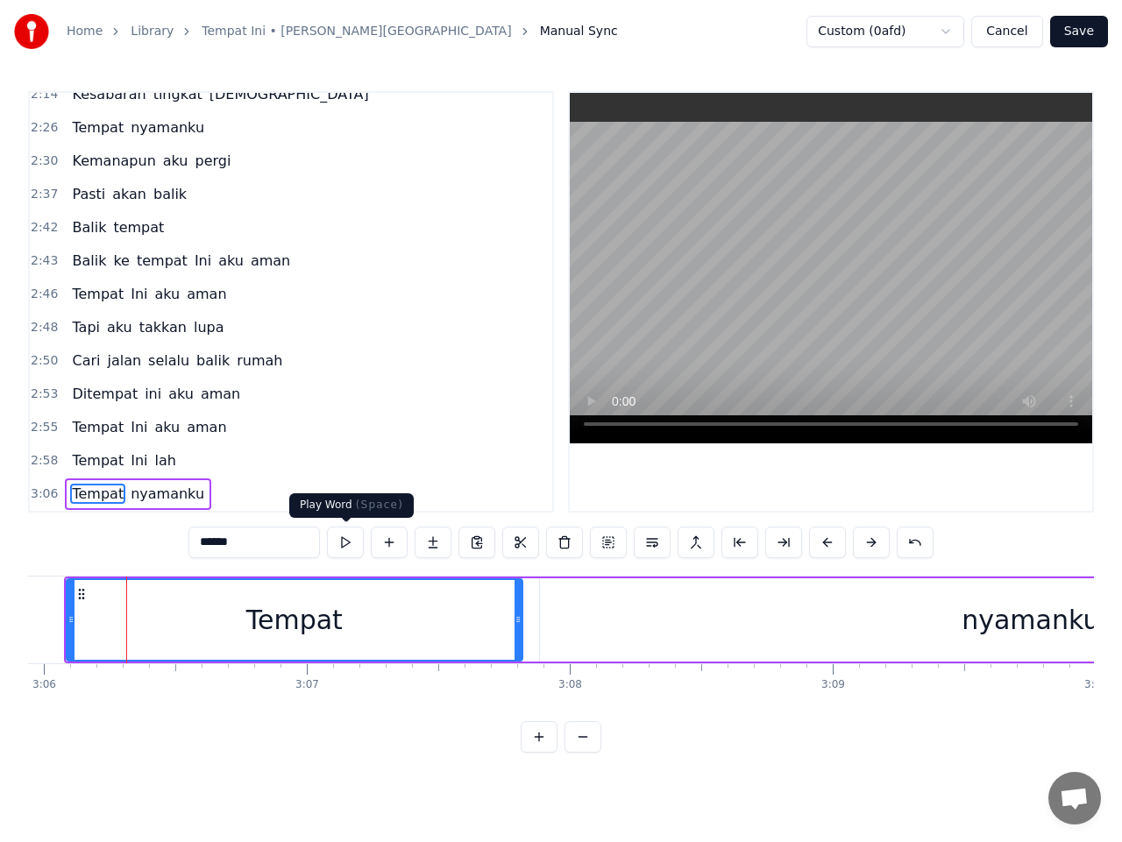
click at [350, 544] on button at bounding box center [345, 543] width 37 height 32
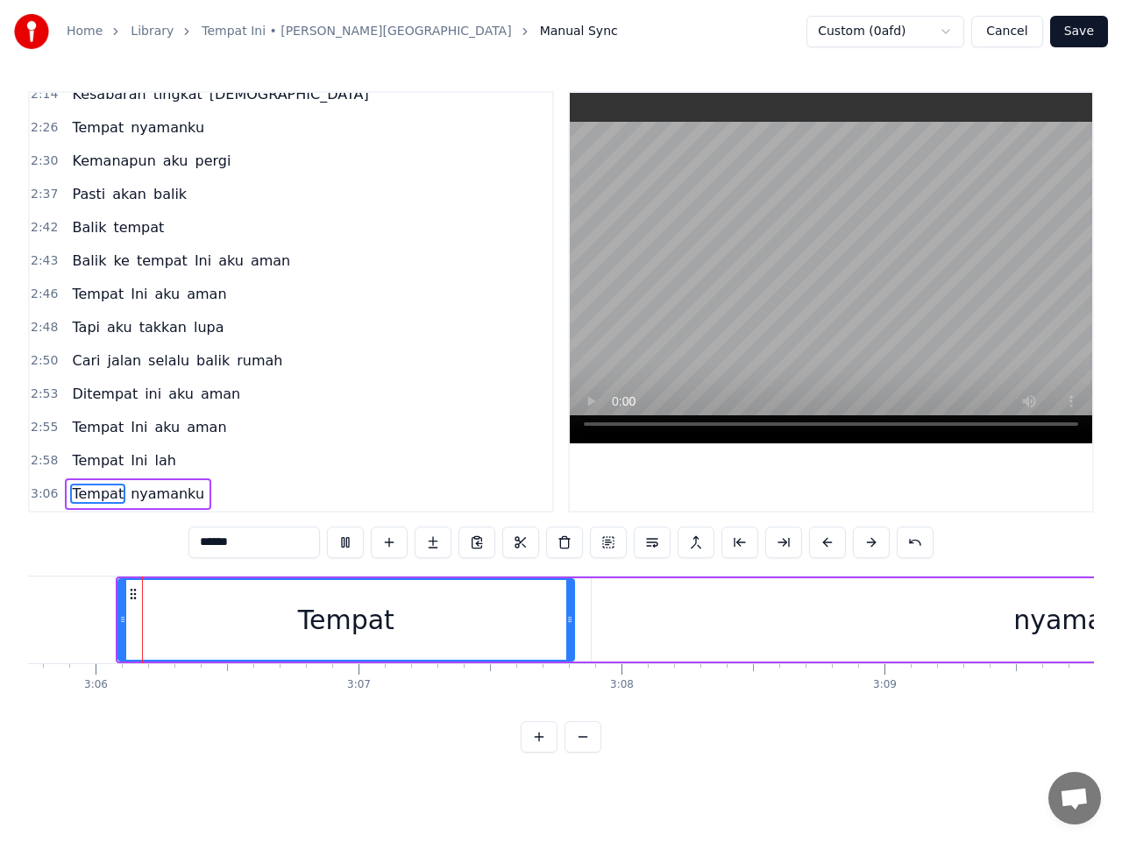
scroll to position [0, 48824]
click at [346, 544] on button at bounding box center [345, 543] width 37 height 32
click at [346, 541] on button at bounding box center [345, 543] width 37 height 32
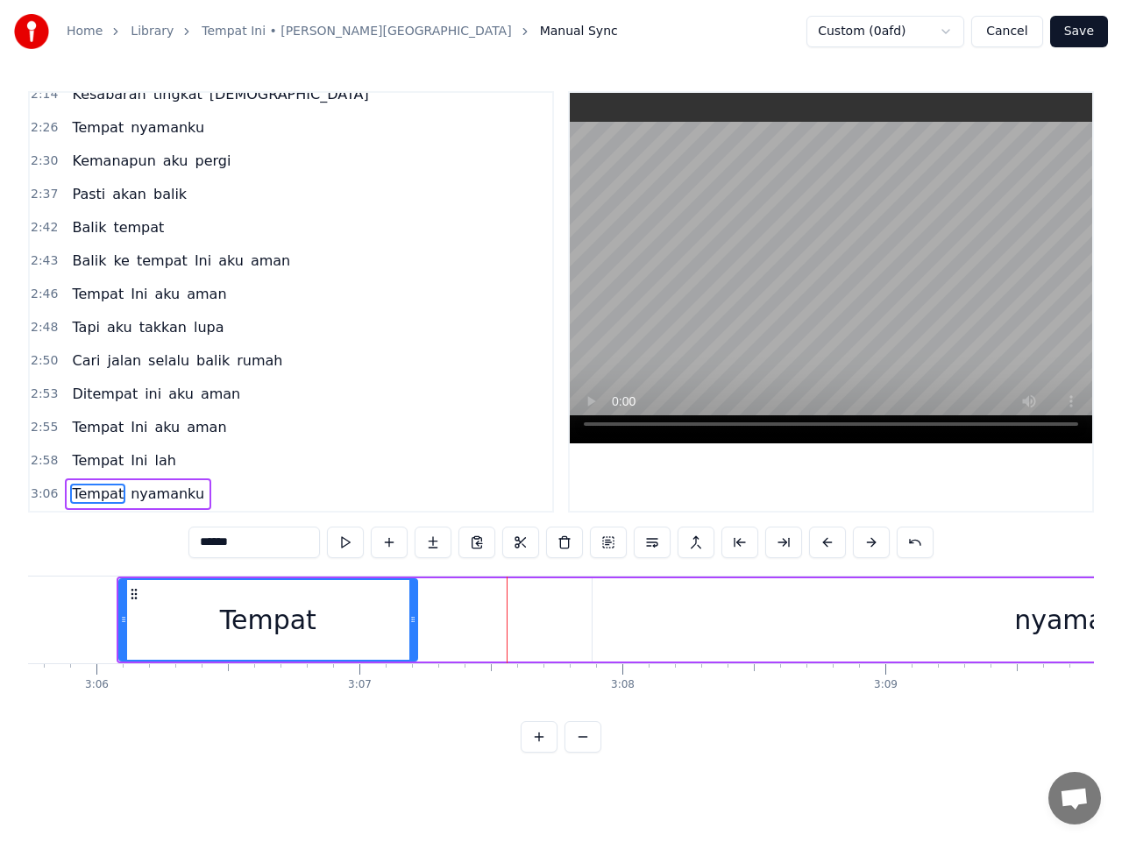
drag, startPoint x: 571, startPoint y: 616, endPoint x: 414, endPoint y: 625, distance: 158.0
click at [414, 625] on icon at bounding box center [412, 619] width 7 height 14
click at [158, 497] on span "nyamanku" at bounding box center [167, 494] width 77 height 20
type input "********"
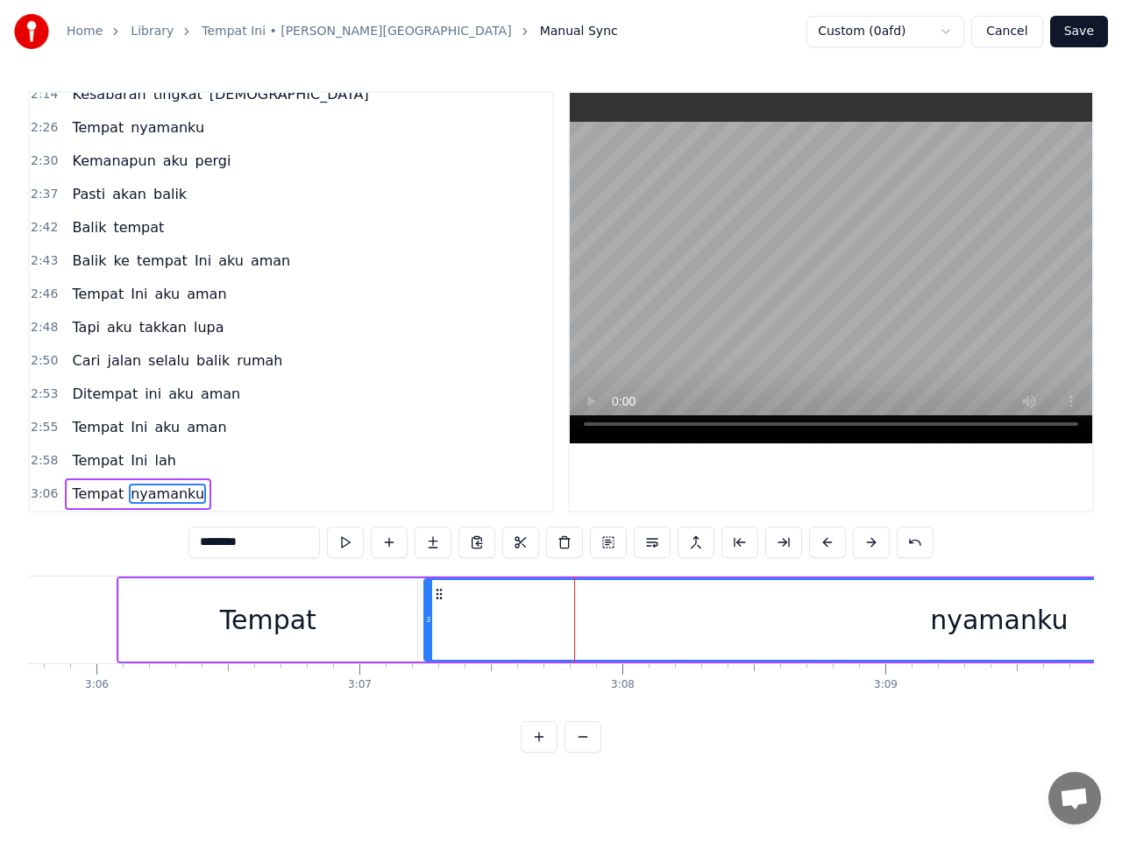
drag, startPoint x: 593, startPoint y: 620, endPoint x: 425, endPoint y: 623, distance: 168.3
click at [425, 623] on icon at bounding box center [428, 619] width 7 height 14
click at [46, 499] on span "3:06" at bounding box center [44, 494] width 27 height 18
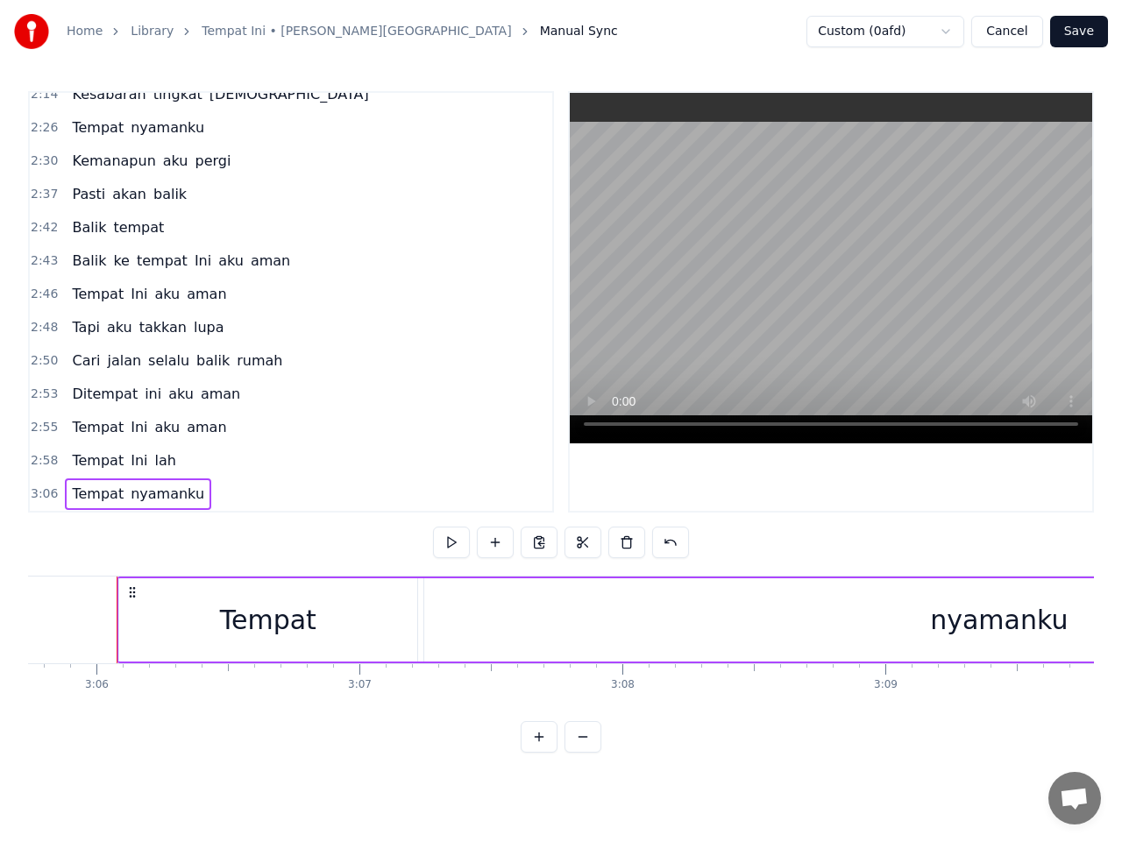
click at [41, 493] on span "3:06" at bounding box center [44, 494] width 27 height 18
click at [454, 541] on button at bounding box center [451, 543] width 37 height 32
click at [455, 547] on button at bounding box center [451, 543] width 37 height 32
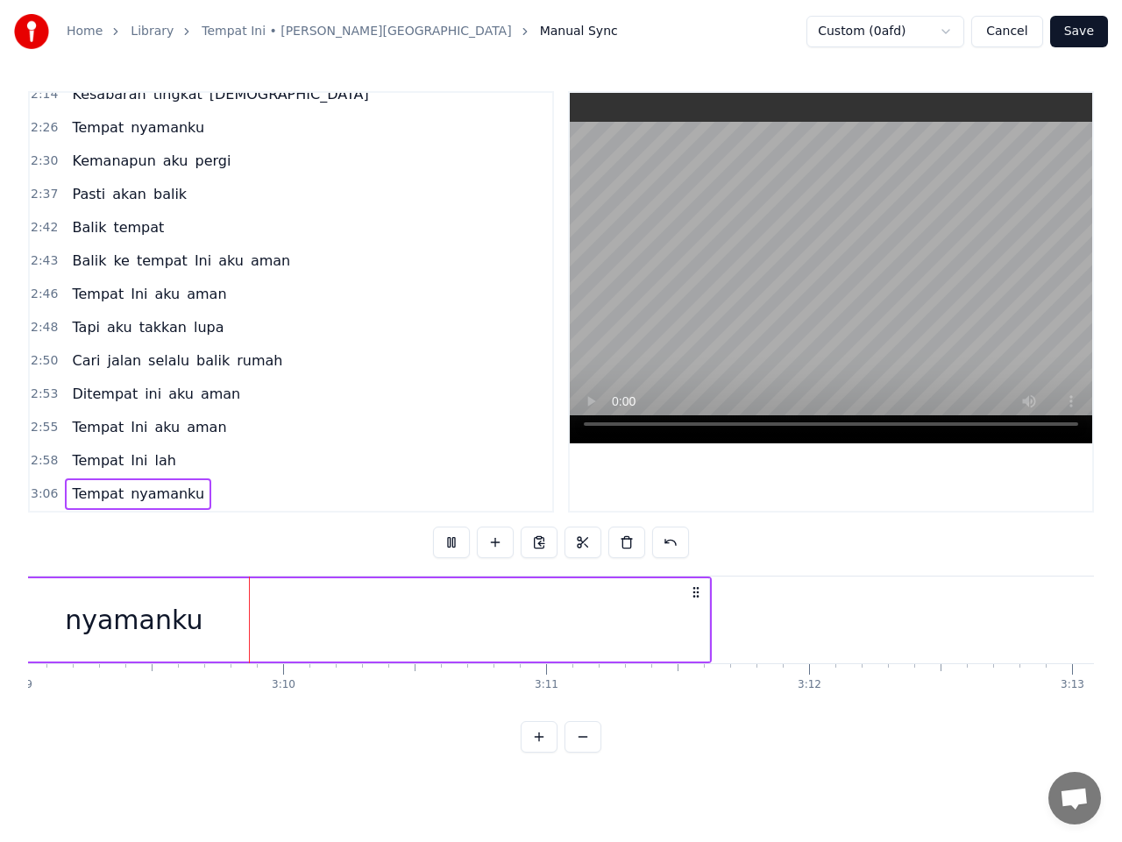
scroll to position [0, 49715]
click at [284, 621] on div "nyamanku" at bounding box center [108, 619] width 1150 height 83
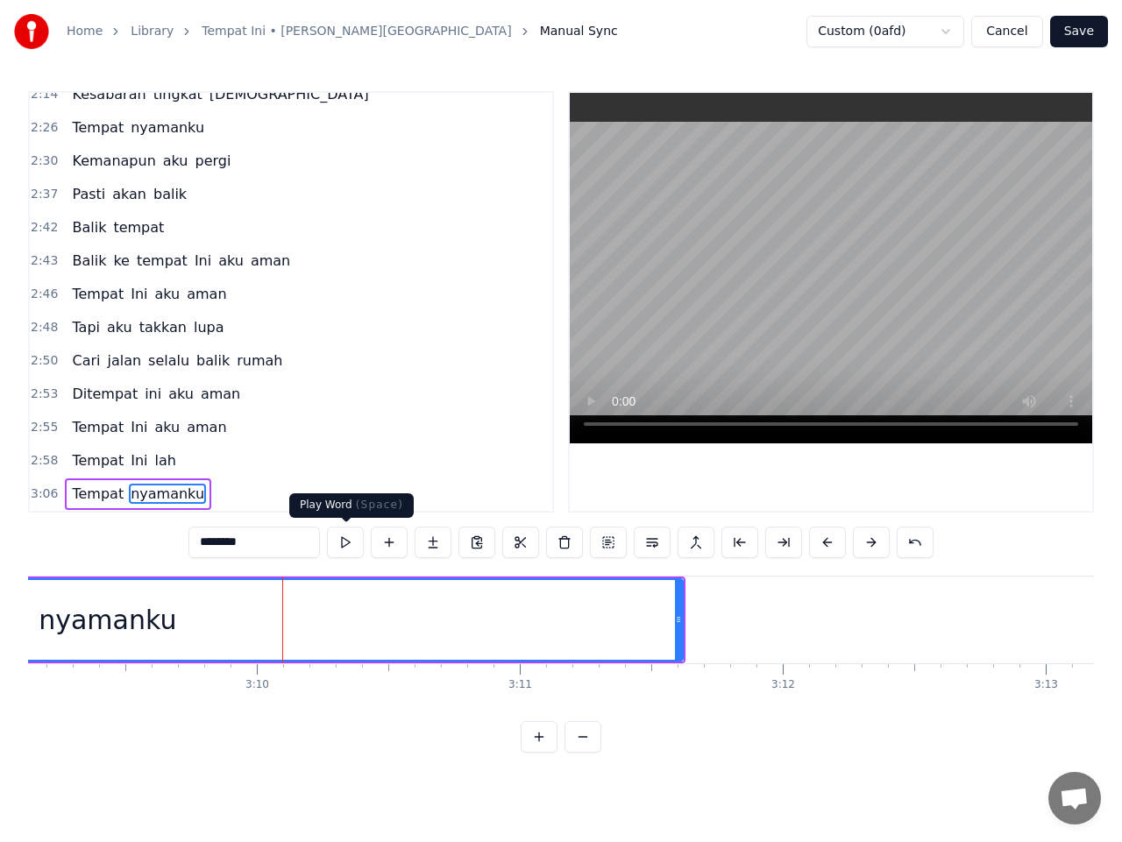
click at [346, 538] on button at bounding box center [345, 543] width 37 height 32
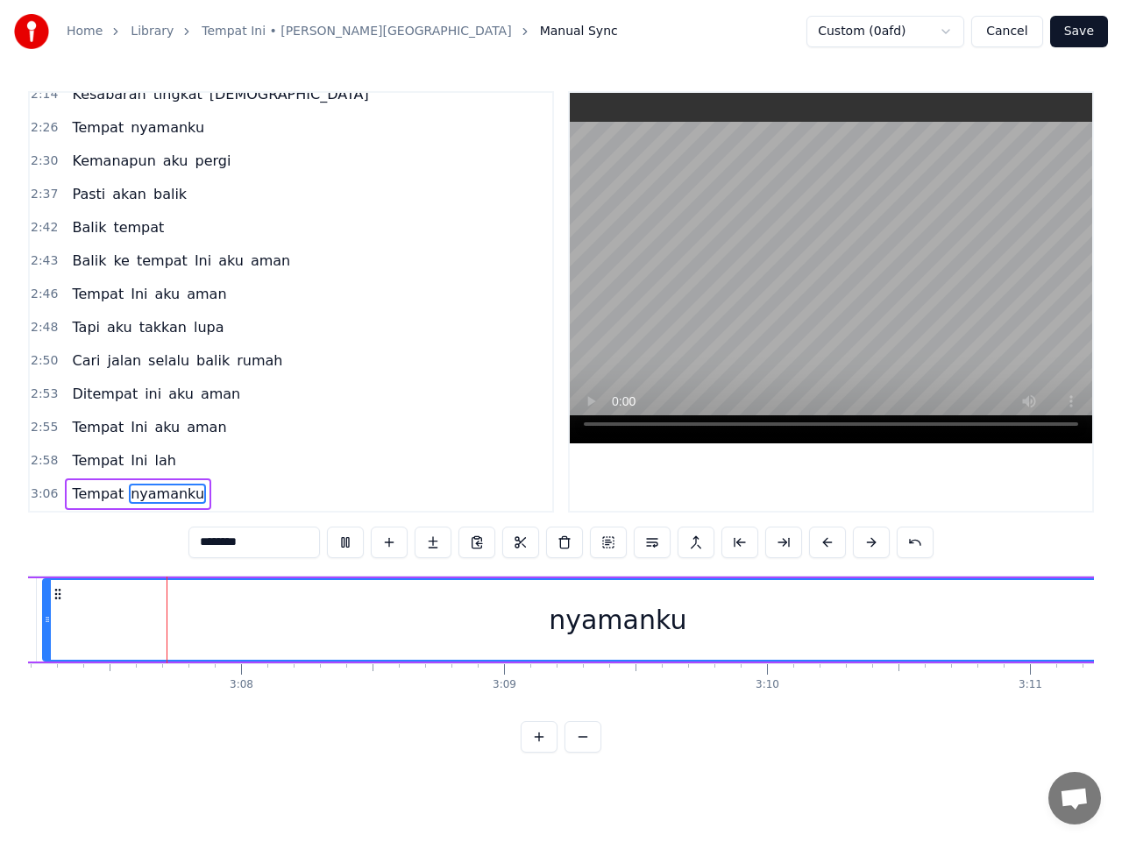
scroll to position [0, 49184]
click at [347, 536] on button at bounding box center [345, 543] width 37 height 32
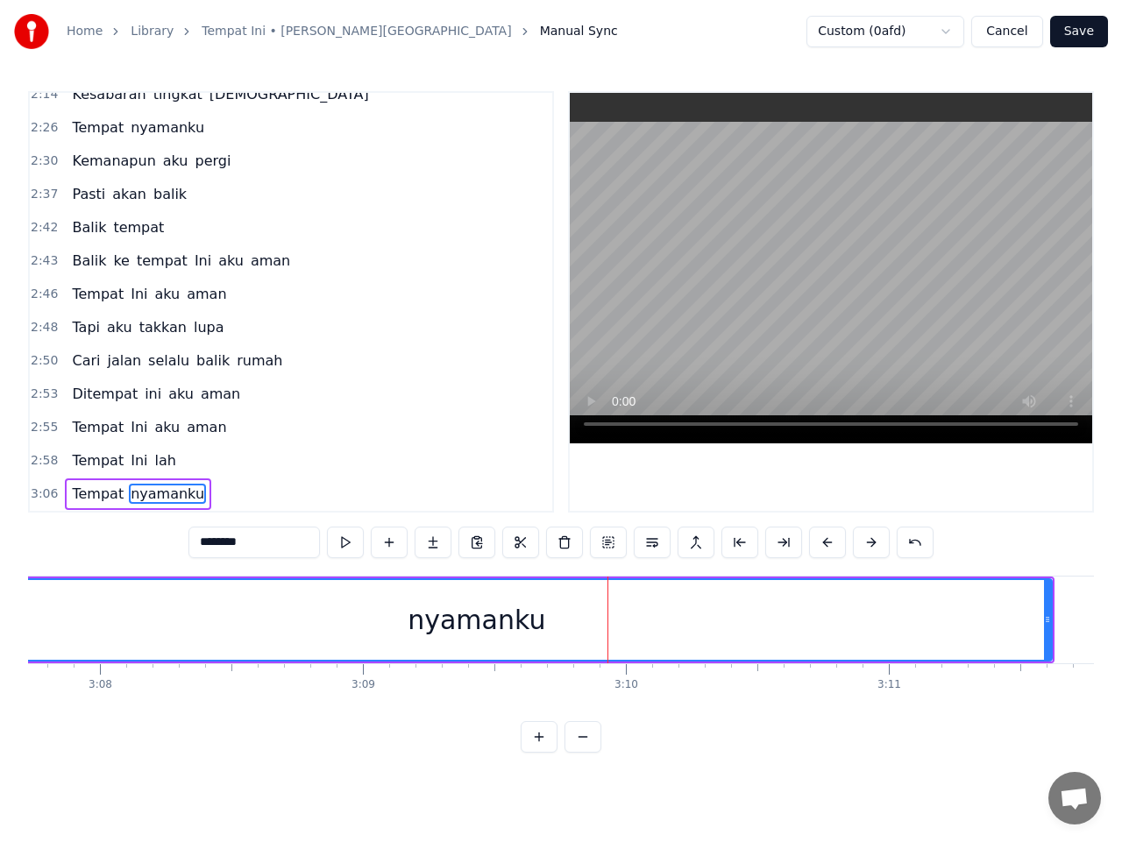
scroll to position [0, 49359]
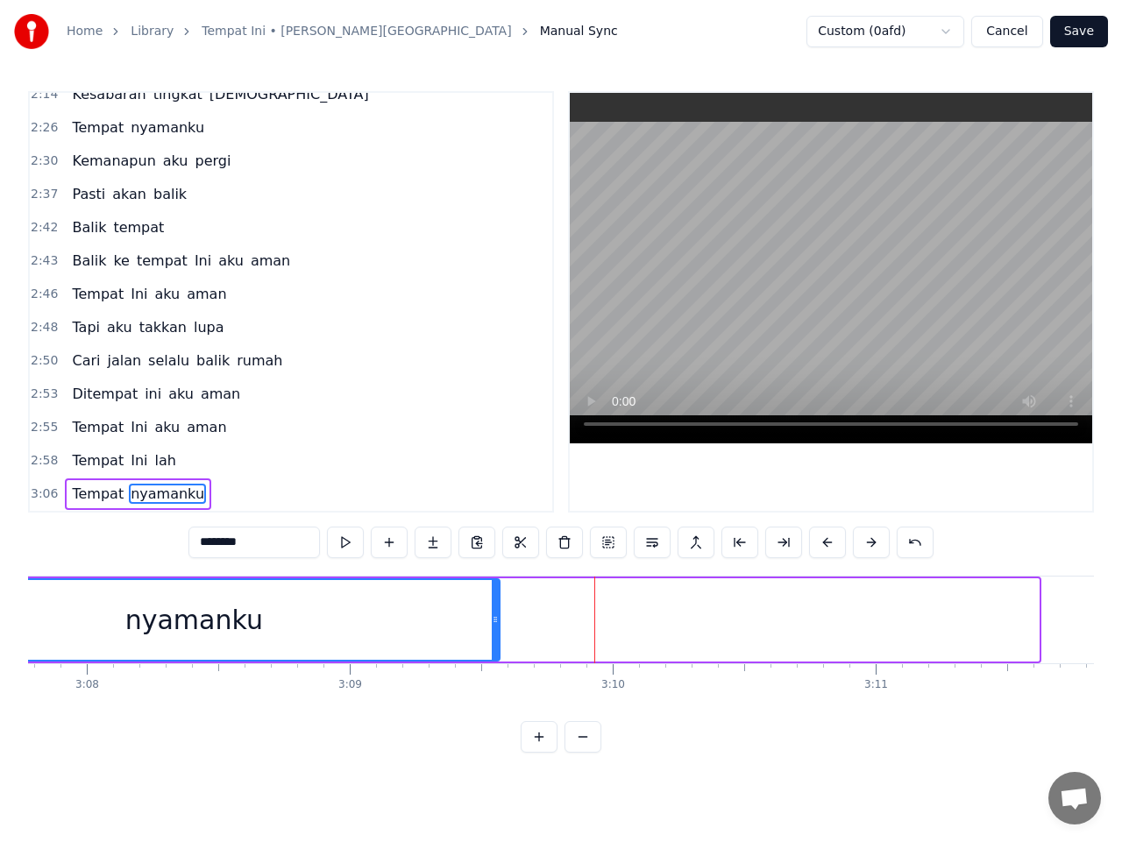
drag, startPoint x: 1033, startPoint y: 623, endPoint x: 494, endPoint y: 661, distance: 540.2
click at [494, 661] on div "nyamanku" at bounding box center [194, 619] width 612 height 83
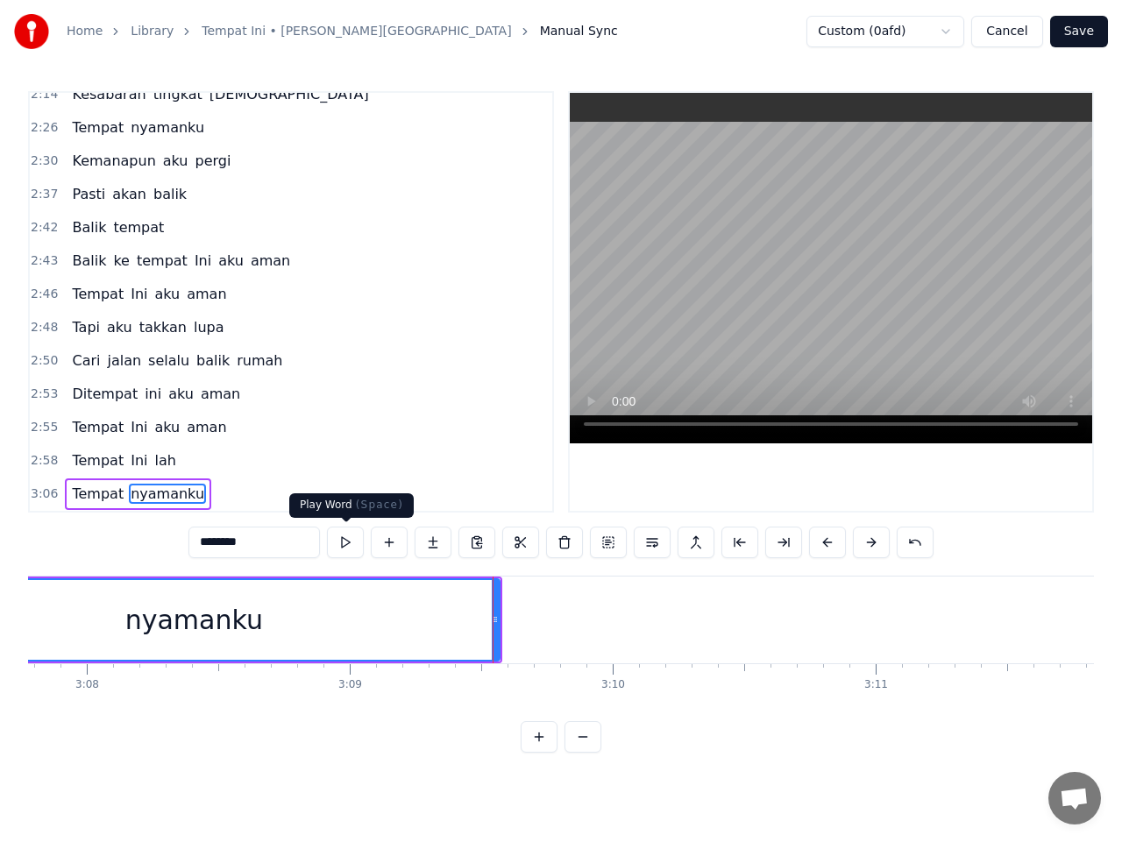
click at [340, 546] on button at bounding box center [345, 543] width 37 height 32
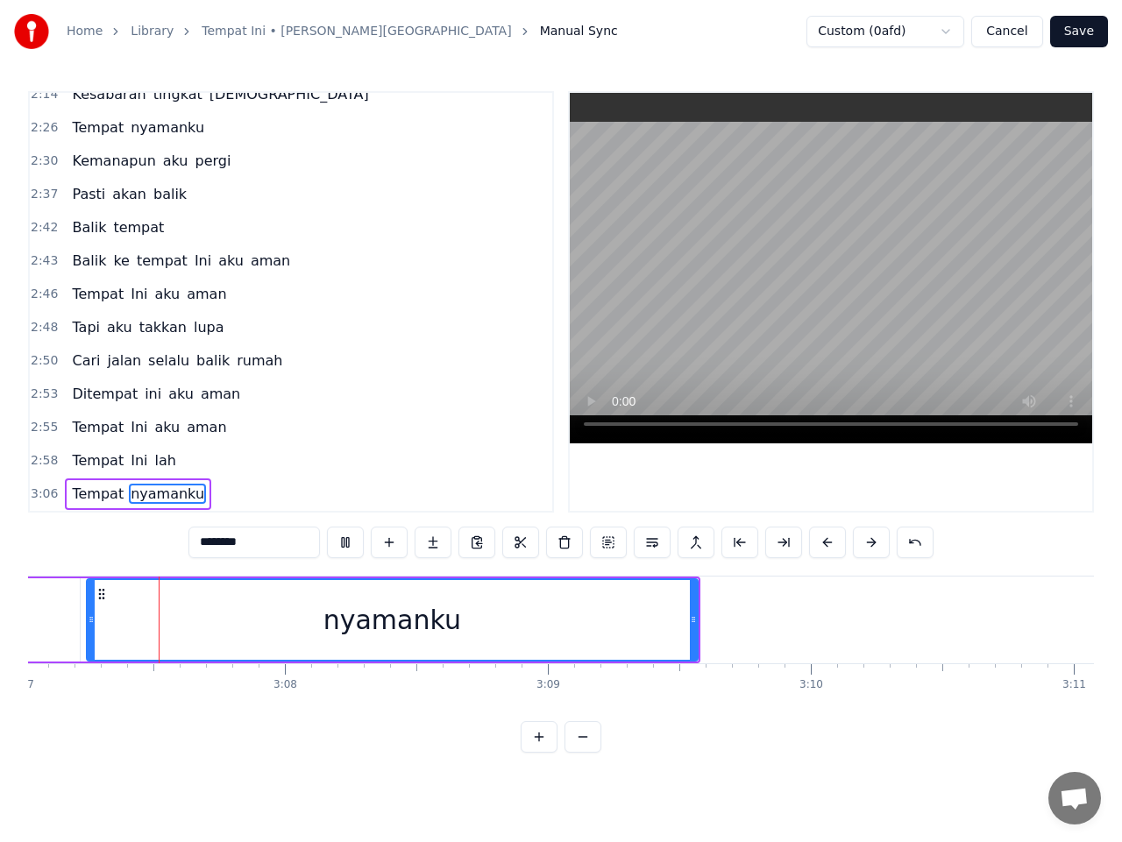
scroll to position [0, 49131]
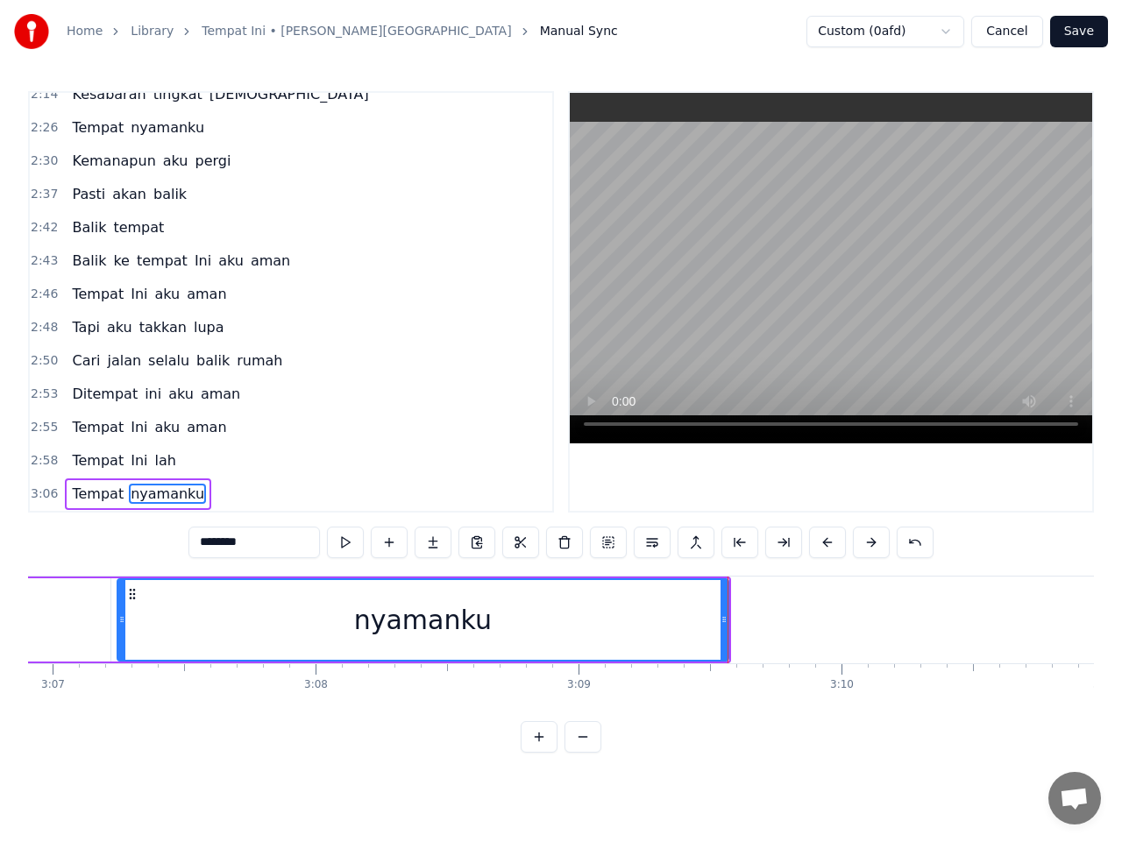
click at [44, 496] on span "3:06" at bounding box center [44, 494] width 27 height 18
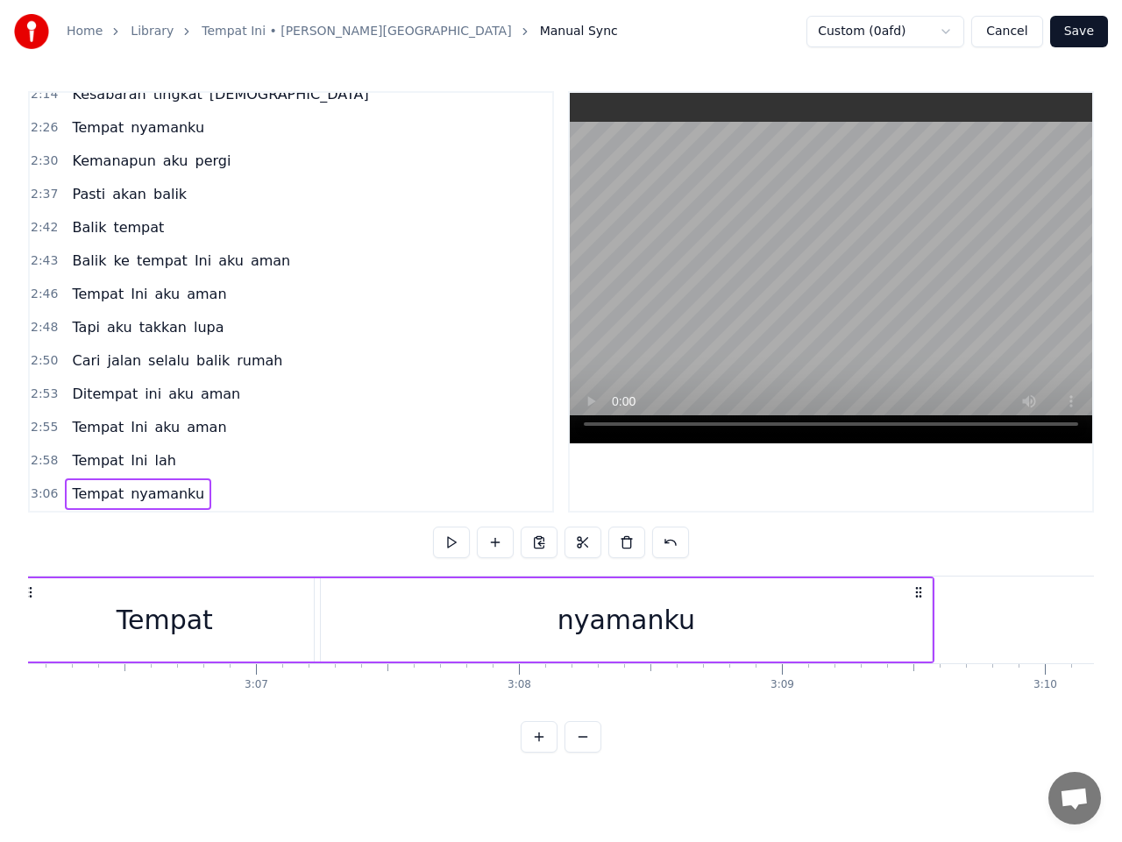
scroll to position [0, 48824]
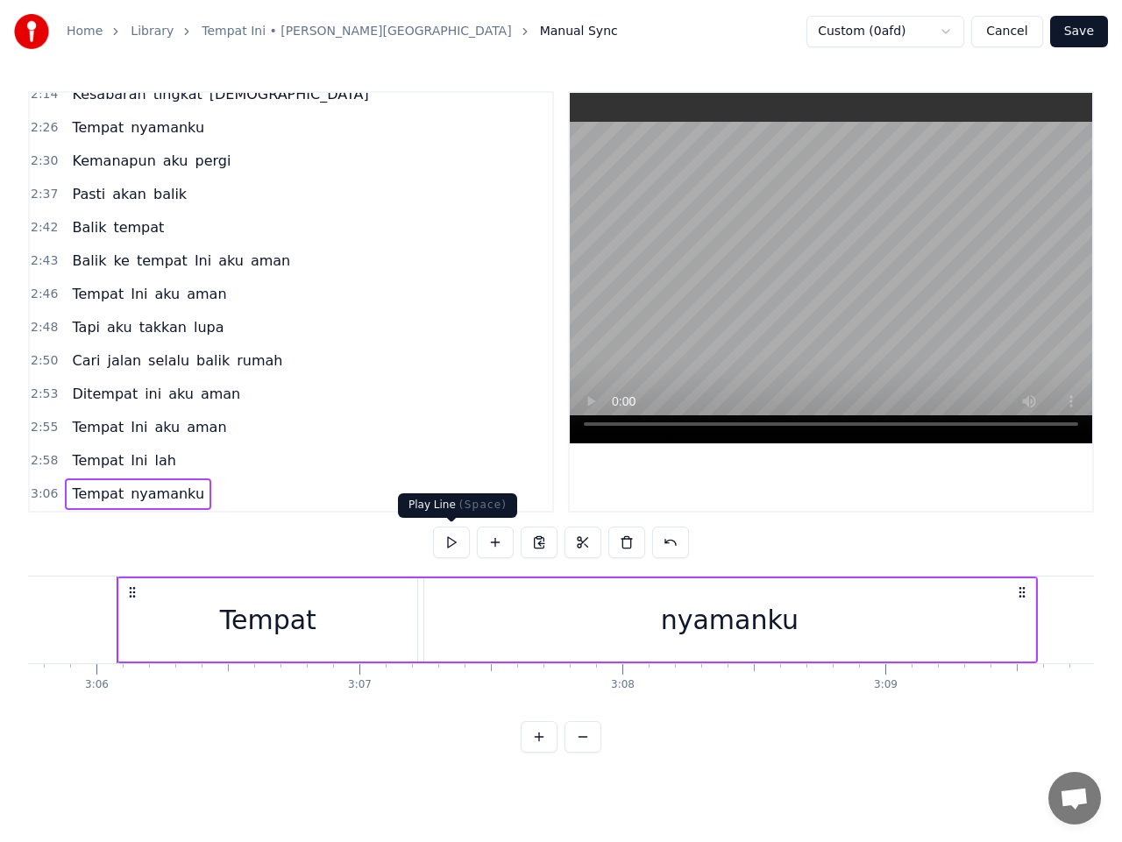
click at [453, 532] on button at bounding box center [451, 543] width 37 height 32
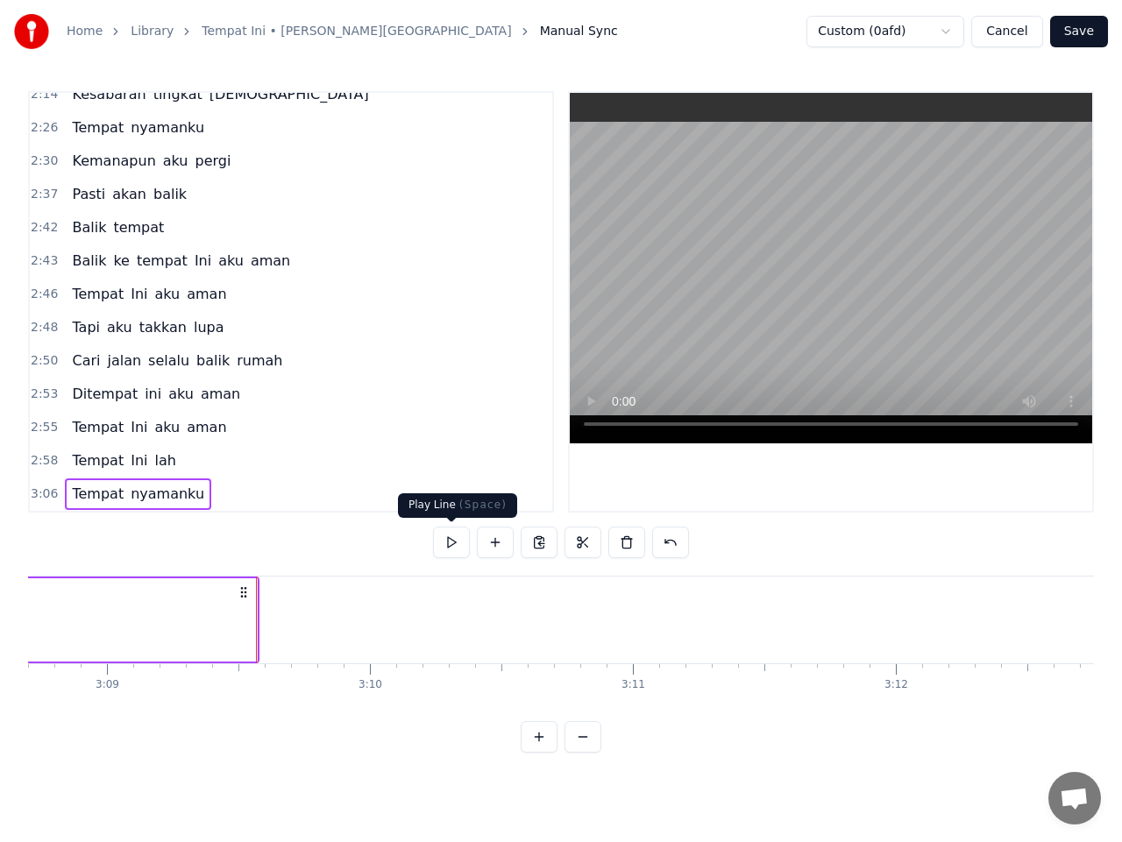
scroll to position [0, 49715]
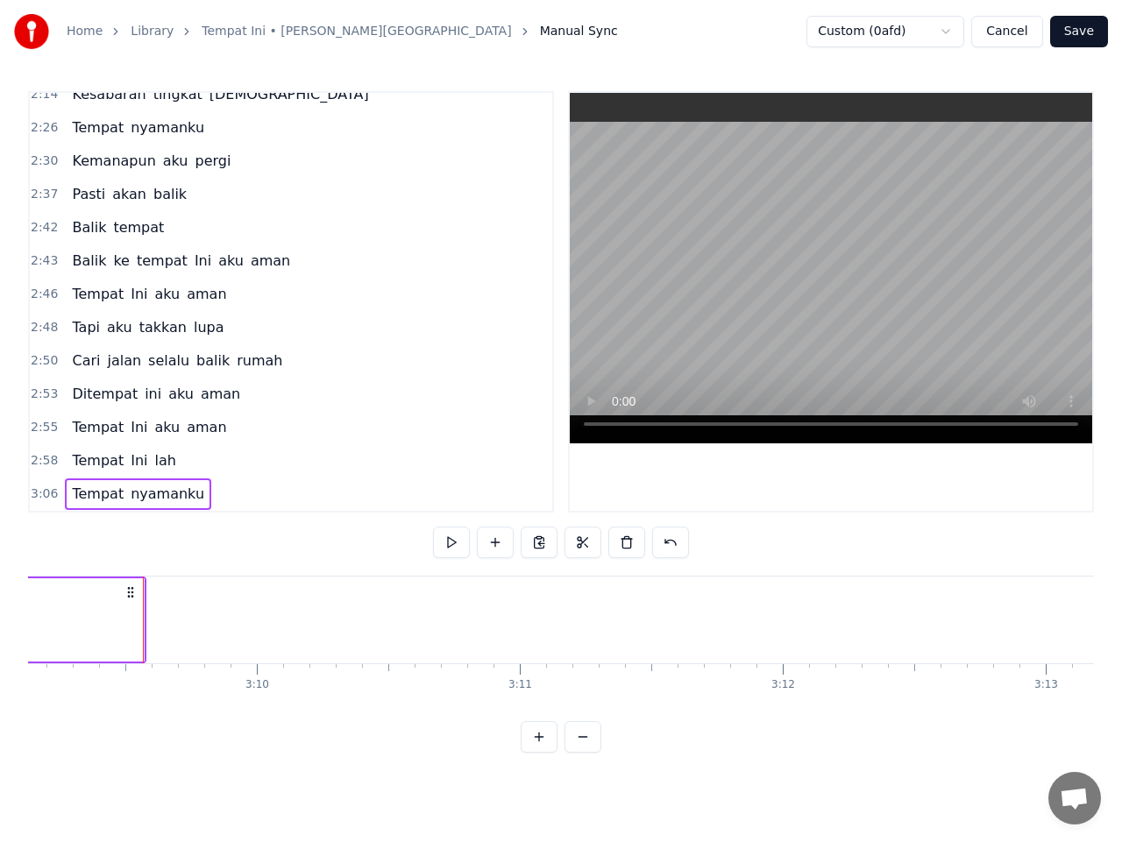
click at [1087, 34] on button "Save" at bounding box center [1079, 32] width 58 height 32
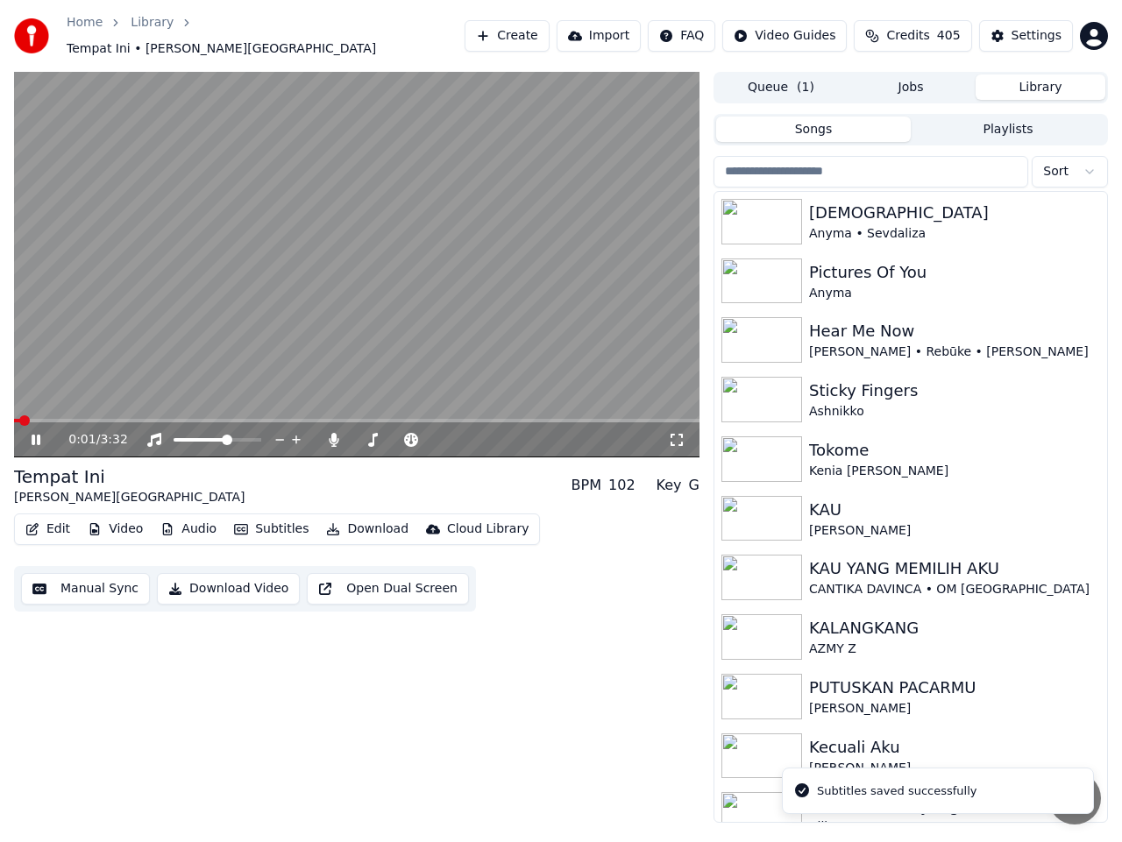
click at [559, 419] on span at bounding box center [356, 421] width 685 height 4
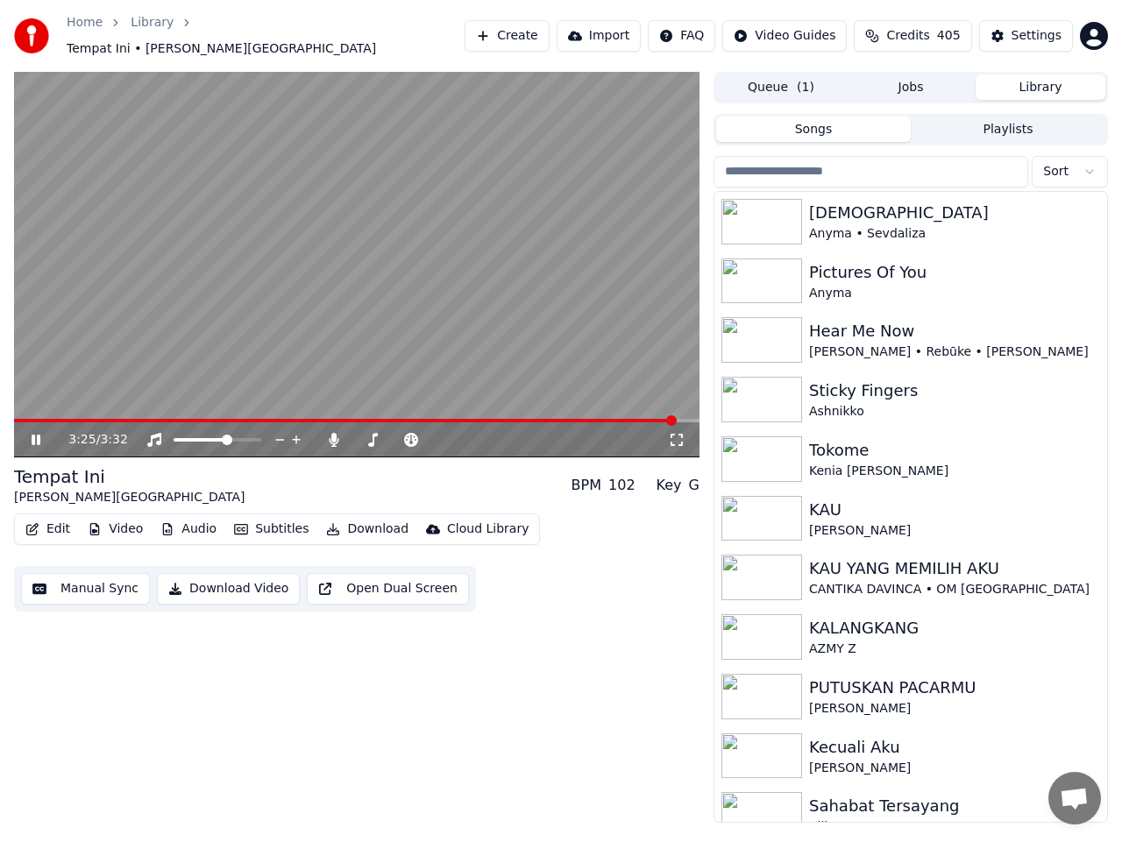
click at [33, 435] on icon at bounding box center [36, 440] width 9 height 11
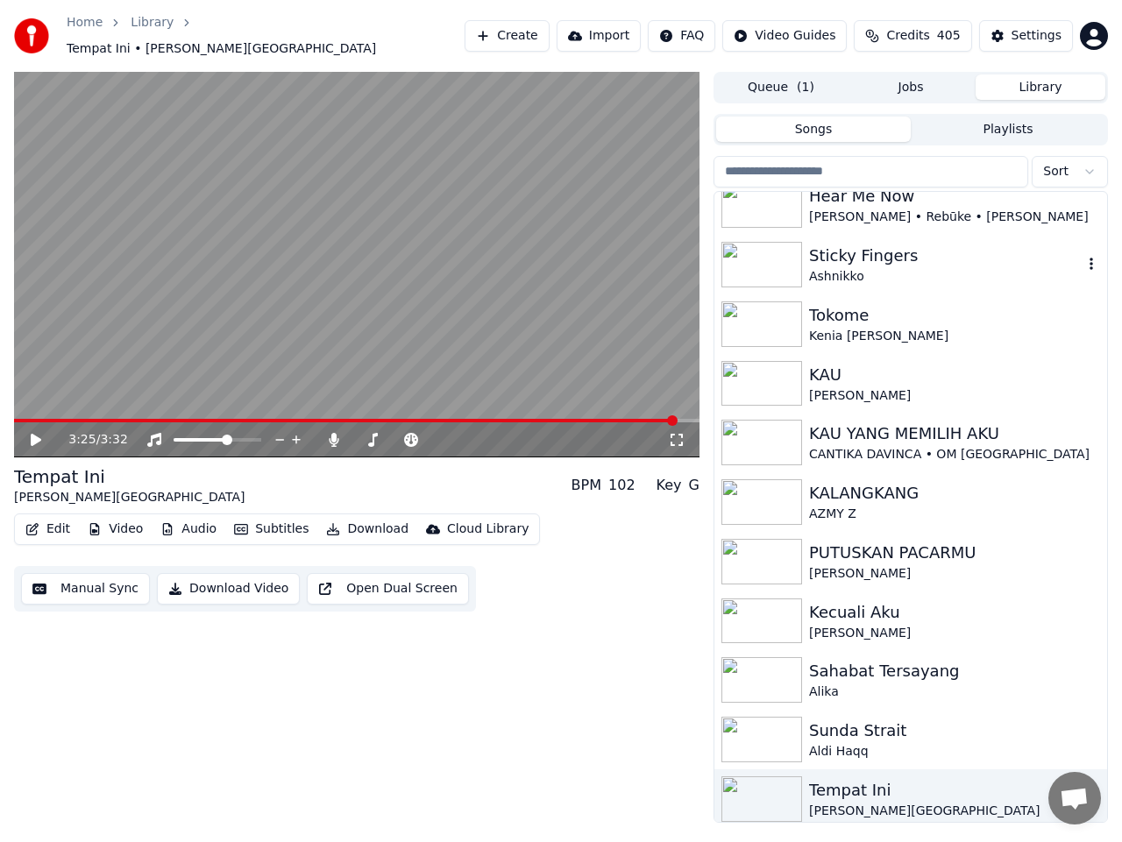
scroll to position [142, 0]
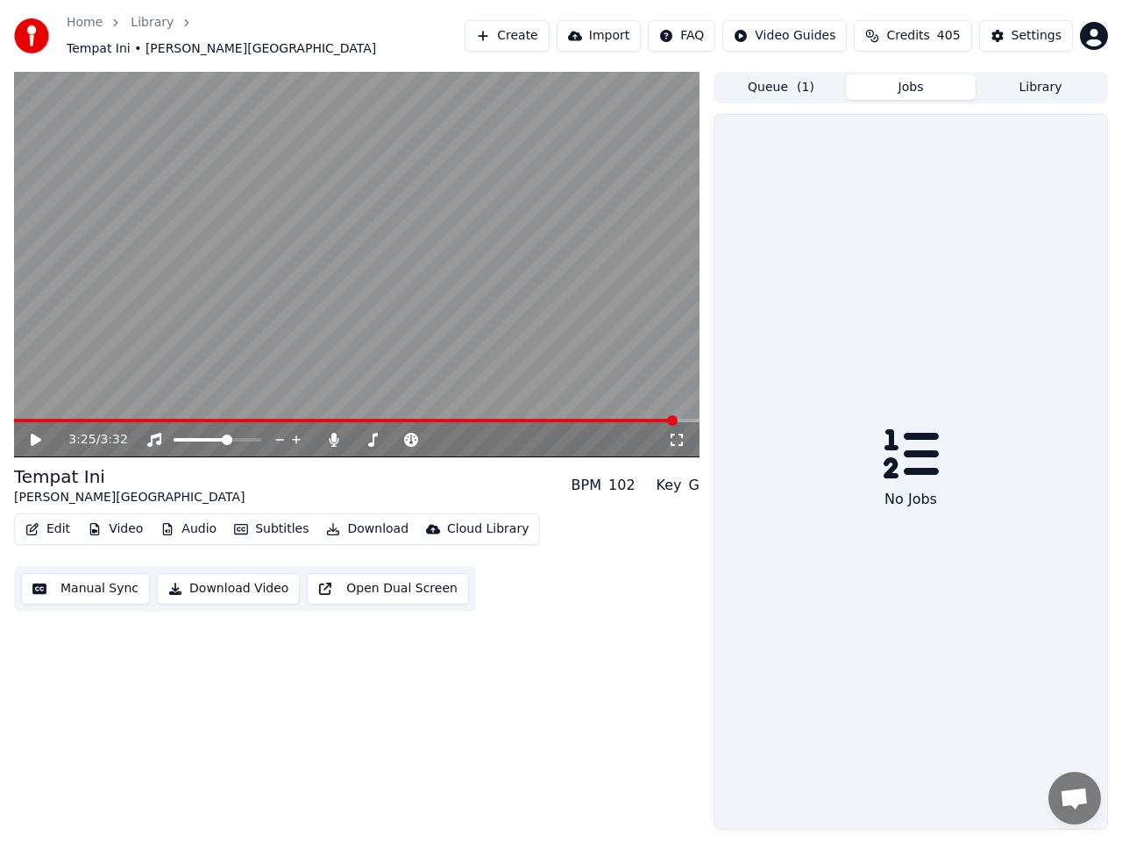
click at [928, 76] on button "Jobs" at bounding box center [911, 86] width 130 height 25
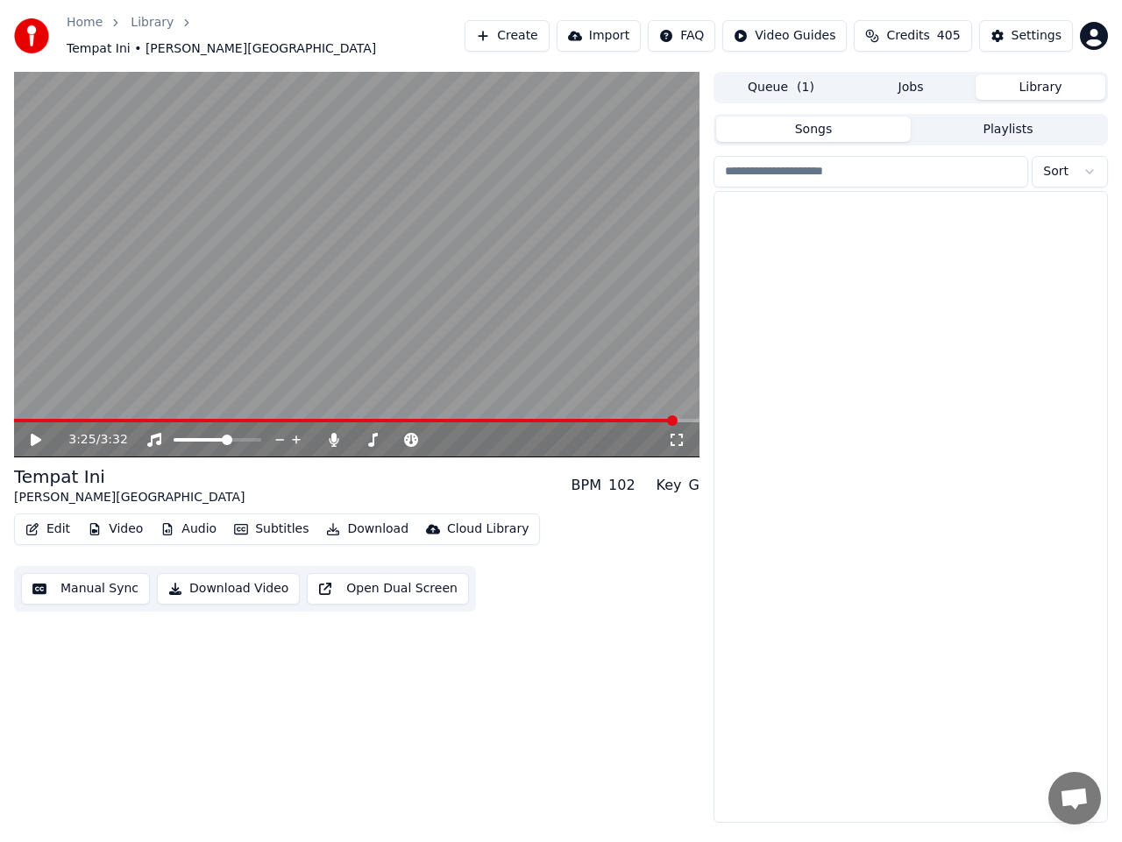
click at [1008, 77] on button "Library" at bounding box center [1040, 86] width 130 height 25
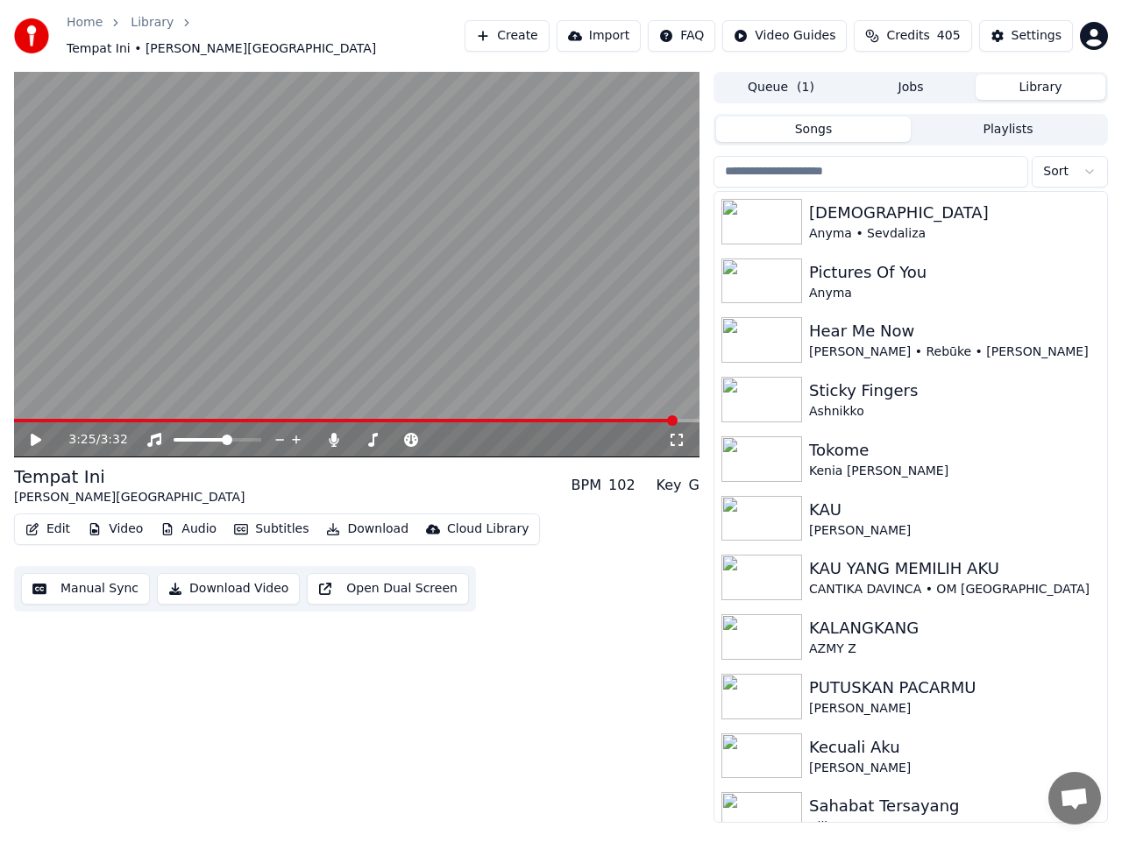
click at [823, 79] on button "Queue ( 1 )" at bounding box center [781, 86] width 130 height 25
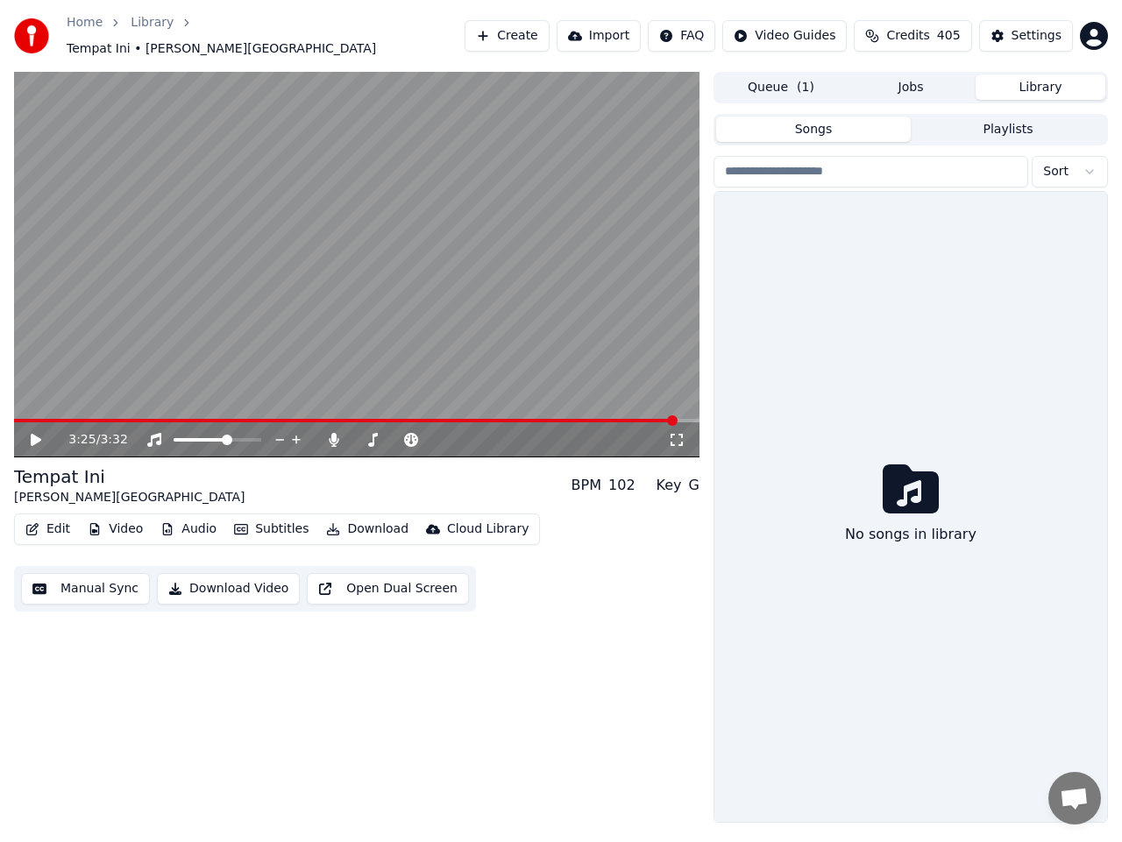
click at [1047, 74] on button "Library" at bounding box center [1040, 86] width 130 height 25
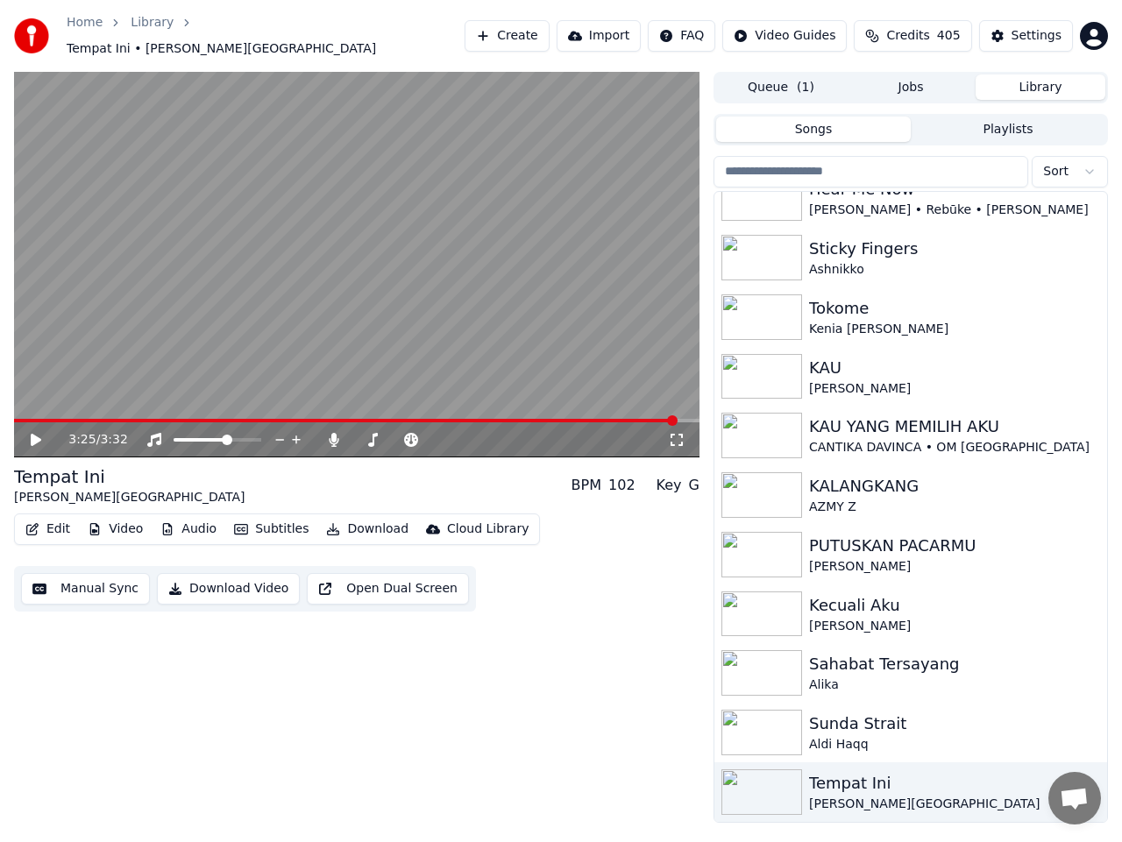
click at [348, 517] on button "Download" at bounding box center [367, 529] width 96 height 25
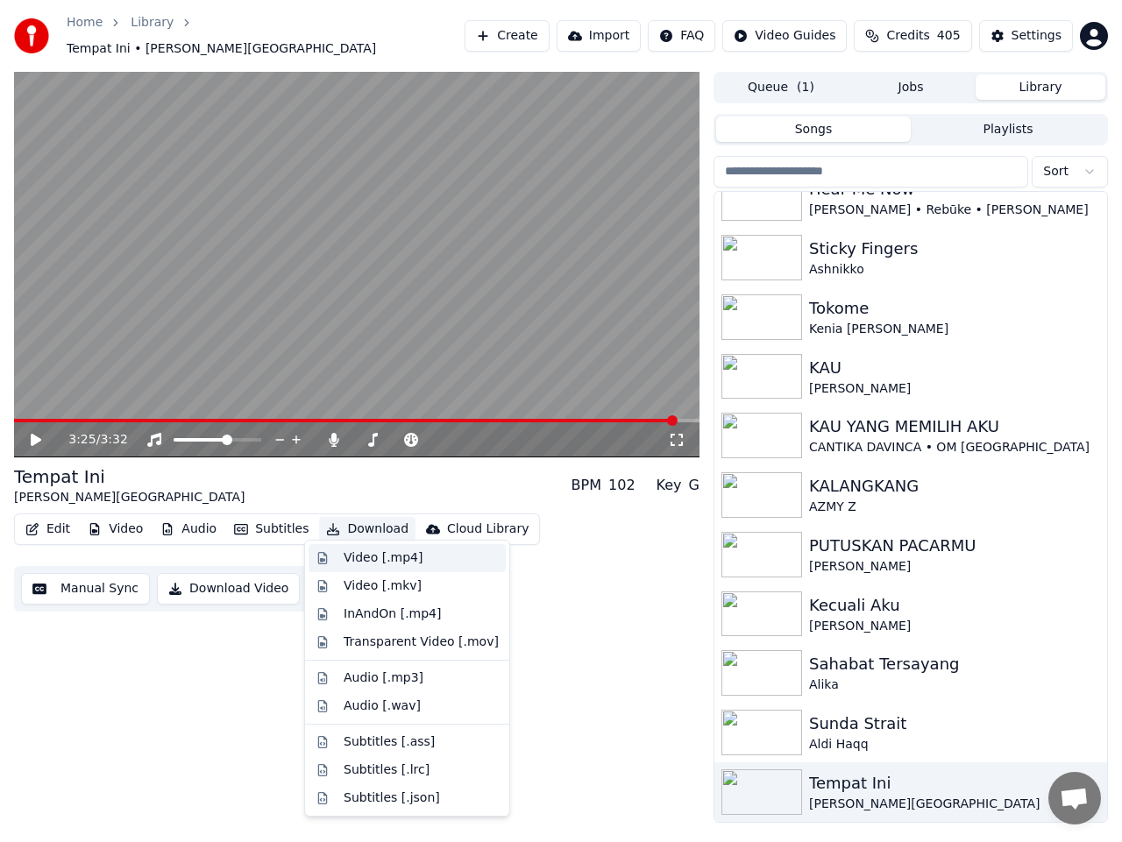
click at [365, 553] on div "Video [.mp4]" at bounding box center [382, 558] width 79 height 18
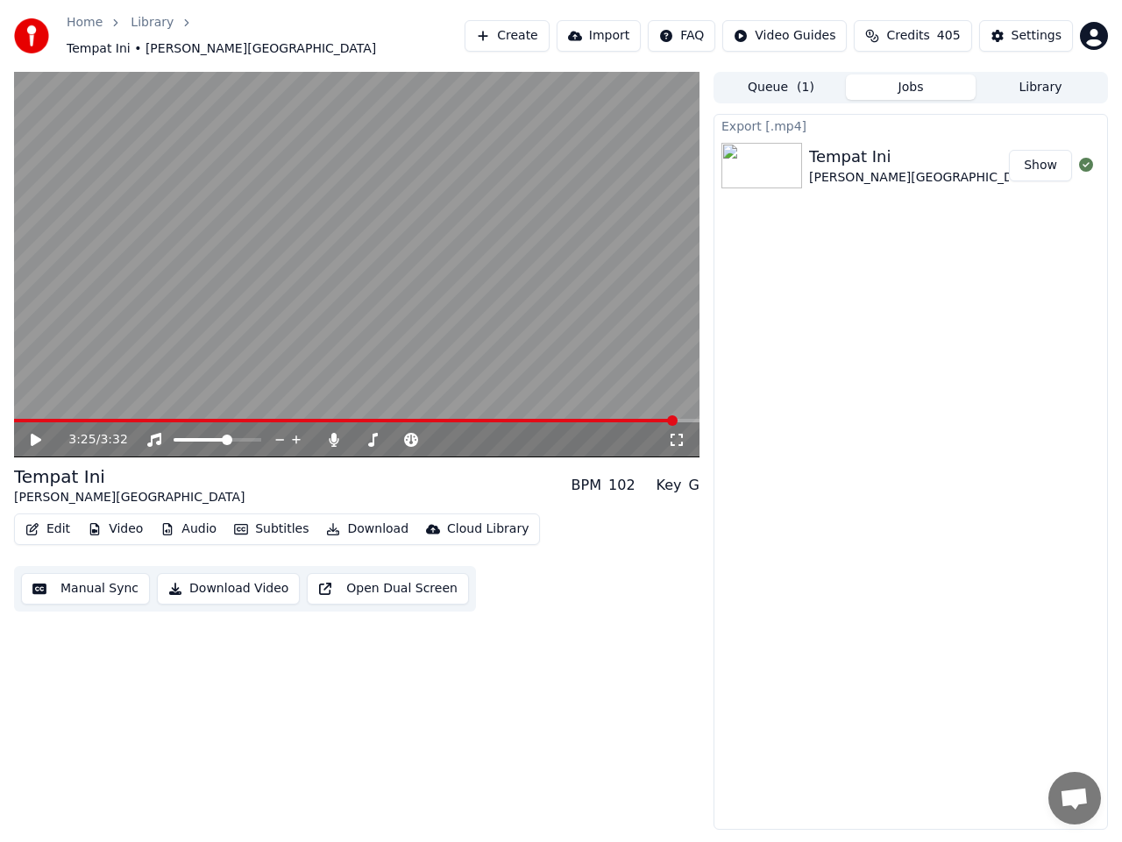
click at [1041, 163] on button "Show" at bounding box center [1040, 166] width 63 height 32
